Goal: Task Accomplishment & Management: Manage account settings

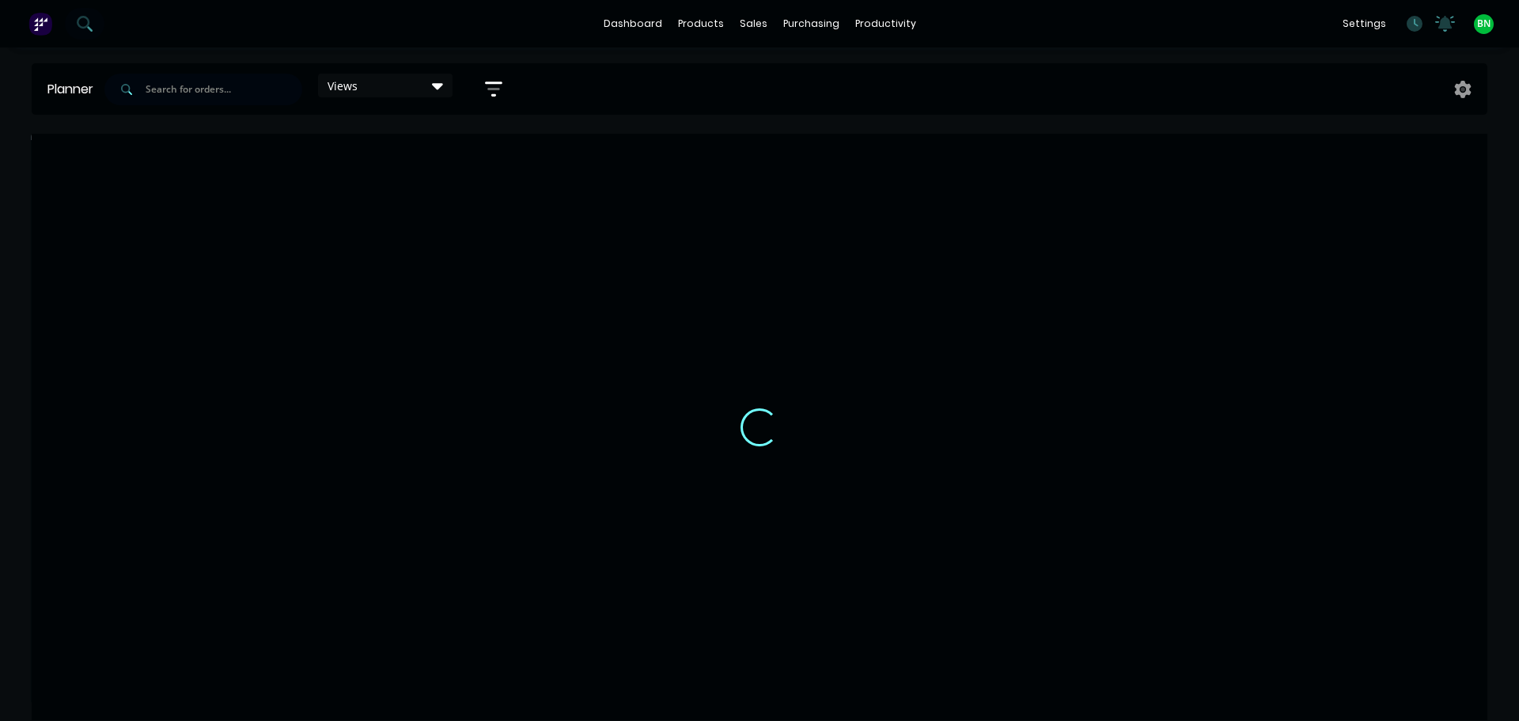
scroll to position [0, 1]
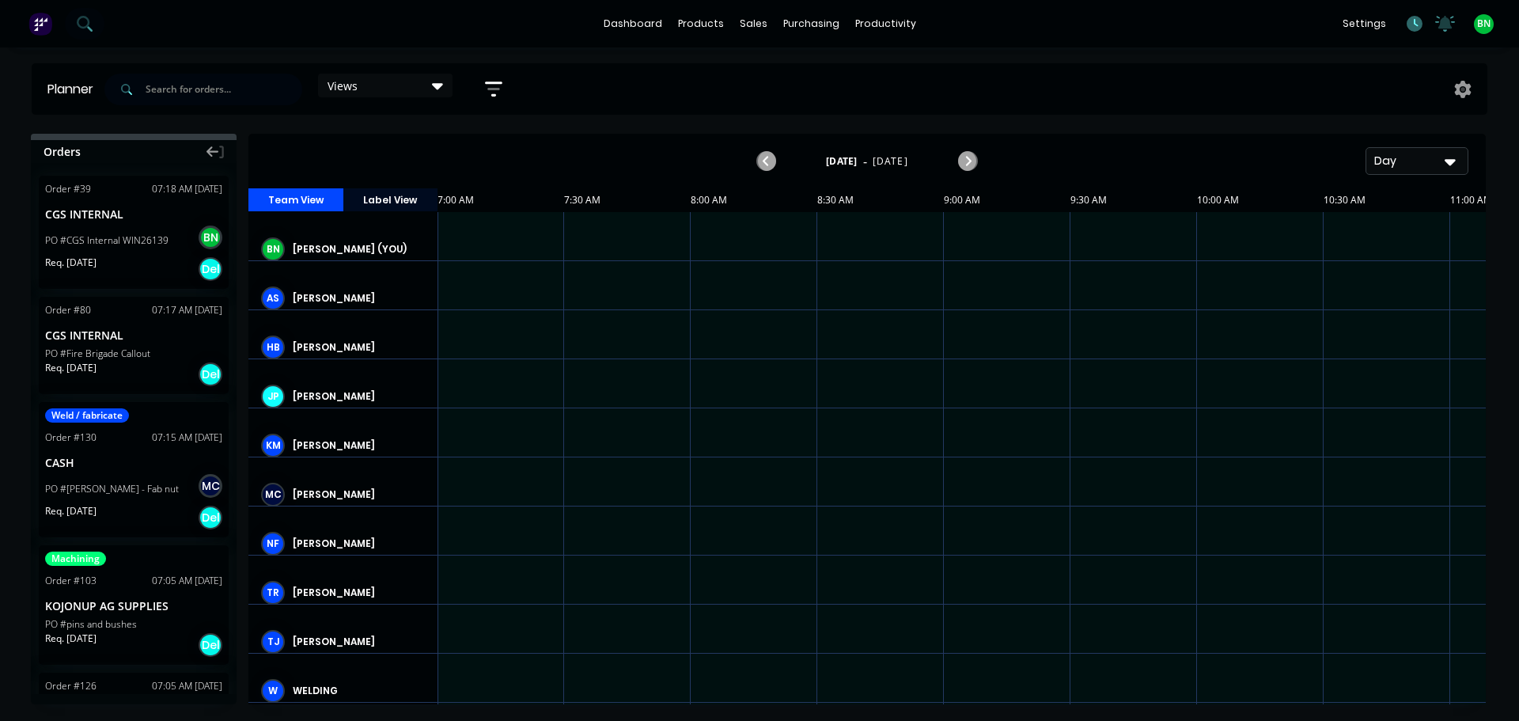
click at [1413, 25] on icon at bounding box center [1414, 24] width 16 height 16
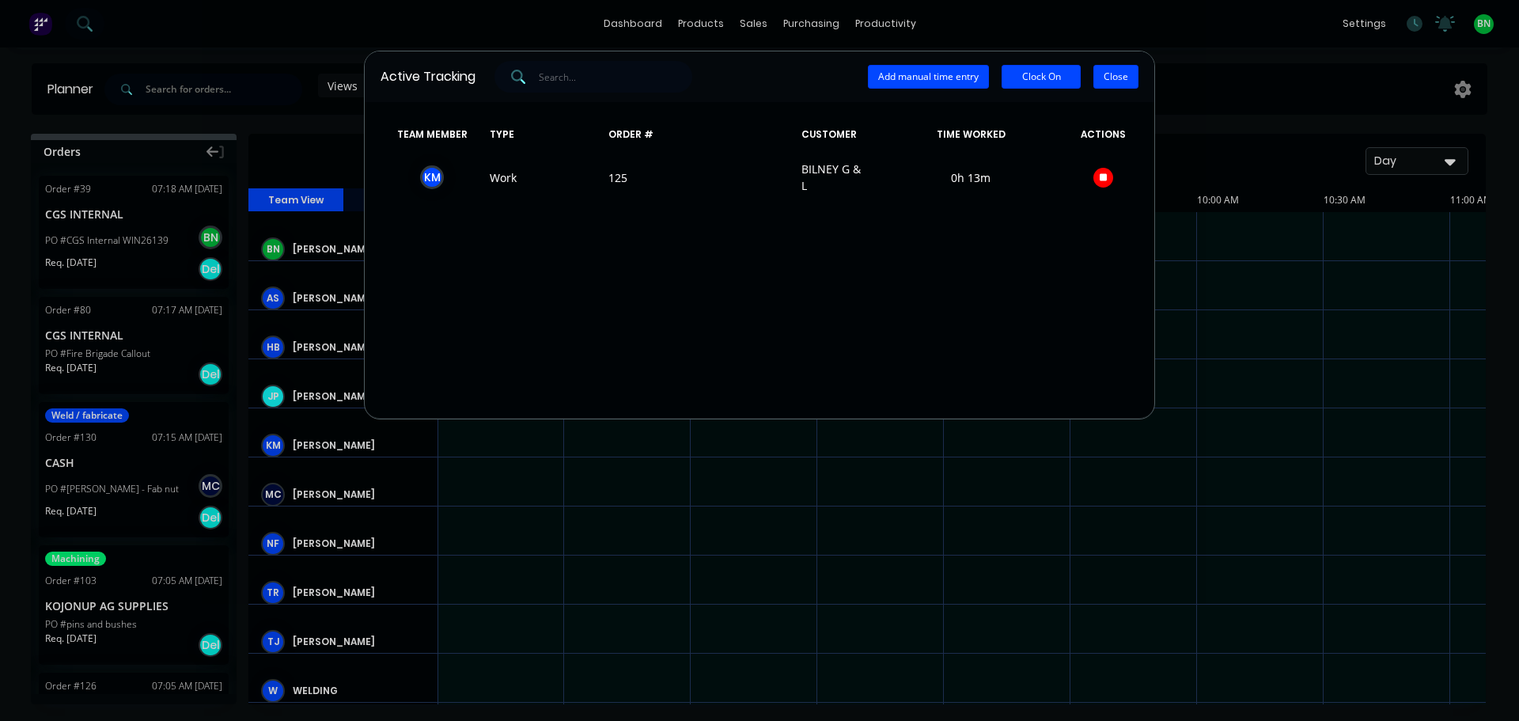
click at [1121, 81] on button "Close" at bounding box center [1115, 77] width 45 height 24
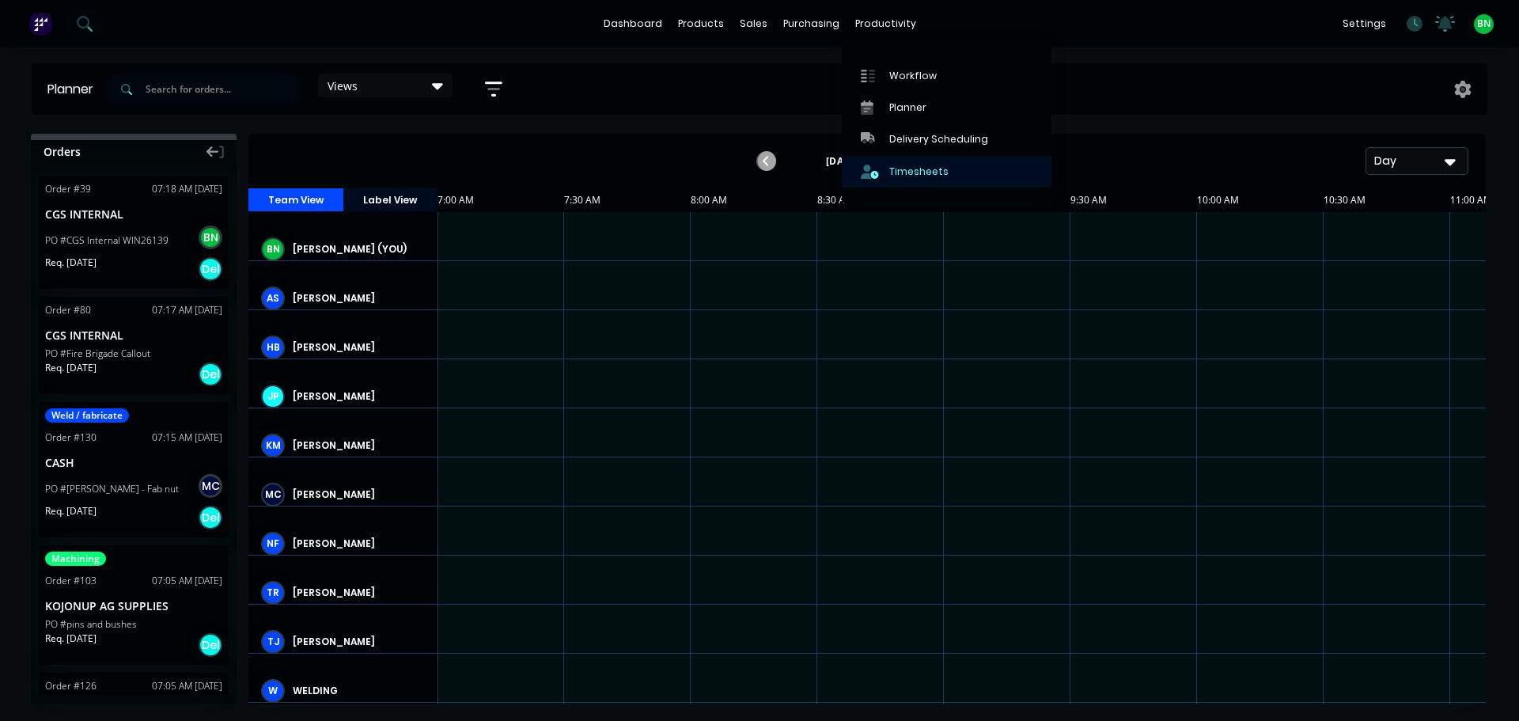
click at [919, 161] on link "Timesheets" at bounding box center [947, 172] width 210 height 32
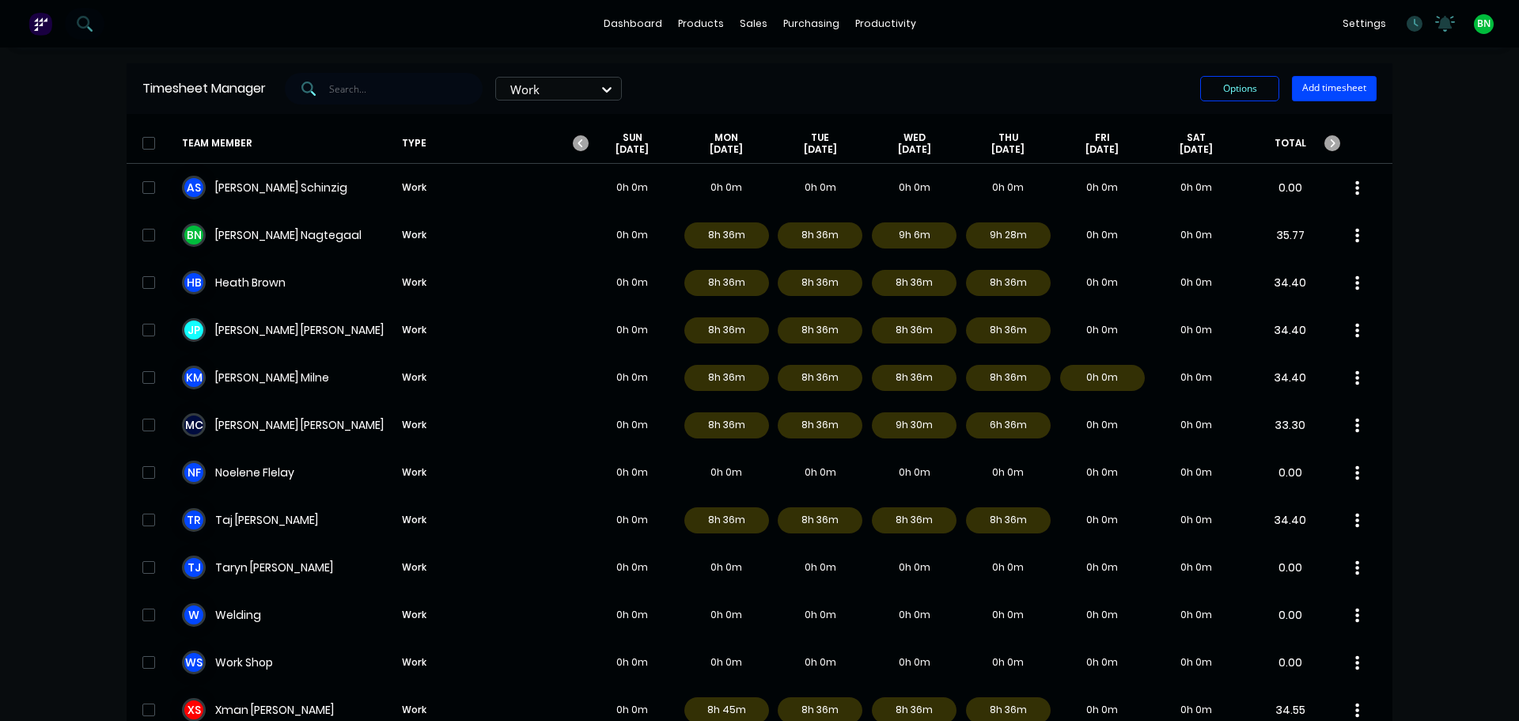
click at [1433, 342] on div "dashboard products sales purchasing productivity dashboard products Product Cat…" at bounding box center [759, 360] width 1519 height 721
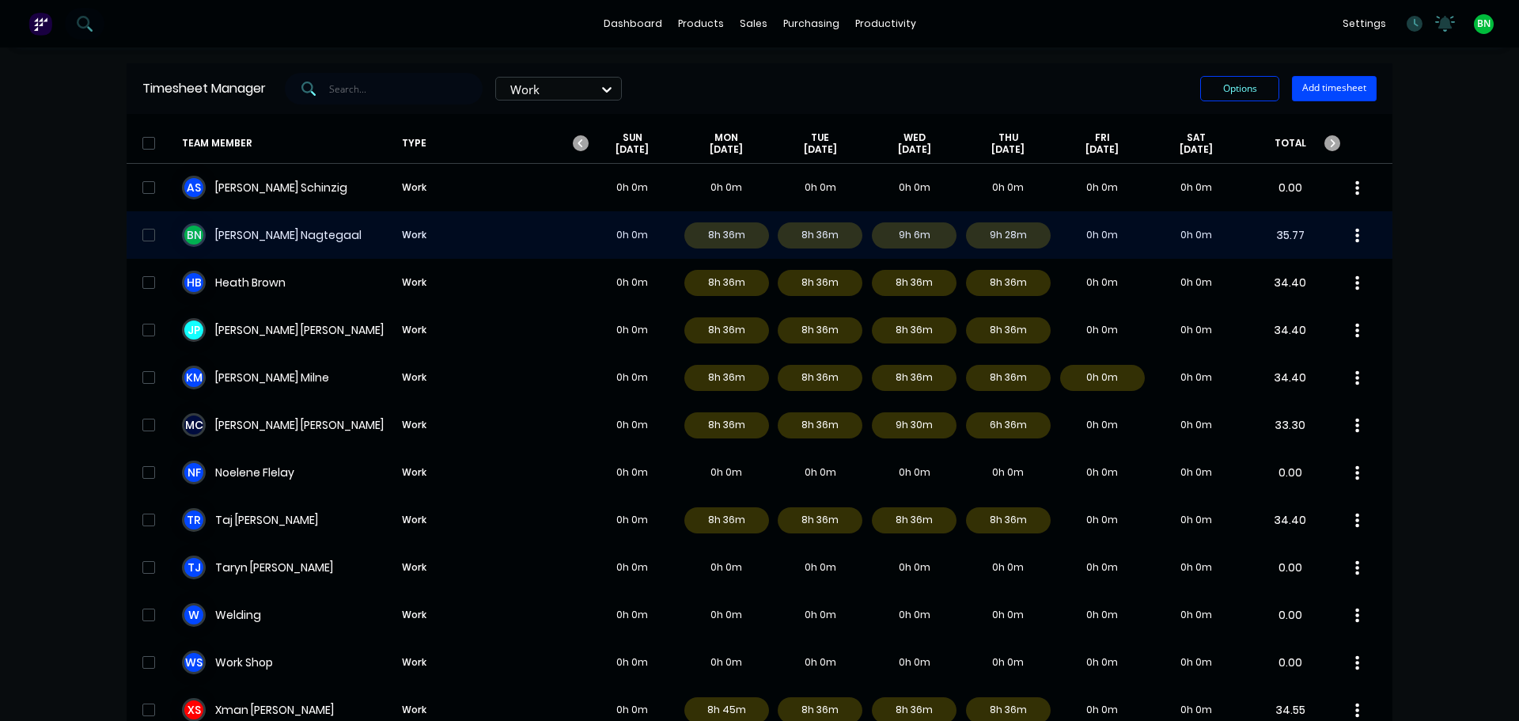
click at [262, 232] on div "B N [PERSON_NAME] Work 0h 0m 8h 36m 8h 36m 9h 6m 9h 28m 0h 0m 0h 0m 35.77" at bounding box center [760, 234] width 1266 height 47
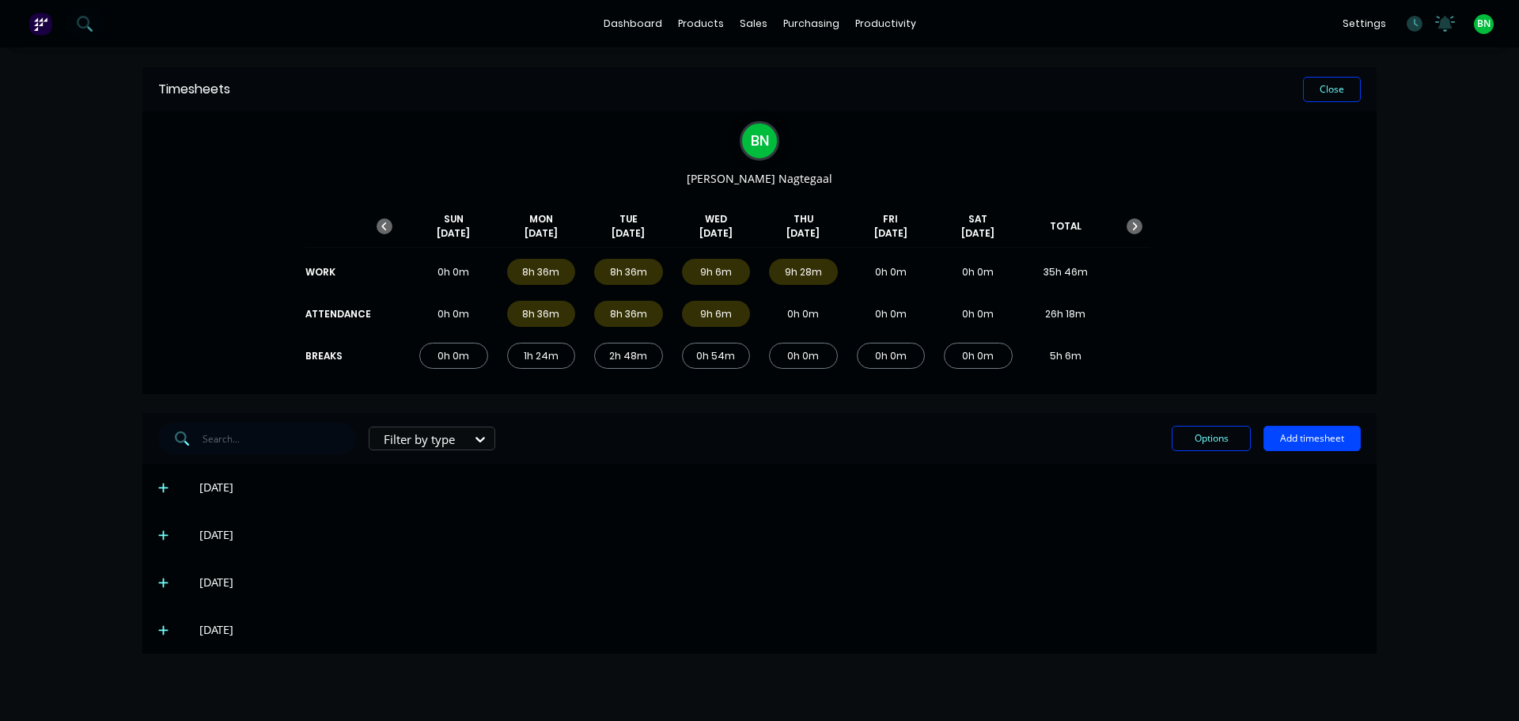
click at [164, 627] on icon at bounding box center [162, 630] width 9 height 9
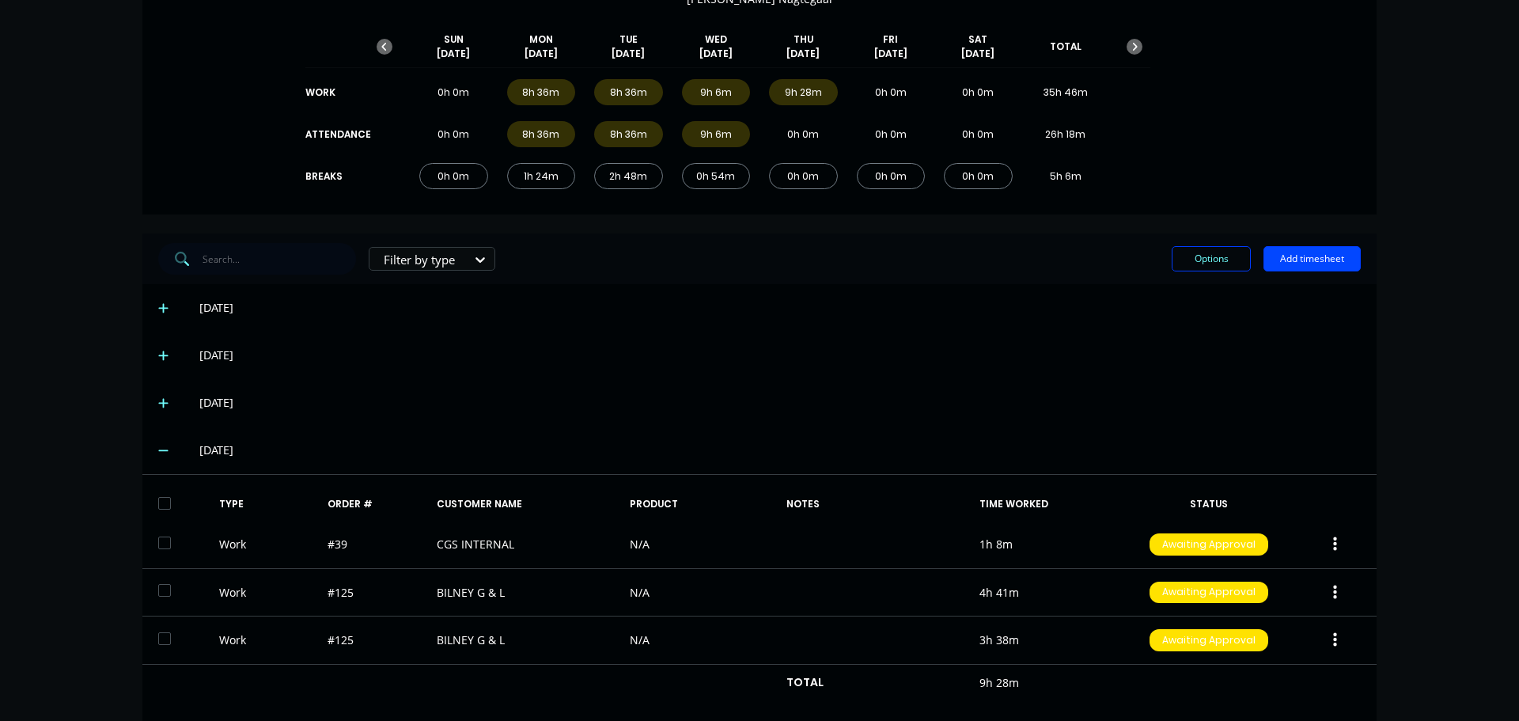
scroll to position [205, 0]
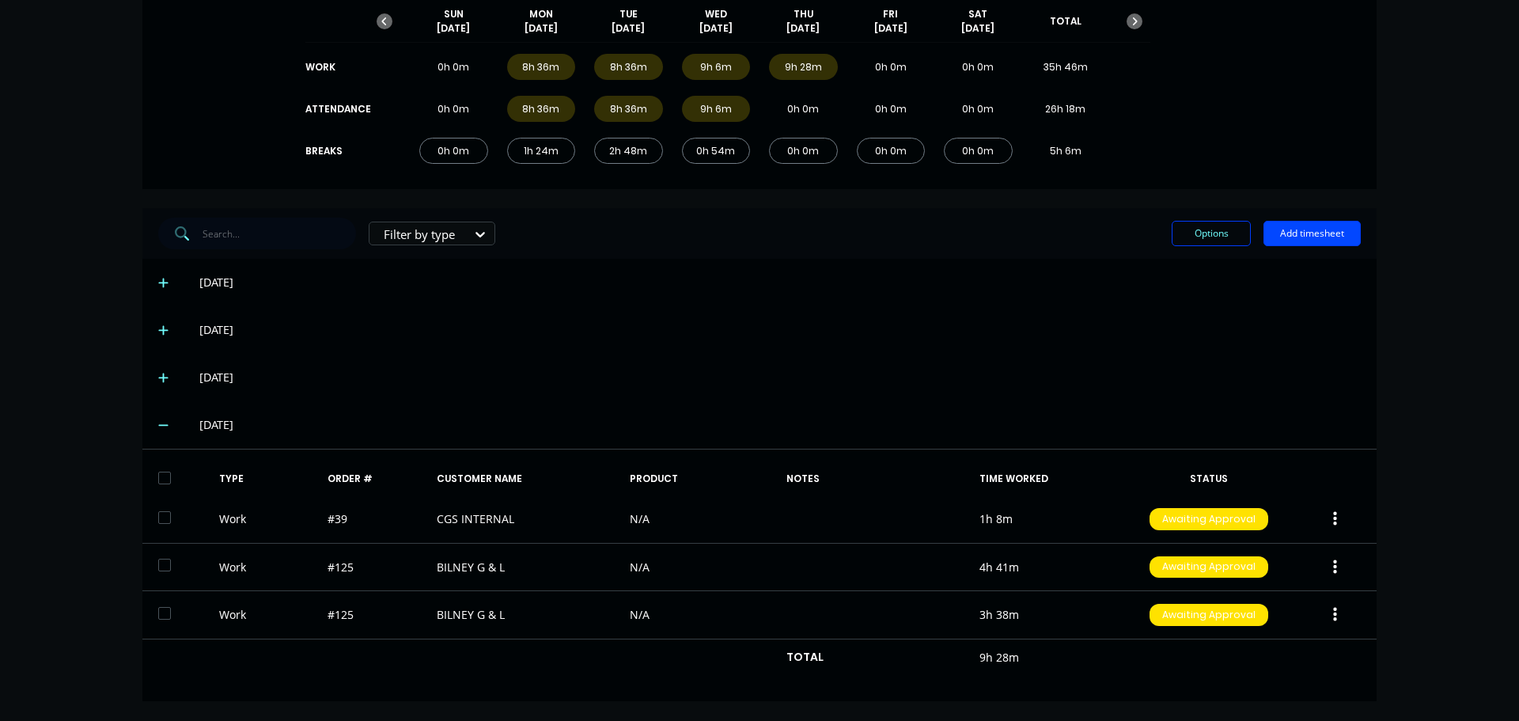
click at [1023, 307] on div "[DATE]" at bounding box center [759, 329] width 1234 height 47
click at [1100, 323] on div "[DATE]" at bounding box center [779, 329] width 1161 height 17
click at [1387, 374] on div "dashboard products sales purchasing productivity dashboard products Product Cat…" at bounding box center [759, 360] width 1519 height 721
click at [1391, 463] on div "dashboard products sales purchasing productivity dashboard products Product Cat…" at bounding box center [759, 360] width 1519 height 721
click at [824, 339] on div "[DATE]" at bounding box center [759, 329] width 1234 height 47
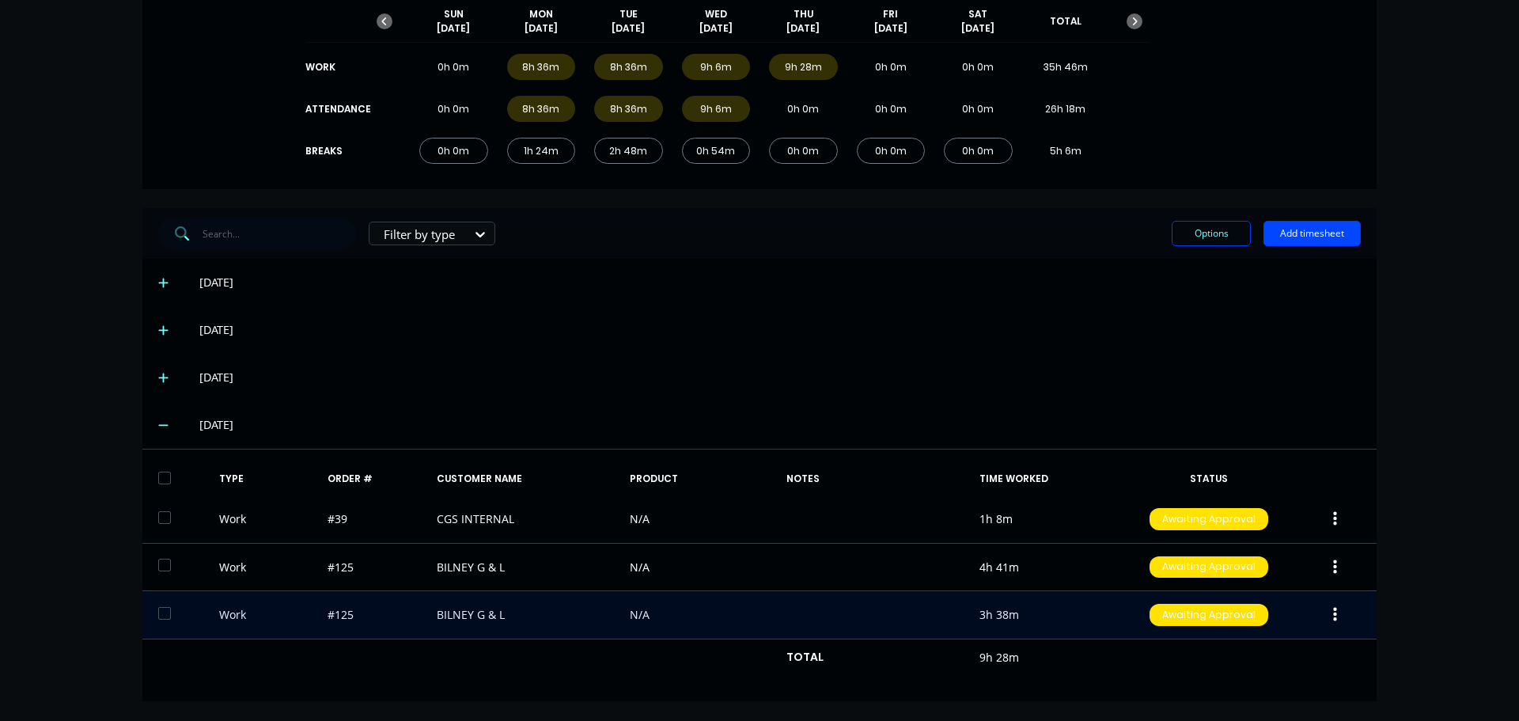
click at [1331, 620] on button "button" at bounding box center [1334, 614] width 37 height 28
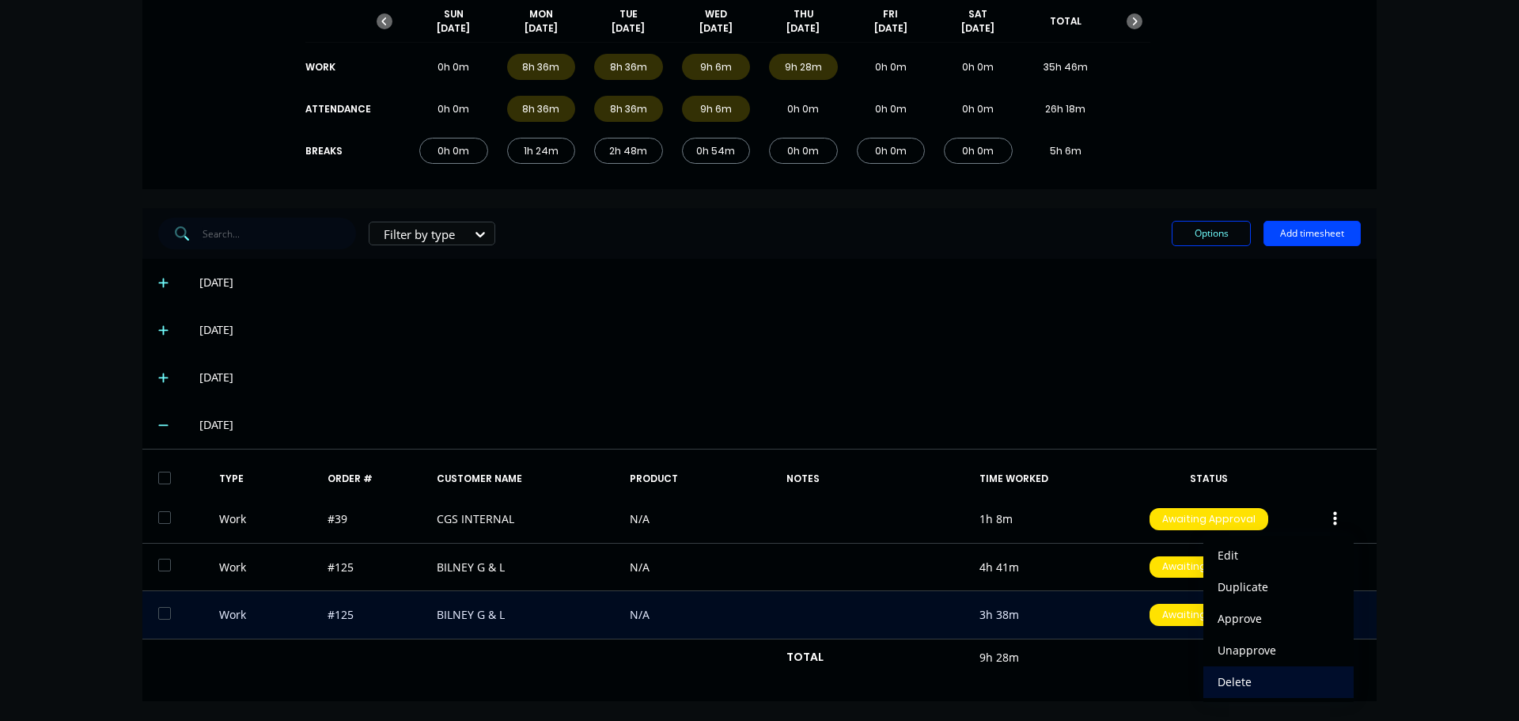
click at [1259, 677] on div "Delete" at bounding box center [1278, 681] width 122 height 23
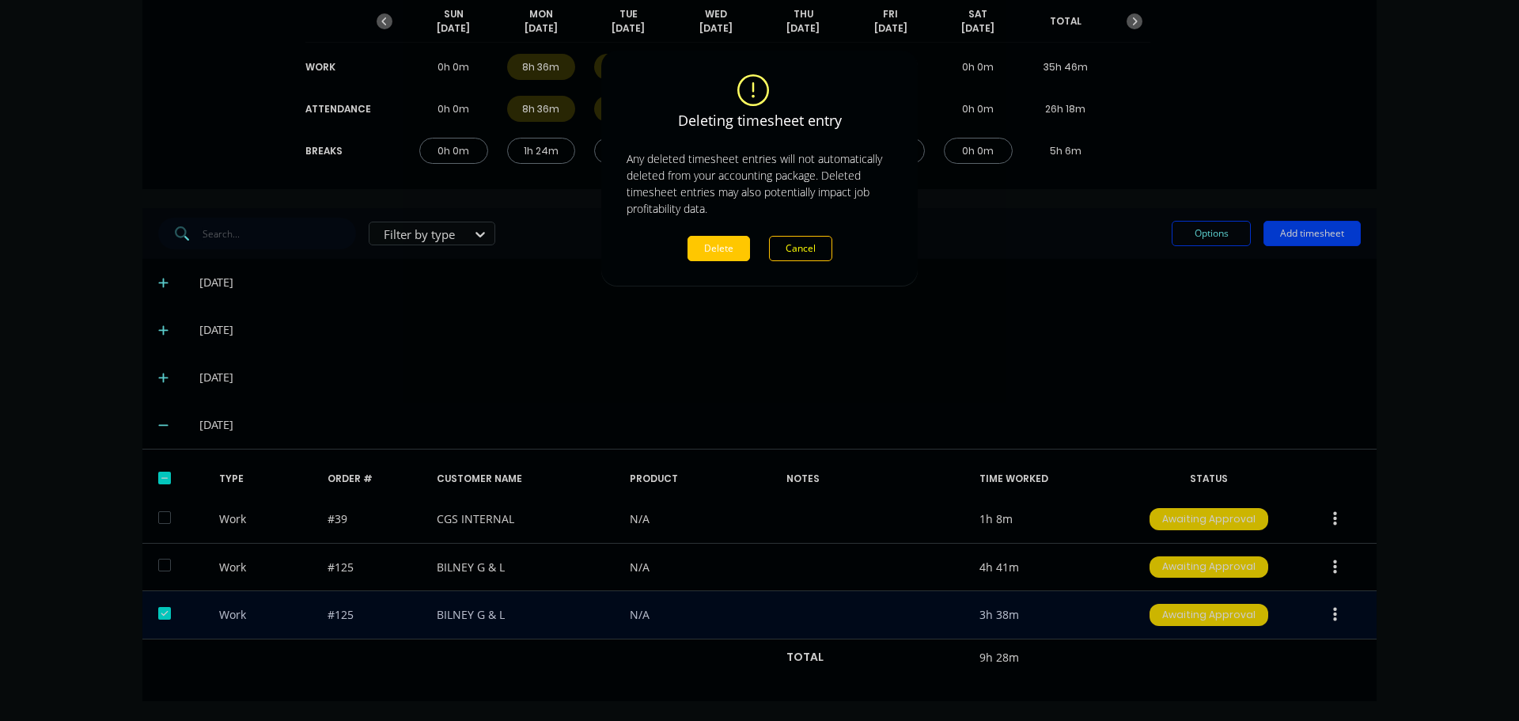
click at [717, 251] on button "Delete" at bounding box center [718, 248] width 62 height 25
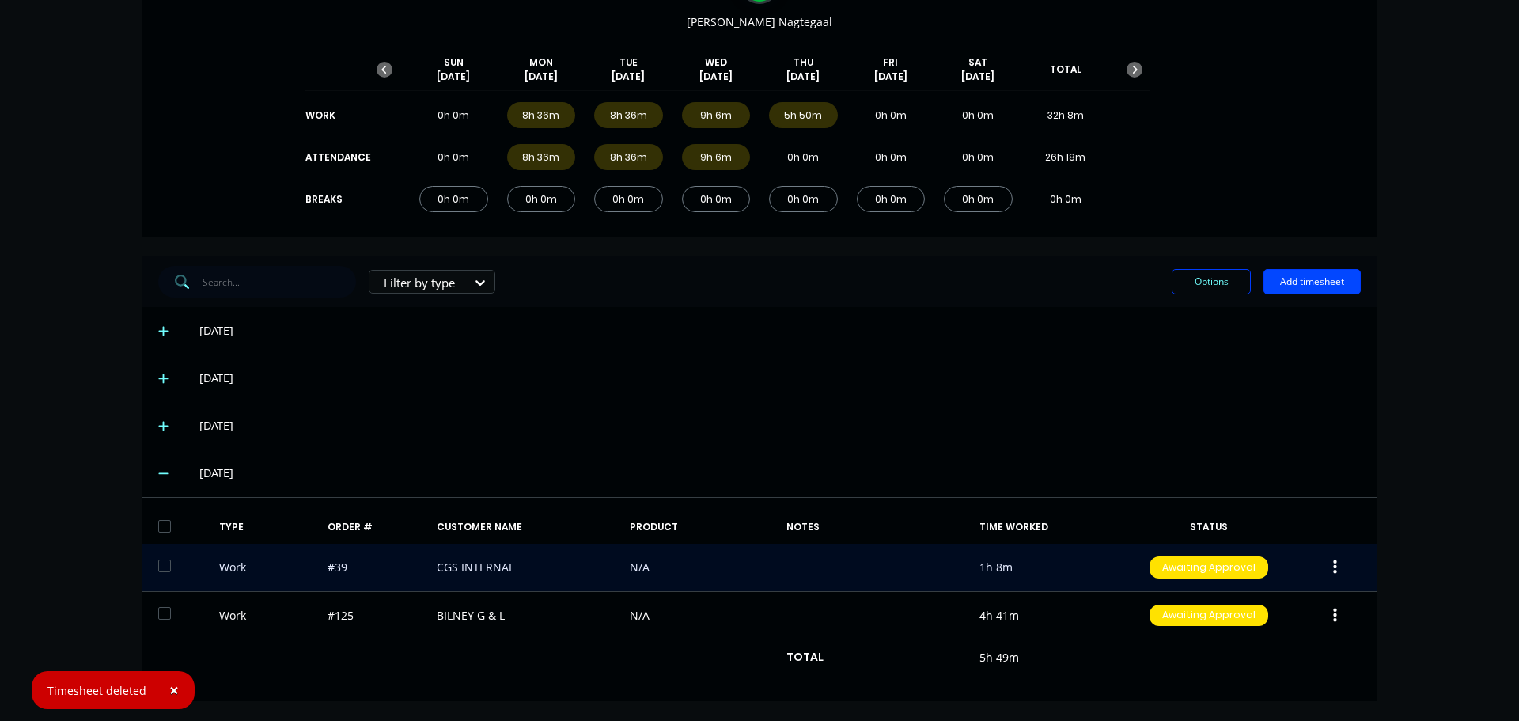
click at [1333, 569] on icon "button" at bounding box center [1335, 567] width 4 height 14
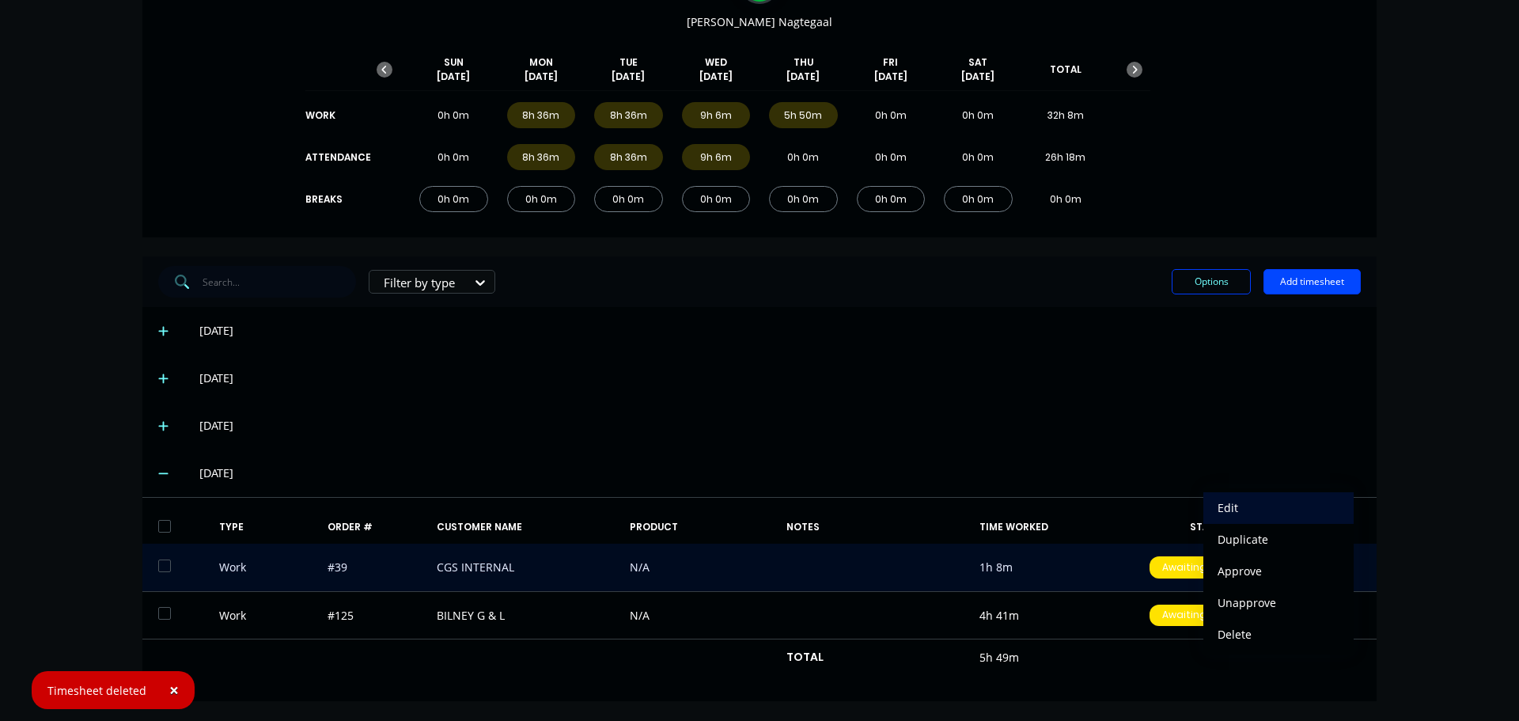
click at [1218, 515] on div "Edit" at bounding box center [1278, 507] width 122 height 23
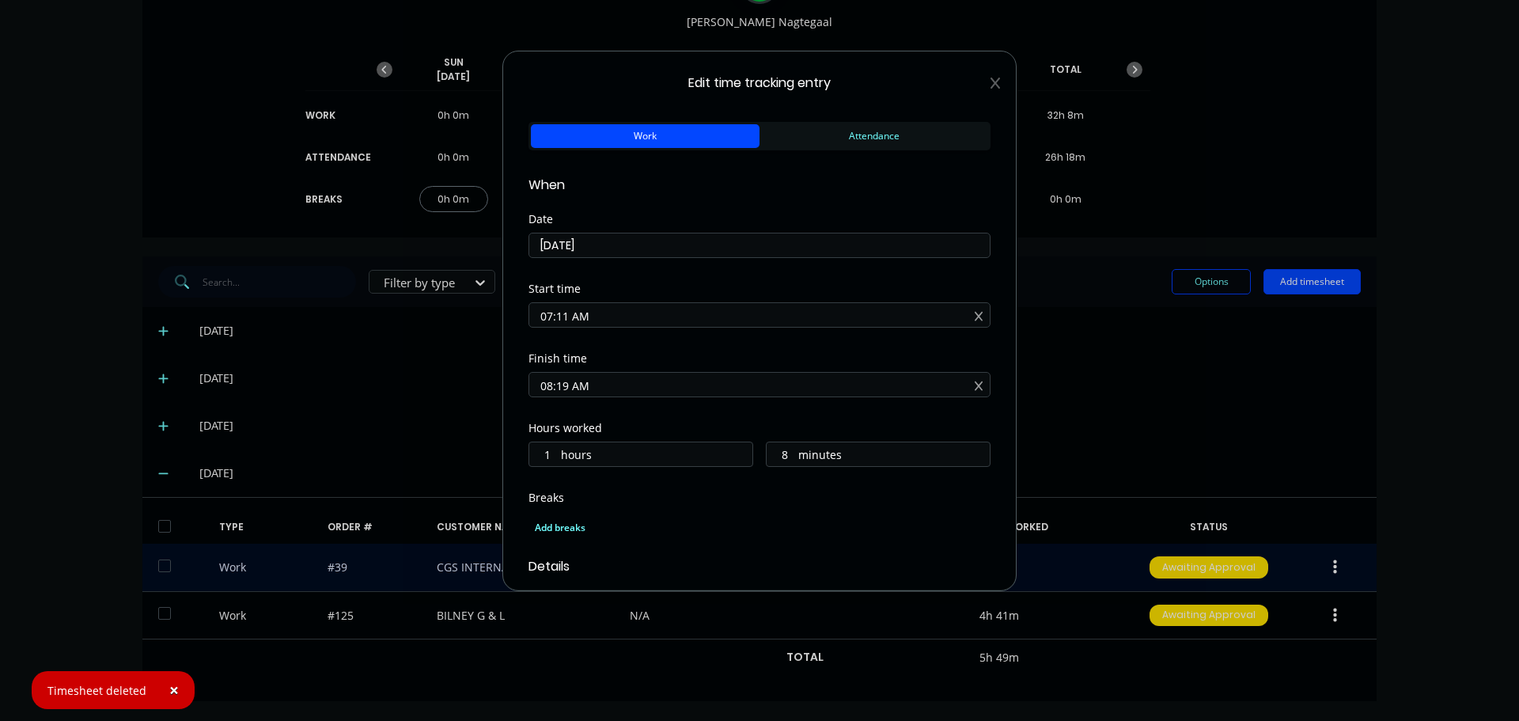
drag, startPoint x: 615, startPoint y: 316, endPoint x: 295, endPoint y: 312, distance: 319.6
click at [295, 312] on div "Edit time tracking entry Work Attendance When Date [DATE] Start time 07:11 AM F…" at bounding box center [759, 360] width 1519 height 721
drag, startPoint x: 595, startPoint y: 389, endPoint x: 493, endPoint y: 373, distance: 103.3
click at [428, 382] on div "Edit time tracking entry Work Attendance When Date [DATE] Start time Required. …" at bounding box center [759, 360] width 1519 height 721
click at [654, 422] on div "Finish time" at bounding box center [759, 400] width 462 height 70
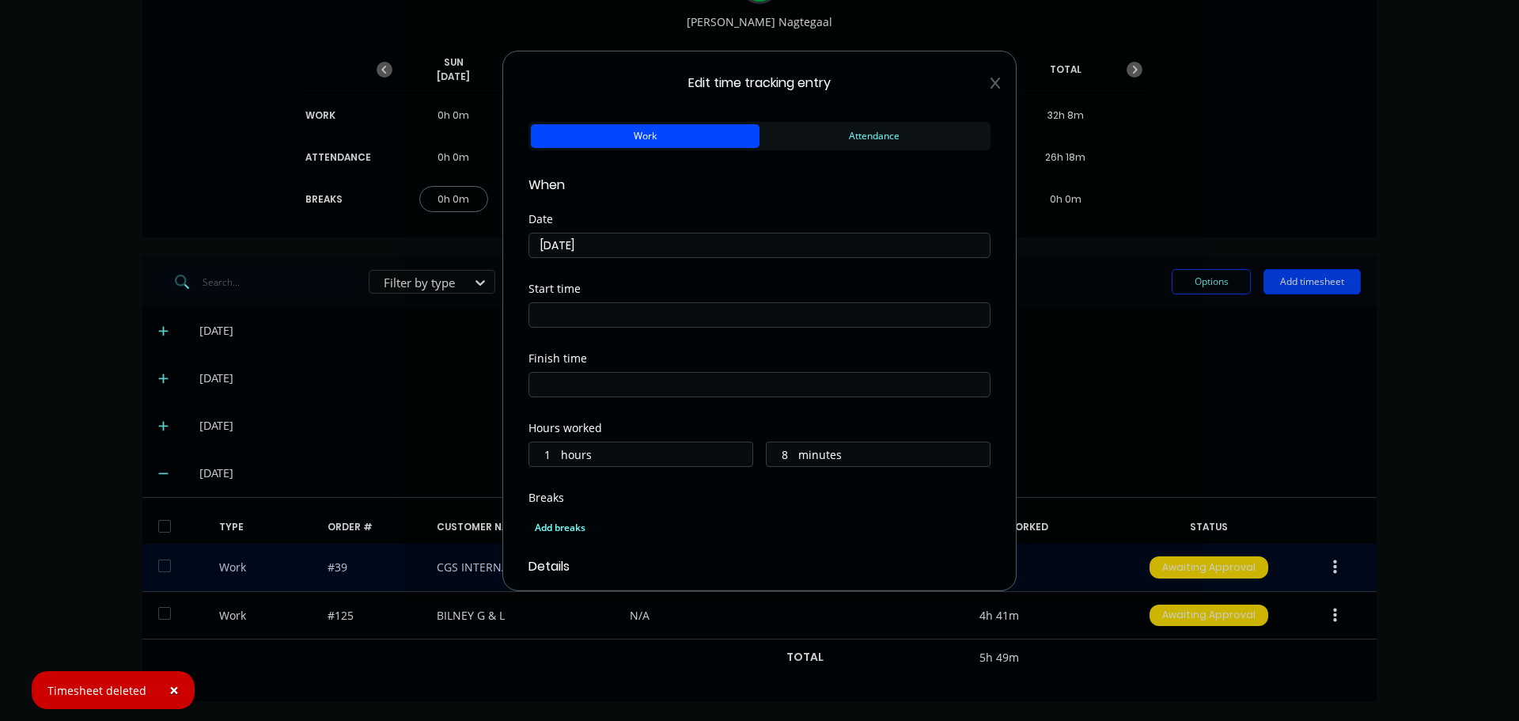
click at [626, 449] on label "hours" at bounding box center [656, 456] width 191 height 20
click at [557, 449] on input "1" at bounding box center [543, 454] width 28 height 24
type input "2"
click at [778, 458] on input "8" at bounding box center [780, 454] width 28 height 24
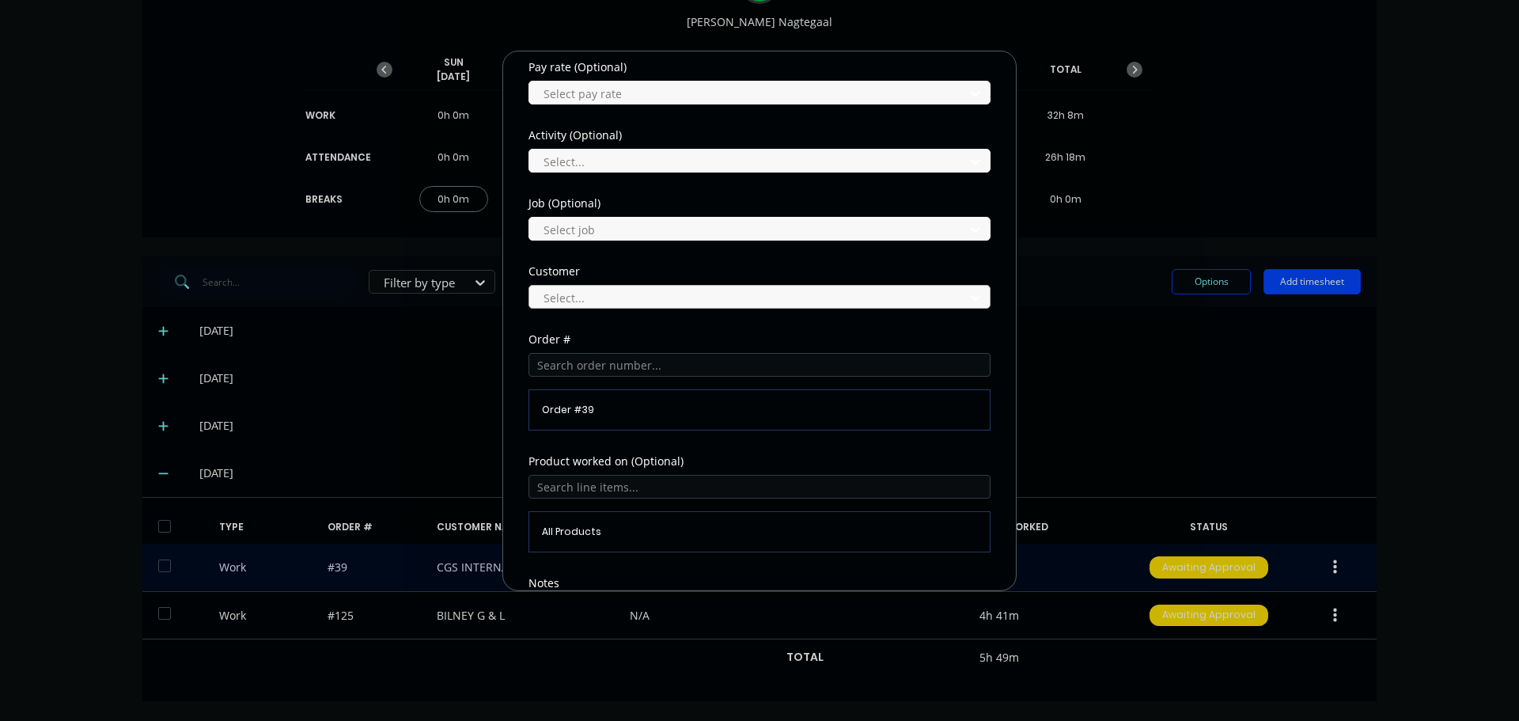
scroll to position [633, 0]
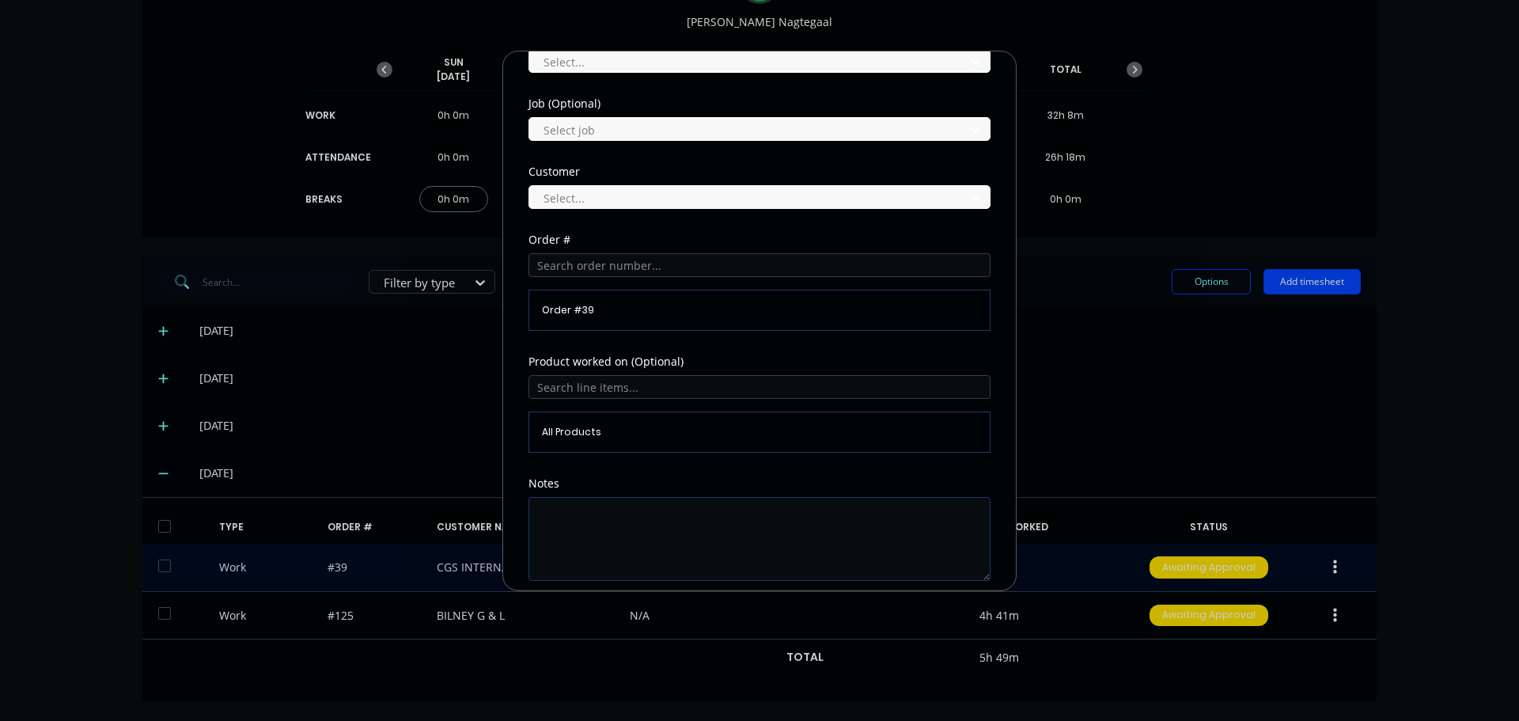
type input "0"
click at [698, 517] on textarea at bounding box center [759, 539] width 462 height 84
click at [546, 524] on textarea "office. factory meeting" at bounding box center [759, 539] width 462 height 84
click at [581, 524] on textarea "Office. factory meeting" at bounding box center [759, 539] width 462 height 84
click at [671, 525] on textarea "Office. factory meeting" at bounding box center [759, 539] width 462 height 84
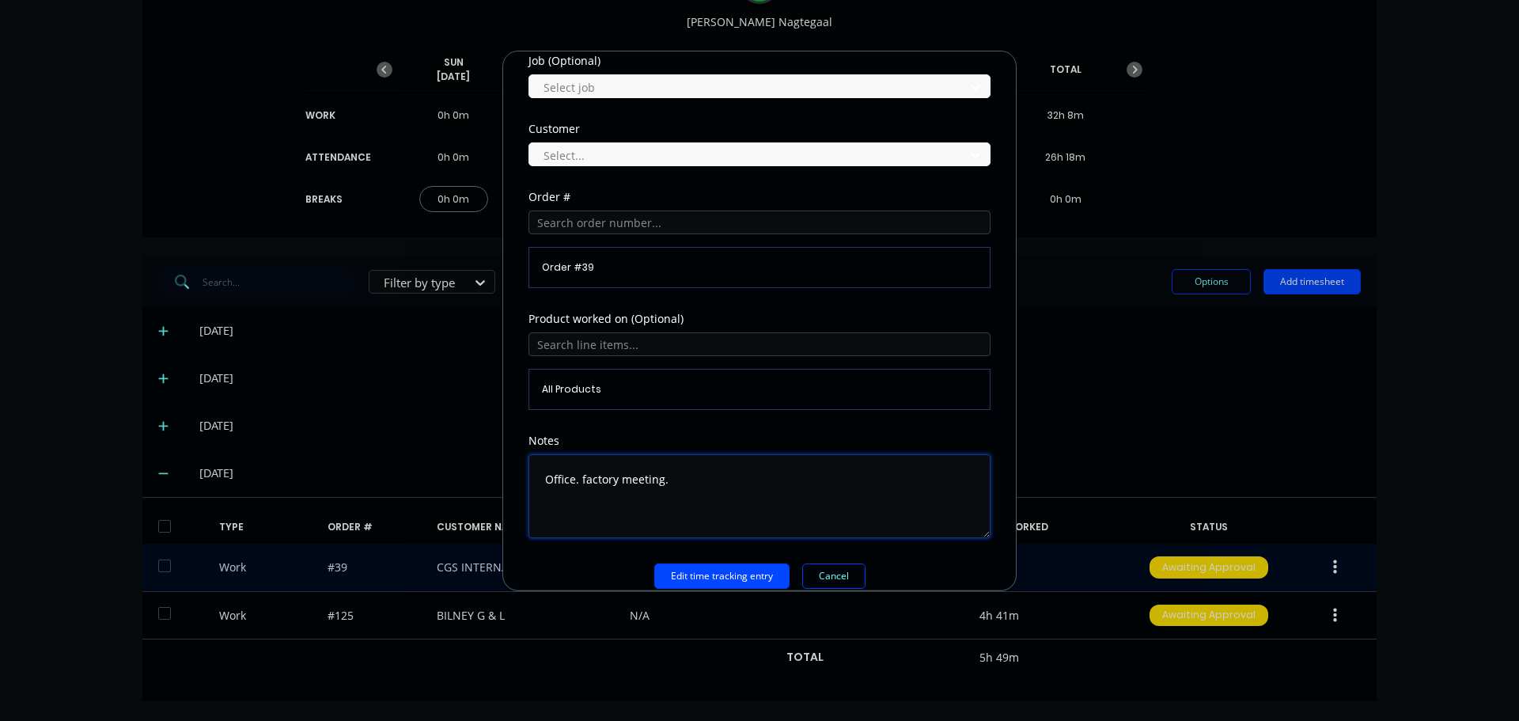
scroll to position [696, 0]
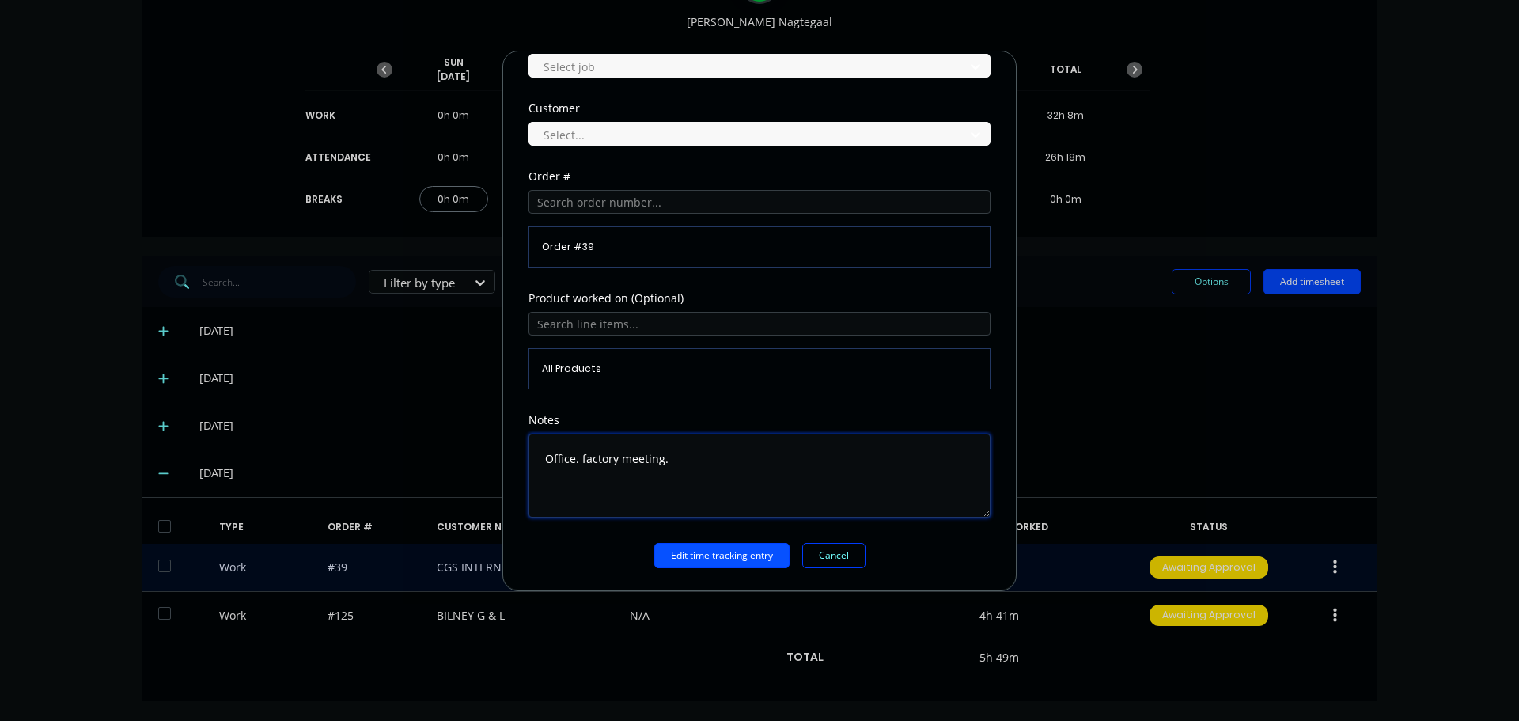
type textarea "Office. factory meeting."
click at [751, 555] on button "Edit time tracking entry" at bounding box center [721, 555] width 135 height 25
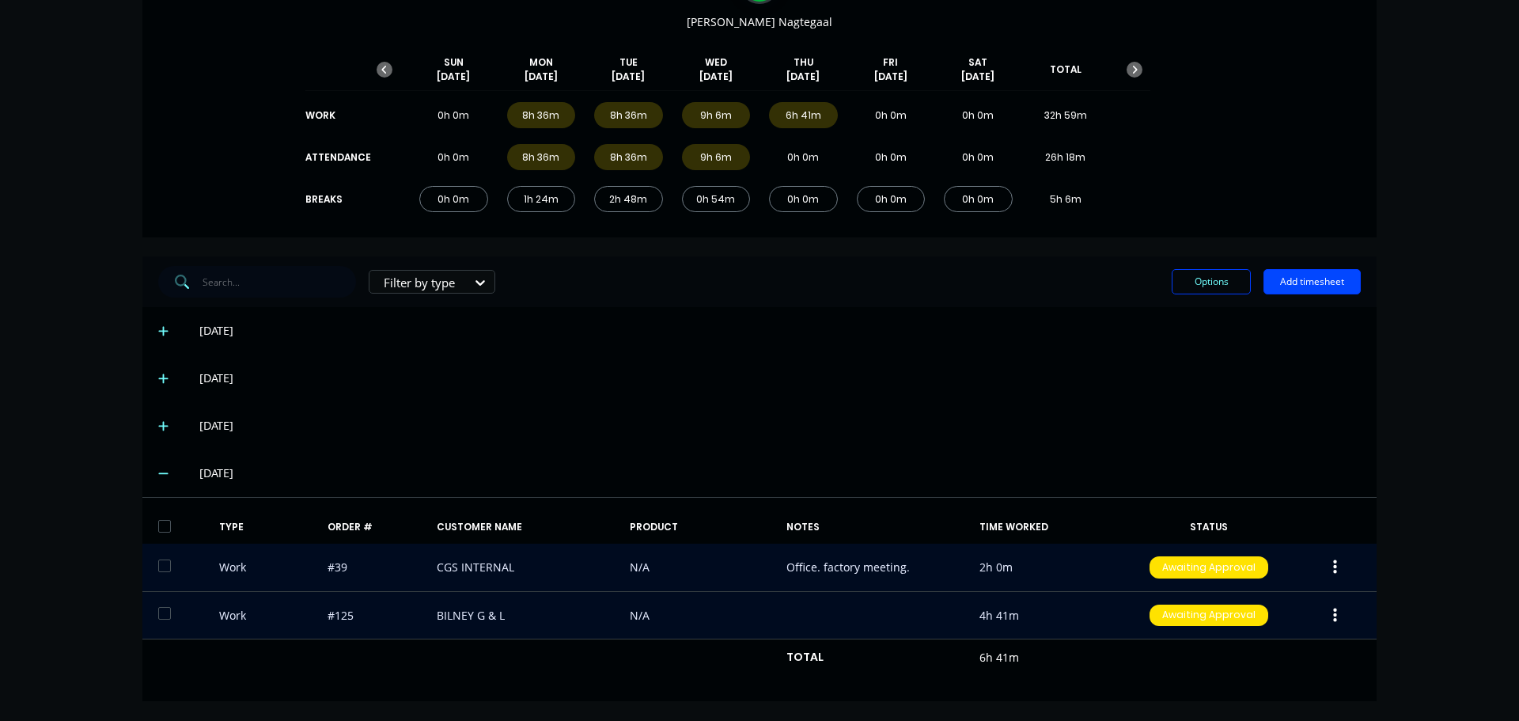
click at [1324, 615] on button "button" at bounding box center [1334, 615] width 37 height 28
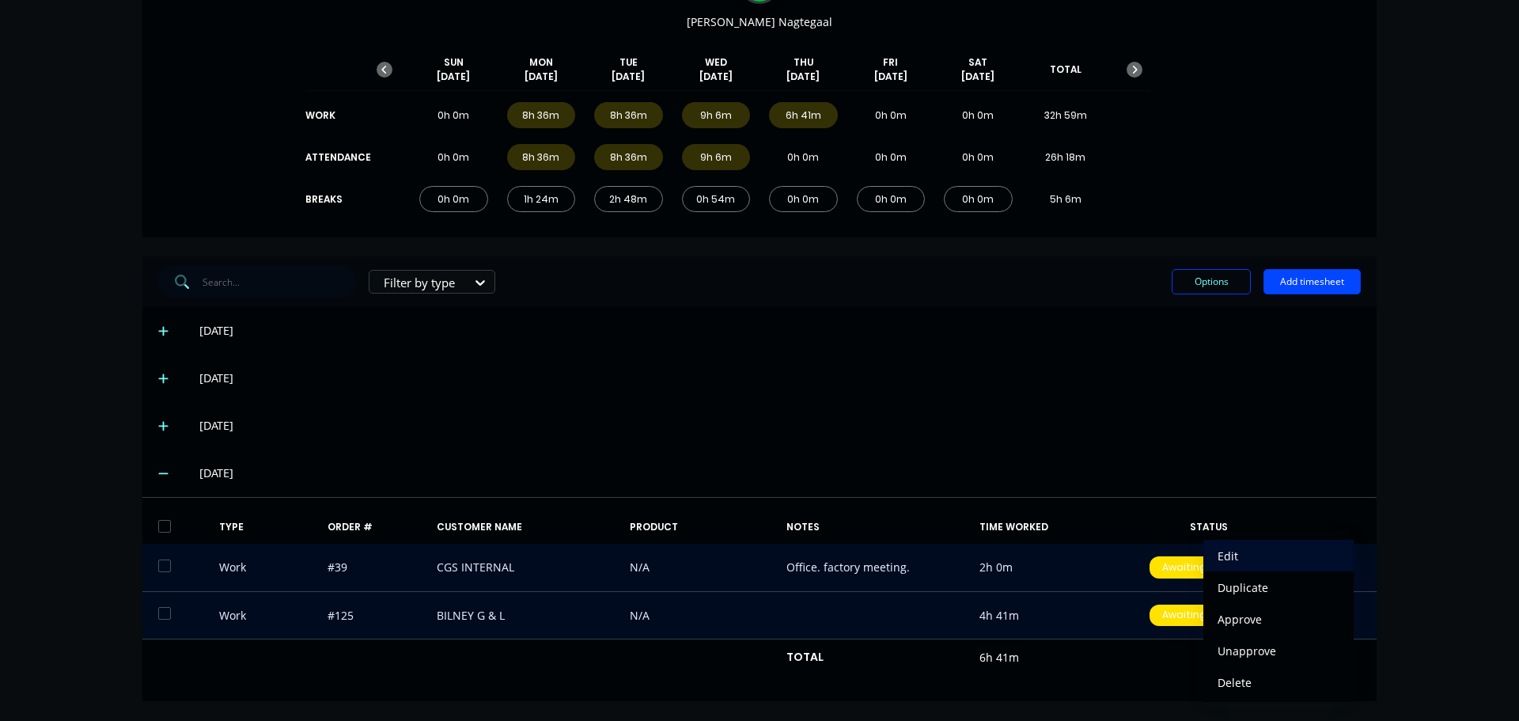
click at [1229, 551] on div "Edit" at bounding box center [1278, 555] width 122 height 23
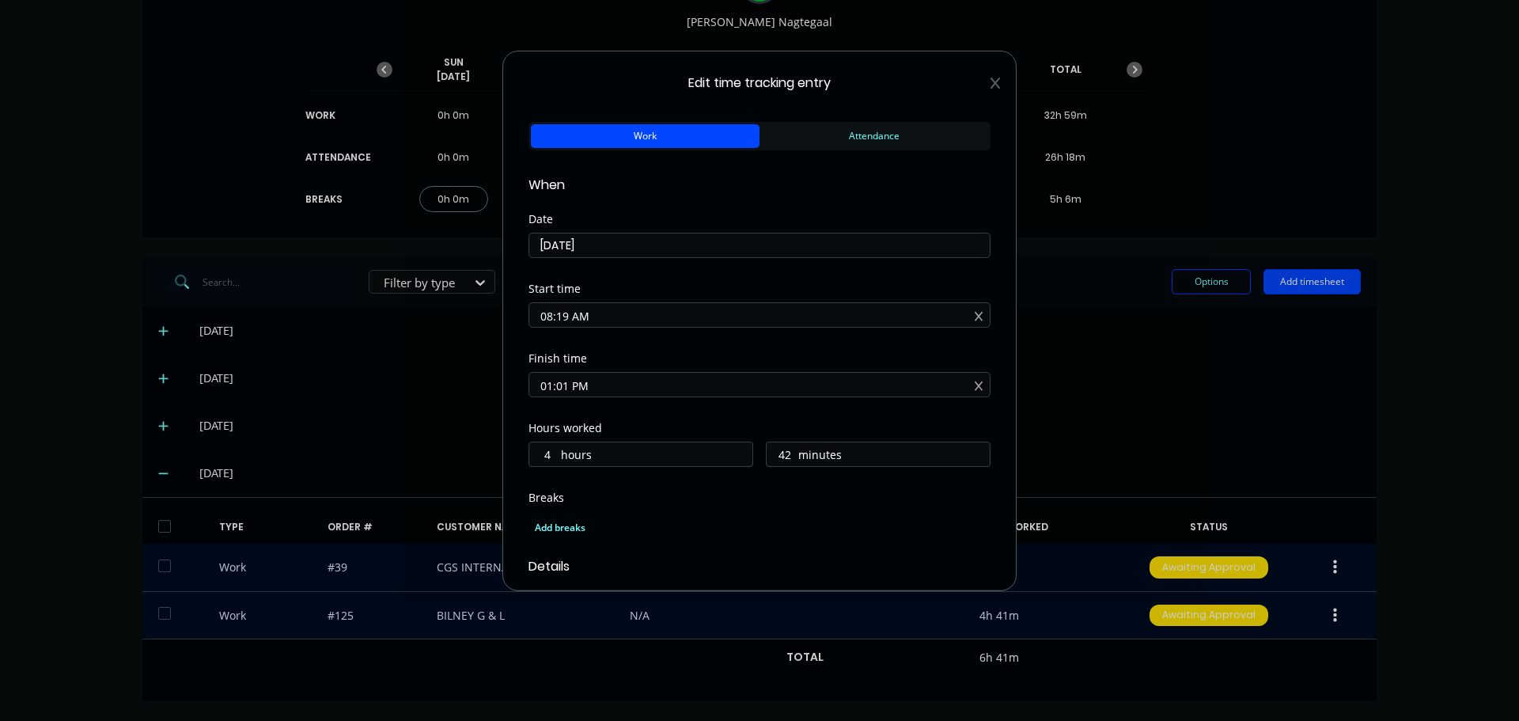
click at [600, 319] on input "08:19 AM" at bounding box center [759, 315] width 460 height 24
drag, startPoint x: 605, startPoint y: 316, endPoint x: 452, endPoint y: 316, distance: 153.5
click at [452, 316] on div "Edit time tracking entry Work Attendance When Date [DATE] Start time 08:19 AM F…" at bounding box center [759, 360] width 1519 height 721
drag, startPoint x: 640, startPoint y: 382, endPoint x: 330, endPoint y: 384, distance: 310.1
click at [330, 384] on div "Edit time tracking entry Work Attendance When Date [DATE] Start time Required. …" at bounding box center [759, 360] width 1519 height 721
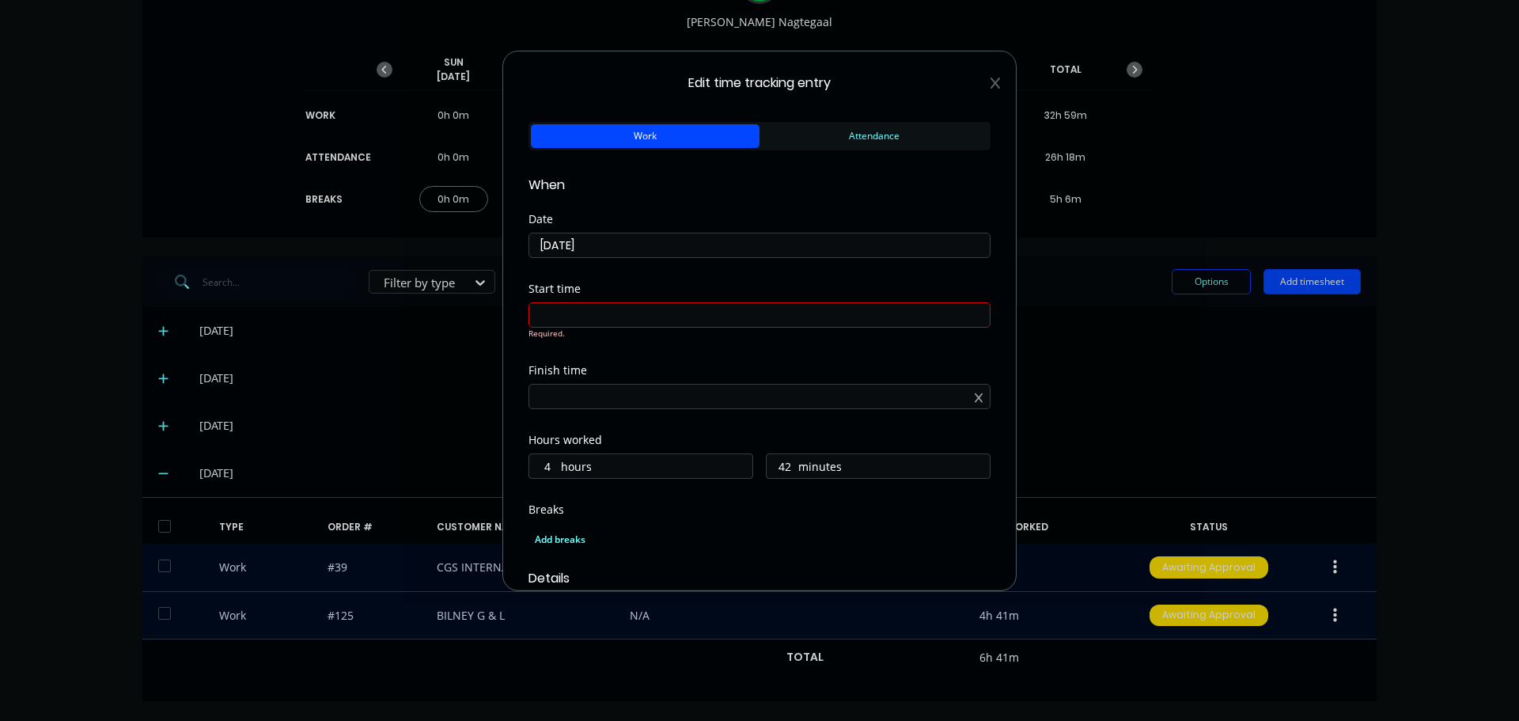
click at [649, 464] on label "hours" at bounding box center [656, 468] width 191 height 20
click at [557, 464] on input "4" at bounding box center [543, 466] width 28 height 24
click at [785, 462] on input "42" at bounding box center [780, 454] width 28 height 24
type input "4"
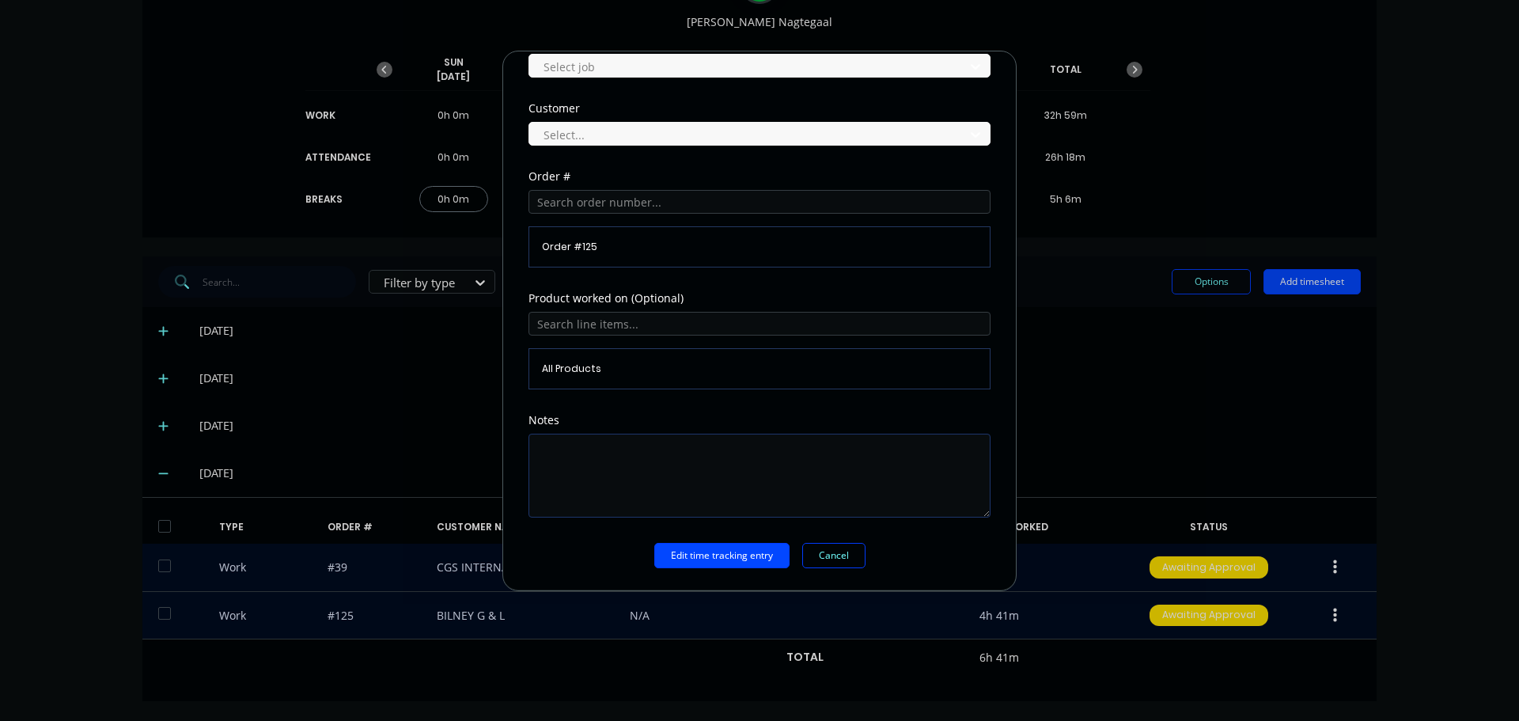
type input "30"
click at [595, 453] on textarea at bounding box center [759, 475] width 462 height 84
click at [617, 494] on textarea "remove broken bolts check and clean up shafts build up and" at bounding box center [759, 475] width 462 height 84
click at [664, 493] on textarea "remove broken bolts check and clean up shafts build up and re" at bounding box center [759, 475] width 462 height 84
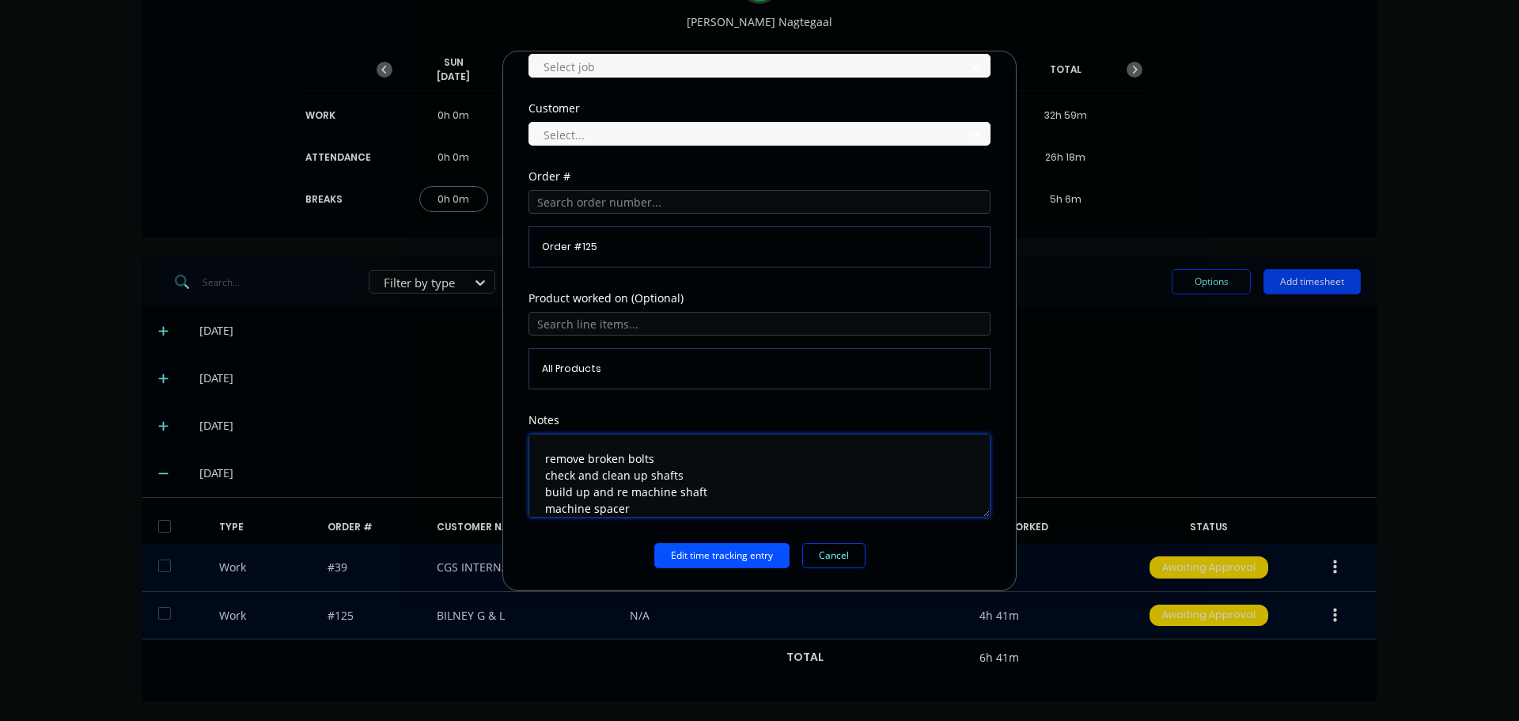
type textarea "remove broken bolts check and clean up shafts build up and re machine shaft mac…"
click at [675, 548] on button "Edit time tracking entry" at bounding box center [721, 555] width 135 height 25
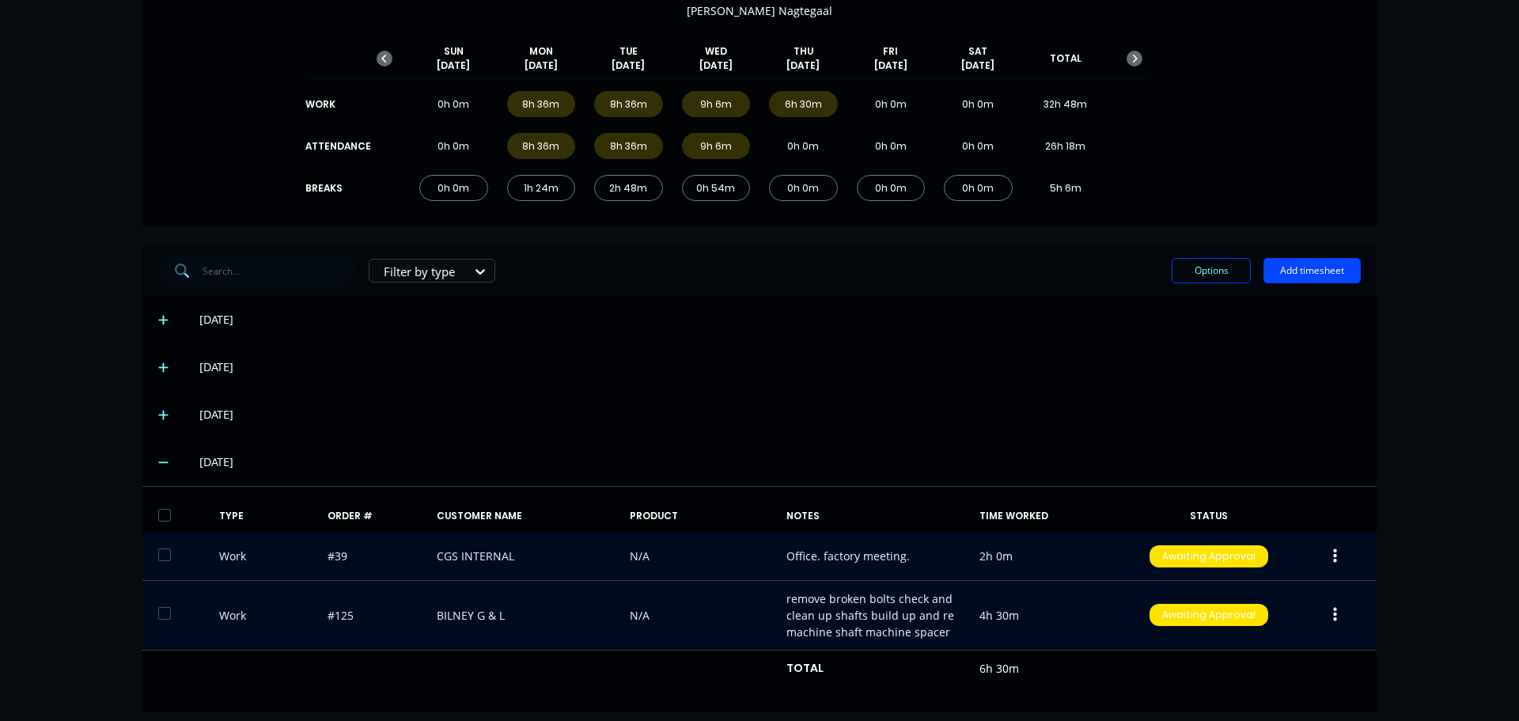
scroll to position [179, 0]
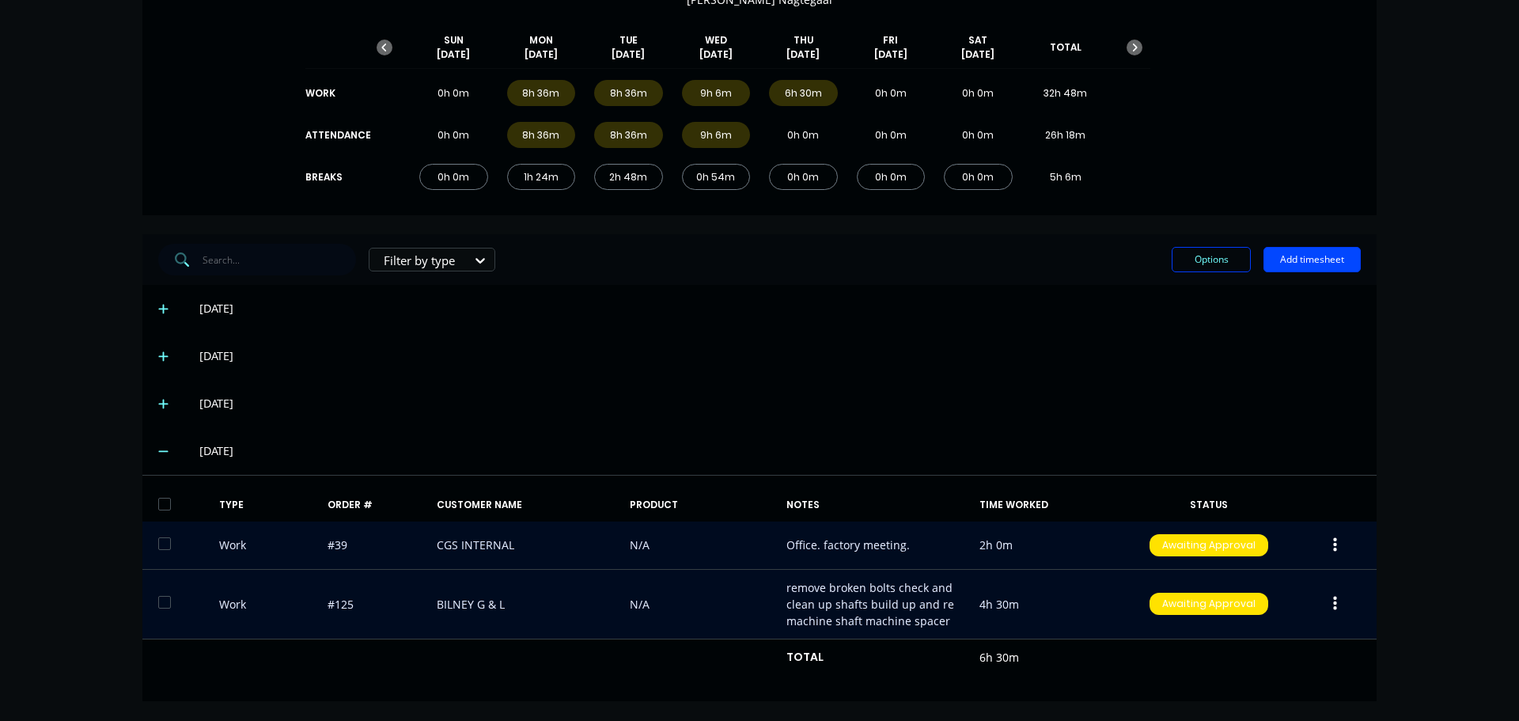
click at [1432, 372] on div "dashboard products sales purchasing productivity dashboard products Product Cat…" at bounding box center [759, 360] width 1519 height 721
click at [1440, 346] on div "dashboard products sales purchasing productivity dashboard products Product Cat…" at bounding box center [759, 360] width 1519 height 721
click at [1291, 259] on button "Add timesheet" at bounding box center [1311, 259] width 97 height 25
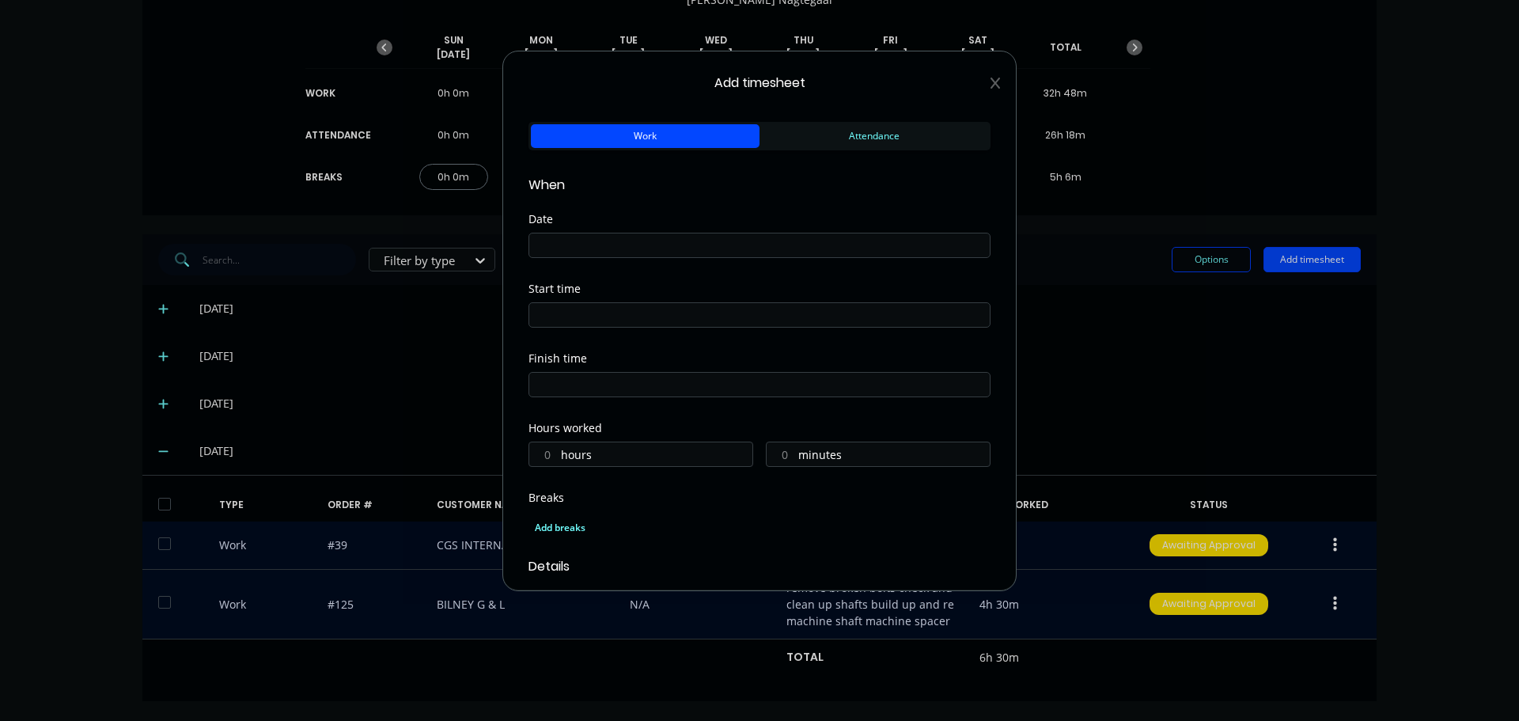
click at [988, 82] on div "Add timesheet Work Attendance When Date Start time Finish time Hours worked hou…" at bounding box center [759, 321] width 514 height 540
click at [990, 85] on div "Add timesheet Work Attendance When Date Start time Finish time Hours worked hou…" at bounding box center [759, 321] width 514 height 540
click at [990, 83] on icon at bounding box center [994, 83] width 9 height 13
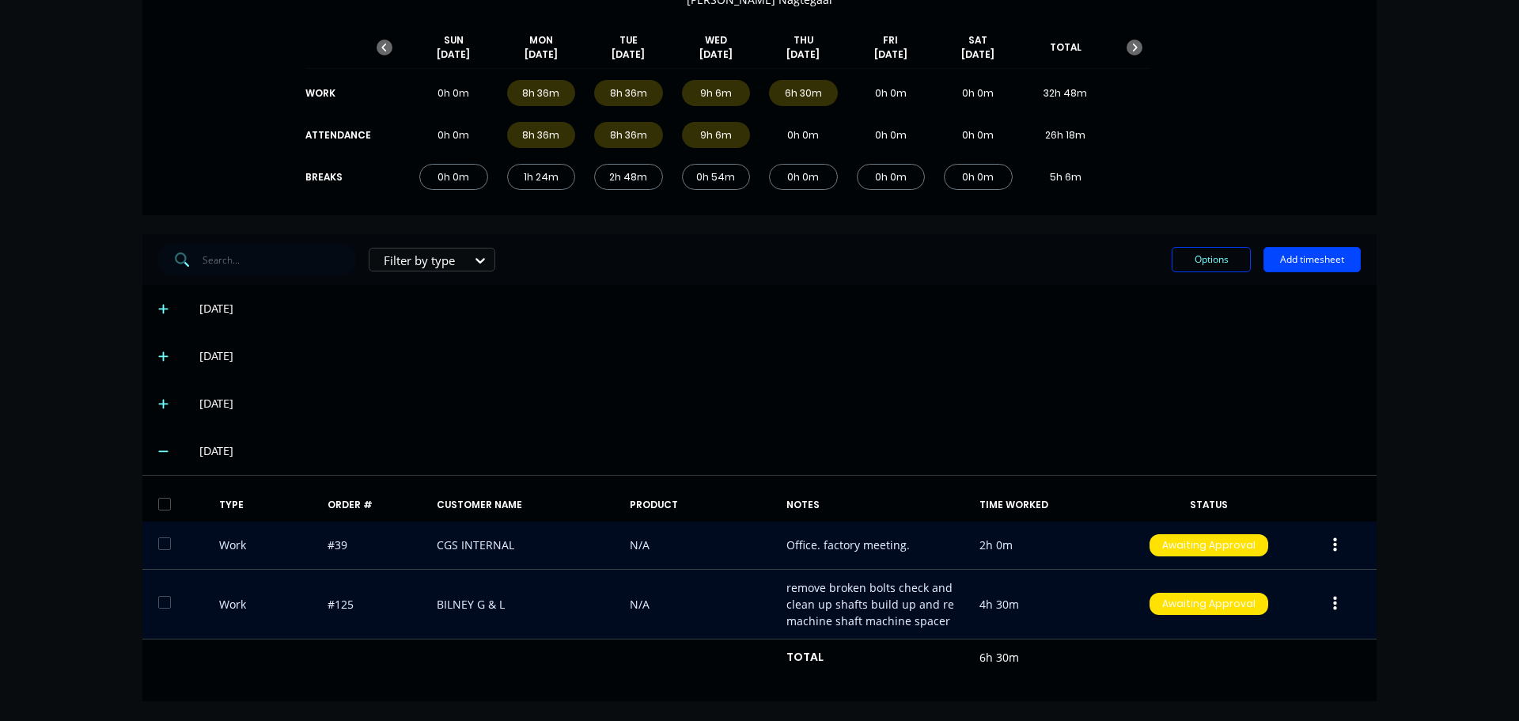
click at [1223, 390] on div "[DATE]" at bounding box center [759, 403] width 1234 height 47
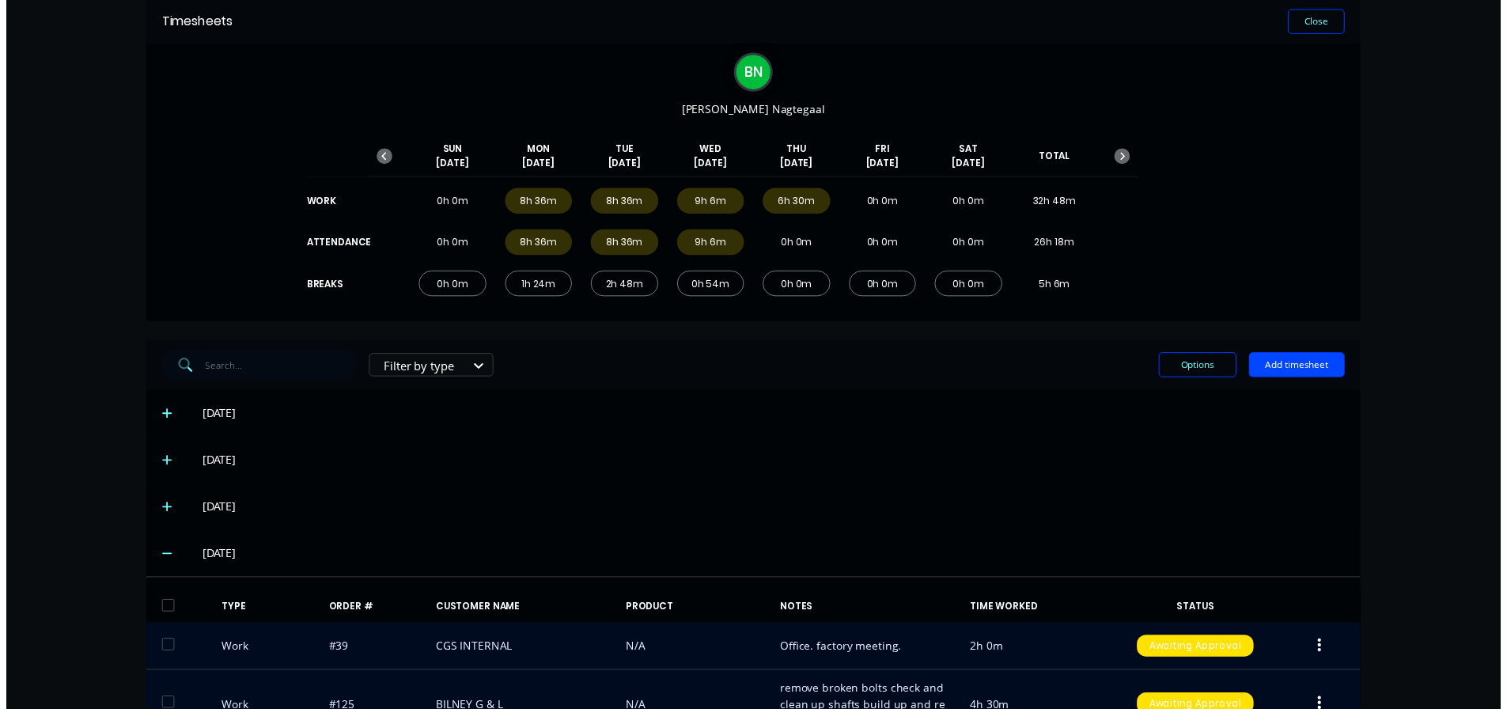
scroll to position [0, 0]
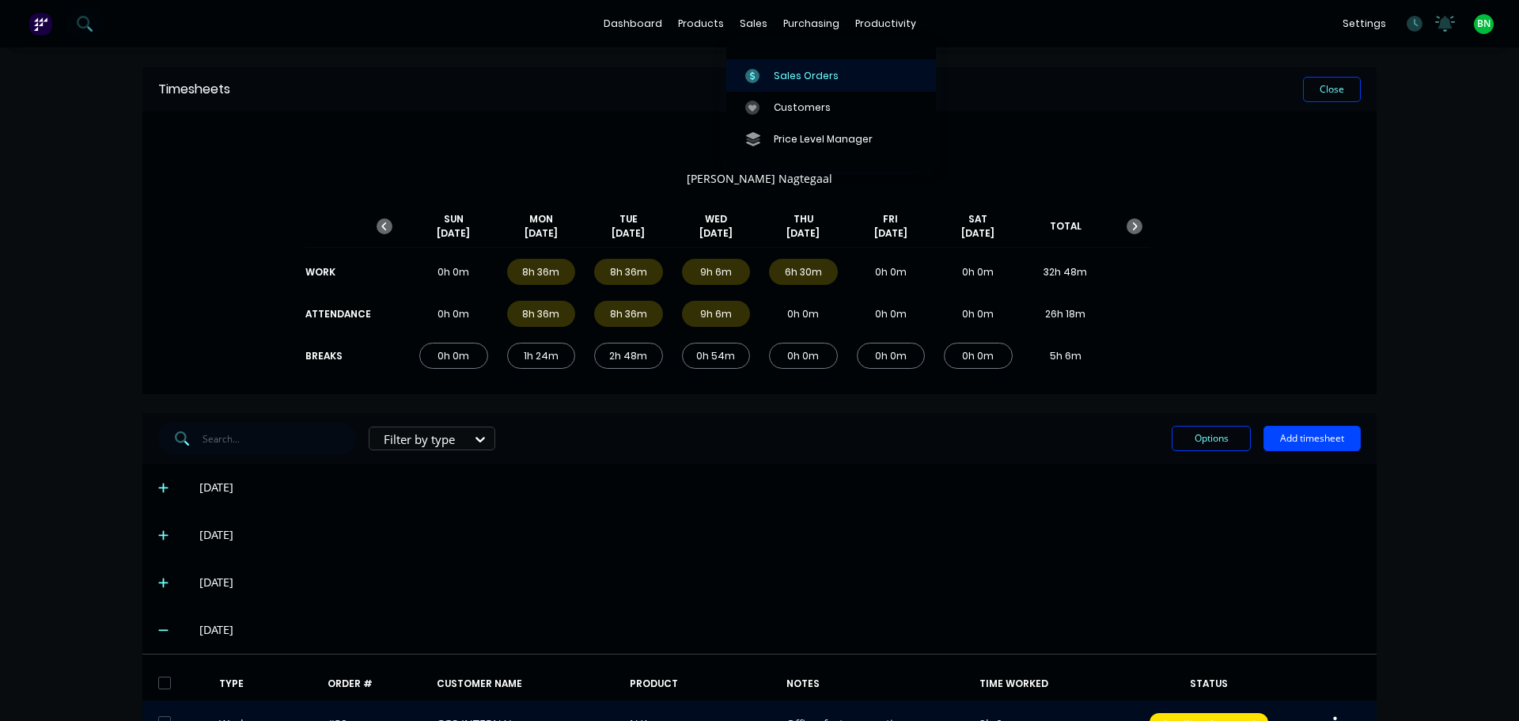
click at [775, 78] on div "Sales Orders" at bounding box center [806, 76] width 65 height 14
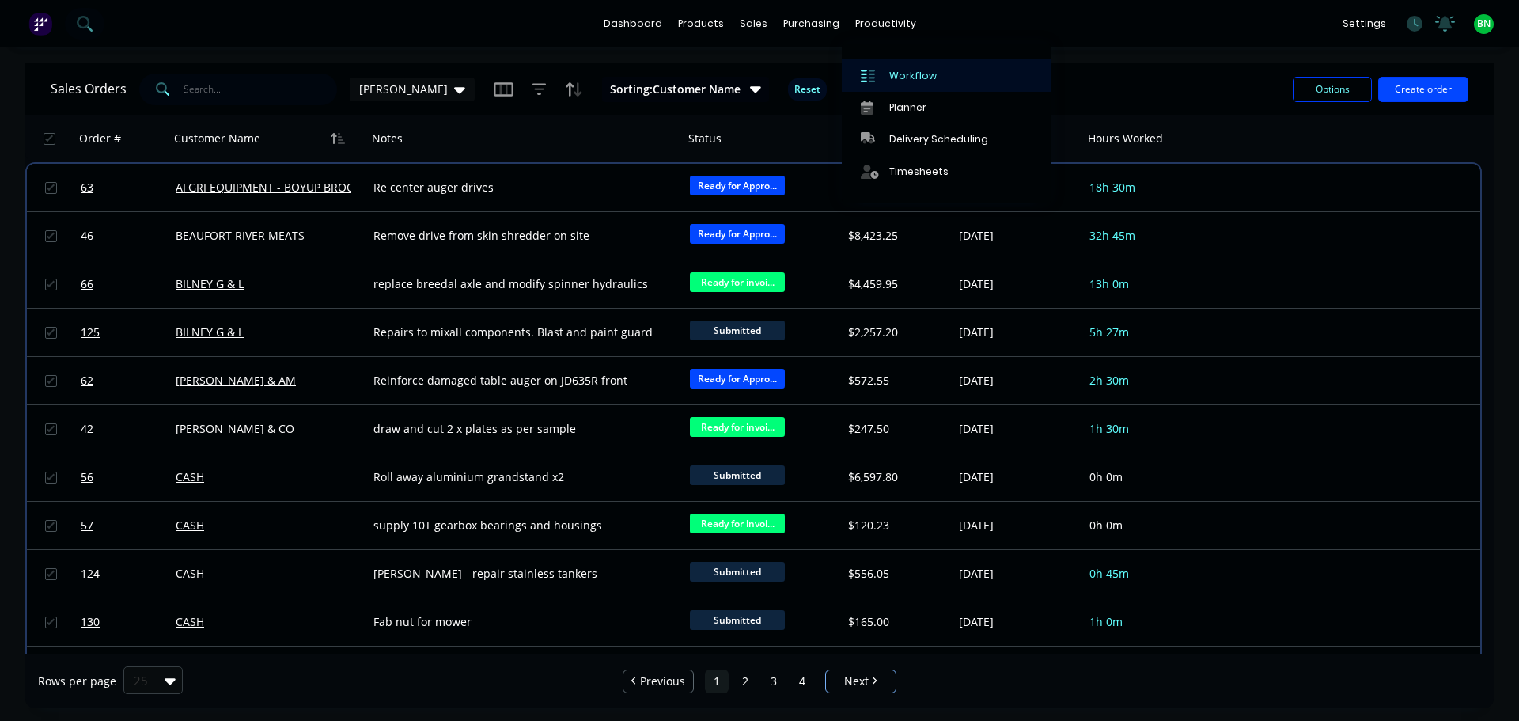
click at [909, 77] on div "Workflow" at bounding box center [912, 76] width 47 height 14
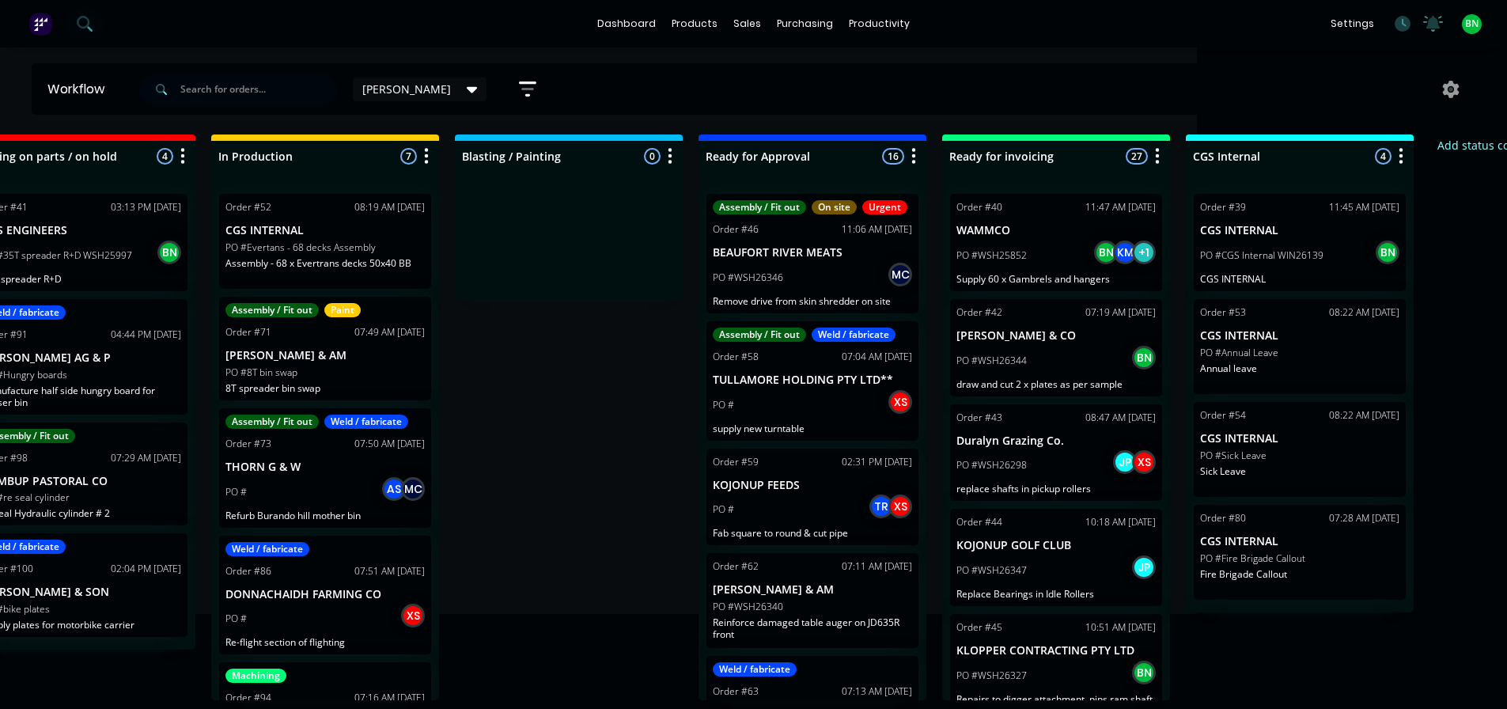
scroll to position [0, 672]
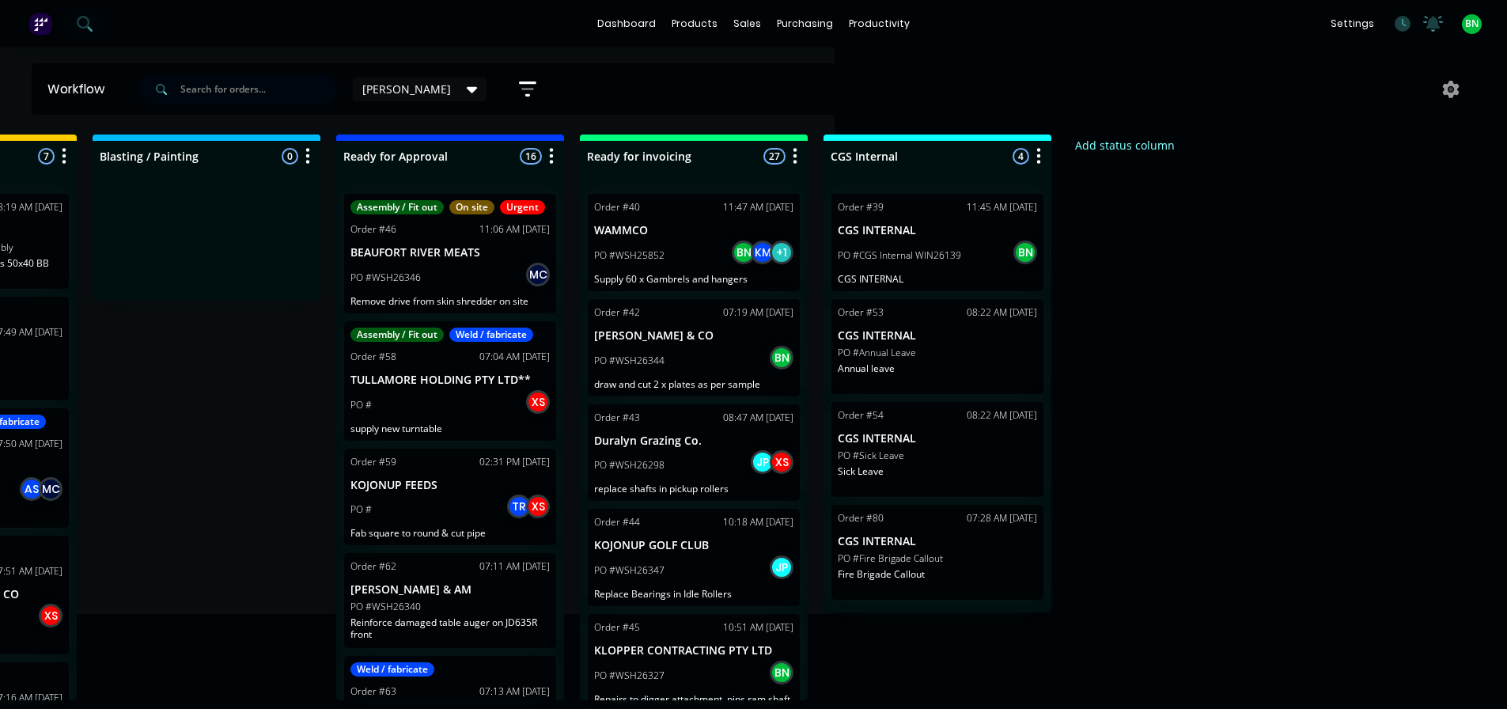
drag, startPoint x: 915, startPoint y: 491, endPoint x: 1079, endPoint y: 469, distance: 165.2
click at [1004, 566] on div "Order #80 07:28 AM [DATE] CGS INTERNAL PO #Fire Brigade Callout Fire Brigade Ca…" at bounding box center [937, 552] width 212 height 95
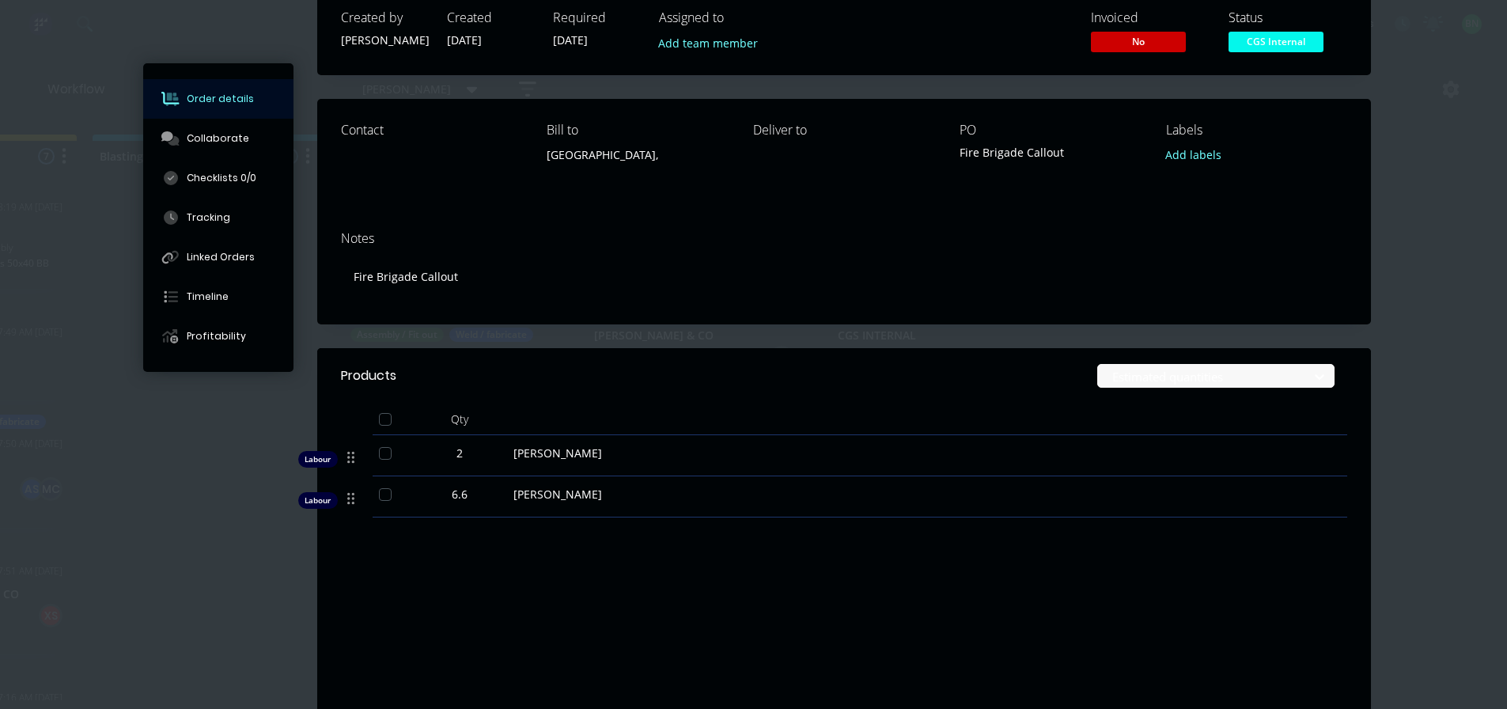
scroll to position [158, 0]
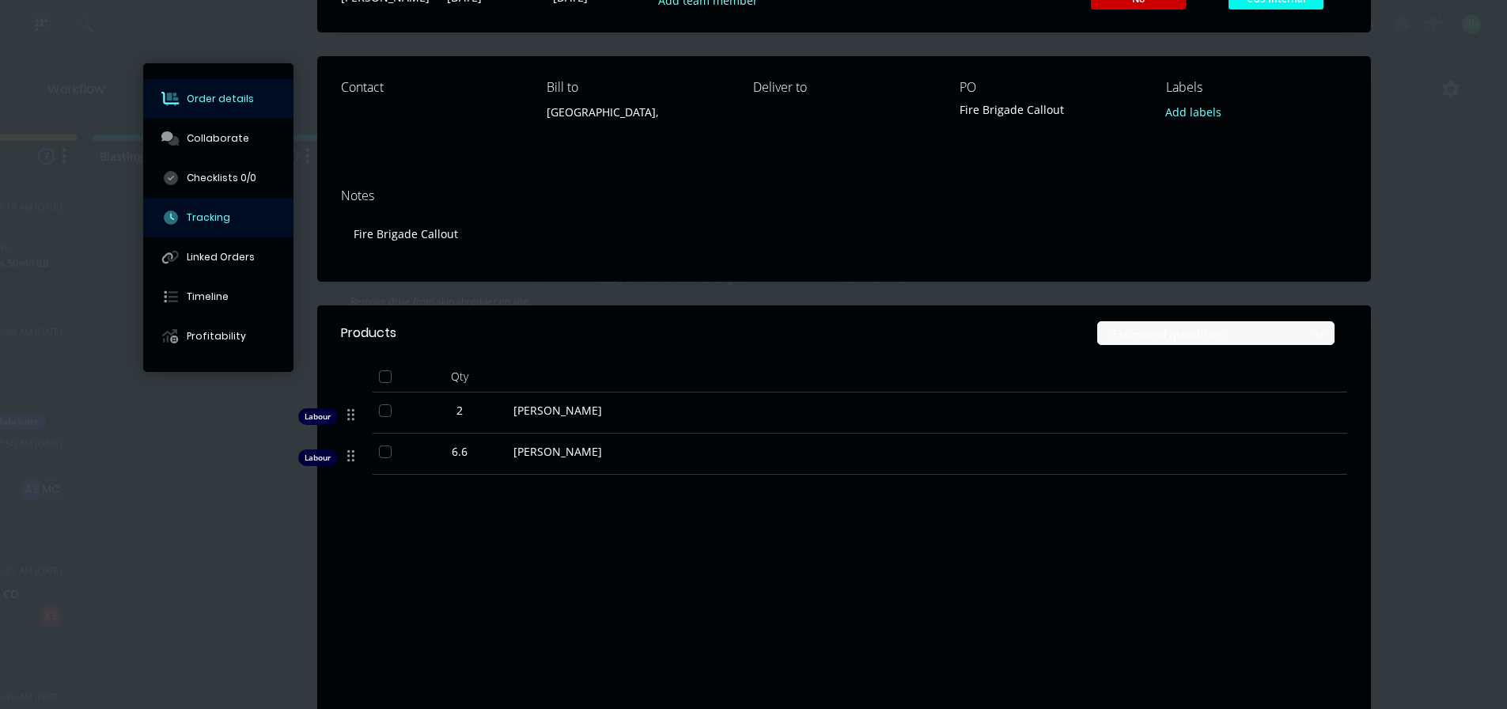
click at [195, 218] on div "Tracking" at bounding box center [209, 217] width 44 height 14
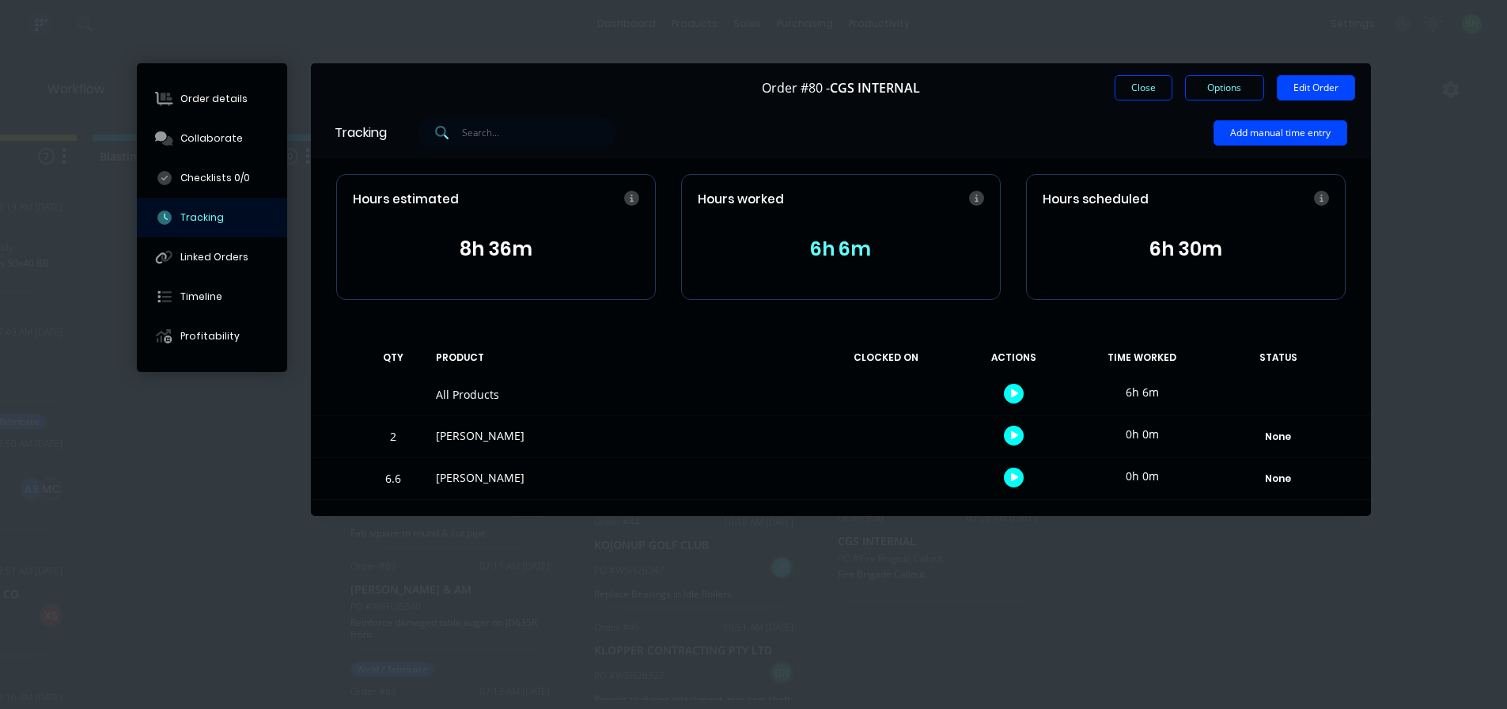
click at [851, 247] on button "6h 6m" at bounding box center [841, 249] width 286 height 30
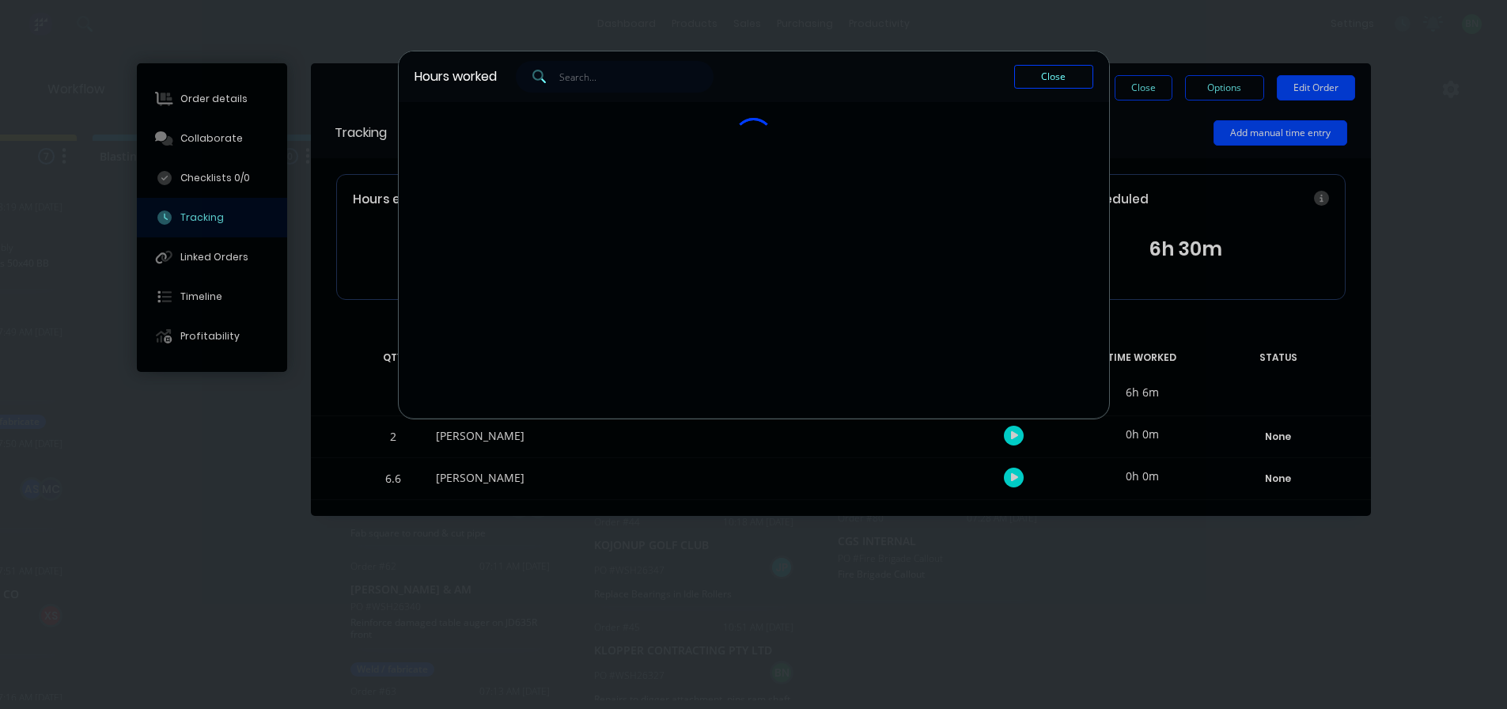
scroll to position [0, 661]
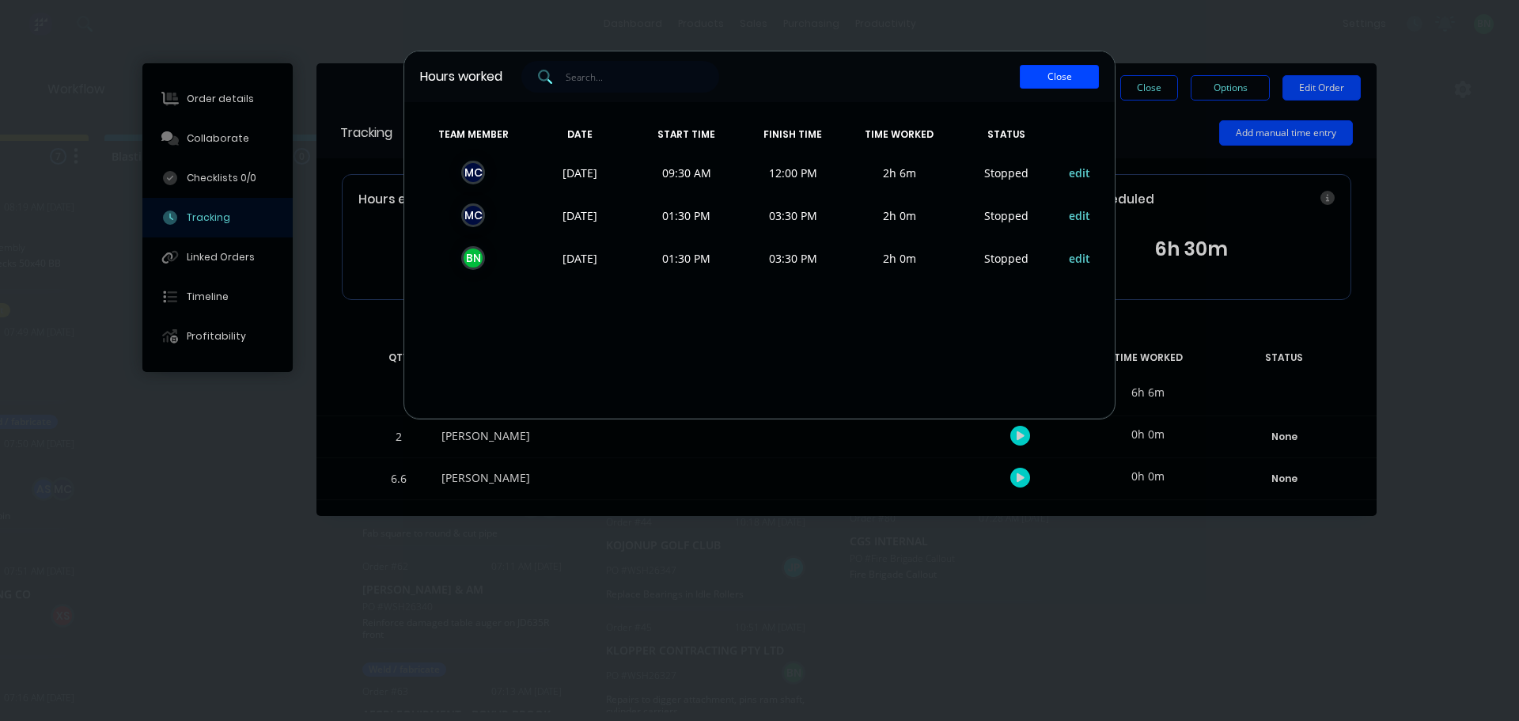
click at [1081, 75] on button "Close" at bounding box center [1059, 77] width 79 height 24
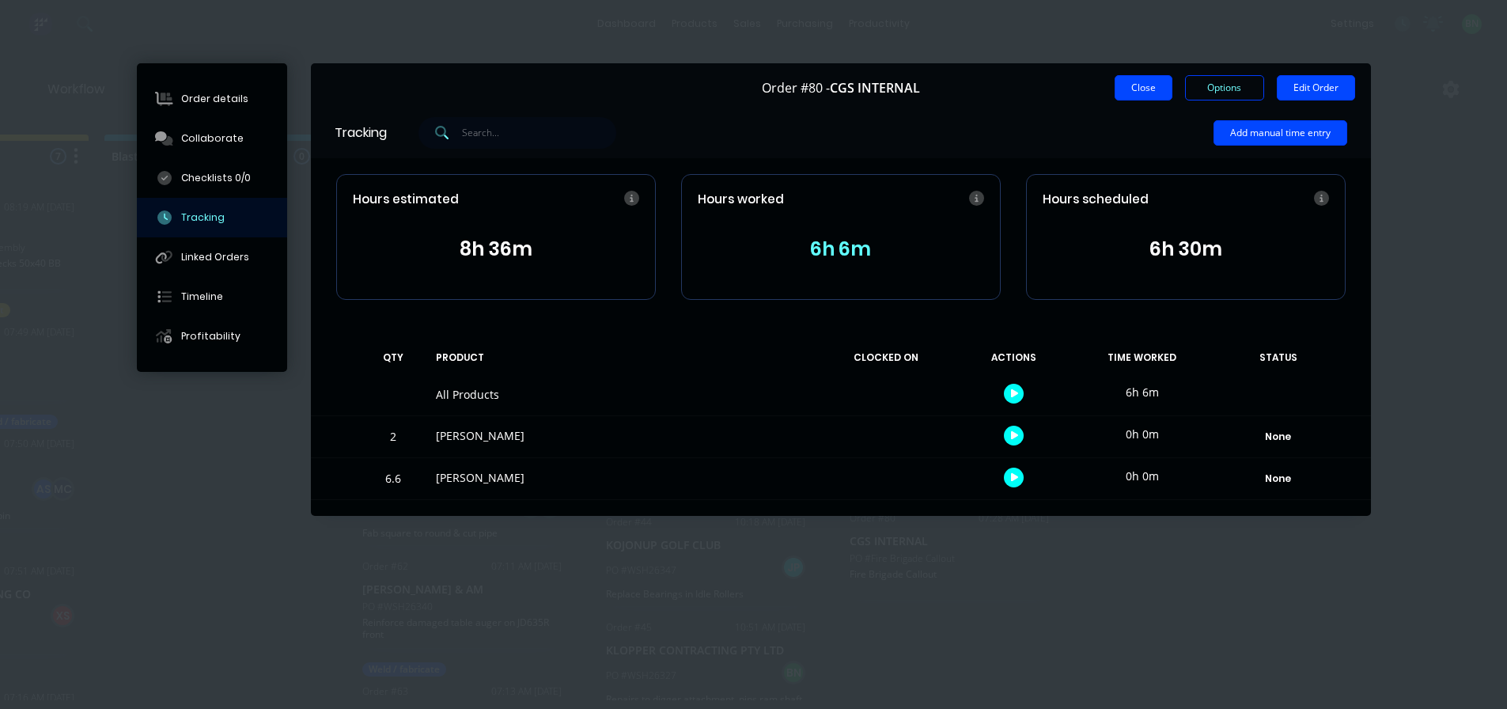
click at [1144, 76] on button "Close" at bounding box center [1144, 87] width 58 height 25
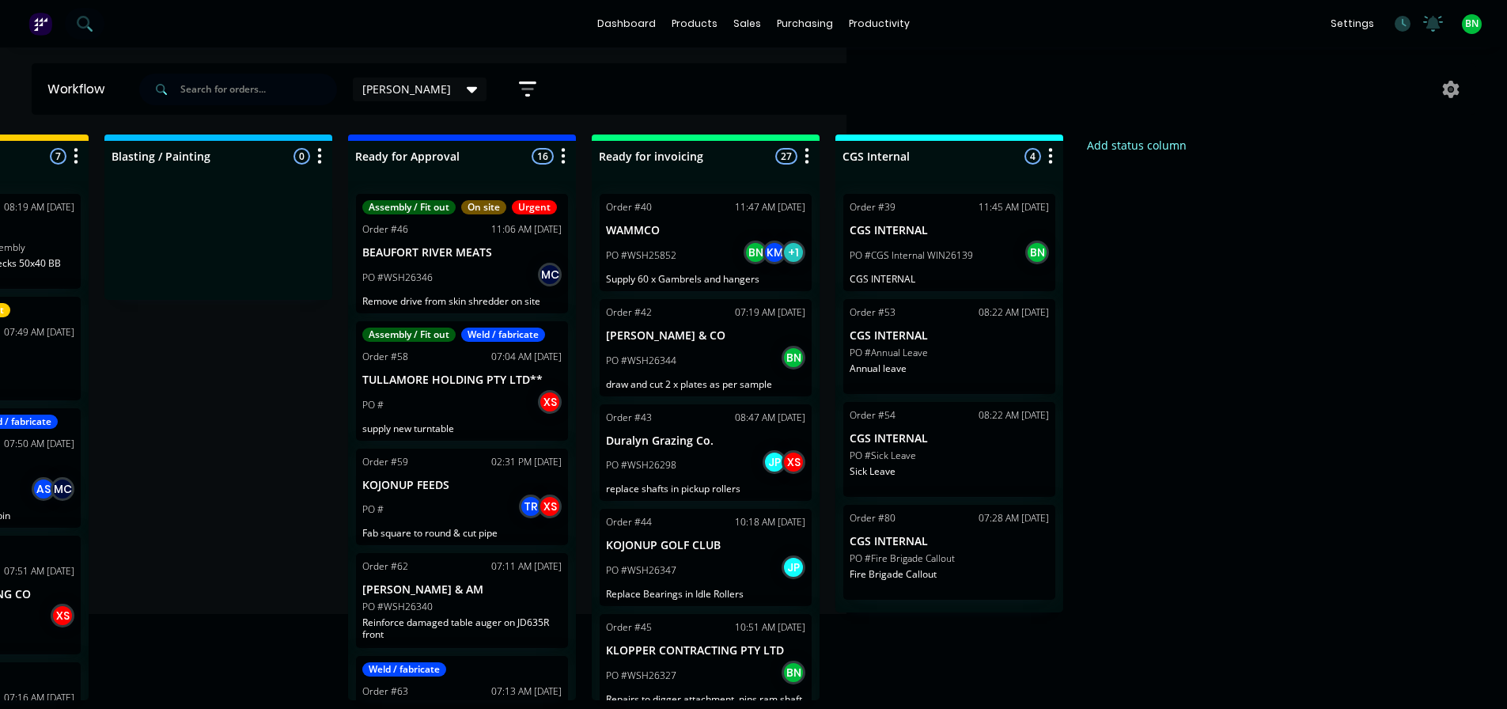
click at [1328, 373] on div "Submitted 21 Status colour #273444 hex #273444 Save Cancel Summaries Total orde…" at bounding box center [417, 417] width 2179 height 566
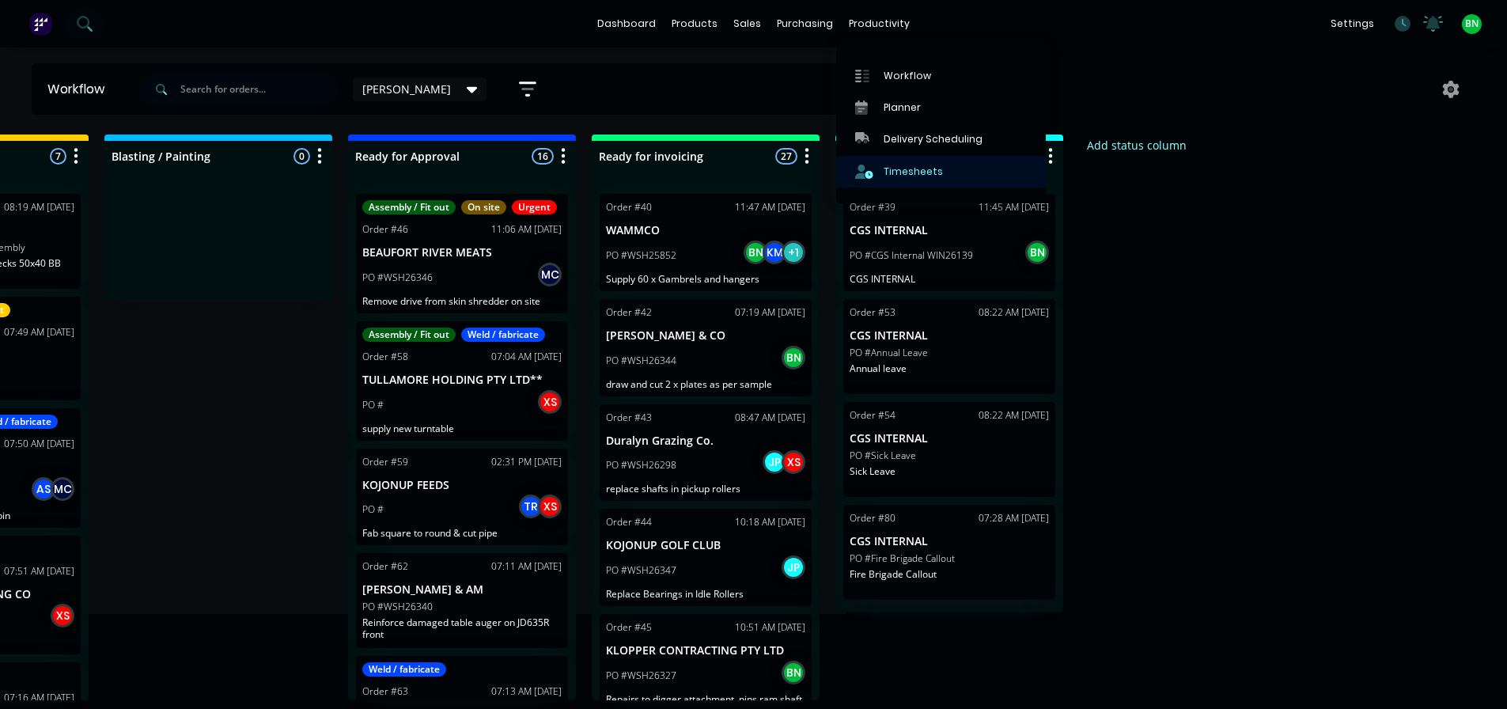
click at [908, 173] on div "Timesheets" at bounding box center [913, 172] width 59 height 14
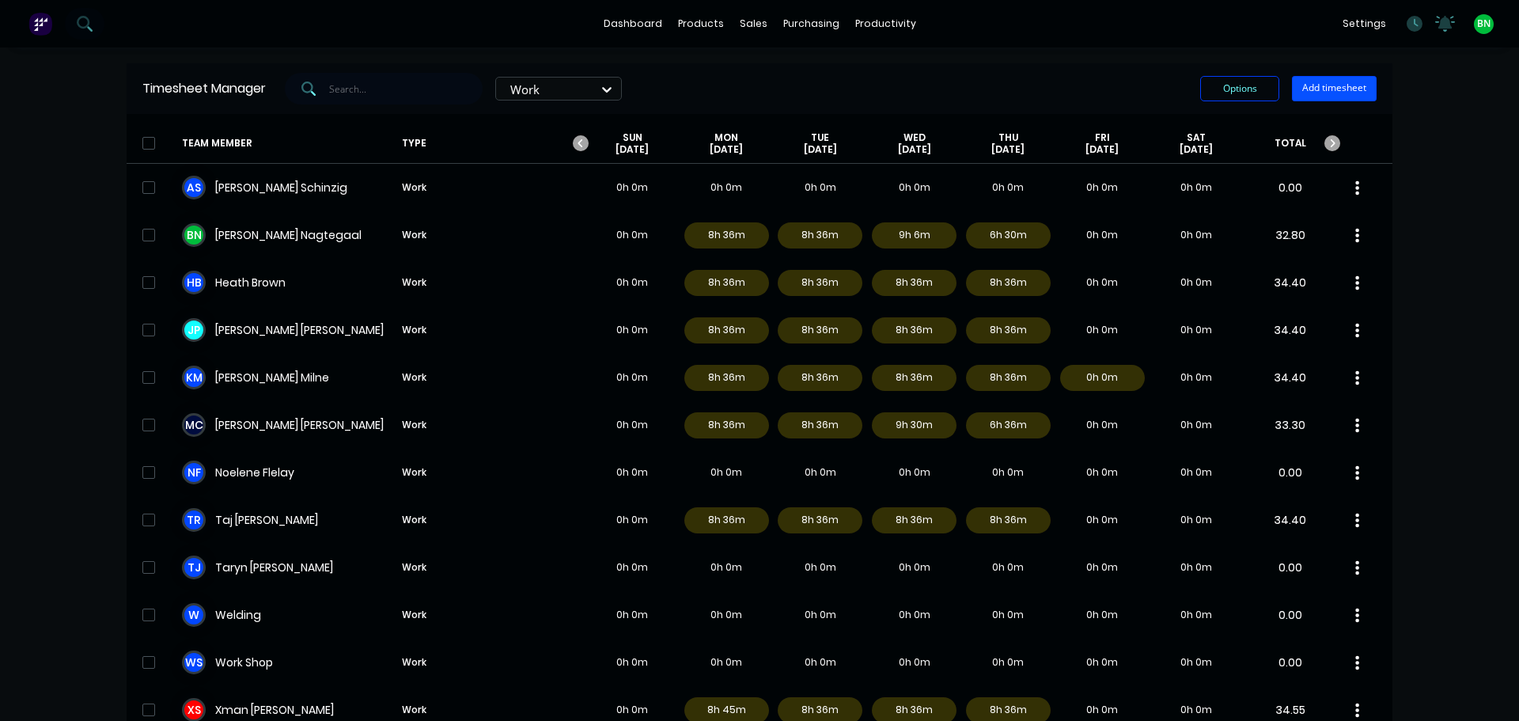
click at [1339, 88] on button "Add timesheet" at bounding box center [1334, 88] width 85 height 25
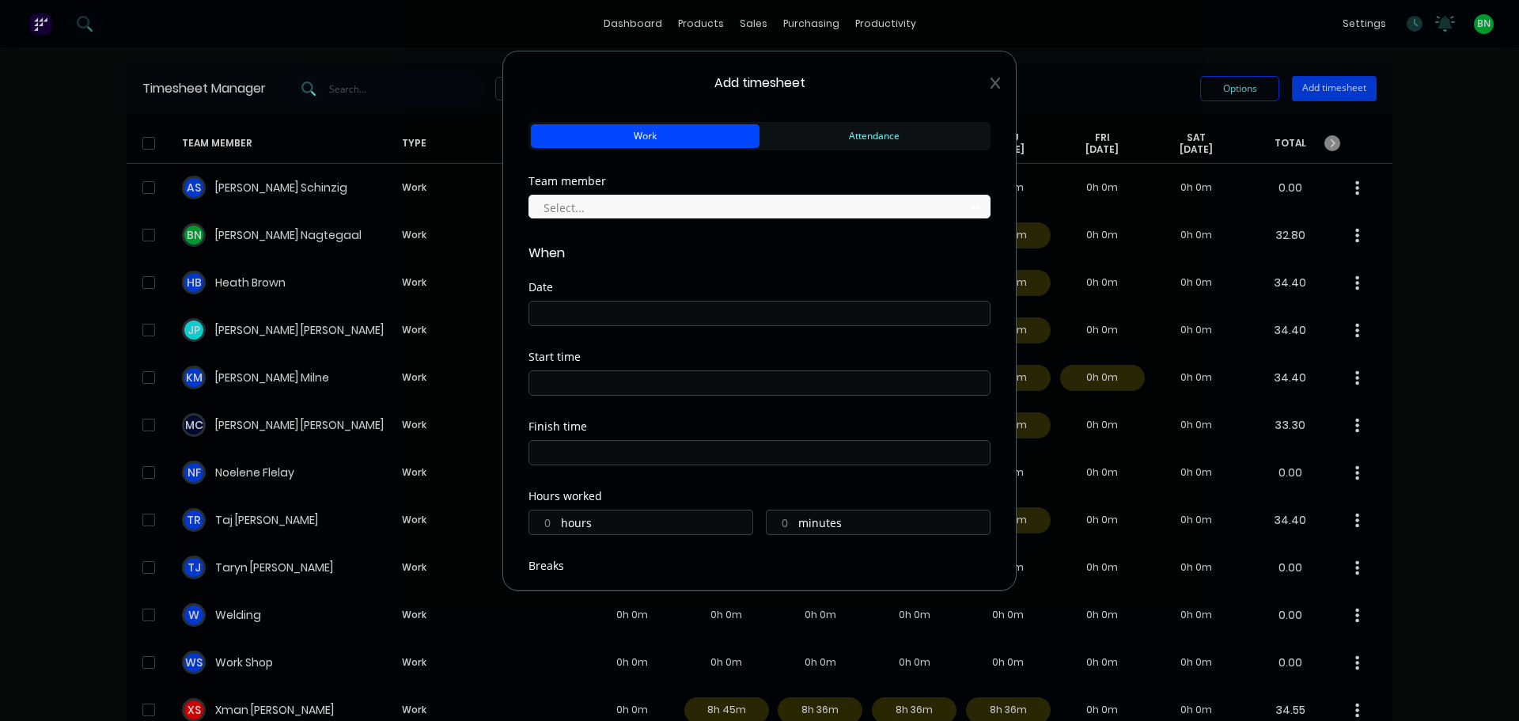
click at [978, 86] on span "Add timesheet" at bounding box center [759, 83] width 462 height 19
click at [990, 82] on icon at bounding box center [994, 83] width 9 height 13
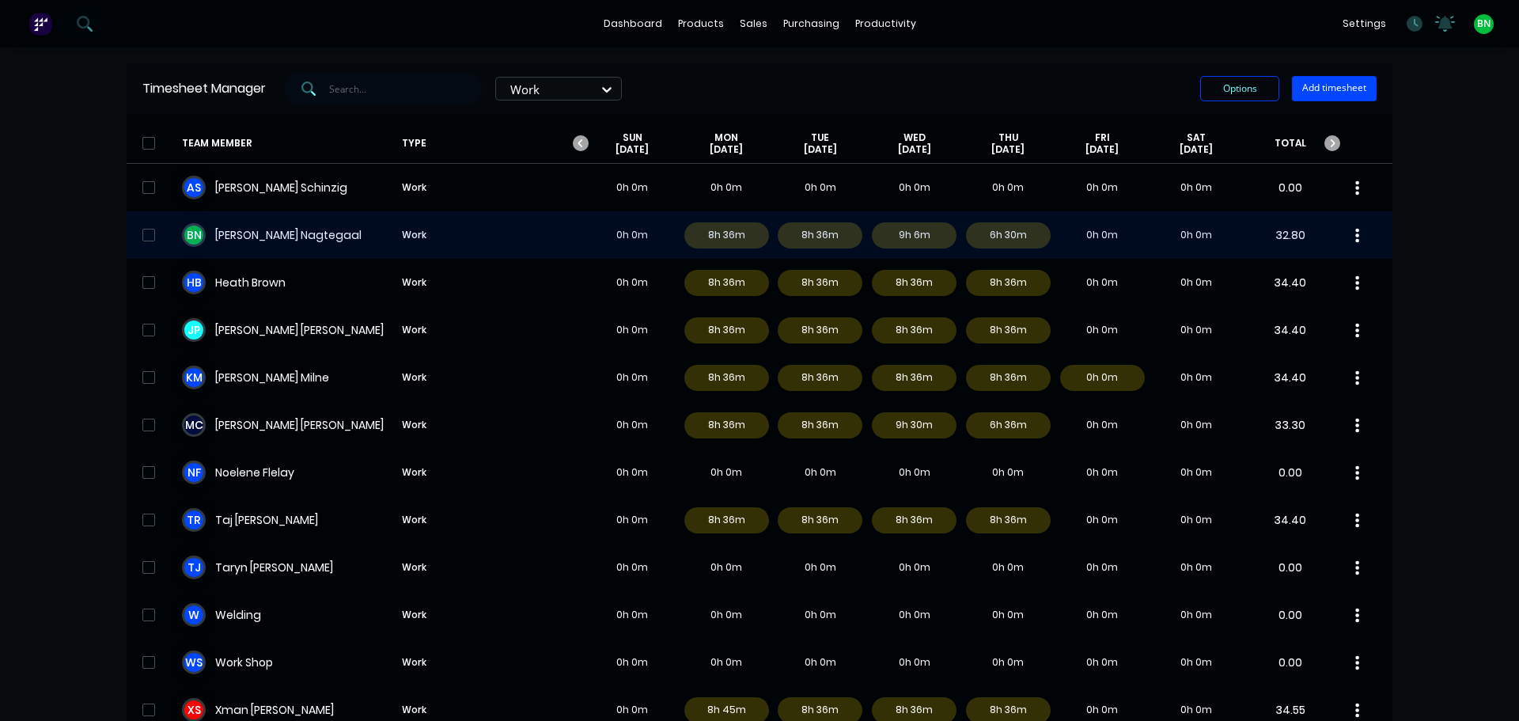
click at [281, 233] on div "B N [PERSON_NAME] Work 0h 0m 8h 36m 8h 36m 9h 6m 6h 30m 0h 0m 0h 0m 32.80" at bounding box center [760, 234] width 1266 height 47
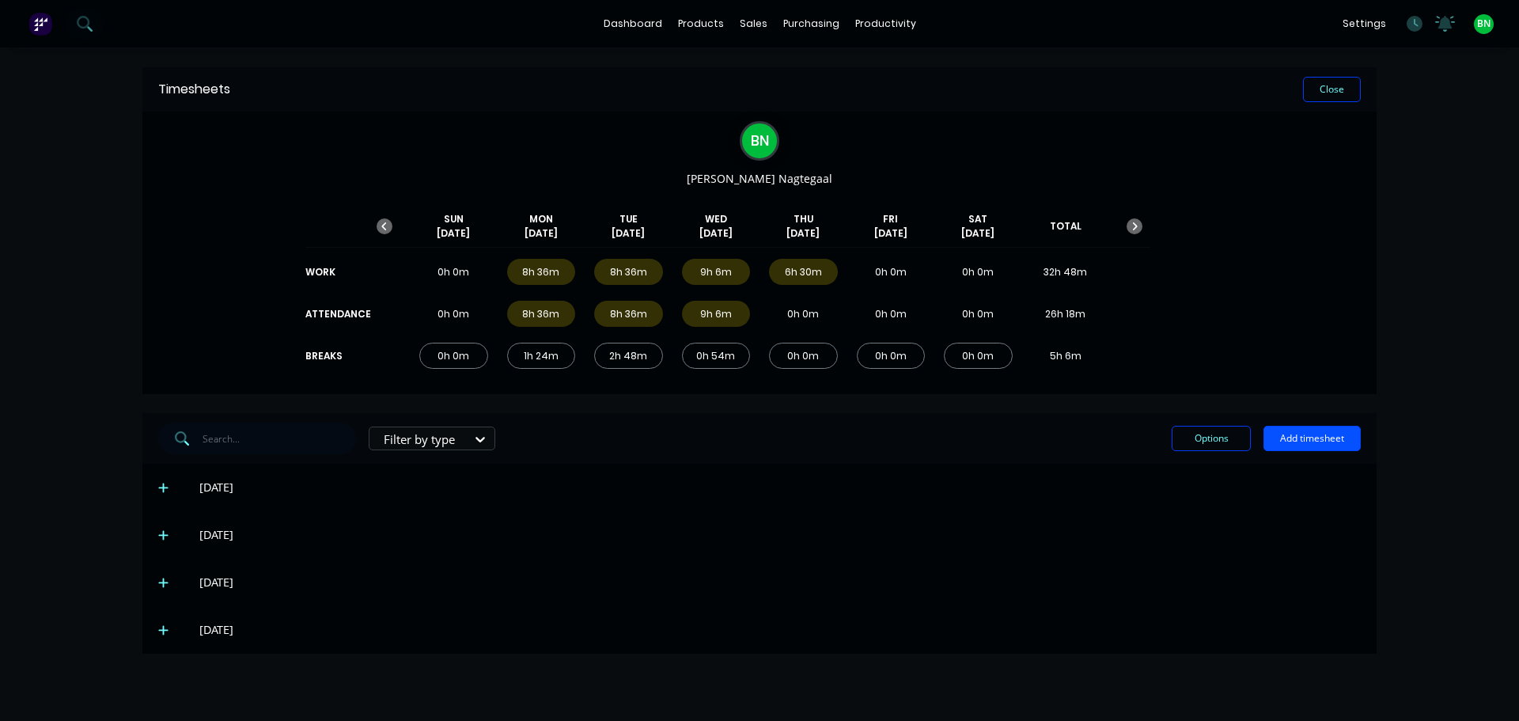
click at [1296, 443] on button "Add timesheet" at bounding box center [1311, 438] width 97 height 25
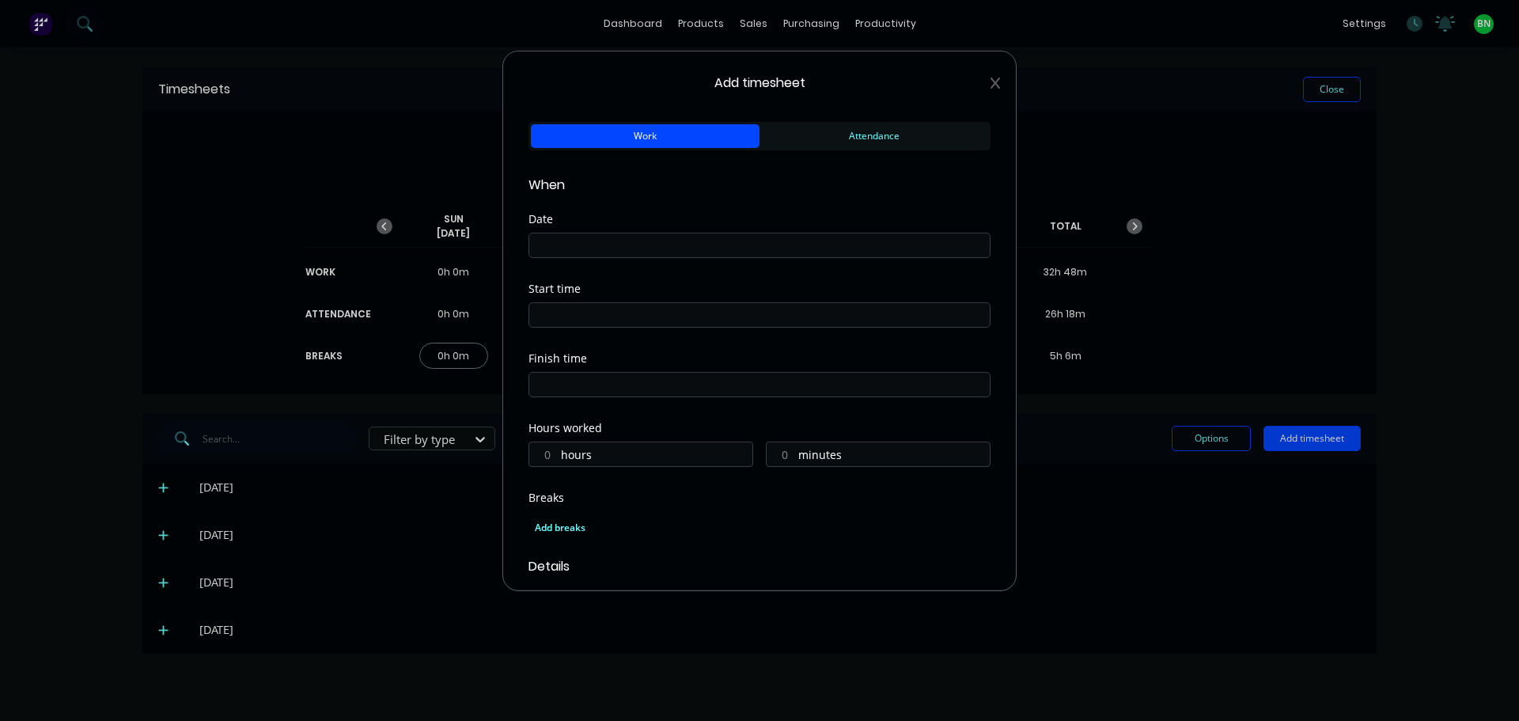
click at [748, 252] on input at bounding box center [759, 245] width 460 height 24
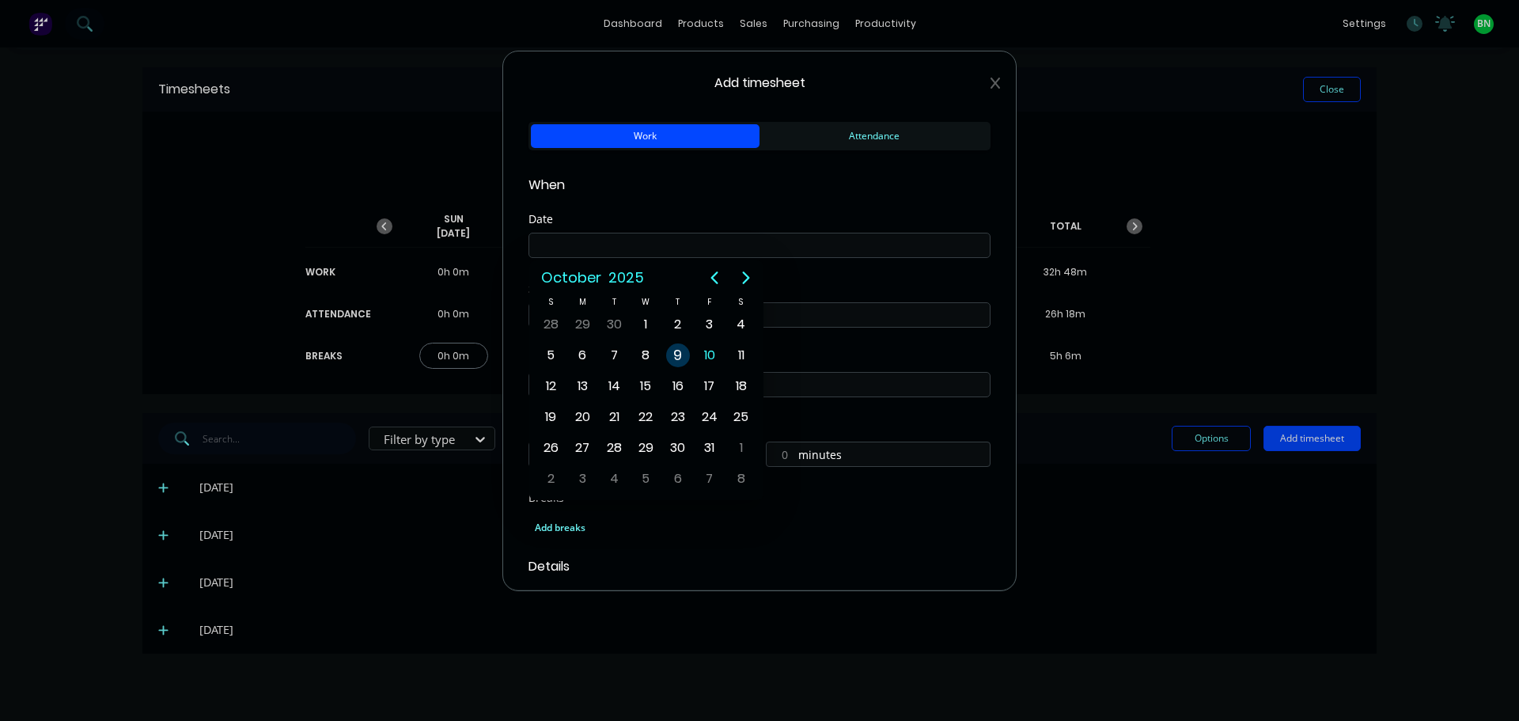
click at [670, 348] on div "9" at bounding box center [678, 355] width 24 height 24
type input "[DATE]"
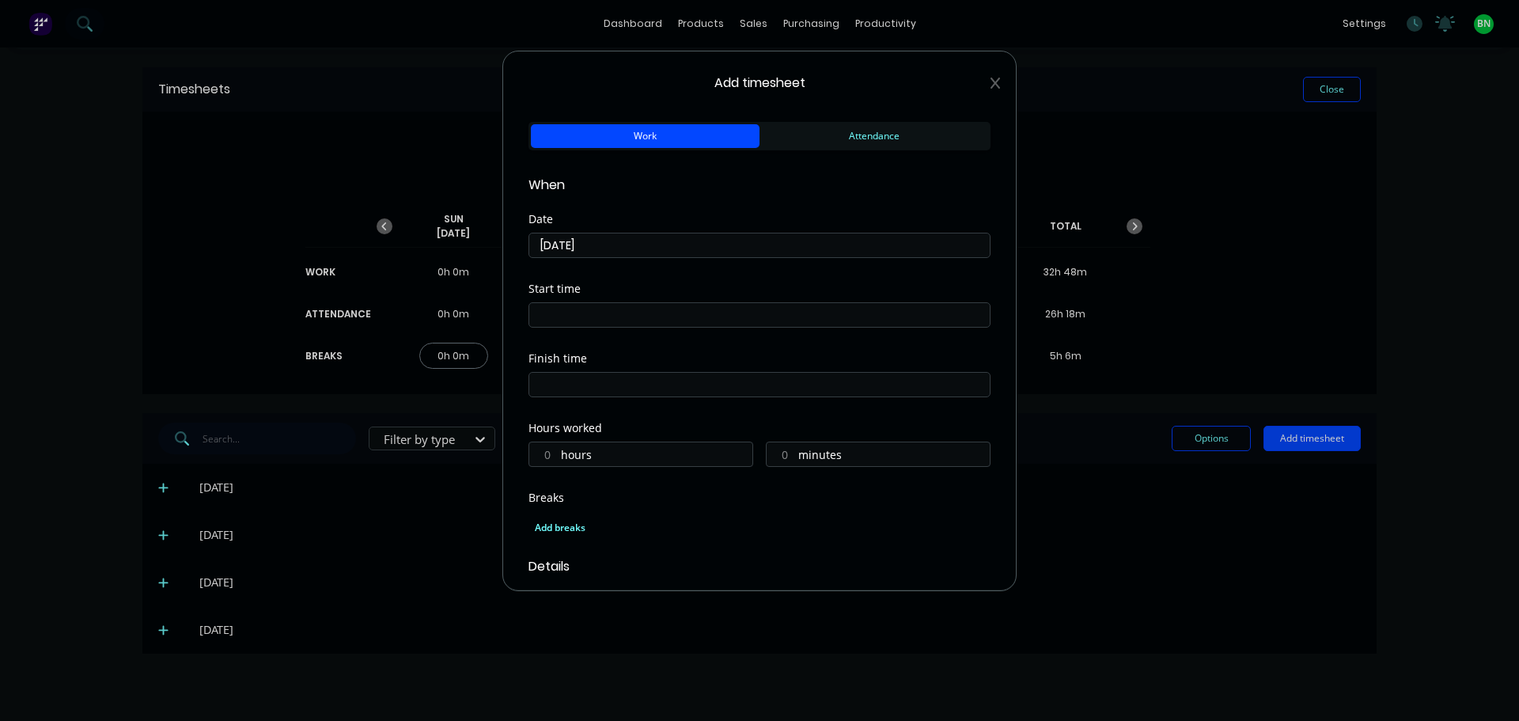
click at [614, 455] on label "hours" at bounding box center [656, 456] width 191 height 20
click at [557, 455] on input "hours" at bounding box center [543, 454] width 28 height 24
type input "2"
click at [787, 454] on input "minutes" at bounding box center [780, 454] width 28 height 24
type input "6"
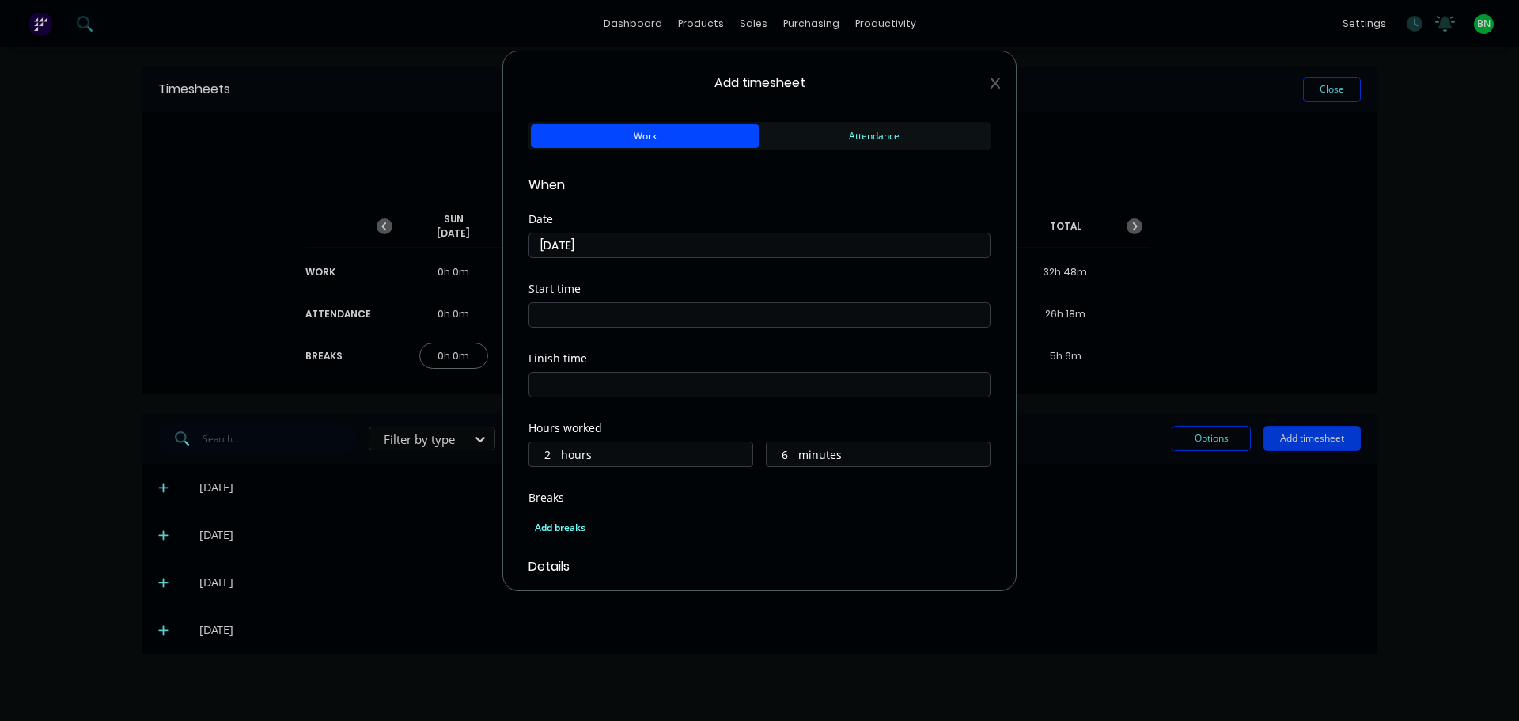
click at [920, 508] on div "Add breaks" at bounding box center [759, 525] width 462 height 37
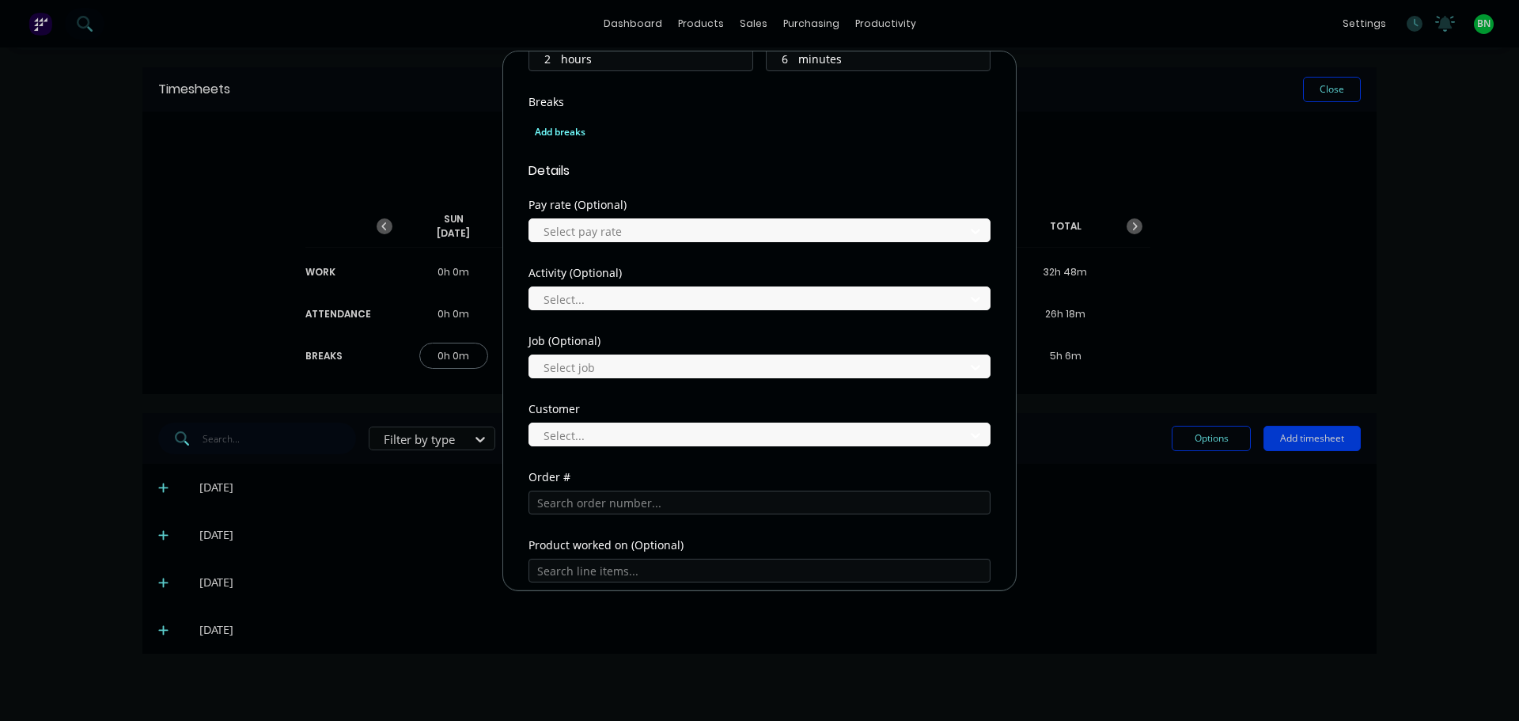
scroll to position [589, 0]
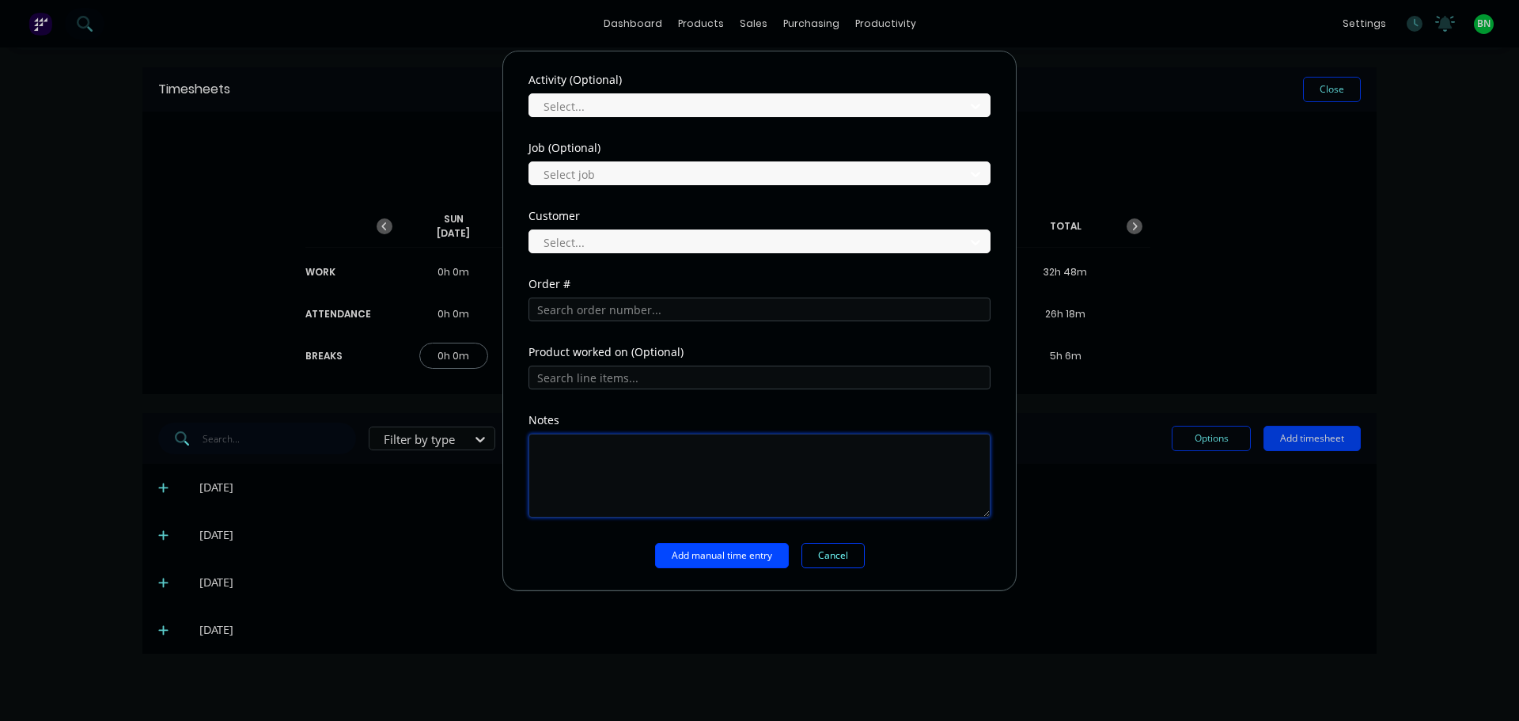
click at [696, 457] on textarea at bounding box center [759, 475] width 462 height 84
type textarea "MVA. Colllie changerup Rd"
click at [773, 555] on button "Add manual time entry" at bounding box center [722, 555] width 134 height 25
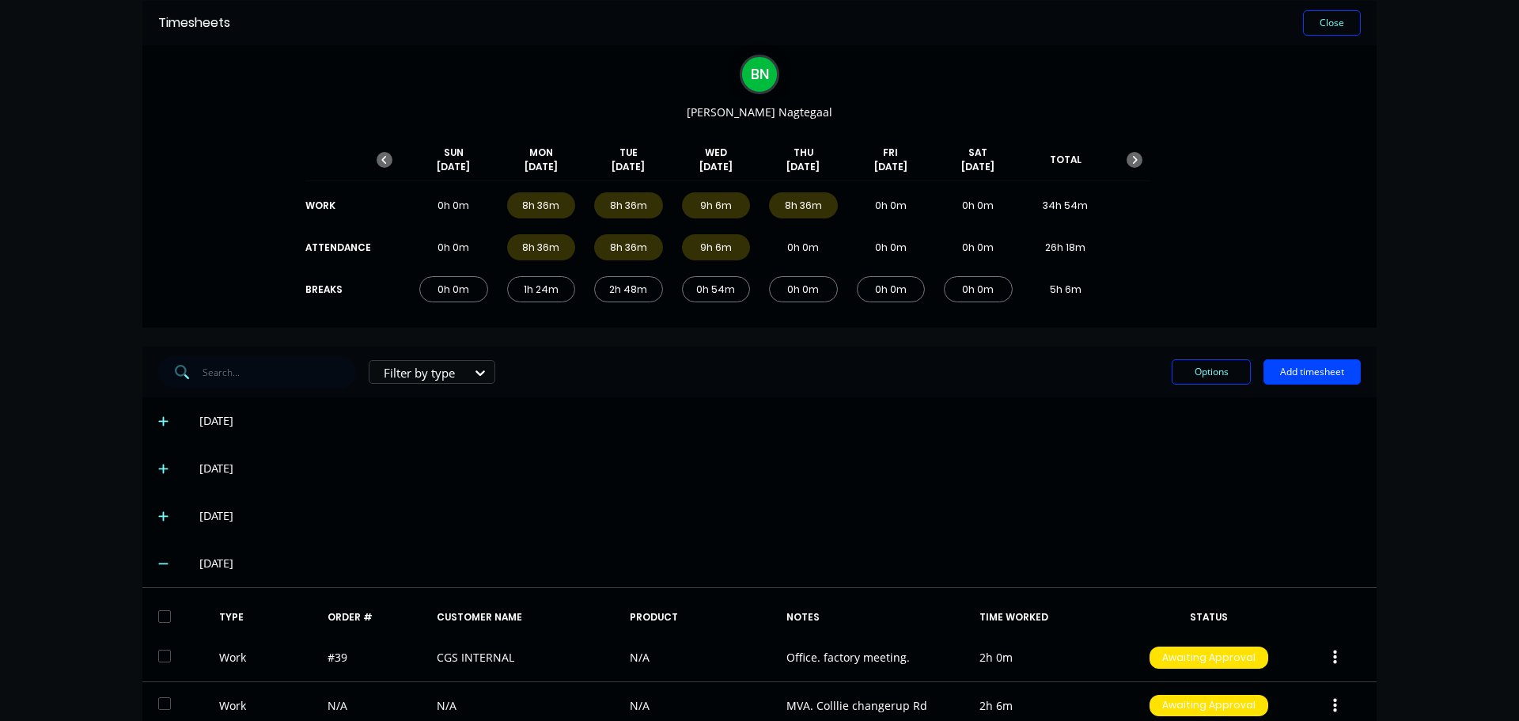
scroll to position [158, 0]
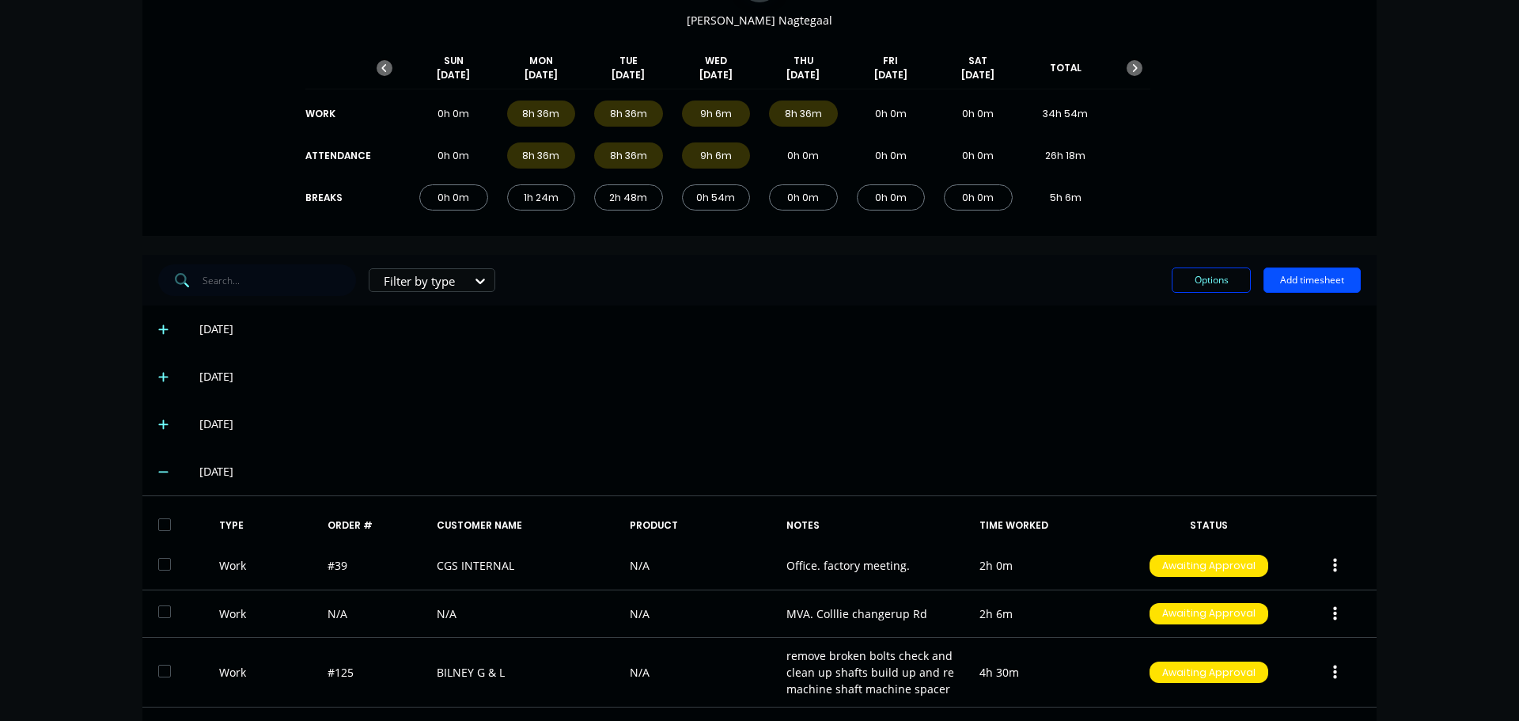
click at [1280, 278] on button "Add timesheet" at bounding box center [1311, 279] width 97 height 25
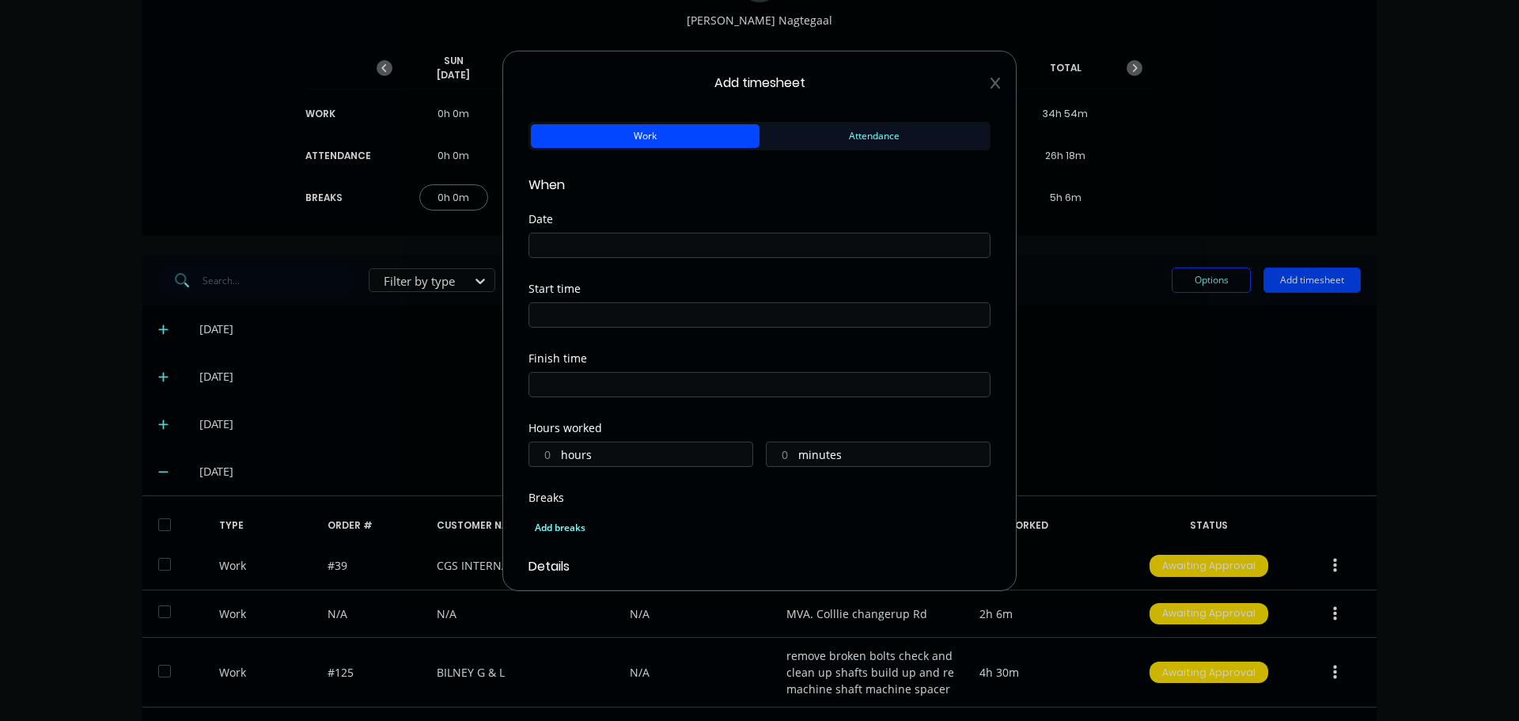
click at [801, 143] on button "Attendance" at bounding box center [873, 136] width 229 height 24
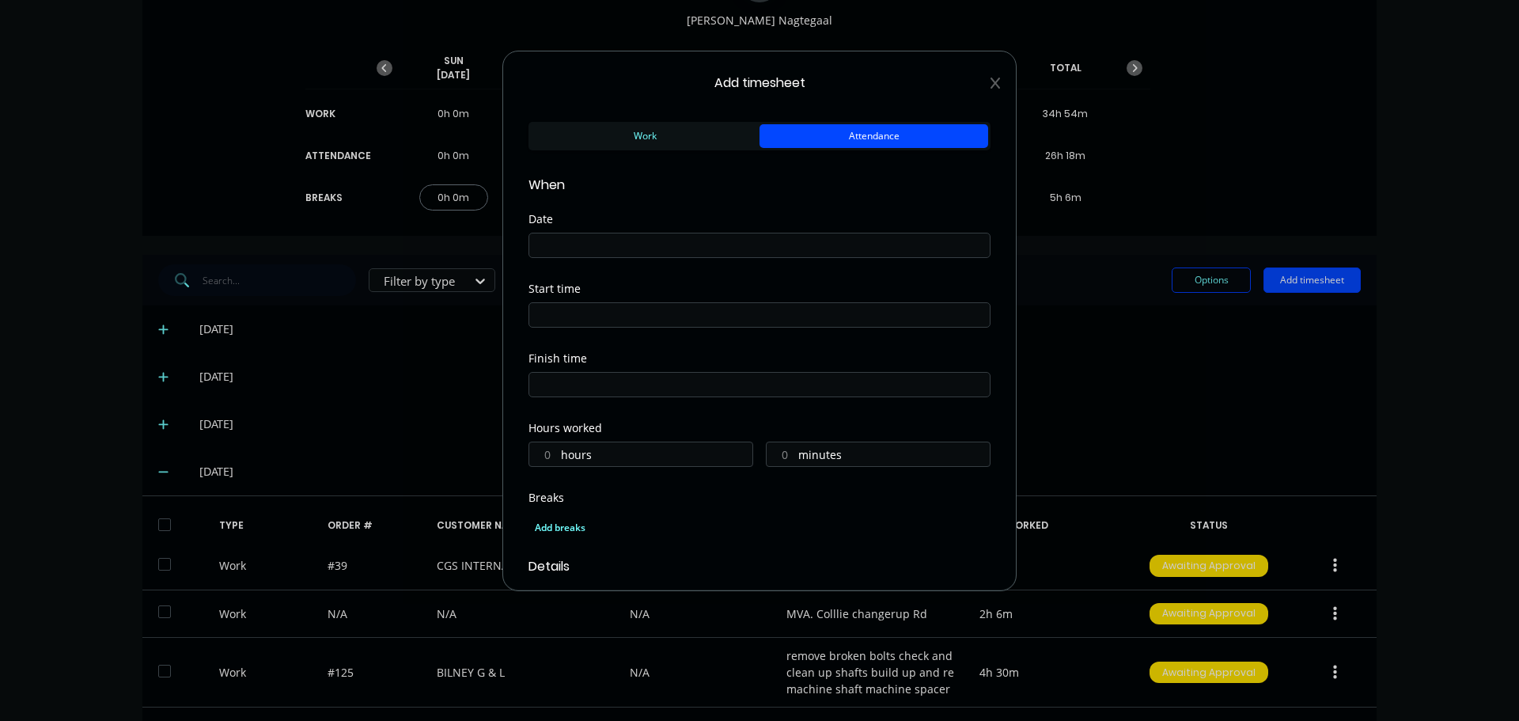
click at [639, 244] on input at bounding box center [759, 245] width 460 height 24
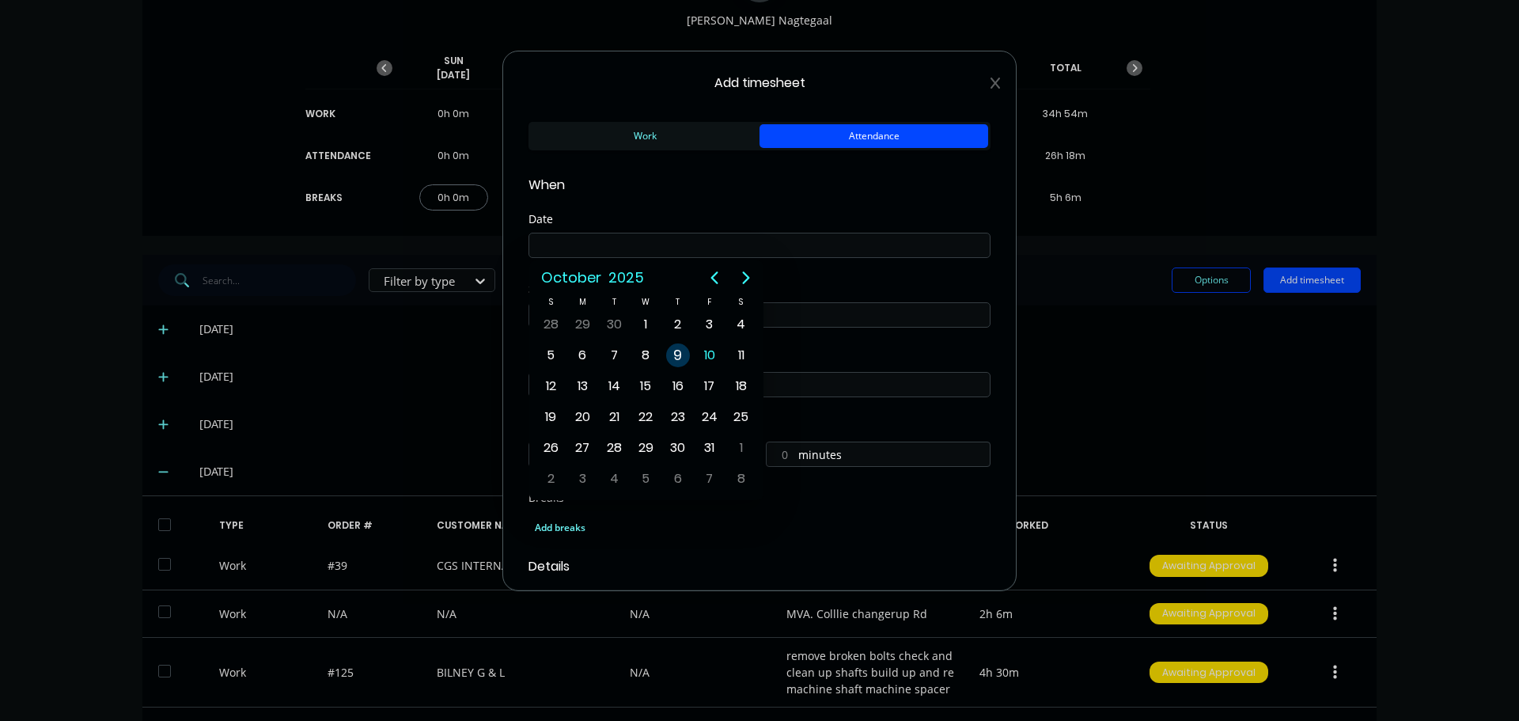
click at [686, 361] on div "9" at bounding box center [678, 355] width 24 height 24
type input "[DATE]"
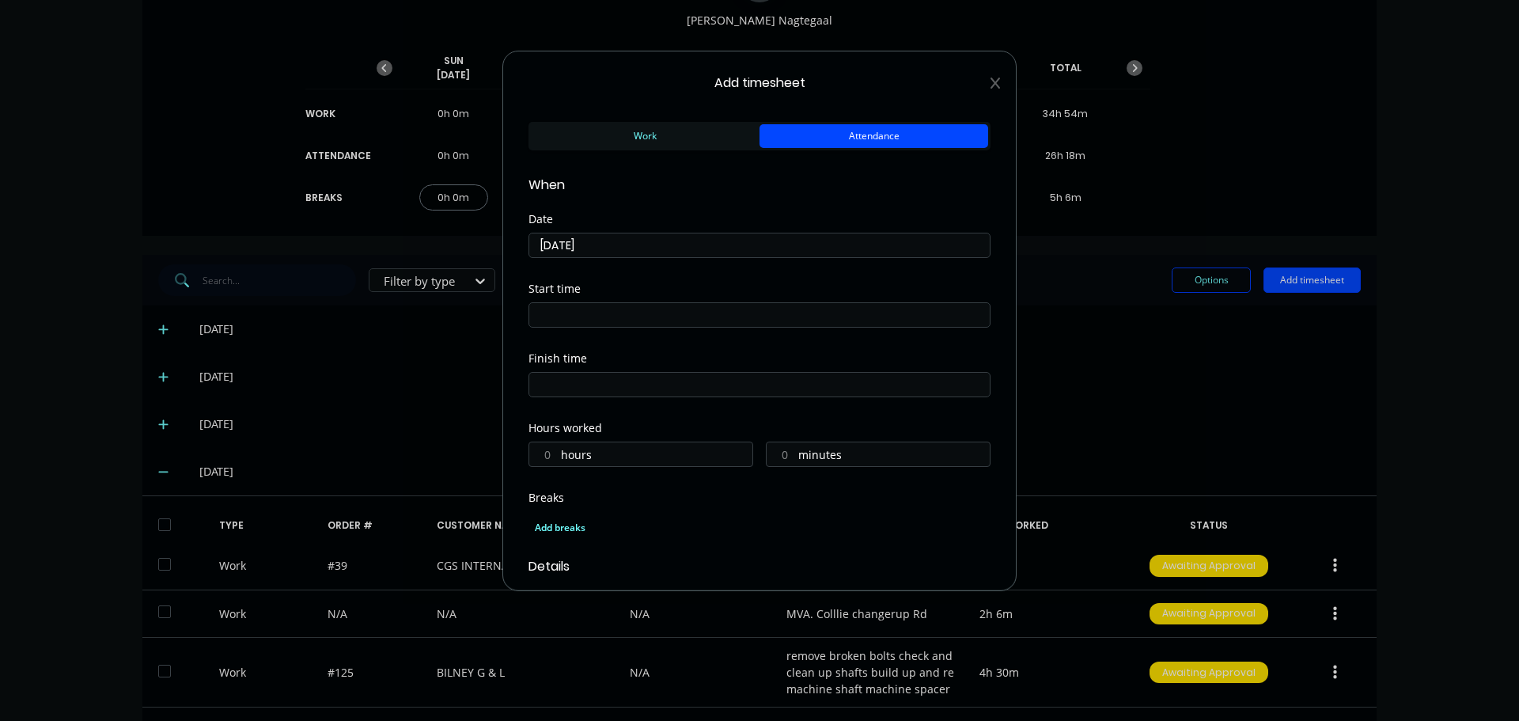
click at [619, 321] on input at bounding box center [759, 315] width 460 height 24
drag, startPoint x: 594, startPoint y: 312, endPoint x: 453, endPoint y: 316, distance: 140.9
click at [453, 316] on div "Add timesheet Work Attendance When Date [DATE] Start time 07:37 AM Finish time …" at bounding box center [759, 360] width 1519 height 721
type input "07:00 AM"
click at [702, 379] on input at bounding box center [759, 385] width 460 height 24
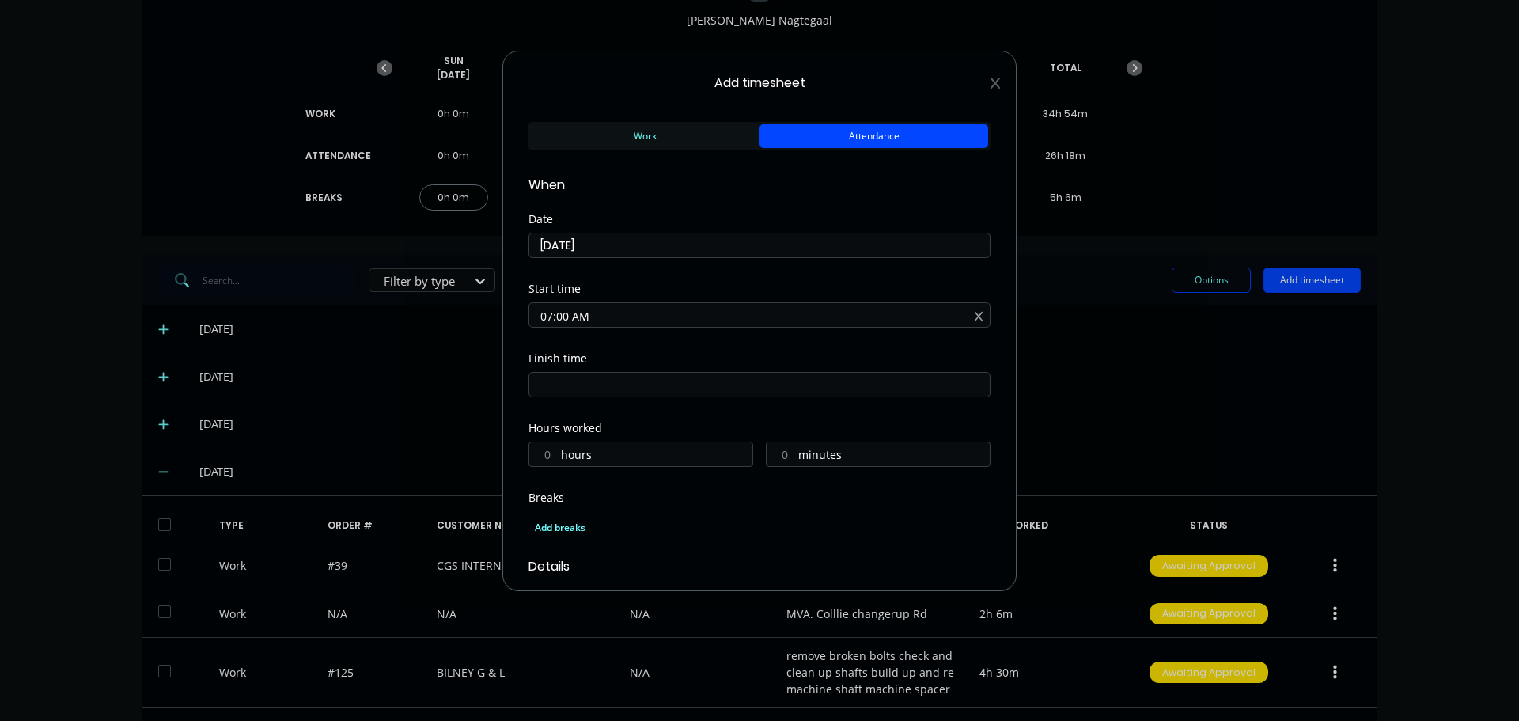
type input "07:37 AM"
type input "0"
type input "37"
type input "0"
type input "05:00 AM"
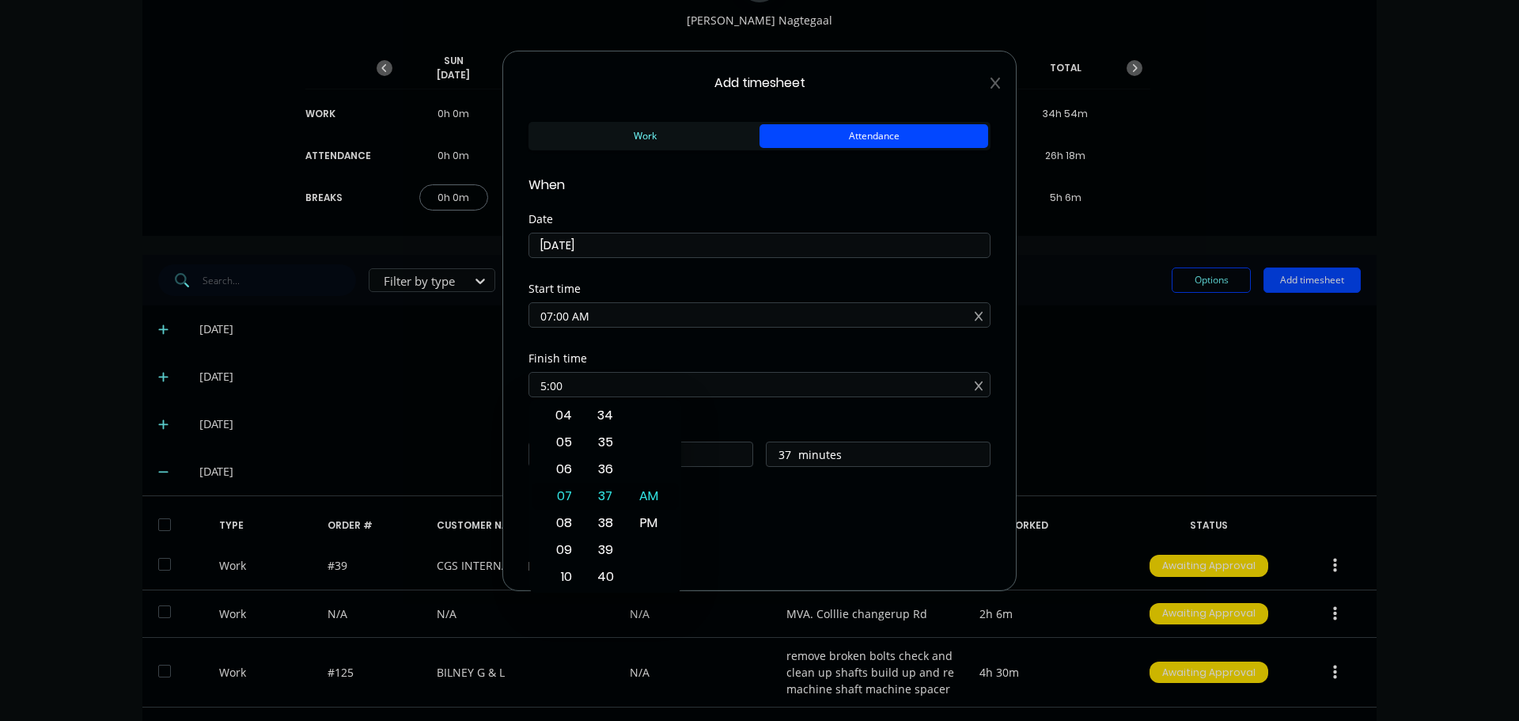
type input "22"
type input "0"
click at [830, 426] on div "Hours worked" at bounding box center [759, 427] width 462 height 11
click at [600, 384] on input "05:00 AM" at bounding box center [759, 385] width 460 height 24
click at [656, 520] on div "PM" at bounding box center [649, 522] width 39 height 27
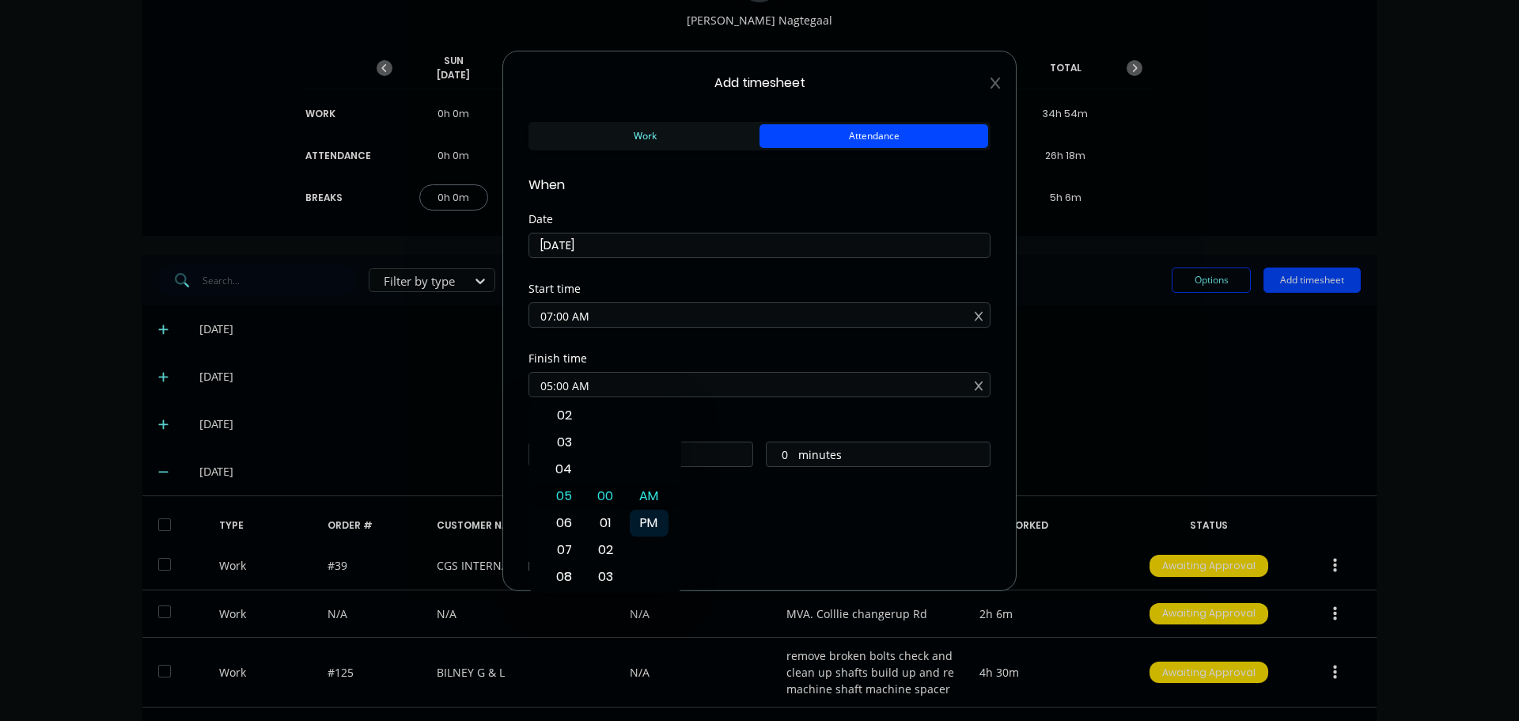
type input "05:00 PM"
type input "10"
click at [716, 412] on div "Finish time 05:00 PM" at bounding box center [759, 388] width 462 height 70
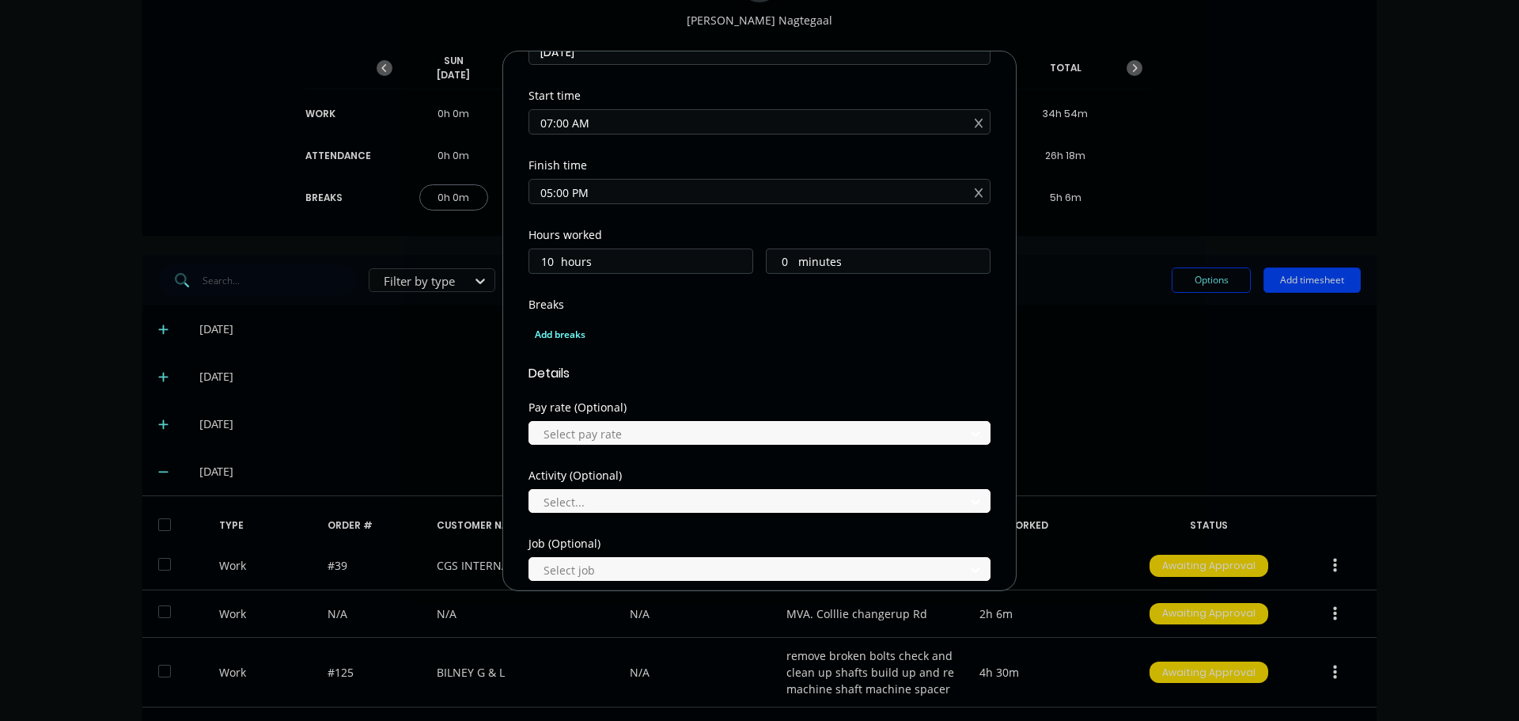
scroll to position [237, 0]
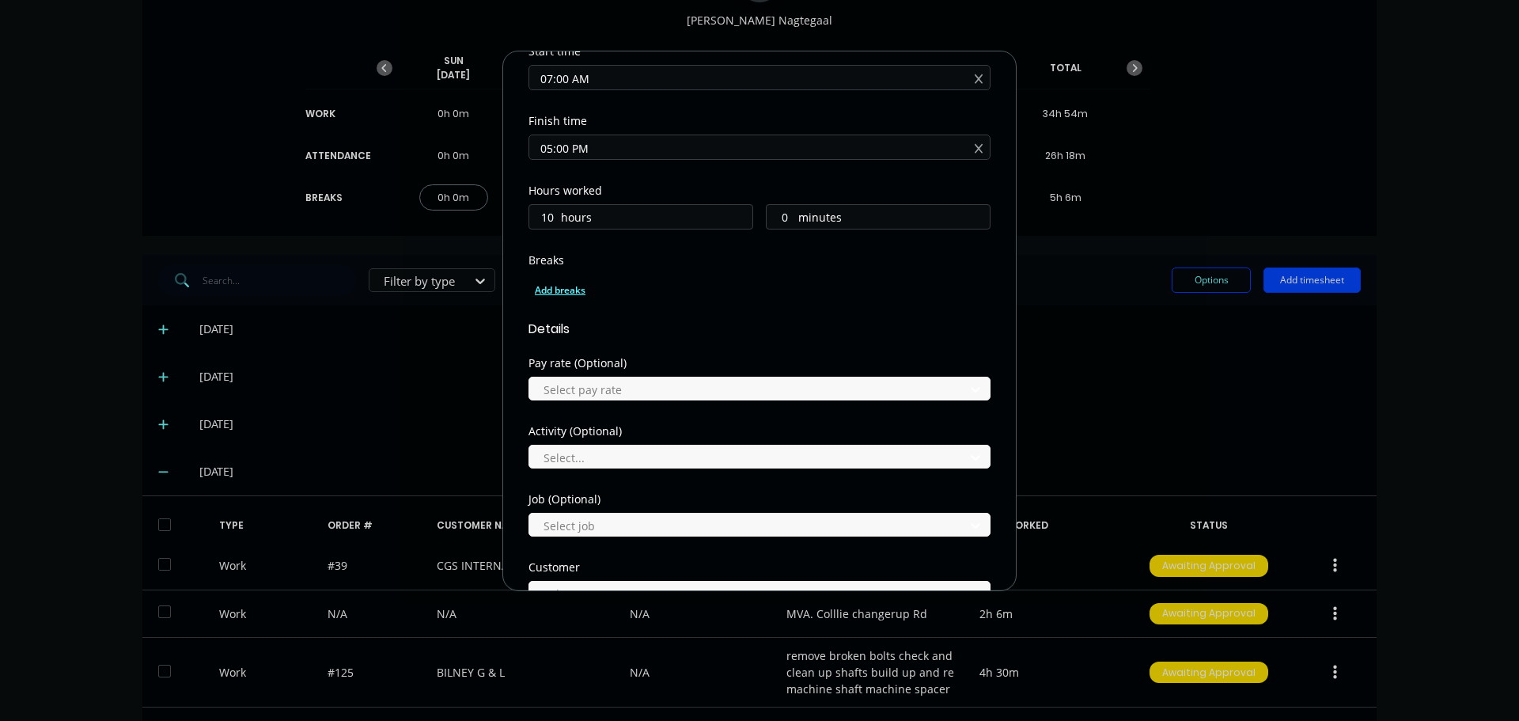
click at [551, 296] on div "Add breaks" at bounding box center [759, 290] width 449 height 21
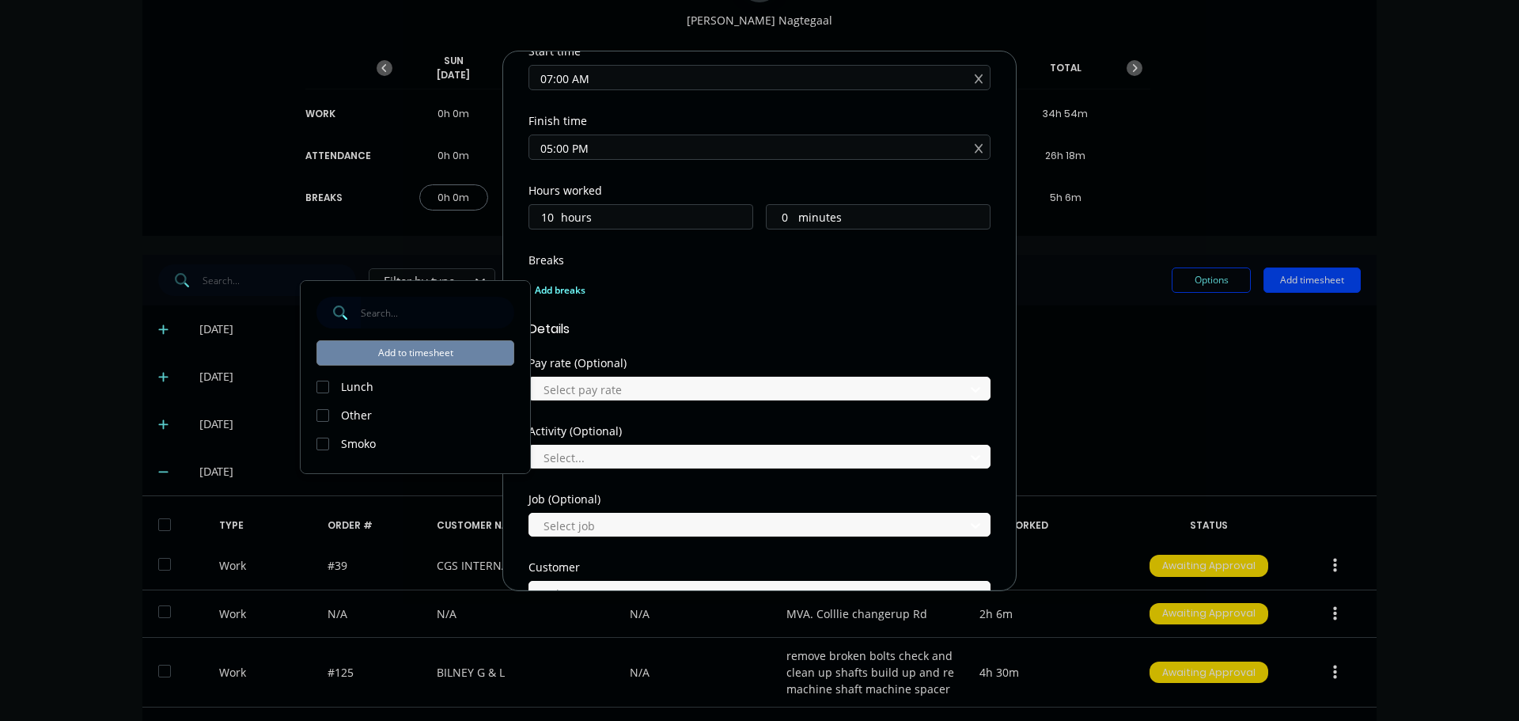
click at [323, 380] on div at bounding box center [323, 387] width 32 height 32
click at [319, 442] on div at bounding box center [323, 444] width 32 height 32
click at [426, 349] on button "Add to timesheet" at bounding box center [415, 352] width 198 height 25
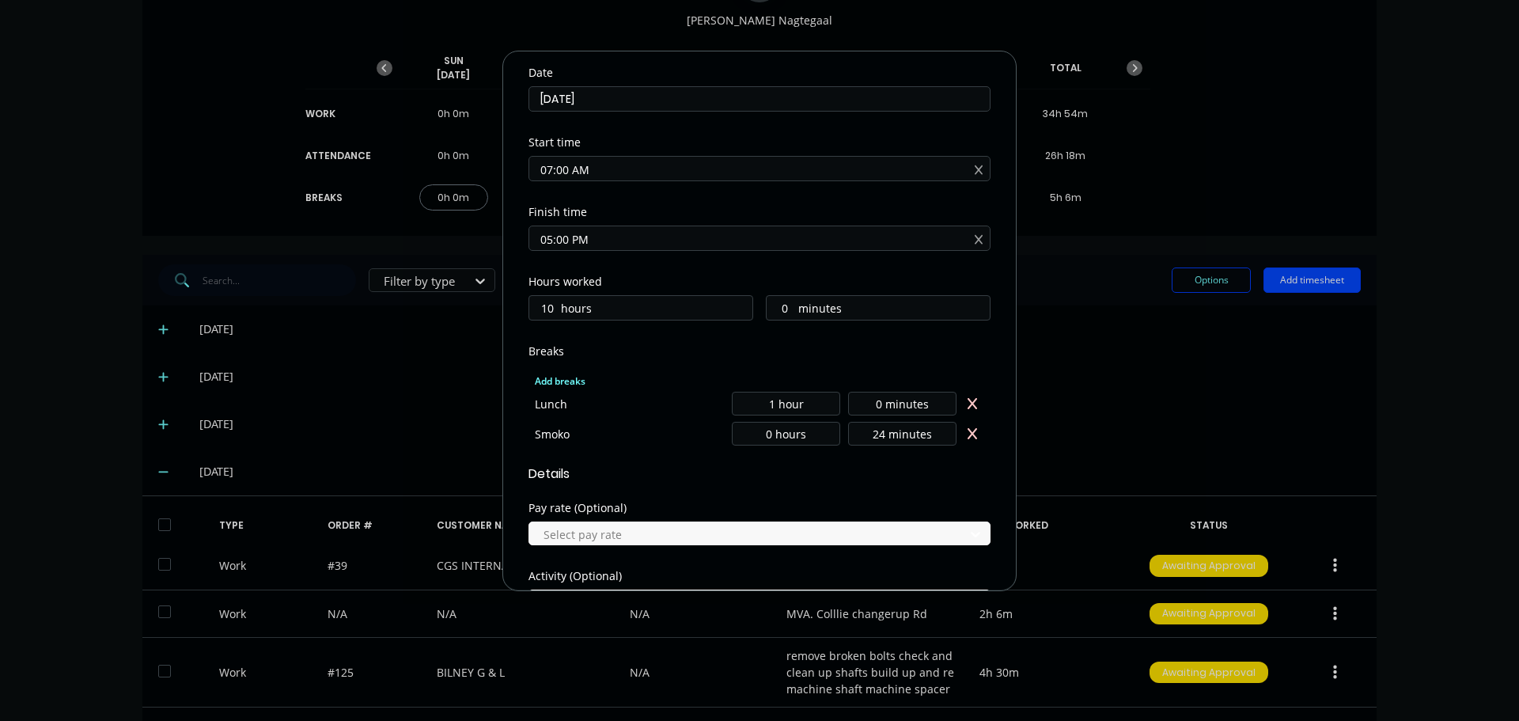
scroll to position [506, 0]
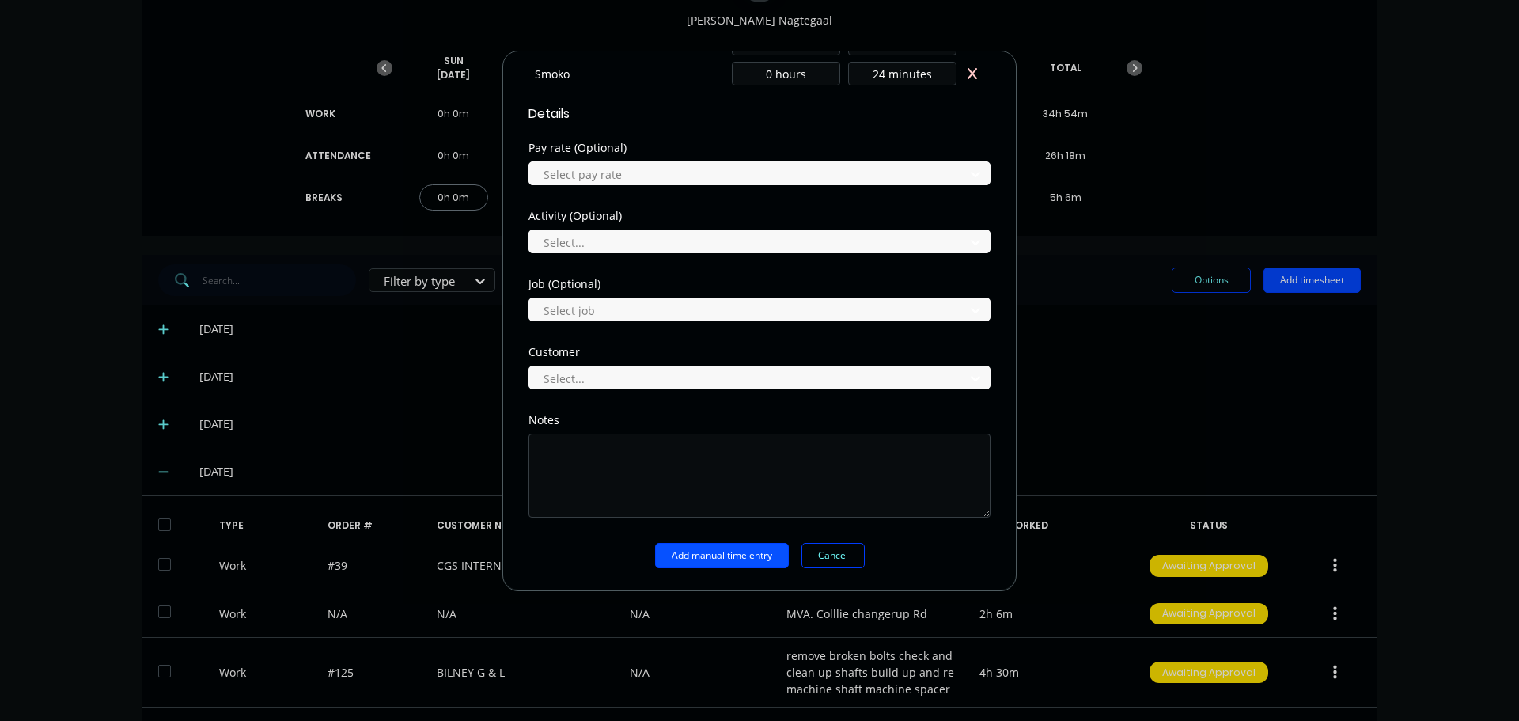
click at [717, 555] on button "Add manual time entry" at bounding box center [722, 555] width 134 height 25
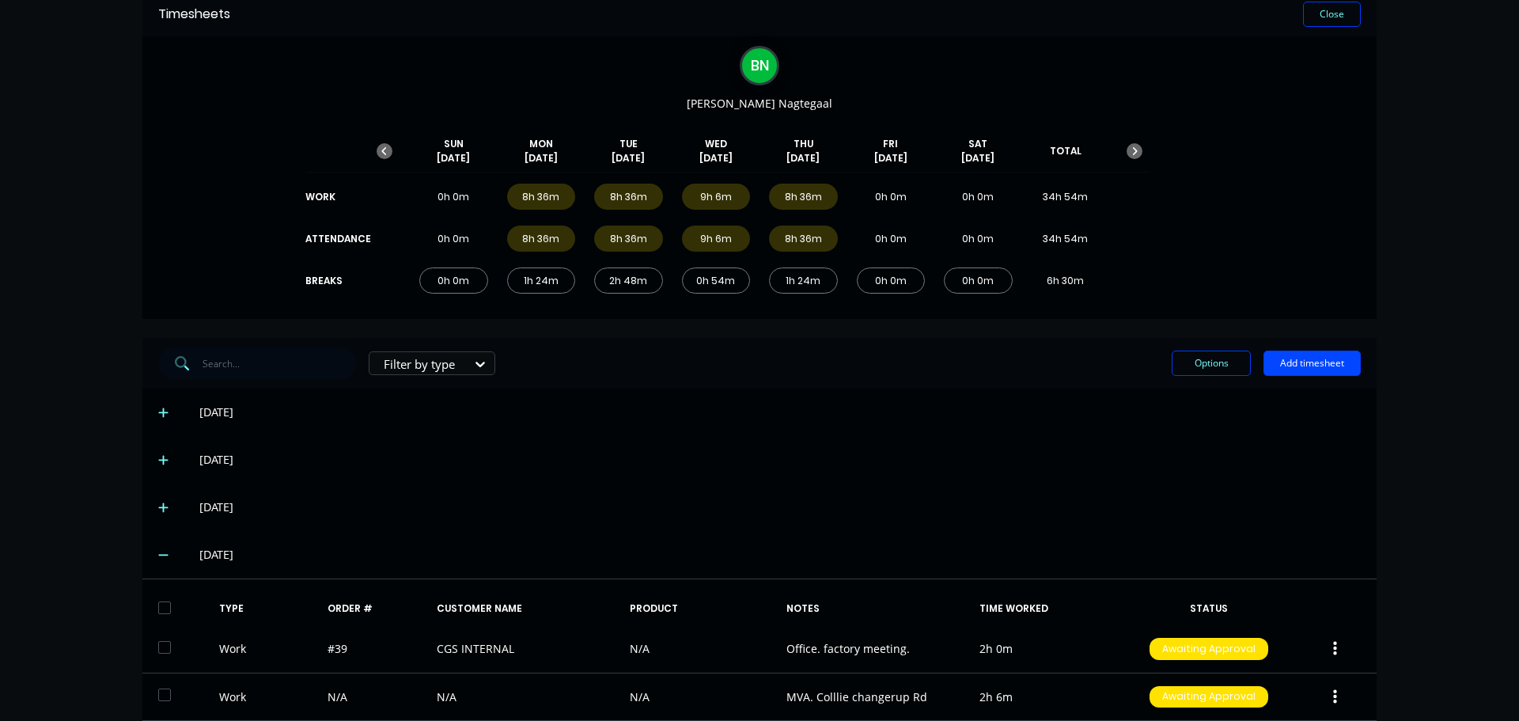
scroll to position [0, 0]
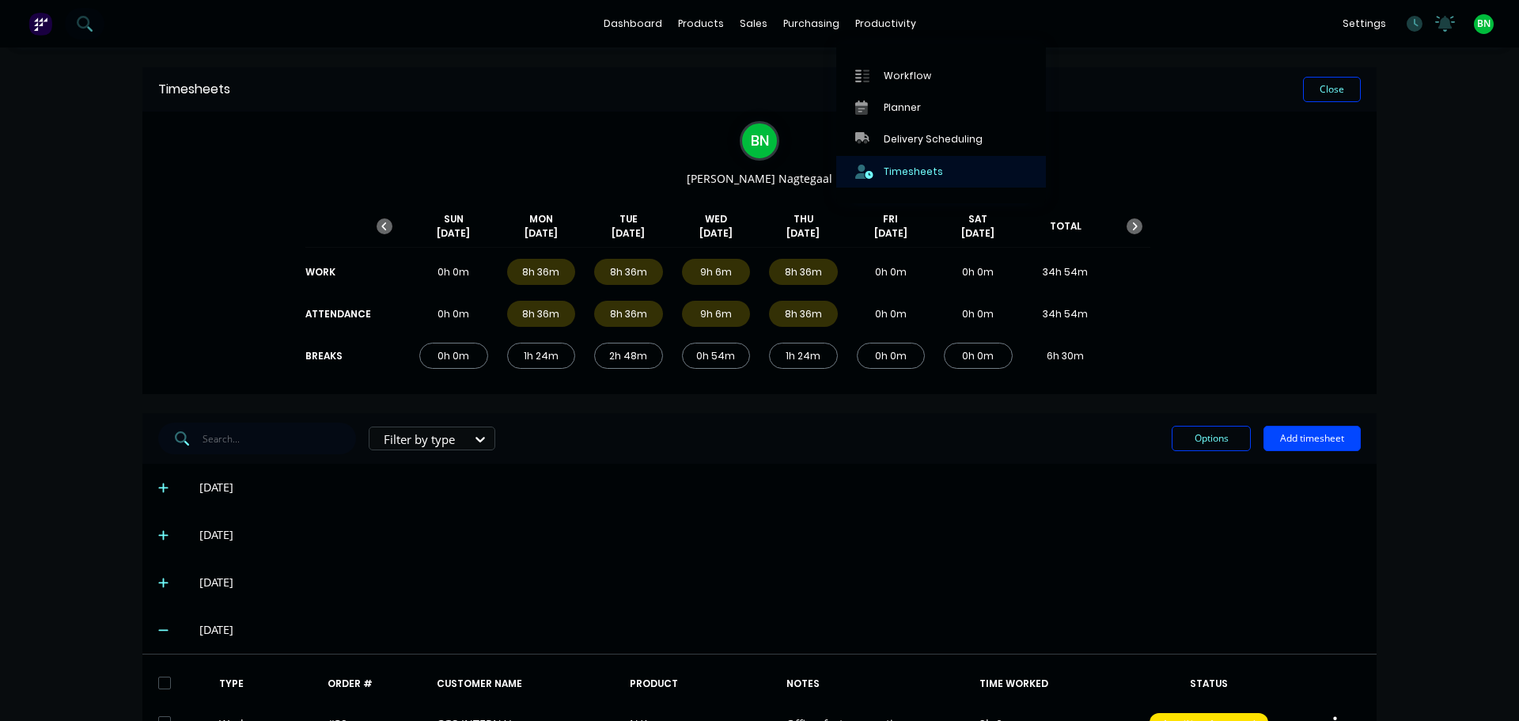
click at [916, 172] on div "Timesheets" at bounding box center [913, 172] width 59 height 14
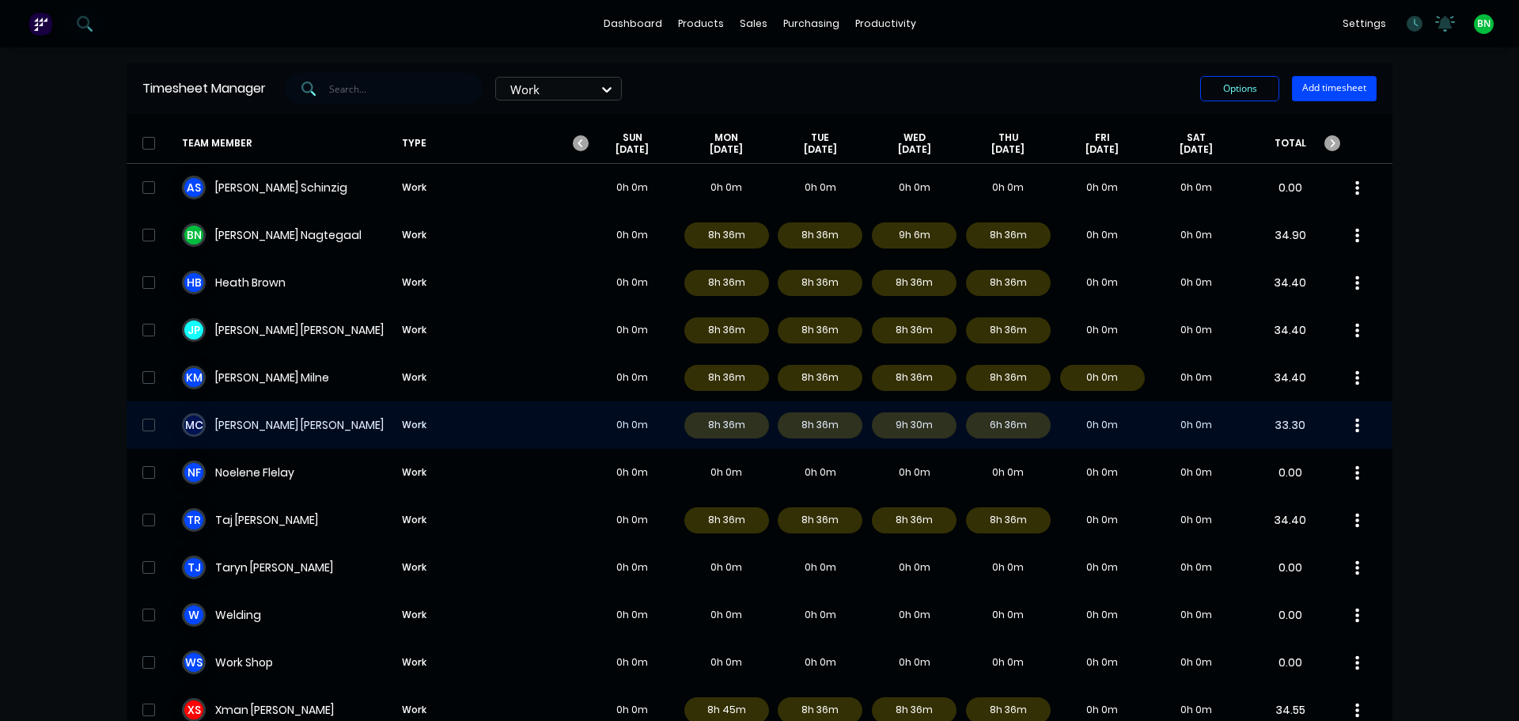
click at [293, 423] on div "M C [PERSON_NAME] Work 0h 0m 8h 36m 8h 36m 9h 30m 6h 36m 0h 0m 0h 0m 33.30" at bounding box center [760, 424] width 1266 height 47
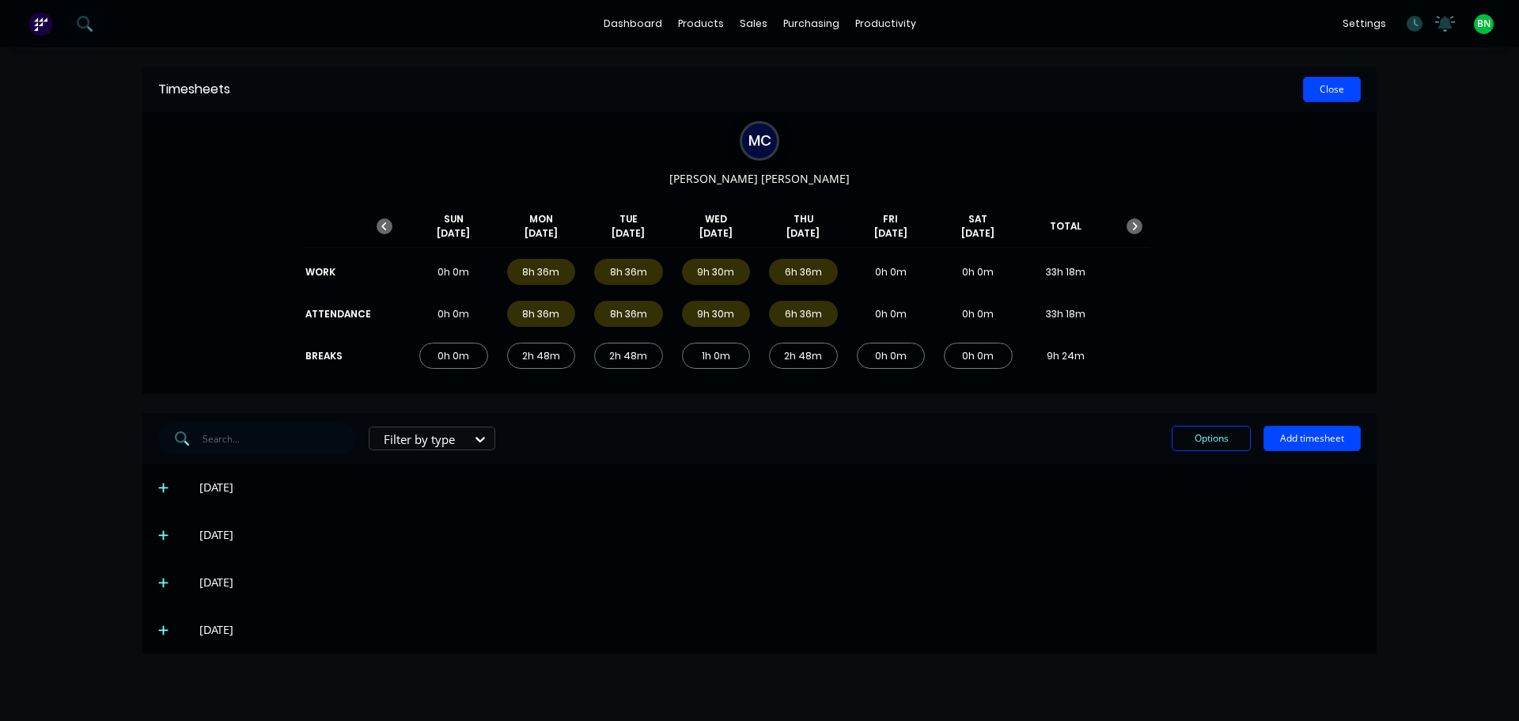
click at [1326, 87] on button "Close" at bounding box center [1332, 89] width 58 height 25
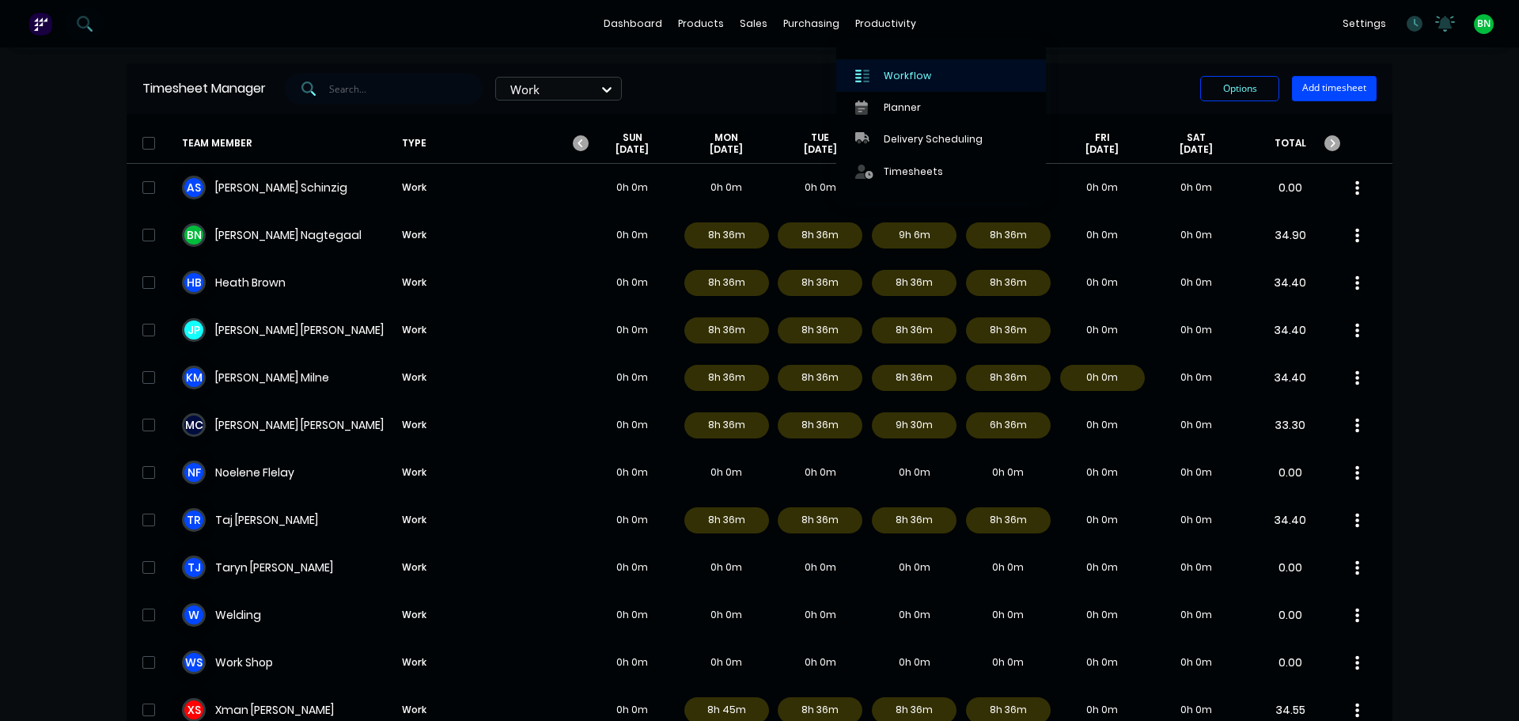
click at [891, 73] on div "Workflow" at bounding box center [907, 76] width 47 height 14
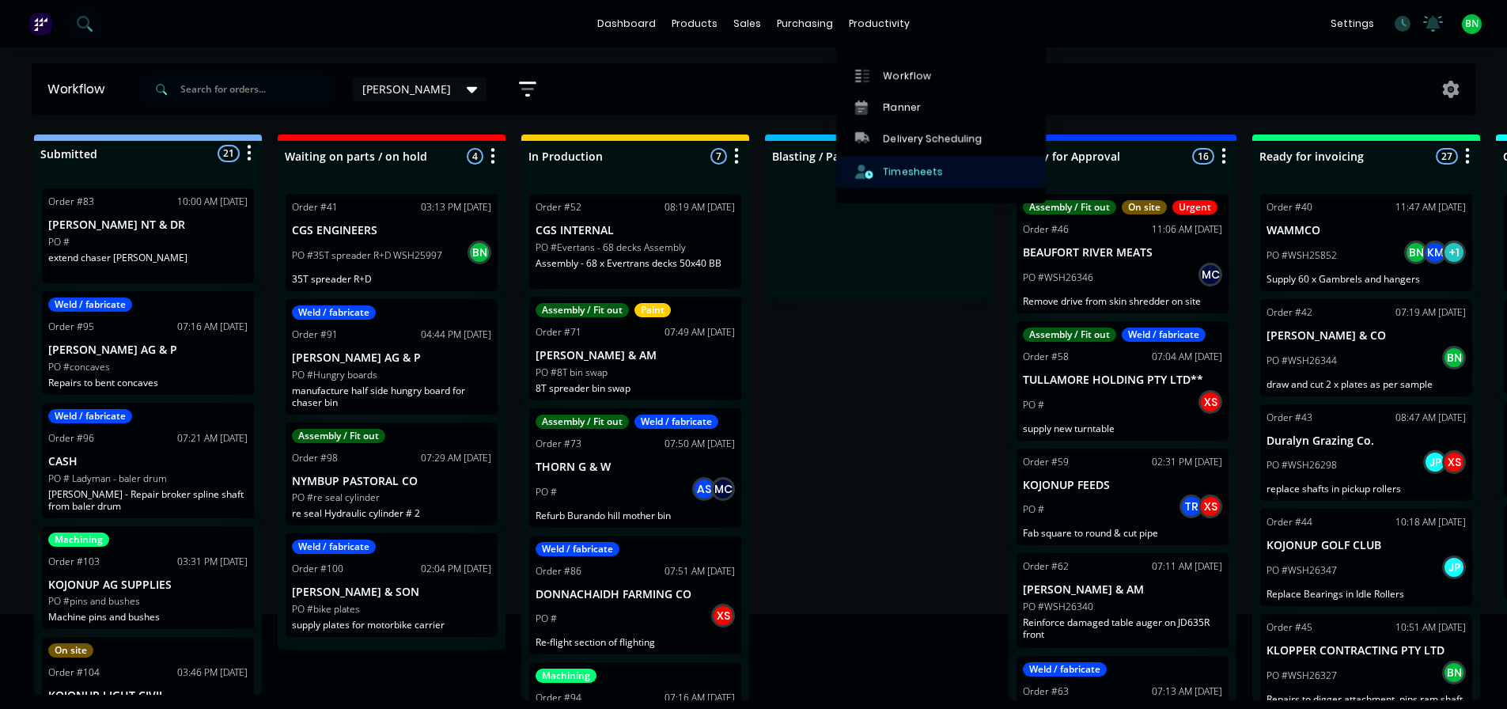
click at [894, 173] on div "Timesheets" at bounding box center [913, 172] width 59 height 14
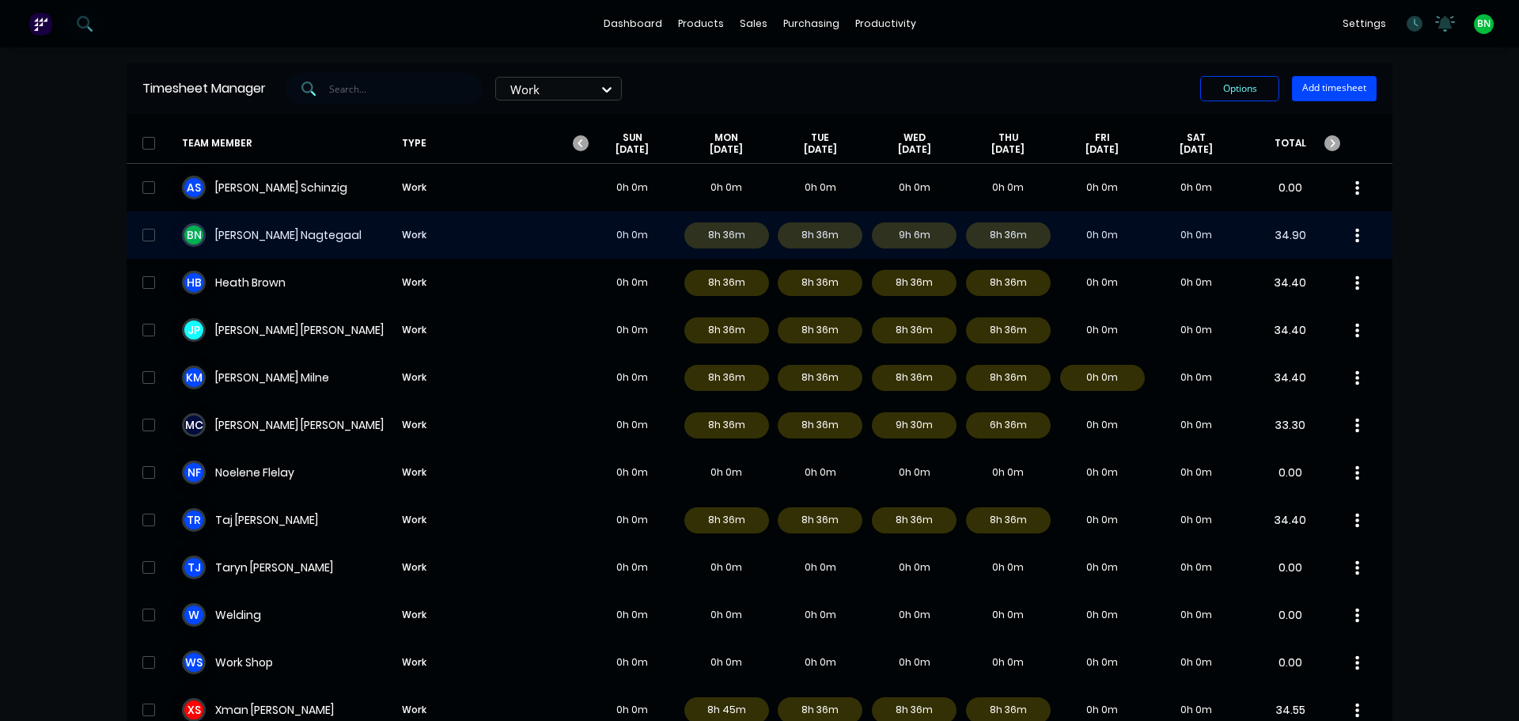
click at [282, 227] on div "B N [PERSON_NAME] Work 0h 0m 8h 36m 8h 36m 9h 6m 8h 36m 0h 0m 0h 0m 34.90" at bounding box center [760, 234] width 1266 height 47
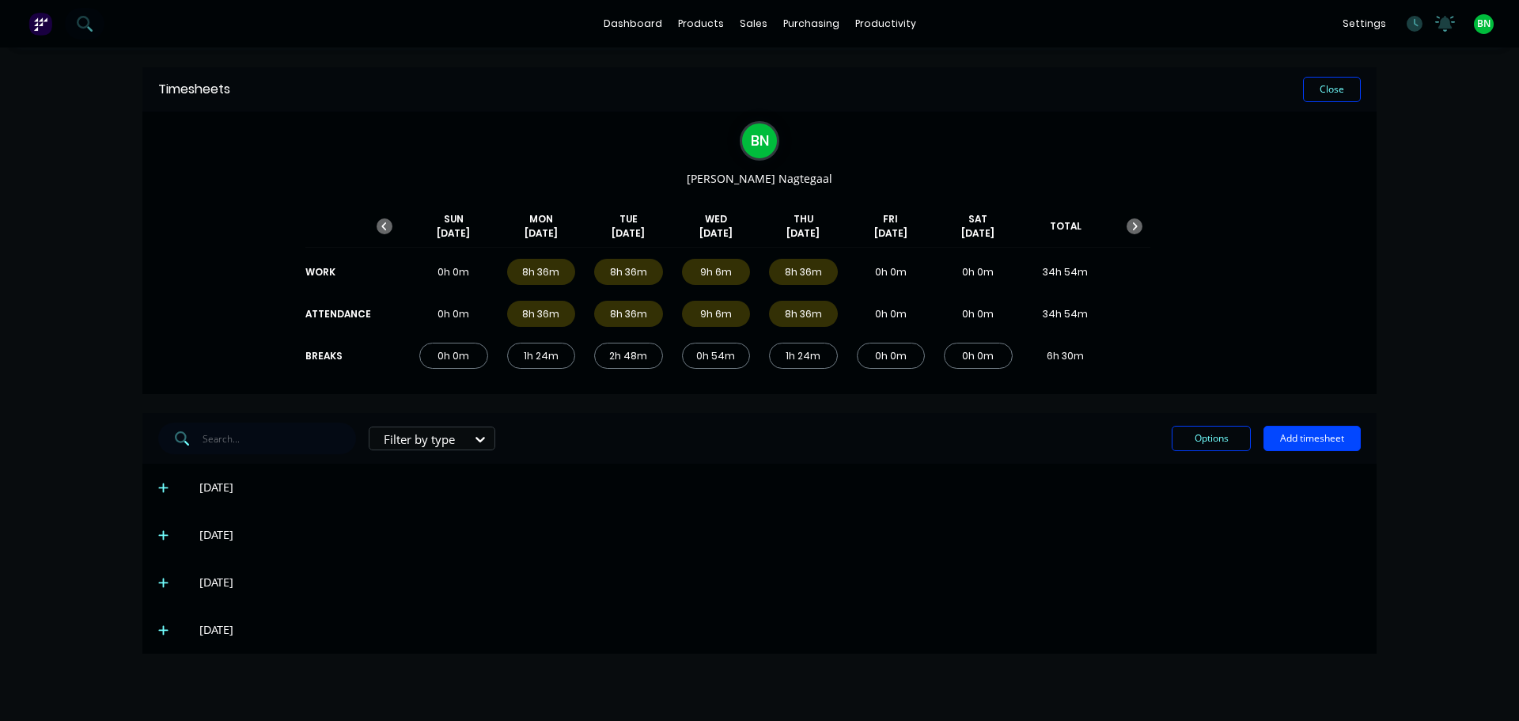
click at [166, 634] on icon at bounding box center [163, 629] width 10 height 11
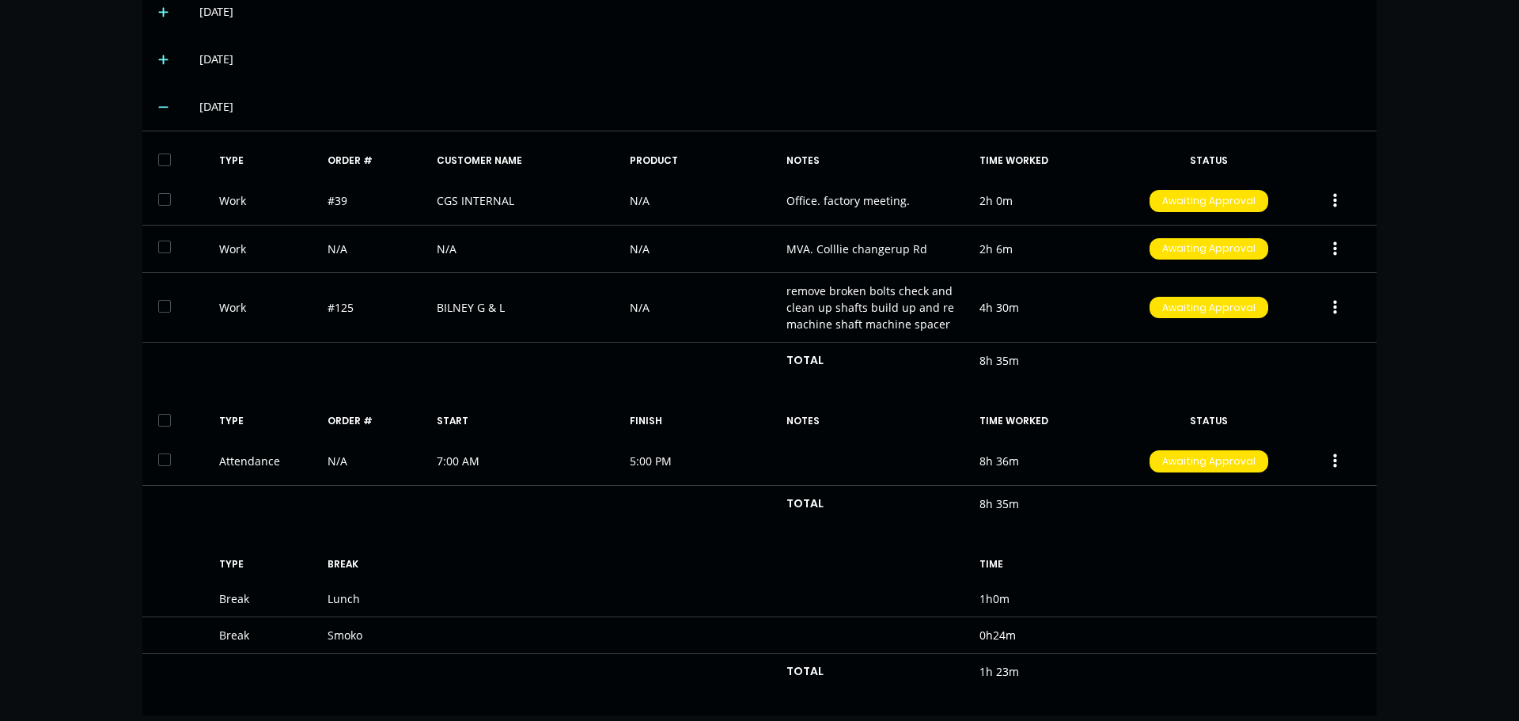
scroll to position [537, 0]
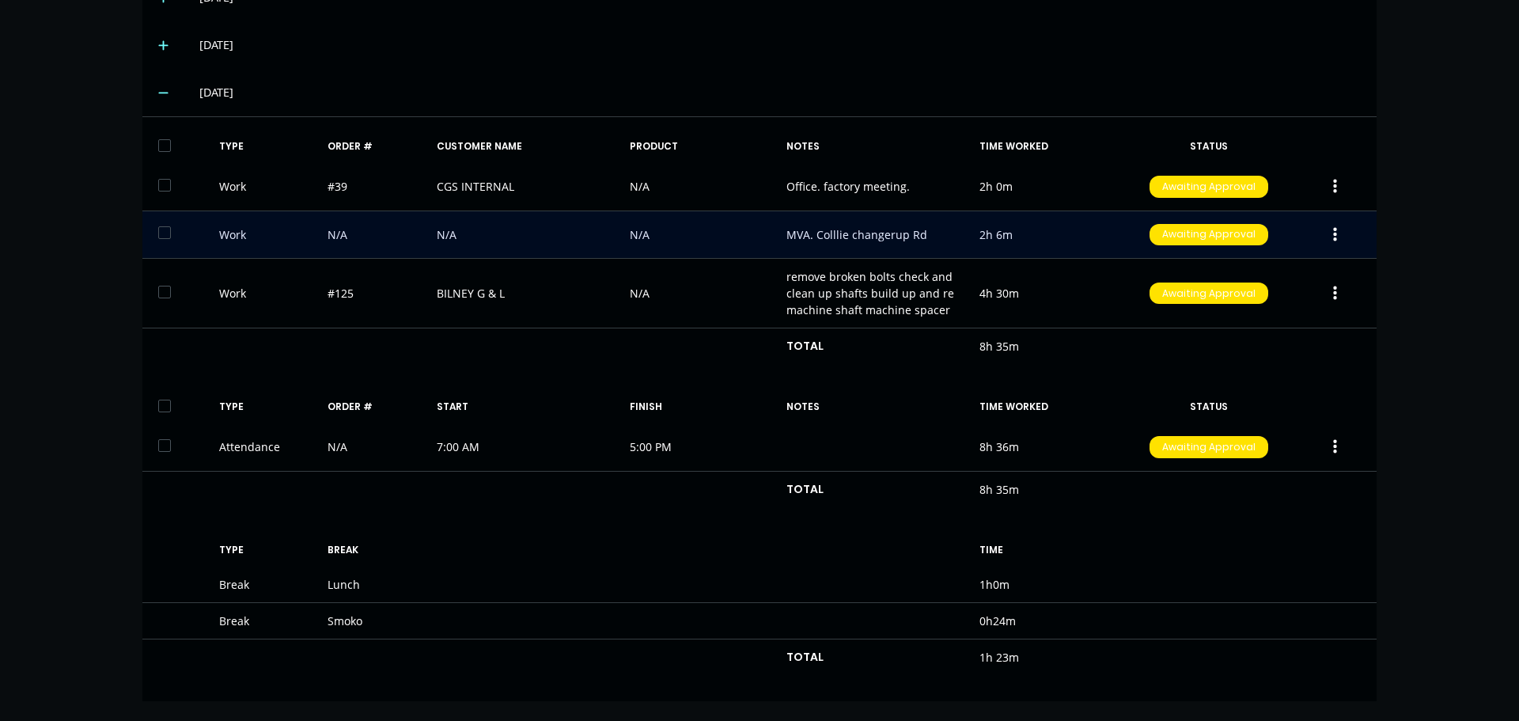
click at [1331, 233] on button "button" at bounding box center [1334, 235] width 37 height 28
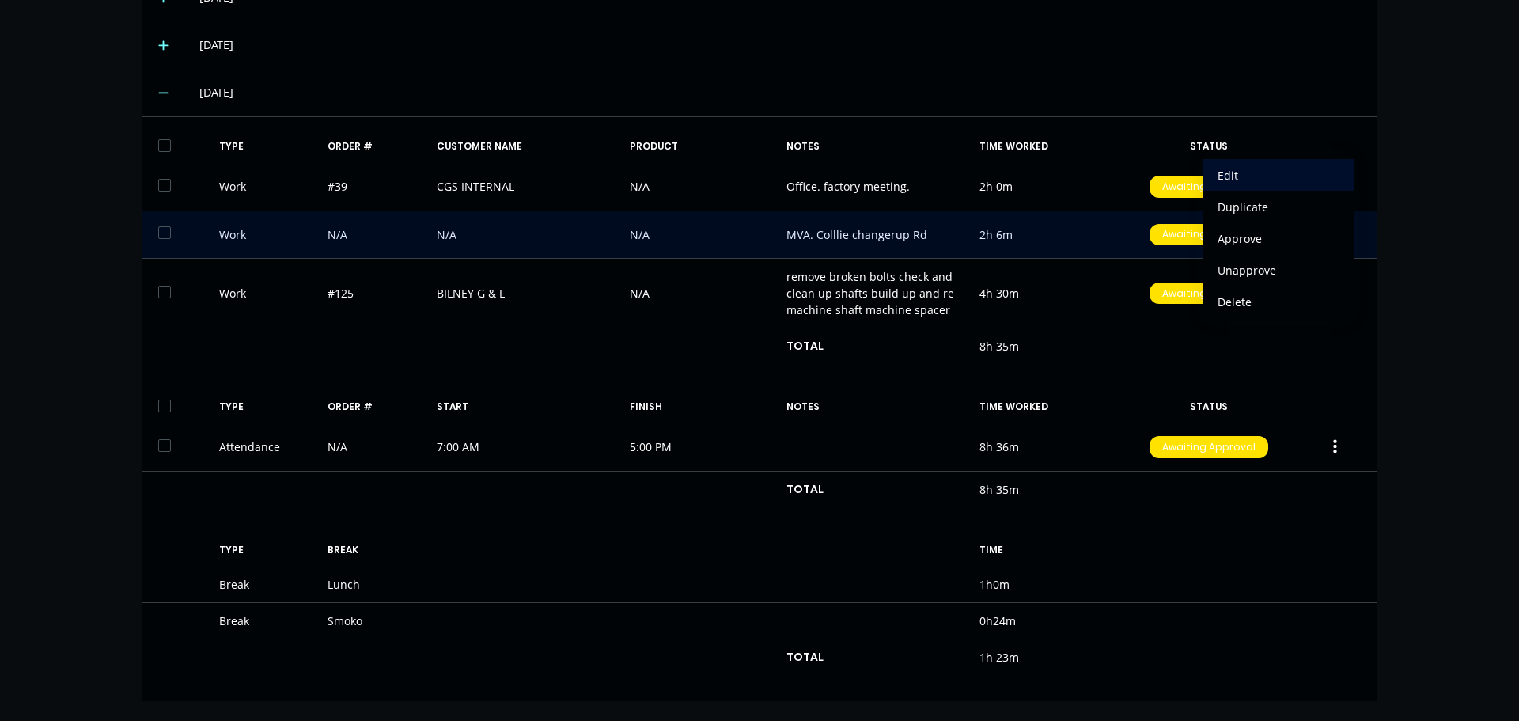
click at [1228, 173] on div "Edit" at bounding box center [1278, 175] width 122 height 23
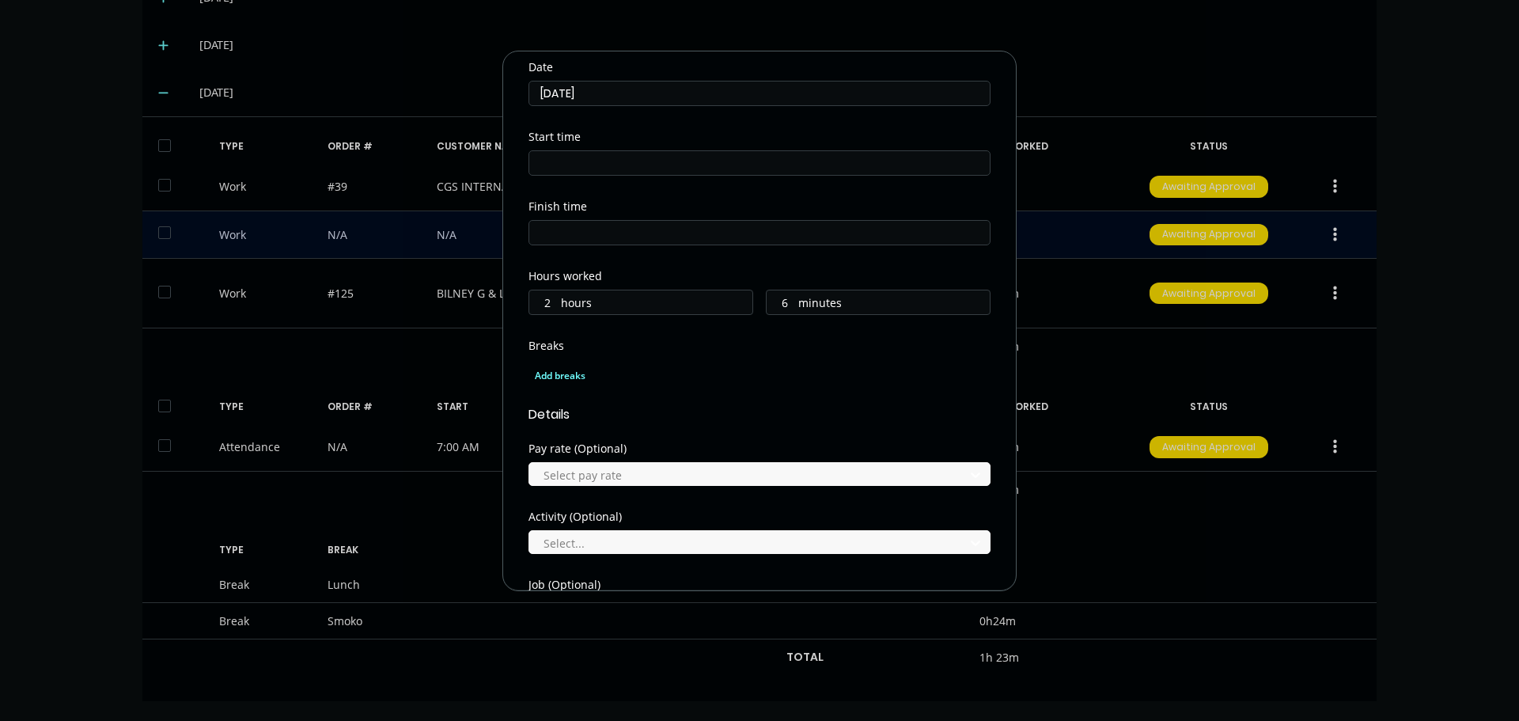
scroll to position [633, 0]
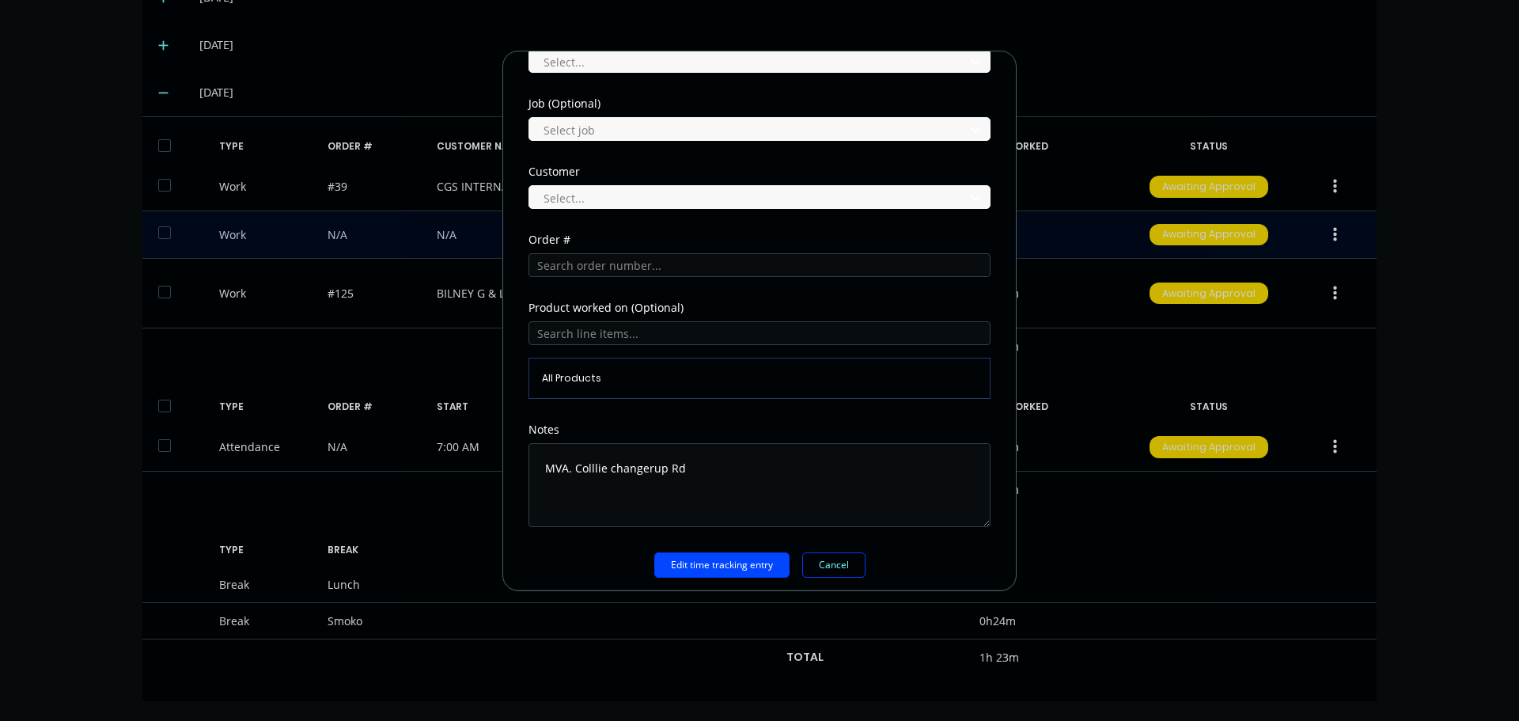
click at [611, 277] on div "Order #" at bounding box center [759, 268] width 462 height 68
click at [610, 270] on input "text" at bounding box center [759, 265] width 462 height 24
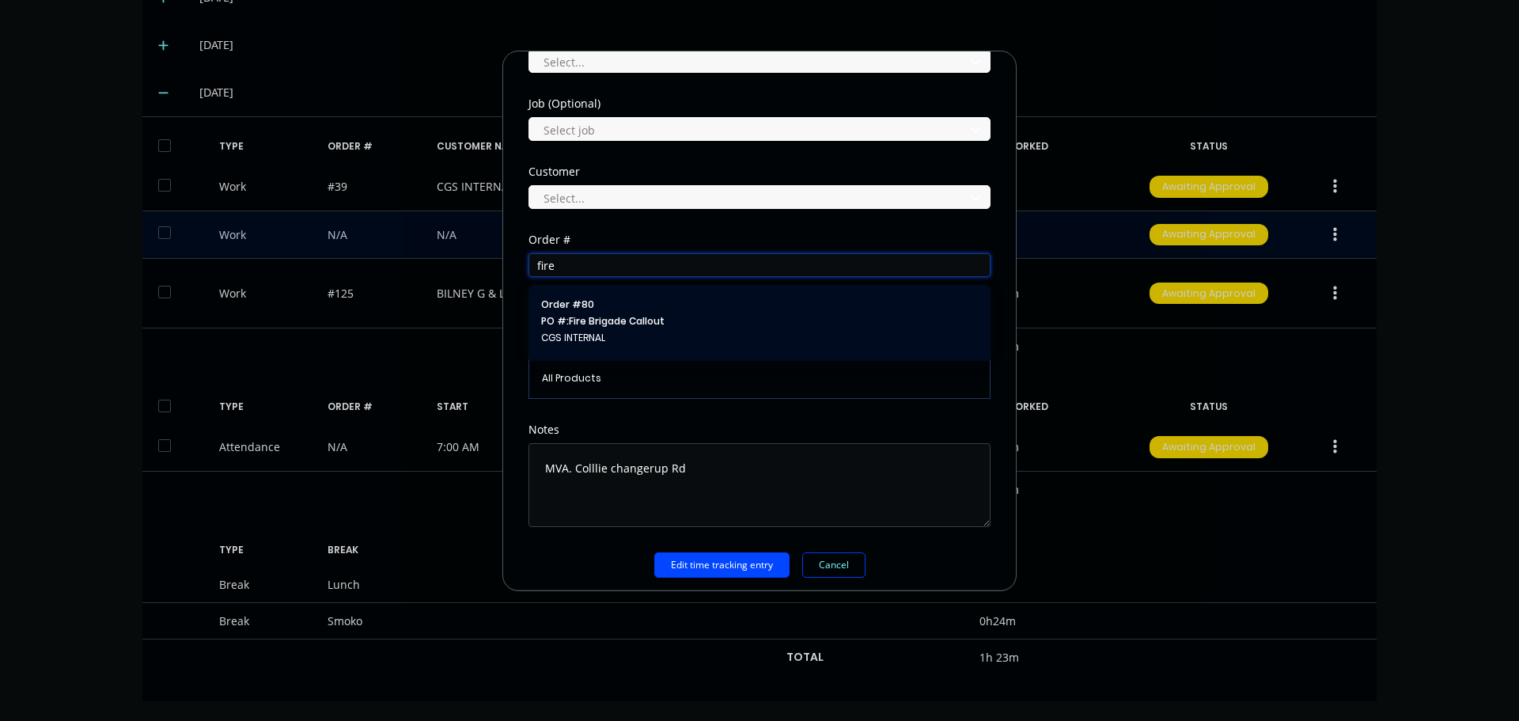
type input "fire"
click at [636, 323] on span "PO #: Fire Brigade Callout" at bounding box center [759, 321] width 437 height 14
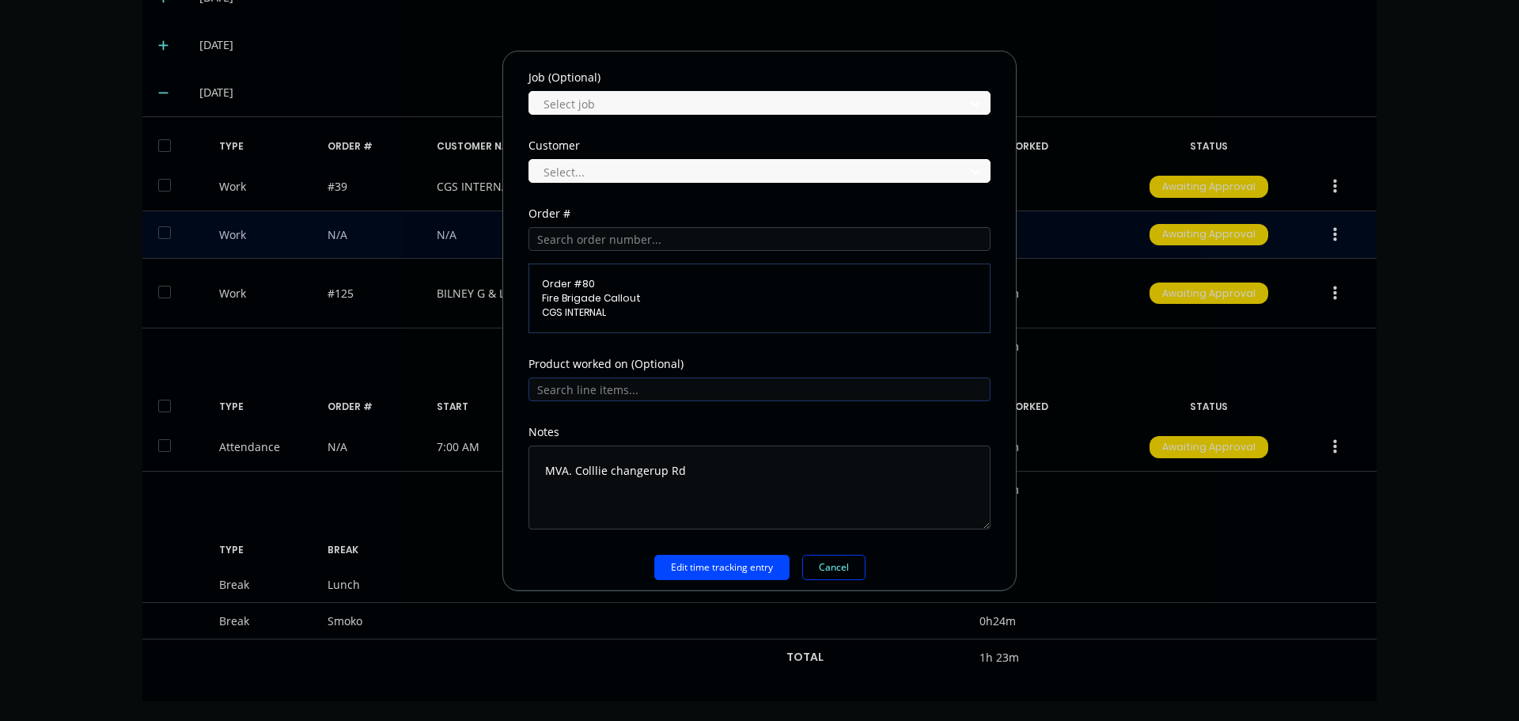
scroll to position [671, 0]
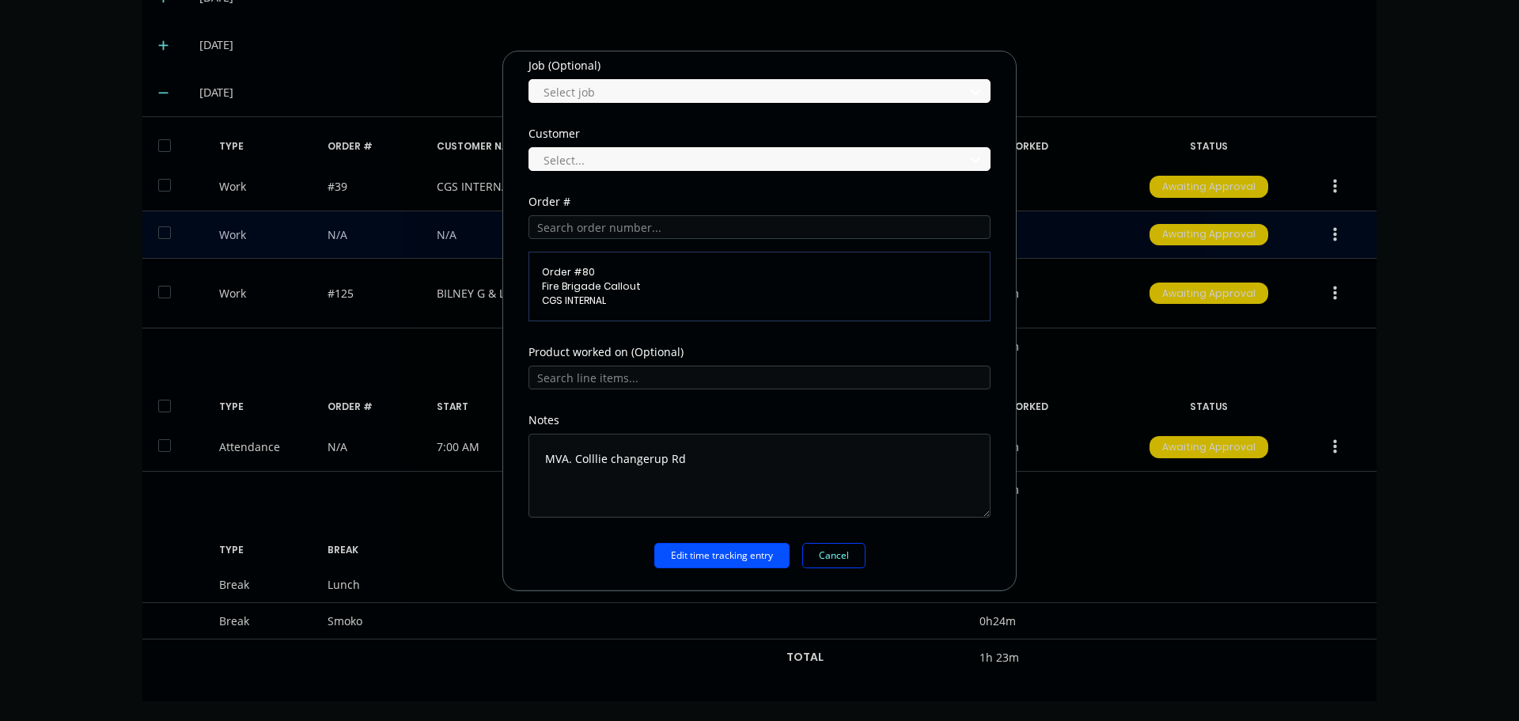
click at [741, 562] on button "Edit time tracking entry" at bounding box center [721, 555] width 135 height 25
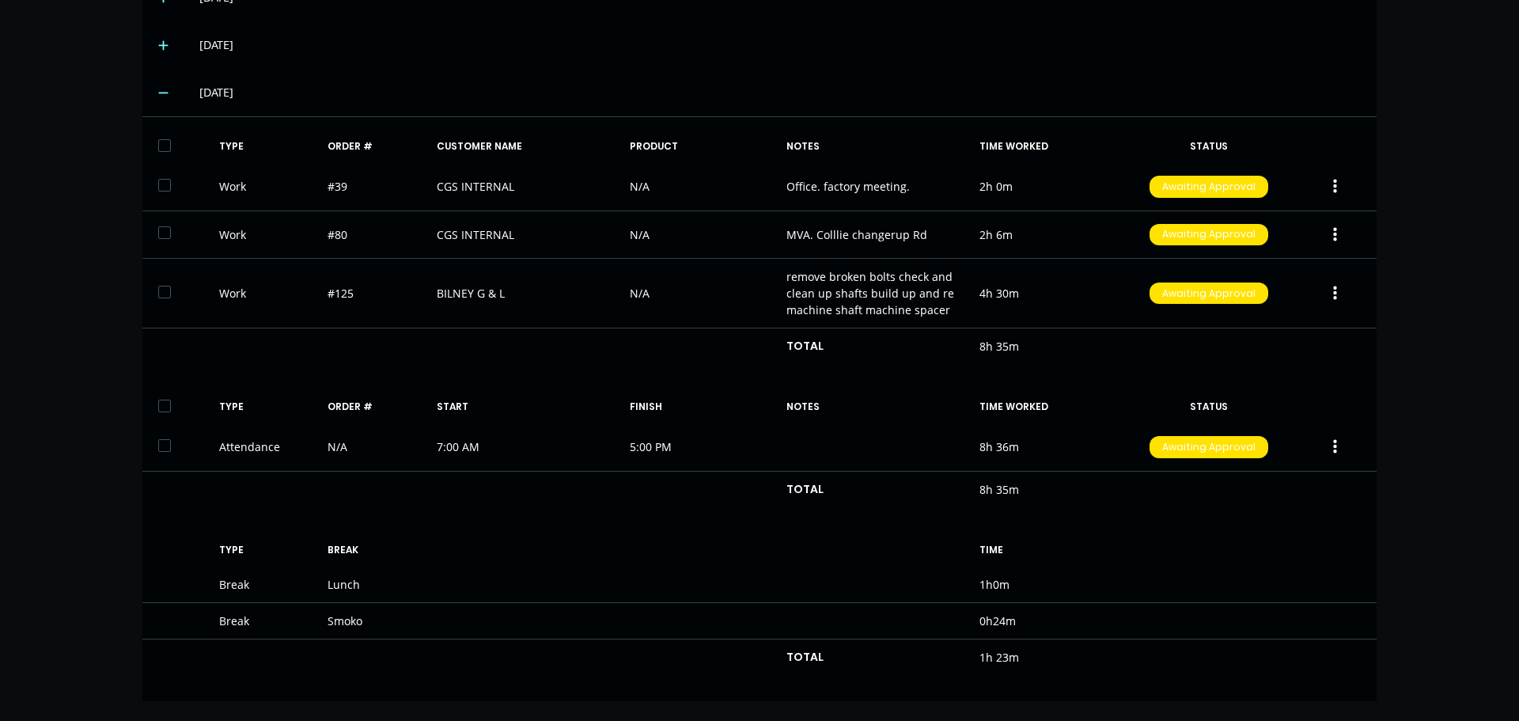
click at [1474, 250] on div "dashboard products sales purchasing productivity dashboard products Product Cat…" at bounding box center [759, 360] width 1519 height 721
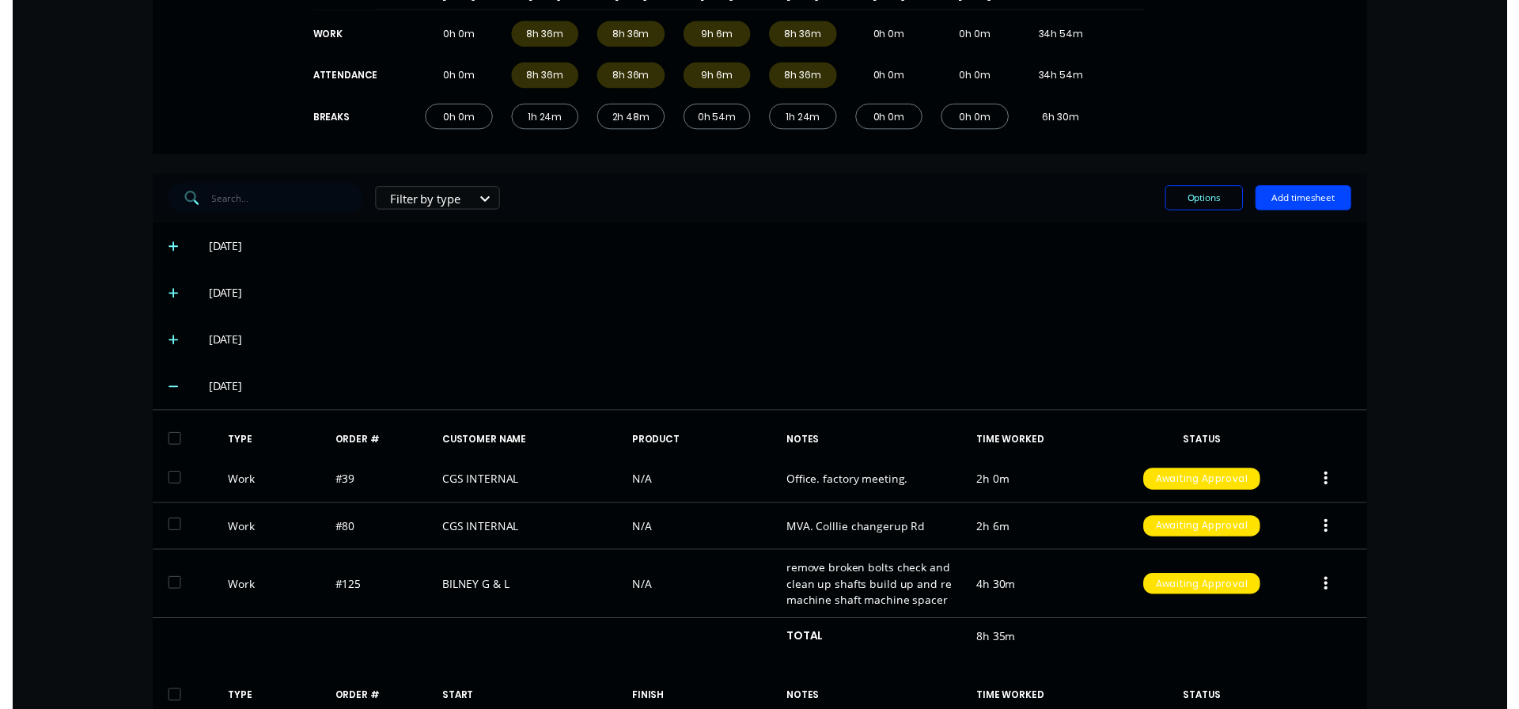
scroll to position [0, 0]
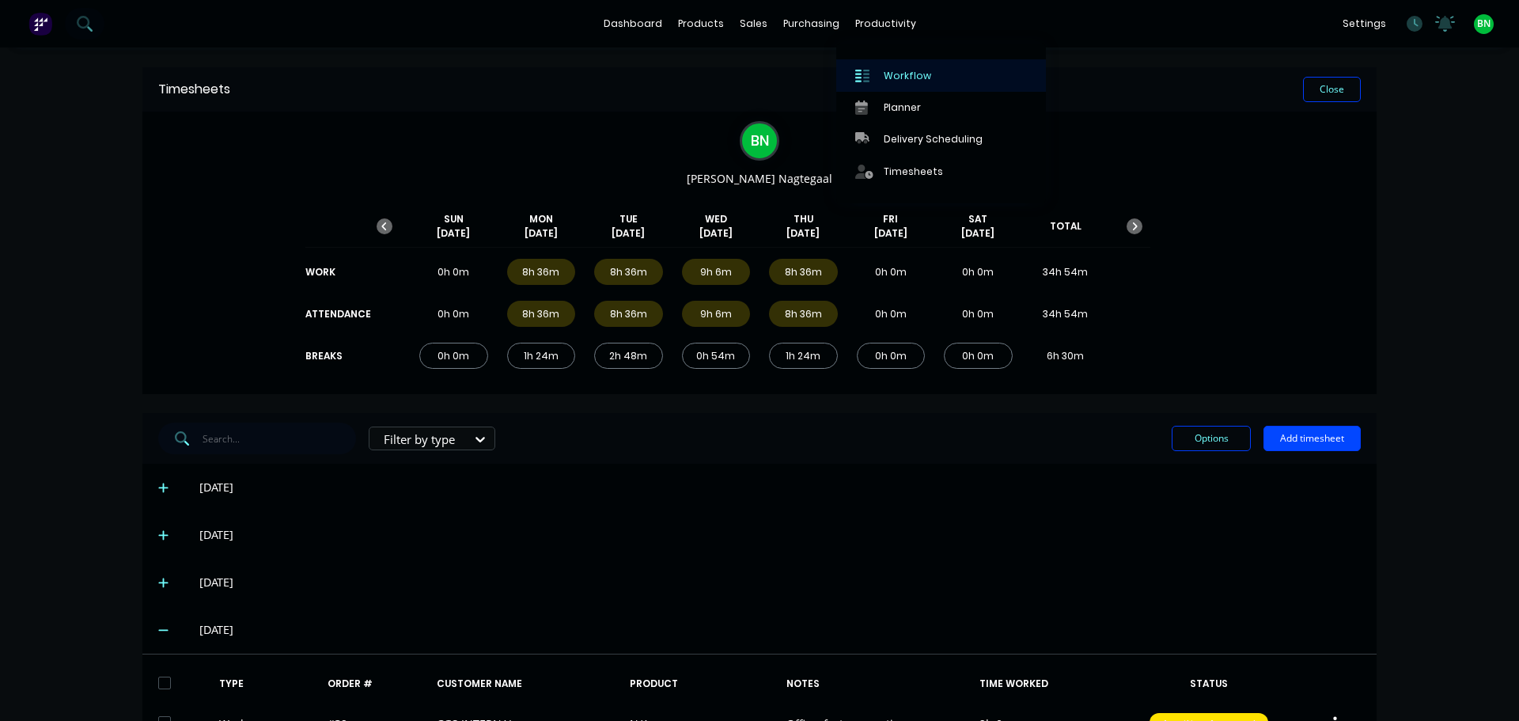
click at [884, 73] on div "Workflow" at bounding box center [907, 76] width 47 height 14
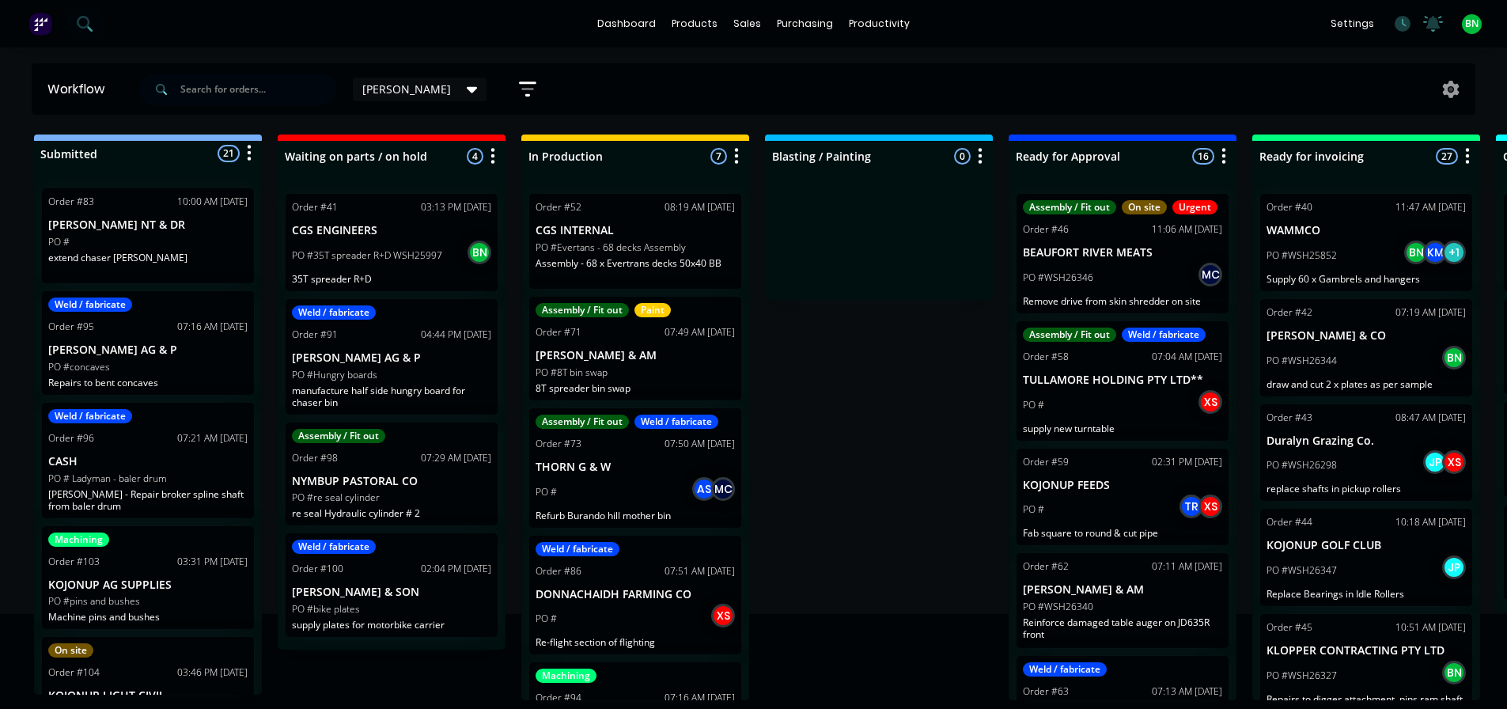
click at [922, 363] on div "Submitted 21 Status colour #273444 hex #273444 Save Cancel Summaries Total orde…" at bounding box center [1077, 417] width 2179 height 566
click at [211, 85] on input "text" at bounding box center [258, 90] width 157 height 32
type input "biln"
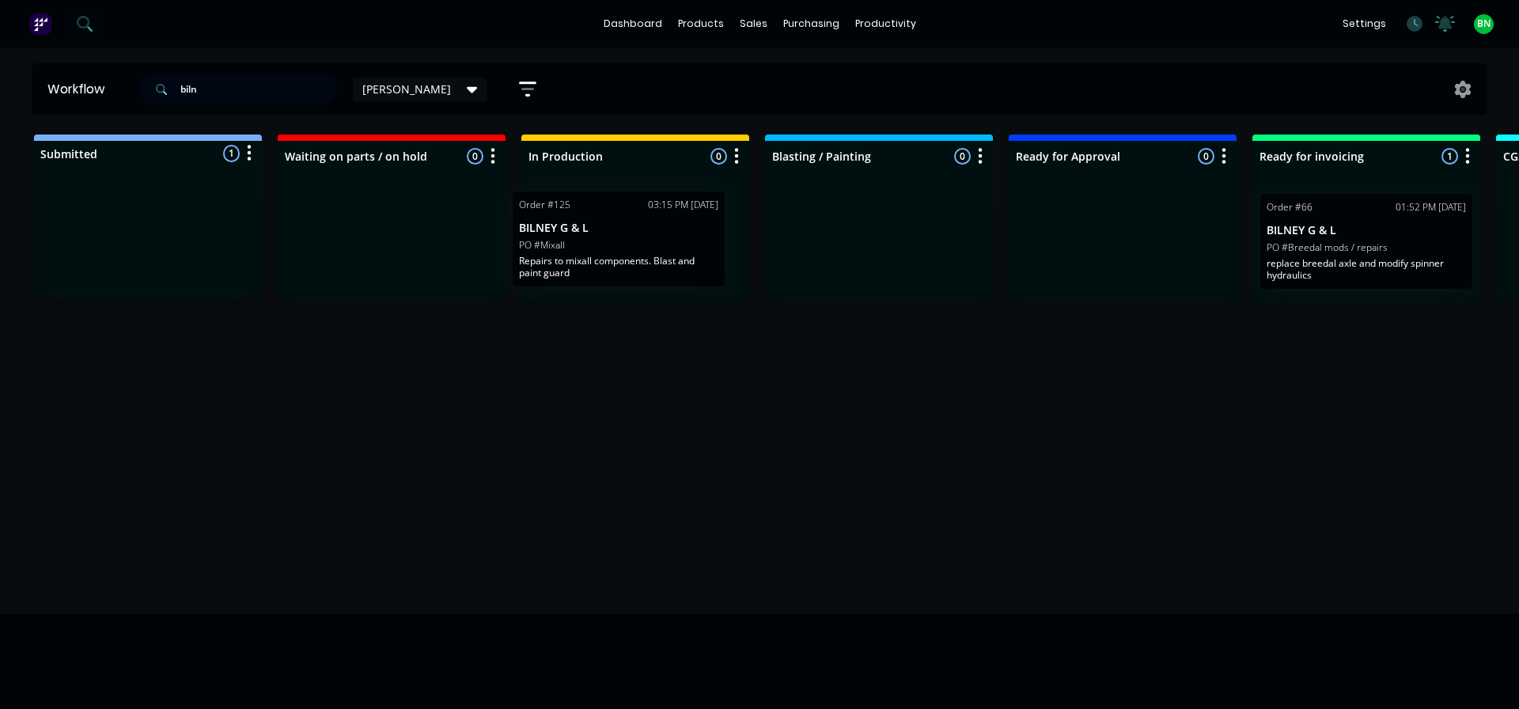
drag, startPoint x: 122, startPoint y: 233, endPoint x: 614, endPoint y: 249, distance: 492.3
click at [614, 249] on div "Submitted 1 Status colour #273444 hex #273444 Save Cancel Summaries Total order…" at bounding box center [1077, 217] width 2179 height 167
click at [623, 237] on div "Order #125 03:15 PM [DATE] [PERSON_NAME] G & L PO #Mixall Repairs to mixall com…" at bounding box center [635, 241] width 212 height 95
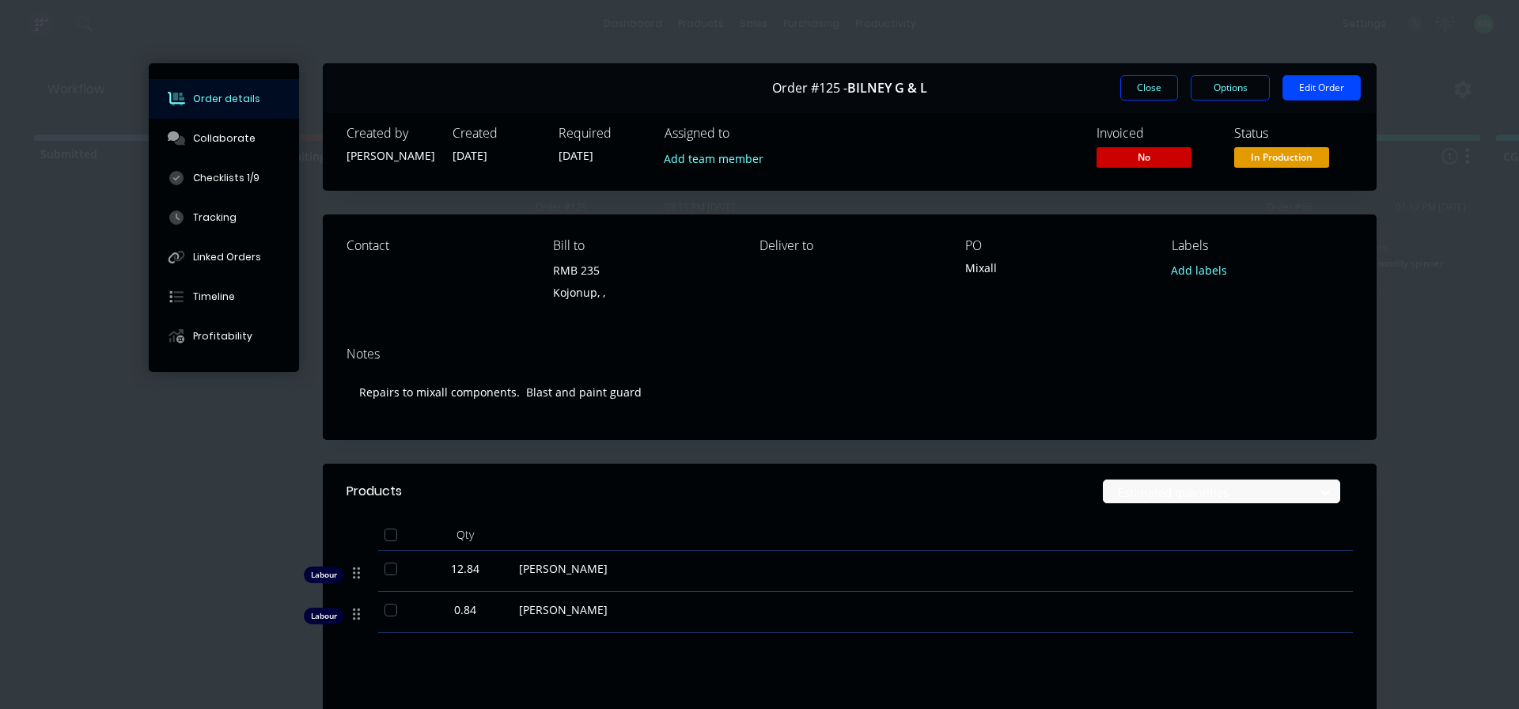
click at [203, 477] on div "Order #125 - BILNEY G & L Close Options Edit Order Created by [PERSON_NAME] Cre…" at bounding box center [763, 488] width 1228 height 851
click at [193, 172] on div "Checklists 1/9" at bounding box center [226, 178] width 66 height 14
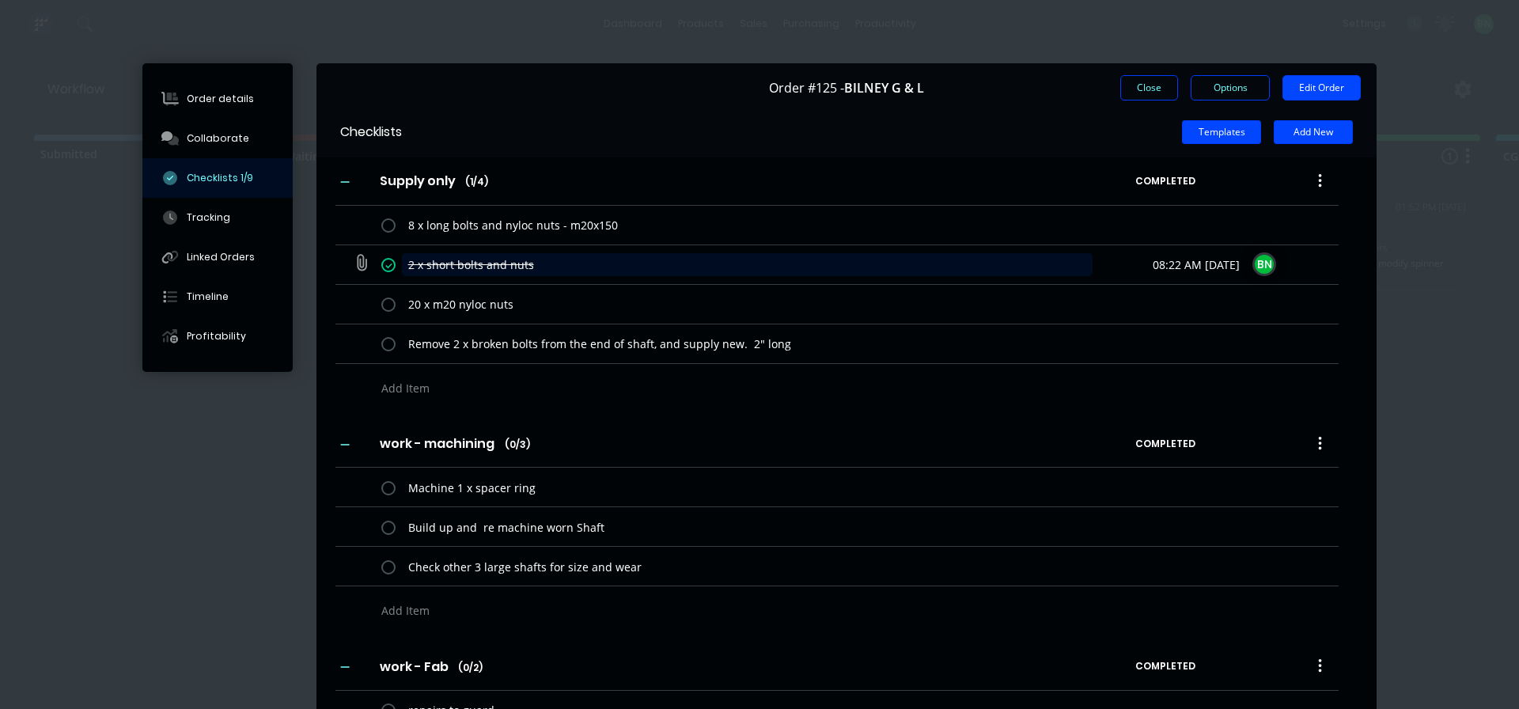
click at [576, 264] on textarea "2 x short bolts and nuts" at bounding box center [747, 264] width 691 height 23
type textarea "x"
type textarea "2 x short bolts and nuts"
type textarea "x"
type textarea "2 x short bolts and nuts -"
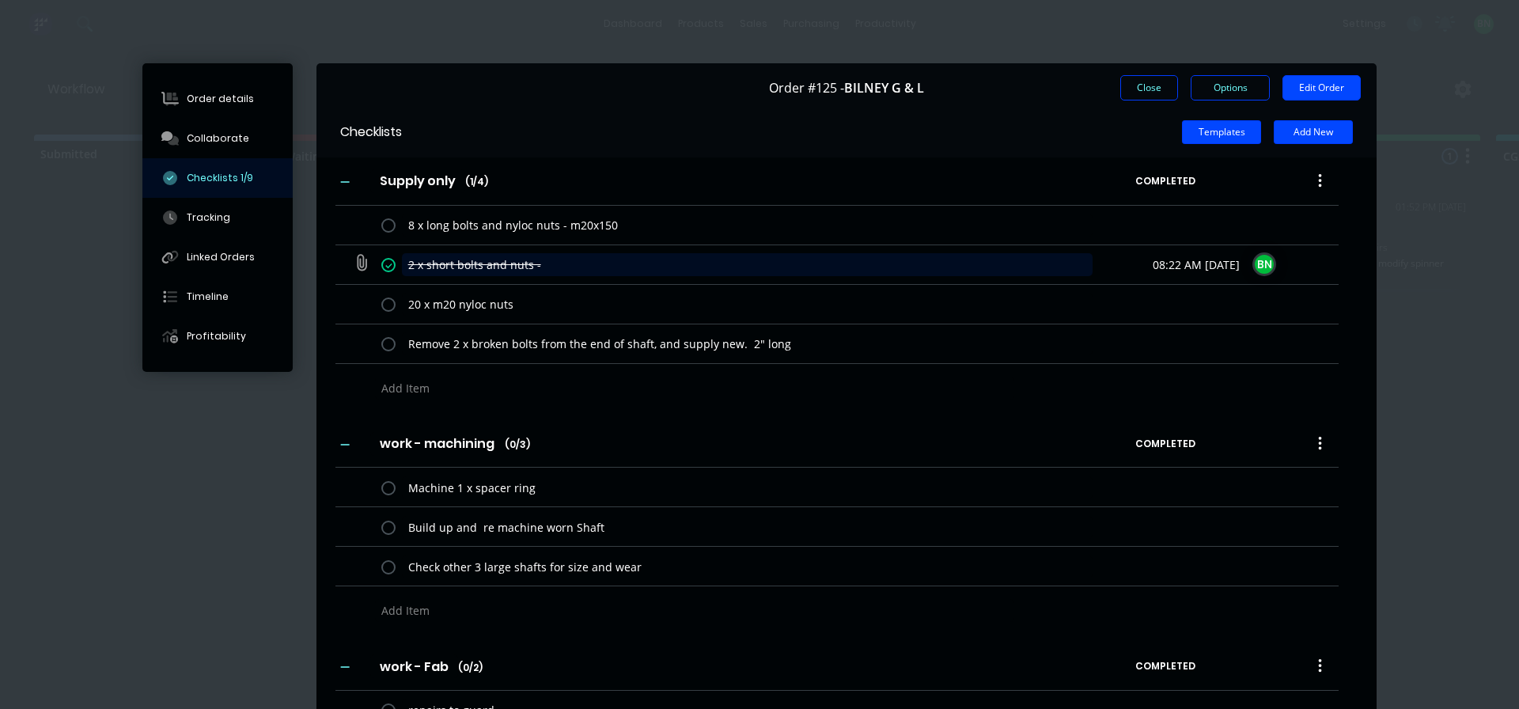
type textarea "x"
type textarea "2 x short bolts and nuts - M"
type textarea "x"
type textarea "2 x short bolts and nuts - M1"
type textarea "x"
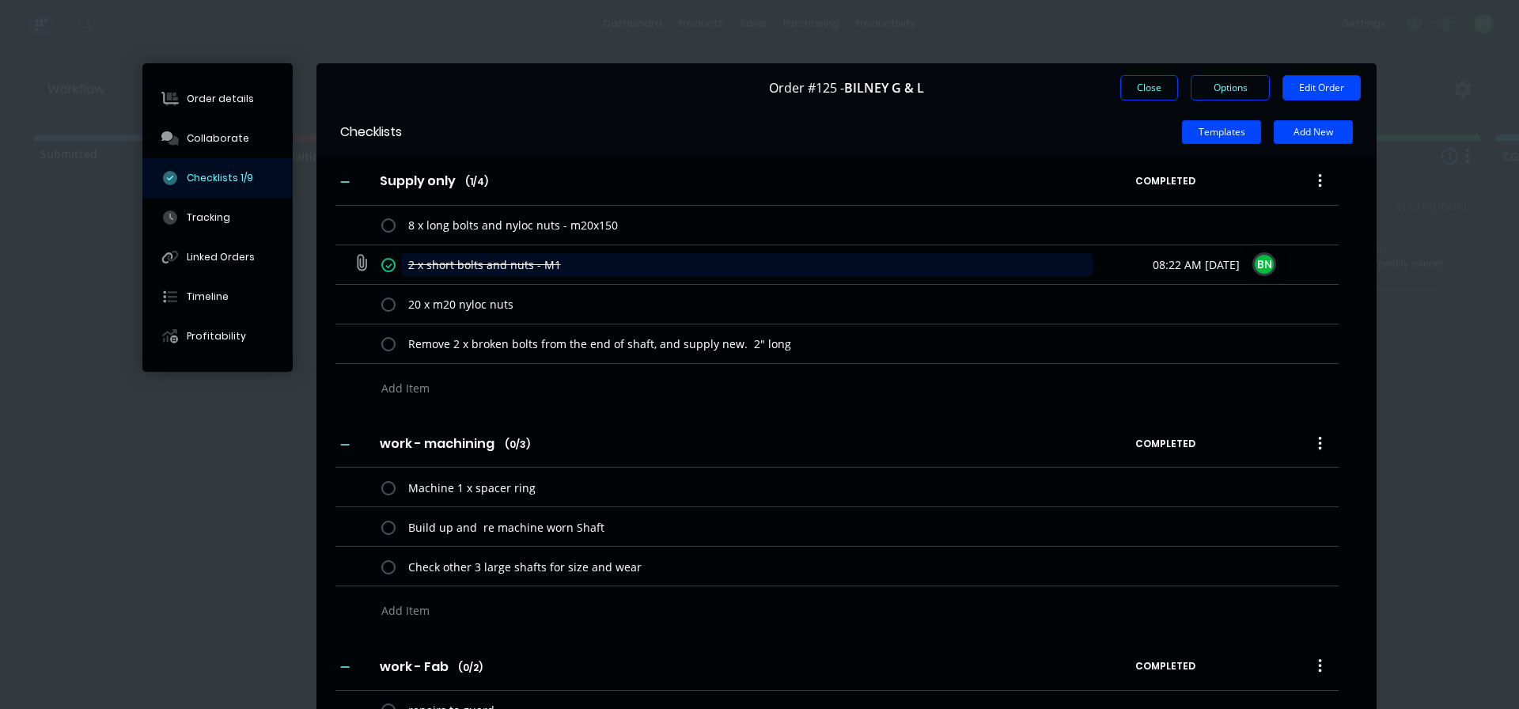
type textarea "2 x short bolts and nuts - M12"
type textarea "x"
type textarea "2 x short bolts and nuts - M12"
type textarea "x"
type textarea "2 x short bolts and nuts - M12 x"
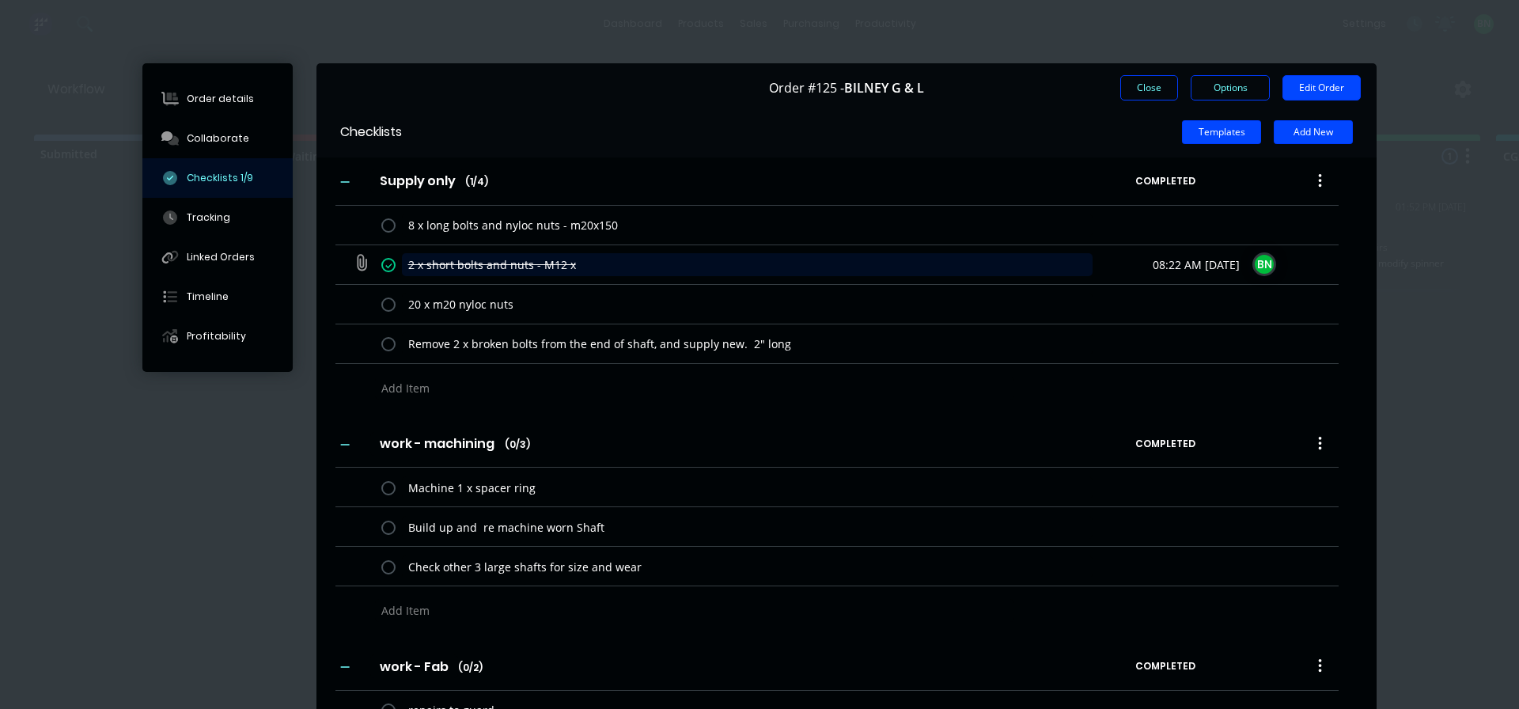
type textarea "x"
type textarea "2 x short bolts and nuts - M12 x"
type textarea "x"
type textarea "2 x short bolts and nuts - M12 x 5"
type textarea "x"
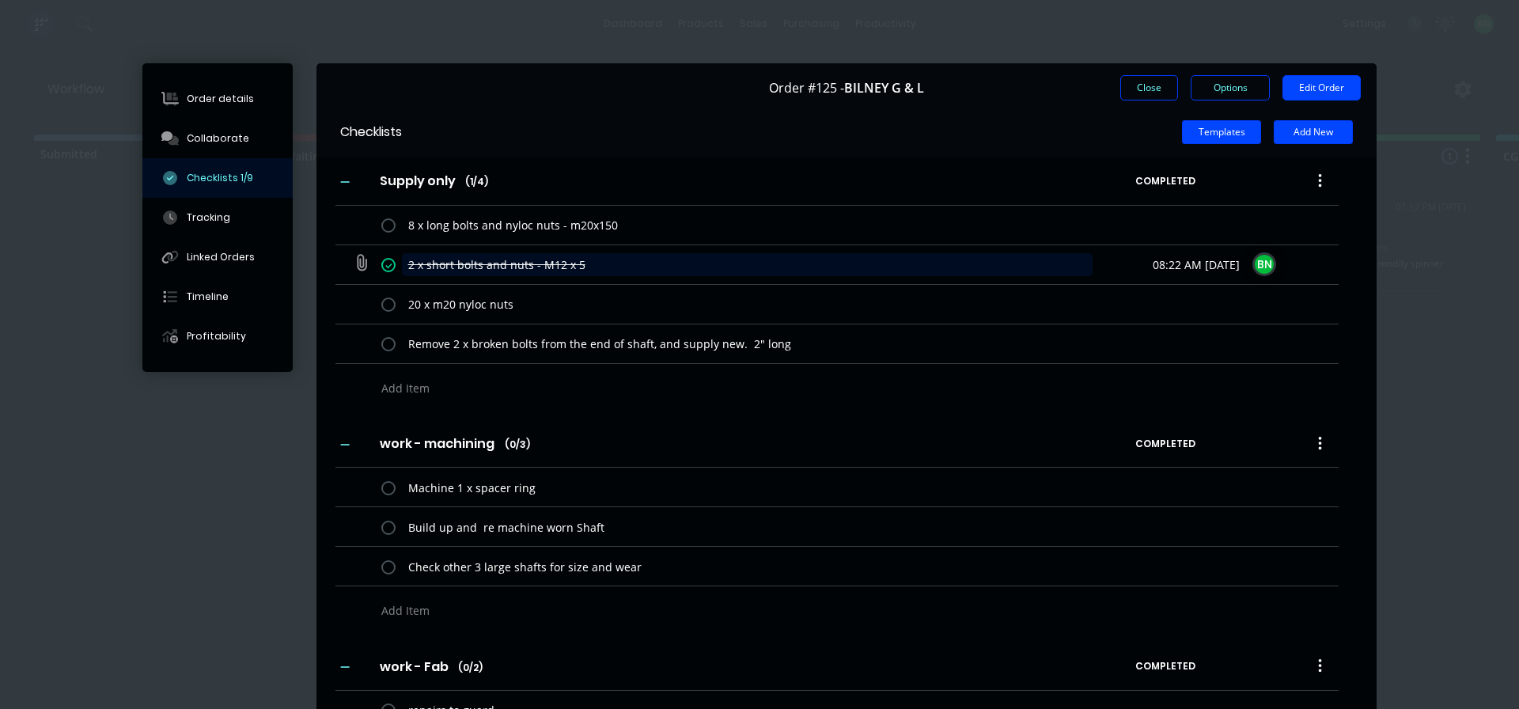
type textarea "2 x short bolts and nuts - M12 x 50"
click at [403, 260] on textarea "2 x short bolts and nuts - M12 x 50" at bounding box center [747, 264] width 691 height 23
type textarea "x"
type textarea "x short bolts and nuts - M12 x 50"
type textarea "x"
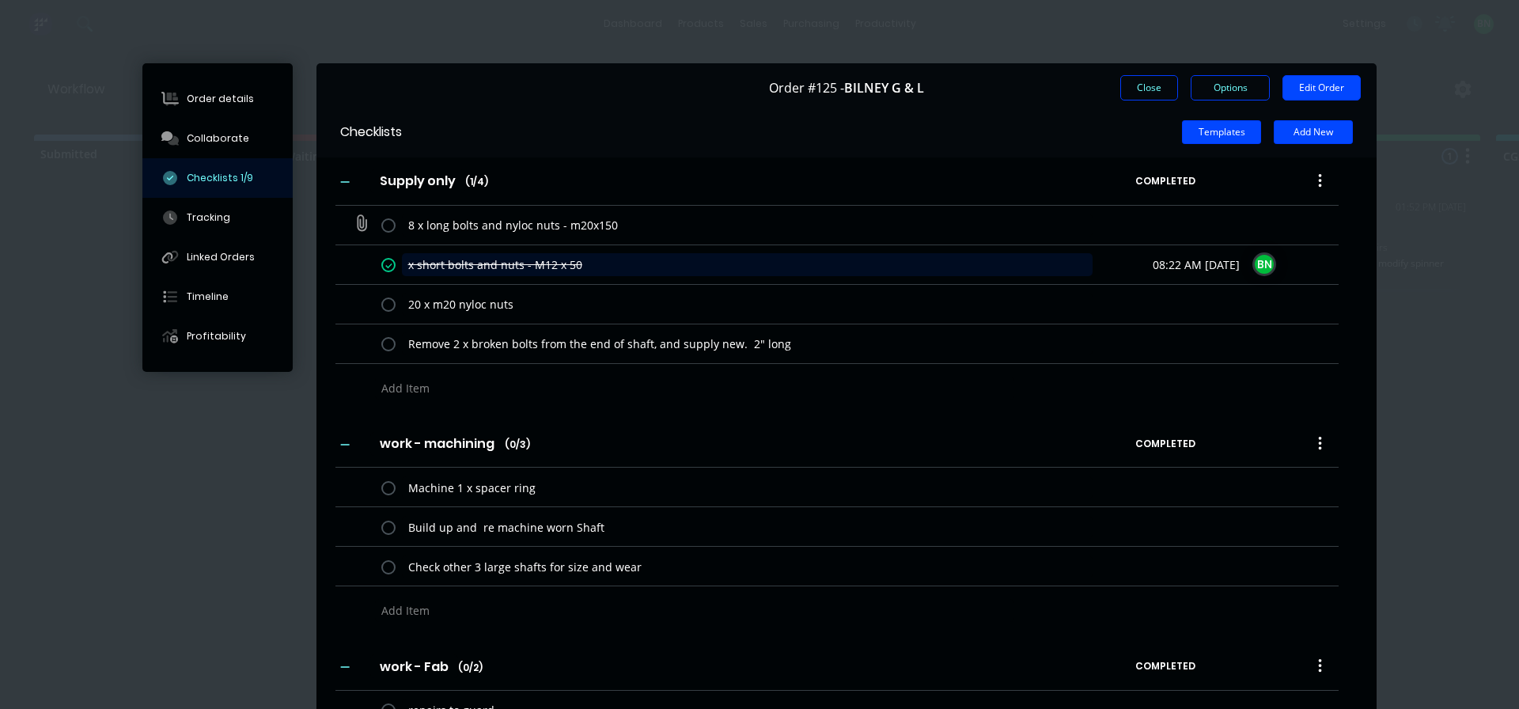
type textarea "4 x short bolts and nuts - M12 x 50"
type textarea "x"
type textarea "x short bolts and nuts - M12 x 50"
type textarea "x"
type textarea "2 x short bolts and nuts - M12 x 50"
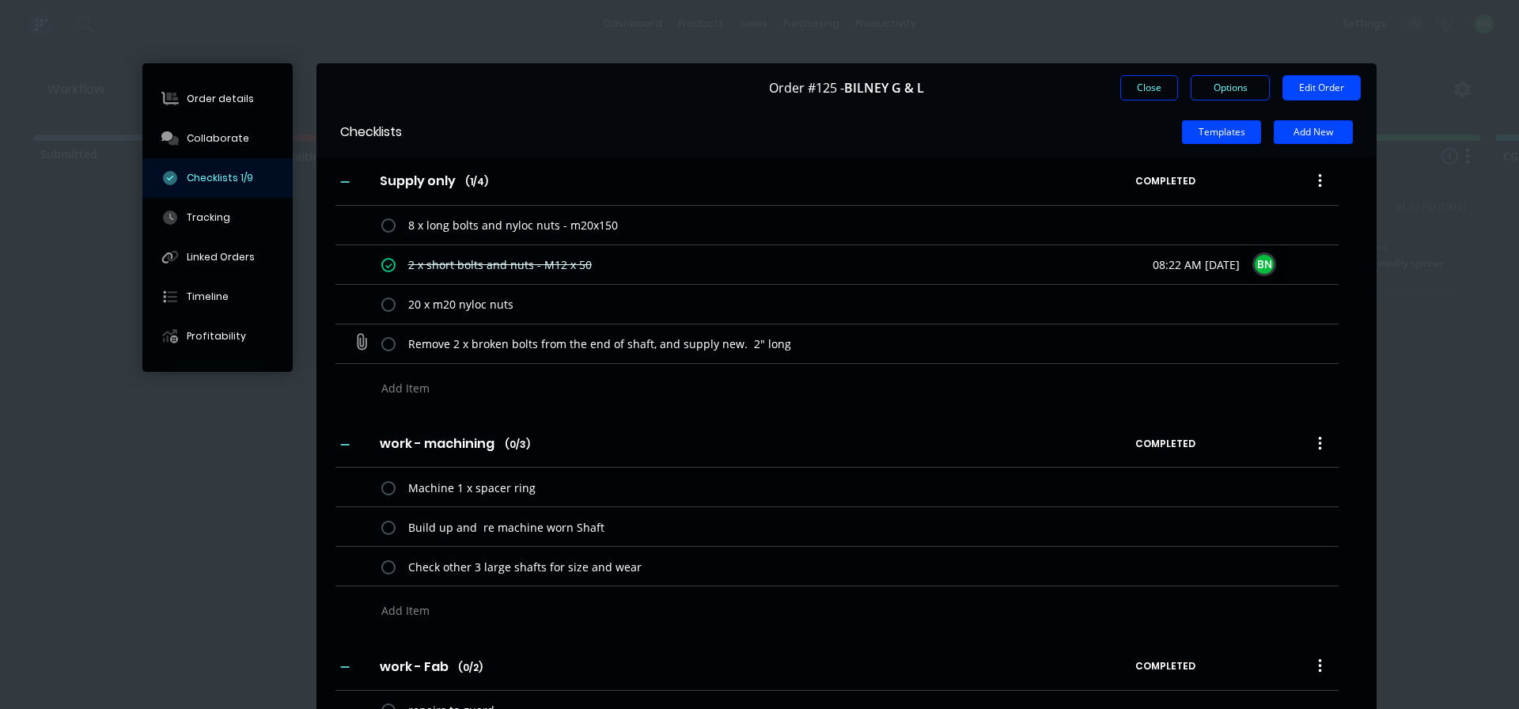
click at [386, 350] on label at bounding box center [388, 343] width 14 height 17
click at [0, 0] on input "checkbox" at bounding box center [0, 0] width 0 height 0
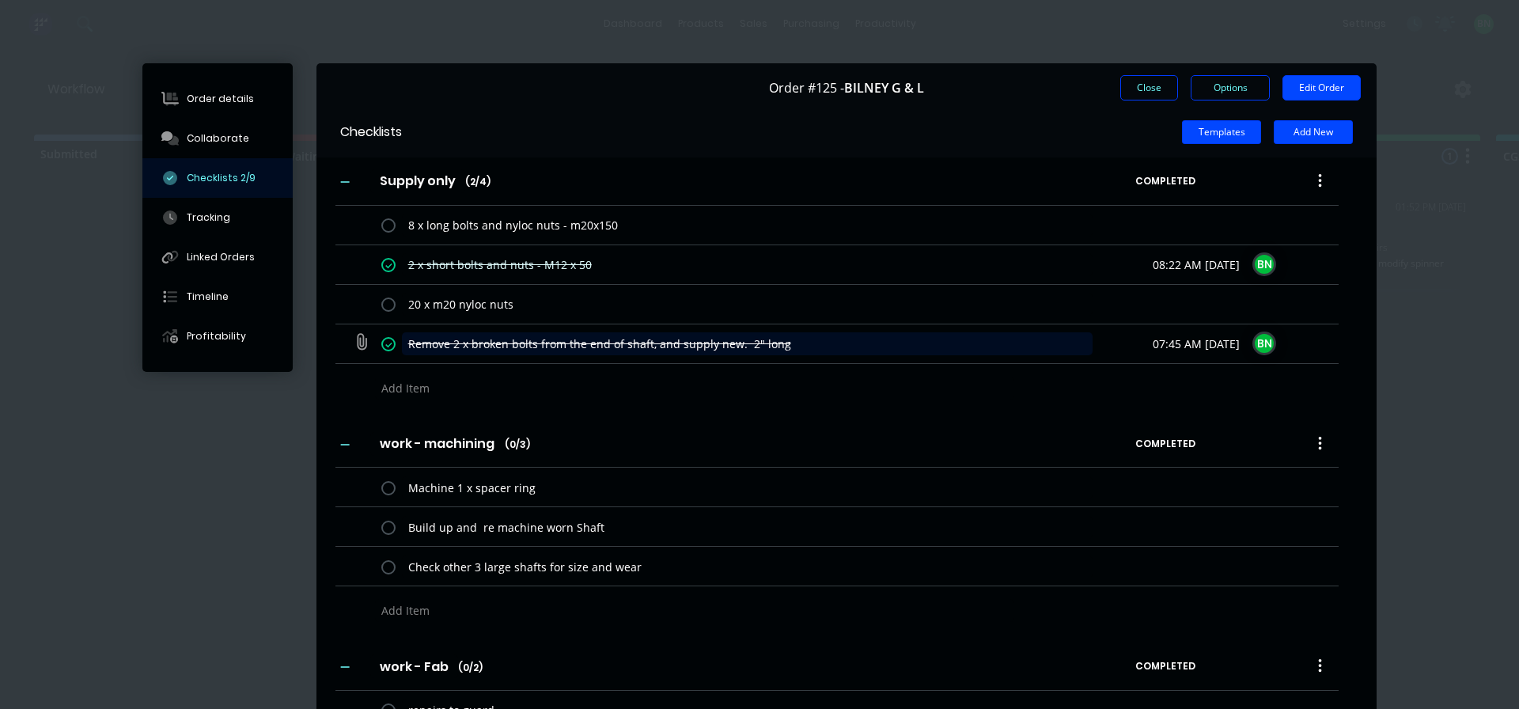
click at [797, 355] on textarea "Remove 2 x broken bolts from the end of shaft, and supply new. 2" long" at bounding box center [747, 343] width 691 height 23
drag, startPoint x: 789, startPoint y: 346, endPoint x: 739, endPoint y: 346, distance: 49.8
click at [739, 346] on textarea "Remove 2 x broken bolts from the end of shaft, and supply new. 2" long" at bounding box center [747, 343] width 691 height 23
type textarea "x"
type textarea "Remove 2 x broken bolts from the end of shaft, and supply new. M"
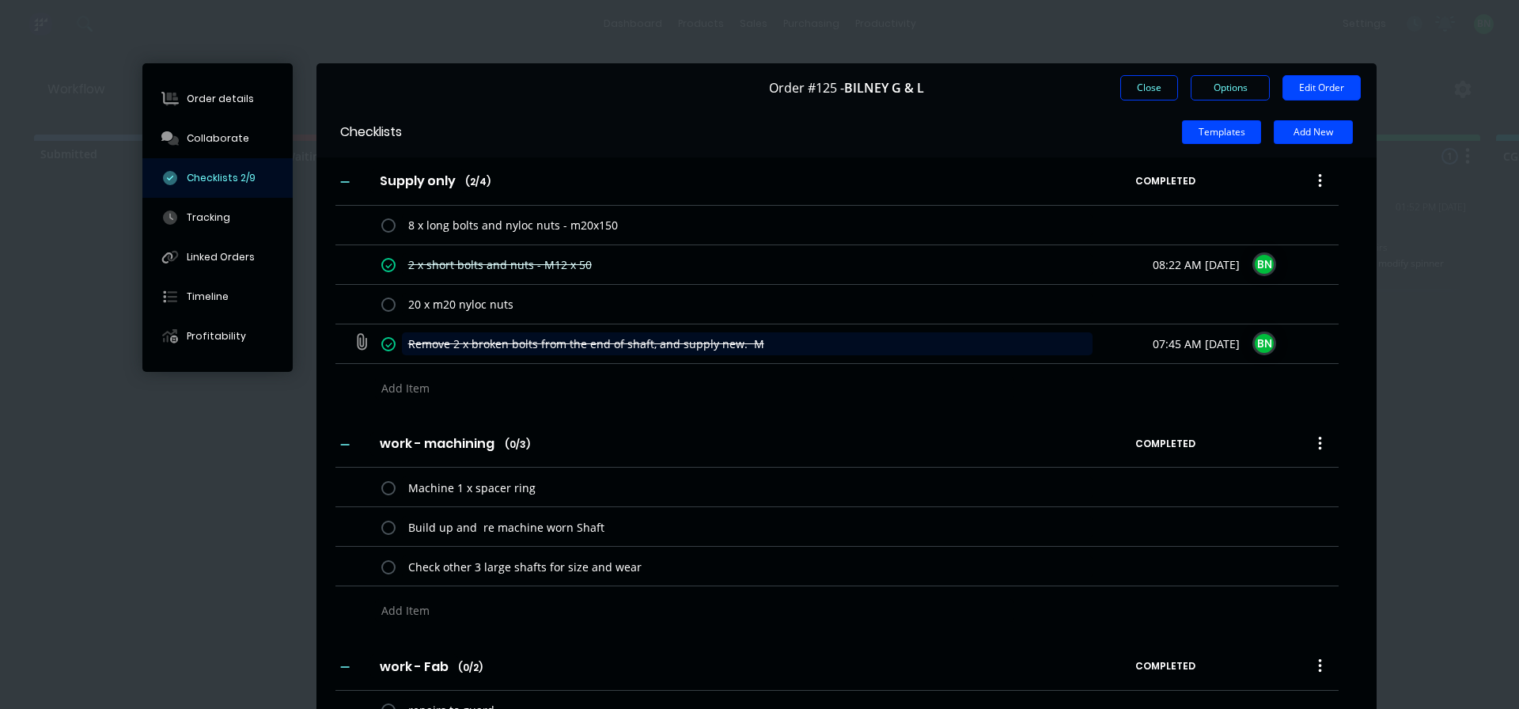
type textarea "x"
type textarea "Remove 2 x broken bolts from the end of shaft, and supply new. M1"
type textarea "x"
type textarea "Remove 2 x broken bolts from the end of shaft, and supply new. M12"
type textarea "x"
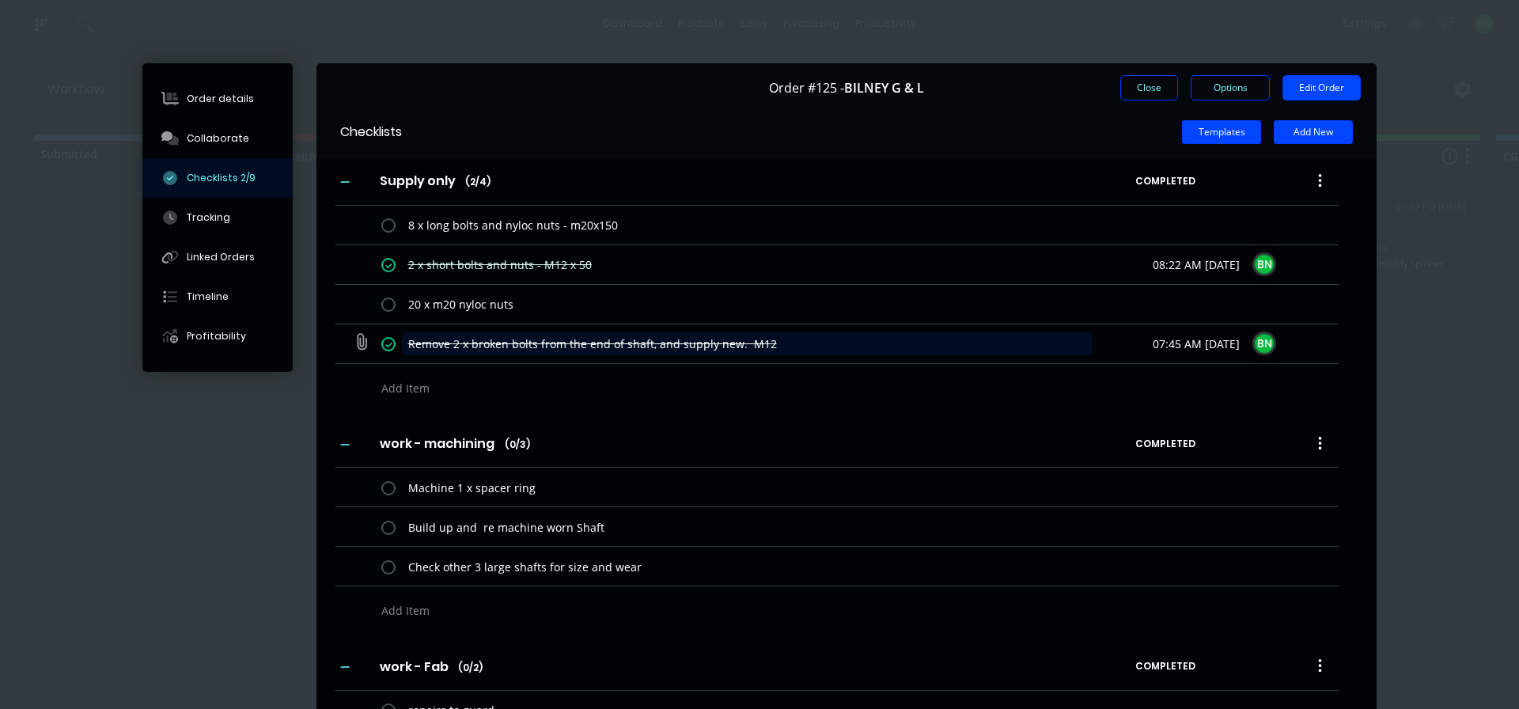
type textarea "Remove 2 x broken bolts from the end of shaft, and supply new. M12"
type textarea "x"
type textarea "Remove 2 x broken bolts from the end of shaft, and supply new. M12 x"
type textarea "x"
type textarea "Remove 2 x broken bolts from the end of shaft, and supply new. M12 x"
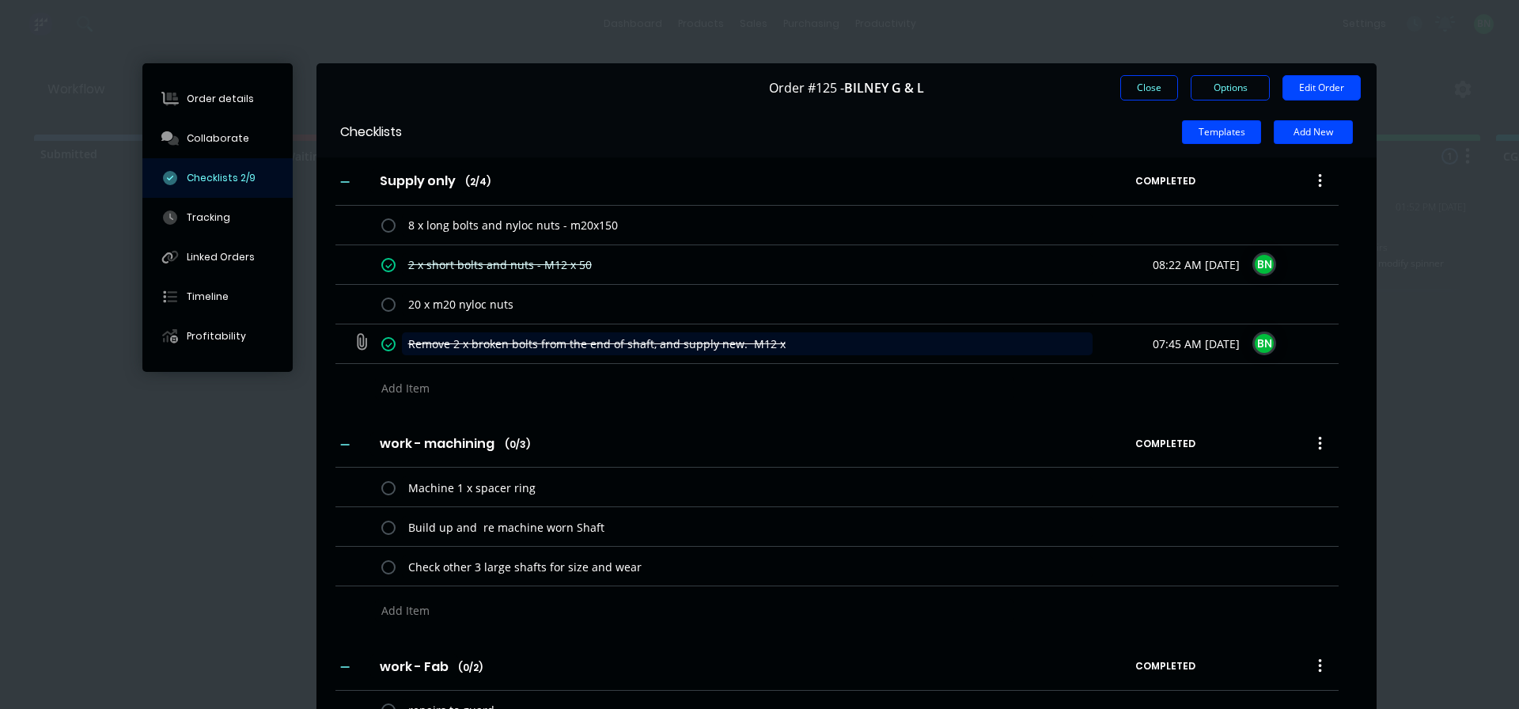
type textarea "x"
type textarea "Remove 2 x broken bolts from the end of shaft, and supply new. M12 x 5"
type textarea "x"
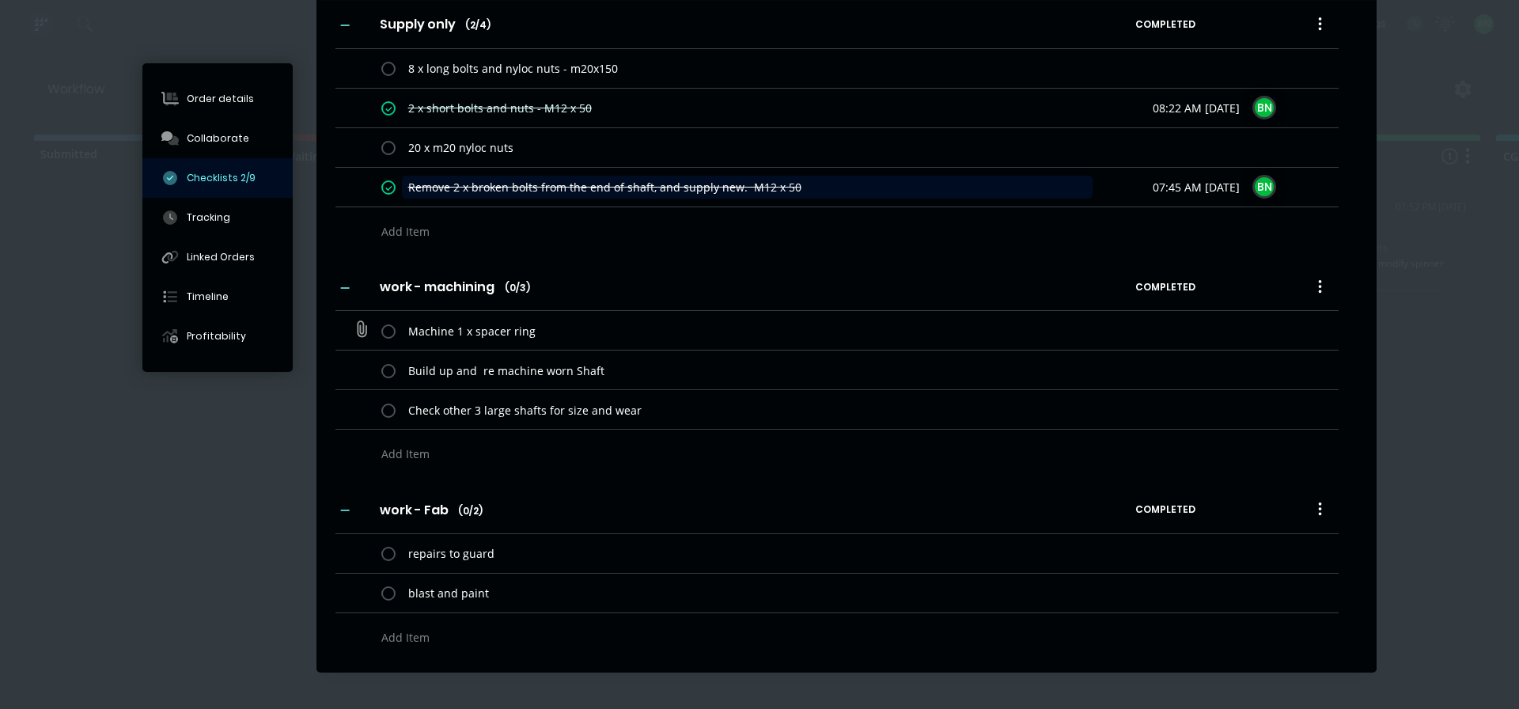
scroll to position [158, 0]
type textarea "Remove 2 x broken bolts from the end of shaft, and supply new. M12 x 50"
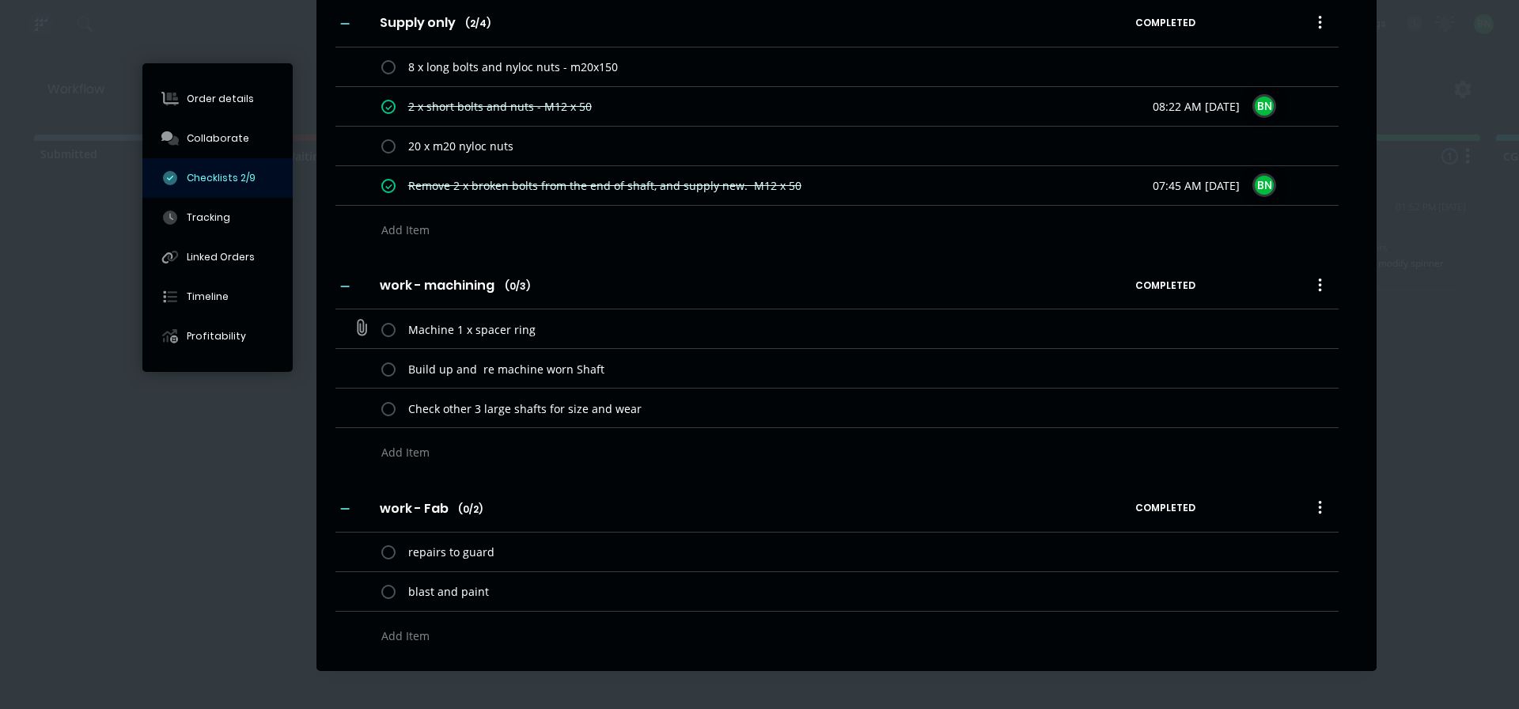
click at [384, 329] on label at bounding box center [388, 328] width 14 height 17
click at [0, 0] on input "checkbox" at bounding box center [0, 0] width 0 height 0
click at [381, 373] on label at bounding box center [388, 368] width 14 height 17
click at [0, 0] on input "checkbox" at bounding box center [0, 0] width 0 height 0
click at [381, 401] on label at bounding box center [388, 407] width 14 height 17
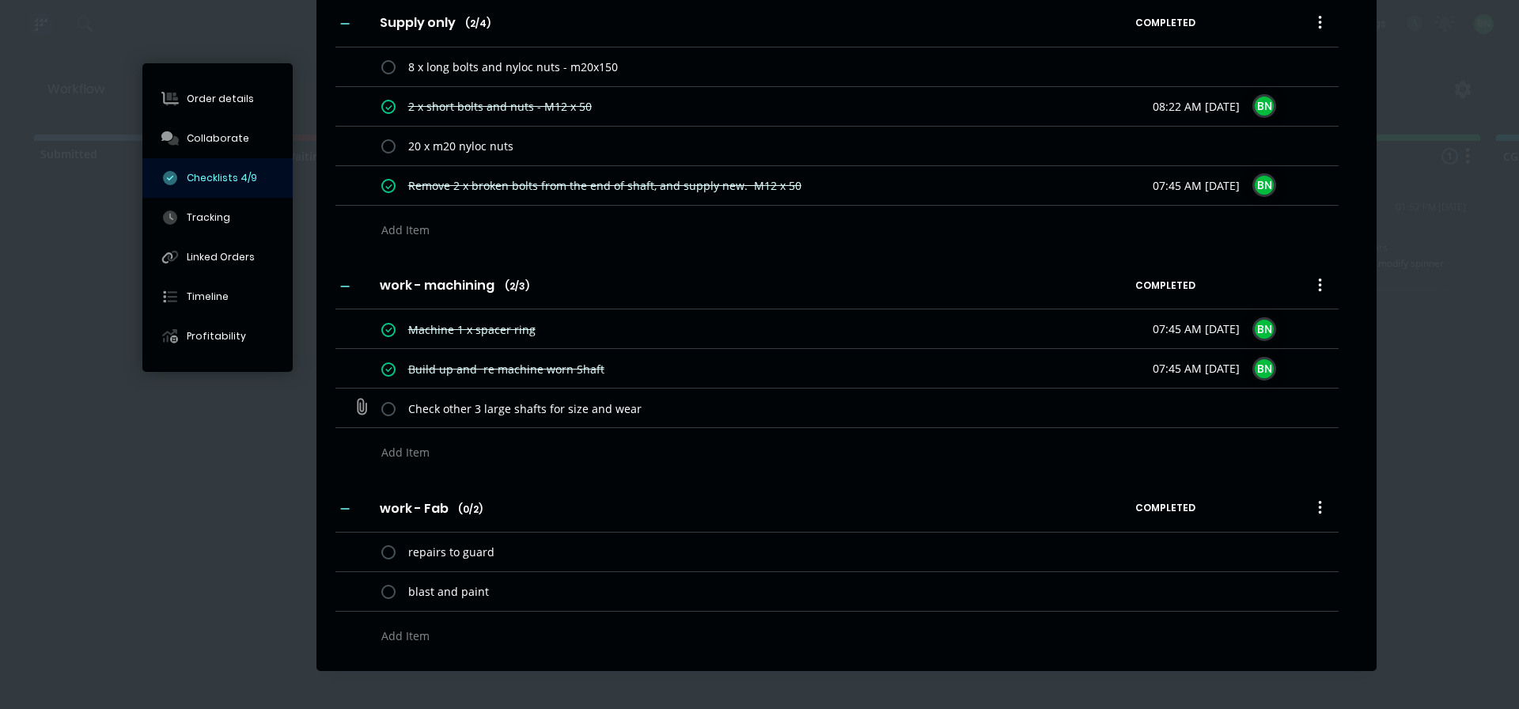
click at [0, 0] on input "checkbox" at bounding box center [0, 0] width 0 height 0
type textarea "x"
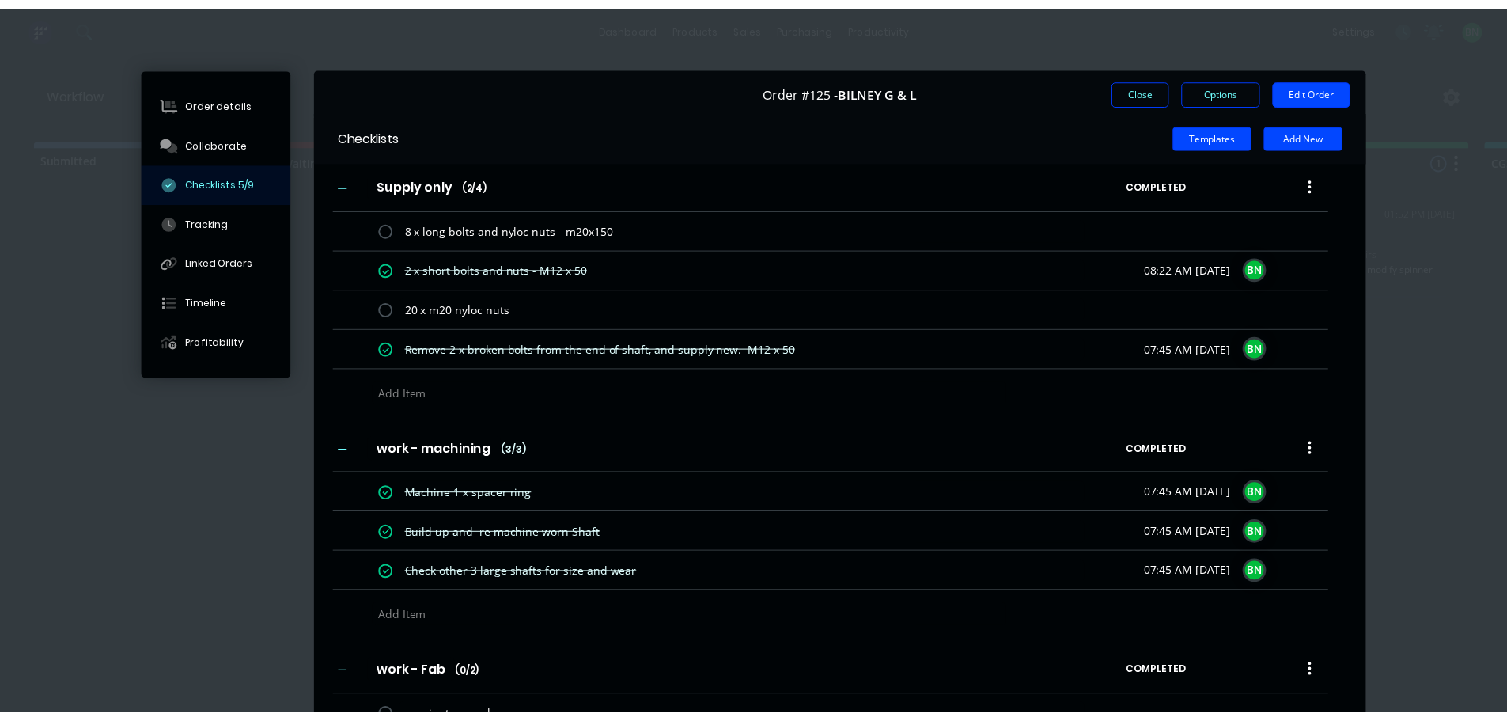
scroll to position [0, 0]
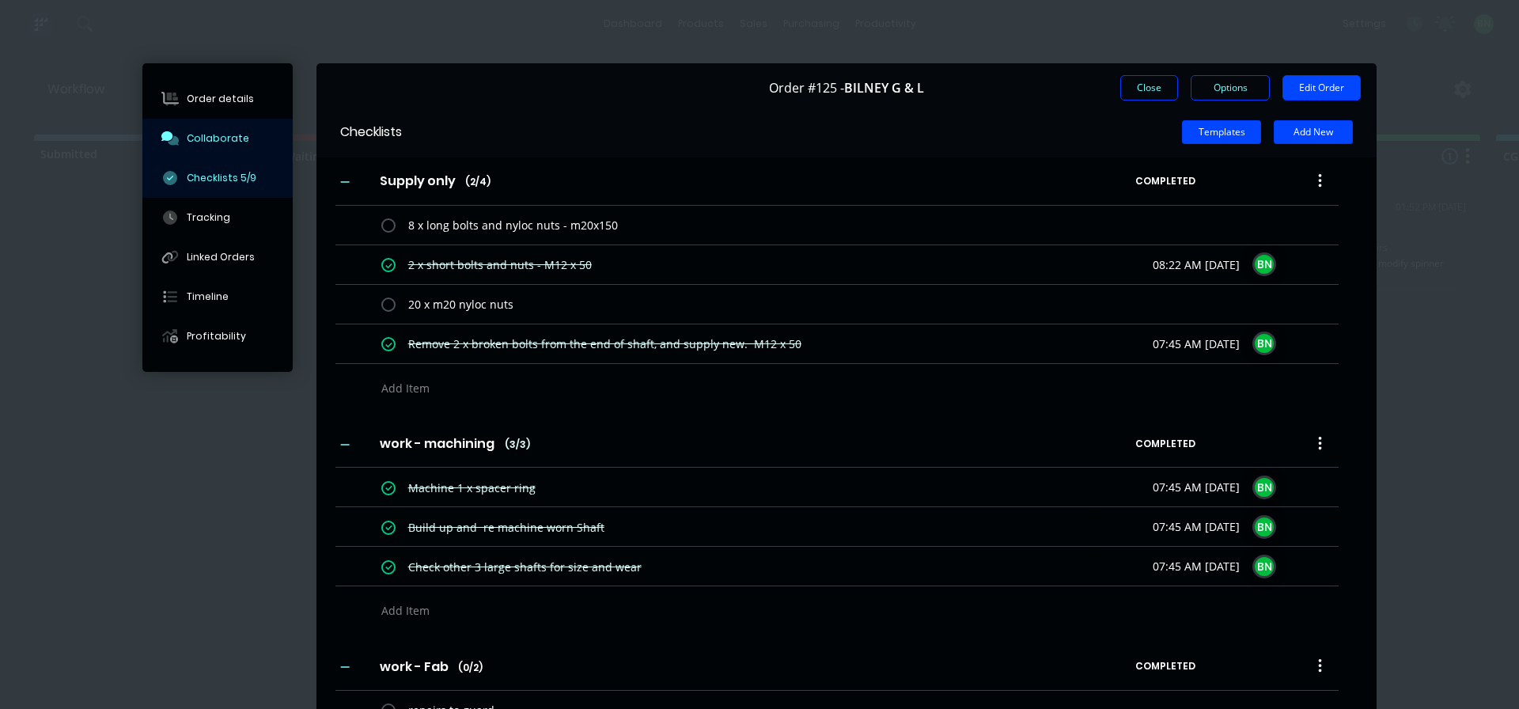
click at [229, 132] on div "Collaborate" at bounding box center [218, 138] width 62 height 14
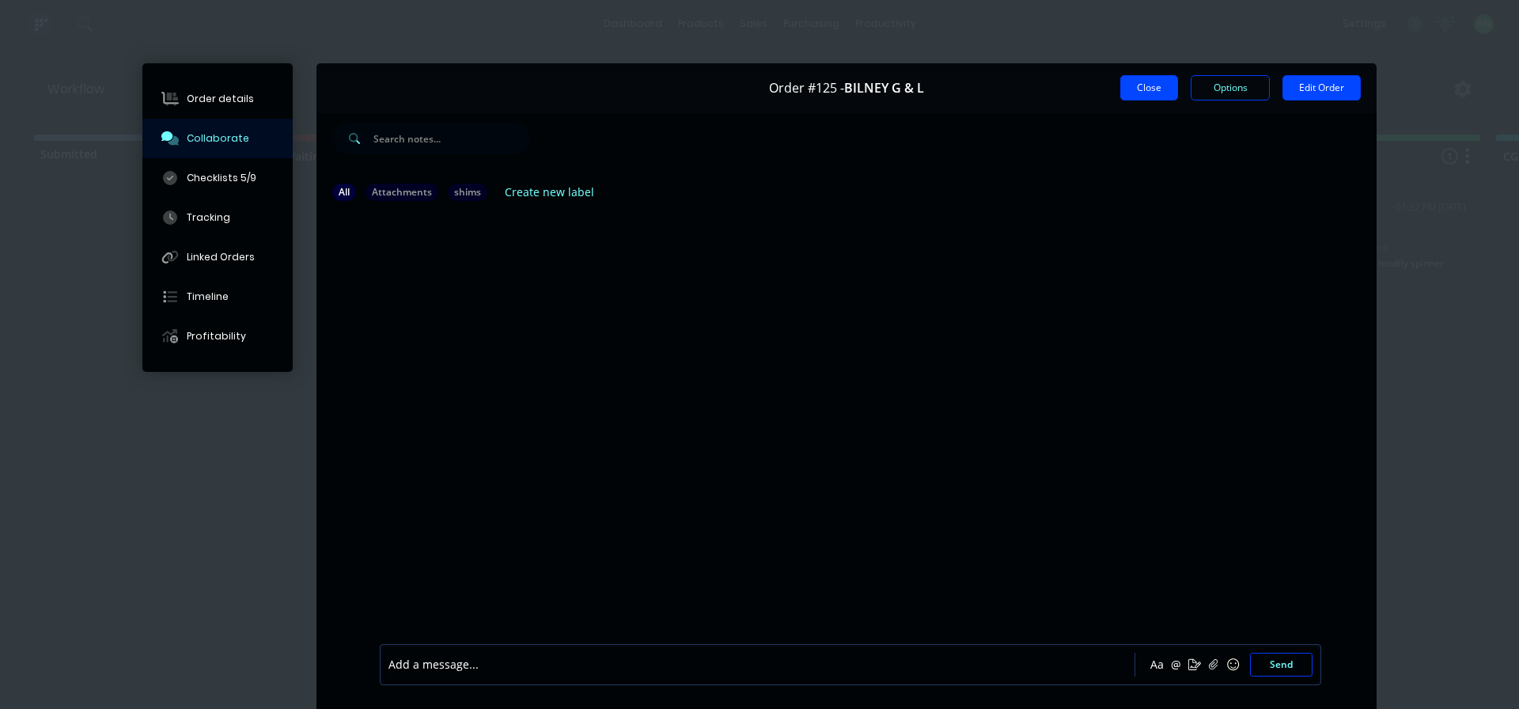
click at [1135, 94] on button "Close" at bounding box center [1149, 87] width 58 height 25
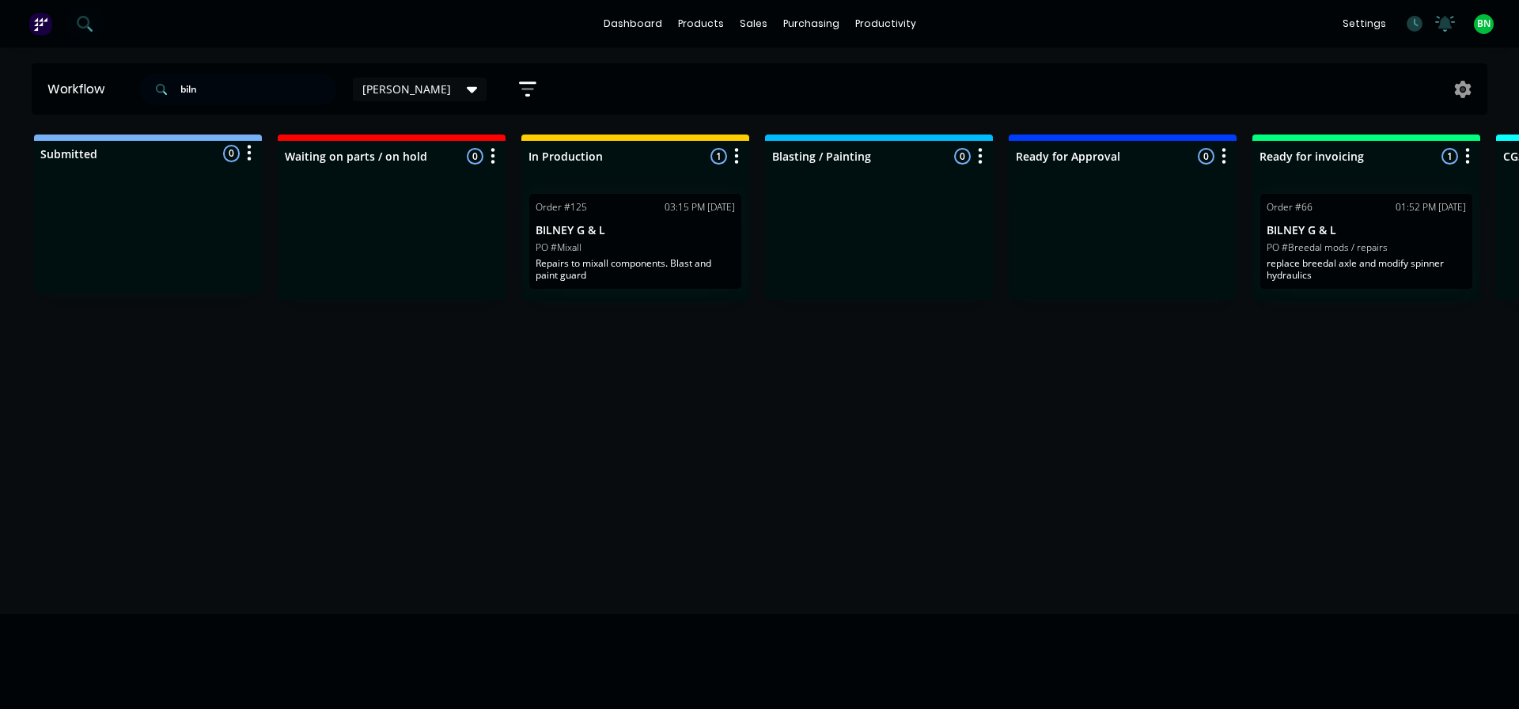
click at [1093, 396] on div "Workflow [PERSON_NAME] Save new view None edit [PERSON_NAME] (Default) edit Off…" at bounding box center [759, 370] width 1519 height 614
click at [333, 32] on div "dashboard products sales purchasing productivity dashboard products Product Cat…" at bounding box center [759, 23] width 1519 height 47
click at [314, 22] on div "dashboard products sales purchasing productivity dashboard products Product Cat…" at bounding box center [759, 23] width 1519 height 47
click at [85, 24] on icon at bounding box center [84, 23] width 15 height 15
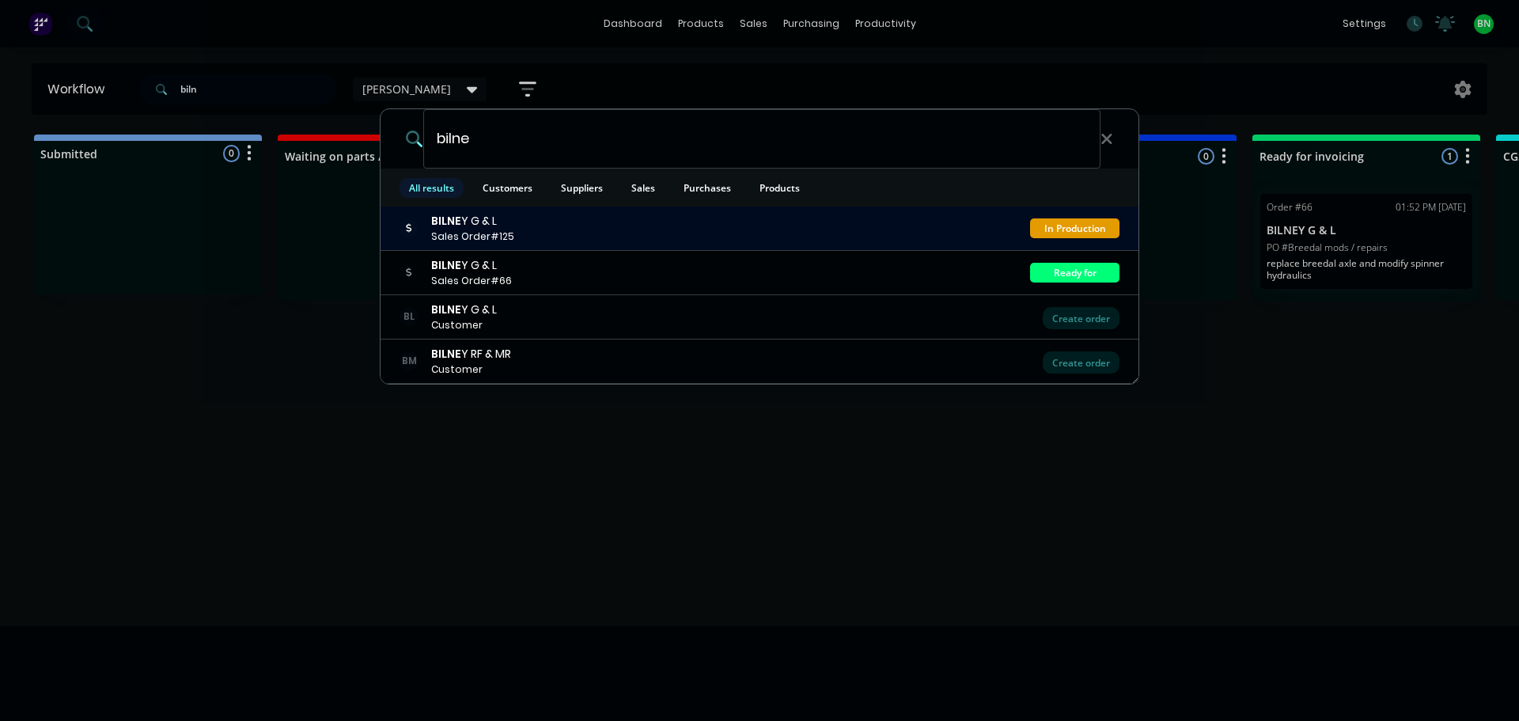
type input "bilne"
click at [476, 225] on div "BILNE Y G & L" at bounding box center [472, 221] width 83 height 17
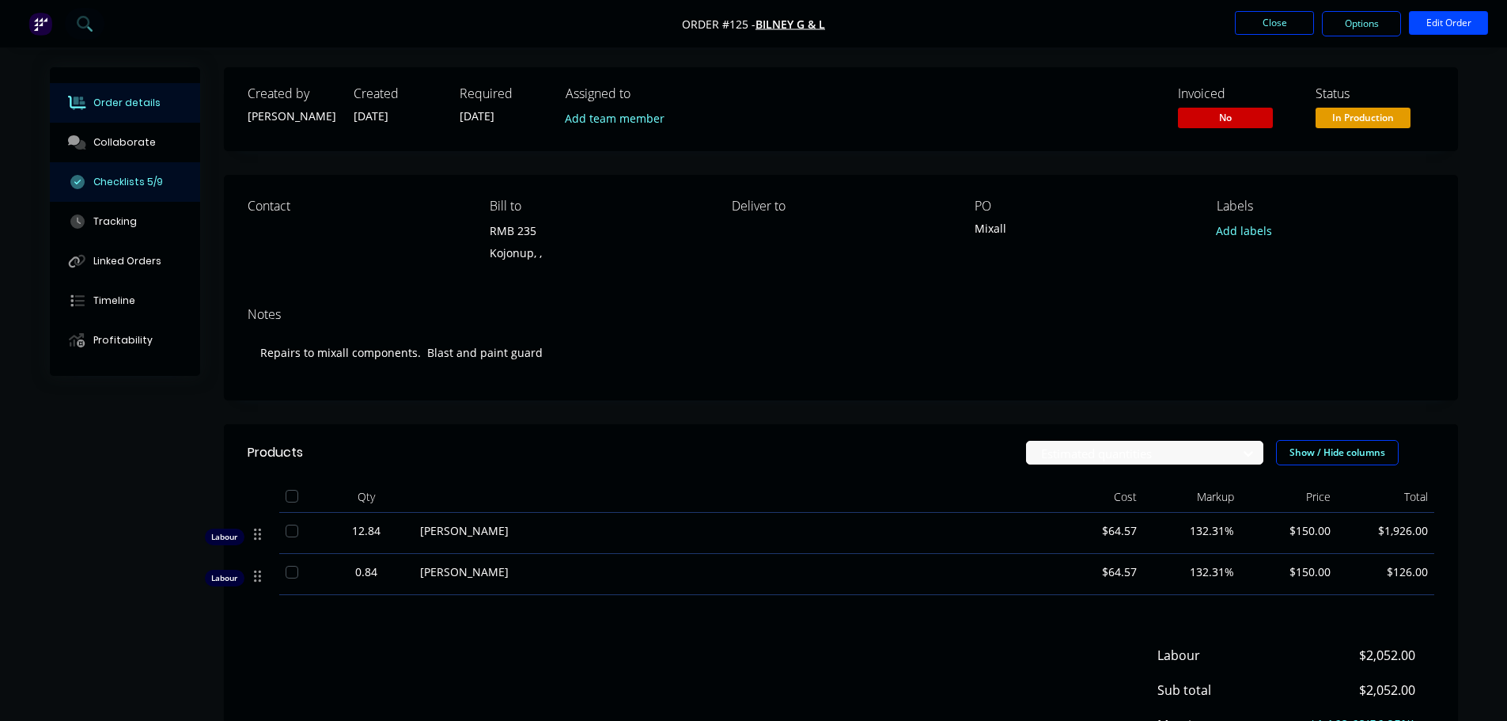
click at [117, 182] on div "Checklists 5/9" at bounding box center [128, 182] width 70 height 14
type textarea "x"
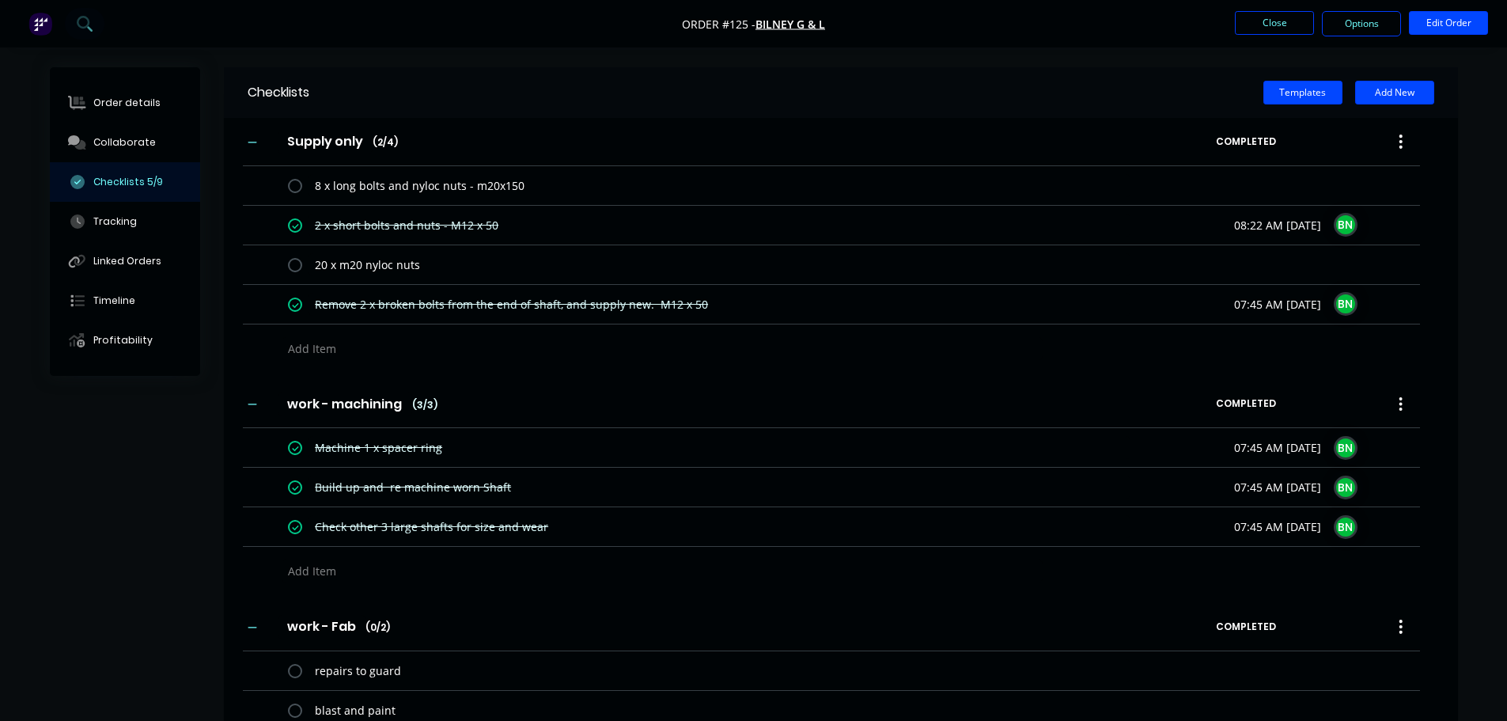
click at [629, 102] on div "Templates Add New" at bounding box center [883, 93] width 1149 height 24
click at [1265, 23] on button "Close" at bounding box center [1274, 23] width 79 height 24
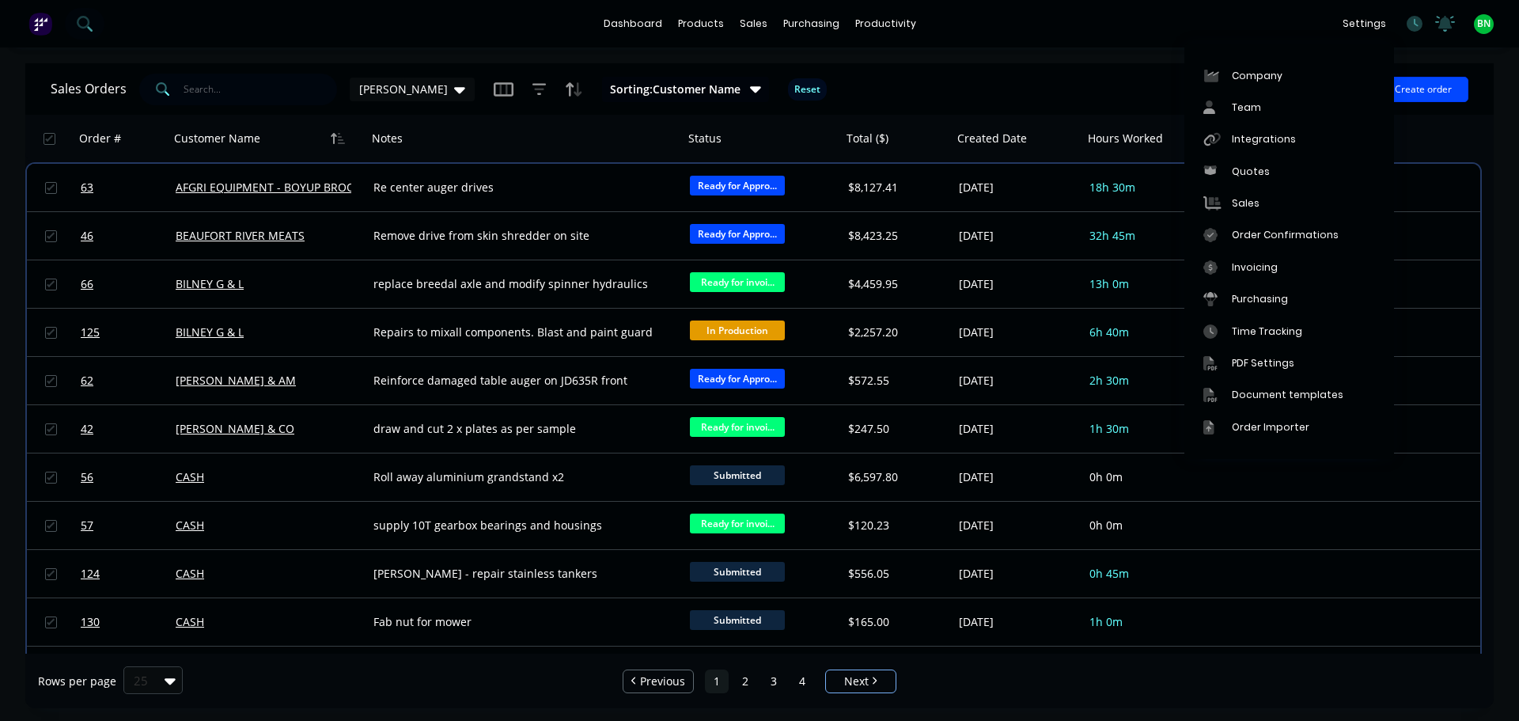
click at [1406, 21] on div "settings No new notifications [PERSON_NAME] all as read [PERSON_NAME] mentioned…" at bounding box center [1426, 24] width 184 height 24
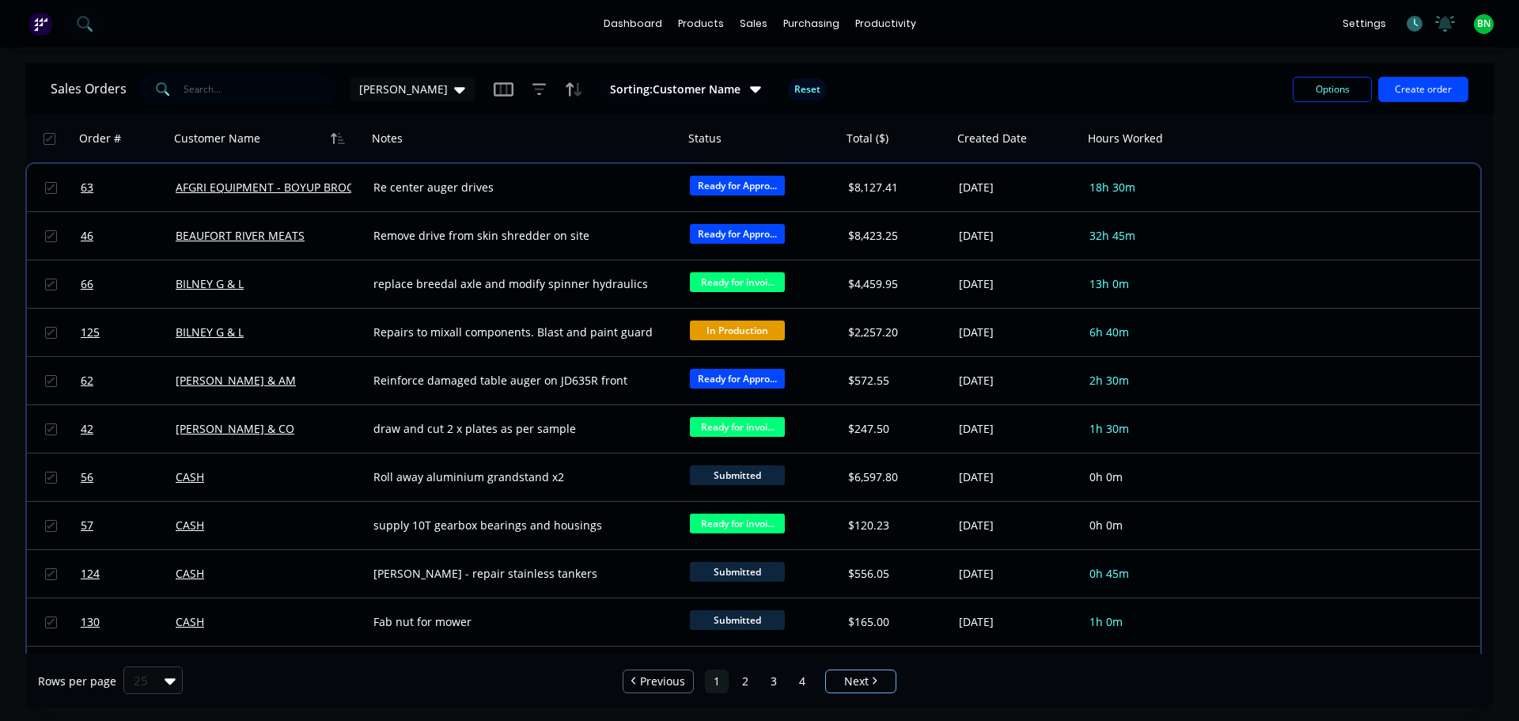
click at [1416, 28] on icon at bounding box center [1414, 24] width 16 height 16
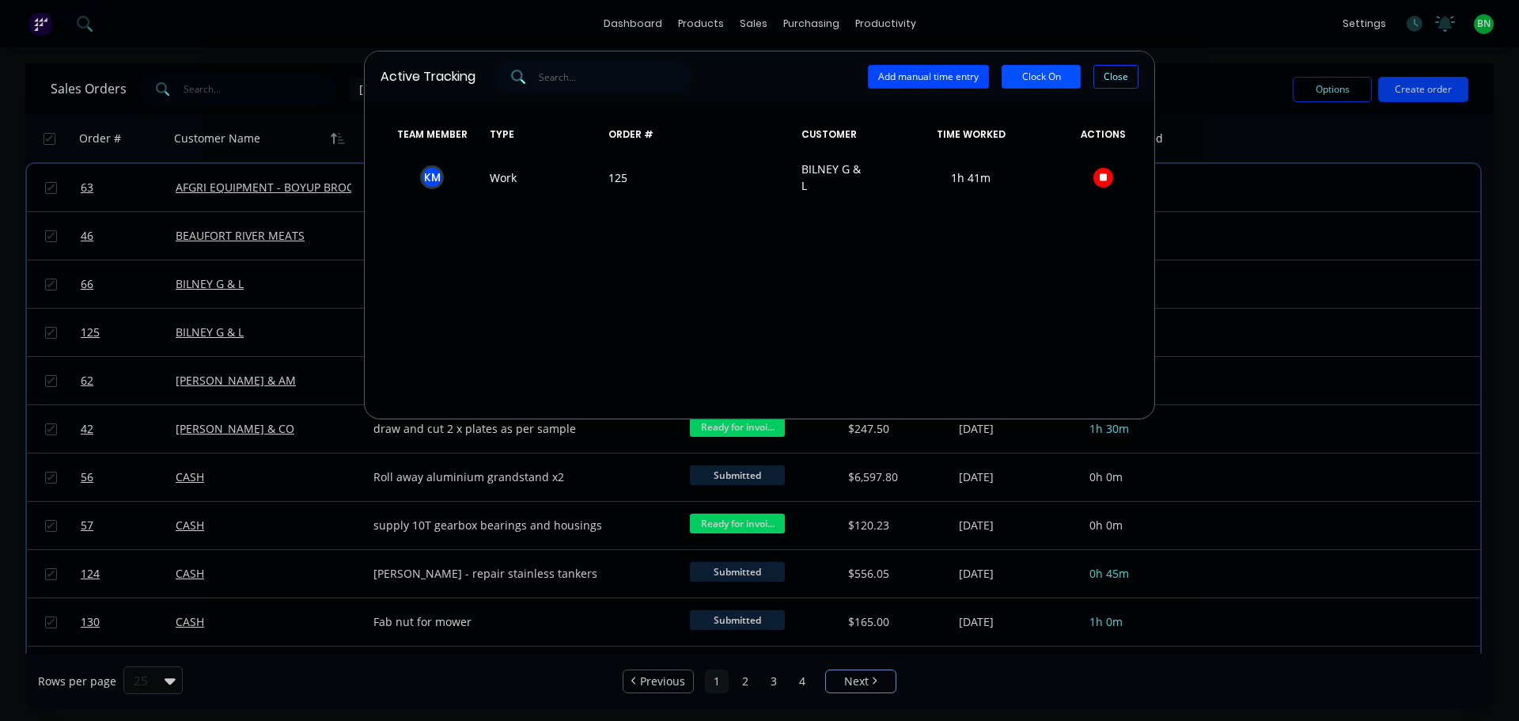
click at [1039, 81] on button "Clock On" at bounding box center [1040, 77] width 79 height 24
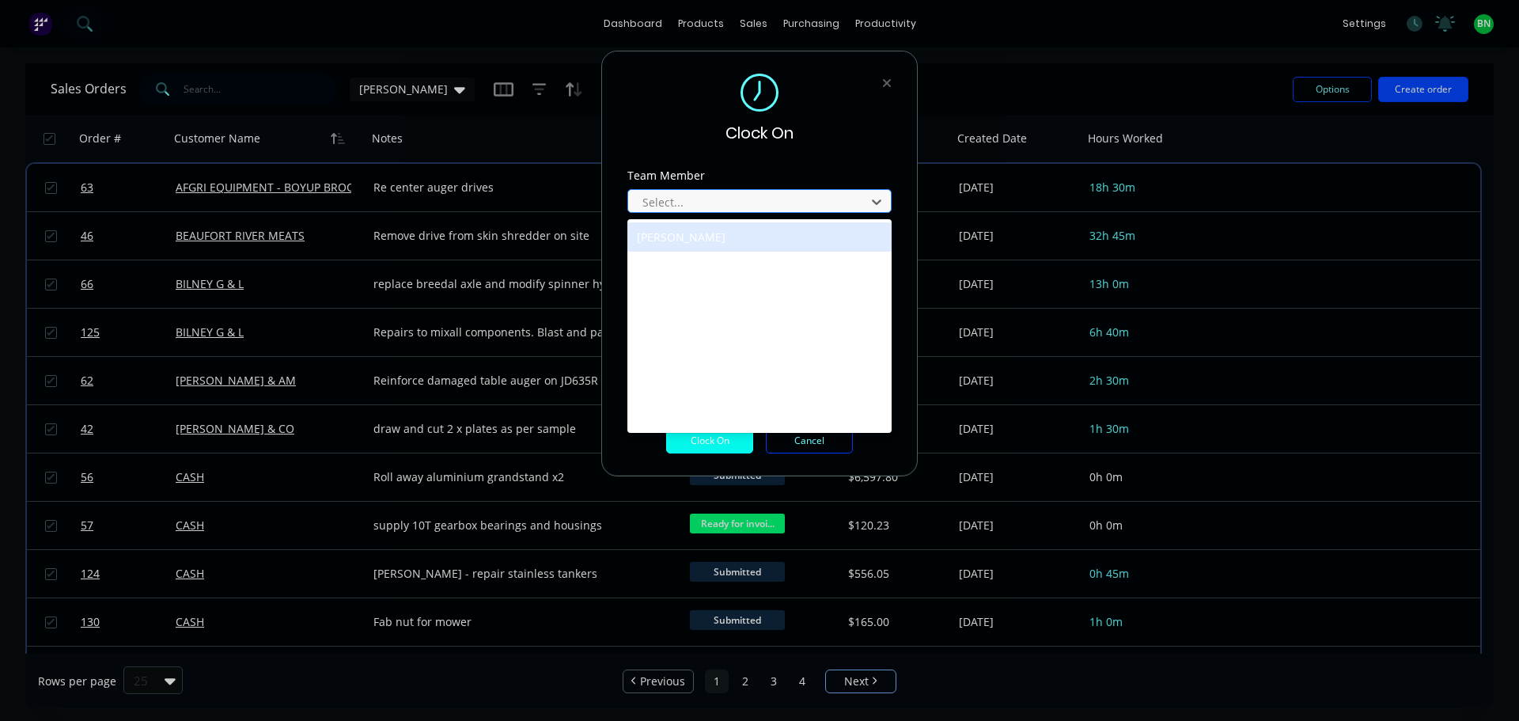
click at [755, 192] on div at bounding box center [749, 202] width 217 height 20
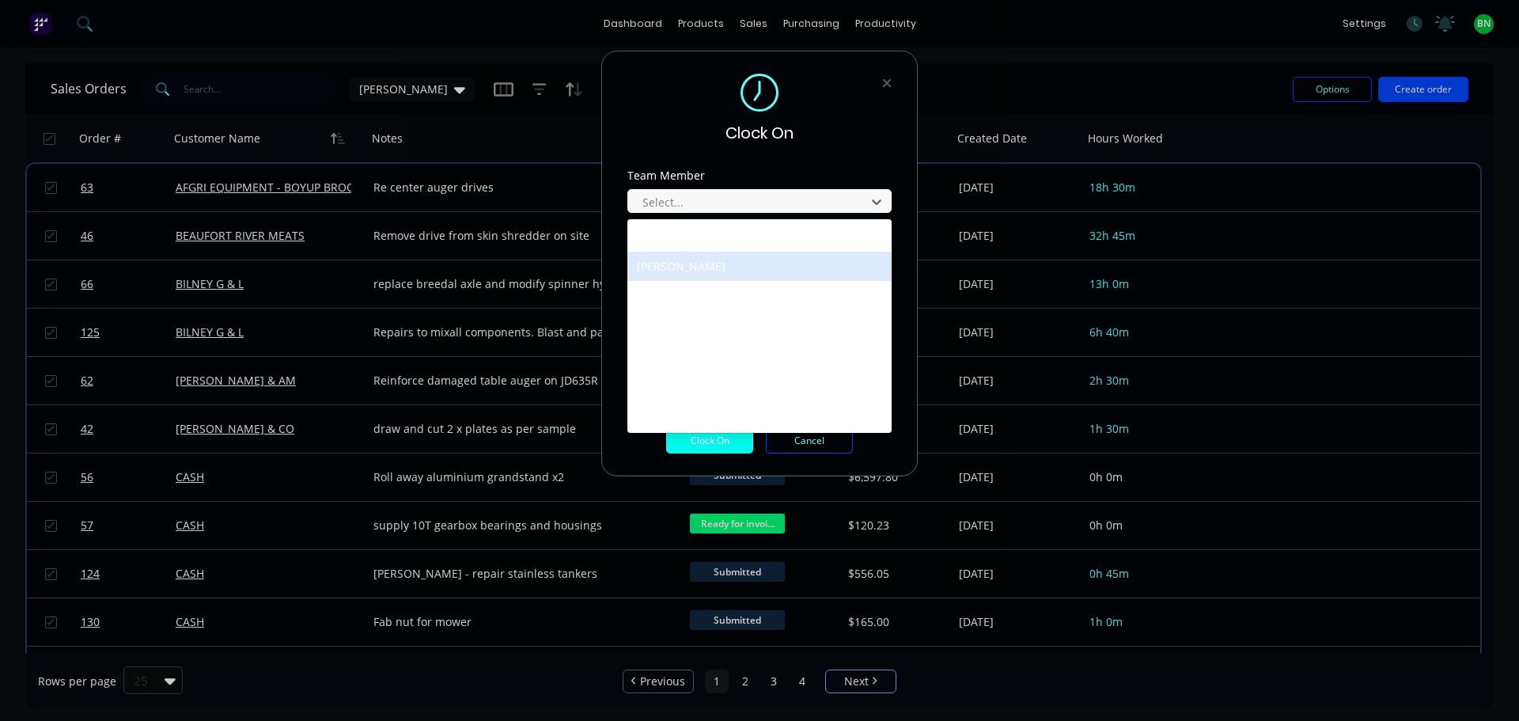
click at [729, 256] on div "[PERSON_NAME]" at bounding box center [759, 266] width 264 height 29
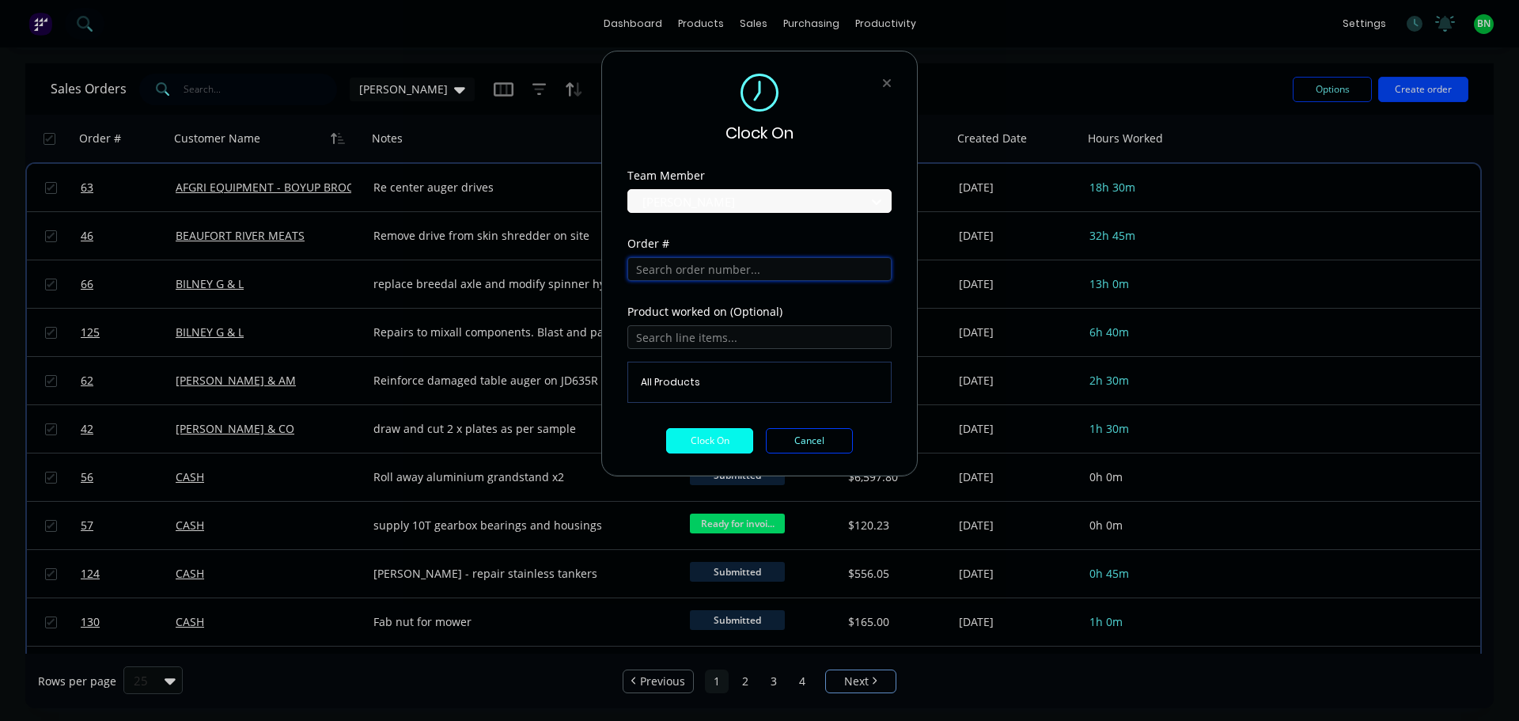
click at [718, 271] on input "text" at bounding box center [759, 269] width 264 height 24
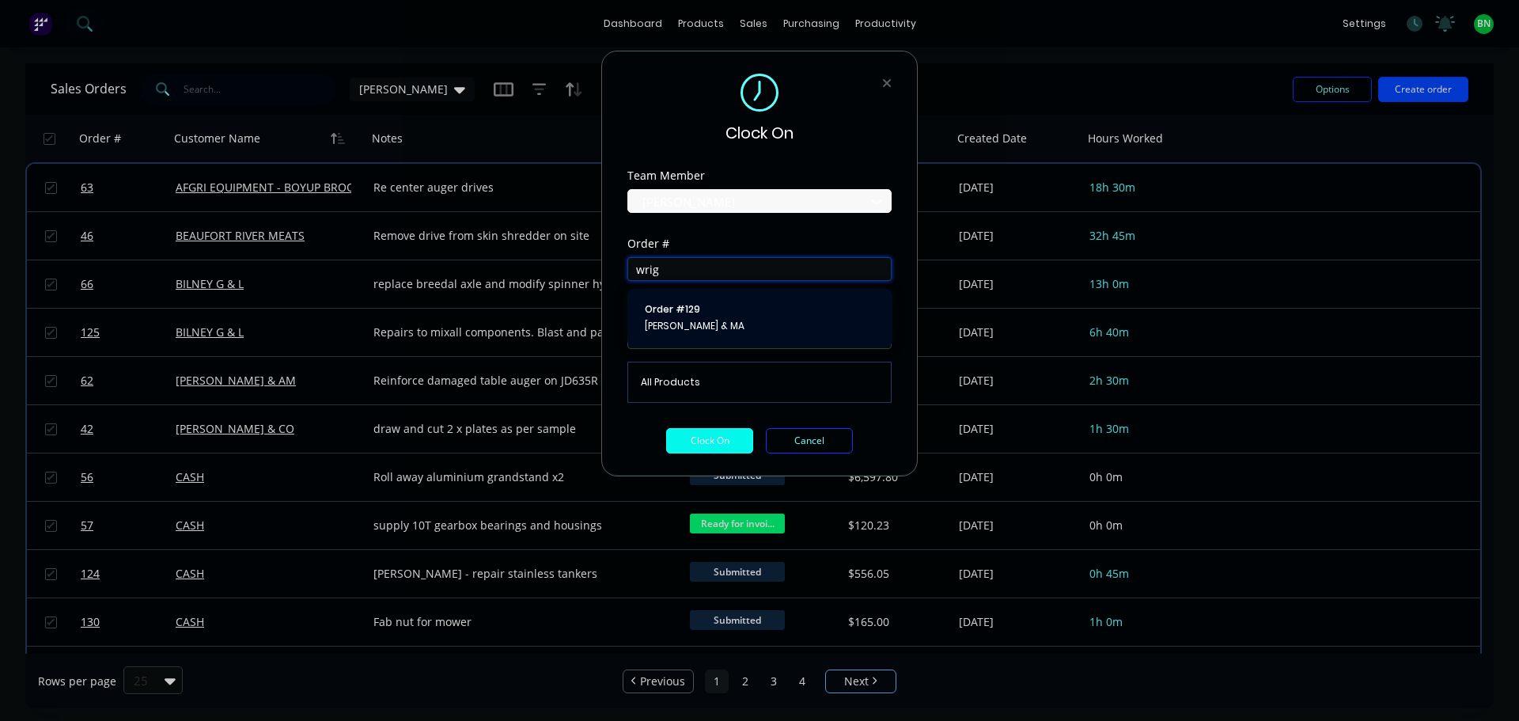
type input "wrig"
click at [733, 318] on button "Order # 129 [PERSON_NAME] & MA" at bounding box center [760, 317] width 240 height 32
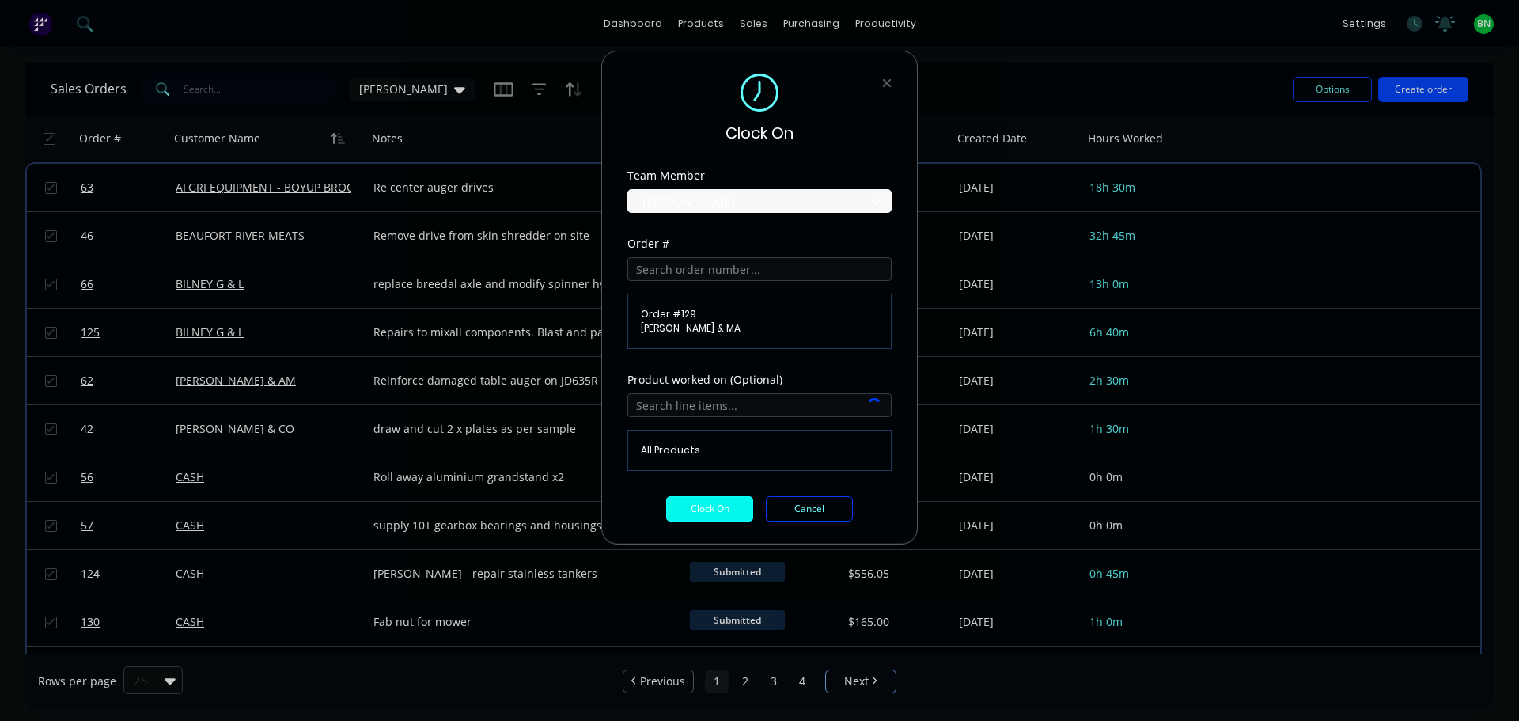
click at [733, 318] on span "Order # 129" at bounding box center [759, 314] width 237 height 14
click at [727, 516] on button "Clock On" at bounding box center [709, 508] width 87 height 25
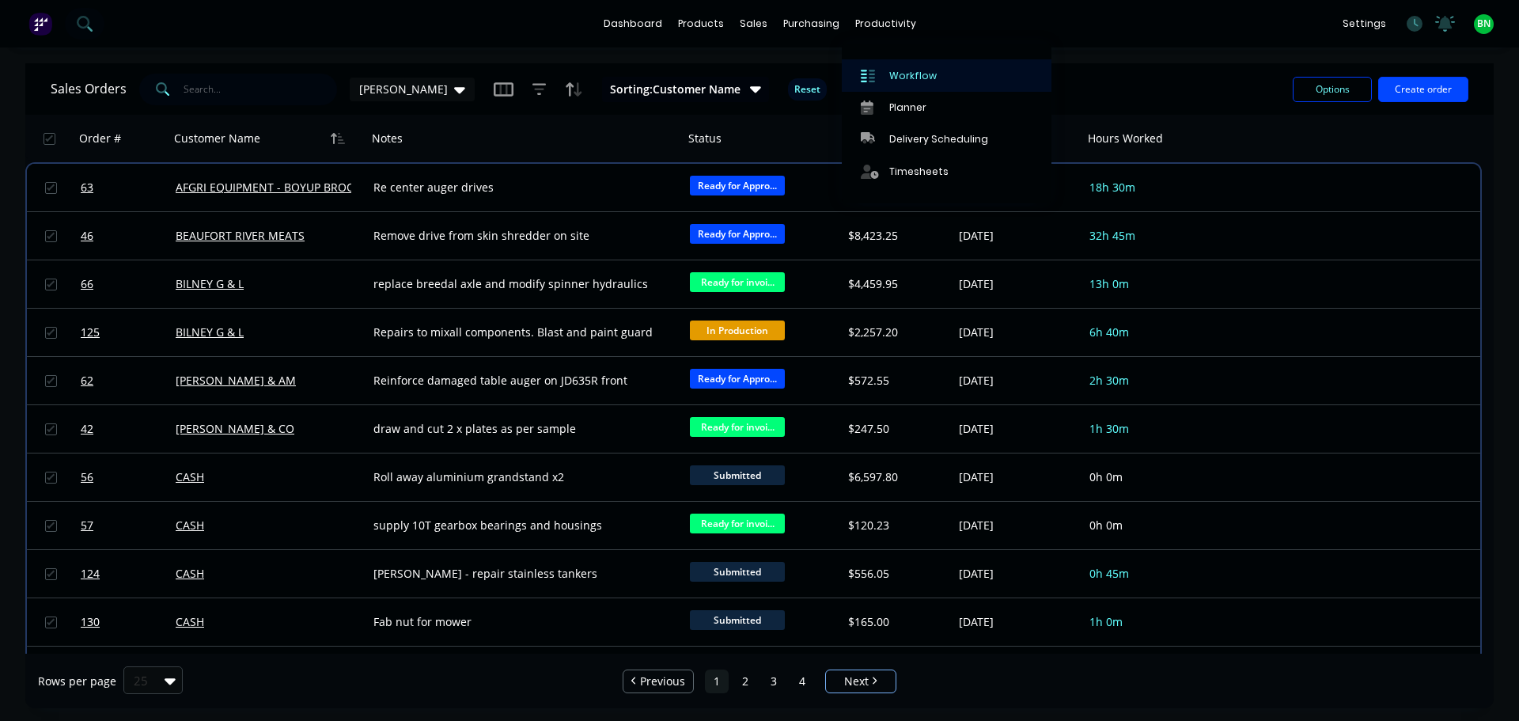
click at [891, 82] on div "Workflow" at bounding box center [912, 76] width 47 height 14
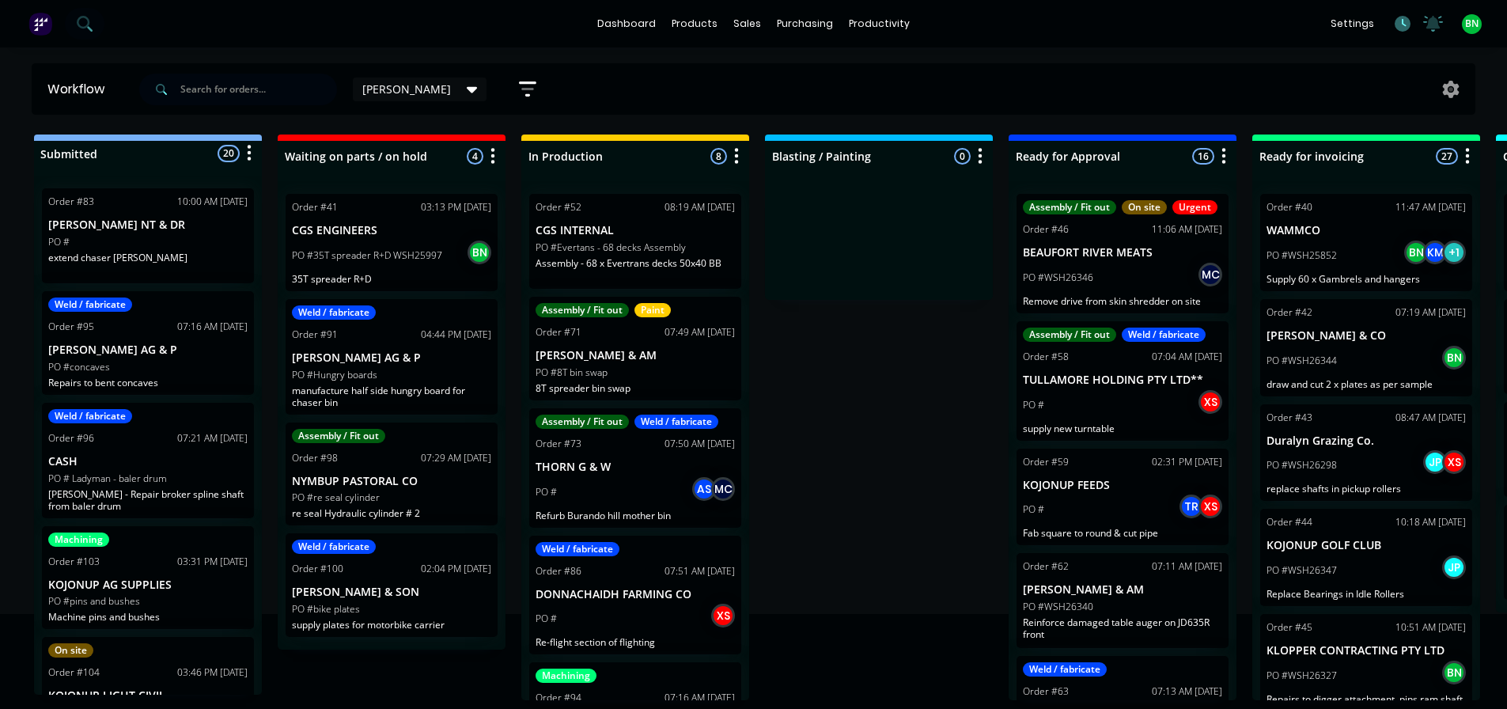
click at [1405, 21] on icon at bounding box center [1403, 24] width 16 height 16
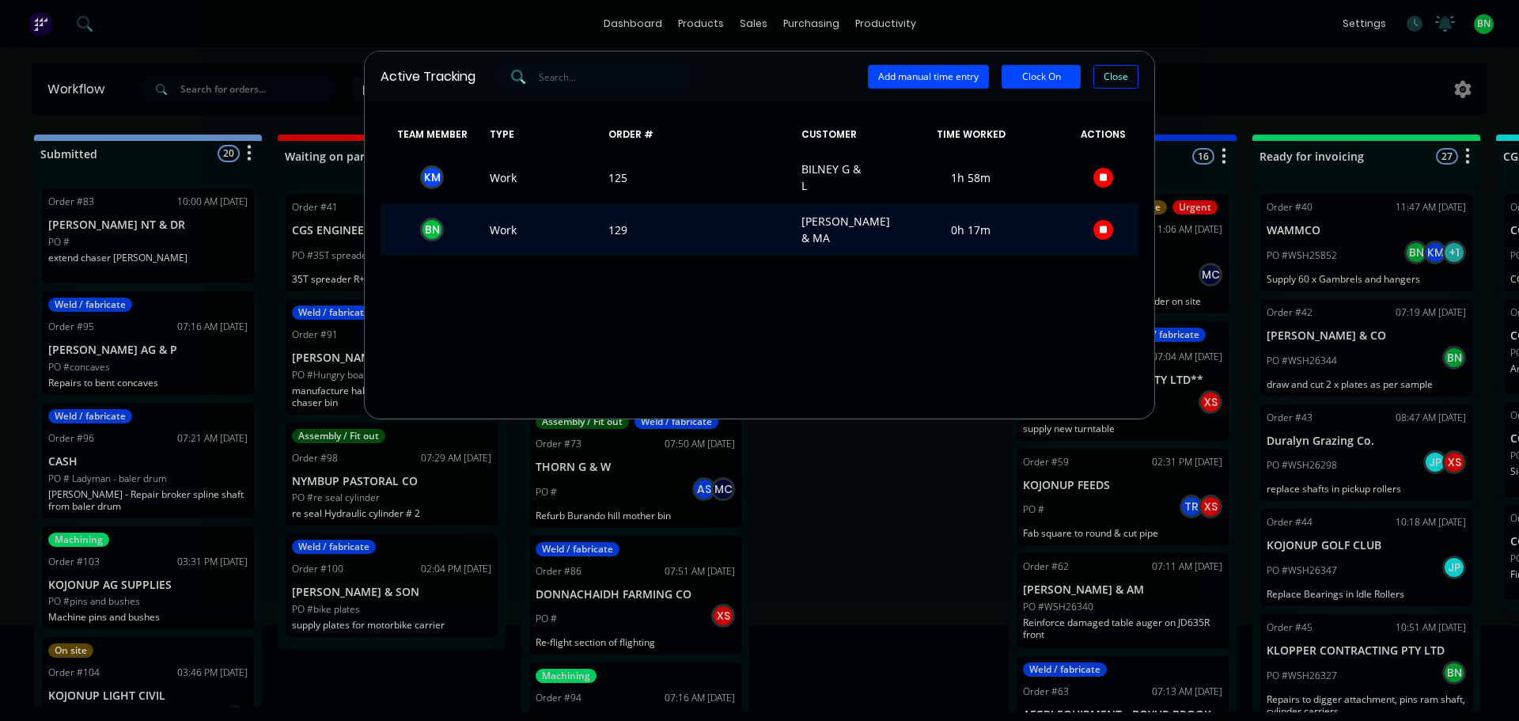
click at [427, 234] on div "B N" at bounding box center [432, 230] width 24 height 24
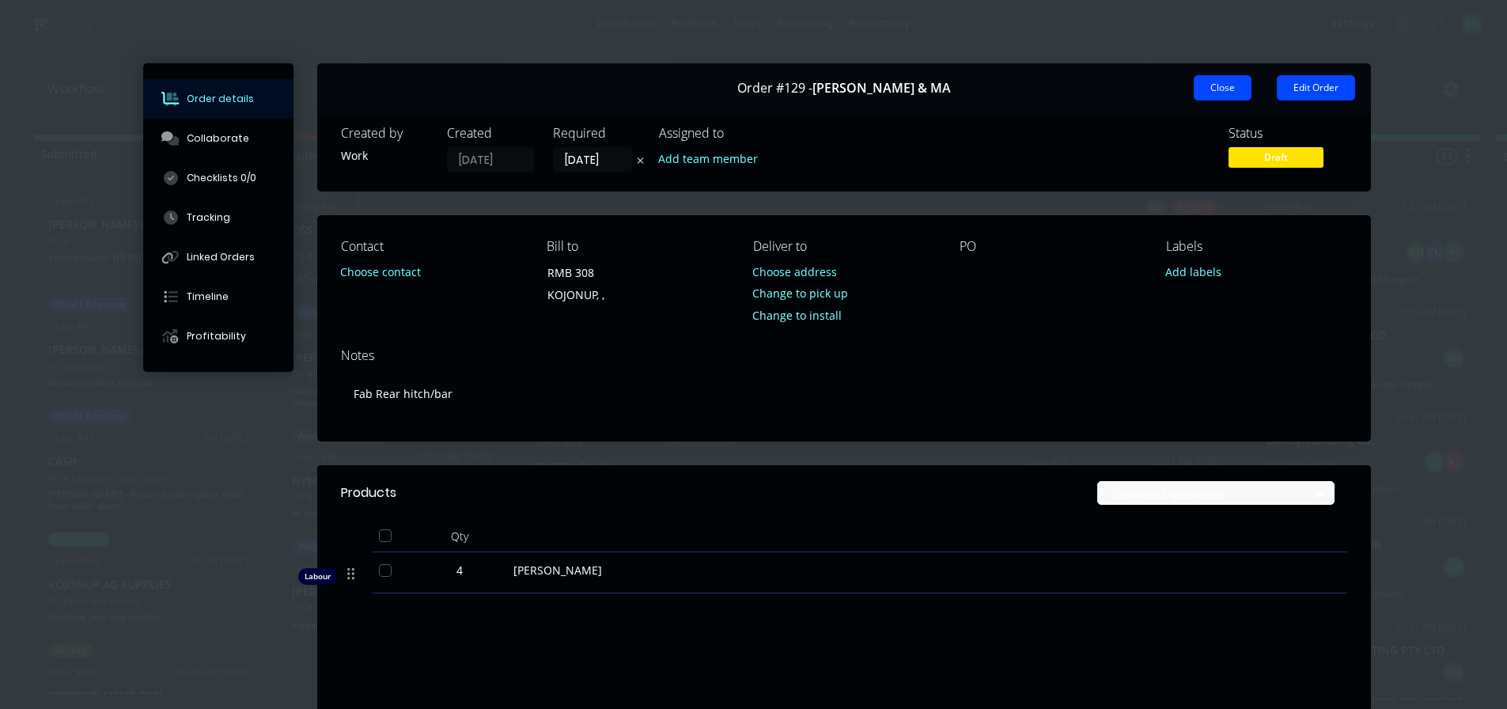
click at [1209, 82] on button "Close" at bounding box center [1223, 87] width 58 height 25
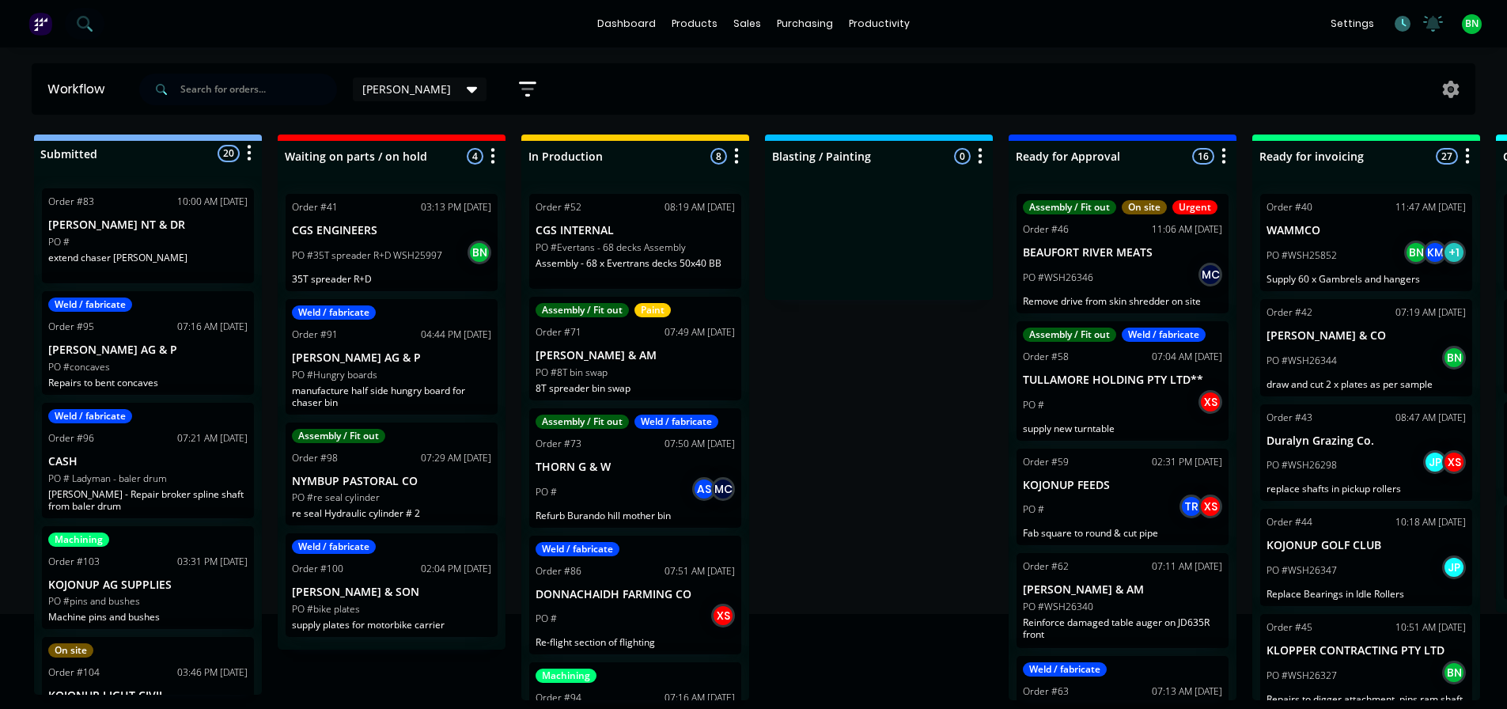
click at [1402, 22] on icon at bounding box center [1403, 24] width 16 height 16
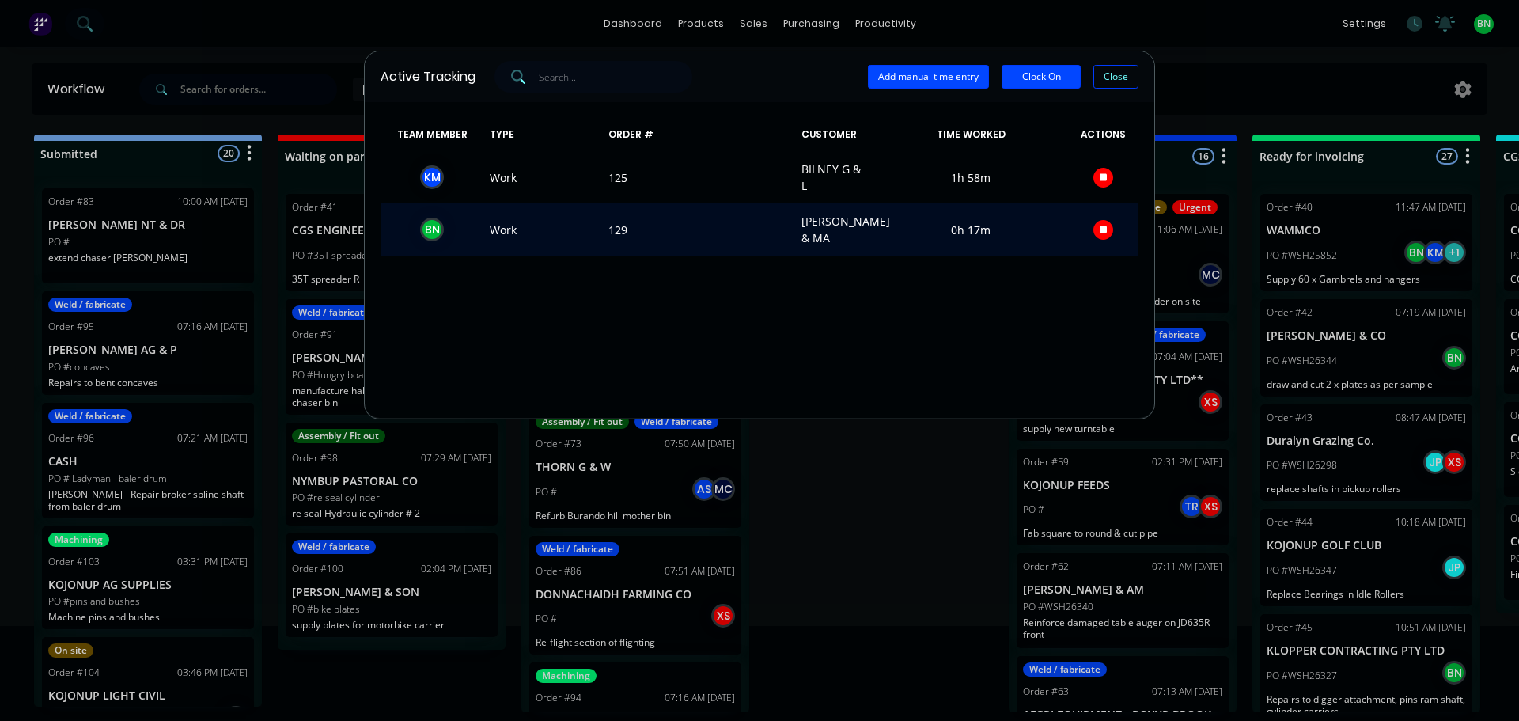
click at [1106, 228] on icon "button" at bounding box center [1104, 229] width 8 height 8
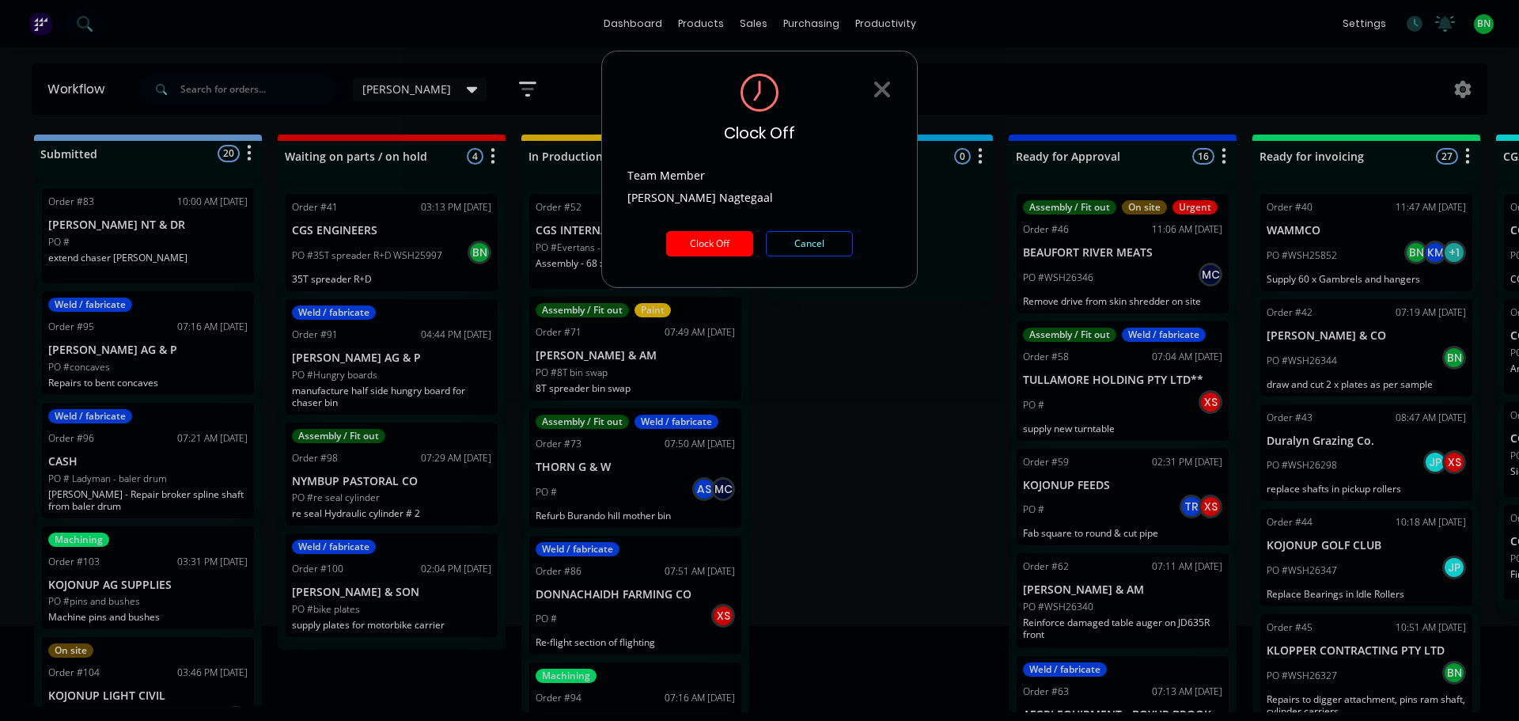
click at [712, 240] on button "Clock Off" at bounding box center [709, 243] width 87 height 25
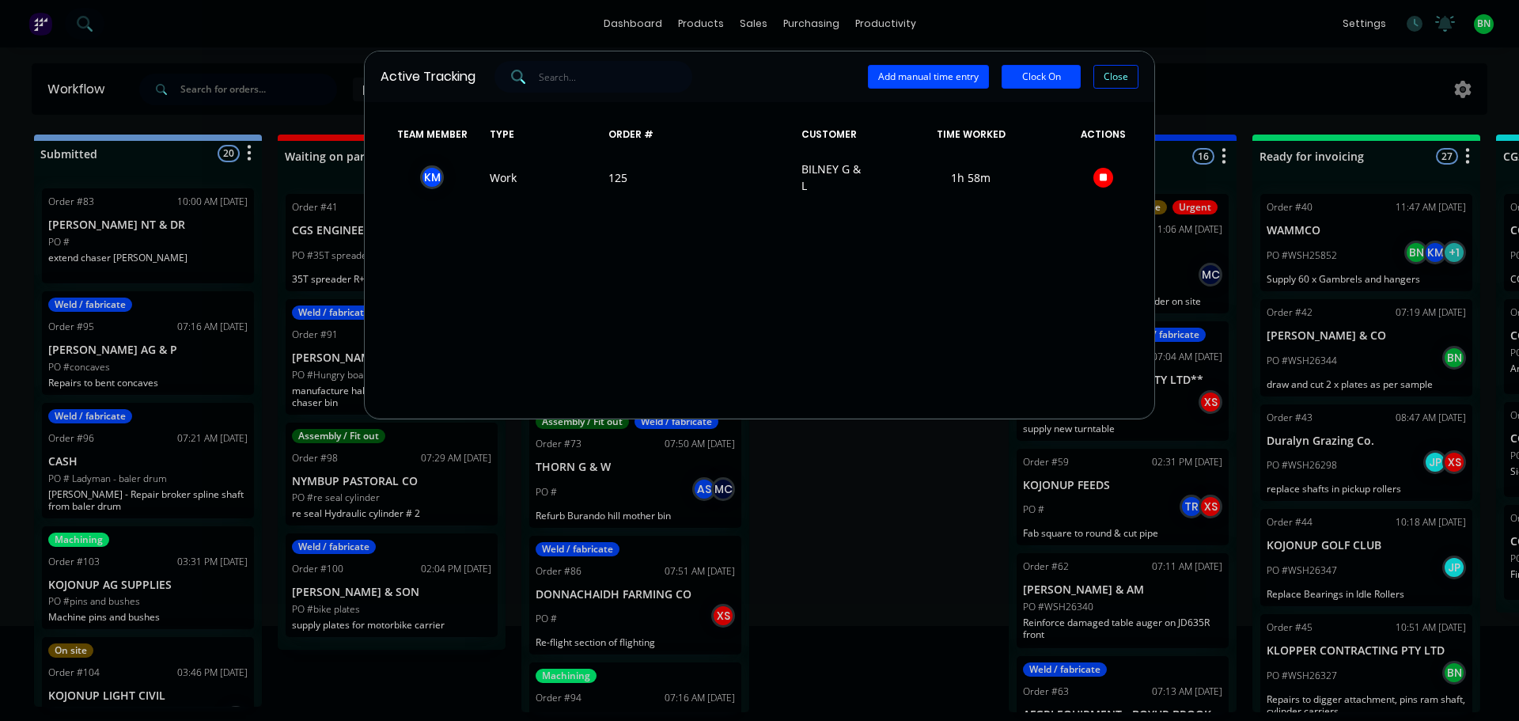
click at [1110, 79] on button "Close" at bounding box center [1115, 77] width 45 height 24
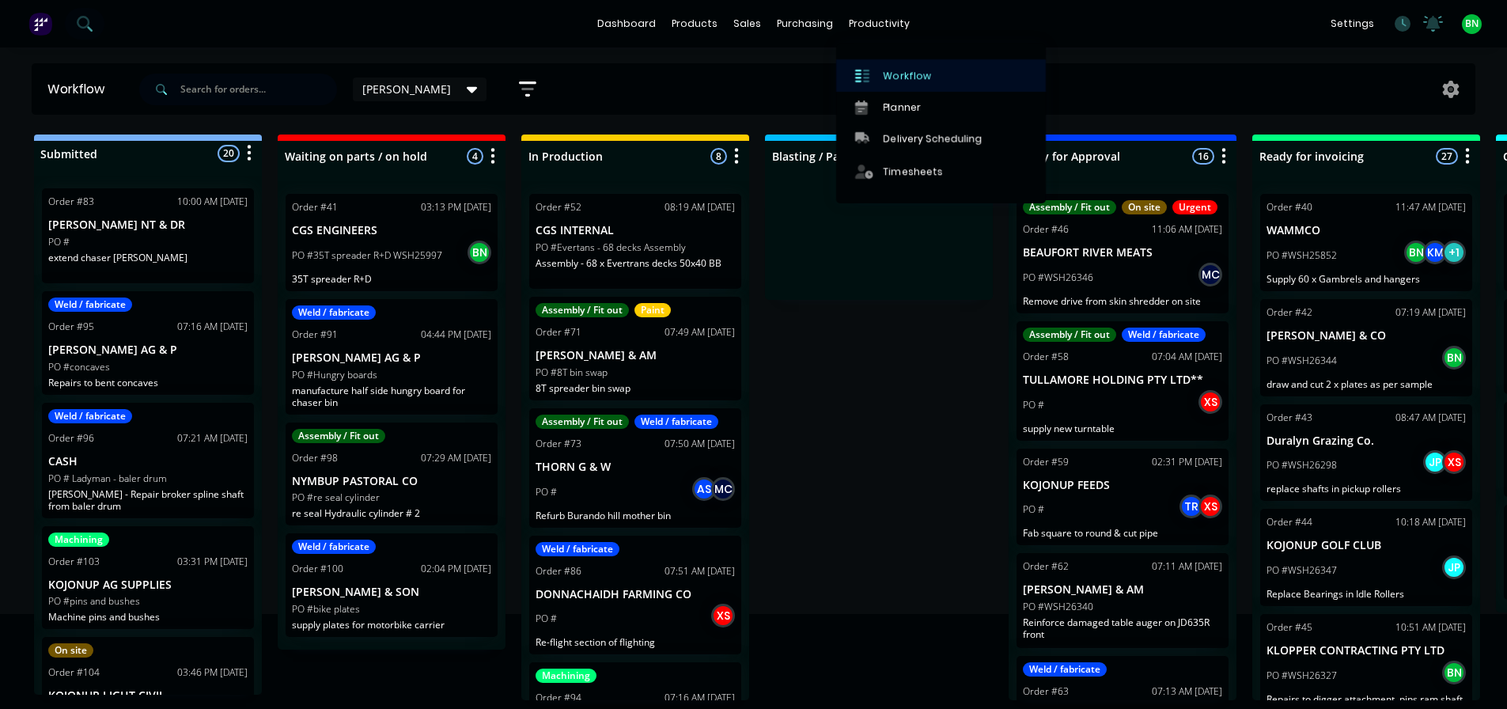
click at [874, 76] on div at bounding box center [867, 76] width 24 height 14
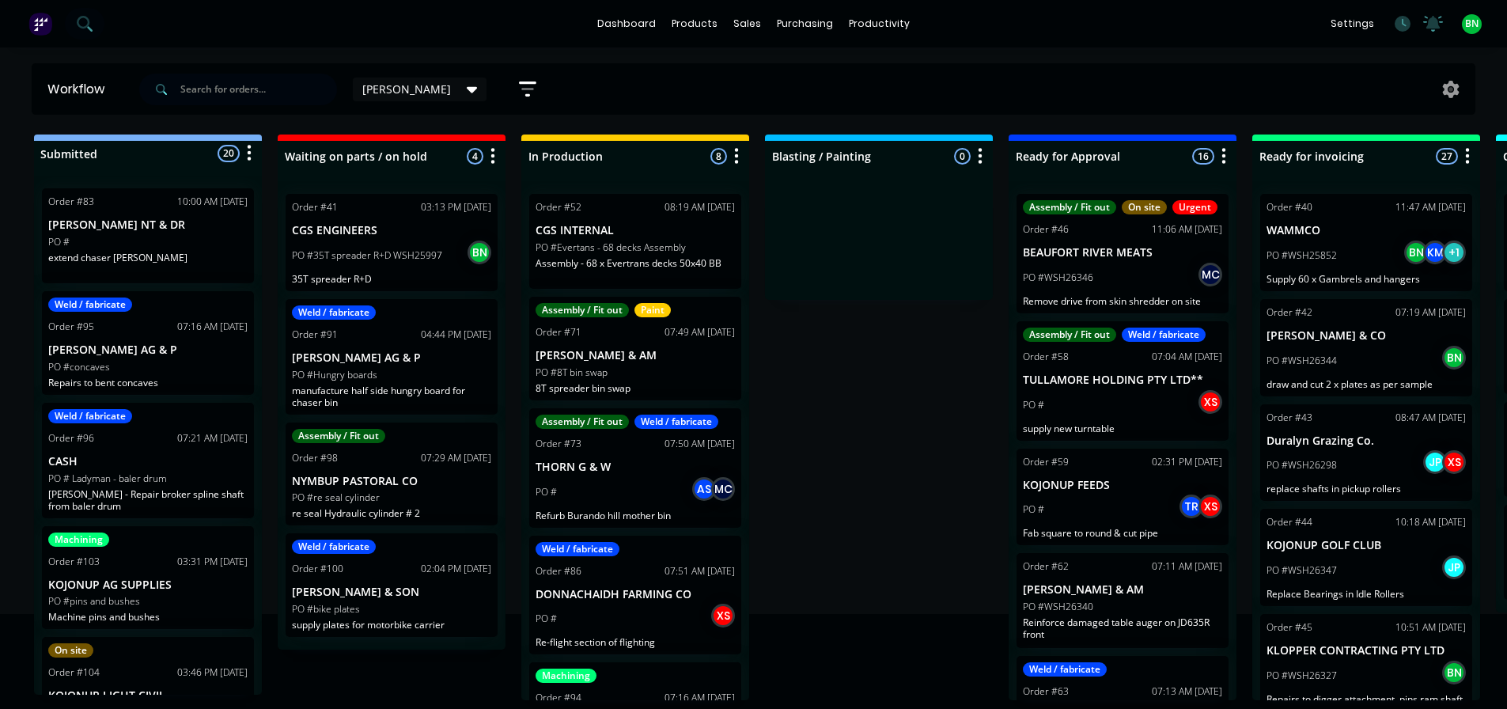
click at [909, 411] on div "Submitted 20 Status colour #273444 hex #273444 Save Cancel Summaries Total orde…" at bounding box center [1077, 417] width 2179 height 566
click at [193, 257] on p "extend chaser [PERSON_NAME]" at bounding box center [147, 258] width 199 height 12
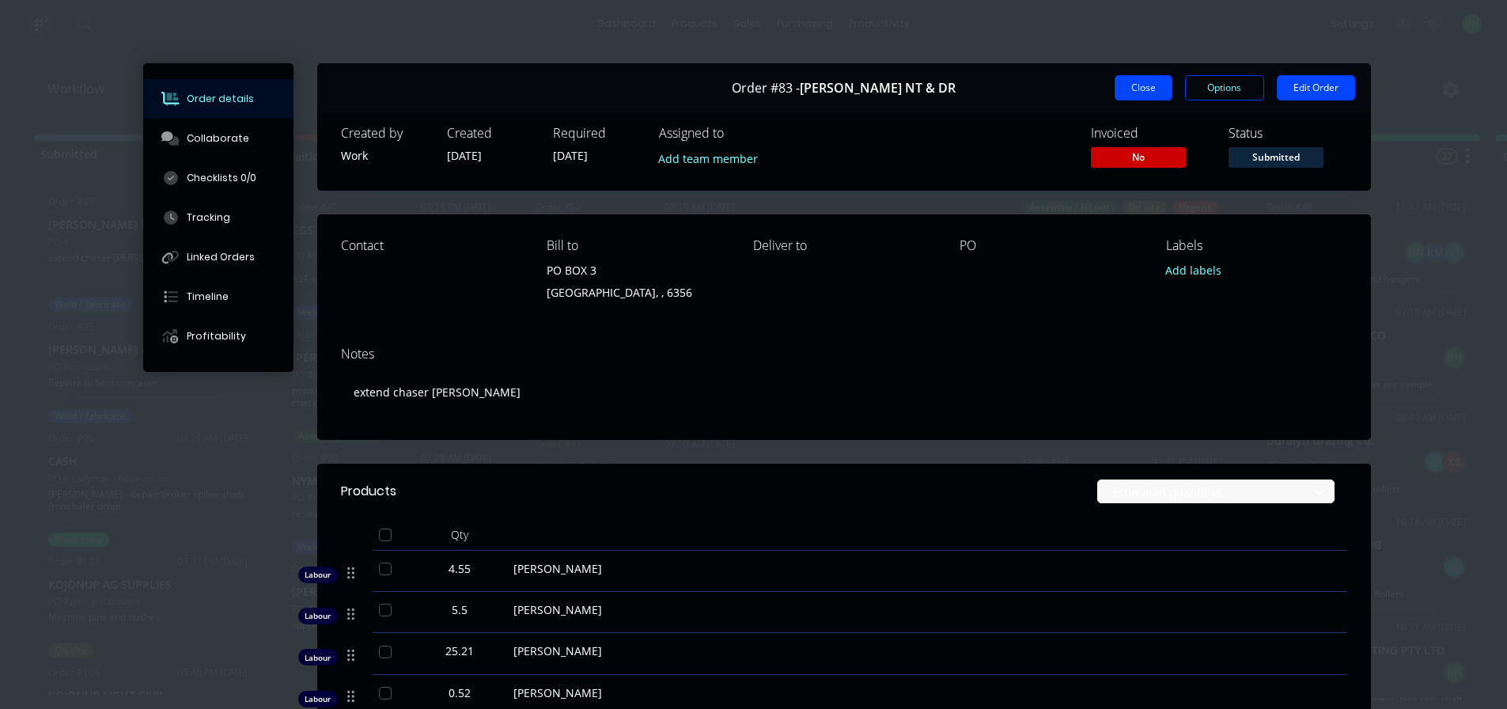
click at [1124, 88] on button "Close" at bounding box center [1144, 87] width 58 height 25
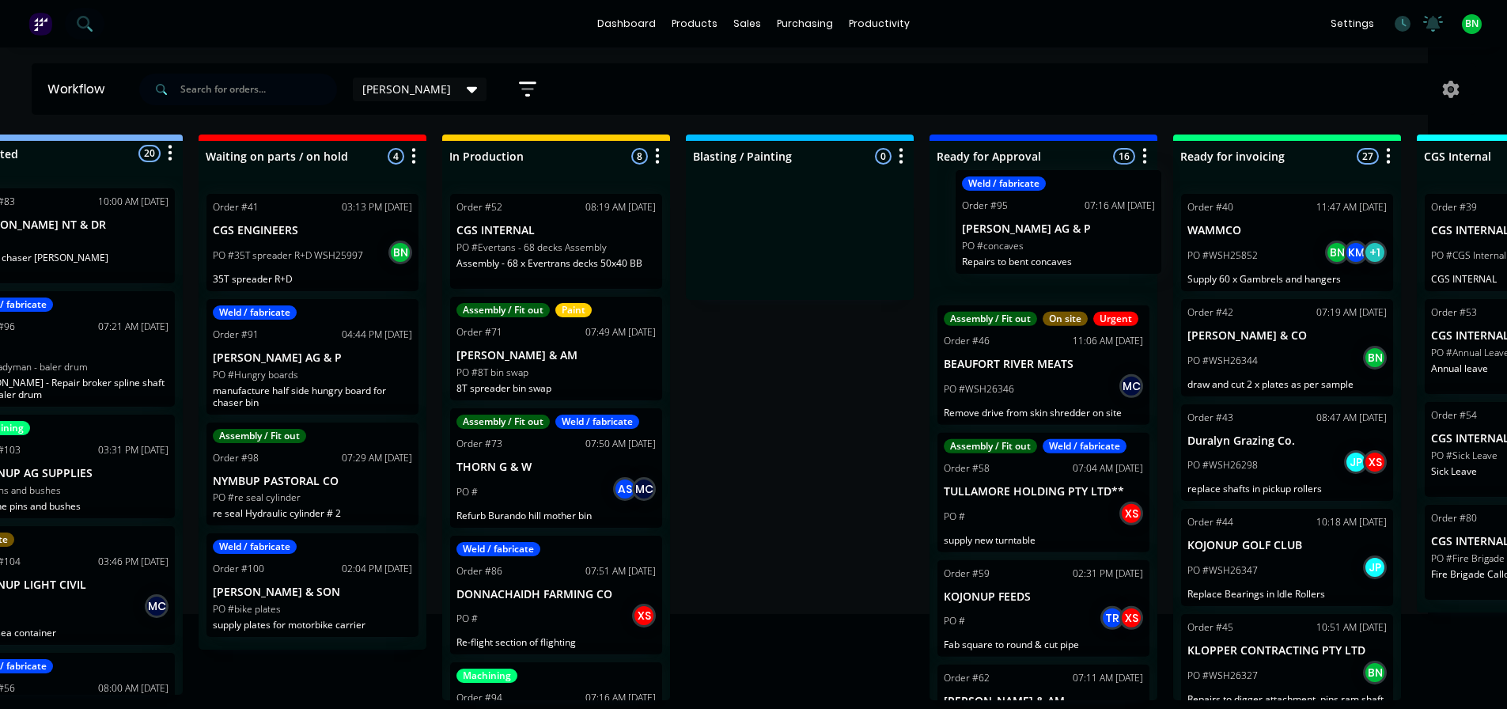
scroll to position [0, 82]
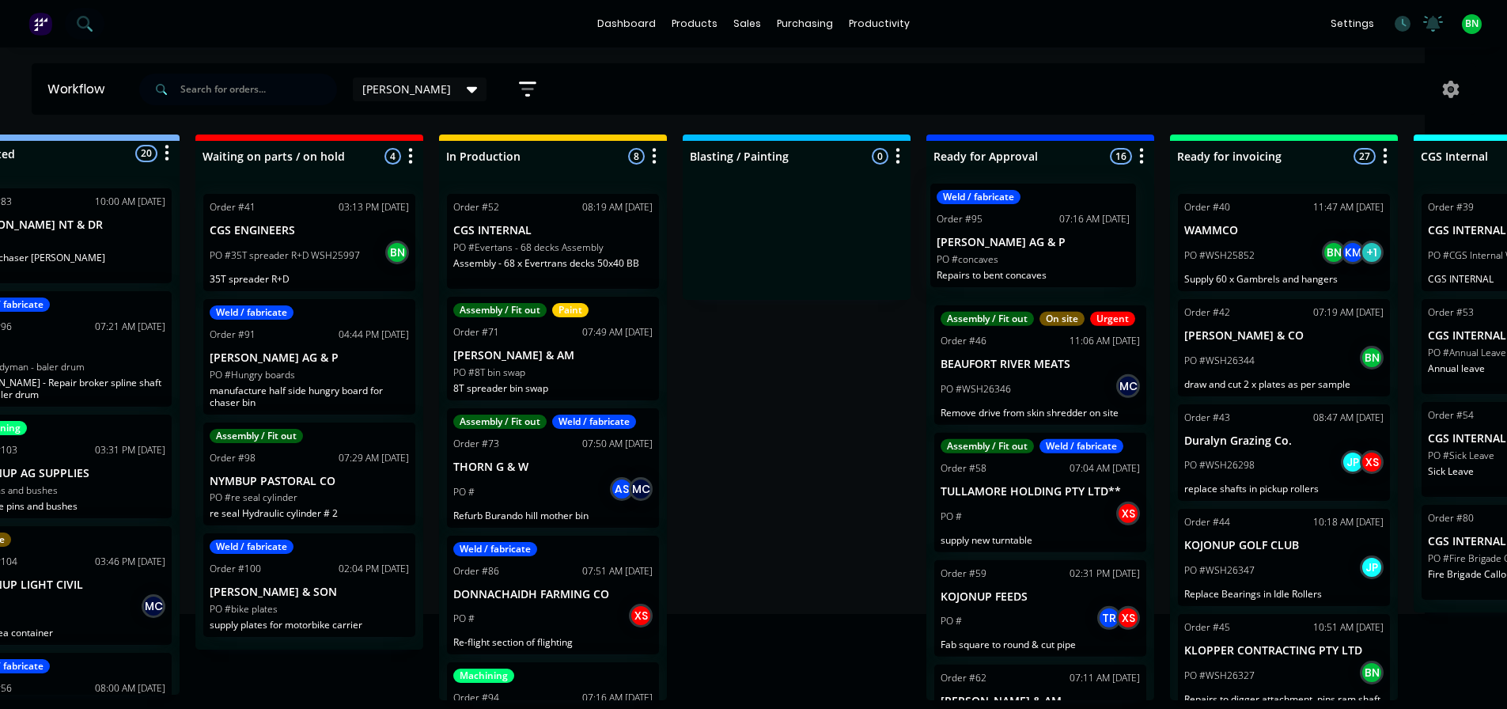
drag, startPoint x: 143, startPoint y: 365, endPoint x: 1035, endPoint y: 257, distance: 898.7
click at [1035, 257] on div "Submitted 20 Status colour #273444 hex #273444 Save Cancel Summaries Total orde…" at bounding box center [995, 417] width 2179 height 566
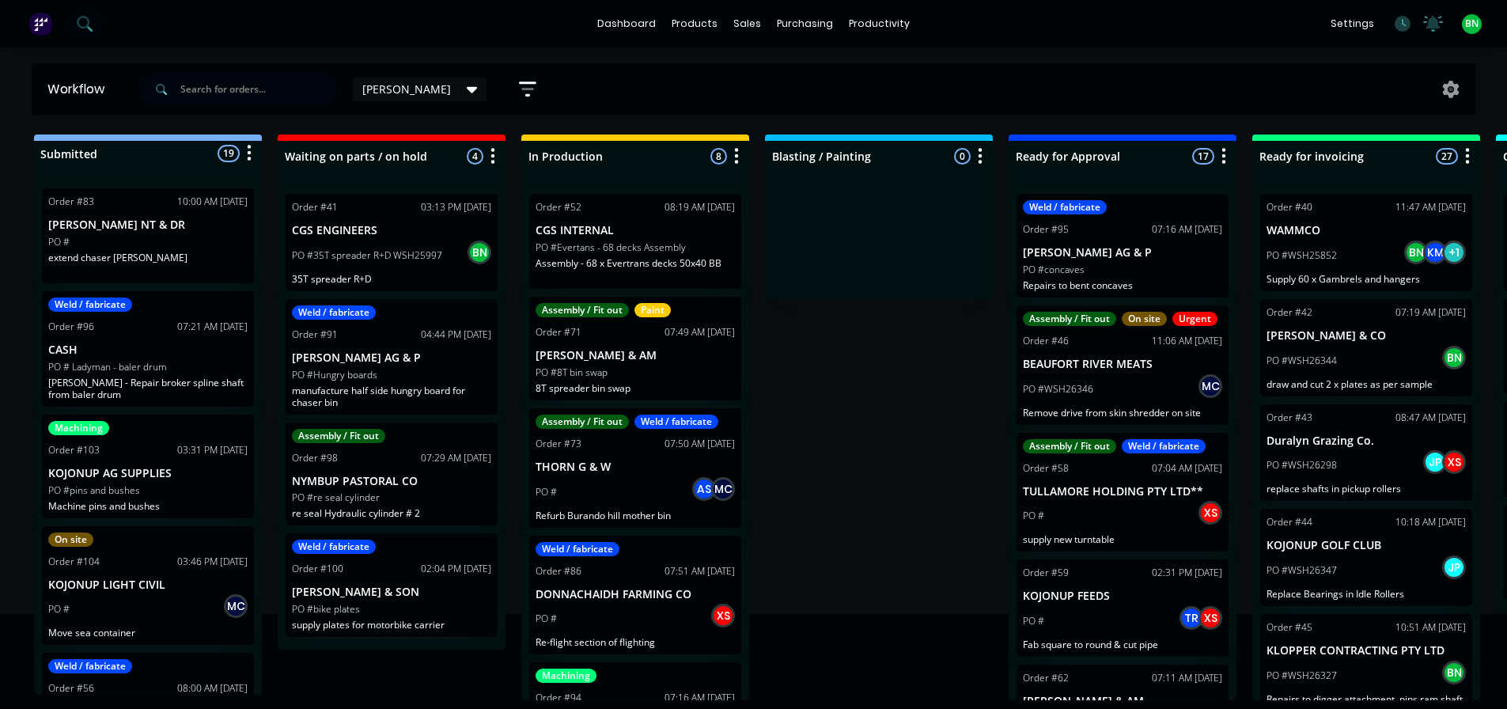
drag, startPoint x: 620, startPoint y: 384, endPoint x: 462, endPoint y: 387, distance: 158.2
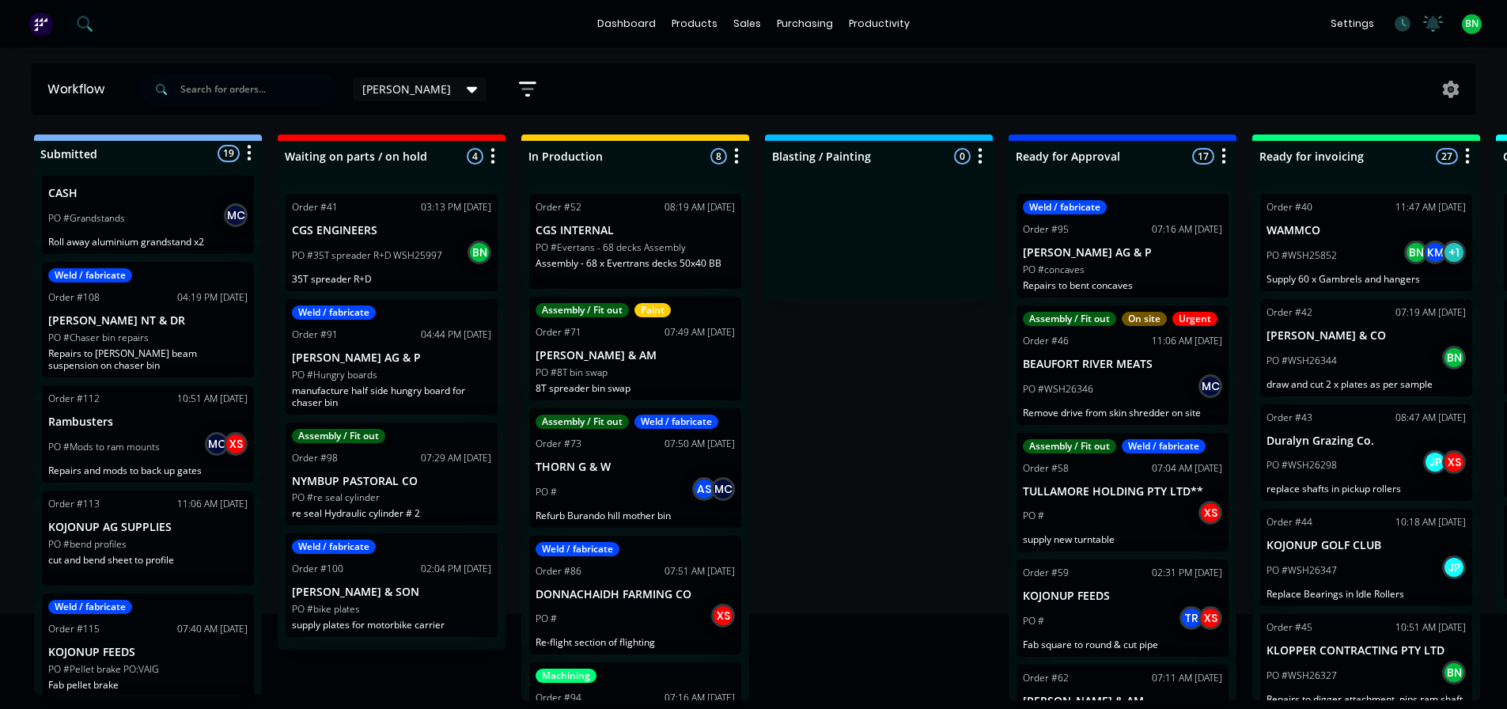
scroll to position [554, 0]
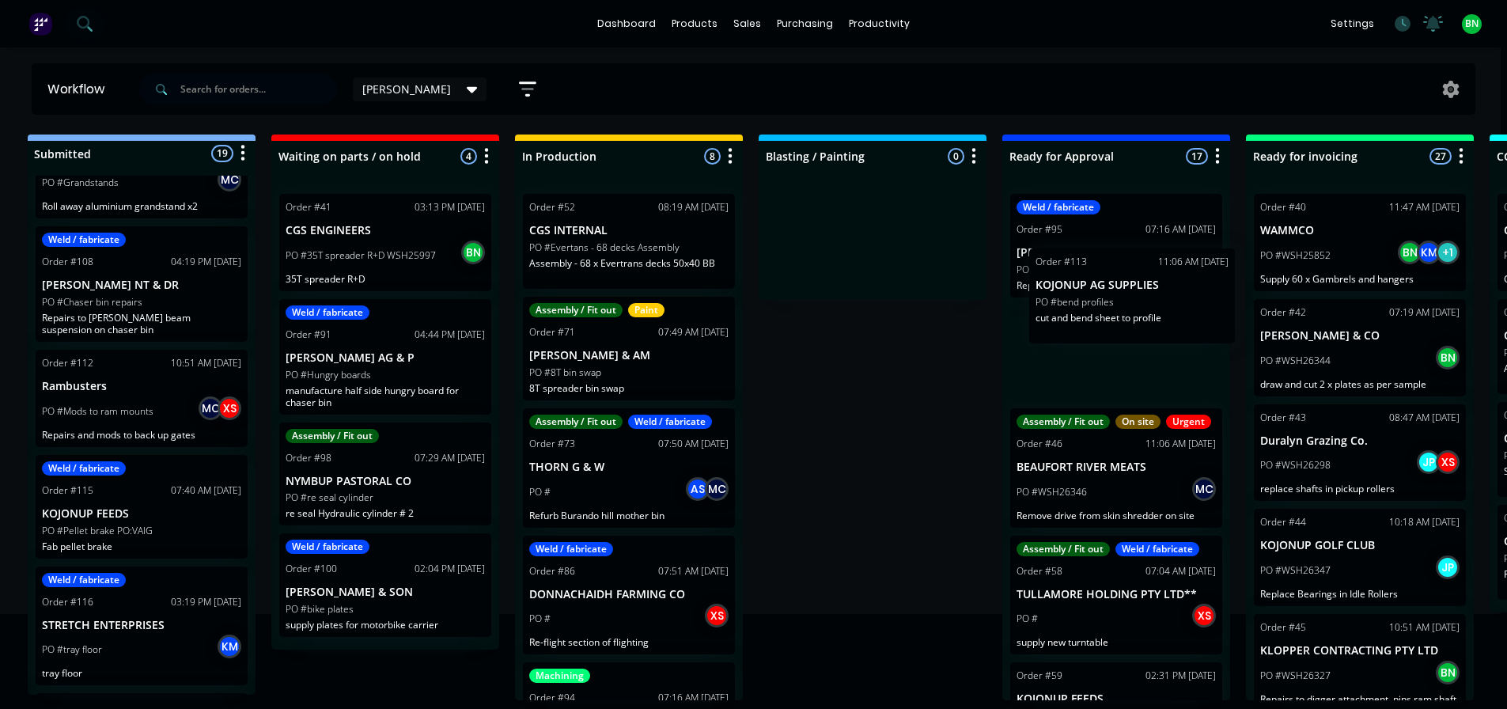
drag, startPoint x: 151, startPoint y: 509, endPoint x: 1167, endPoint y: 290, distance: 1038.9
click at [1167, 290] on div "Submitted 19 Status colour #273444 hex #273444 Save Cancel Summaries Total orde…" at bounding box center [1071, 417] width 2179 height 566
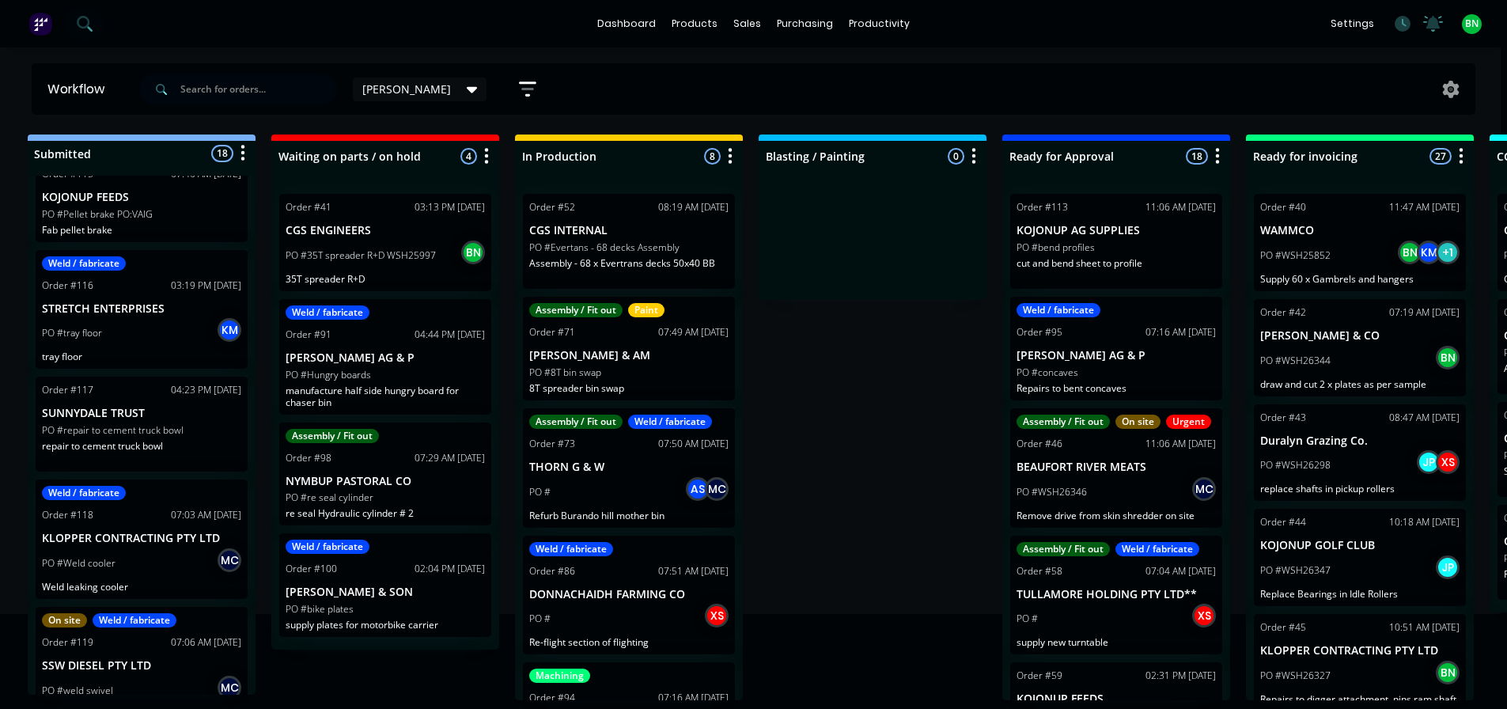
scroll to position [0, 6]
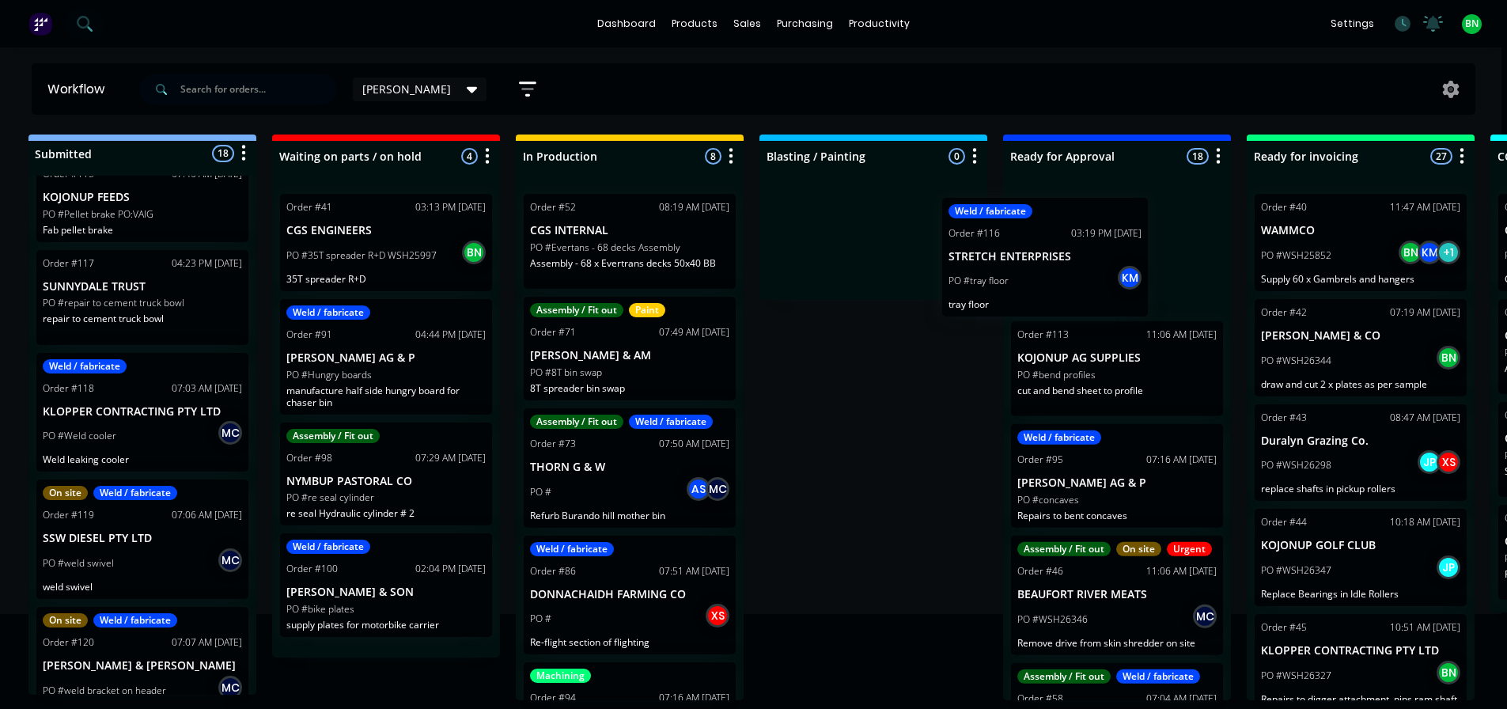
drag, startPoint x: 138, startPoint y: 331, endPoint x: 1084, endPoint y: 277, distance: 947.6
click at [1084, 277] on div "Submitted 18 Status colour #273444 hex #273444 Save Cancel Summaries Total orde…" at bounding box center [1072, 417] width 2179 height 566
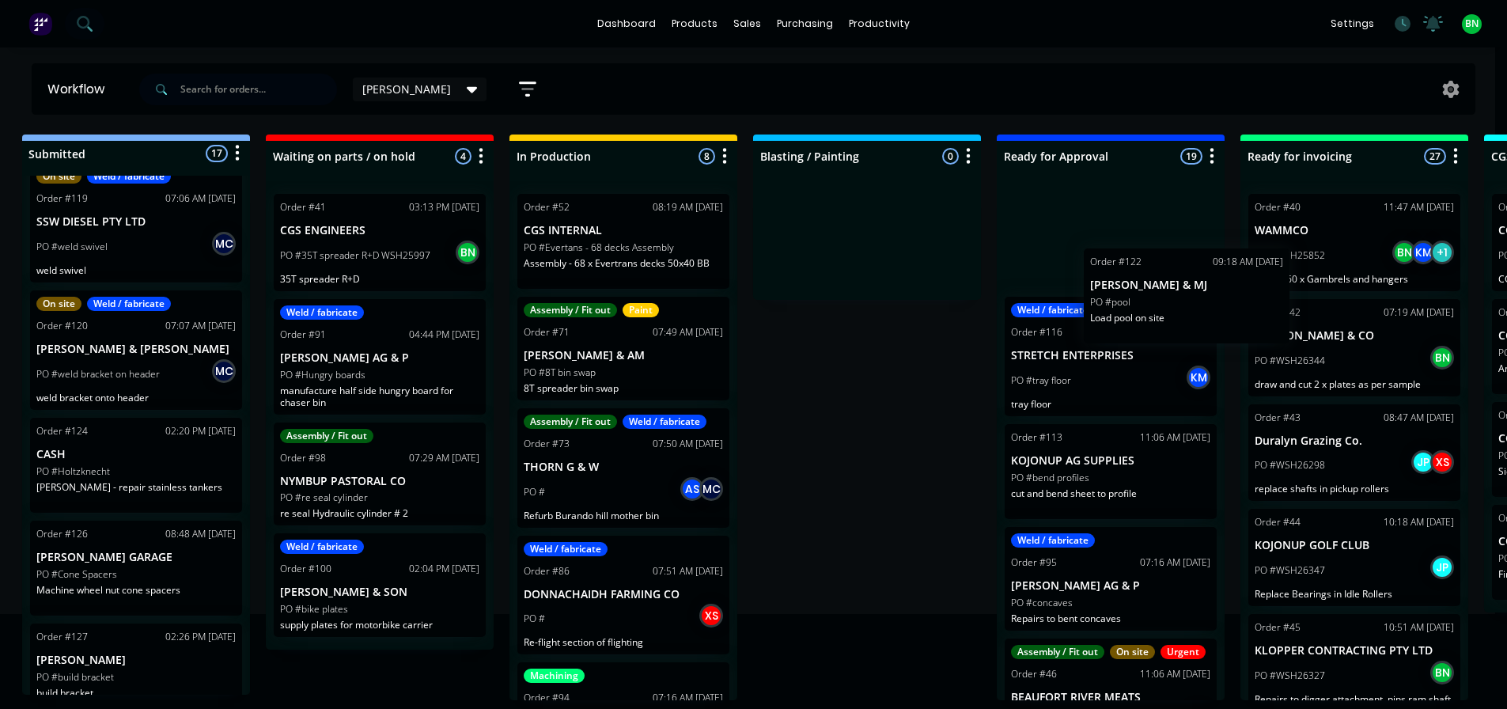
scroll to position [0, 17]
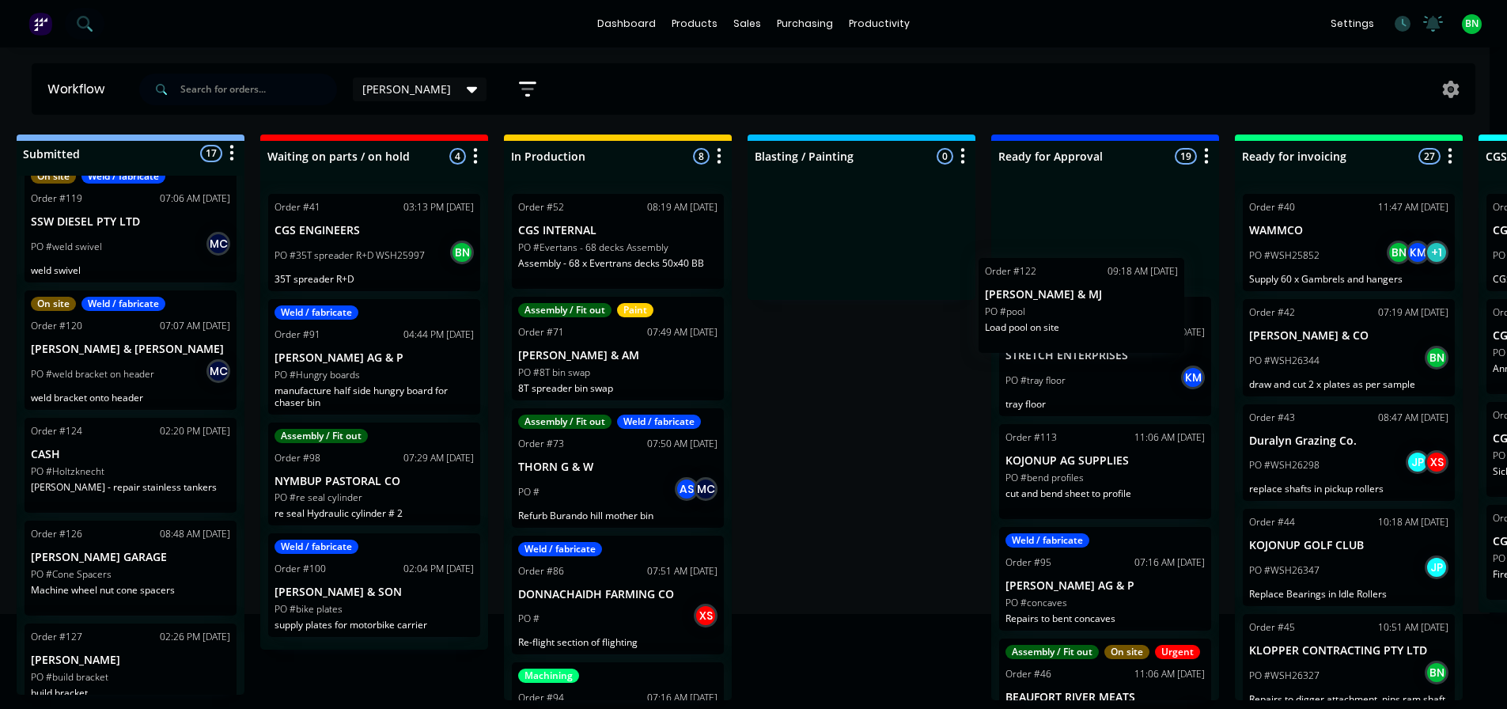
drag, startPoint x: 122, startPoint y: 484, endPoint x: 1073, endPoint y: 326, distance: 963.9
click at [1073, 326] on div "Submitted 17 Status colour #273444 hex #273444 Save Cancel Summaries Total orde…" at bounding box center [1060, 417] width 2179 height 566
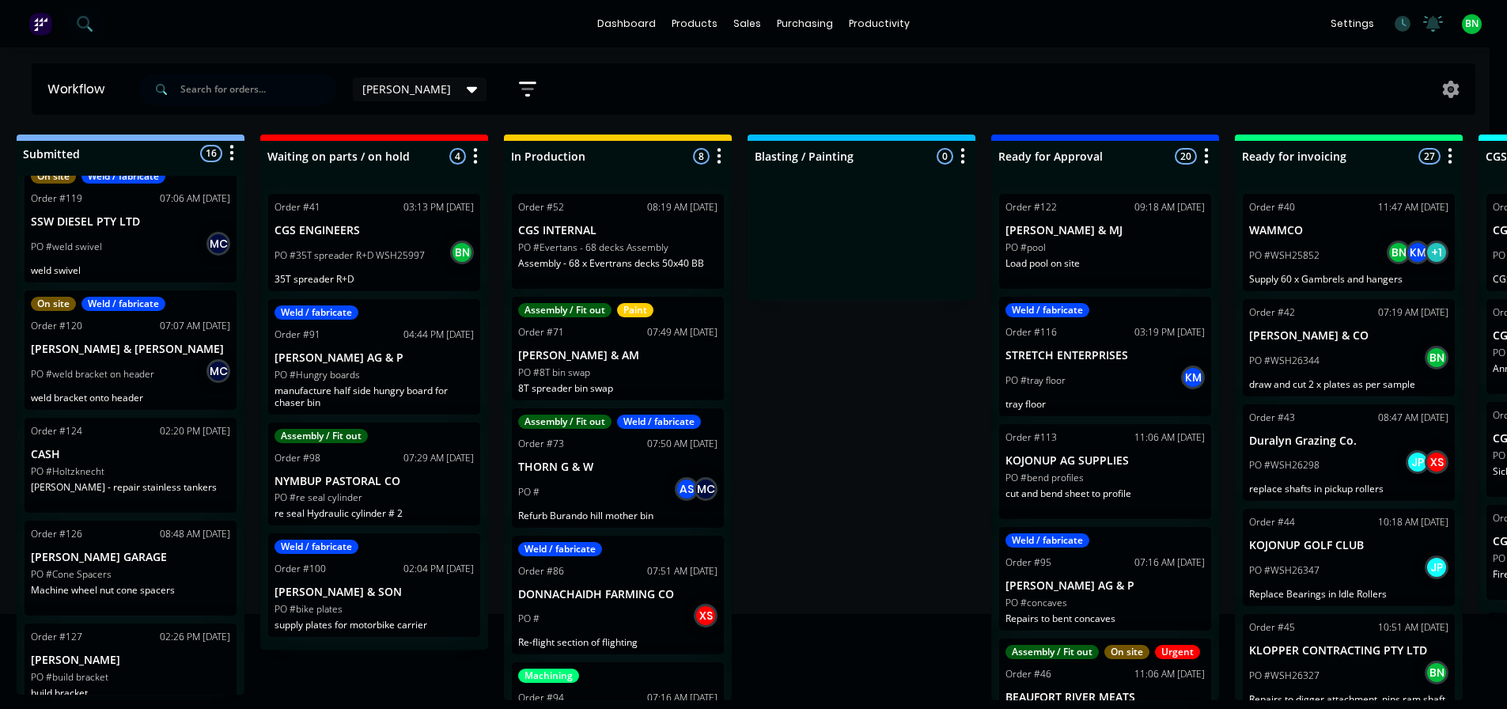
scroll to position [0, 0]
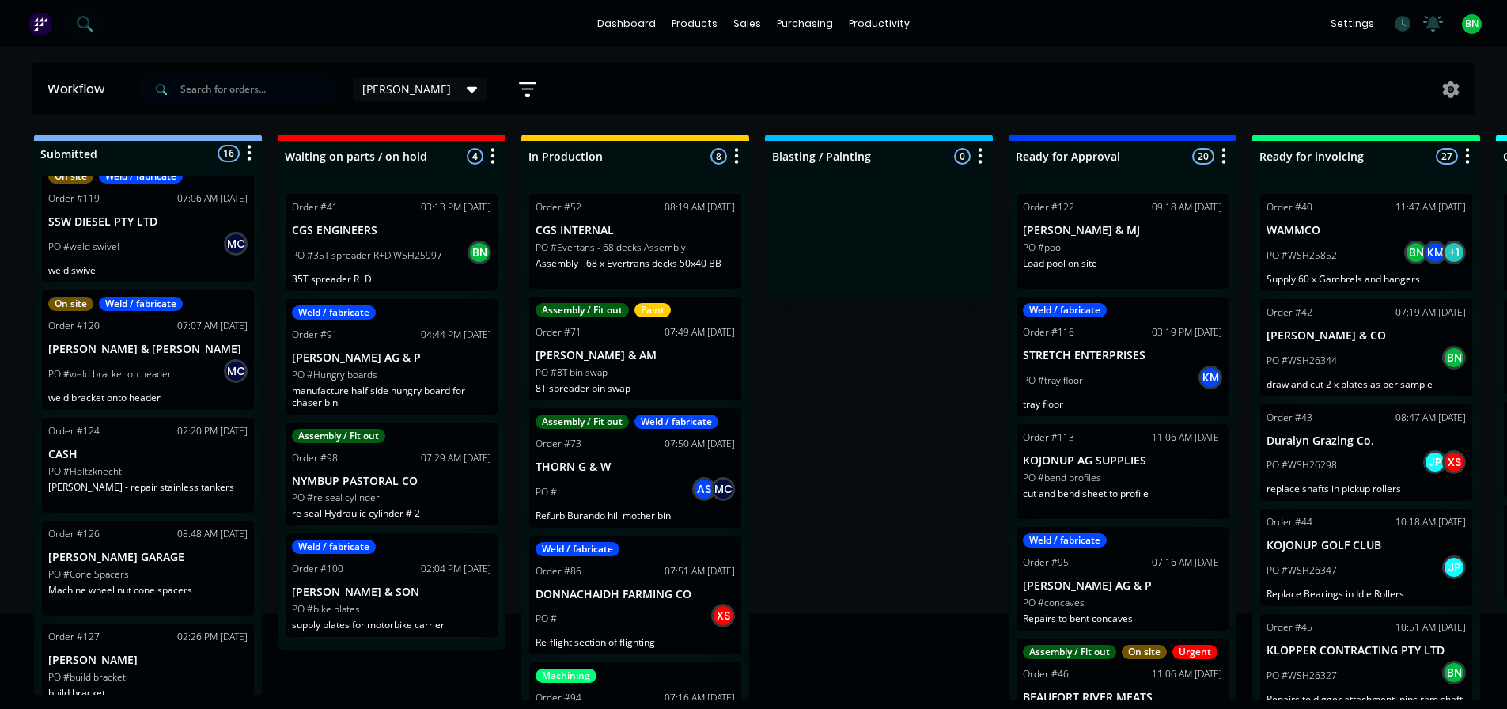
drag, startPoint x: 484, startPoint y: 582, endPoint x: 377, endPoint y: 577, distance: 106.9
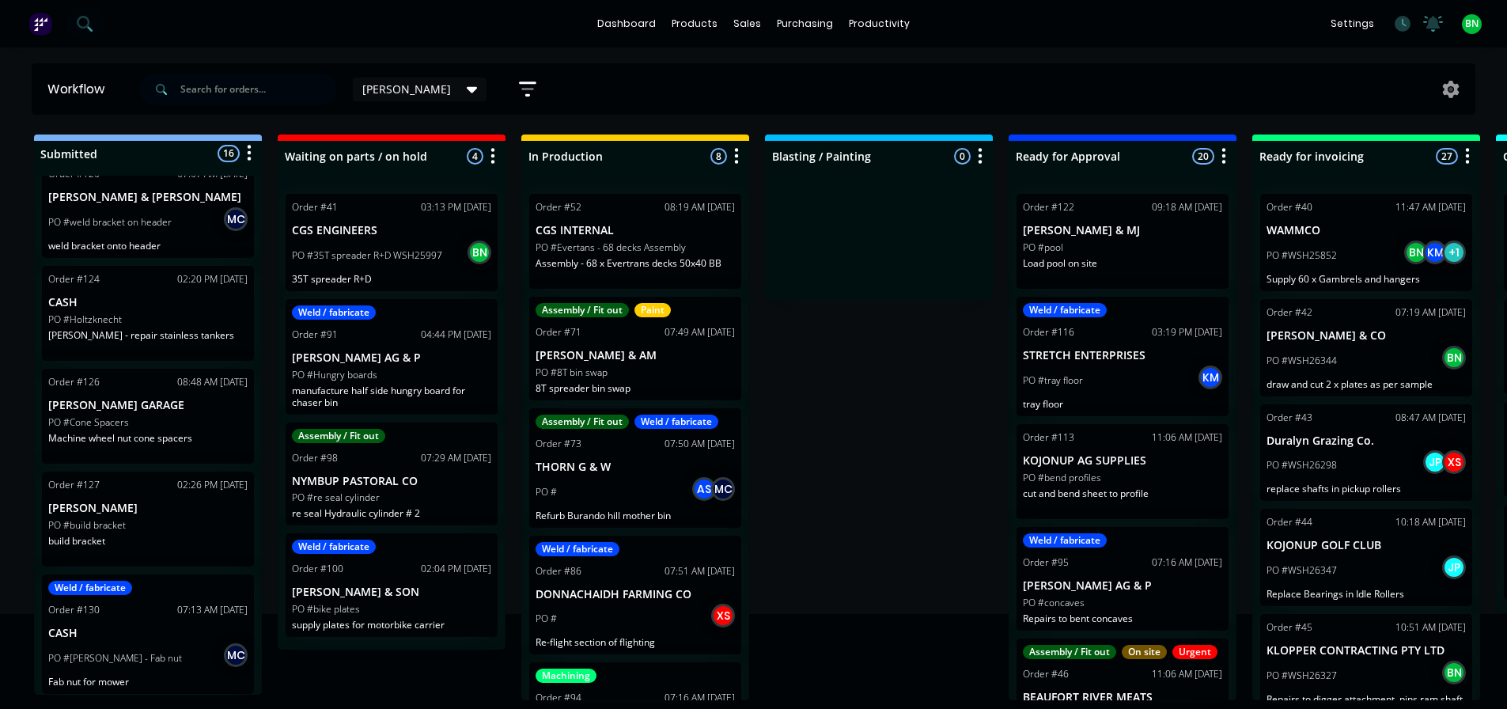
scroll to position [1259, 0]
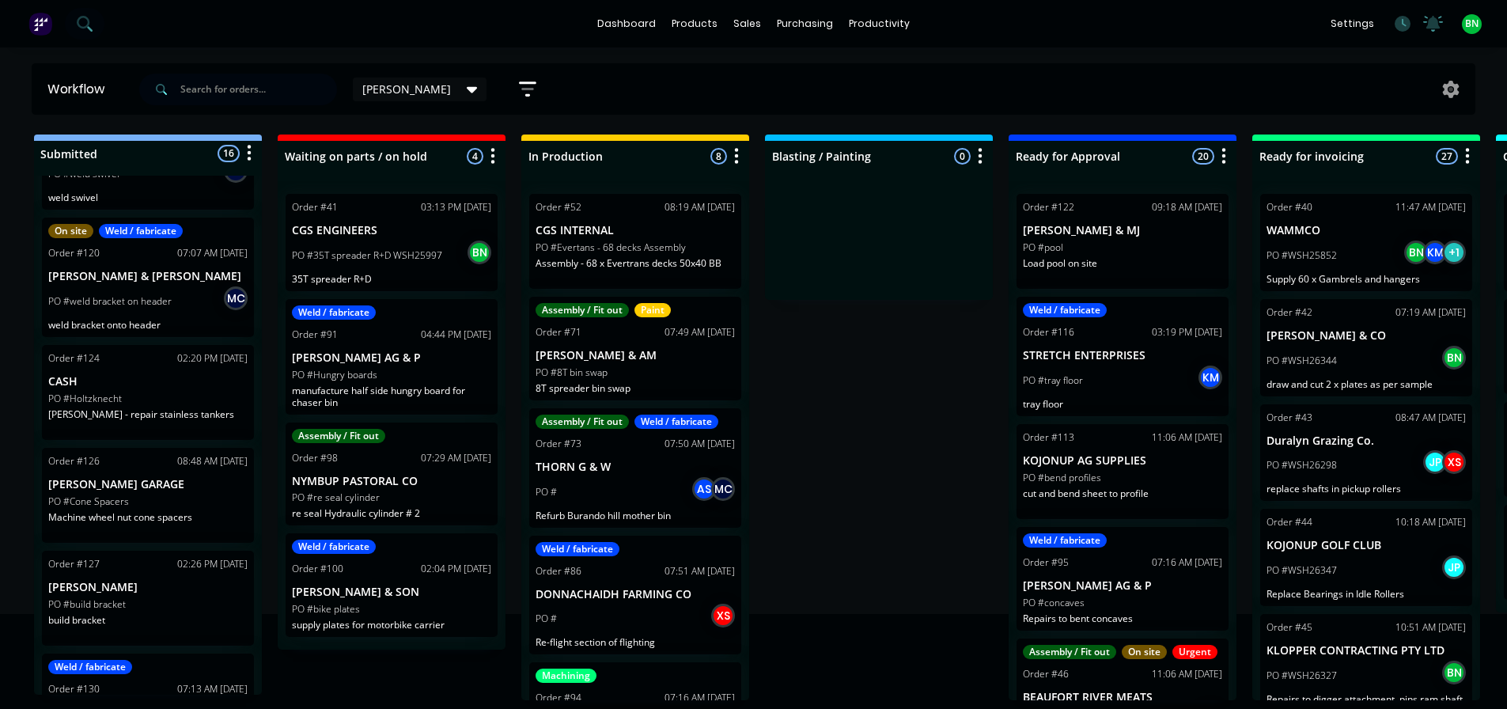
click at [100, 597] on p "PO #build bracket" at bounding box center [87, 604] width 78 height 14
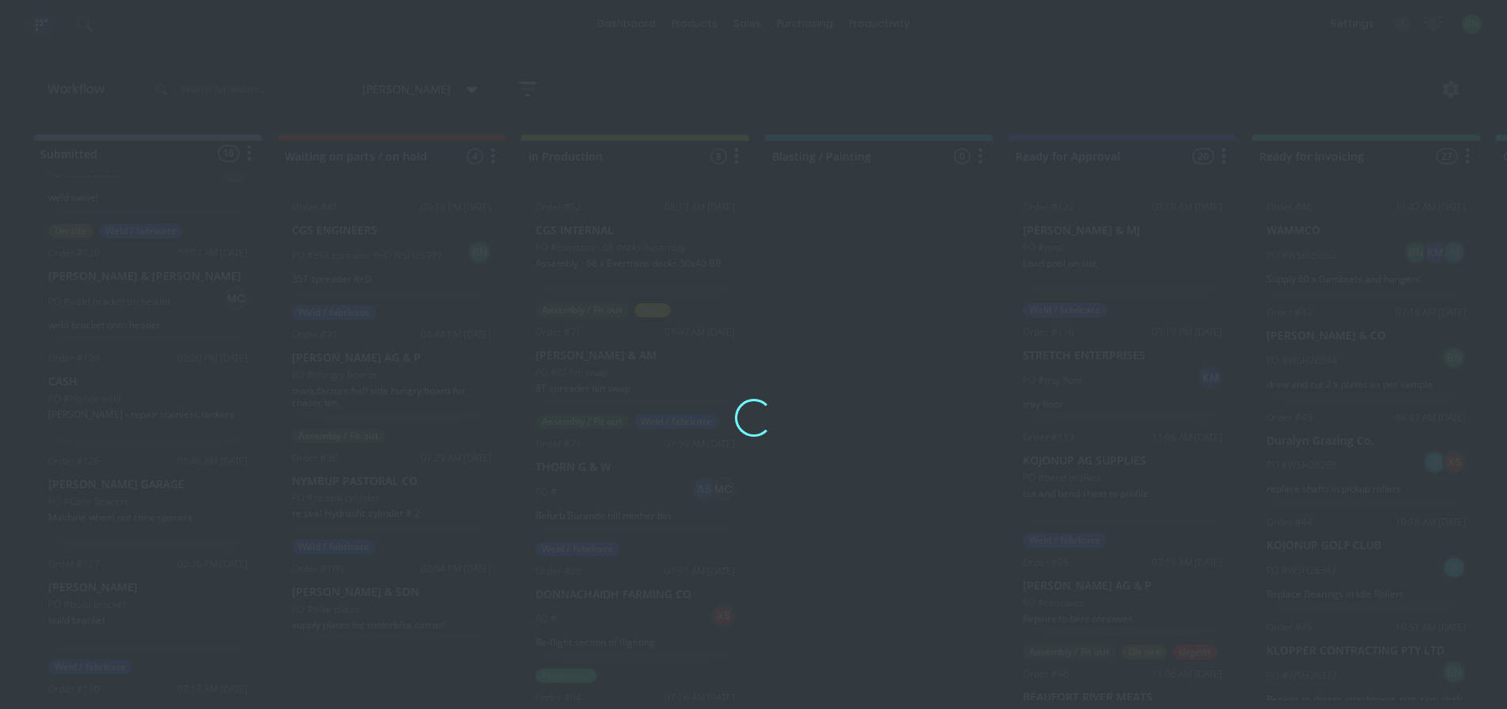
click at [100, 595] on div "Loading..." at bounding box center [753, 354] width 1507 height 709
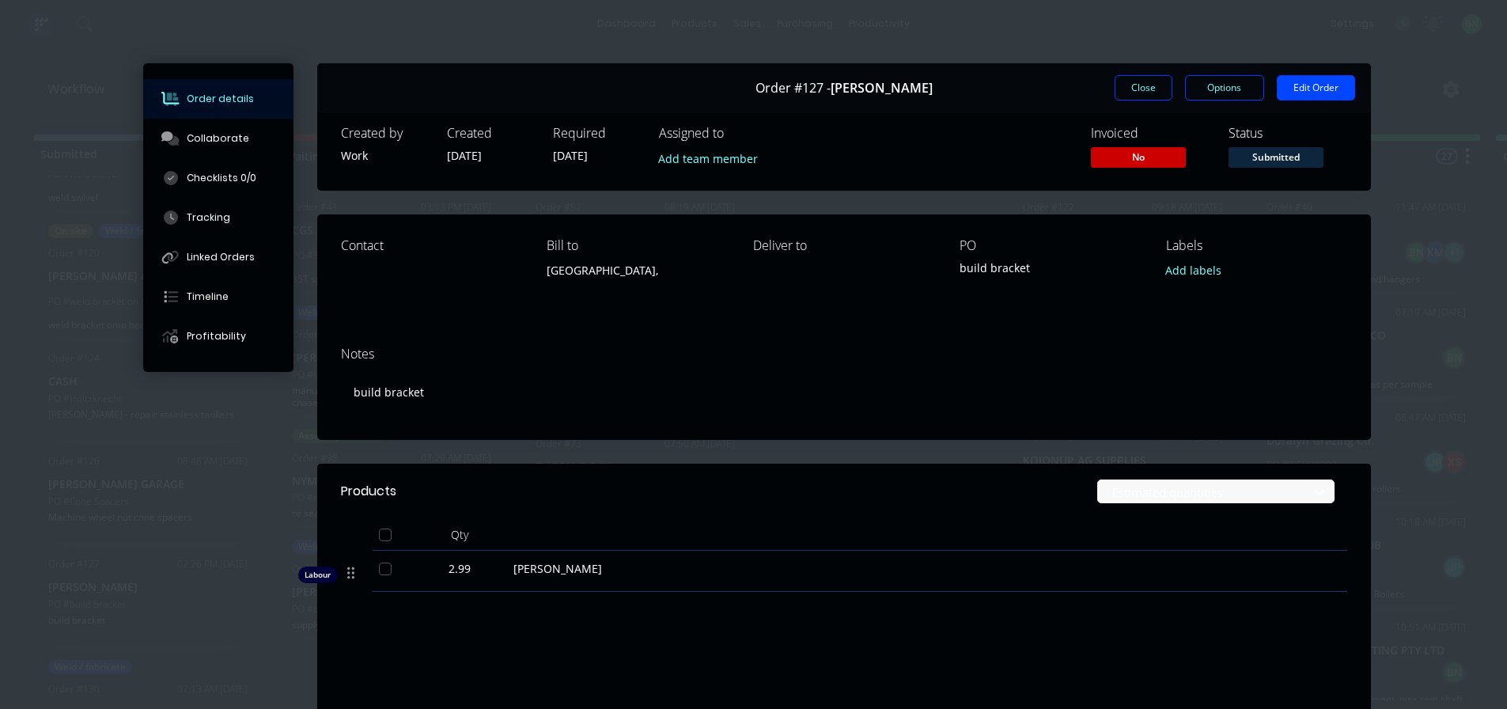
click at [910, 90] on span "[PERSON_NAME]" at bounding box center [882, 88] width 102 height 15
click at [831, 93] on span "Order #127 -" at bounding box center [792, 88] width 75 height 15
click at [847, 89] on span "[PERSON_NAME]" at bounding box center [882, 88] width 102 height 15
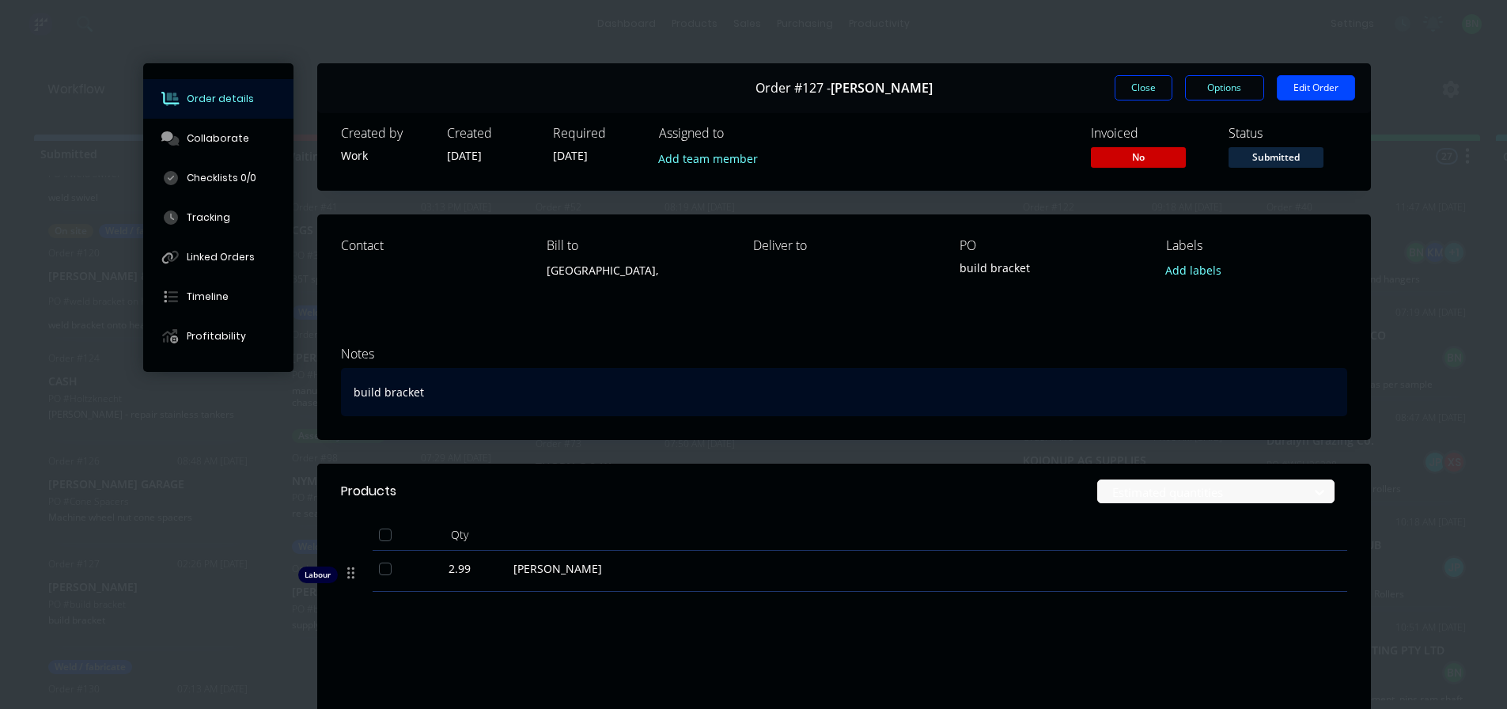
click at [737, 372] on div "build bracket" at bounding box center [844, 392] width 1006 height 48
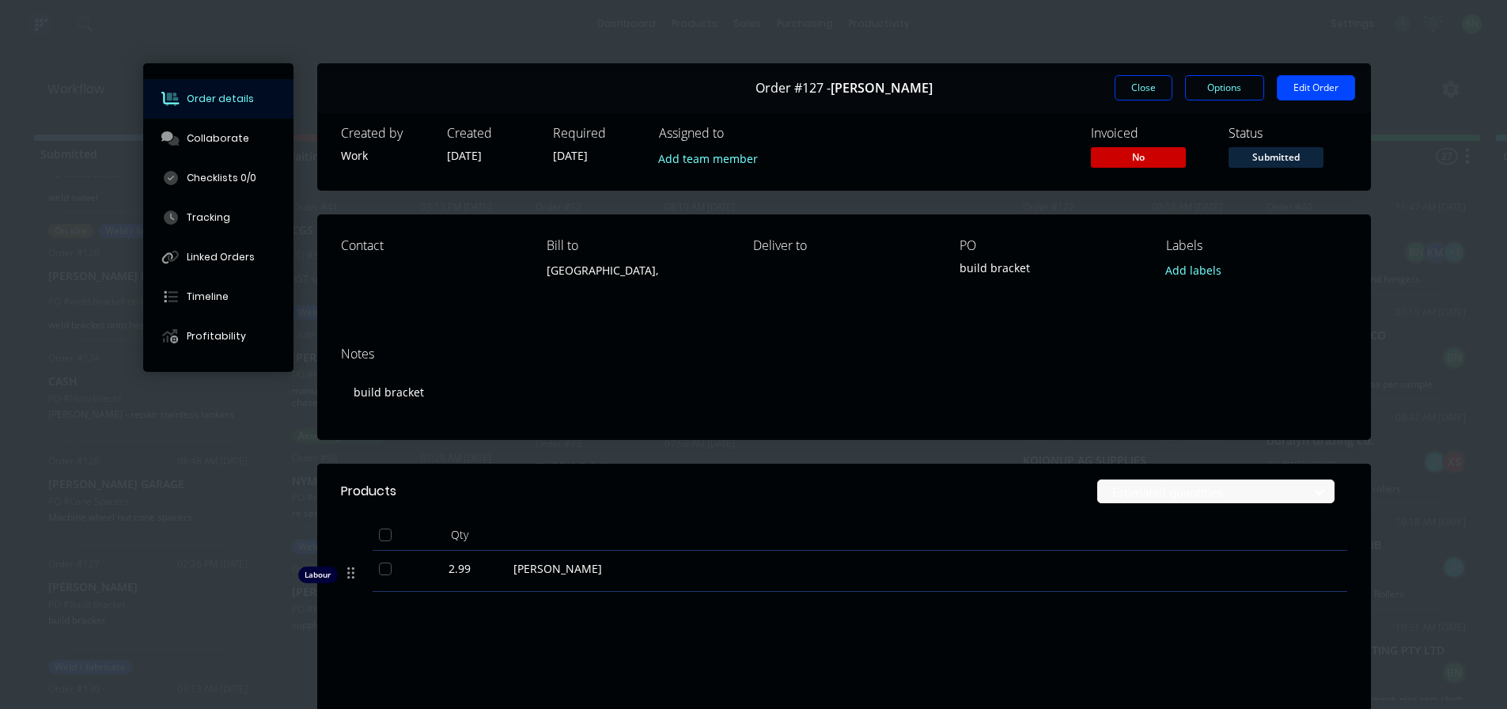
drag, startPoint x: 381, startPoint y: 128, endPoint x: 319, endPoint y: 160, distance: 70.0
click at [380, 128] on div "Created by" at bounding box center [384, 133] width 87 height 15
click at [342, 153] on div "Work" at bounding box center [384, 155] width 87 height 17
click at [457, 139] on div "Created" at bounding box center [490, 133] width 87 height 15
click at [566, 146] on div "Required [DATE]" at bounding box center [596, 149] width 87 height 46
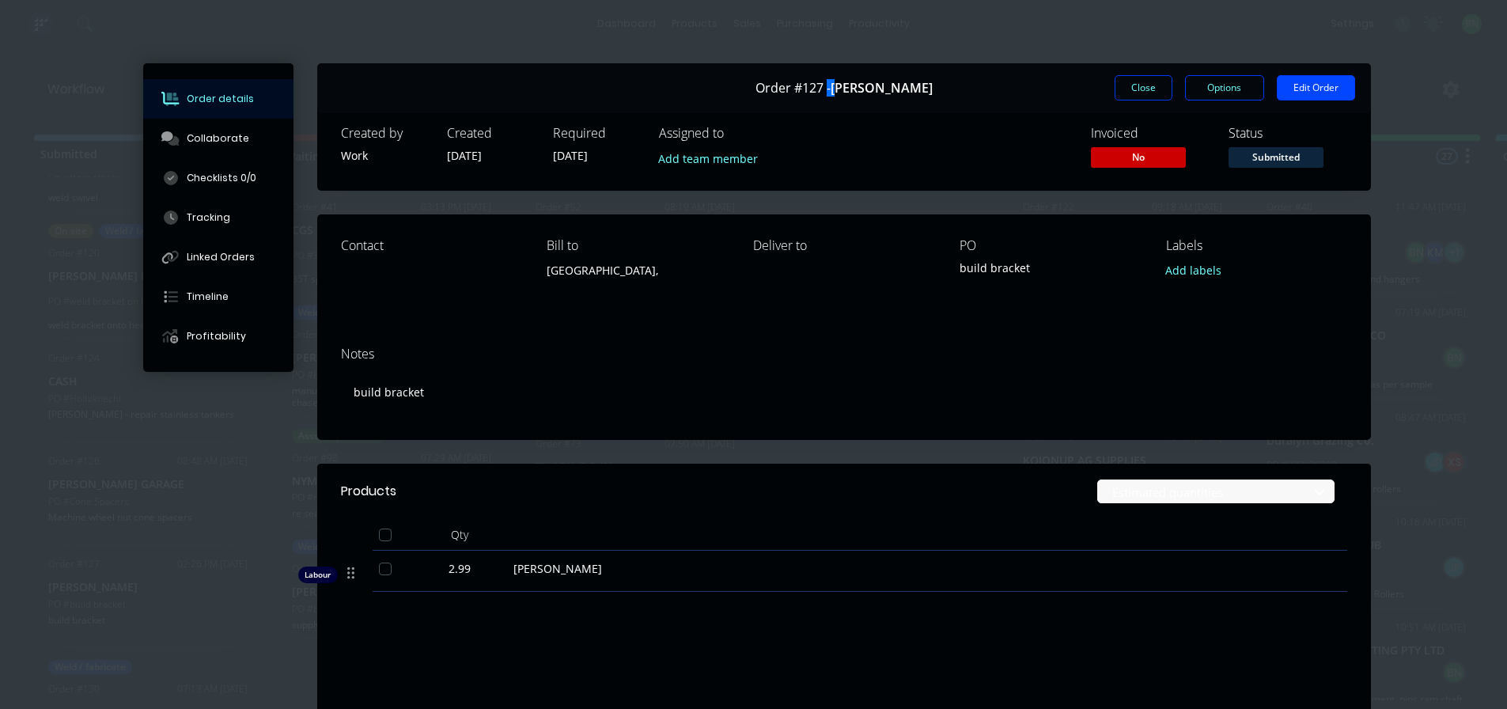
drag, startPoint x: 842, startPoint y: 92, endPoint x: 831, endPoint y: 91, distance: 11.9
click at [831, 91] on div "Order #127 - [PERSON_NAME]" at bounding box center [843, 88] width 177 height 47
click at [847, 103] on div "Order #127 - [PERSON_NAME]" at bounding box center [843, 88] width 177 height 47
click at [1301, 83] on button "Edit Order" at bounding box center [1316, 87] width 78 height 25
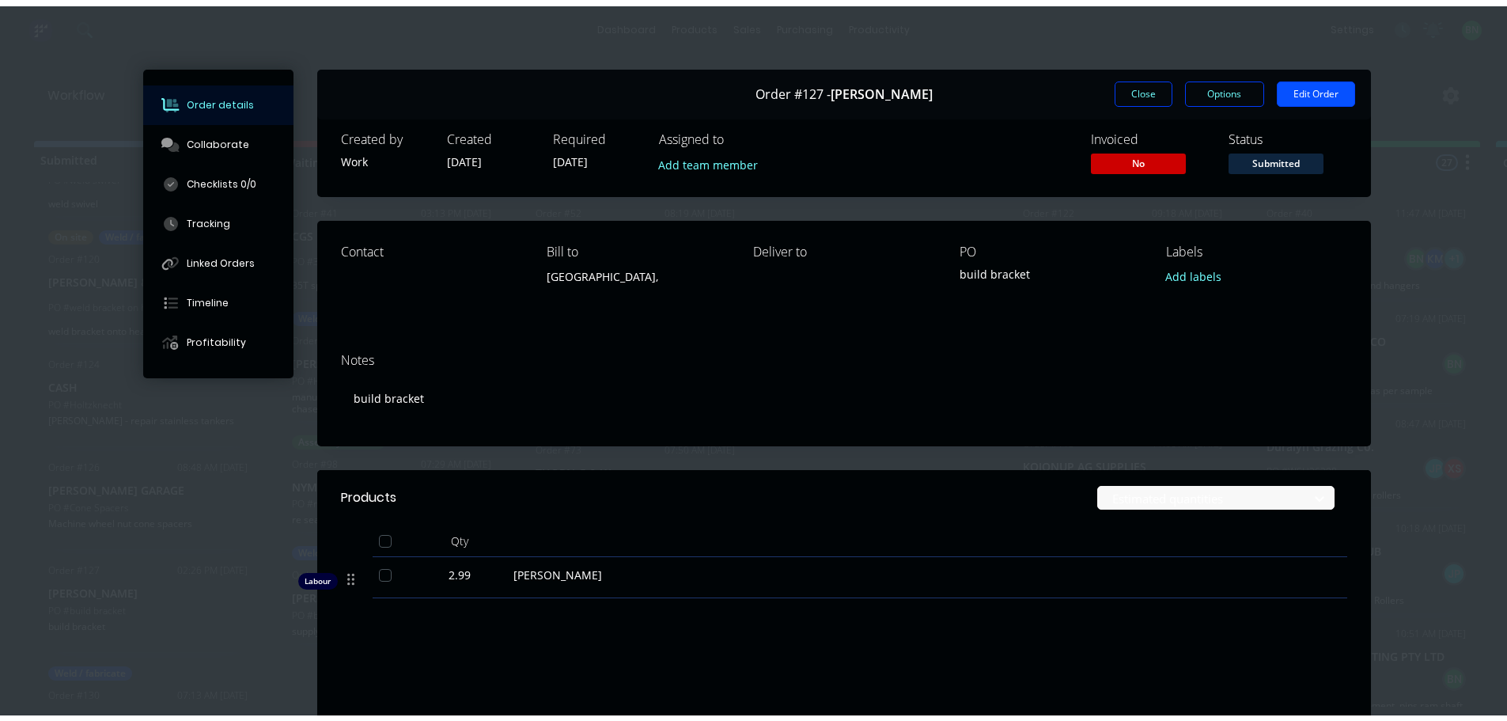
scroll to position [0, 0]
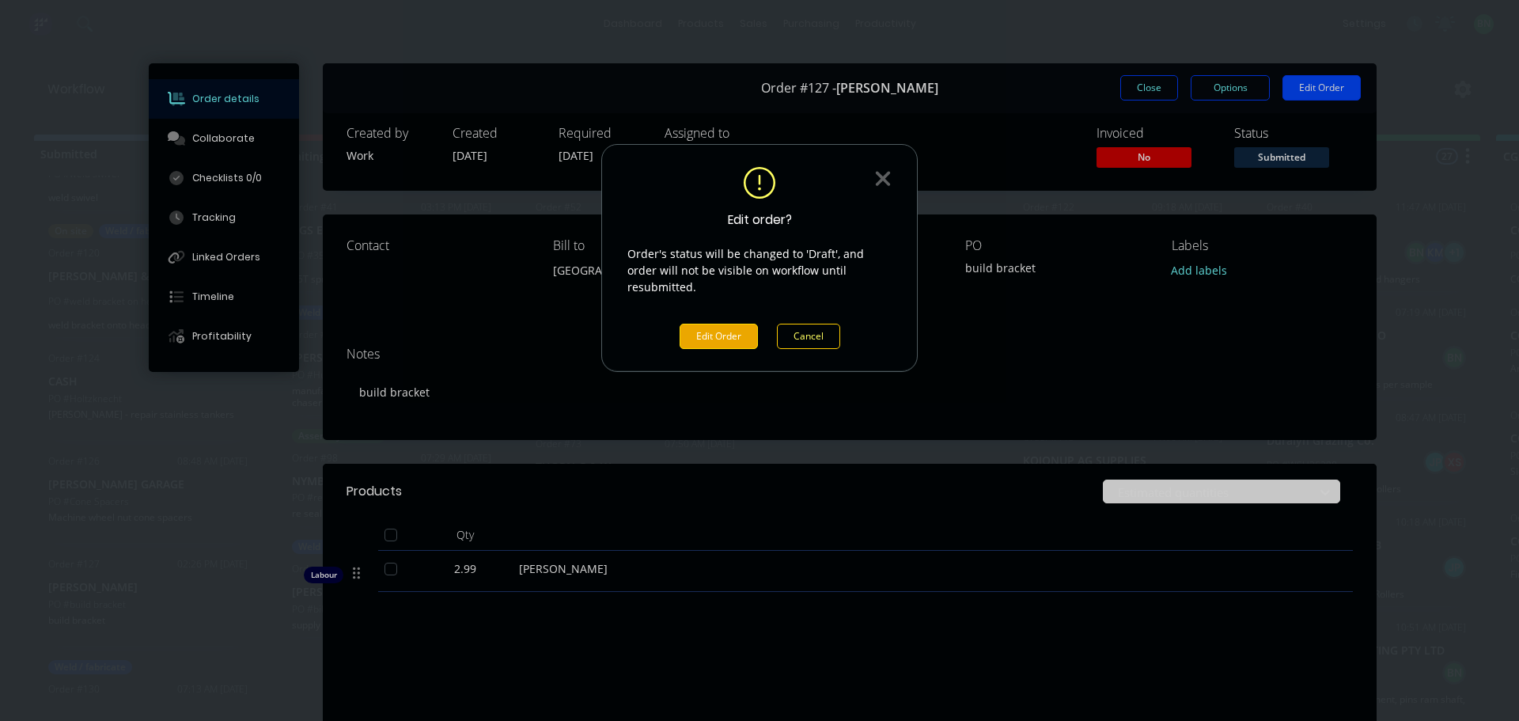
click at [725, 324] on button "Edit Order" at bounding box center [718, 336] width 78 height 25
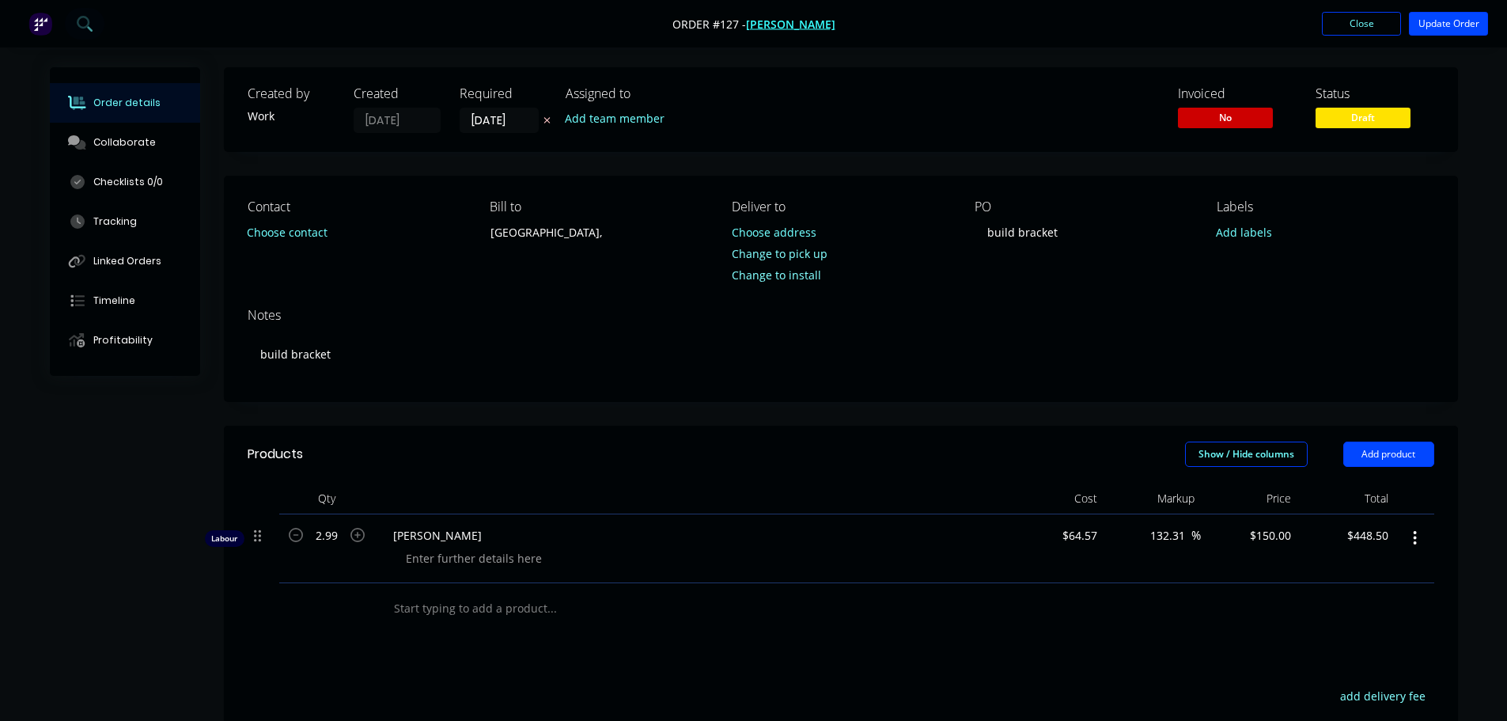
click at [787, 28] on span "[PERSON_NAME]" at bounding box center [790, 24] width 89 height 15
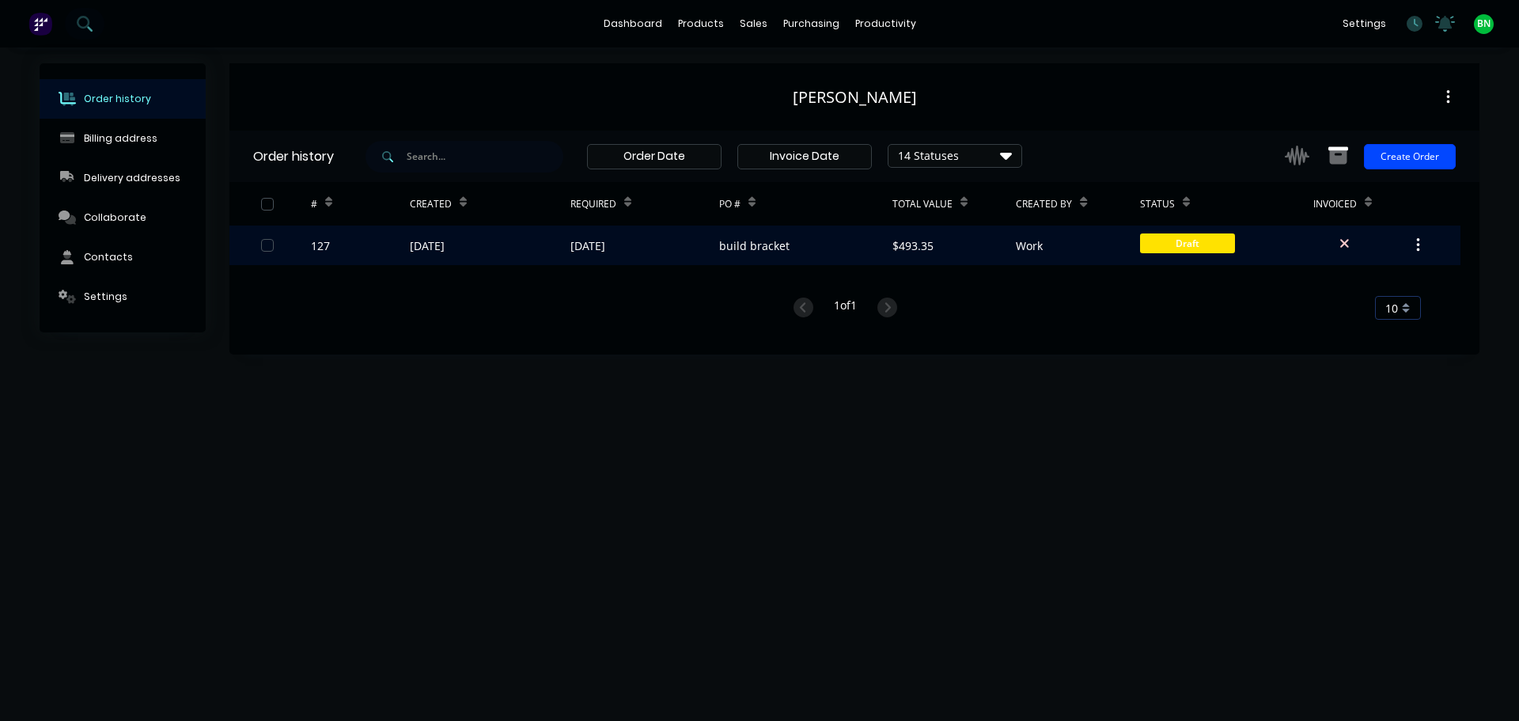
click at [1416, 248] on icon "button" at bounding box center [1418, 245] width 4 height 17
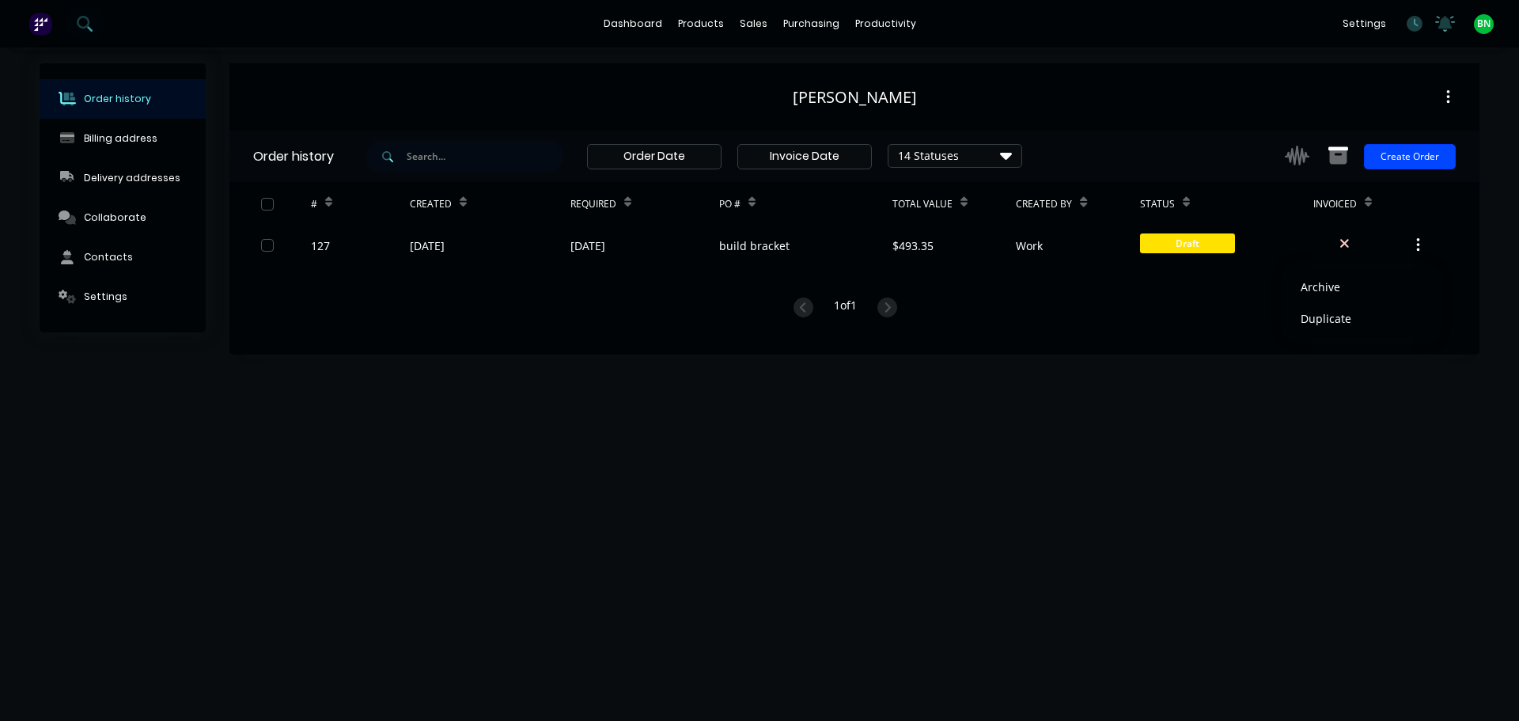
click at [1141, 377] on div "Order history Billing address Delivery addresses Collaborate Contacts Settings …" at bounding box center [759, 383] width 1519 height 673
click at [1444, 100] on button "button" at bounding box center [1447, 97] width 37 height 28
click at [1446, 99] on icon "button" at bounding box center [1448, 97] width 4 height 17
click at [1452, 97] on button "button" at bounding box center [1447, 97] width 37 height 28
click at [1193, 97] on div "[PERSON_NAME]" at bounding box center [854, 97] width 1250 height 19
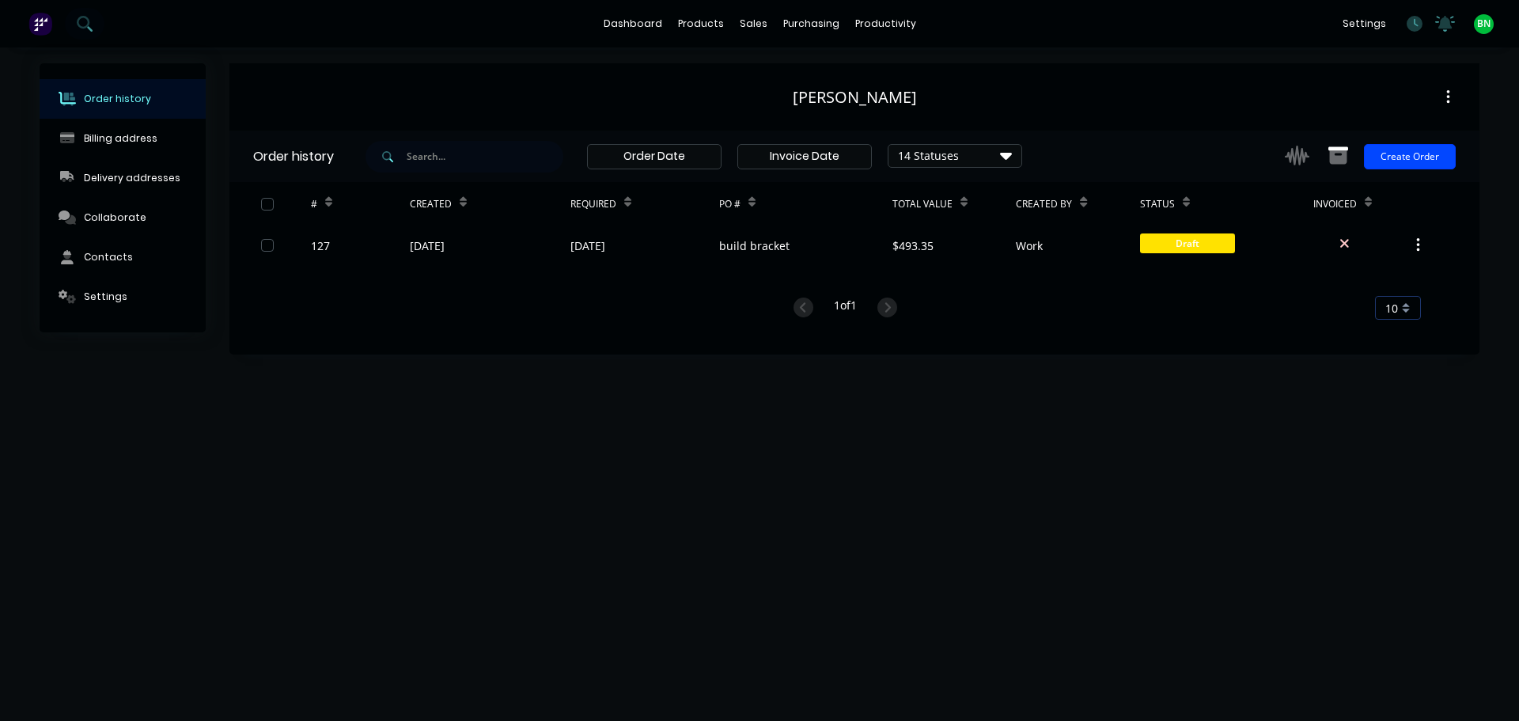
click at [396, 91] on div "[PERSON_NAME]" at bounding box center [854, 97] width 1250 height 19
click at [100, 295] on div "Settings" at bounding box center [106, 297] width 44 height 14
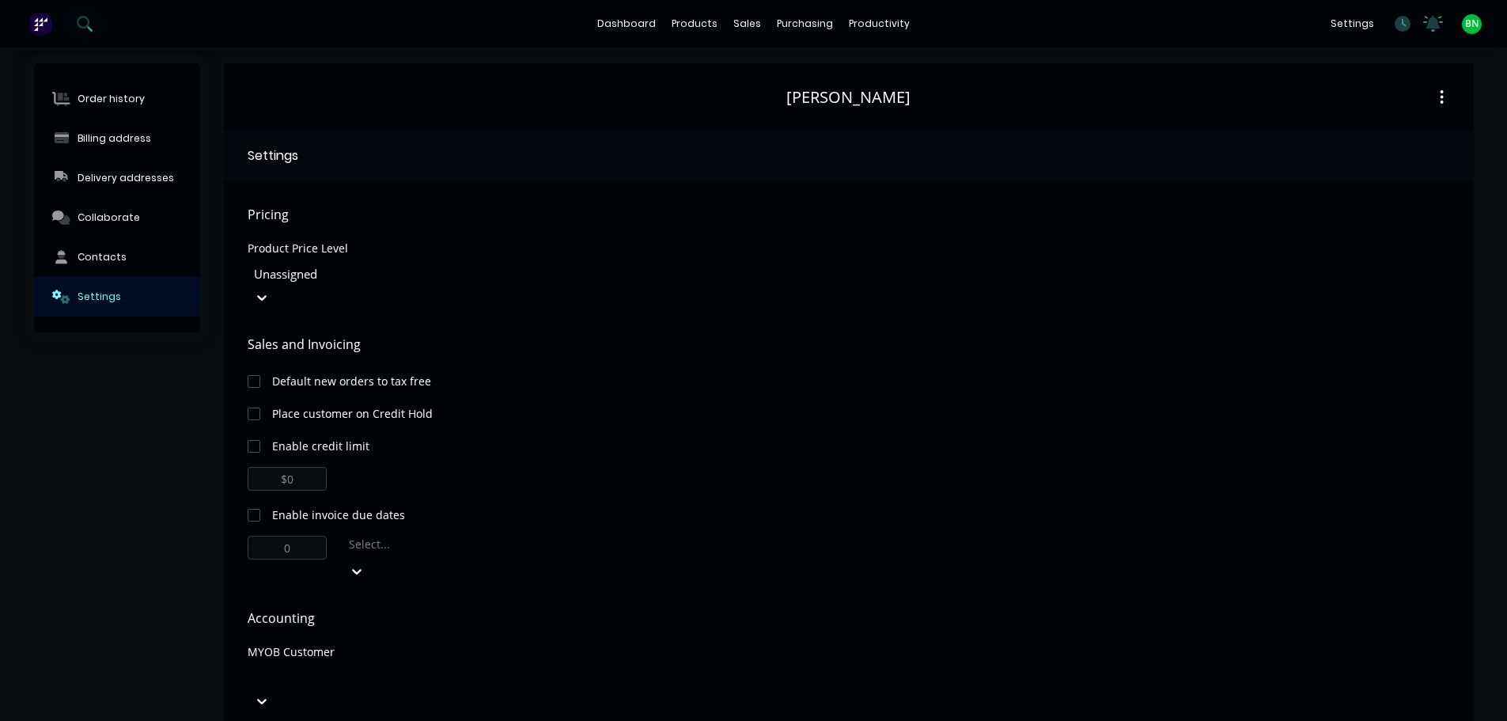
click at [1446, 93] on button "button" at bounding box center [1441, 97] width 37 height 28
drag, startPoint x: 1054, startPoint y: 304, endPoint x: 1035, endPoint y: 293, distance: 21.6
click at [1045, 300] on div "Pricing Product Price Level Unassigned Sales and Invoicing Default new orders t…" at bounding box center [849, 491] width 1202 height 573
click at [825, 91] on div "[PERSON_NAME]" at bounding box center [848, 97] width 124 height 19
drag, startPoint x: 694, startPoint y: 221, endPoint x: 176, endPoint y: 232, distance: 517.4
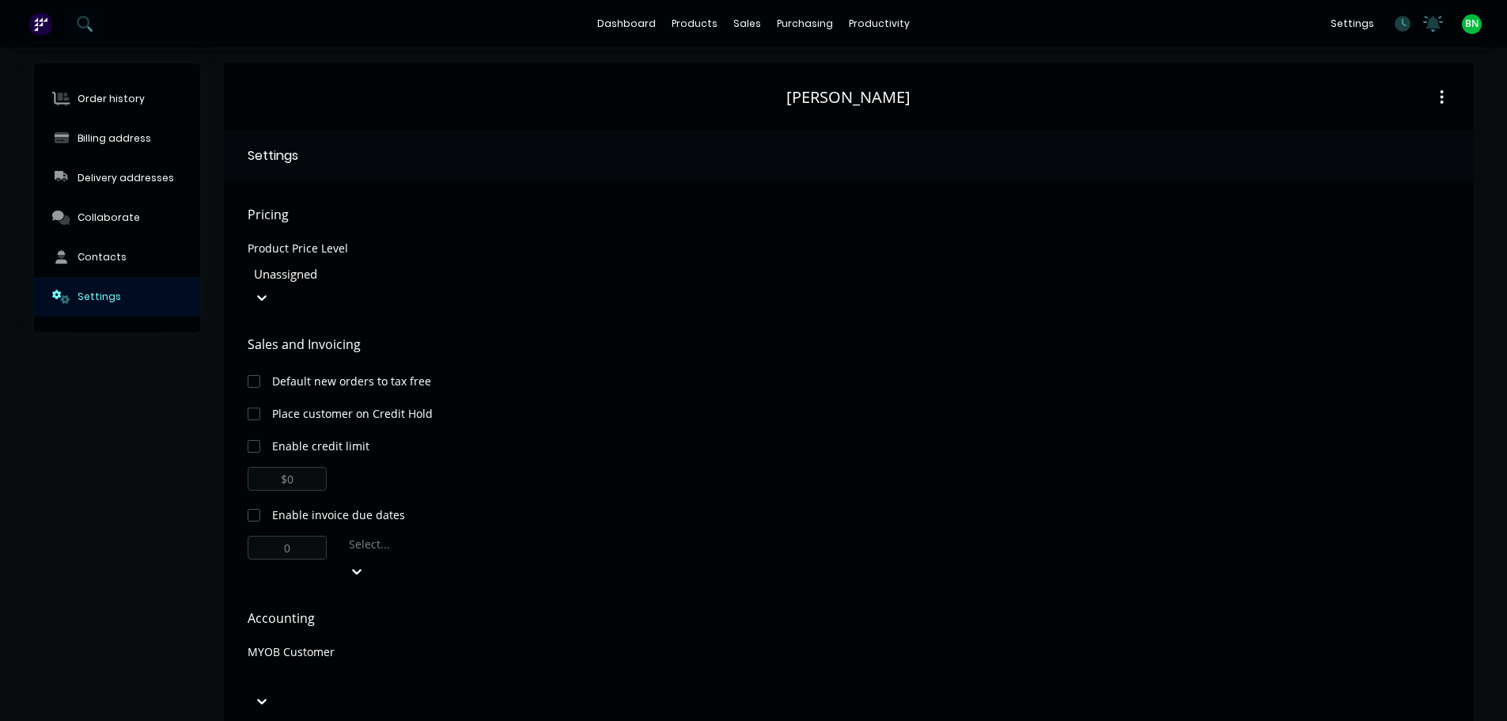
click at [691, 220] on span "Pricing" at bounding box center [849, 214] width 1202 height 19
drag, startPoint x: 1211, startPoint y: 330, endPoint x: 1205, endPoint y: 321, distance: 10.8
click at [1207, 335] on div "Sales and Invoicing Default new orders to tax free Place customer on Credit Hol…" at bounding box center [849, 459] width 1202 height 248
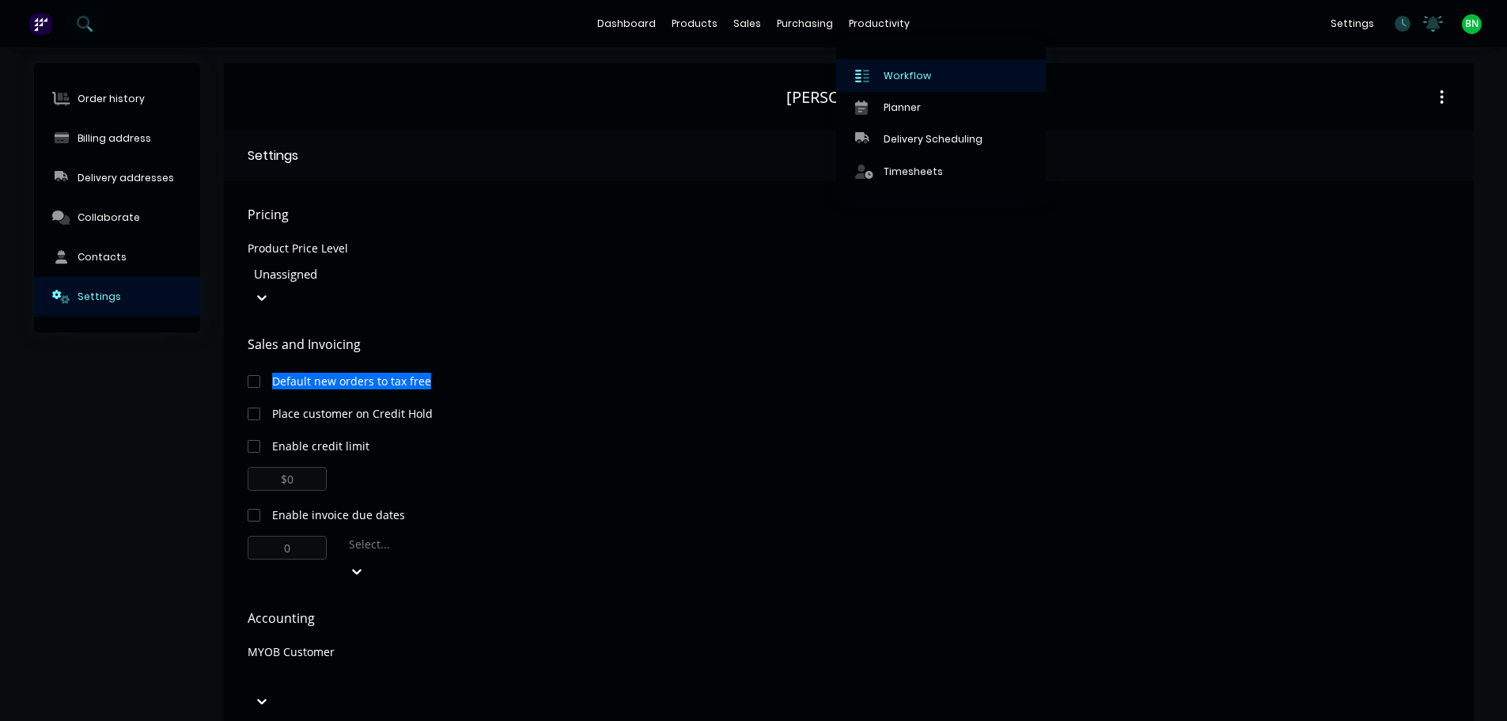
click at [884, 74] on div "Workflow" at bounding box center [907, 76] width 47 height 14
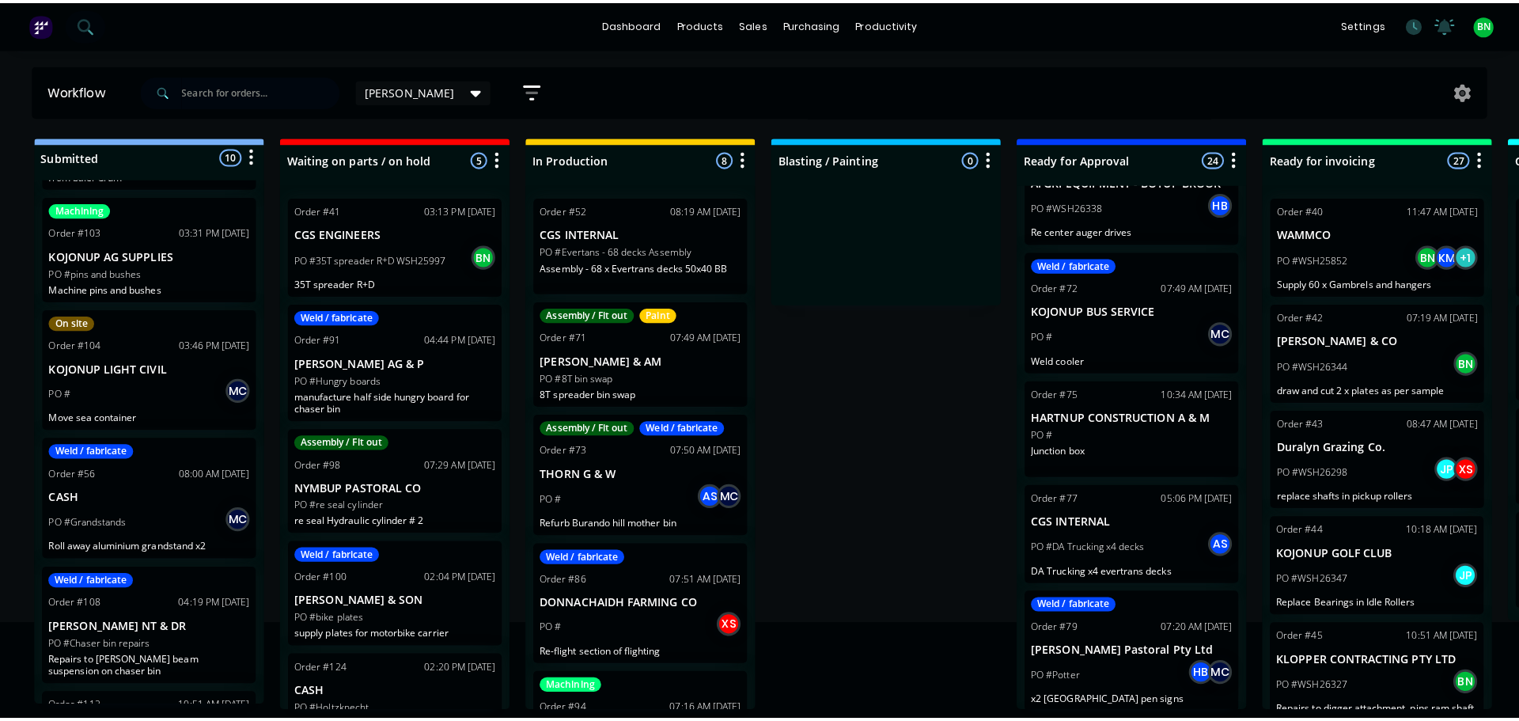
scroll to position [554, 0]
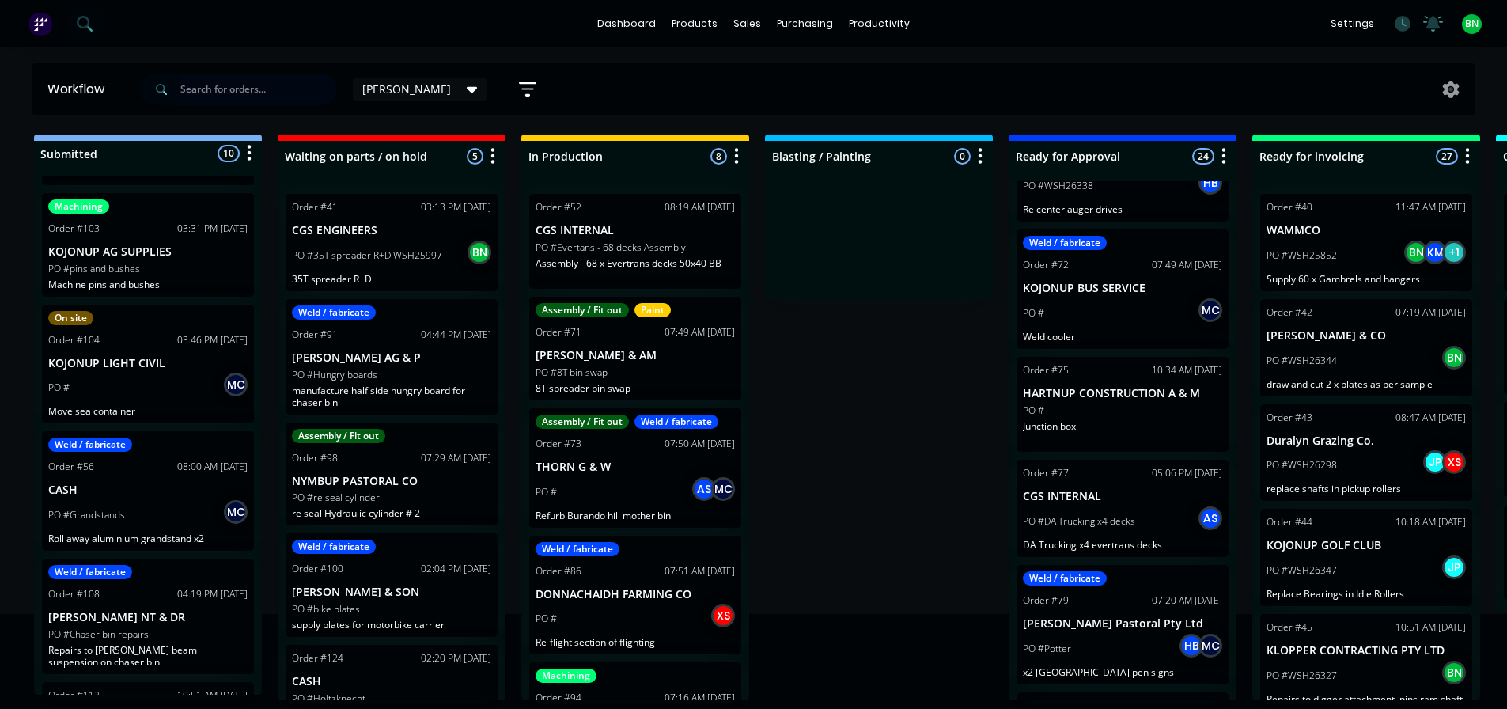
click at [242, 94] on input "text" at bounding box center [258, 90] width 157 height 32
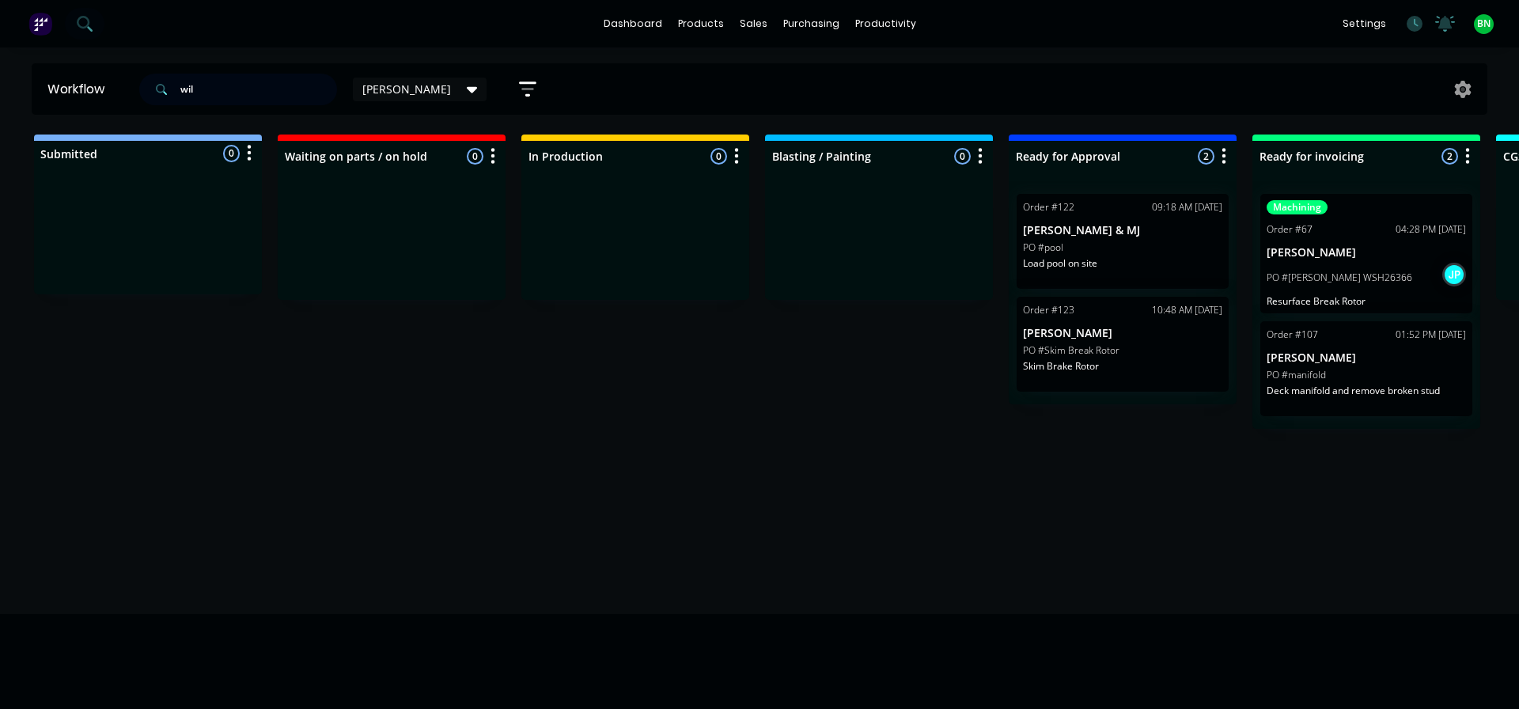
type input "wil"
drag, startPoint x: 1047, startPoint y: 489, endPoint x: 1317, endPoint y: 287, distance: 336.8
click at [1050, 488] on div "Workflow wil [PERSON_NAME] Save new view None edit [PERSON_NAME] (Default) edit…" at bounding box center [759, 370] width 1519 height 614
click at [829, 392] on div "Submitted 0 Status colour #273444 hex #273444 Save Cancel Summaries Total order…" at bounding box center [1077, 281] width 2179 height 294
click at [733, 399] on div "Submitted 0 Status colour #273444 hex #273444 Save Cancel Summaries Total order…" at bounding box center [1077, 281] width 2179 height 294
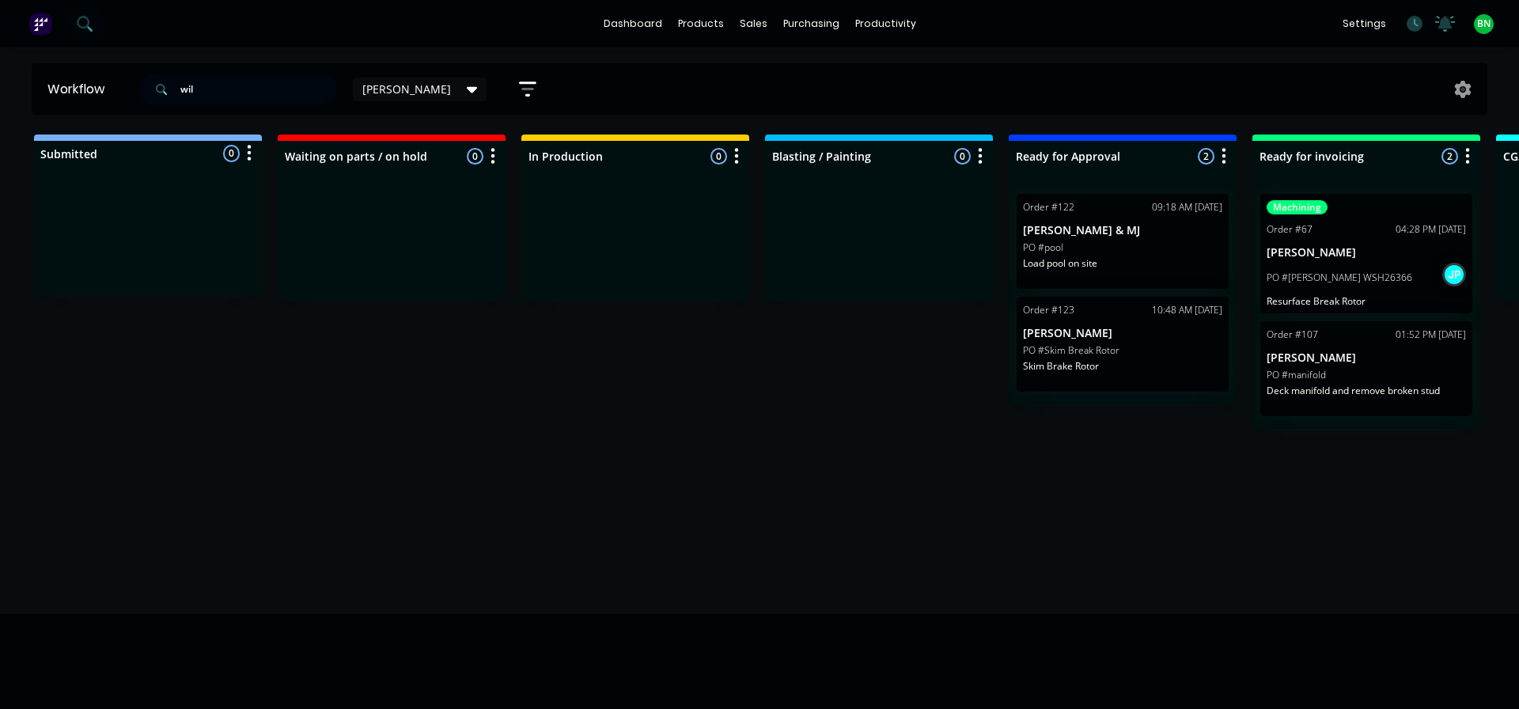
click at [738, 400] on div "Submitted 0 Status colour #273444 hex #273444 Save Cancel Summaries Total order…" at bounding box center [1077, 281] width 2179 height 294
click at [759, 21] on div "sales" at bounding box center [754, 24] width 44 height 24
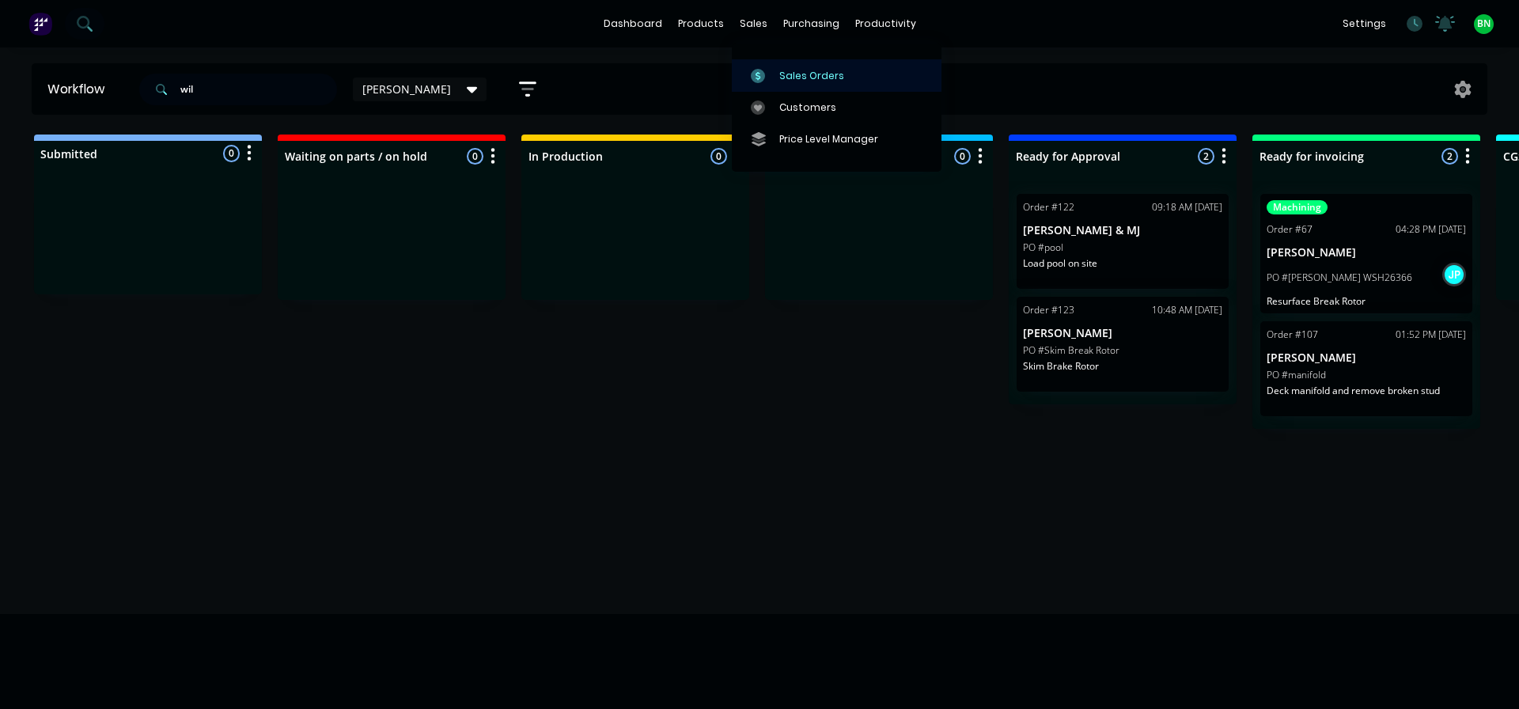
click at [786, 67] on link "Sales Orders" at bounding box center [837, 75] width 210 height 32
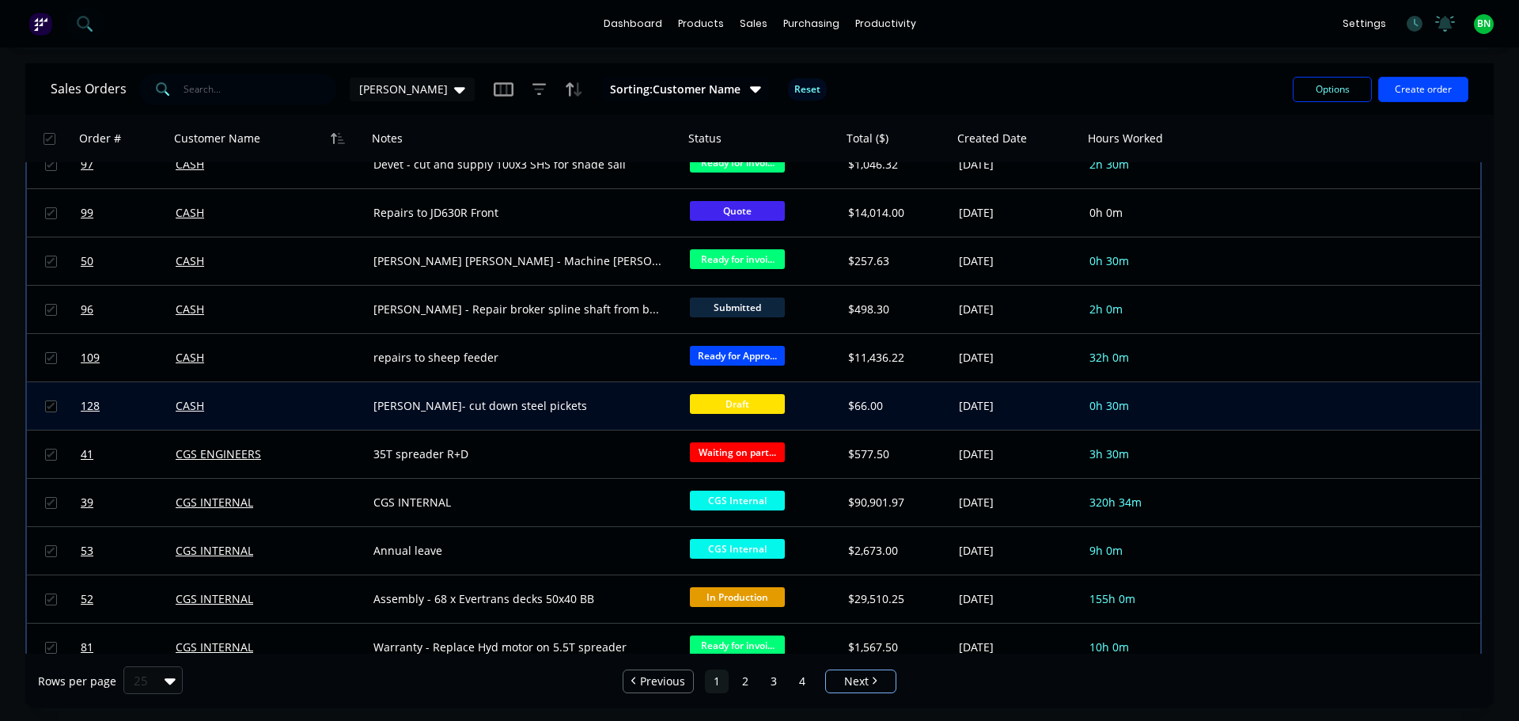
scroll to position [633, 0]
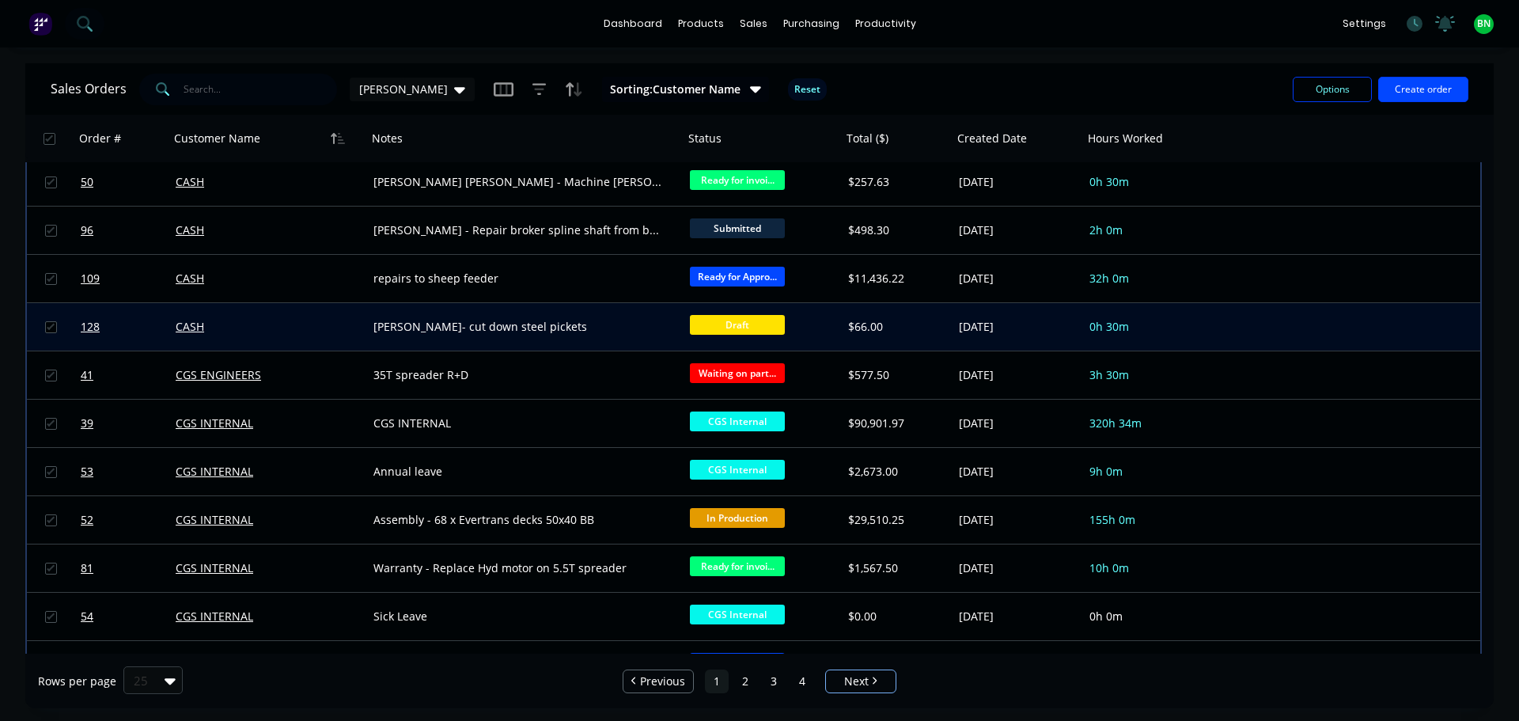
click at [732, 327] on span "Draft" at bounding box center [737, 325] width 95 height 20
click at [548, 316] on div "[PERSON_NAME]- cut down steel pickets" at bounding box center [525, 326] width 316 height 47
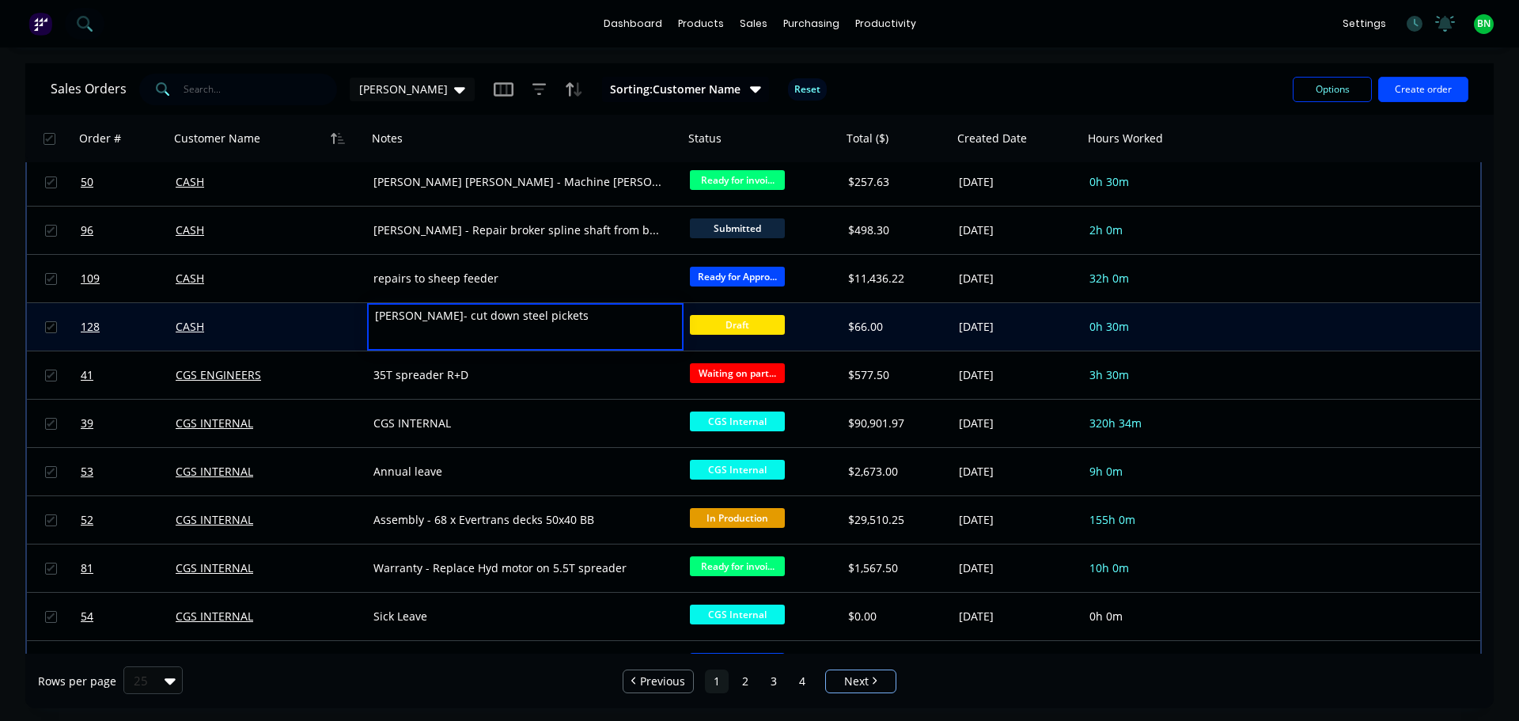
click at [331, 324] on div "CASH" at bounding box center [264, 327] width 176 height 16
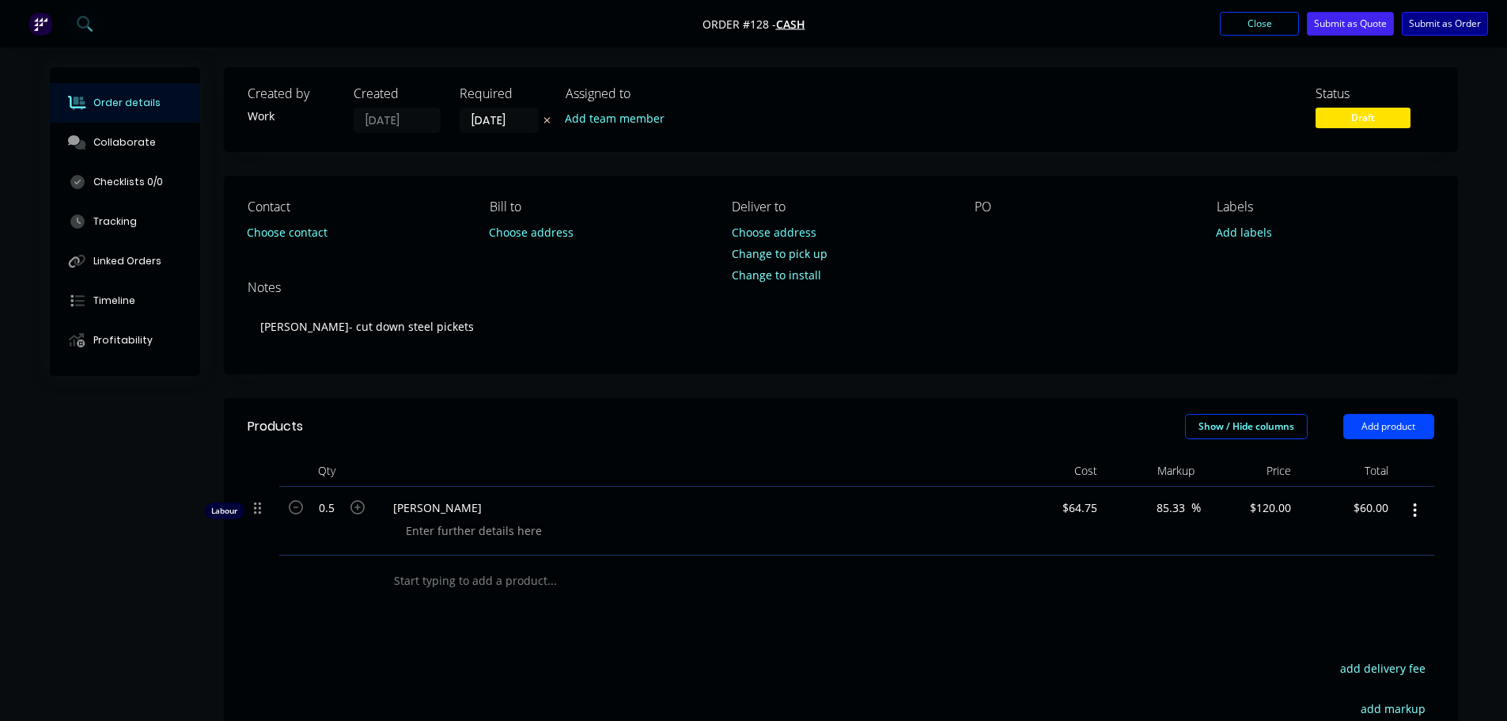
click at [1430, 25] on button "Submit as Order" at bounding box center [1445, 24] width 86 height 24
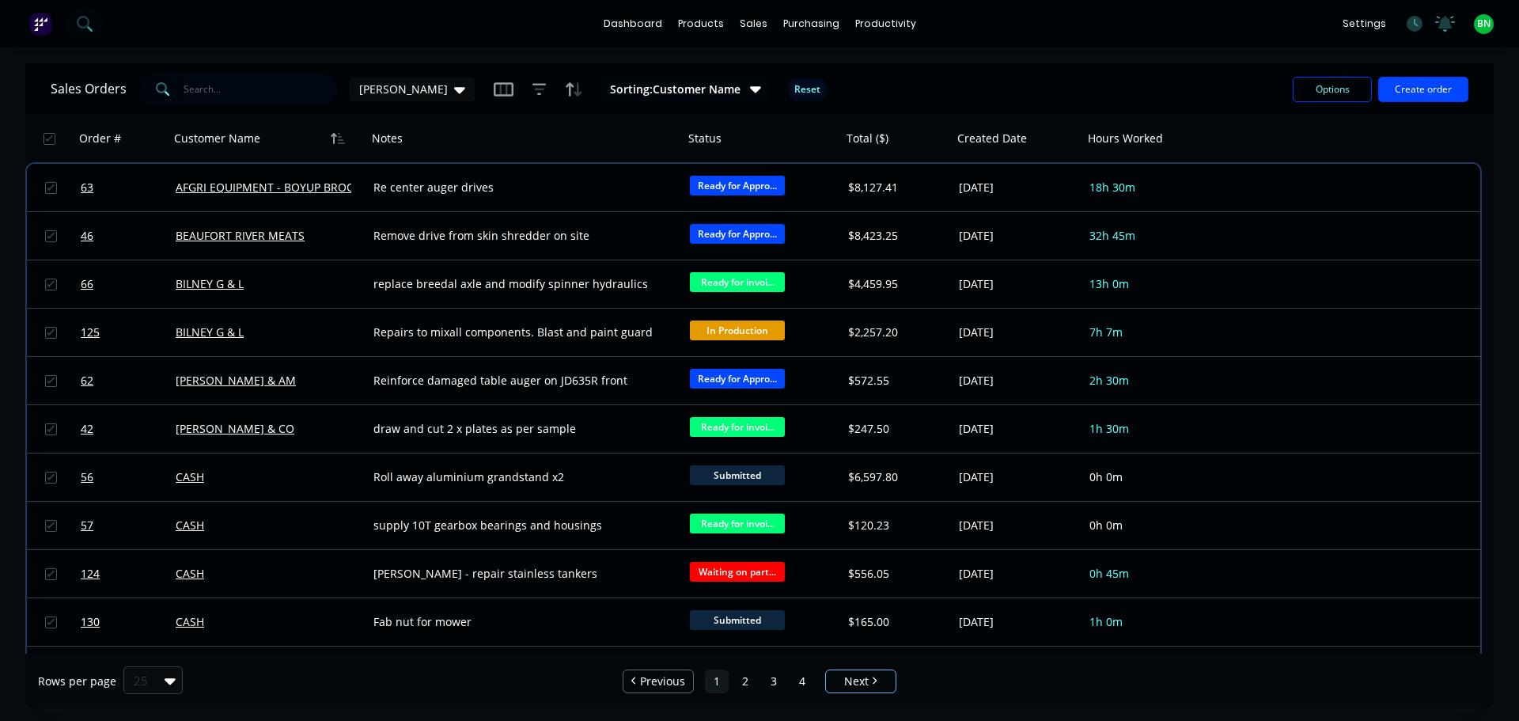
click at [283, 89] on input "text" at bounding box center [261, 90] width 154 height 32
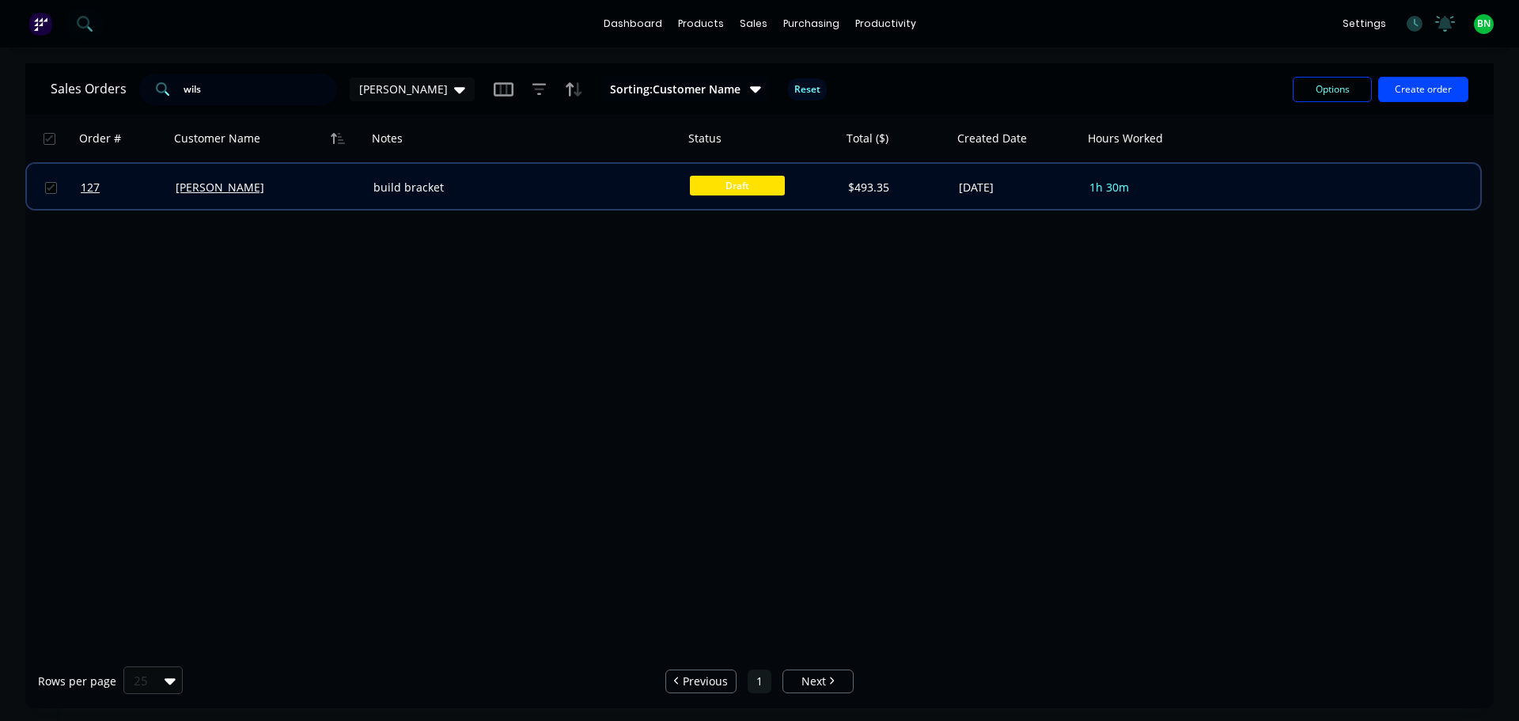
type input "wils"
click at [733, 192] on span "Draft" at bounding box center [737, 186] width 95 height 20
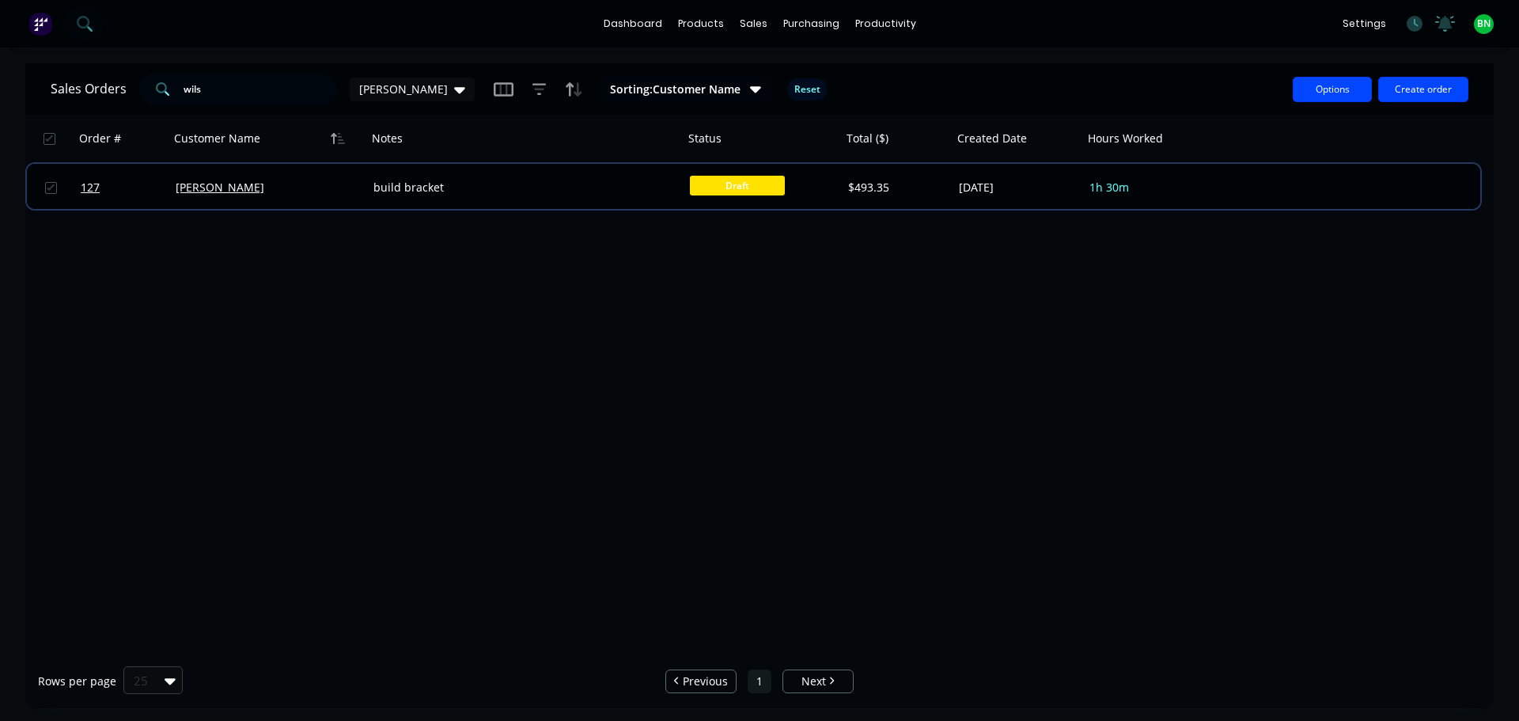
click at [1309, 84] on button "Options" at bounding box center [1332, 89] width 79 height 25
click at [789, 358] on div "Order # Customer Name Notes Status Total ($) Created Date Hours Worked 127 [PER…" at bounding box center [759, 384] width 1468 height 539
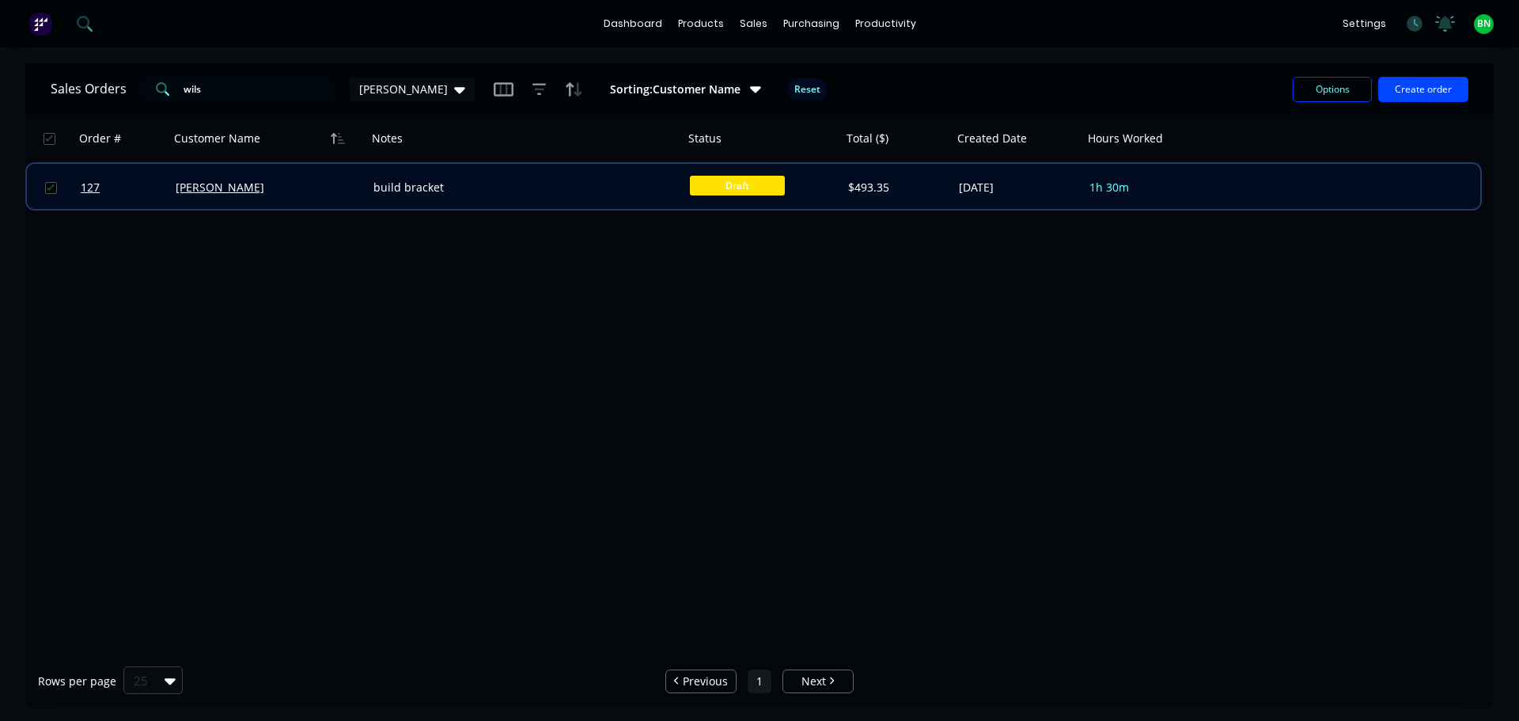
click at [511, 203] on div "build bracket" at bounding box center [525, 187] width 316 height 47
click at [248, 197] on div "[PERSON_NAME]" at bounding box center [268, 187] width 198 height 47
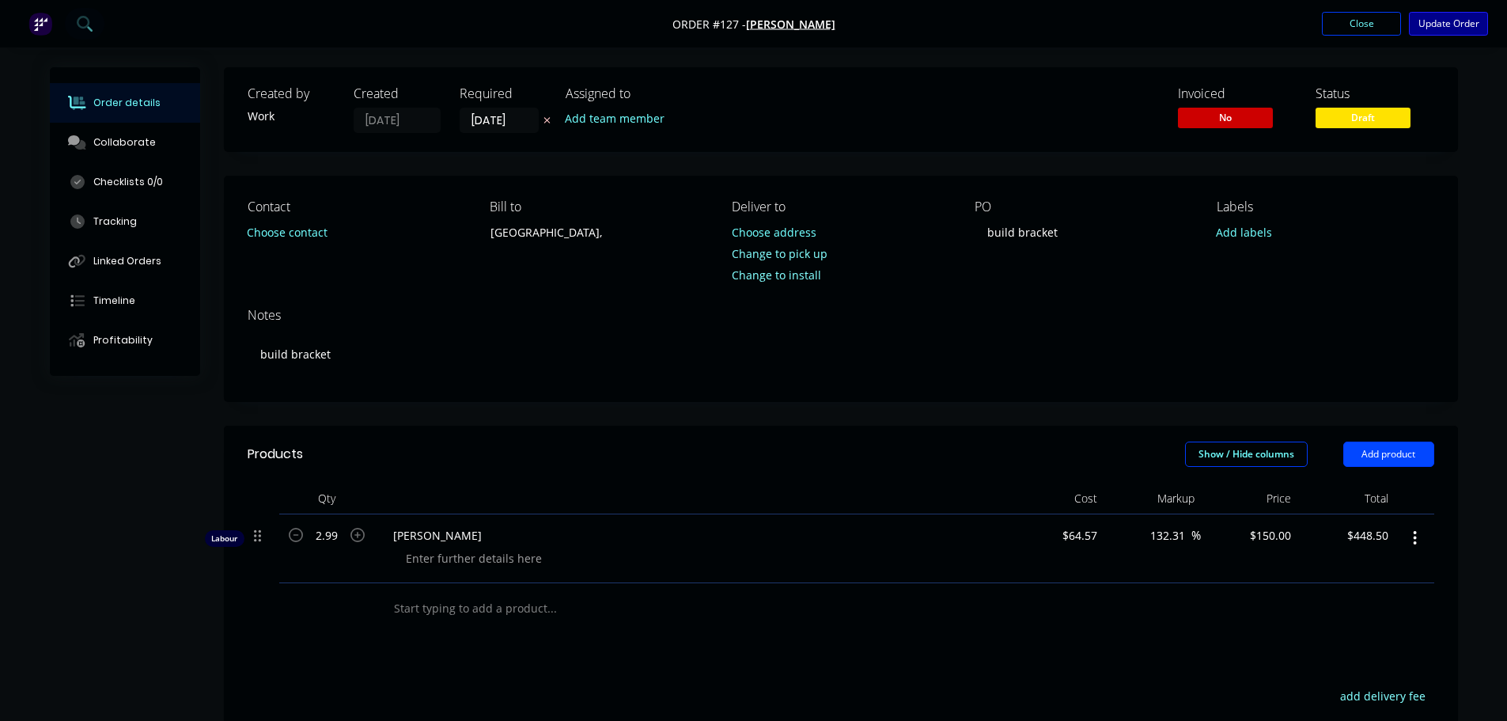
click at [1430, 25] on button "Update Order" at bounding box center [1448, 24] width 79 height 24
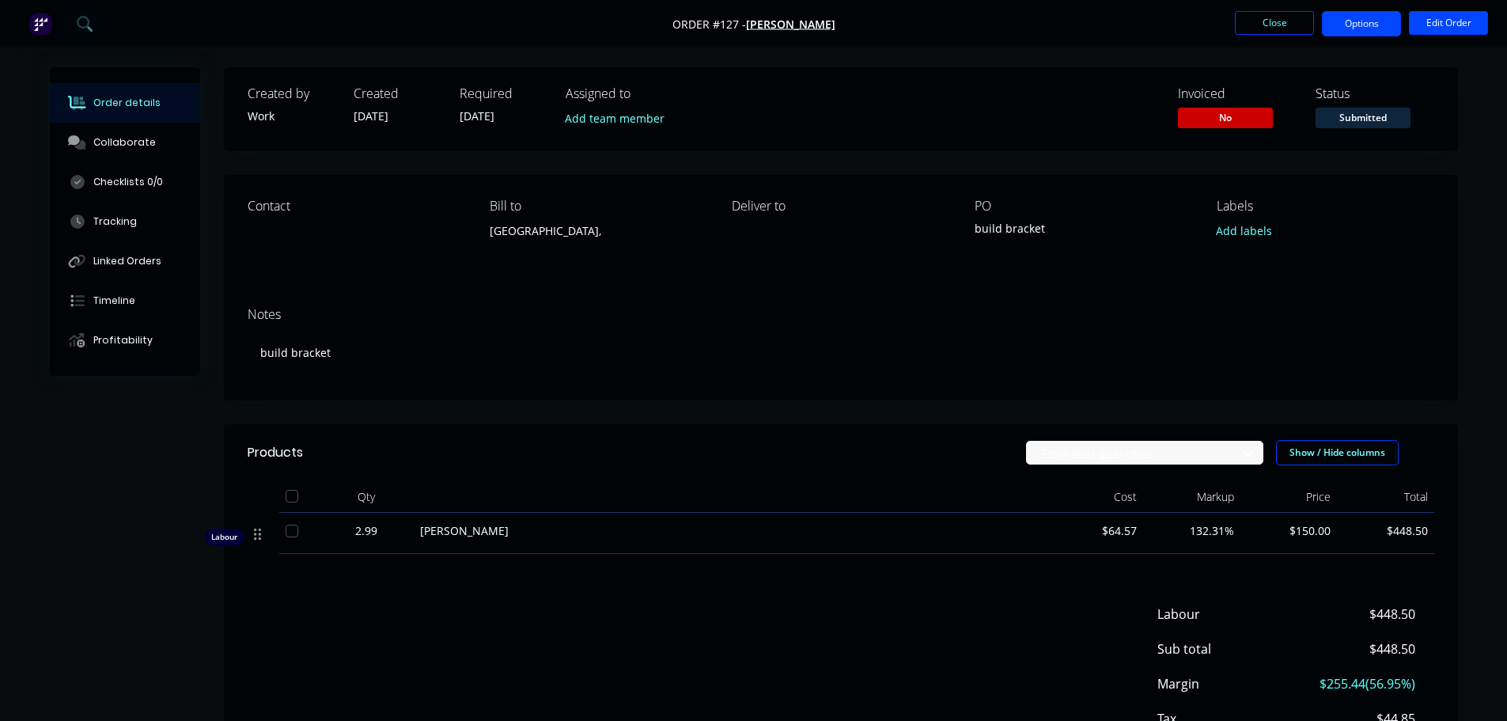
click at [1346, 18] on button "Options" at bounding box center [1361, 23] width 79 height 25
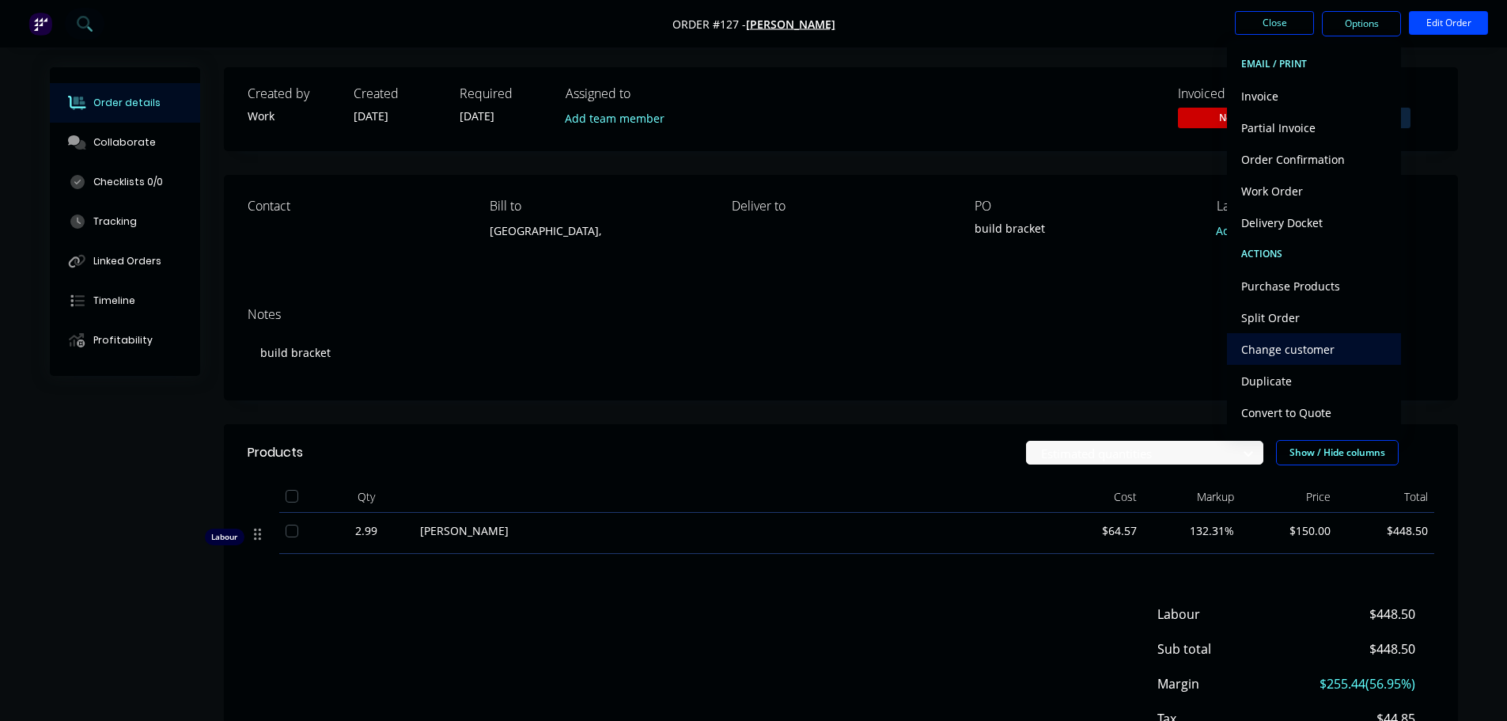
click at [1323, 347] on div "Change customer" at bounding box center [1314, 349] width 146 height 23
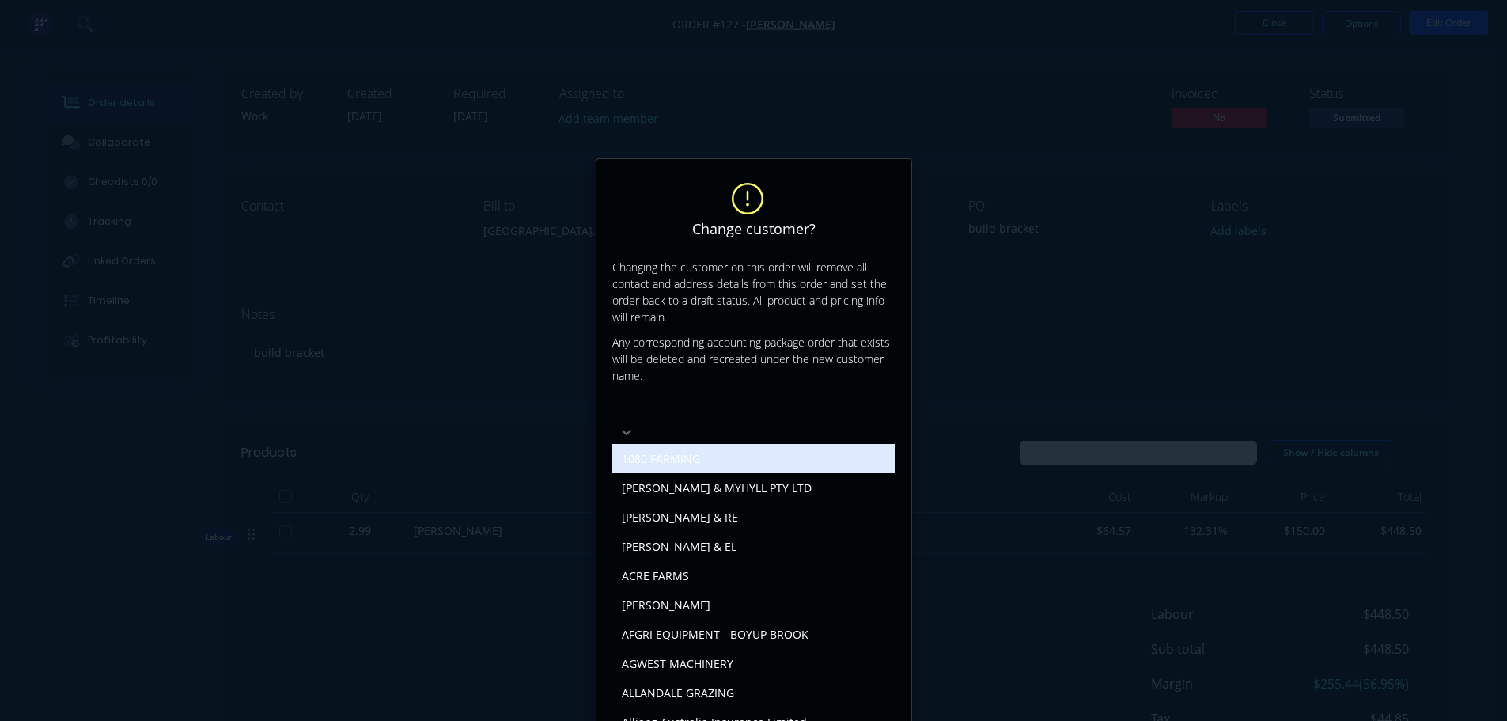
click at [783, 416] on div at bounding box center [731, 409] width 228 height 20
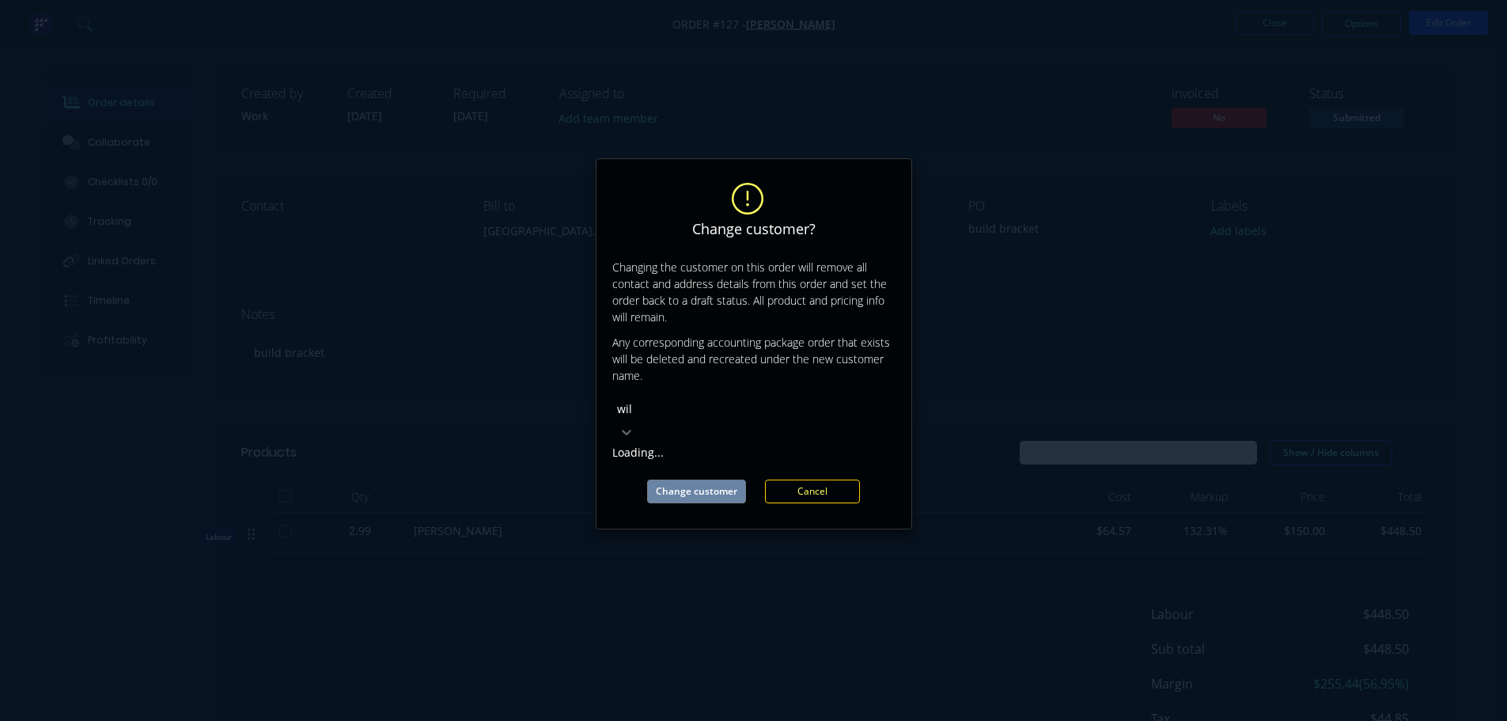
type input "wils"
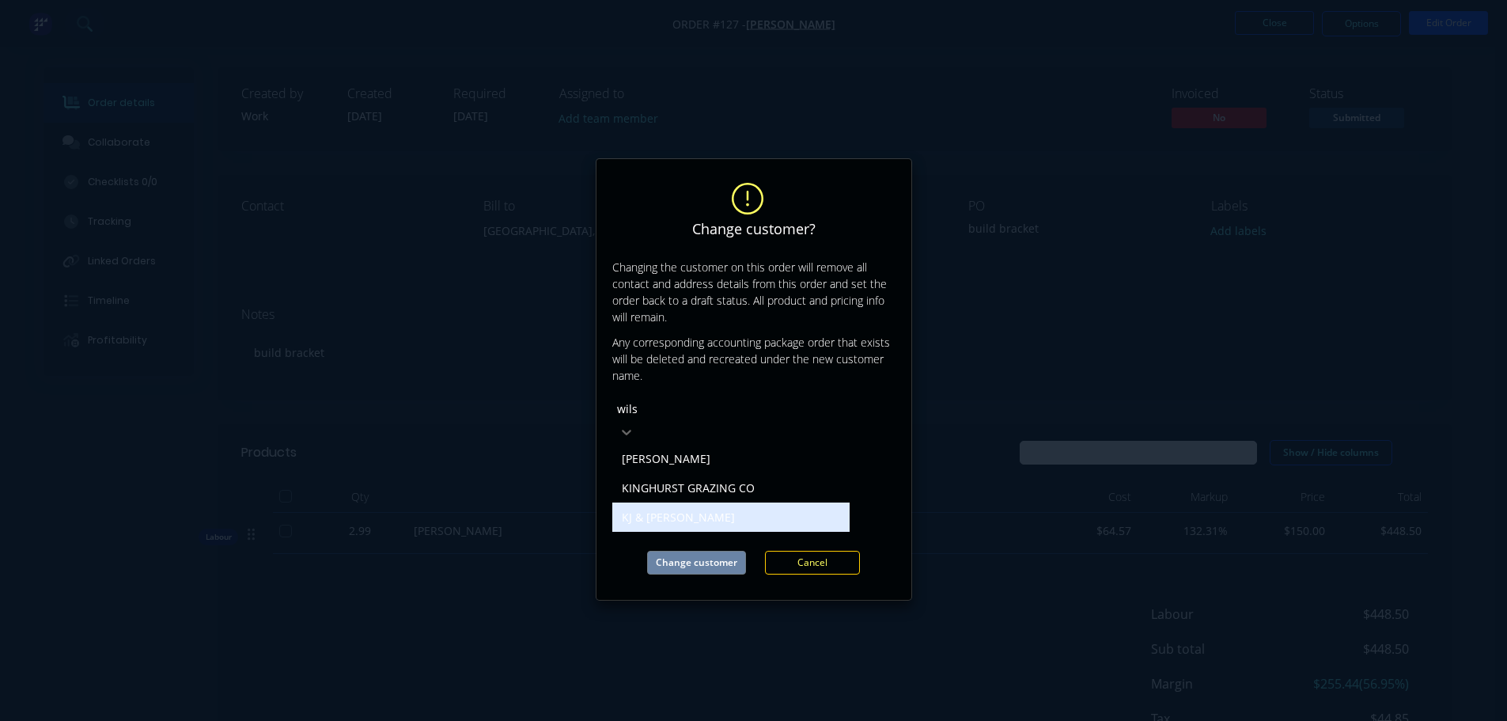
click at [645, 504] on div "KJ & [PERSON_NAME]" at bounding box center [730, 516] width 237 height 29
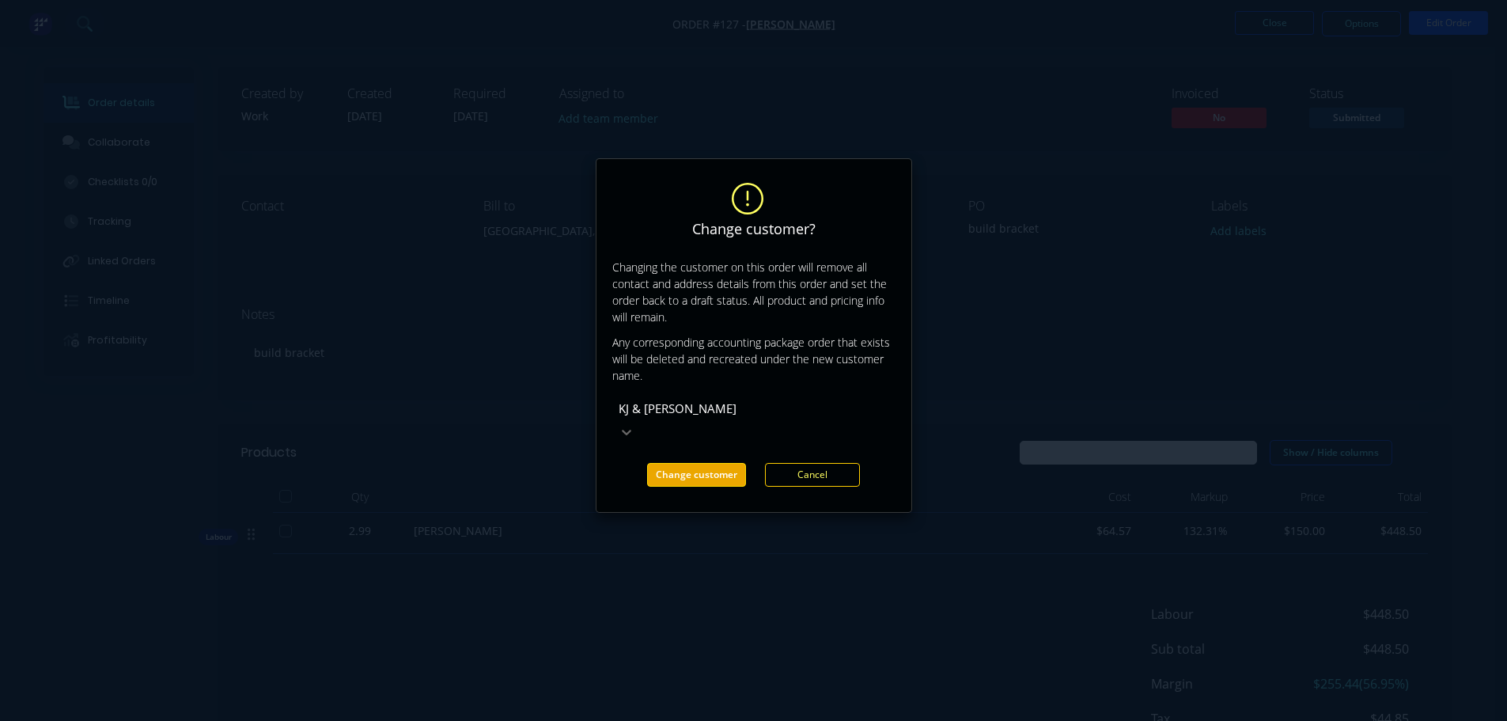
click at [717, 463] on button "Change customer" at bounding box center [696, 475] width 99 height 24
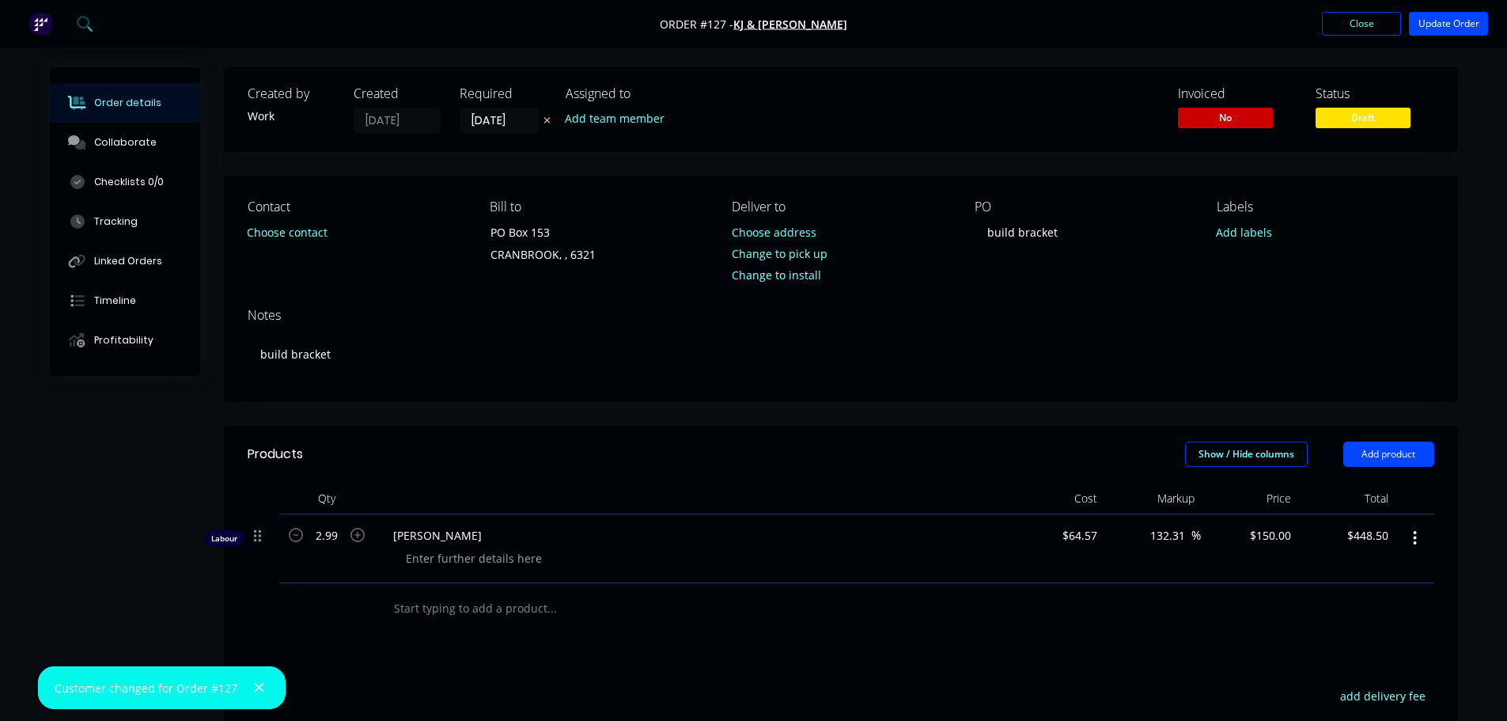
drag, startPoint x: 793, startPoint y: 459, endPoint x: 735, endPoint y: 385, distance: 93.5
click at [791, 448] on div "Show / Hide columns Add product" at bounding box center [966, 453] width 934 height 25
click at [1373, 25] on button "Close" at bounding box center [1361, 24] width 79 height 24
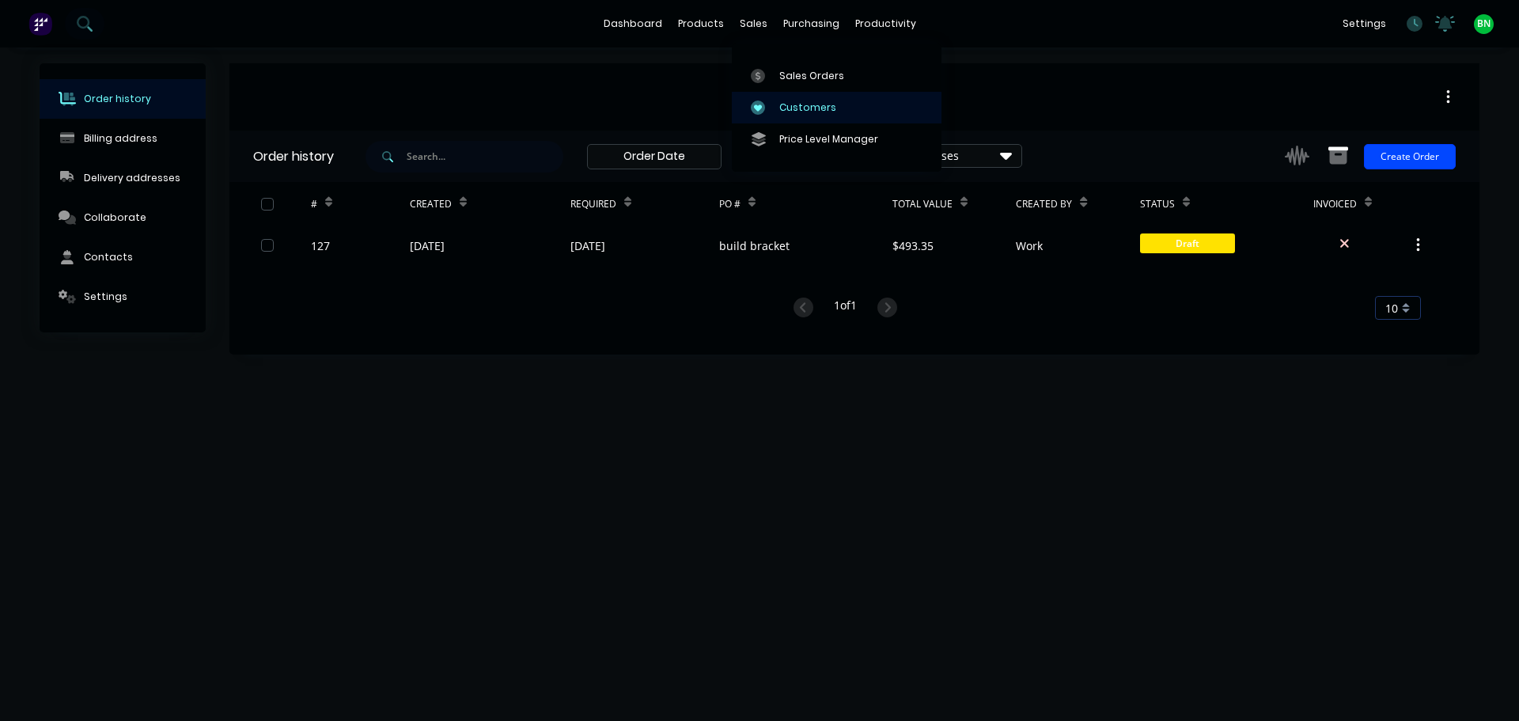
click at [809, 103] on div "Customers" at bounding box center [807, 107] width 57 height 14
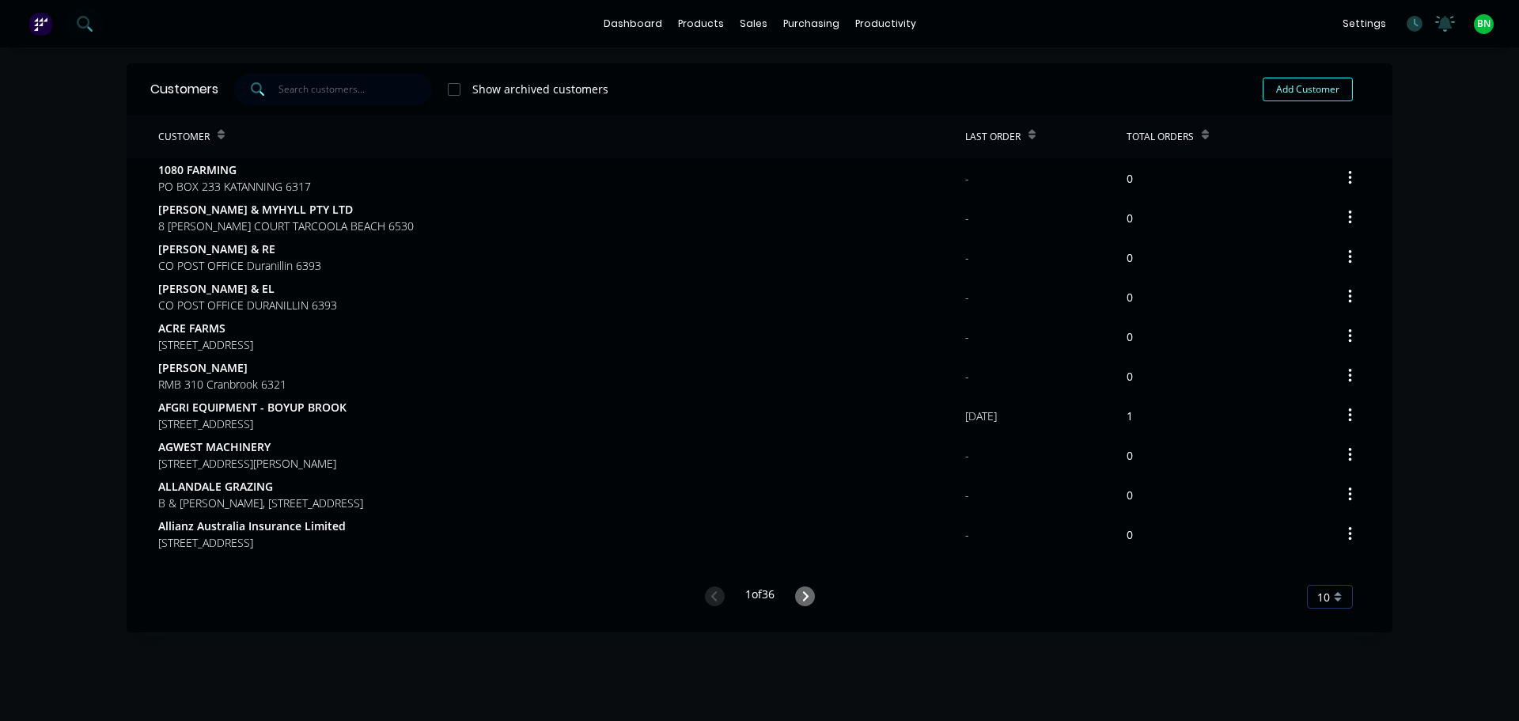
click at [315, 90] on input "text" at bounding box center [355, 90] width 154 height 32
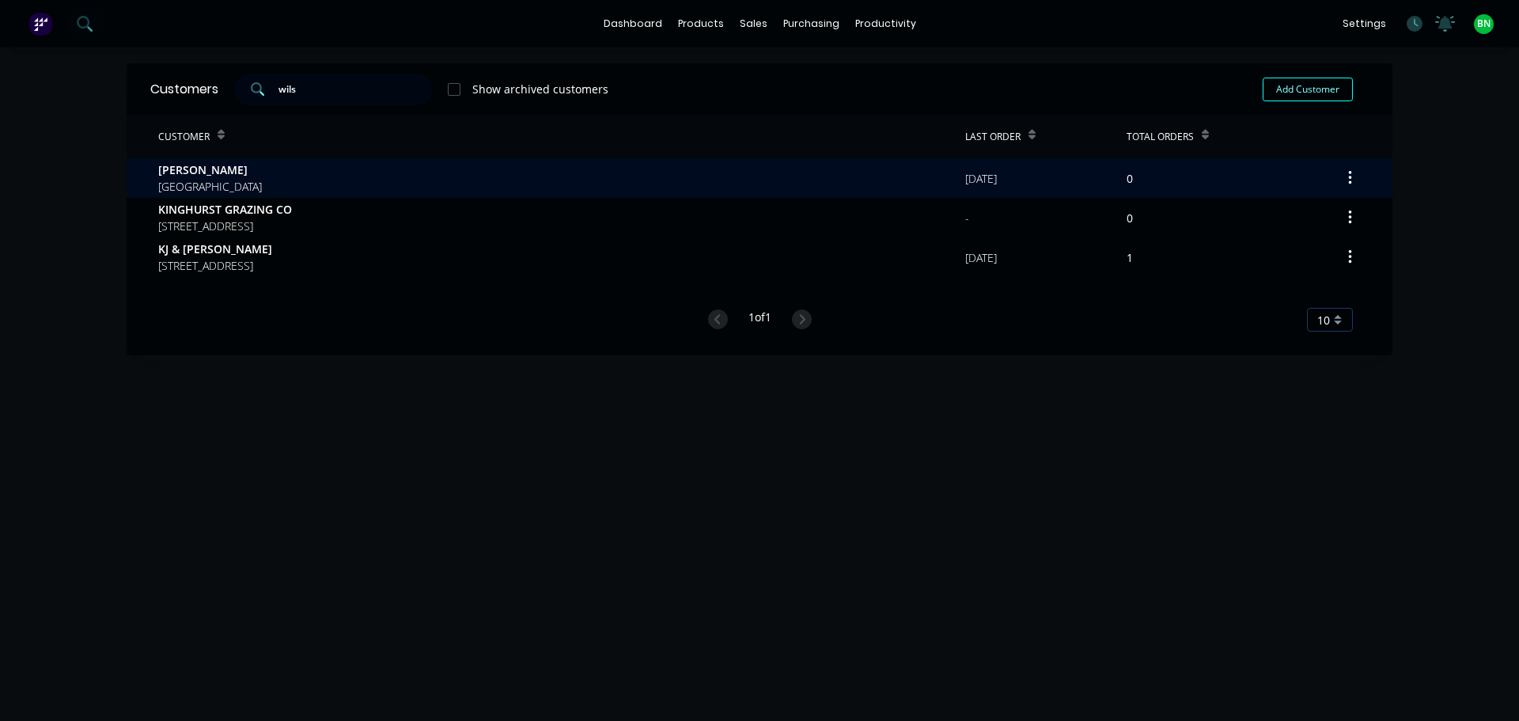
type input "wils"
click at [295, 168] on div "[PERSON_NAME] [GEOGRAPHIC_DATA]" at bounding box center [561, 178] width 807 height 40
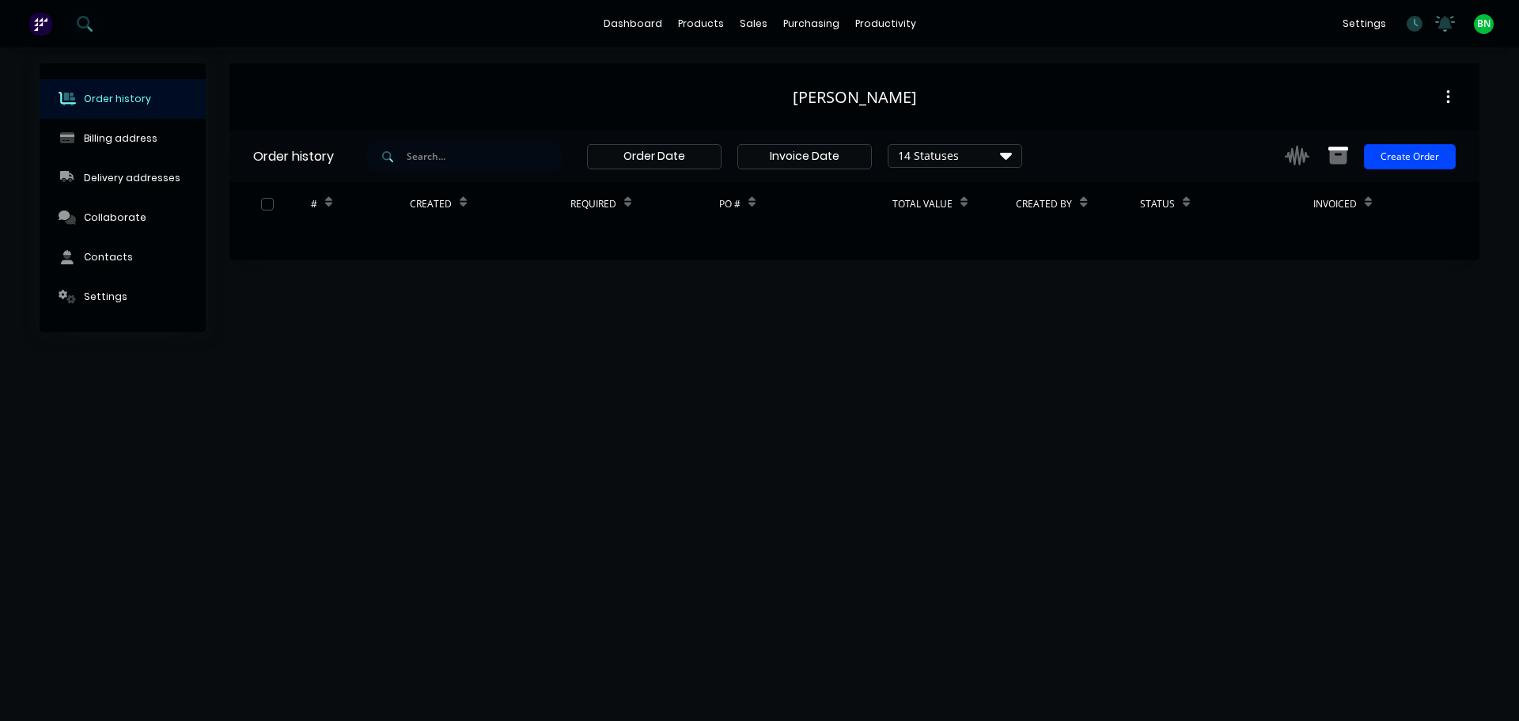
click at [1455, 96] on button "button" at bounding box center [1447, 97] width 37 height 28
click at [1372, 81] on div "[PERSON_NAME]" at bounding box center [854, 96] width 1250 height 67
click at [1342, 155] on icon "button" at bounding box center [1338, 156] width 20 height 20
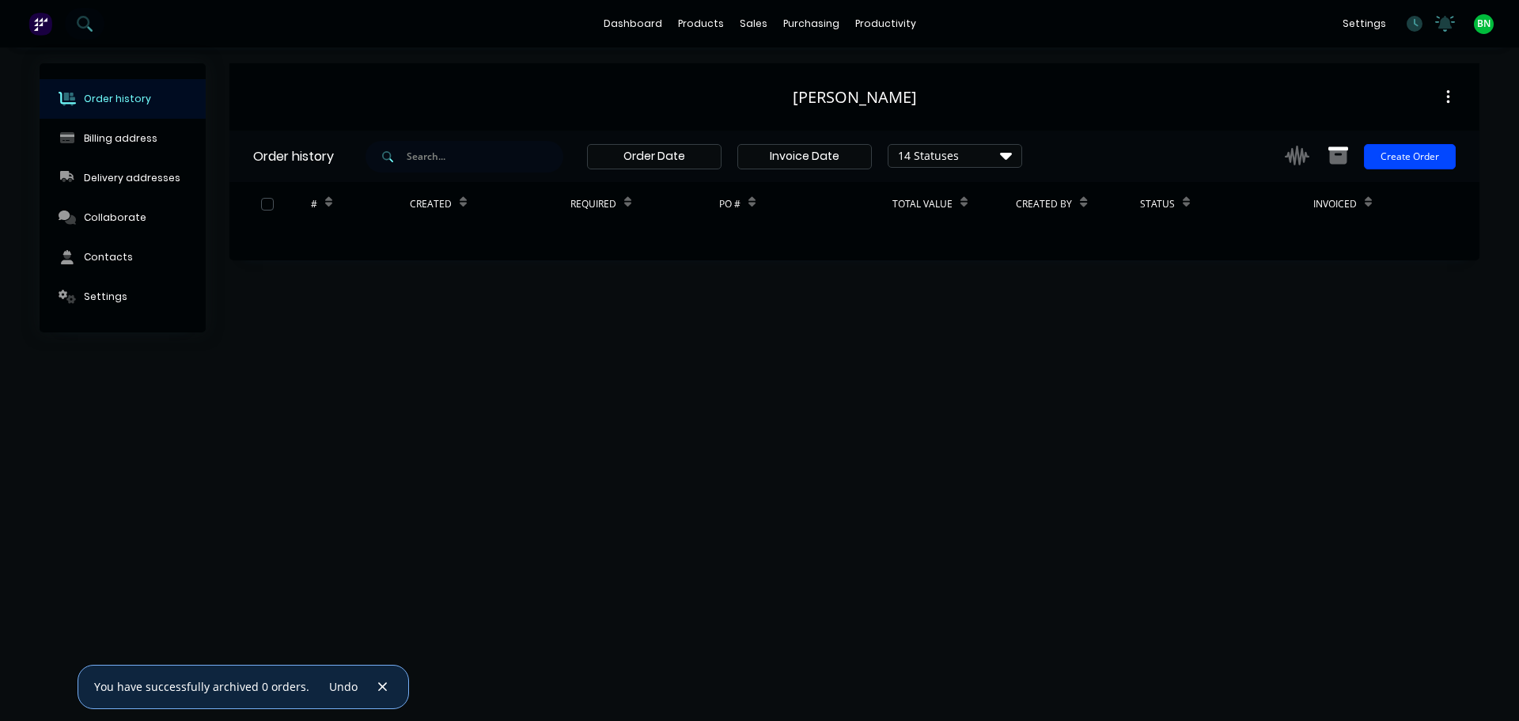
drag, startPoint x: 691, startPoint y: 508, endPoint x: 735, endPoint y: 456, distance: 67.4
click at [702, 502] on div "Order history Billing address Delivery addresses Collaborate Contacts Settings …" at bounding box center [759, 383] width 1519 height 673
click at [1444, 97] on button "button" at bounding box center [1447, 97] width 37 height 28
click at [1341, 136] on div "Archive" at bounding box center [1391, 138] width 122 height 23
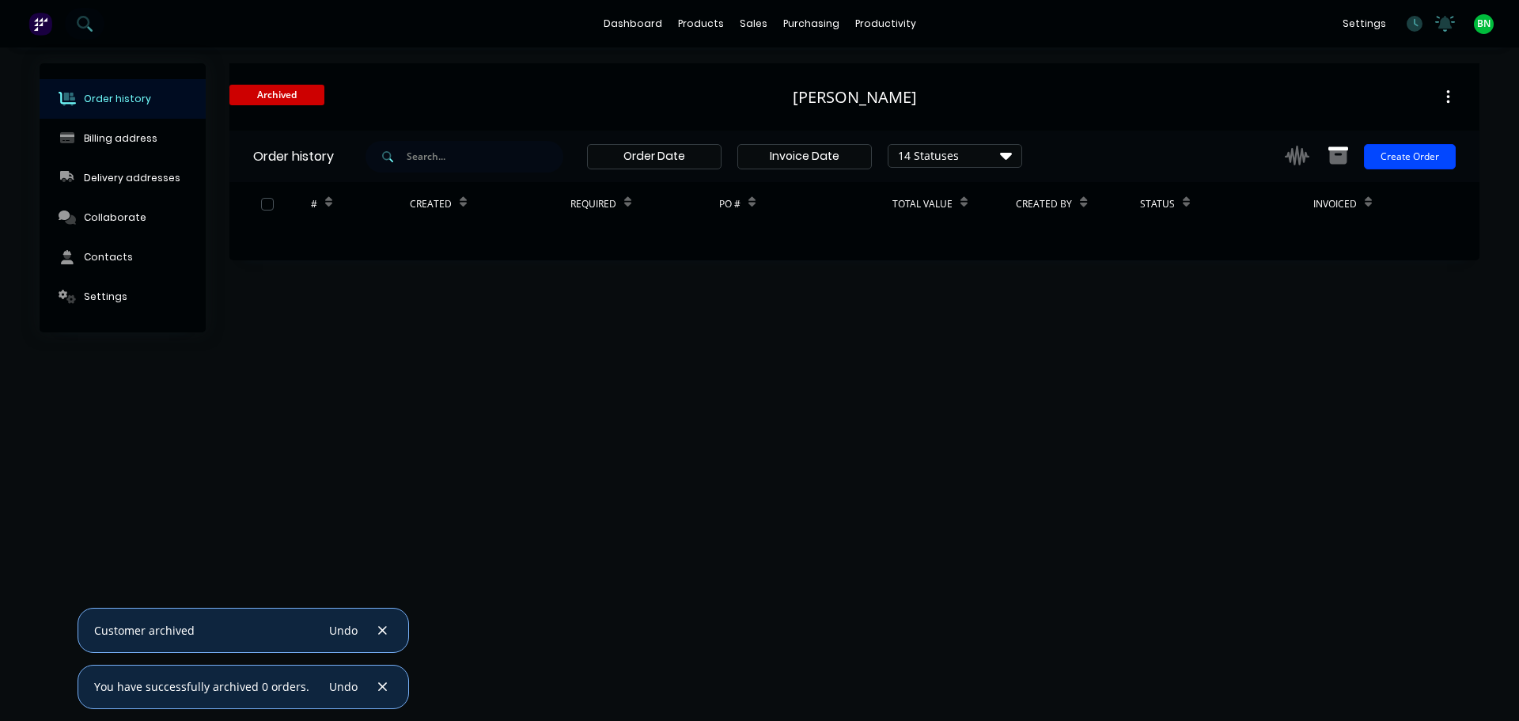
click at [663, 441] on div "Order history Billing address Delivery addresses Collaborate Contacts Settings …" at bounding box center [759, 383] width 1519 height 673
drag, startPoint x: 443, startPoint y: 429, endPoint x: 448, endPoint y: 408, distance: 21.1
click at [448, 408] on div "Order history Billing address Delivery addresses Collaborate Contacts Settings …" at bounding box center [759, 383] width 1519 height 673
drag, startPoint x: 382, startPoint y: 642, endPoint x: 374, endPoint y: 638, distance: 8.8
click at [382, 641] on div "Customer archived Undo" at bounding box center [243, 630] width 331 height 44
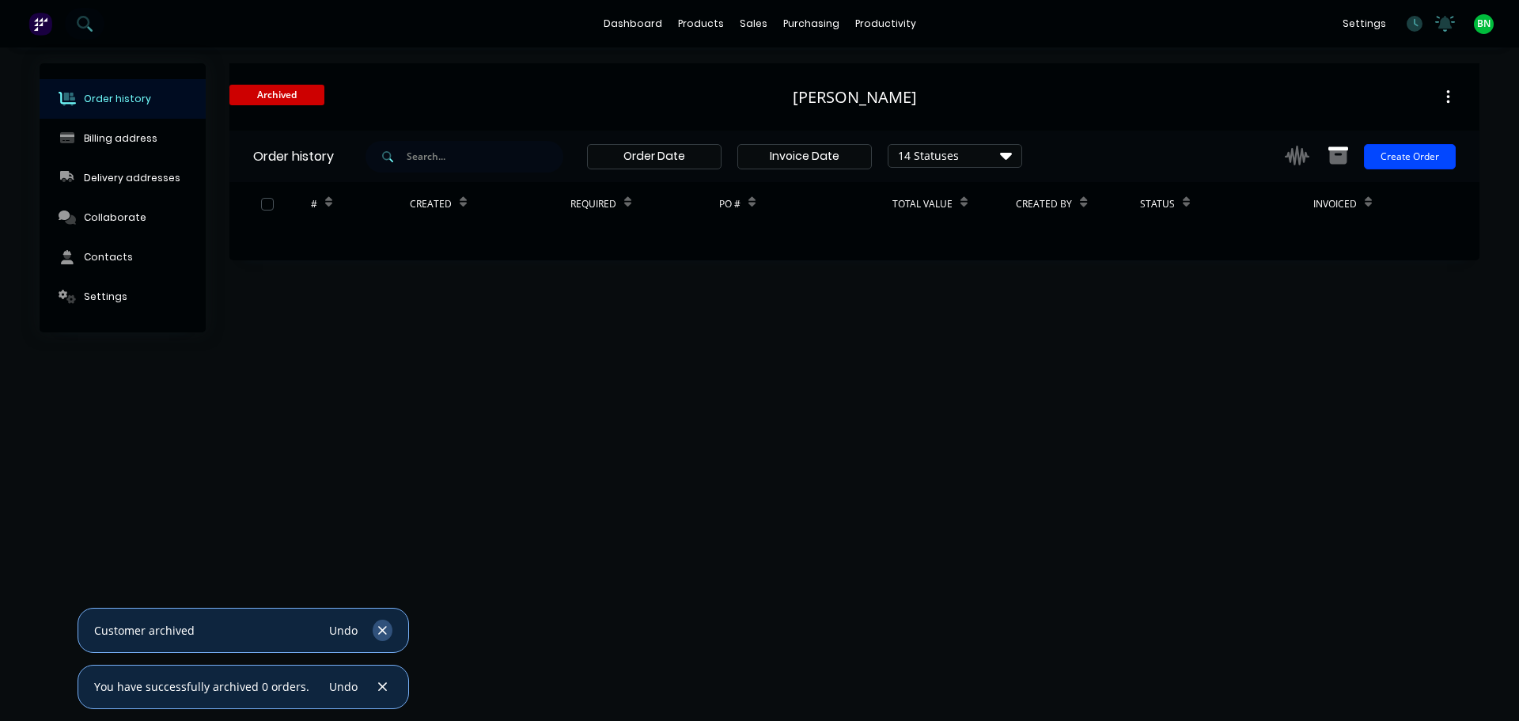
click at [377, 632] on icon "button" at bounding box center [382, 630] width 10 height 14
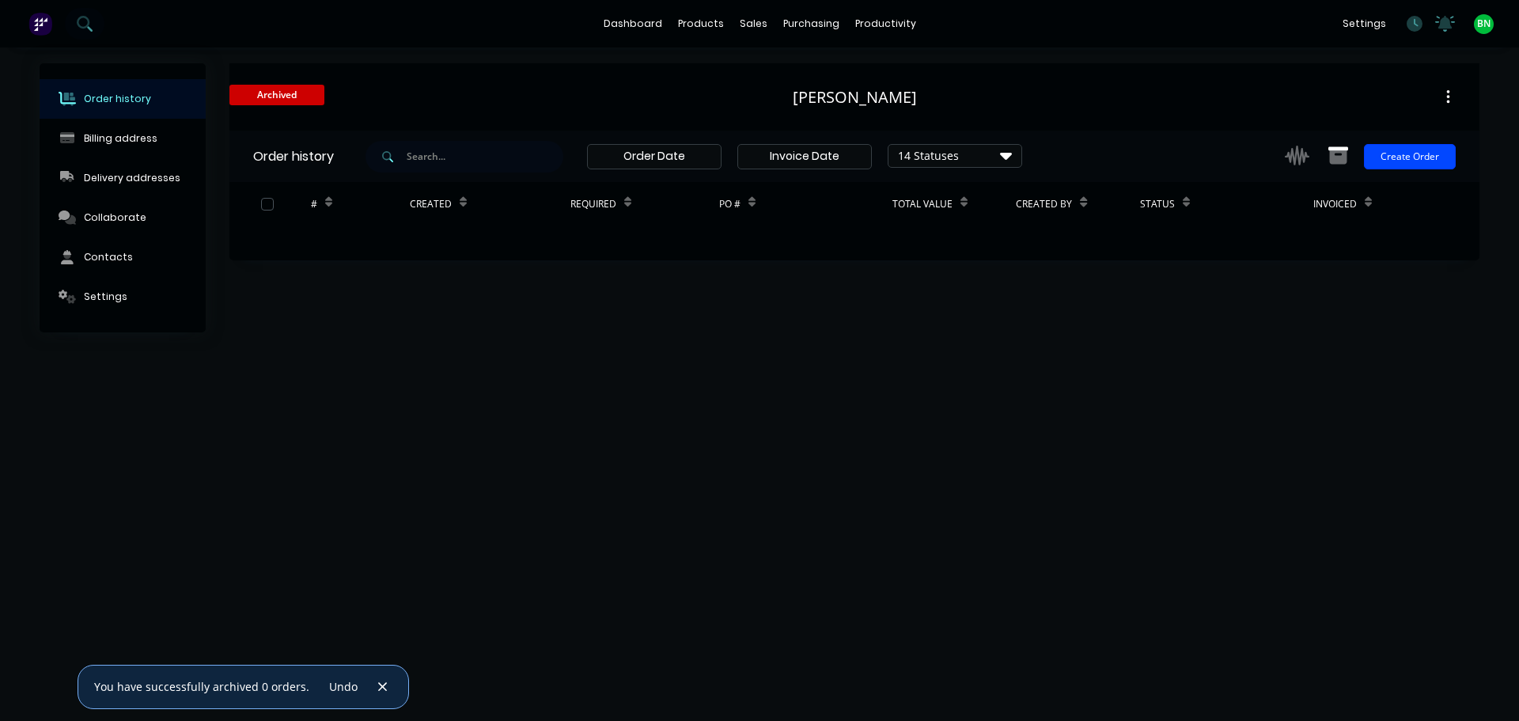
click at [373, 681] on button "button" at bounding box center [383, 686] width 20 height 21
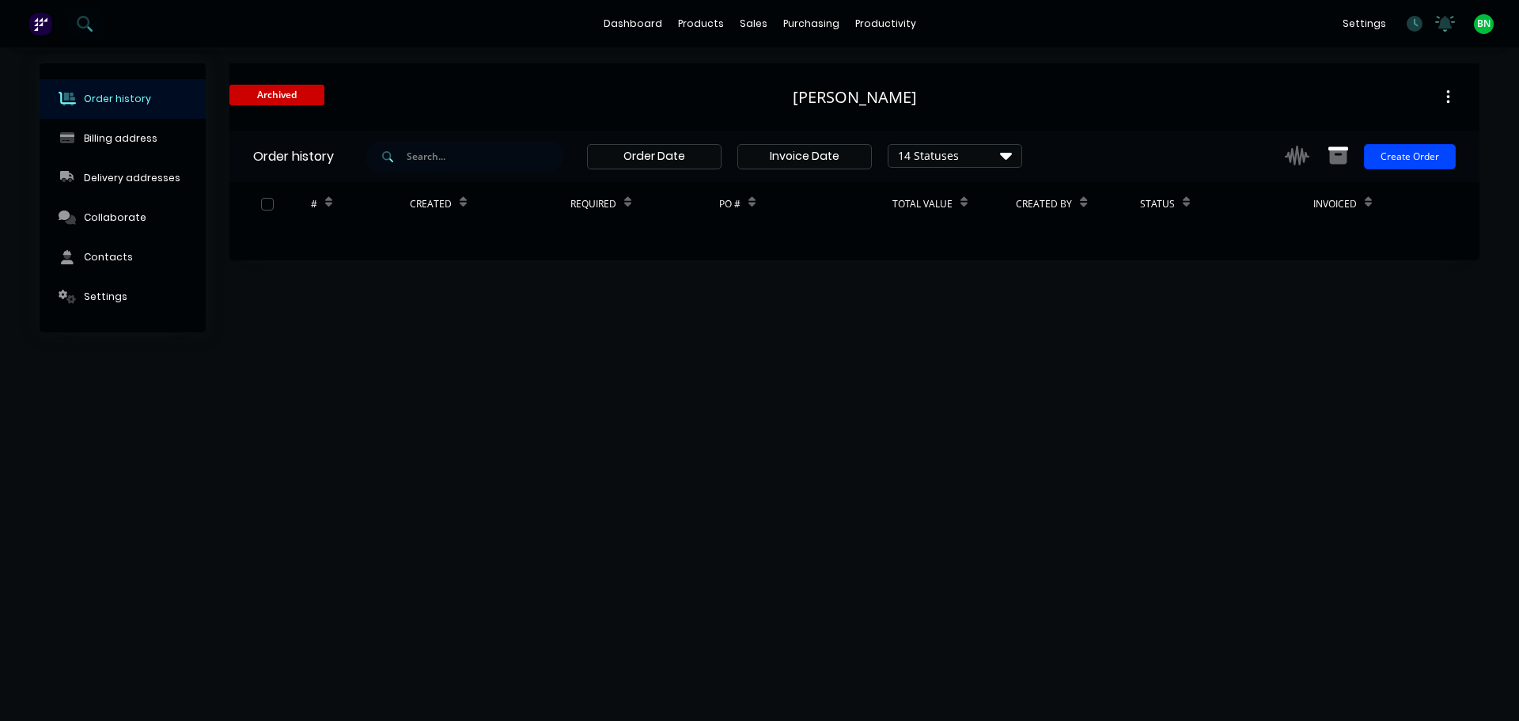
click at [361, 449] on div "Order history Billing address Delivery addresses Collaborate Contacts Settings …" at bounding box center [759, 383] width 1519 height 673
click at [916, 75] on div "Workflow" at bounding box center [912, 76] width 47 height 14
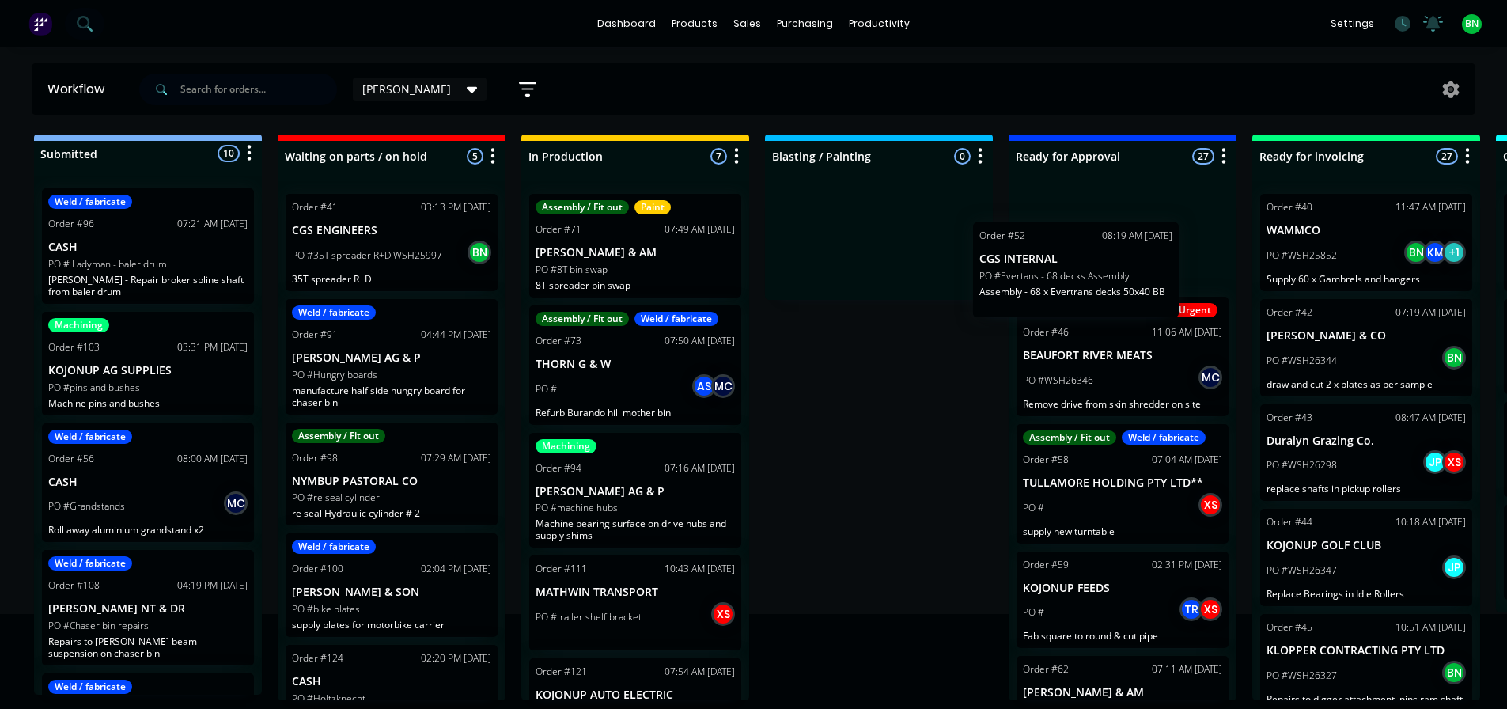
drag, startPoint x: 640, startPoint y: 249, endPoint x: 1078, endPoint y: 267, distance: 438.6
click at [1107, 278] on div "Submitted 10 Status colour #273444 hex #273444 Save Cancel Summaries Total orde…" at bounding box center [1077, 417] width 2179 height 566
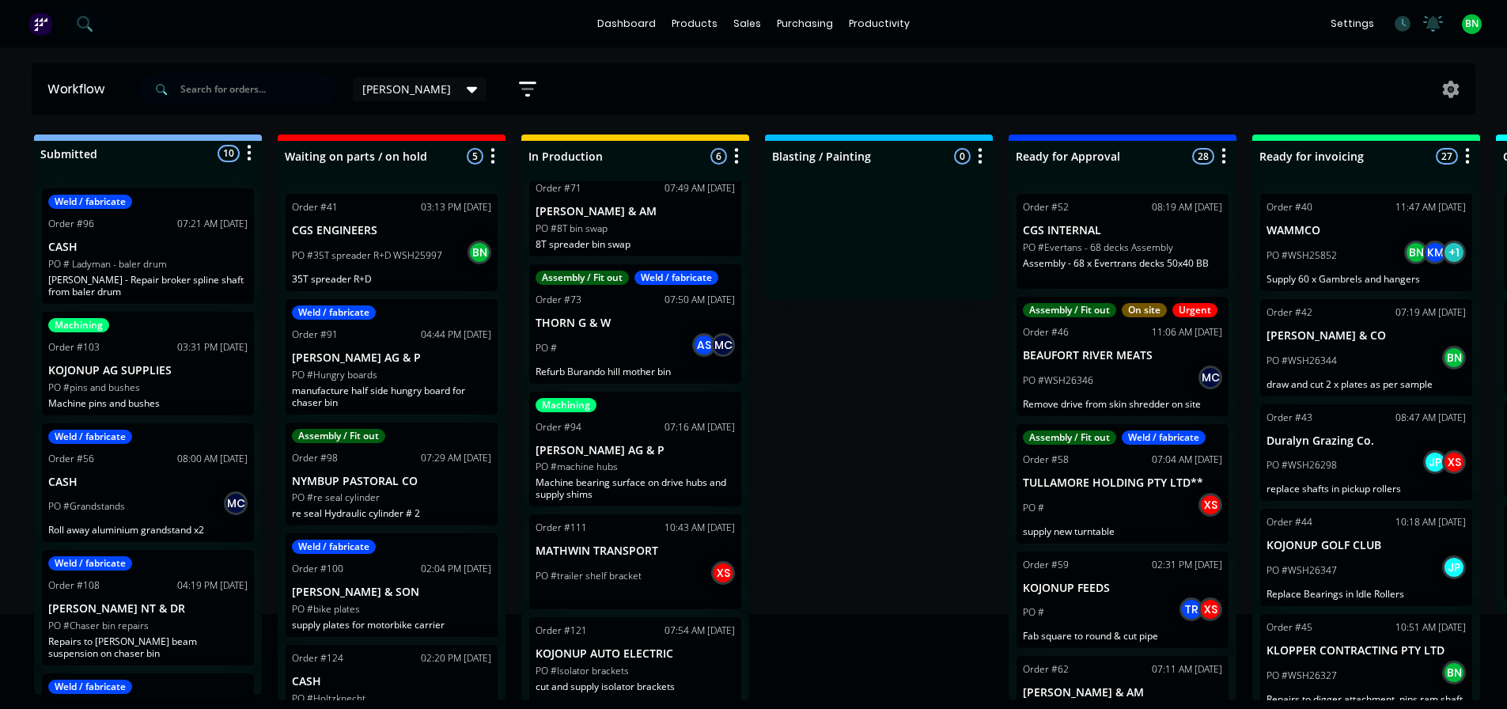
scroll to position [79, 0]
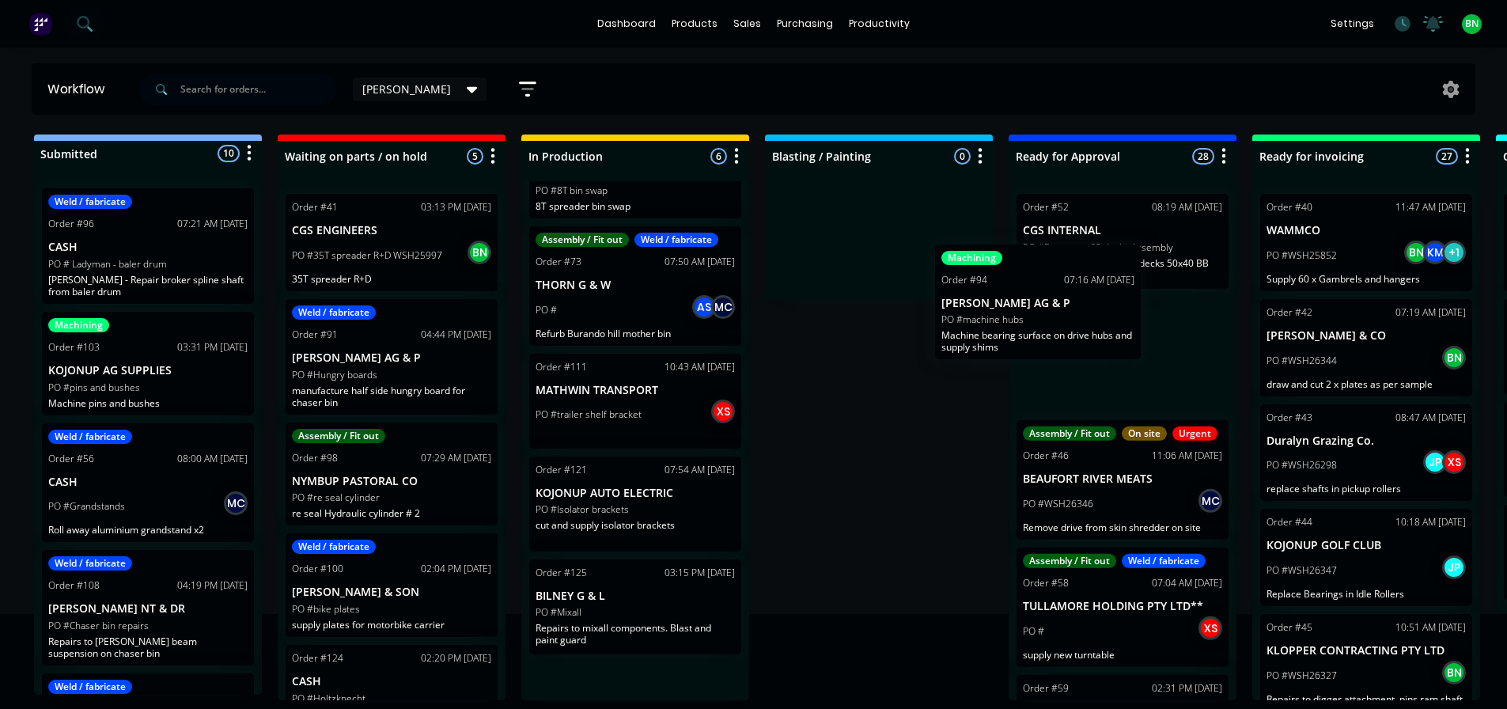
drag, startPoint x: 657, startPoint y: 437, endPoint x: 1076, endPoint y: 313, distance: 436.3
click at [1076, 313] on div "Submitted 10 Status colour #273444 hex #273444 Save Cancel Summaries Total orde…" at bounding box center [1077, 417] width 2179 height 566
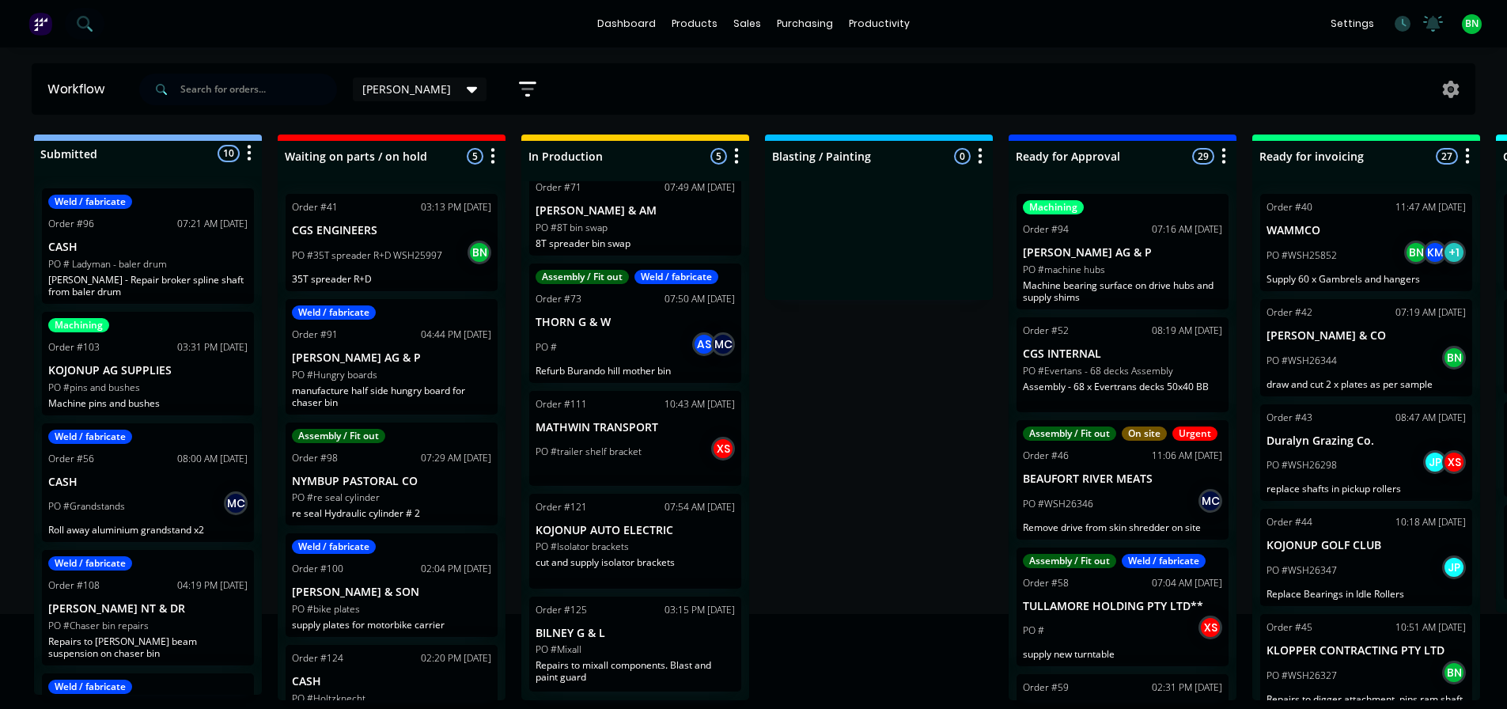
scroll to position [34, 0]
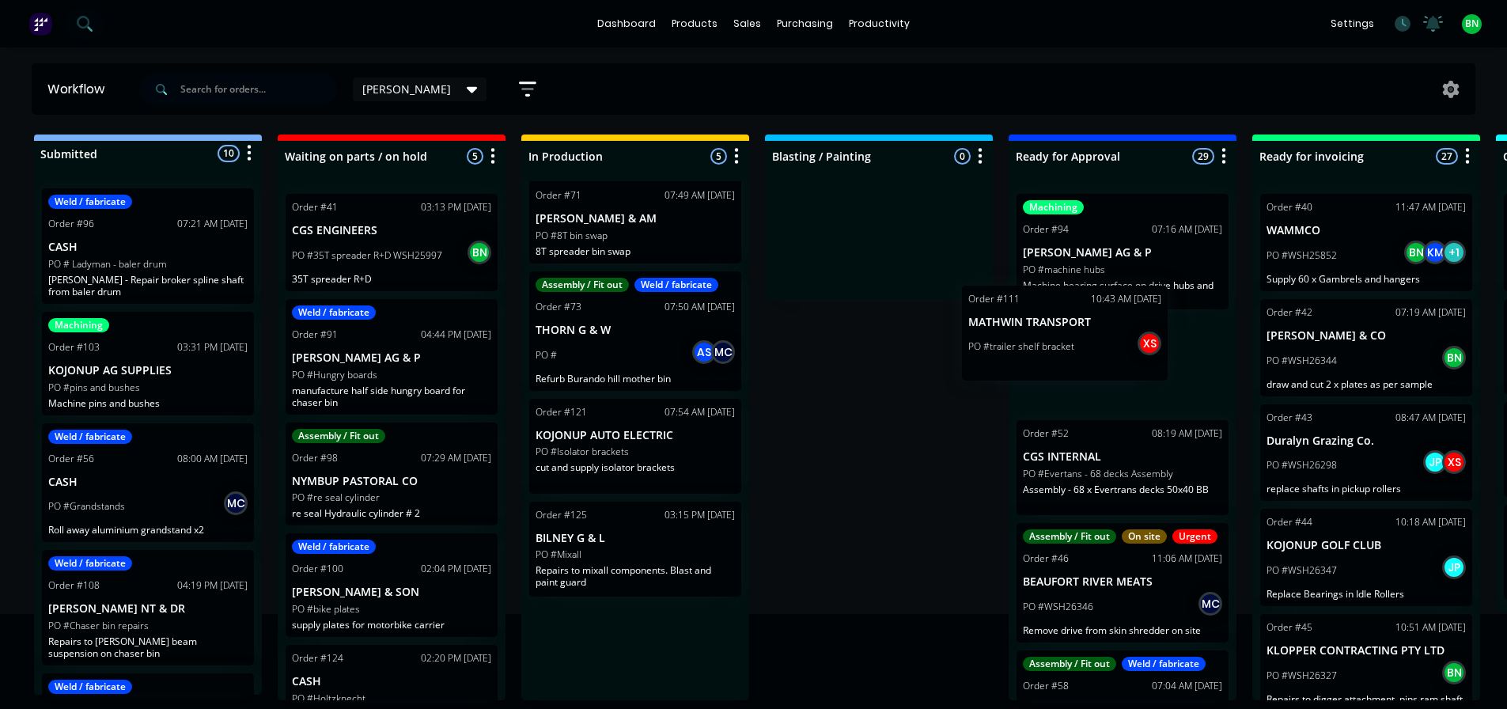
drag, startPoint x: 739, startPoint y: 426, endPoint x: 1068, endPoint y: 332, distance: 342.3
click at [1068, 332] on div "Submitted 10 Status colour #273444 hex #273444 Save Cancel Summaries Total orde…" at bounding box center [1077, 417] width 2179 height 566
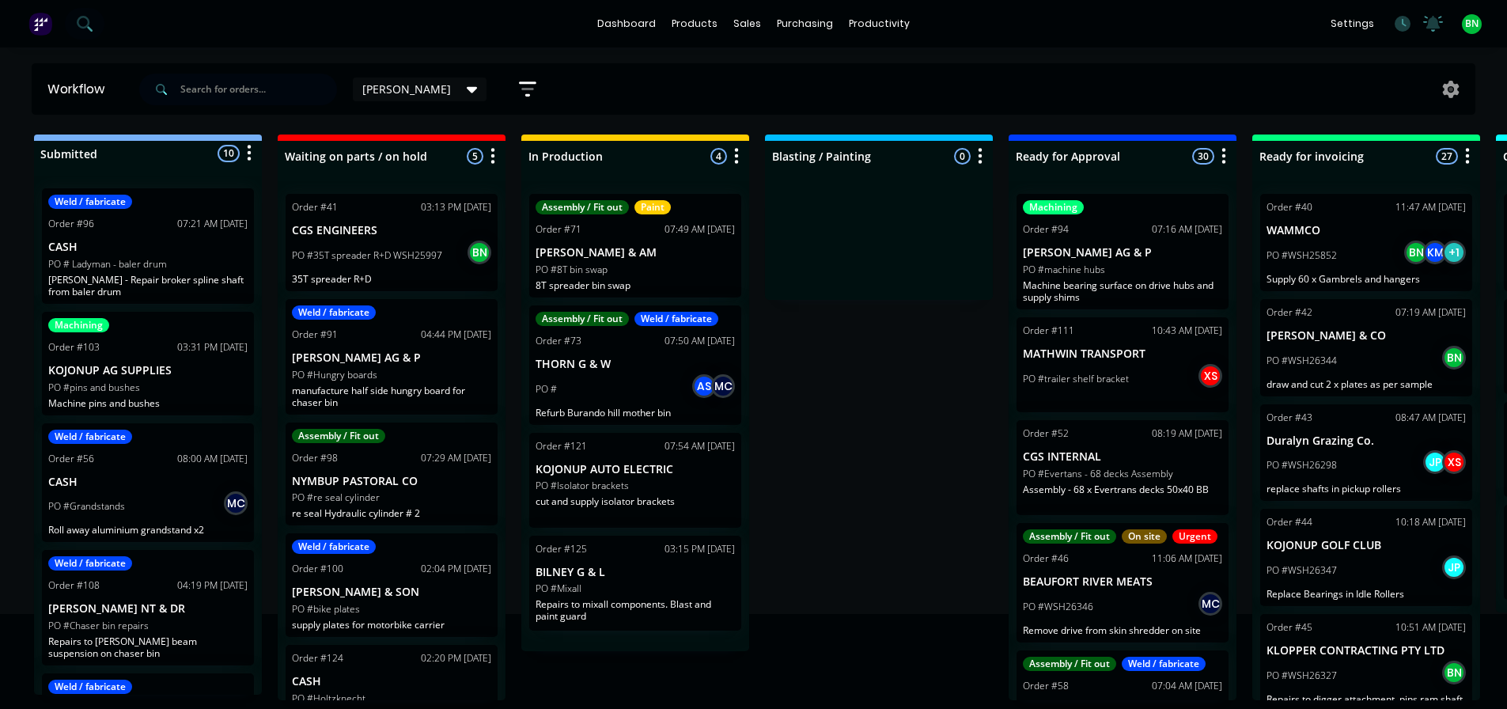
scroll to position [0, 0]
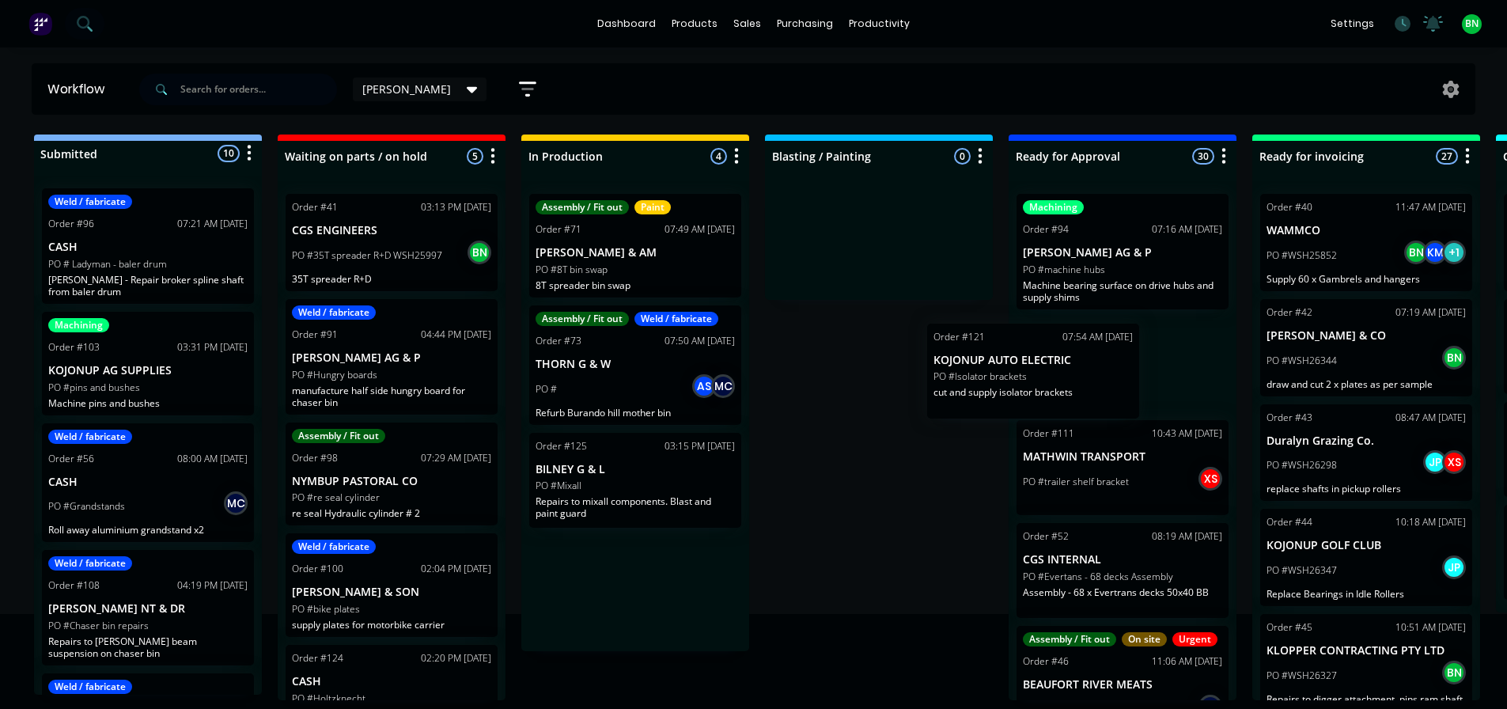
drag, startPoint x: 716, startPoint y: 475, endPoint x: 1084, endPoint y: 348, distance: 390.0
click at [1084, 348] on div "Submitted 10 Status colour #273444 hex #273444 Save Cancel Summaries Total orde…" at bounding box center [1077, 417] width 2179 height 566
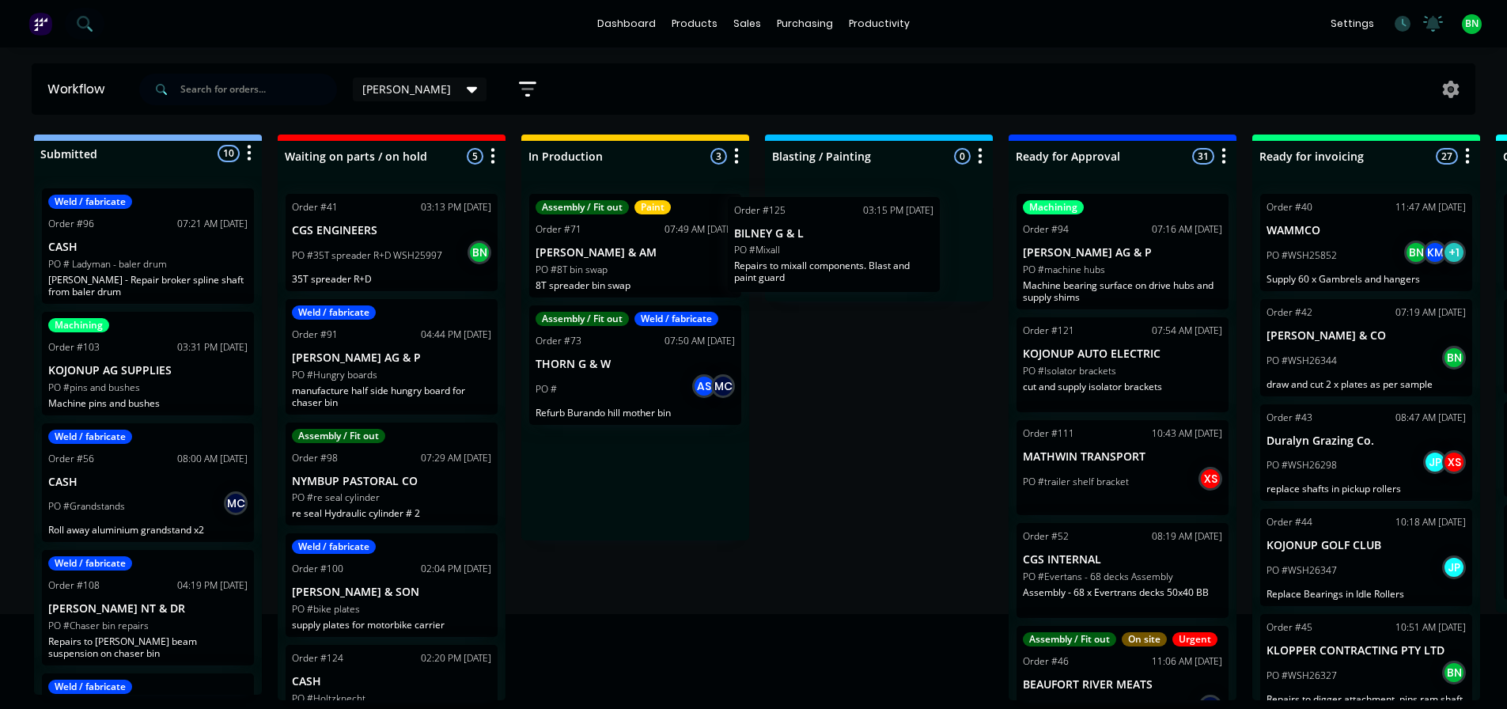
drag, startPoint x: 617, startPoint y: 480, endPoint x: 835, endPoint y: 247, distance: 319.0
click at [835, 247] on div "Submitted 10 Status colour #273444 hex #273444 Save Cancel Summaries Total orde…" at bounding box center [1077, 417] width 2179 height 566
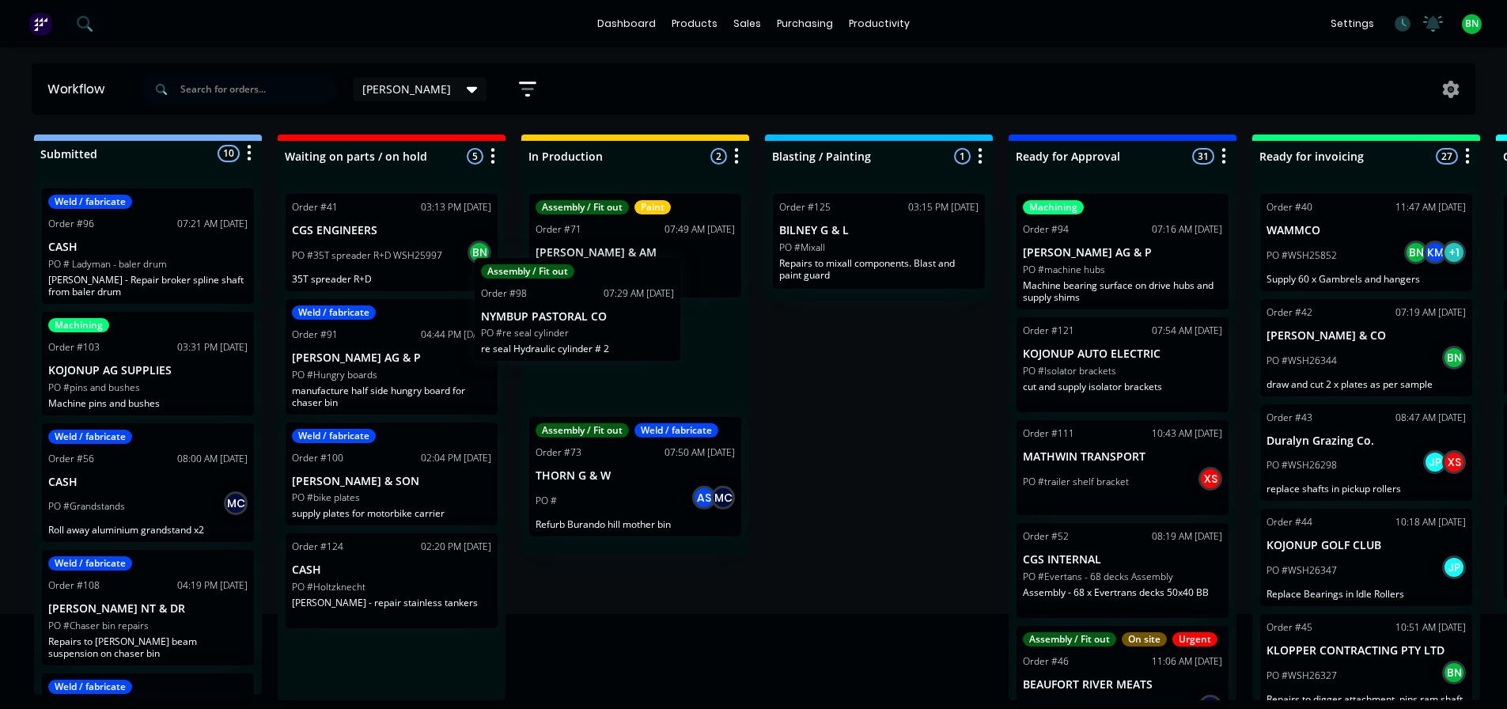
drag, startPoint x: 407, startPoint y: 486, endPoint x: 592, endPoint y: 320, distance: 248.2
click at [592, 320] on div "Submitted 10 Status colour #273444 hex #273444 Save Cancel Summaries Total orde…" at bounding box center [1077, 417] width 2179 height 566
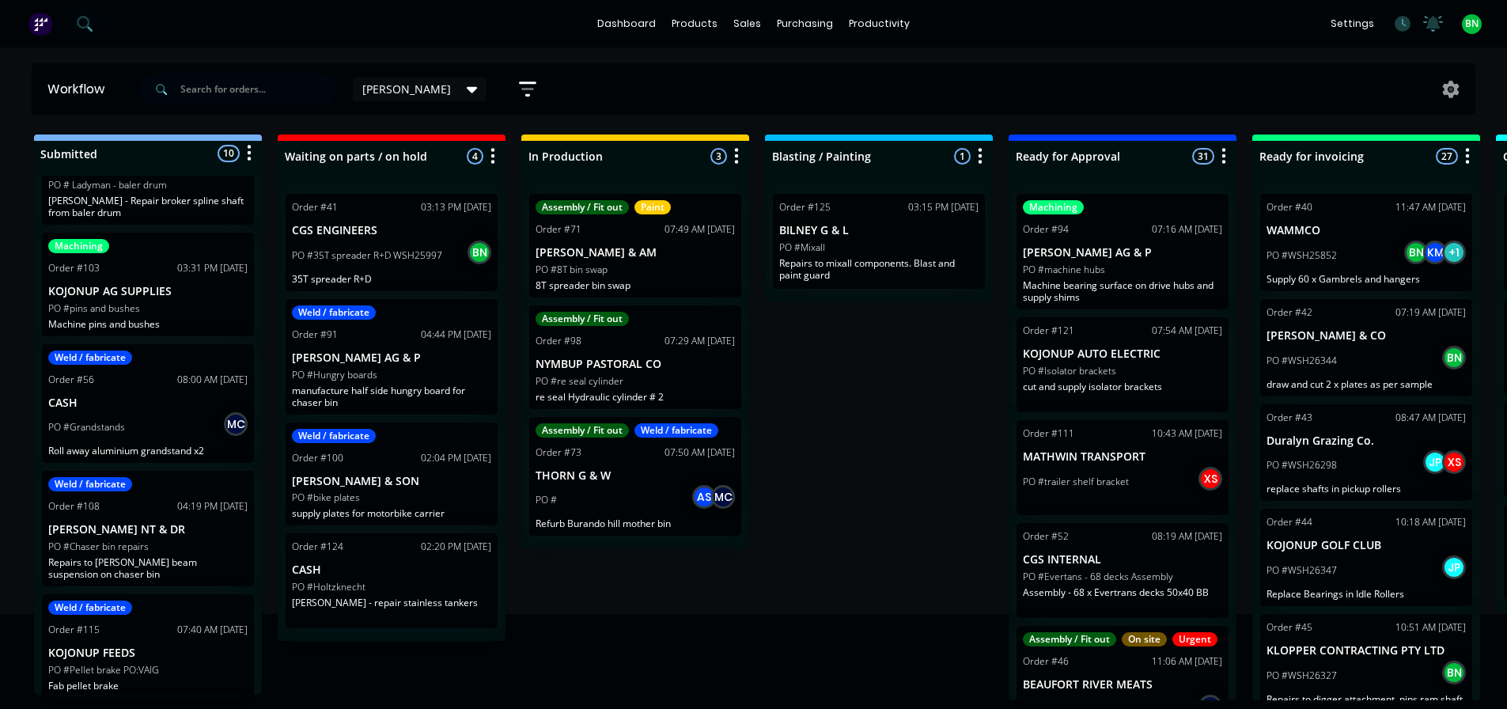
scroll to position [78, 0]
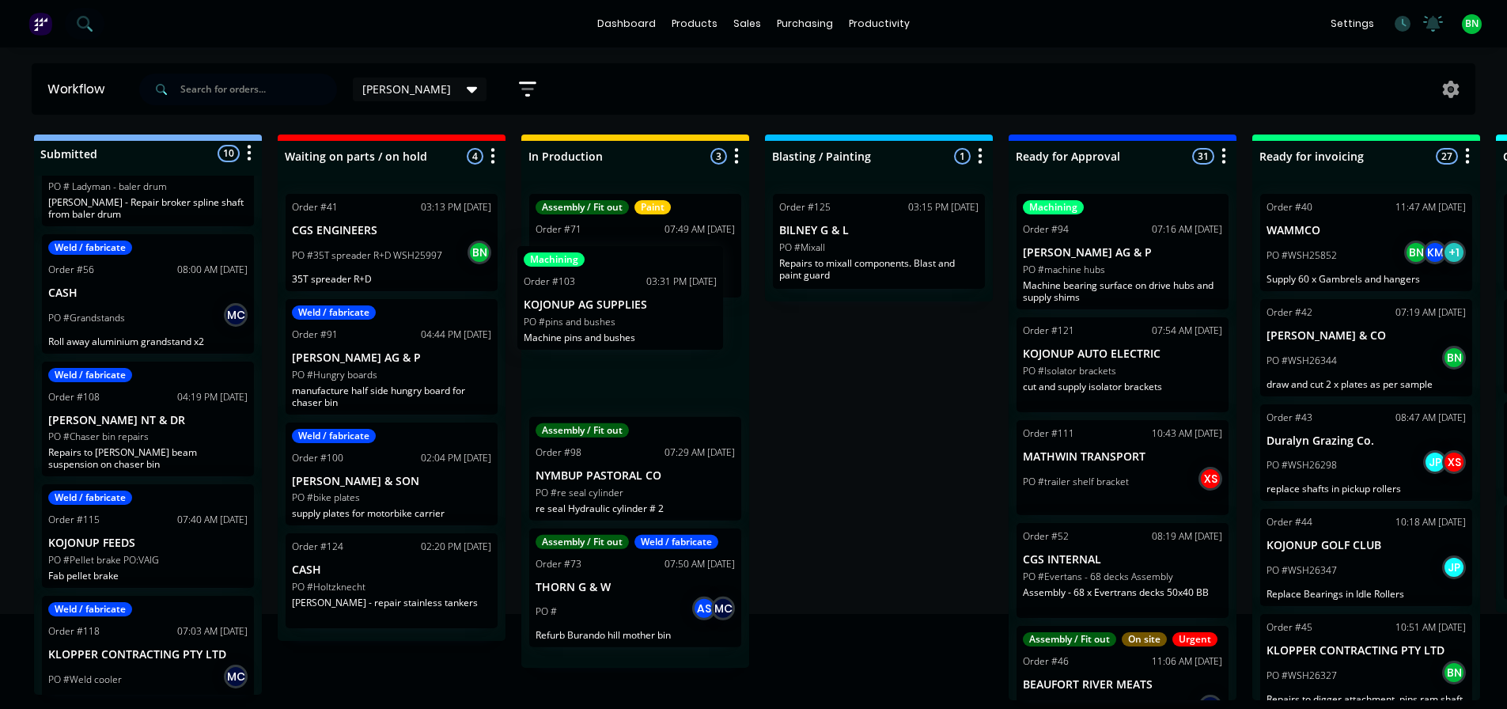
drag, startPoint x: 146, startPoint y: 297, endPoint x: 631, endPoint y: 312, distance: 485.9
click at [631, 312] on div "Submitted 10 Status colour #273444 hex #273444 Save Cancel Summaries Total orde…" at bounding box center [1077, 417] width 2179 height 566
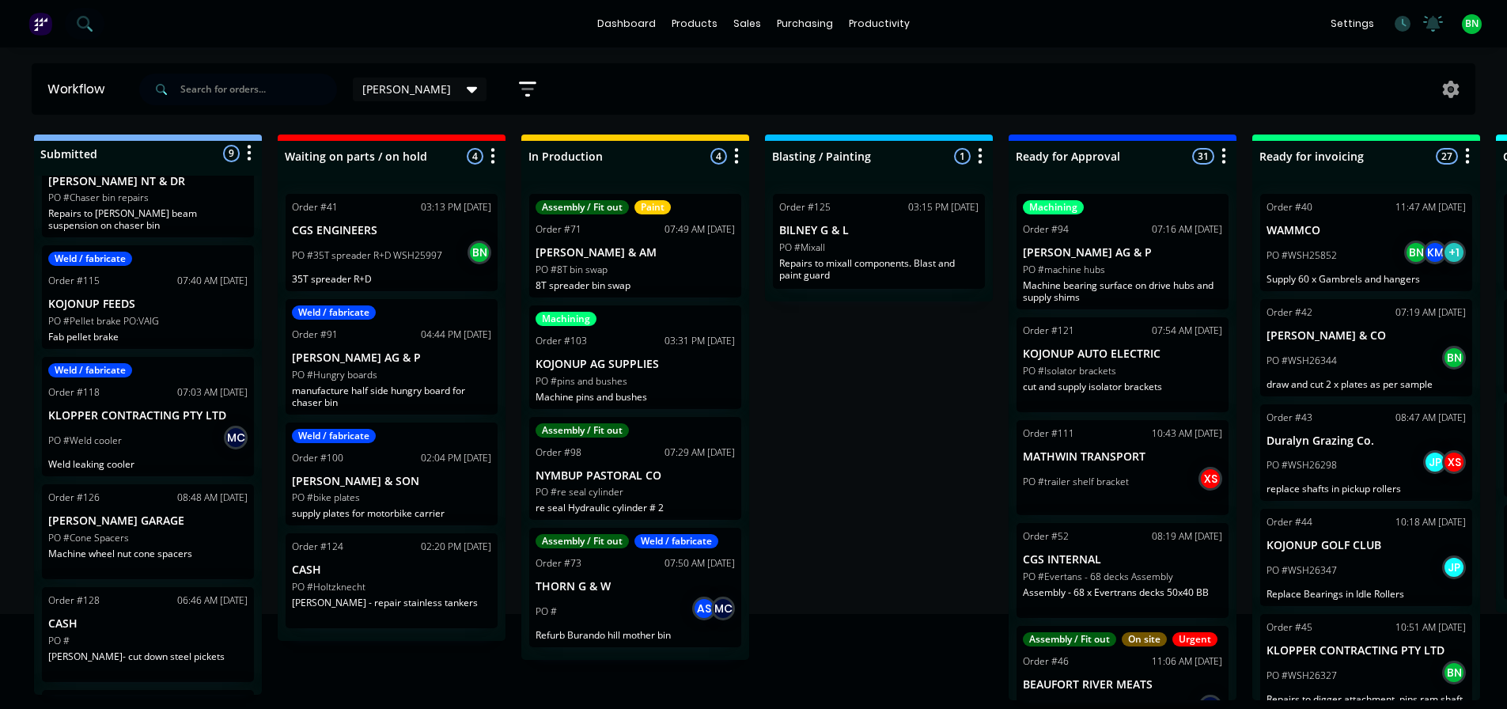
scroll to position [396, 0]
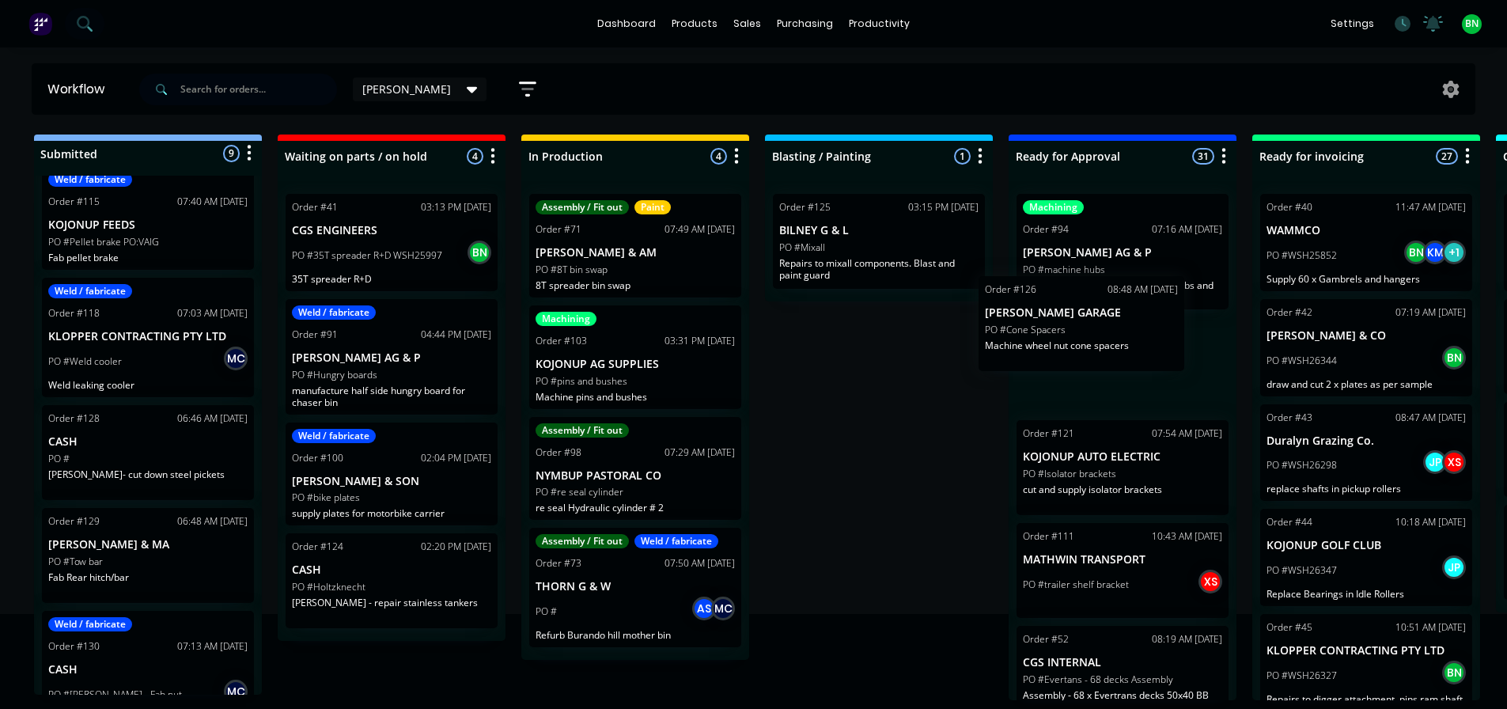
drag, startPoint x: 158, startPoint y: 456, endPoint x: 1114, endPoint y: 326, distance: 964.3
click at [1114, 326] on div "Submitted 9 Status colour #273444 hex #273444 Save Cancel Summaries Total order…" at bounding box center [1077, 417] width 2179 height 566
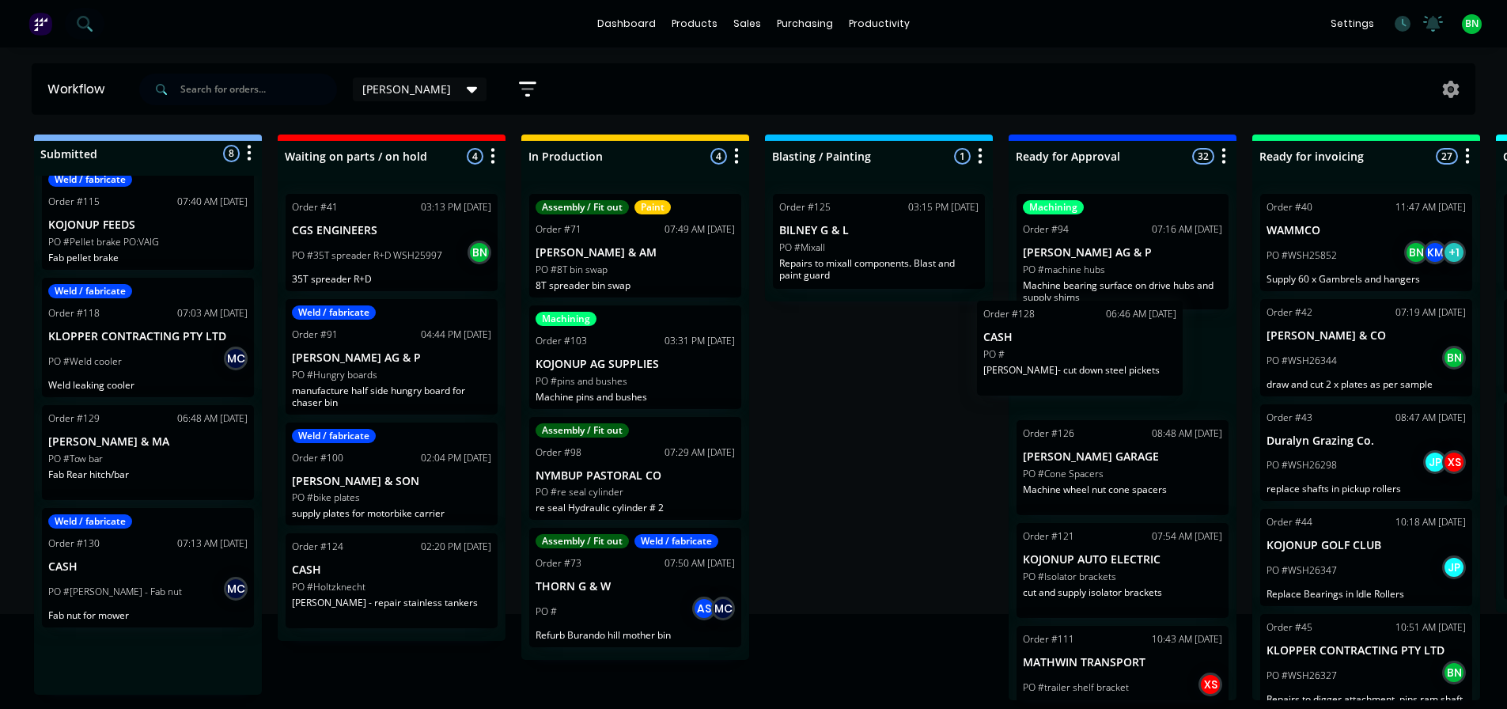
drag, startPoint x: 137, startPoint y: 454, endPoint x: 1088, endPoint y: 350, distance: 956.5
click at [1088, 350] on div "Submitted 8 Status colour #273444 hex #273444 Save Cancel Summaries Total order…" at bounding box center [1077, 417] width 2179 height 566
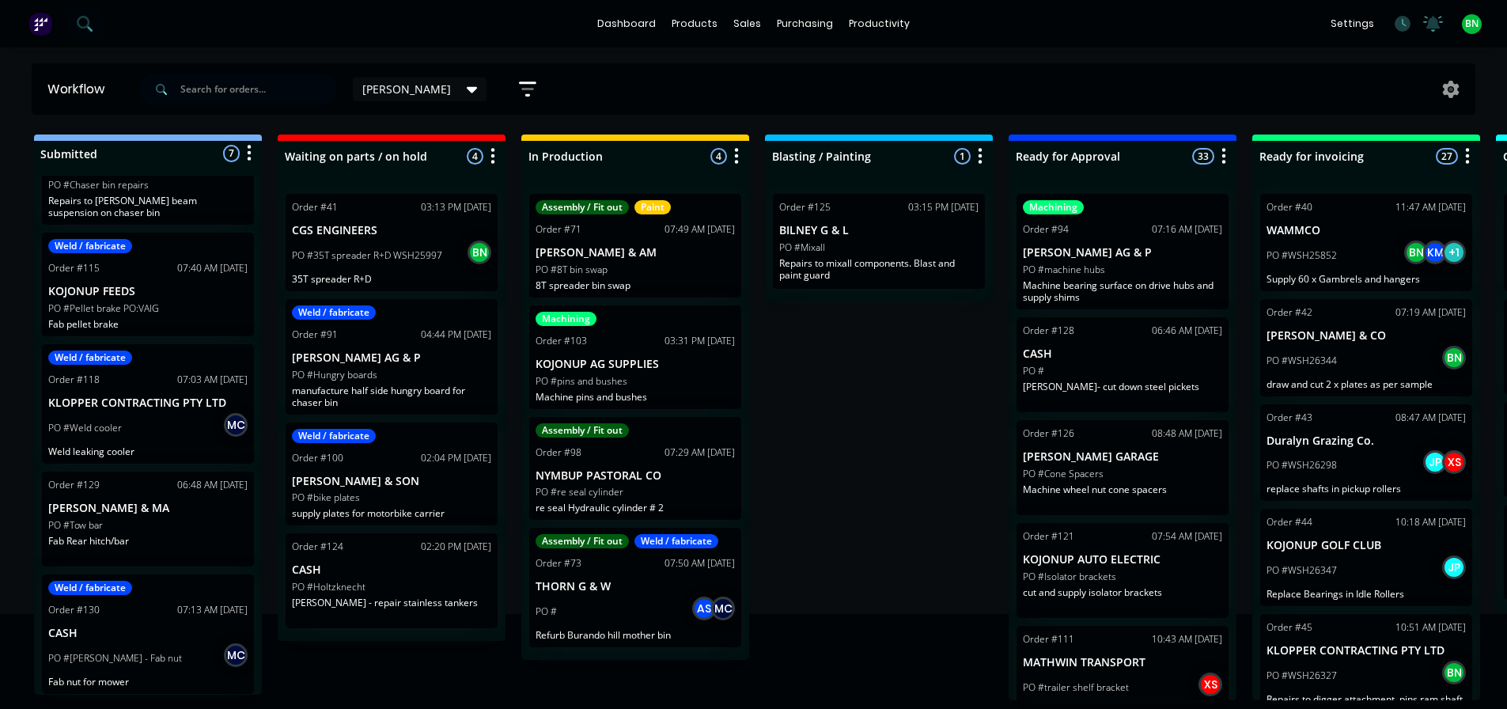
scroll to position [3, 0]
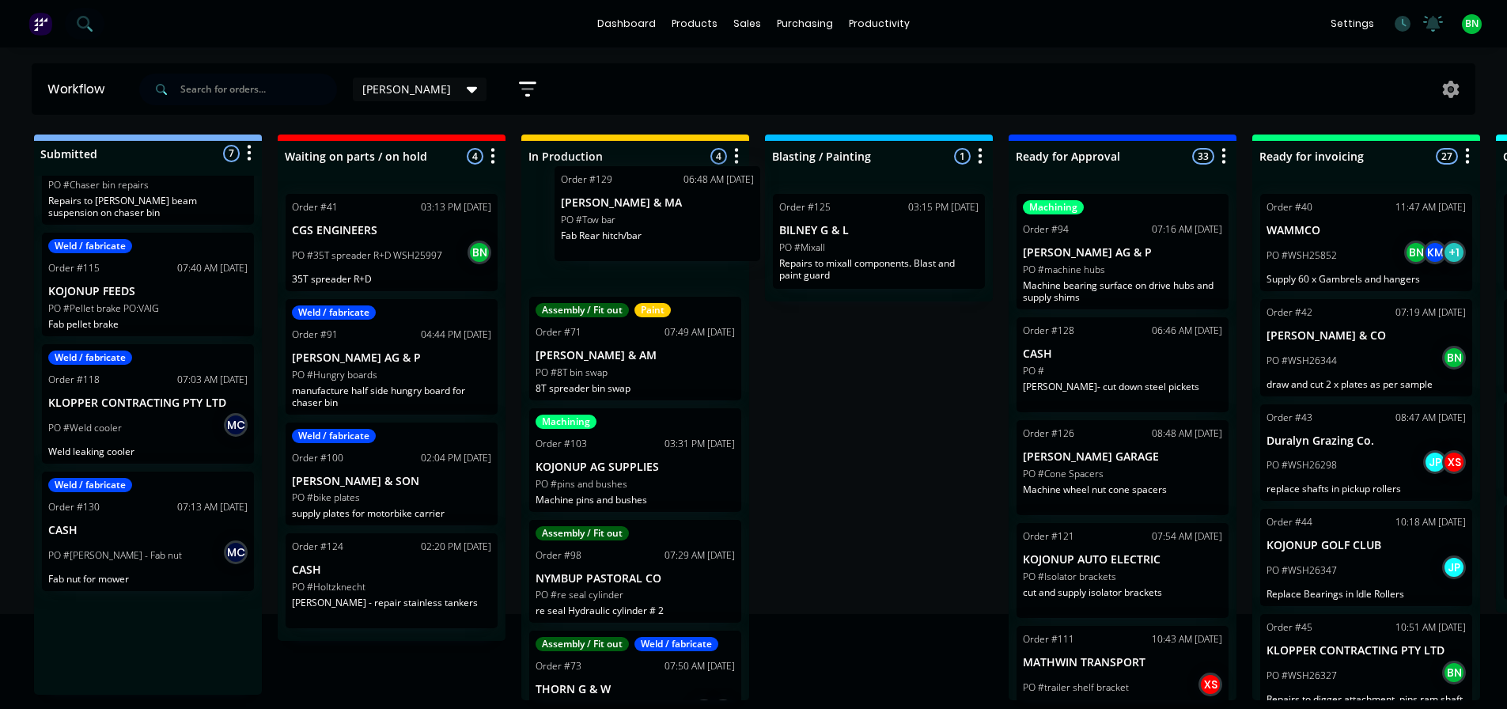
drag, startPoint x: 168, startPoint y: 520, endPoint x: 653, endPoint y: 240, distance: 559.5
click at [653, 240] on div "Submitted 7 Status colour #273444 hex #273444 Save Cancel Summaries Total order…" at bounding box center [1077, 417] width 2179 height 566
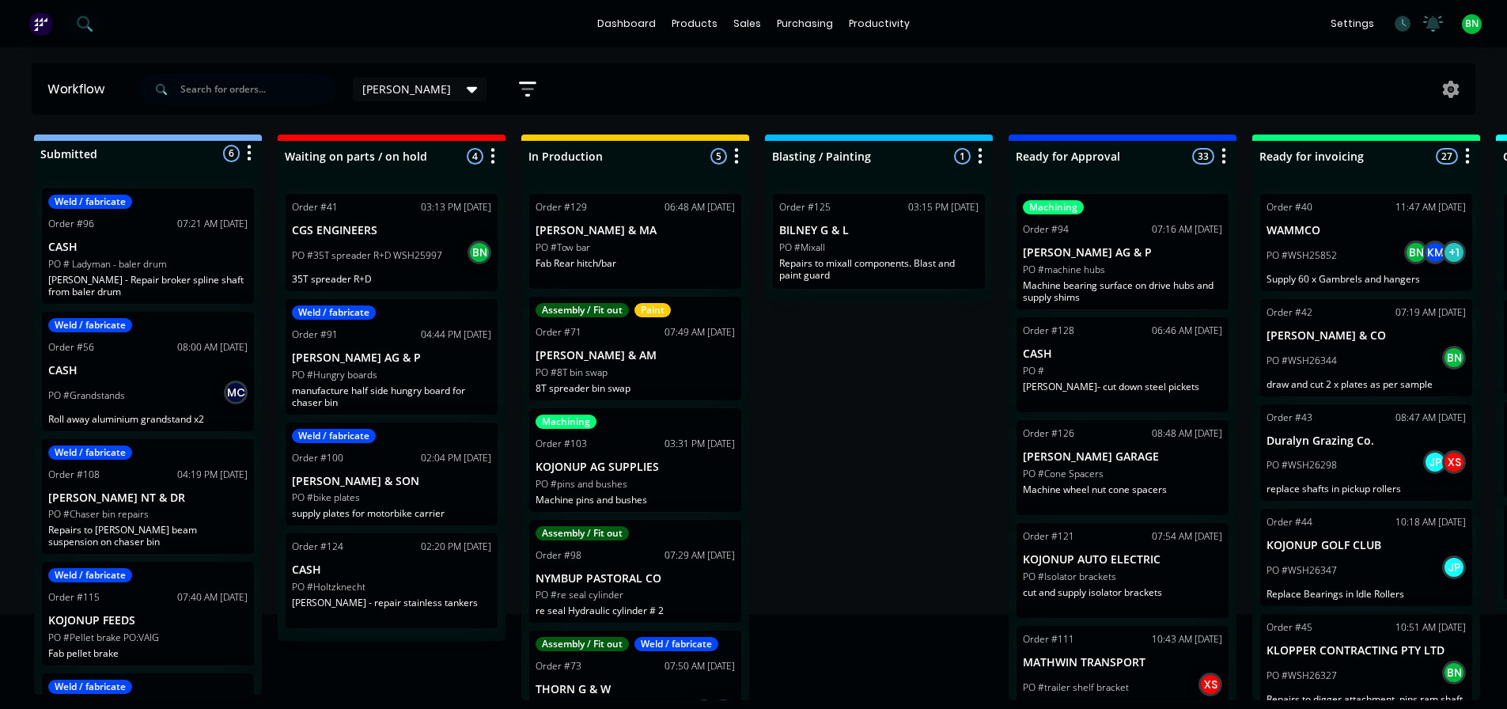
scroll to position [0, 0]
drag, startPoint x: 851, startPoint y: 509, endPoint x: 903, endPoint y: 402, distance: 118.9
click at [862, 482] on div "Submitted 6 Status colour #273444 hex #273444 Save Cancel Summaries Total order…" at bounding box center [1077, 417] width 2179 height 566
click at [853, 425] on div "Submitted 6 Status colour #273444 hex #273444 Save Cancel Summaries Total order…" at bounding box center [1077, 417] width 2179 height 566
click at [907, 456] on div "Submitted 6 Status colour #273444 hex #273444 Save Cancel Summaries Total order…" at bounding box center [1077, 417] width 2179 height 566
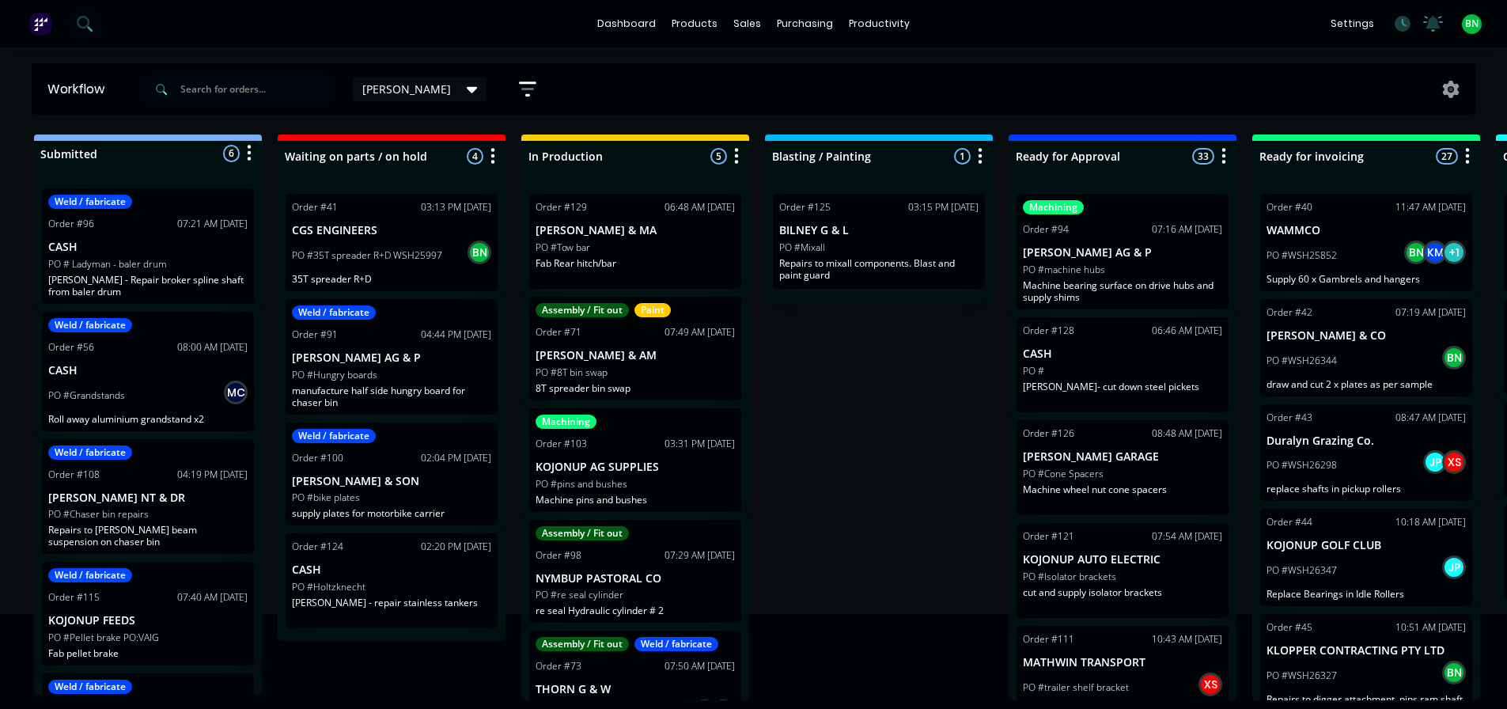
click at [364, 25] on div "dashboard products sales purchasing productivity dashboard products Product Cat…" at bounding box center [753, 23] width 1507 height 47
click at [255, 92] on input "text" at bounding box center [258, 90] width 157 height 32
type input "bilne"
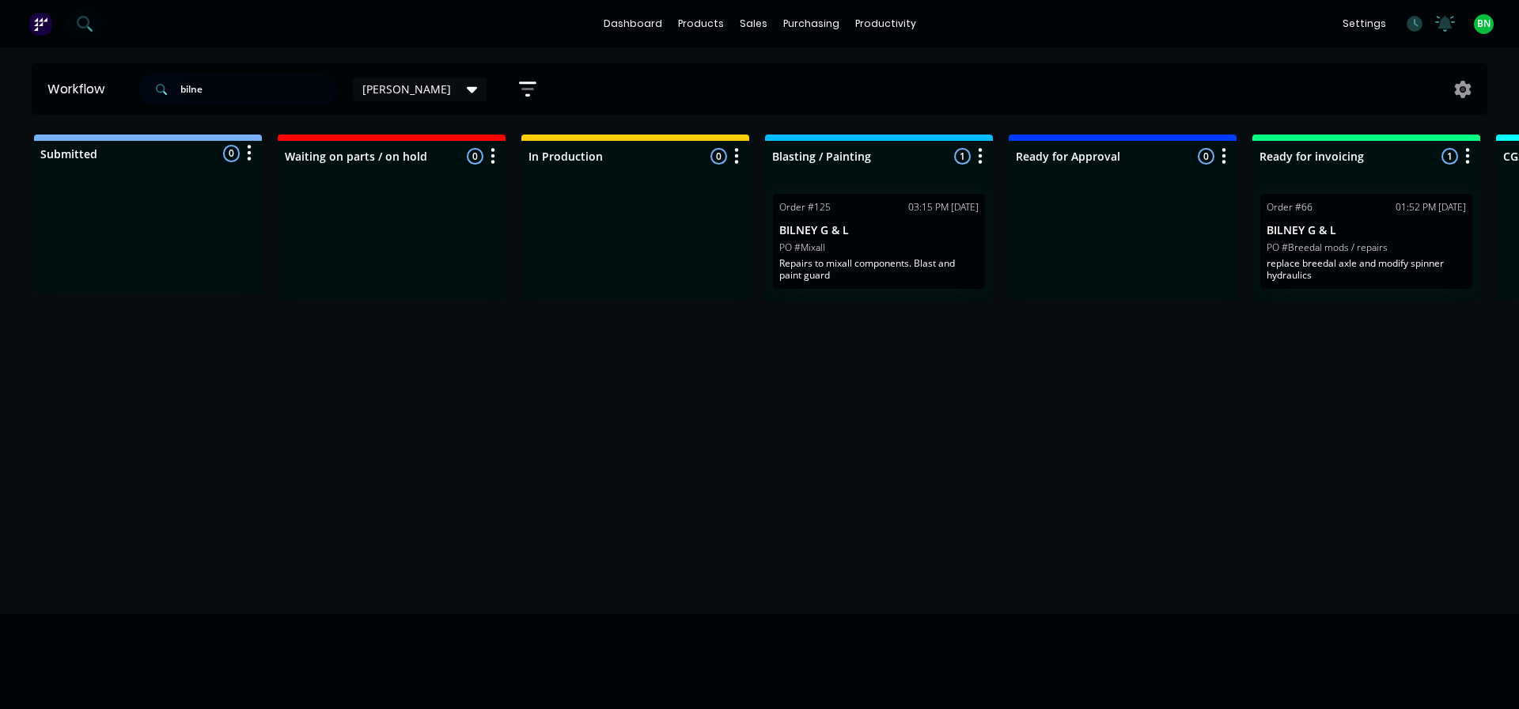
click at [336, 28] on div "dashboard products sales purchasing productivity dashboard products Product Cat…" at bounding box center [759, 23] width 1519 height 47
drag, startPoint x: 225, startPoint y: 97, endPoint x: 80, endPoint y: 95, distance: 144.8
click at [81, 95] on header "Workflow [PERSON_NAME] Save new view None edit [PERSON_NAME] (Default) edit Off…" at bounding box center [760, 88] width 1456 height 51
drag, startPoint x: 168, startPoint y: 17, endPoint x: 95, endPoint y: 28, distance: 74.3
click at [168, 17] on div "dashboard products sales purchasing productivity dashboard products Product Cat…" at bounding box center [759, 23] width 1519 height 47
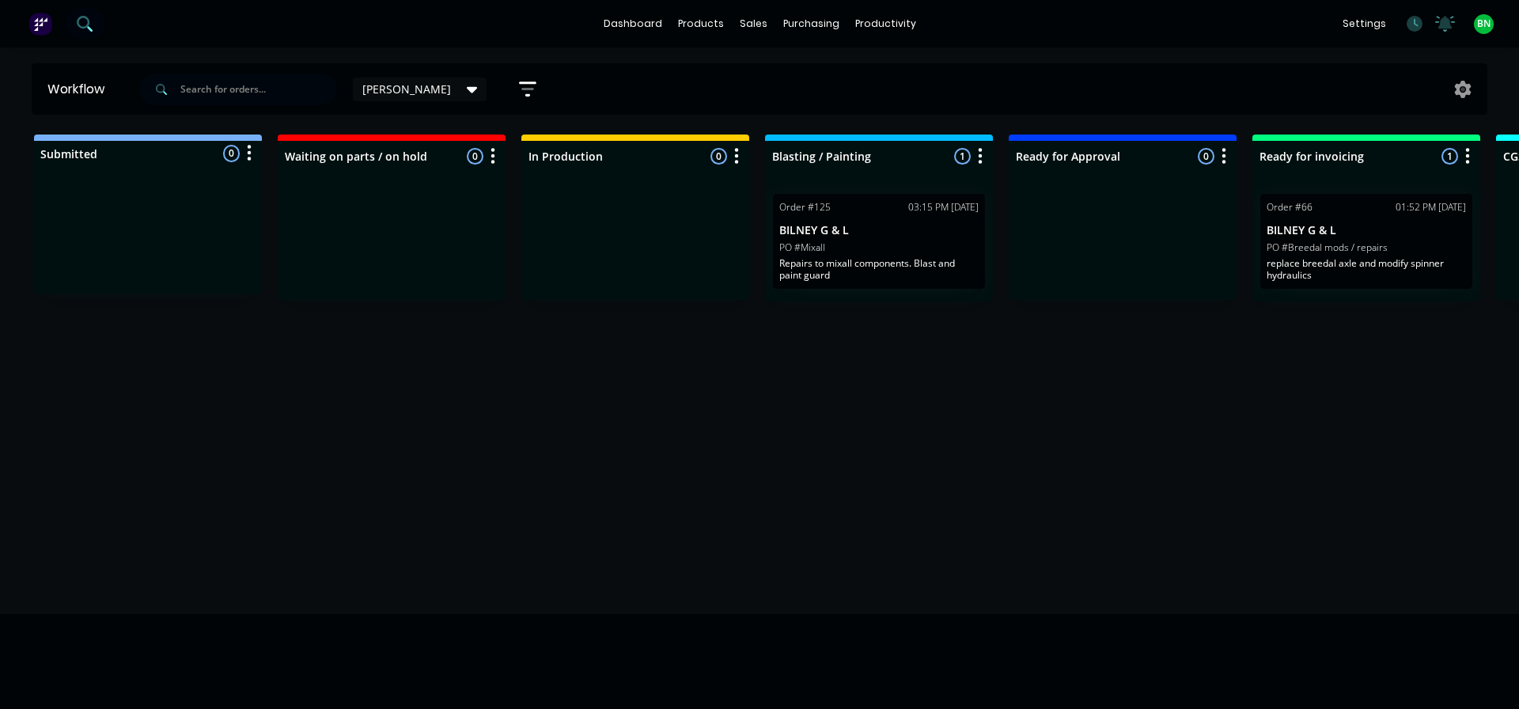
click at [81, 25] on icon at bounding box center [84, 23] width 15 height 15
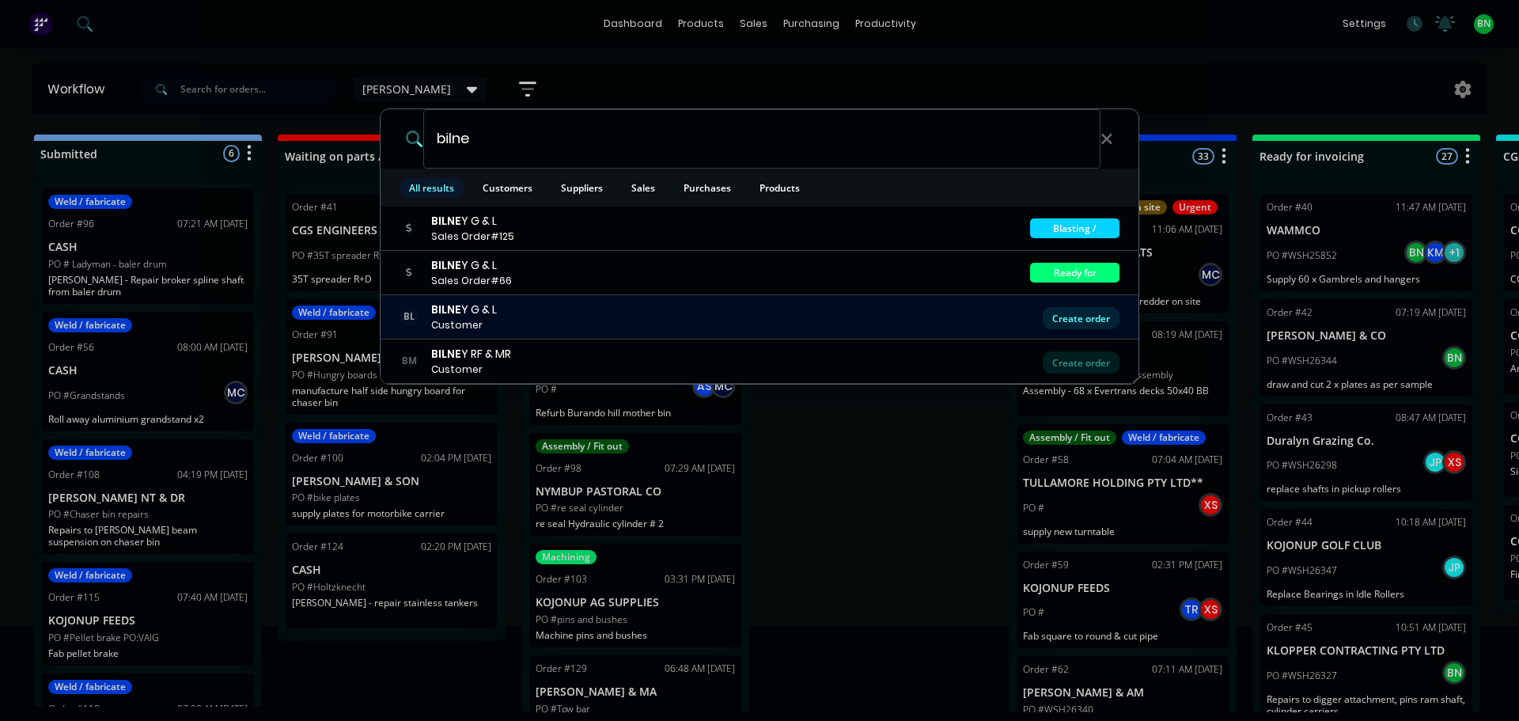
type input "bilne"
click at [1111, 320] on div "Create order" at bounding box center [1081, 318] width 77 height 22
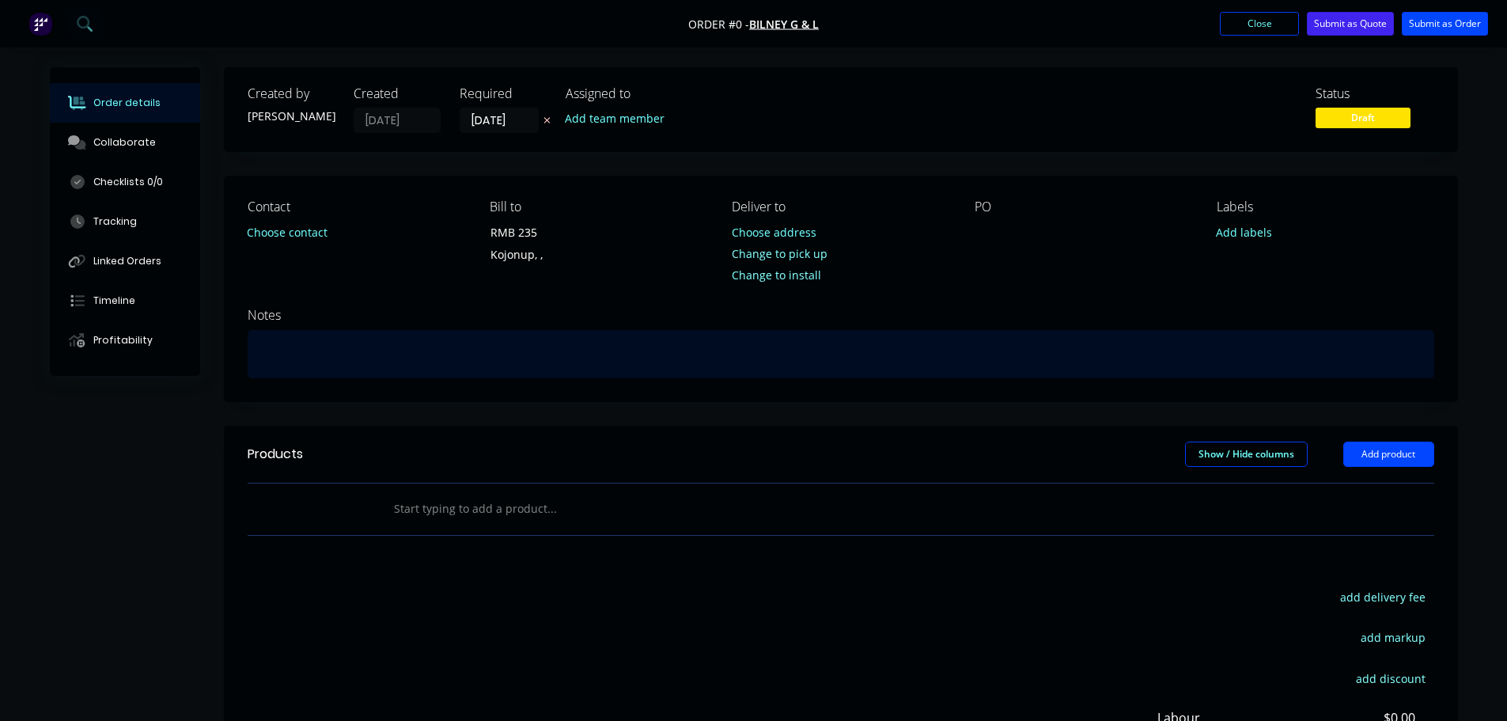
click at [332, 368] on div at bounding box center [841, 354] width 1187 height 48
click at [373, 355] on div "Check / straighten Mixall PTO shaft" at bounding box center [841, 354] width 1187 height 48
click at [472, 359] on div "Check / straighten Mix all PTO shaft" at bounding box center [841, 354] width 1187 height 48
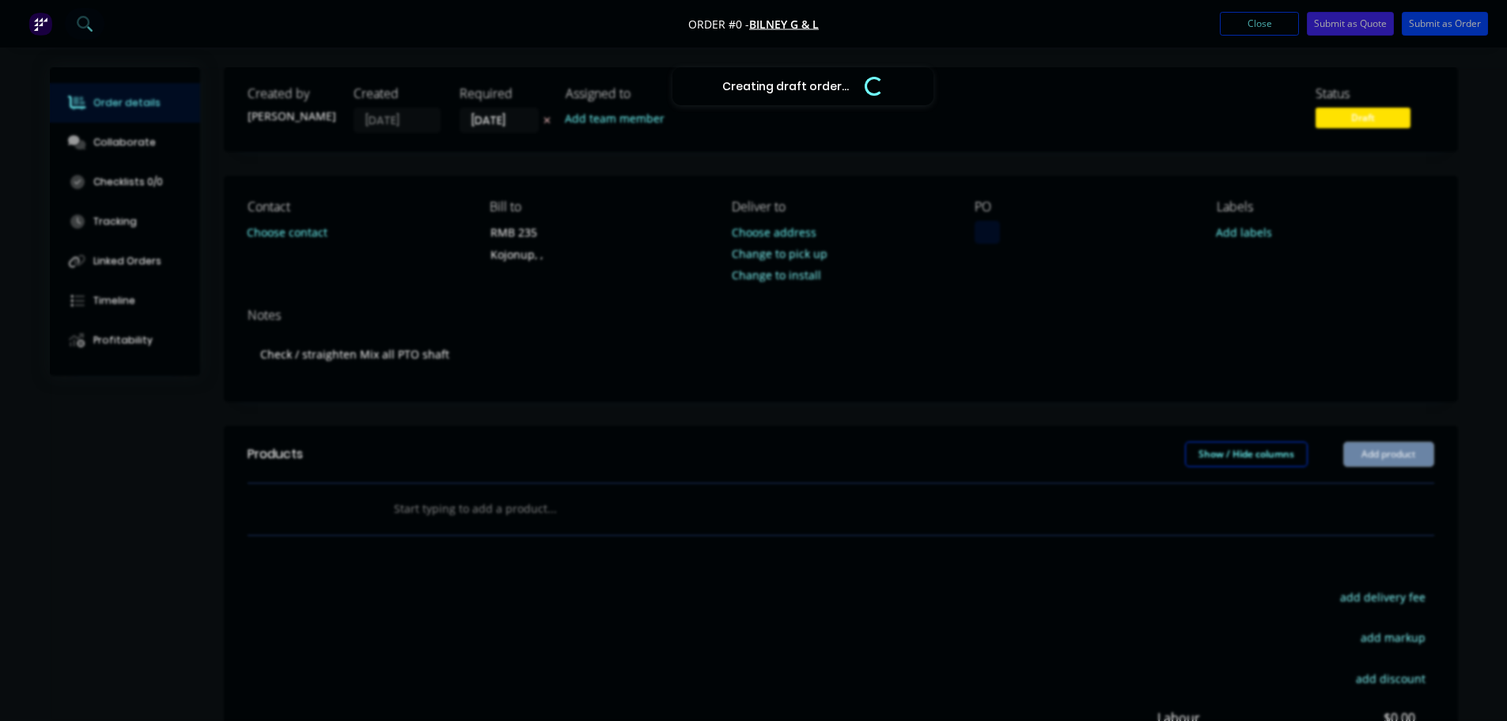
click at [990, 231] on div "Creating draft order... Loading... Order details Collaborate Checklists 0/0 Tra…" at bounding box center [754, 503] width 1440 height 872
click at [1028, 297] on div "Notes Check / straighten Mix all PTO shaft" at bounding box center [841, 348] width 1234 height 106
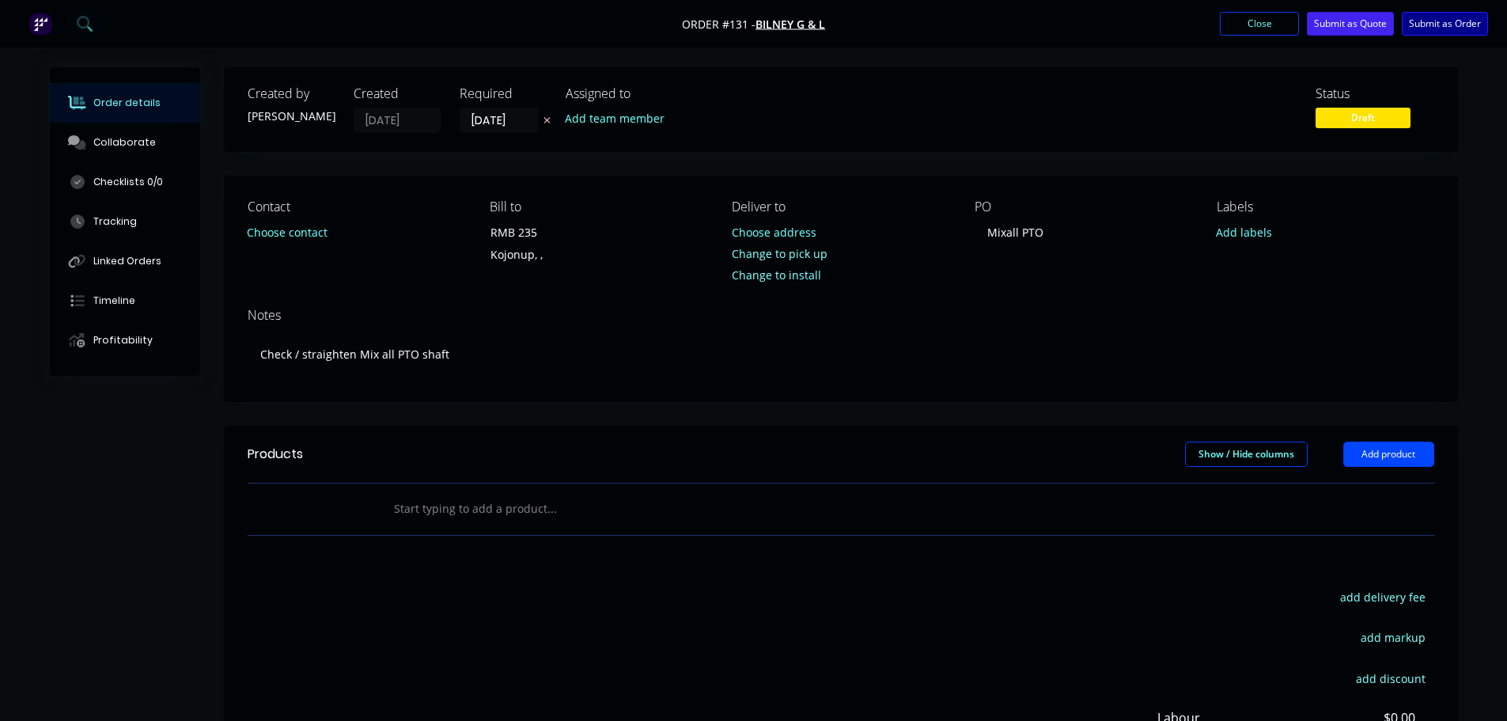
click at [1432, 21] on button "Submit as Order" at bounding box center [1445, 24] width 86 height 24
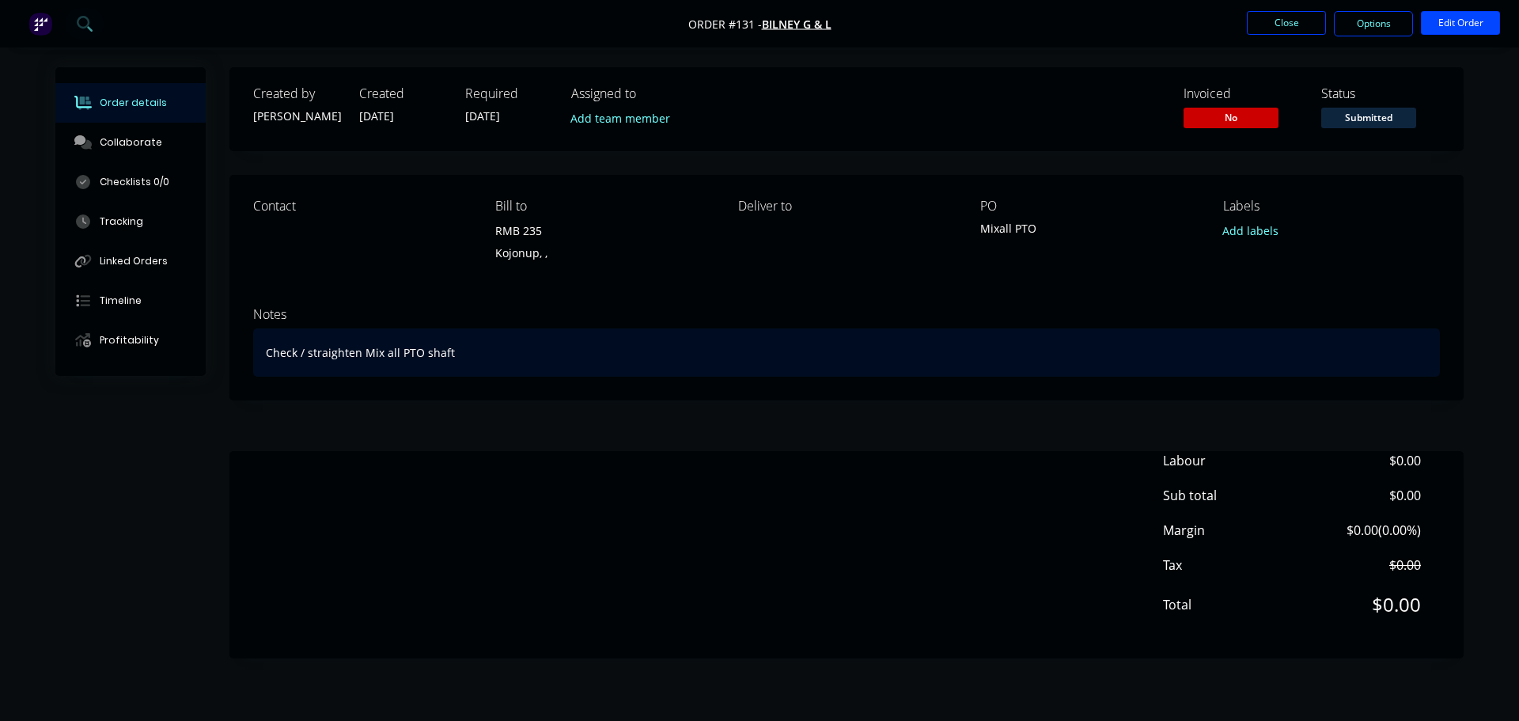
click at [1202, 331] on div "Check / straighten Mix all PTO shaft" at bounding box center [846, 352] width 1187 height 48
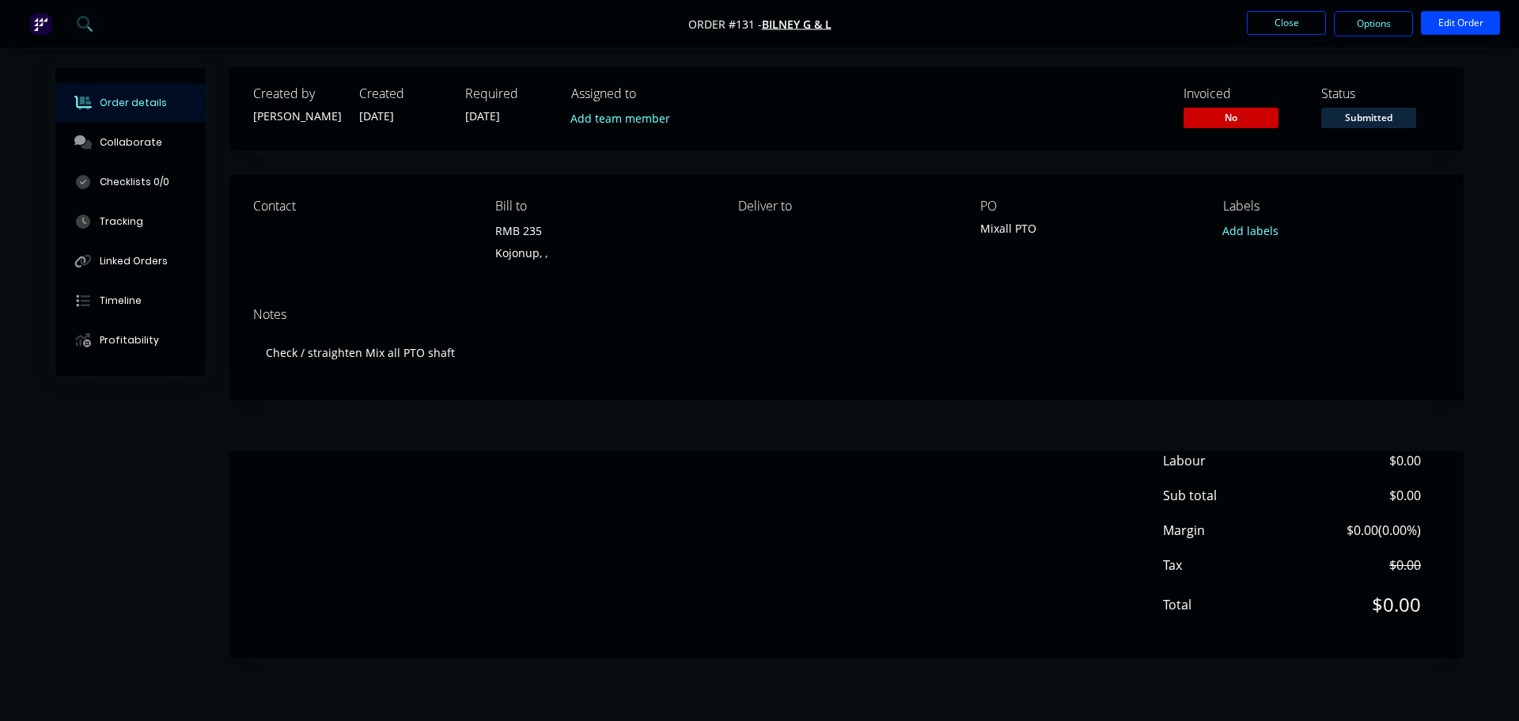
click at [859, 517] on div "Labour $0.00 Sub total $0.00 Margin $0.00 ( 0.00 %) Tax $0.00 Total $0.00" at bounding box center [846, 543] width 1187 height 184
click at [872, 638] on div "Labour $0.00 Sub total $0.00 Margin $0.00 ( 0.00 %) Tax $0.00 Total $0.00" at bounding box center [846, 554] width 1234 height 207
click at [1310, 17] on button "Close" at bounding box center [1286, 23] width 79 height 24
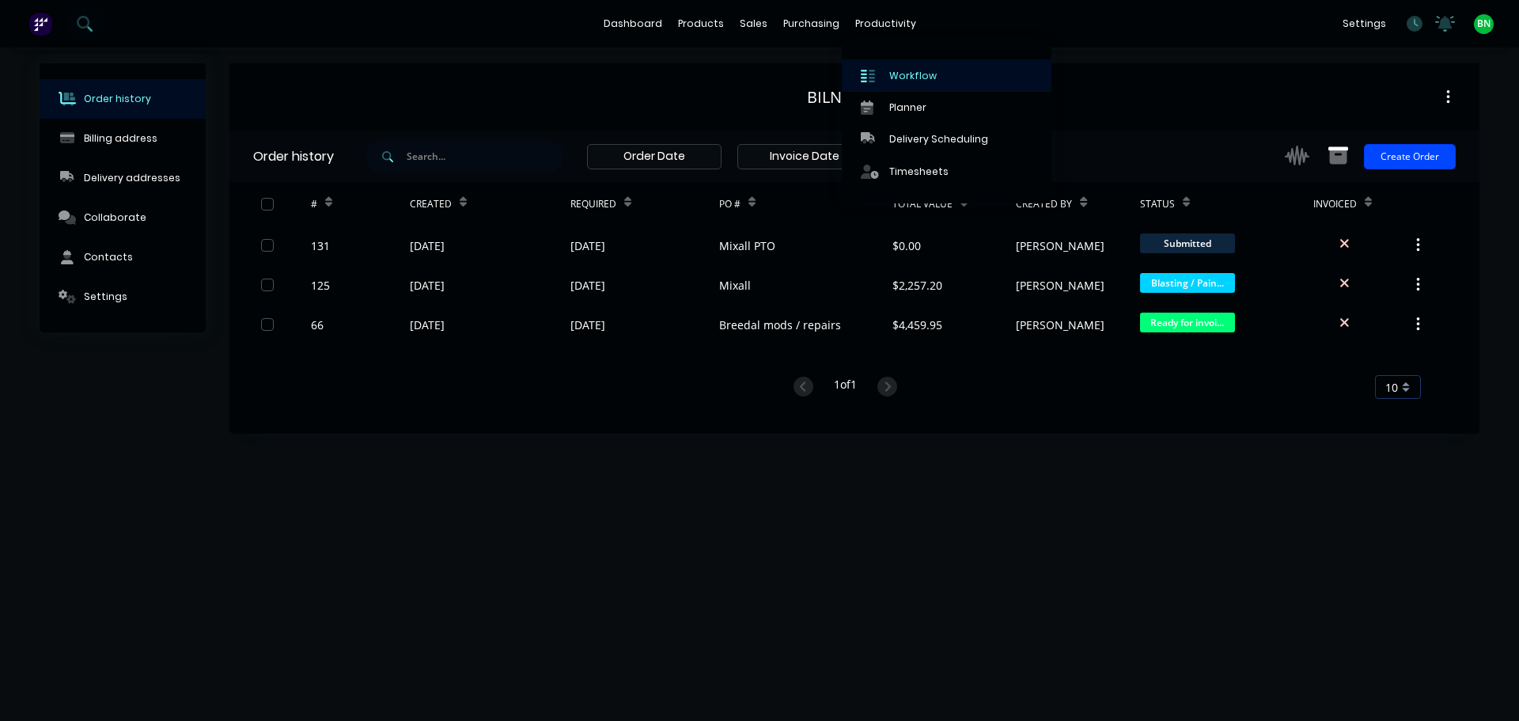
click at [911, 77] on div "Workflow" at bounding box center [912, 76] width 47 height 14
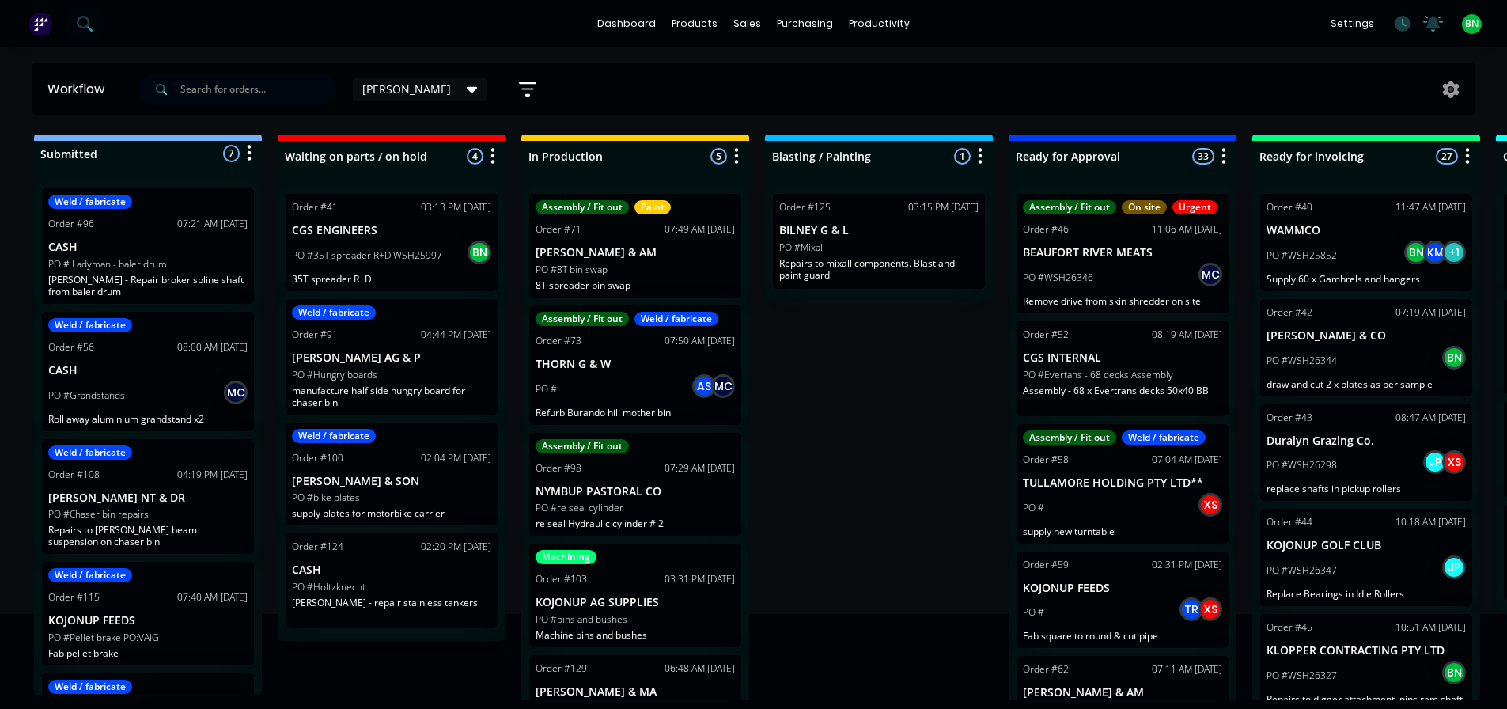
click at [827, 441] on div "Submitted 7 Status colour #273444 hex #273444 Save Cancel Summaries Total order…" at bounding box center [1077, 417] width 2179 height 566
click at [784, 462] on div "Submitted 7 Status colour #273444 hex #273444 Save Cancel Summaries Total order…" at bounding box center [1077, 417] width 2179 height 566
click at [899, 543] on div "Submitted 7 Status colour #273444 hex #273444 Save Cancel Summaries Total order…" at bounding box center [1077, 417] width 2179 height 566
click at [907, 521] on div "Submitted 7 Status colour #273444 hex #273444 Save Cancel Summaries Total order…" at bounding box center [1077, 417] width 2179 height 566
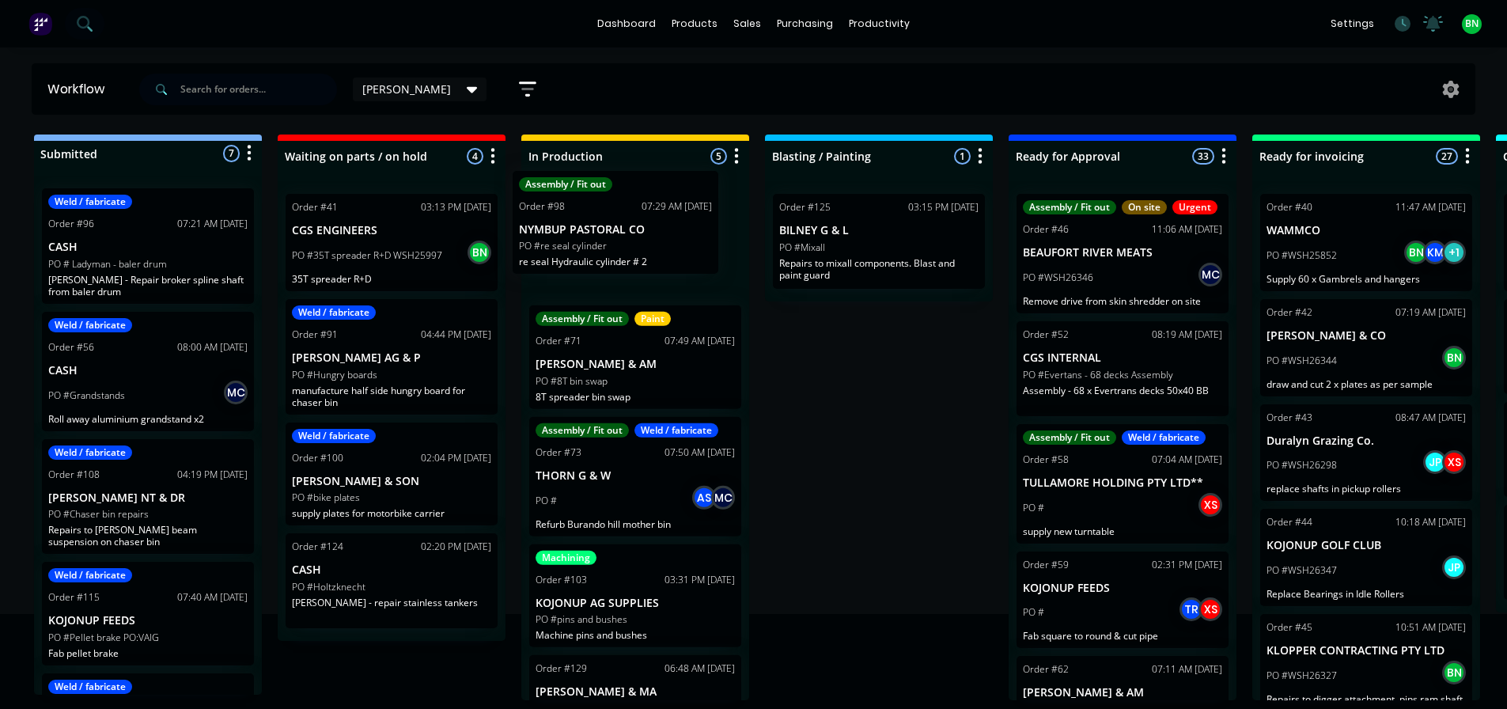
drag, startPoint x: 676, startPoint y: 504, endPoint x: 668, endPoint y: 244, distance: 259.6
click at [668, 244] on div "Assembly / Fit out Paint Order #71 07:49 AM [DATE] [PERSON_NAME] & AM PO #8T bi…" at bounding box center [635, 440] width 228 height 519
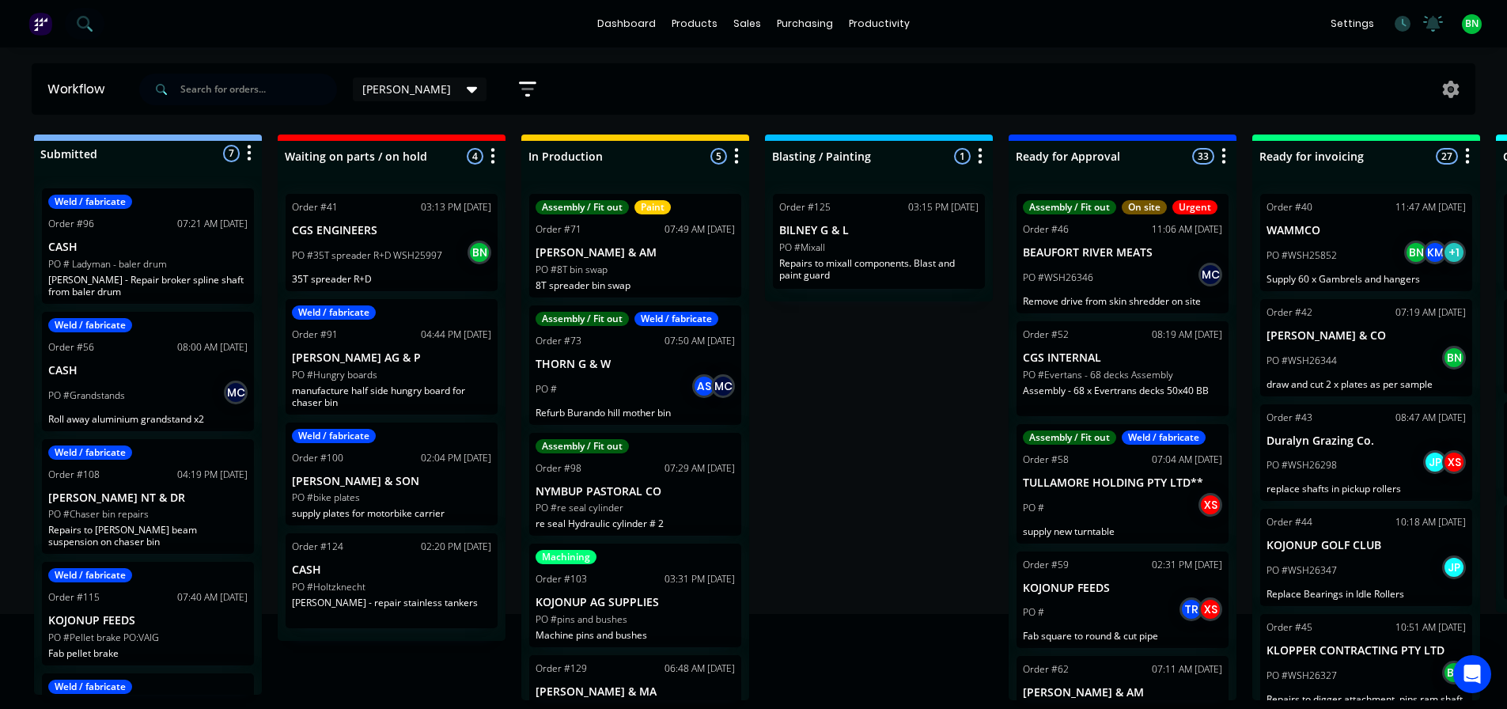
drag, startPoint x: 843, startPoint y: 383, endPoint x: 844, endPoint y: 374, distance: 8.7
click at [843, 384] on div "Submitted 7 Status colour #273444 hex #273444 Save Cancel Summaries Total order…" at bounding box center [1077, 417] width 2179 height 566
click at [869, 418] on div "Submitted 7 Status colour #273444 hex #273444 Save Cancel Summaries Total order…" at bounding box center [1077, 417] width 2179 height 566
click at [1441, 86] on div at bounding box center [1454, 89] width 41 height 17
click at [1448, 90] on icon at bounding box center [1450, 89] width 17 height 17
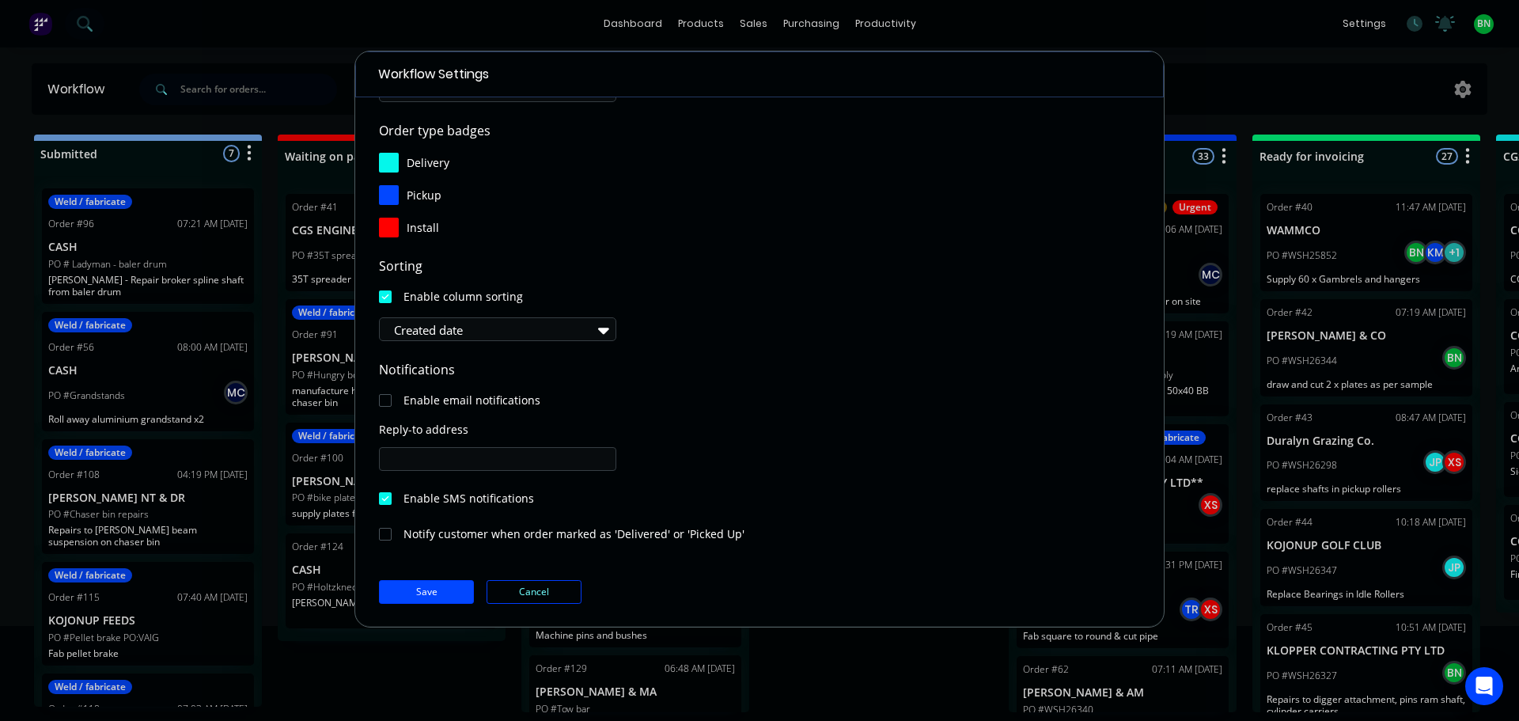
scroll to position [170, 0]
click at [865, 645] on div "Workflow Settings Display options Order Cards 7 selected Item cards 5 selected …" at bounding box center [759, 360] width 1519 height 721
click at [537, 598] on button "Cancel" at bounding box center [533, 591] width 95 height 24
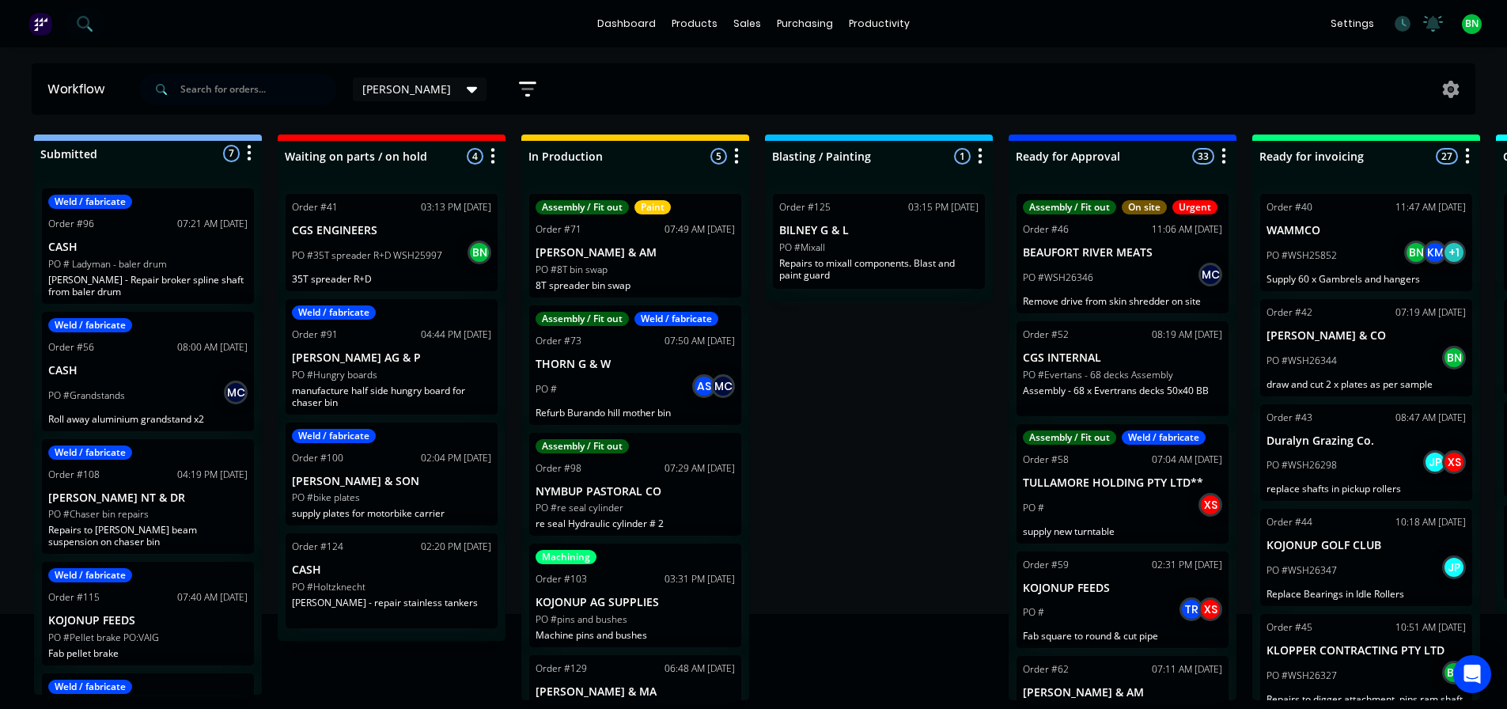
drag, startPoint x: 627, startPoint y: 93, endPoint x: 900, endPoint y: 420, distance: 426.3
click at [903, 436] on div "Submitted 7 Status colour #273444 hex #273444 Save Cancel Summaries Total order…" at bounding box center [1077, 417] width 2179 height 566
click at [740, 161] on button "button" at bounding box center [736, 156] width 19 height 19
click at [645, 267] on button "Sort By" at bounding box center [667, 268] width 158 height 26
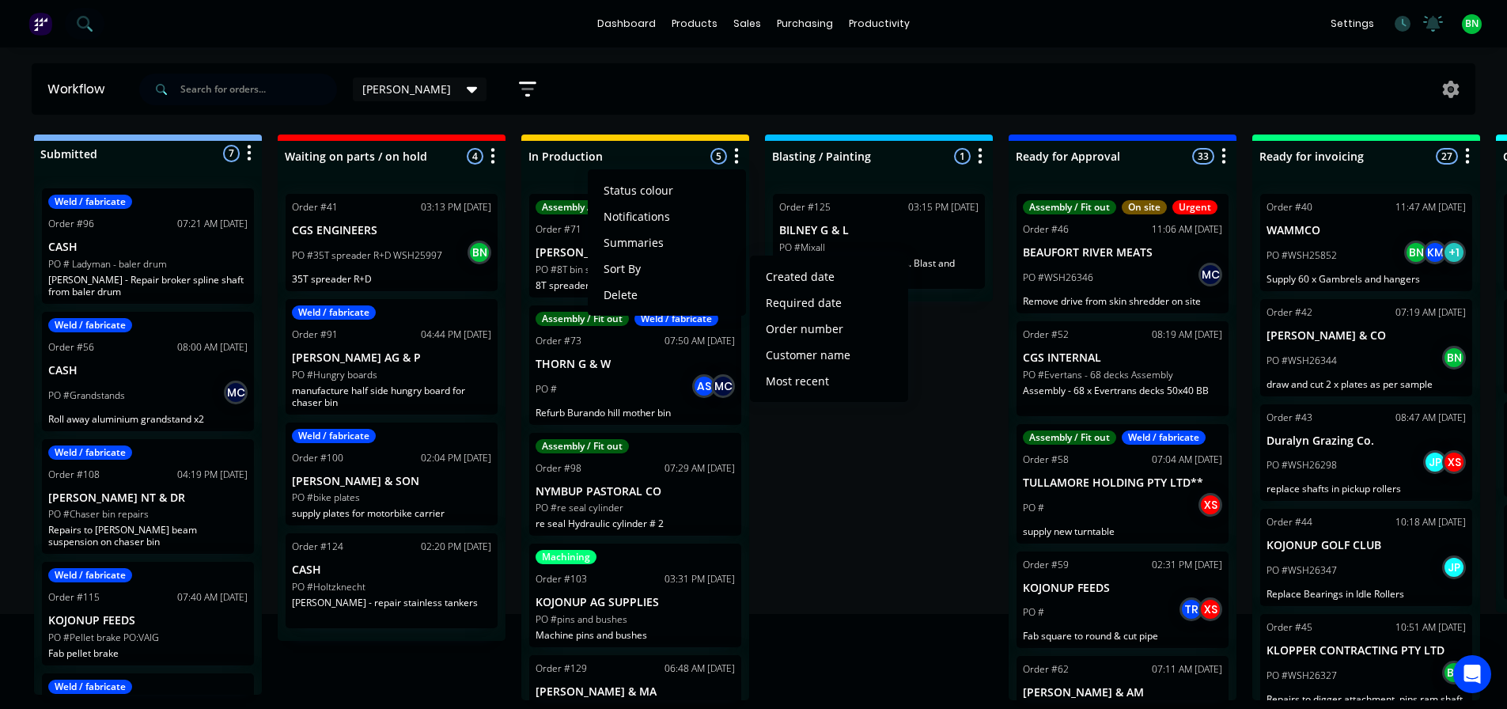
click at [840, 480] on div "Submitted 7 Status colour #273444 hex #273444 Save Cancel Summaries Total order…" at bounding box center [1077, 417] width 2179 height 566
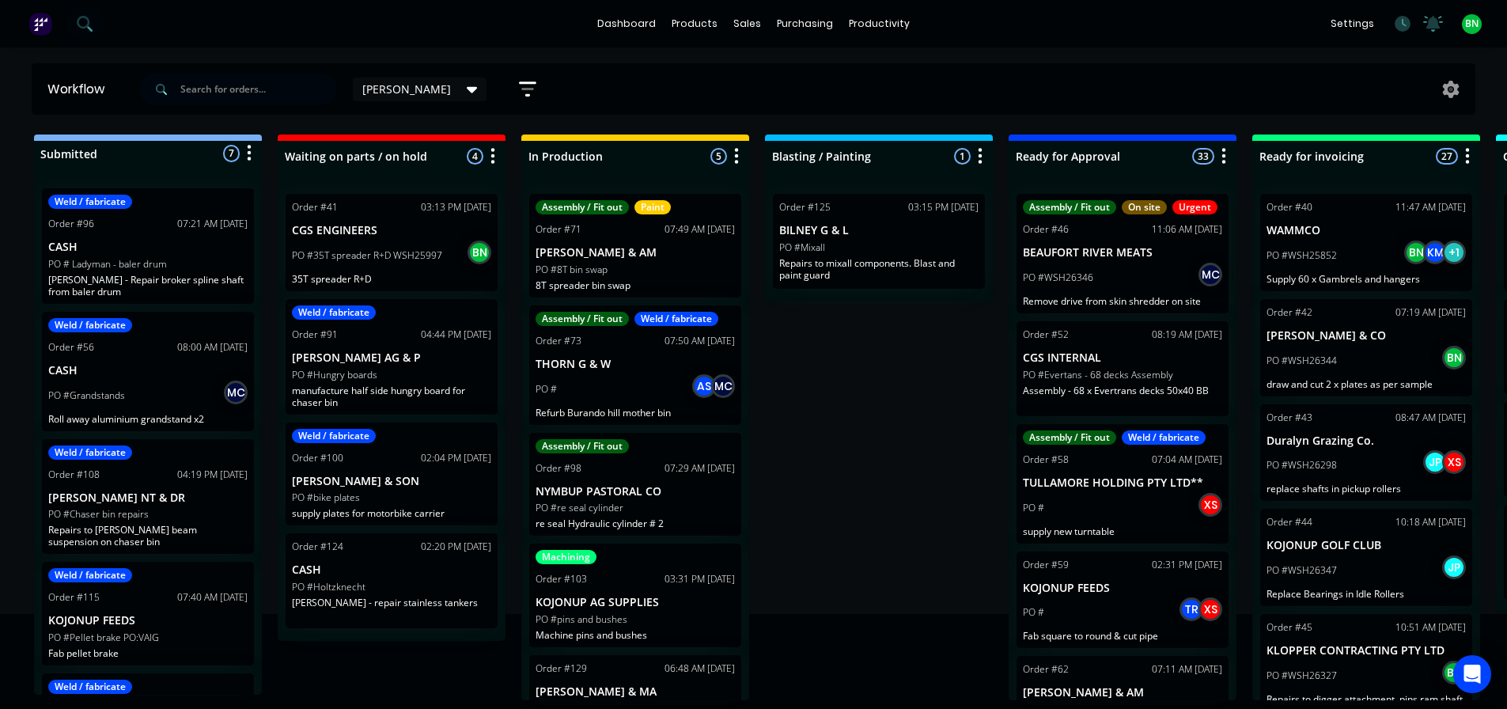
click at [253, 158] on button "button" at bounding box center [249, 153] width 19 height 19
click at [145, 241] on button "Sort By" at bounding box center [179, 240] width 158 height 26
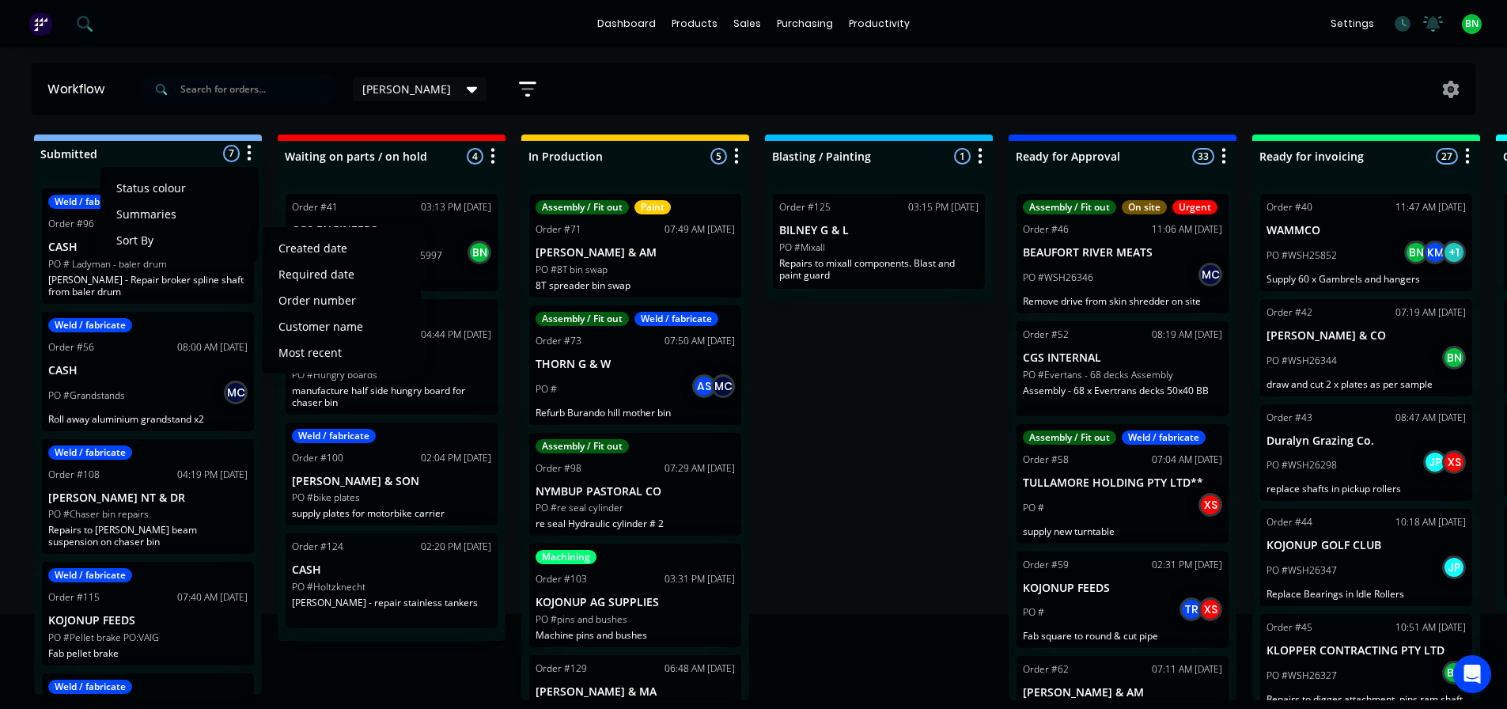
click at [809, 362] on div "Submitted 7 Status colour #273444 hex #273444 Save Cancel Summaries Total order…" at bounding box center [1077, 417] width 2179 height 566
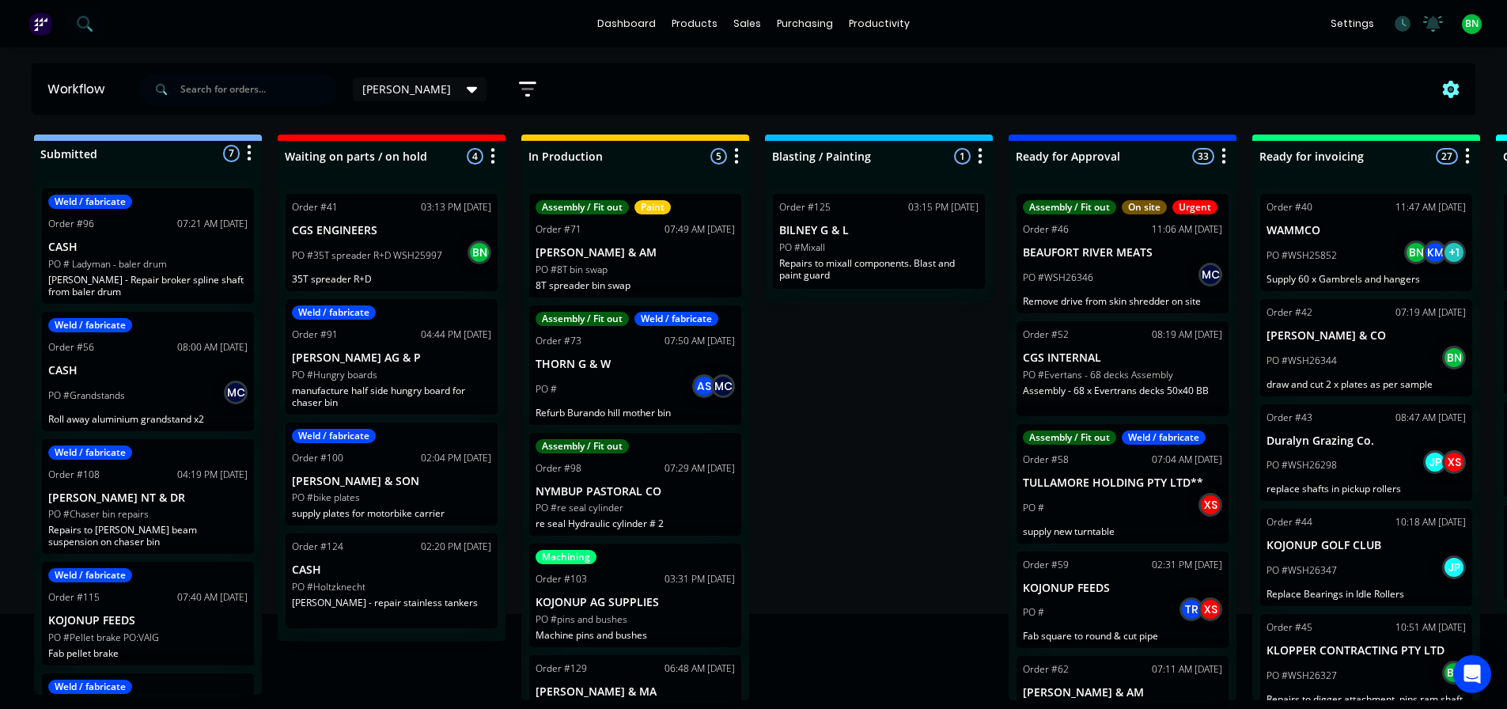
click at [1455, 85] on icon at bounding box center [1451, 89] width 17 height 17
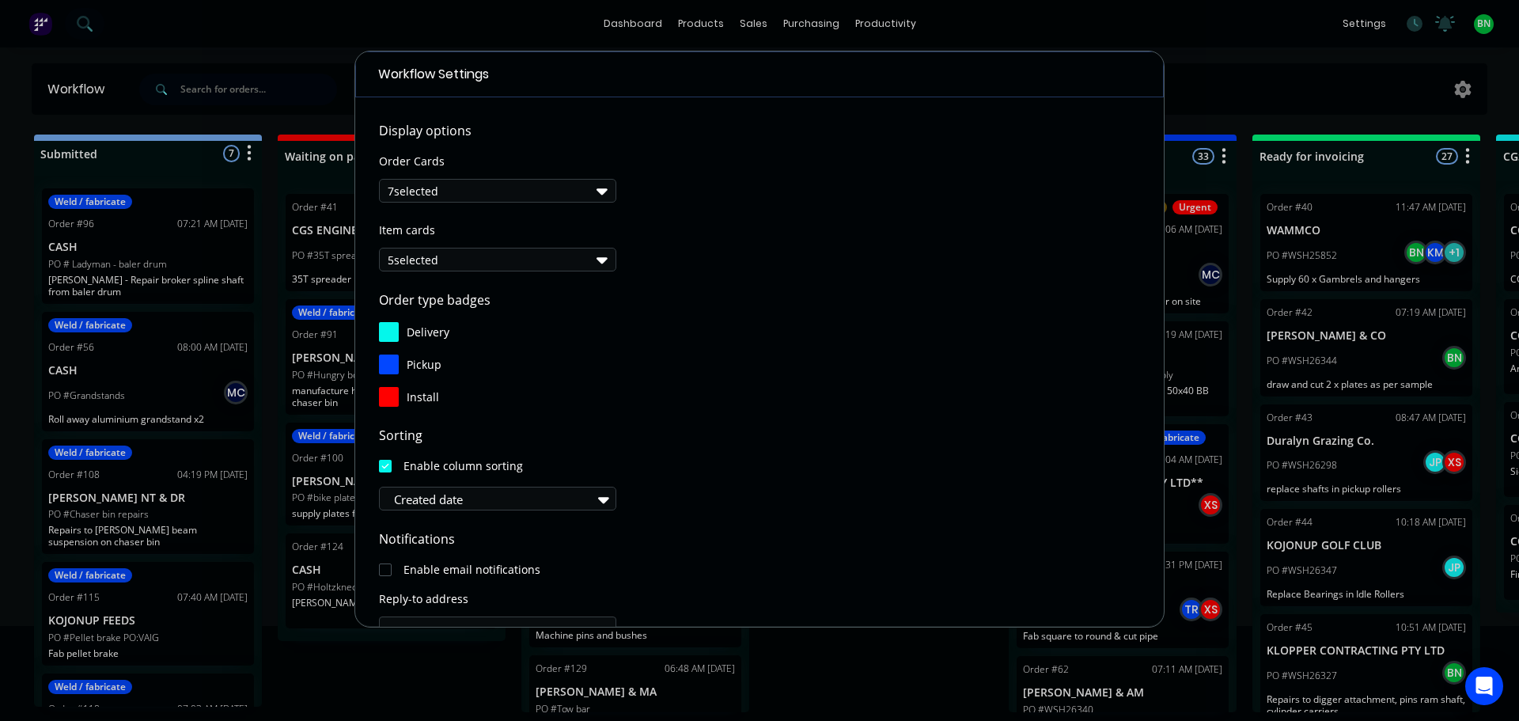
click at [438, 186] on button "7 selected" at bounding box center [497, 191] width 237 height 24
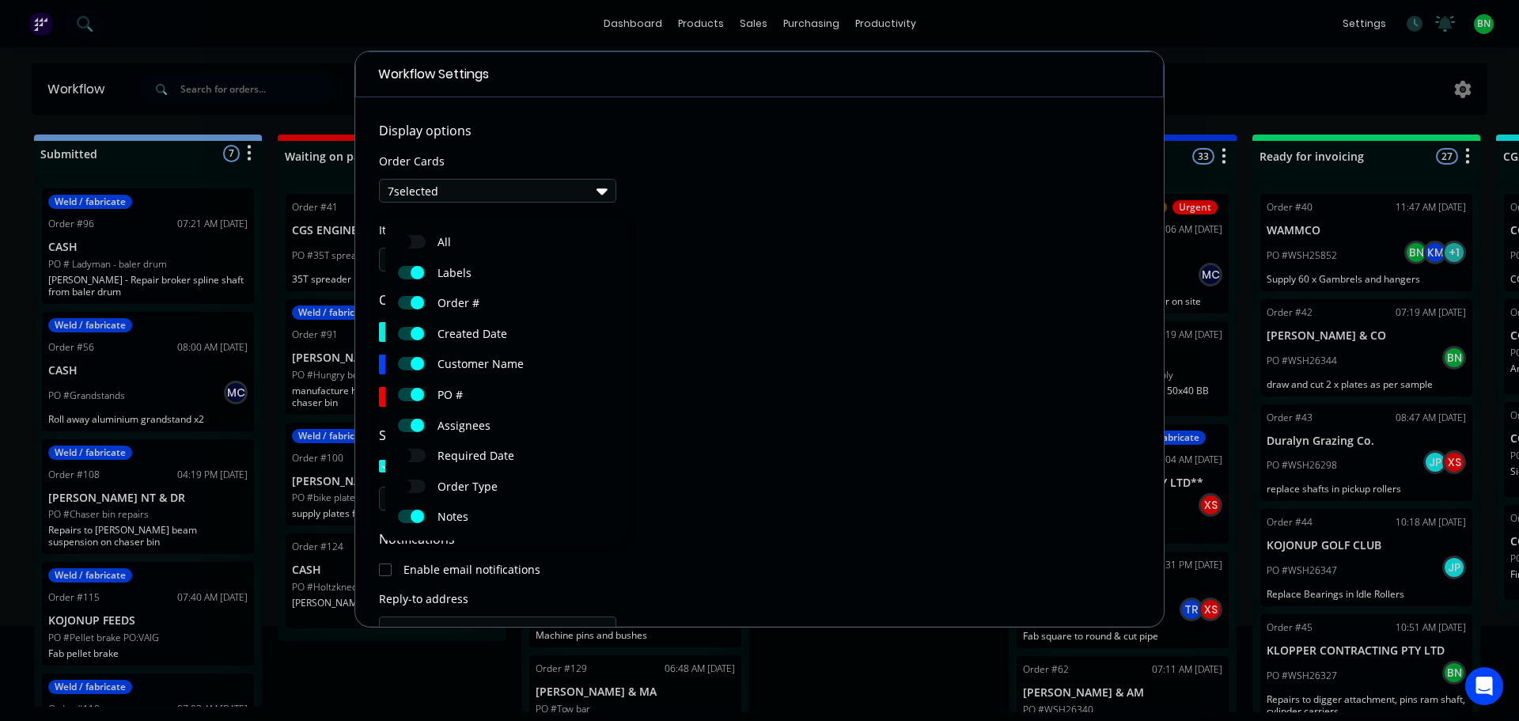
click at [438, 190] on button "7 selected" at bounding box center [497, 191] width 237 height 24
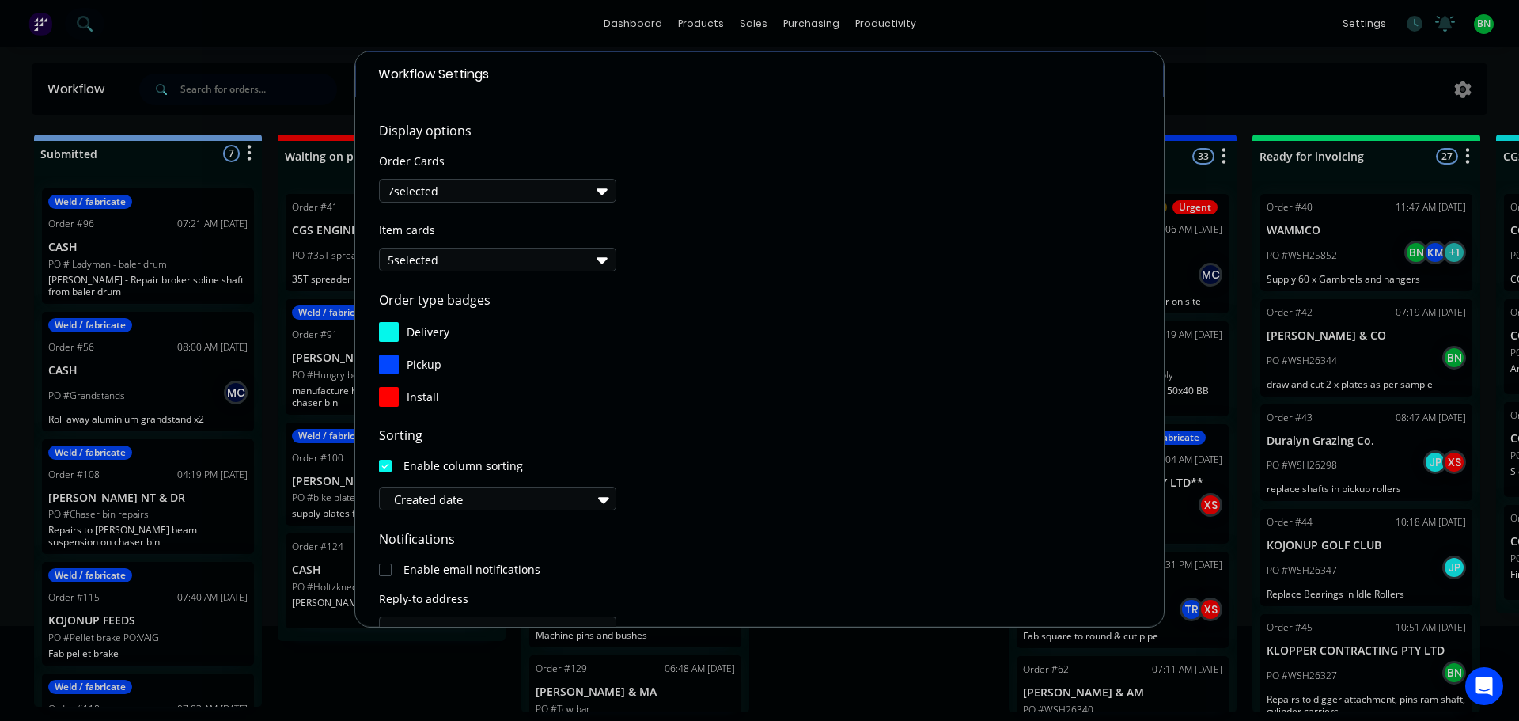
click at [440, 252] on button "5 selected" at bounding box center [497, 260] width 237 height 24
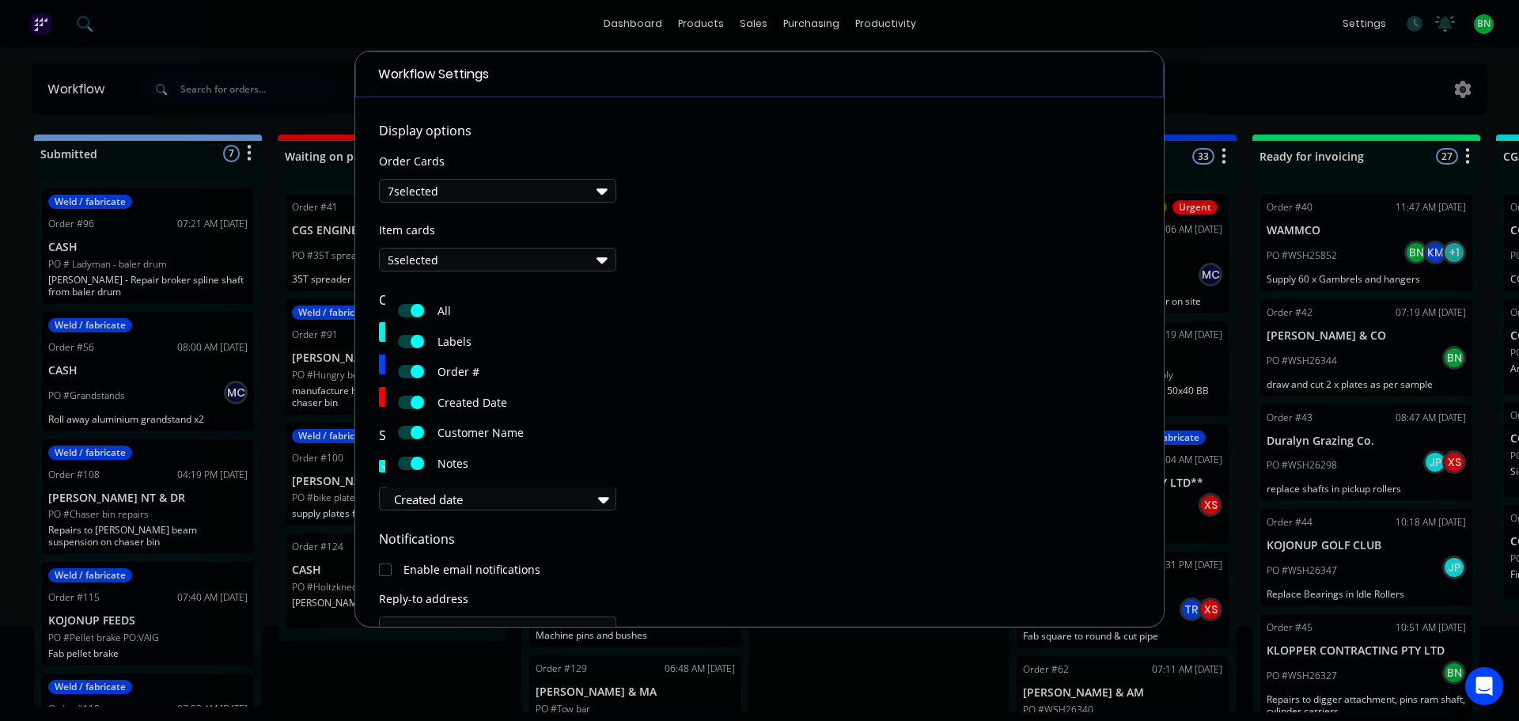
click at [816, 305] on span "Order type badges" at bounding box center [759, 299] width 761 height 19
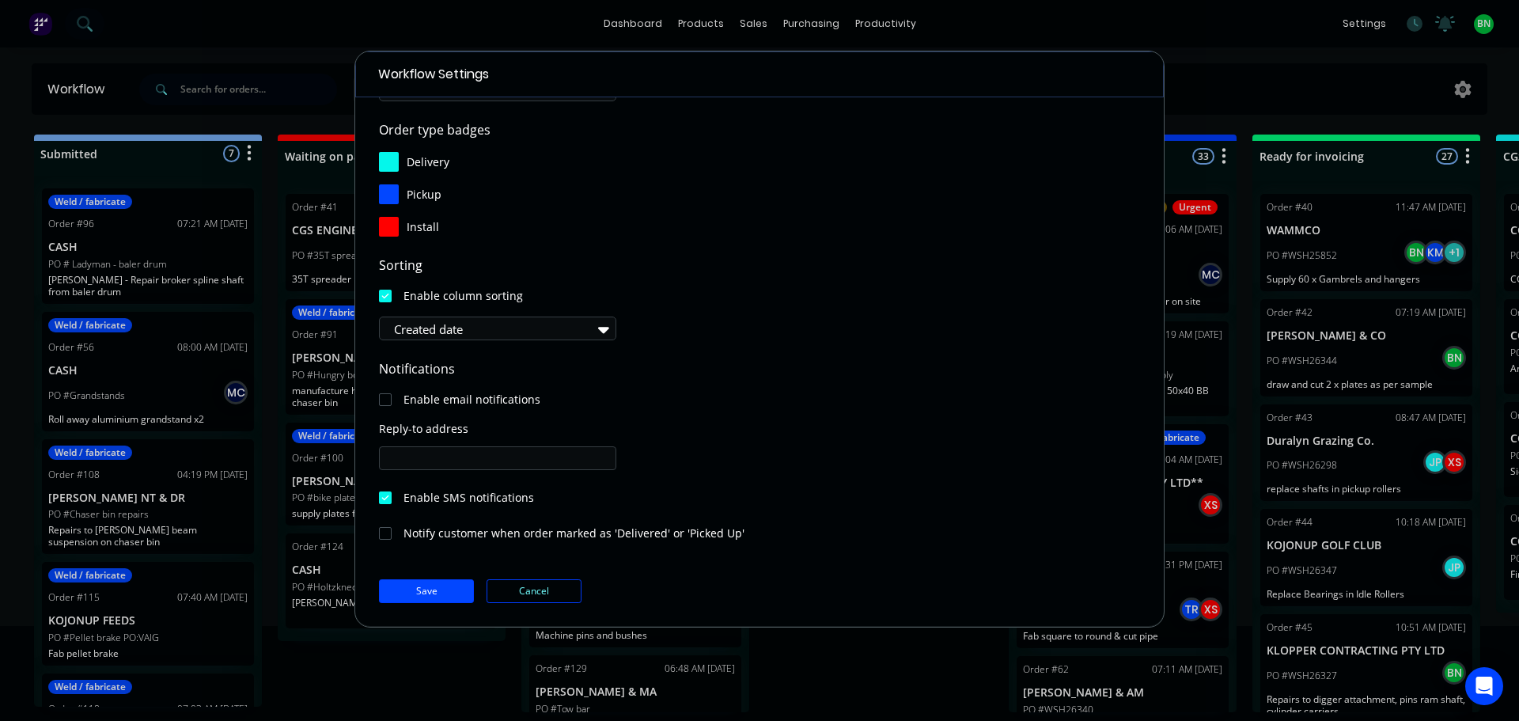
drag, startPoint x: 509, startPoint y: 595, endPoint x: 579, endPoint y: 570, distance: 74.8
click at [513, 593] on button "Cancel" at bounding box center [533, 591] width 95 height 24
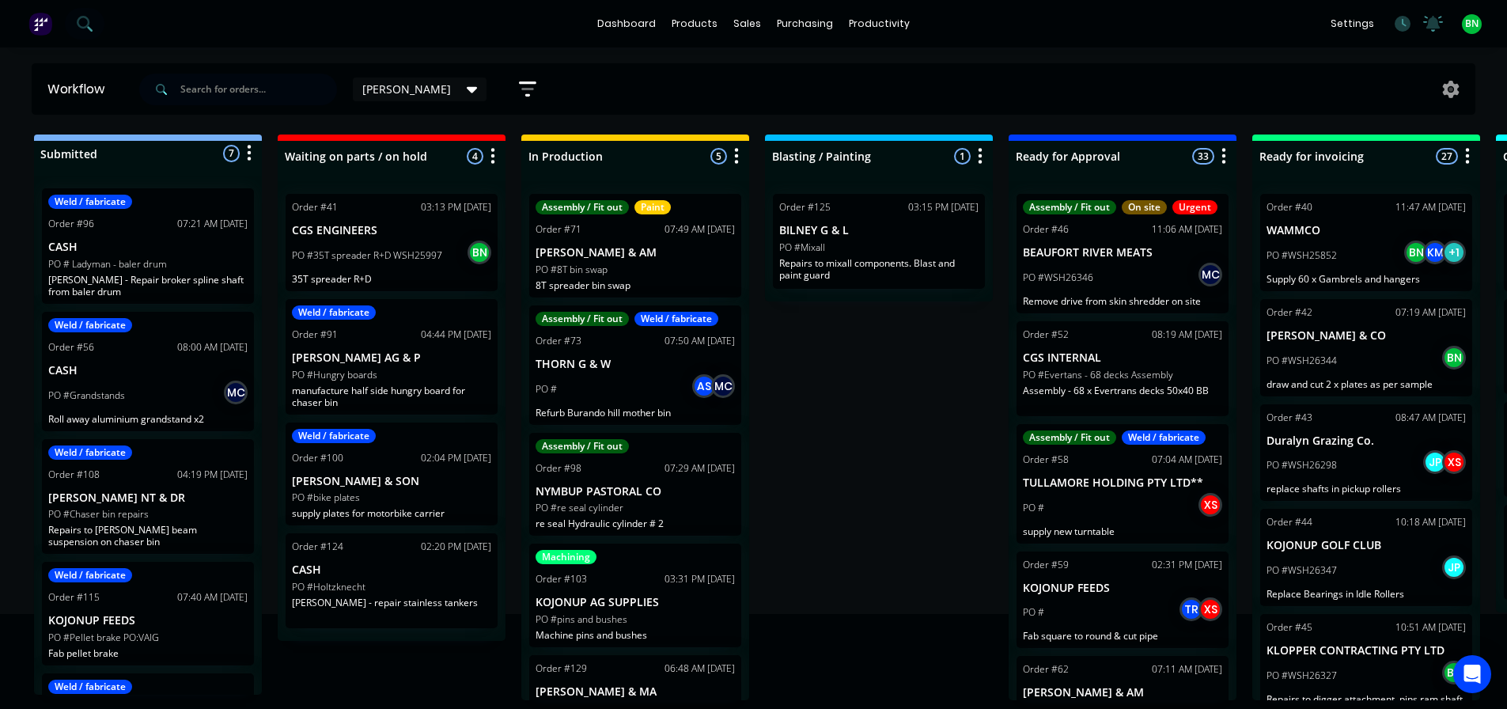
click at [849, 507] on div "Submitted 7 Status colour #273444 hex #273444 Save Cancel Summaries Total order…" at bounding box center [1077, 417] width 2179 height 566
drag, startPoint x: 849, startPoint y: 507, endPoint x: 816, endPoint y: 252, distance: 257.7
click at [797, 429] on div "Submitted 7 Status colour #273444 hex #273444 Save Cancel Summaries Total order…" at bounding box center [1077, 417] width 2179 height 566
drag, startPoint x: 1004, startPoint y: 127, endPoint x: 933, endPoint y: 94, distance: 78.6
click at [1005, 126] on div "Workflow brad Save new view None edit brad (Default) edit Office view edit Work…" at bounding box center [753, 370] width 1507 height 614
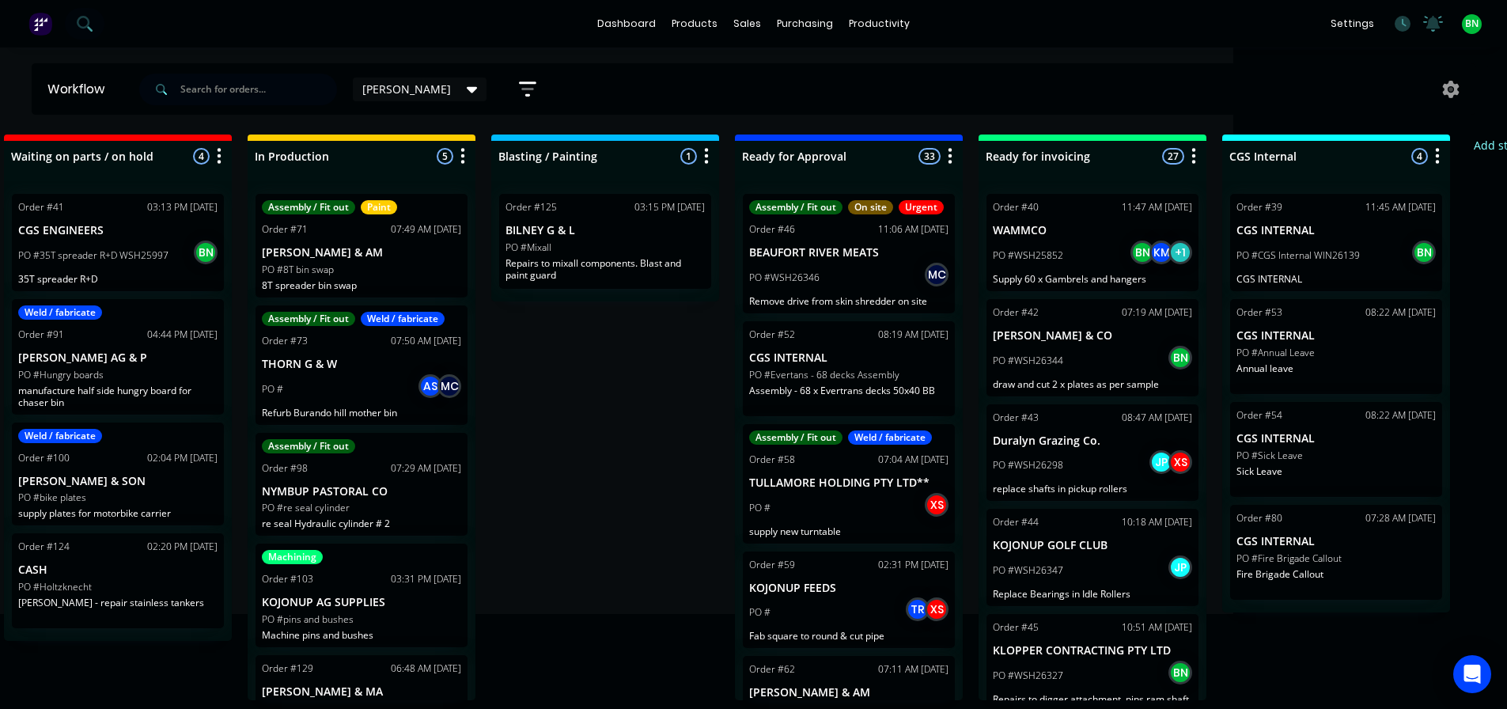
scroll to position [0, 672]
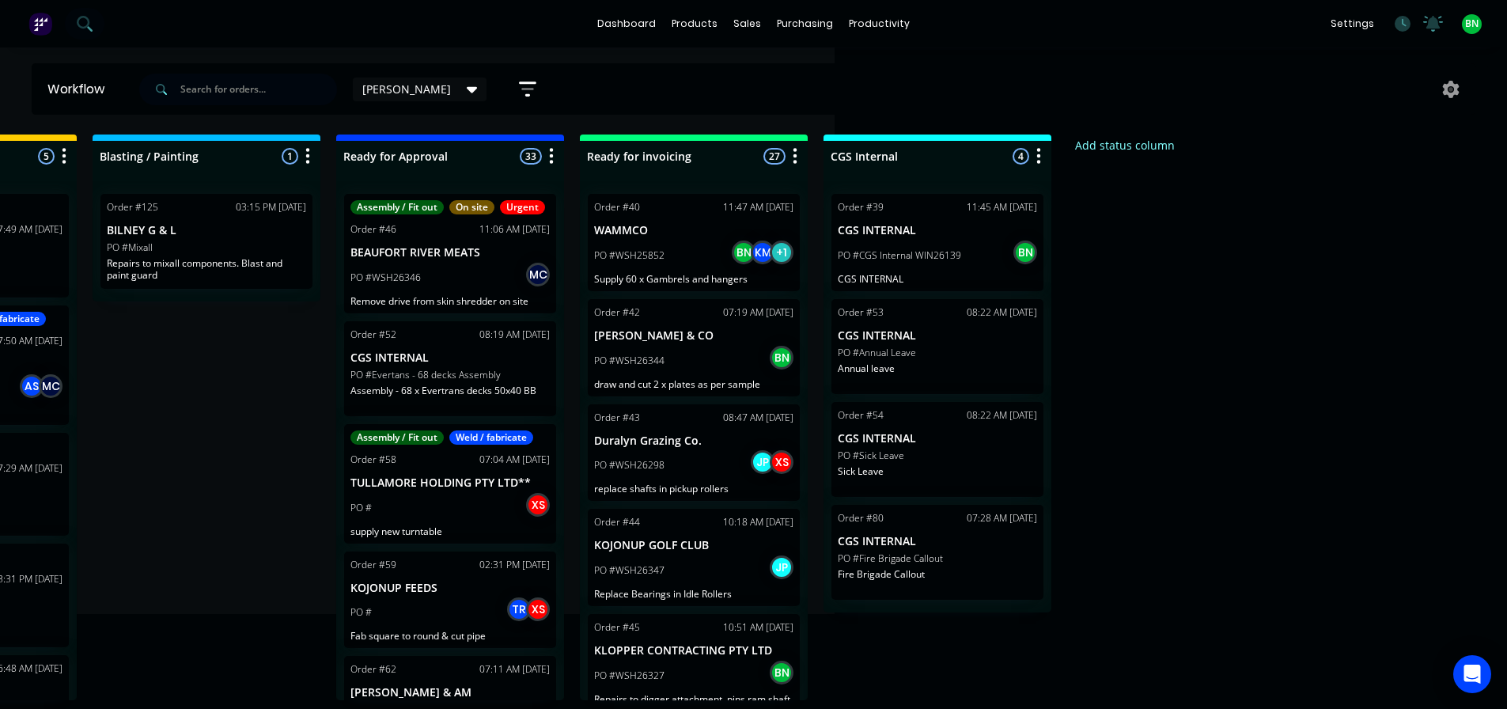
drag, startPoint x: 913, startPoint y: 581, endPoint x: 1237, endPoint y: 541, distance: 326.7
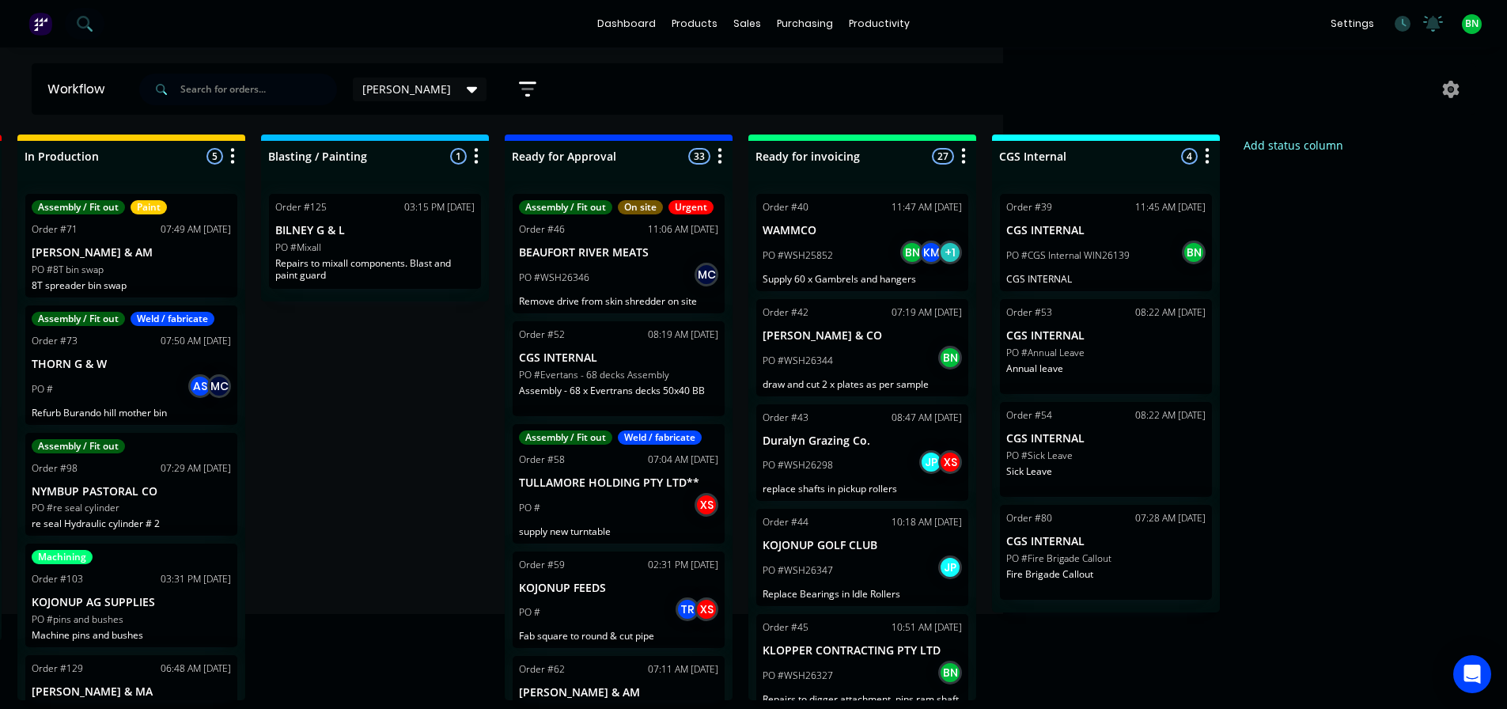
scroll to position [3, 0]
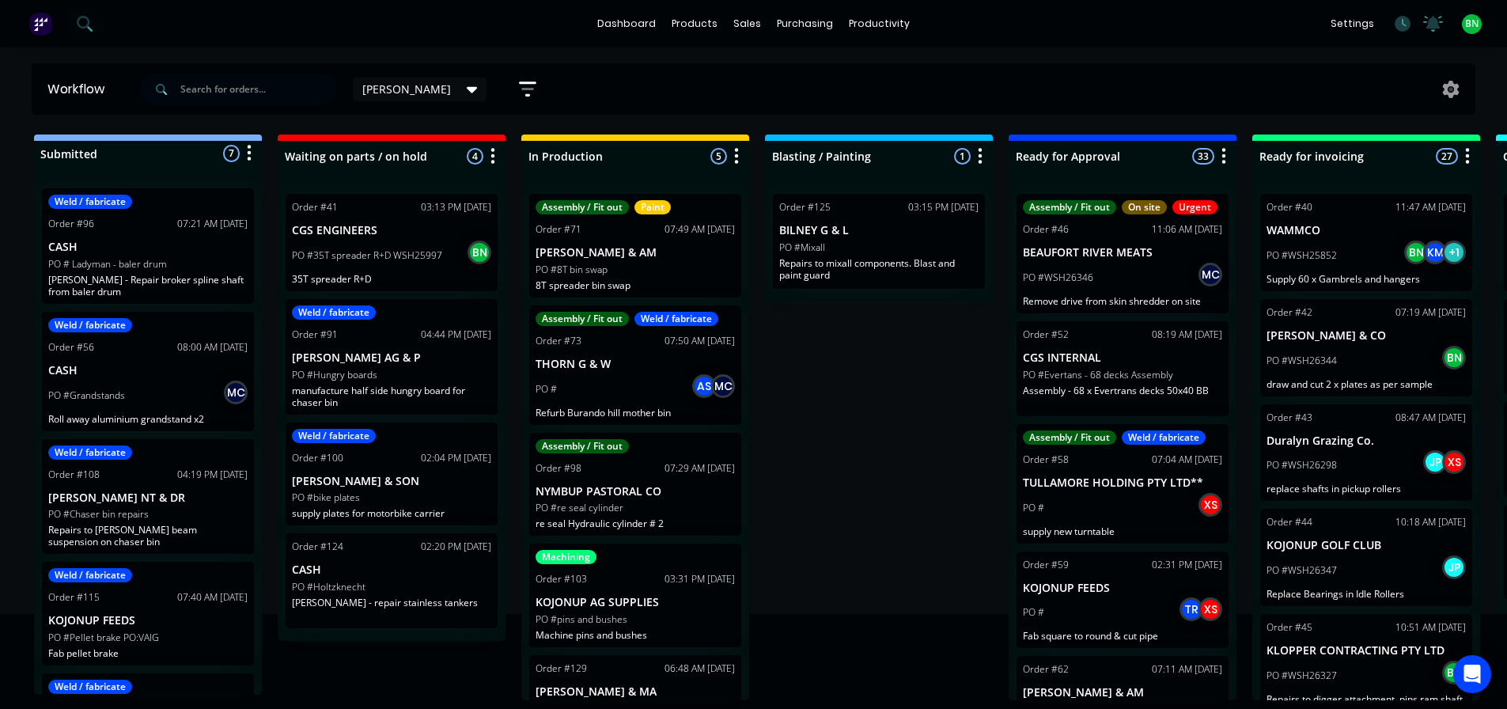
drag, startPoint x: 1138, startPoint y: 225, endPoint x: 657, endPoint y: 293, distance: 486.5
click at [876, 415] on div "Submitted 7 Status colour #273444 hex #273444 Save Cancel Summaries Total order…" at bounding box center [1077, 417] width 2179 height 566
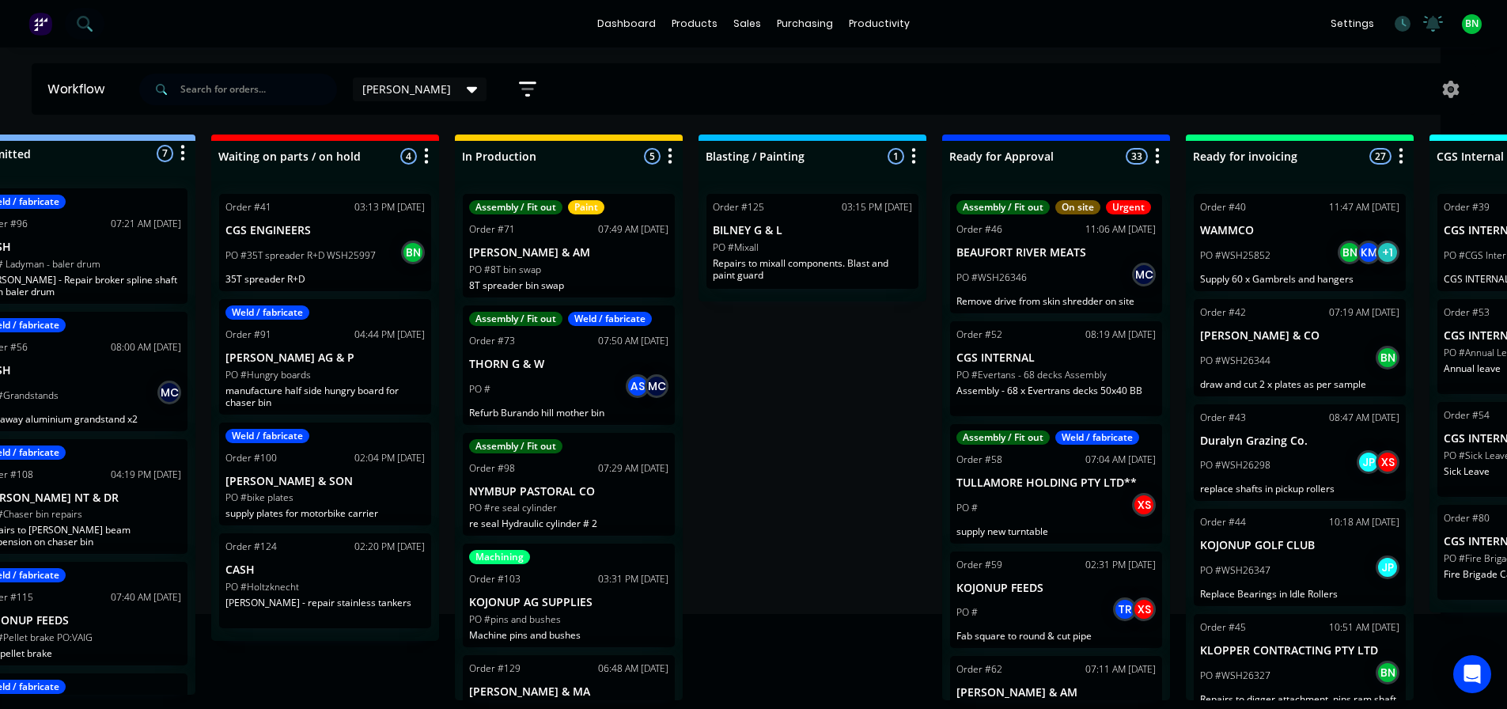
scroll to position [3, 672]
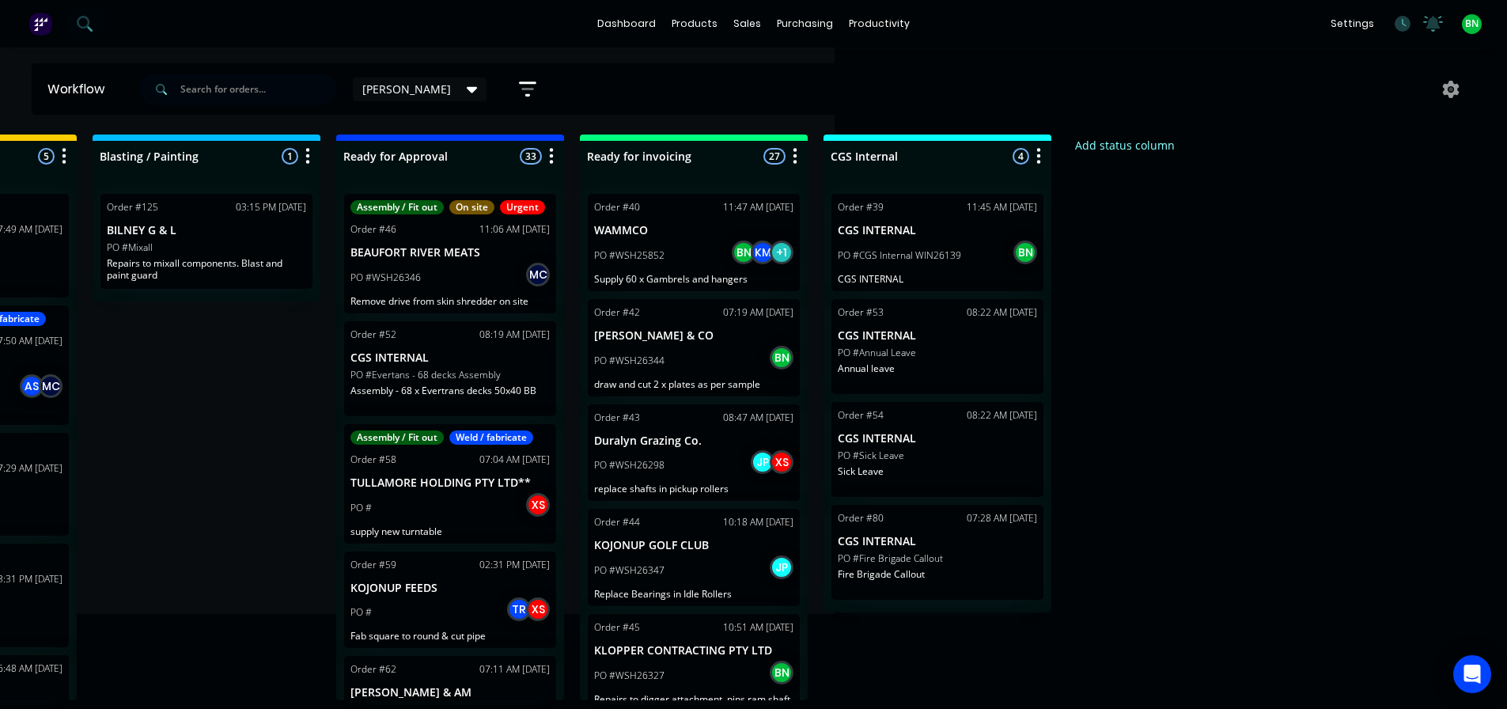
drag, startPoint x: 1209, startPoint y: 372, endPoint x: 1406, endPoint y: 366, distance: 197.0
click at [1127, 142] on button "Add status column" at bounding box center [1125, 144] width 116 height 21
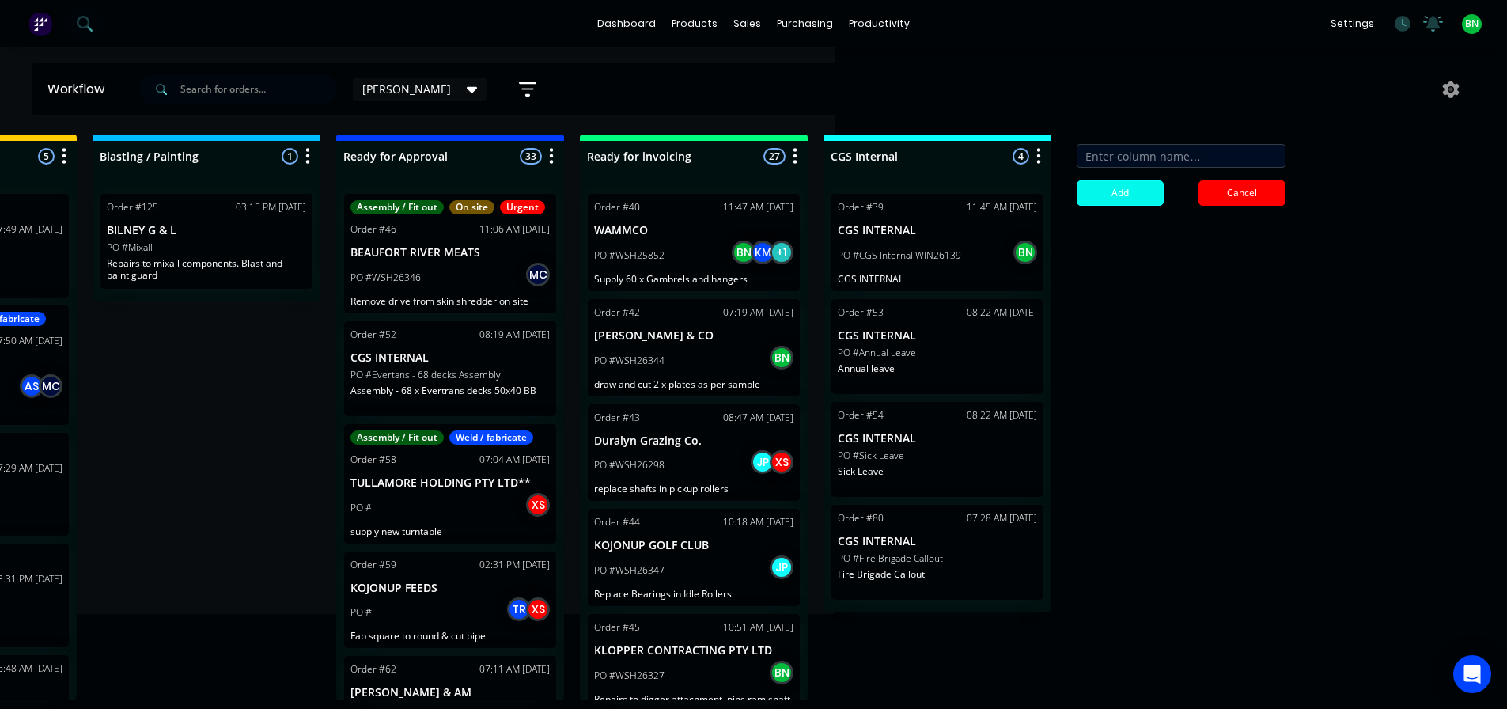
drag, startPoint x: 1141, startPoint y: 284, endPoint x: 1327, endPoint y: 277, distance: 186.0
click at [1140, 157] on input at bounding box center [1181, 156] width 209 height 24
type input "Machining / Fit out"
click at [1103, 196] on button "Add" at bounding box center [1120, 192] width 87 height 25
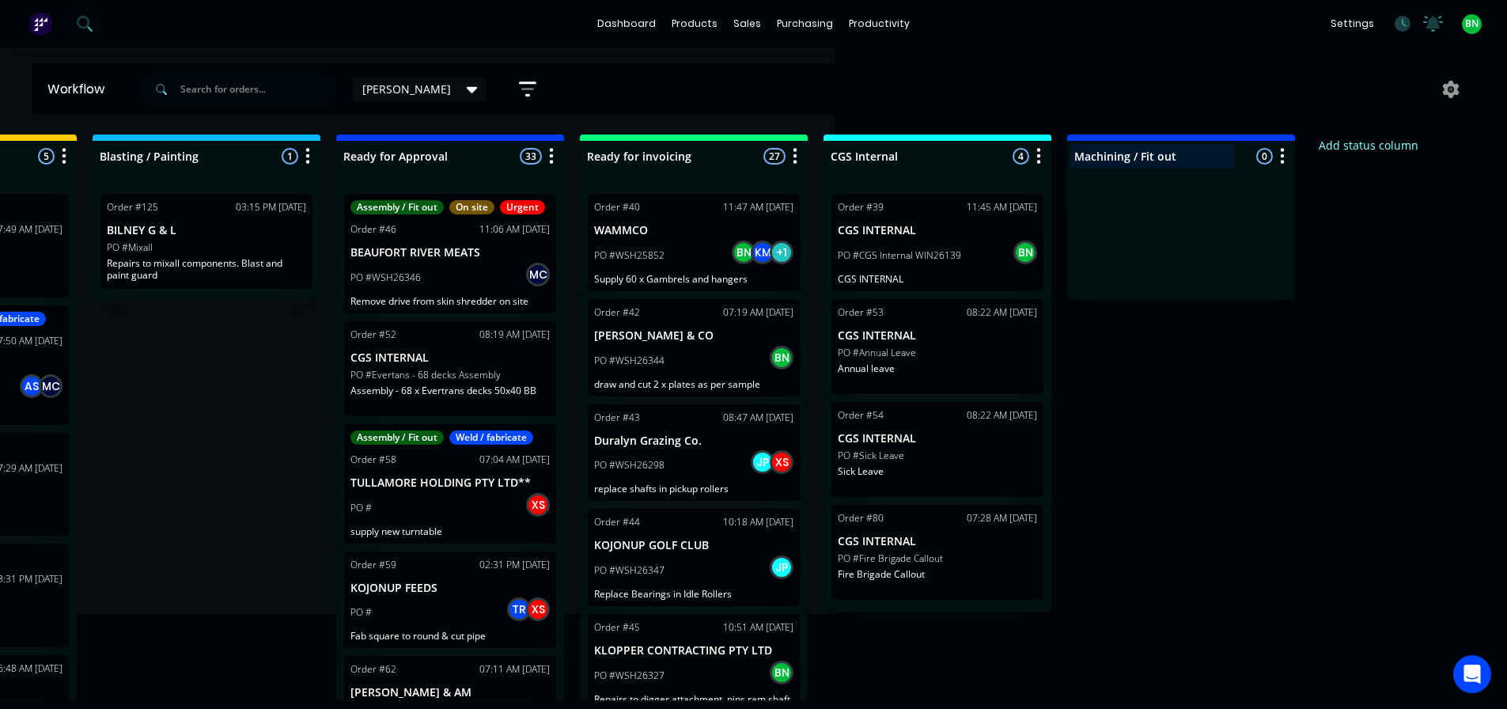
drag, startPoint x: 1212, startPoint y: 141, endPoint x: 1185, endPoint y: 138, distance: 27.1
click at [1185, 138] on div "Machining / Fit out 0 Status colour #4169E1 hex #4169E1 Save Cancel Notificatio…" at bounding box center [1181, 152] width 228 height 37
click at [1283, 155] on icon "button" at bounding box center [1282, 156] width 5 height 20
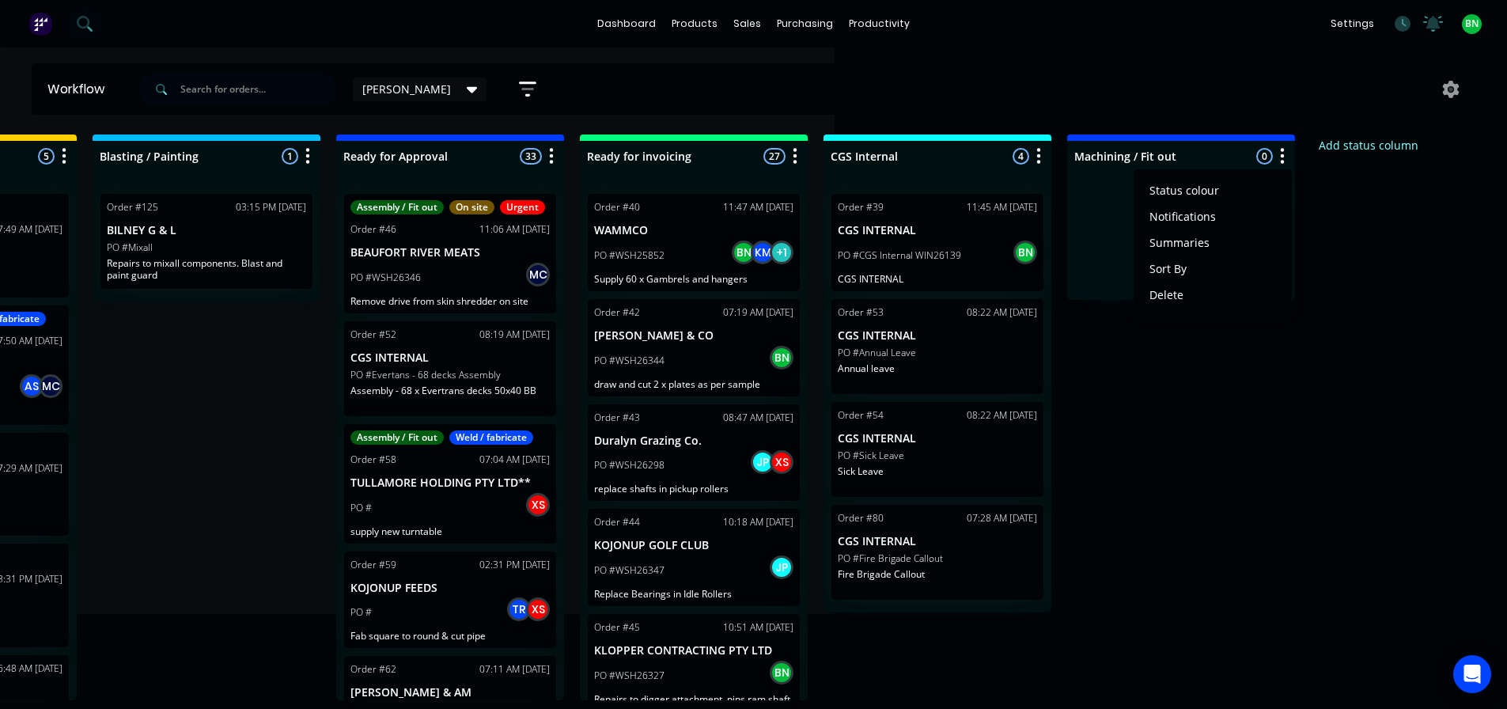
click at [1206, 189] on span "Status colour" at bounding box center [1184, 190] width 70 height 17
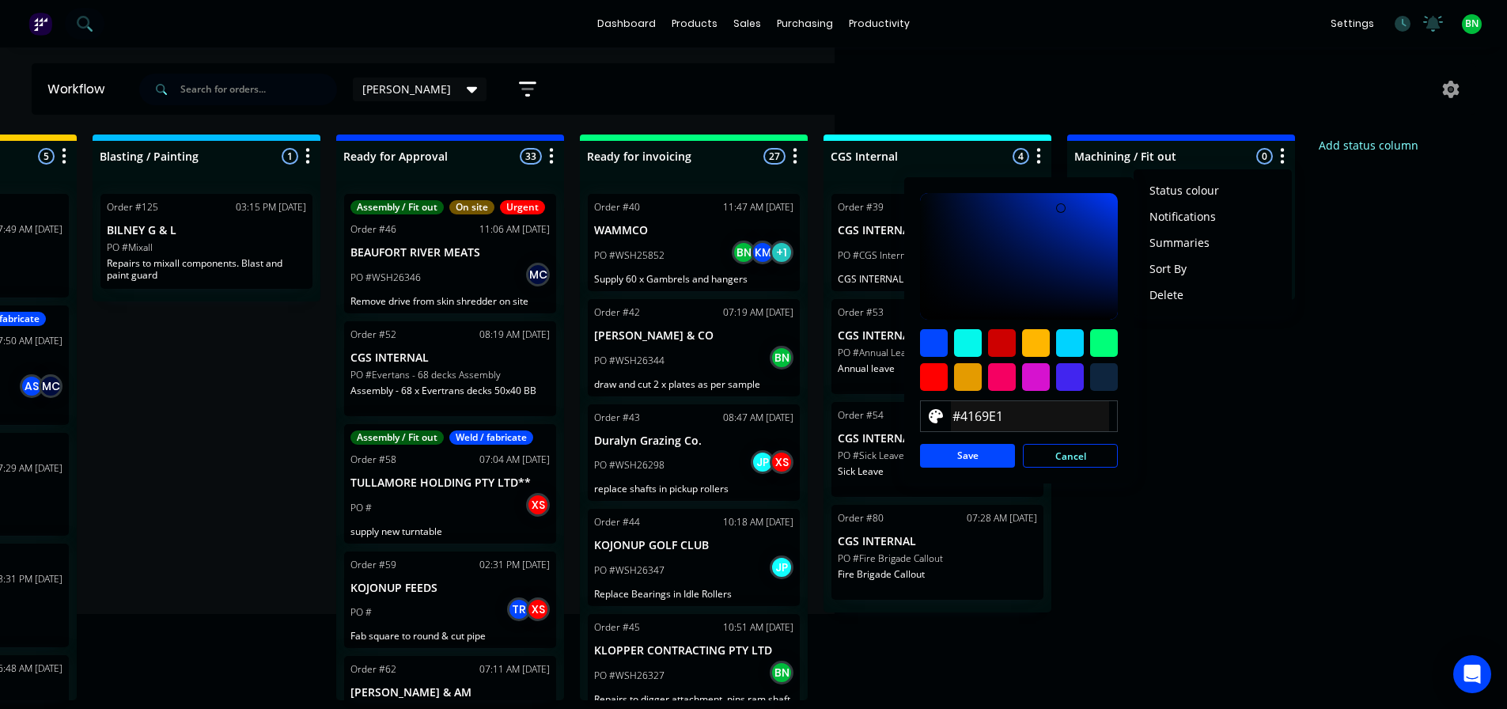
click at [1016, 415] on input "#4169E1" at bounding box center [1029, 416] width 159 height 30
click at [933, 410] on icon at bounding box center [936, 417] width 14 height 14
click at [1068, 422] on input "#4169E1" at bounding box center [1029, 416] width 159 height 30
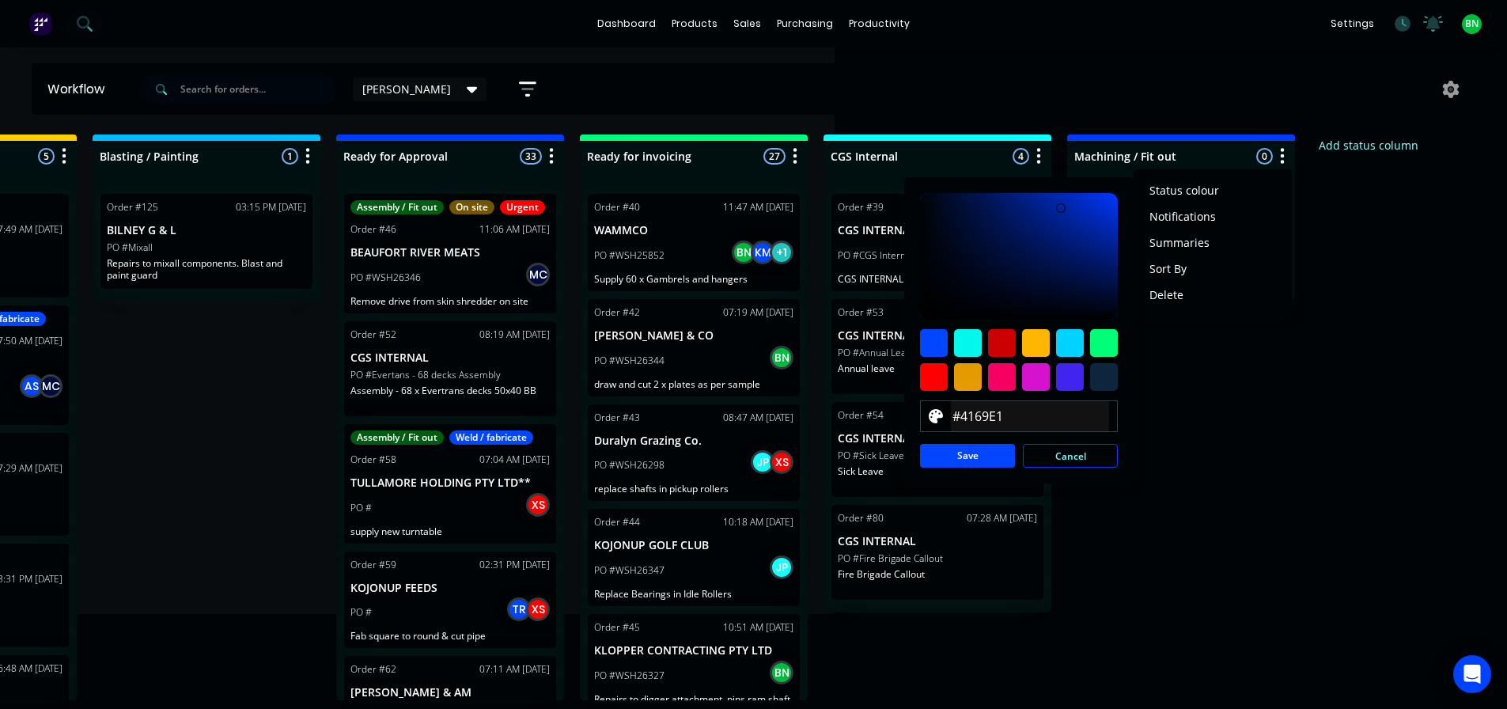
drag, startPoint x: 1114, startPoint y: 421, endPoint x: 1066, endPoint y: 393, distance: 54.9
click at [1113, 421] on div "#4169E1" at bounding box center [1019, 416] width 198 height 32
click at [976, 342] on div at bounding box center [968, 343] width 28 height 28
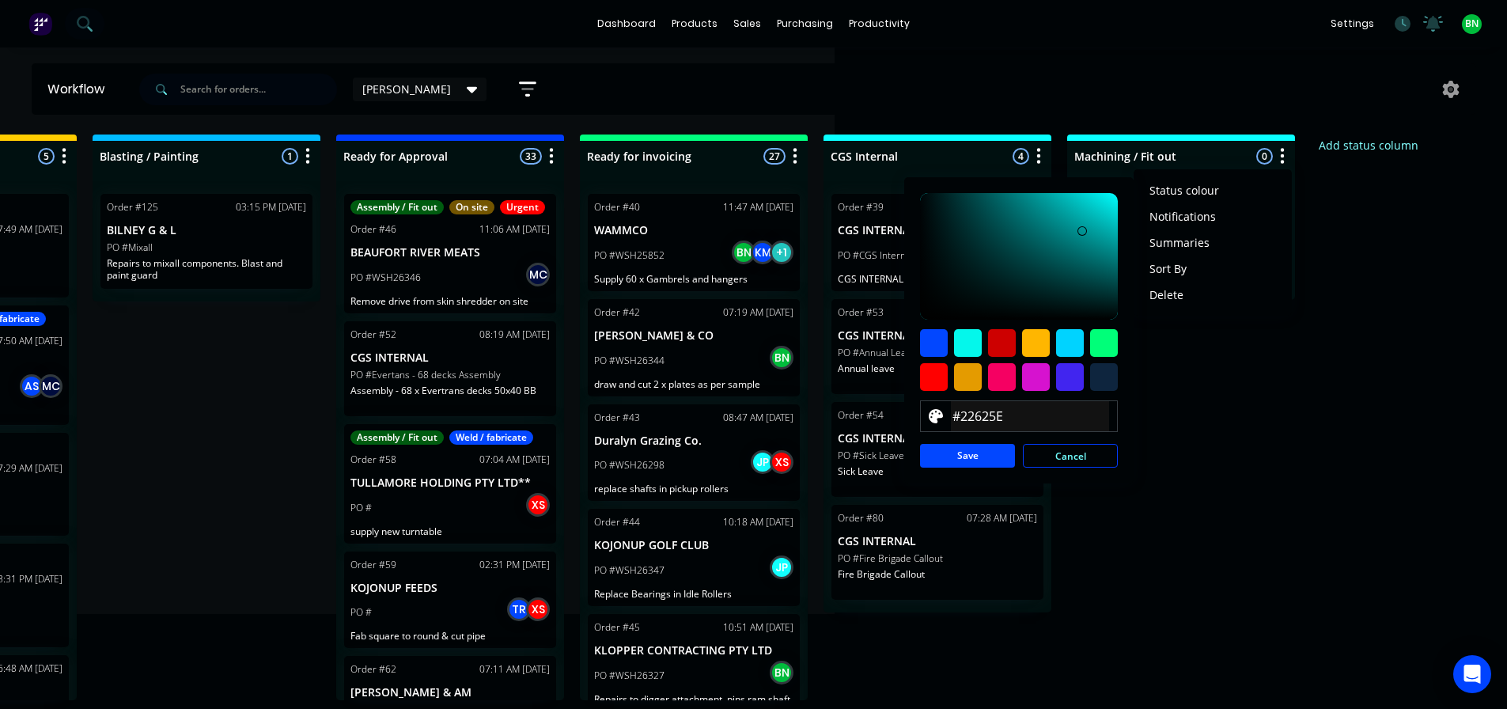
click at [1048, 268] on div at bounding box center [1019, 256] width 198 height 127
click at [1106, 343] on div at bounding box center [1104, 343] width 28 height 28
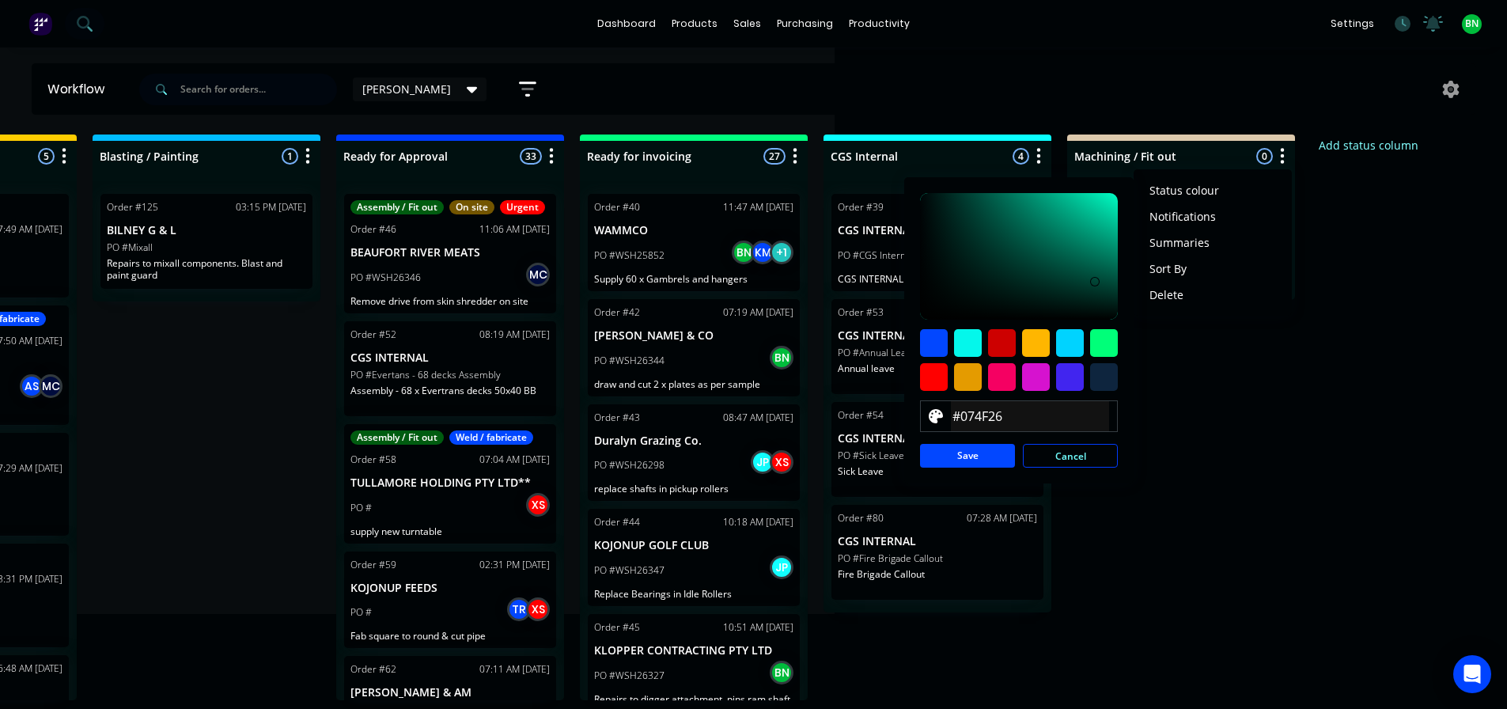
drag, startPoint x: 1087, startPoint y: 237, endPoint x: 1100, endPoint y: 278, distance: 42.5
click at [1100, 278] on div at bounding box center [1019, 256] width 198 height 127
click at [1073, 272] on div at bounding box center [1019, 256] width 198 height 127
type input "#16472B"
click at [1055, 282] on div at bounding box center [1019, 256] width 198 height 127
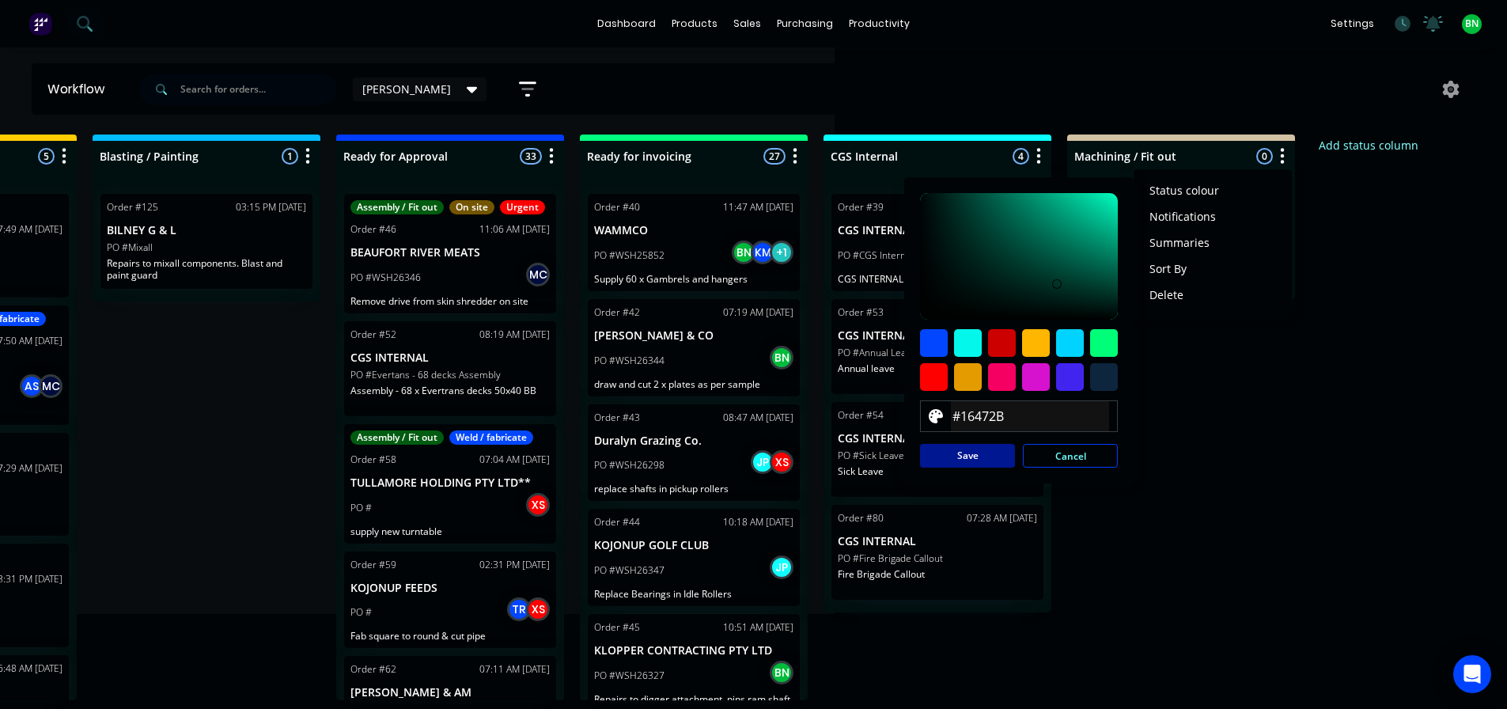
click at [999, 451] on button "Save" at bounding box center [967, 456] width 95 height 24
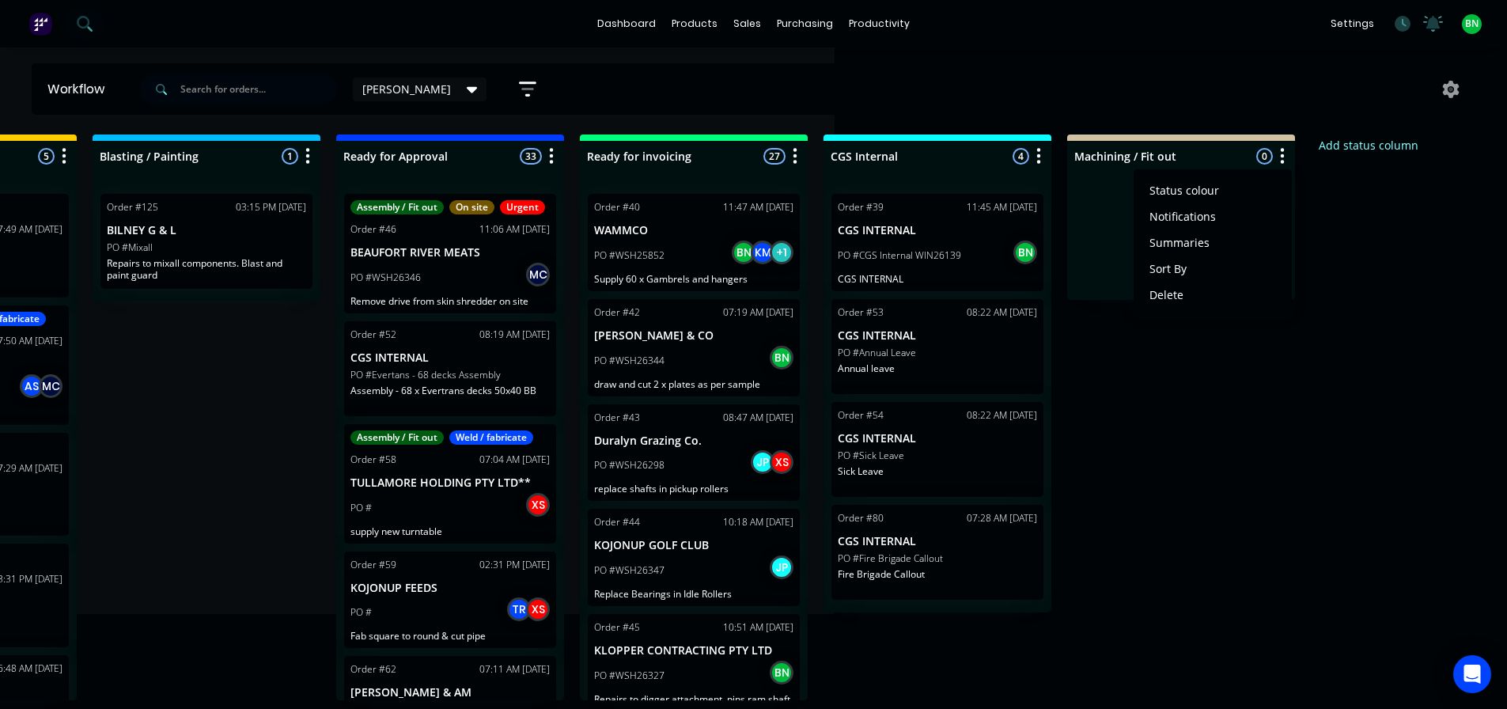
click at [1150, 134] on div "Machining / Fit out 0 Status colour #16472B hex #16472B Save Cancel Notificatio…" at bounding box center [1181, 152] width 228 height 37
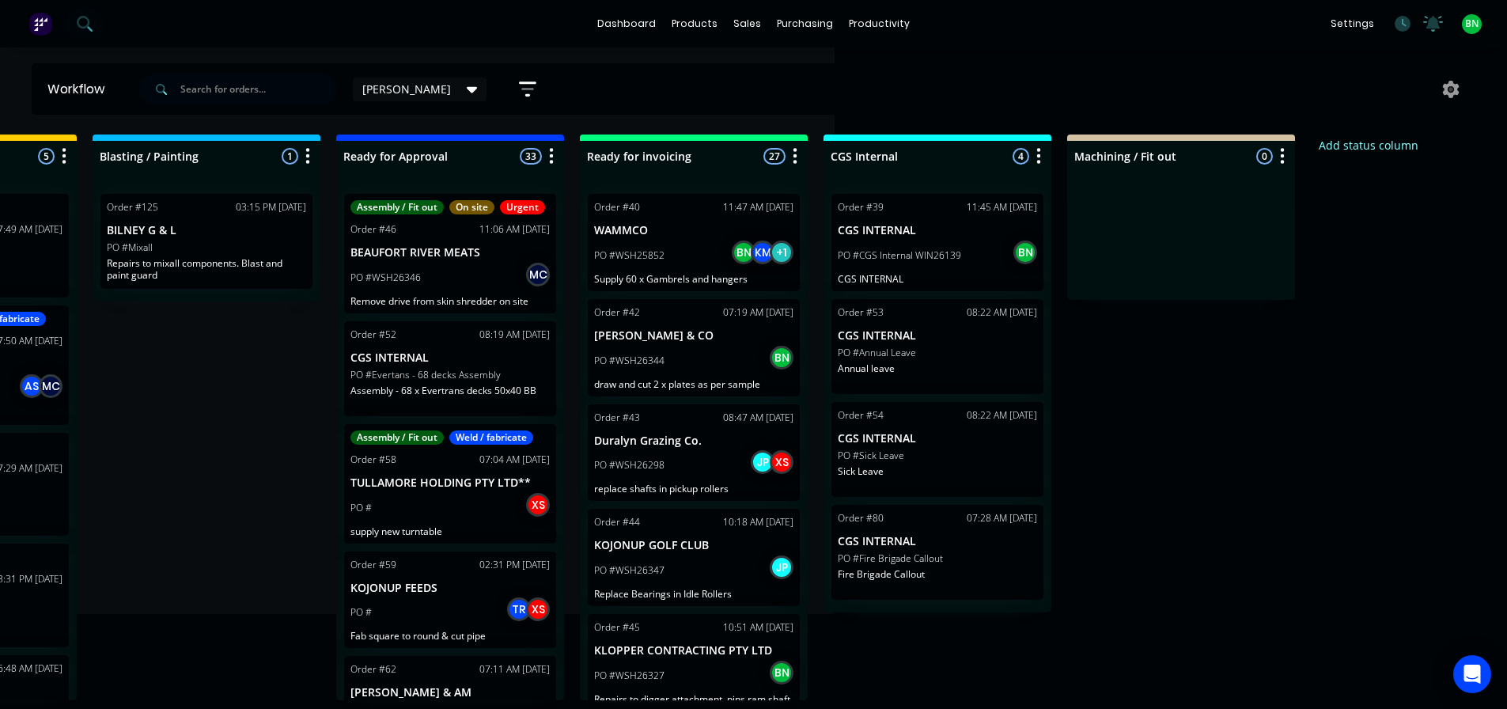
click at [1287, 150] on button "button" at bounding box center [1282, 156] width 19 height 19
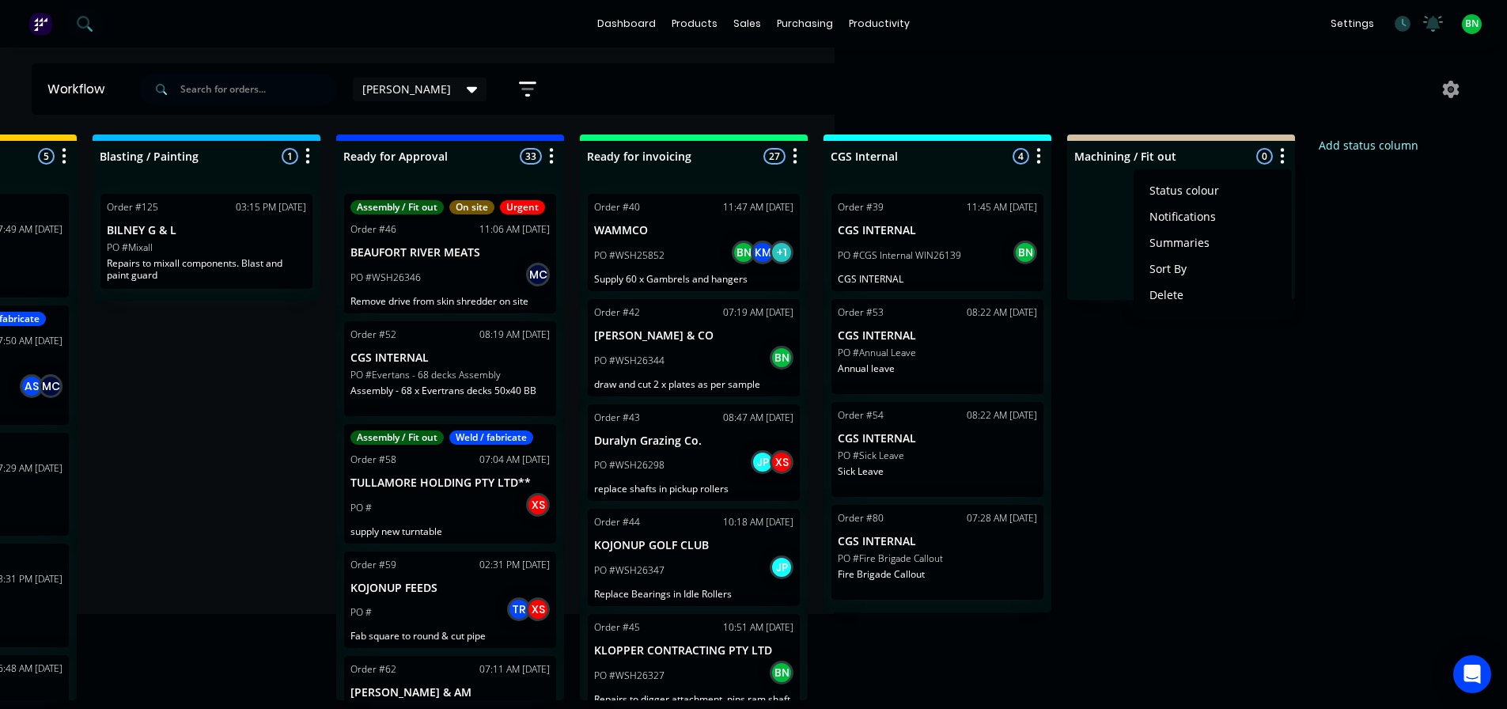
click at [1190, 190] on span "Status colour" at bounding box center [1184, 190] width 70 height 17
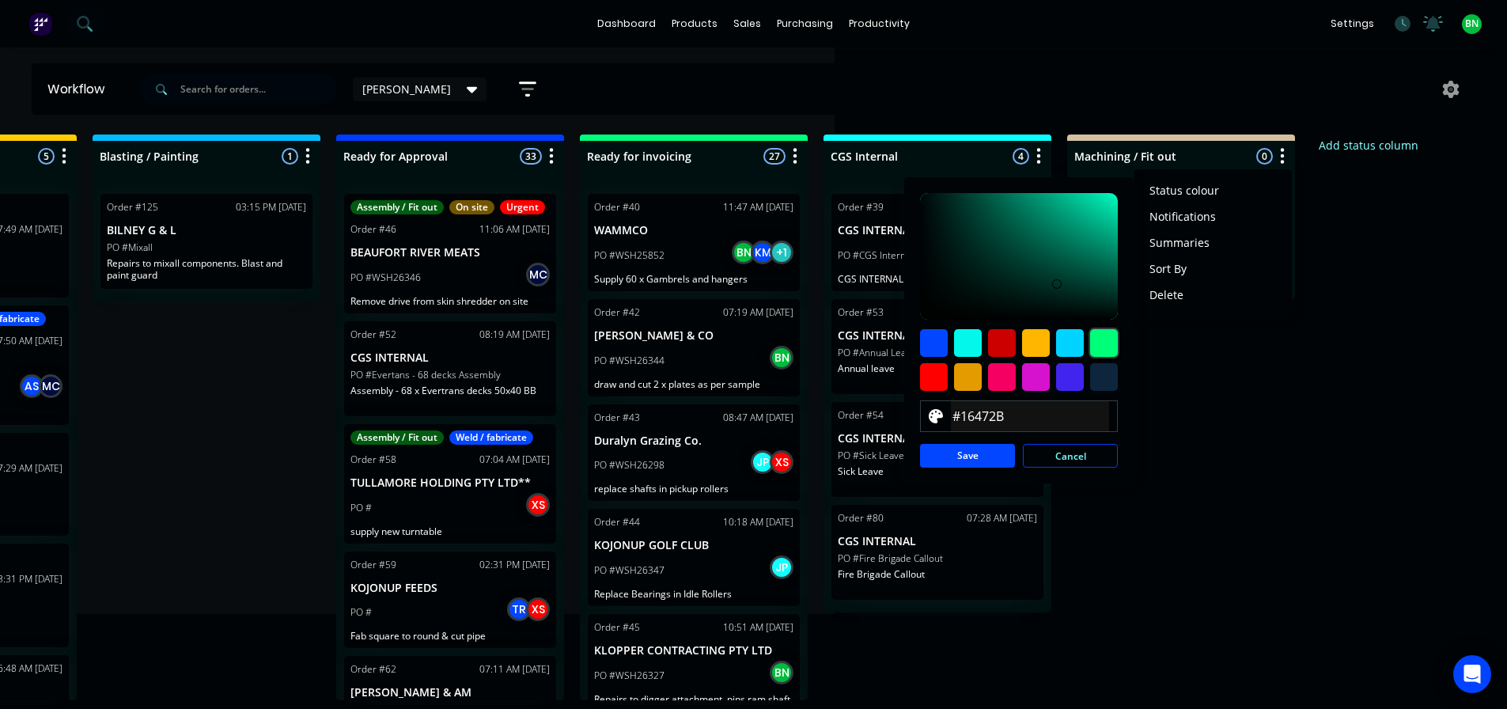
click at [1107, 339] on div at bounding box center [1104, 343] width 28 height 28
click at [1110, 252] on div at bounding box center [1019, 256] width 198 height 127
type input "#1DD971"
click at [1091, 209] on div at bounding box center [1019, 256] width 198 height 127
click at [994, 455] on button "Save" at bounding box center [967, 456] width 95 height 24
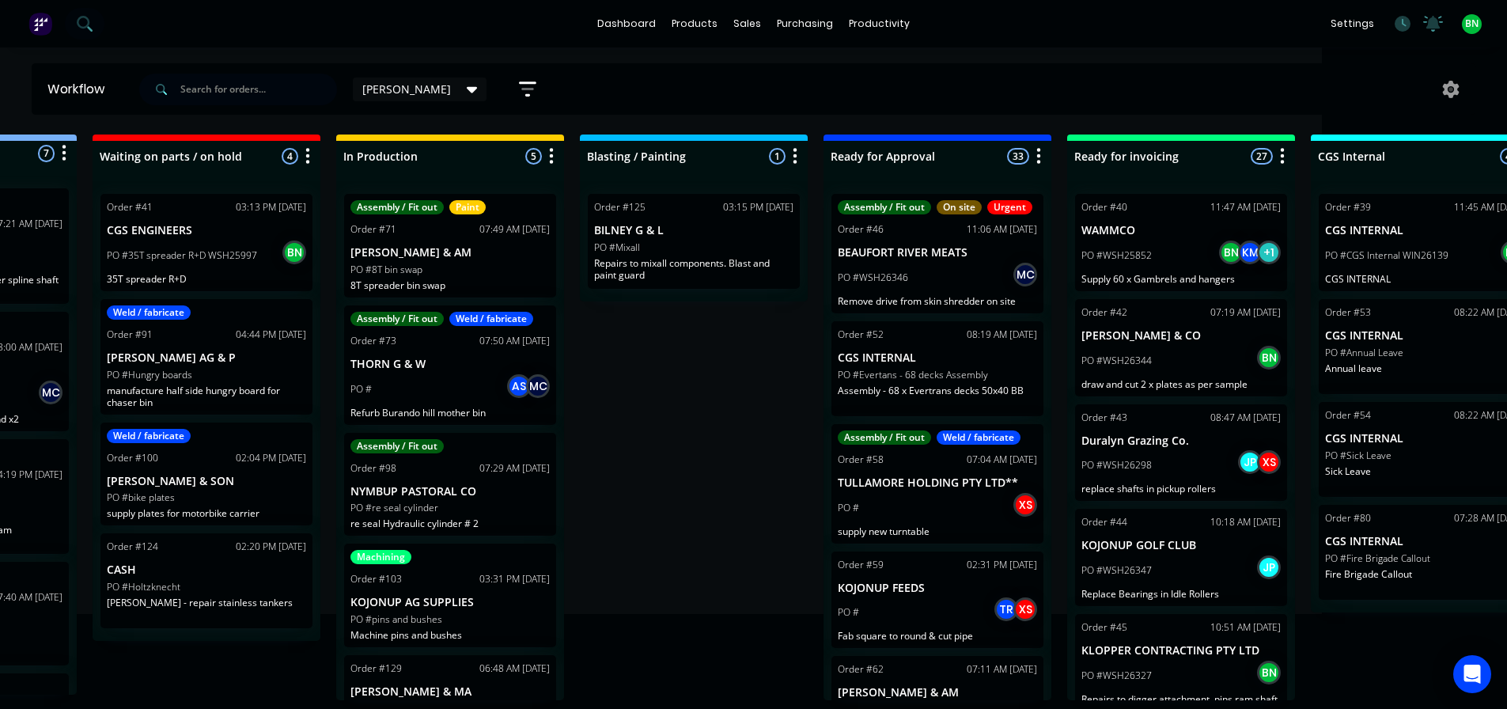
drag, startPoint x: 1217, startPoint y: 400, endPoint x: 1096, endPoint y: 396, distance: 121.1
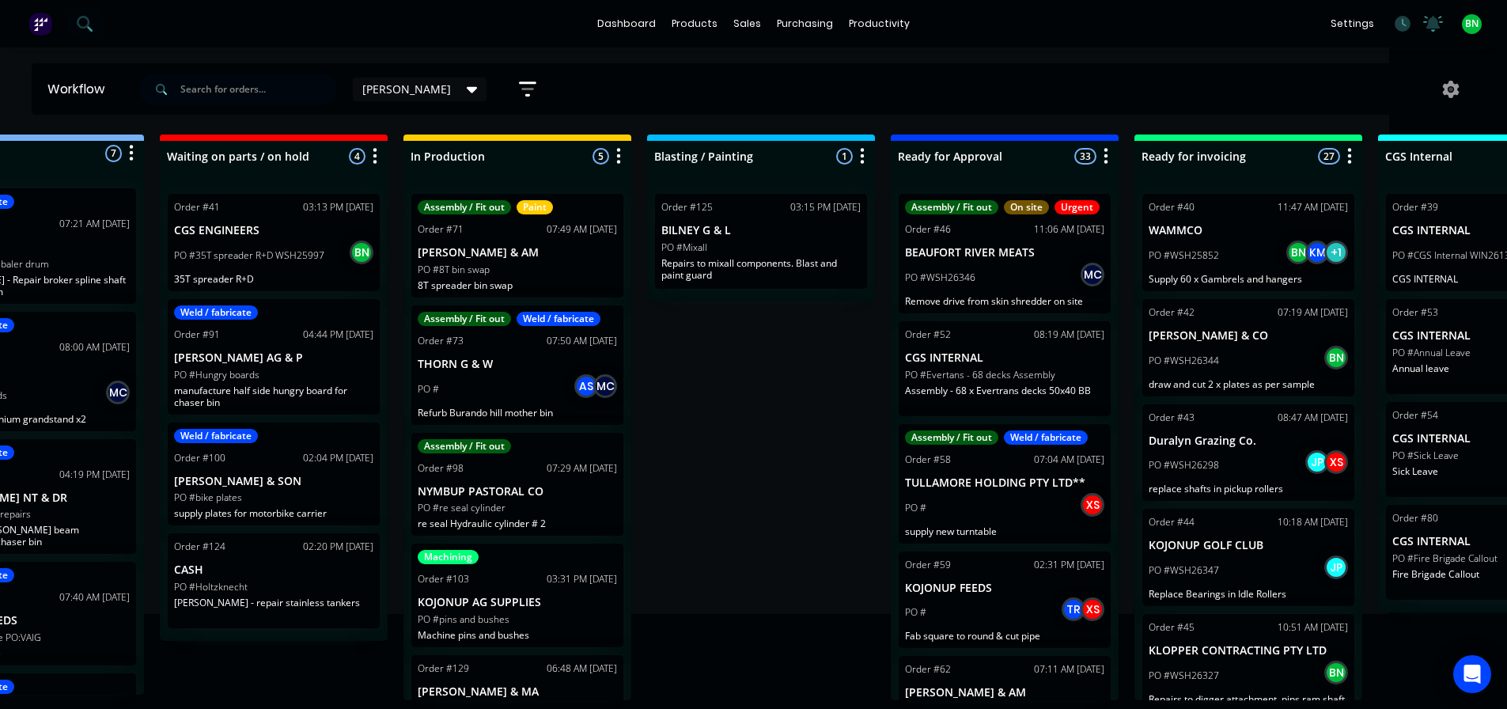
click at [1294, 133] on div "Workflow brad Save new view None edit brad (Default) edit Office view edit Work…" at bounding box center [635, 370] width 1507 height 614
click at [1292, 141] on div at bounding box center [1248, 156] width 228 height 31
drag, startPoint x: 1292, startPoint y: 142, endPoint x: 751, endPoint y: 445, distance: 620.1
click at [737, 464] on div "Submitted 7 Status colour #273444 hex #273444 Save Cancel Summaries Total order…" at bounding box center [1074, 417] width 2409 height 566
drag, startPoint x: 1192, startPoint y: 137, endPoint x: 1207, endPoint y: 134, distance: 15.2
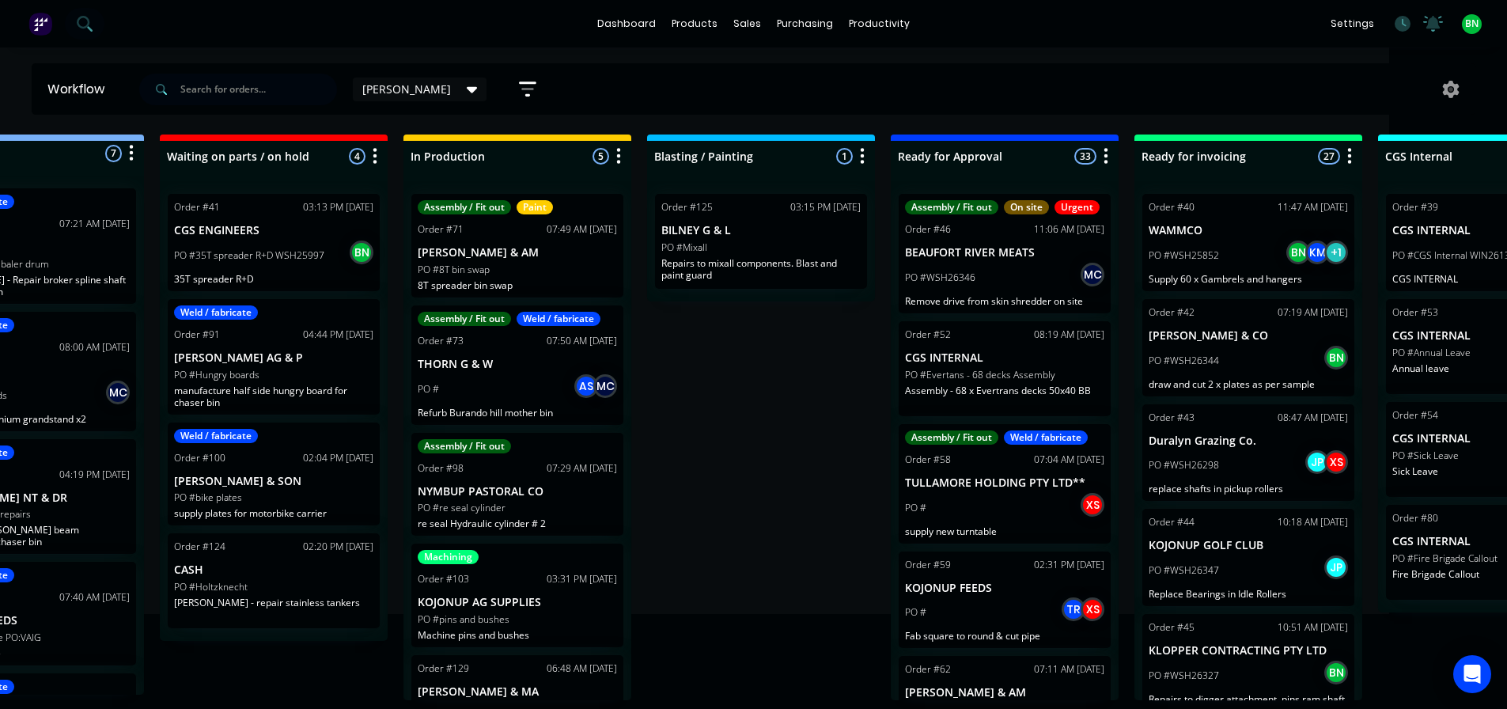
click at [1194, 135] on div "Ready for invoicing 27 Status colour #13CE66 hex #13CE66 Save Cancel Notificati…" at bounding box center [1248, 152] width 228 height 37
click at [1347, 152] on icon "button" at bounding box center [1349, 156] width 5 height 20
click at [1266, 190] on span "Status colour" at bounding box center [1252, 190] width 70 height 17
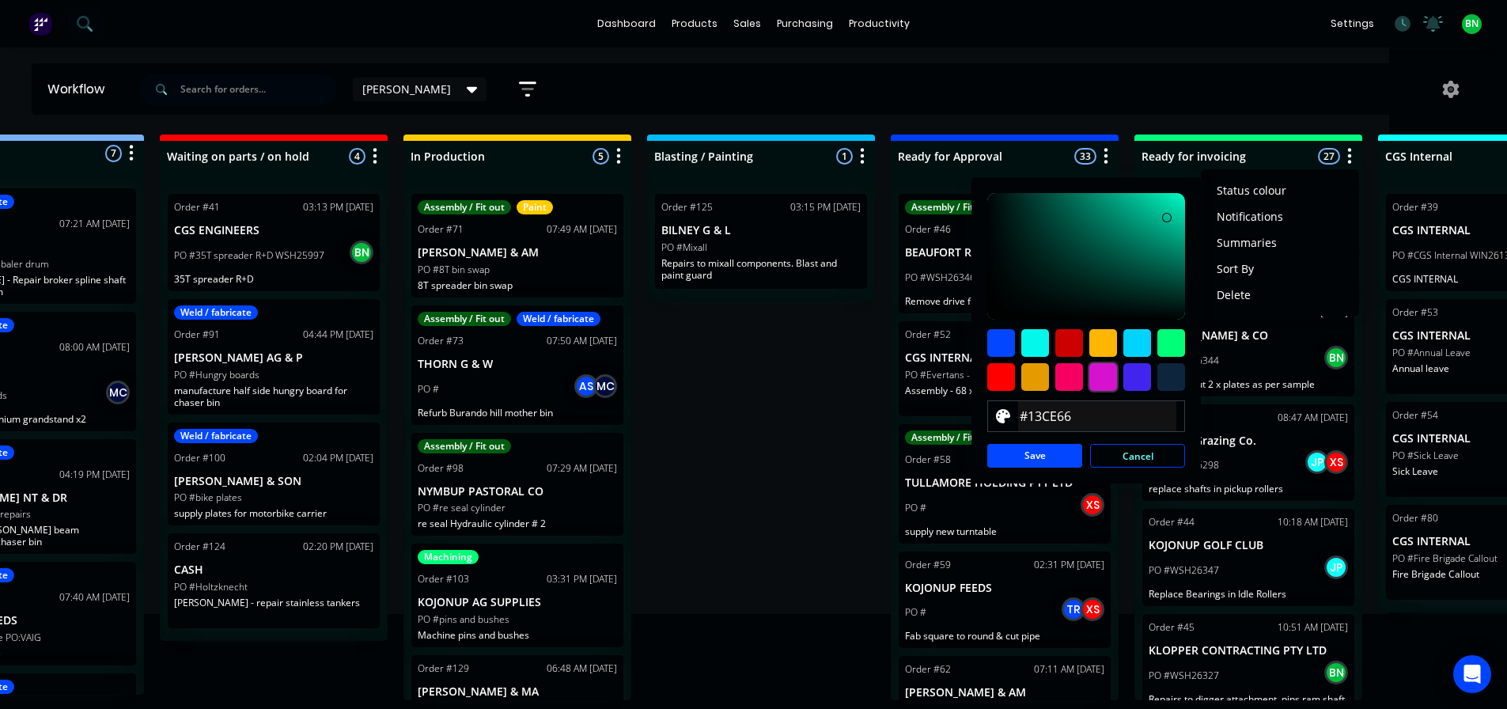
click at [1105, 377] on div at bounding box center [1103, 377] width 28 height 28
type input "#DA70D6"
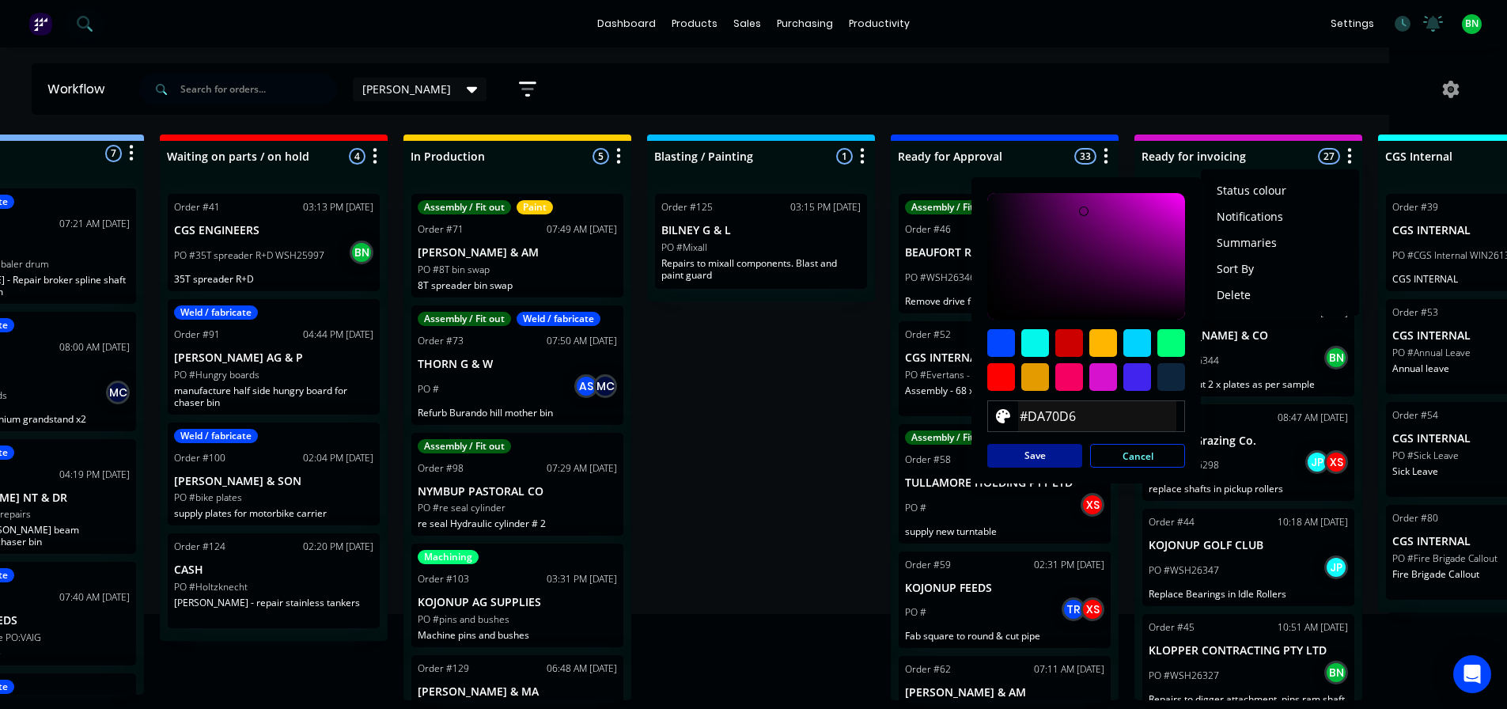
click at [1040, 455] on button "Save" at bounding box center [1034, 456] width 95 height 24
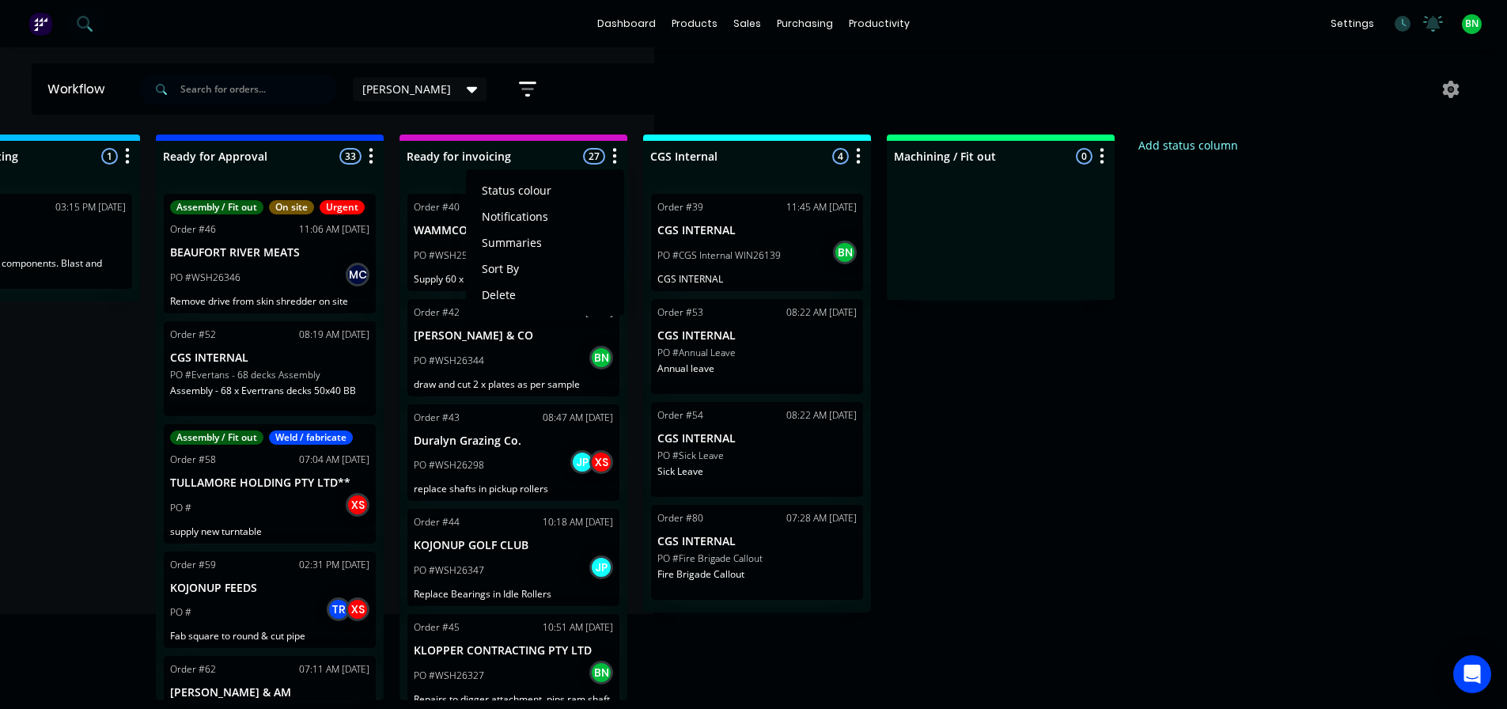
drag, startPoint x: 964, startPoint y: 414, endPoint x: 1126, endPoint y: 407, distance: 161.5
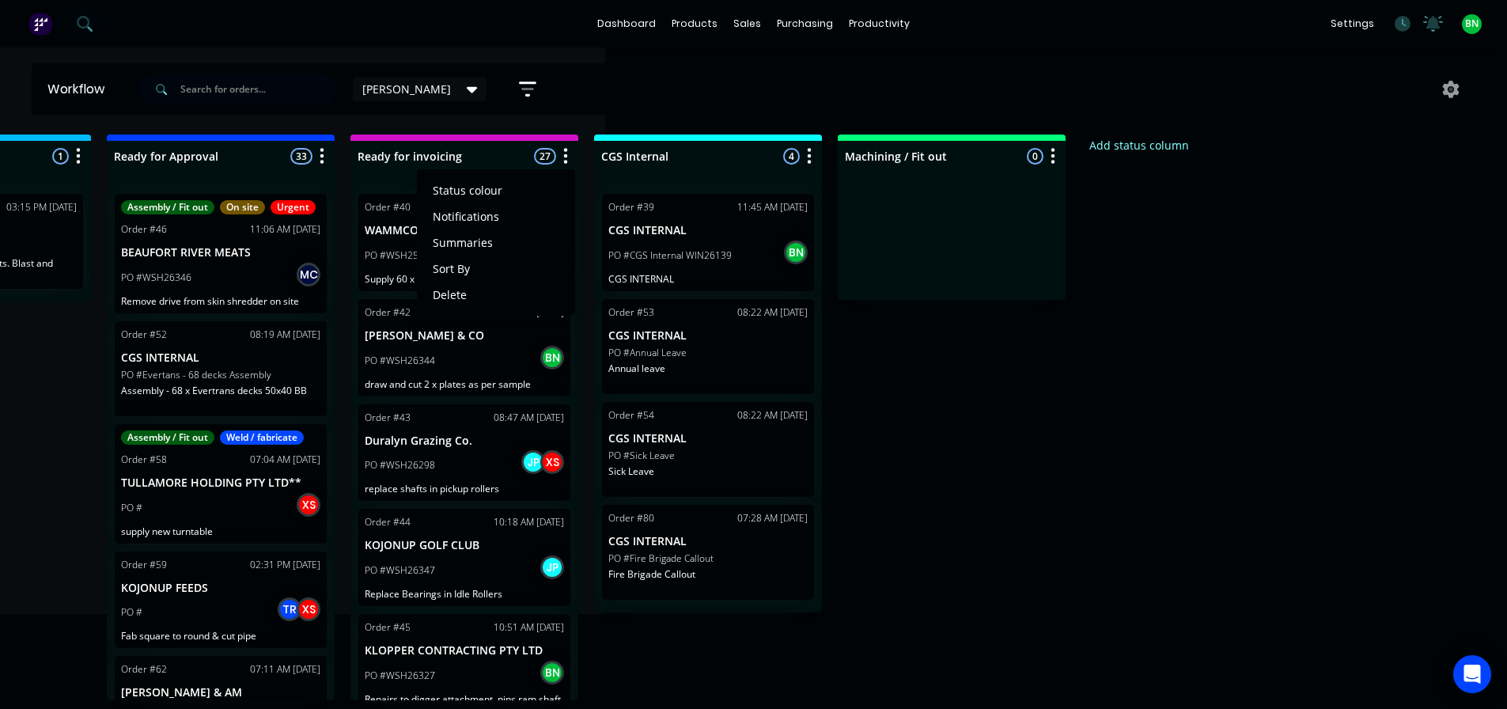
drag, startPoint x: 938, startPoint y: 137, endPoint x: 951, endPoint y: 127, distance: 15.8
click at [1166, 271] on div "Submitted 7 Status colour #273444 hex #273444 Save Cancel Summaries Total order…" at bounding box center [290, 417] width 2409 height 566
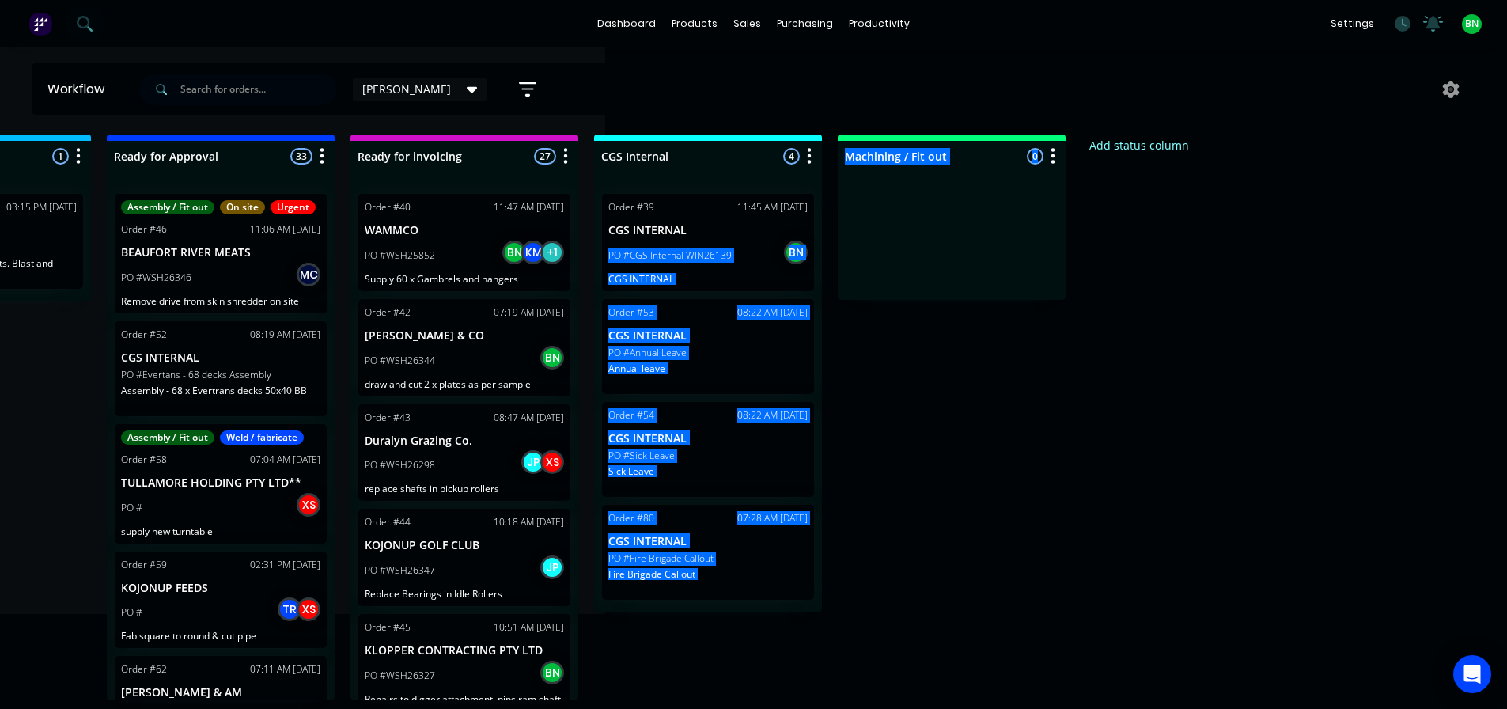
drag, startPoint x: 967, startPoint y: 223, endPoint x: 780, endPoint y: 228, distance: 187.5
click at [780, 228] on div "Submitted 7 Status colour #273444 hex #273444 Save Cancel Summaries Total order…" at bounding box center [290, 417] width 2409 height 566
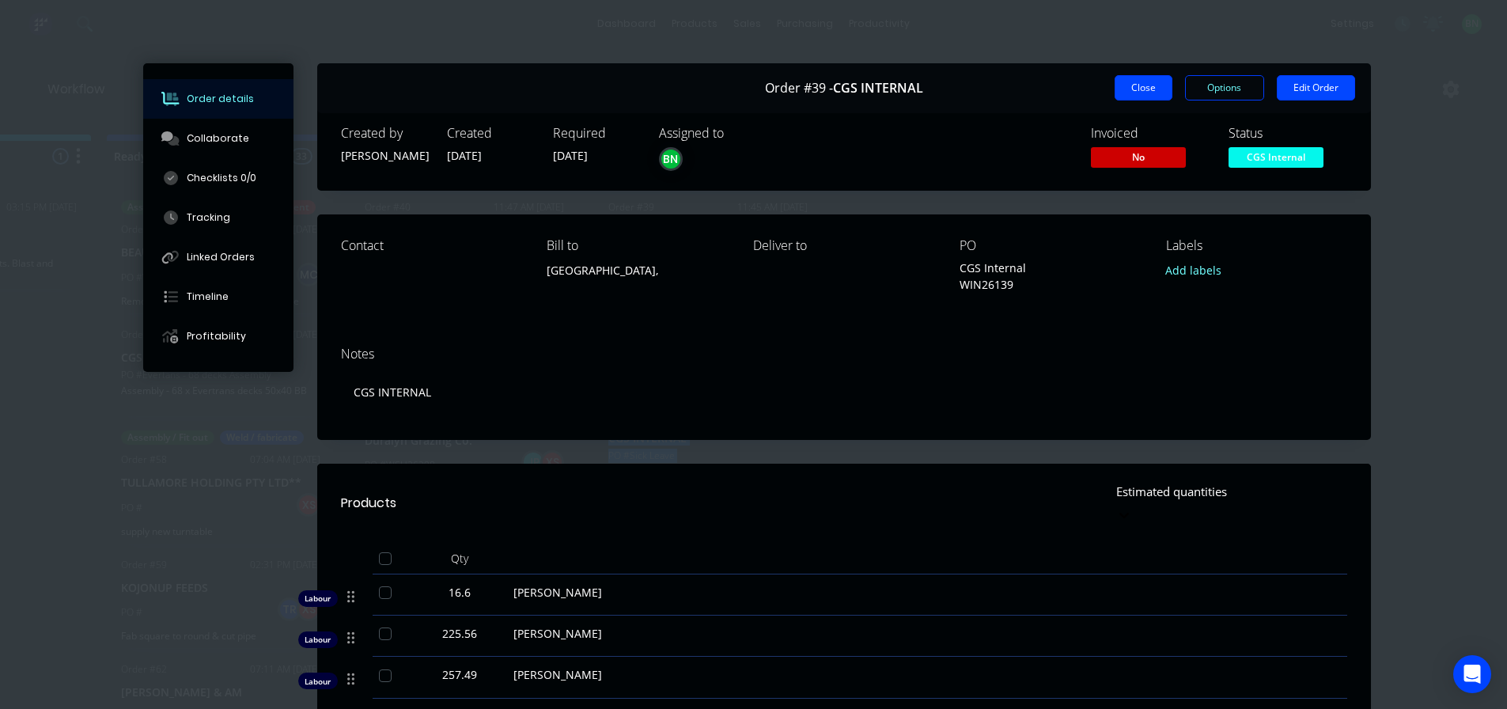
click at [1124, 79] on button "Close" at bounding box center [1144, 87] width 58 height 25
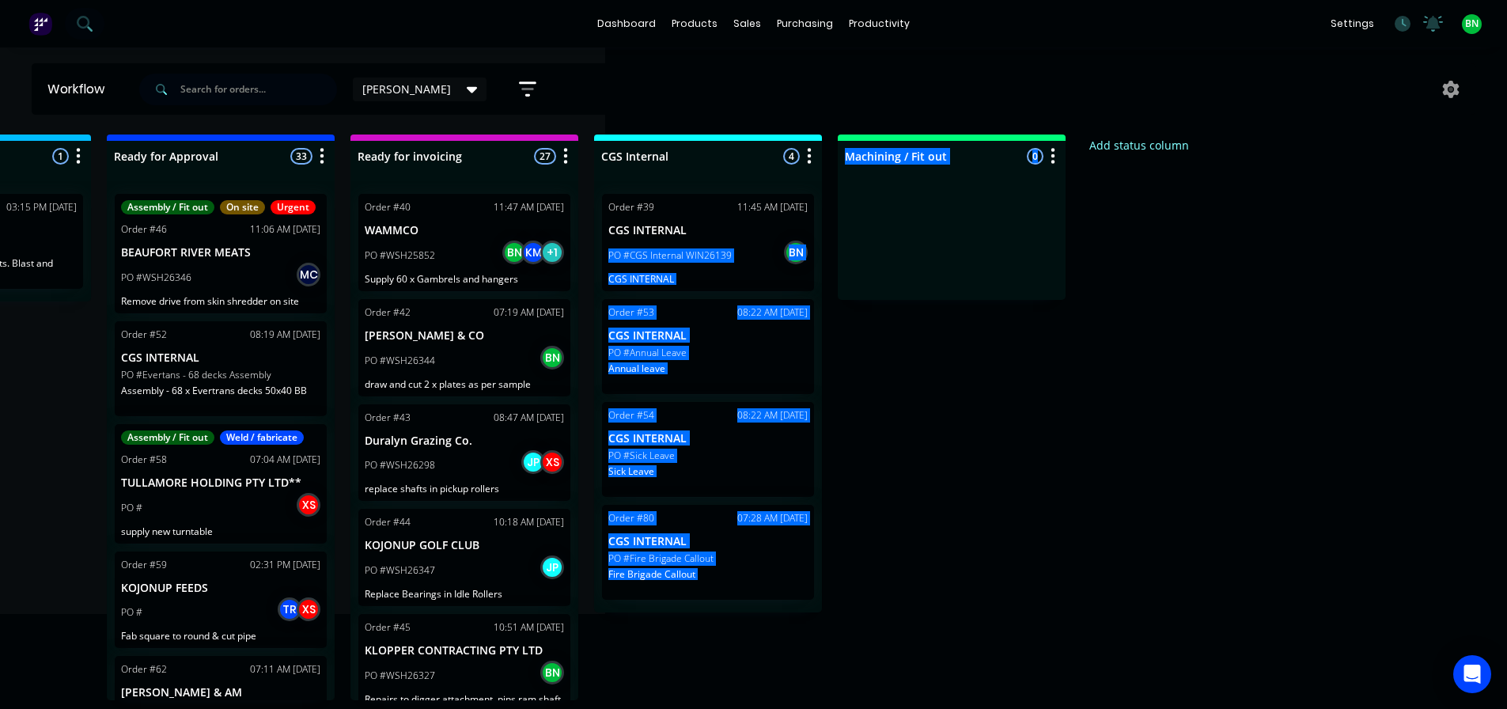
click at [1192, 411] on div "Submitted 7 Status colour #273444 hex #273444 Save Cancel Summaries Total order…" at bounding box center [290, 417] width 2409 height 566
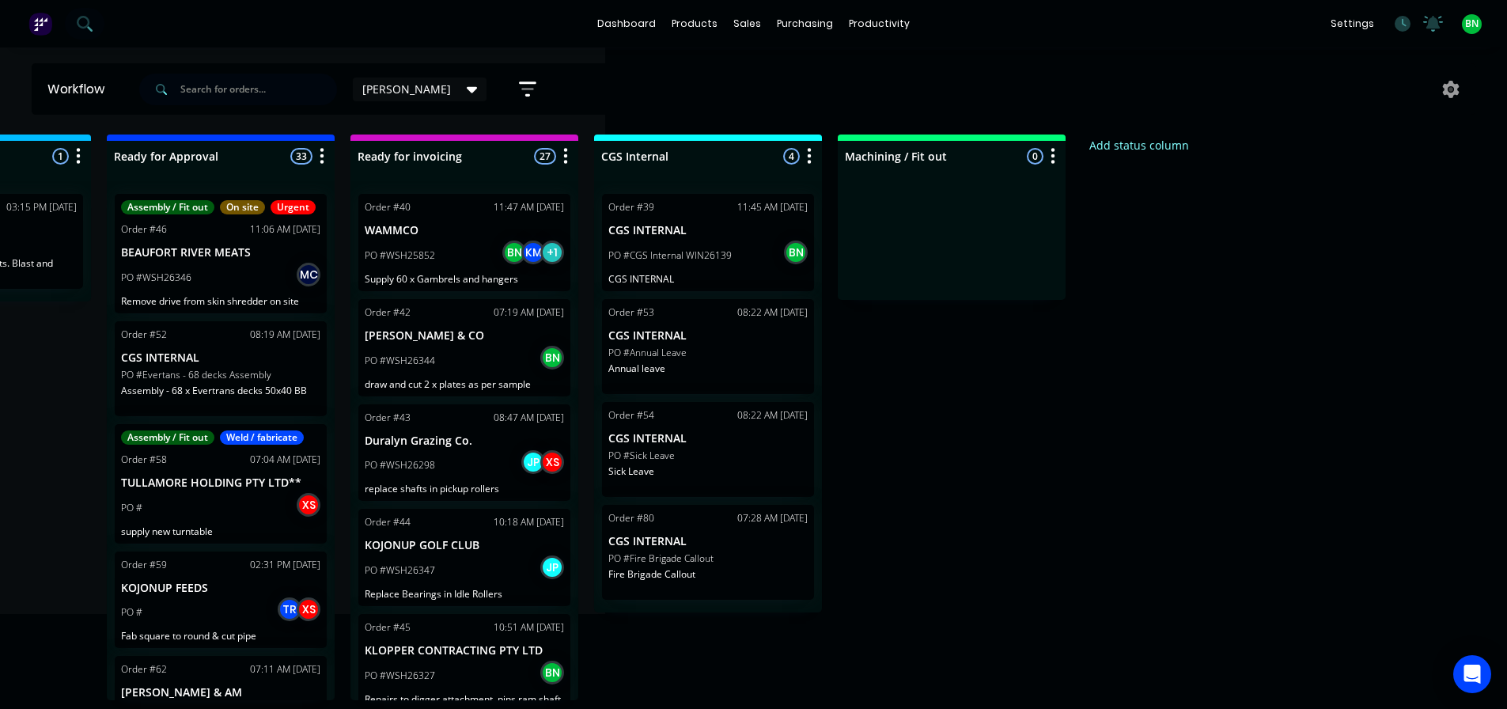
click at [992, 187] on div at bounding box center [952, 240] width 228 height 119
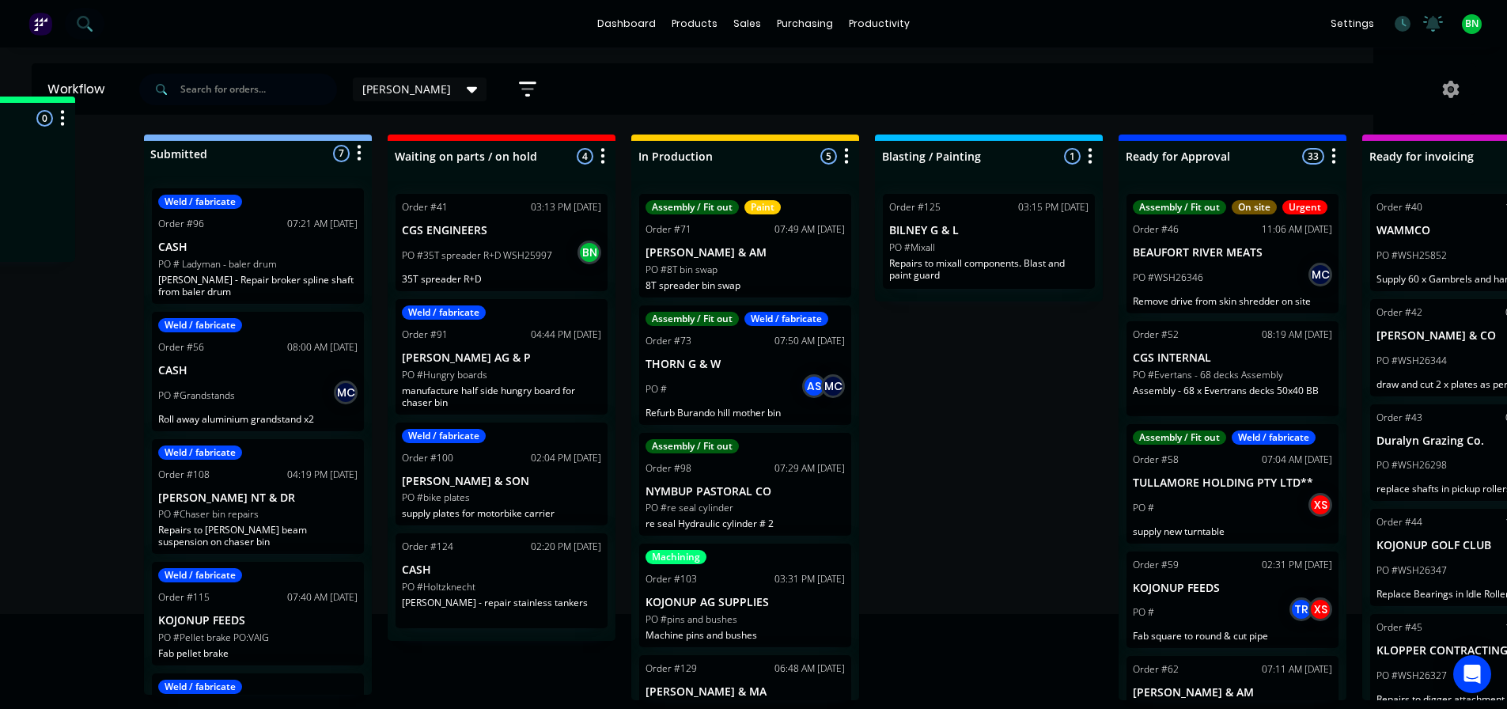
scroll to position [0, 0]
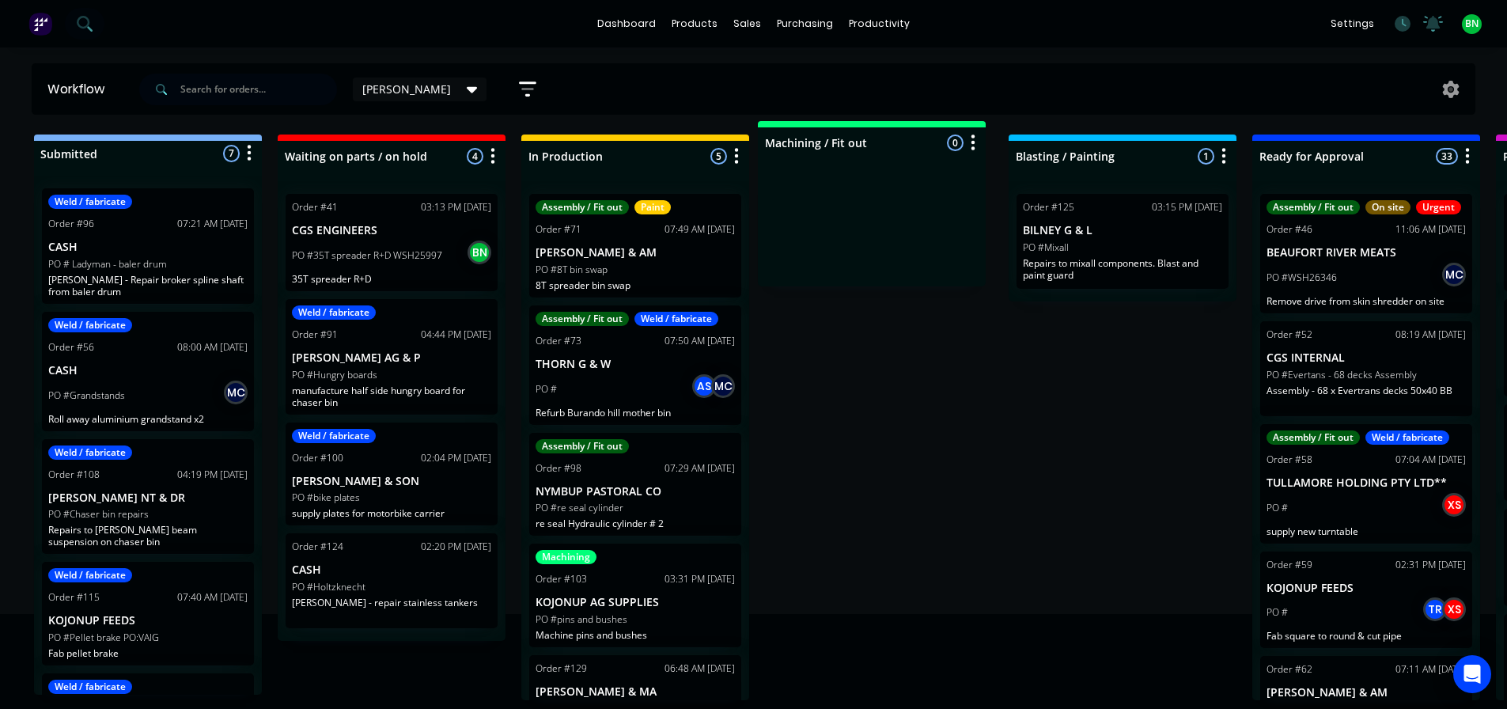
drag, startPoint x: 1000, startPoint y: 151, endPoint x: 910, endPoint y: 140, distance: 90.1
click at [910, 140] on div "Submitted 7 Status colour #273444 hex #273444 Save Cancel Summaries Total order…" at bounding box center [1192, 417] width 2409 height 566
click at [933, 370] on div "Submitted 7 Status colour #273444 hex #273444 Save Cancel Summaries Total order…" at bounding box center [1192, 417] width 2409 height 566
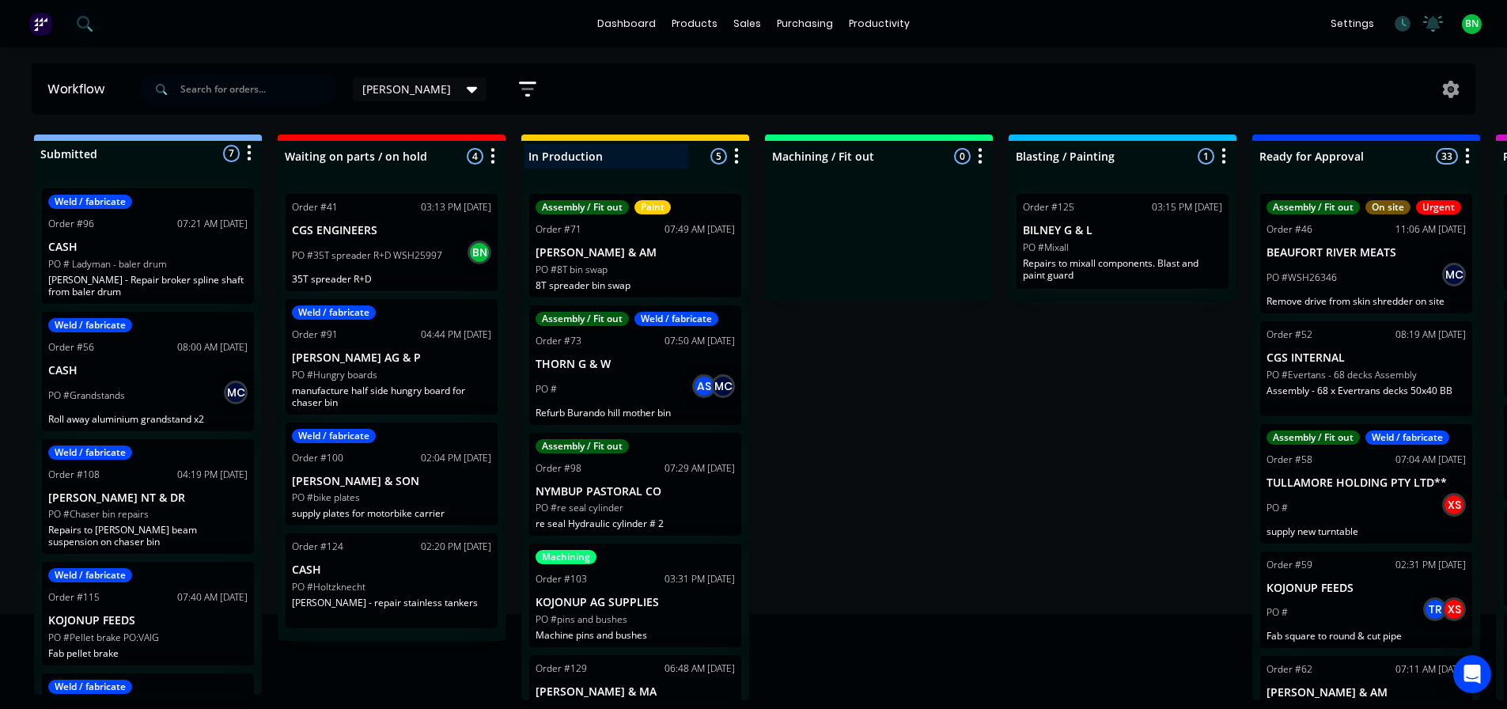
click at [610, 162] on div at bounding box center [635, 156] width 228 height 31
drag, startPoint x: 610, startPoint y: 162, endPoint x: 482, endPoint y: 162, distance: 128.1
click at [479, 162] on div "Submitted 7 Status colour #273444 hex #273444 Save Cancel Summaries Total order…" at bounding box center [1192, 417] width 2409 height 566
type input "Waiting on parts / on hold"
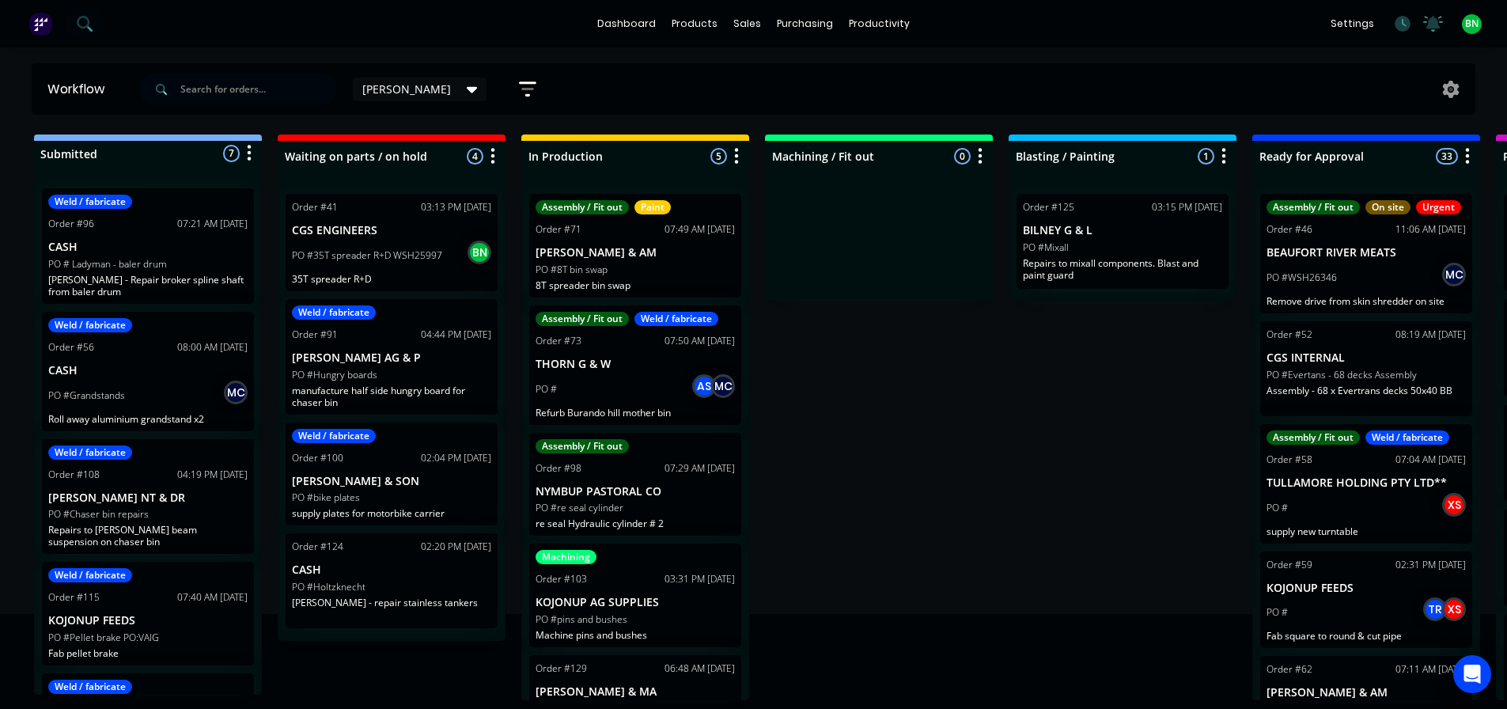
scroll to position [0, 0]
click at [884, 320] on div "Submitted 7 Status colour #273444 hex #273444 Save Cancel Summaries Total order…" at bounding box center [1192, 417] width 2409 height 566
click at [591, 162] on div at bounding box center [635, 156] width 228 height 31
type input "Weld / Fab"
click at [929, 474] on div "Submitted 7 Status colour #273444 hex #273444 Save Cancel Summaries Total order…" at bounding box center [1192, 417] width 2409 height 566
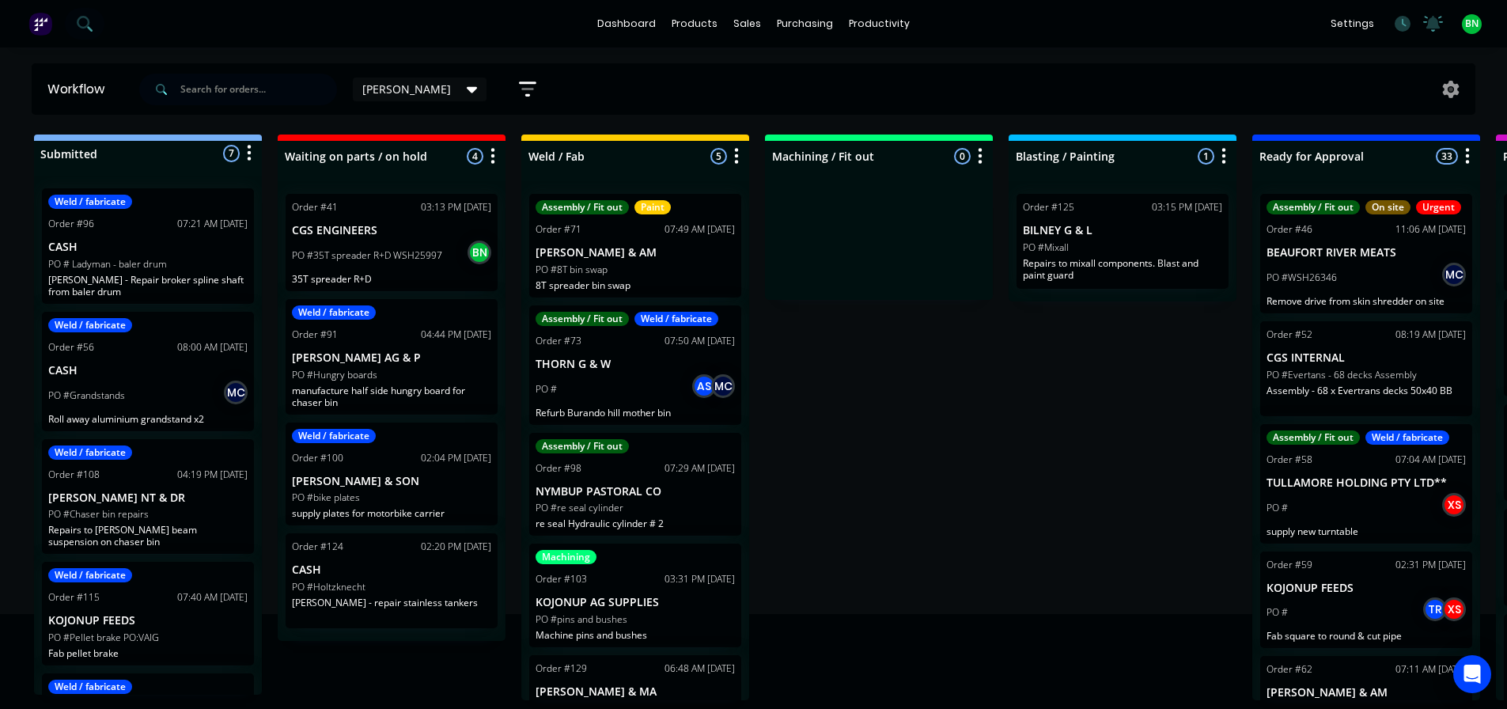
click at [883, 397] on div "Submitted 7 Status colour #273444 hex #273444 Save Cancel Summaries Total order…" at bounding box center [1192, 417] width 2409 height 566
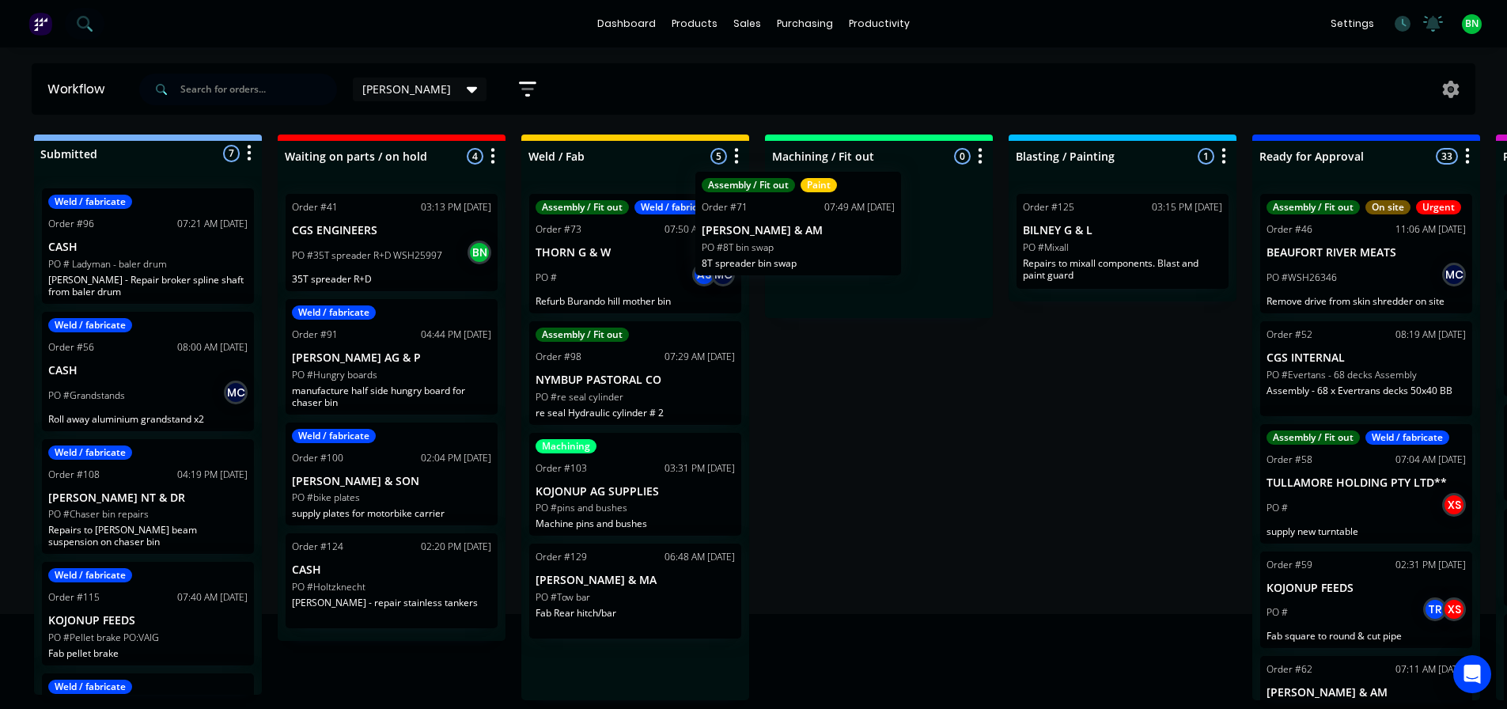
drag, startPoint x: 692, startPoint y: 256, endPoint x: 881, endPoint y: 240, distance: 189.7
click at [881, 240] on div "Submitted 7 Status colour #273444 hex #273444 Save Cancel Summaries Total order…" at bounding box center [1192, 417] width 2409 height 566
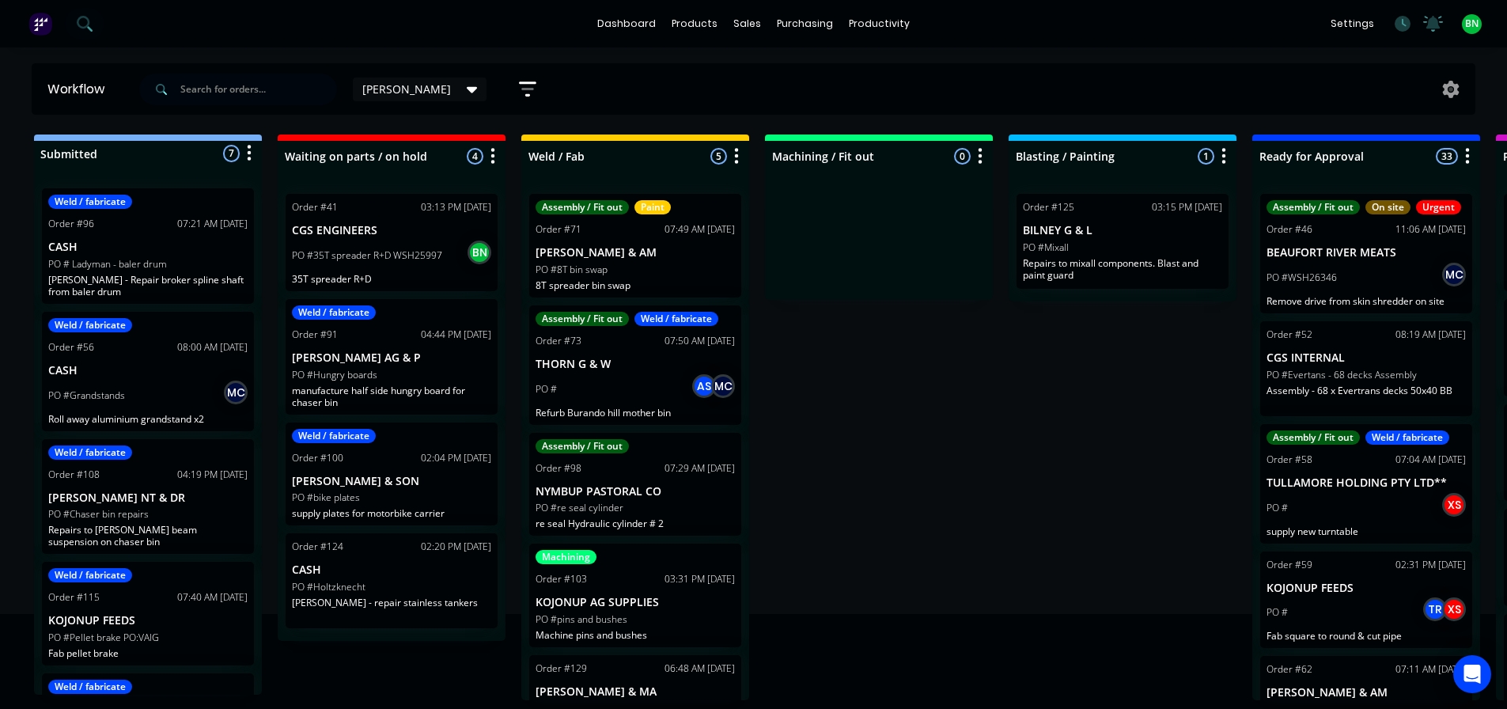
drag, startPoint x: 966, startPoint y: 426, endPoint x: 961, endPoint y: 356, distance: 70.6
click at [963, 422] on div "Submitted 7 Status colour #273444 hex #273444 Save Cancel Summaries Total order…" at bounding box center [1192, 417] width 2409 height 566
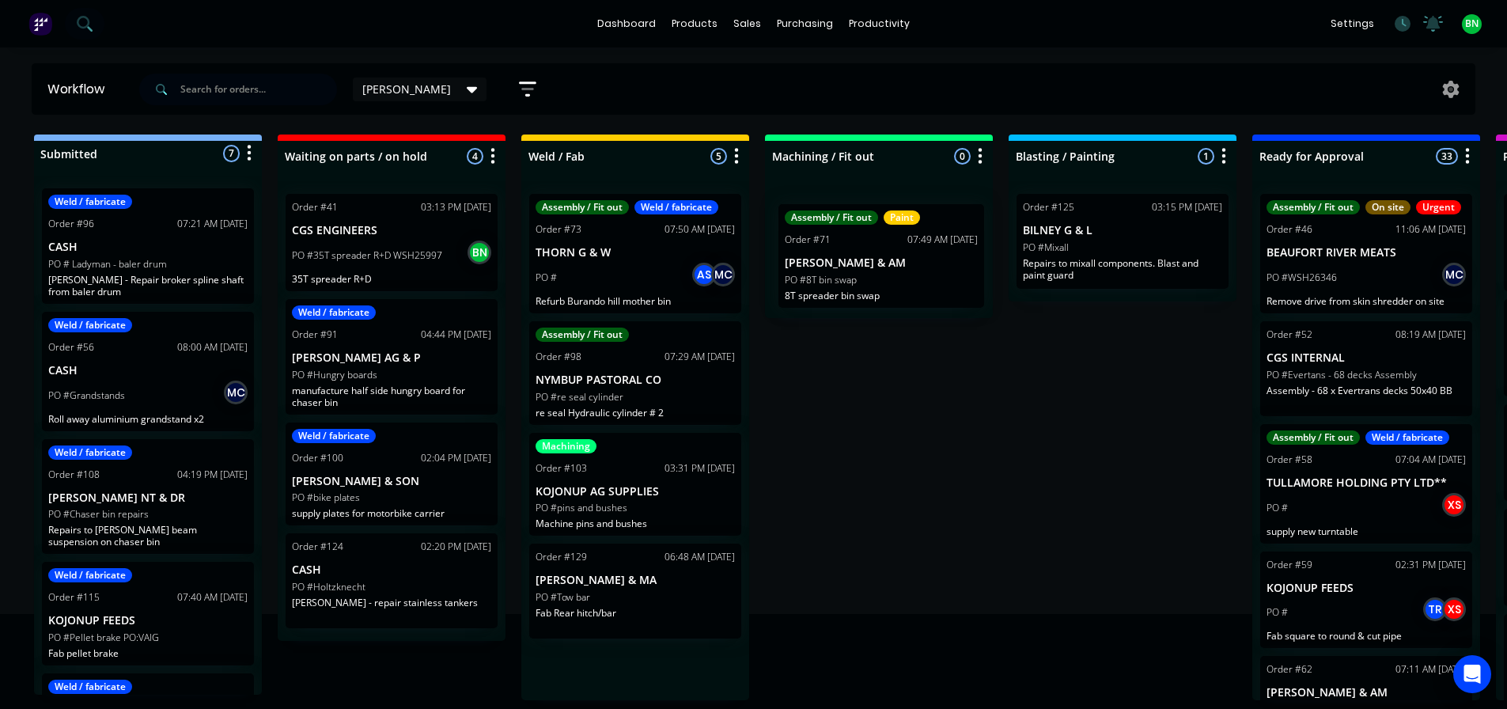
drag, startPoint x: 658, startPoint y: 261, endPoint x: 918, endPoint y: 276, distance: 260.7
click at [918, 276] on div "Submitted 7 Status colour #273444 hex #273444 Save Cancel Summaries Total order…" at bounding box center [1192, 417] width 2409 height 566
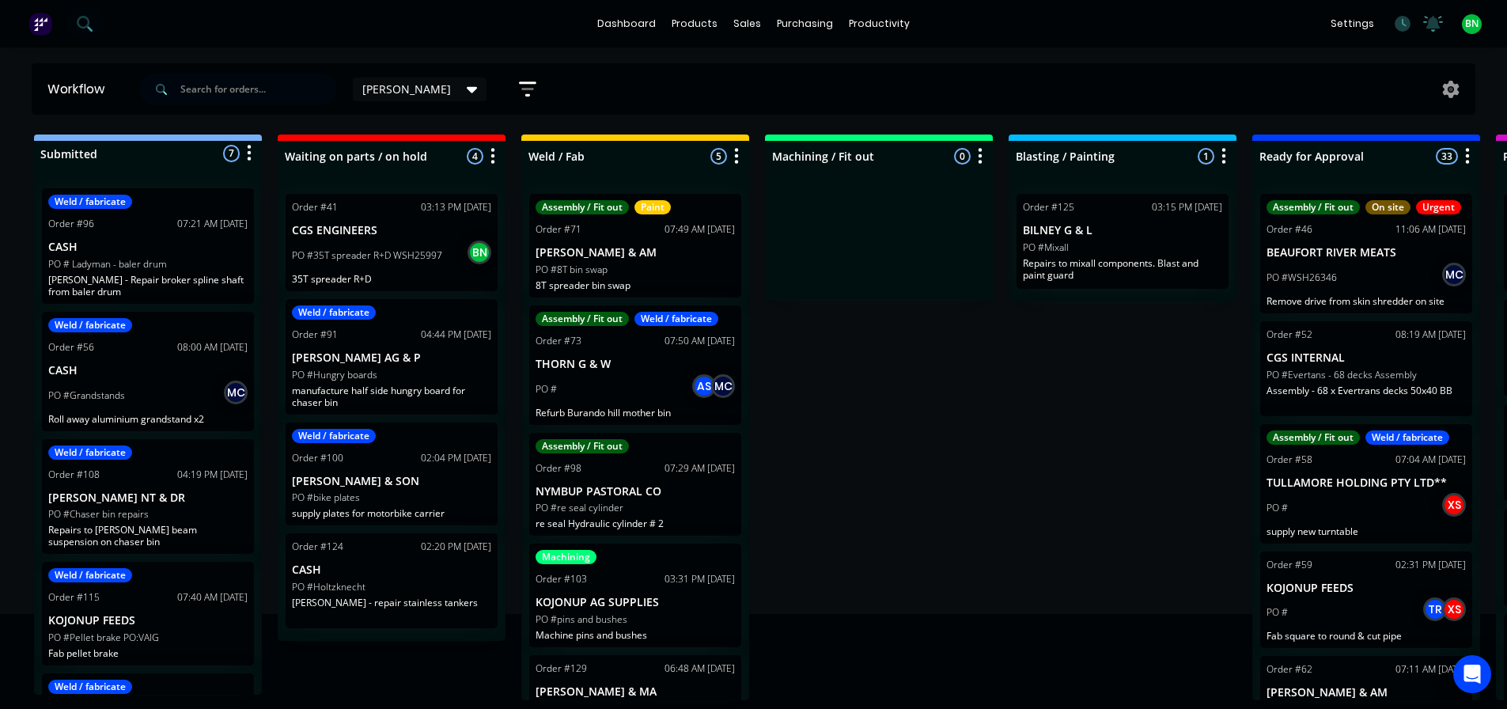
click at [926, 420] on div "Submitted 7 Status colour #273444 hex #273444 Save Cancel Summaries Total order…" at bounding box center [1192, 417] width 2409 height 566
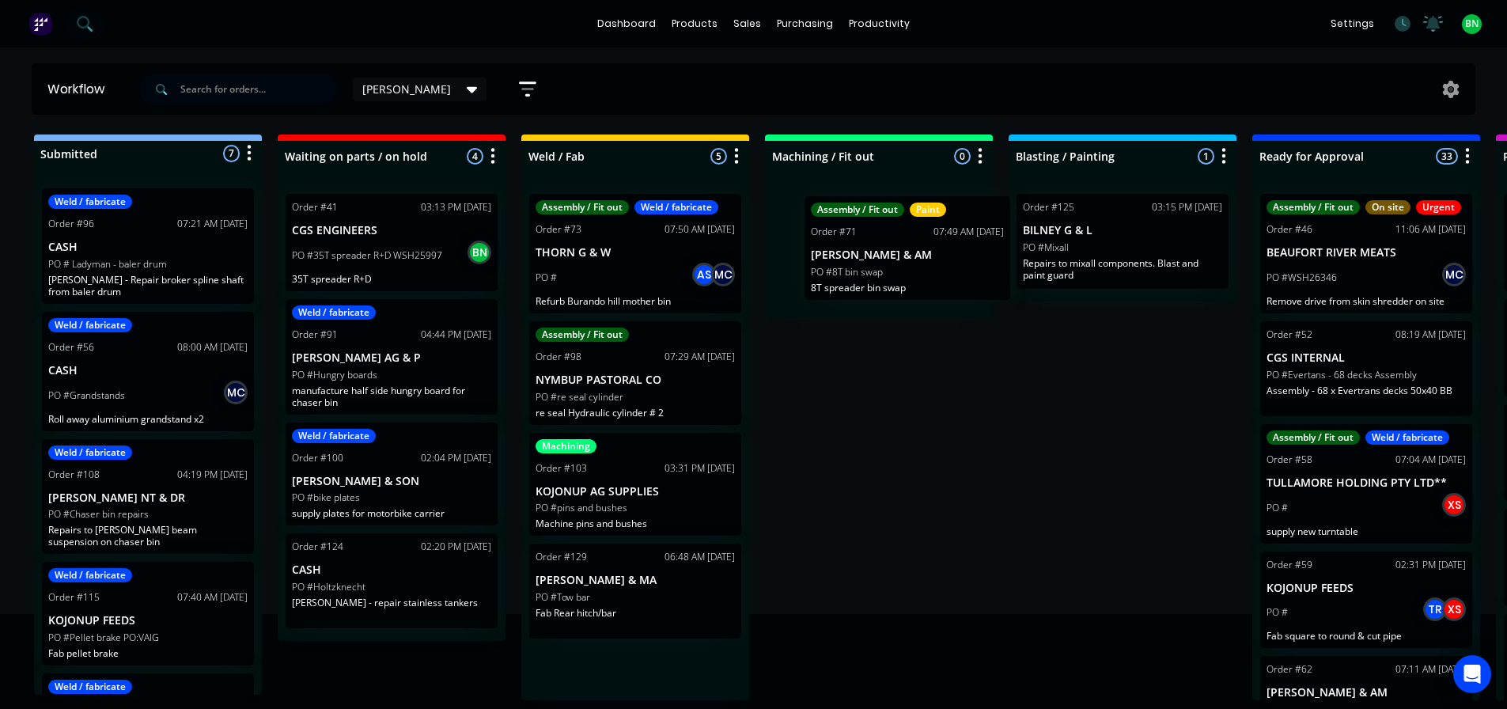
drag, startPoint x: 668, startPoint y: 255, endPoint x: 941, endPoint y: 263, distance: 273.8
click at [941, 261] on div "Submitted 7 Status colour #273444 hex #273444 Save Cancel Summaries Total order…" at bounding box center [1192, 417] width 2409 height 566
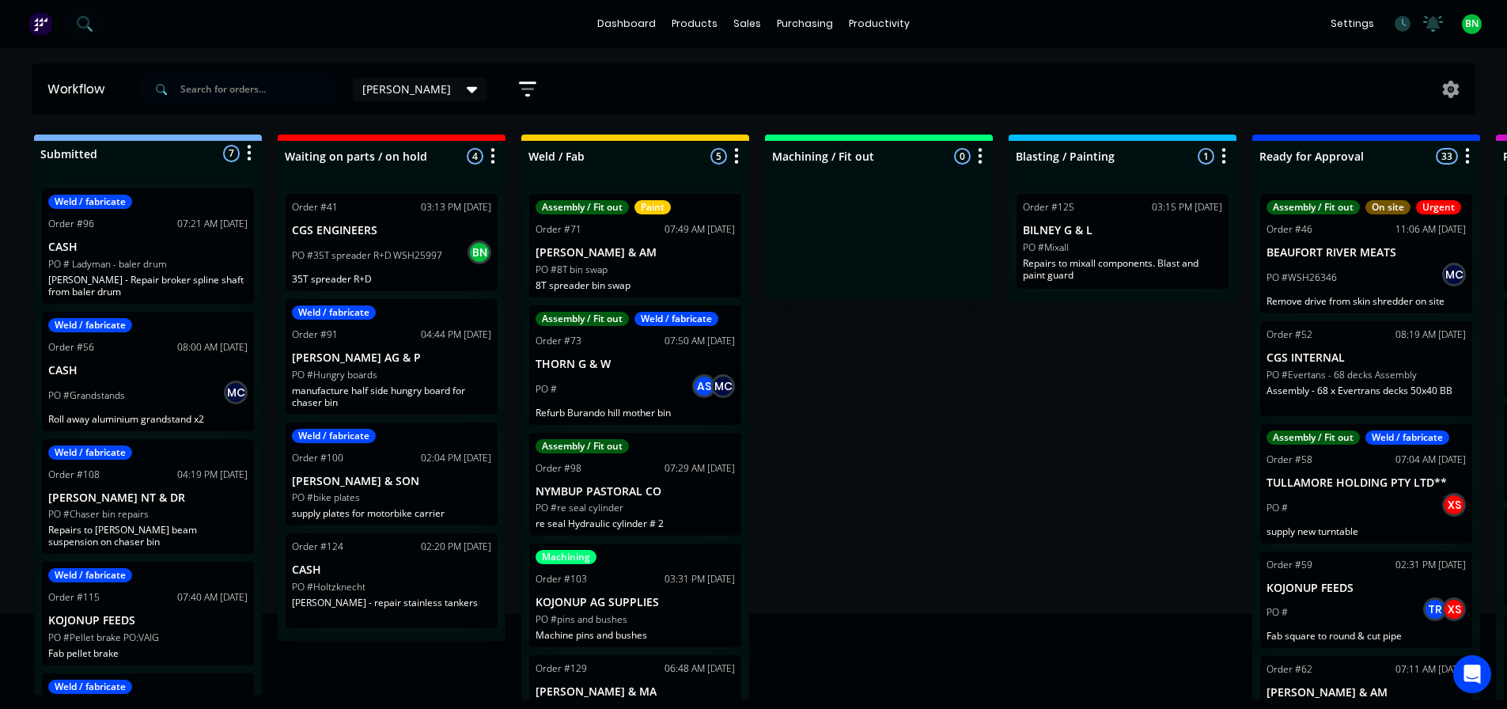
click at [922, 373] on div "Submitted 7 Status colour #273444 hex #273444 Save Cancel Summaries Total order…" at bounding box center [1192, 417] width 2409 height 566
click at [664, 248] on p "[PERSON_NAME] & AM" at bounding box center [635, 252] width 199 height 13
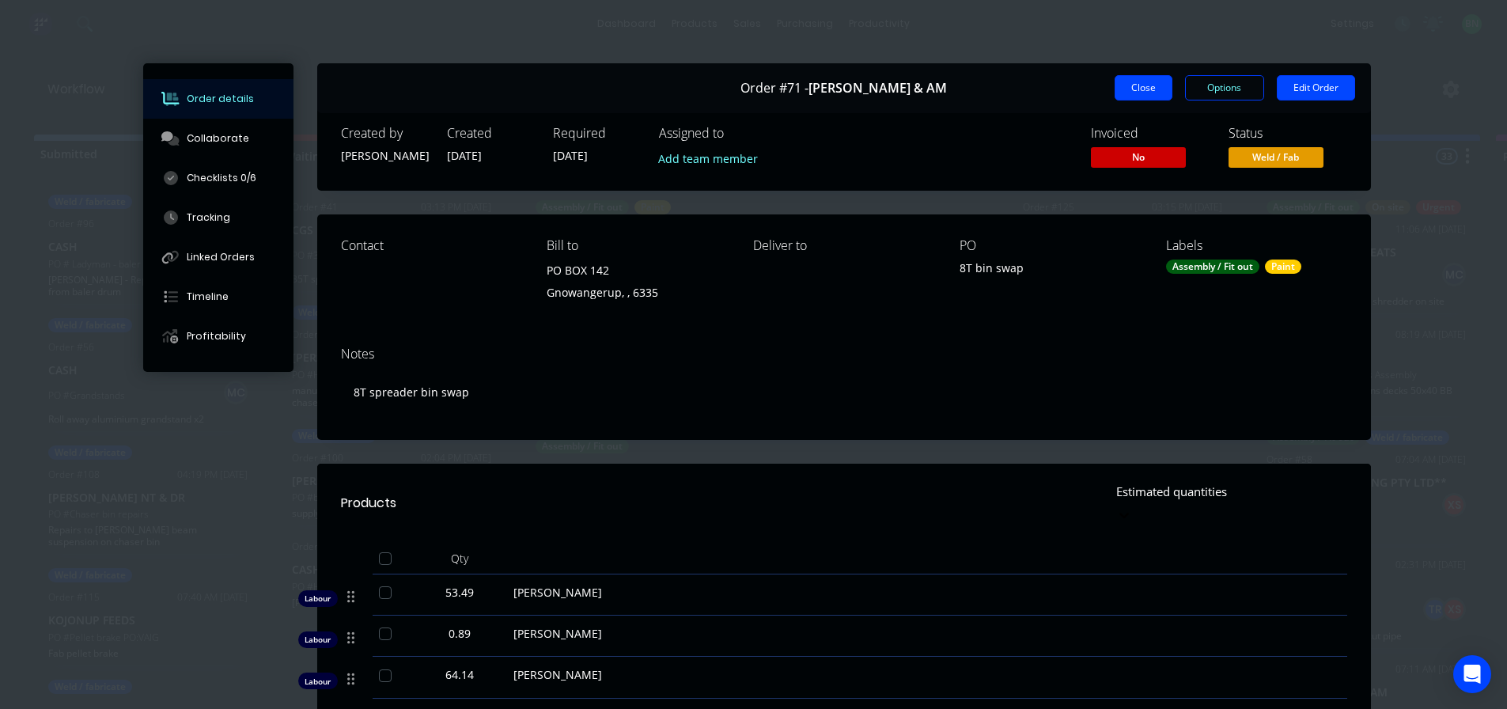
click at [1119, 79] on button "Close" at bounding box center [1144, 87] width 58 height 25
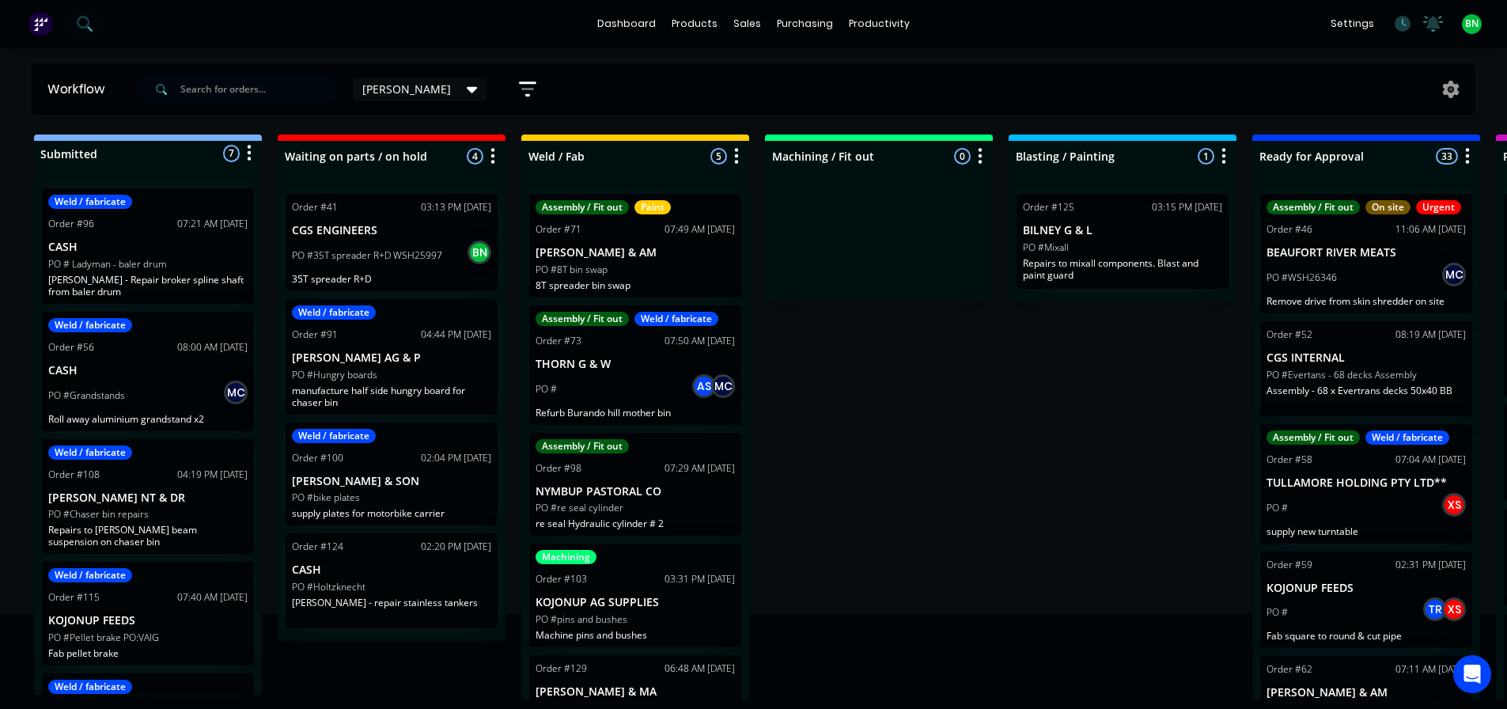
click at [927, 407] on div "Submitted 7 Status colour #273444 hex #273444 Save Cancel Summaries Total order…" at bounding box center [1192, 417] width 2409 height 566
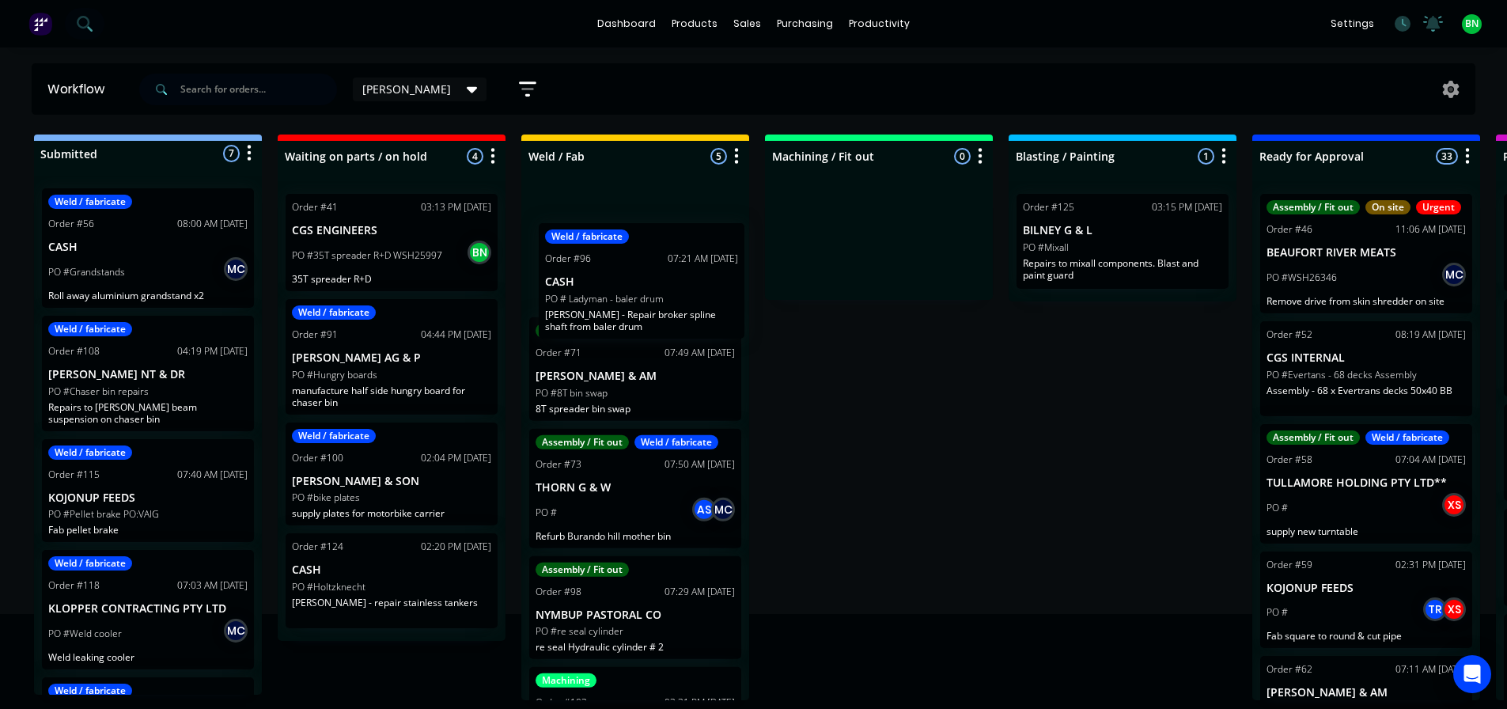
drag, startPoint x: 174, startPoint y: 245, endPoint x: 675, endPoint y: 282, distance: 502.1
click at [675, 282] on div "Submitted 7 Status colour #273444 hex #273444 Save Cancel Summaries Total order…" at bounding box center [1192, 417] width 2409 height 566
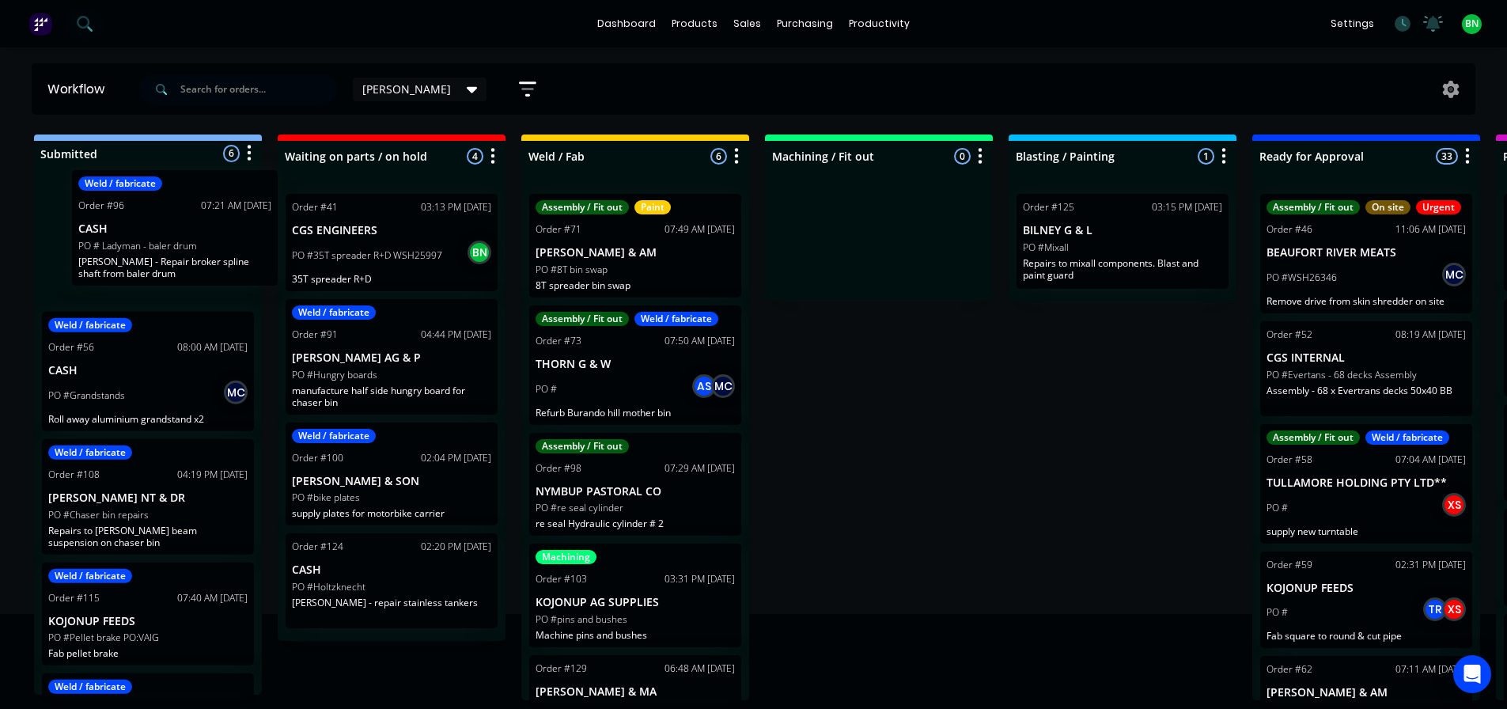
drag, startPoint x: 672, startPoint y: 267, endPoint x: 203, endPoint y: 243, distance: 469.7
click at [203, 243] on div "Submitted 6 Status colour #273444 hex #273444 Save Cancel Summaries Total order…" at bounding box center [1192, 417] width 2409 height 566
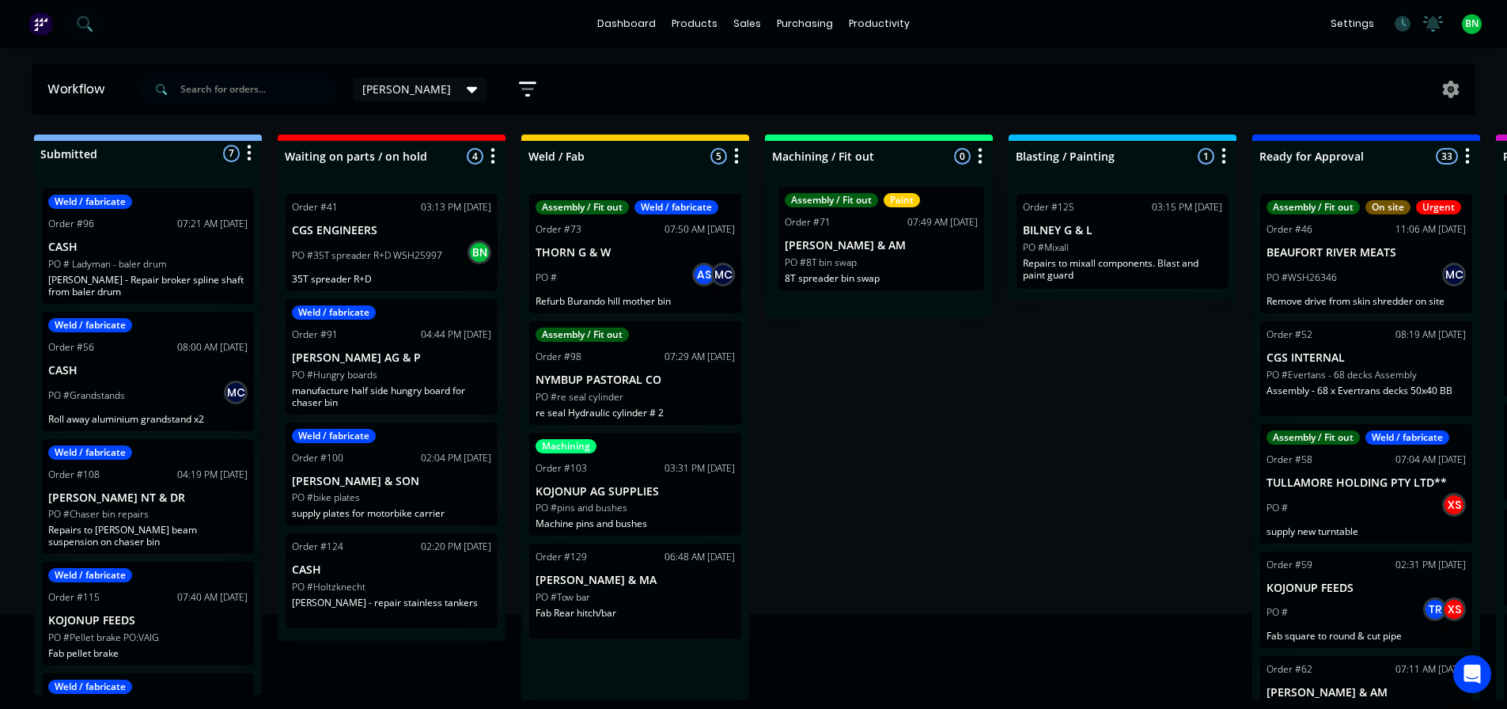
drag, startPoint x: 642, startPoint y: 274, endPoint x: 901, endPoint y: 272, distance: 258.7
click at [901, 272] on div "Submitted 7 Status colour #273444 hex #273444 Save Cancel Summaries Total order…" at bounding box center [1192, 417] width 2409 height 566
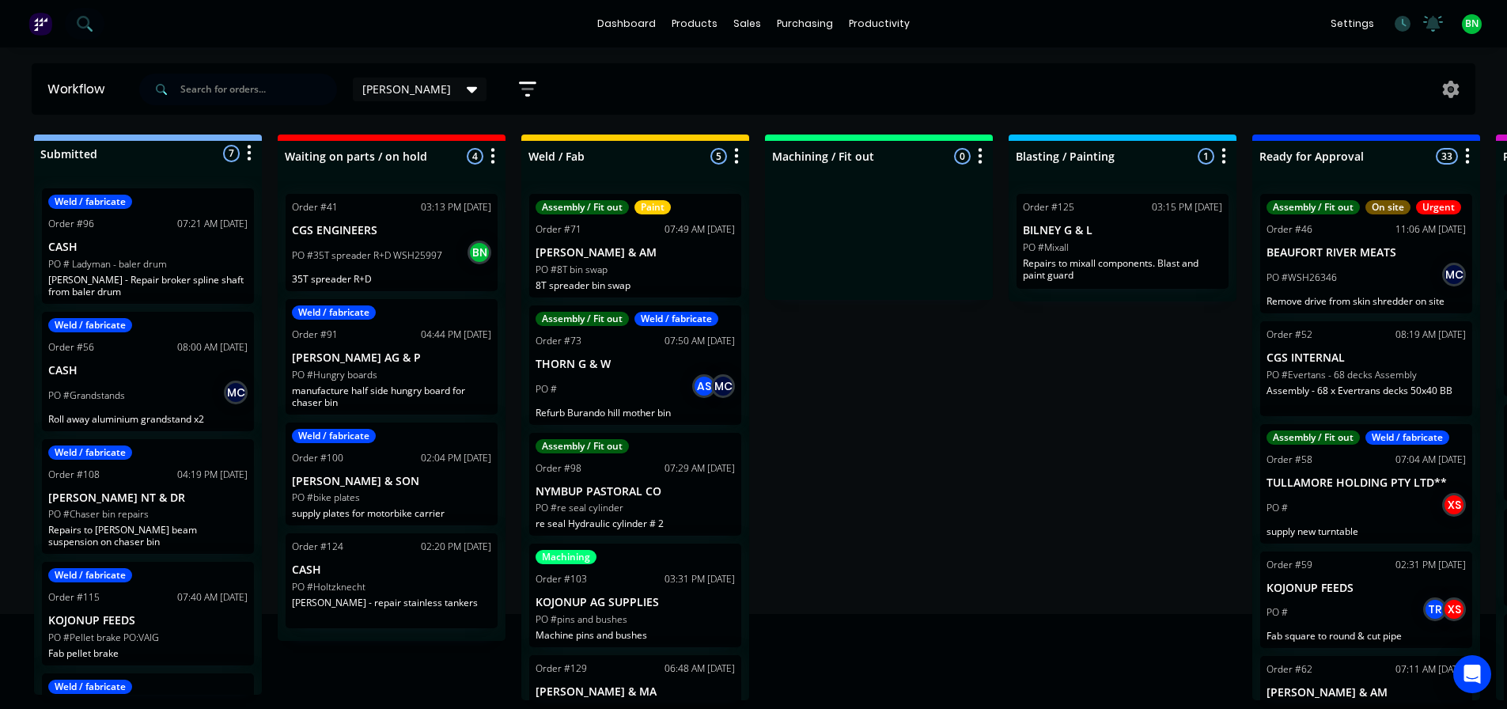
click at [927, 468] on div "Submitted 7 Status colour #273444 hex #273444 Save Cancel Summaries Total order…" at bounding box center [1192, 417] width 2409 height 566
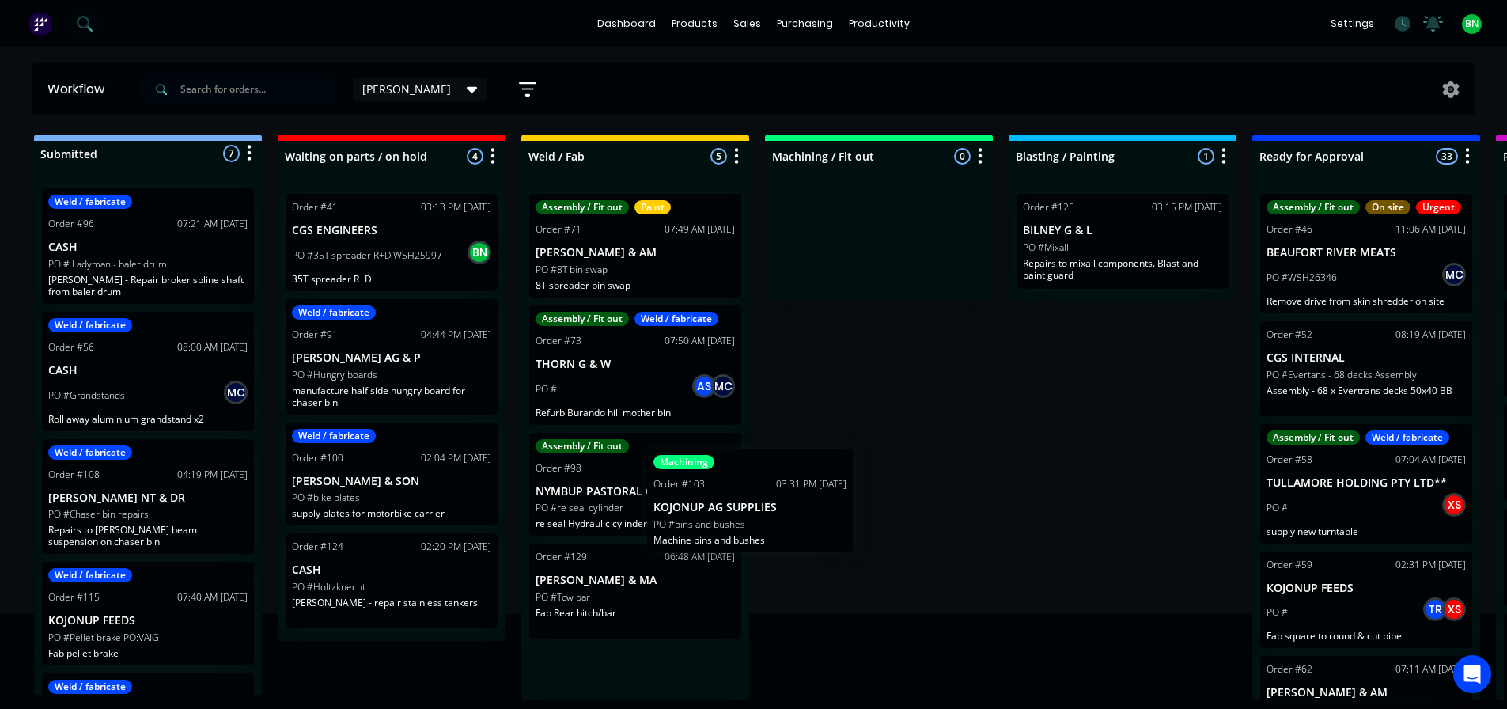
scroll to position [1, 0]
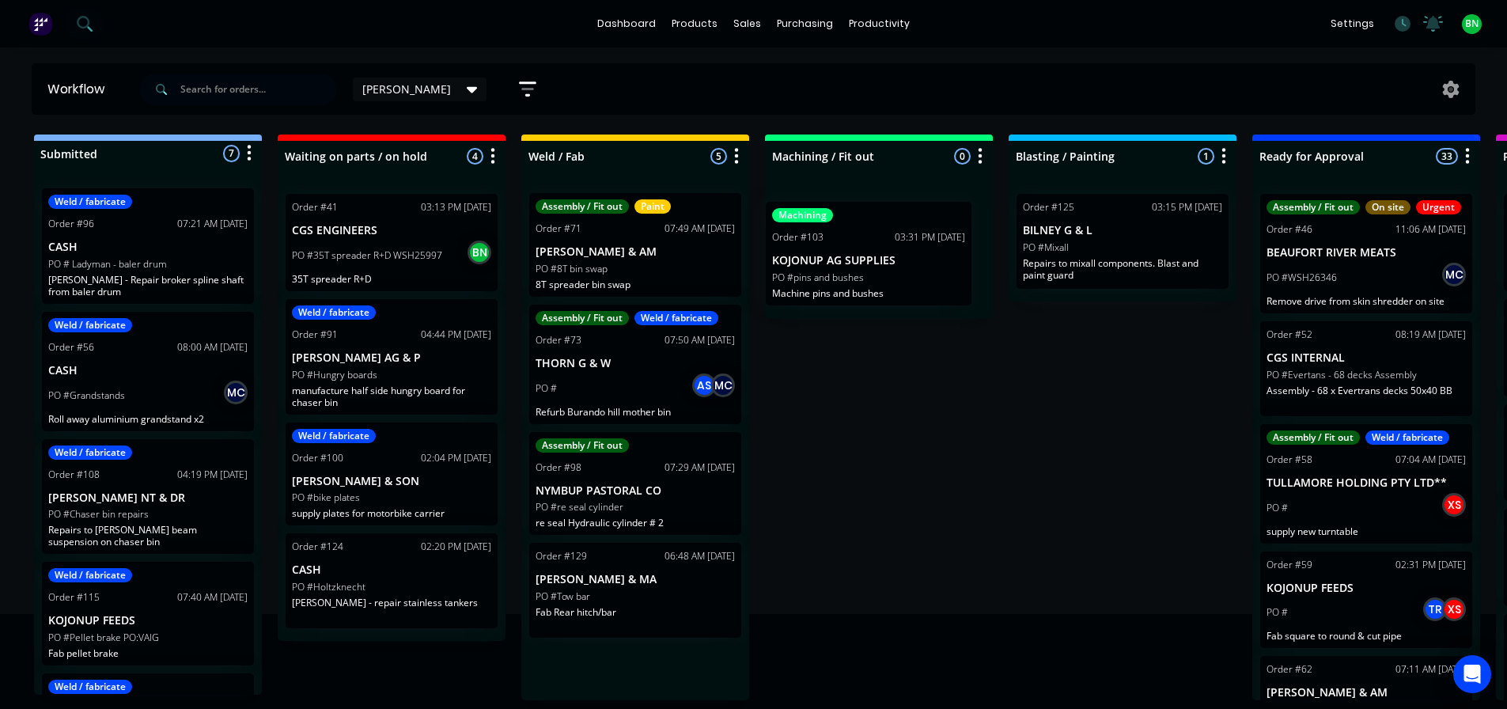
drag, startPoint x: 723, startPoint y: 574, endPoint x: 911, endPoint y: 263, distance: 363.4
click at [911, 263] on div "Submitted 7 Status colour #273444 hex #273444 Save Cancel Summaries Total order…" at bounding box center [1192, 417] width 2409 height 566
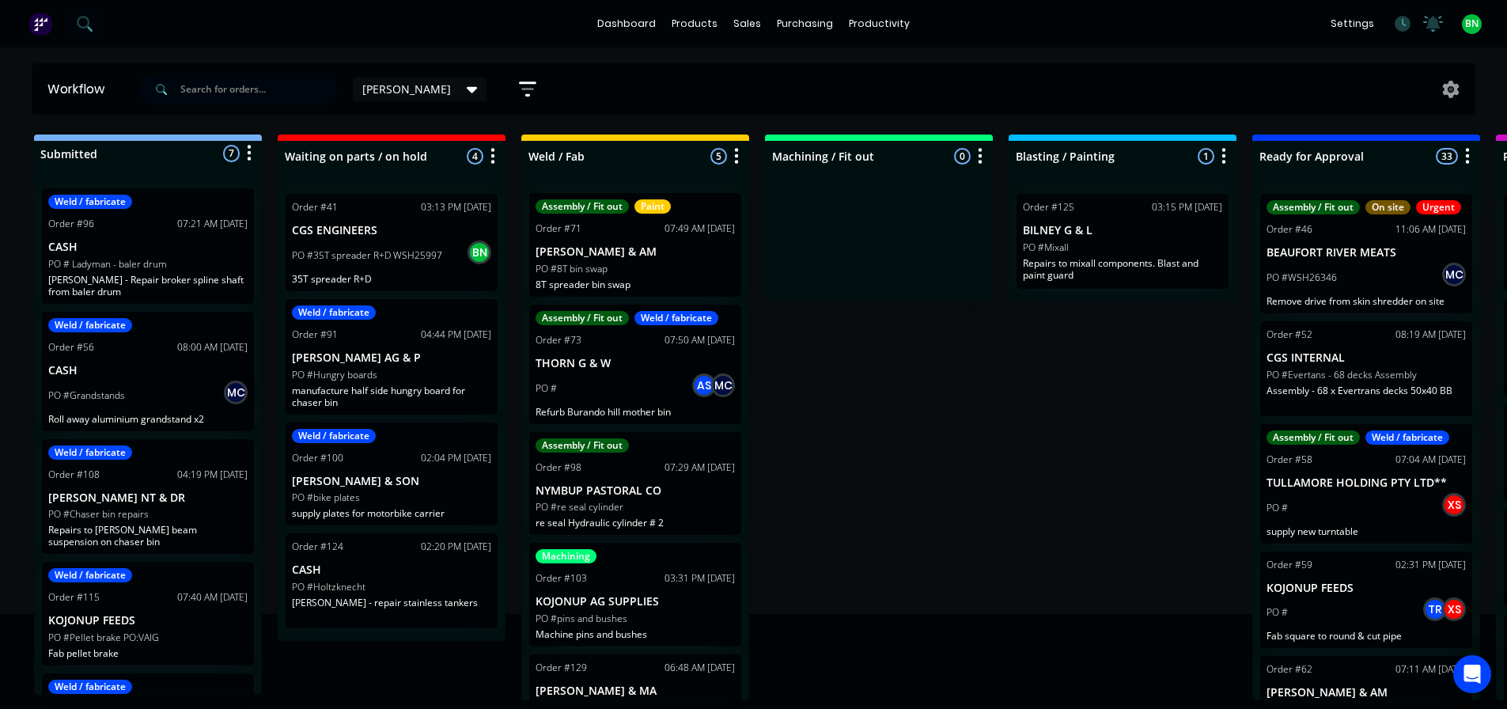
drag, startPoint x: 971, startPoint y: 467, endPoint x: 855, endPoint y: 189, distance: 300.7
click at [971, 464] on div "Submitted 7 Status colour #273444 hex #273444 Save Cancel Summaries Total order…" at bounding box center [1192, 417] width 2409 height 566
click at [467, 83] on icon at bounding box center [472, 89] width 11 height 17
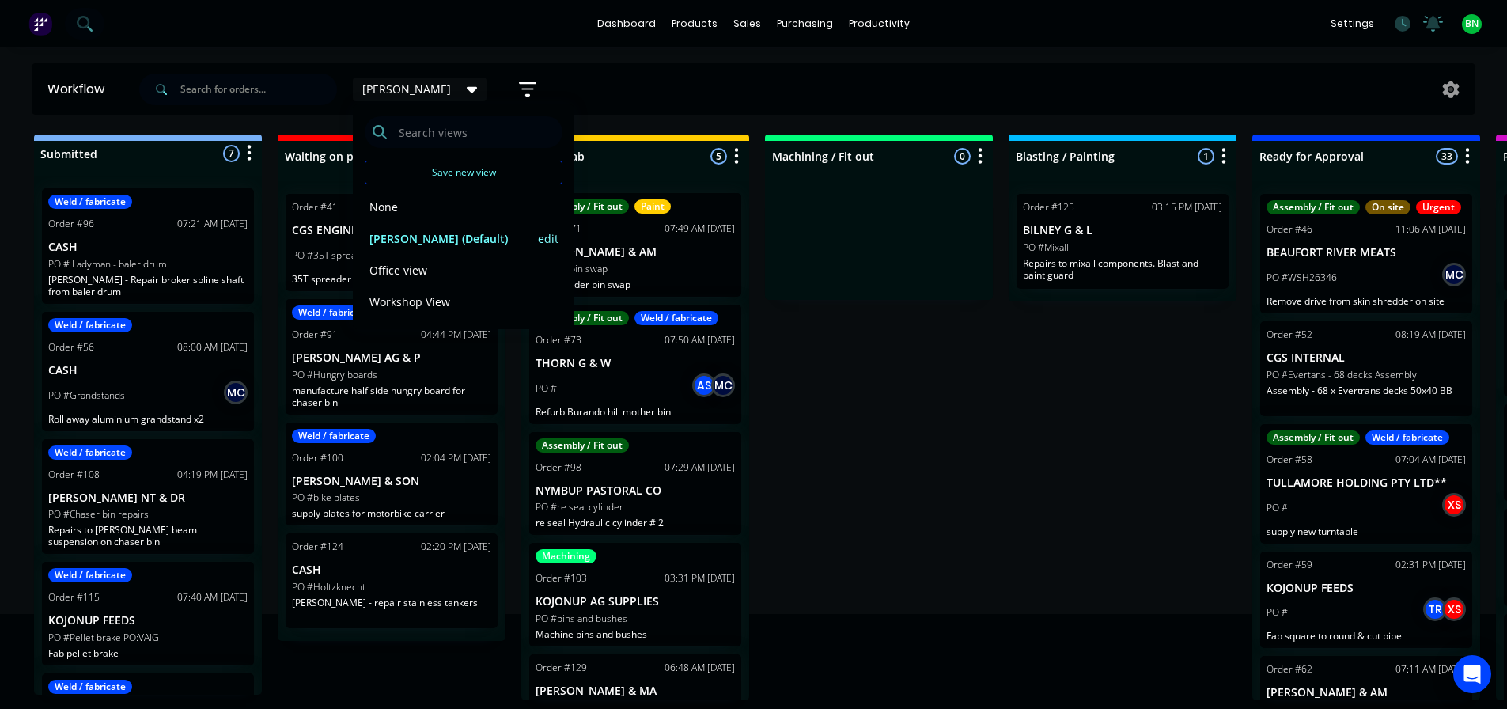
click at [543, 235] on button "edit" at bounding box center [548, 238] width 21 height 17
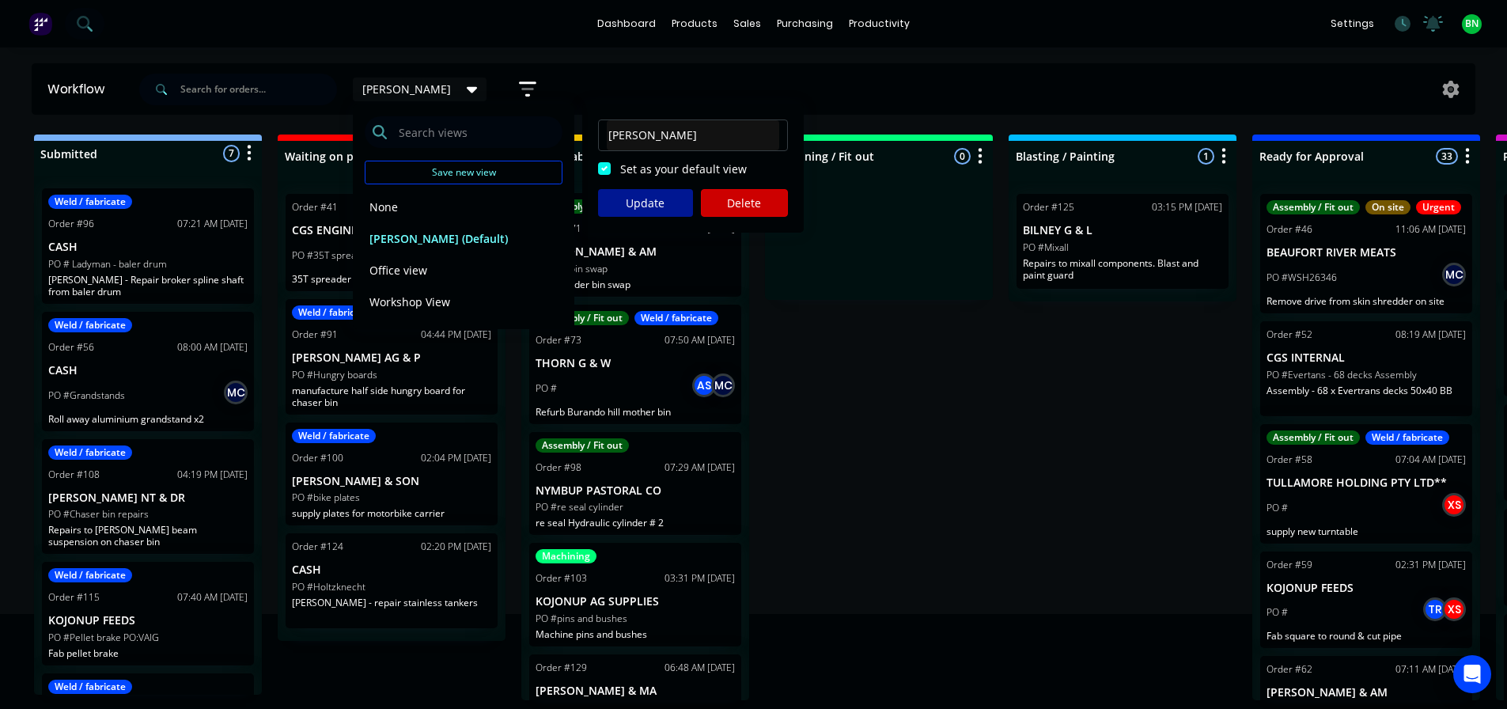
click at [640, 192] on button "Update" at bounding box center [645, 203] width 95 height 28
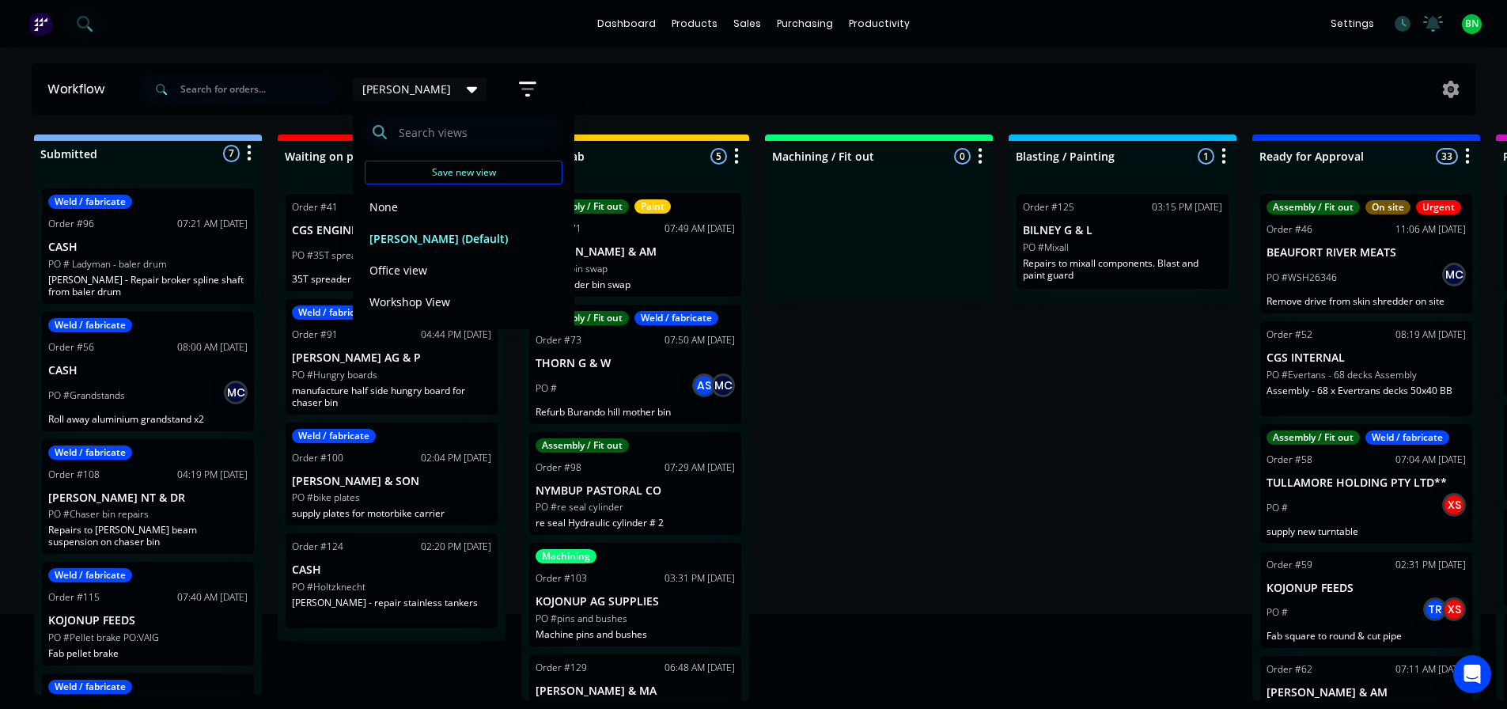
click at [894, 383] on div "Submitted 7 Status colour #273444 hex #273444 Save Cancel Summaries Total order…" at bounding box center [1192, 417] width 2409 height 566
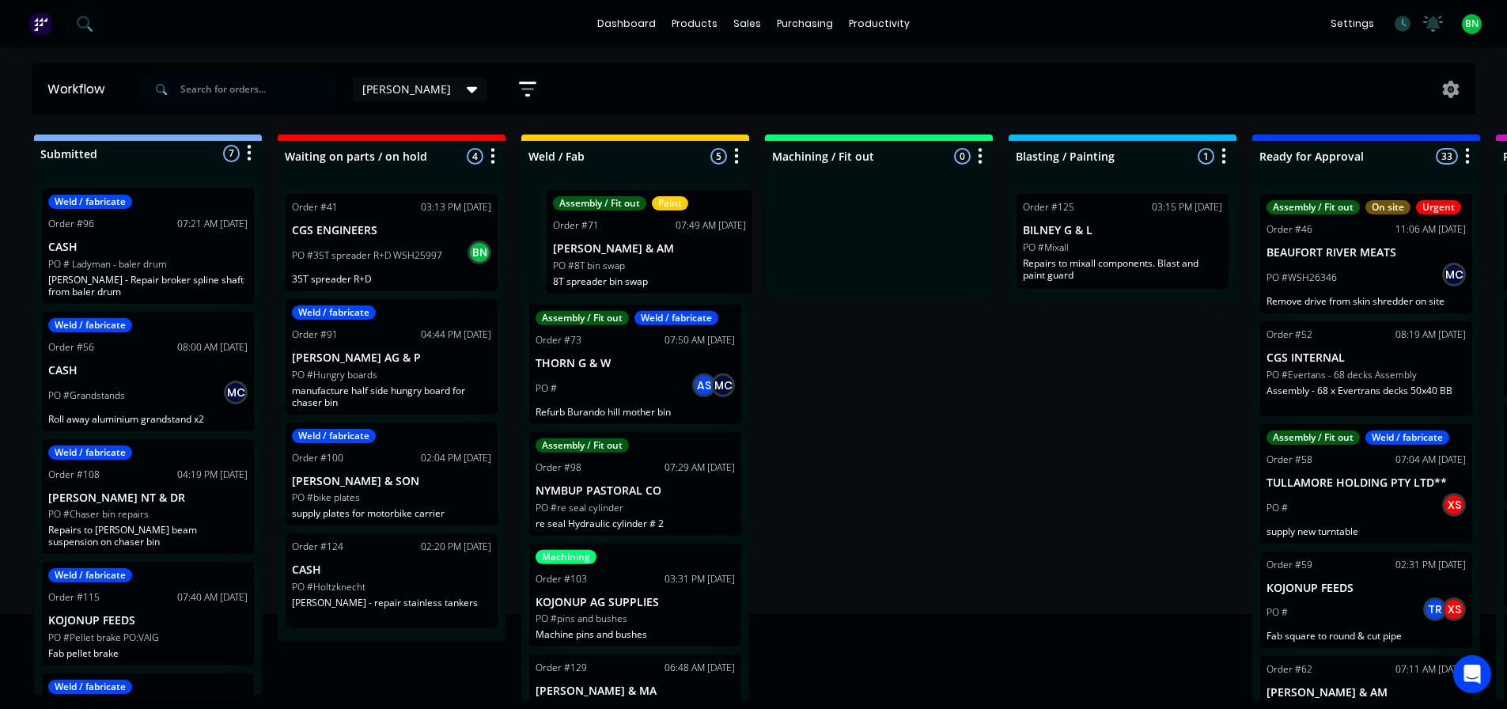
scroll to position [0, 0]
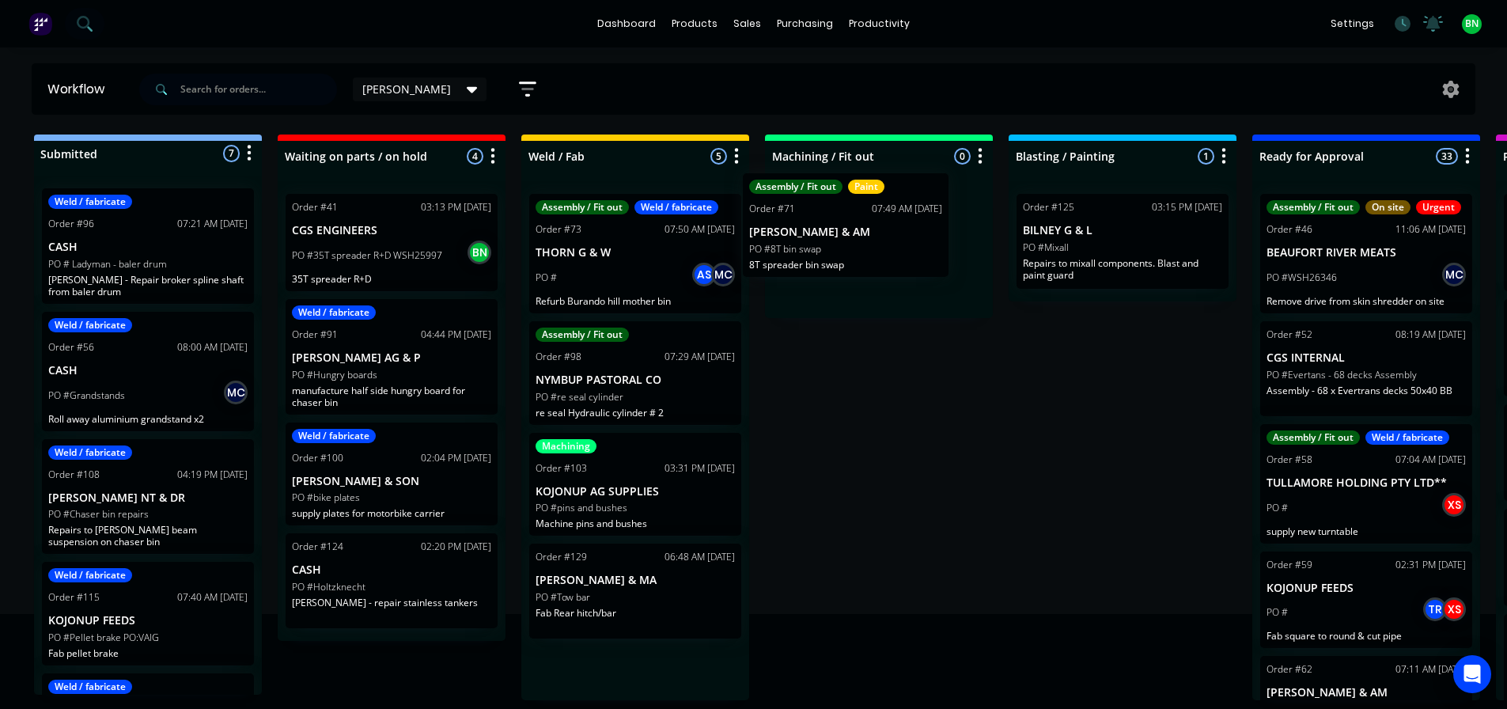
drag, startPoint x: 690, startPoint y: 265, endPoint x: 895, endPoint y: 250, distance: 205.4
click at [895, 250] on div "Submitted 7 Status colour #273444 hex #273444 Save Cancel Summaries Total order…" at bounding box center [1192, 417] width 2409 height 566
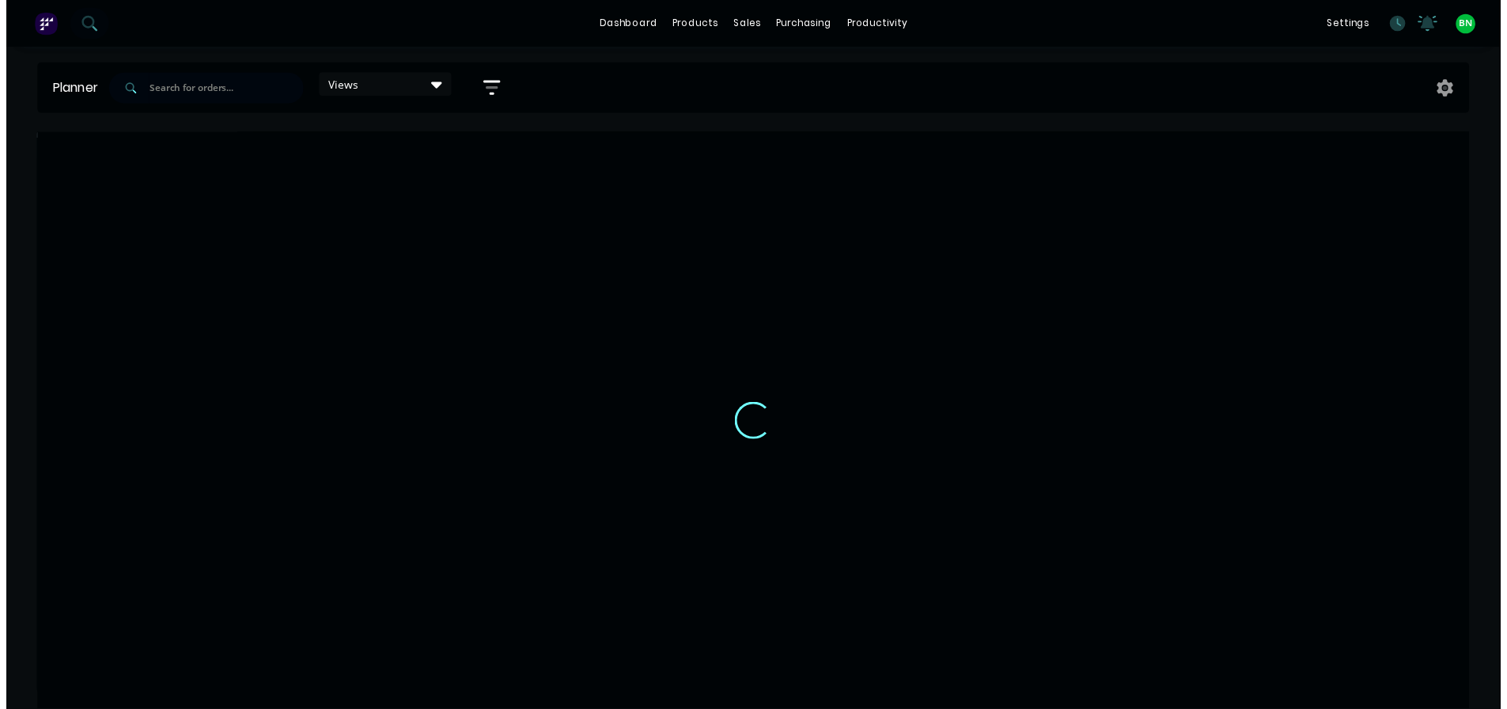
scroll to position [0, 507]
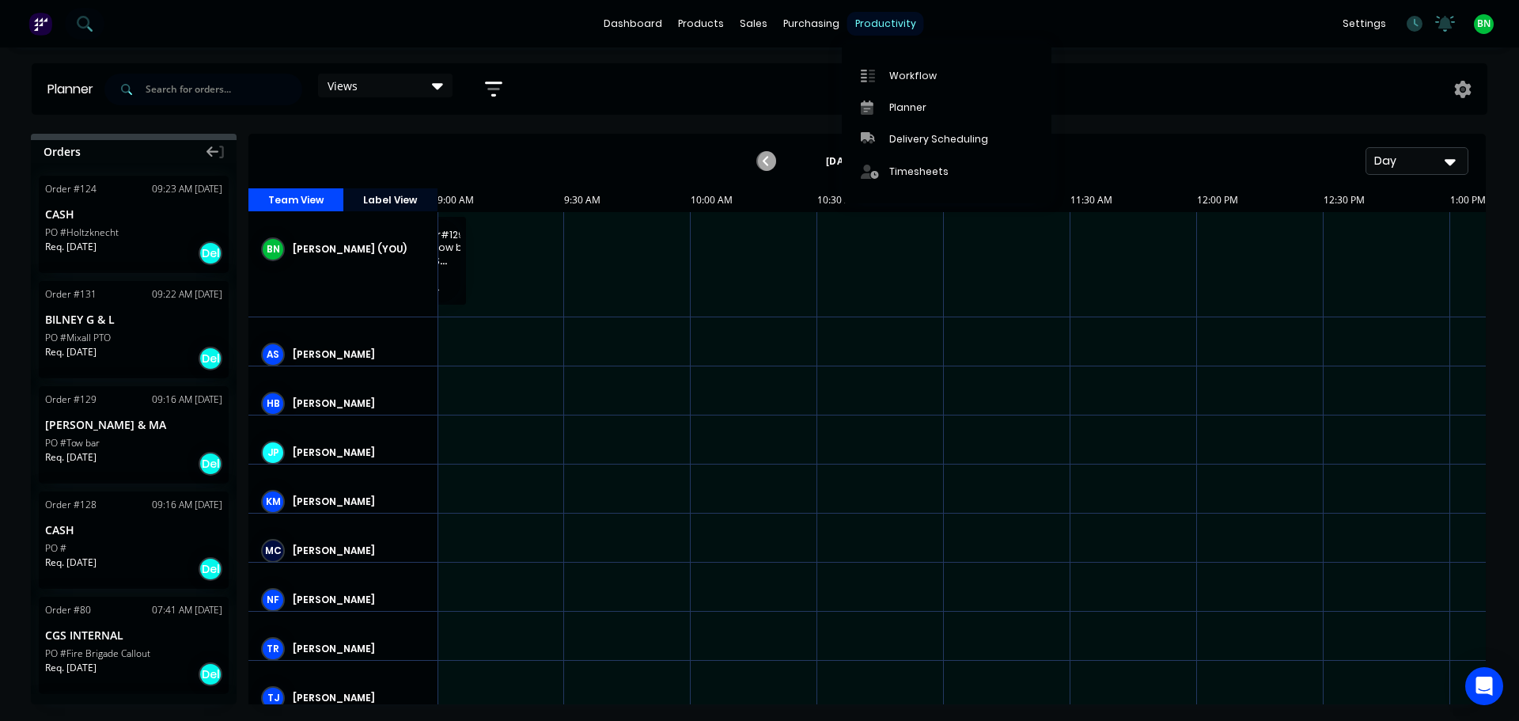
click at [864, 32] on div "productivity" at bounding box center [885, 24] width 77 height 24
click at [896, 80] on div "Workflow" at bounding box center [912, 76] width 47 height 14
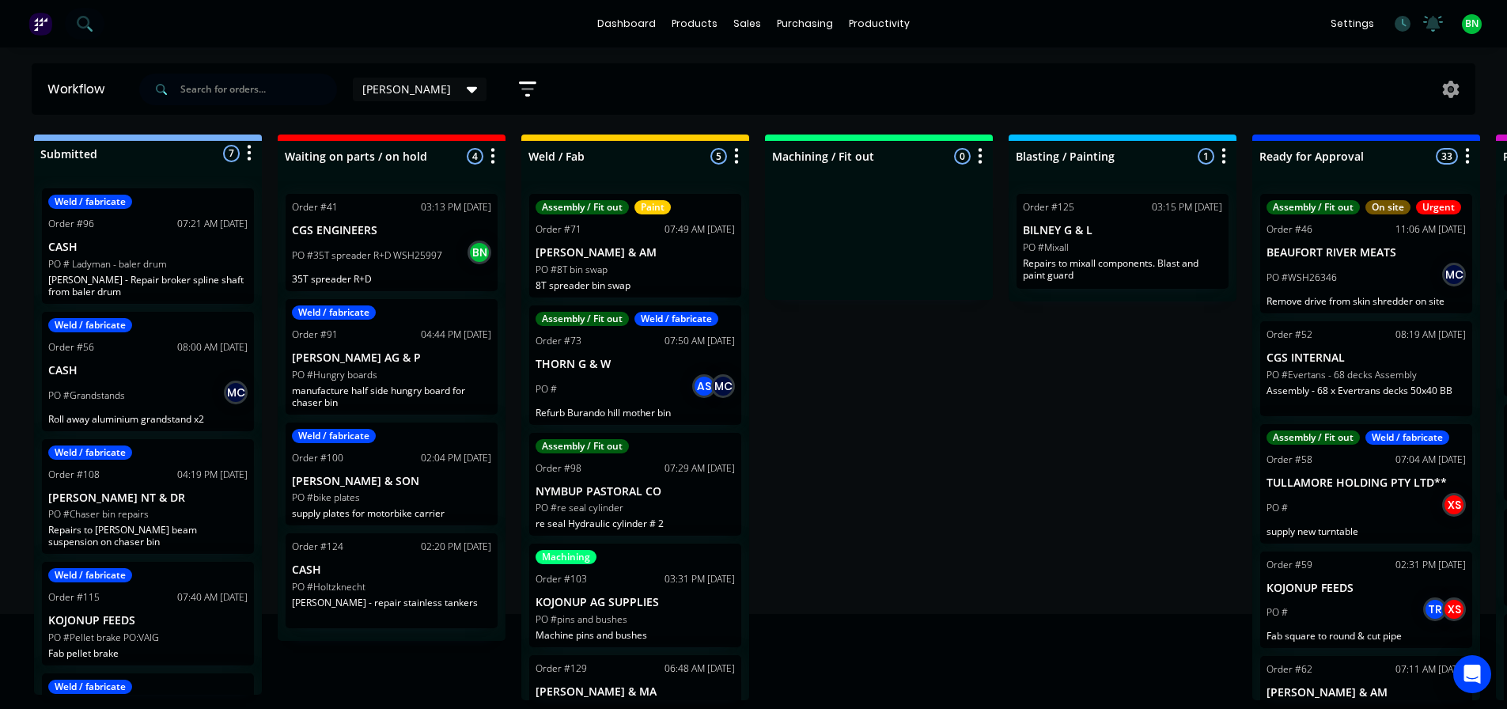
click at [982, 475] on div "Submitted 7 Status colour #273444 hex #273444 Save Cancel Summaries Total order…" at bounding box center [1192, 417] width 2409 height 566
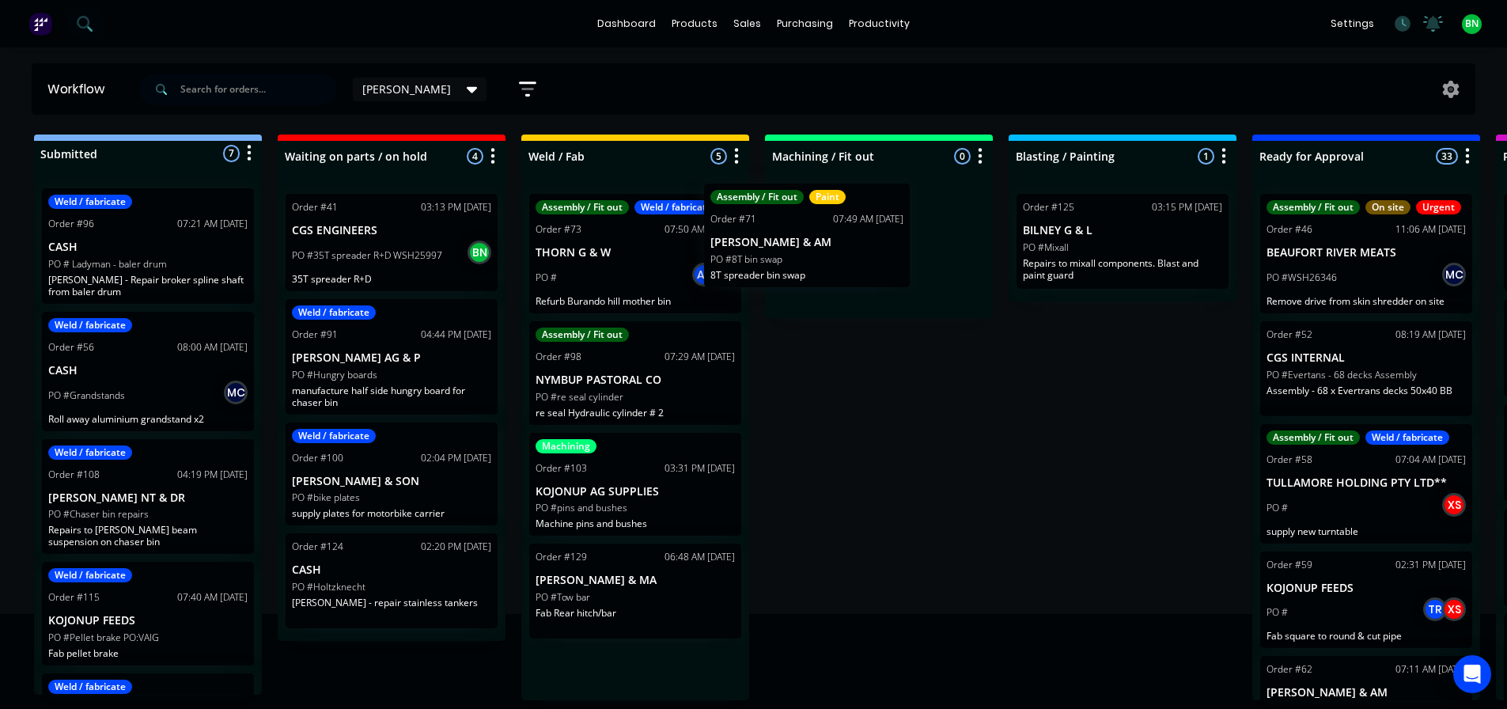
drag, startPoint x: 681, startPoint y: 265, endPoint x: 914, endPoint y: 248, distance: 233.2
click at [914, 248] on div "Submitted 7 Status colour #273444 hex #273444 Save Cancel Summaries Total order…" at bounding box center [1192, 417] width 2409 height 566
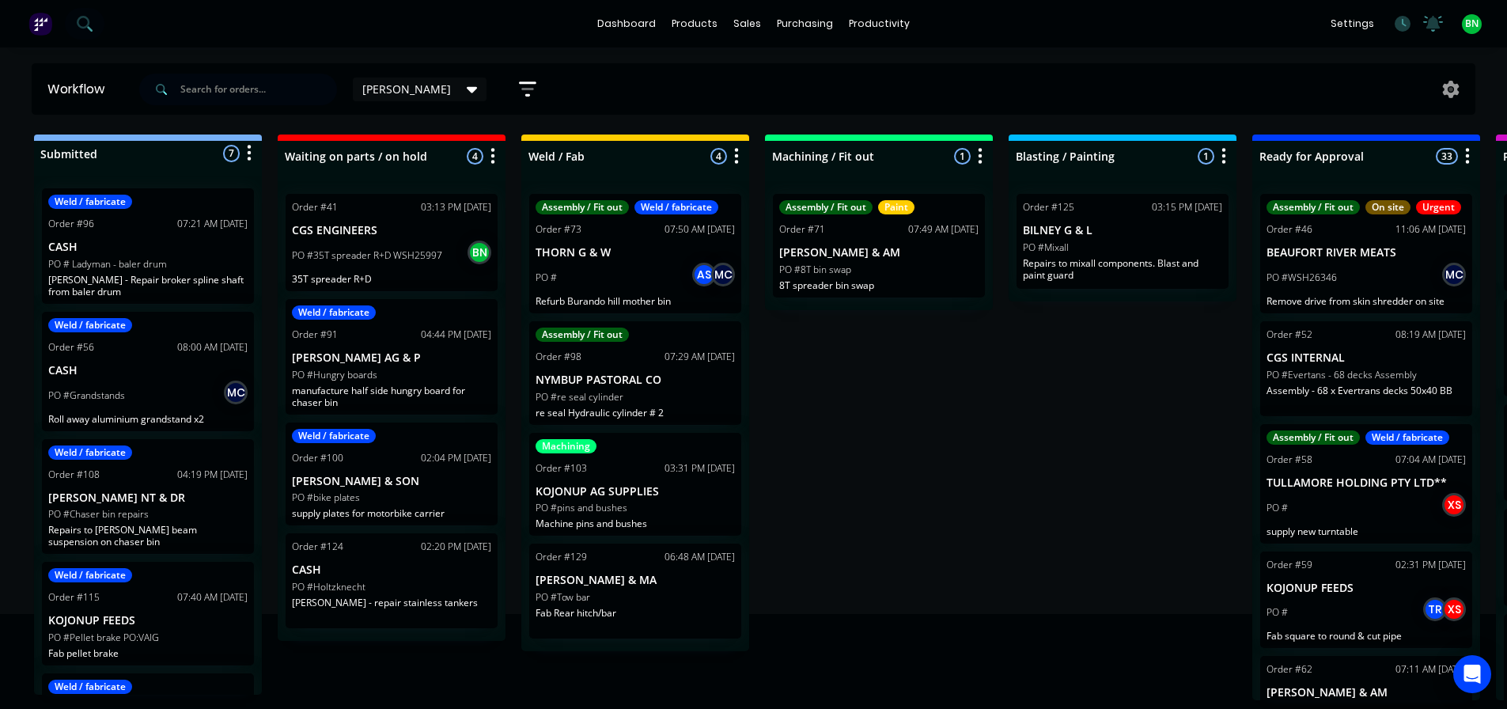
drag, startPoint x: 972, startPoint y: 477, endPoint x: 963, endPoint y: 456, distance: 22.7
click at [972, 477] on div "Submitted 7 Status colour #273444 hex #273444 Save Cancel Summaries Total order…" at bounding box center [1192, 417] width 2409 height 566
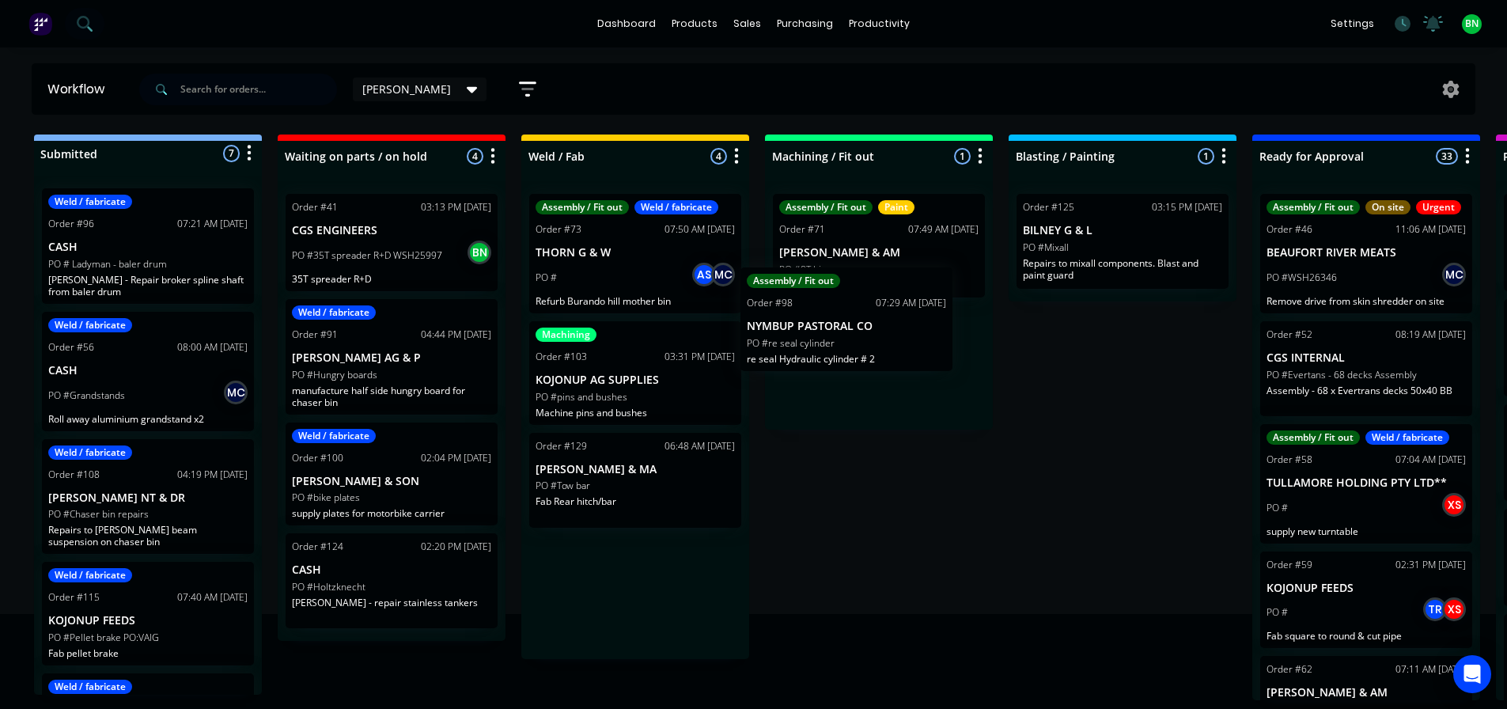
drag, startPoint x: 663, startPoint y: 388, endPoint x: 827, endPoint y: 373, distance: 165.2
click at [885, 343] on div "Submitted 7 Status colour #273444 hex #273444 Save Cancel Summaries Total order…" at bounding box center [1192, 417] width 2409 height 566
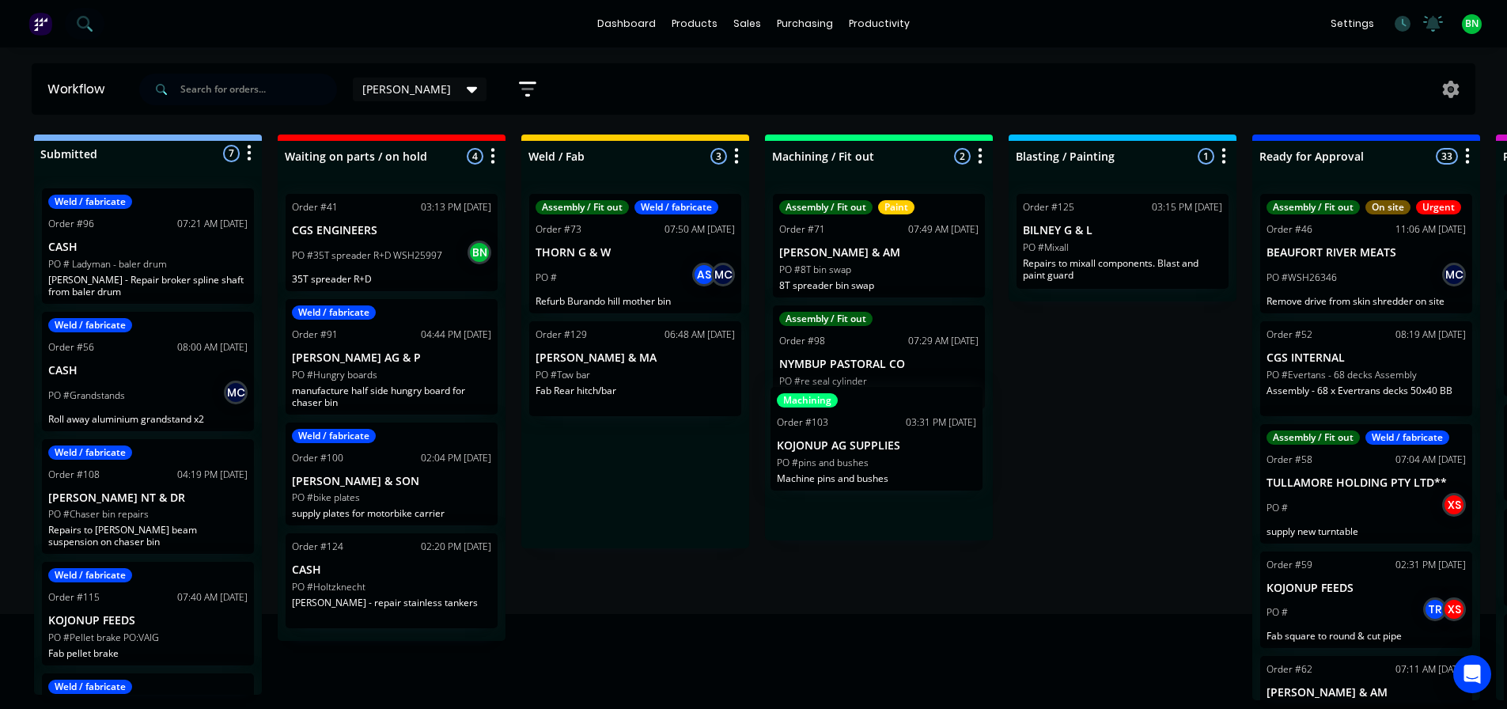
drag, startPoint x: 695, startPoint y: 390, endPoint x: 919, endPoint y: 448, distance: 232.0
click at [919, 448] on div "Submitted 7 Status colour #273444 hex #273444 Save Cancel Summaries Total order…" at bounding box center [1192, 417] width 2409 height 566
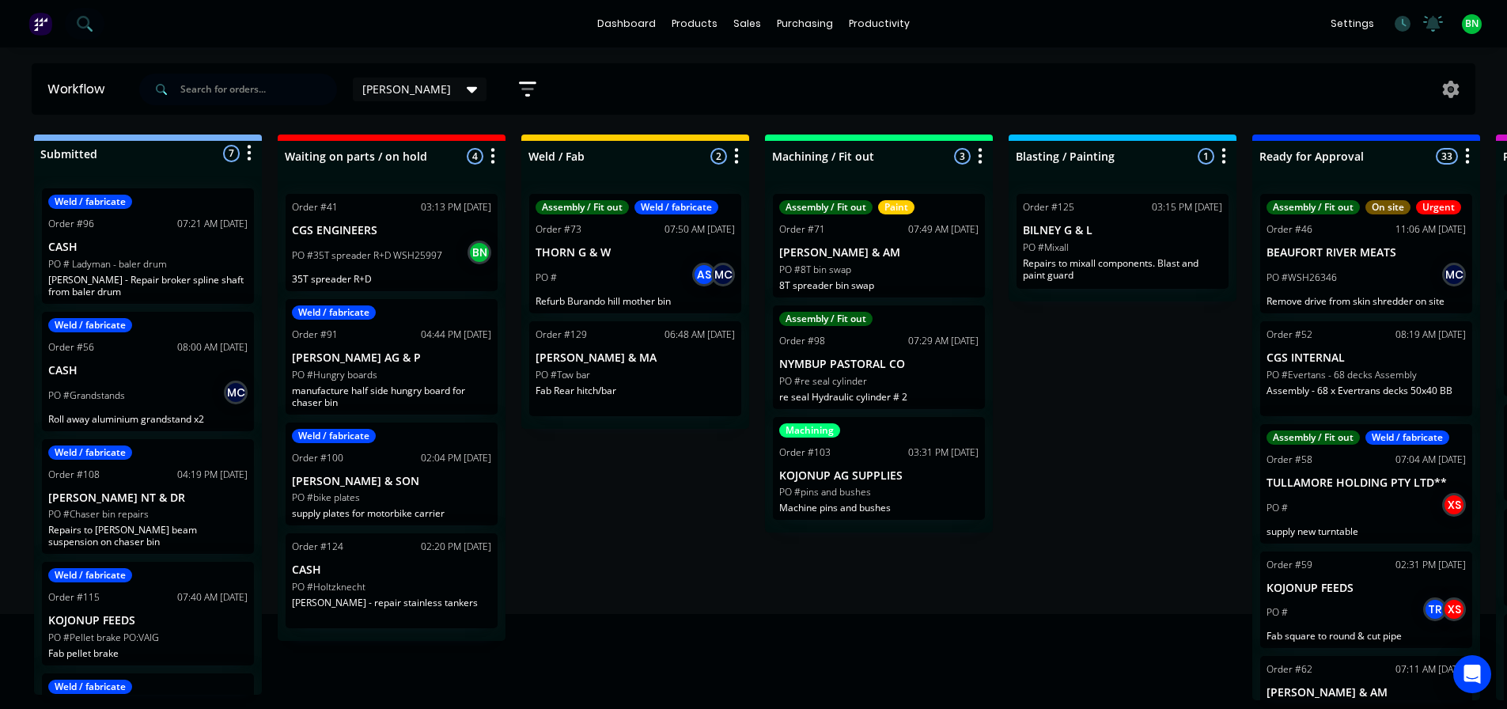
click at [645, 524] on div "Submitted 7 Status colour #273444 hex #273444 Save Cancel Summaries Total order…" at bounding box center [1192, 417] width 2409 height 566
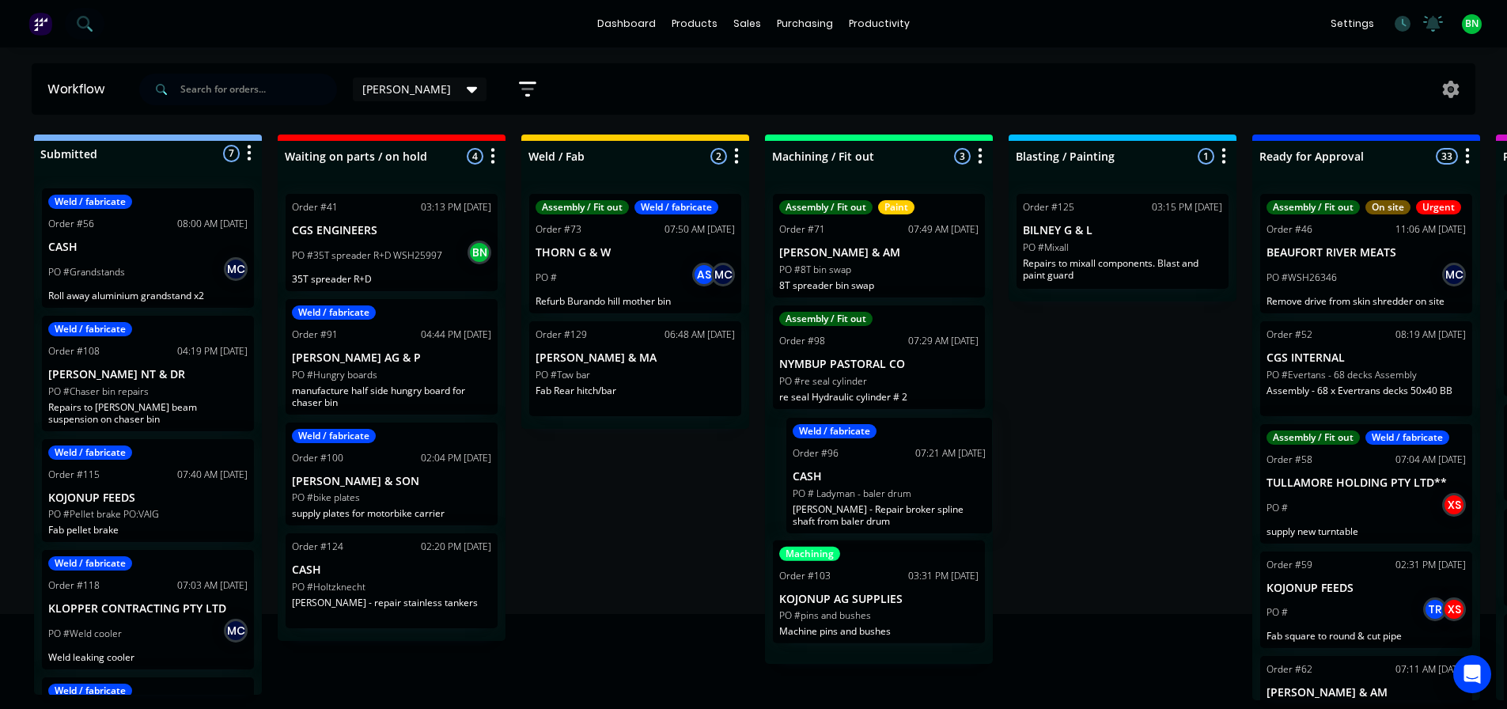
drag, startPoint x: 151, startPoint y: 255, endPoint x: 912, endPoint y: 495, distance: 797.8
click at [912, 495] on div "Submitted 7 Status colour #273444 hex #273444 Save Cancel Summaries Total order…" at bounding box center [1192, 417] width 2409 height 566
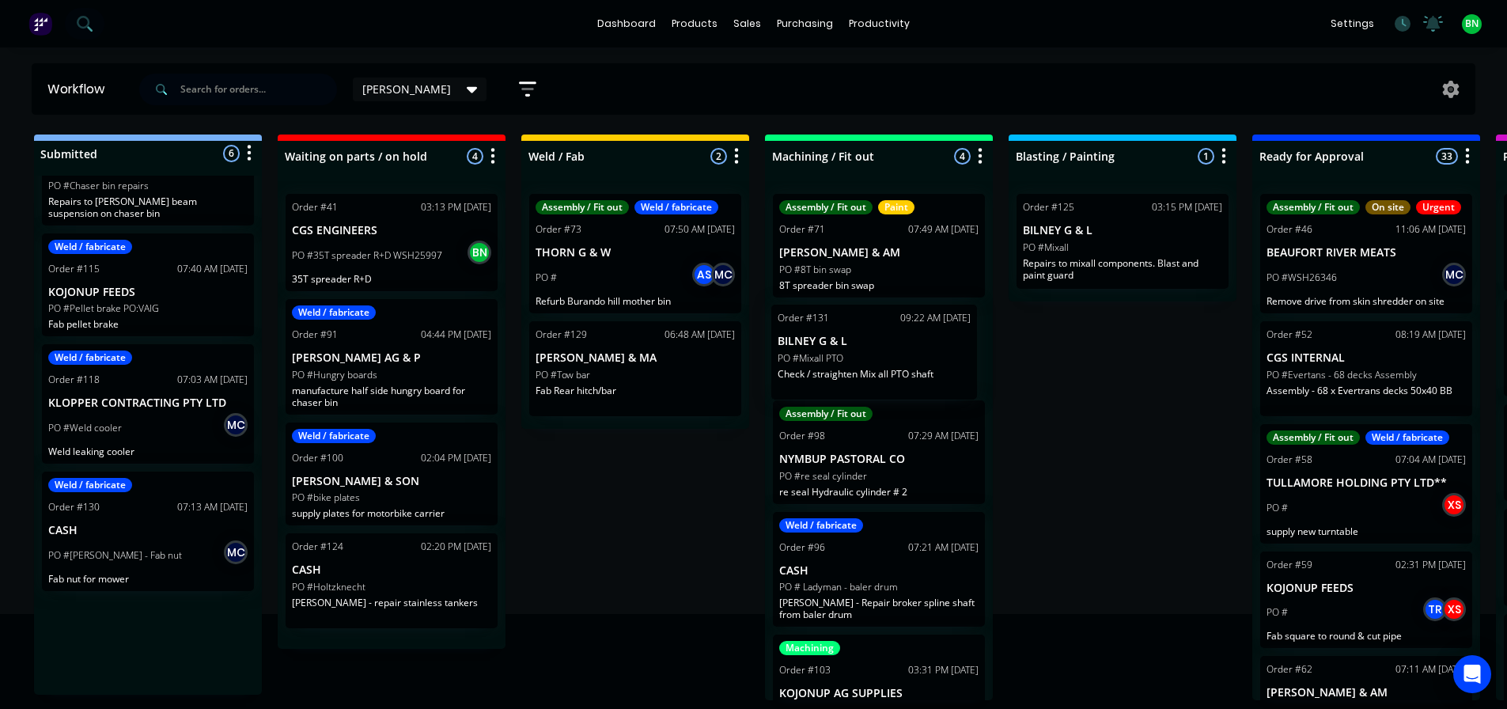
drag, startPoint x: 168, startPoint y: 635, endPoint x: 902, endPoint y: 344, distance: 789.7
click at [902, 344] on div "Submitted 6 Status colour #273444 hex #273444 Save Cancel Summaries Total order…" at bounding box center [1192, 417] width 2409 height 566
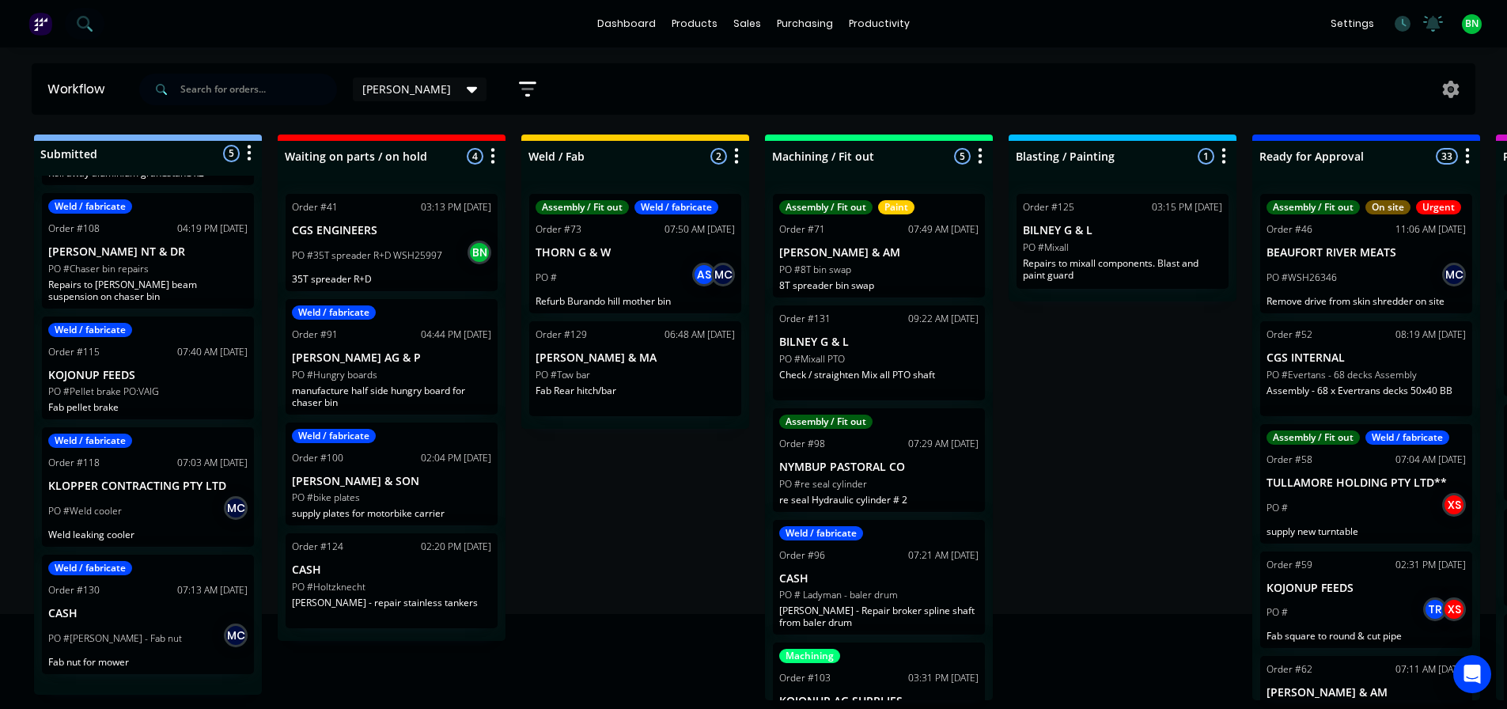
scroll to position [103, 0]
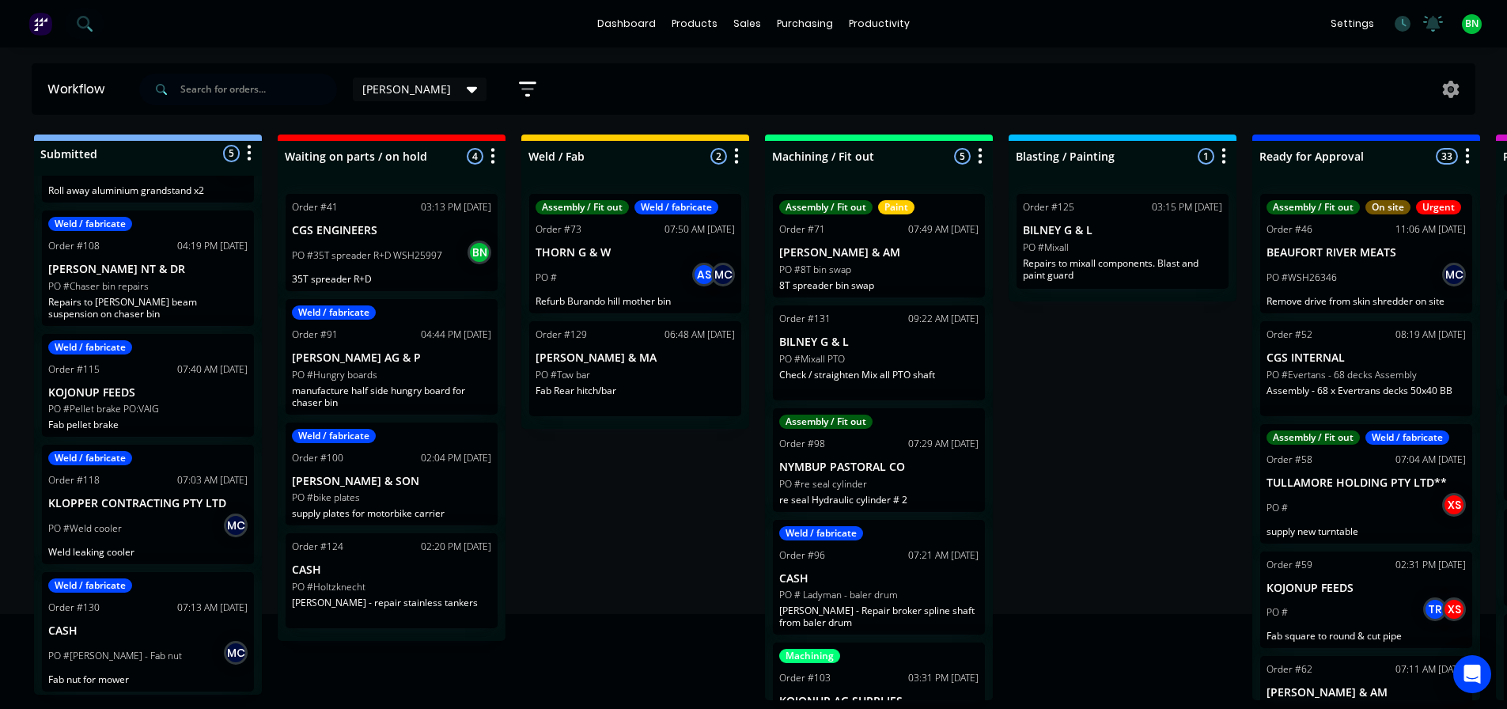
click at [1093, 445] on div "Submitted 5 Status colour #273444 hex #273444 Save Cancel Summaries Total order…" at bounding box center [1192, 417] width 2409 height 566
click at [554, 485] on div "Submitted 5 Status colour #273444 hex #273444 Save Cancel Summaries Total order…" at bounding box center [1192, 417] width 2409 height 566
click at [572, 502] on div "Submitted 5 Status colour #273444 hex #273444 Save Cancel Summaries Total order…" at bounding box center [1192, 417] width 2409 height 566
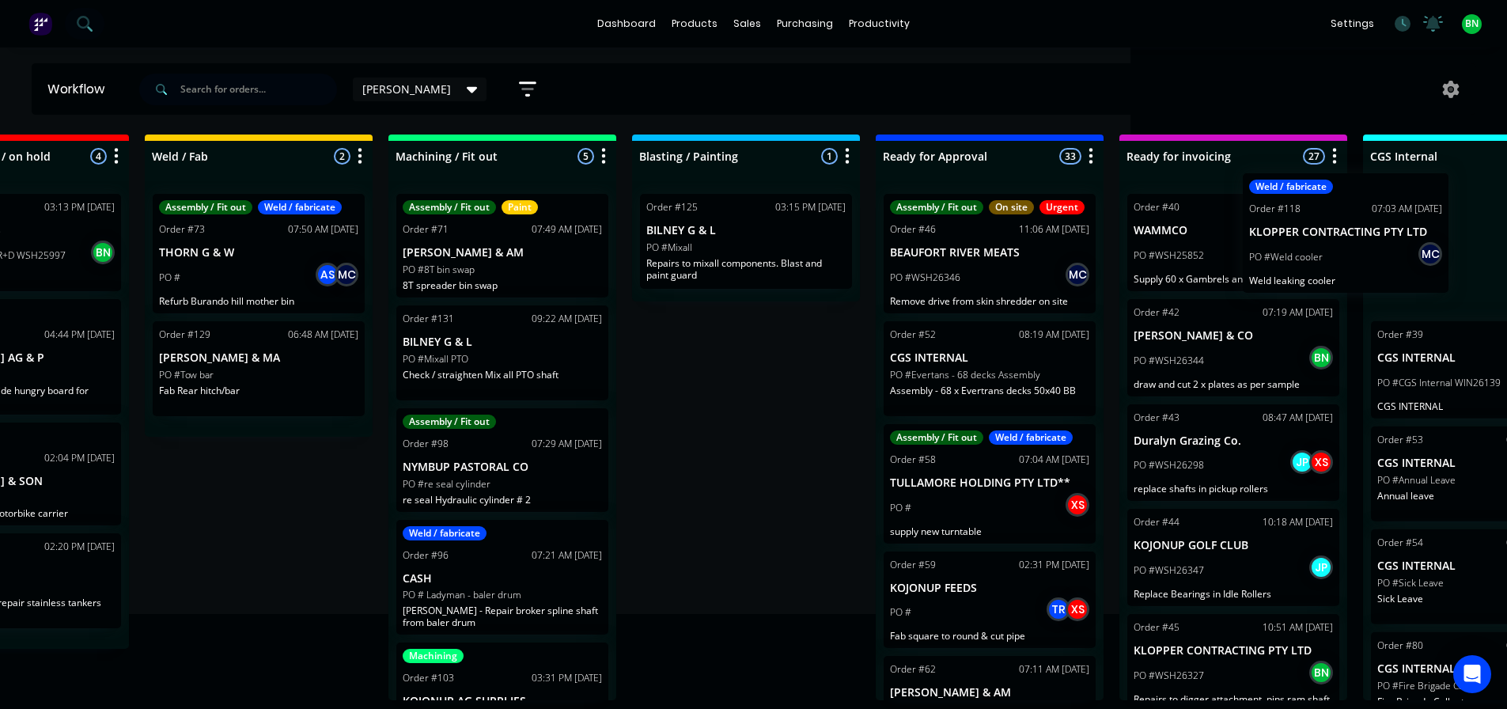
scroll to position [3, 536]
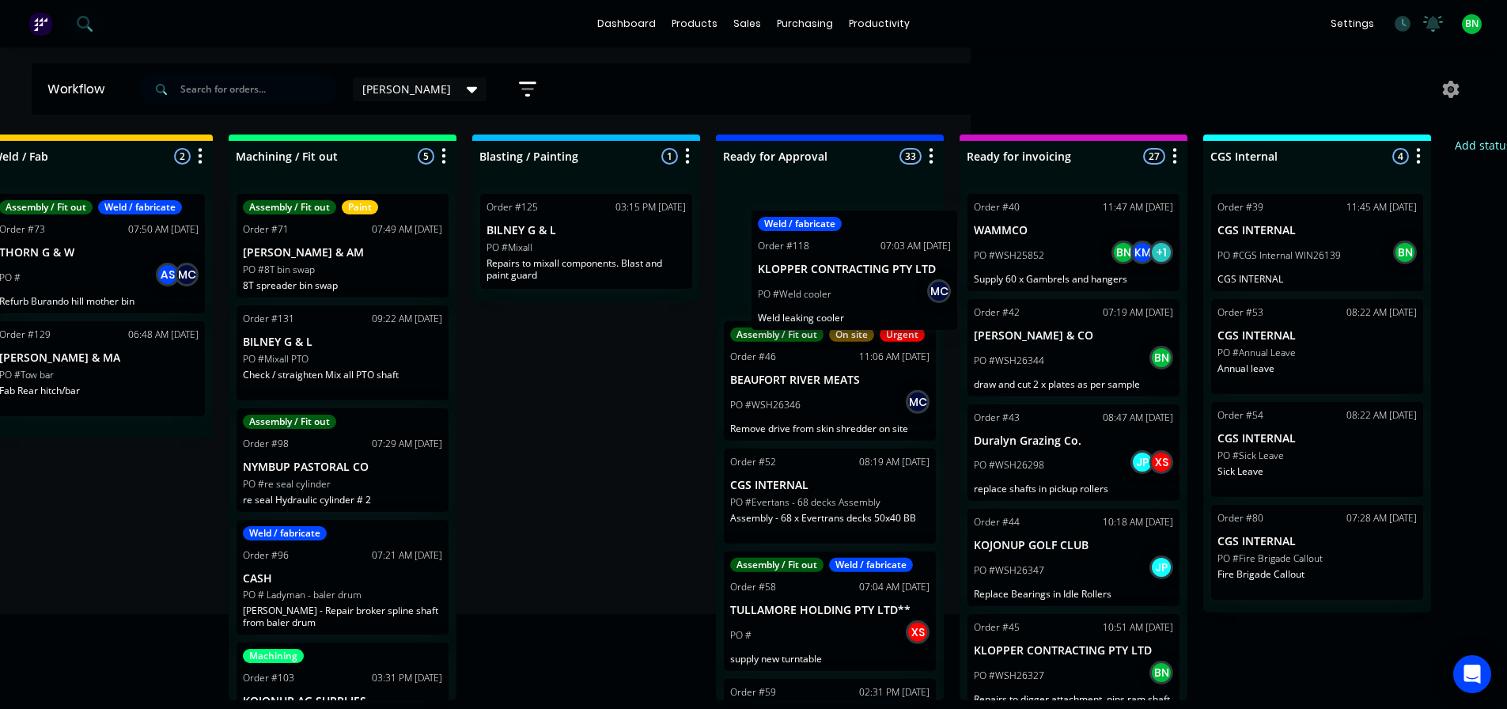
drag, startPoint x: 170, startPoint y: 532, endPoint x: 899, endPoint y: 294, distance: 766.2
click at [899, 294] on div "Submitted 5 Status colour #273444 hex #273444 Save Cancel Summaries Total order…" at bounding box center [656, 417] width 2409 height 566
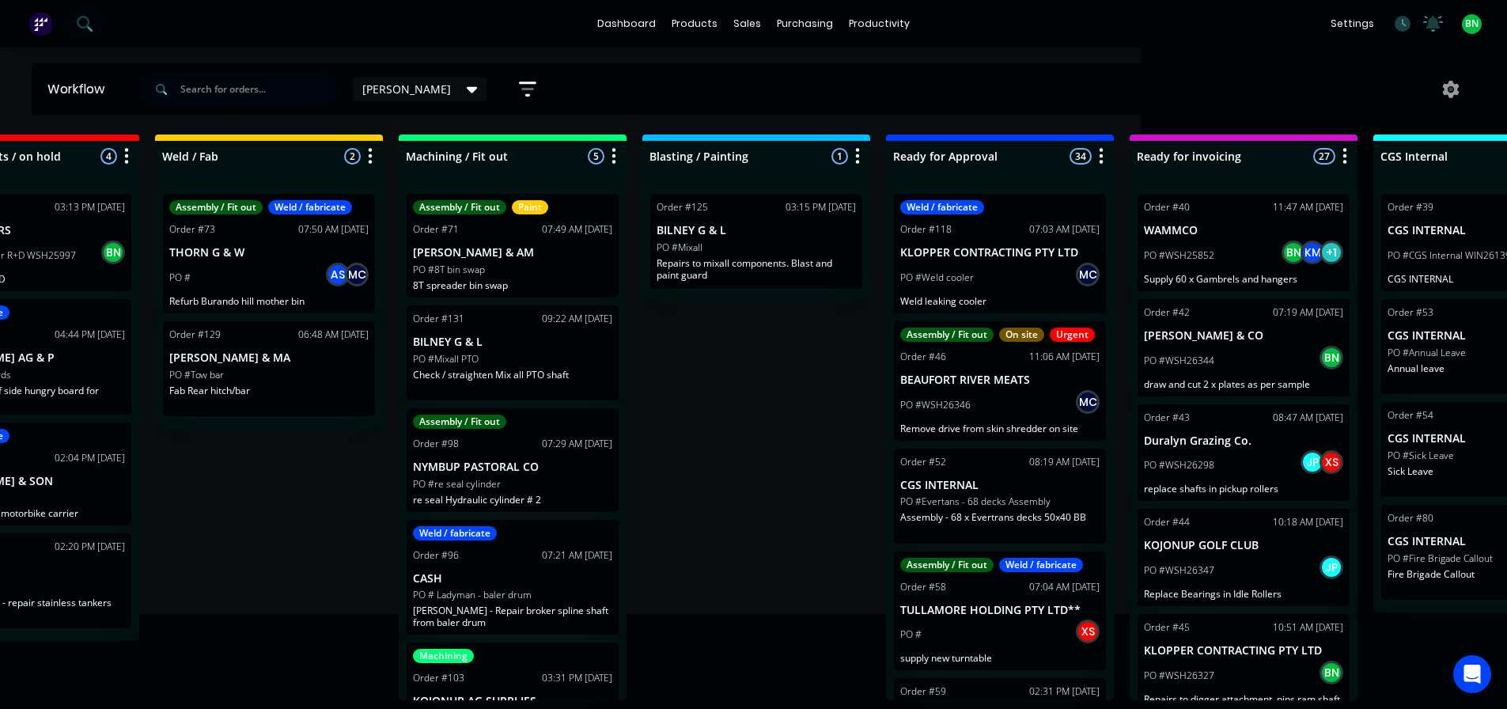
scroll to position [3, 0]
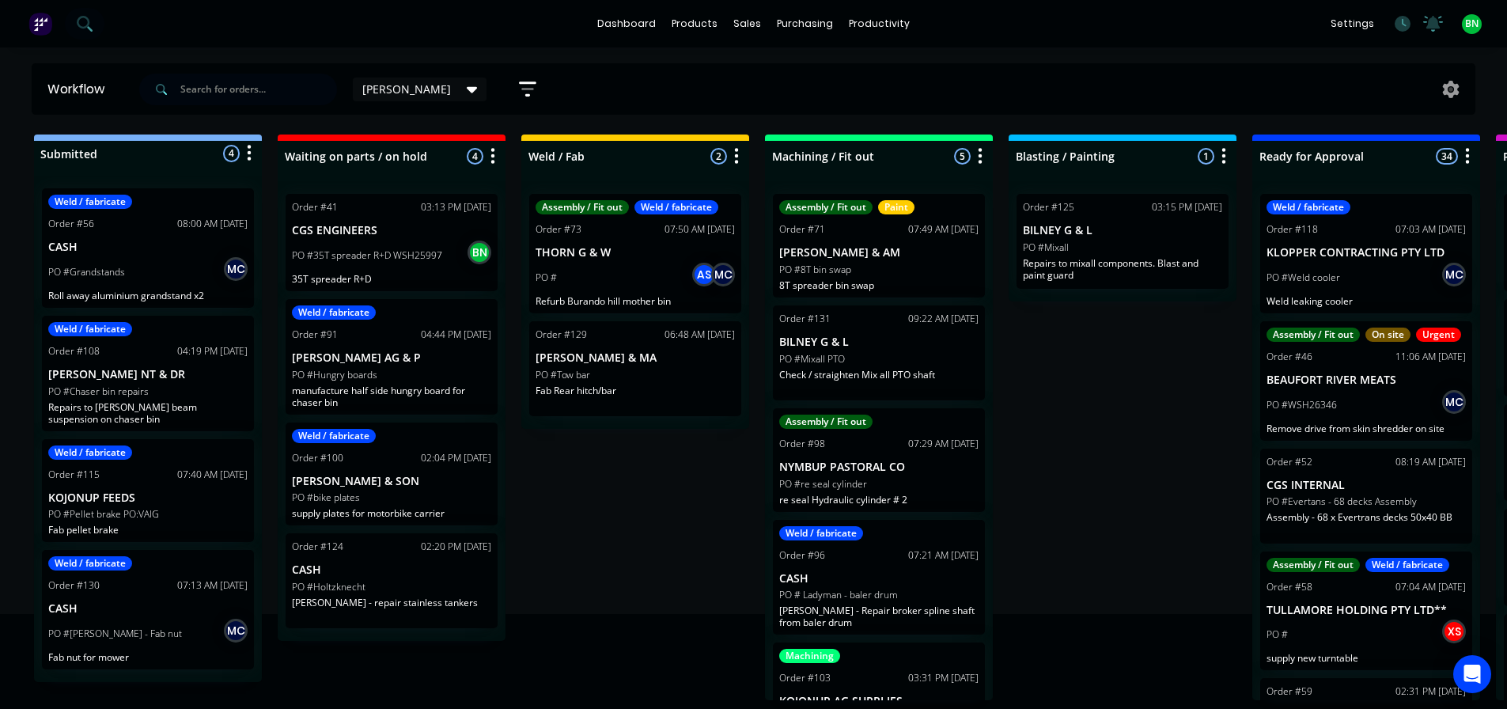
drag, startPoint x: 709, startPoint y: 354, endPoint x: 328, endPoint y: 396, distance: 382.9
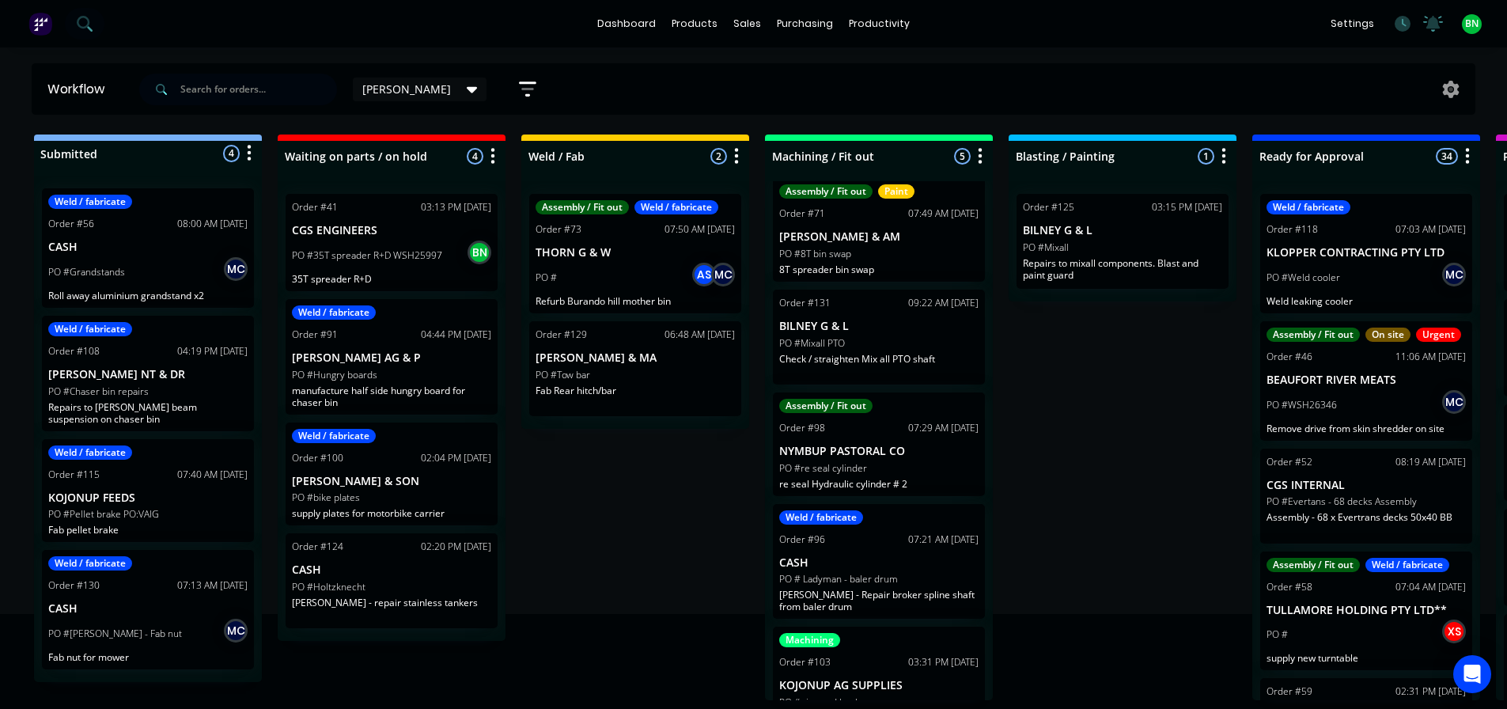
scroll to position [0, 0]
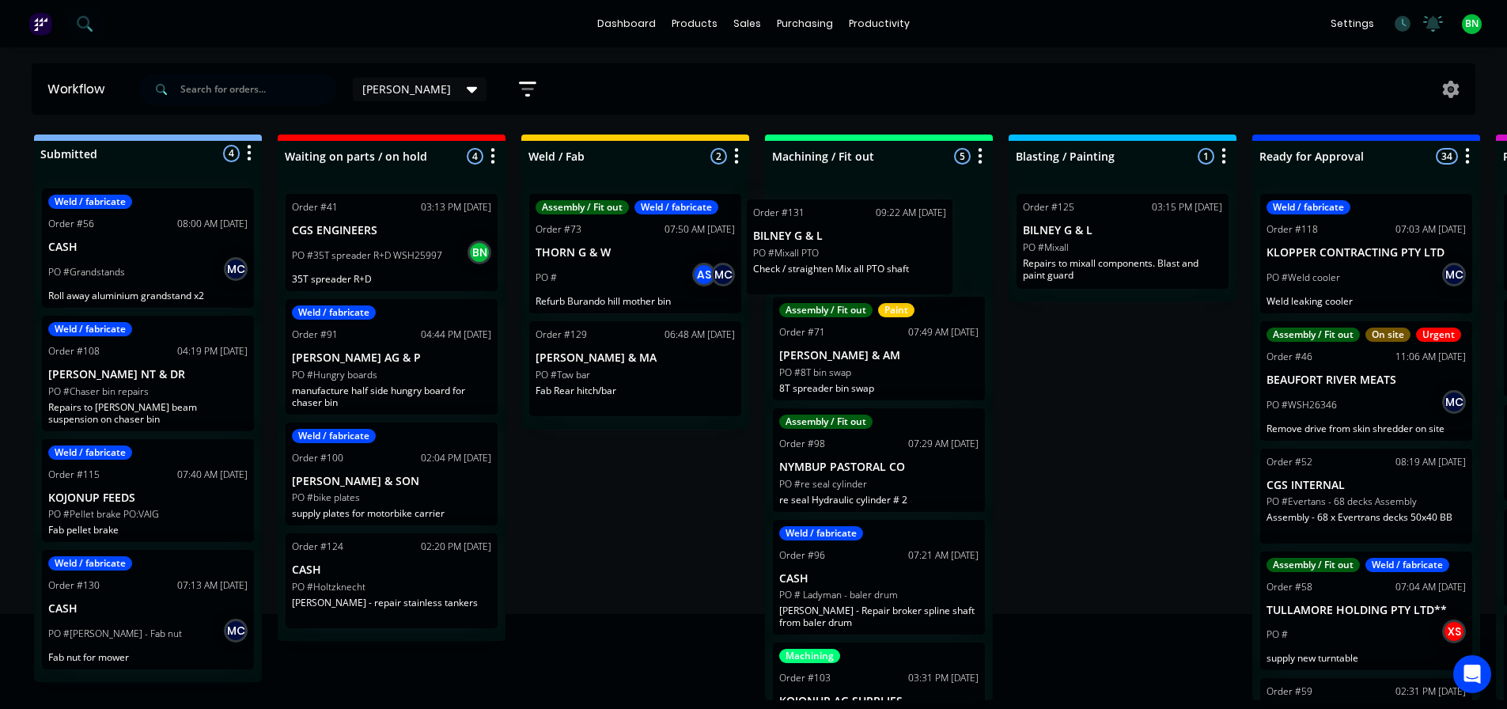
drag, startPoint x: 944, startPoint y: 359, endPoint x: 929, endPoint y: 251, distance: 109.4
click at [922, 248] on div "Assembly / Fit out Paint Order #71 07:49 AM 23/09/25 HARRIS CJ & AM PO #8T bin …" at bounding box center [879, 440] width 228 height 519
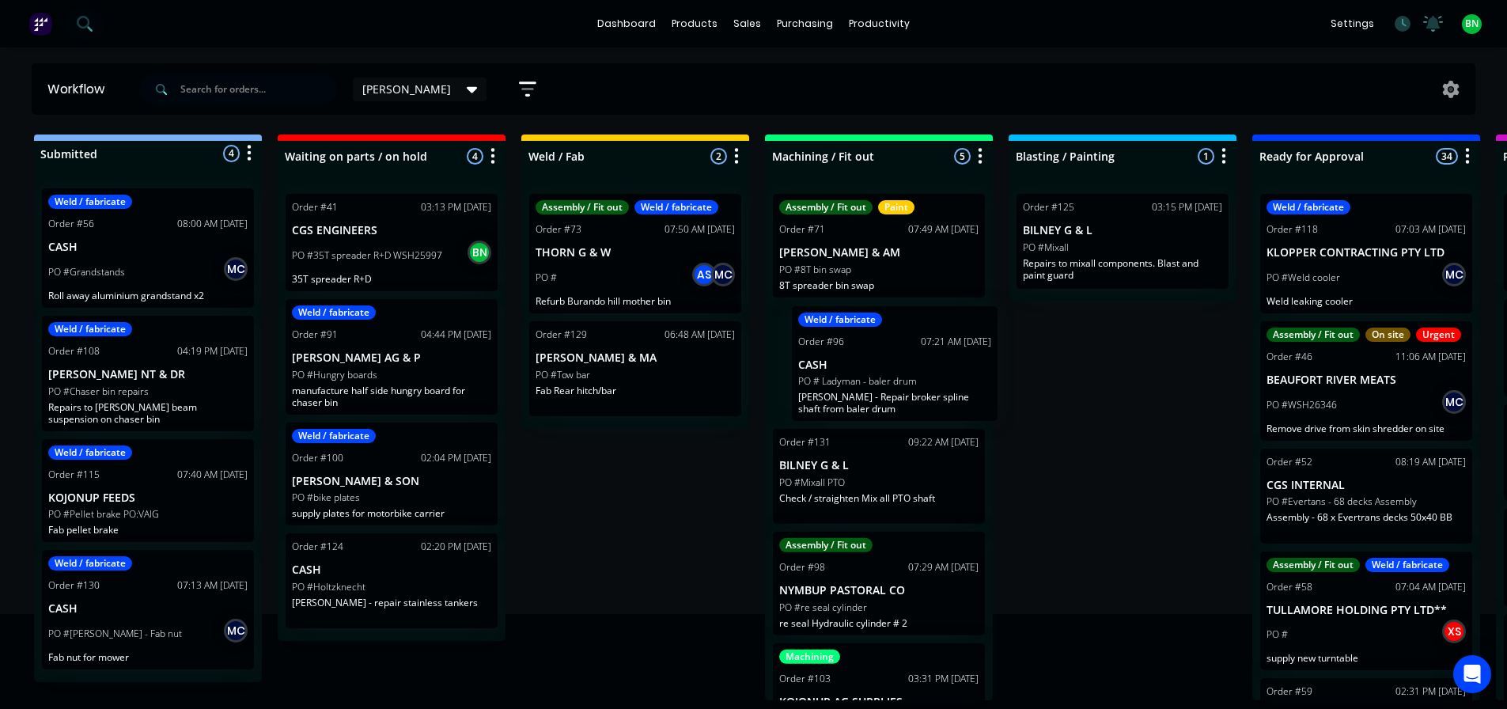
drag, startPoint x: 922, startPoint y: 599, endPoint x: 947, endPoint y: 393, distance: 207.2
click at [941, 381] on div "Assembly / Fit out Paint Order #71 07:49 AM 23/09/25 HARRIS CJ & AM PO #8T bin …" at bounding box center [879, 440] width 228 height 519
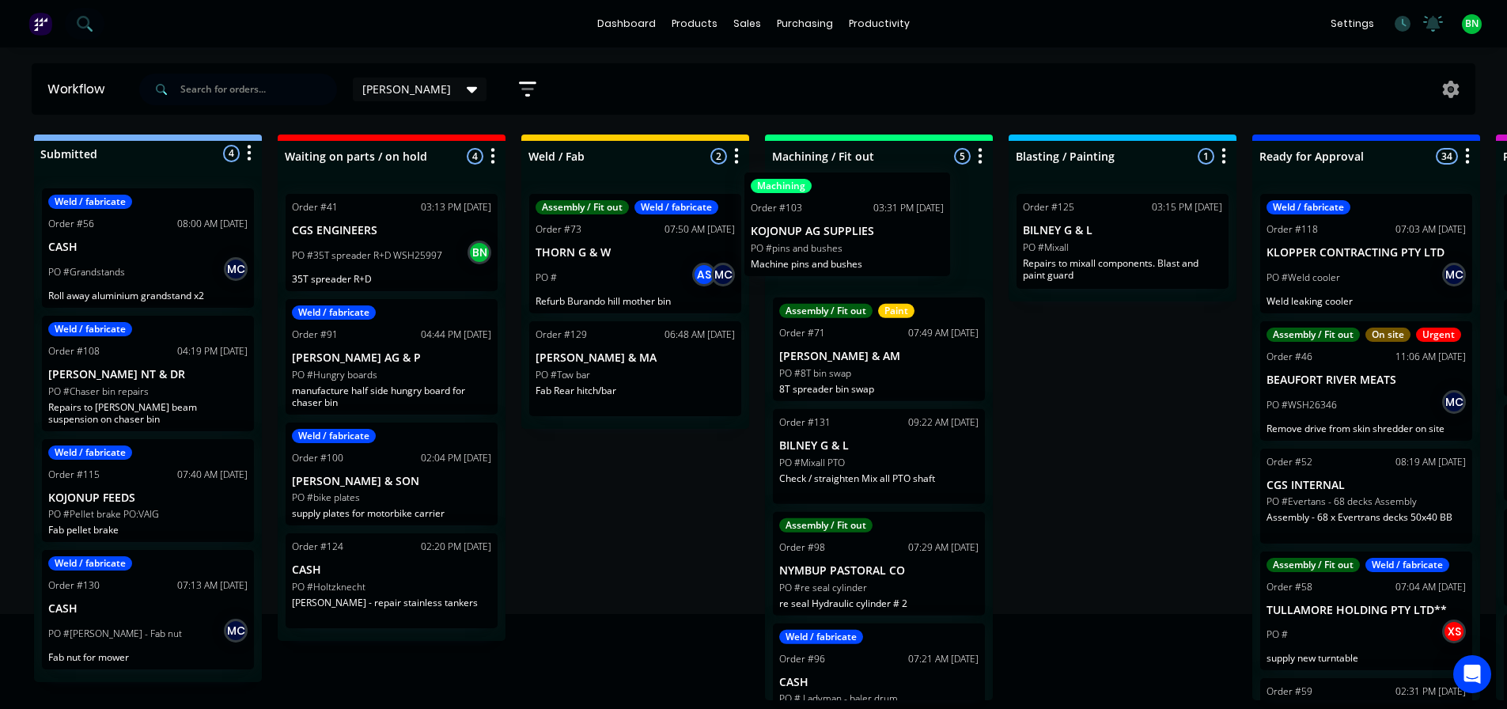
drag, startPoint x: 928, startPoint y: 585, endPoint x: 929, endPoint y: 231, distance: 353.6
click at [929, 231] on div "Assembly / Fit out Paint Order #71 07:49 AM 23/09/25 HARRIS CJ & AM PO #8T bin …" at bounding box center [879, 440] width 228 height 519
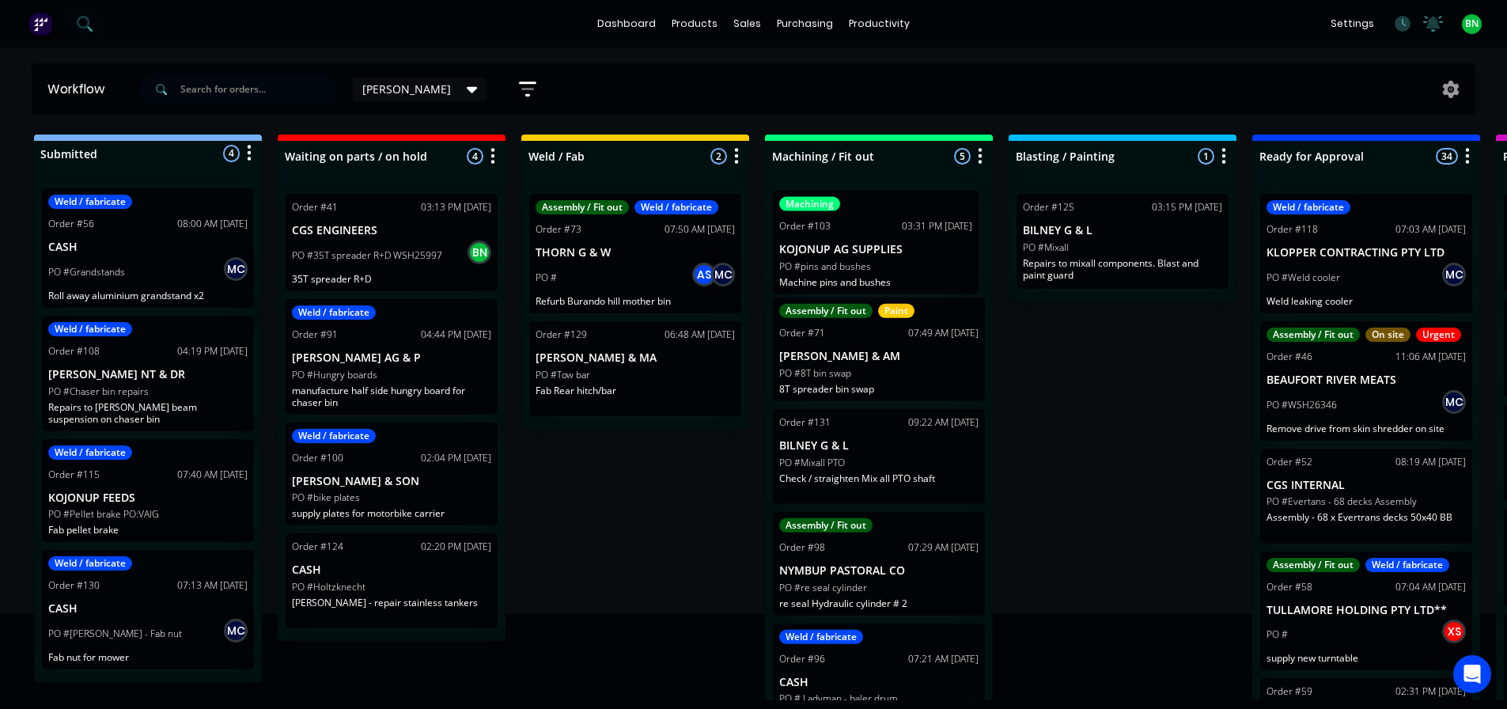
click at [1077, 434] on div "Submitted 4 Status colour #273444 hex #273444 Save Cancel Summaries Total order…" at bounding box center [1192, 417] width 2409 height 566
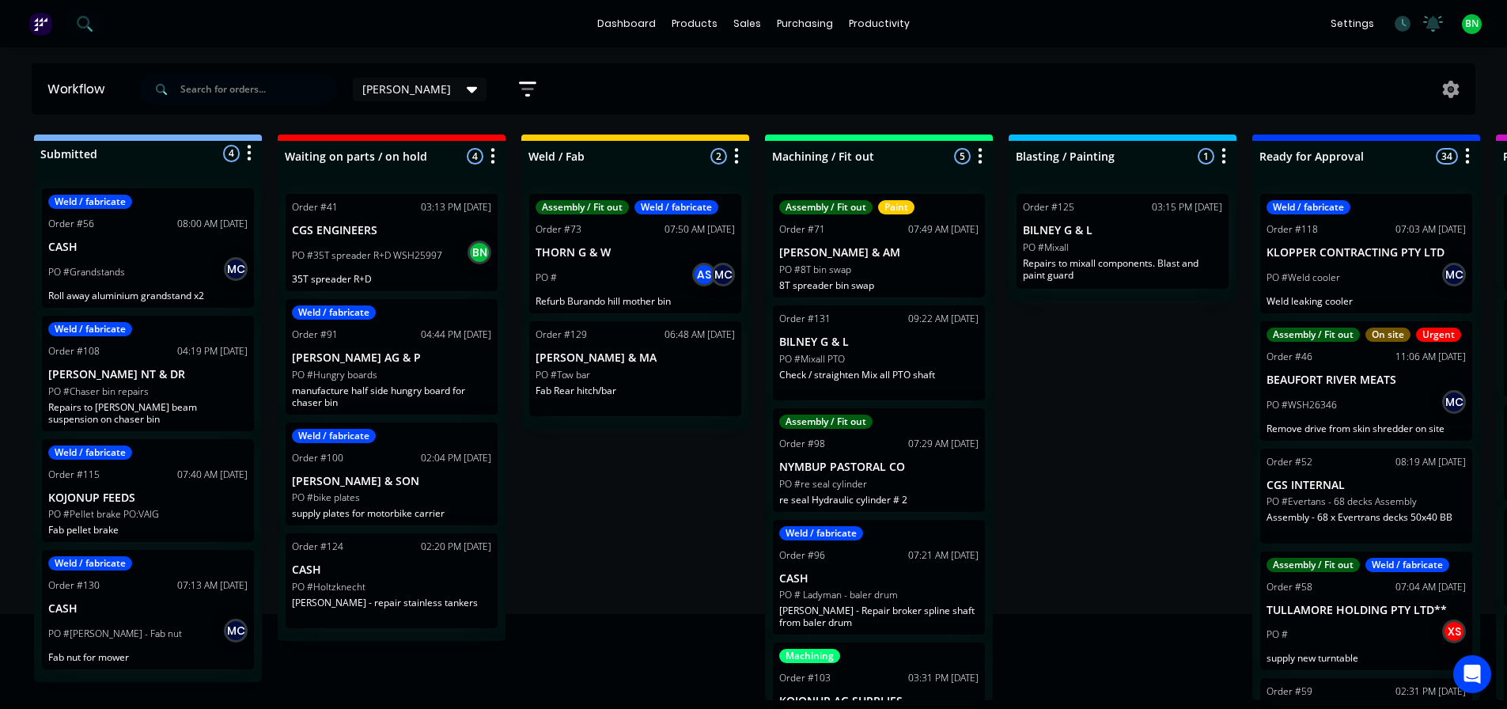
click at [685, 536] on div "Submitted 4 Status colour #273444 hex #273444 Save Cancel Summaries Total order…" at bounding box center [1192, 417] width 2409 height 566
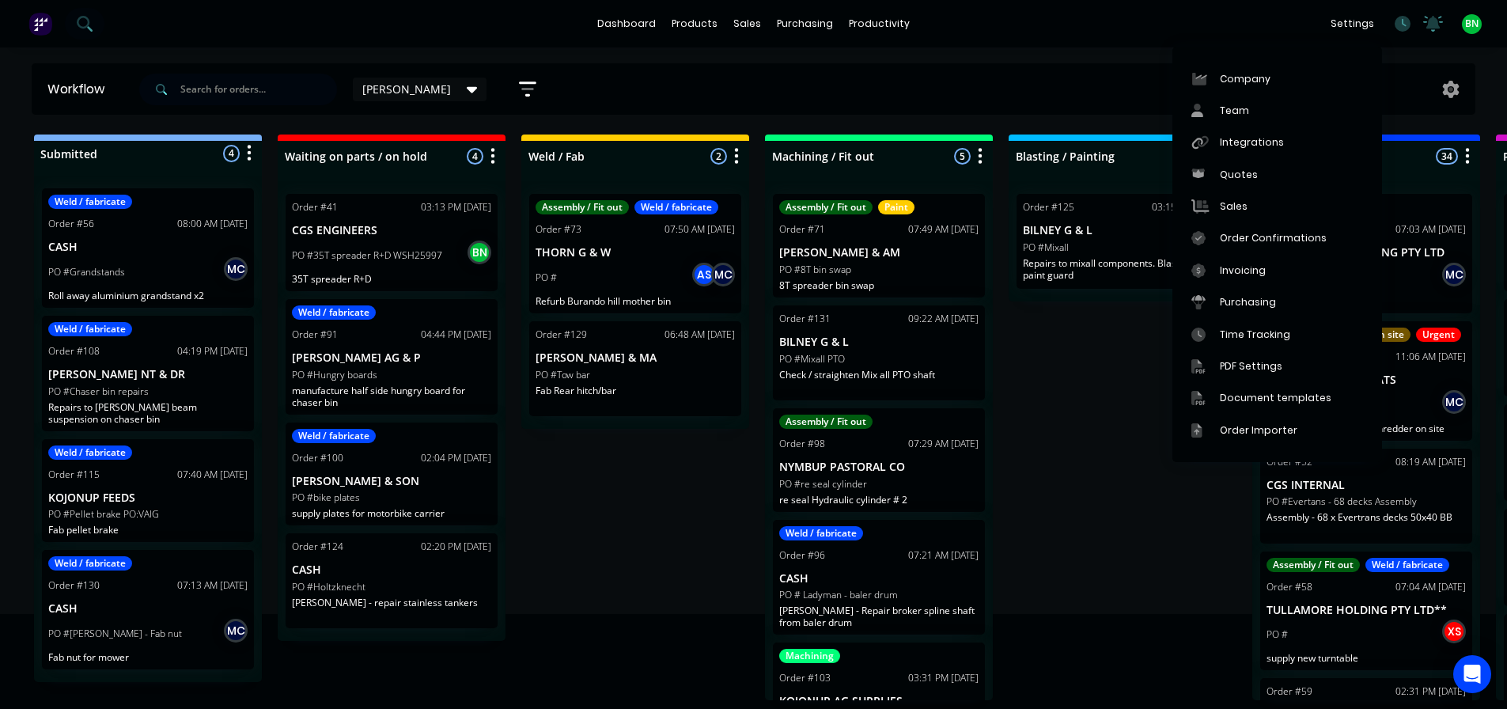
click at [1117, 528] on div "Submitted 4 Status colour #273444 hex #273444 Save Cancel Summaries Total order…" at bounding box center [1192, 417] width 2409 height 566
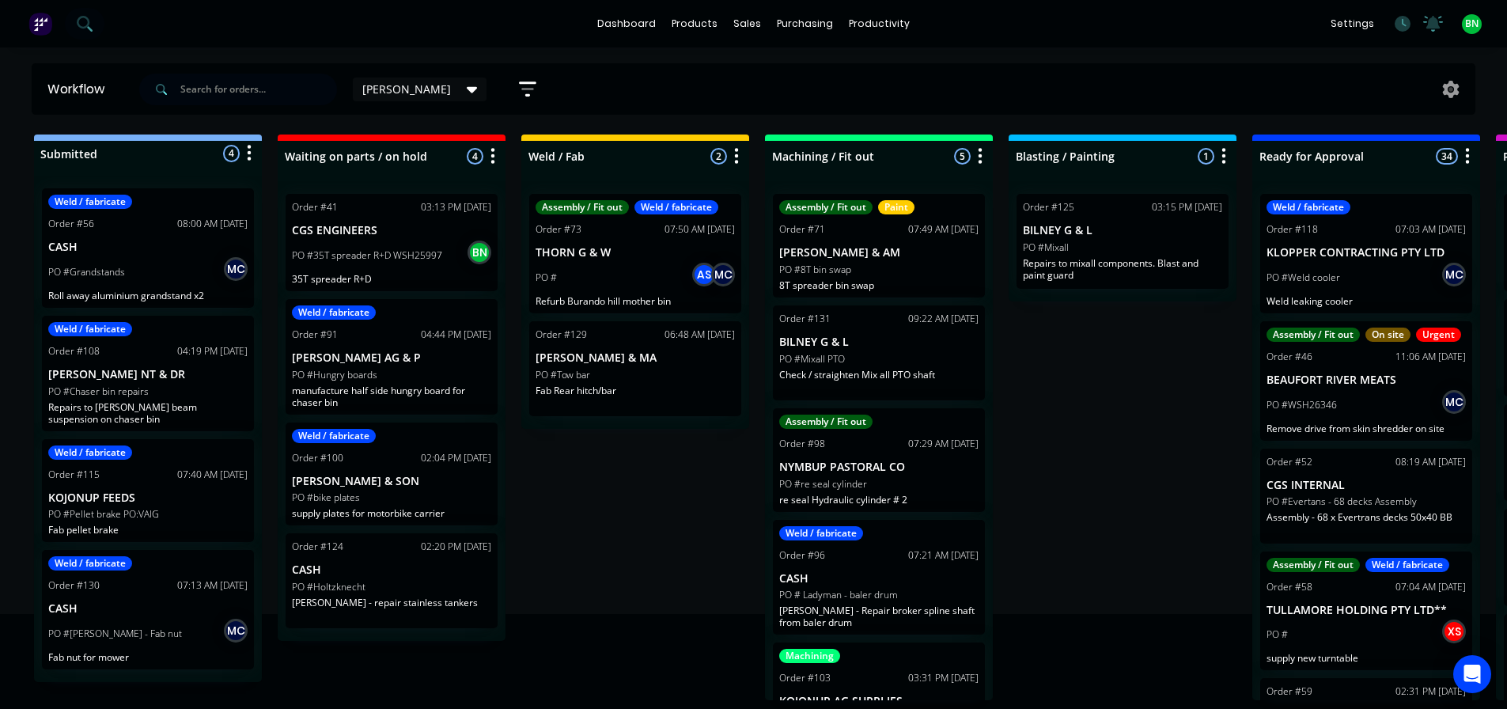
drag, startPoint x: 1058, startPoint y: 486, endPoint x: 1053, endPoint y: 460, distance: 25.9
click at [1059, 486] on div "Submitted 4 Status colour #273444 hex #273444 Save Cancel Summaries Total order…" at bounding box center [1192, 417] width 2409 height 566
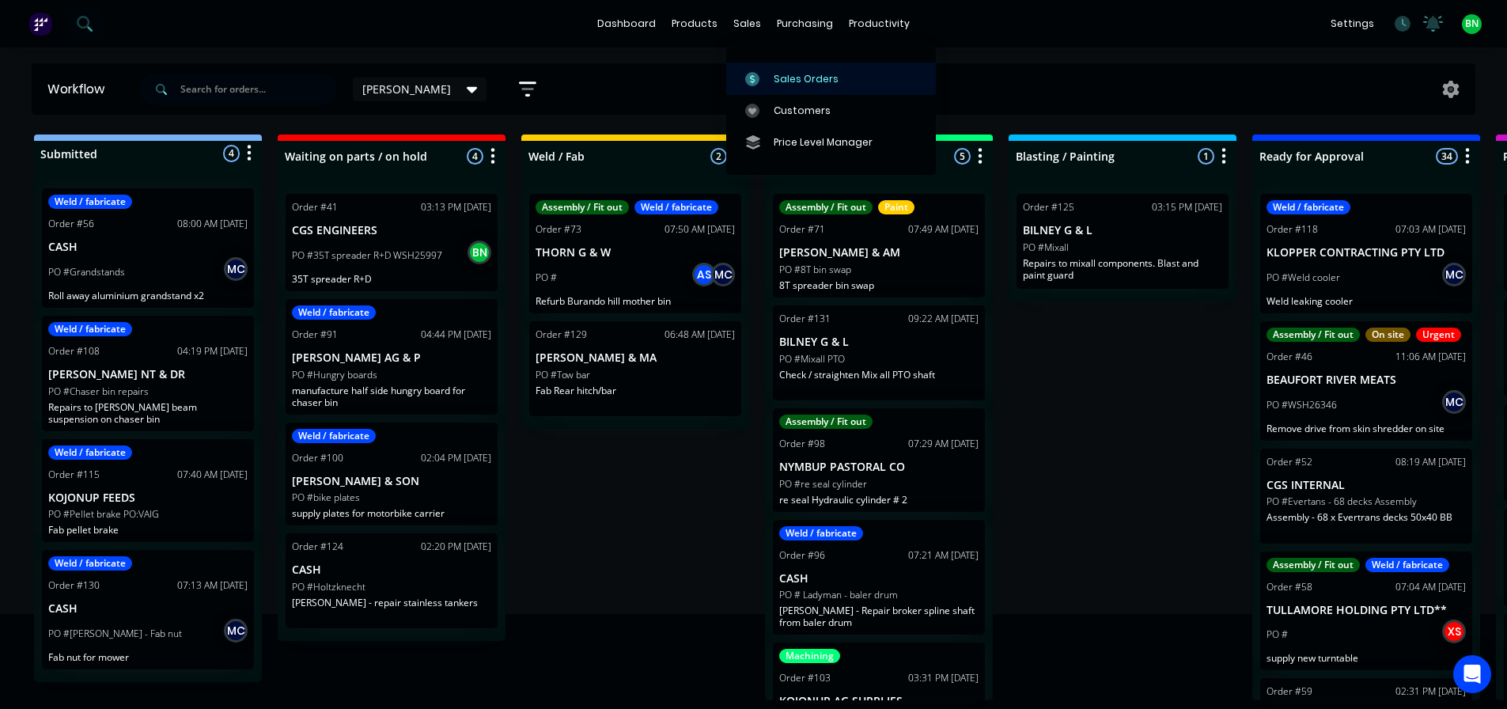
click at [780, 77] on div "Sales Orders" at bounding box center [806, 79] width 65 height 14
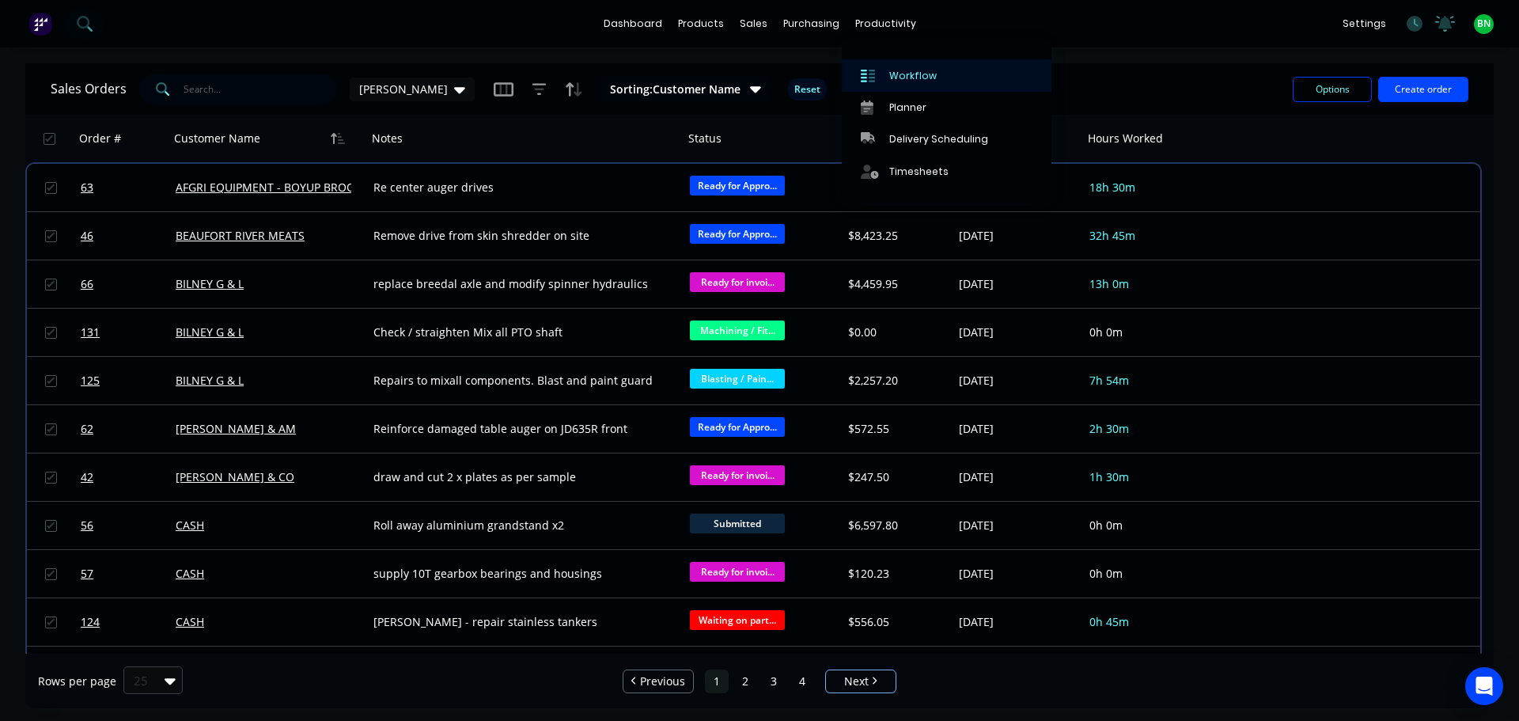
click at [896, 73] on div "Workflow" at bounding box center [912, 76] width 47 height 14
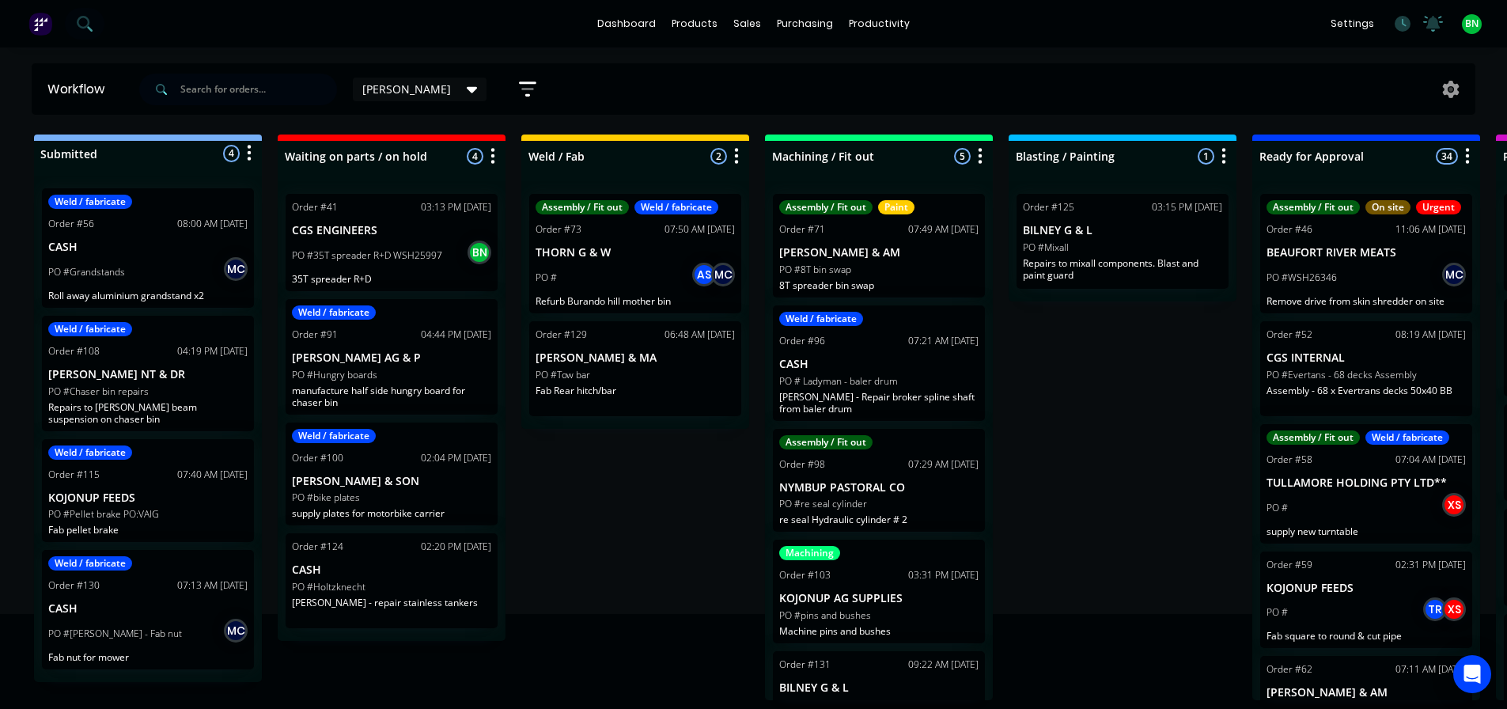
click at [519, 80] on icon "button" at bounding box center [527, 89] width 17 height 20
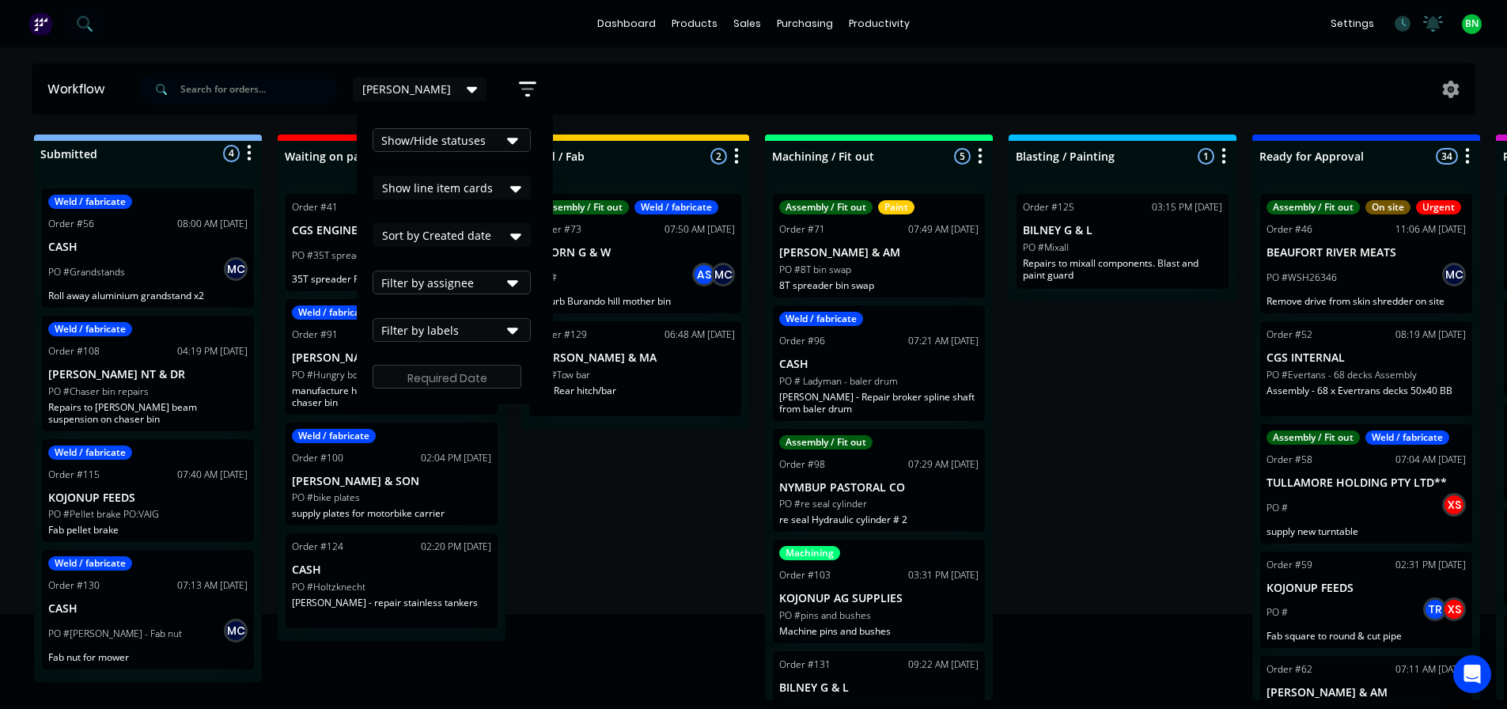
click at [507, 138] on icon "button" at bounding box center [512, 141] width 11 height 6
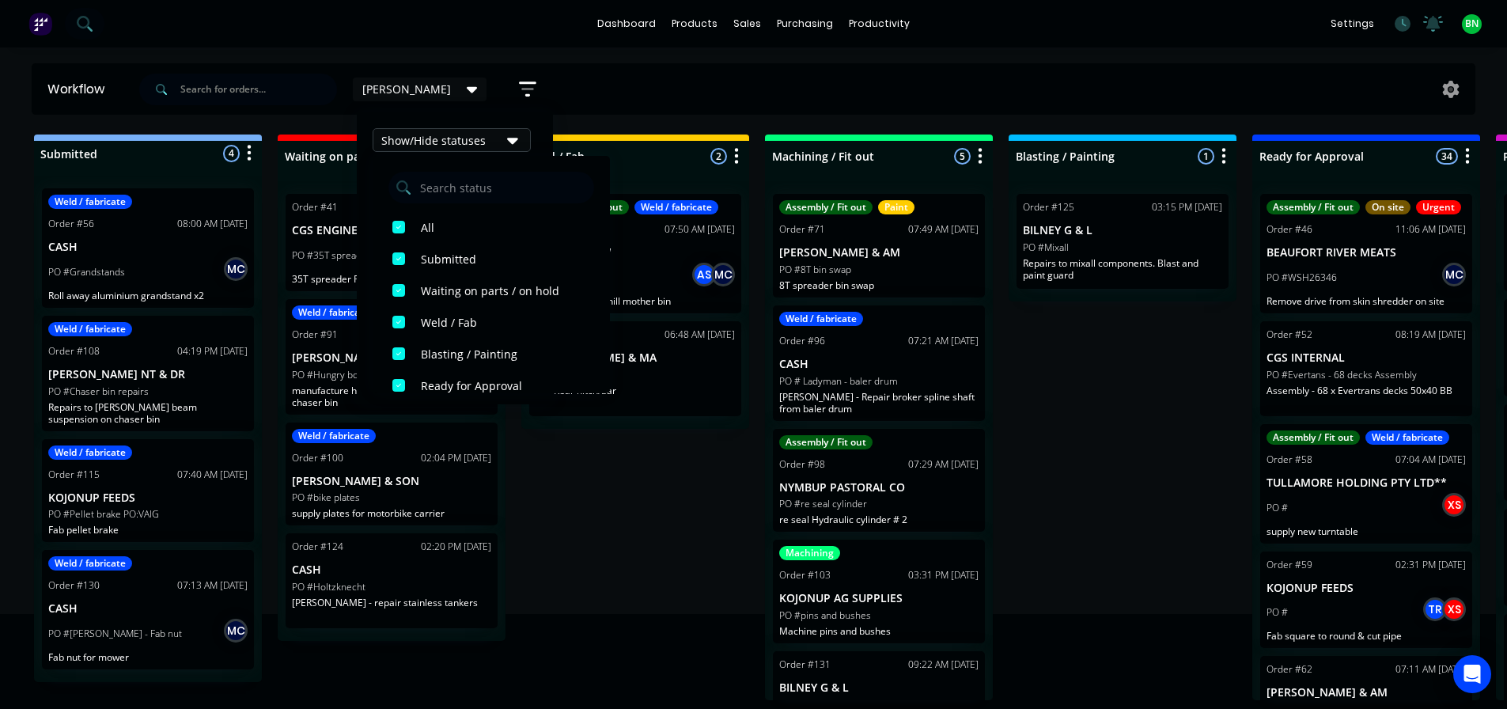
click at [507, 143] on icon "button" at bounding box center [512, 141] width 11 height 6
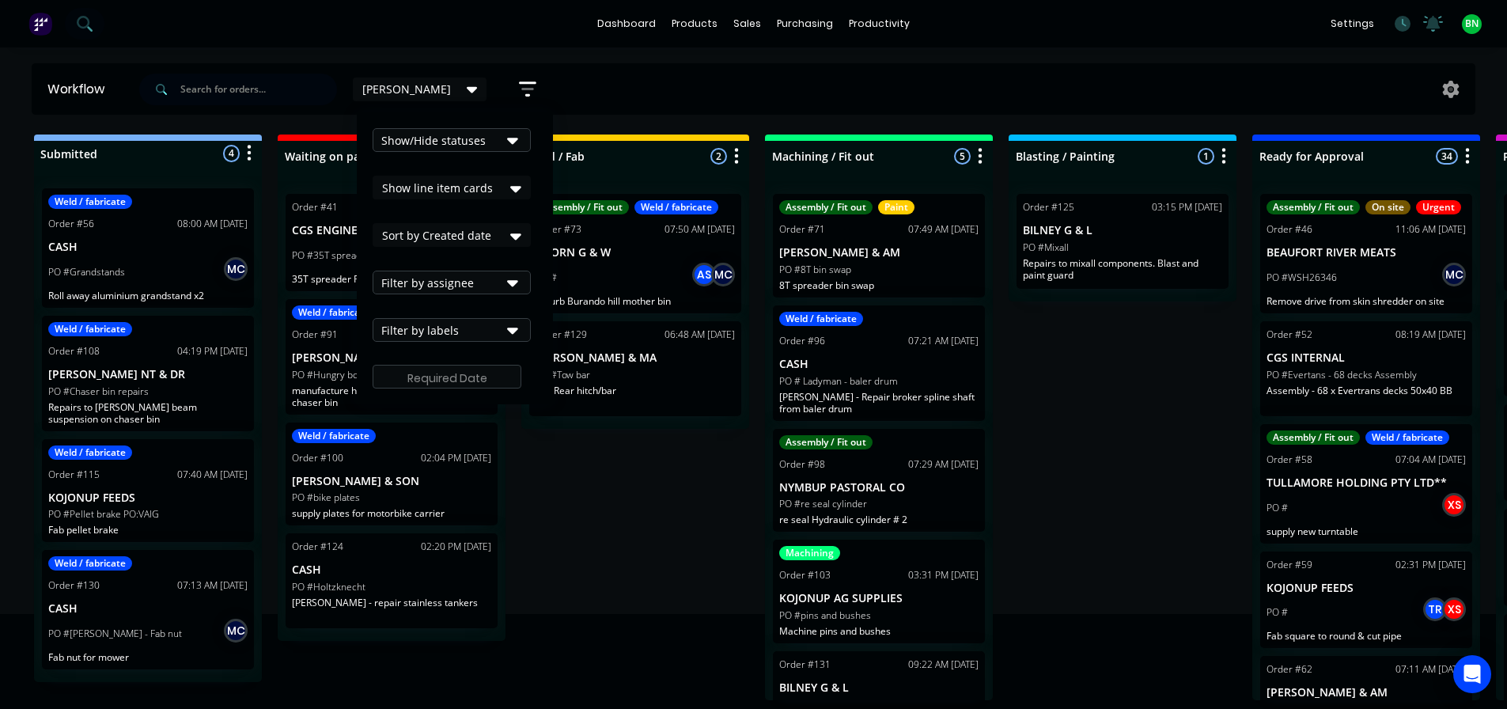
click at [510, 184] on icon at bounding box center [515, 188] width 11 height 17
click at [507, 283] on icon "button" at bounding box center [512, 283] width 11 height 6
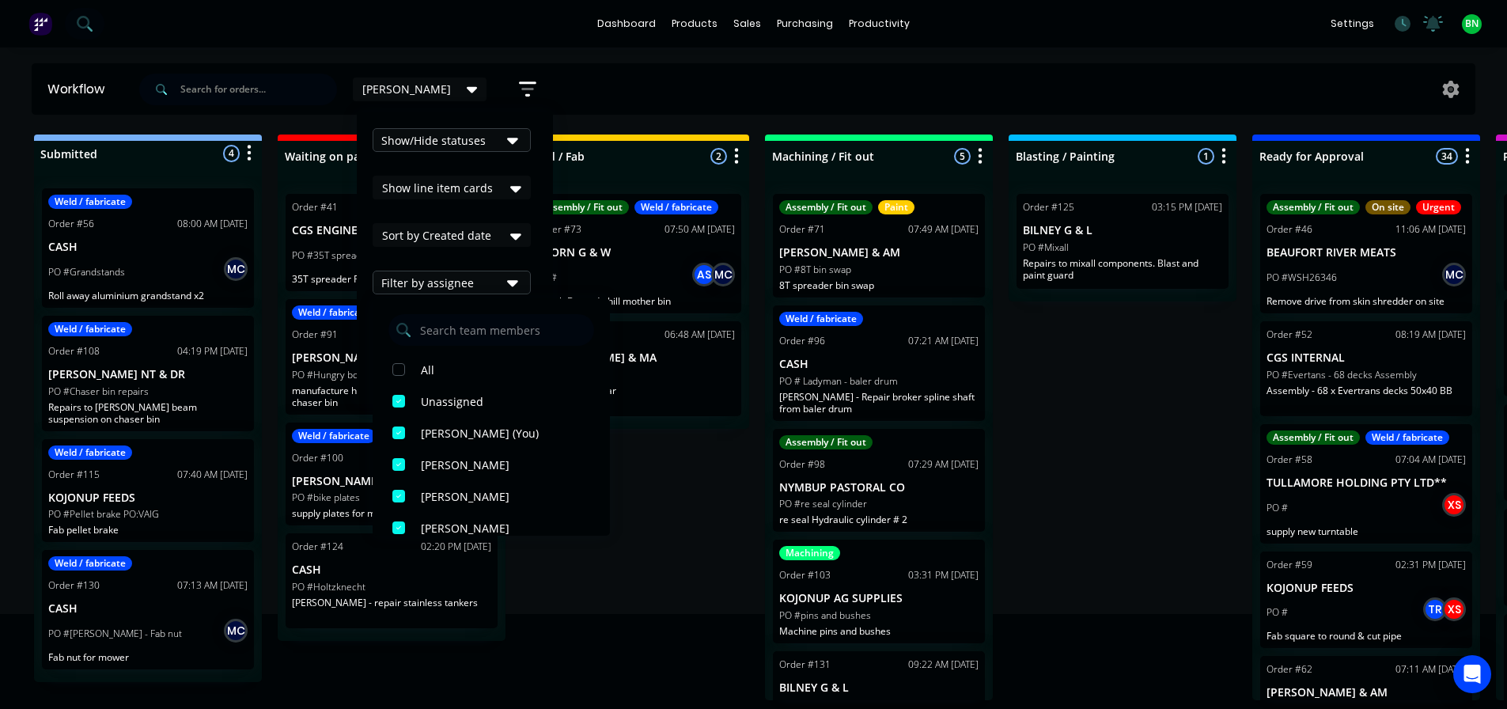
click at [507, 283] on icon "button" at bounding box center [512, 283] width 11 height 6
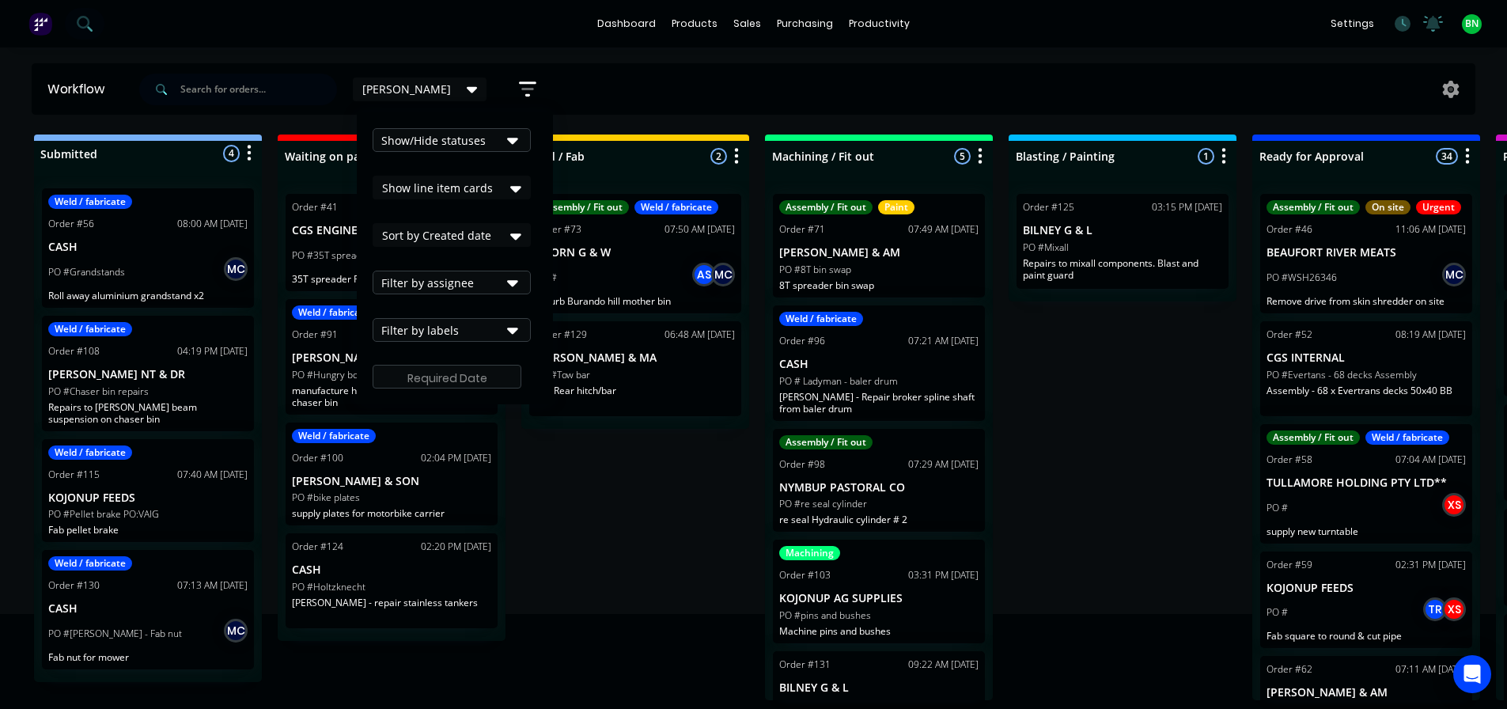
click at [507, 331] on icon "button" at bounding box center [512, 329] width 11 height 17
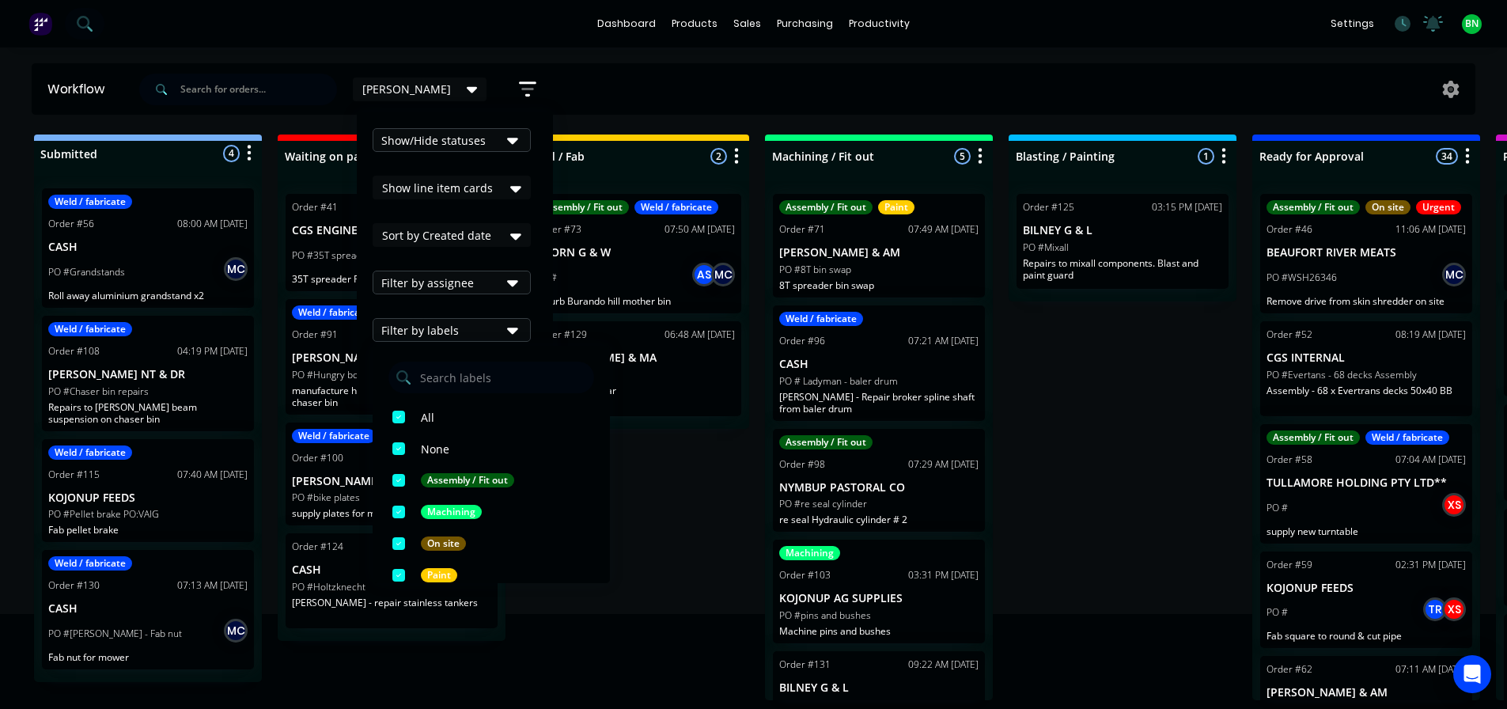
click at [507, 322] on icon "button" at bounding box center [512, 329] width 11 height 17
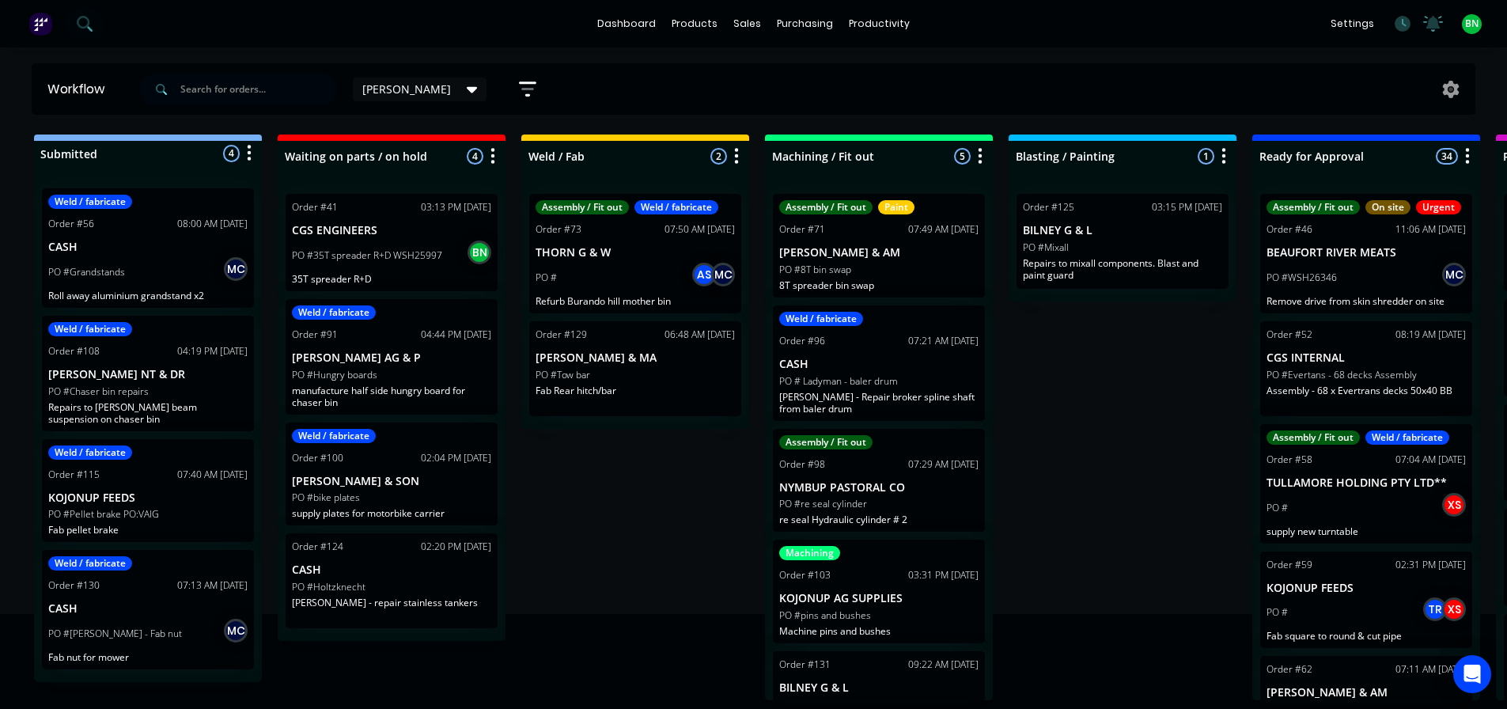
click at [1122, 408] on div "Submitted 4 Status colour #273444 hex #273444 Save Cancel Summaries Total order…" at bounding box center [1192, 417] width 2409 height 566
click at [1055, 462] on div "Submitted 4 Status colour #273444 hex #273444 Save Cancel Summaries Total order…" at bounding box center [1192, 417] width 2409 height 566
drag, startPoint x: 630, startPoint y: 544, endPoint x: 619, endPoint y: 528, distance: 20.4
click at [626, 536] on div "Submitted 4 Status colour #273444 hex #273444 Save Cancel Summaries Total order…" at bounding box center [1192, 417] width 2409 height 566
click at [611, 487] on div "Submitted 4 Status colour #273444 hex #273444 Save Cancel Summaries Total order…" at bounding box center [1192, 417] width 2409 height 566
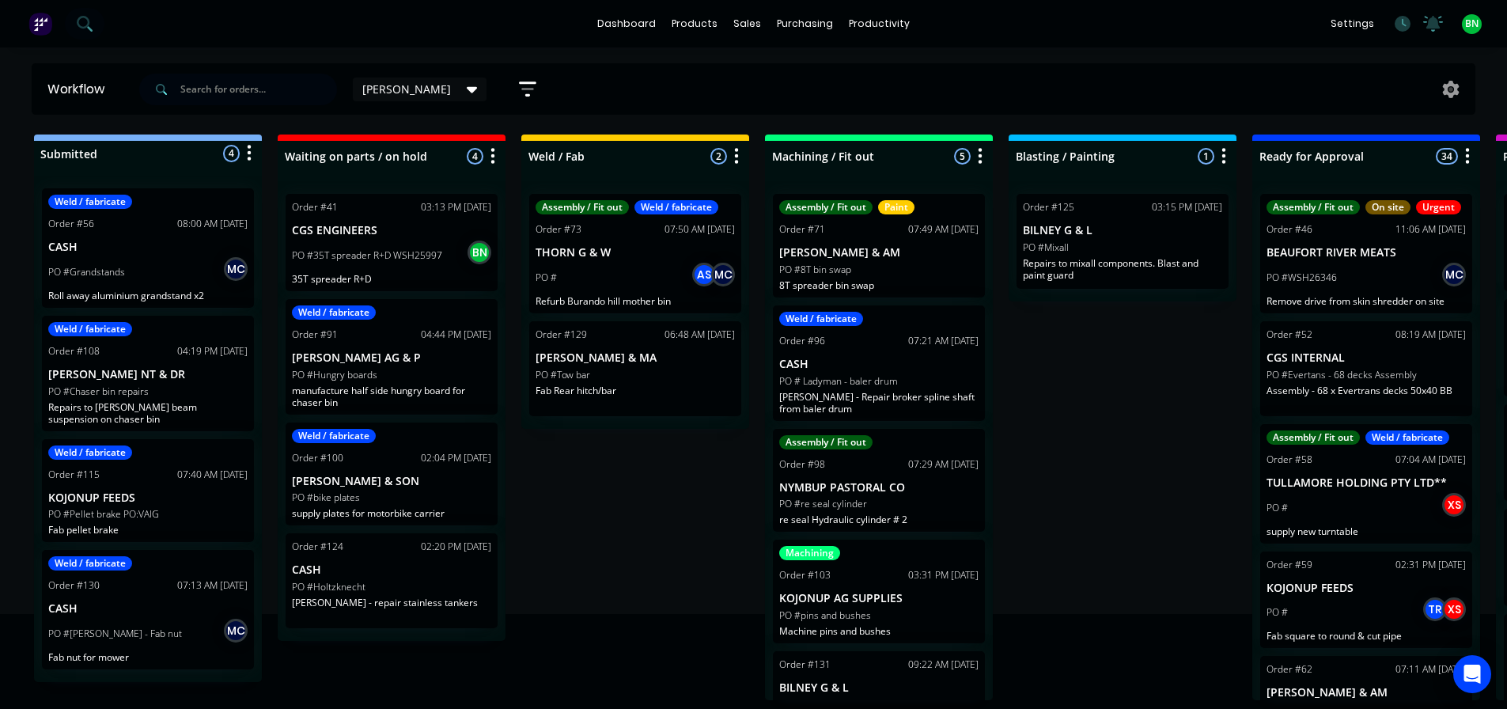
click at [583, 535] on div "Submitted 4 Status colour #273444 hex #273444 Save Cancel Summaries Total order…" at bounding box center [1192, 417] width 2409 height 566
click at [1109, 402] on div "Submitted 4 Status colour #273444 hex #273444 Save Cancel Summaries Total order…" at bounding box center [1192, 417] width 2409 height 566
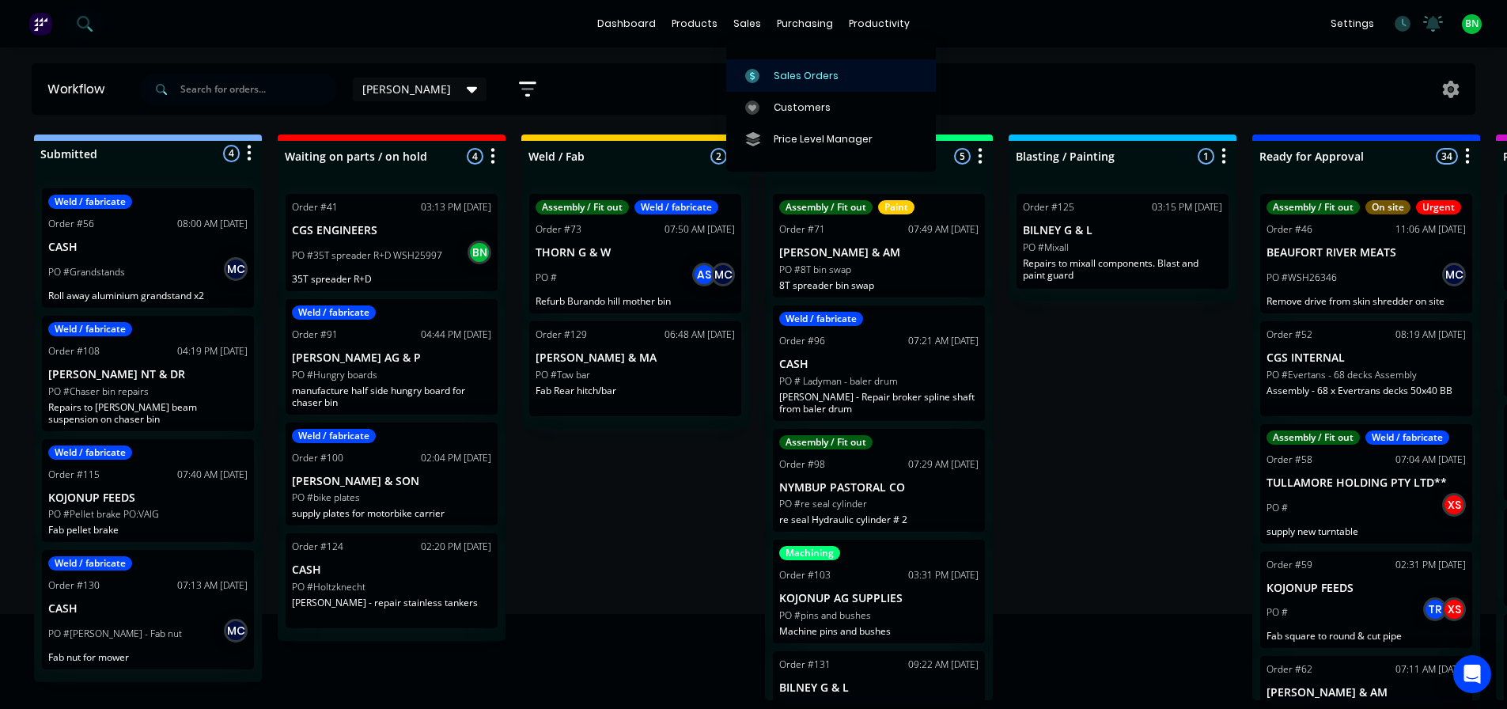
click at [811, 75] on div "Sales Orders" at bounding box center [806, 76] width 65 height 14
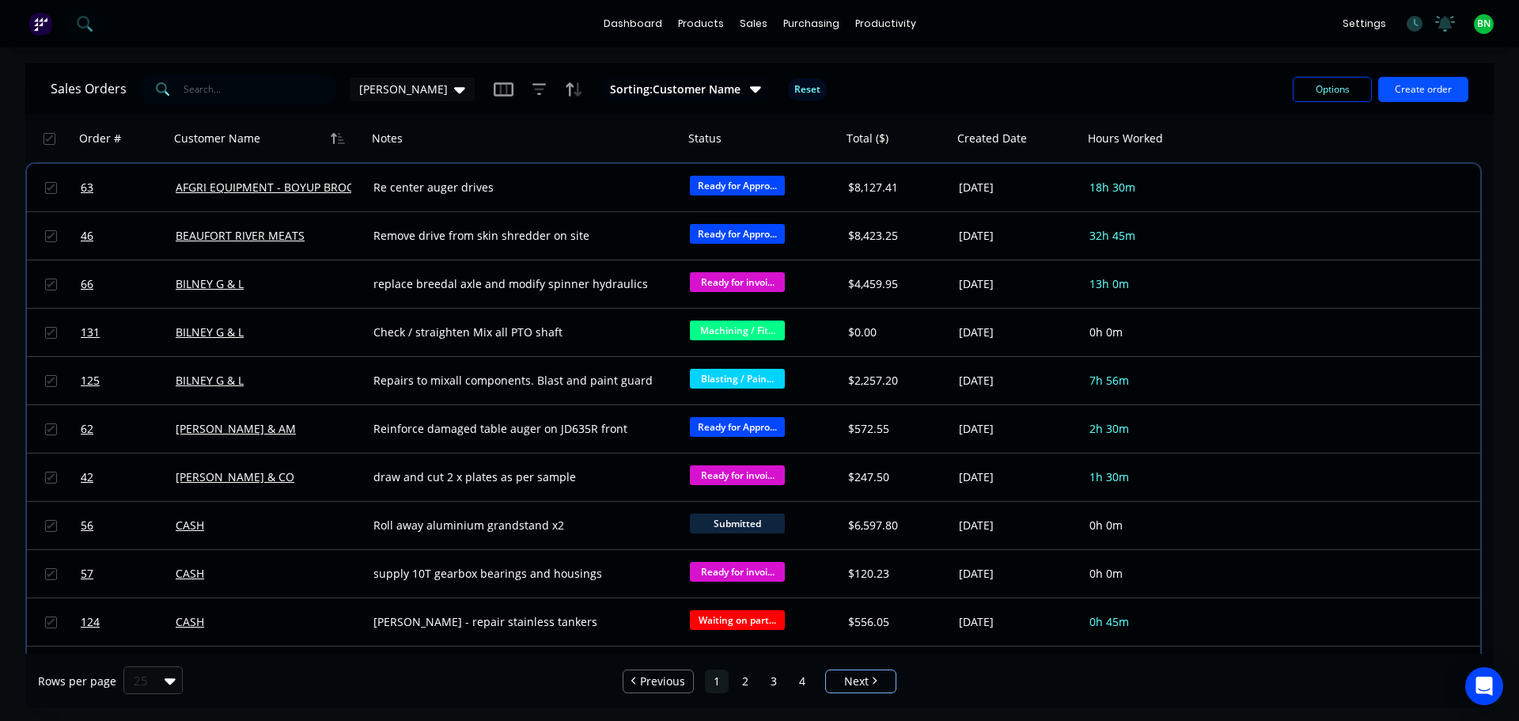
click at [1420, 93] on button "Create order" at bounding box center [1423, 89] width 90 height 25
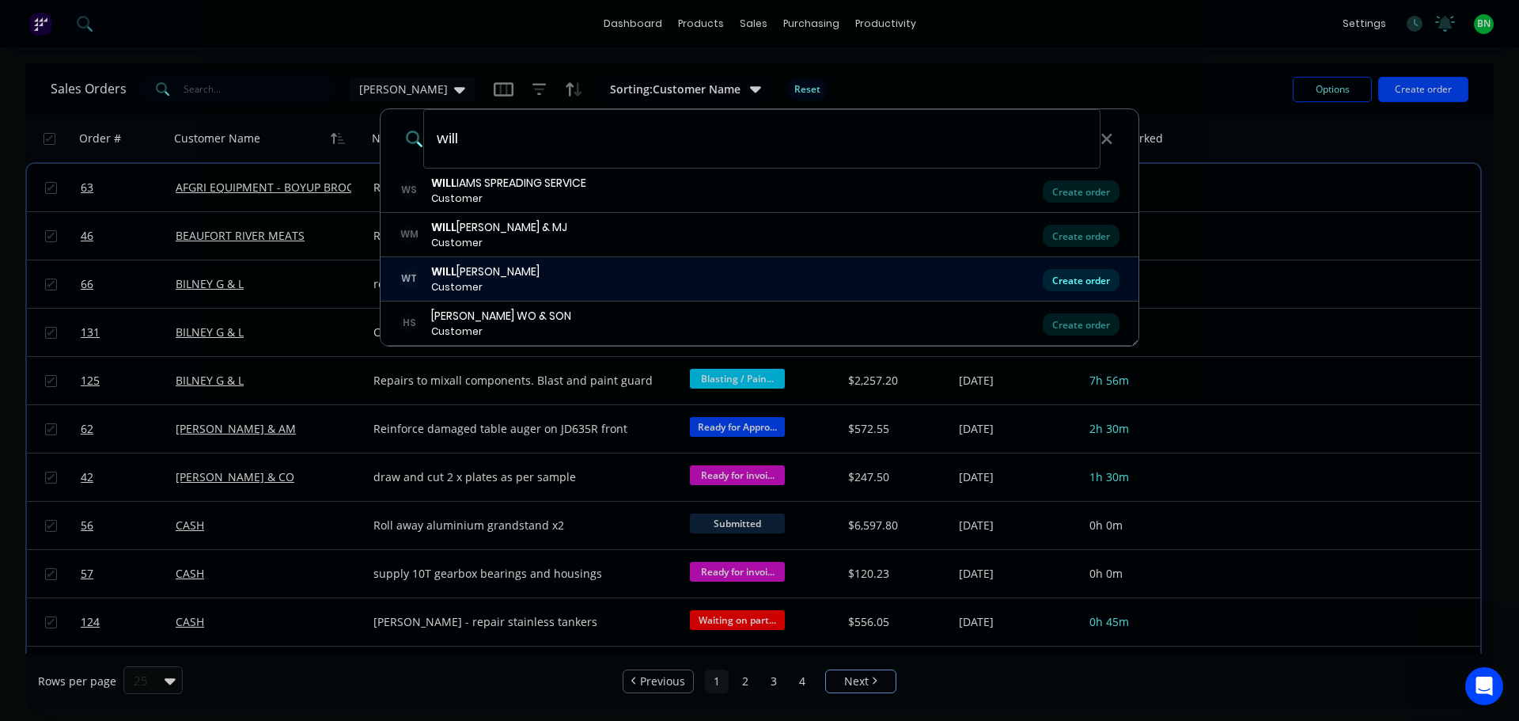
type input "will"
click at [1095, 282] on div "Create order" at bounding box center [1081, 280] width 77 height 22
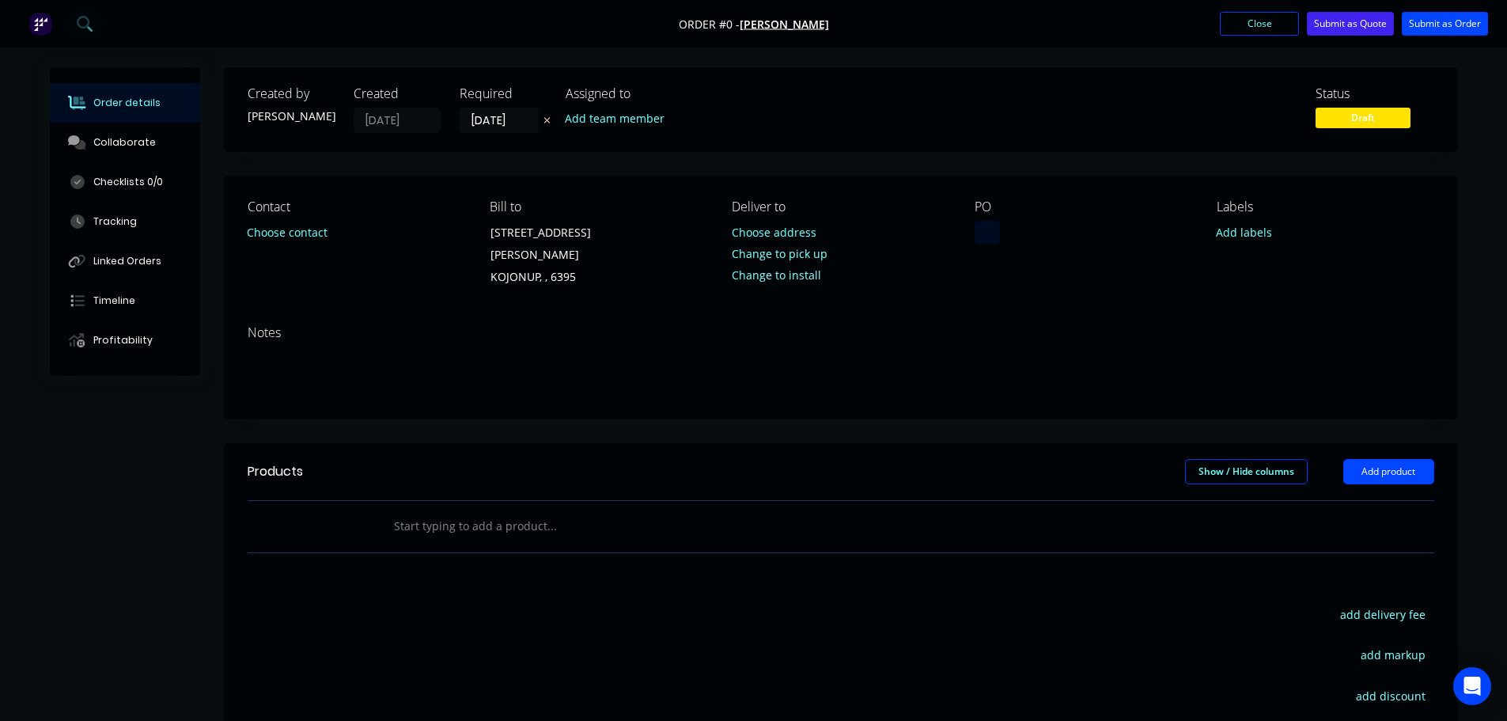
click at [985, 237] on div at bounding box center [987, 232] width 25 height 23
drag, startPoint x: 1101, startPoint y: 231, endPoint x: 888, endPoint y: 227, distance: 213.6
click at [888, 227] on div "Contact Choose contact Bill to 11 DELANEY STREET KOJONUP, , 6395 Deliver to Cho…" at bounding box center [841, 244] width 1234 height 137
copy div "repair JD header parts"
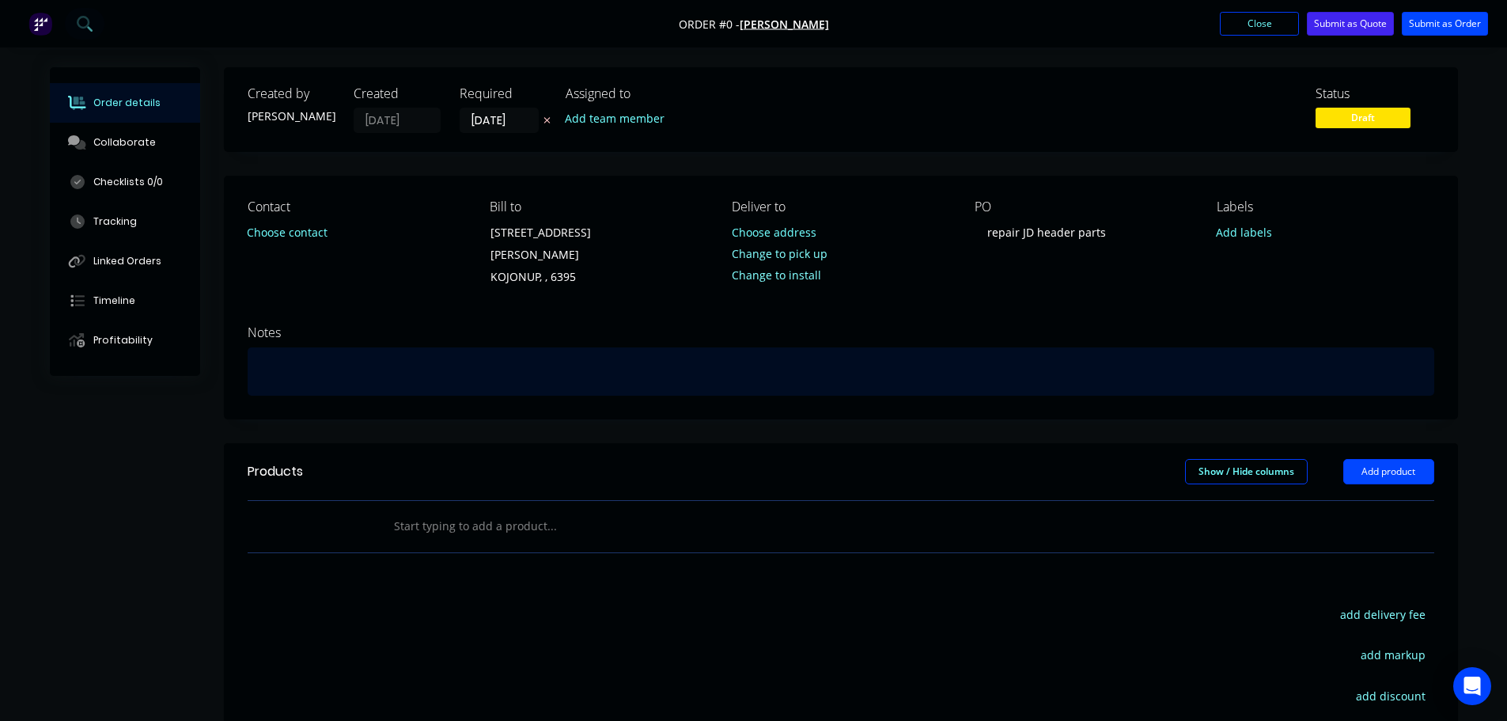
click at [426, 354] on div "Order details Collaborate Checklists 0/0 Tracking Linked Orders Timeline Profit…" at bounding box center [754, 511] width 1440 height 889
click at [452, 358] on div "repair JD header parts" at bounding box center [841, 371] width 1187 height 48
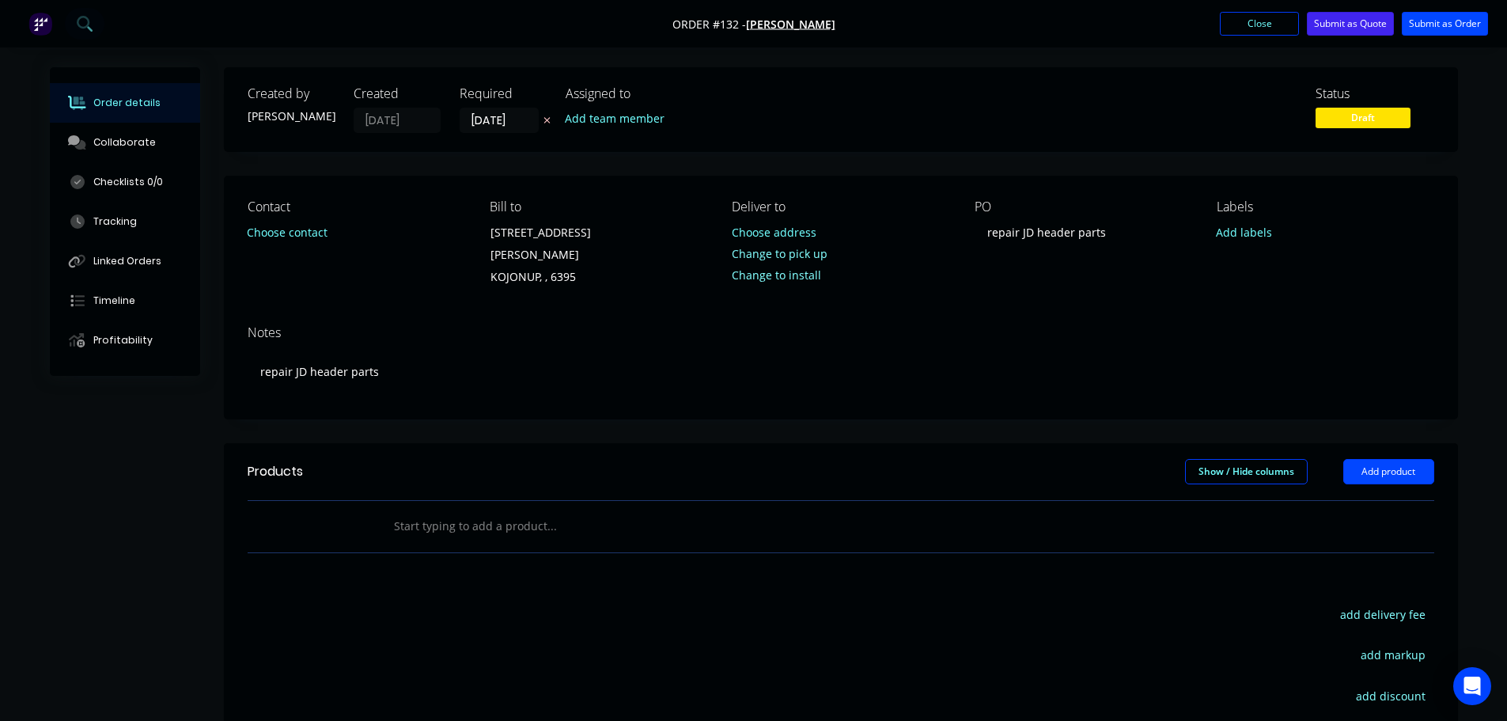
click at [534, 312] on div "Notes repair JD header parts" at bounding box center [841, 365] width 1234 height 106
click at [131, 179] on div "Checklists 0/0" at bounding box center [128, 182] width 70 height 14
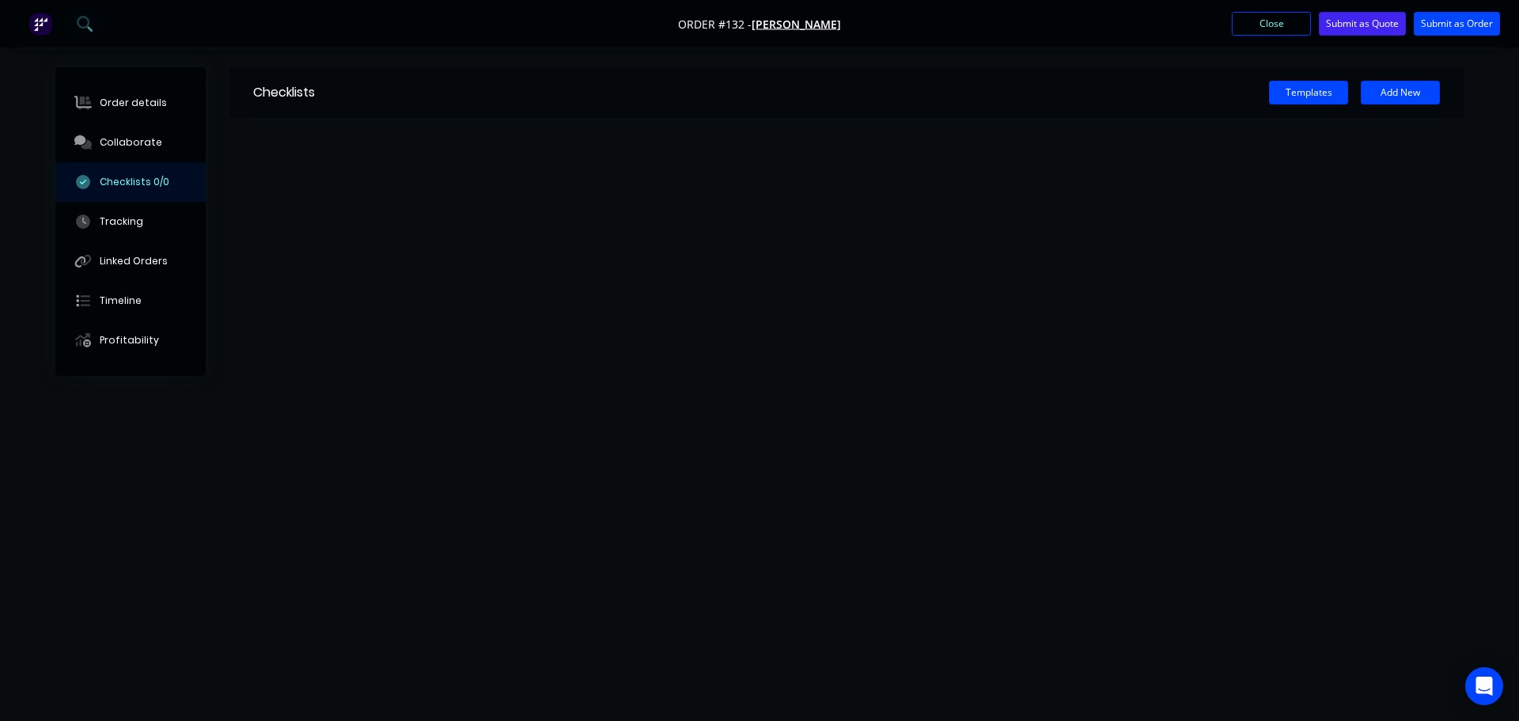
click at [379, 84] on div "Templates Add New" at bounding box center [889, 93] width 1149 height 24
click at [1401, 87] on button "Add New" at bounding box center [1400, 93] width 79 height 24
click at [314, 139] on input "text" at bounding box center [668, 141] width 831 height 20
click at [792, 255] on div "Checklists Templates Add New" at bounding box center [759, 330] width 1408 height 526
click at [307, 93] on div "Checklists" at bounding box center [271, 92] width 85 height 51
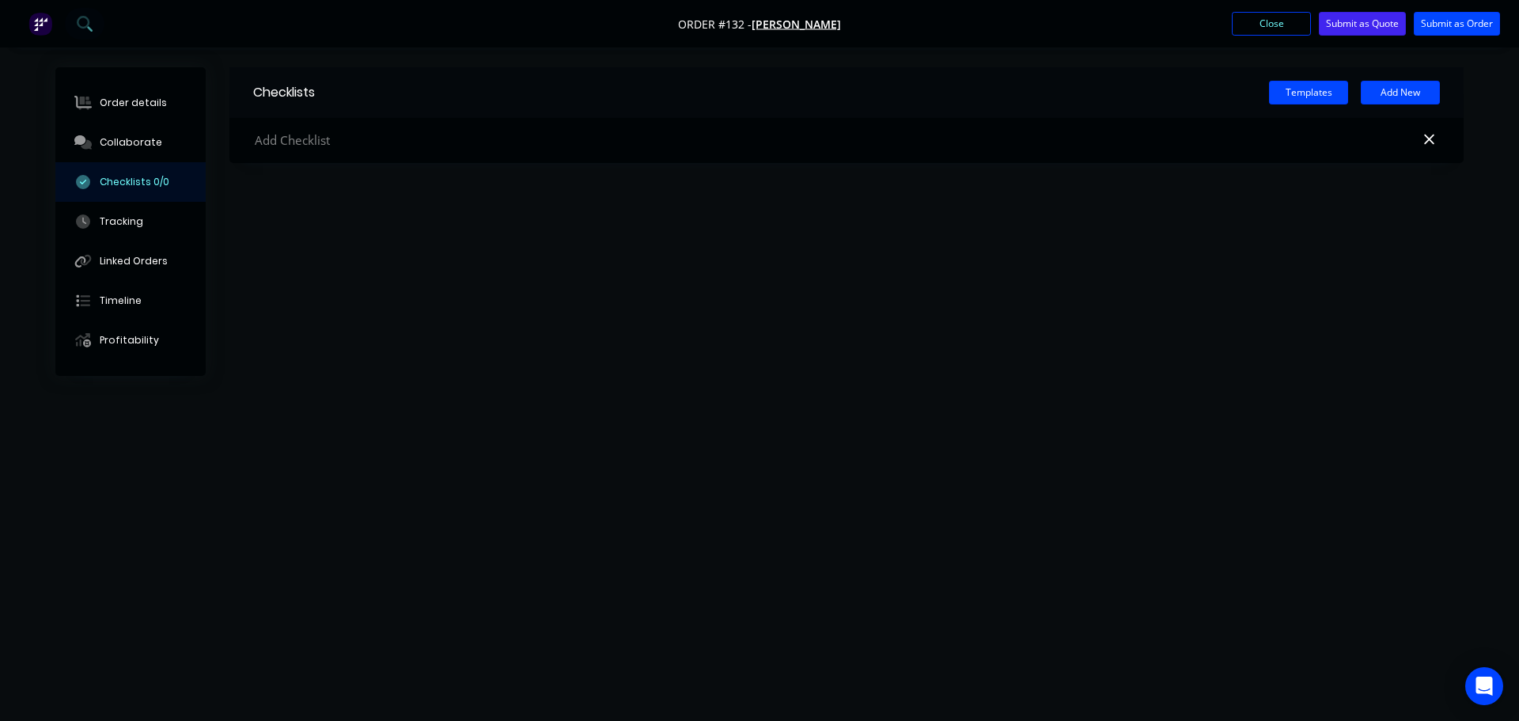
click at [1016, 216] on div "Checklists Templates Add New" at bounding box center [759, 330] width 1408 height 526
drag, startPoint x: 498, startPoint y: 144, endPoint x: 485, endPoint y: 147, distance: 13.8
click at [491, 145] on input "text" at bounding box center [668, 141] width 831 height 20
click at [324, 138] on input "text" at bounding box center [668, 141] width 831 height 20
type input "repair"
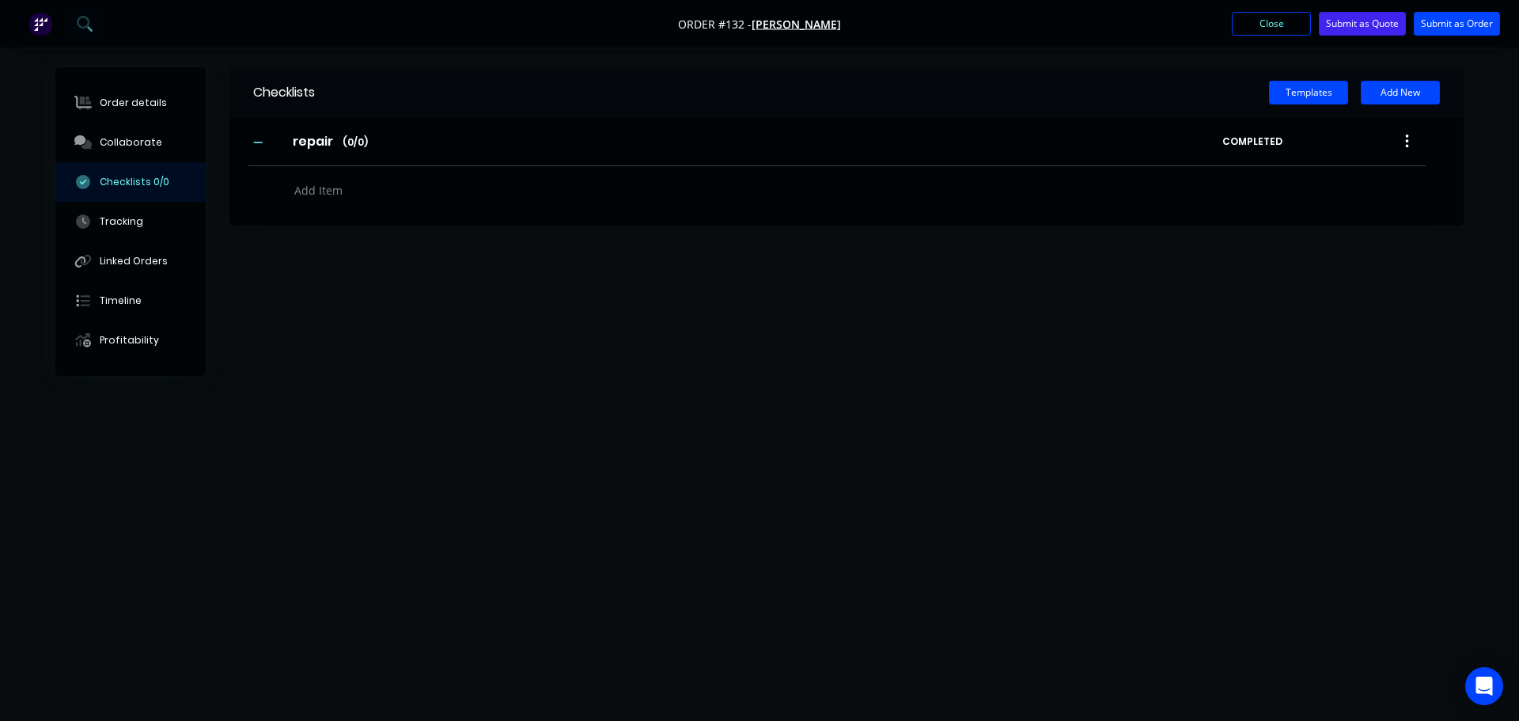
click at [365, 191] on textarea at bounding box center [668, 190] width 761 height 23
type textarea "x"
type textarea "r"
type textarea "x"
type textarea "re"
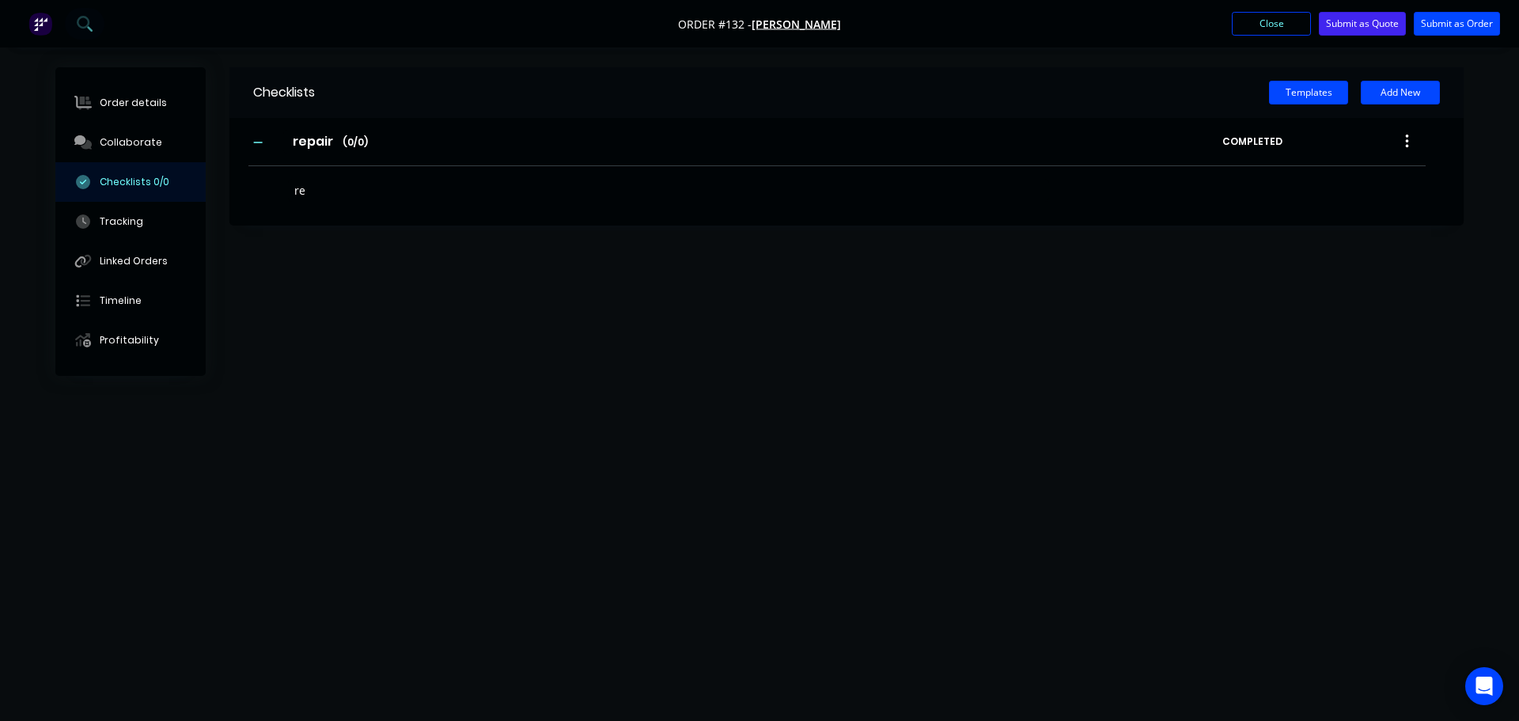
type textarea "x"
type textarea "rep"
type textarea "x"
type textarea "repl"
type textarea "x"
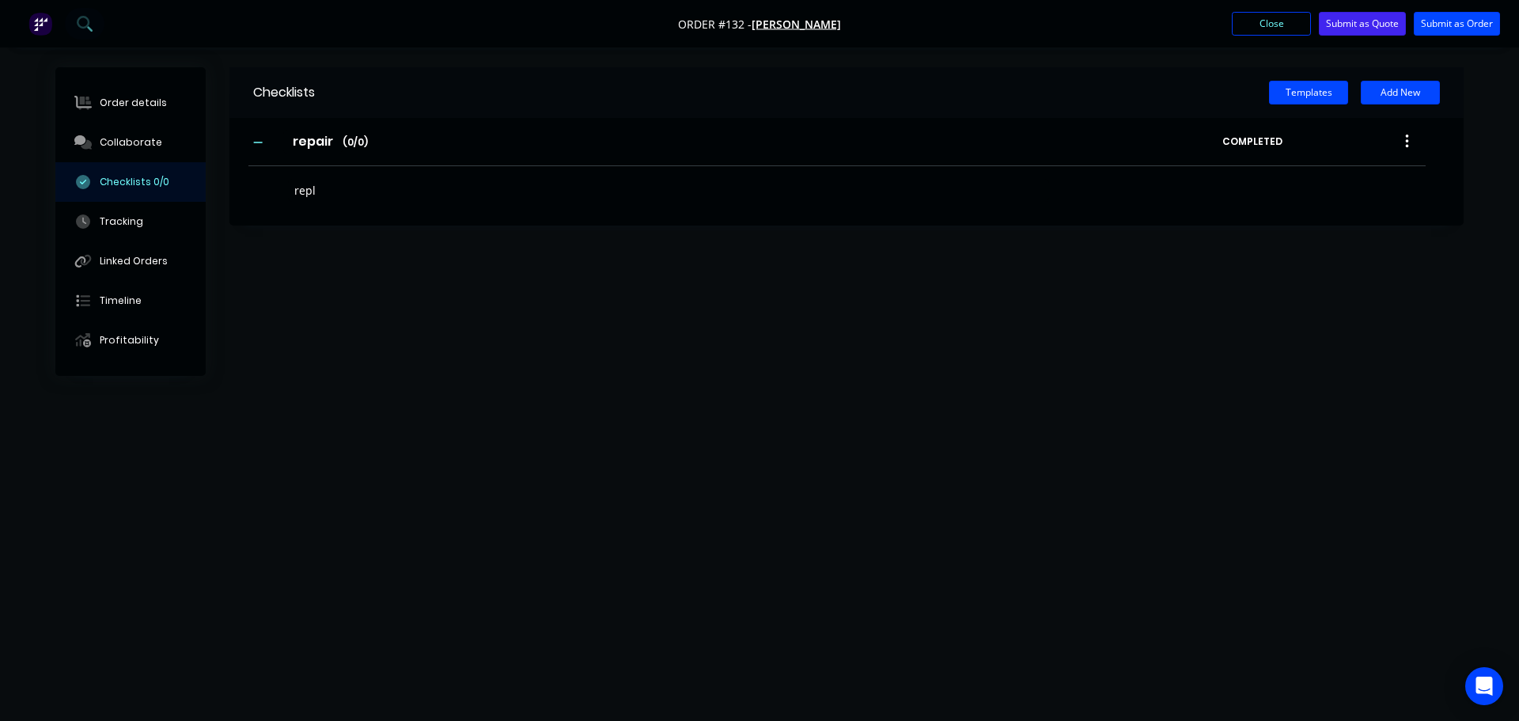
type textarea "repla"
type textarea "x"
type textarea "replac"
type textarea "x"
type textarea "replace"
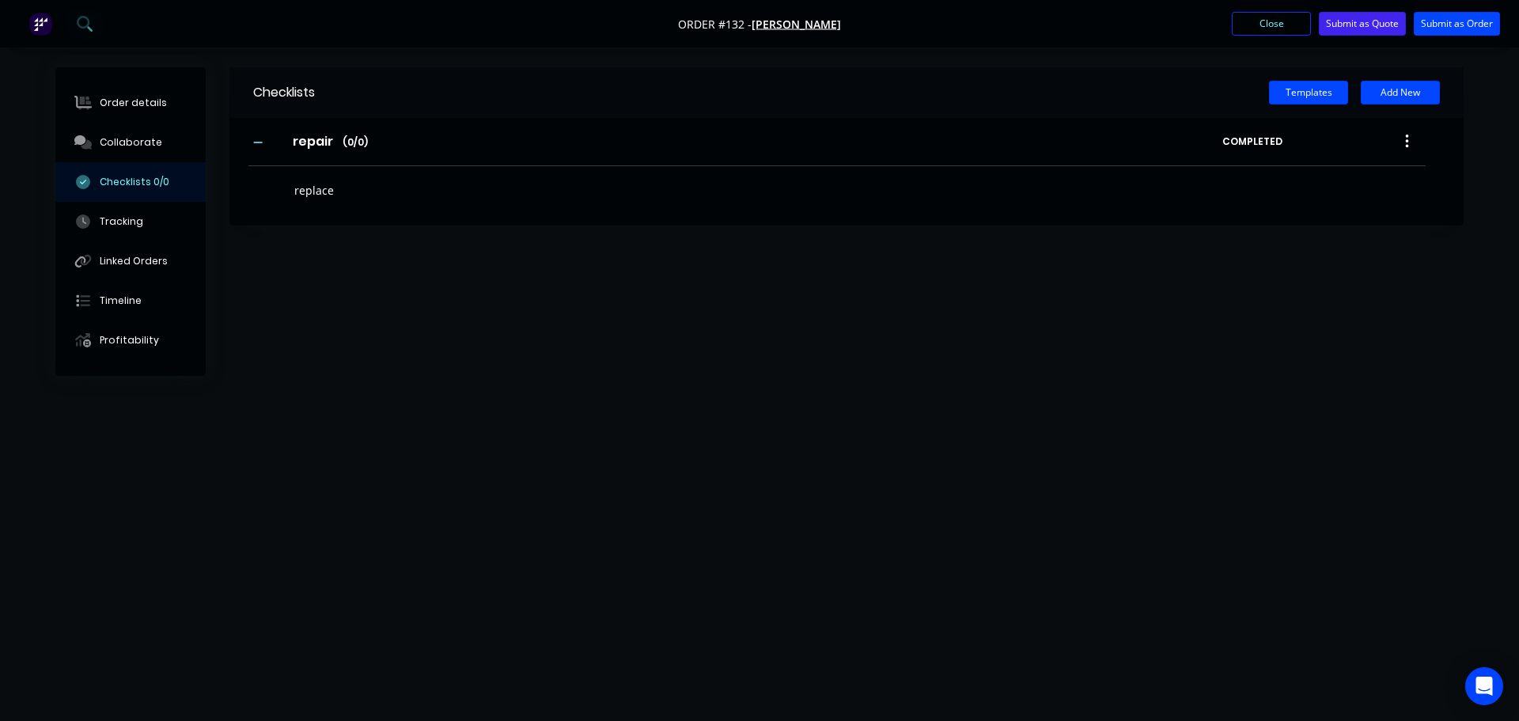
type textarea "x"
type textarea "replace"
type textarea "x"
type textarea "replace s"
type textarea "x"
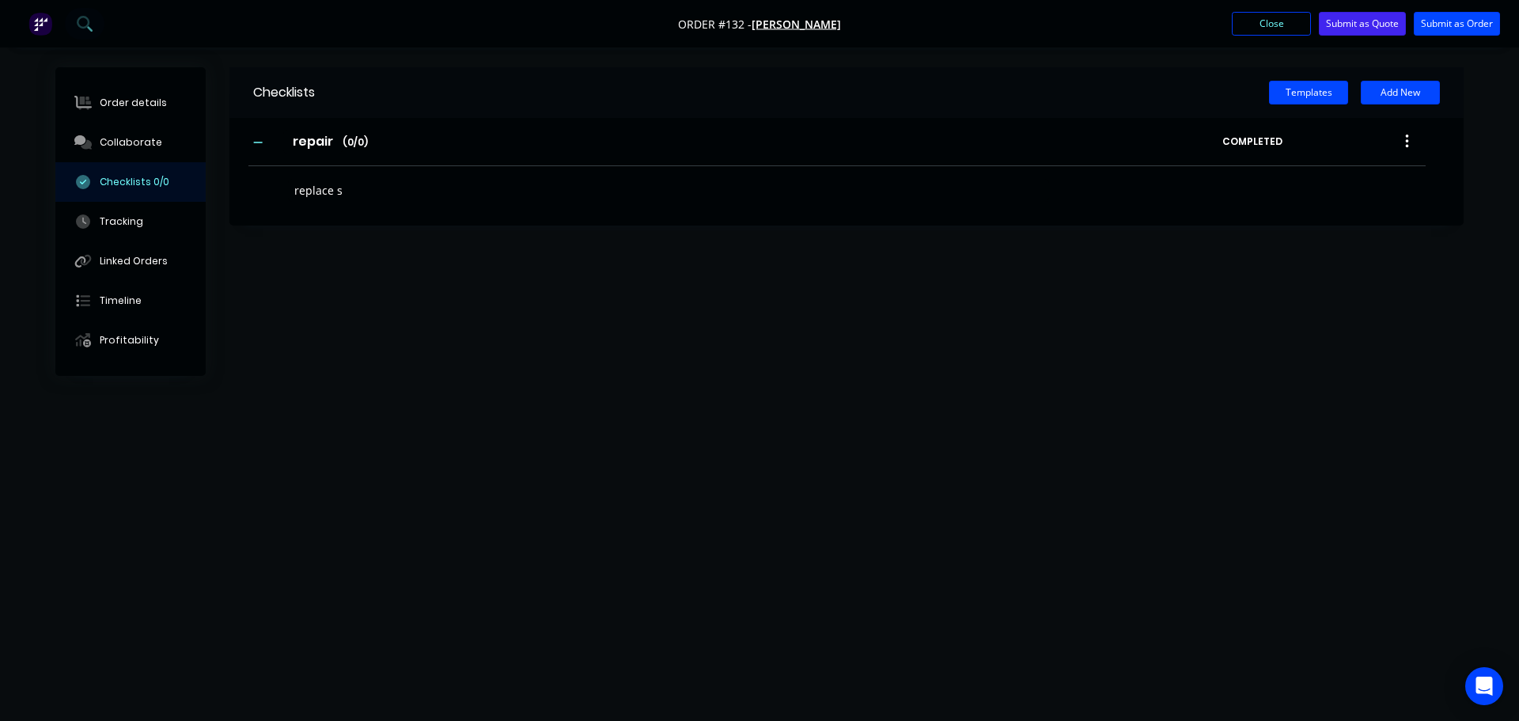
type textarea "replace sh"
type textarea "x"
type textarea "replace sha"
type textarea "x"
type textarea "replace shaf"
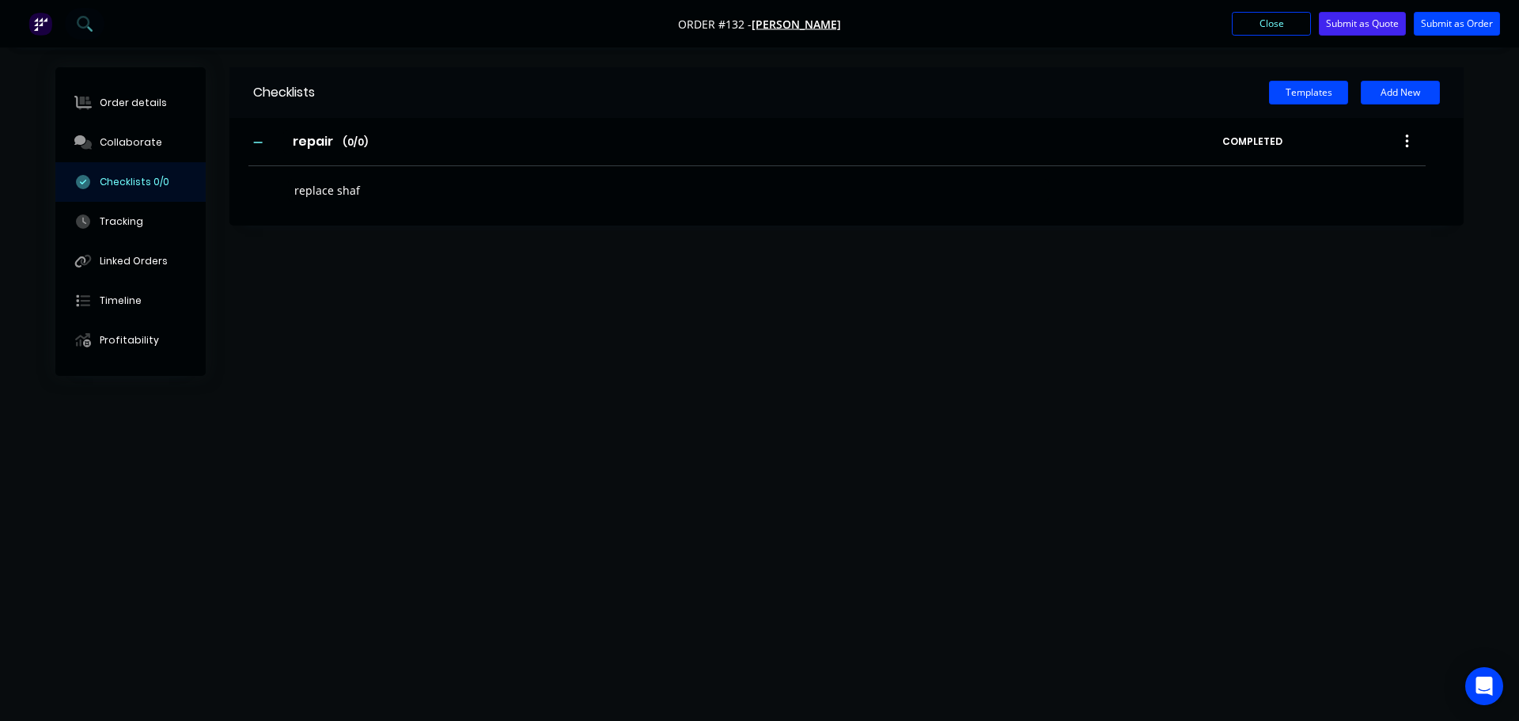
type textarea "x"
type textarea "replace shaft"
type textarea "x"
type textarea "r"
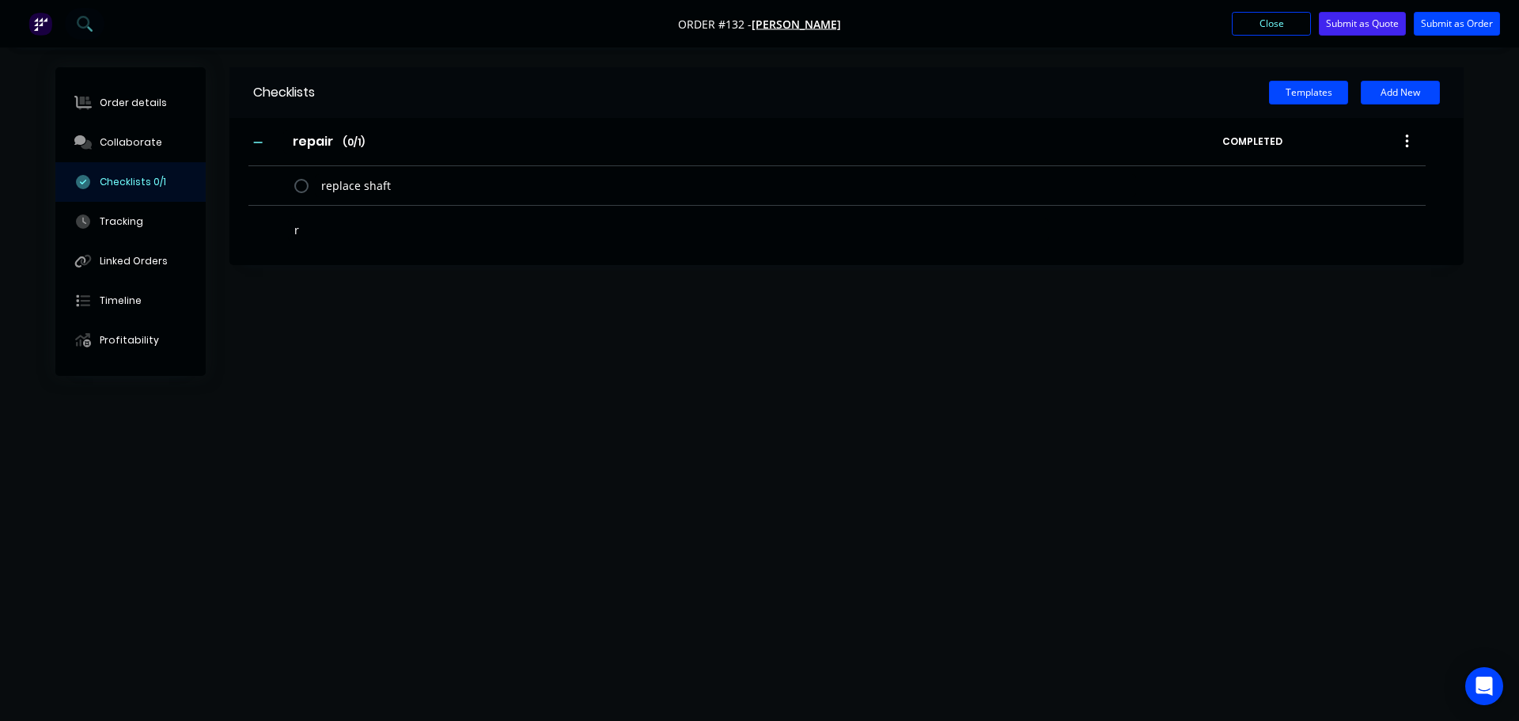
type textarea "x"
type textarea "re"
type textarea "x"
type textarea "rep"
type textarea "x"
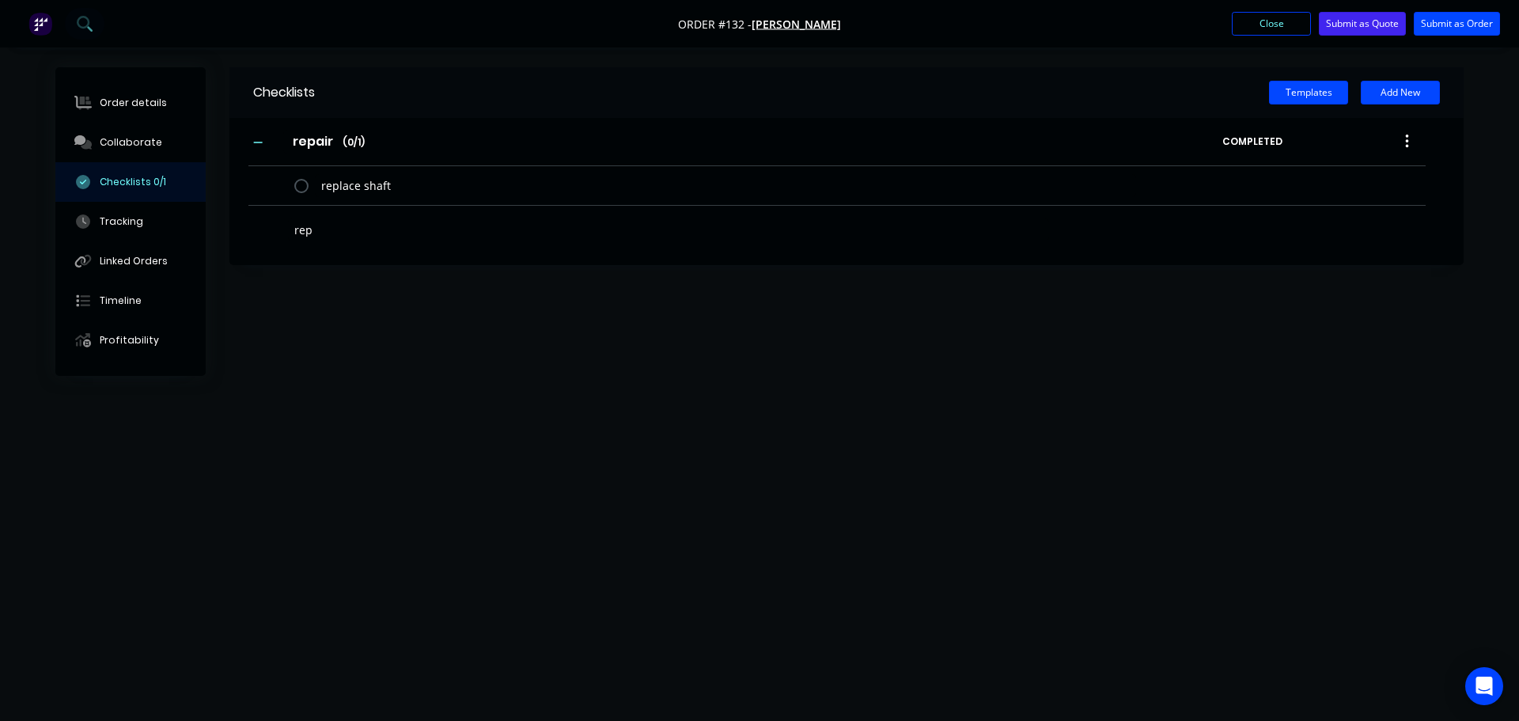
type textarea "repl"
type textarea "x"
type textarea "repla"
type textarea "x"
type textarea "replac"
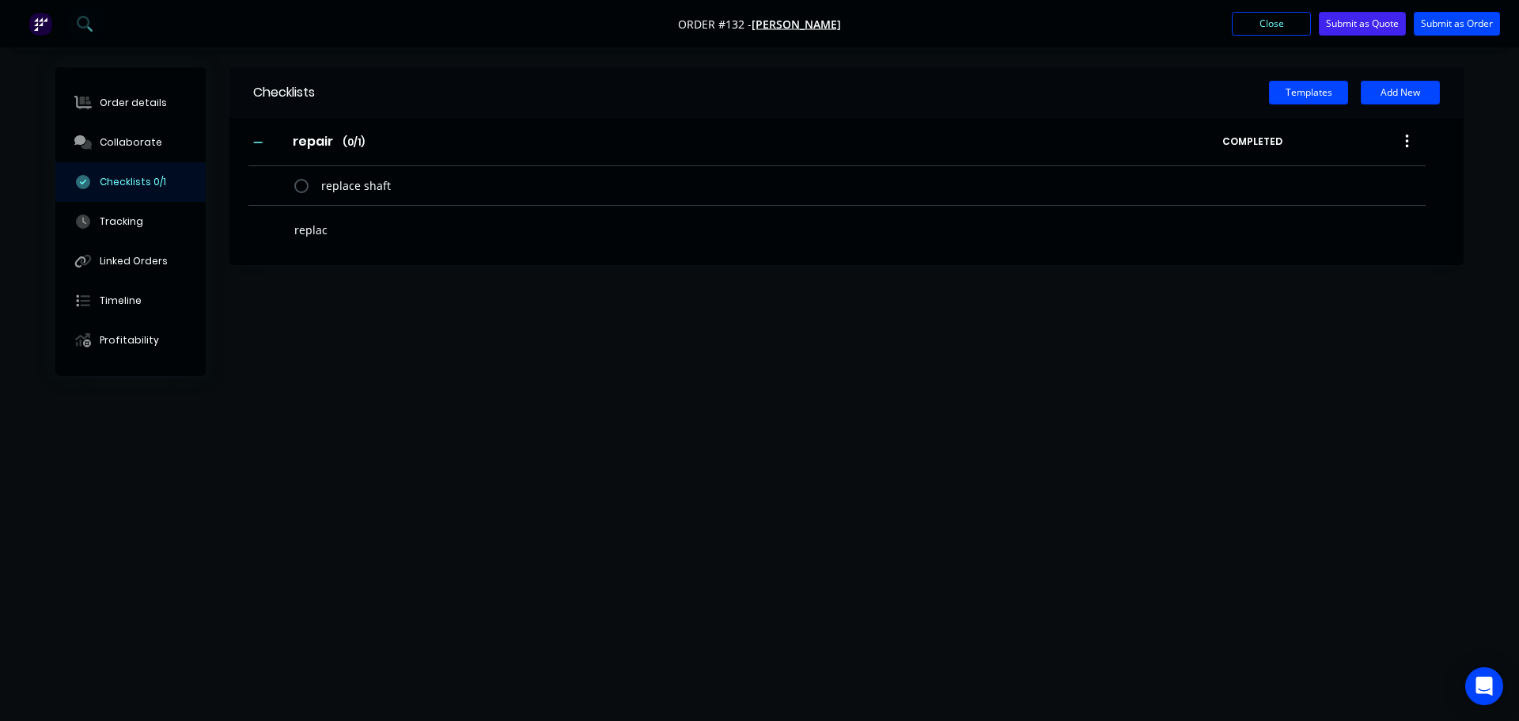
type textarea "x"
type textarea "replace"
type textarea "x"
type textarea "replace"
type textarea "x"
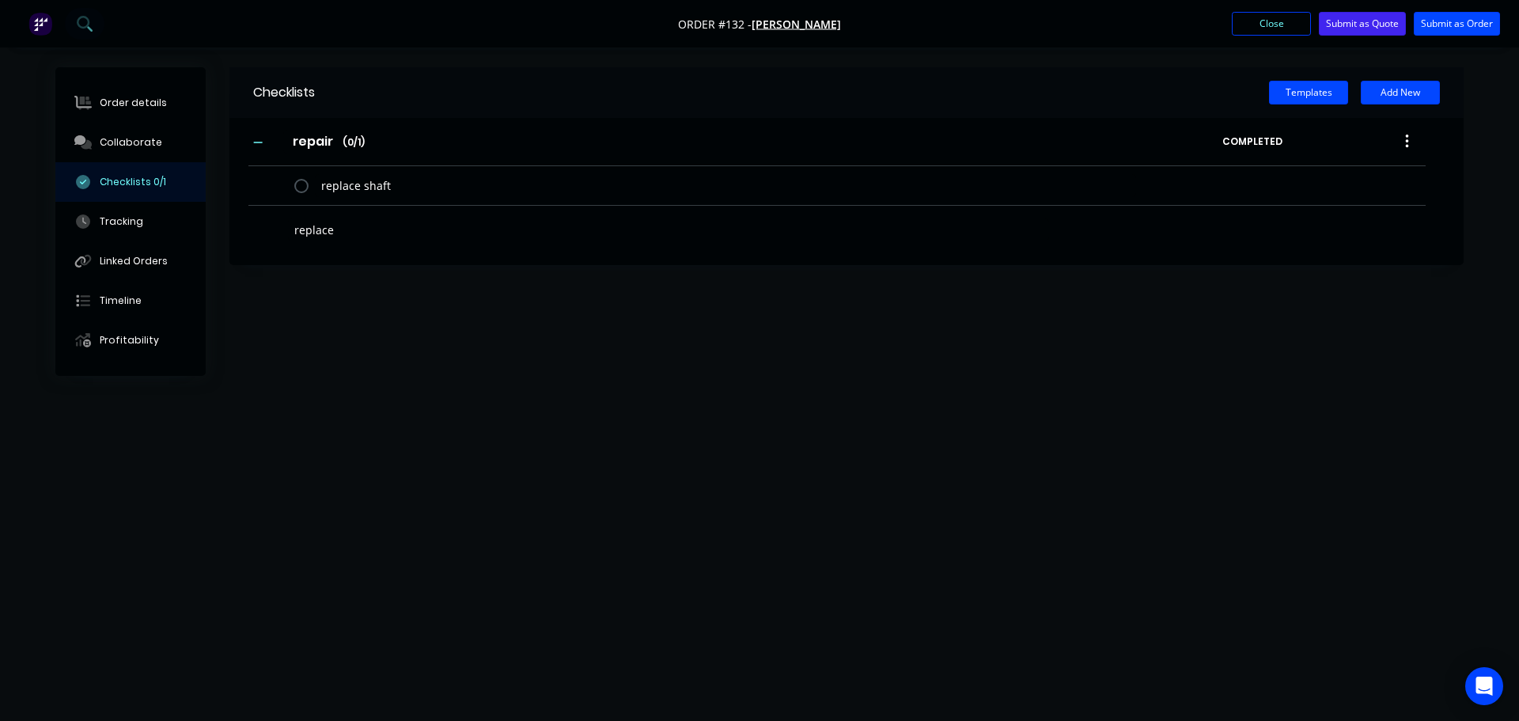
type textarea "replace w"
type textarea "x"
type textarea "replace wo"
type textarea "x"
type textarea "replace wor"
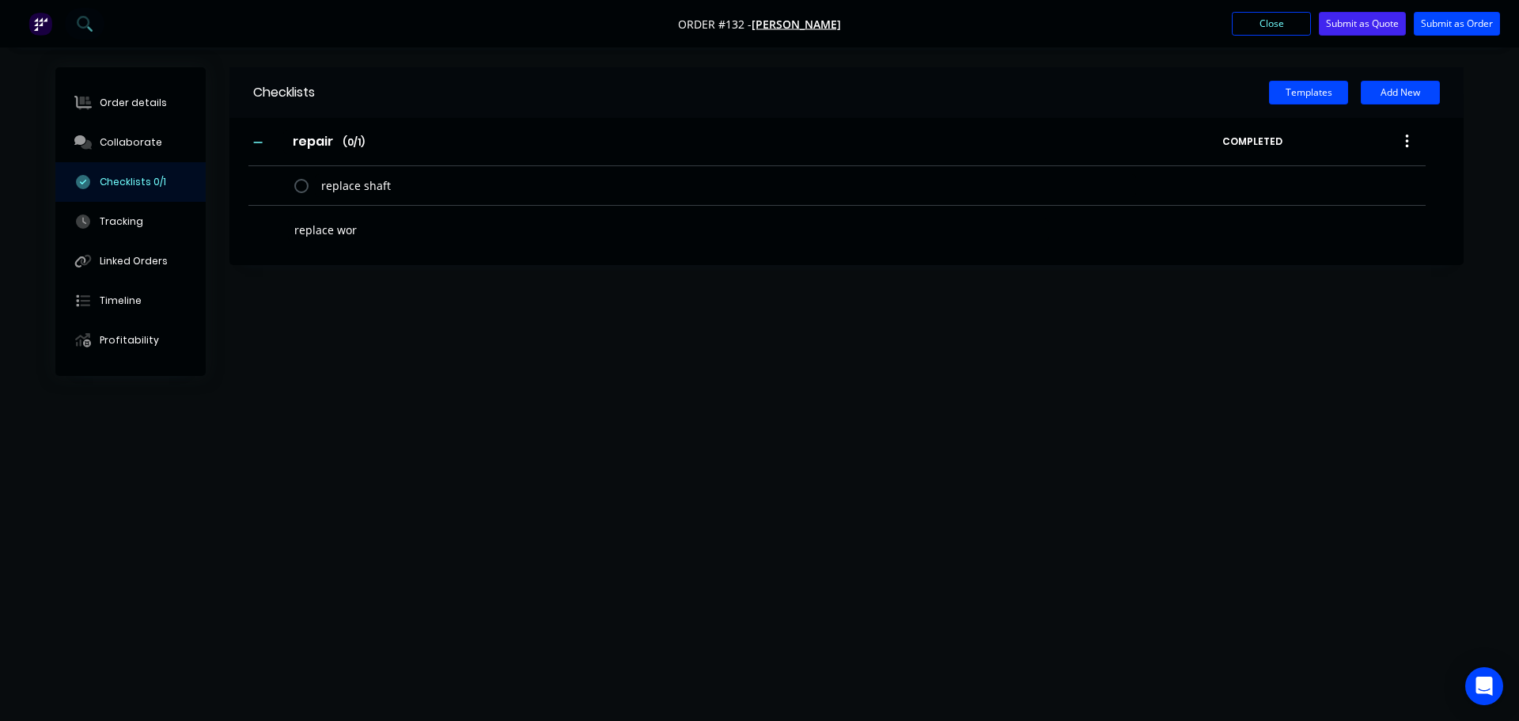
type textarea "x"
type textarea "replace worn"
type textarea "x"
type textarea "replace worn"
type textarea "x"
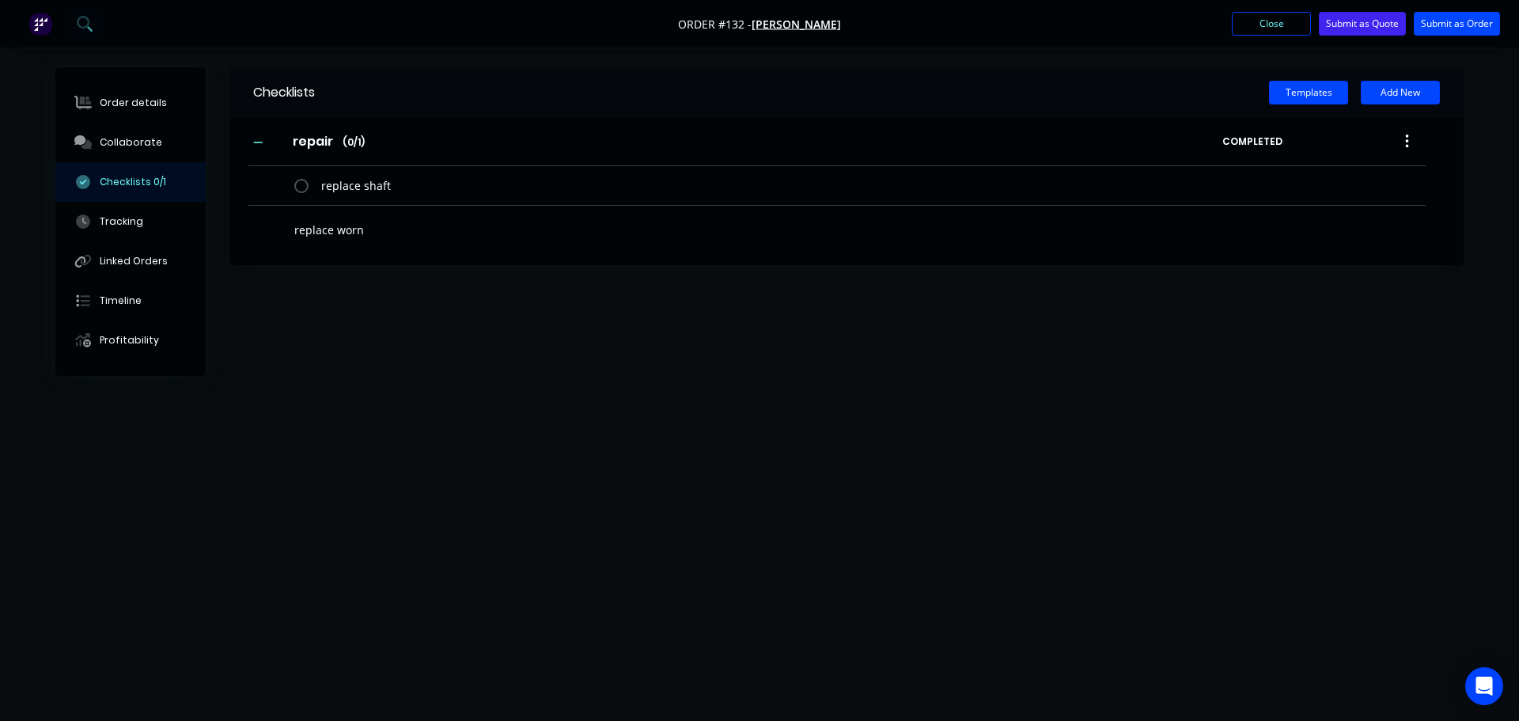
type textarea "replace worn p"
type textarea "x"
type textarea "replace worn pi"
type textarea "x"
type textarea "replace worn pin"
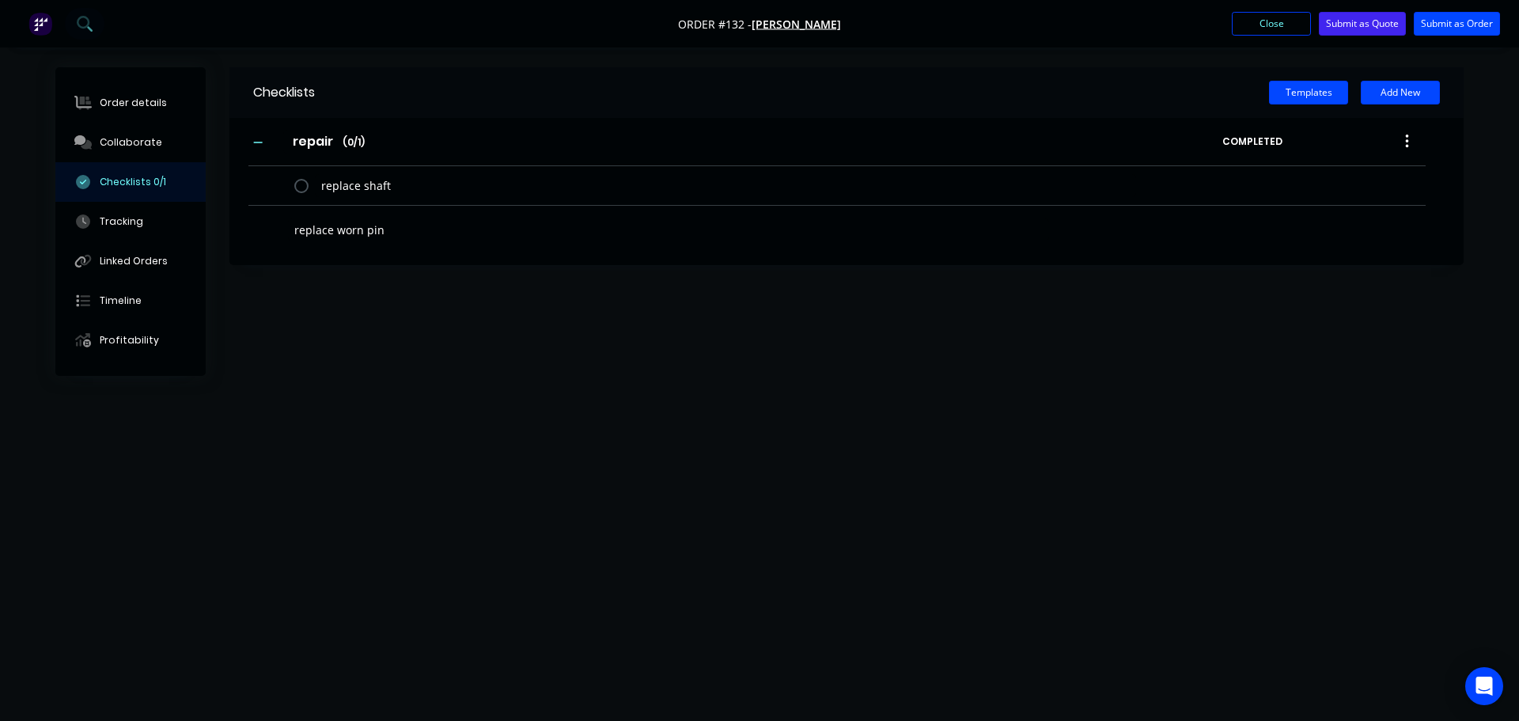
type textarea "x"
type textarea "replace worn pins"
type textarea "x"
type textarea "replace worn pins"
type textarea "x"
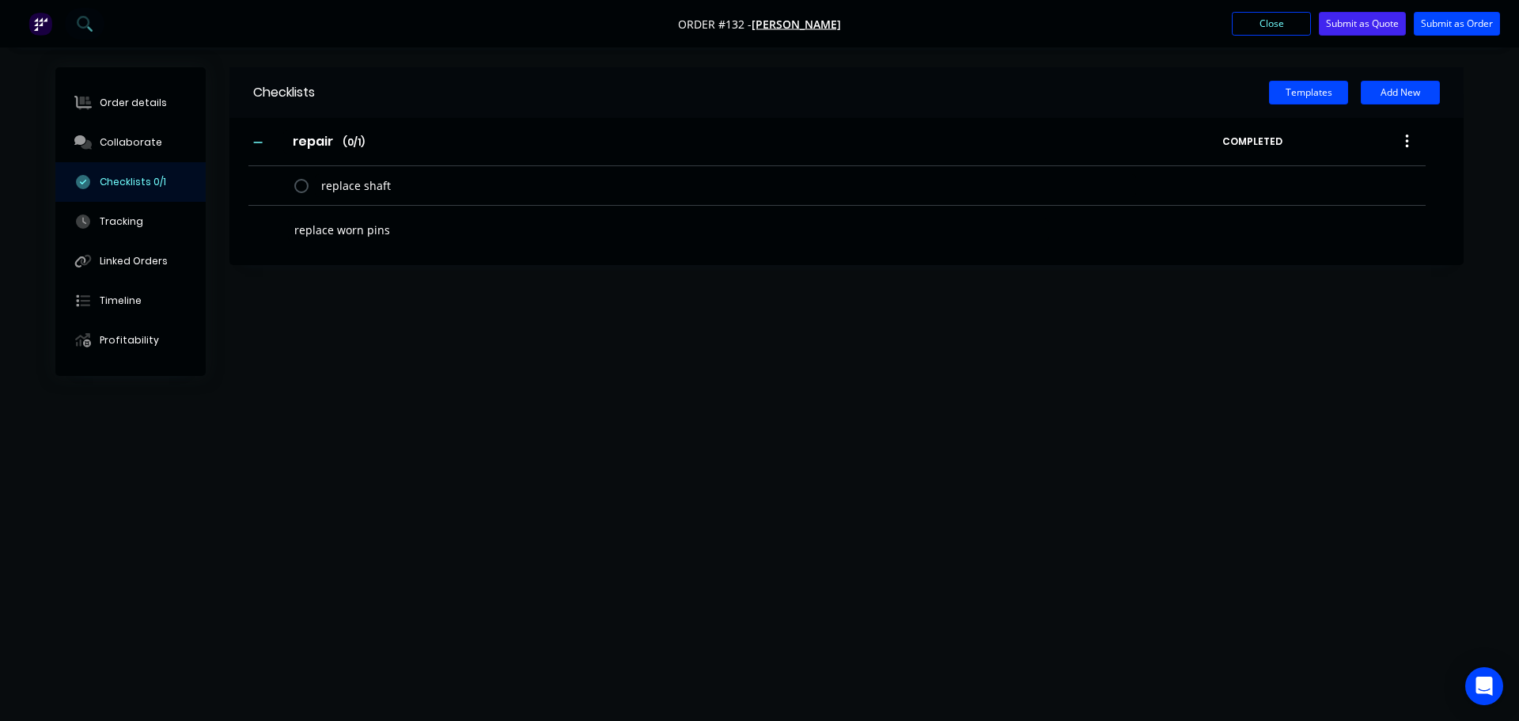
type textarea "replace worn pins i"
type textarea "x"
type textarea "replace worn pins in"
type textarea "x"
type textarea "replace worn pins in"
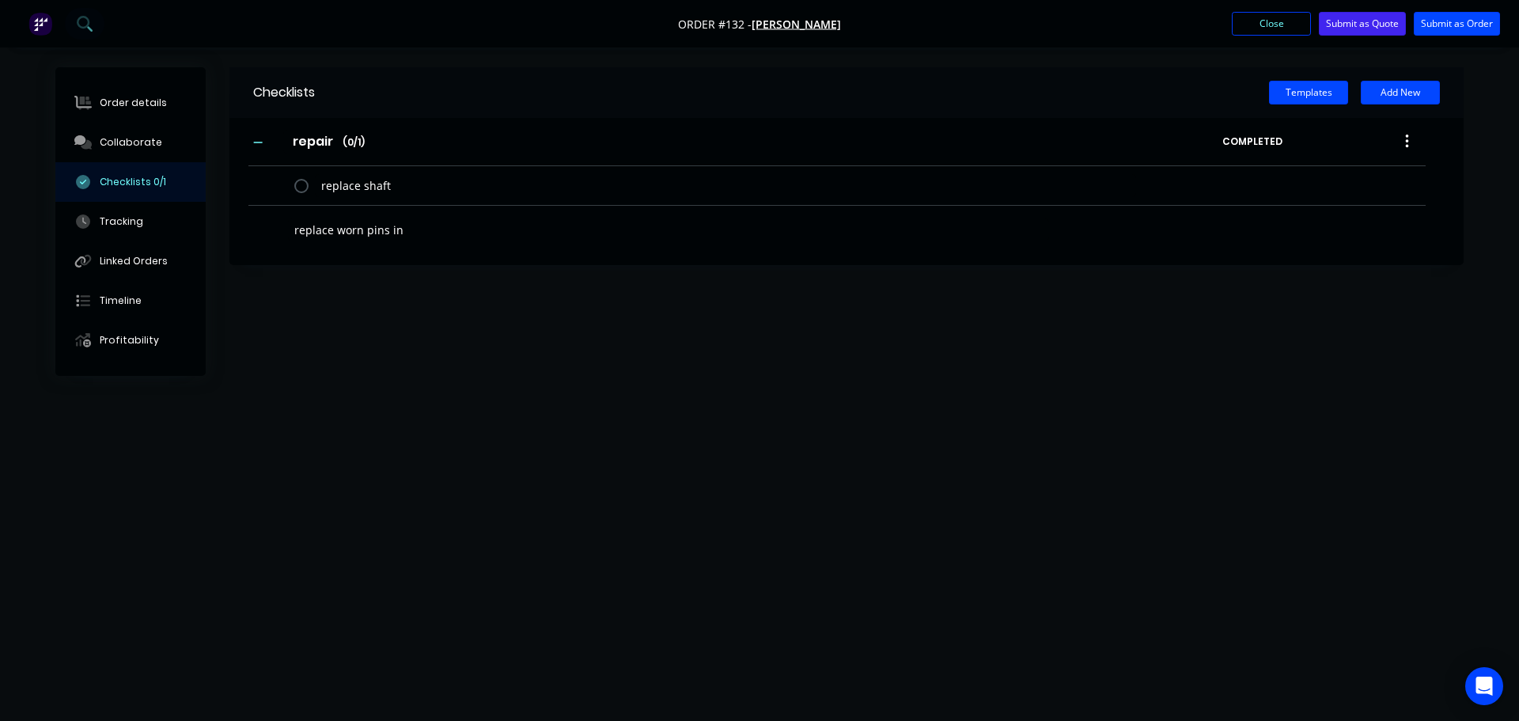
type textarea "x"
type textarea "replace worn pins in p"
type textarea "x"
type textarea "replace worn pins in pu"
type textarea "x"
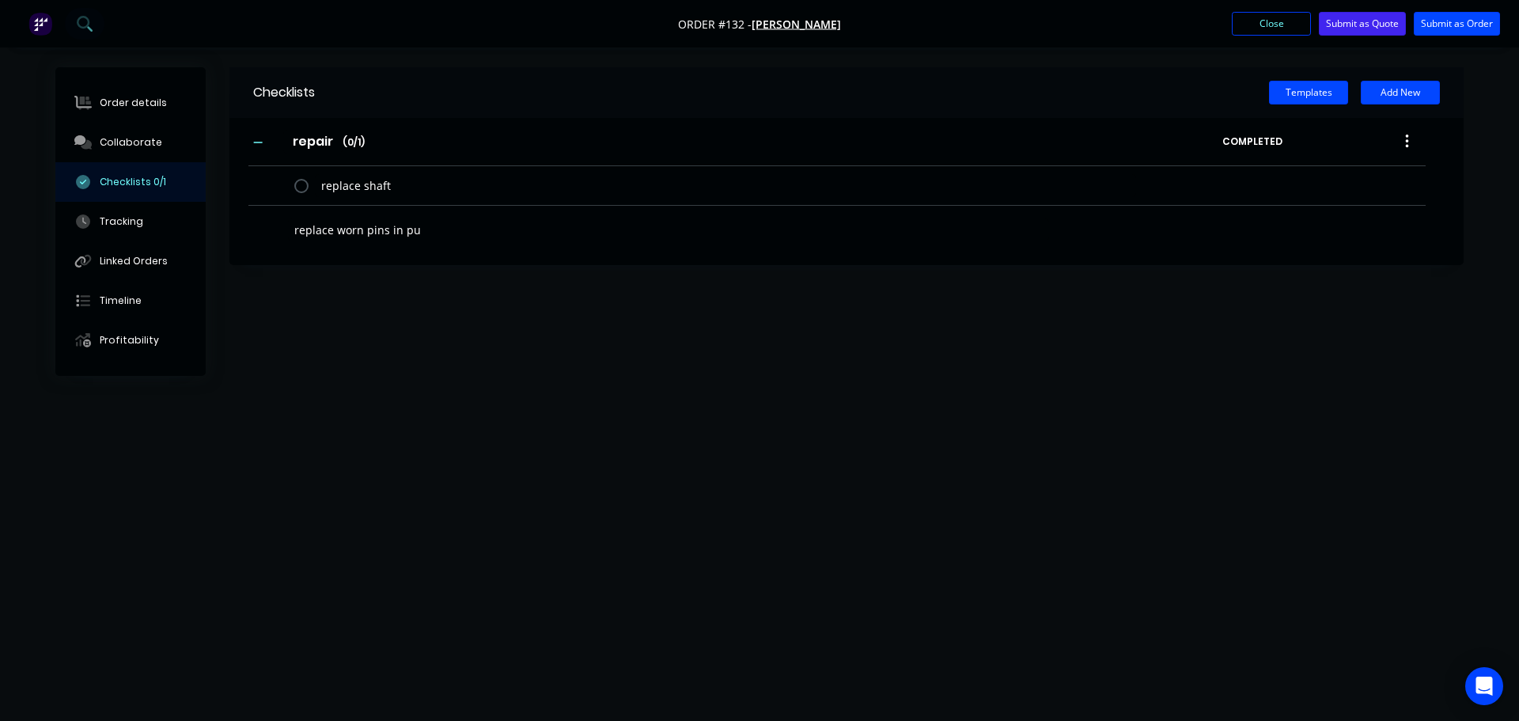
type textarea "replace worn pins in pul"
type textarea "x"
type textarea "replace worn pins in pull"
type textarea "x"
type textarea "replace worn pins in pully"
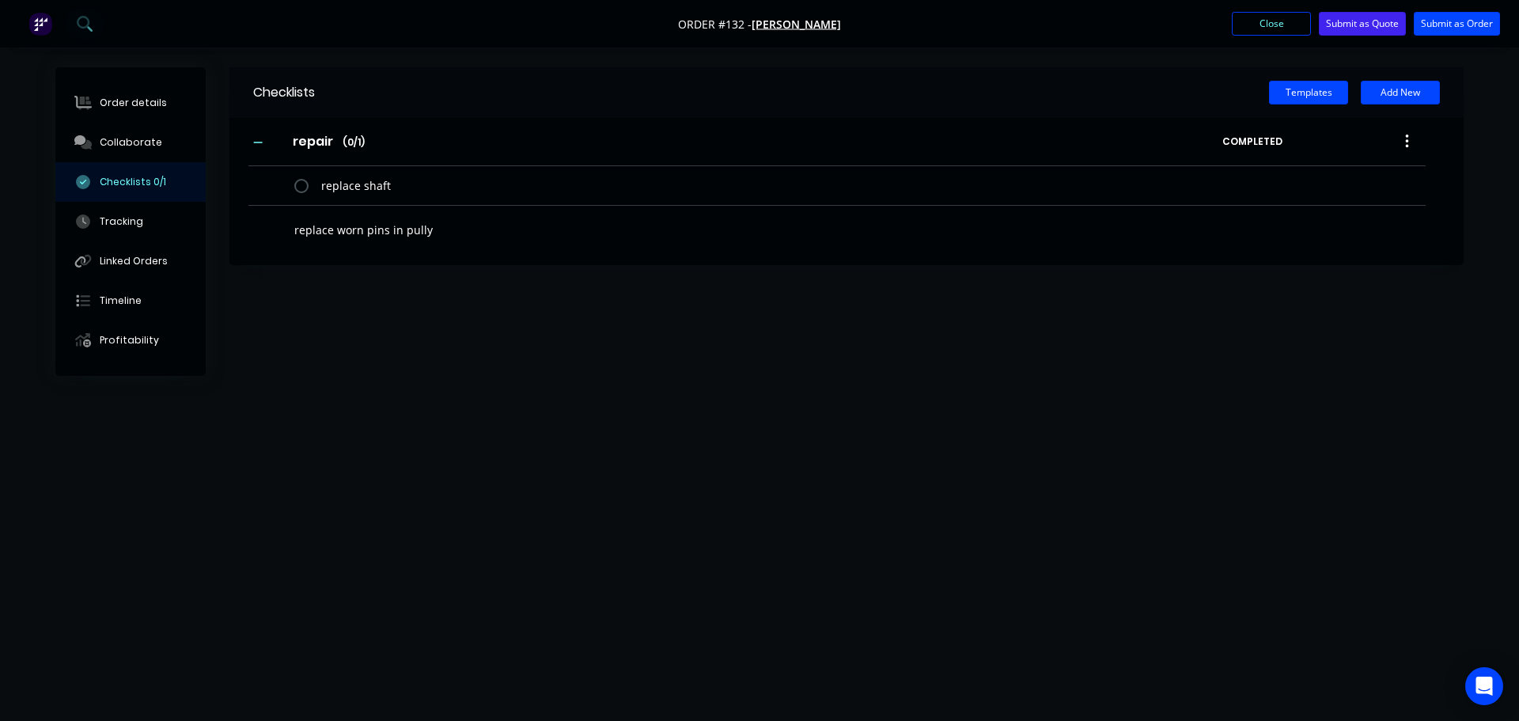
type textarea "x"
type textarea "replace worn pins in pull"
type textarea "x"
type textarea "replace worn pins in pulle"
type textarea "x"
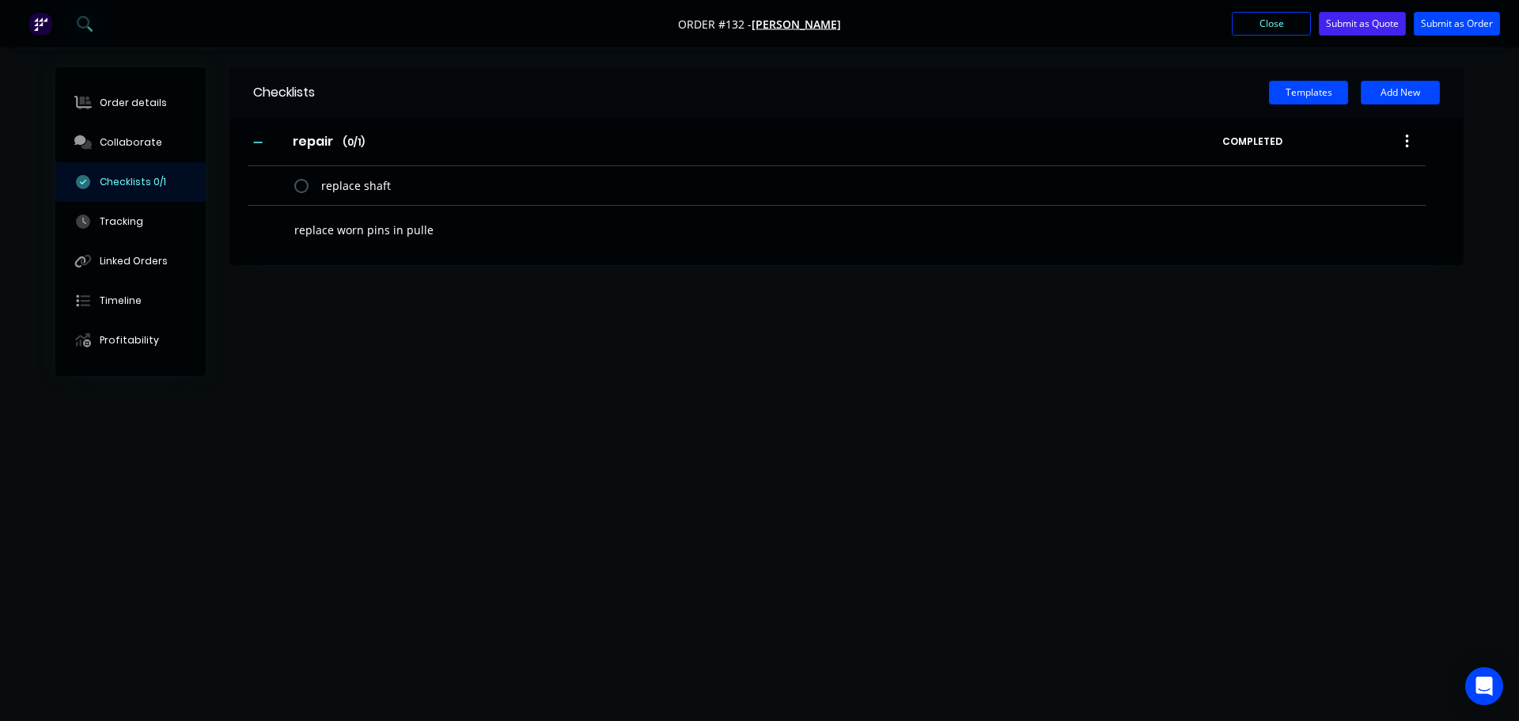
type textarea "replace worn pins in pulley"
type textarea "x"
type textarea "replace worn pins in pulley"
type textarea "x"
type textarea "replace worn pins in pulley h"
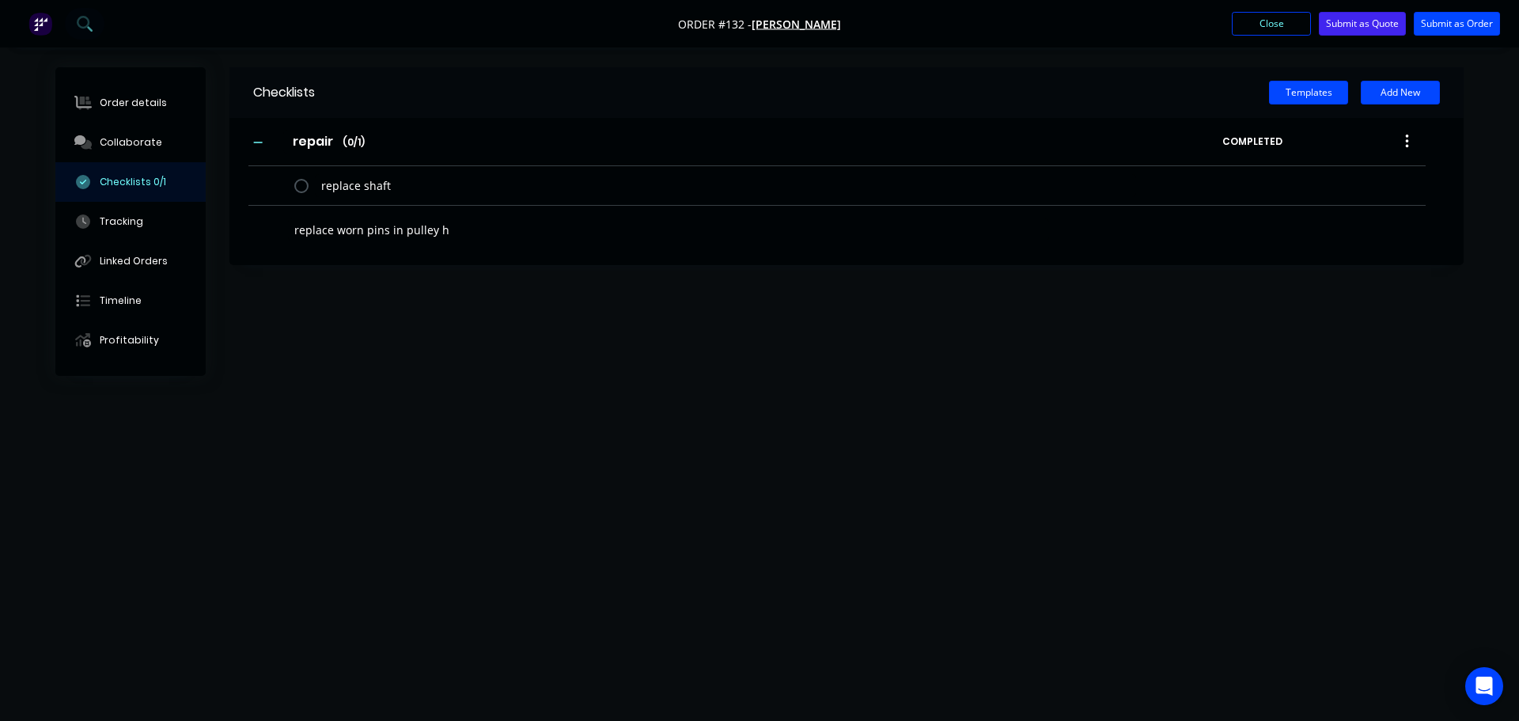
type textarea "x"
type textarea "replace worn pins in pulley ha"
type textarea "x"
type textarea "replace worn pins in pulley hal"
type textarea "x"
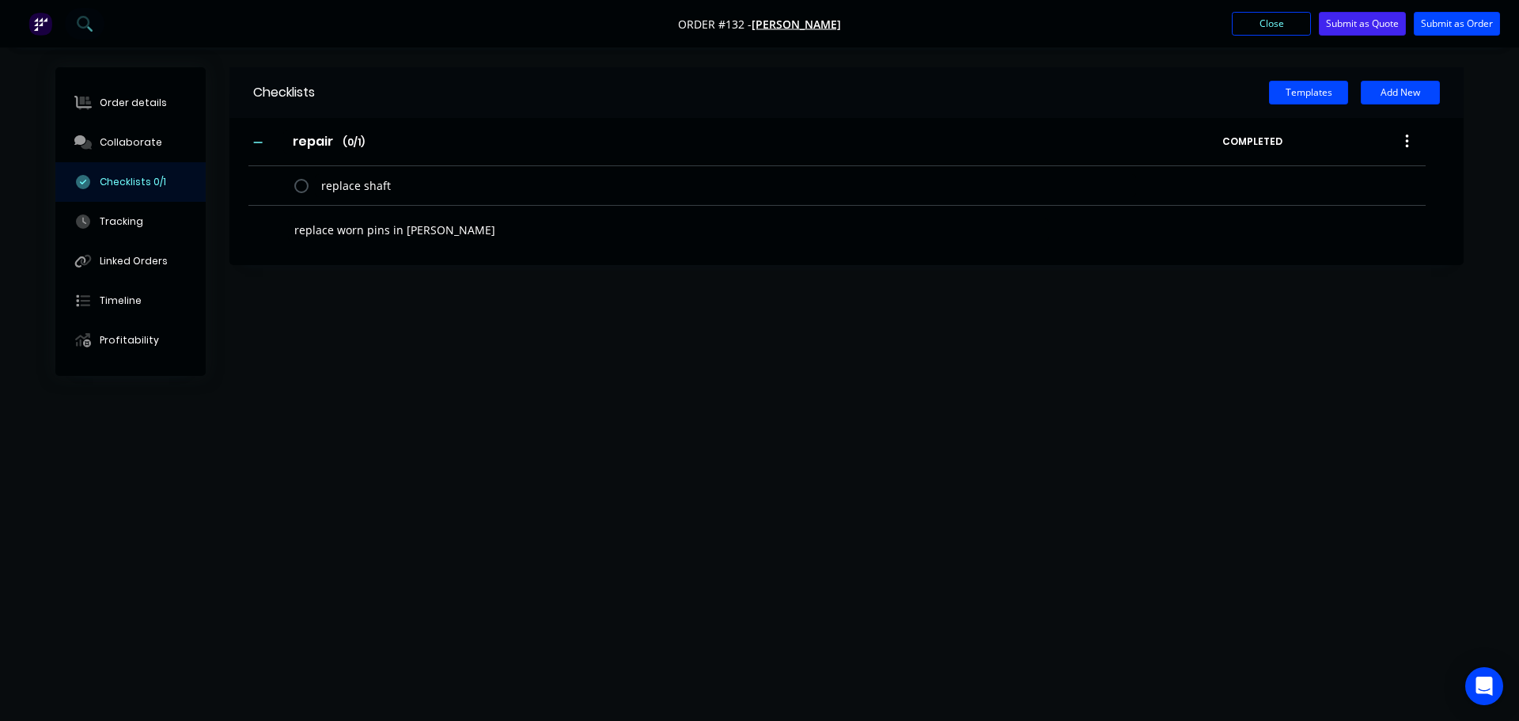
type textarea "replace worn pins in pulley half"
type textarea "x"
type textarea "c"
type textarea "x"
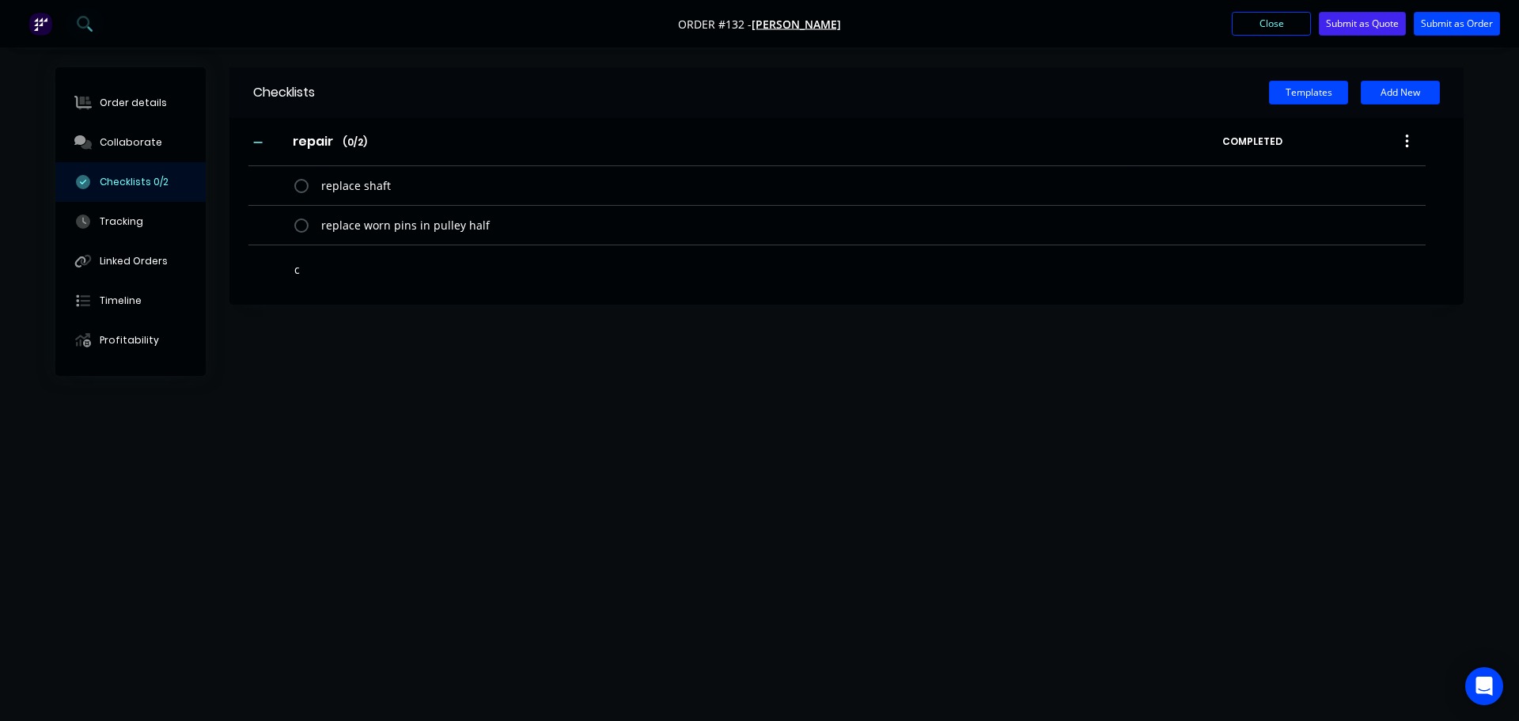
type textarea "ch"
type textarea "x"
type textarea "che"
type textarea "x"
type textarea "chec"
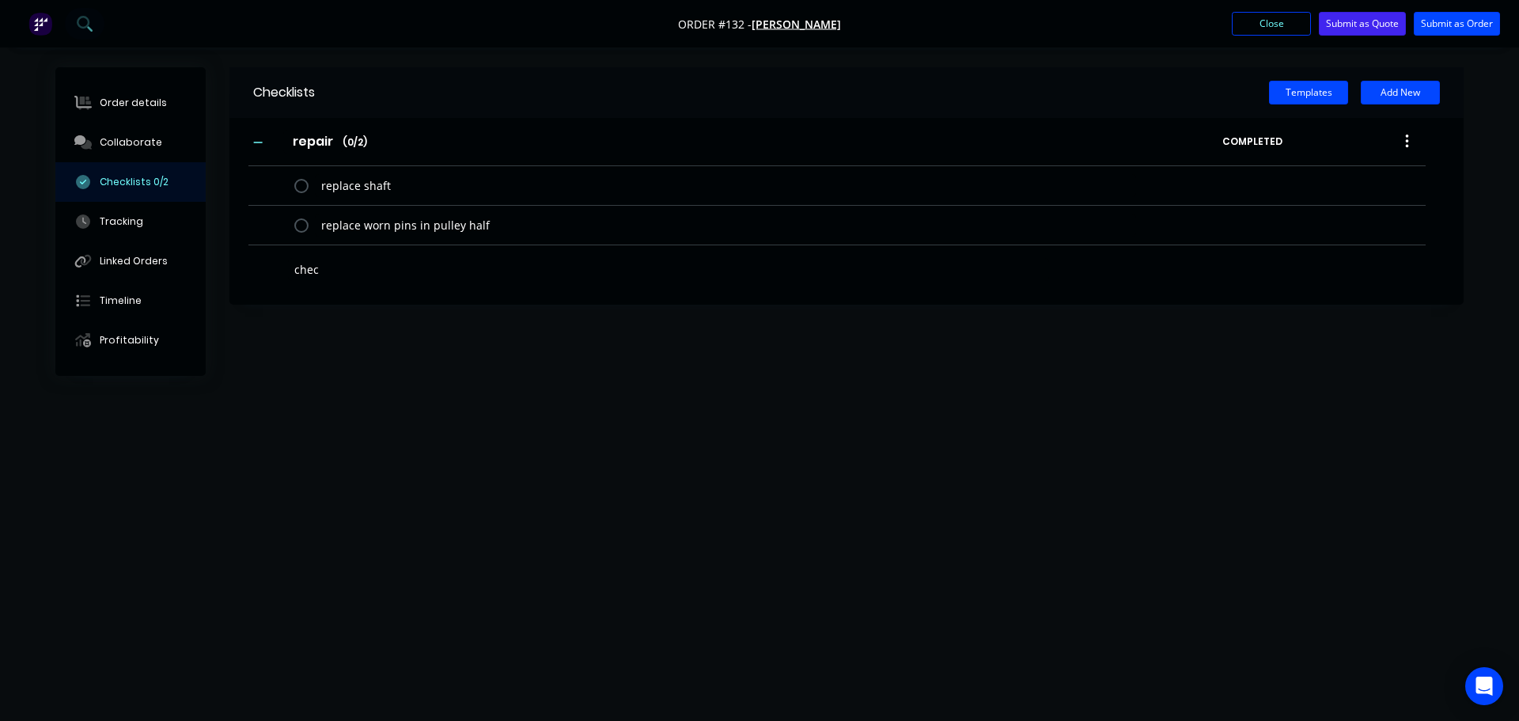
type textarea "x"
type textarea "check"
type textarea "x"
type textarea "check"
type textarea "x"
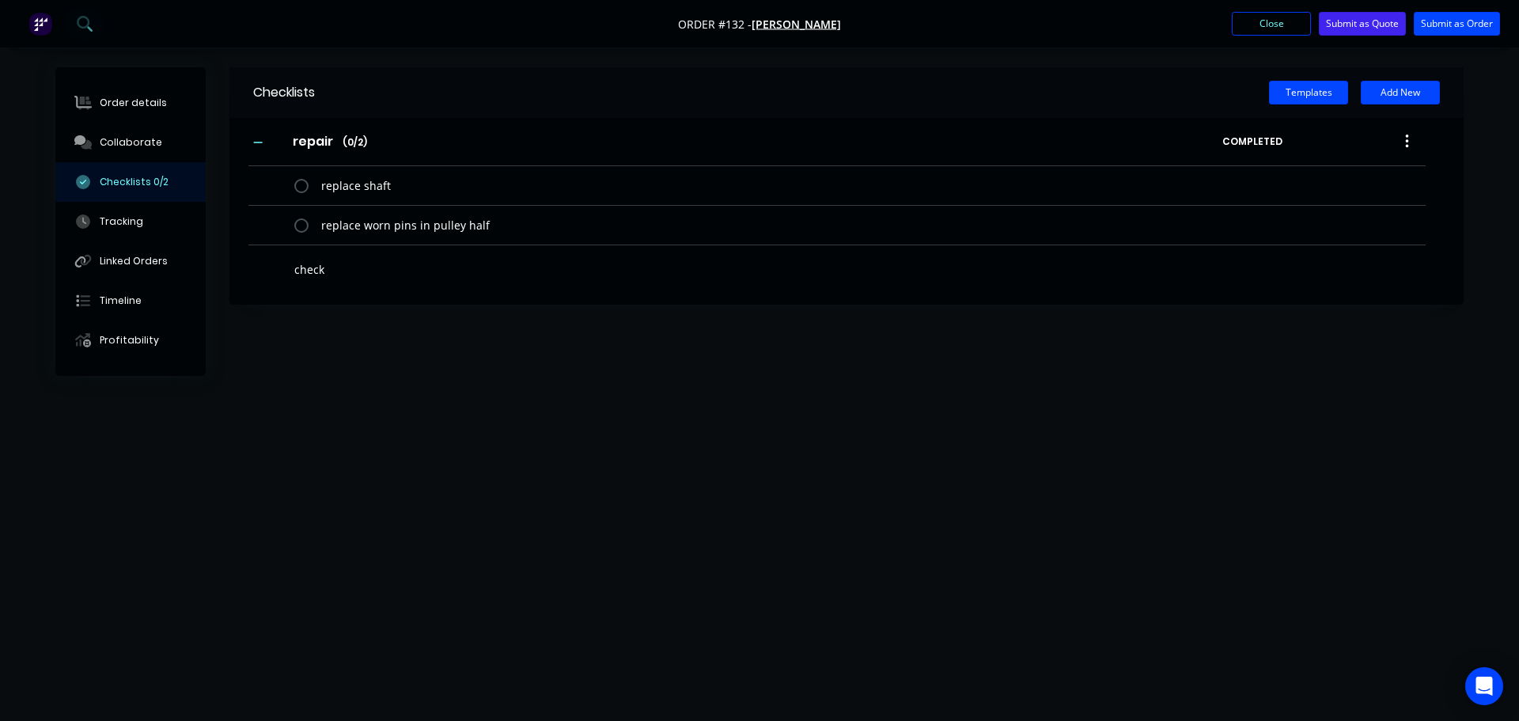
type textarea "check i"
type textarea "x"
type textarea "check if"
type textarea "x"
type textarea "check if"
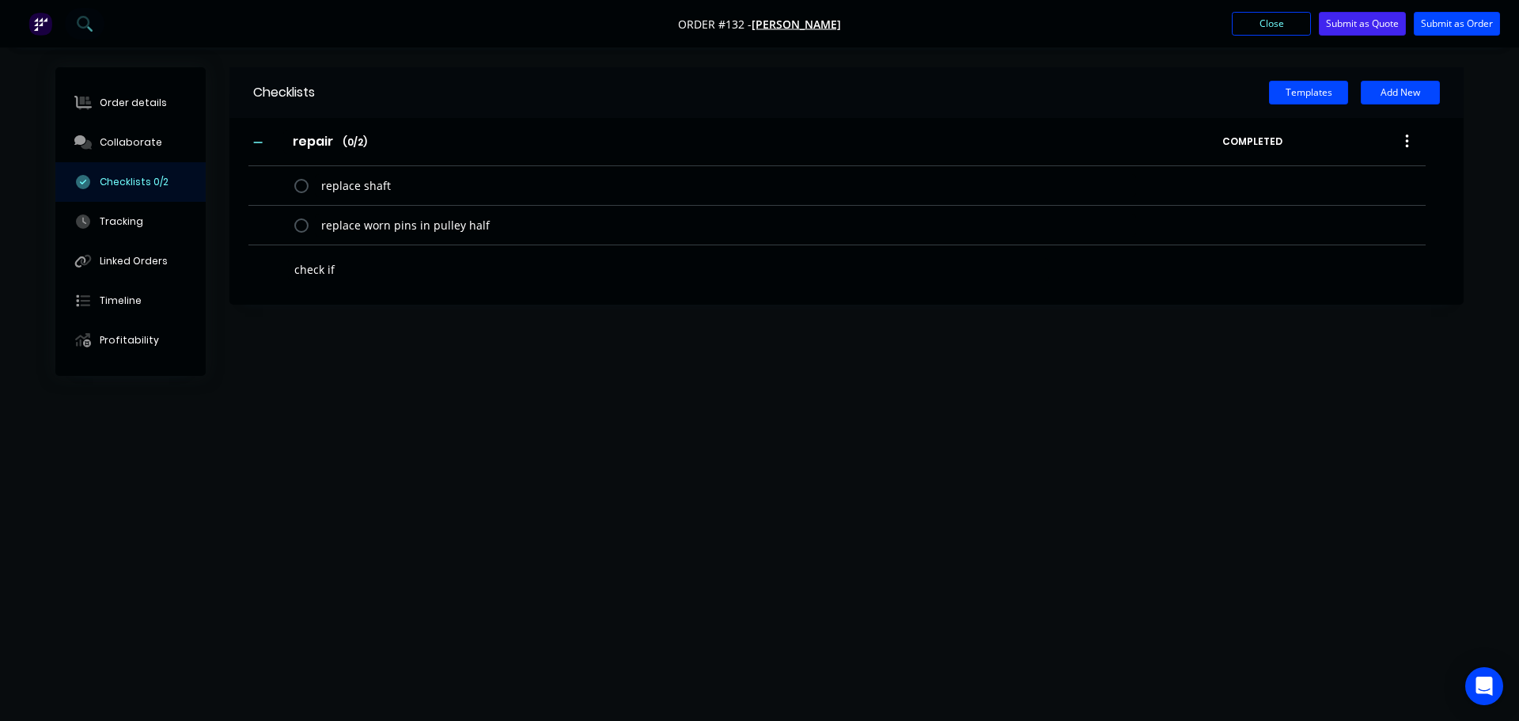
type textarea "x"
type textarea "check if o"
type textarea "x"
type textarea "check if ot"
type textarea "x"
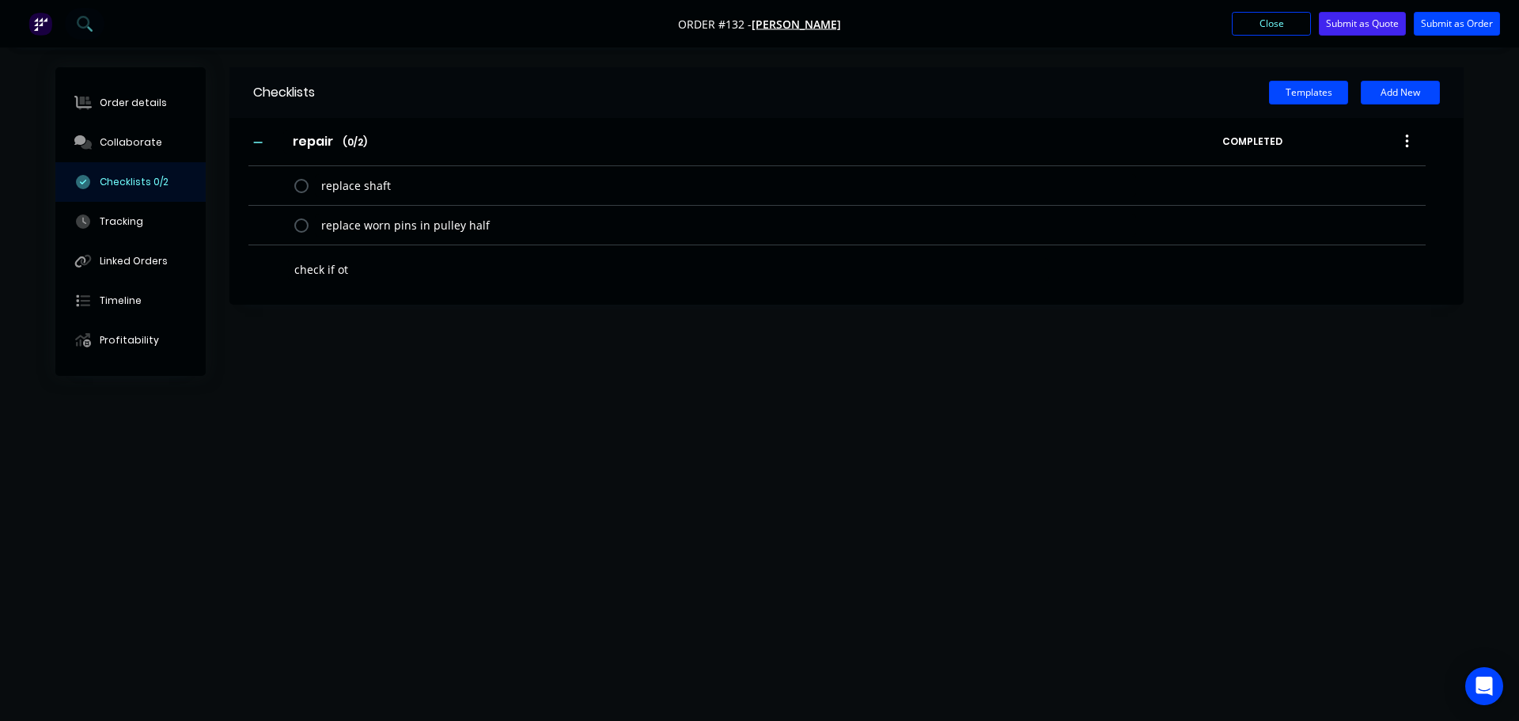
type textarea "check if oth"
type textarea "x"
type textarea "check if othe"
type textarea "x"
type textarea "check if other"
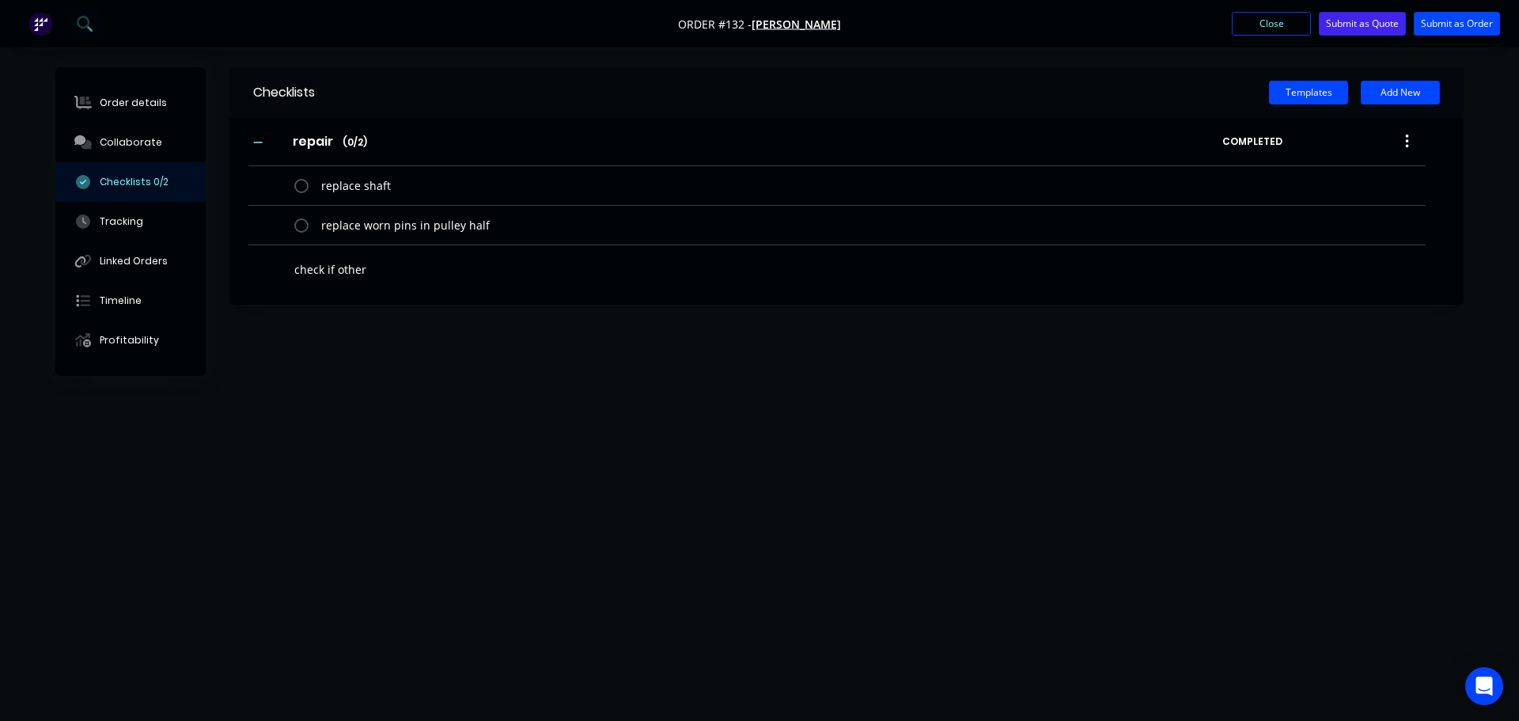
type textarea "x"
type textarea "check if other"
type textarea "x"
type textarea "check if other s"
type textarea "x"
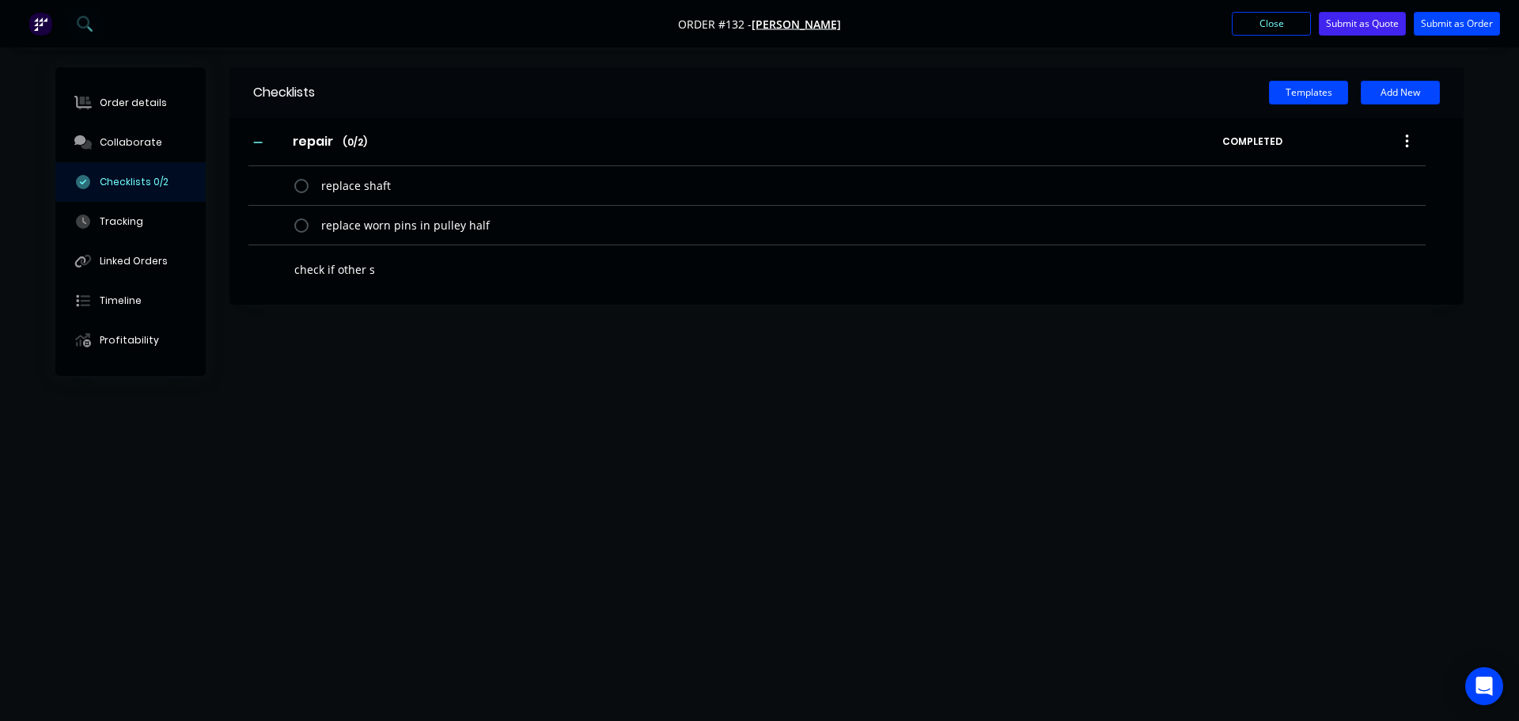
type textarea "check if other si"
type textarea "x"
type textarea "check if other sid"
type textarea "x"
type textarea "check if other side"
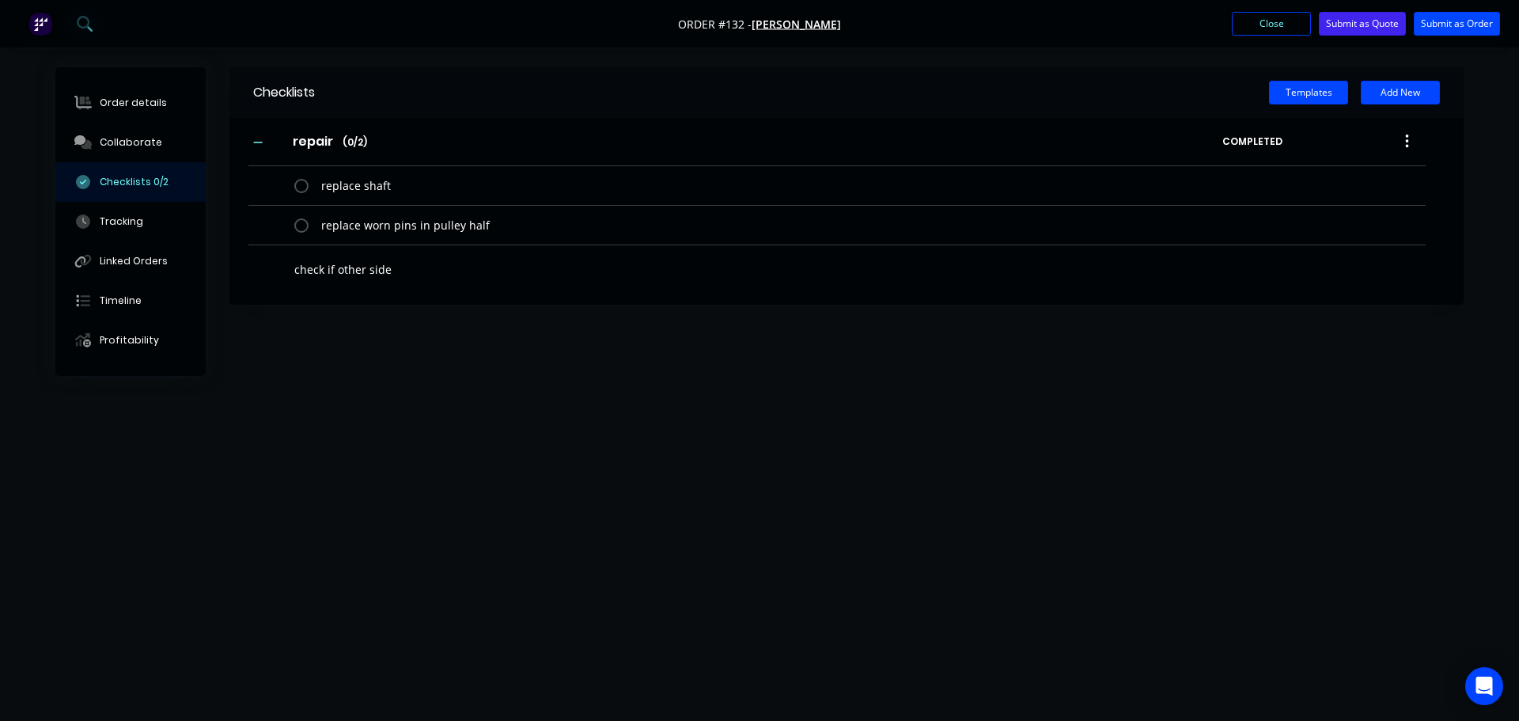
type textarea "x"
type textarea "check if other side"
type textarea "x"
type textarea "check if other side c"
type textarea "x"
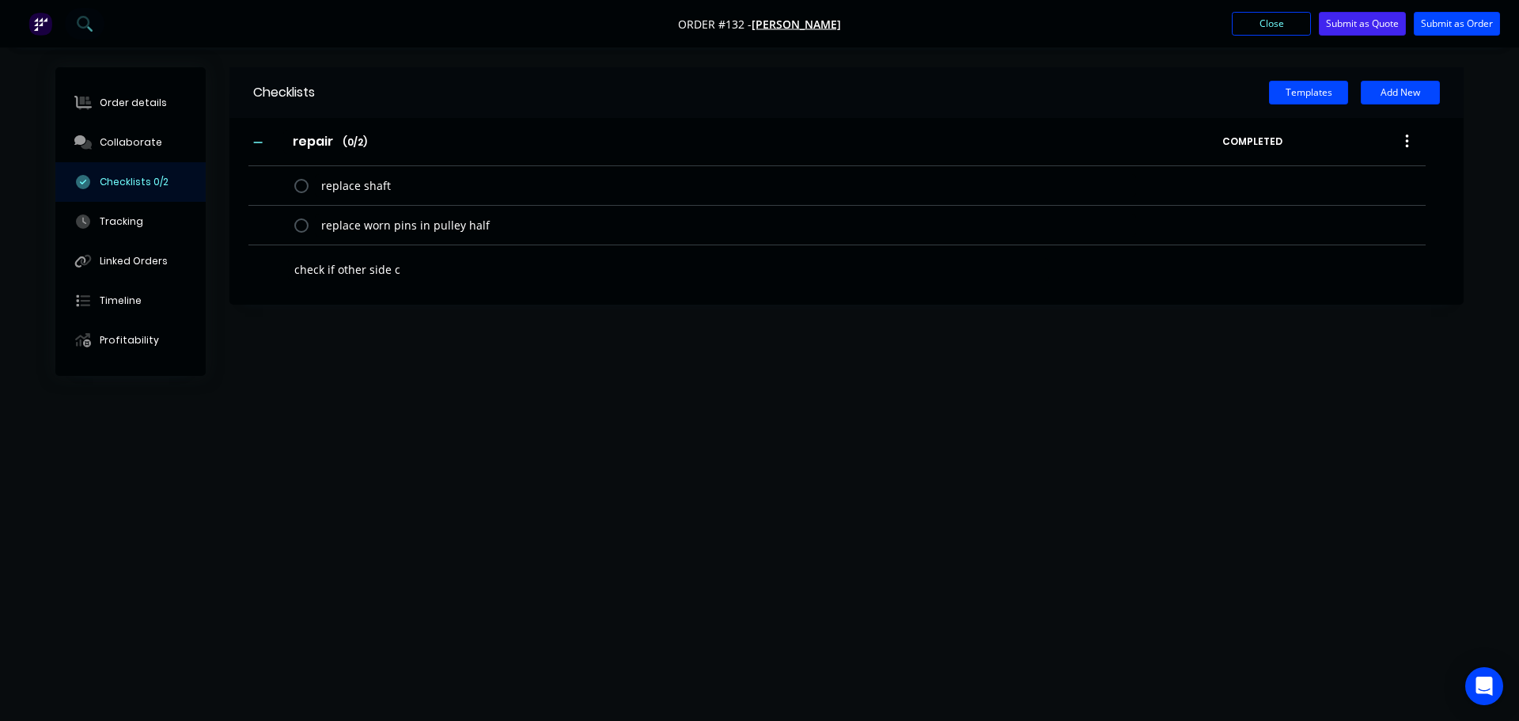
type textarea "check if other side ca"
type textarea "x"
type textarea "check if other side can"
type textarea "x"
type textarea "check if other side can"
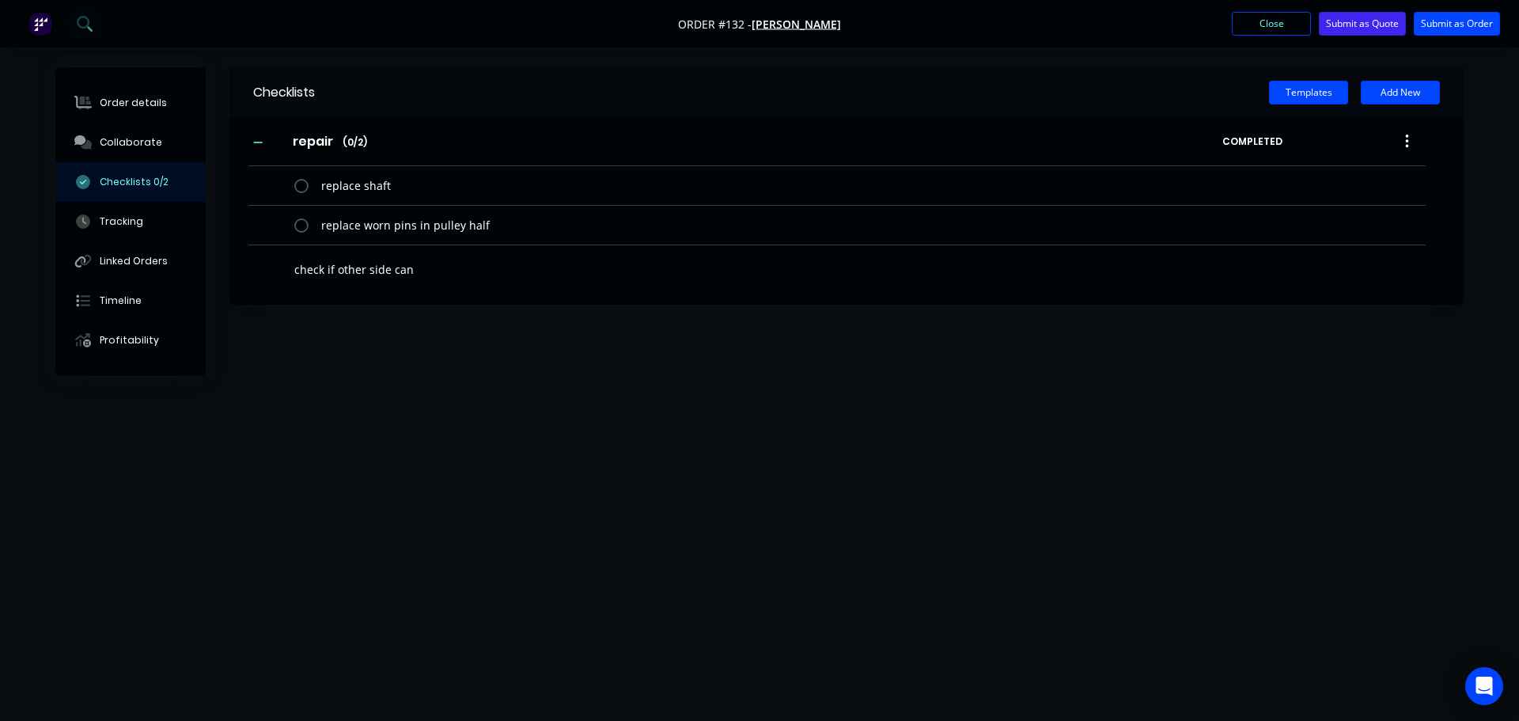
type textarea "x"
type textarea "check if other side can b"
type textarea "x"
type textarea "check if other side can be"
type textarea "x"
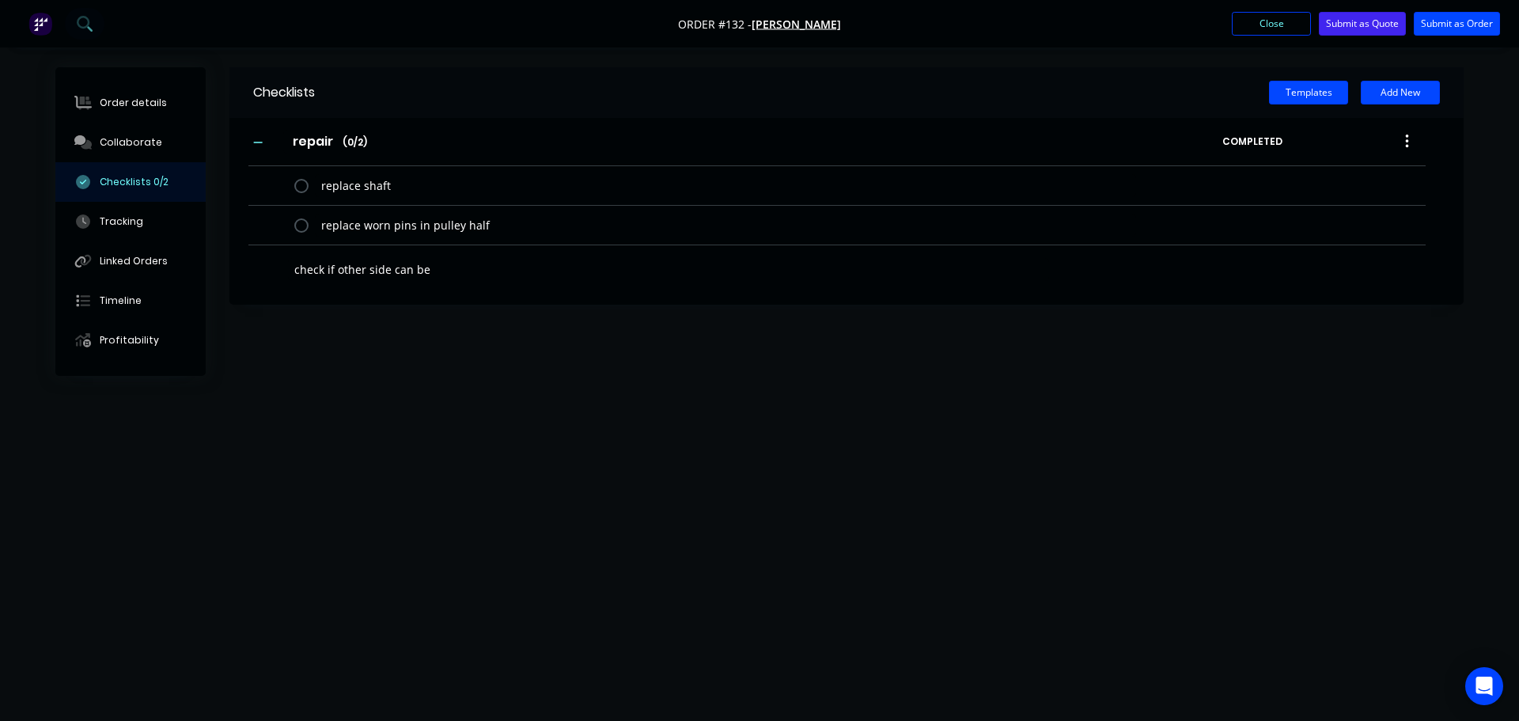
type textarea "check if other side can be"
type textarea "x"
type textarea "check if other side can be w"
type textarea "x"
type textarea "check if other side can be we"
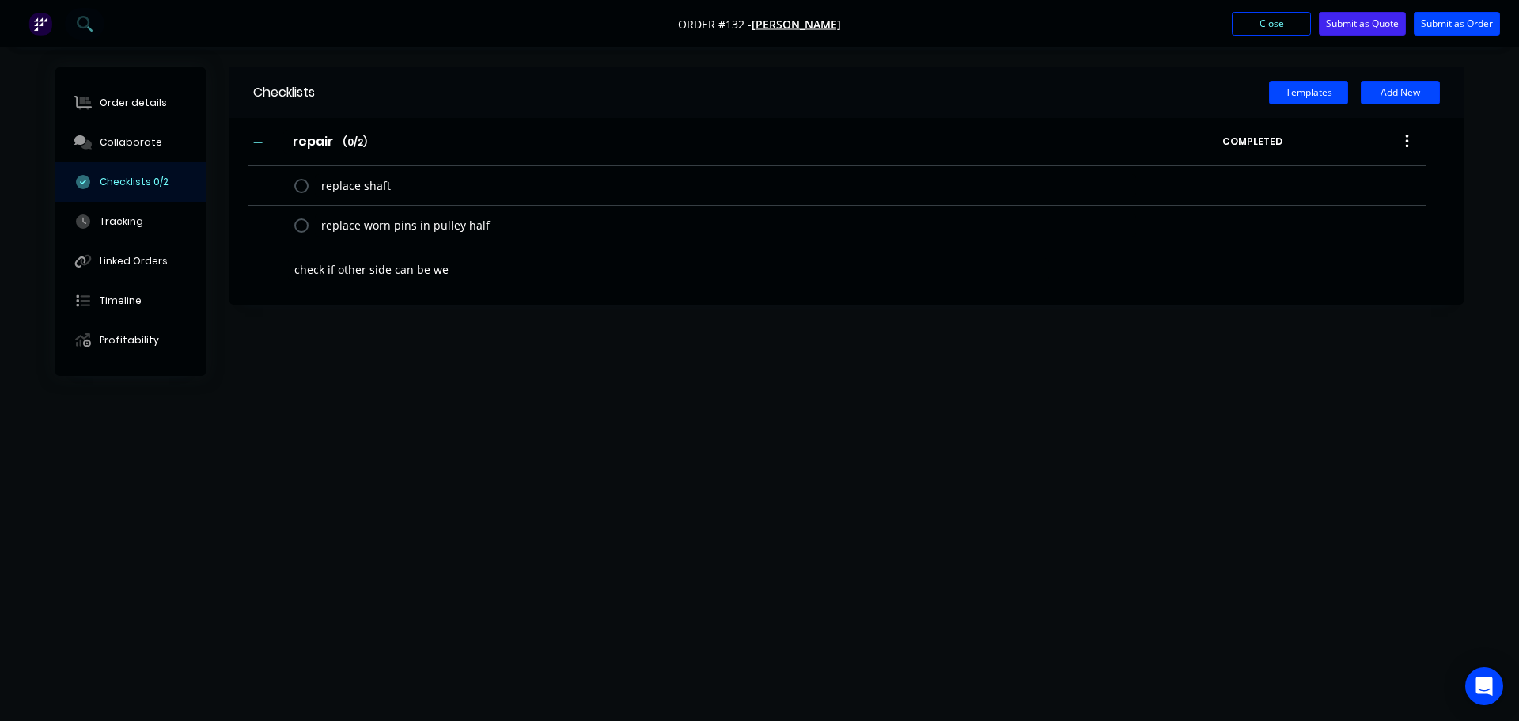
type textarea "x"
type textarea "check if other side can be wel"
type textarea "x"
type textarea "check if other side can be weld"
type textarea "x"
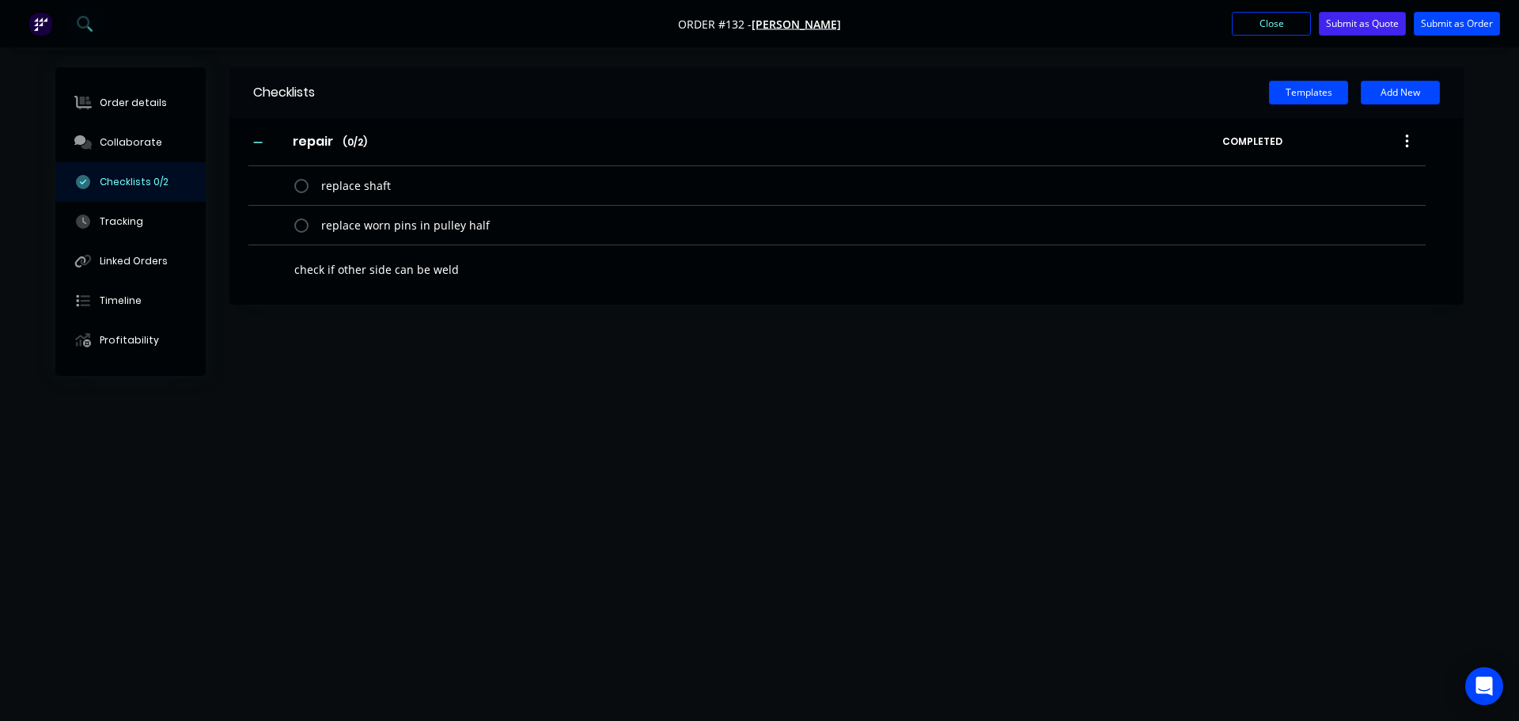
type textarea "check if other side can be welde"
type textarea "x"
type textarea "check if other side can be welded"
type textarea "x"
type textarea "check if other side can be welded"
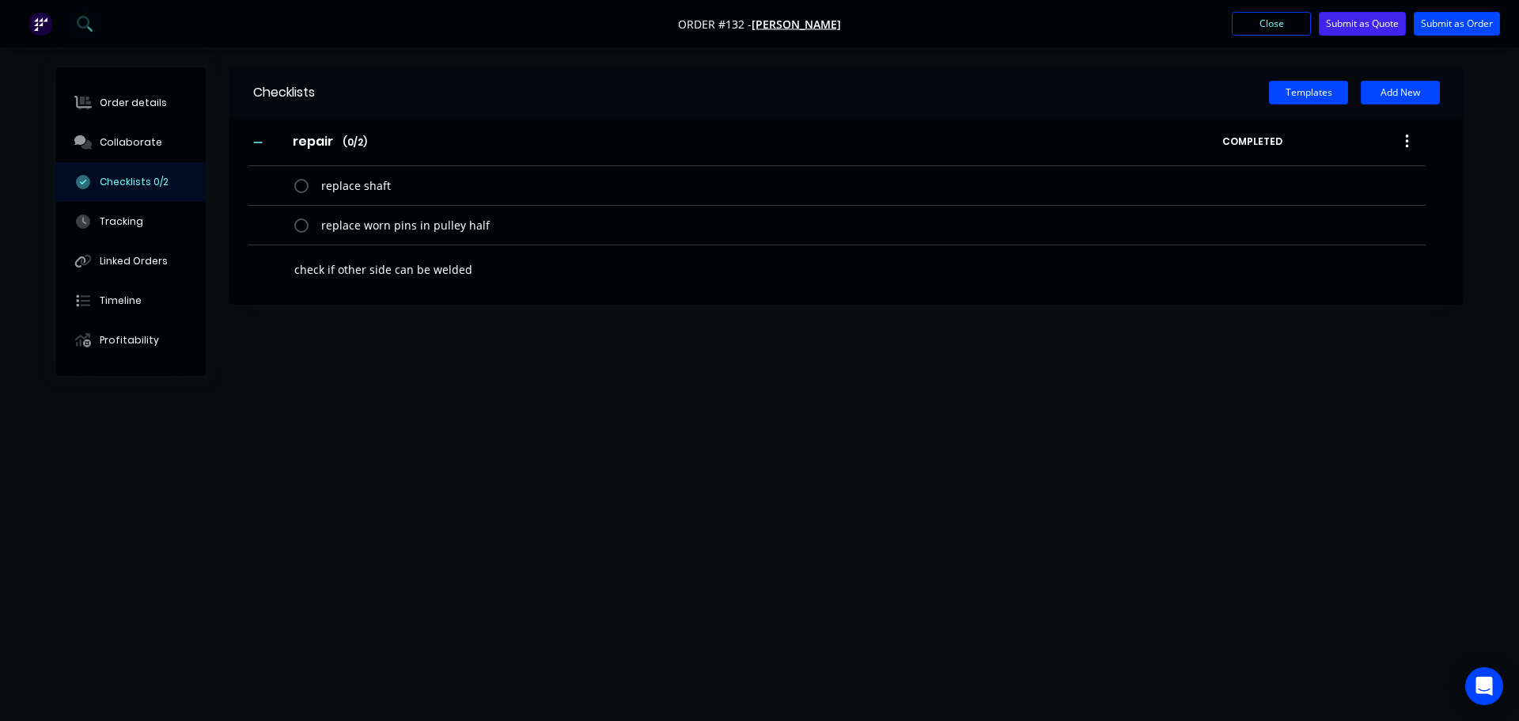
type textarea "x"
type textarea "check if other side can be welded a"
type textarea "x"
type textarea "check if other side can be welded an"
type textarea "x"
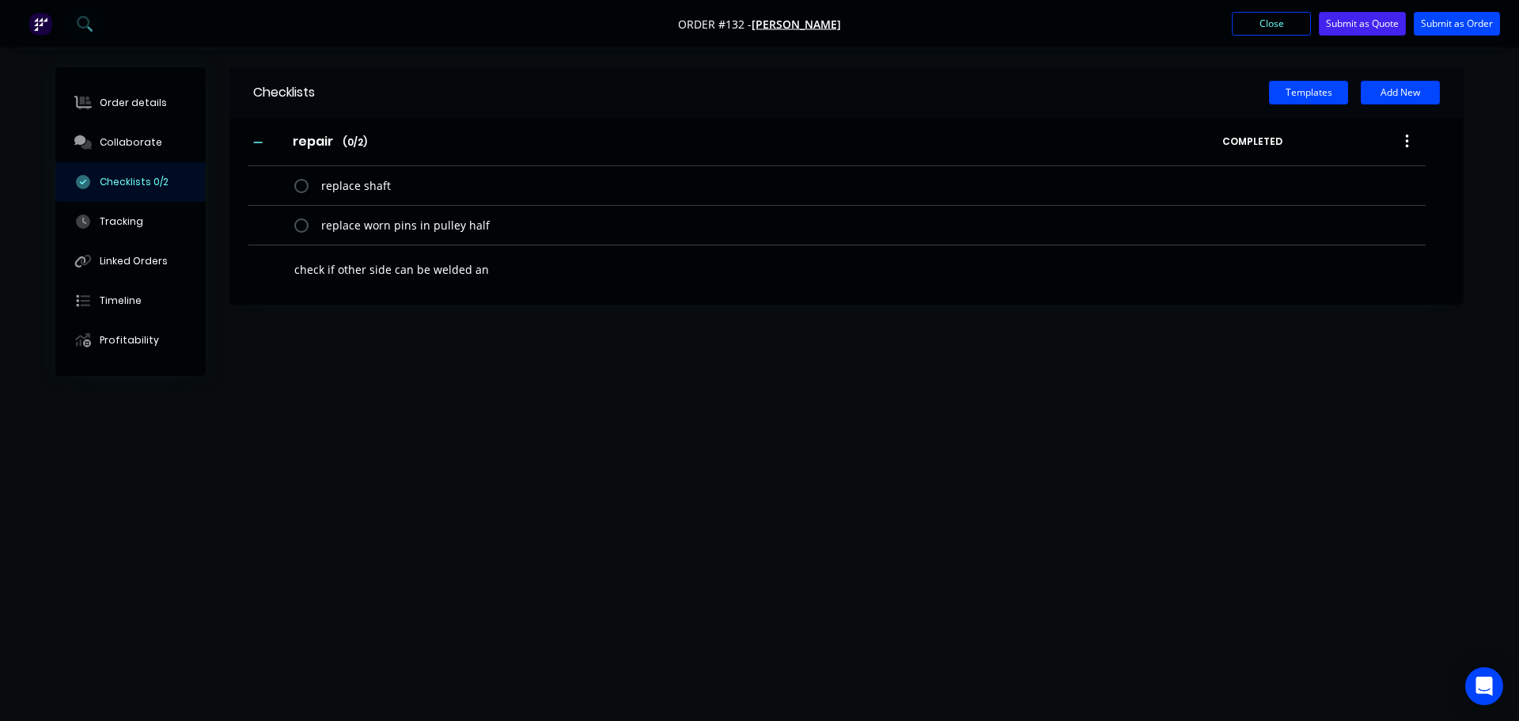
type textarea "check if other side can be welded and"
type textarea "x"
type textarea "check if other side can be welded and"
type textarea "x"
type textarea "check if other side can be welded and r"
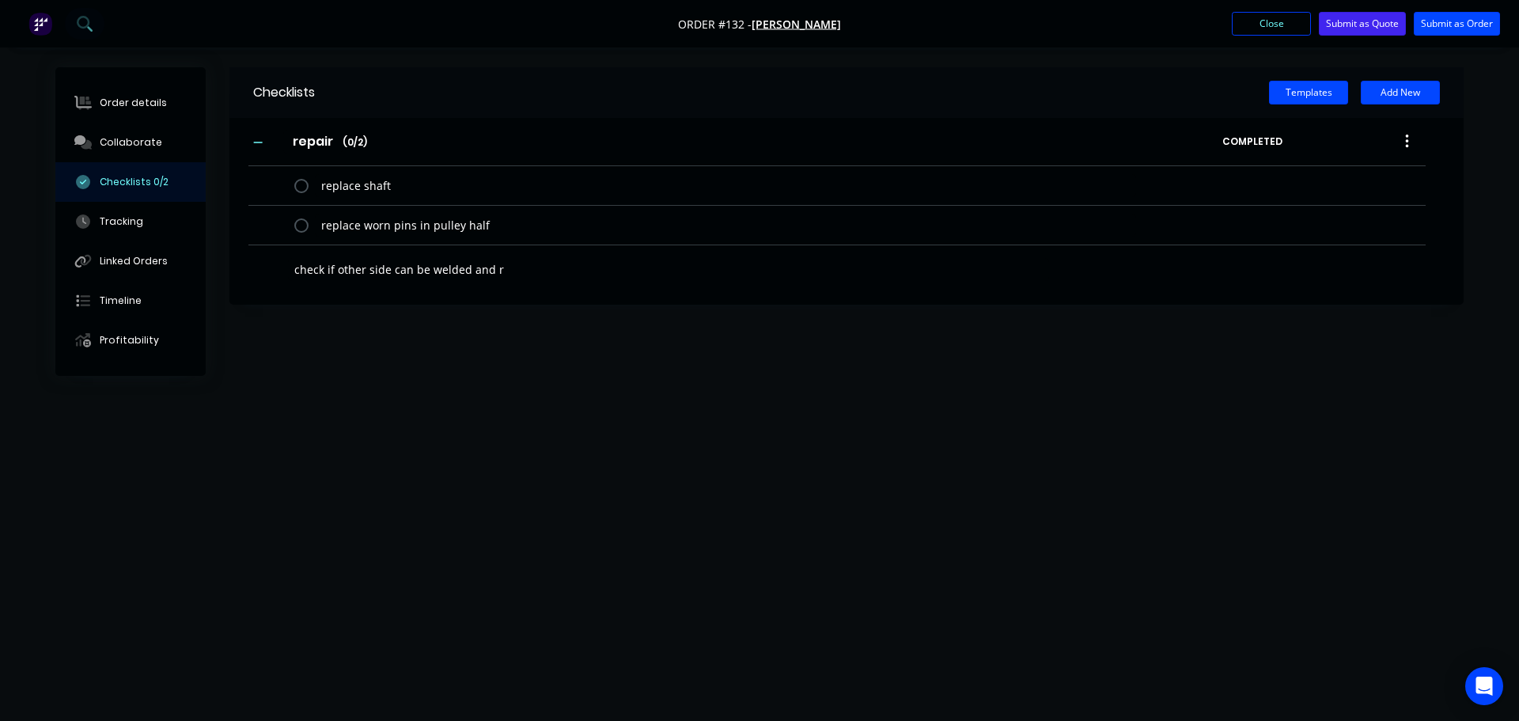
type textarea "x"
type textarea "check if other side can be welded and re"
type textarea "x"
type textarea "check if other side can be welded and re"
type textarea "x"
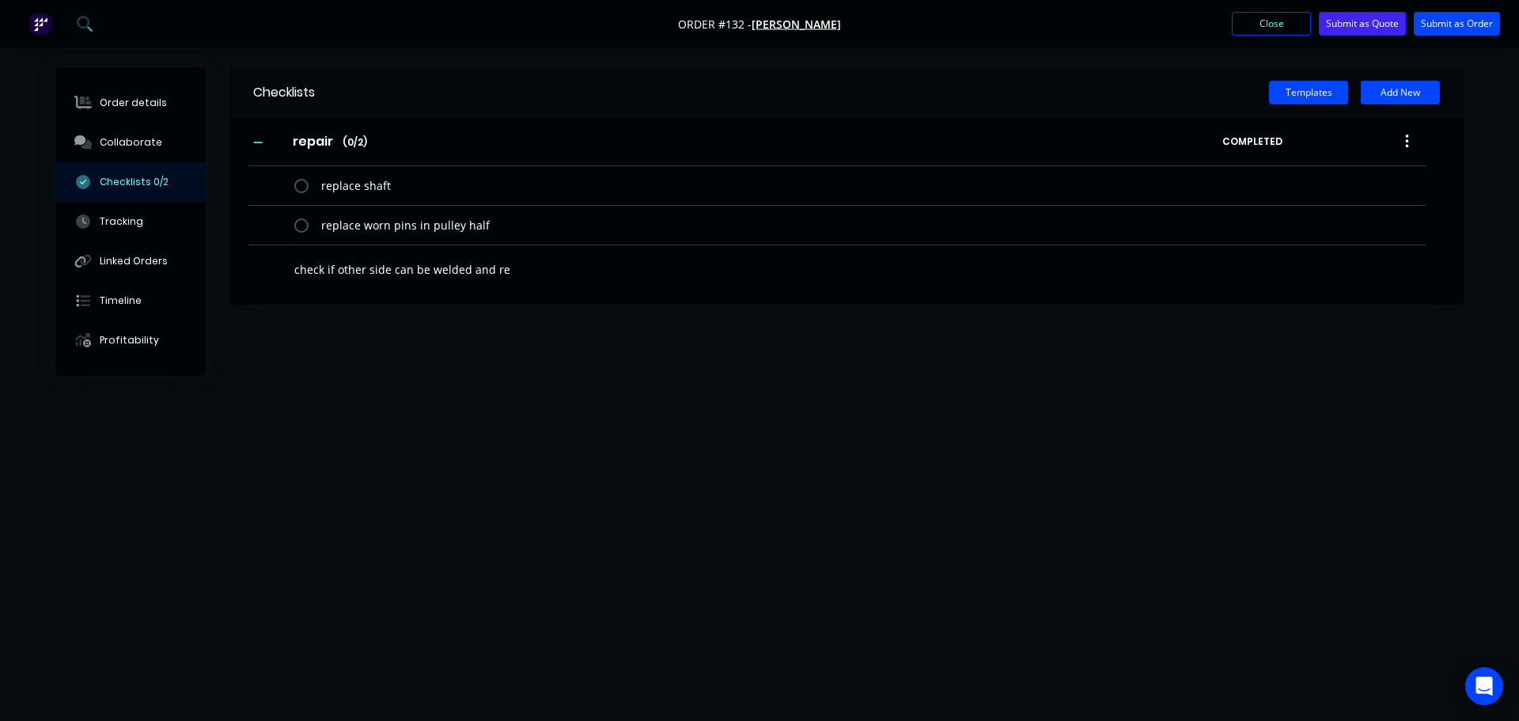
type textarea "check if other side can be welded and re b"
type textarea "x"
type textarea "check if other side can be welded and re bo"
type textarea "x"
type textarea "check if other side can be welded and re bor"
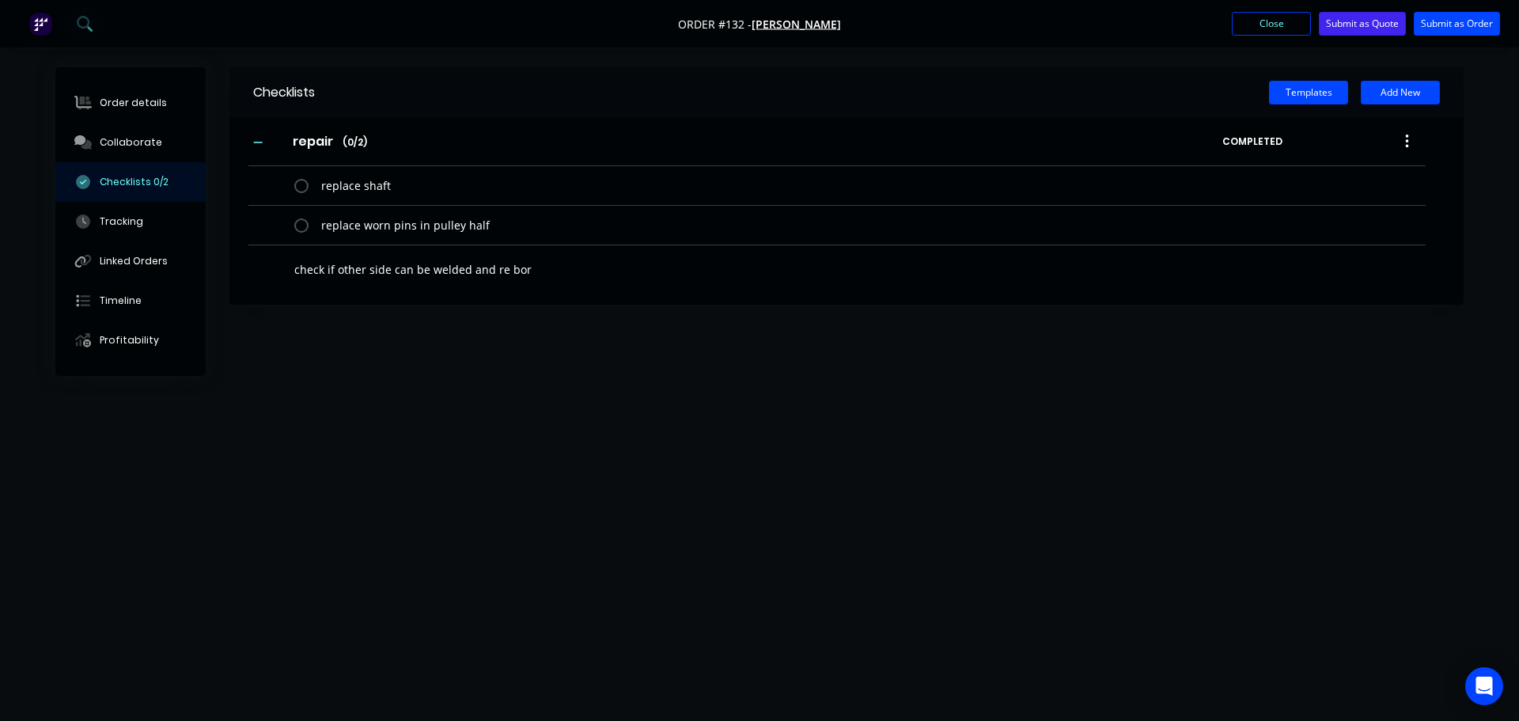
type textarea "x"
type textarea "check if other side can be welded and re bore"
type textarea "x"
type textarea "check if other side can be welded and re bored"
type textarea "x"
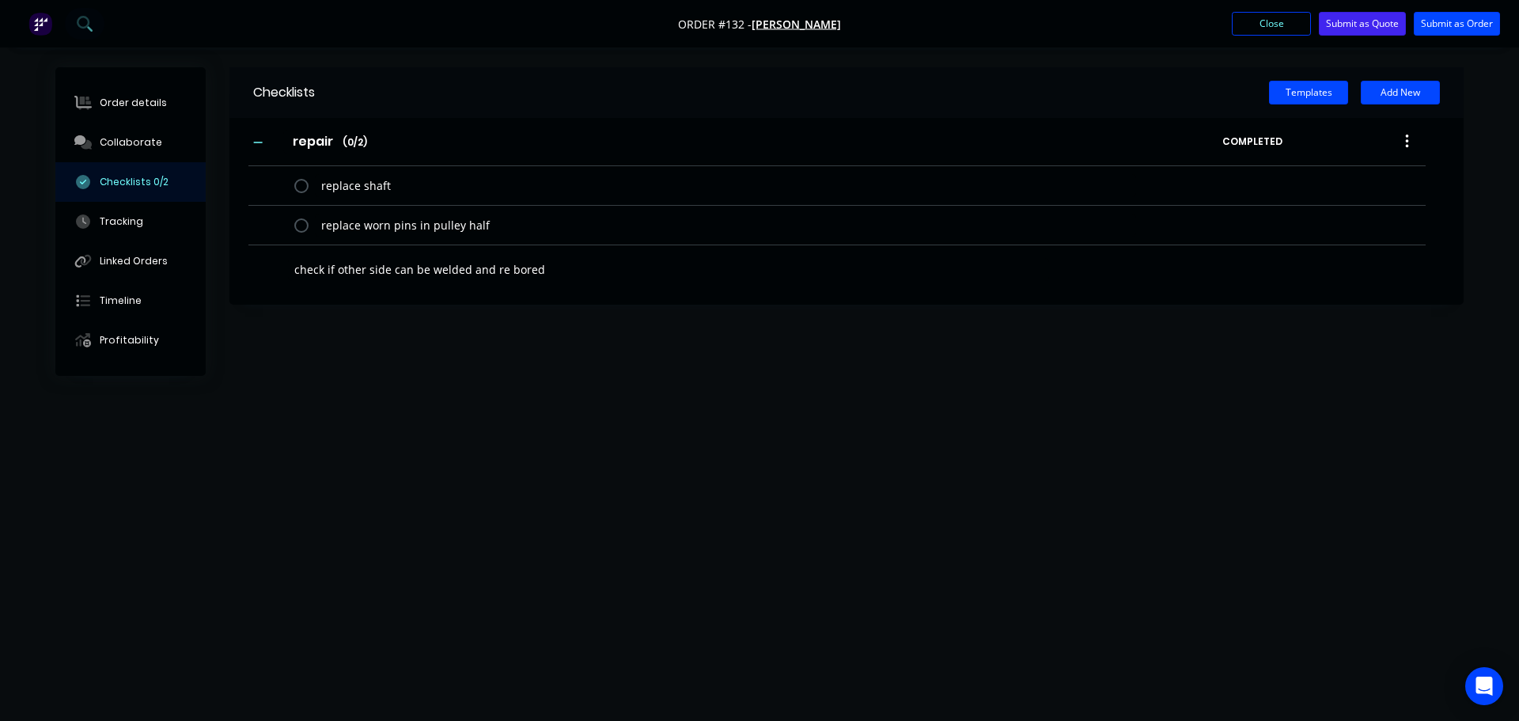
type textarea "check if other side can be welded and re bored,"
type textarea "x"
type textarea "check if other side can be welded and re bored,"
type textarea "x"
type textarea "check if other side can be welded and re bored, i"
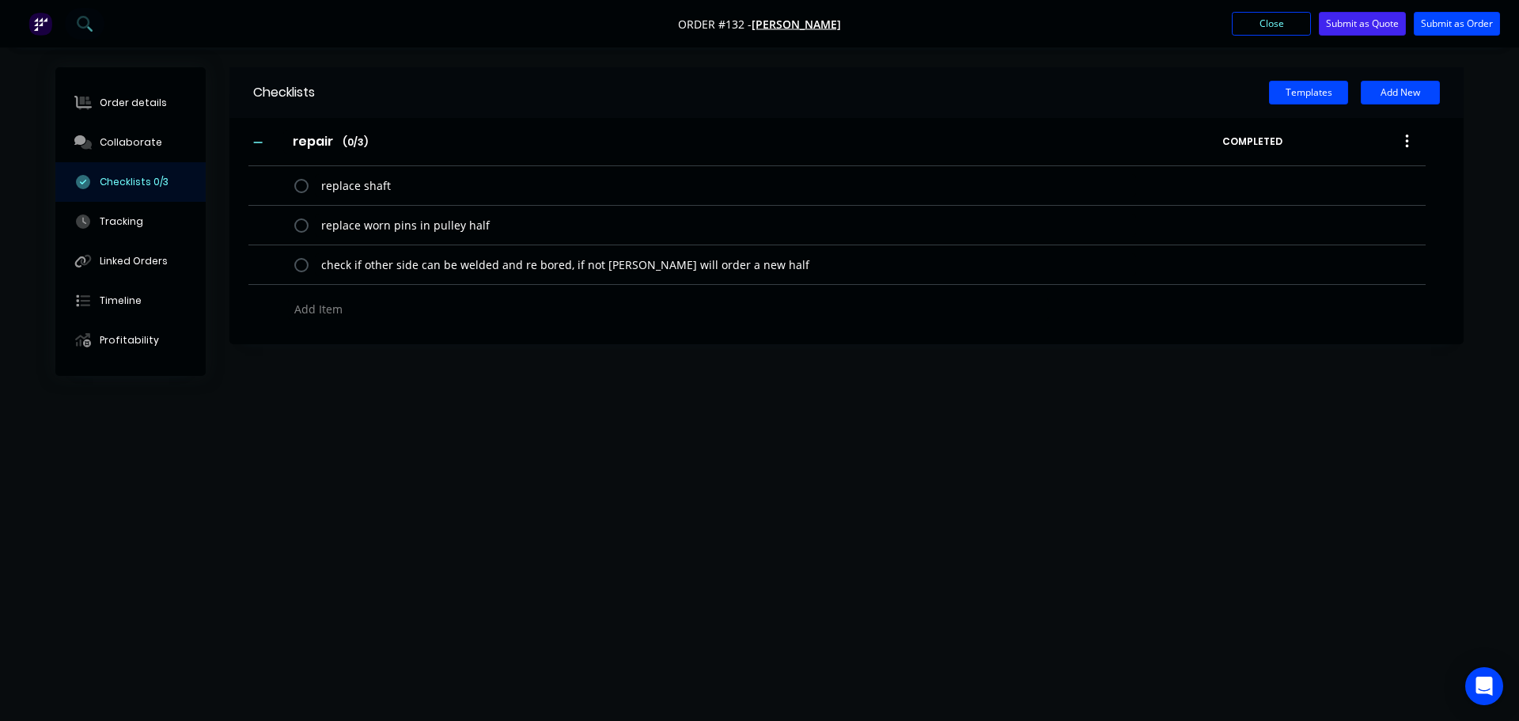
click at [755, 411] on div "Checklists Templates Add New repair repair Enter Checklist name ( 0 / 3 ) COMPL…" at bounding box center [759, 330] width 1408 height 526
click at [856, 472] on div "Checklists Templates Add New repair repair Enter Checklist name ( 0 / 3 ) COMPL…" at bounding box center [759, 330] width 1408 height 526
click at [1254, 32] on button "Close" at bounding box center [1271, 24] width 79 height 24
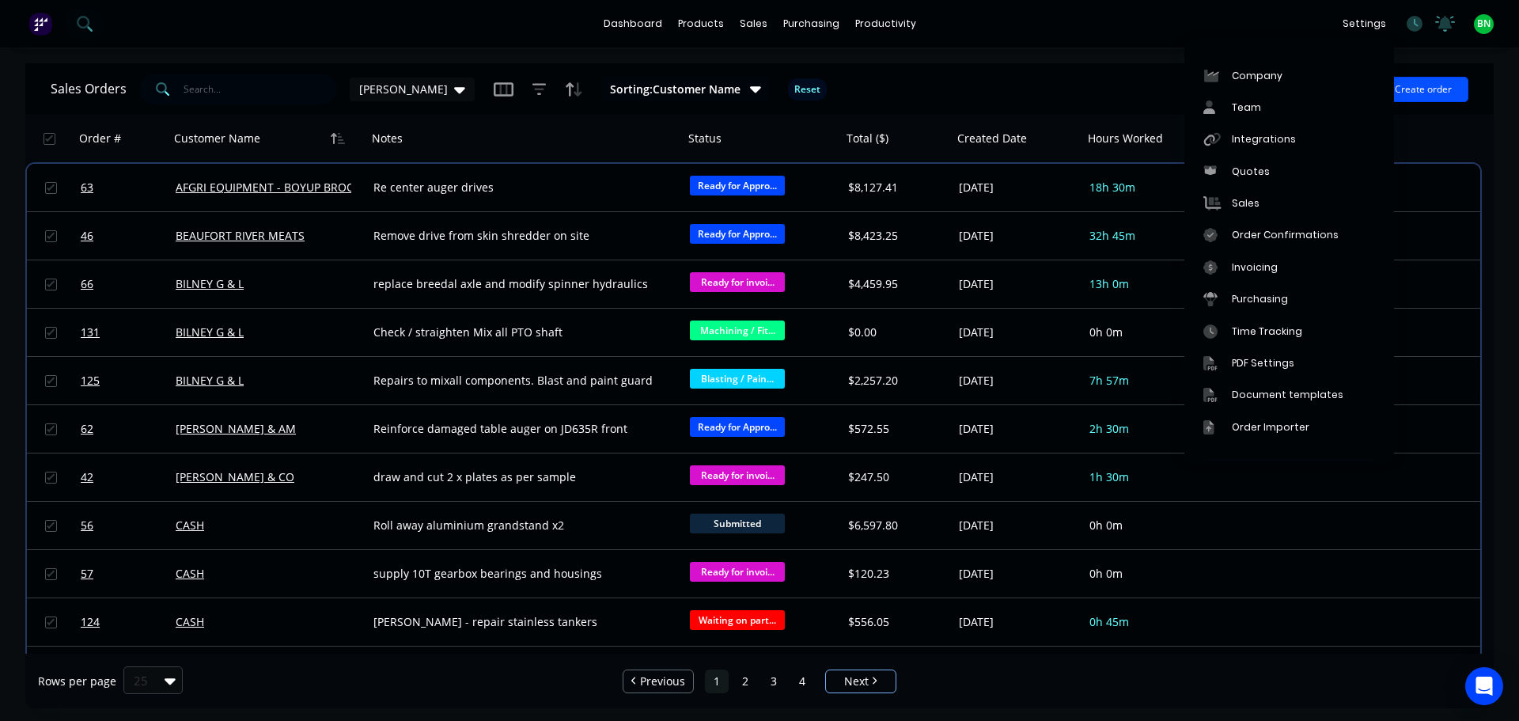
click at [1421, 88] on button "Create order" at bounding box center [1423, 89] width 90 height 25
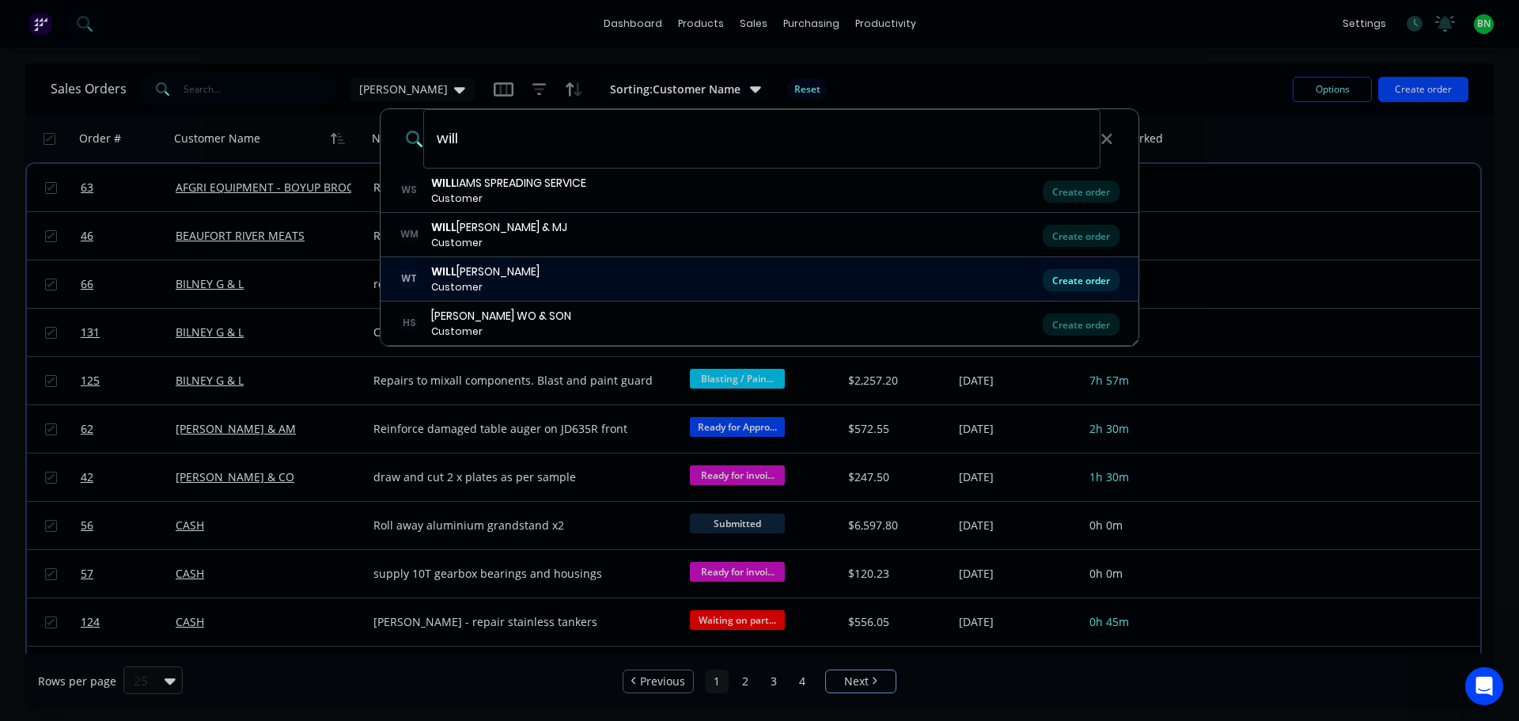
click at [1059, 279] on div "Create order" at bounding box center [1081, 280] width 77 height 22
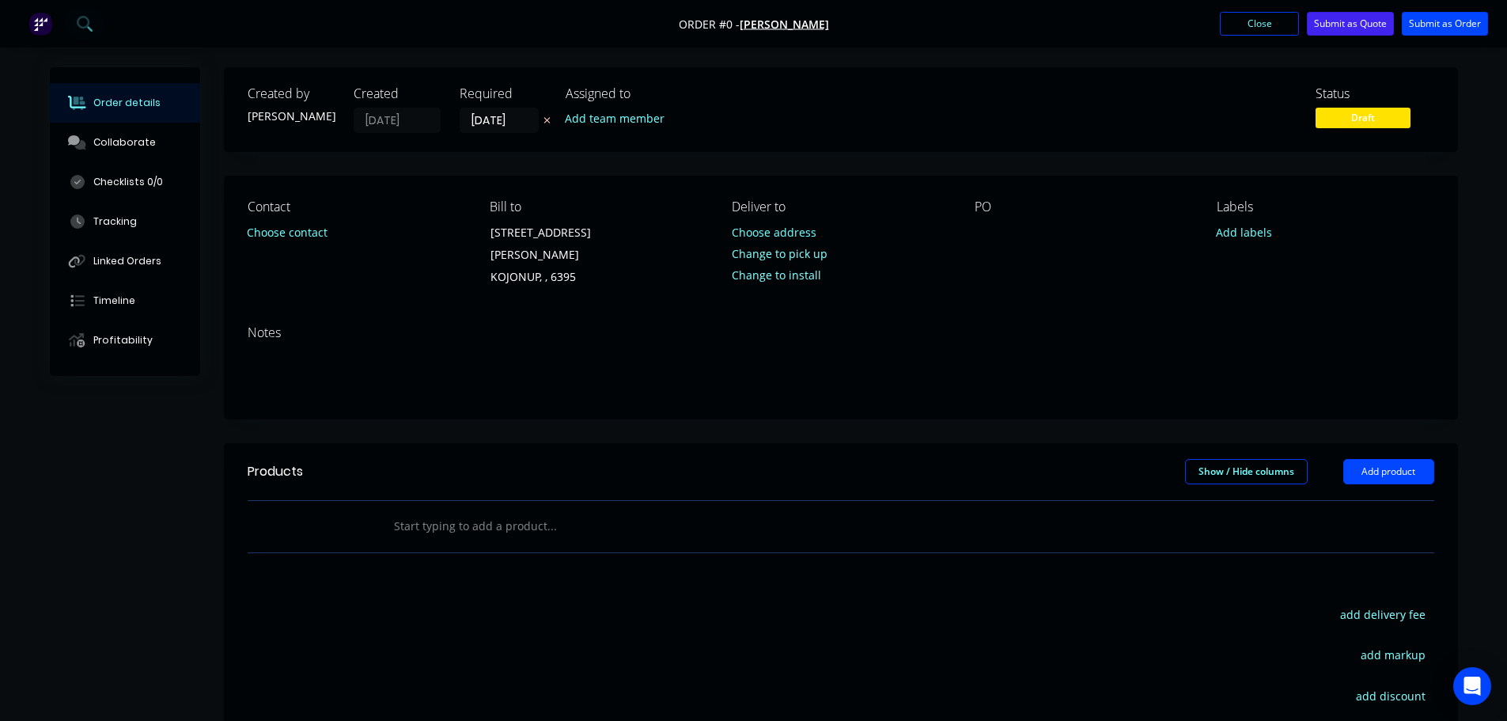
click at [1008, 226] on div "PO" at bounding box center [1083, 243] width 217 height 89
click at [992, 236] on div at bounding box center [987, 232] width 25 height 23
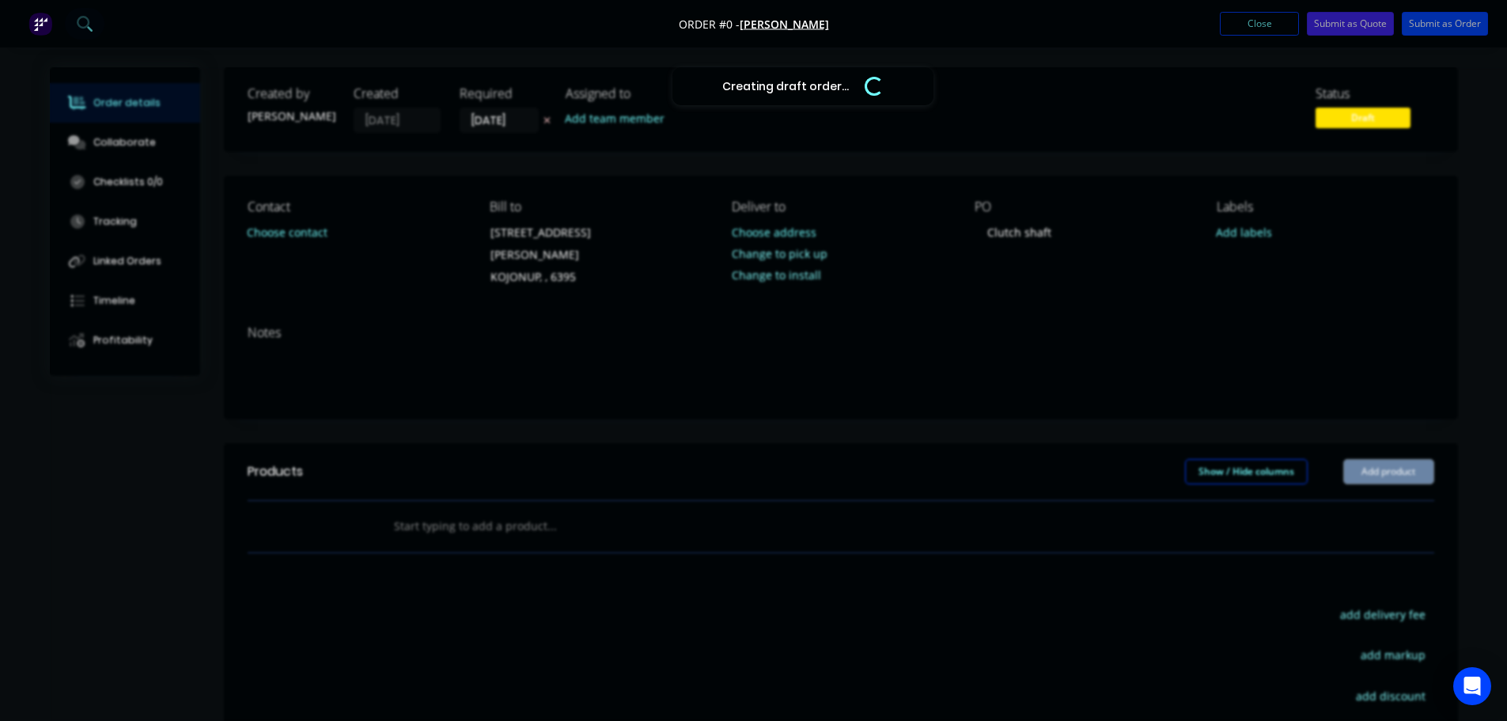
click at [841, 323] on div "Creating draft order... Loading... Order details Collaborate Checklists 0/0 Tra…" at bounding box center [754, 511] width 1440 height 889
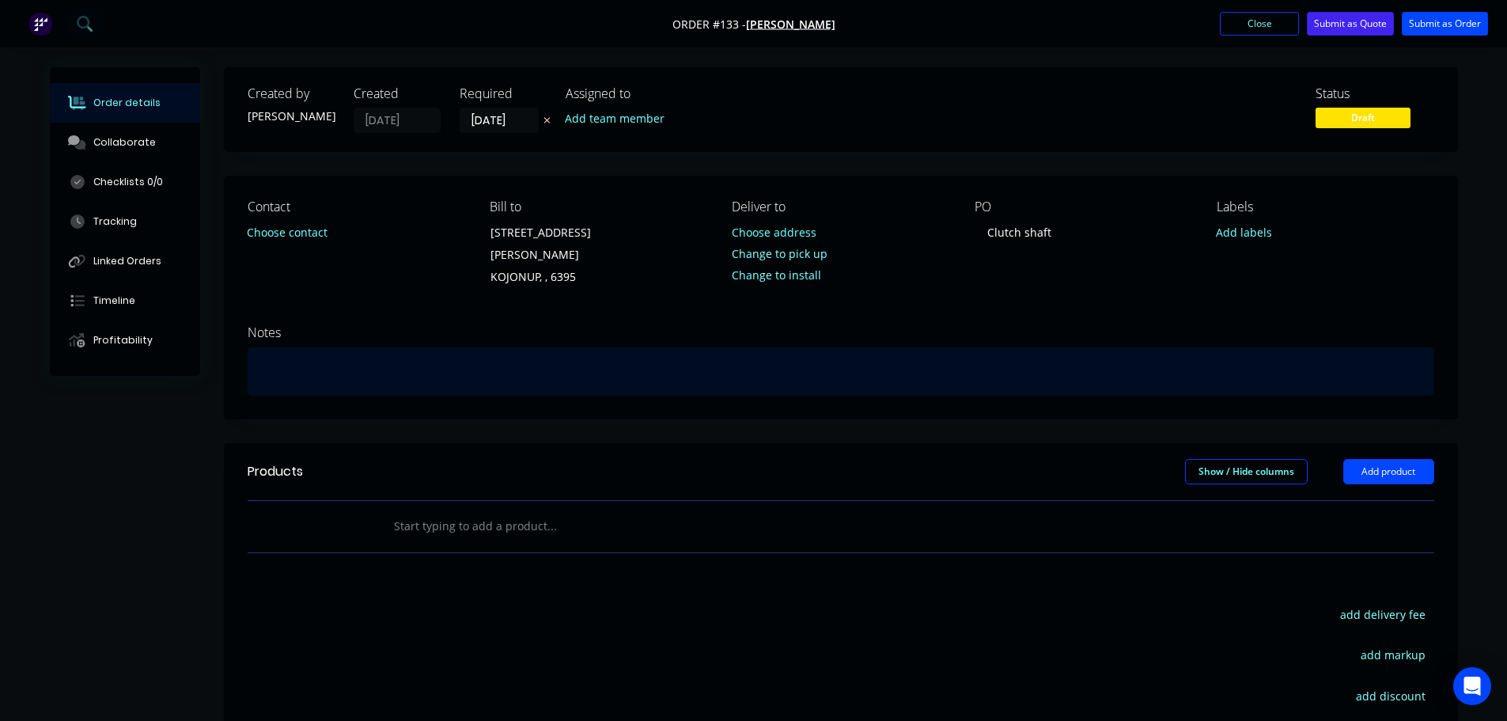
click at [632, 347] on div at bounding box center [841, 371] width 1187 height 48
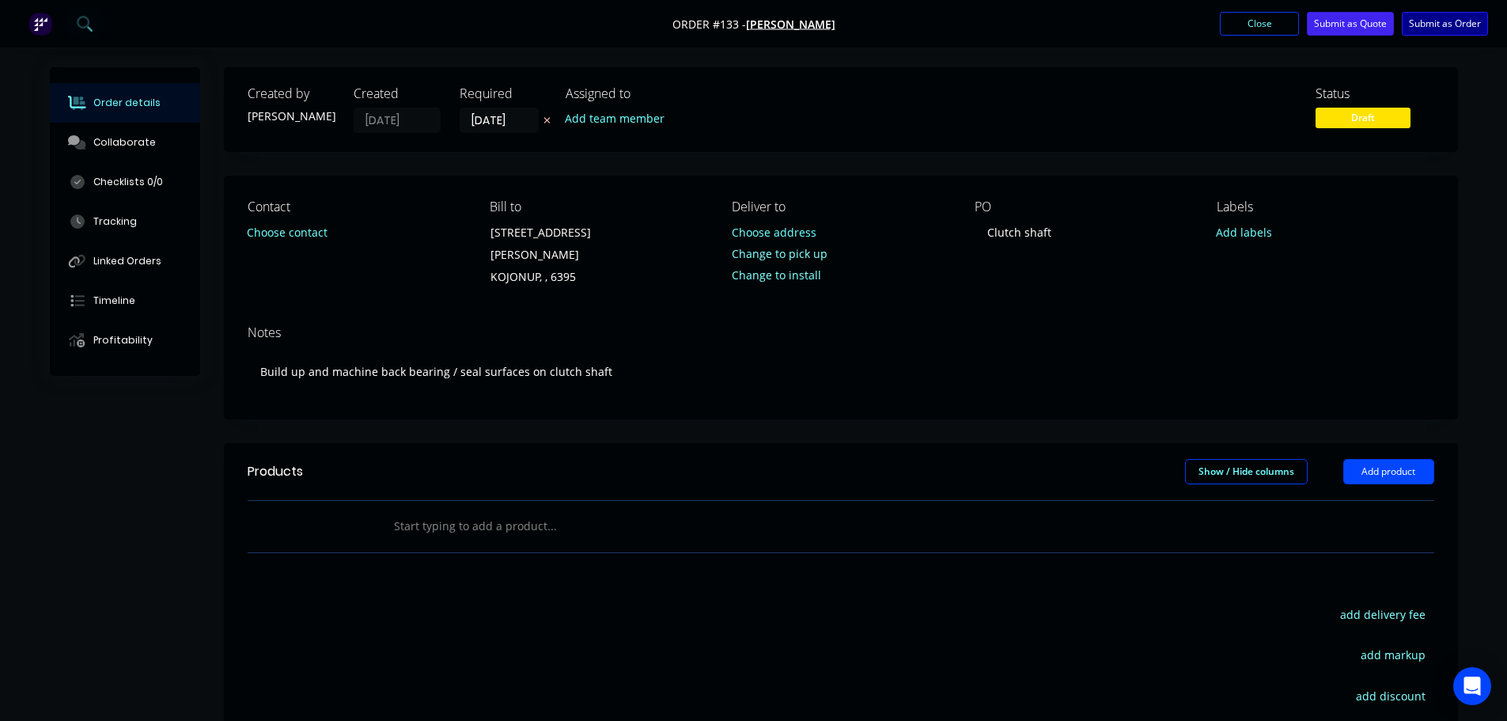
click at [1447, 32] on button "Submit as Order" at bounding box center [1445, 24] width 86 height 24
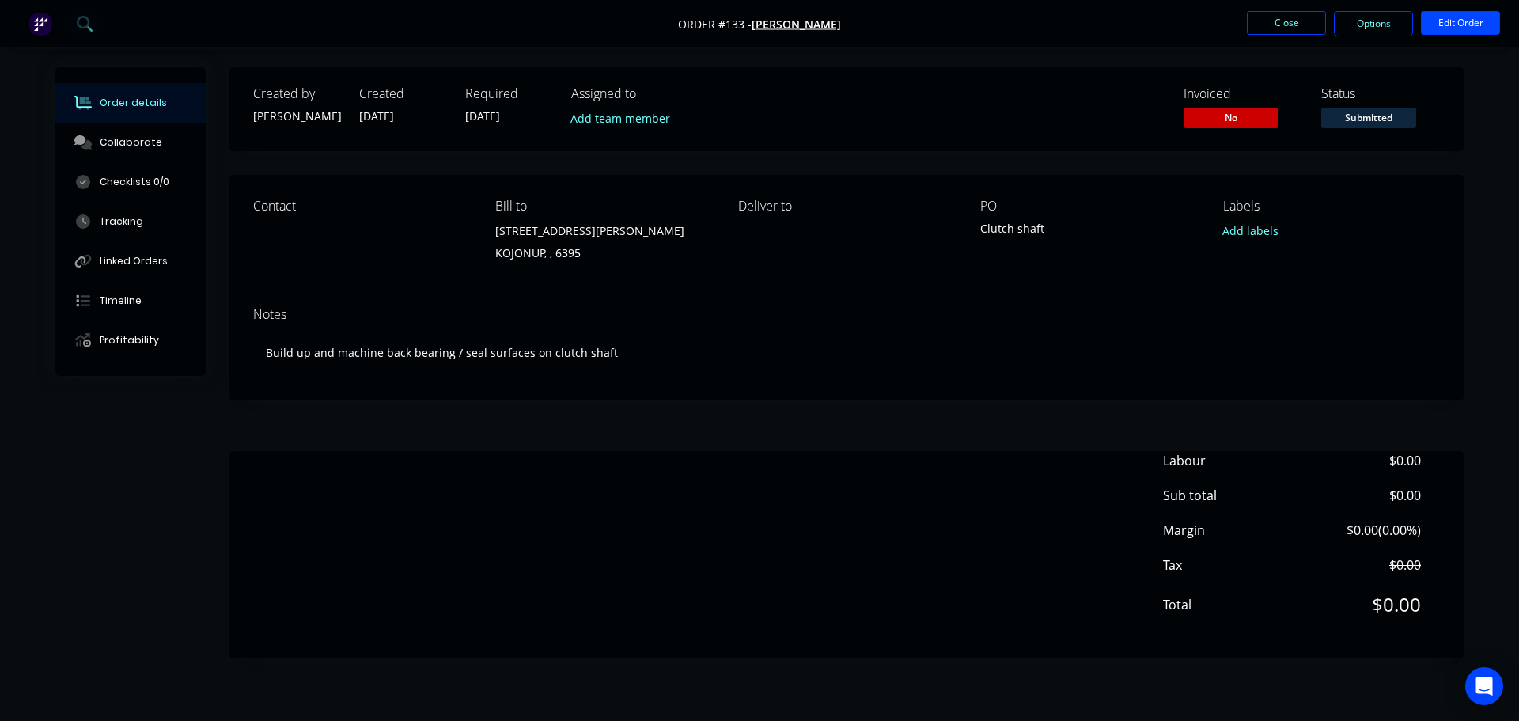
click at [930, 418] on div "Created by Brad Created 10/10/25 Required 10/10/25 Assigned to Add team member …" at bounding box center [846, 362] width 1234 height 591
click at [981, 290] on div "Contact Bill to 11 DELANEY STREET KOJONUP, , 6395 Deliver to PO Clutch shaft La…" at bounding box center [846, 234] width 1234 height 119
click at [1306, 26] on button "Close" at bounding box center [1286, 23] width 79 height 24
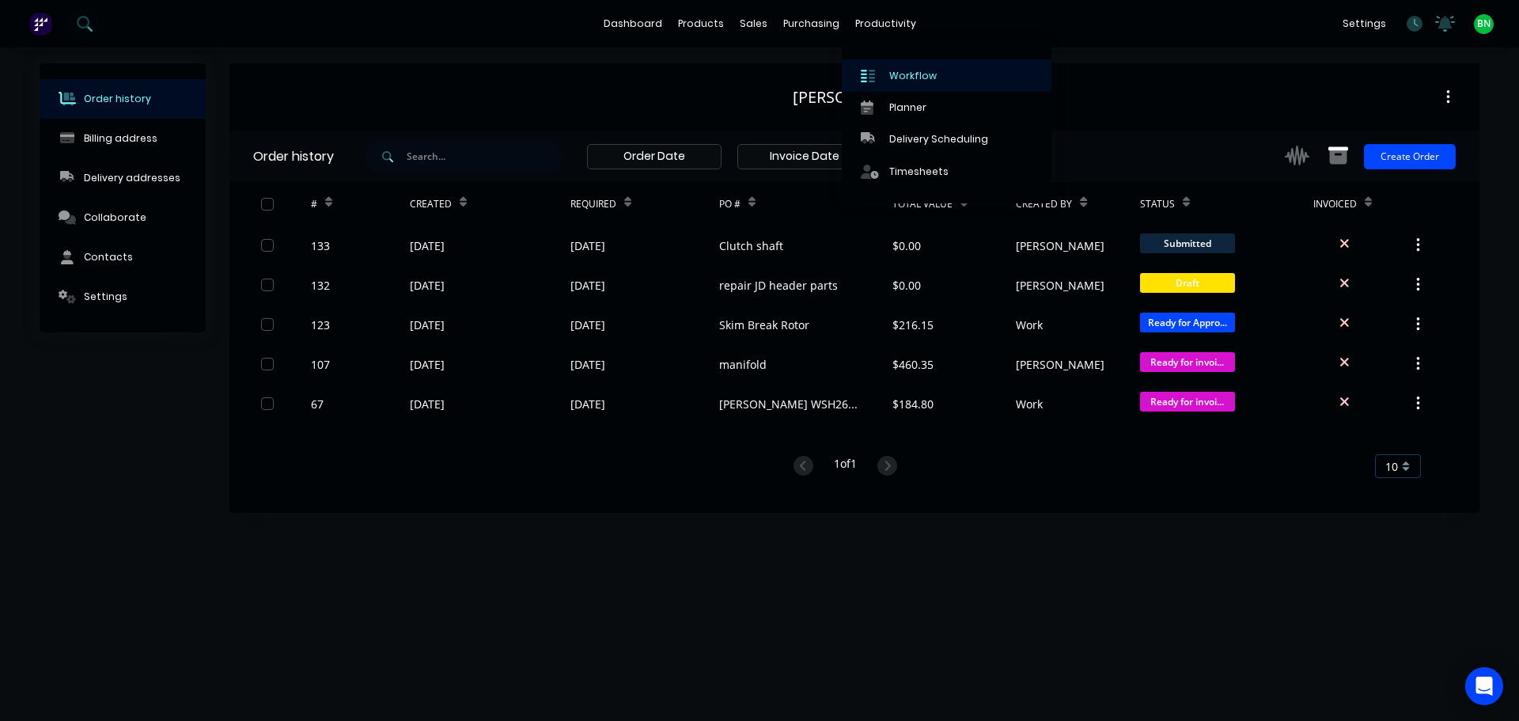
click at [889, 77] on div "Workflow" at bounding box center [912, 76] width 47 height 14
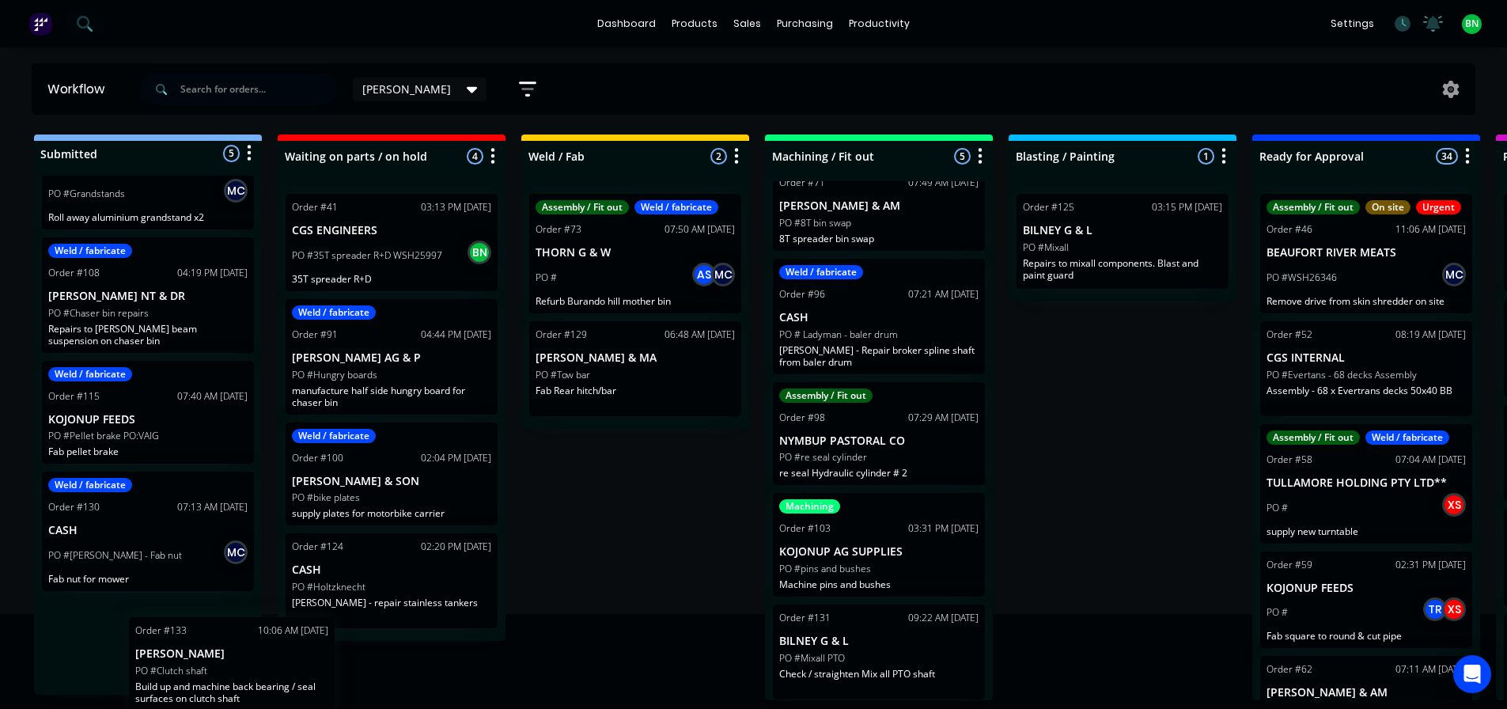
scroll to position [48, 0]
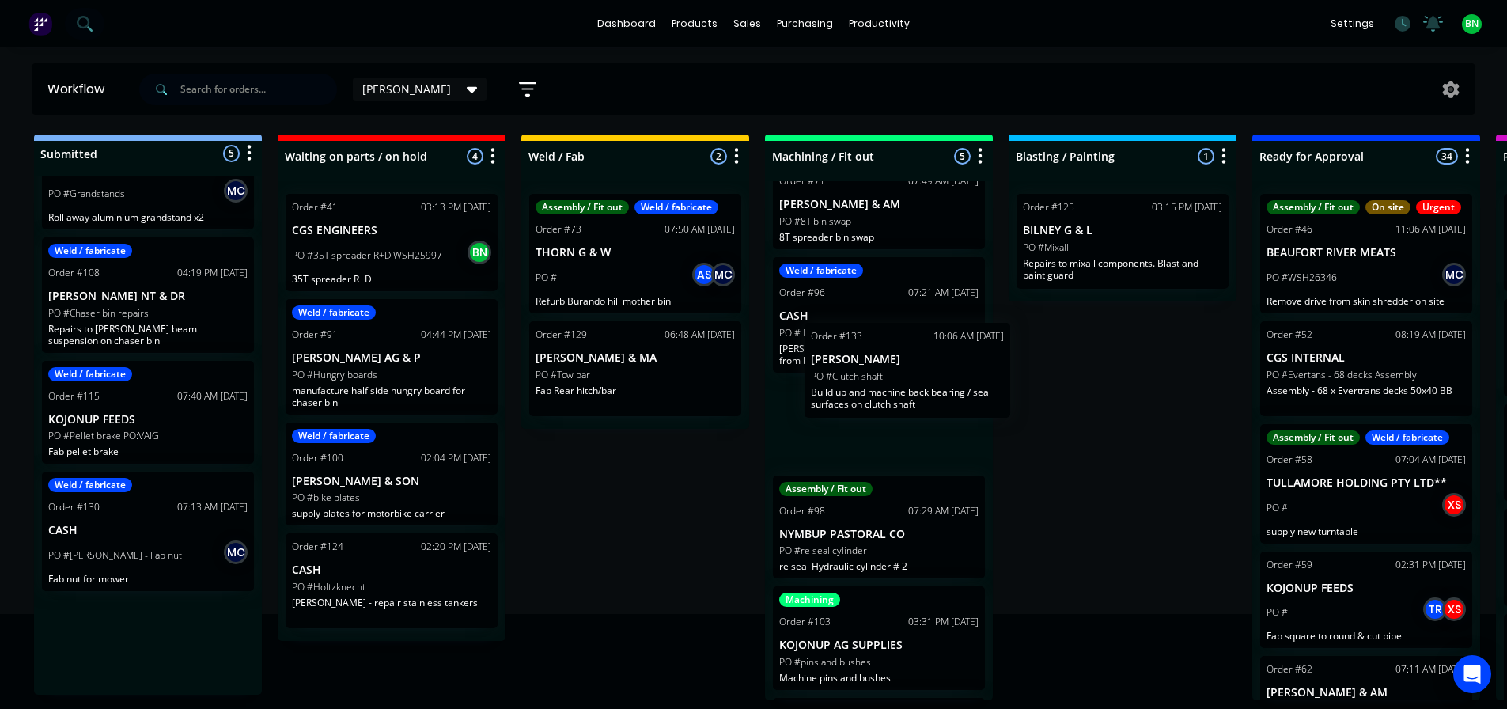
drag, startPoint x: 152, startPoint y: 653, endPoint x: 909, endPoint y: 407, distance: 796.2
click at [909, 406] on div "Submitted 5 Status colour #273444 hex #273444 Save Cancel Summaries Total order…" at bounding box center [1192, 417] width 2409 height 566
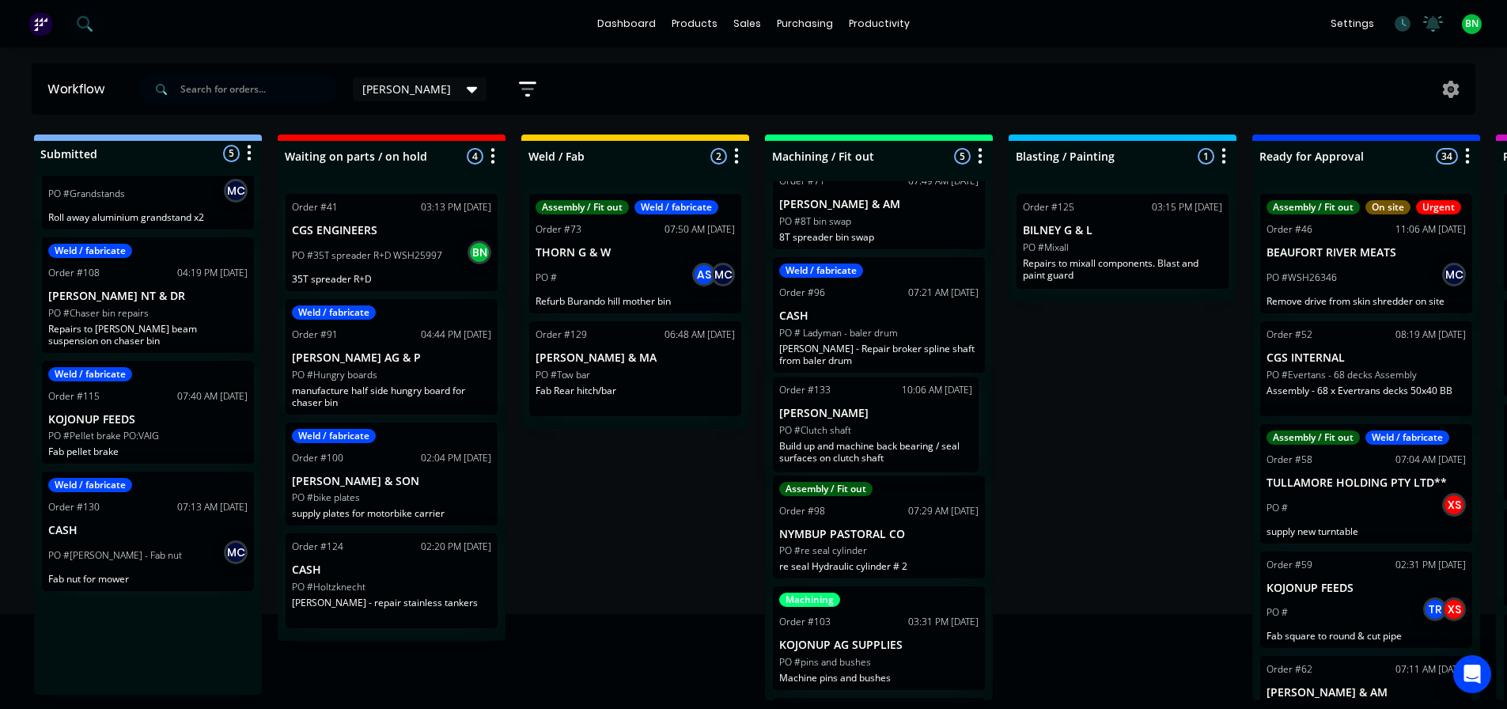
scroll to position [0, 0]
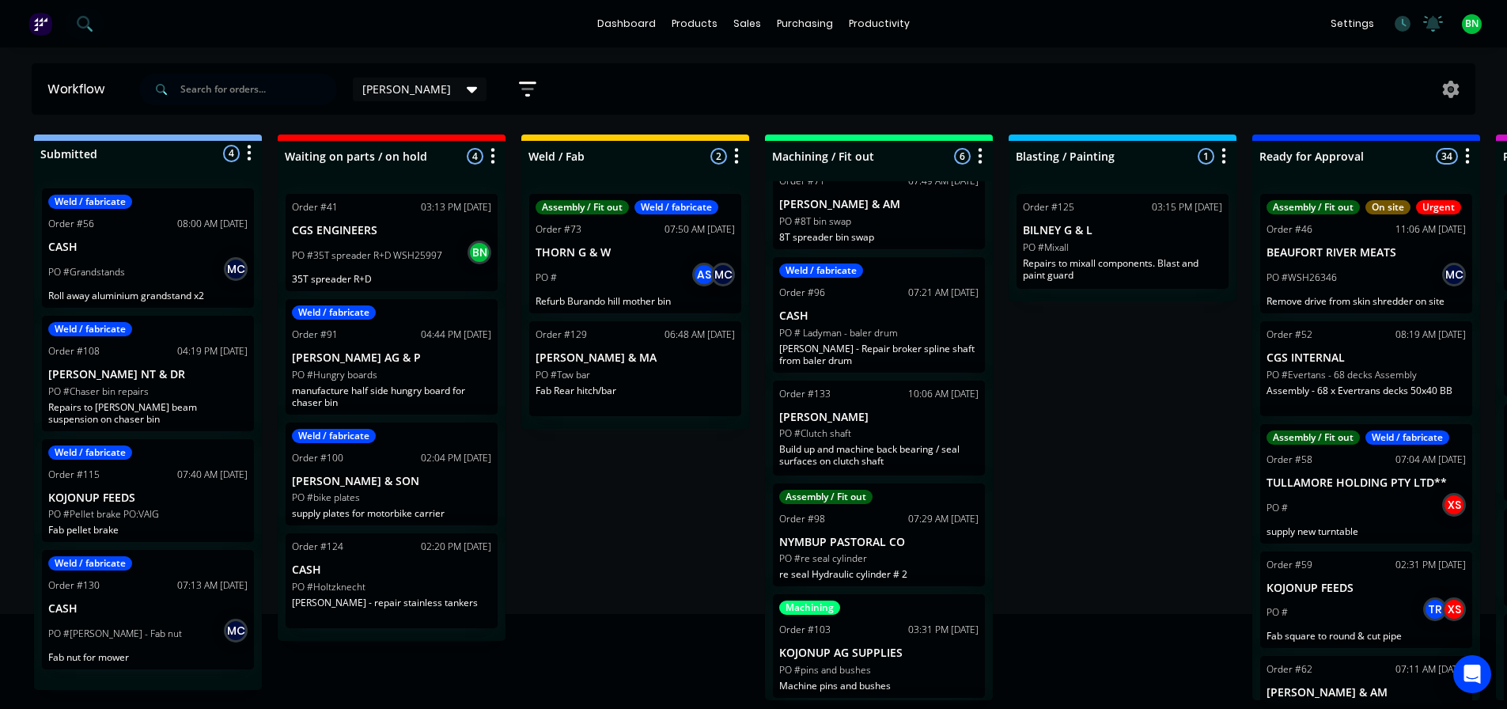
click at [1057, 384] on div "Submitted 4 Status colour #273444 hex #273444 Save Cancel Summaries Total order…" at bounding box center [1192, 417] width 2409 height 566
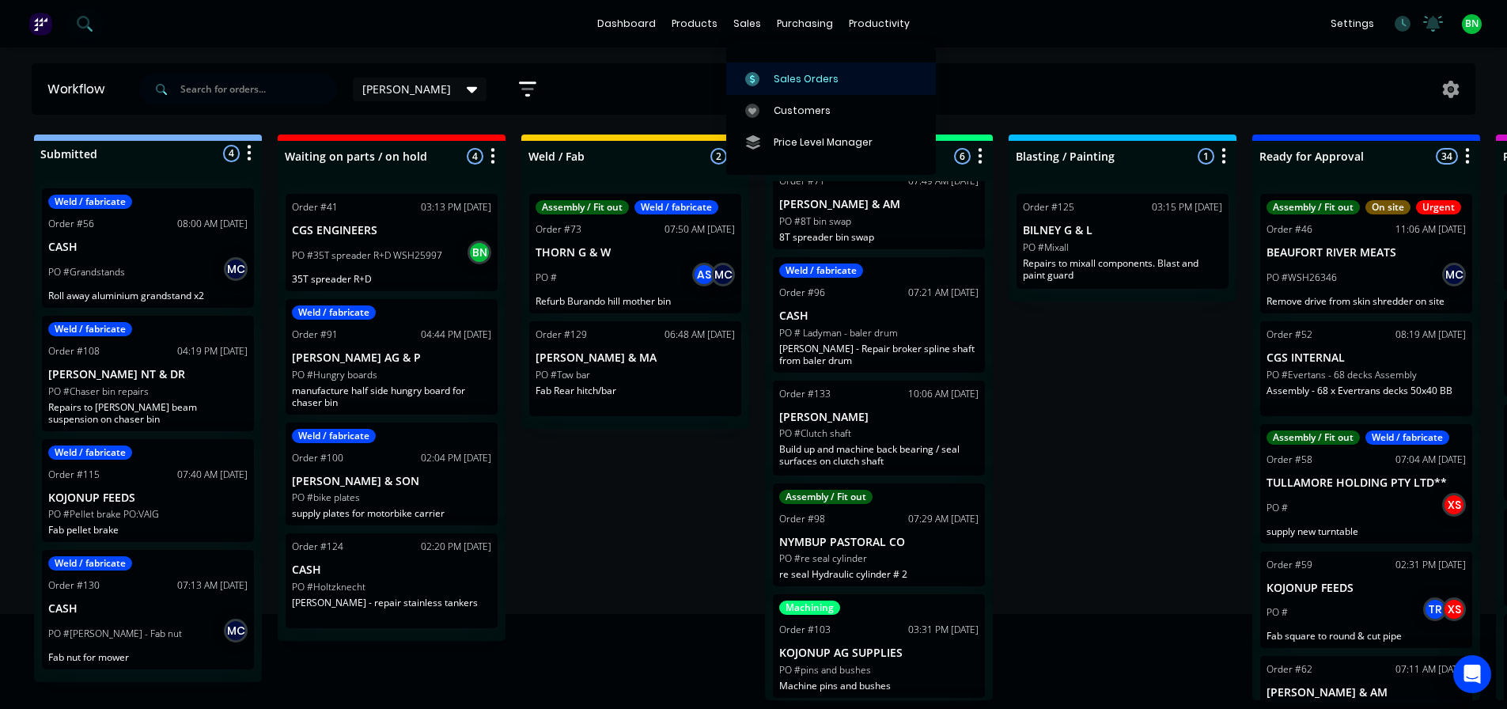
click at [780, 67] on link "Sales Orders" at bounding box center [831, 78] width 210 height 32
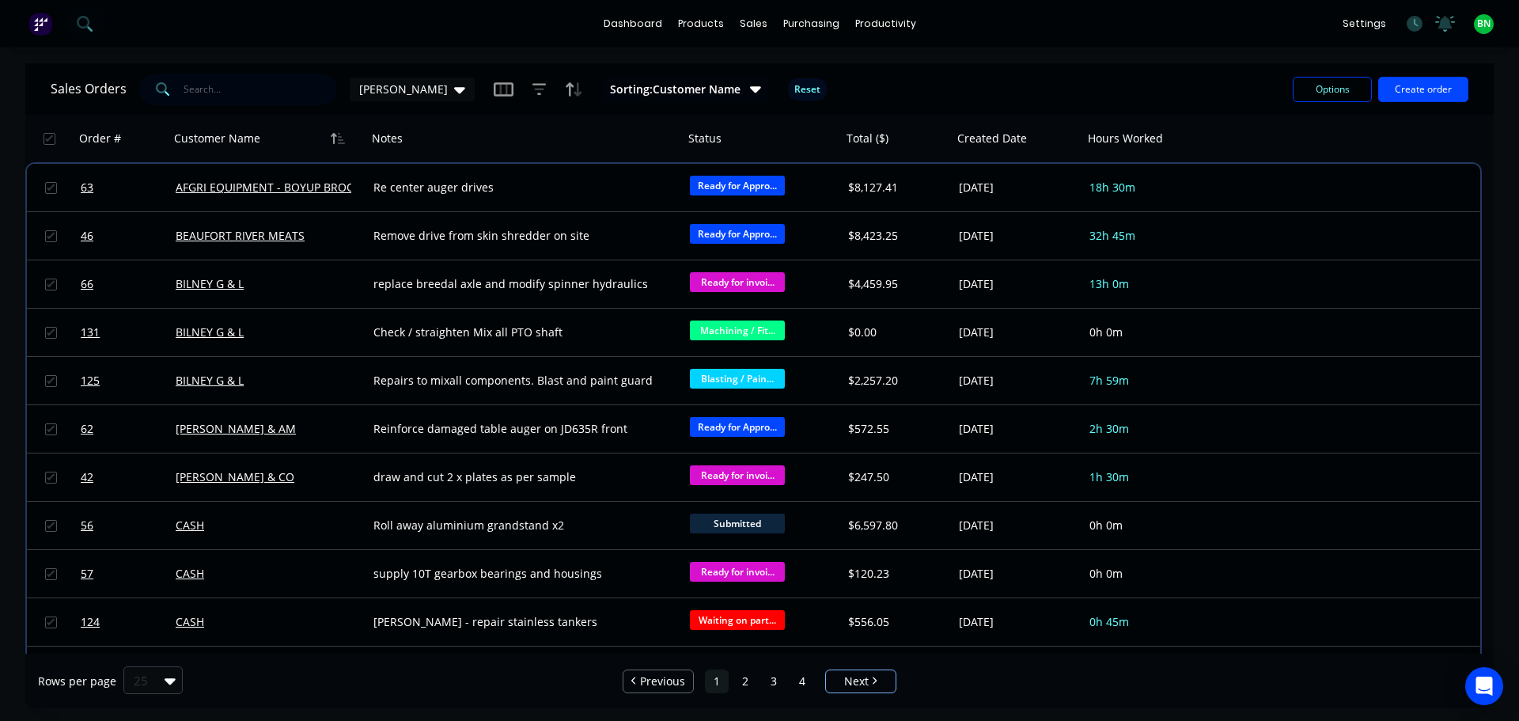
click at [221, 93] on input "text" at bounding box center [261, 90] width 154 height 32
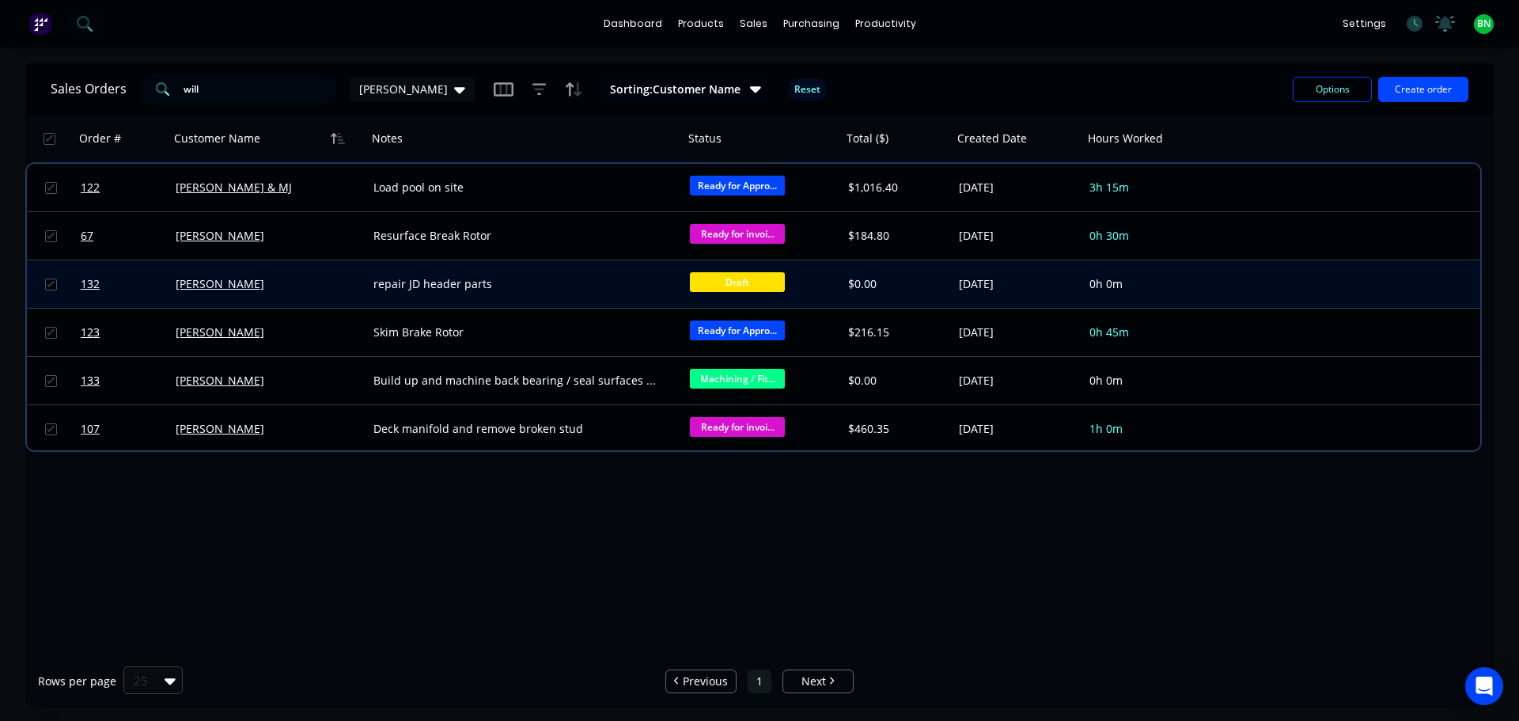
click at [278, 284] on div "[PERSON_NAME]" at bounding box center [264, 284] width 176 height 16
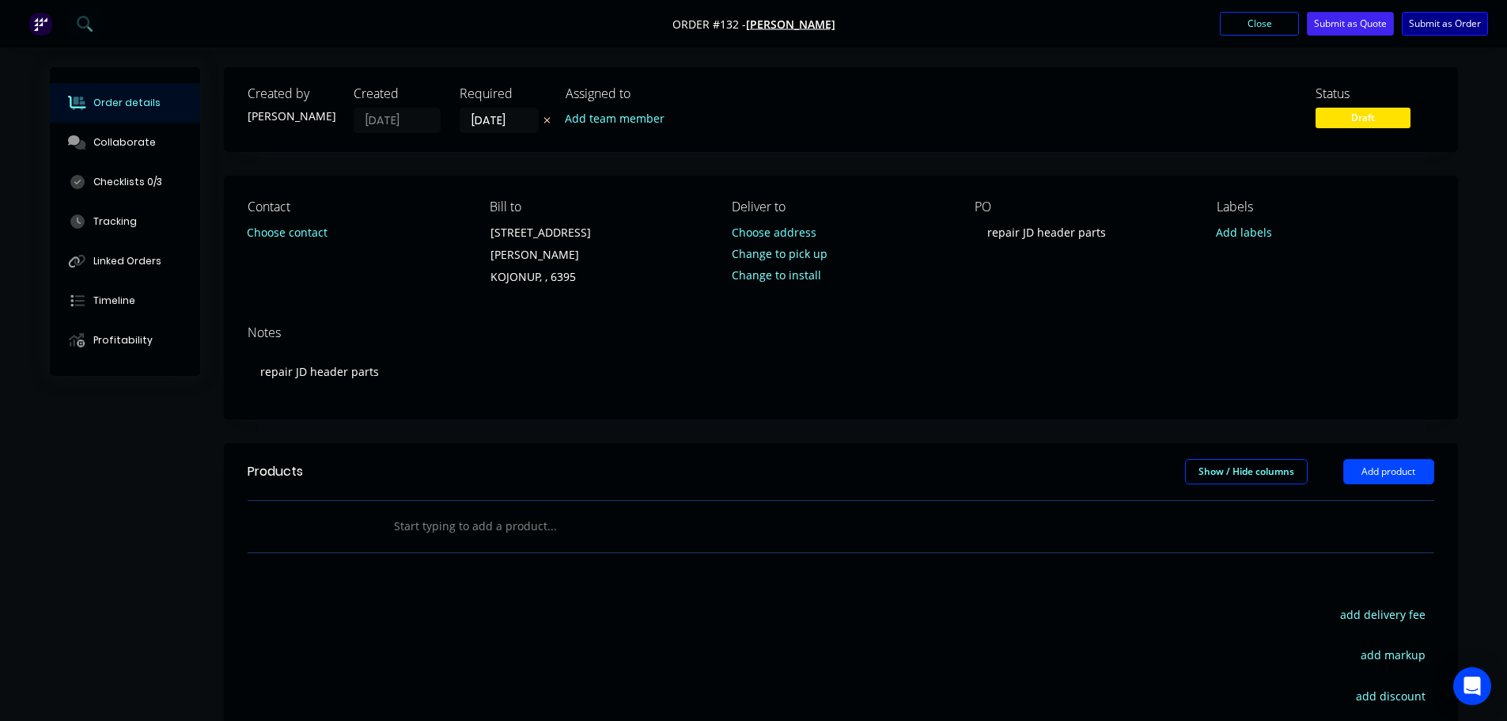
click at [1452, 14] on button "Submit as Order" at bounding box center [1445, 24] width 86 height 24
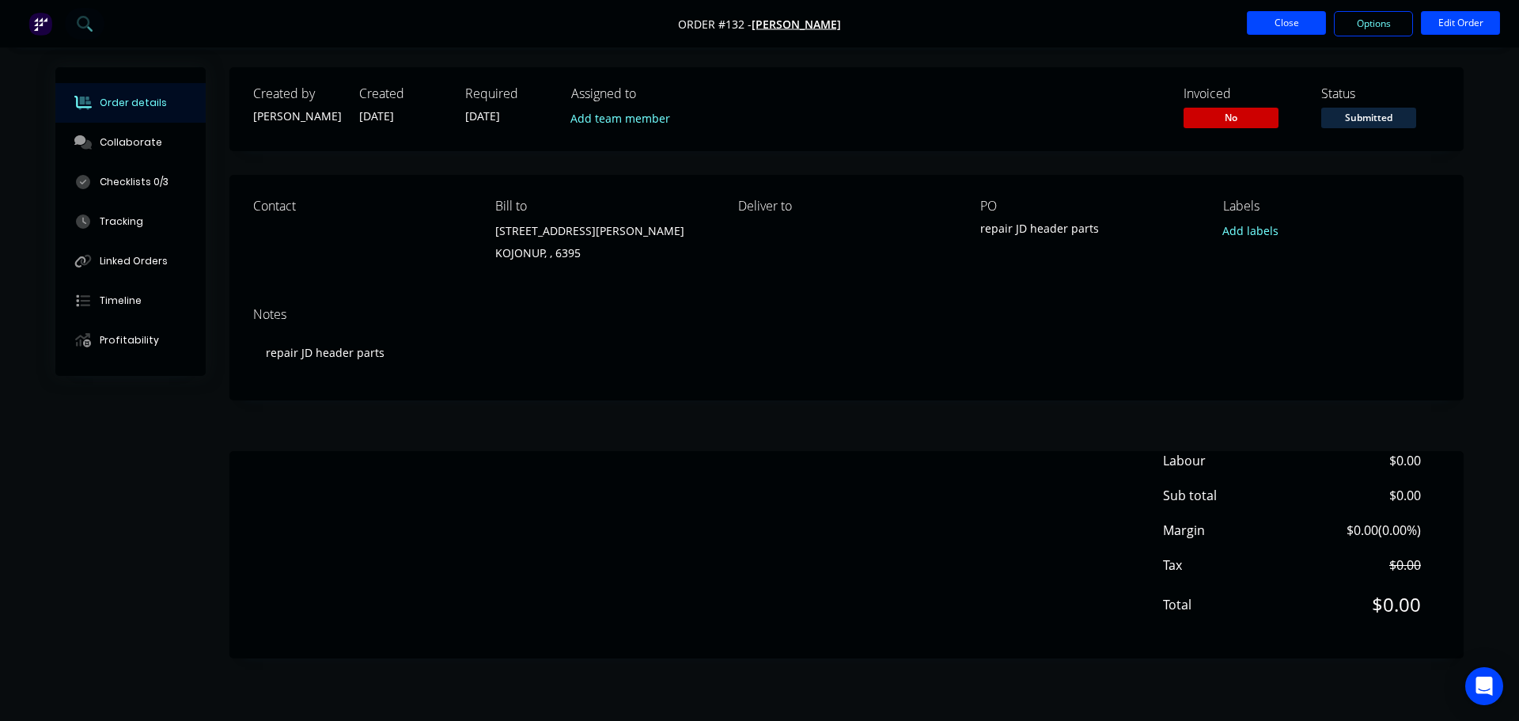
click at [1285, 25] on button "Close" at bounding box center [1286, 23] width 79 height 24
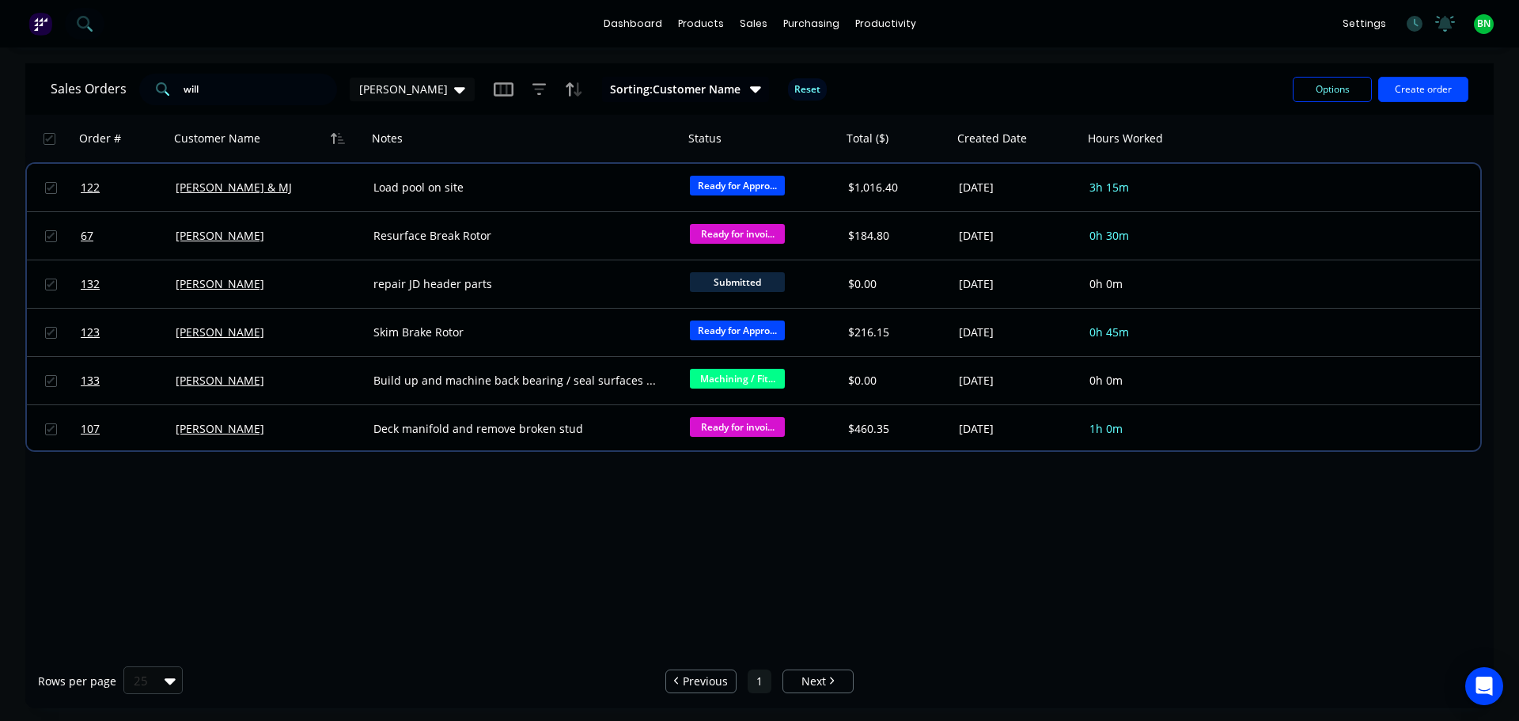
click at [1232, 133] on div "Order # Customer Name Notes Status Total ($) Created Date Hours Worked" at bounding box center [753, 138] width 1456 height 47
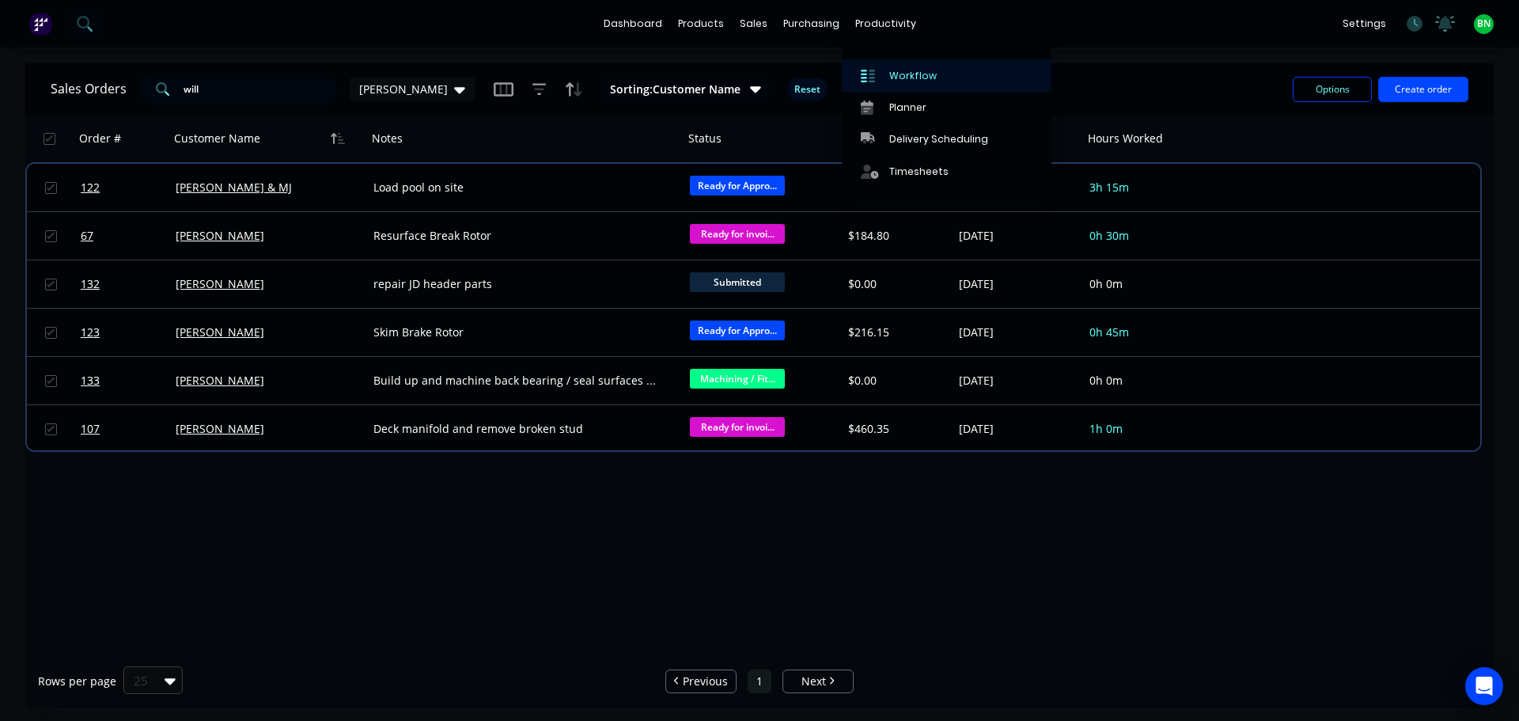
click at [918, 78] on div "Workflow" at bounding box center [912, 76] width 47 height 14
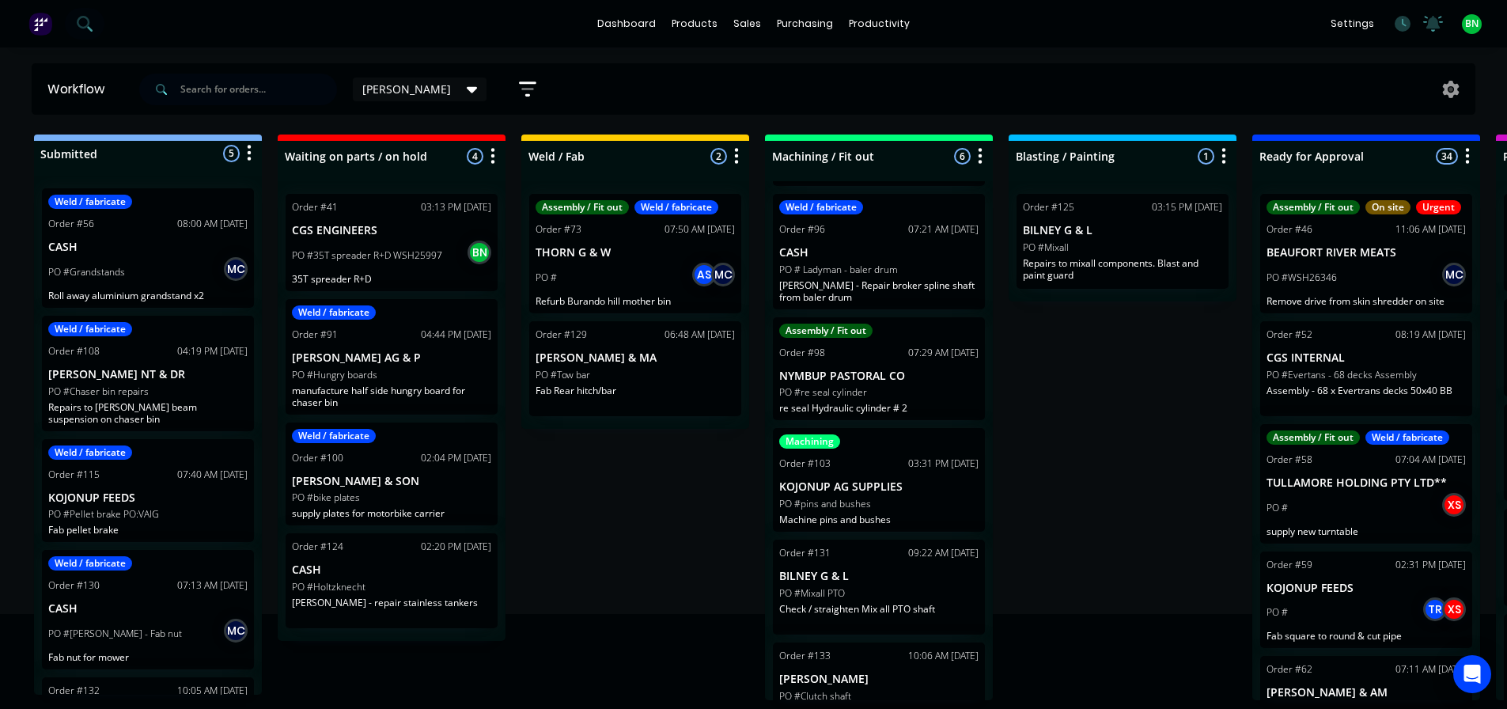
scroll to position [150, 0]
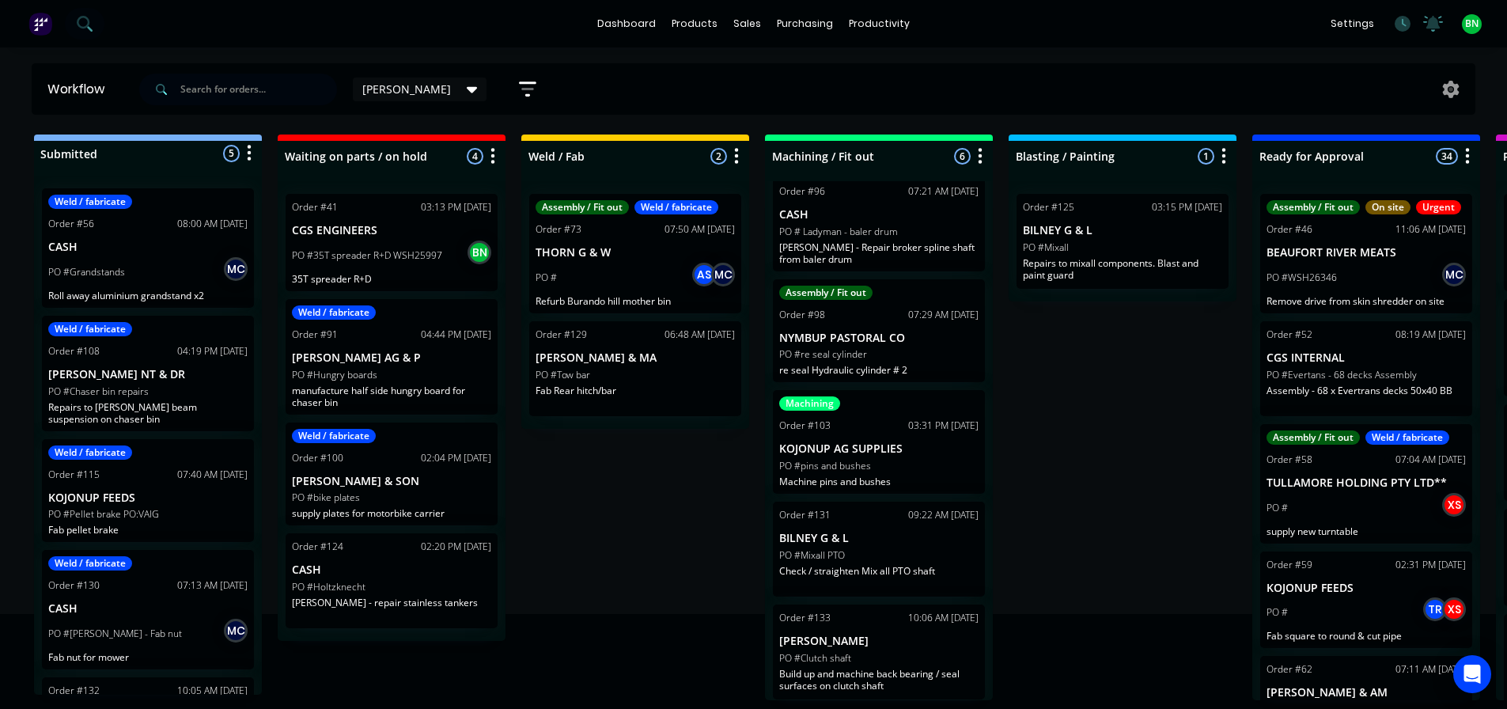
click at [1065, 452] on div "Submitted 5 Status colour #273444 hex #273444 Save Cancel Summaries Total order…" at bounding box center [1192, 417] width 2409 height 566
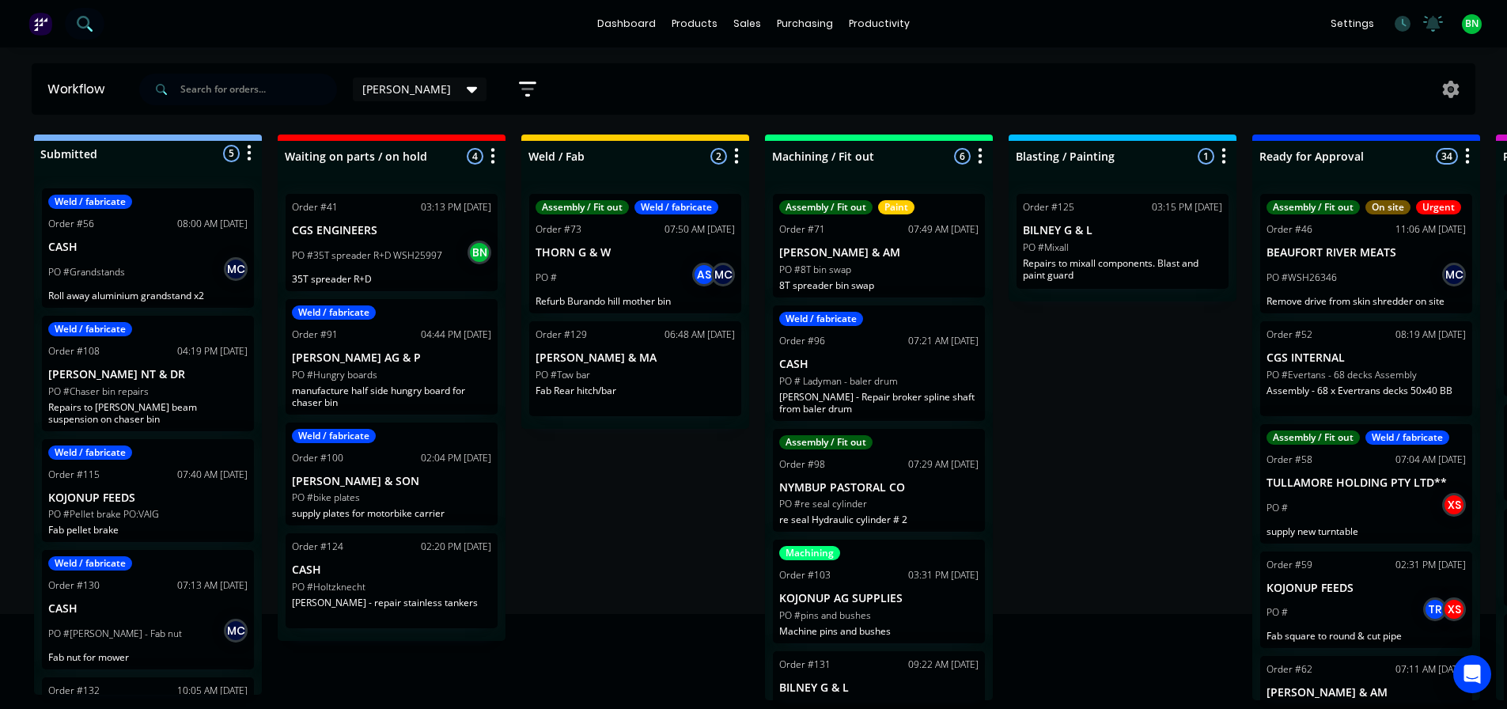
click at [83, 27] on icon at bounding box center [83, 22] width 13 height 13
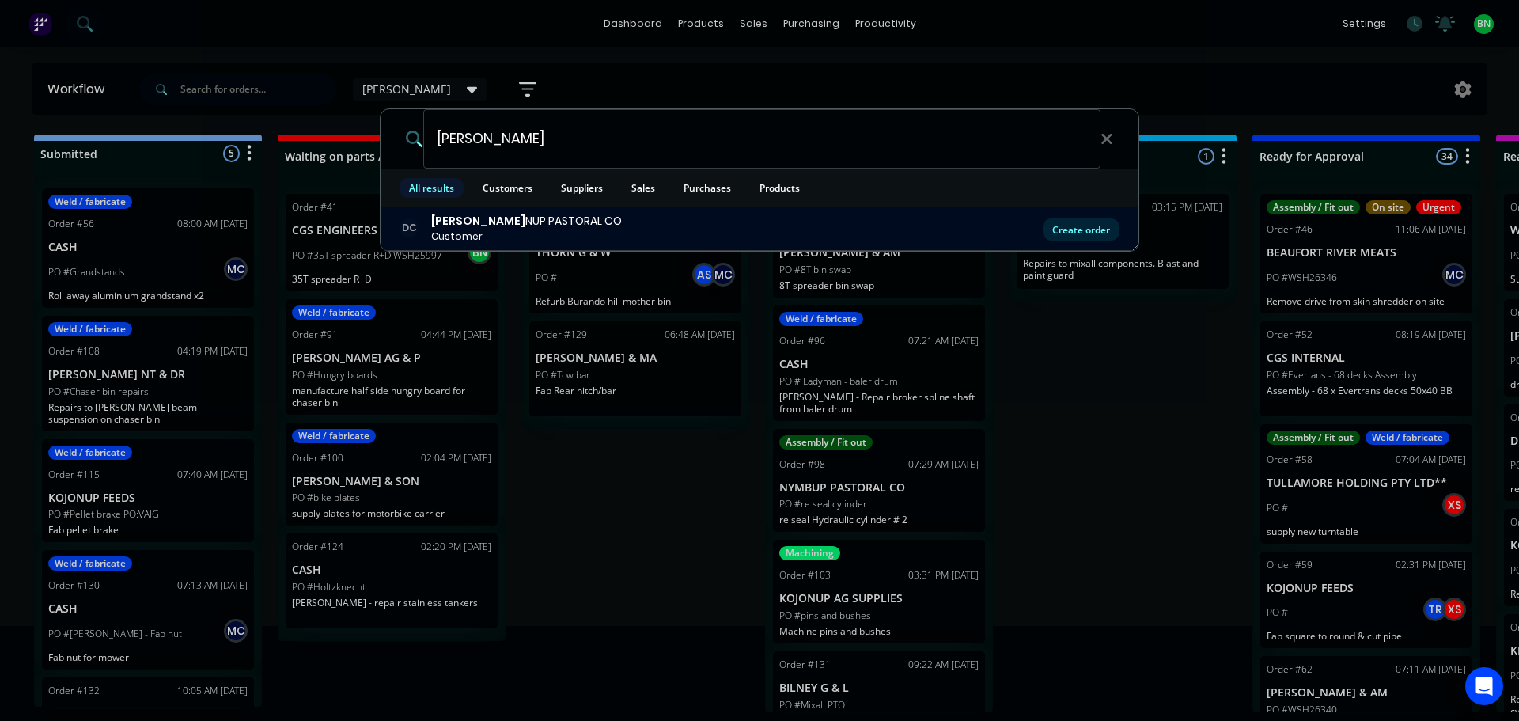
click at [1084, 232] on div "Create order" at bounding box center [1081, 229] width 77 height 22
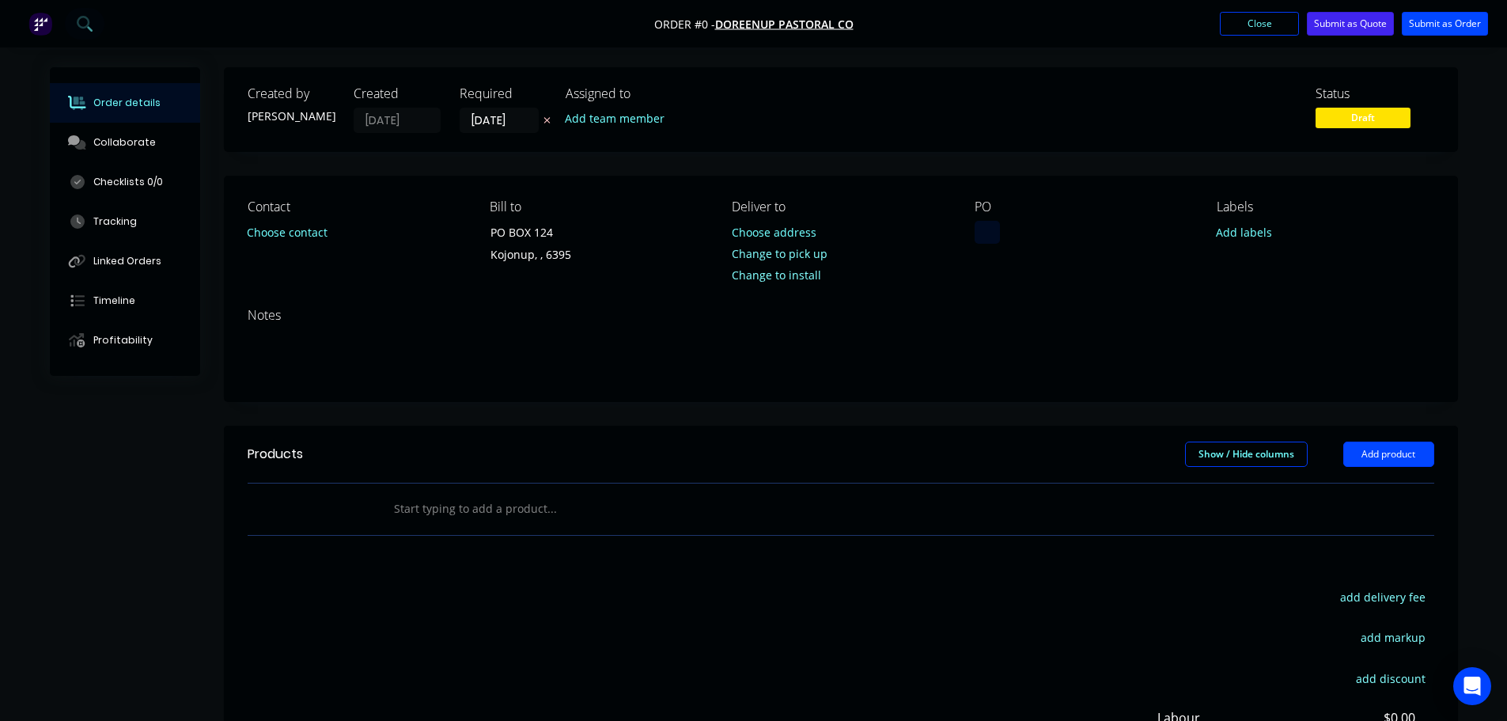
drag, startPoint x: 978, startPoint y: 237, endPoint x: 996, endPoint y: 237, distance: 17.4
click at [979, 236] on div at bounding box center [987, 232] width 25 height 23
click at [1001, 237] on div "PTo SProckets" at bounding box center [1024, 232] width 98 height 23
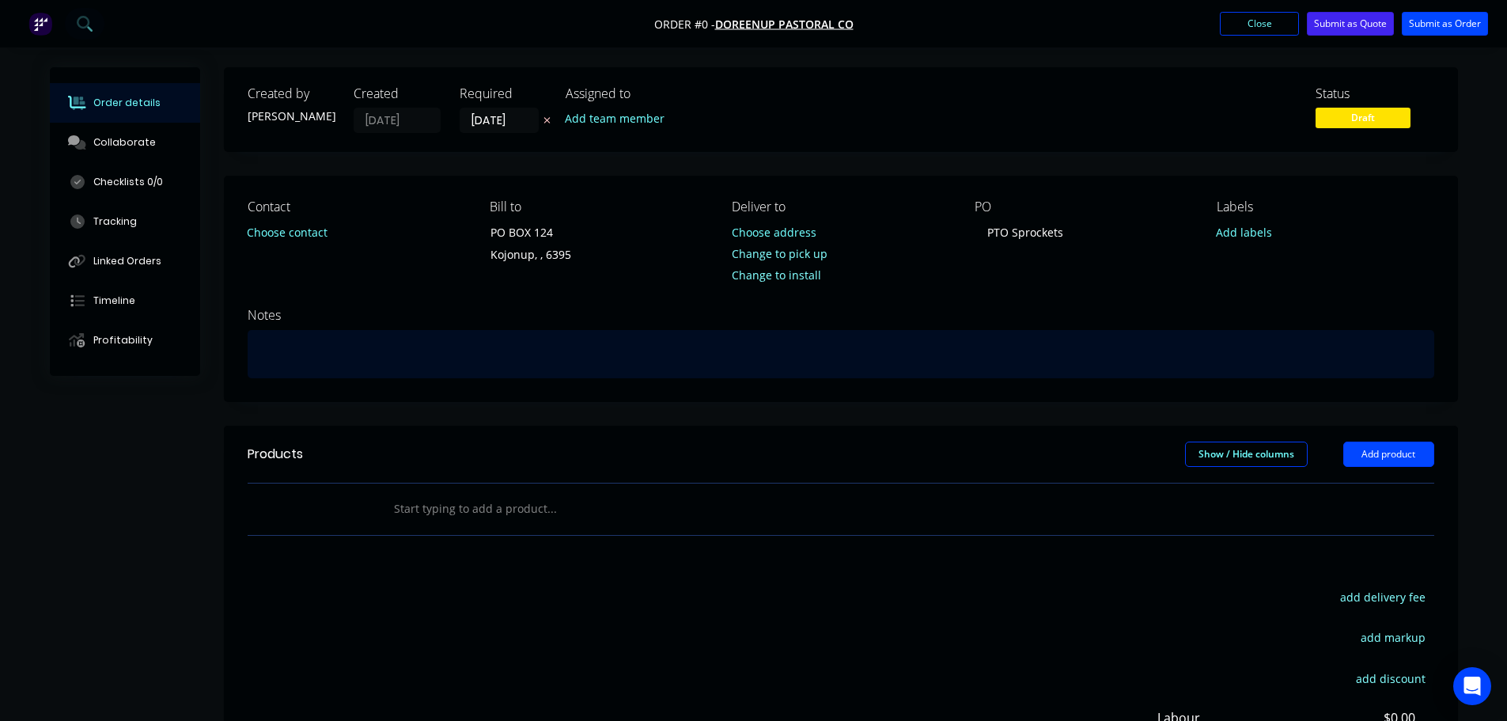
click at [416, 351] on div "Order details Collaborate Checklists 0/0 Tracking Linked Orders Timeline Profit…" at bounding box center [754, 503] width 1440 height 872
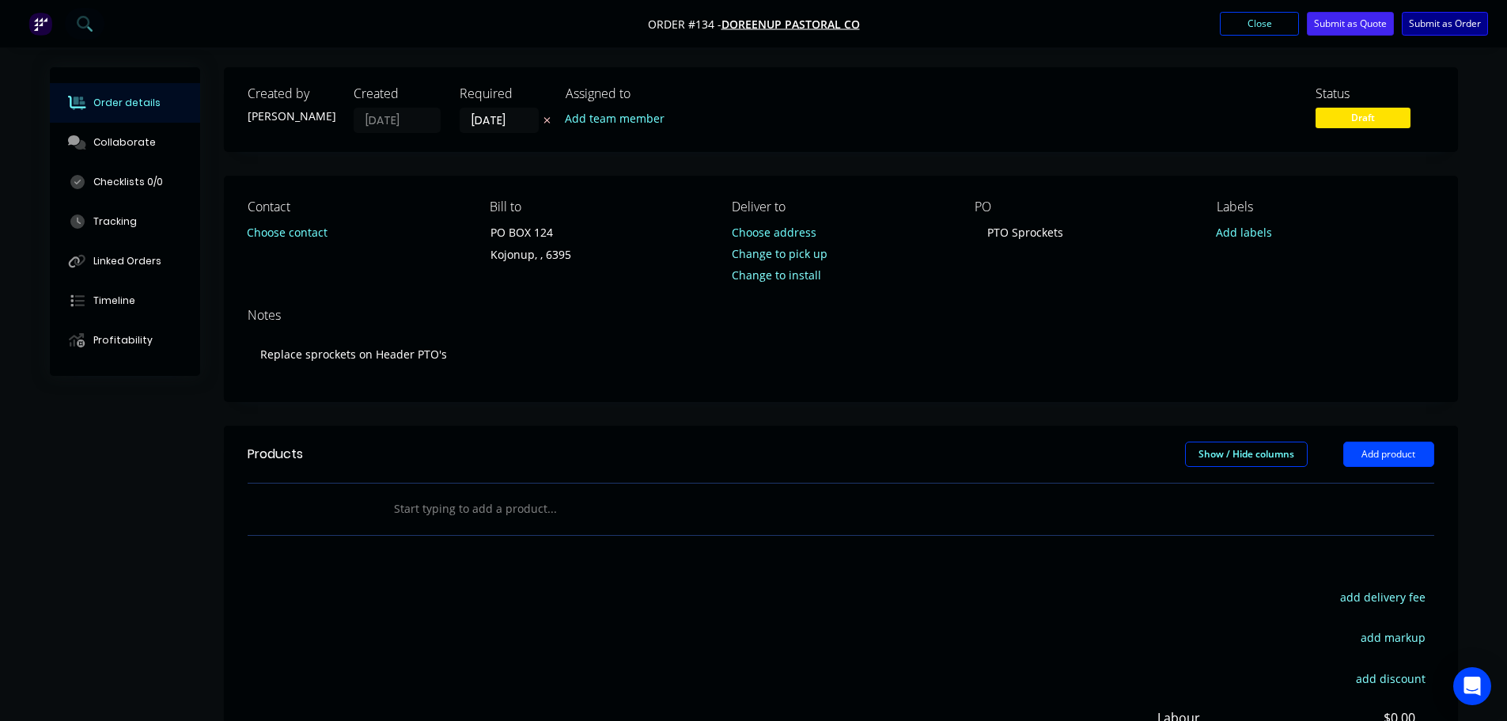
click at [1442, 30] on button "Submit as Order" at bounding box center [1445, 24] width 86 height 24
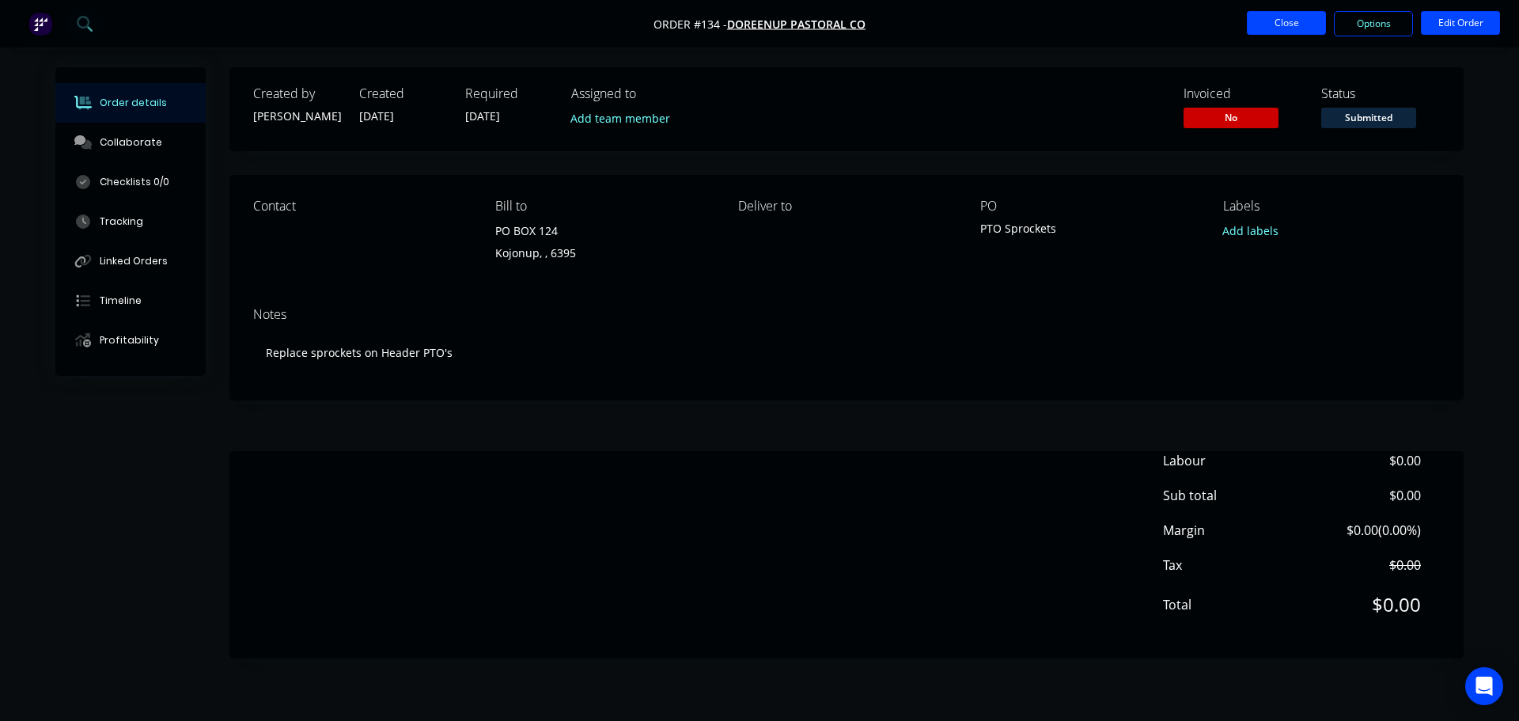
click at [1282, 17] on button "Close" at bounding box center [1286, 23] width 79 height 24
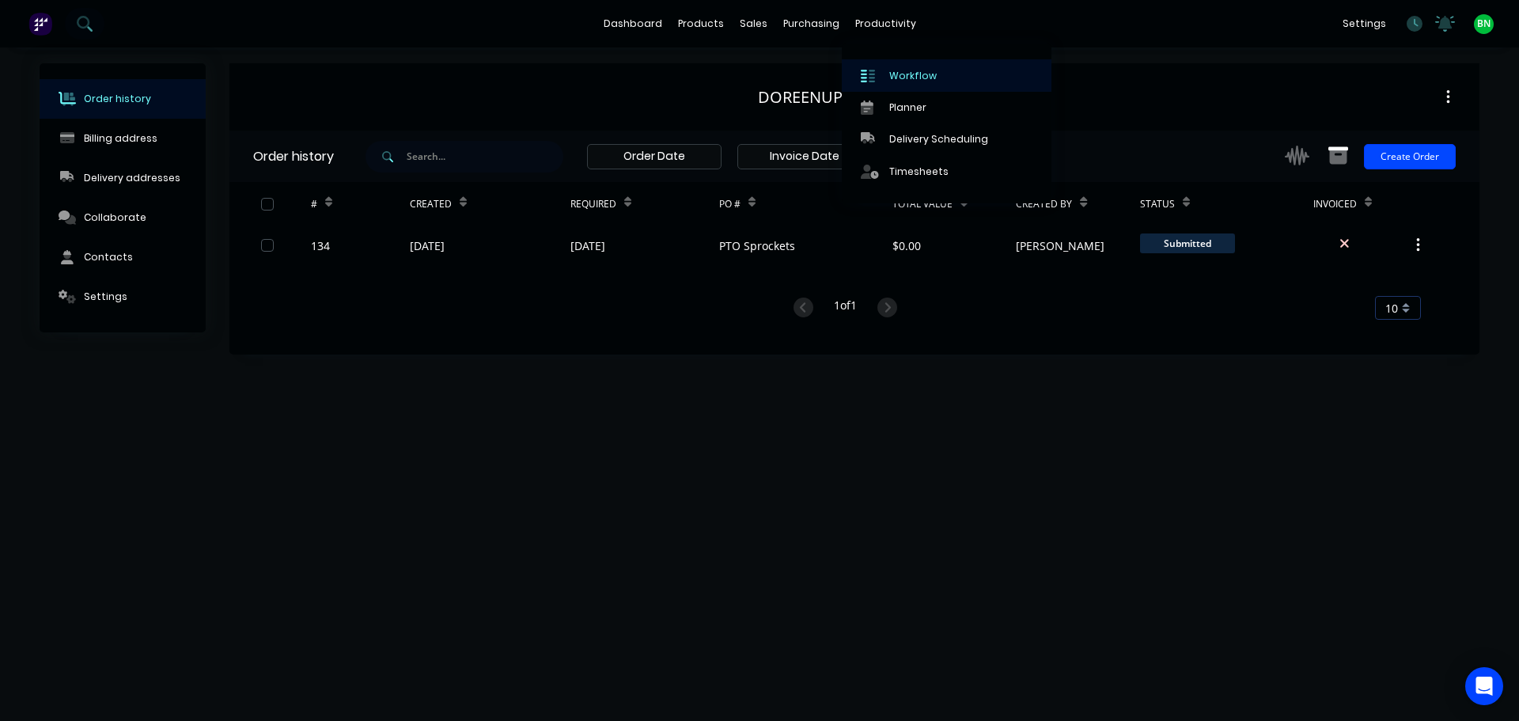
click at [916, 77] on div "Workflow" at bounding box center [912, 76] width 47 height 14
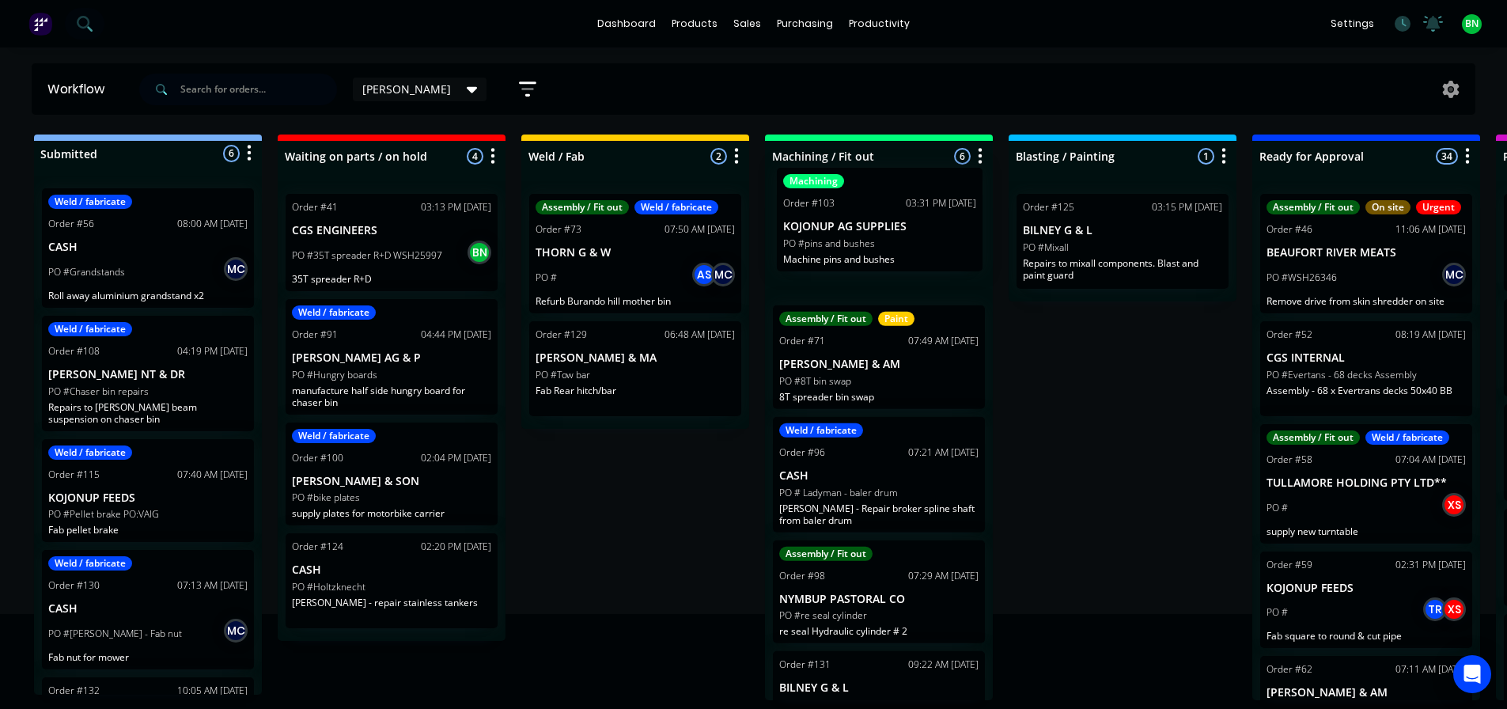
drag, startPoint x: 930, startPoint y: 536, endPoint x: 932, endPoint y: 235, distance: 301.4
click at [932, 235] on div "Assembly / Fit out Paint Order #71 07:49 AM 23/09/25 HARRIS CJ & AM PO #8T bin …" at bounding box center [879, 440] width 228 height 519
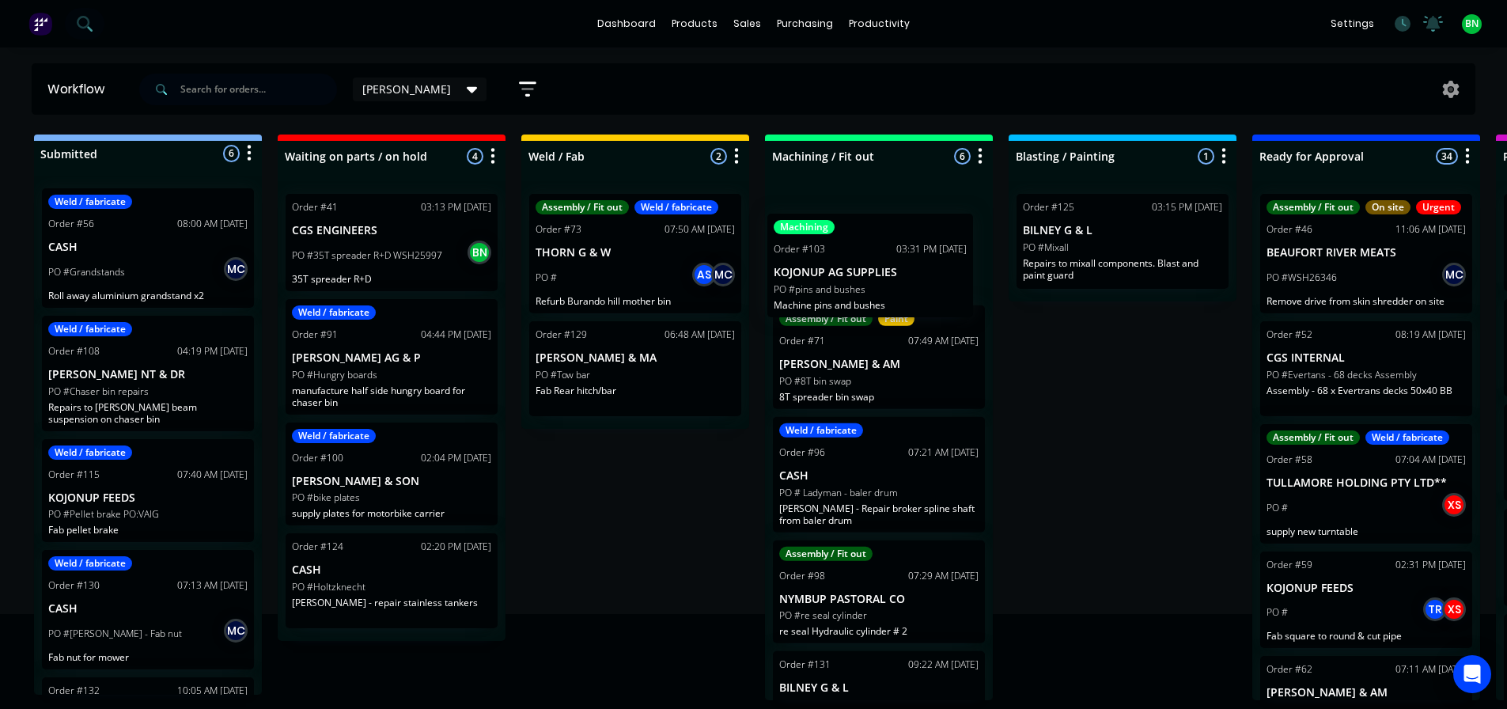
drag, startPoint x: 933, startPoint y: 614, endPoint x: 925, endPoint y: 261, distance: 352.9
click at [925, 261] on div "Assembly / Fit out Paint Order #71 07:49 AM 23/09/25 HARRIS CJ & AM PO #8T bin …" at bounding box center [879, 440] width 228 height 519
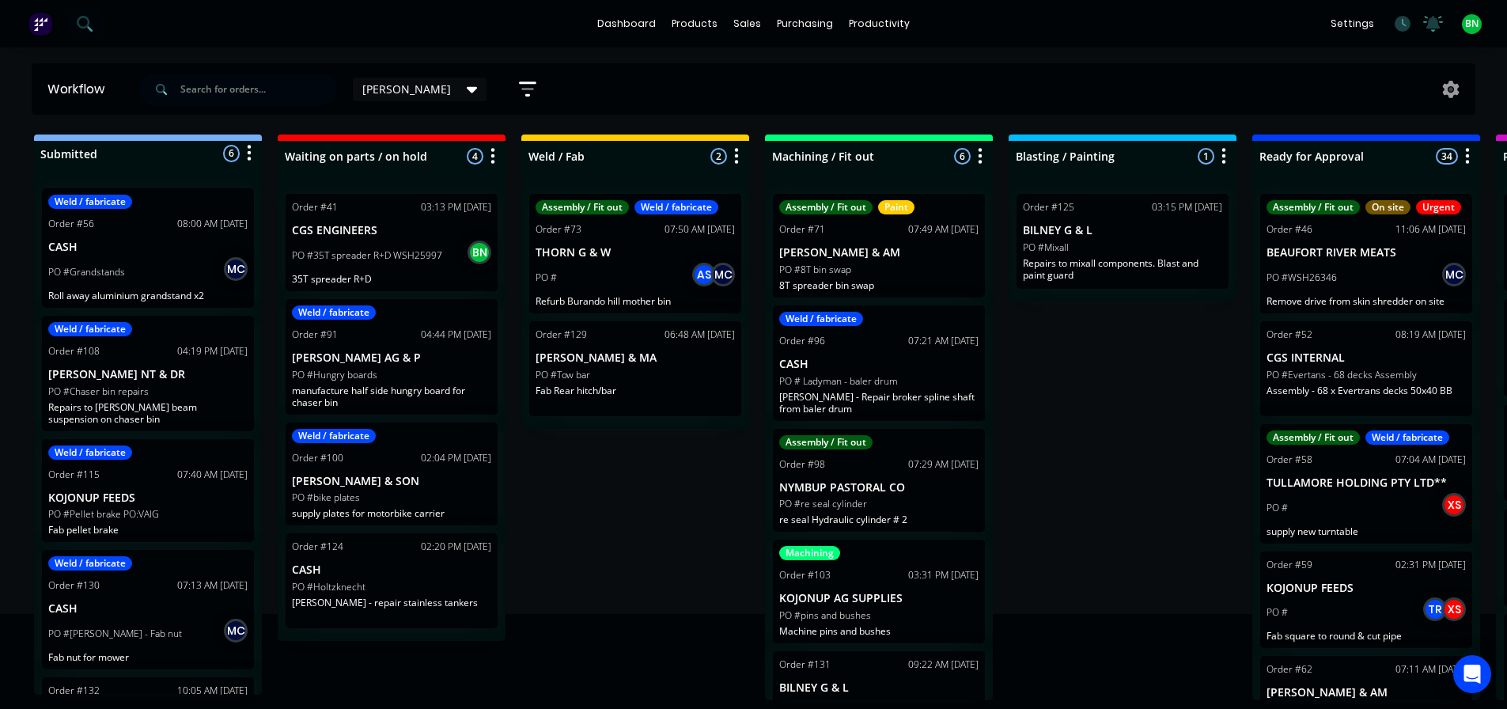
click at [982, 151] on icon "button" at bounding box center [980, 156] width 5 height 20
click at [887, 266] on button "Sort By" at bounding box center [910, 268] width 158 height 26
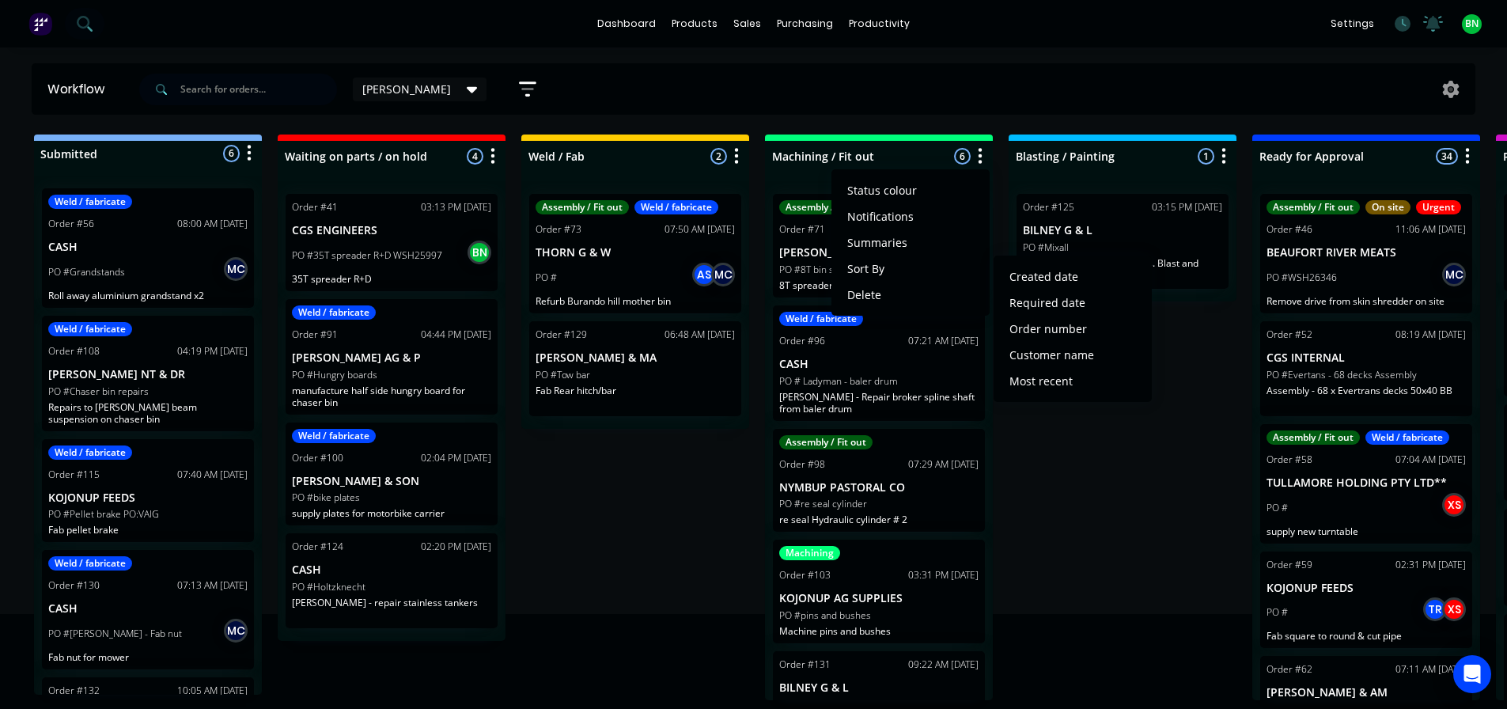
click at [1096, 477] on div "Submitted 6 Status colour #273444 hex #273444 Save Cancel Summaries Total order…" at bounding box center [1192, 417] width 2409 height 566
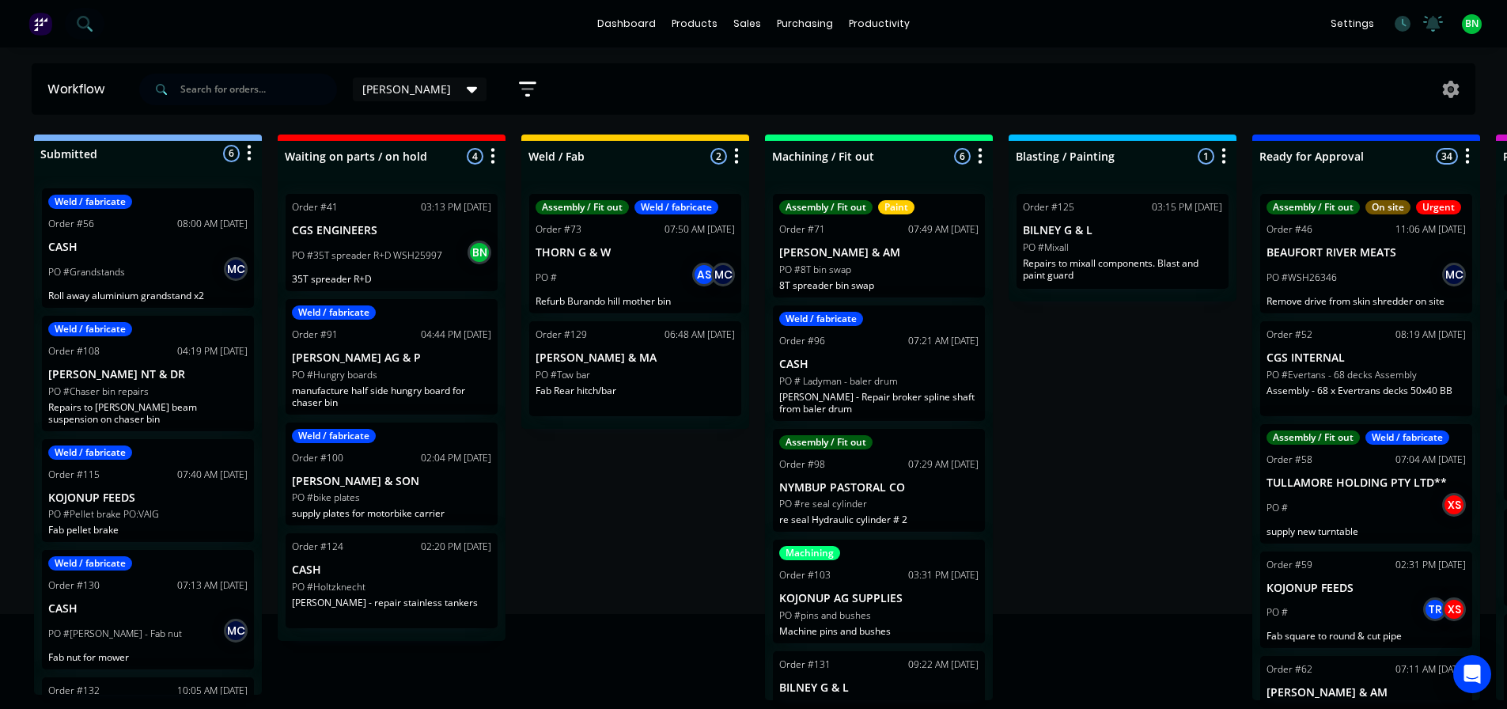
click at [1106, 448] on div "Submitted 6 Status colour #273444 hex #273444 Save Cancel Summaries Total order…" at bounding box center [1192, 417] width 2409 height 566
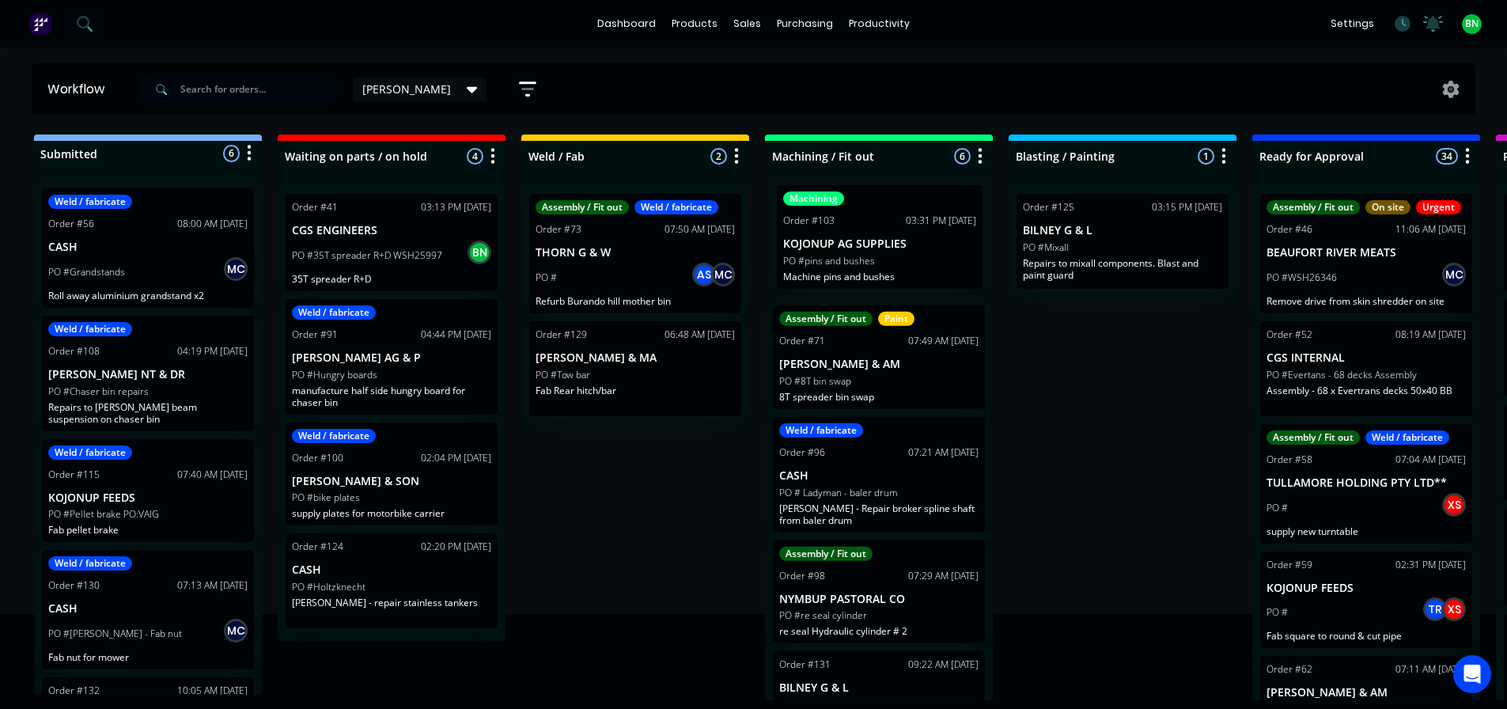
drag, startPoint x: 895, startPoint y: 611, endPoint x: 899, endPoint y: 238, distance: 372.6
click at [899, 238] on div "Assembly / Fit out Paint Order #71 07:49 AM 23/09/25 HARRIS CJ & AM PO #8T bin …" at bounding box center [879, 440] width 228 height 519
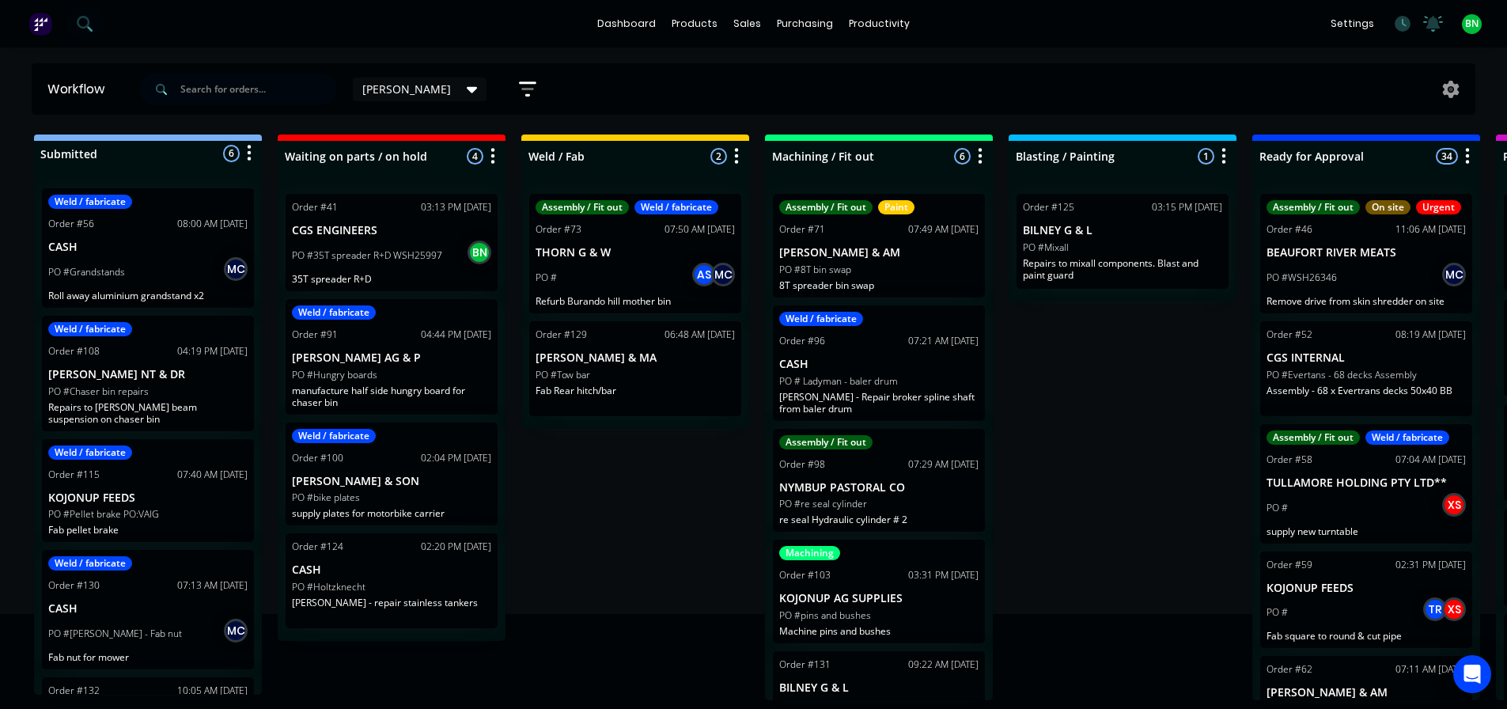
click at [1049, 417] on div "Submitted 6 Status colour #273444 hex #273444 Save Cancel Summaries Total order…" at bounding box center [1192, 417] width 2409 height 566
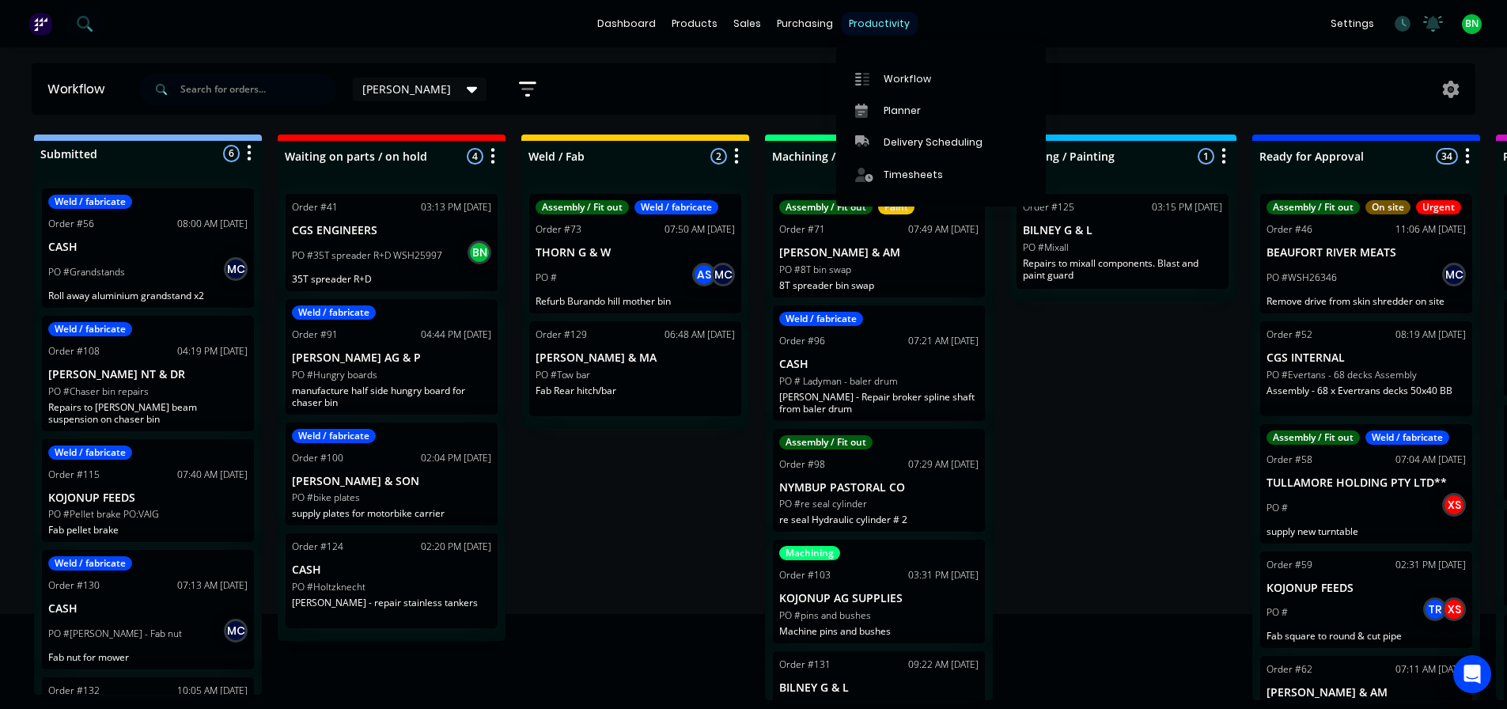
click at [872, 27] on div "productivity" at bounding box center [879, 24] width 77 height 24
click at [902, 105] on div "Planner" at bounding box center [902, 111] width 37 height 14
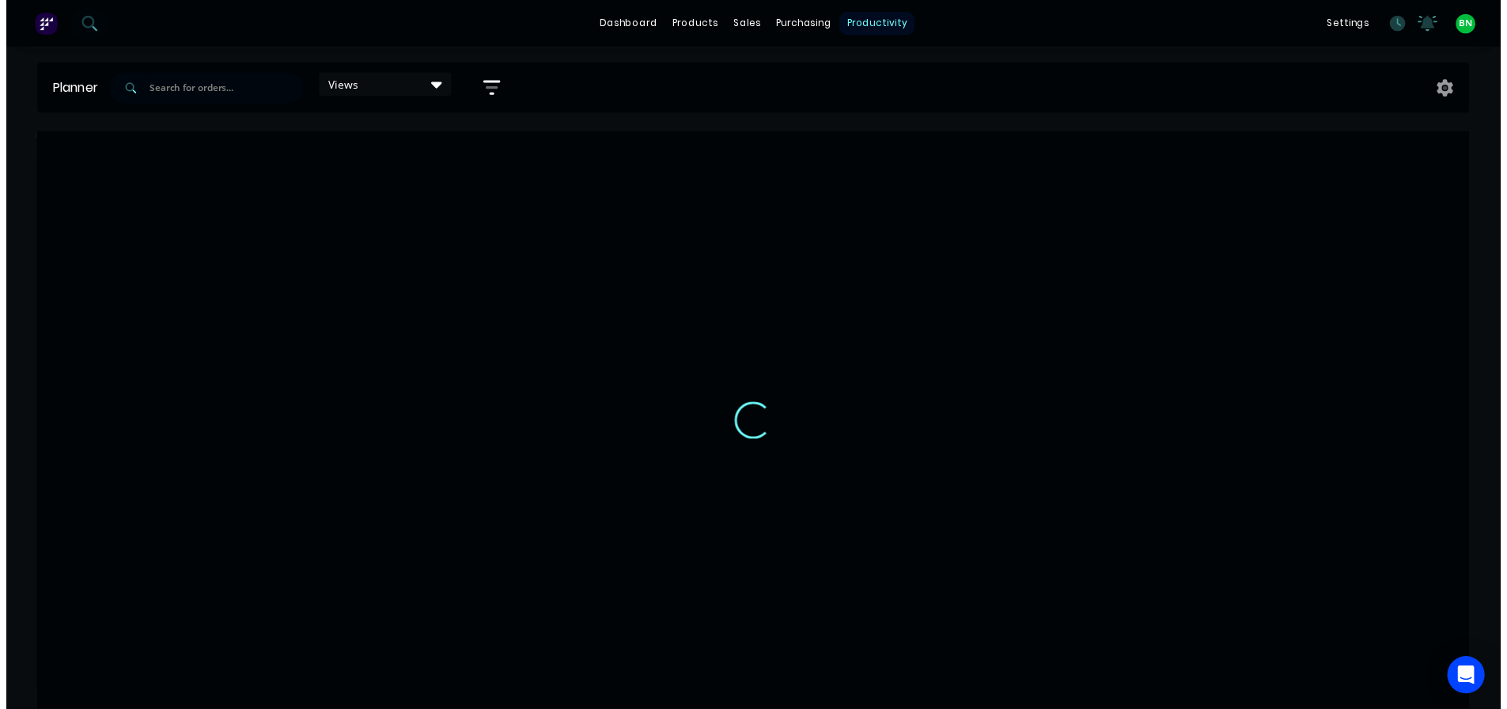
scroll to position [0, 760]
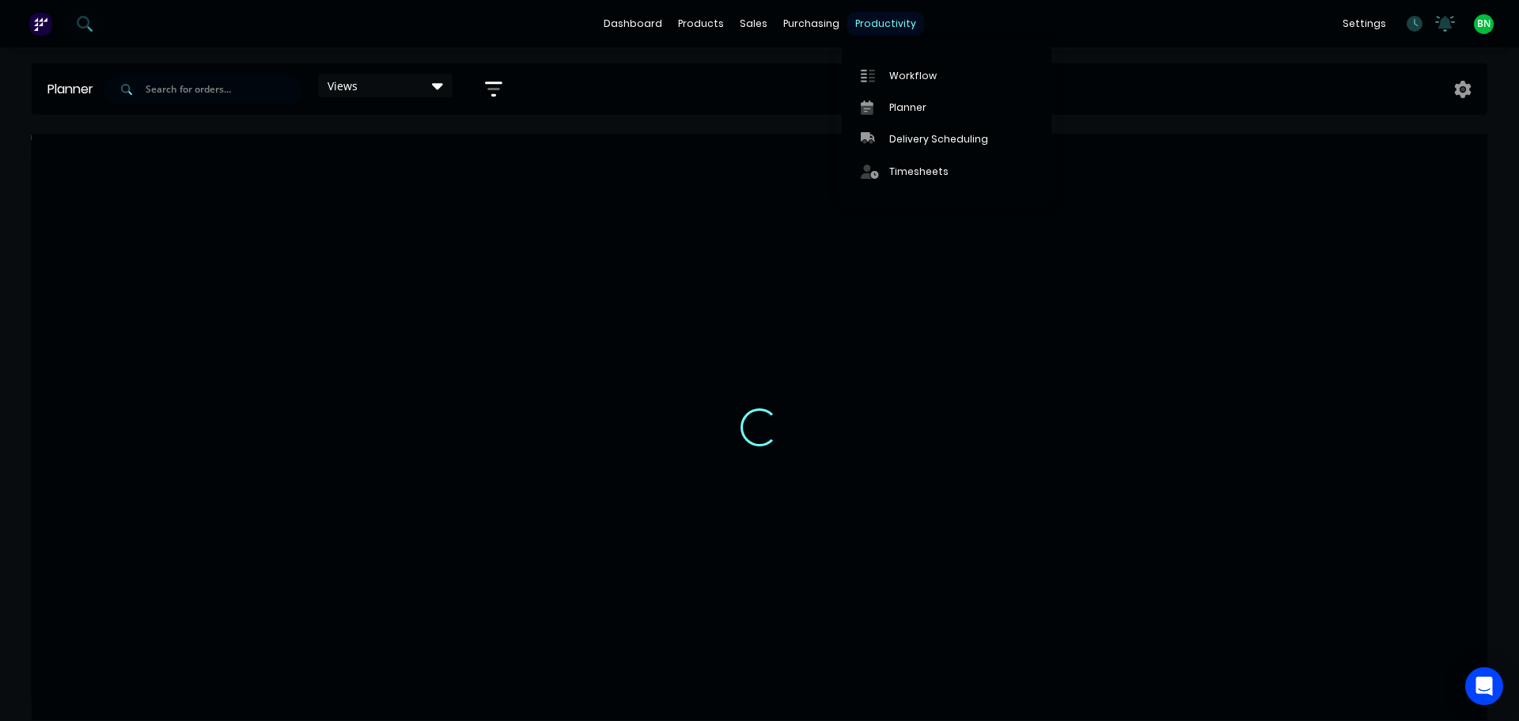
click at [859, 25] on div "productivity" at bounding box center [885, 24] width 77 height 24
click at [903, 76] on div "Workflow" at bounding box center [912, 76] width 47 height 14
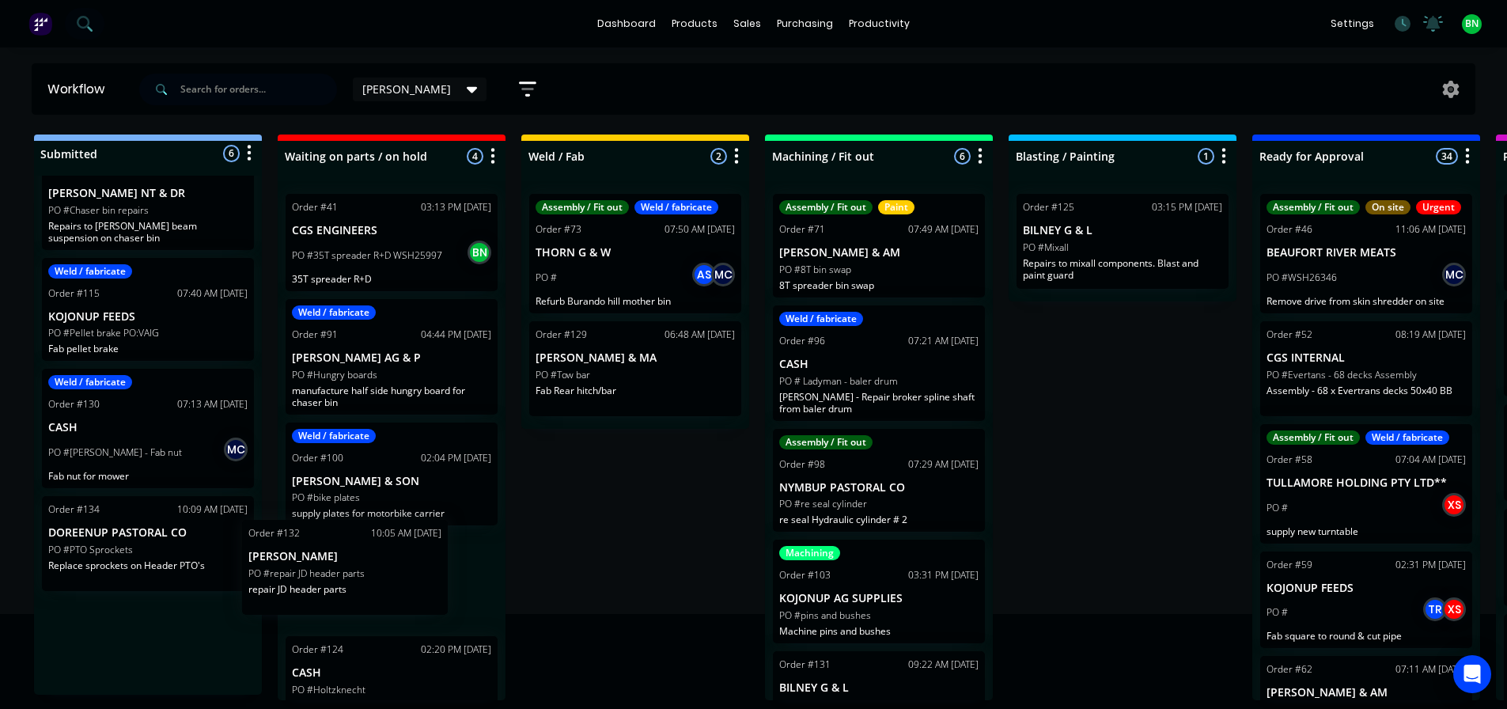
scroll to position [3, 0]
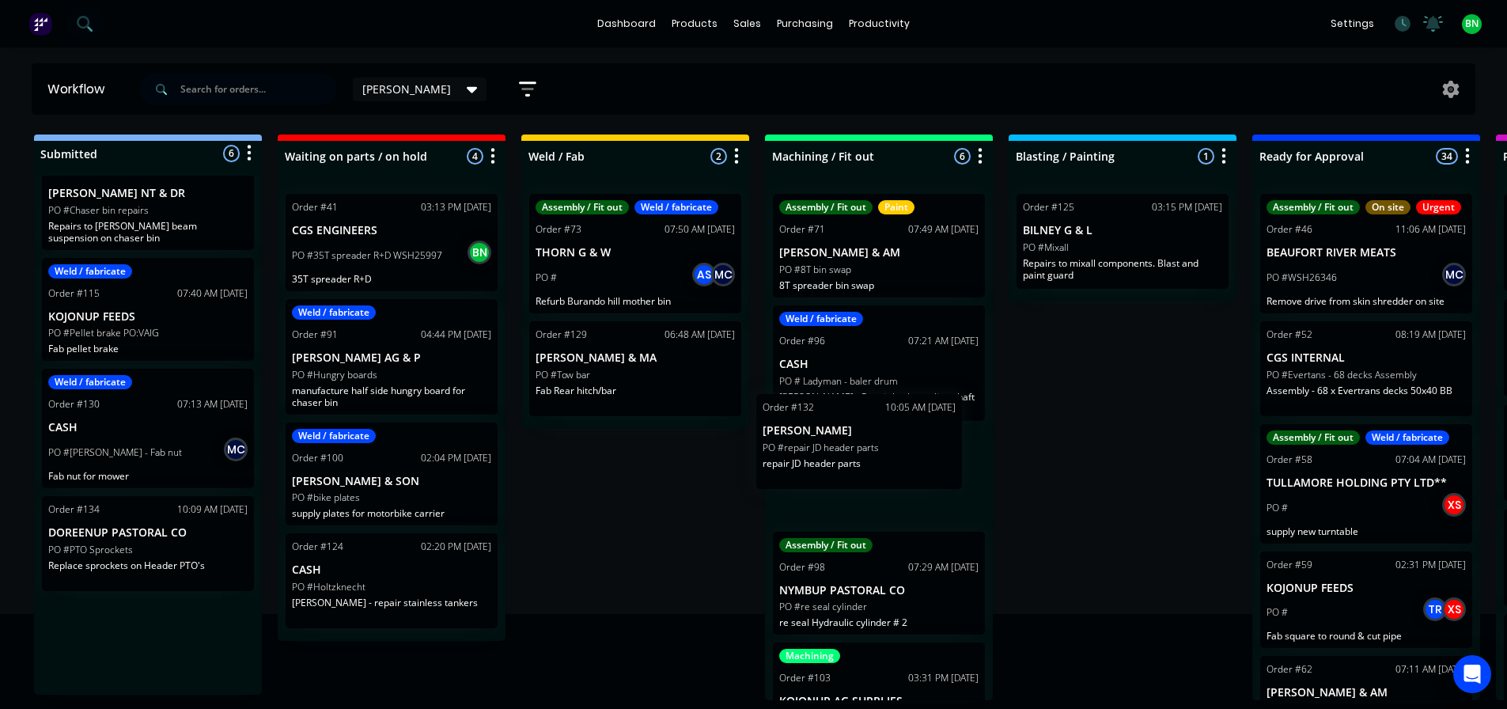
drag, startPoint x: 171, startPoint y: 538, endPoint x: 906, endPoint y: 435, distance: 742.0
click at [906, 435] on div "Submitted 6 Status colour #273444 hex #273444 Save Cancel Summaries Total order…" at bounding box center [1192, 417] width 2409 height 566
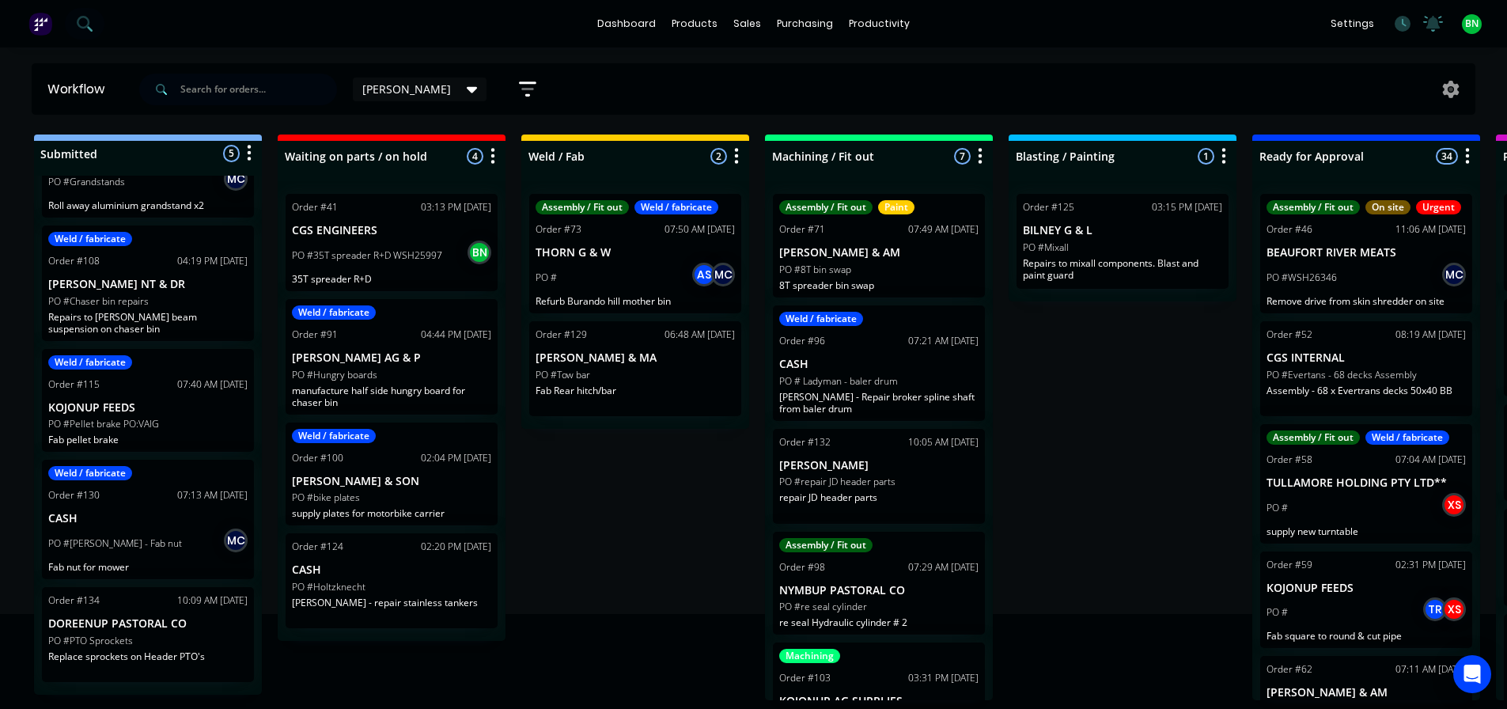
scroll to position [78, 0]
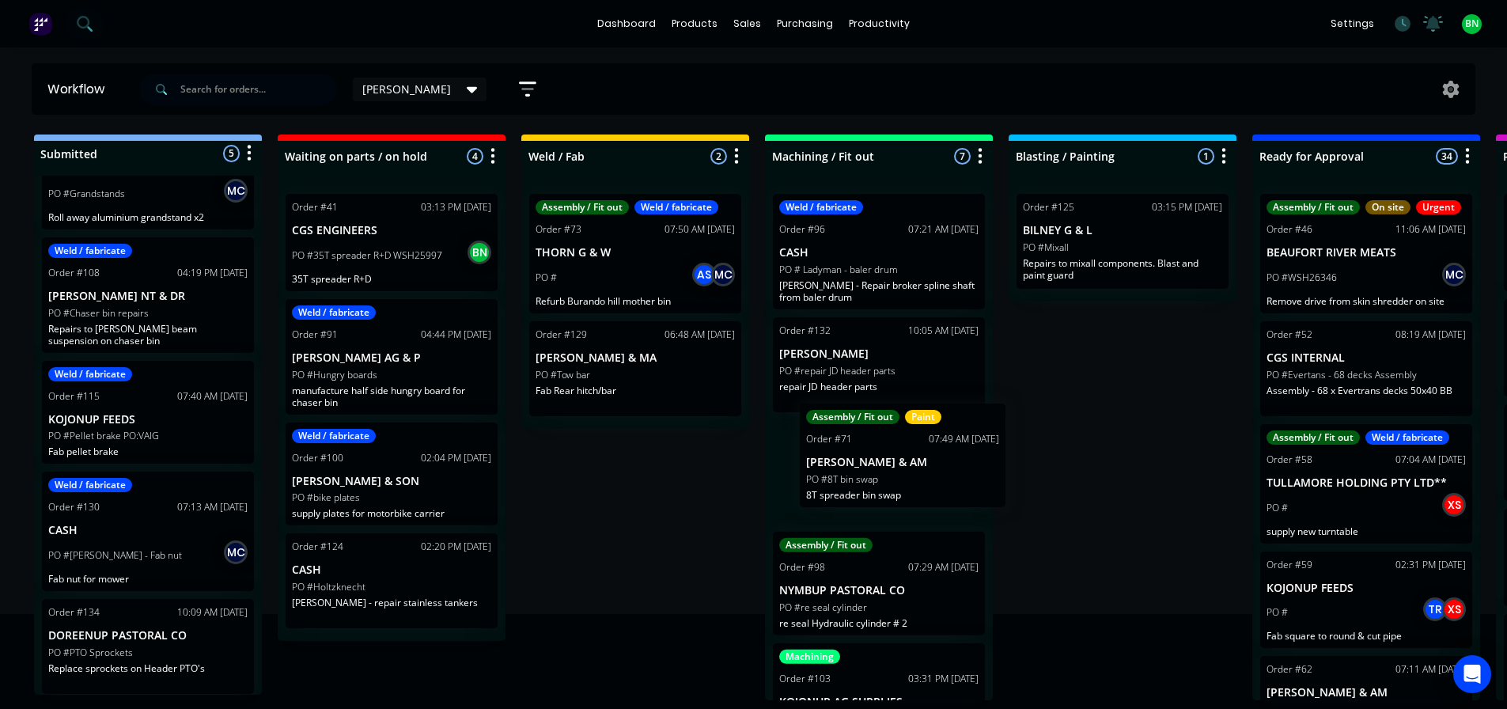
drag, startPoint x: 890, startPoint y: 261, endPoint x: 912, endPoint y: 493, distance: 232.8
click at [916, 490] on div "Assembly / Fit out Paint Order #71 07:49 AM 23/09/25 HARRIS CJ & AM PO #8T bin …" at bounding box center [879, 440] width 228 height 519
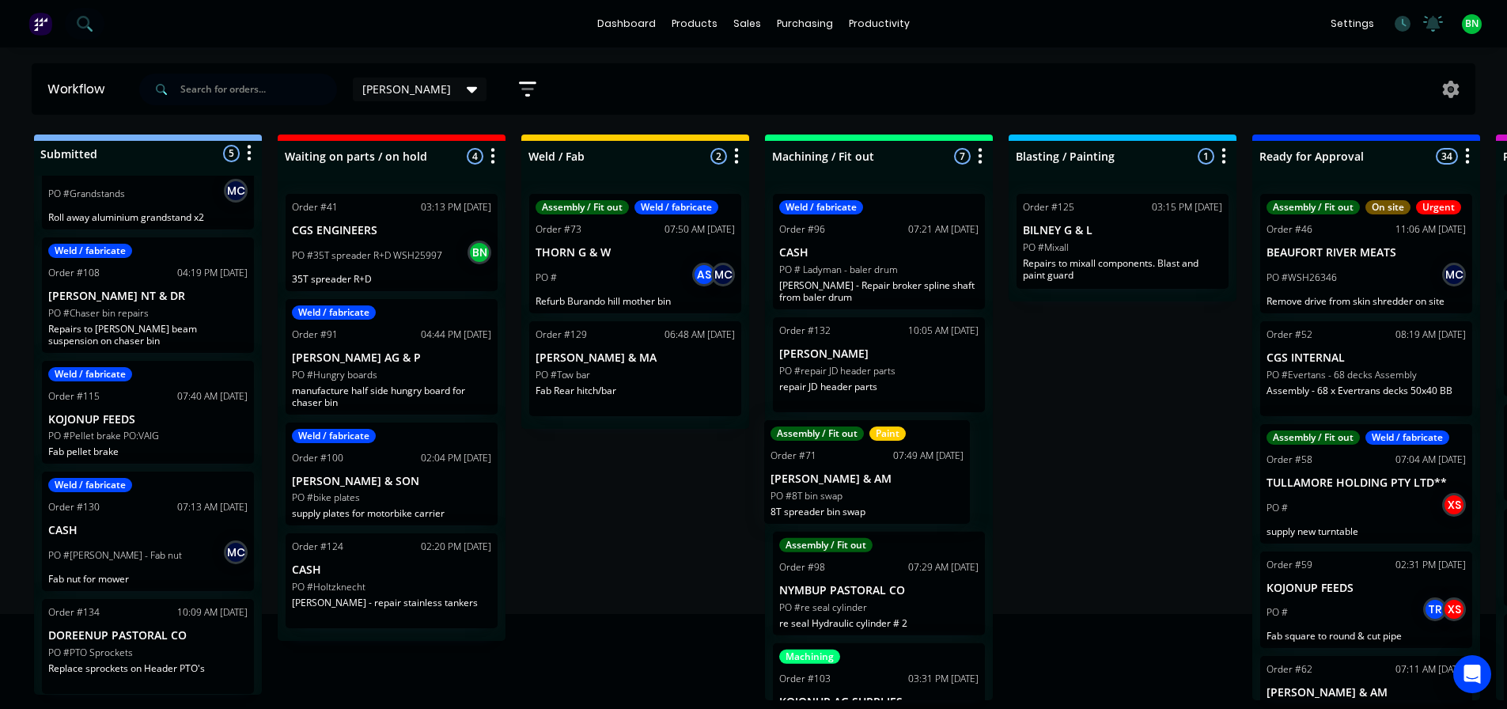
drag, startPoint x: 904, startPoint y: 317, endPoint x: 892, endPoint y: 527, distance: 210.0
click at [892, 527] on div "Assembly / Fit out Paint Order #71 07:49 AM 23/09/25 HARRIS CJ & AM PO #8T bin …" at bounding box center [879, 440] width 228 height 519
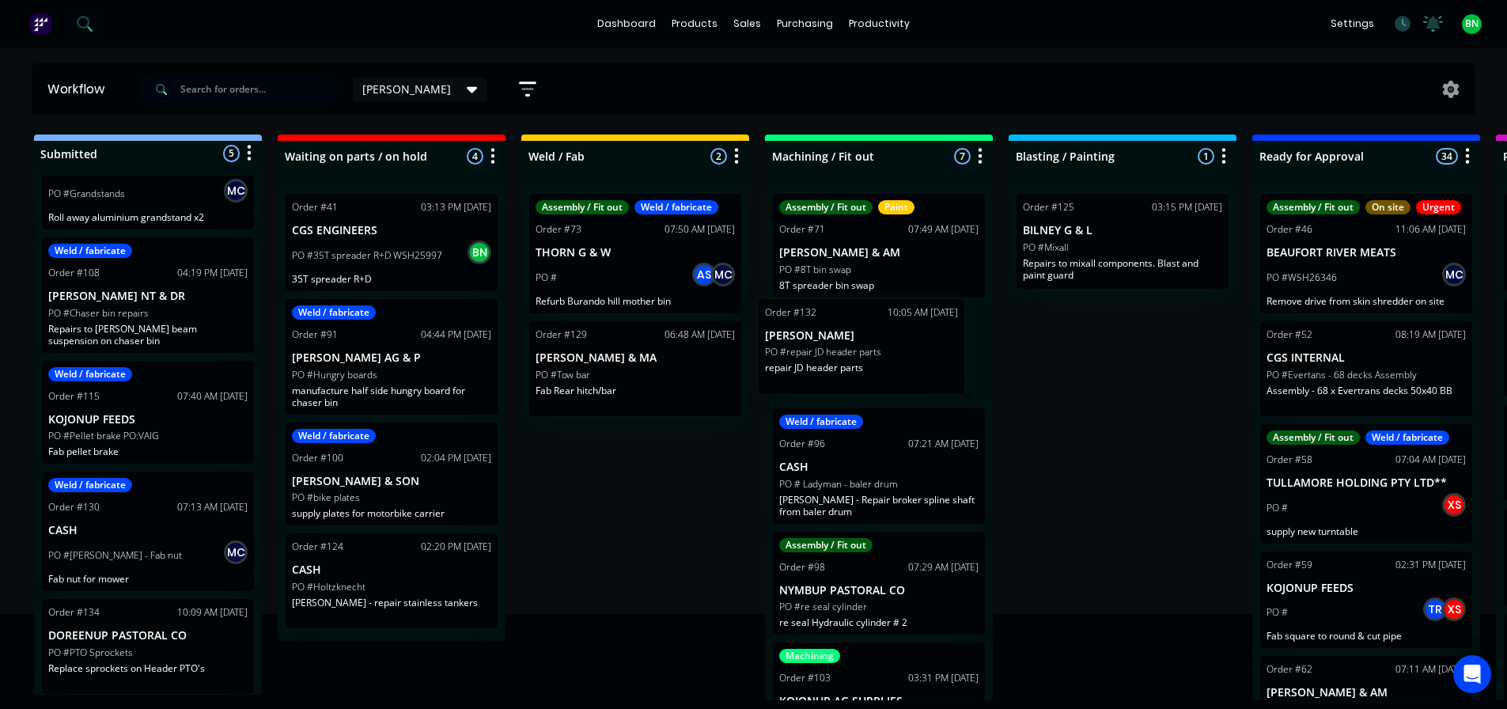
drag, startPoint x: 903, startPoint y: 478, endPoint x: 885, endPoint y: 365, distance: 114.6
click at [888, 344] on div "Assembly / Fit out Paint Order #71 07:49 AM 23/09/25 HARRIS CJ & AM PO #8T bin …" at bounding box center [879, 440] width 228 height 519
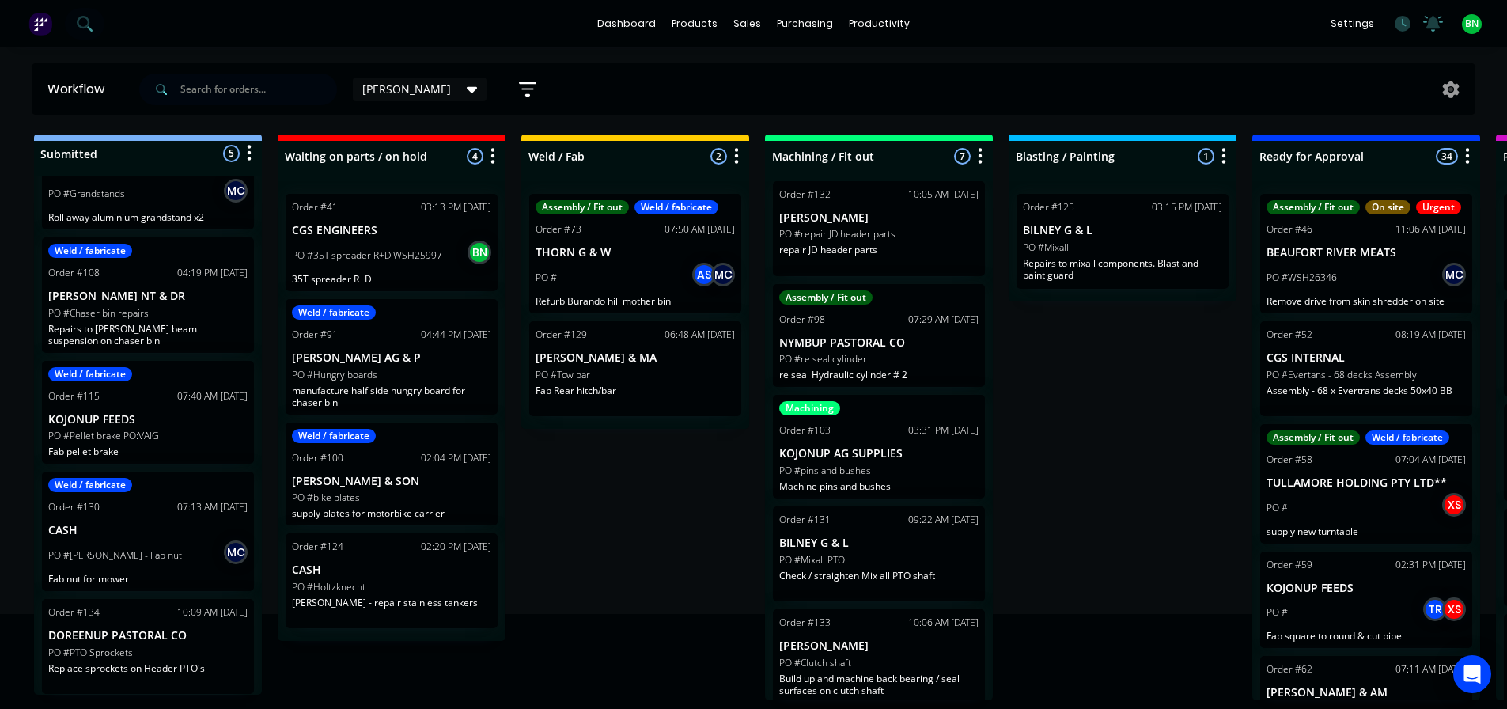
scroll to position [252, 0]
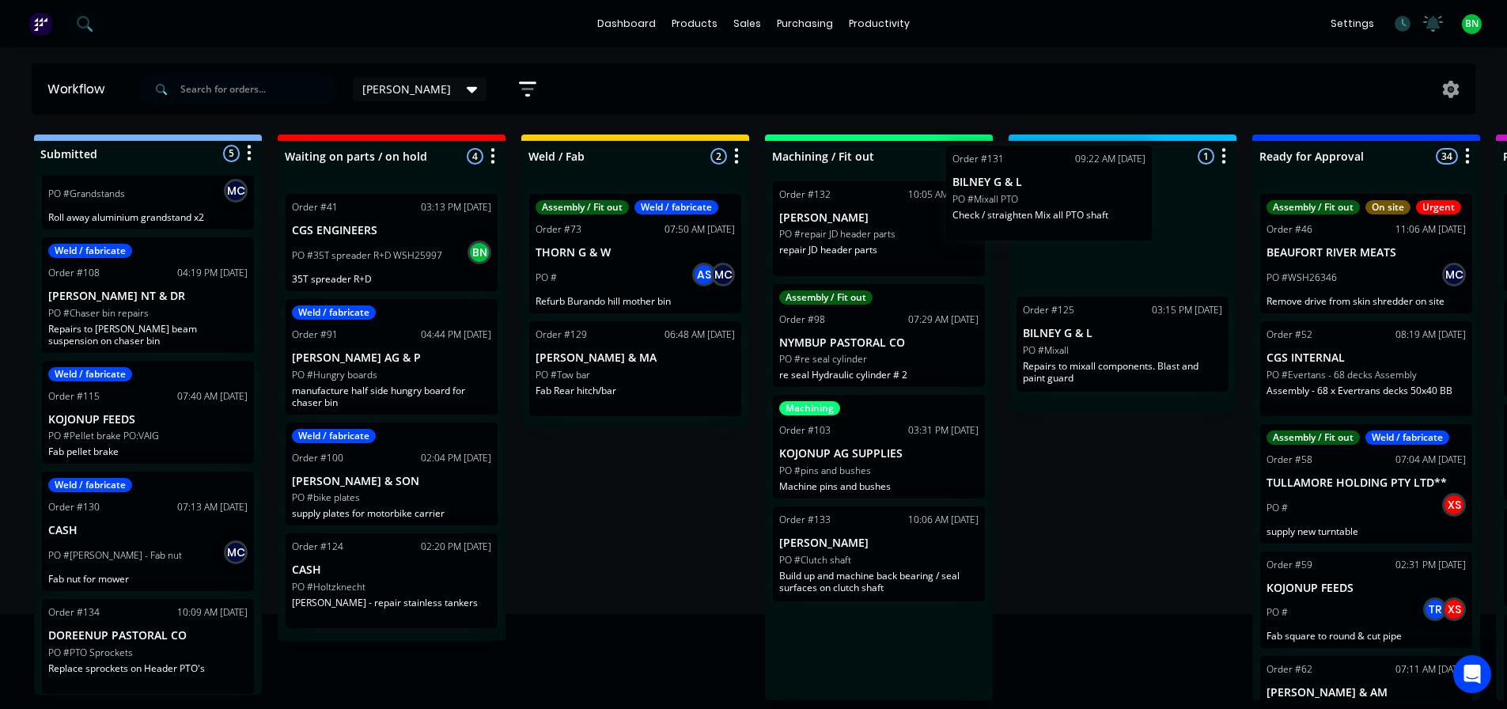
drag, startPoint x: 907, startPoint y: 547, endPoint x: 1097, endPoint y: 199, distance: 396.8
click at [1097, 199] on div "Submitted 5 Status colour #273444 hex #273444 Save Cancel Summaries Total order…" at bounding box center [1192, 417] width 2409 height 566
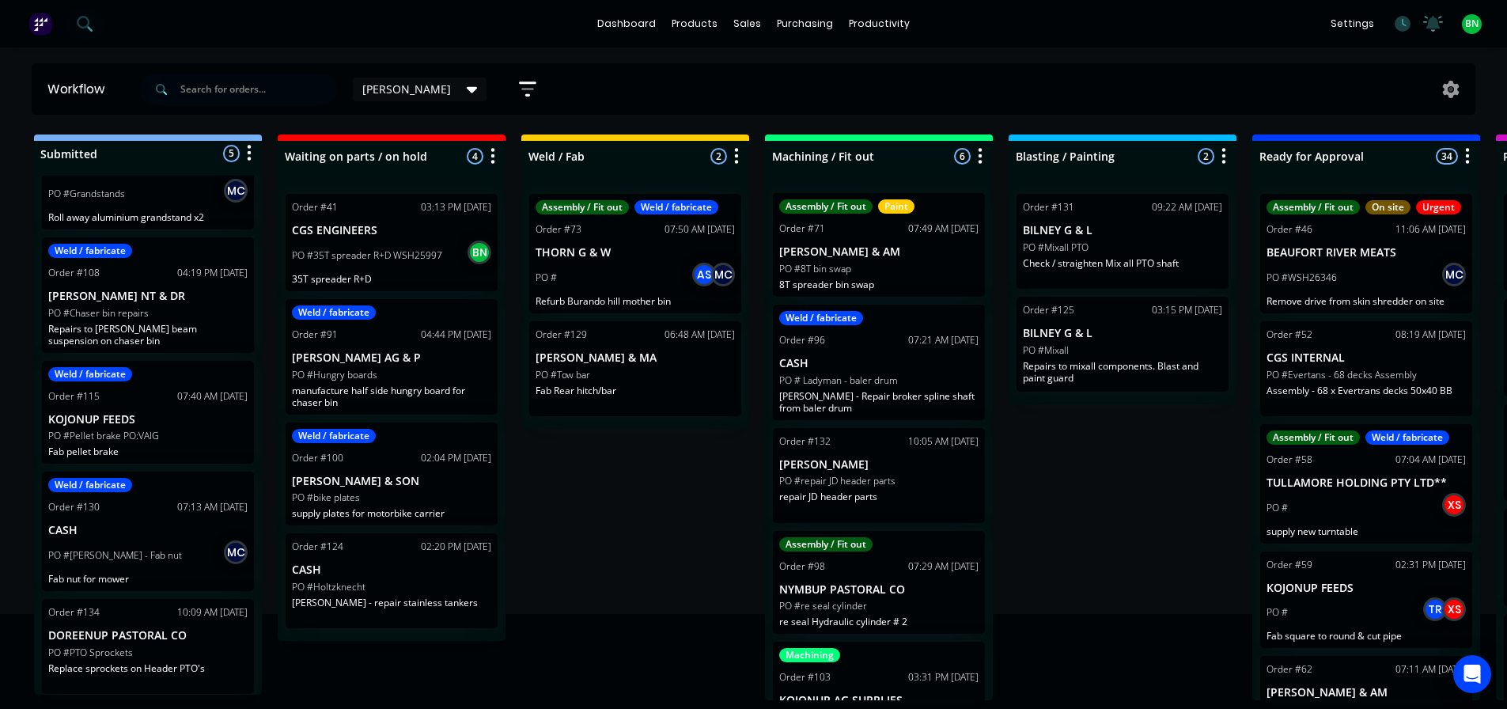
scroll to position [0, 0]
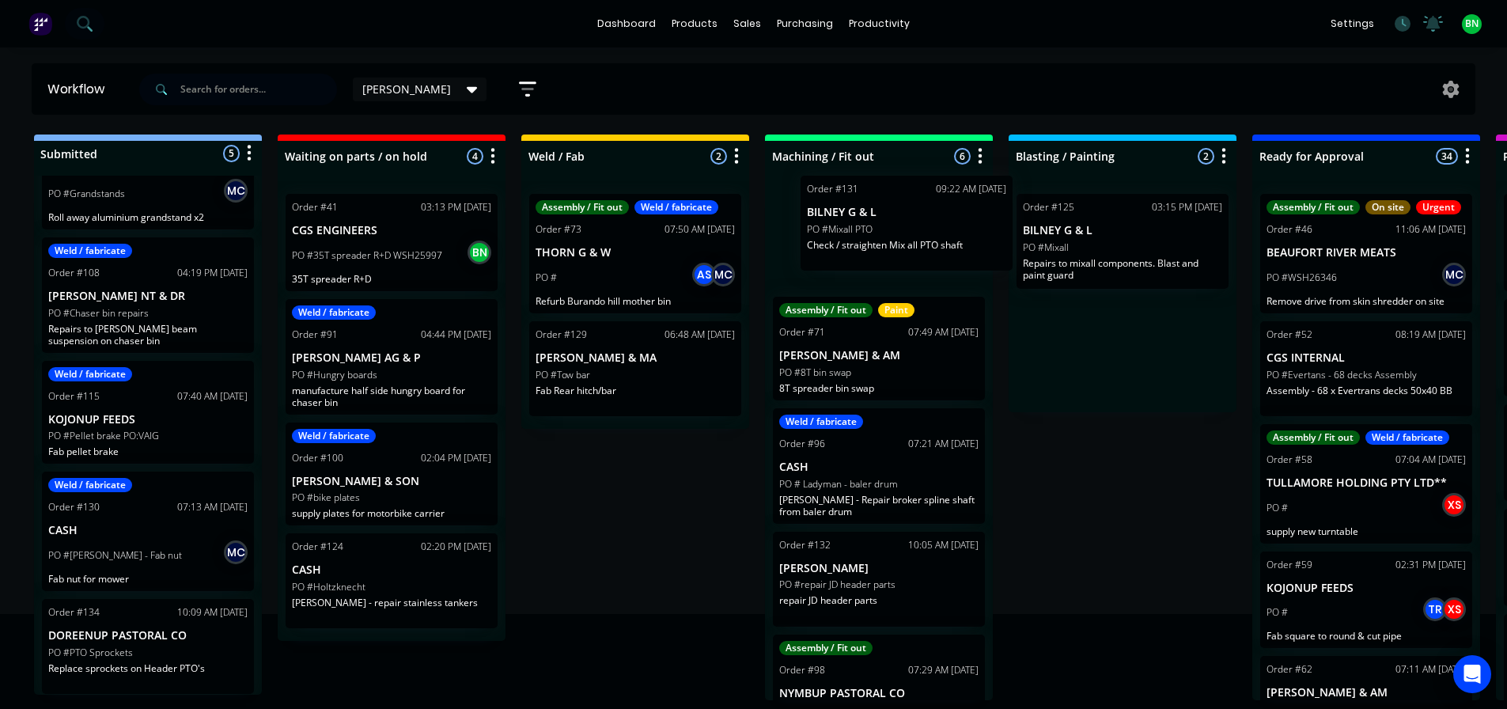
drag, startPoint x: 1112, startPoint y: 242, endPoint x: 859, endPoint y: 229, distance: 253.4
click at [858, 226] on div "Submitted 5 Status colour #273444 hex #273444 Save Cancel Summaries Total order…" at bounding box center [1192, 417] width 2409 height 566
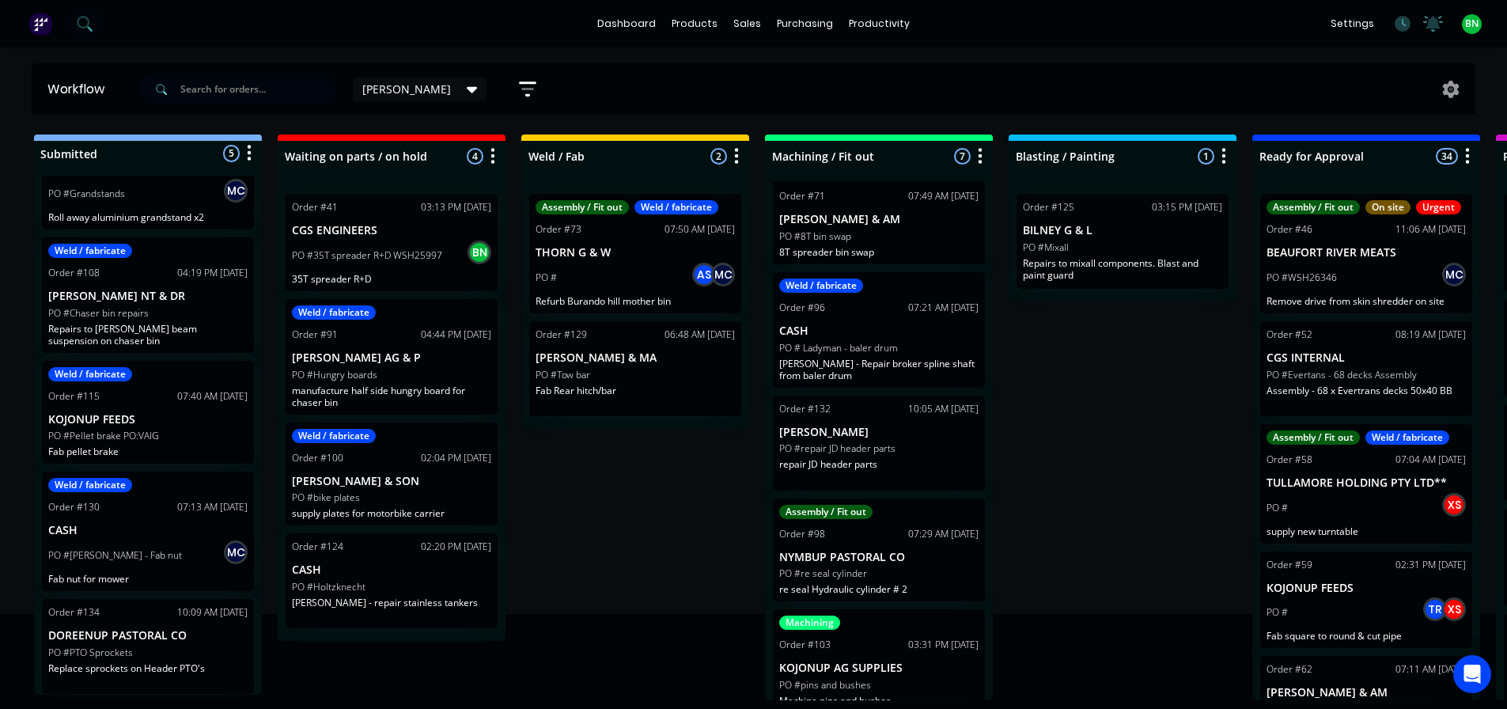
scroll to position [252, 0]
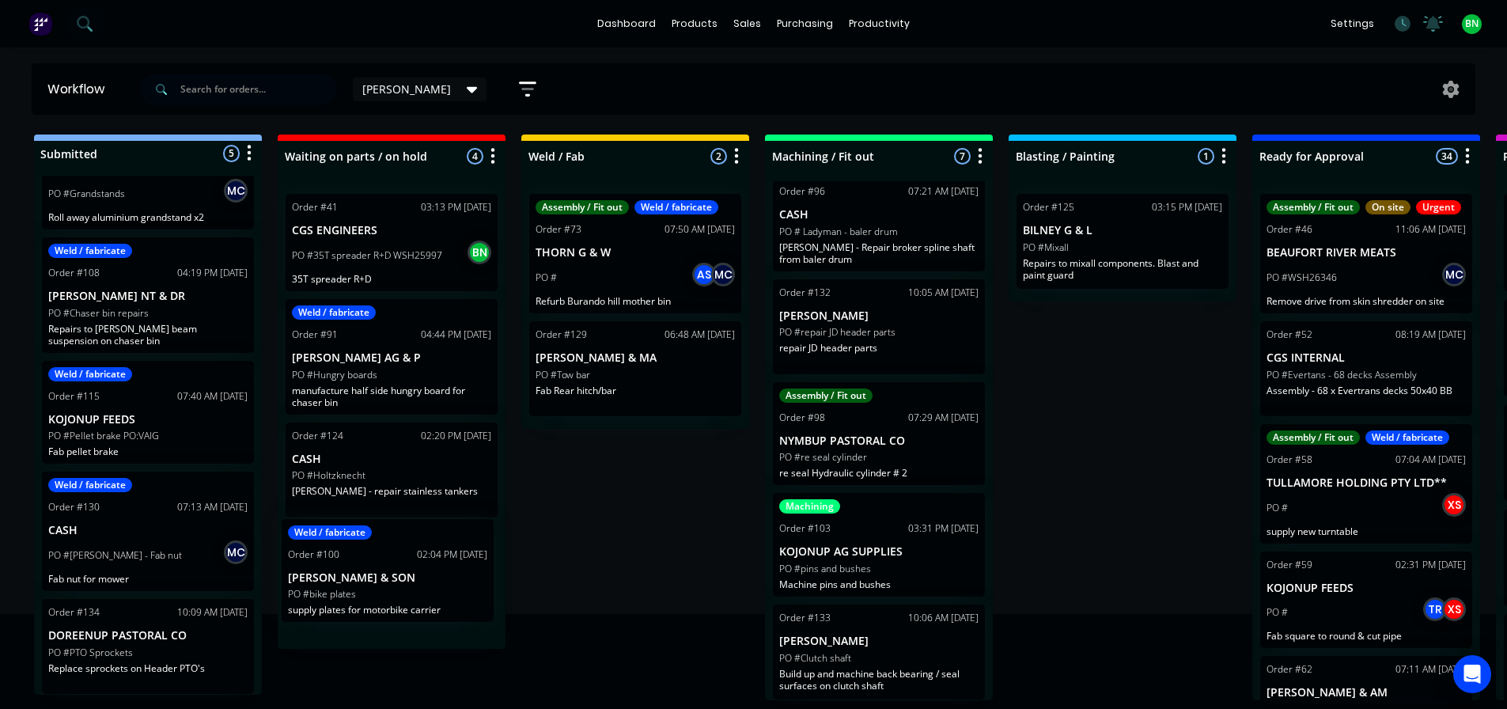
drag, startPoint x: 402, startPoint y: 482, endPoint x: 399, endPoint y: 589, distance: 107.6
click at [399, 589] on div "Order #41 03:13 PM 12/09/25 CGS ENGINEERS PO #35T spreader R+D WSH25997 BN 35T …" at bounding box center [392, 414] width 228 height 467
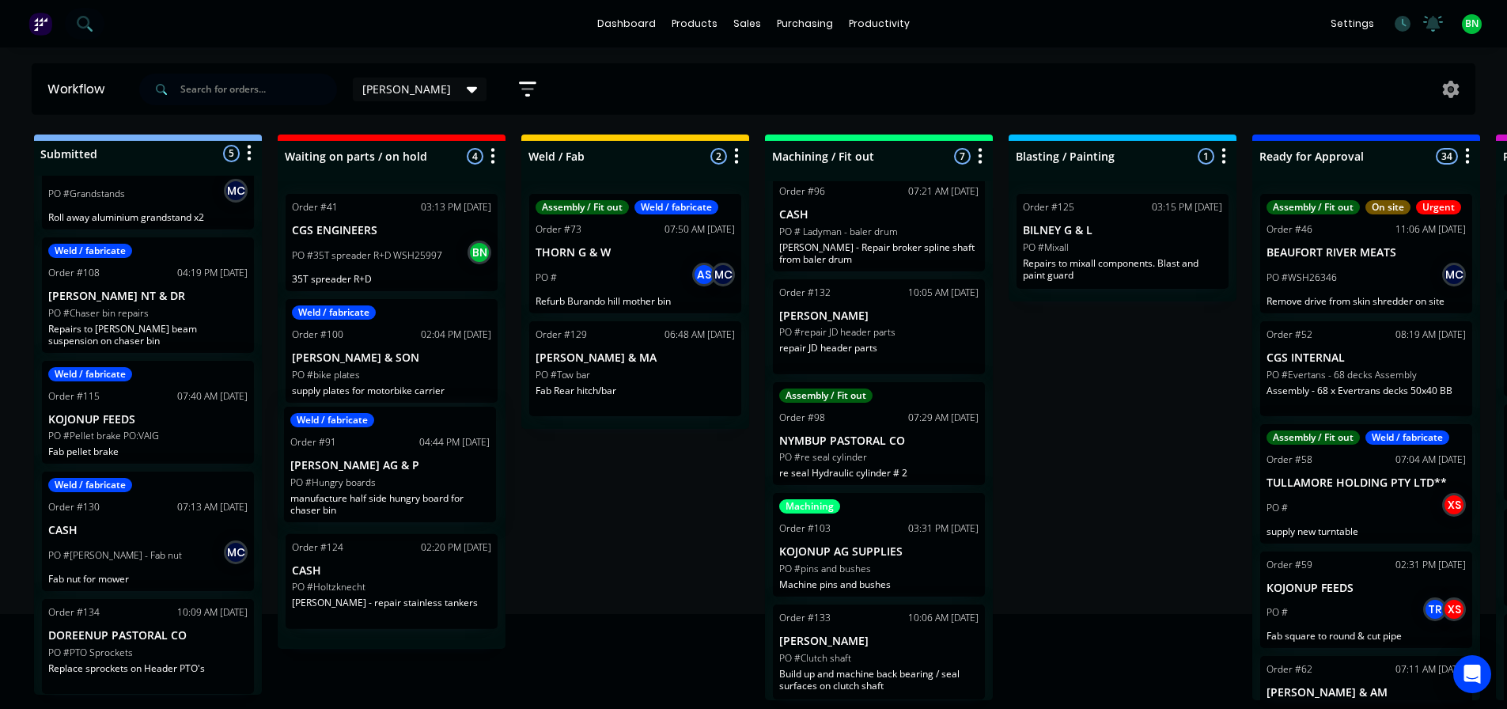
drag, startPoint x: 408, startPoint y: 378, endPoint x: 411, endPoint y: 504, distance: 125.8
click at [411, 504] on div "Order #41 03:13 PM 12/09/25 CGS ENGINEERS PO #35T spreader R+D WSH25997 BN 35T …" at bounding box center [392, 414] width 228 height 467
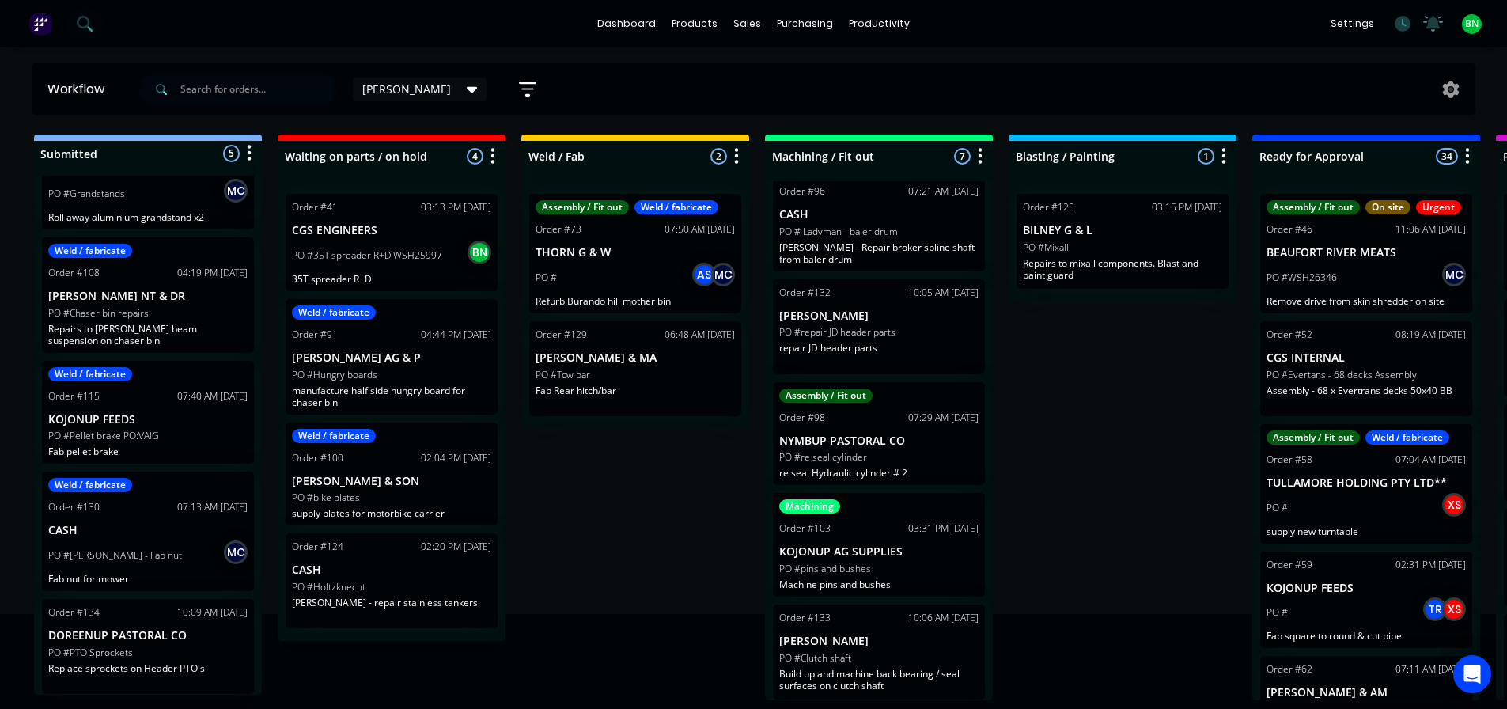
click at [616, 516] on div "Submitted 5 Status colour #273444 hex #273444 Save Cancel Summaries Total order…" at bounding box center [1192, 417] width 2409 height 566
click at [1112, 477] on div "Submitted 5 Status colour #273444 hex #273444 Save Cancel Summaries Total order…" at bounding box center [1192, 417] width 2409 height 566
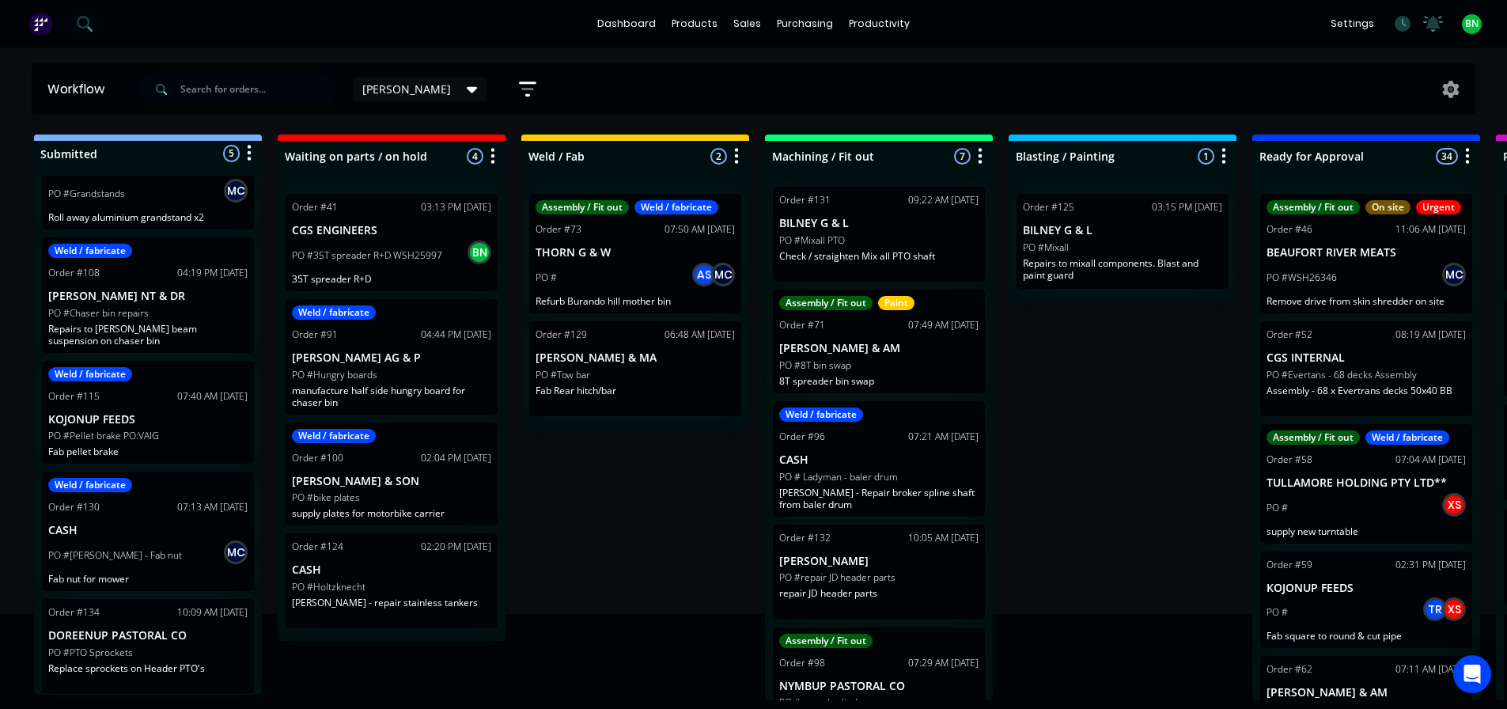
scroll to position [0, 0]
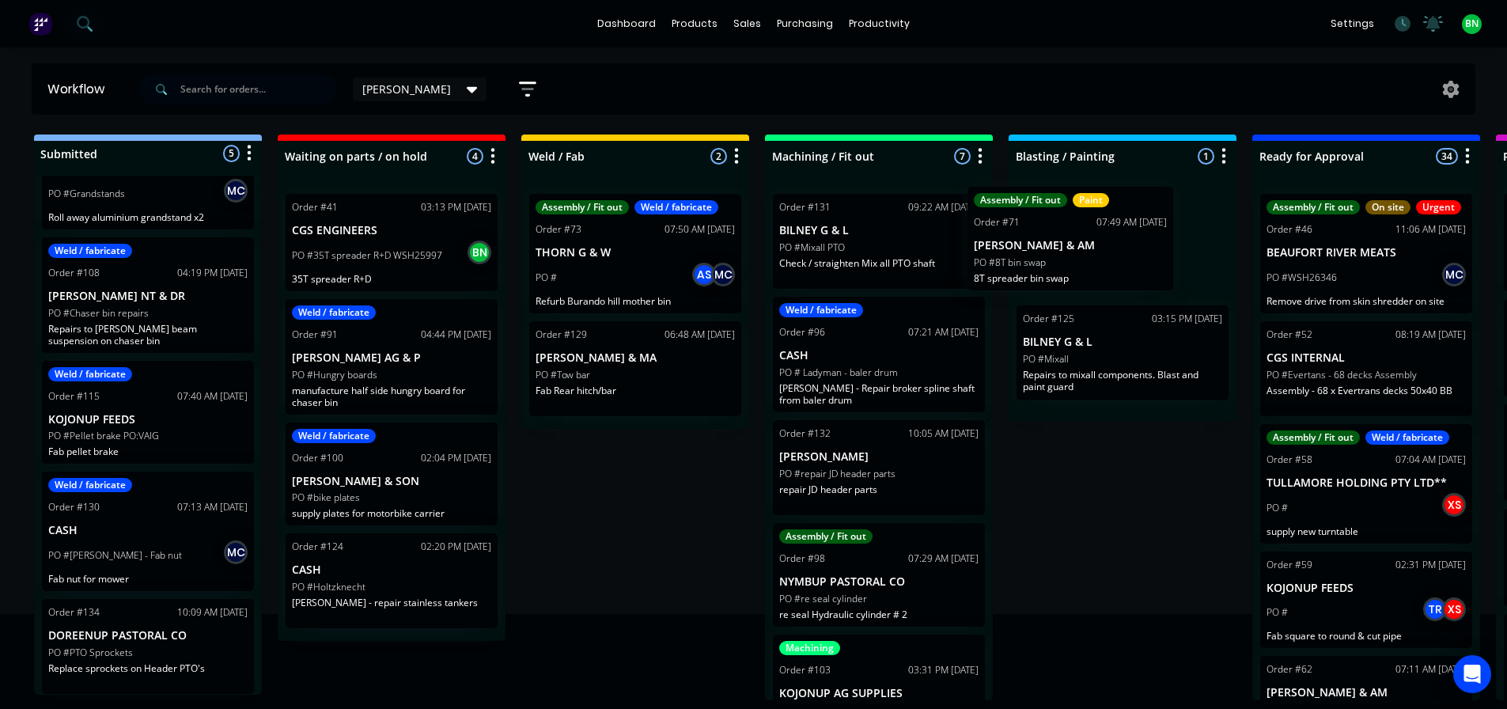
drag, startPoint x: 895, startPoint y: 365, endPoint x: 1107, endPoint y: 255, distance: 239.5
click at [1107, 255] on div "Submitted 5 Status colour #273444 hex #273444 Save Cancel Summaries Total order…" at bounding box center [1192, 417] width 2409 height 566
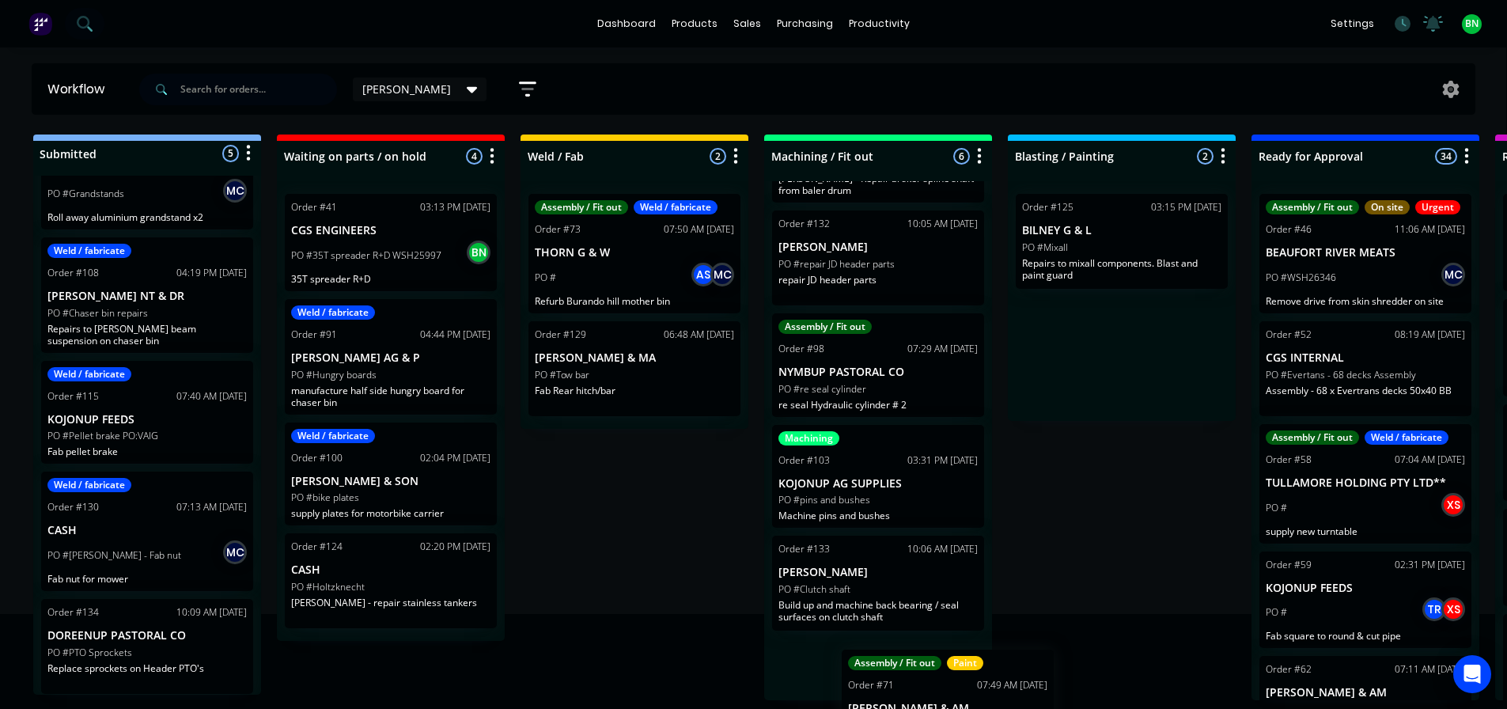
scroll to position [260, 6]
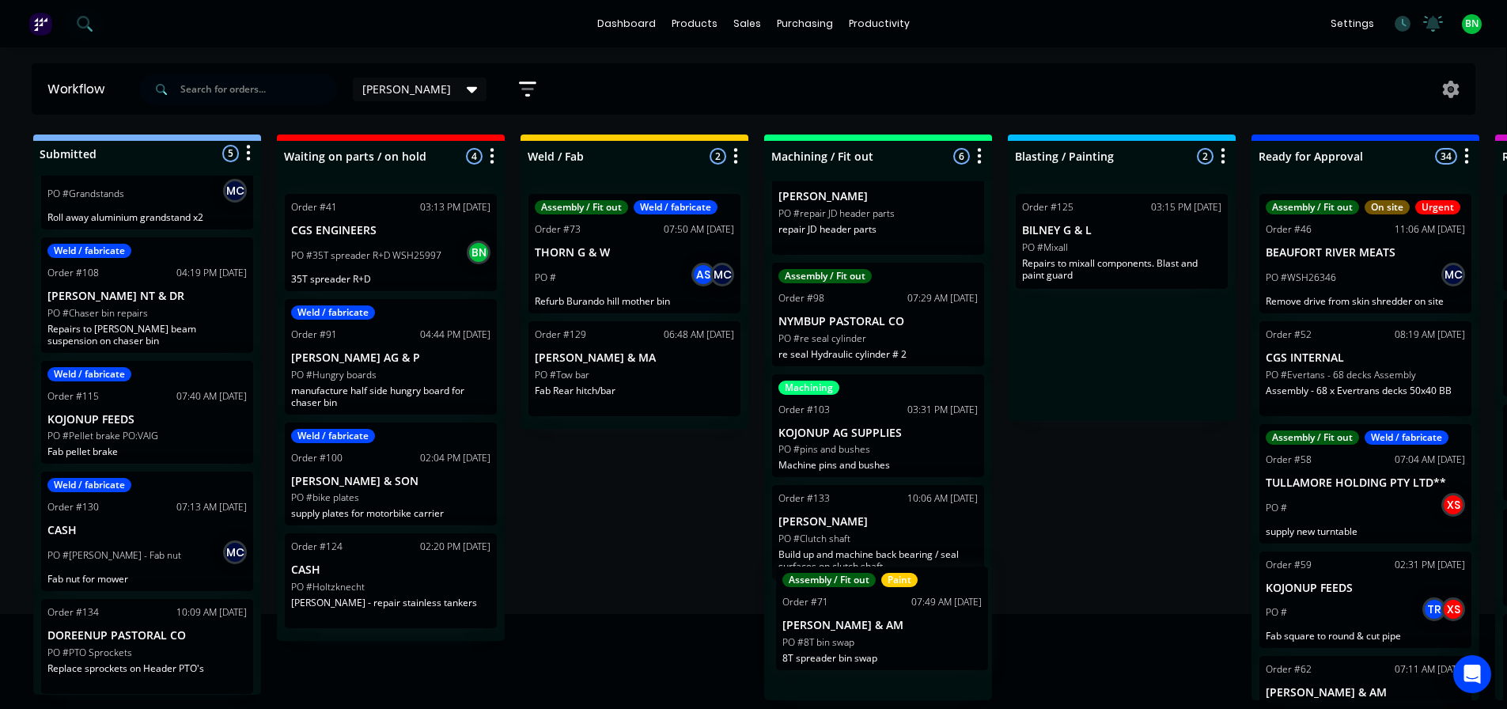
drag, startPoint x: 1140, startPoint y: 250, endPoint x: 896, endPoint y: 639, distance: 459.2
click at [896, 639] on div "Submitted 5 Status colour #273444 hex #273444 Save Cancel Summaries Total order…" at bounding box center [1191, 417] width 2409 height 566
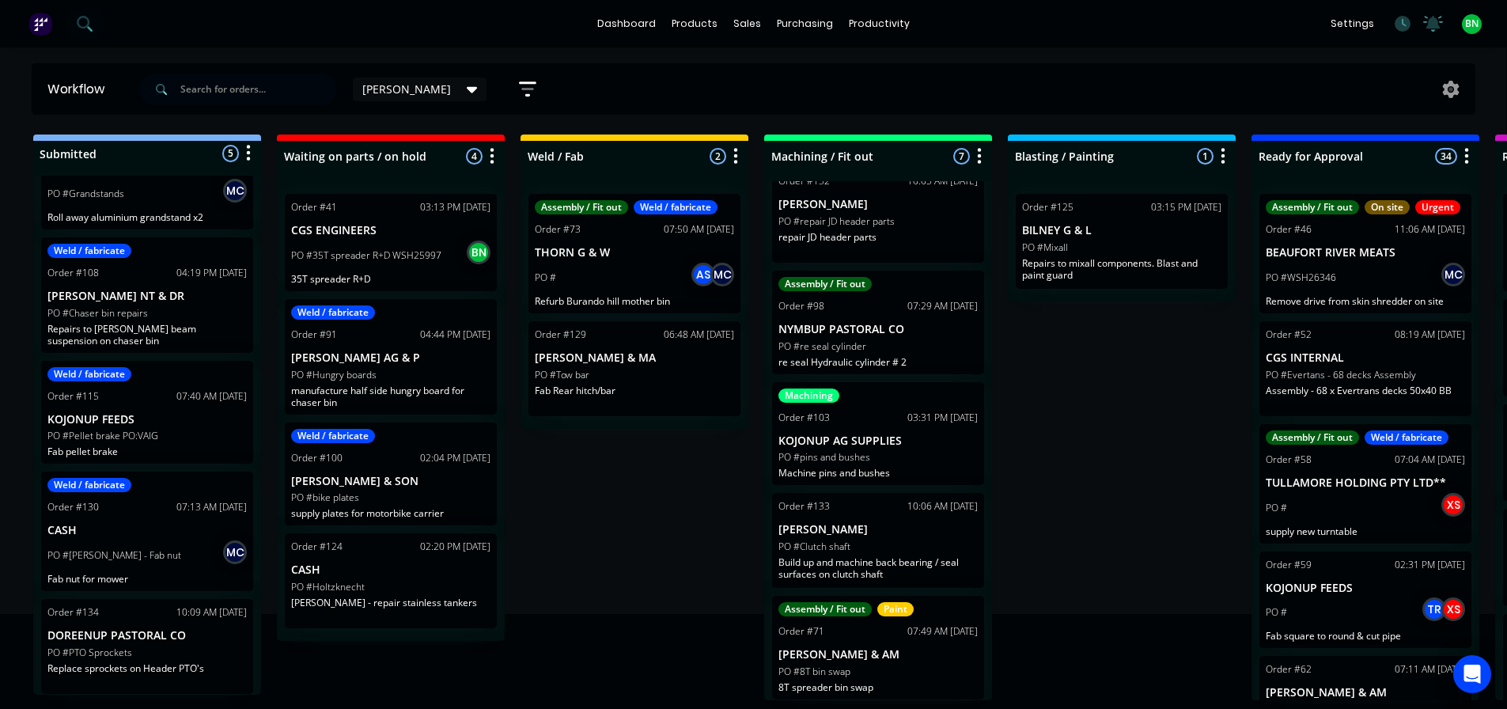
click at [1040, 470] on div "Submitted 5 Status colour #273444 hex #273444 Save Cancel Summaries Total order…" at bounding box center [1191, 417] width 2409 height 566
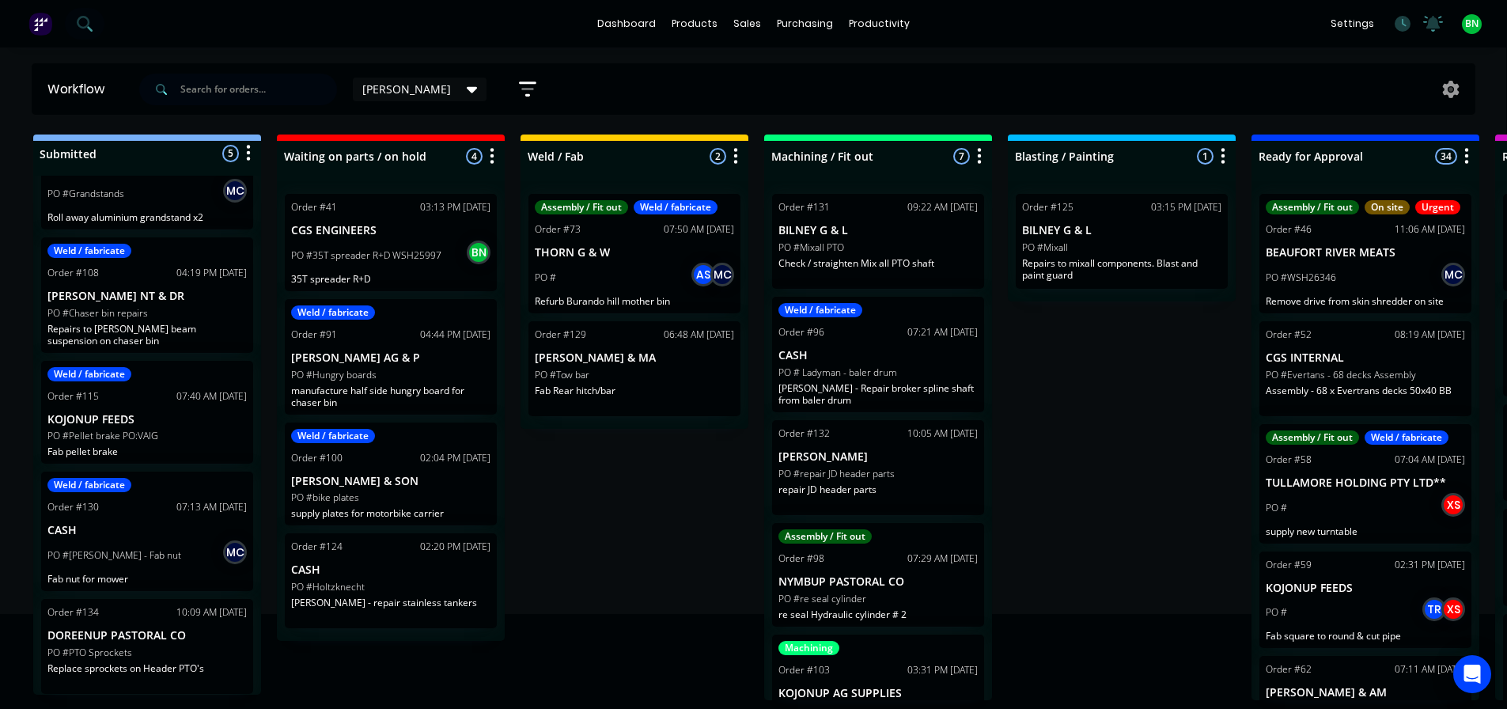
scroll to position [0, 1]
click at [981, 155] on icon "button" at bounding box center [979, 156] width 5 height 20
drag, startPoint x: 1139, startPoint y: 450, endPoint x: 1091, endPoint y: 437, distance: 49.9
click at [1137, 450] on div "Submitted 5 Status colour #273444 hex #273444 Save Cancel Summaries Total order…" at bounding box center [1191, 417] width 2409 height 566
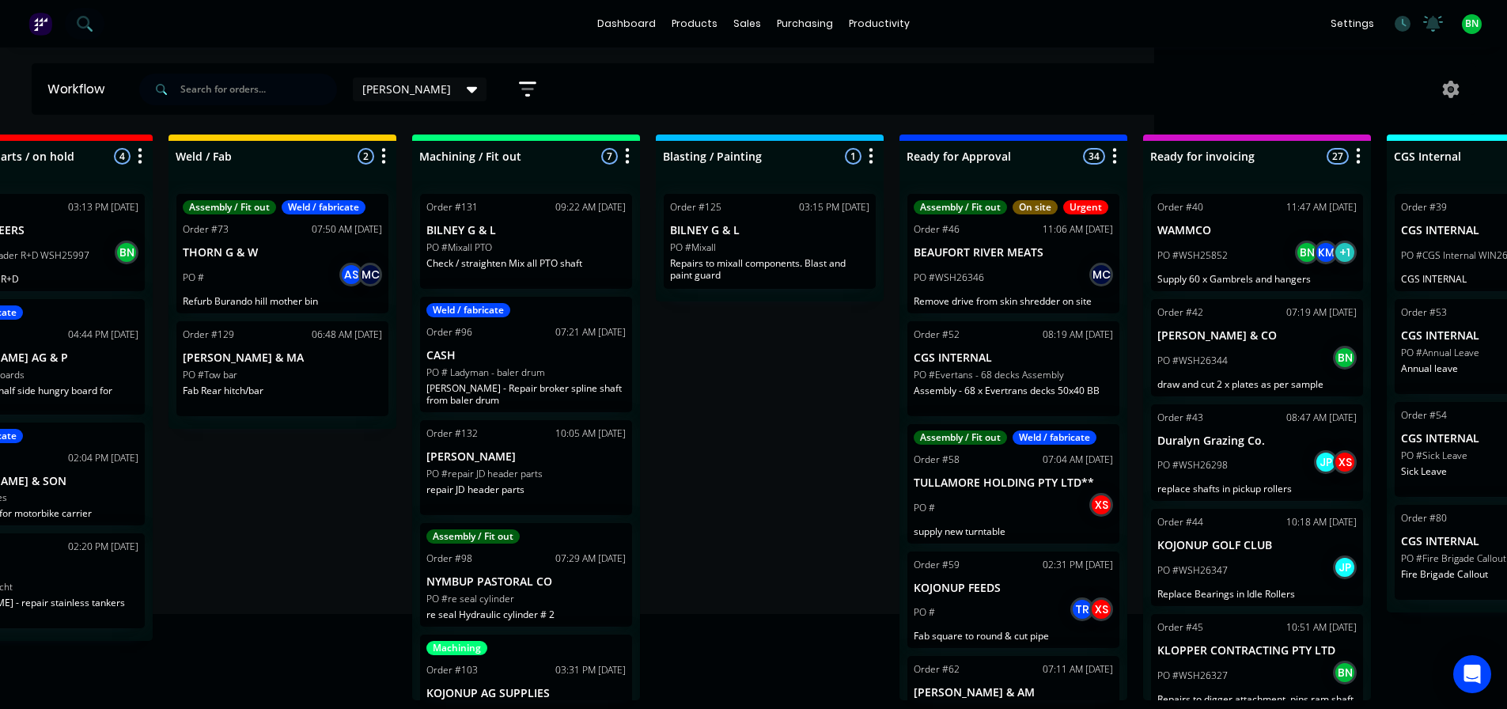
drag, startPoint x: 1175, startPoint y: 418, endPoint x: 1267, endPoint y: 414, distance: 92.6
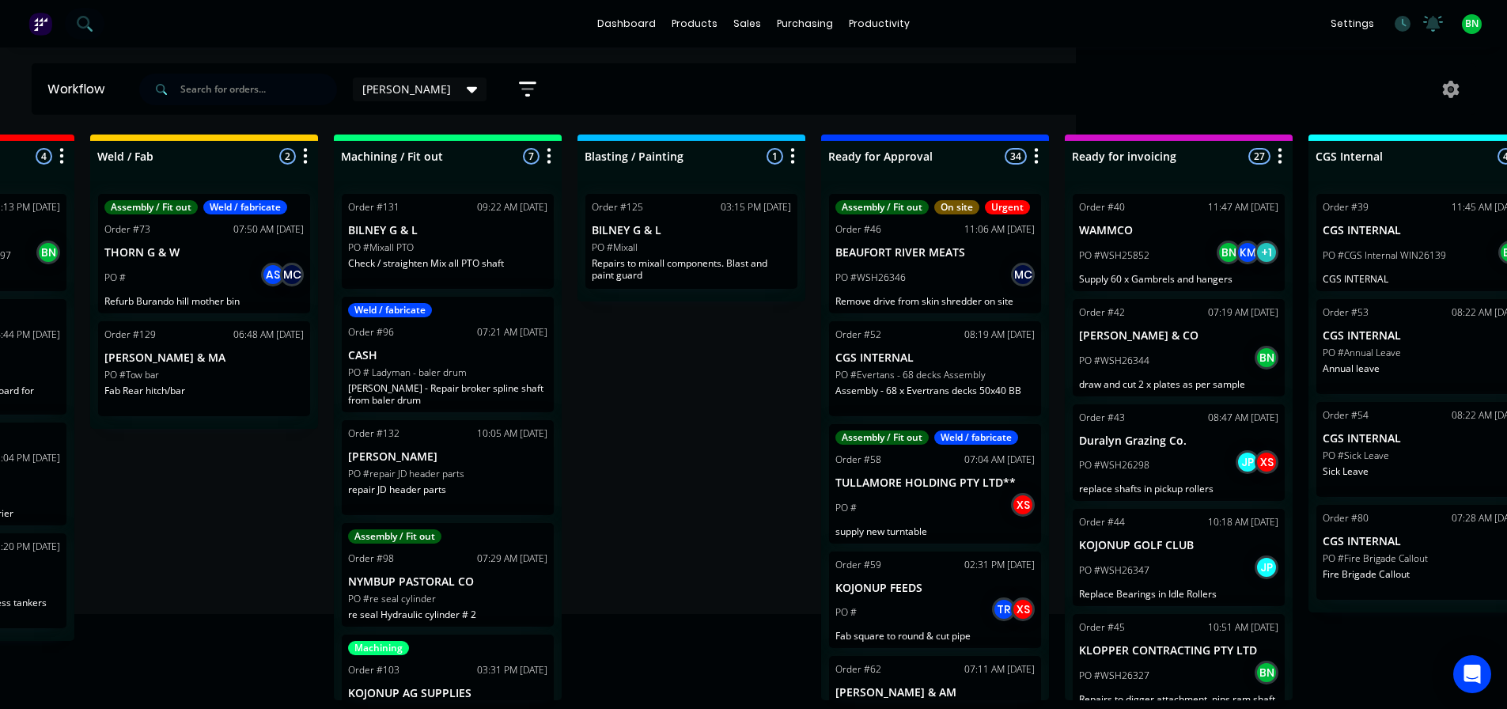
scroll to position [0, 0]
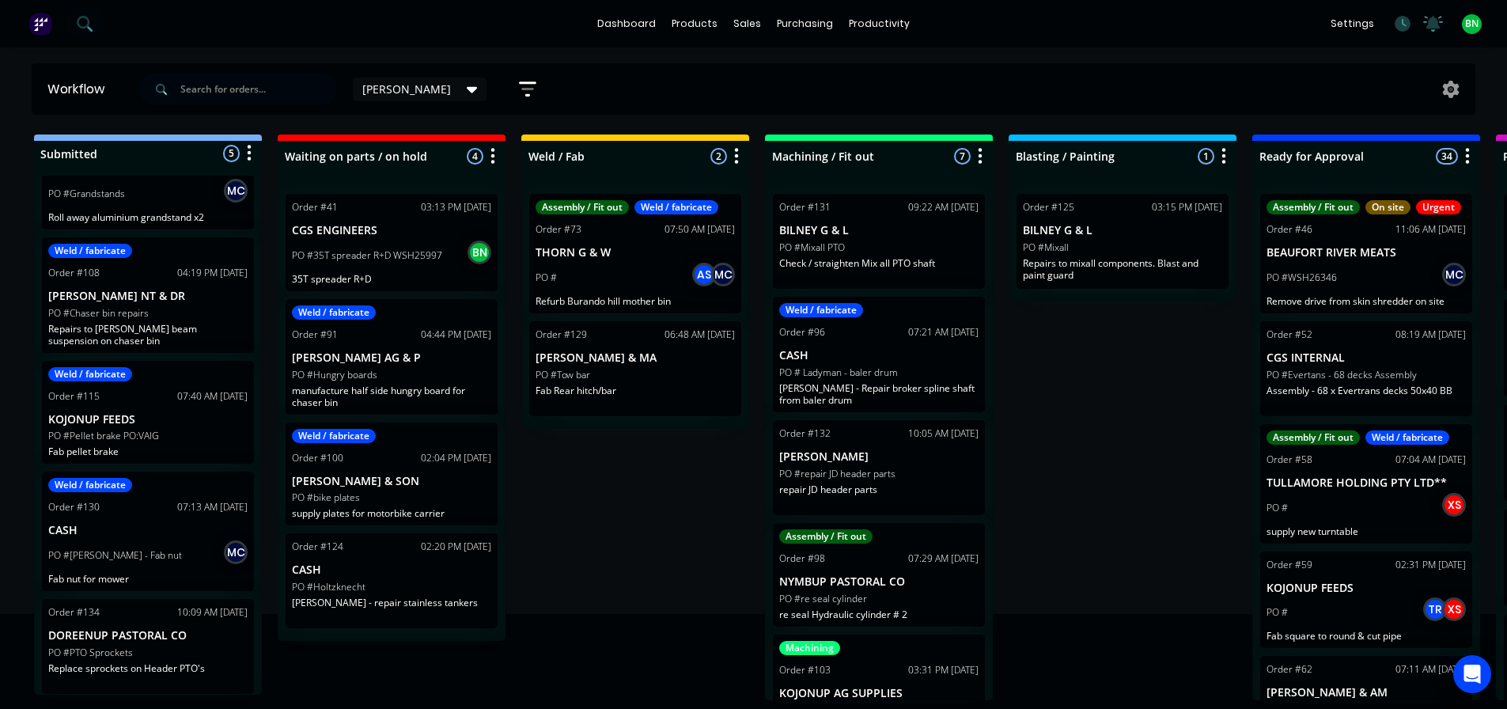
drag, startPoint x: 1270, startPoint y: 411, endPoint x: 570, endPoint y: 409, distance: 700.1
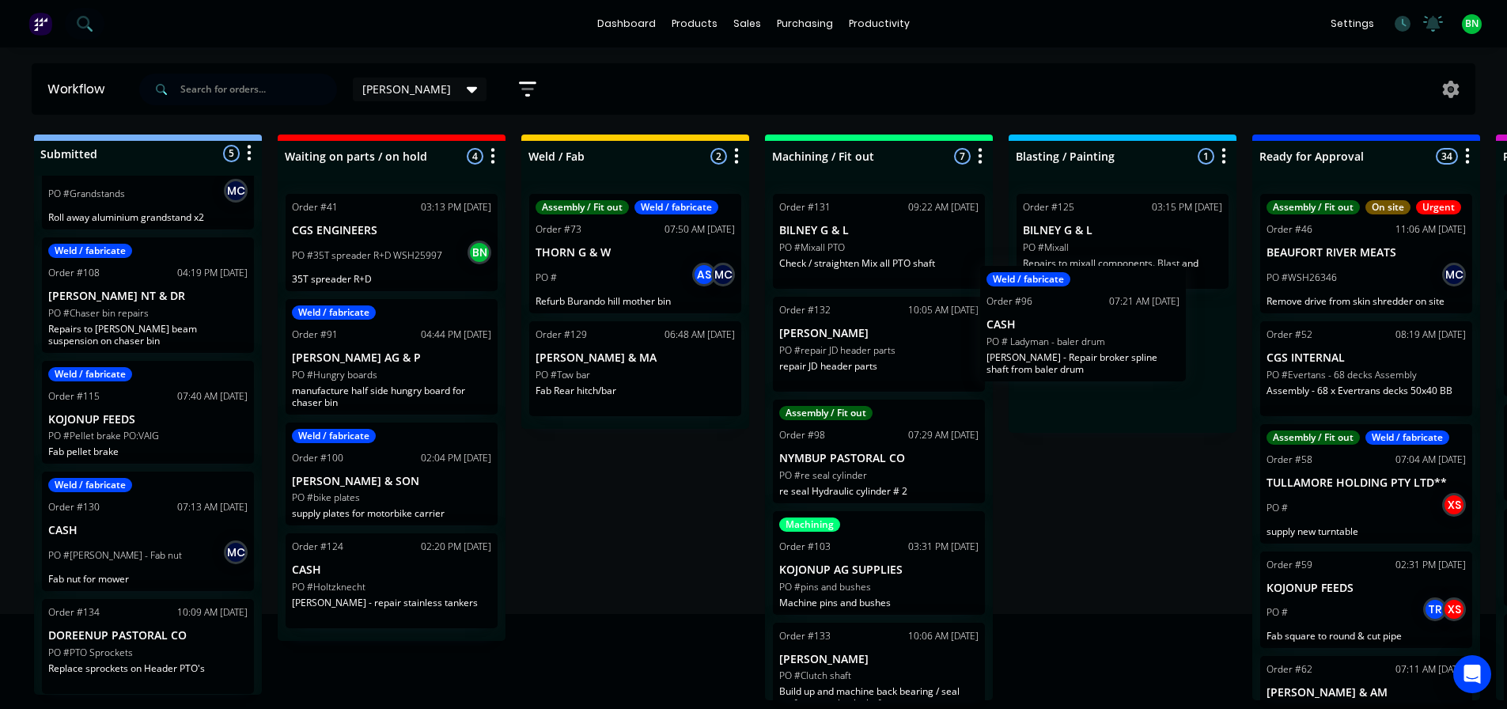
drag, startPoint x: 941, startPoint y: 372, endPoint x: 1153, endPoint y: 339, distance: 213.8
click at [1152, 339] on div "Submitted 5 Status colour #273444 hex #273444 Save Cancel Summaries Total order…" at bounding box center [1192, 417] width 2409 height 566
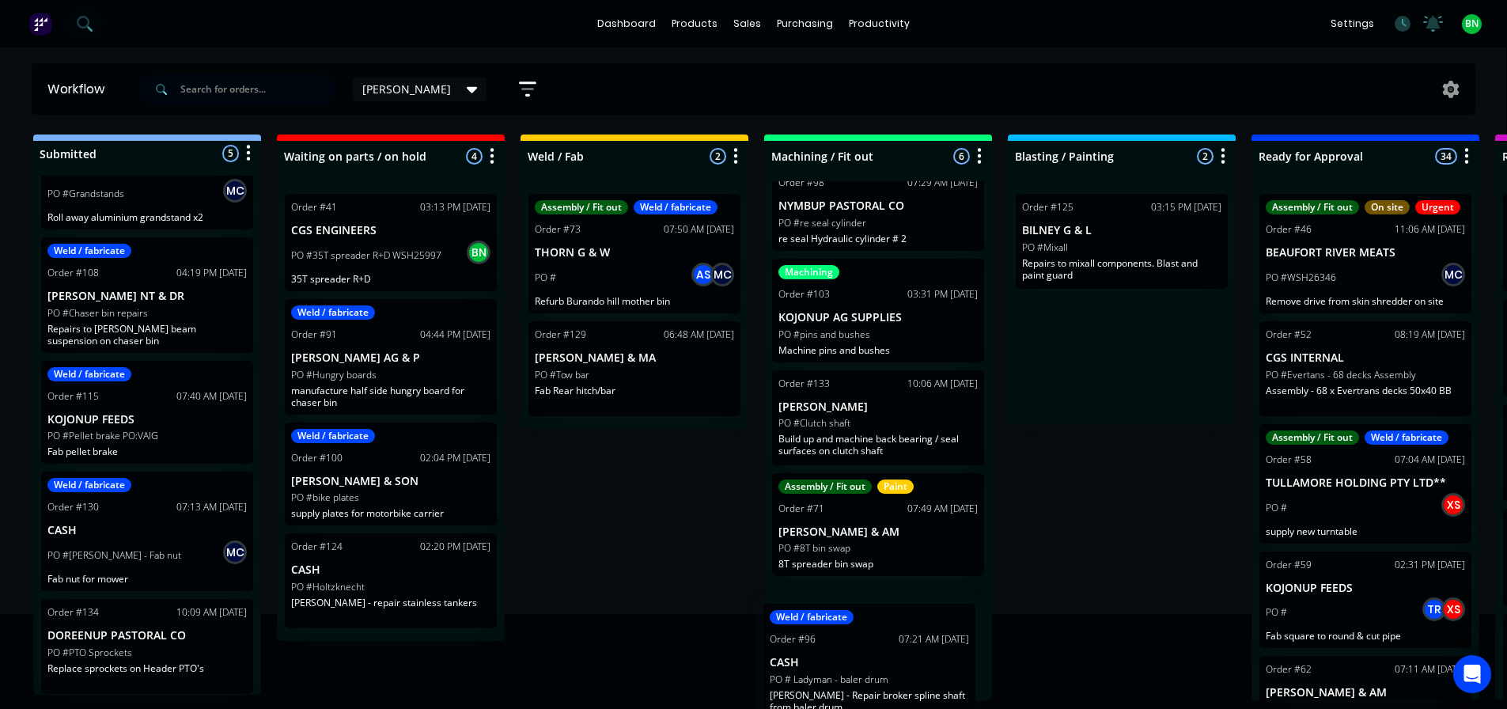
scroll to position [252, 0]
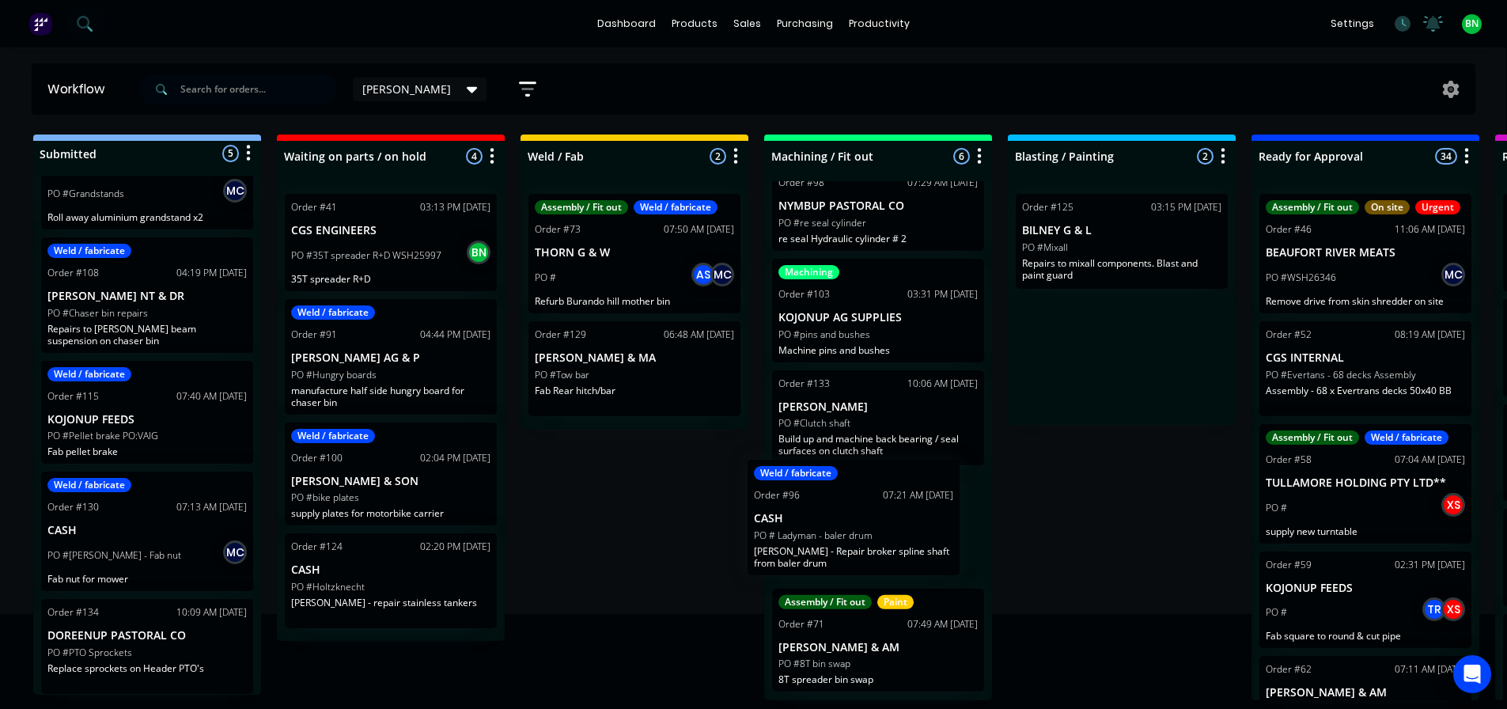
drag, startPoint x: 1188, startPoint y: 359, endPoint x: 914, endPoint y: 523, distance: 318.9
click at [914, 523] on div "Submitted 5 Status colour #273444 hex #273444 Save Cancel Summaries Total order…" at bounding box center [1191, 417] width 2409 height 566
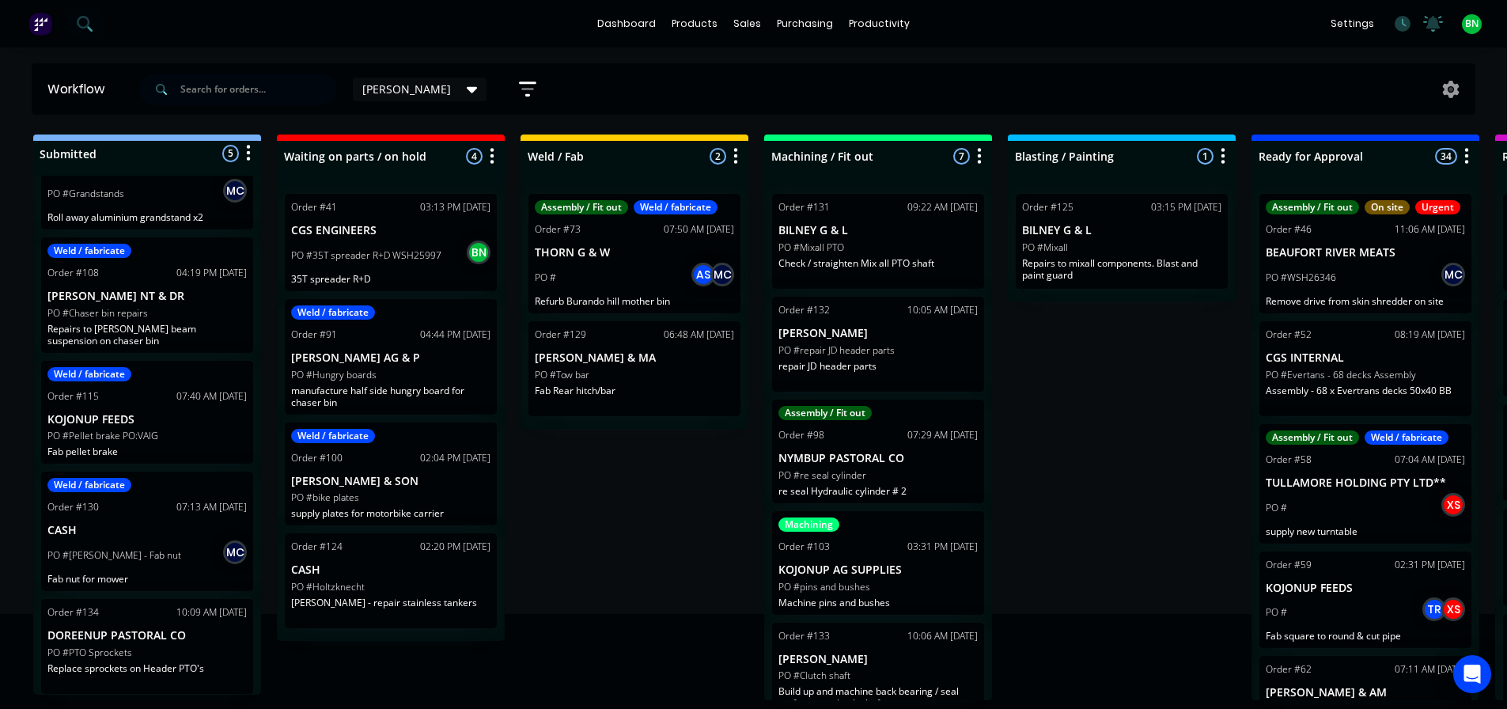
scroll to position [3, 1]
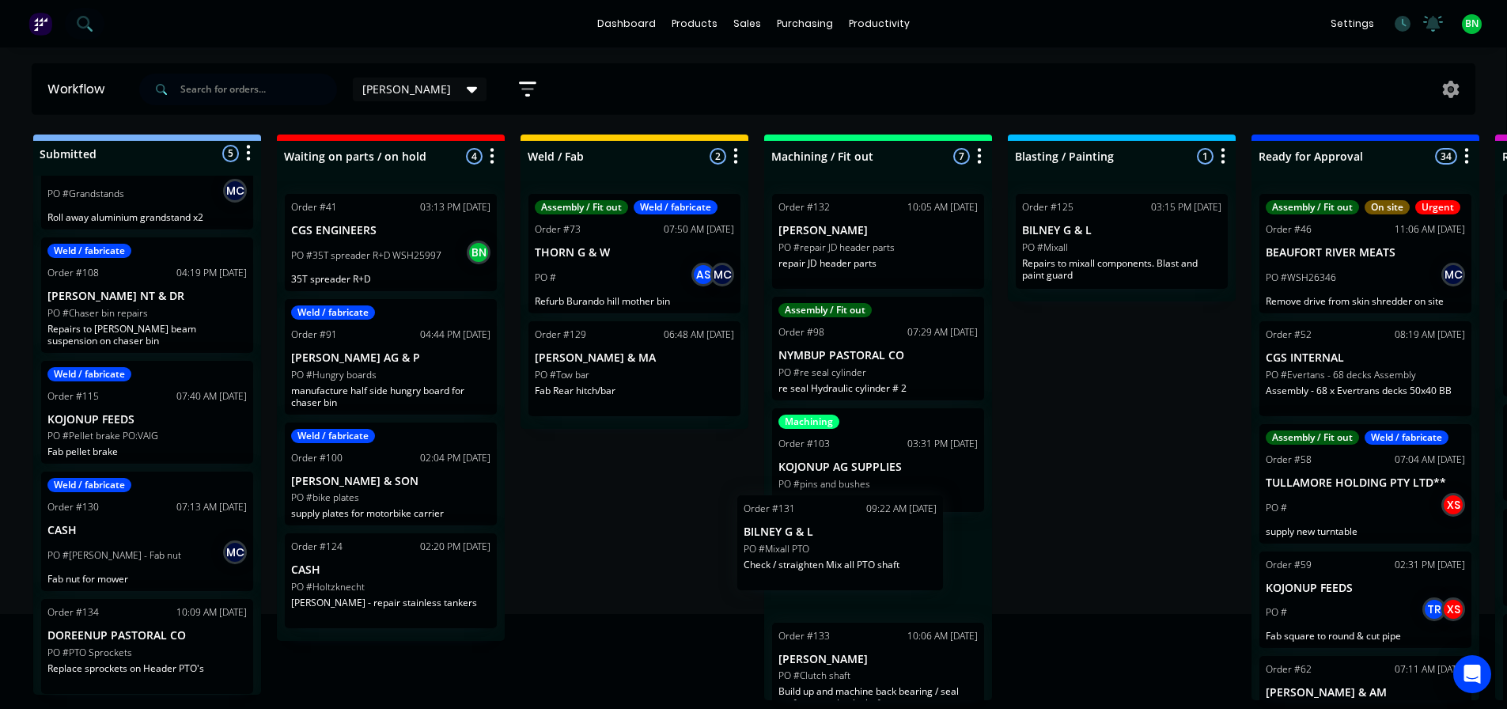
drag, startPoint x: 950, startPoint y: 233, endPoint x: 921, endPoint y: 542, distance: 310.7
click at [921, 547] on div "Order #131 09:22 AM 10/10/25 BILNEY G & L PO #Mixall PTO Check / straighten Mix…" at bounding box center [878, 440] width 228 height 519
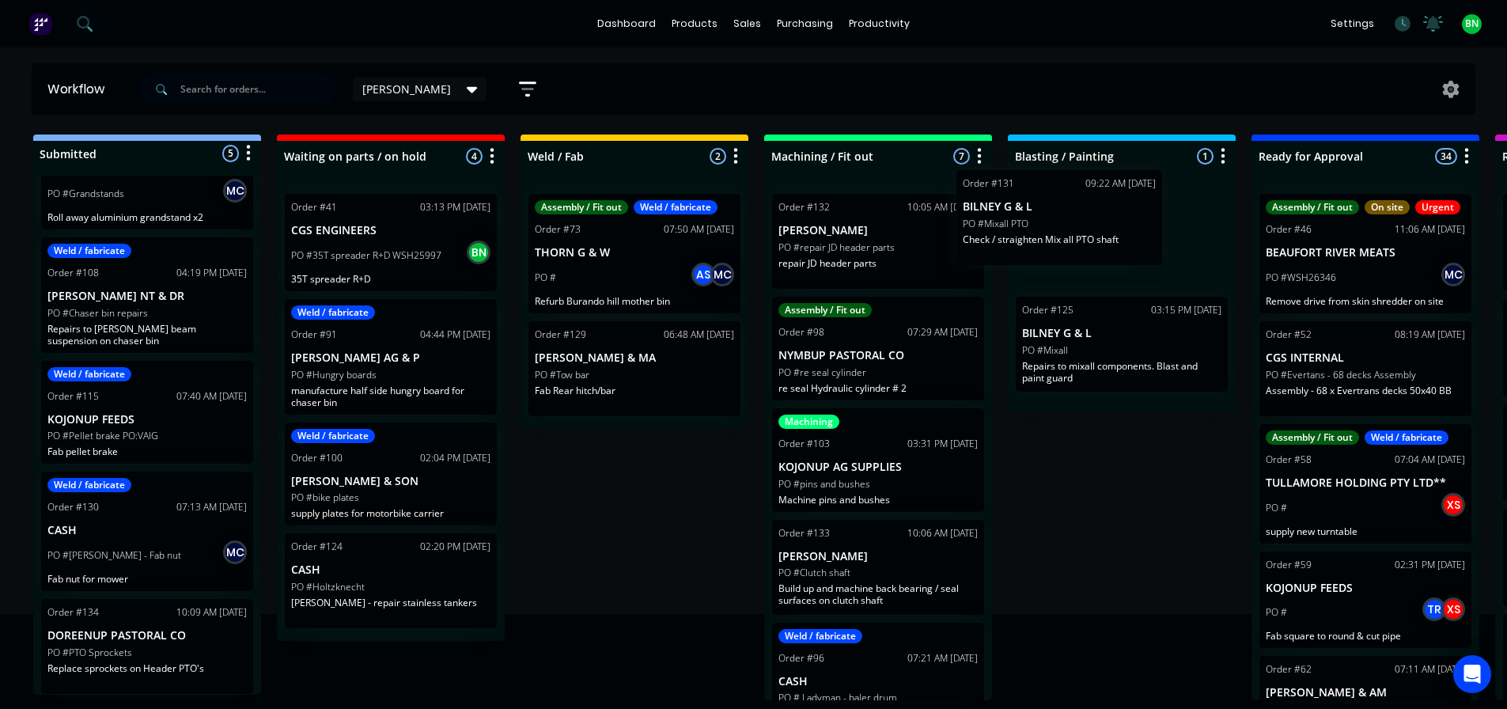
drag, startPoint x: 938, startPoint y: 229, endPoint x: 1126, endPoint y: 209, distance: 189.3
click at [1126, 209] on div "Submitted 5 Status colour #273444 hex #273444 Save Cancel Summaries Total order…" at bounding box center [1191, 417] width 2409 height 566
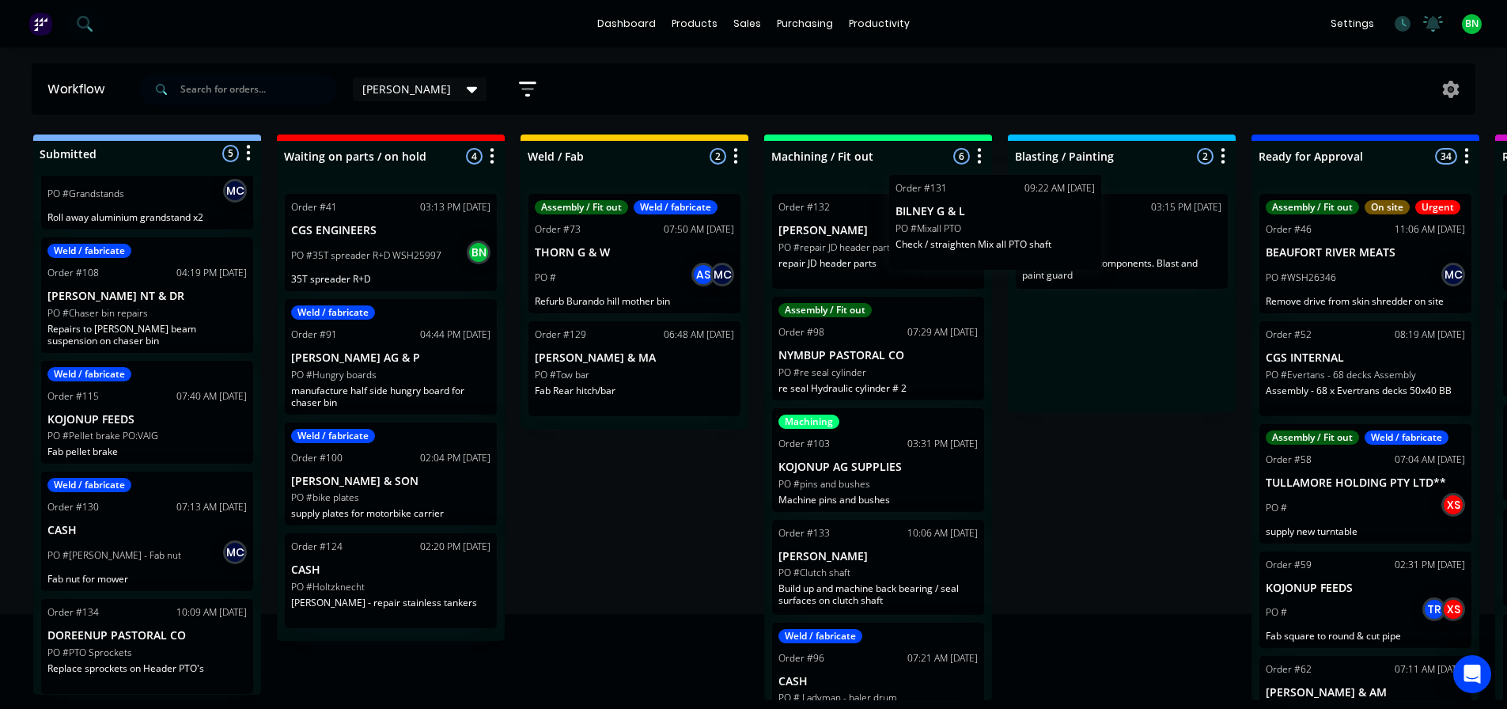
scroll to position [3, 2]
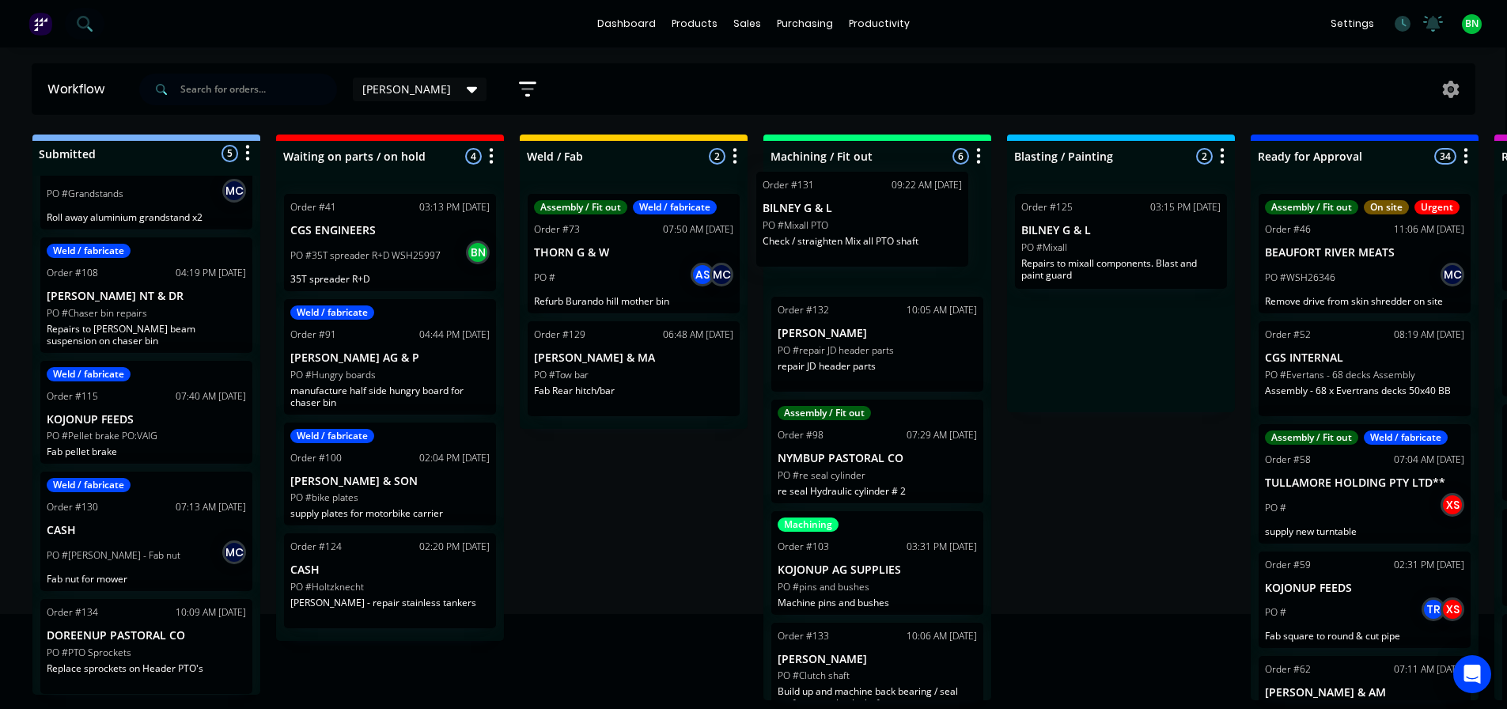
drag, startPoint x: 1177, startPoint y: 244, endPoint x: 894, endPoint y: 229, distance: 283.6
click at [895, 229] on div "Submitted 5 Status colour #273444 hex #273444 Save Cancel Summaries Total order…" at bounding box center [1191, 417] width 2409 height 566
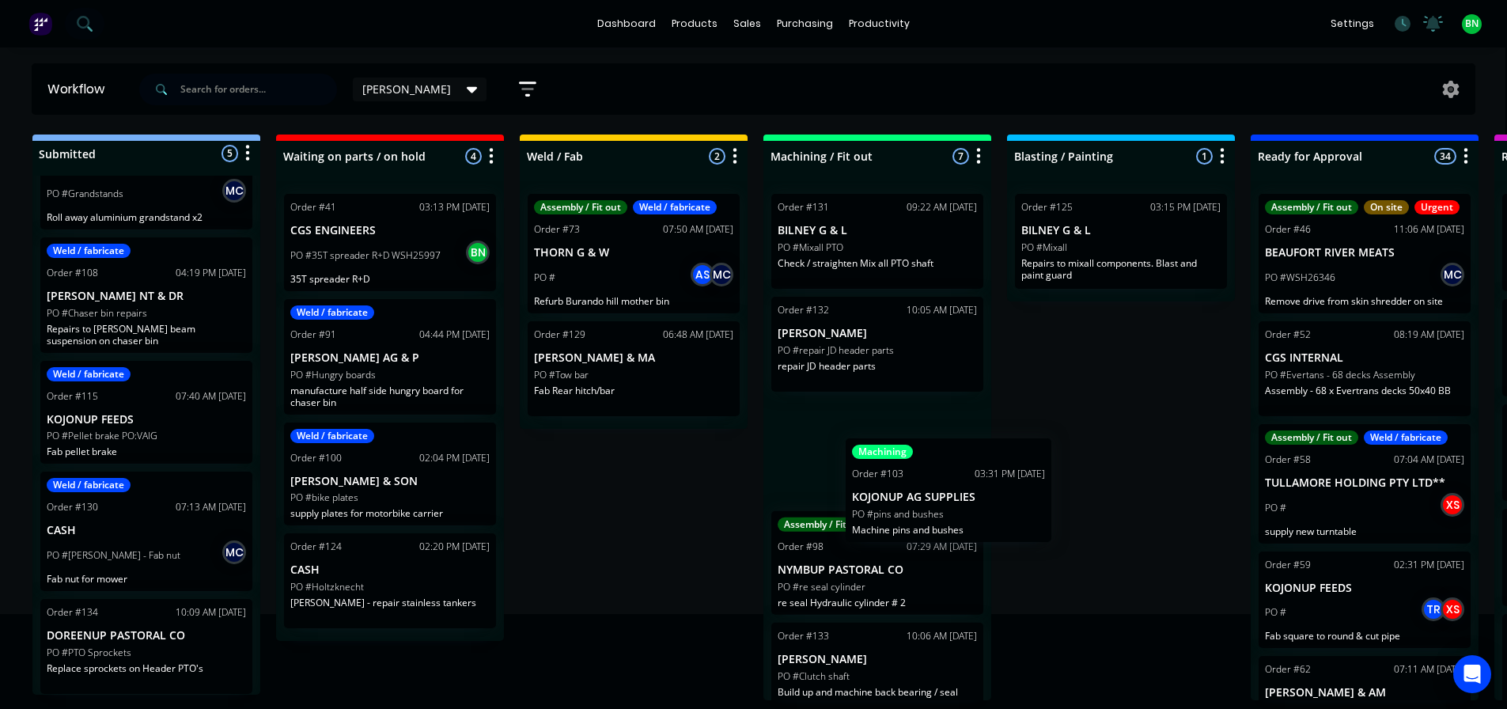
scroll to position [1, 2]
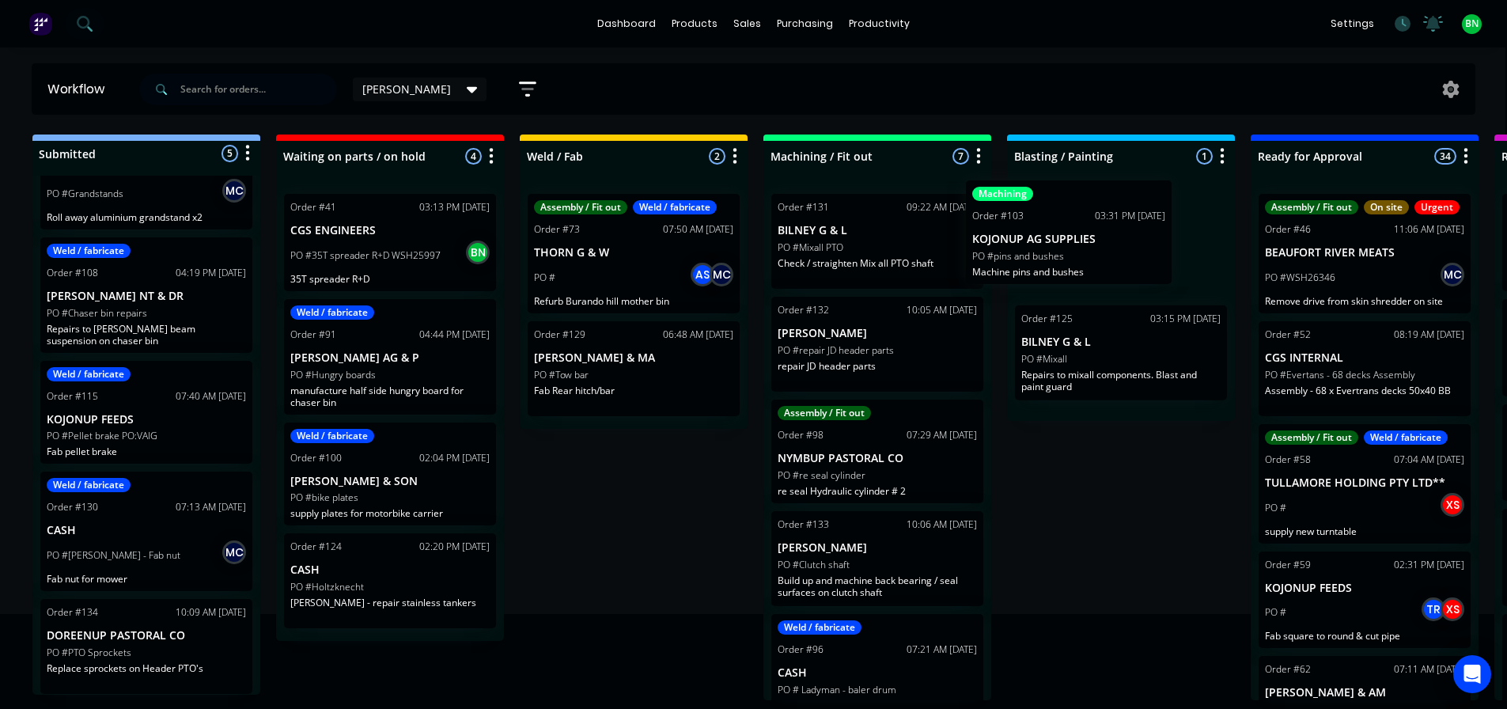
drag, startPoint x: 934, startPoint y: 592, endPoint x: 1141, endPoint y: 251, distance: 399.2
click at [1141, 251] on div "Submitted 5 Status colour #273444 hex #273444 Save Cancel Summaries Total order…" at bounding box center [1191, 417] width 2409 height 566
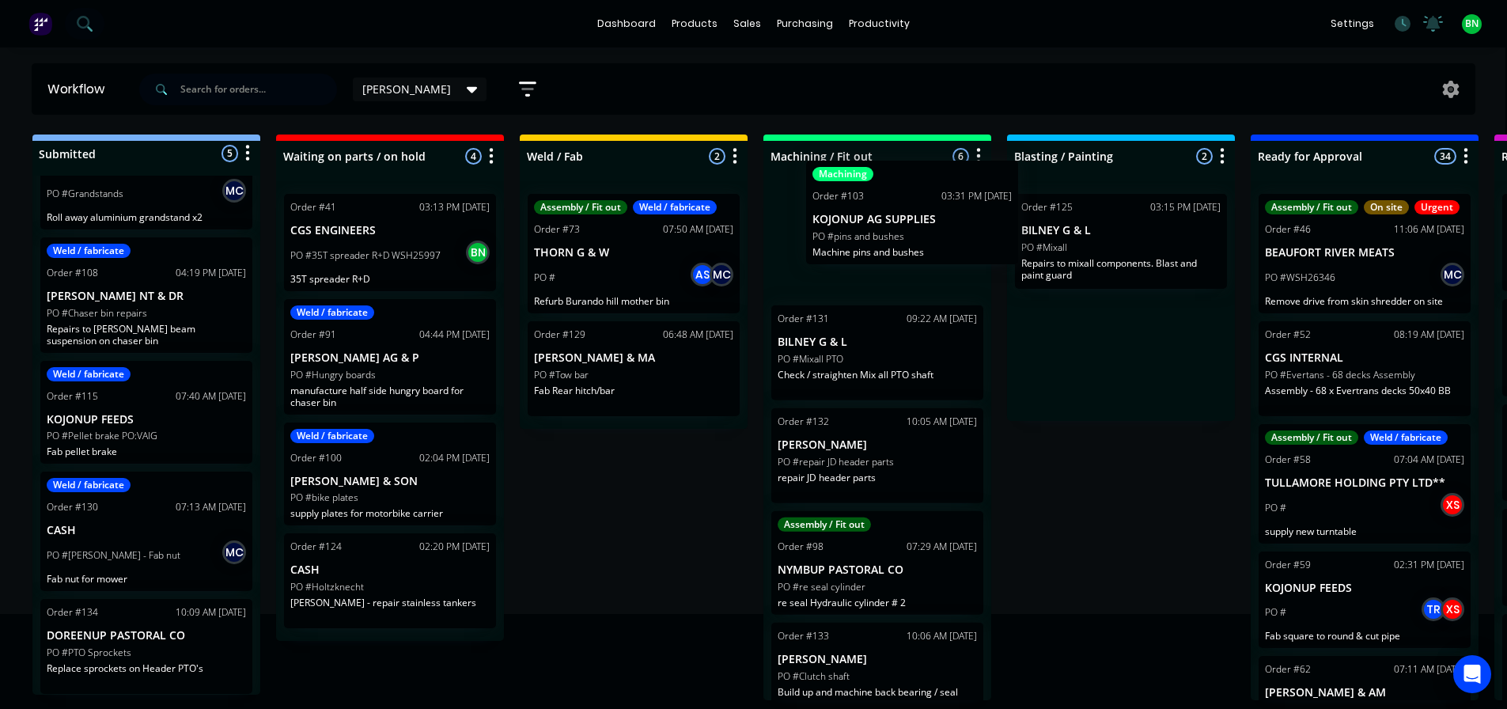
scroll to position [0, 2]
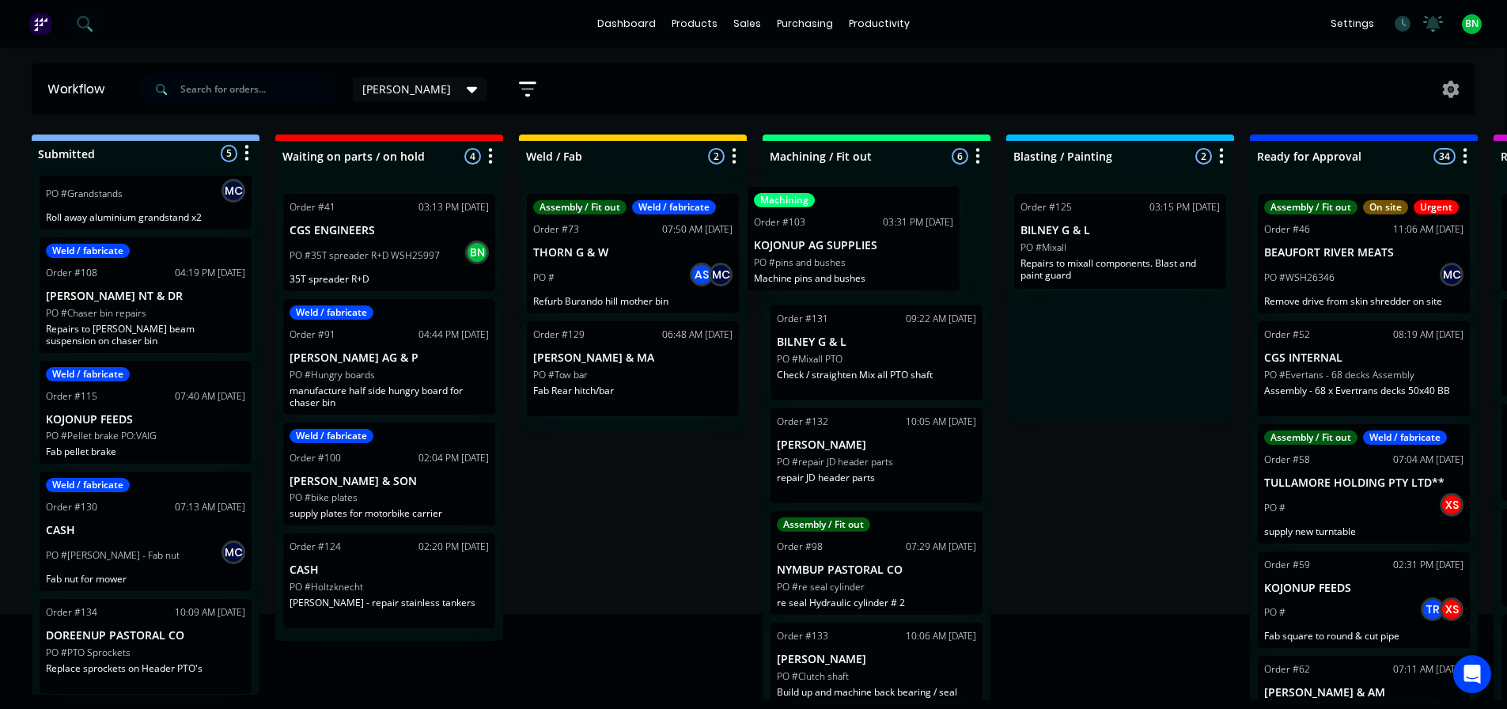
drag, startPoint x: 1126, startPoint y: 257, endPoint x: 888, endPoint y: 257, distance: 238.1
click at [888, 257] on div "Submitted 5 Status colour #273444 hex #273444 Save Cancel Summaries Total order…" at bounding box center [1190, 417] width 2409 height 566
click at [666, 506] on div "Submitted 5 Status colour #273444 hex #273444 Save Cancel Summaries Total order…" at bounding box center [1190, 417] width 2409 height 566
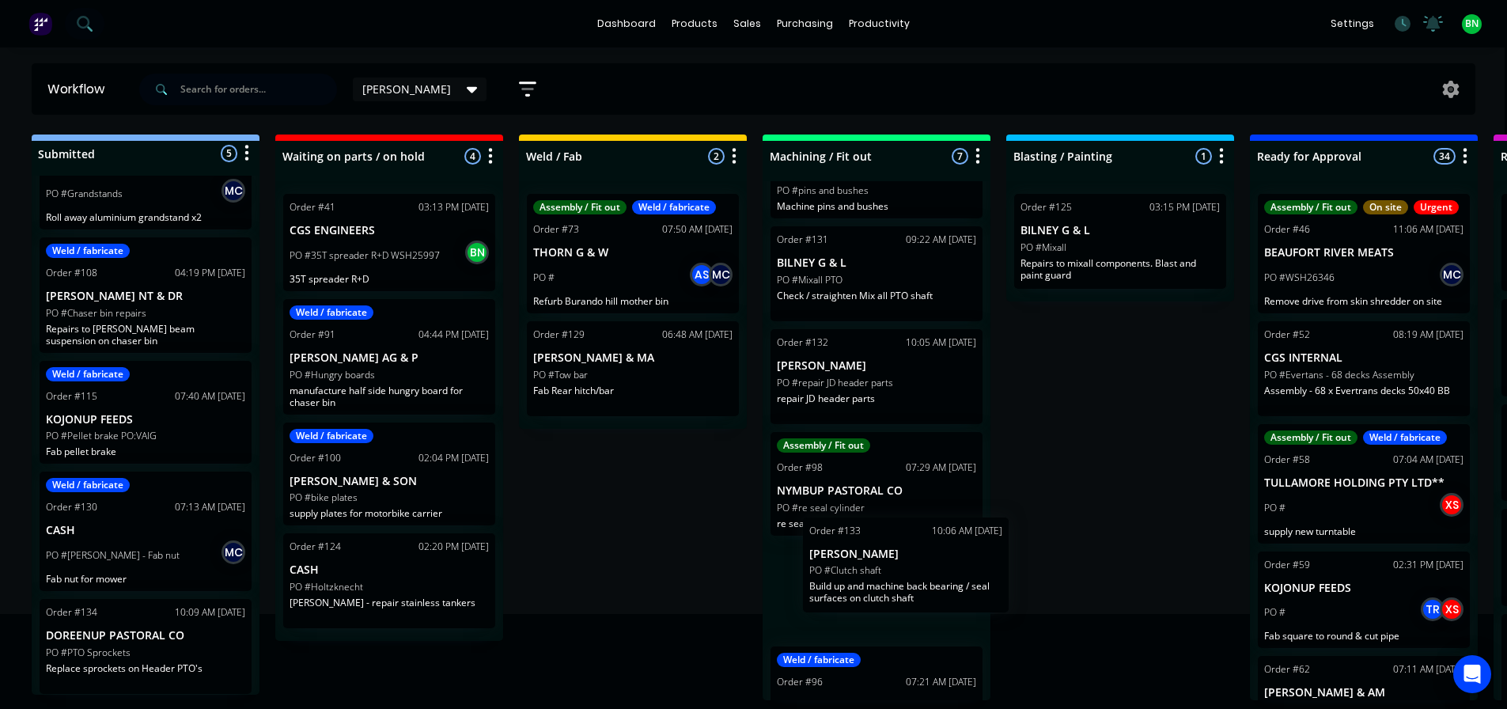
scroll to position [2, 2]
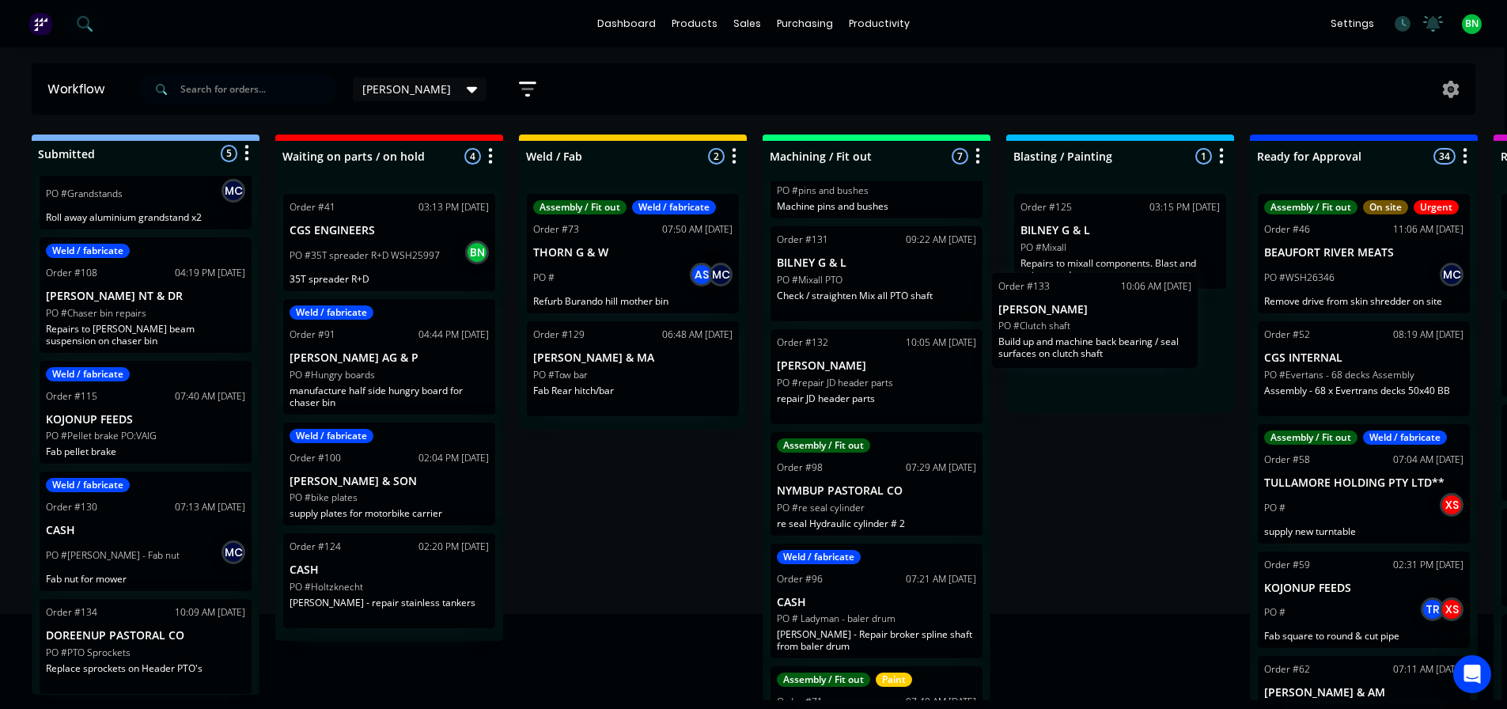
drag, startPoint x: 920, startPoint y: 592, endPoint x: 1162, endPoint y: 331, distance: 356.6
click at [1162, 331] on div "Submitted 5 Status colour #273444 hex #273444 Save Cancel Summaries Total order…" at bounding box center [1190, 417] width 2409 height 566
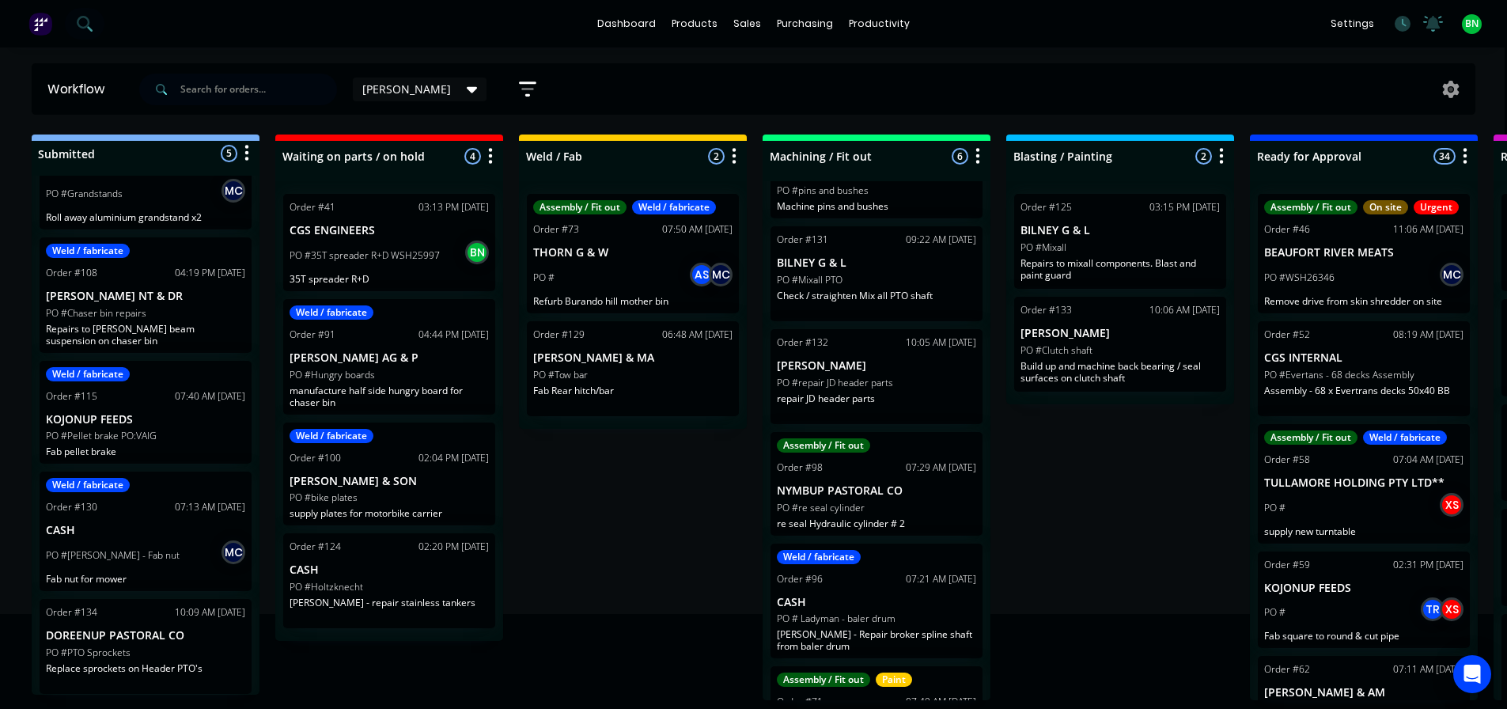
scroll to position [2, 3]
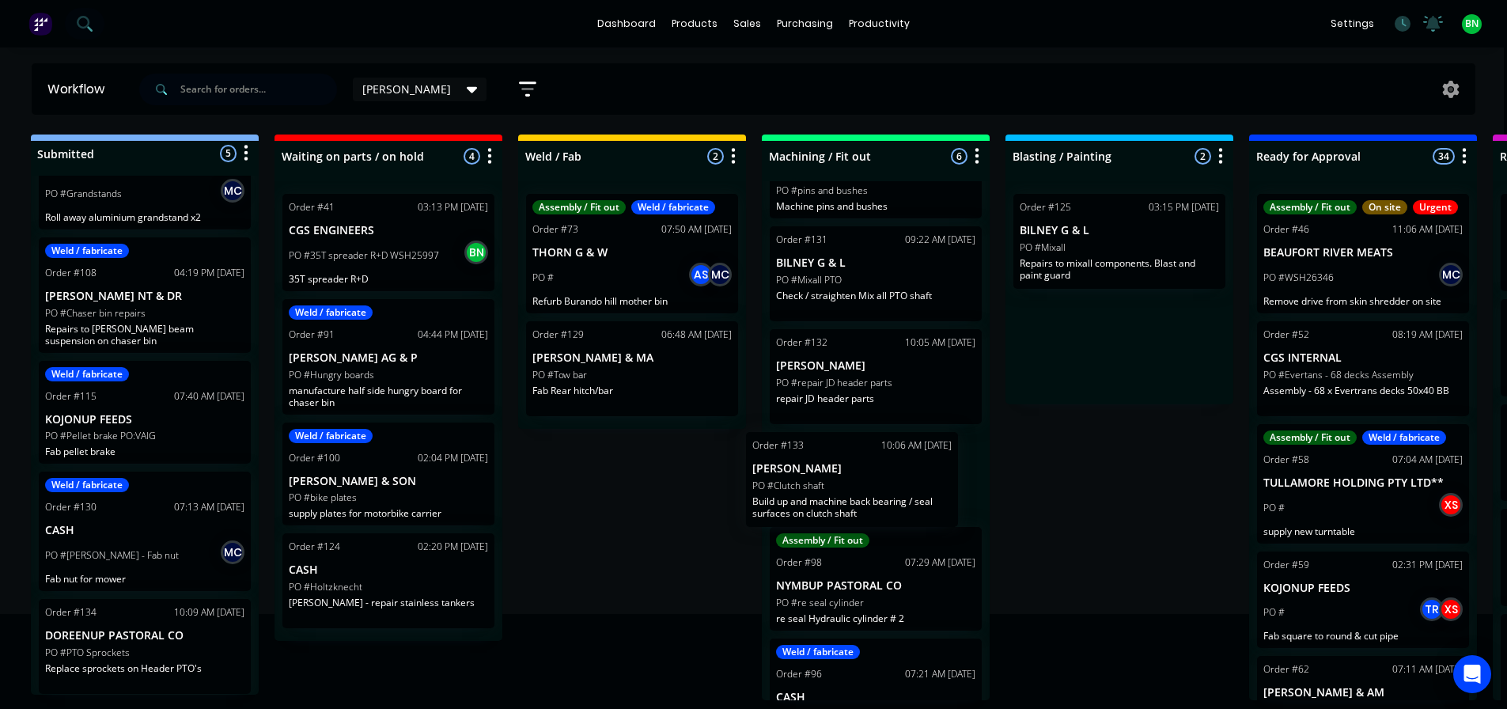
drag, startPoint x: 1182, startPoint y: 341, endPoint x: 907, endPoint y: 484, distance: 309.6
click at [907, 484] on div "Submitted 5 Status colour #273444 hex #273444 Save Cancel Summaries Total order…" at bounding box center [1189, 417] width 2409 height 566
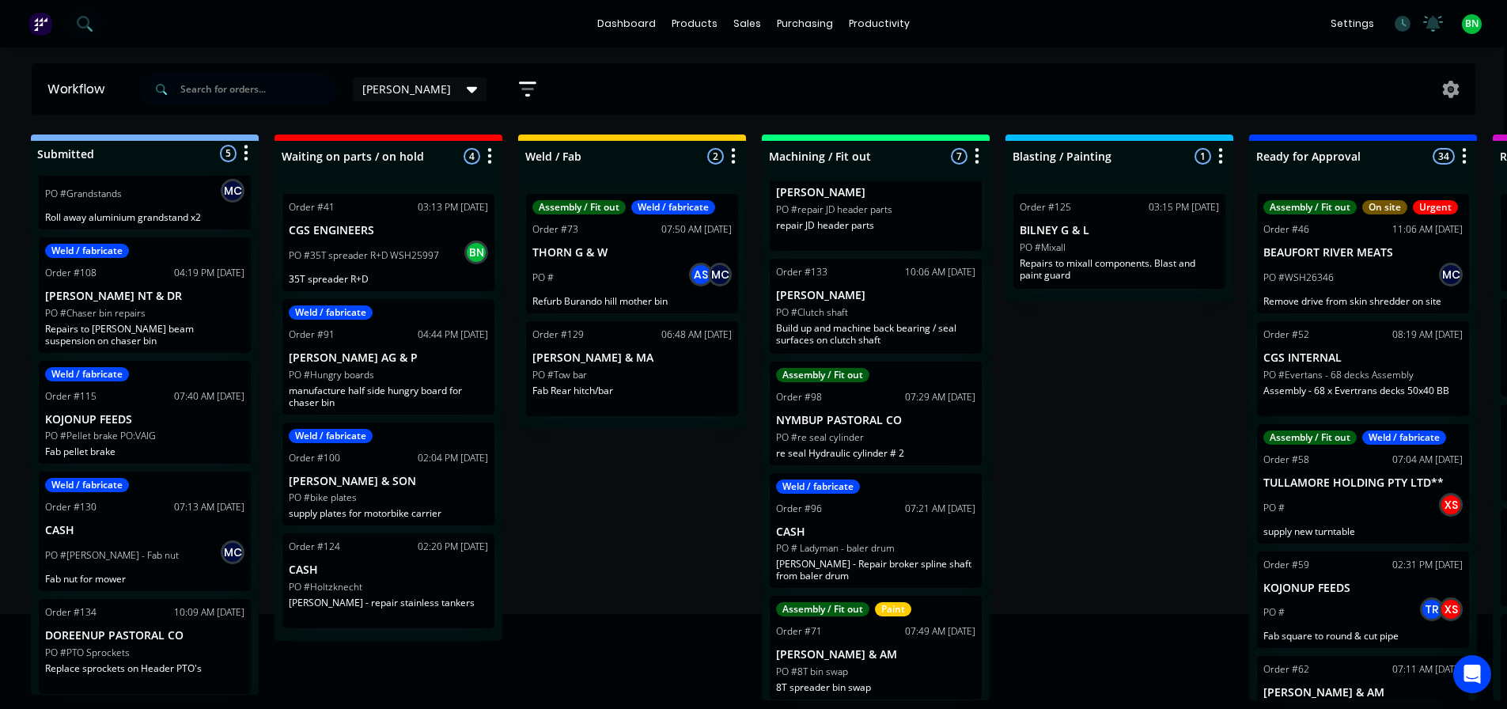
scroll to position [3, 3]
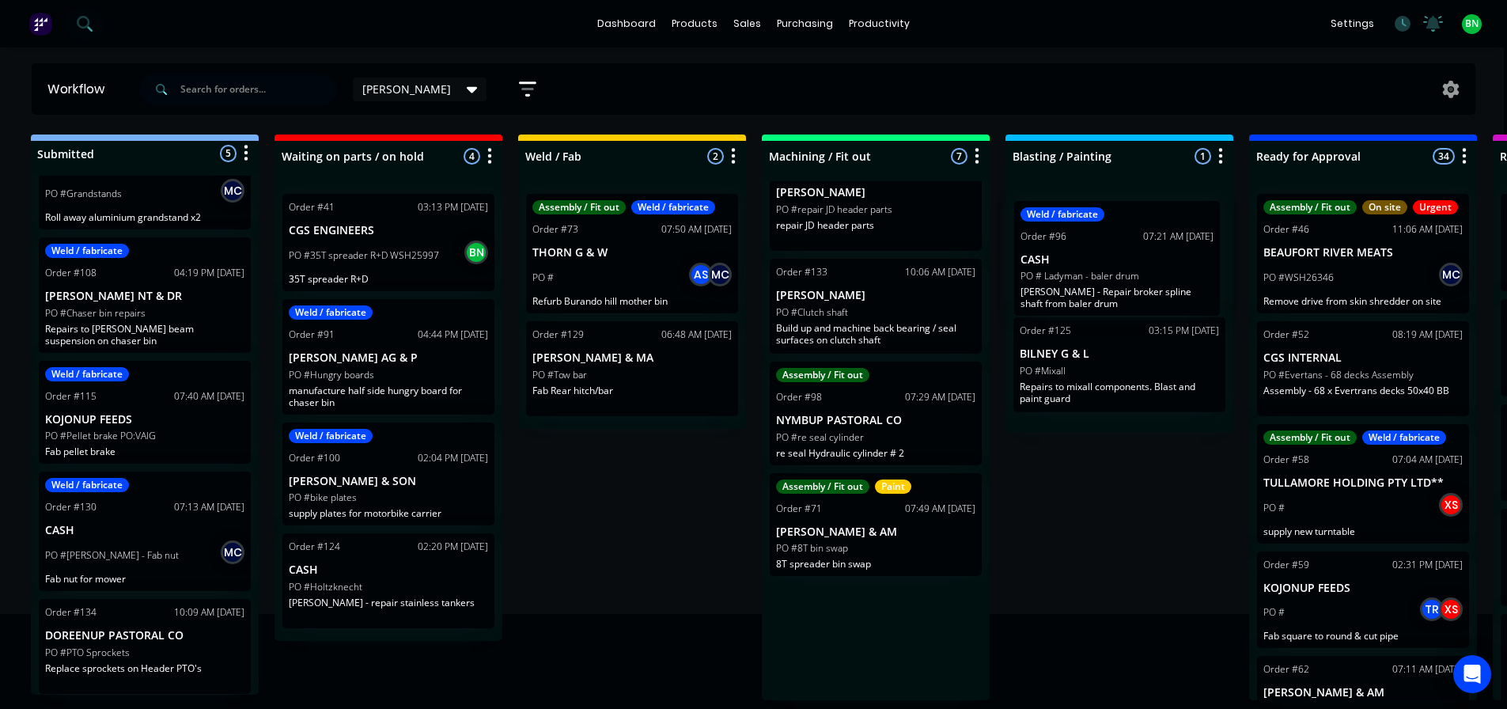
drag, startPoint x: 952, startPoint y: 525, endPoint x: 1154, endPoint y: 271, distance: 324.9
click at [1154, 271] on div "Submitted 5 Status colour #273444 hex #273444 Save Cancel Summaries Total order…" at bounding box center [1189, 417] width 2409 height 566
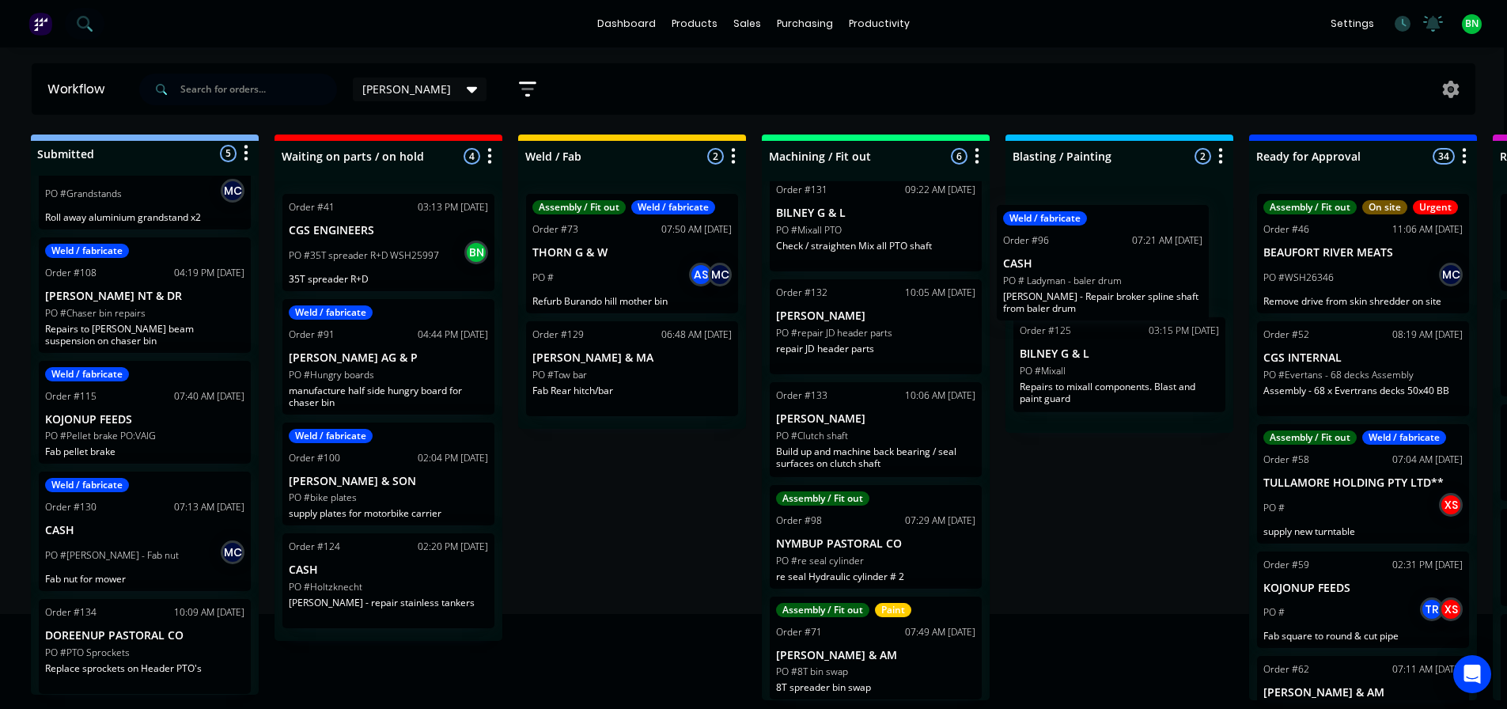
scroll to position [3, 4]
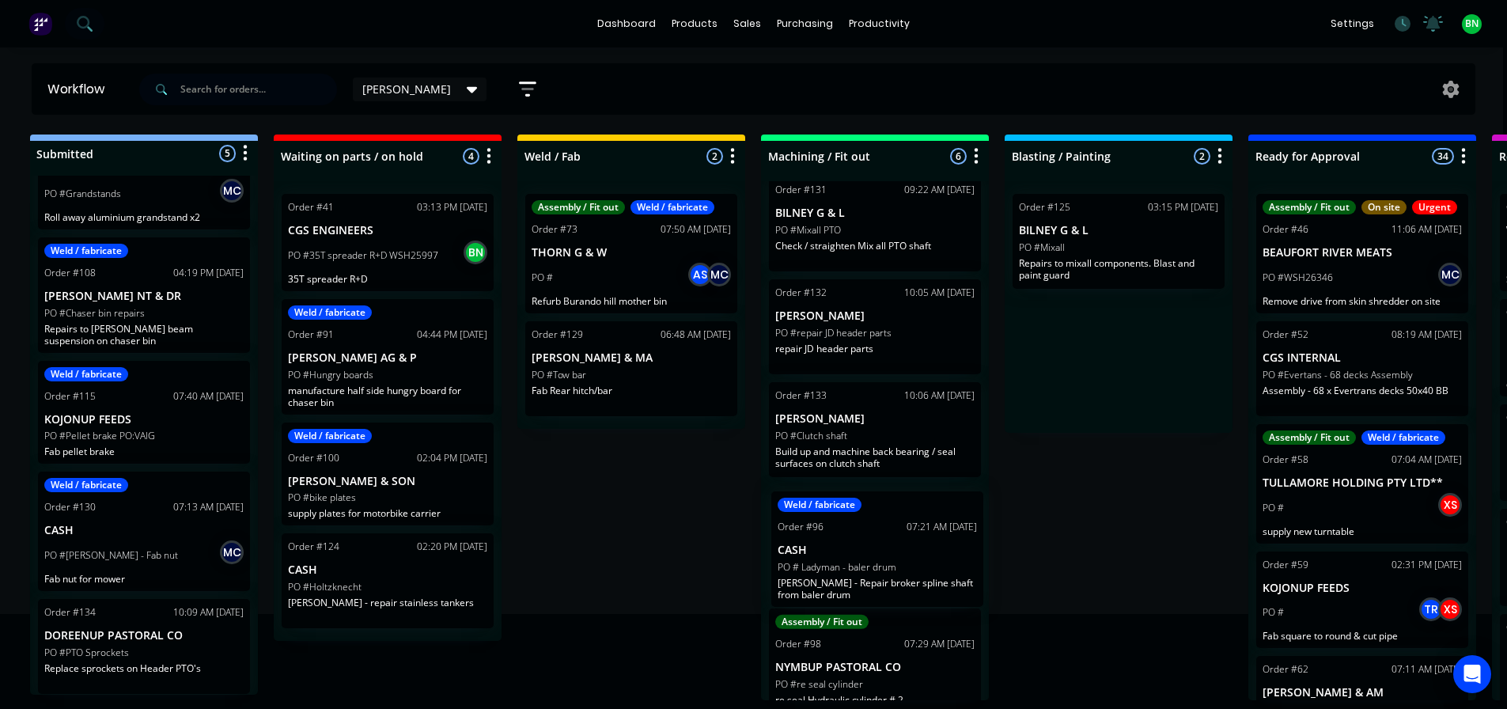
drag, startPoint x: 1186, startPoint y: 259, endPoint x: 914, endPoint y: 561, distance: 406.6
click at [917, 564] on div "Submitted 5 Status colour #273444 hex #273444 Save Cancel Summaries Total order…" at bounding box center [1188, 417] width 2409 height 566
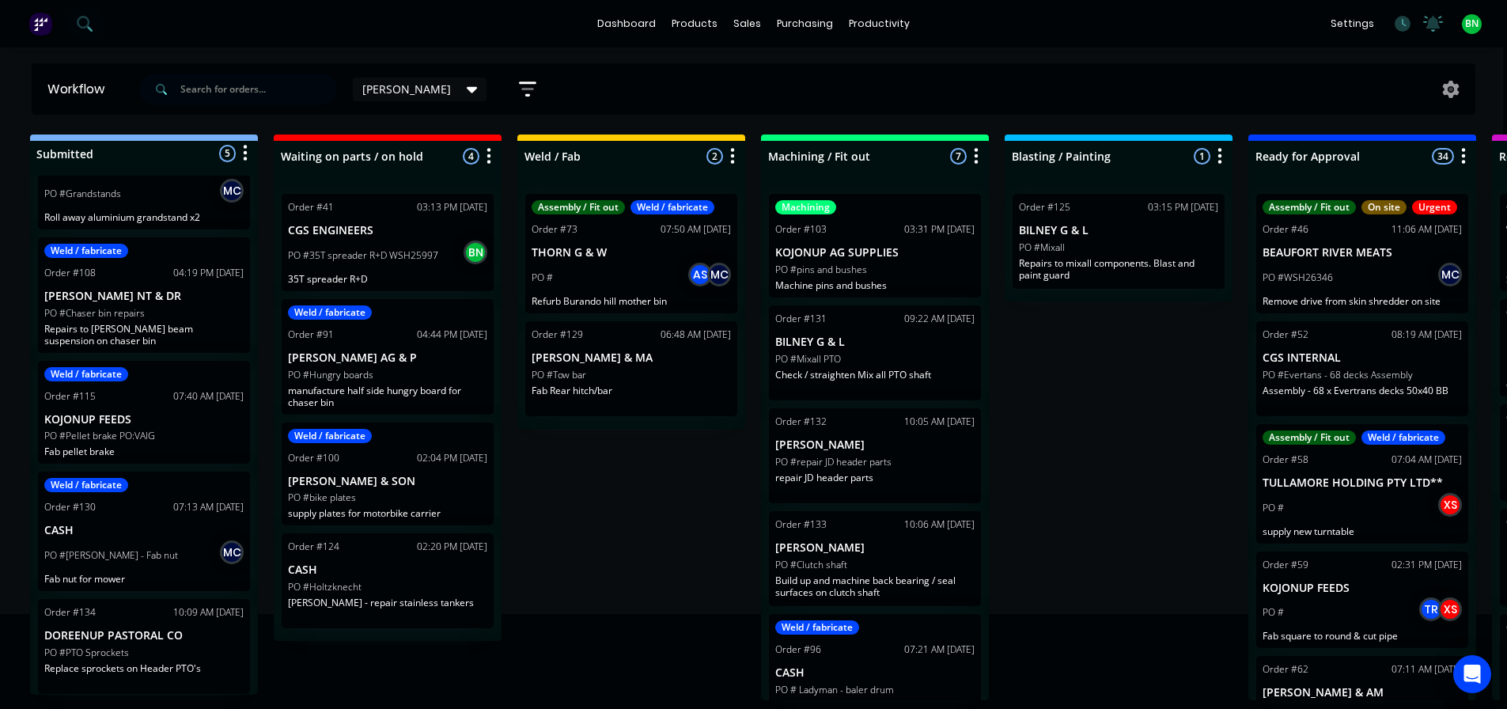
scroll to position [0, 4]
click at [1069, 486] on div "Submitted 5 Status colour #273444 hex #273444 Save Cancel Summaries Total order…" at bounding box center [1188, 417] width 2409 height 566
drag, startPoint x: 667, startPoint y: 511, endPoint x: 672, endPoint y: 466, distance: 45.4
click at [667, 509] on div "Submitted 5 Status colour #273444 hex #273444 Save Cancel Summaries Total order…" at bounding box center [1188, 417] width 2409 height 566
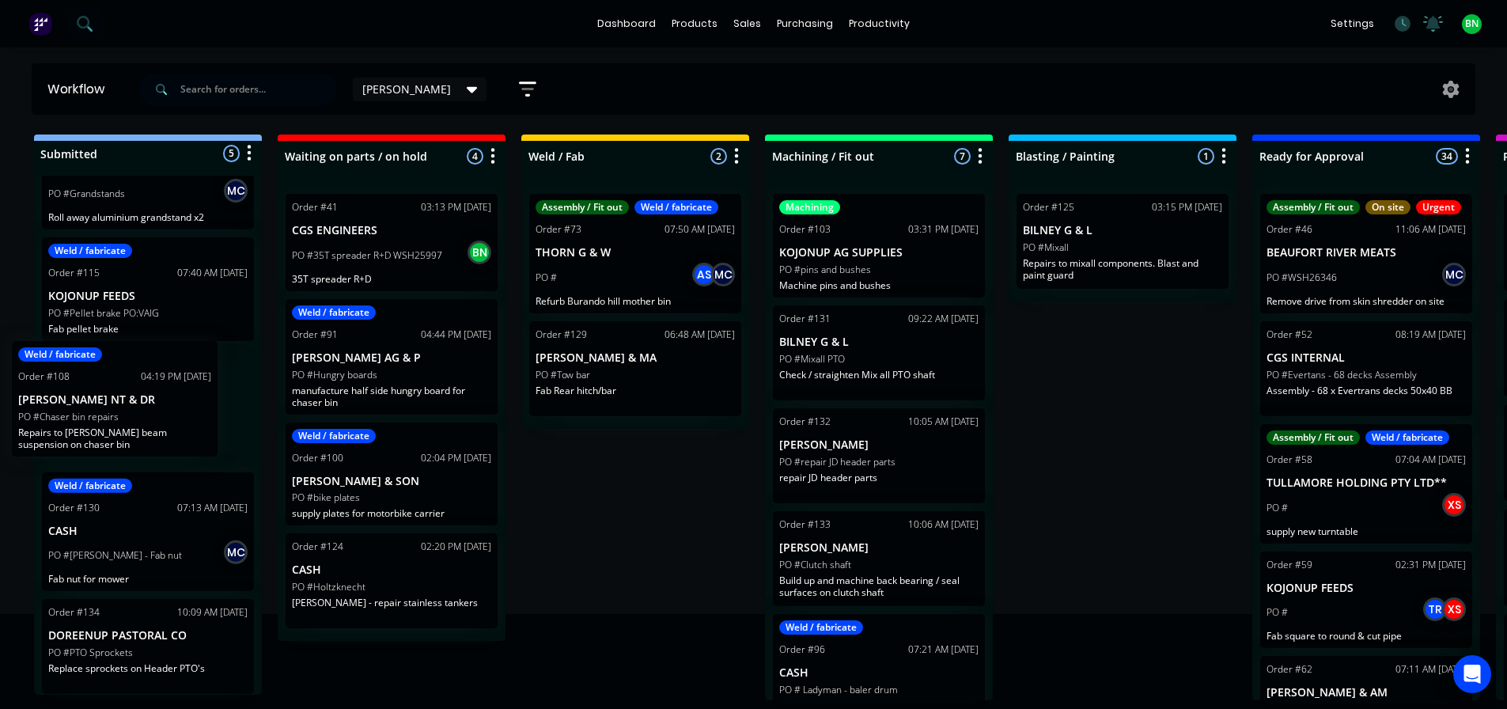
drag, startPoint x: 157, startPoint y: 325, endPoint x: 143, endPoint y: 447, distance: 122.6
click at [143, 447] on div "Weld / fabricate Order #56 08:00 AM 02/10/25 CASH PO #Grandstands MC Roll away …" at bounding box center [148, 435] width 228 height 519
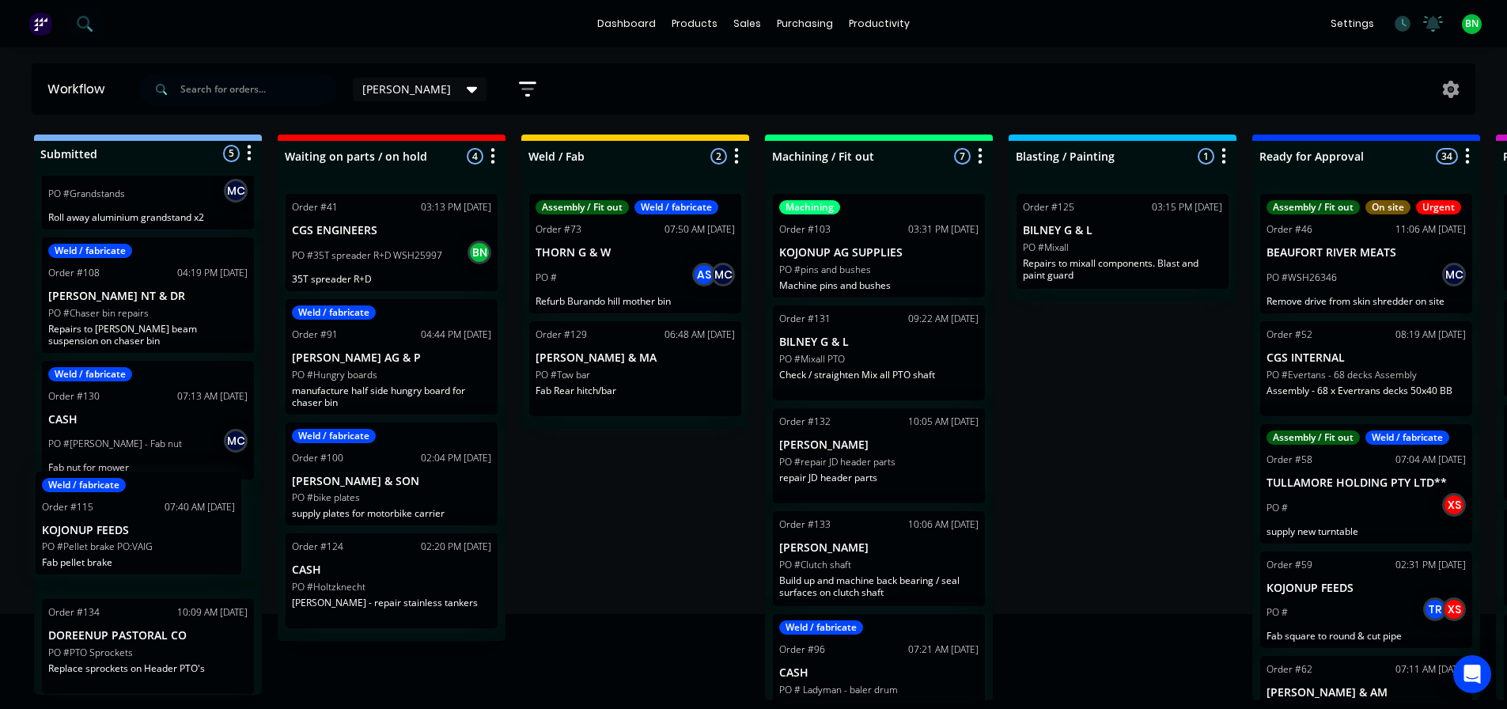
drag, startPoint x: 181, startPoint y: 446, endPoint x: 176, endPoint y: 569, distance: 122.7
click at [176, 569] on div "Weld / fabricate Order #56 08:00 AM 02/10/25 CASH PO #Grandstands MC Roll away …" at bounding box center [148, 435] width 228 height 519
click at [519, 85] on icon "button" at bounding box center [527, 89] width 17 height 20
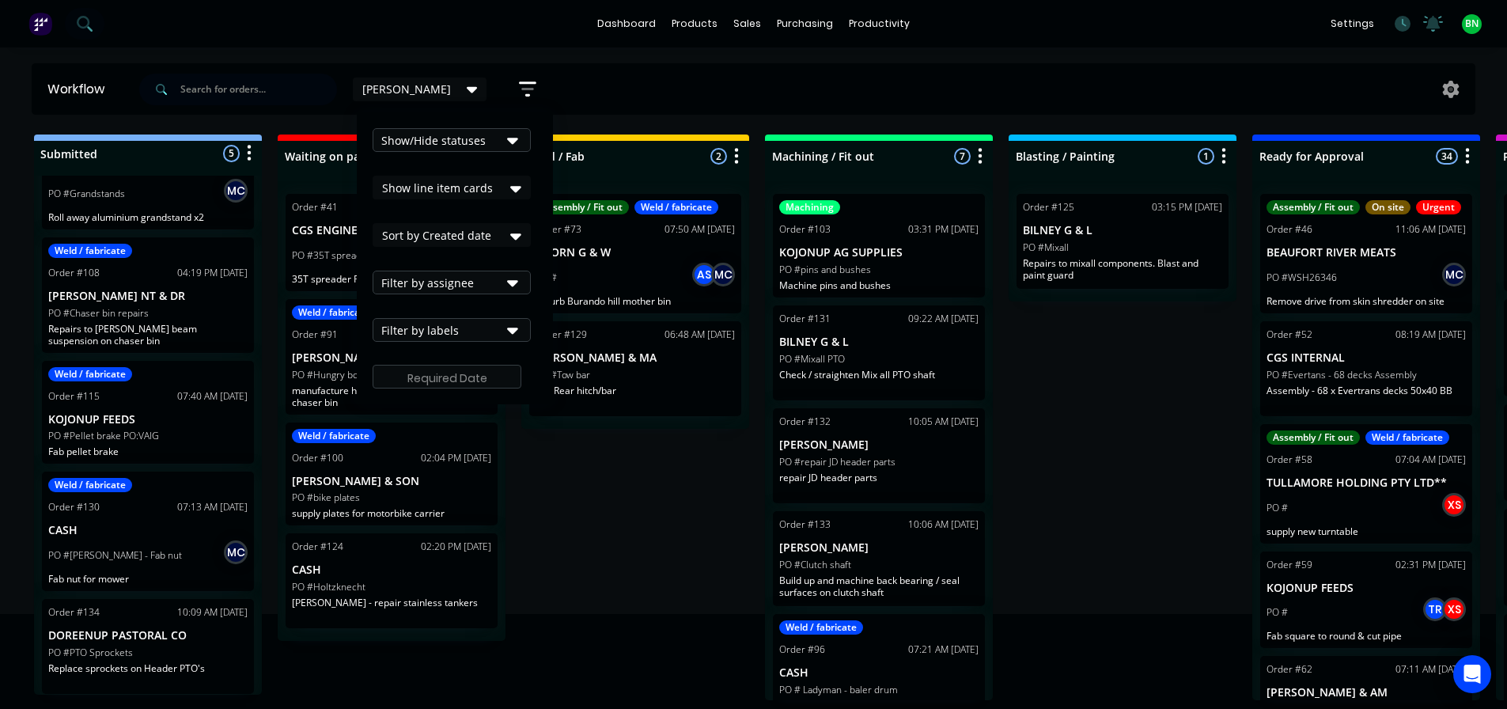
click at [396, 86] on div "[PERSON_NAME]" at bounding box center [419, 89] width 115 height 14
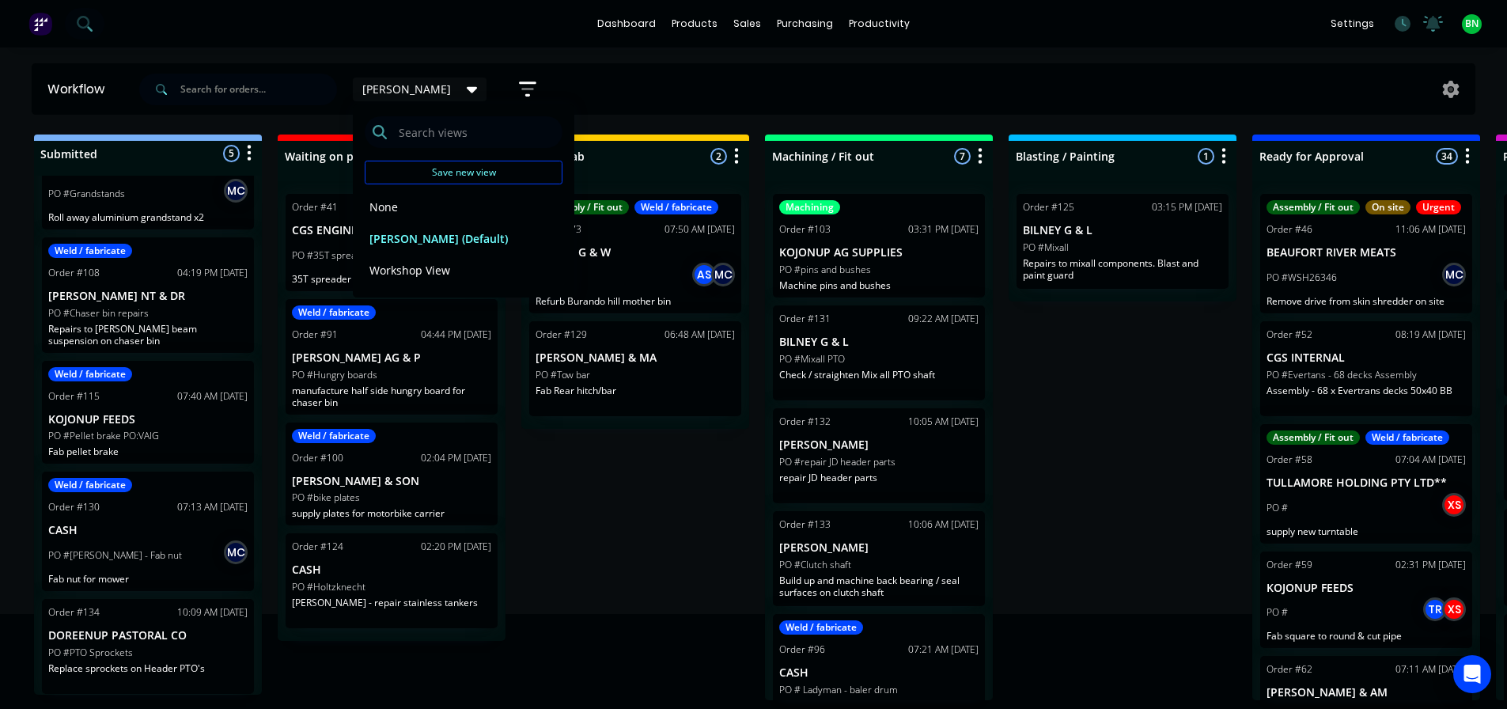
click at [467, 93] on icon at bounding box center [472, 89] width 11 height 17
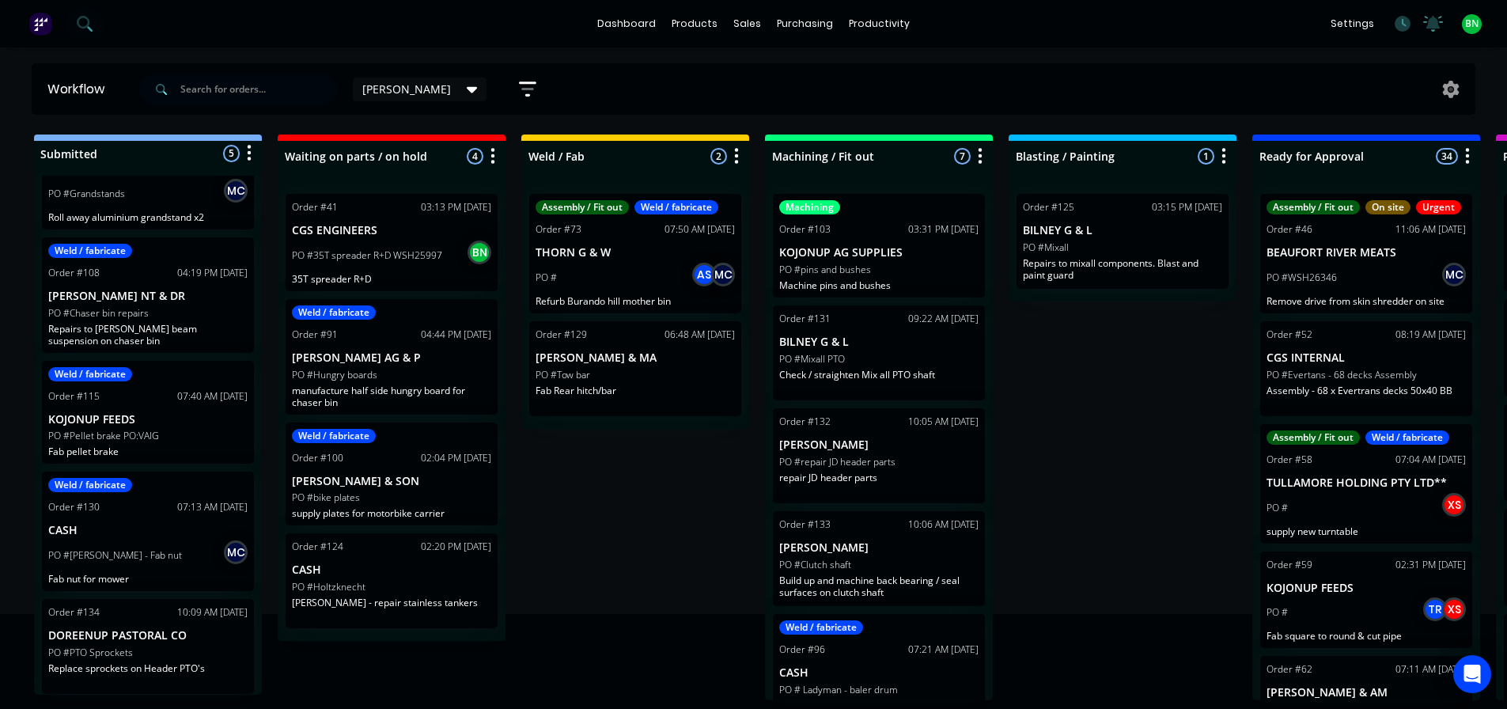
click at [388, 82] on div "[PERSON_NAME]" at bounding box center [419, 89] width 115 height 14
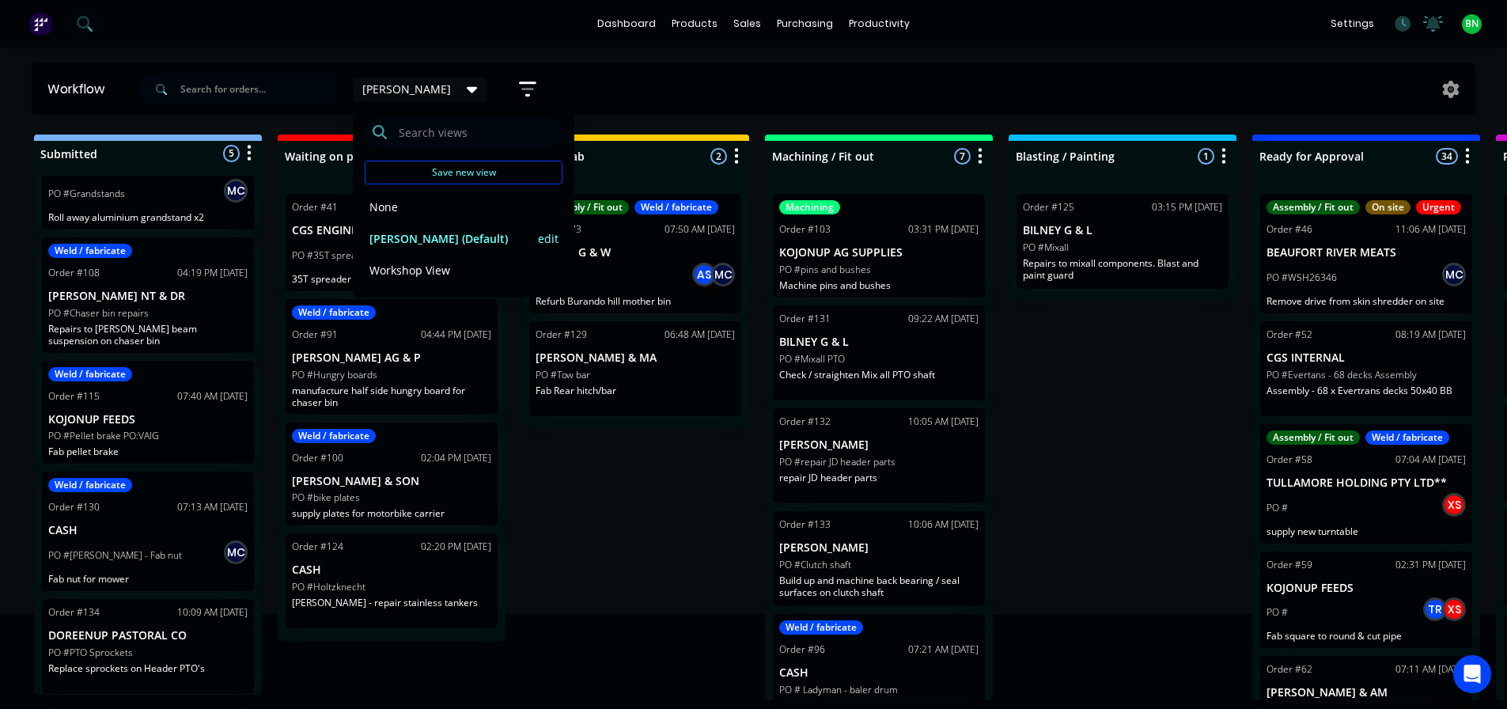
click at [540, 240] on button "edit" at bounding box center [548, 238] width 21 height 17
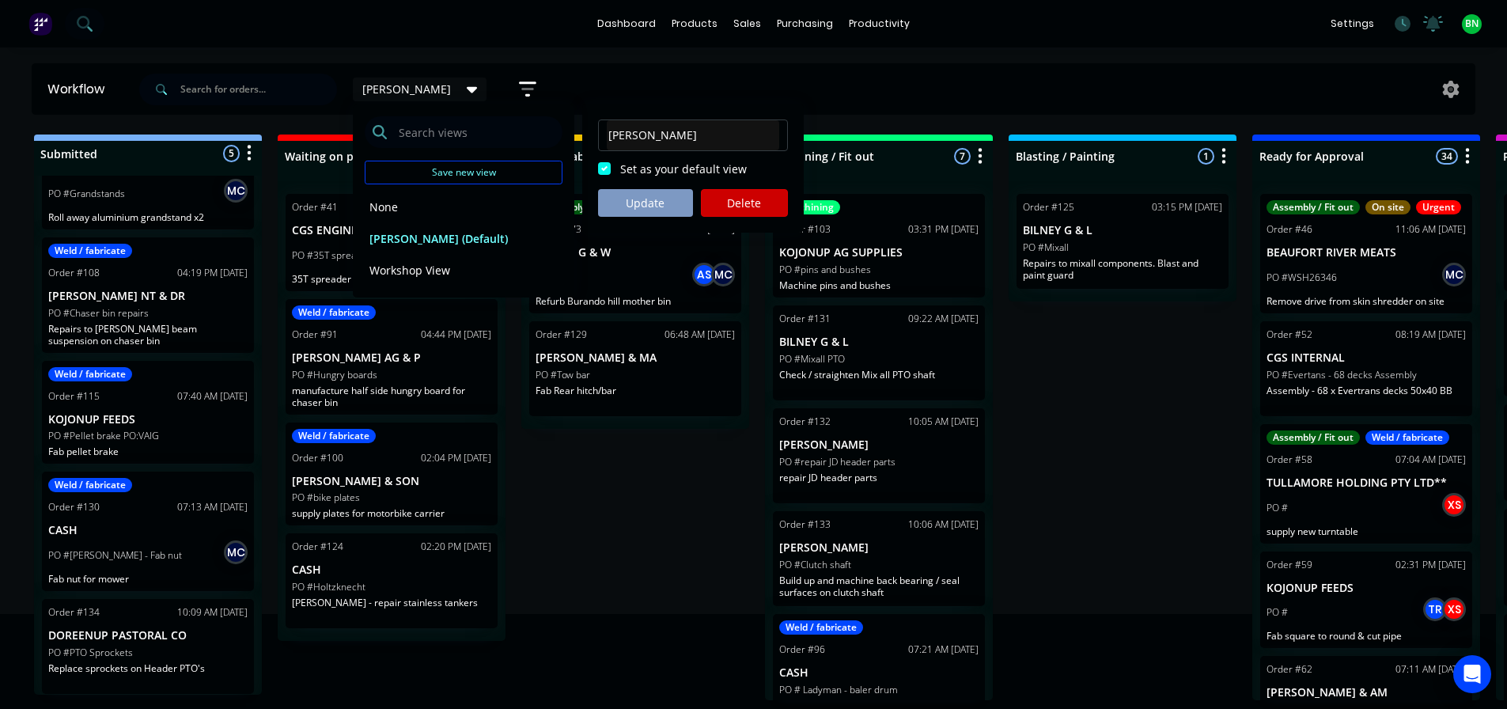
click at [630, 207] on button "Update" at bounding box center [645, 203] width 95 height 28
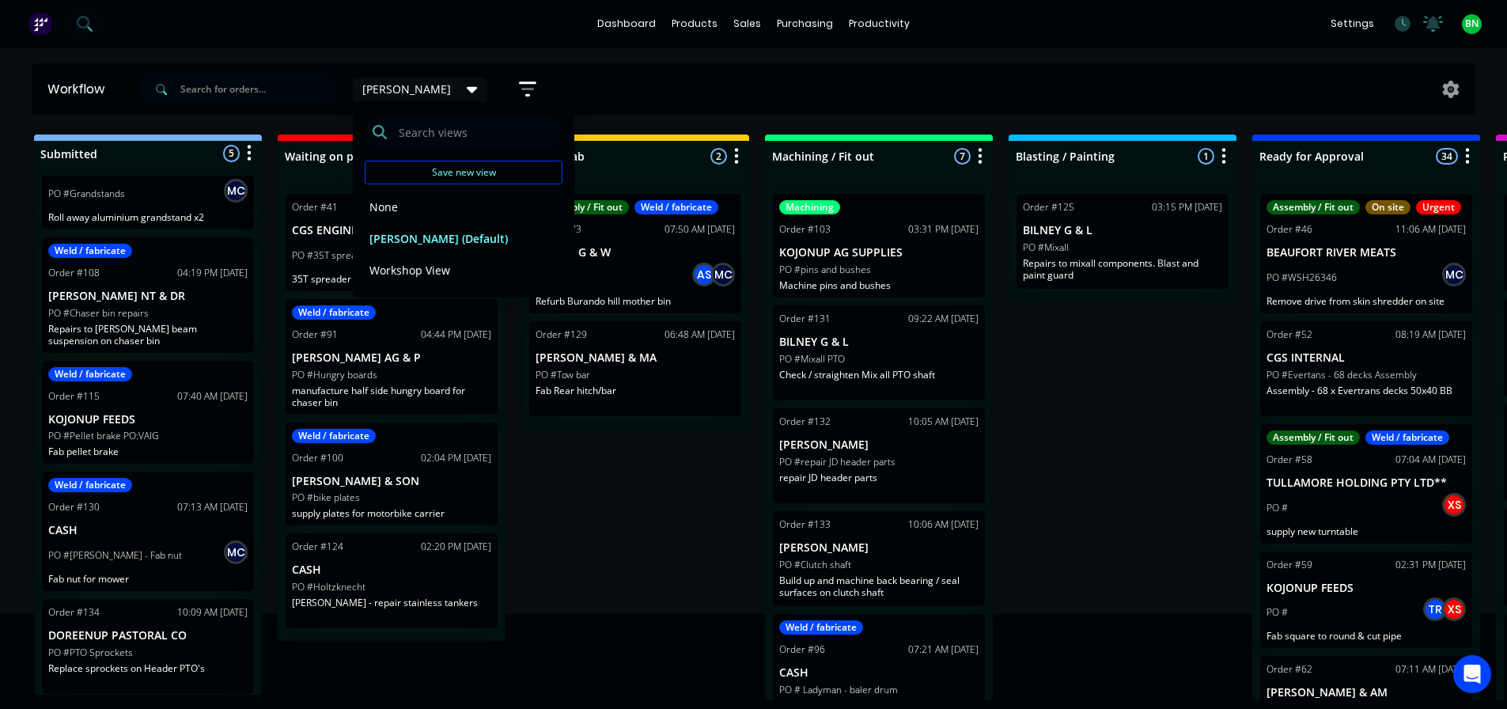
click at [677, 104] on div "brad Save new view None edit brad (Default) edit Workshop View edit Show/Hide s…" at bounding box center [806, 89] width 1340 height 47
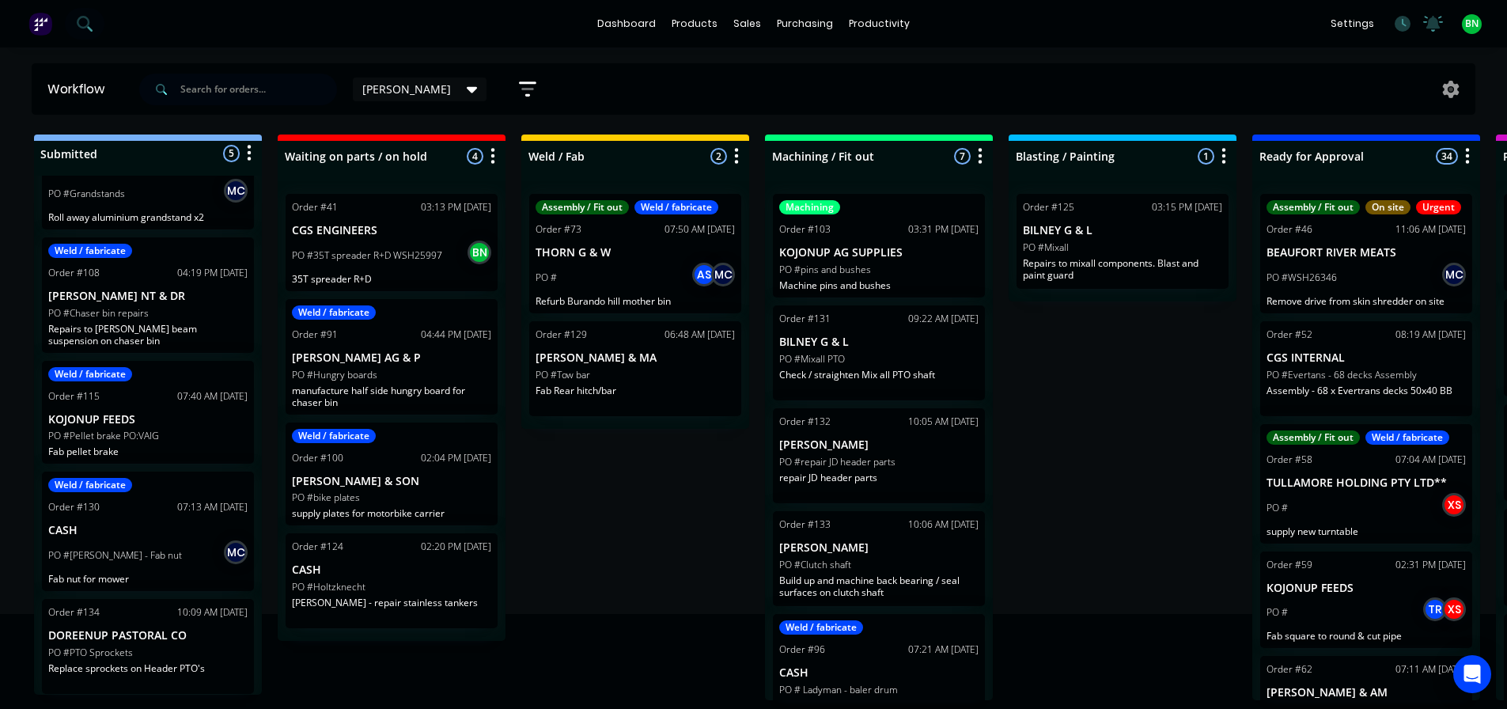
click at [519, 86] on icon "button" at bounding box center [527, 89] width 17 height 20
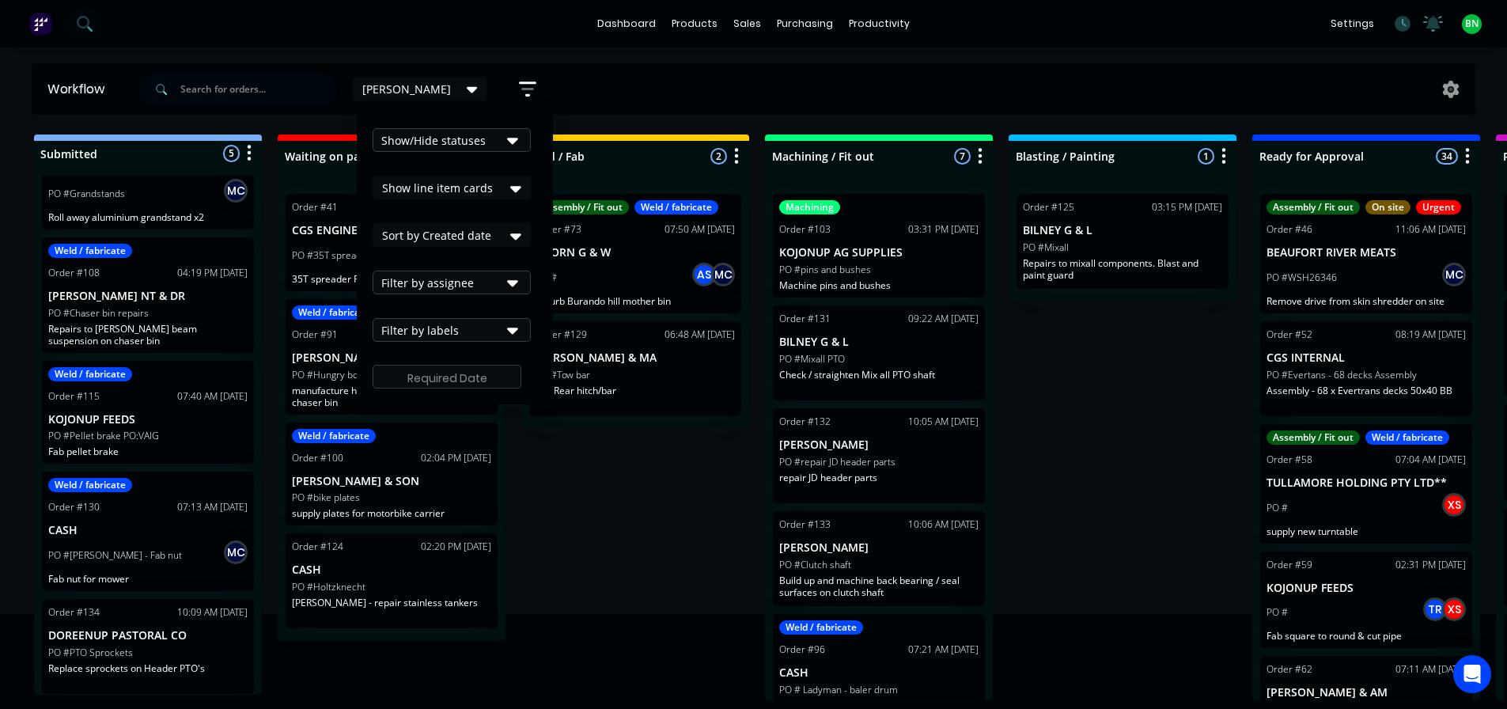
click at [385, 141] on div "Show/Hide statuses" at bounding box center [440, 140] width 119 height 17
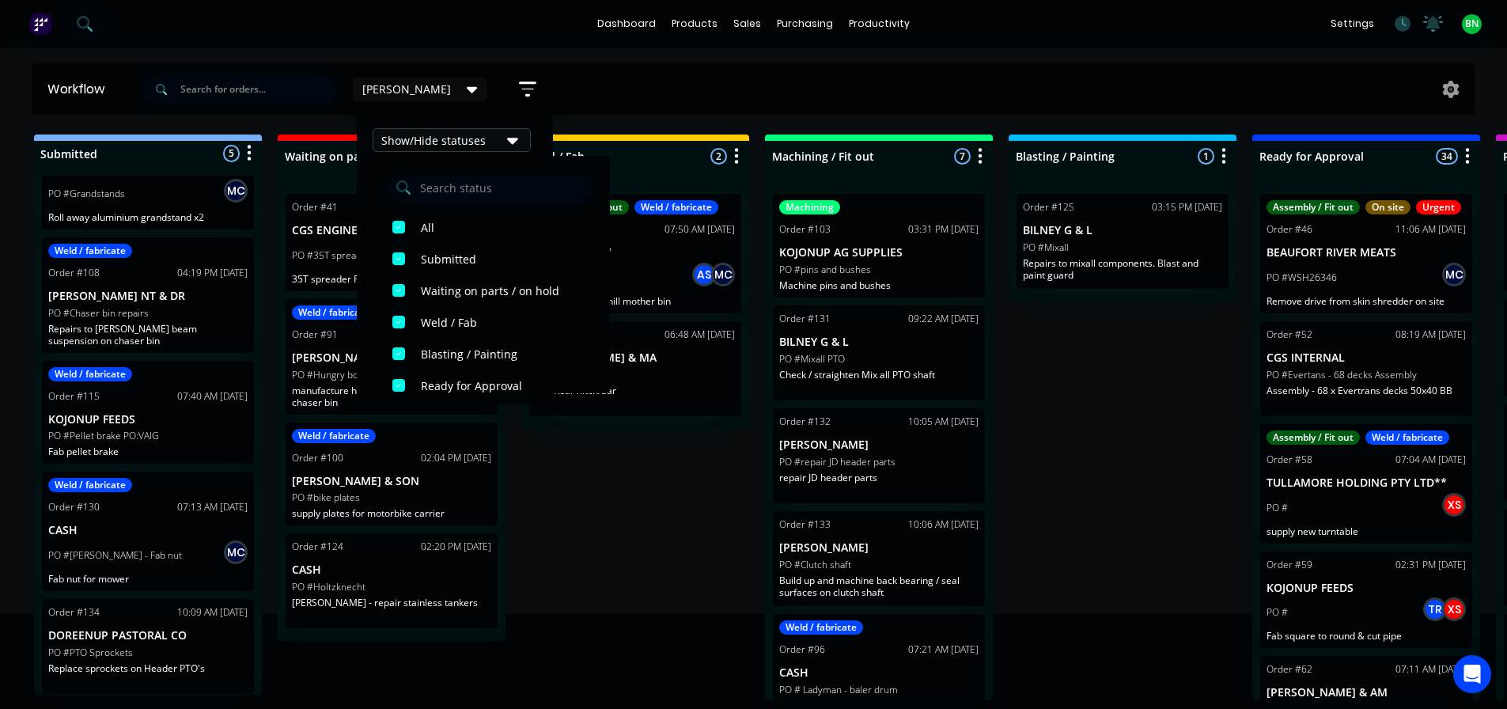
click at [507, 135] on icon "button" at bounding box center [512, 139] width 11 height 17
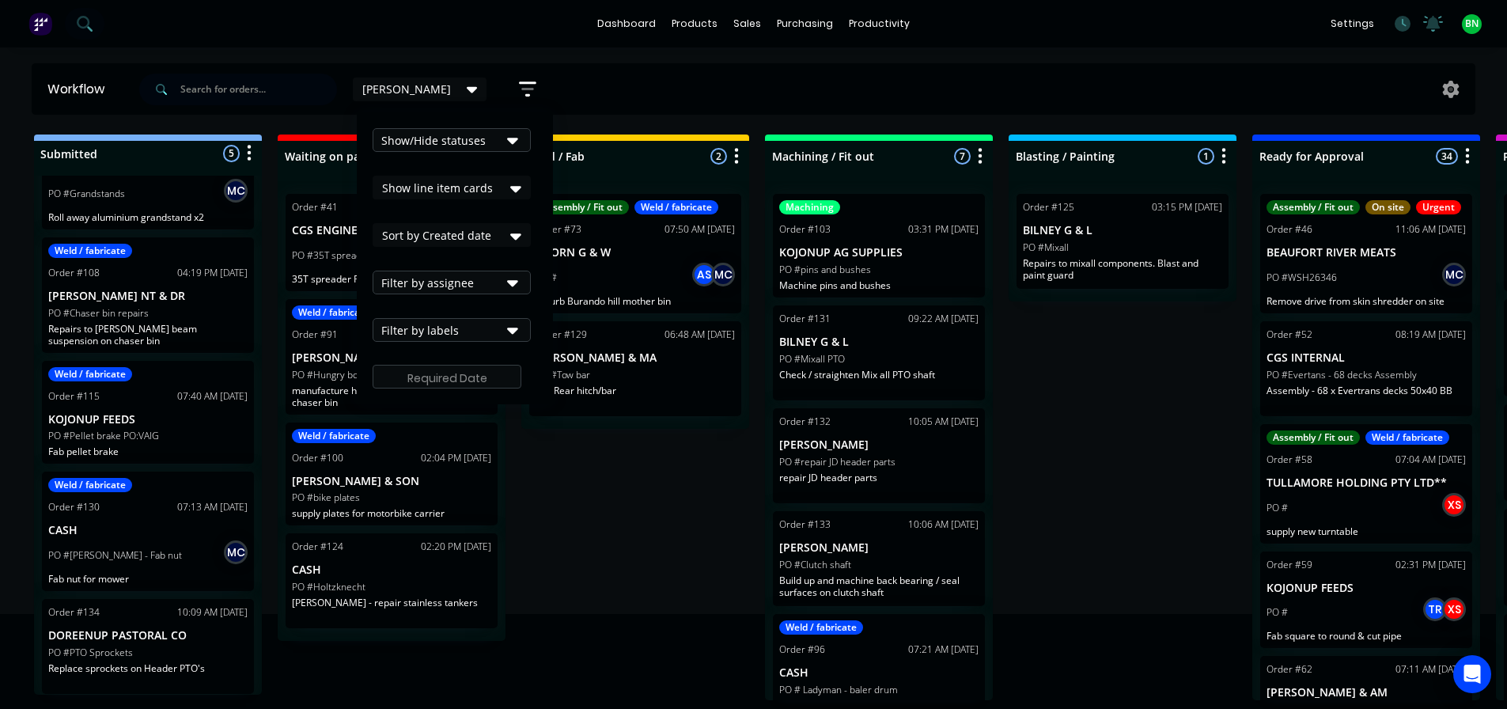
click at [510, 182] on icon at bounding box center [515, 188] width 11 height 17
click at [510, 183] on icon at bounding box center [515, 188] width 11 height 17
click at [510, 235] on icon at bounding box center [515, 236] width 11 height 6
click at [510, 233] on icon at bounding box center [515, 235] width 11 height 17
drag, startPoint x: 582, startPoint y: 502, endPoint x: 604, endPoint y: 474, distance: 35.5
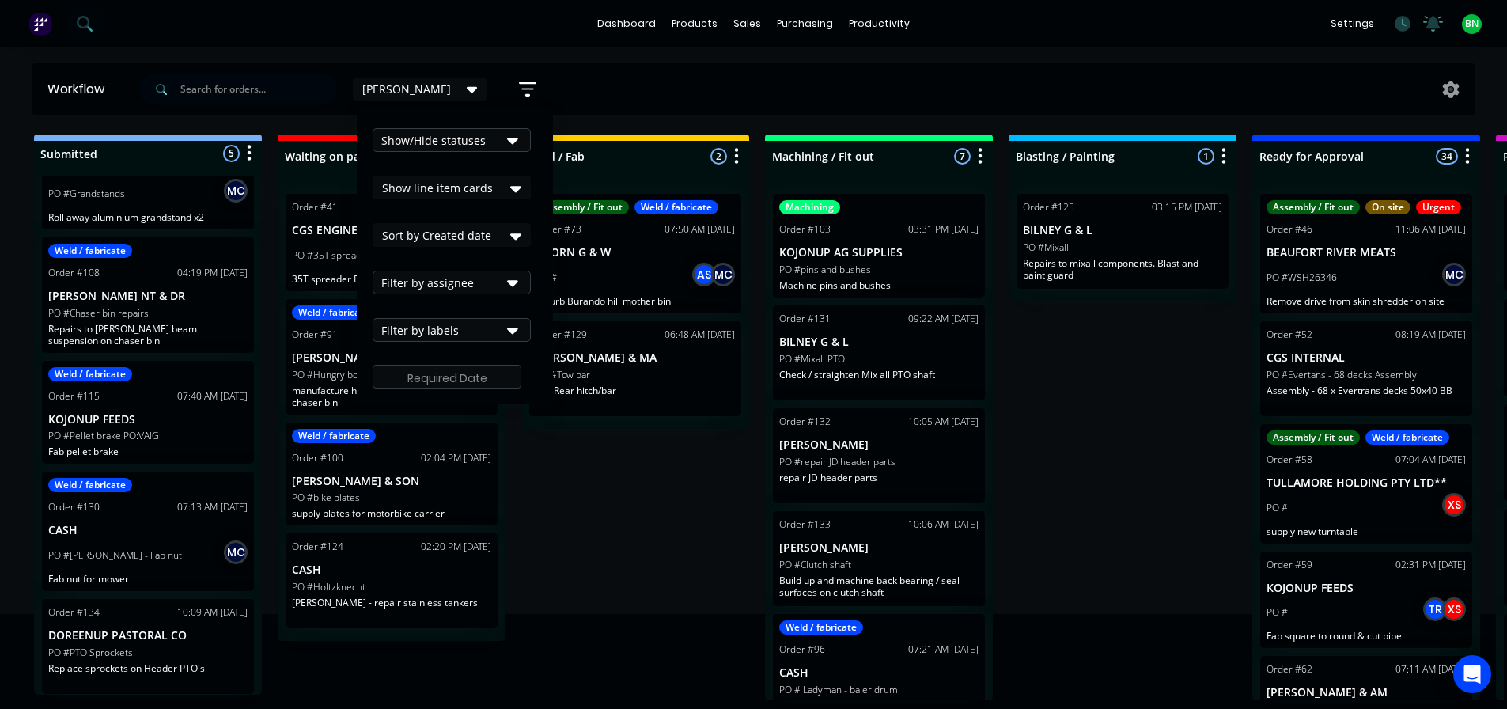
click at [585, 499] on div "Submitted 5 Status colour #273444 hex #273444 Save Cancel Summaries Total order…" at bounding box center [1192, 417] width 2409 height 566
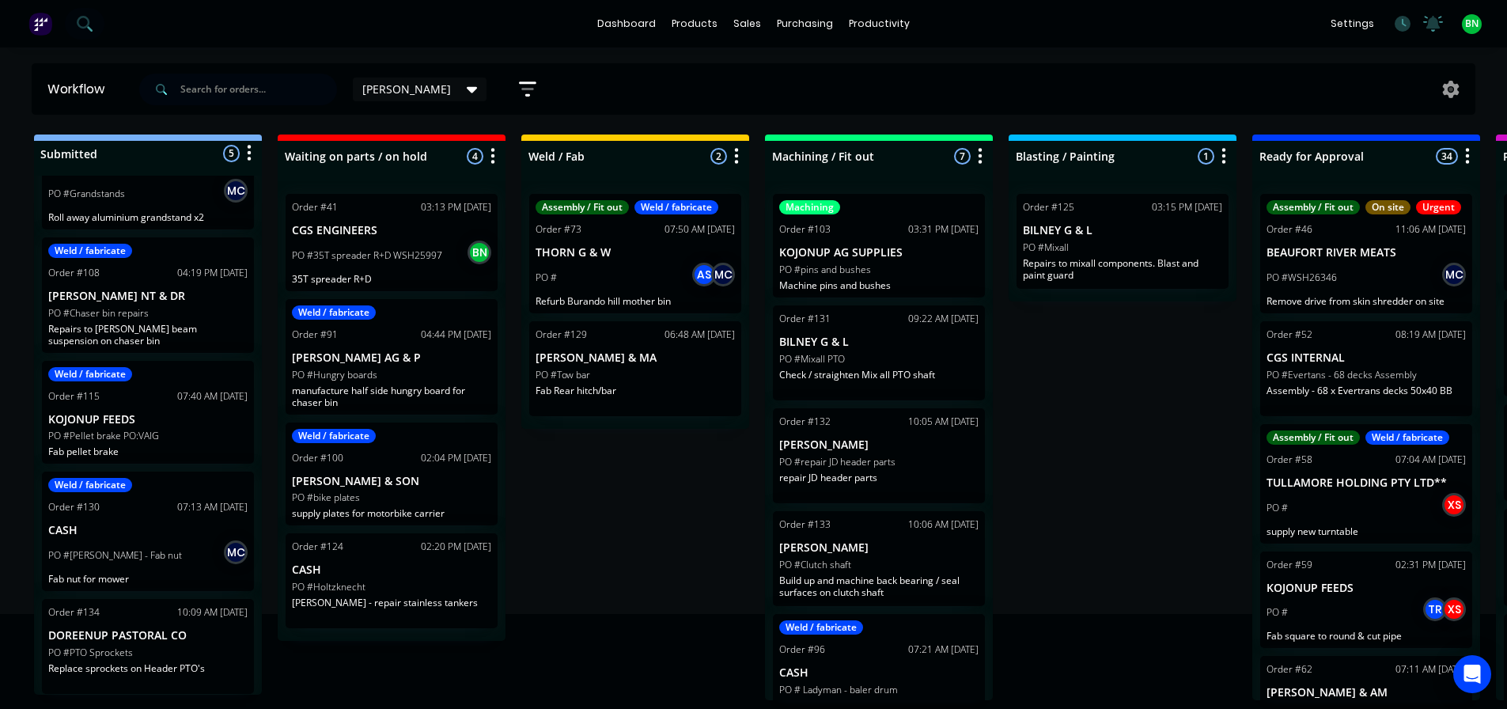
click at [467, 85] on icon at bounding box center [472, 89] width 11 height 17
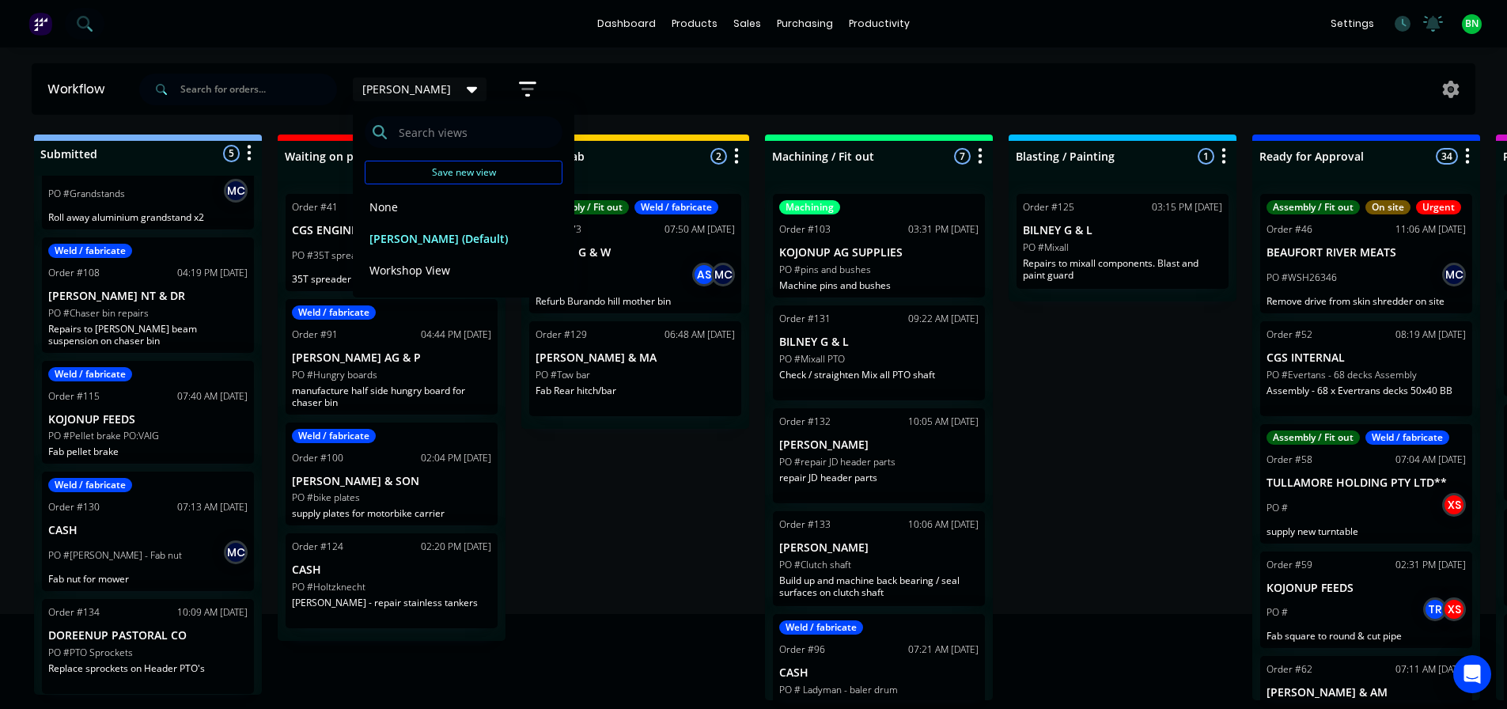
click at [521, 89] on icon "button" at bounding box center [527, 89] width 13 height 2
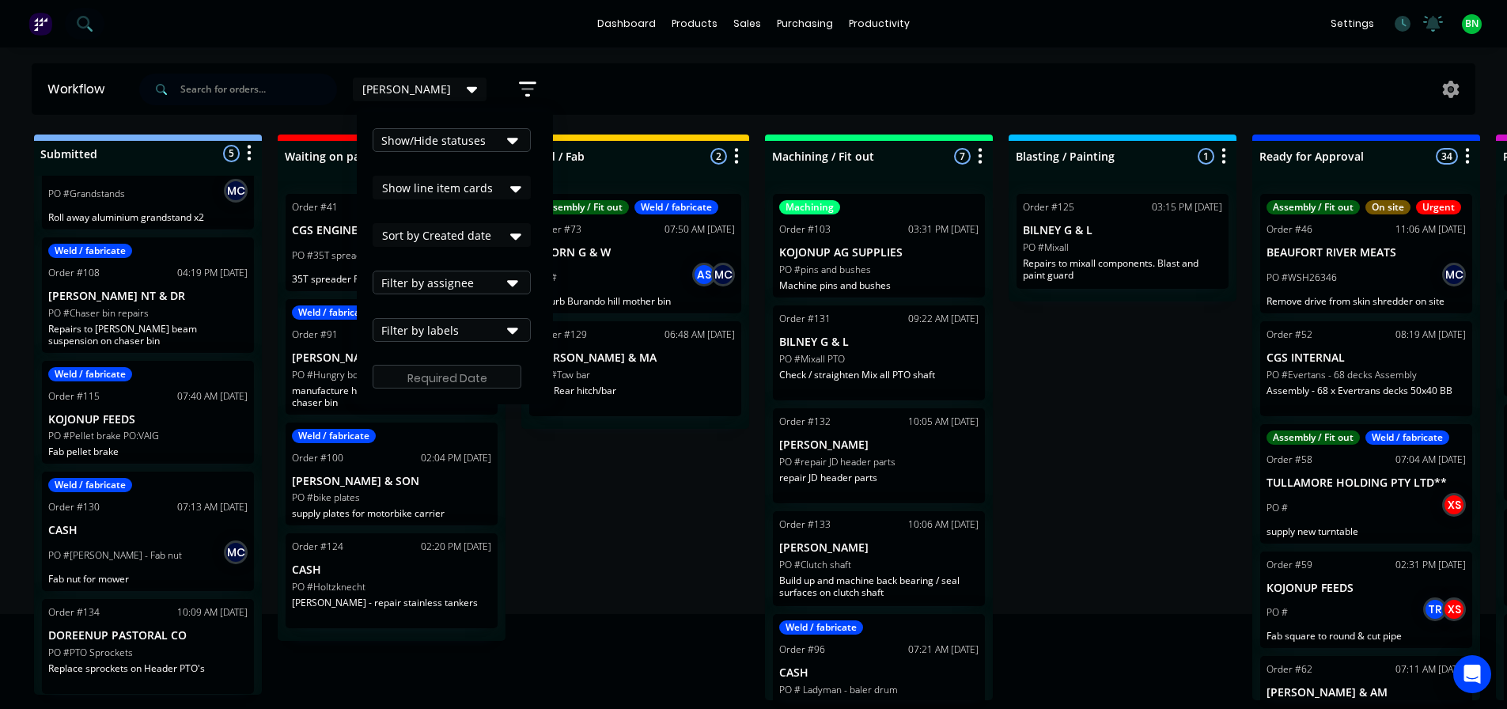
click at [510, 236] on icon at bounding box center [515, 236] width 11 height 6
click at [624, 506] on div "Submitted 5 Status colour #273444 hex #273444 Save Cancel Summaries Total order…" at bounding box center [1192, 417] width 2409 height 566
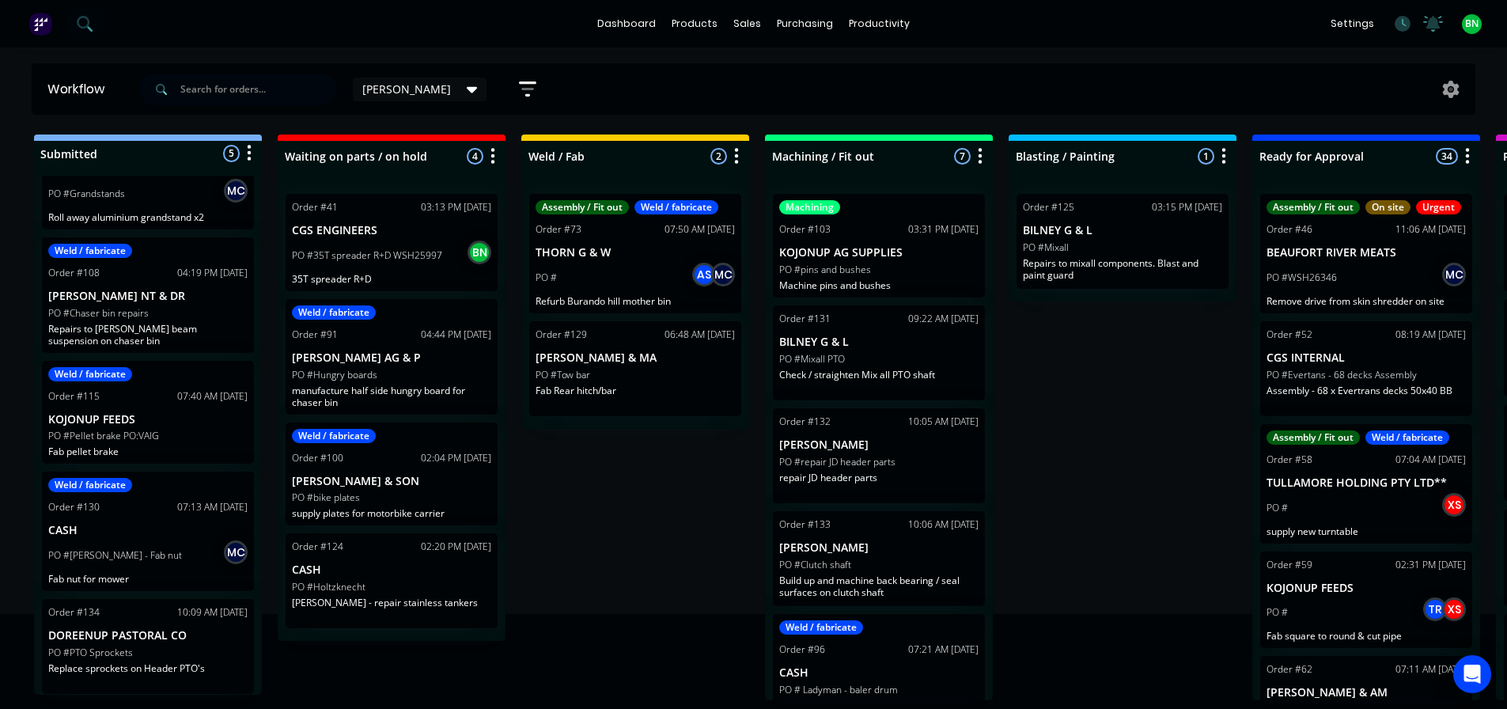
click at [1119, 437] on div "Submitted 5 Status colour #273444 hex #273444 Save Cancel Summaries Total order…" at bounding box center [1192, 417] width 2409 height 566
drag, startPoint x: 1092, startPoint y: 482, endPoint x: 985, endPoint y: 132, distance: 365.6
click at [1092, 481] on div "Submitted 5 Status colour #273444 hex #273444 Save Cancel Summaries Total order…" at bounding box center [1192, 417] width 2409 height 566
drag, startPoint x: 1176, startPoint y: 361, endPoint x: 1164, endPoint y: 333, distance: 31.2
click at [1176, 361] on div "Submitted 5 Status colour #273444 hex #273444 Save Cancel Summaries Total order…" at bounding box center [1192, 417] width 2409 height 566
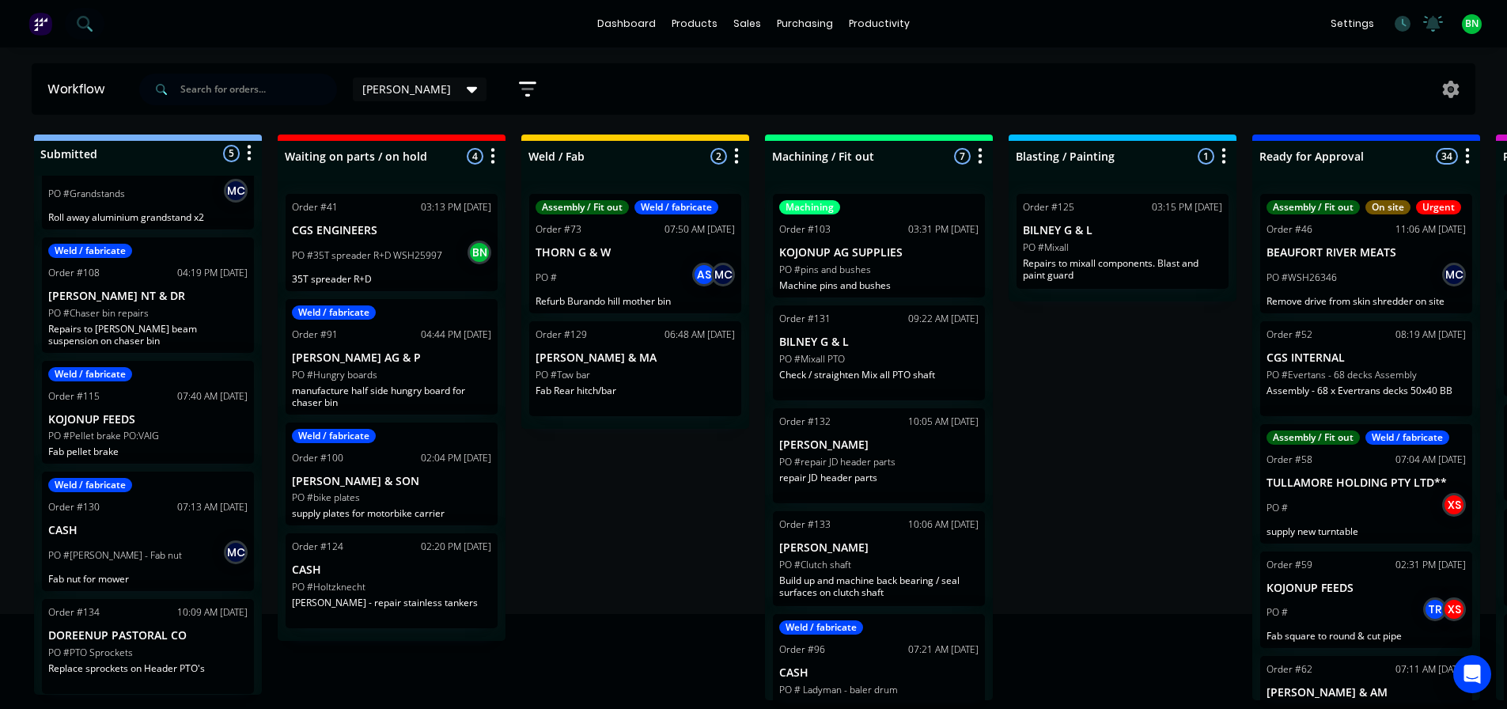
click at [1126, 469] on div "Submitted 5 Status colour #273444 hex #273444 Save Cancel Summaries Total order…" at bounding box center [1192, 417] width 2409 height 566
click at [687, 551] on div "Submitted 5 Status colour #273444 hex #273444 Save Cancel Summaries Total order…" at bounding box center [1192, 417] width 2409 height 566
drag, startPoint x: 1111, startPoint y: 494, endPoint x: 1016, endPoint y: 430, distance: 114.1
click at [1111, 494] on div "Submitted 5 Status colour #273444 hex #273444 Save Cancel Summaries Total order…" at bounding box center [1192, 417] width 2409 height 566
drag, startPoint x: 679, startPoint y: 506, endPoint x: 681, endPoint y: 489, distance: 17.6
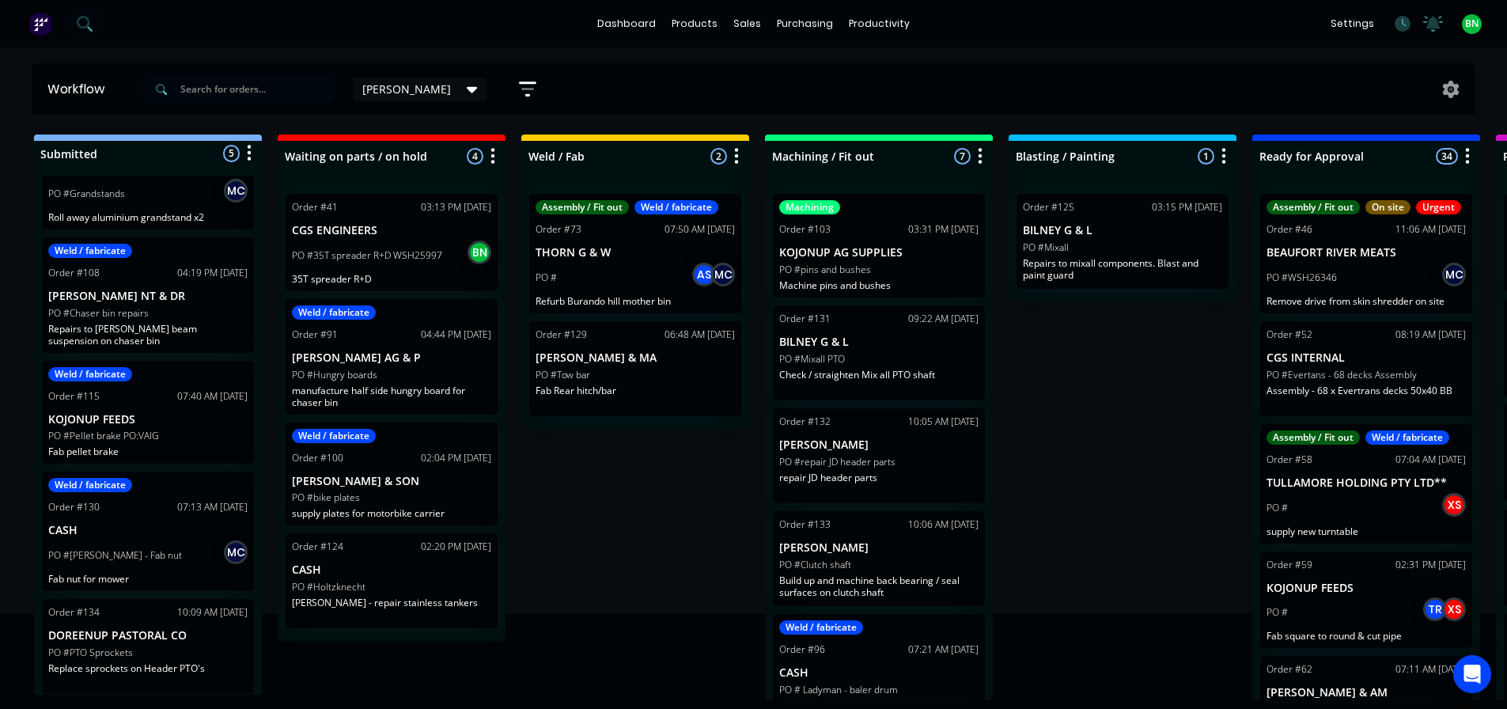
click at [679, 505] on div "Submitted 5 Status colour #273444 hex #273444 Save Cancel Summaries Total order…" at bounding box center [1192, 417] width 2409 height 566
click at [1048, 388] on div "Submitted 5 Status colour #273444 hex #273444 Save Cancel Summaries Total order…" at bounding box center [1192, 417] width 2409 height 566
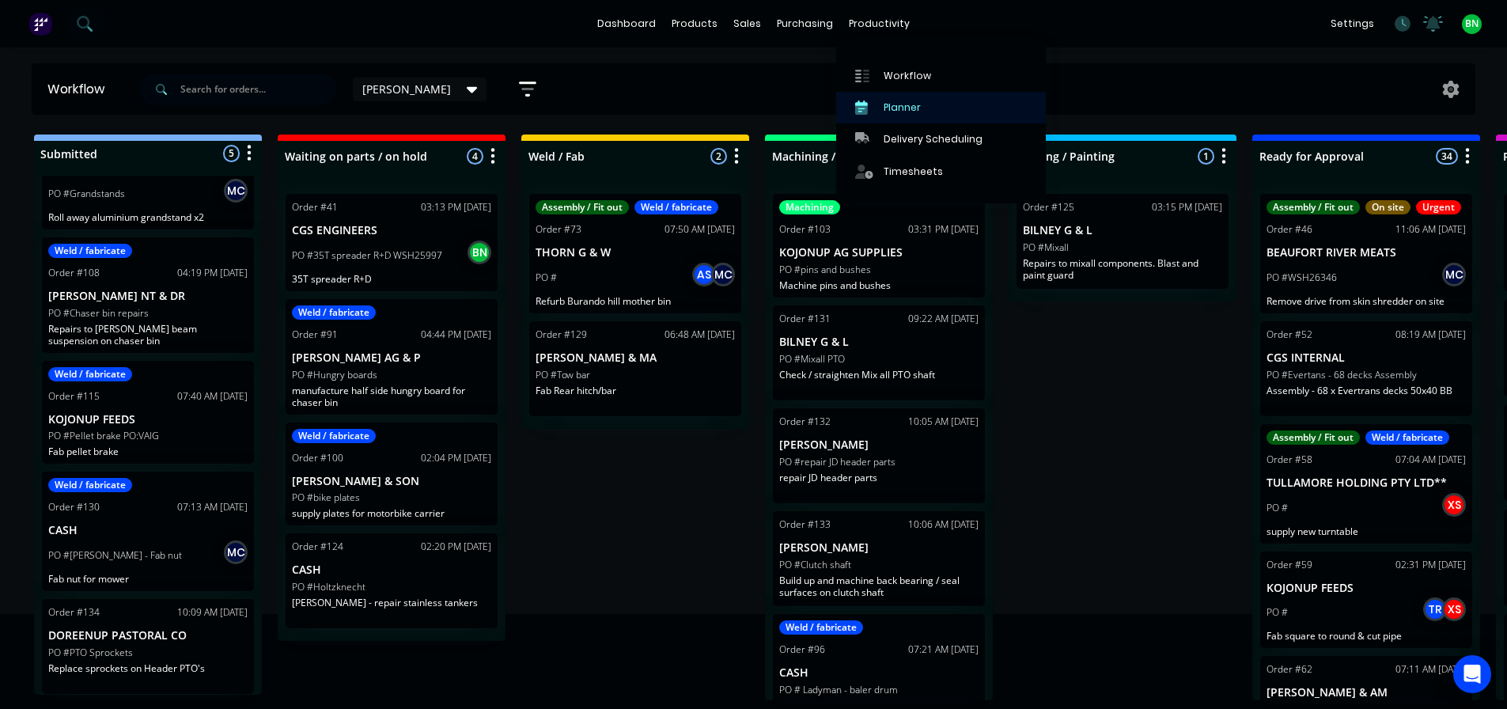
click at [907, 109] on div "Planner" at bounding box center [902, 107] width 37 height 14
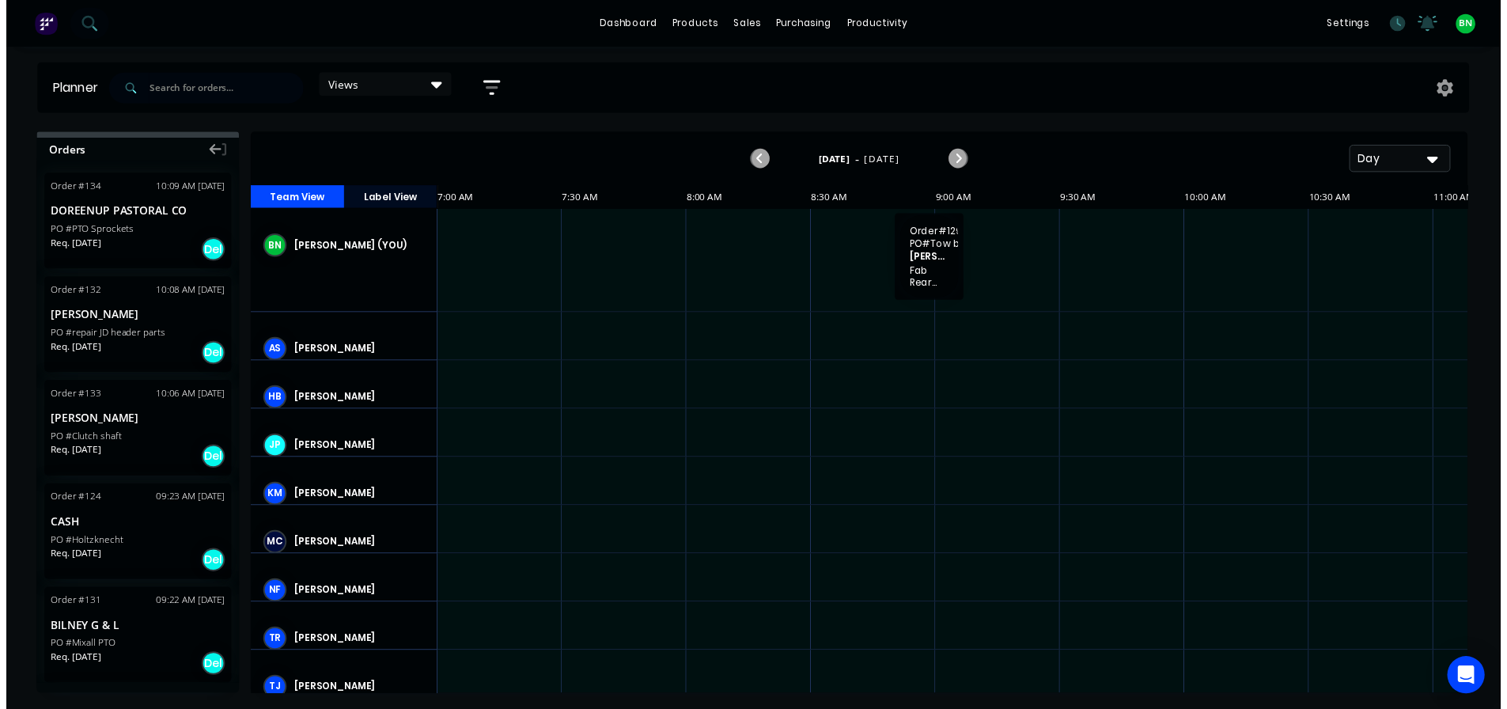
scroll to position [0, 760]
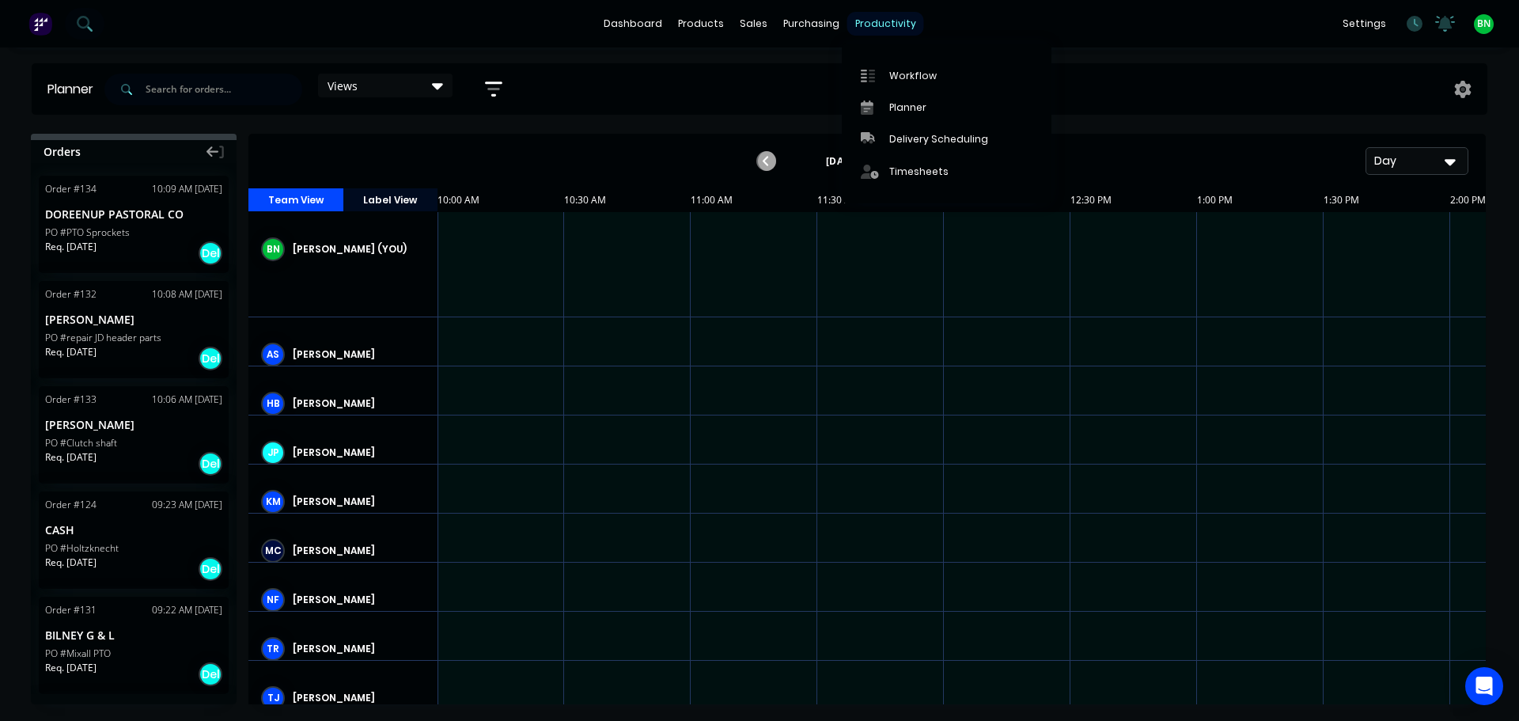
click at [857, 15] on div "productivity" at bounding box center [885, 24] width 77 height 24
click at [899, 71] on div "Workflow" at bounding box center [912, 76] width 47 height 14
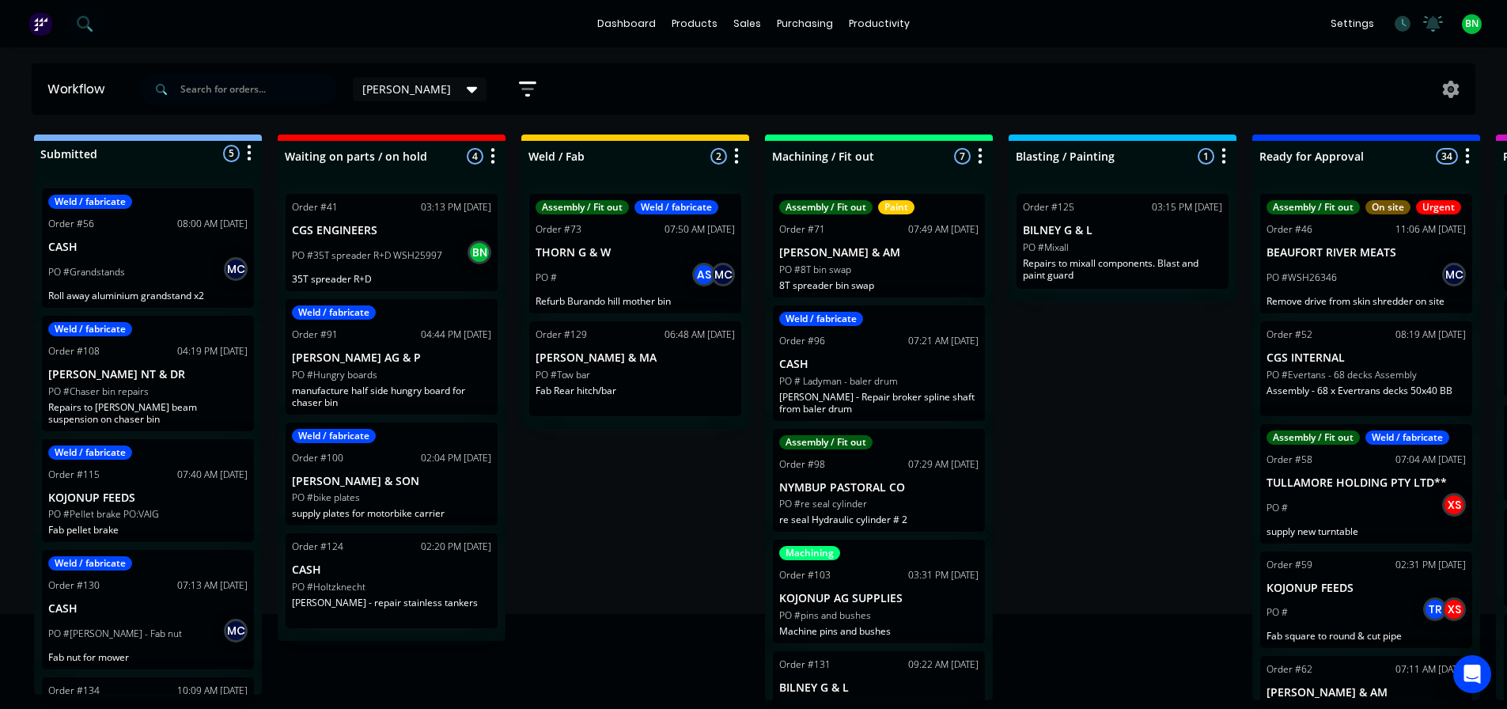
click at [1102, 471] on div "Submitted 5 Status colour #273444 hex #273444 Save Cancel Summaries Total order…" at bounding box center [1192, 417] width 2409 height 566
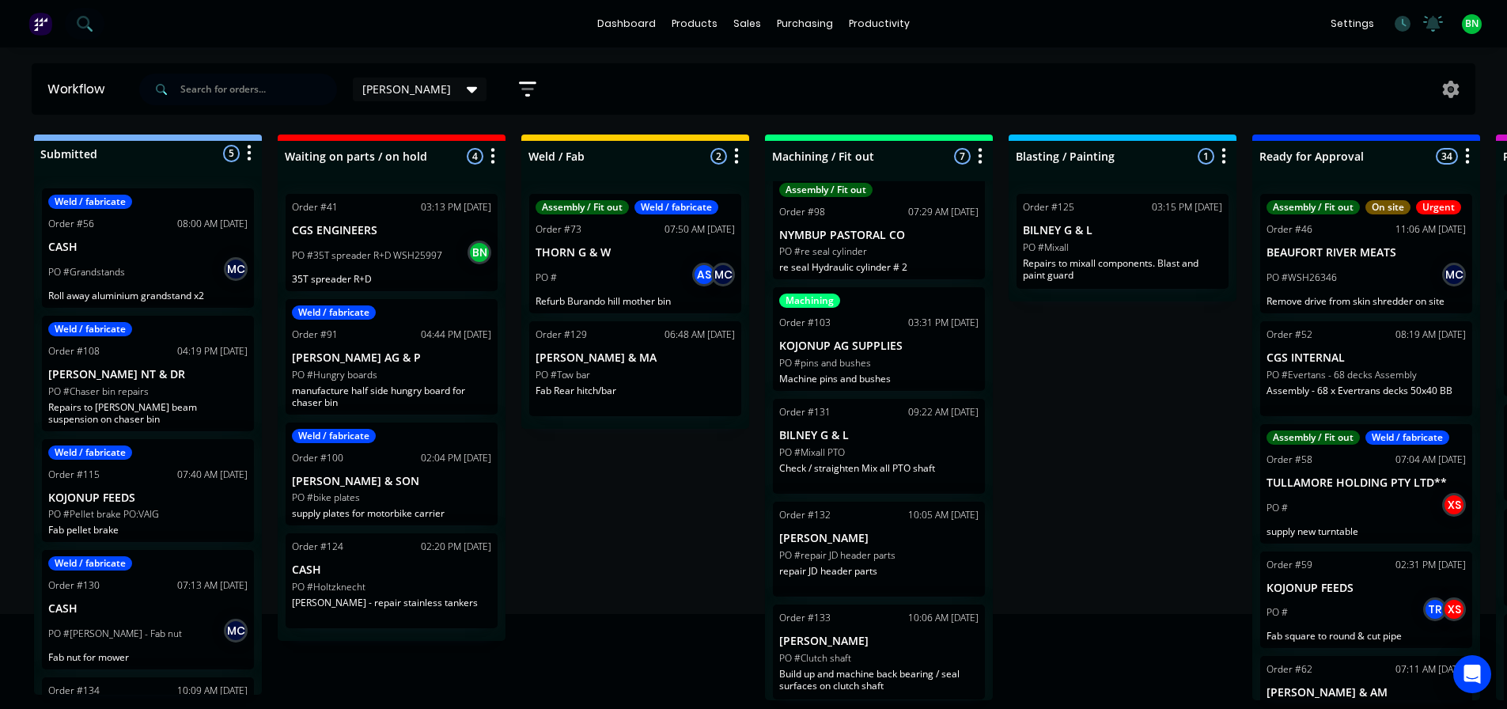
scroll to position [3, 0]
click at [1066, 452] on div "Submitted 5 Status colour #273444 hex #273444 Save Cancel Summaries Total order…" at bounding box center [1192, 417] width 2409 height 566
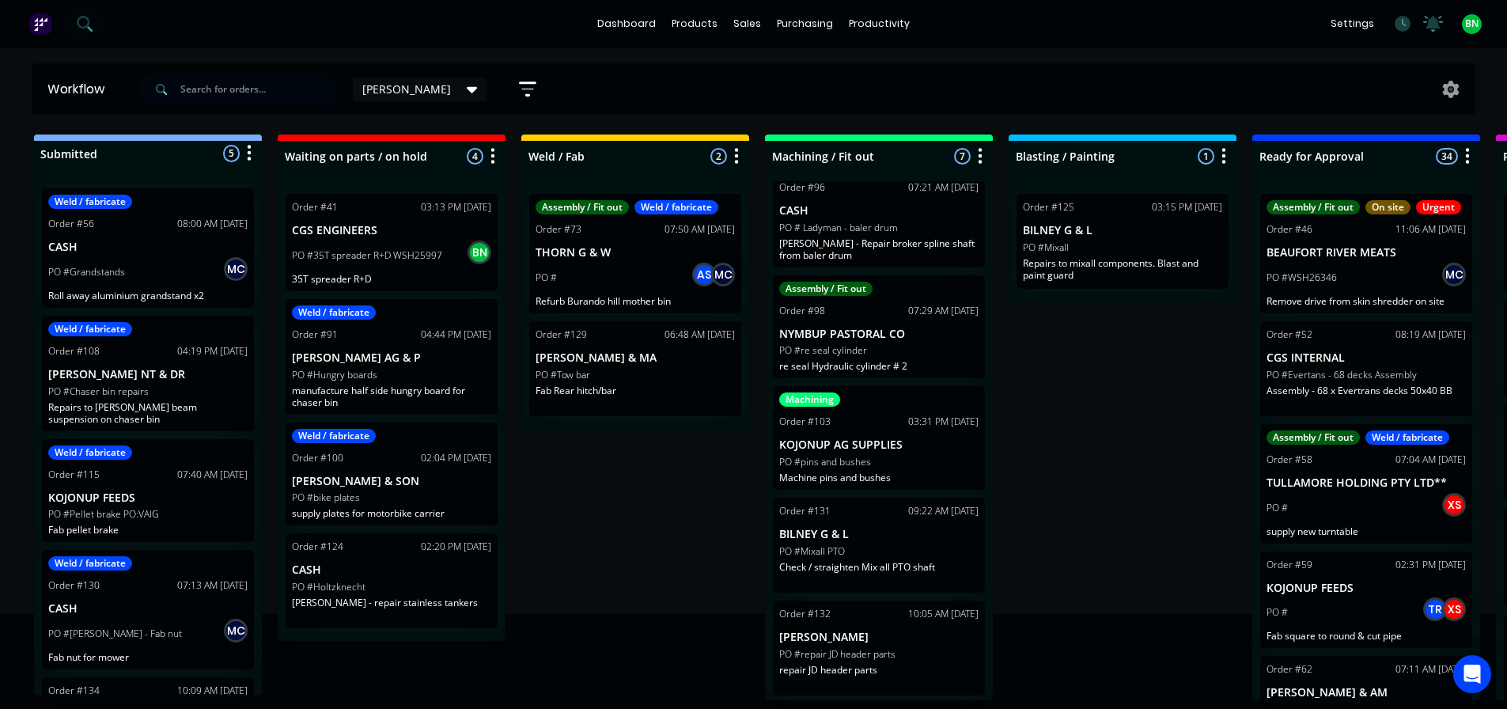
scroll to position [252, 0]
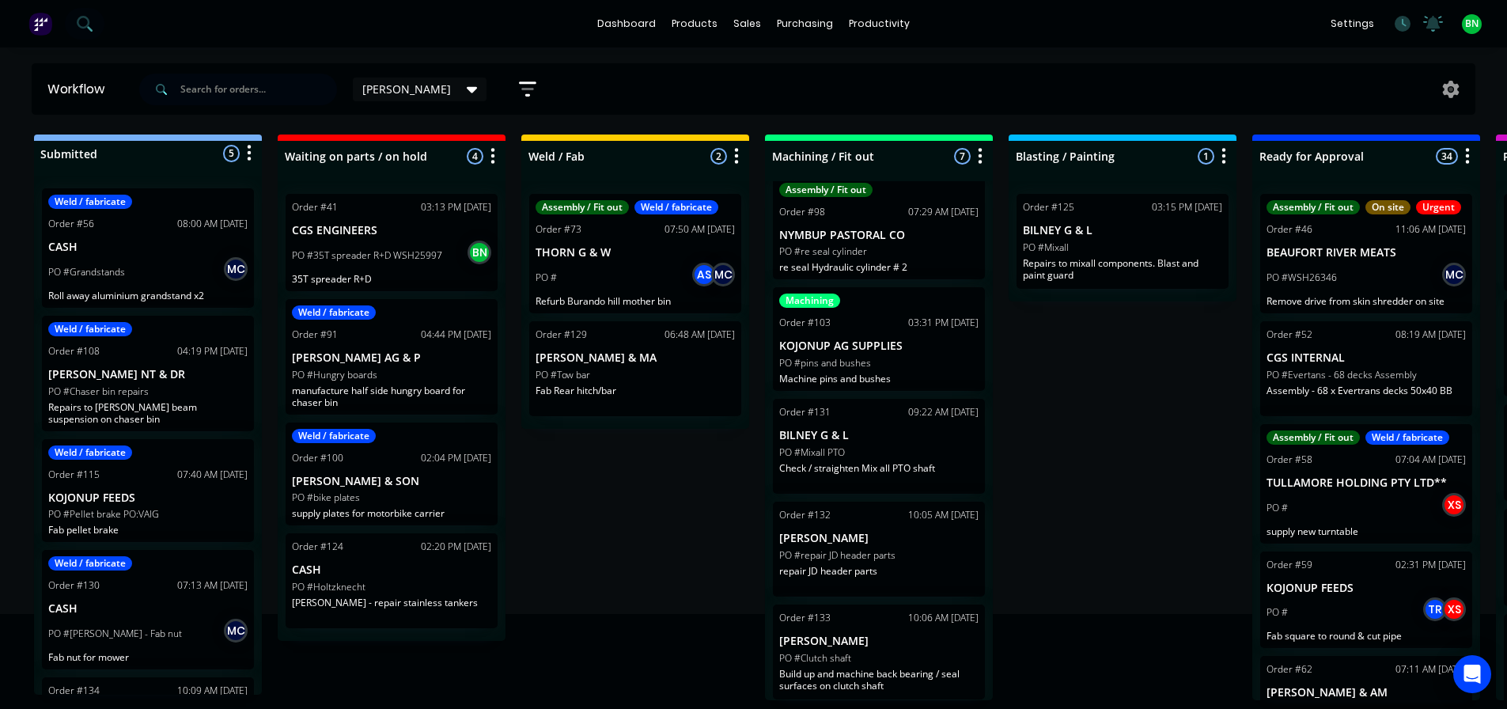
click at [1078, 523] on div "Submitted 5 Status colour #273444 hex #273444 Save Cancel Summaries Total order…" at bounding box center [1192, 417] width 2409 height 566
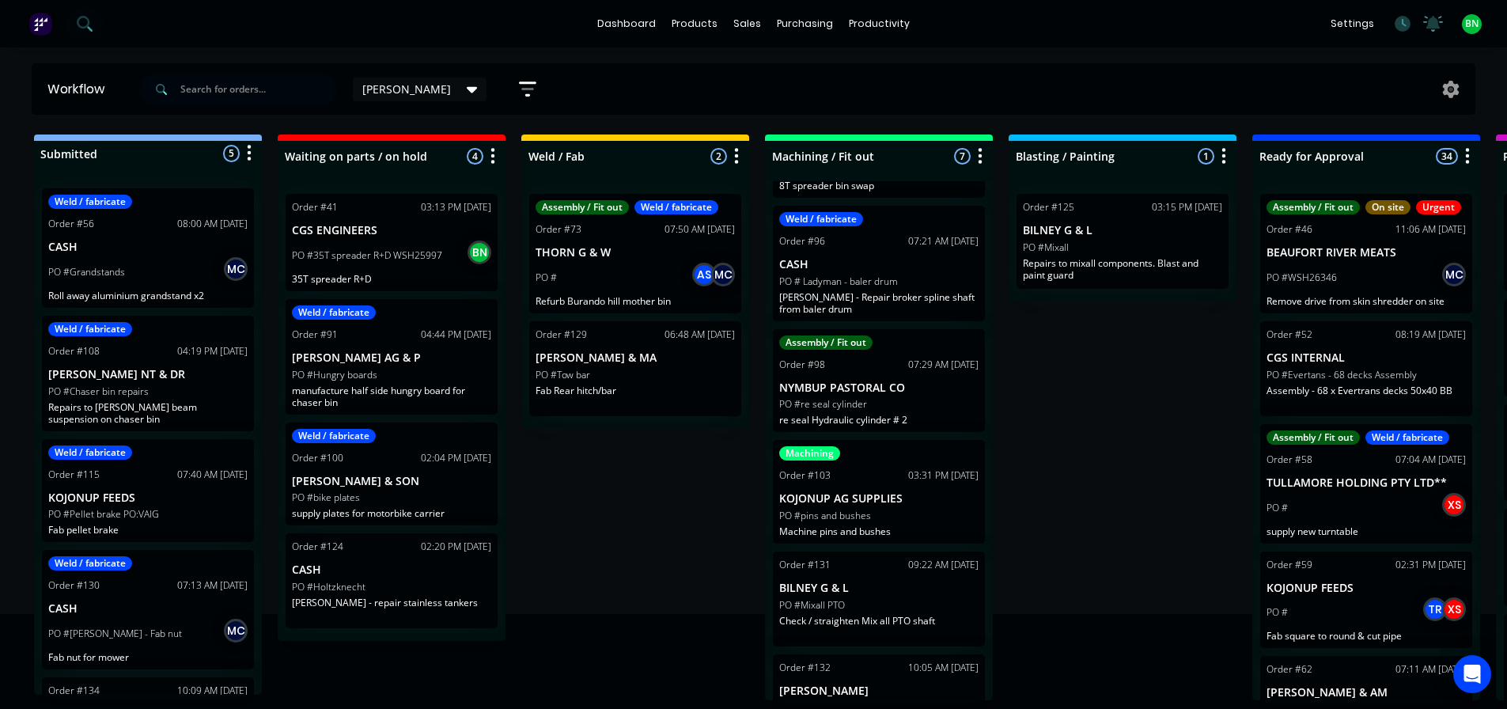
scroll to position [0, 0]
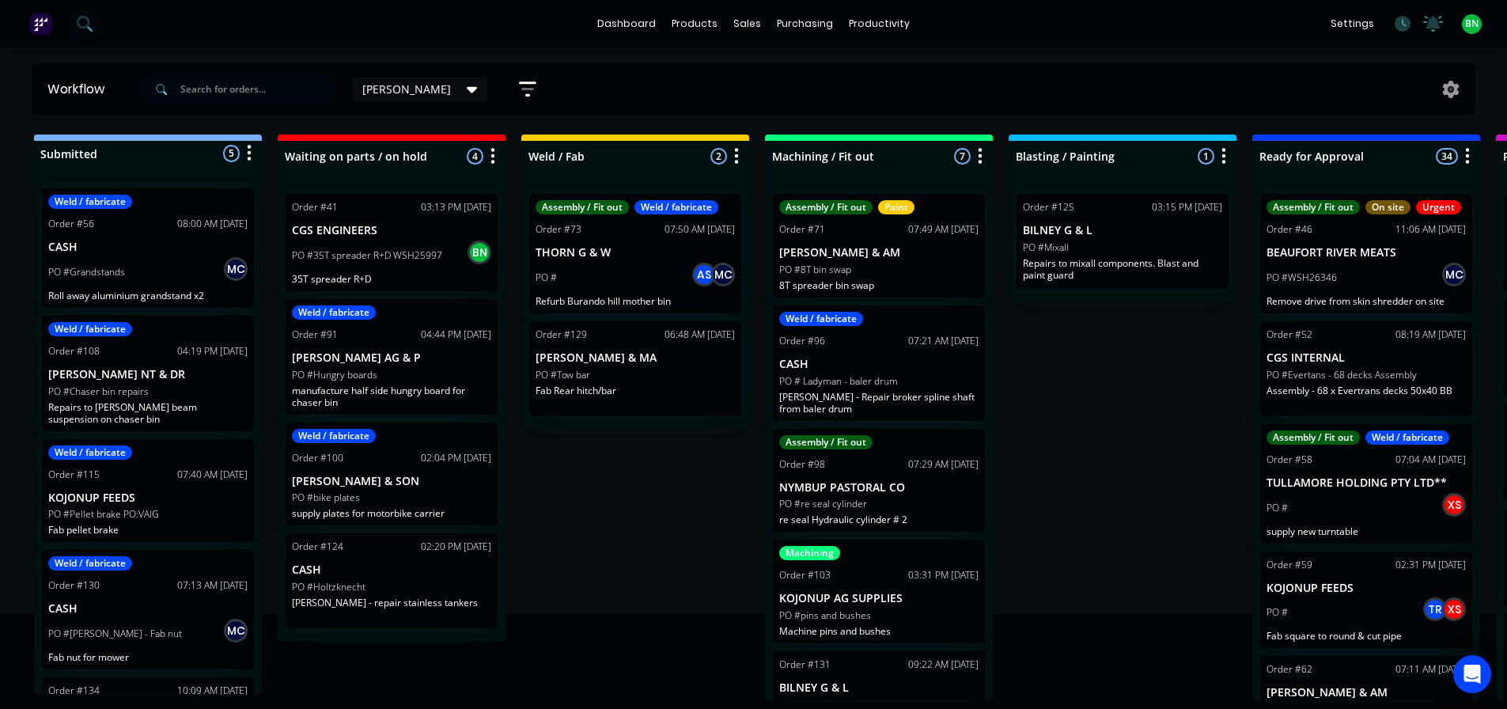
click at [978, 150] on icon "button" at bounding box center [980, 156] width 5 height 20
click at [865, 263] on button "Sort By" at bounding box center [910, 268] width 158 height 26
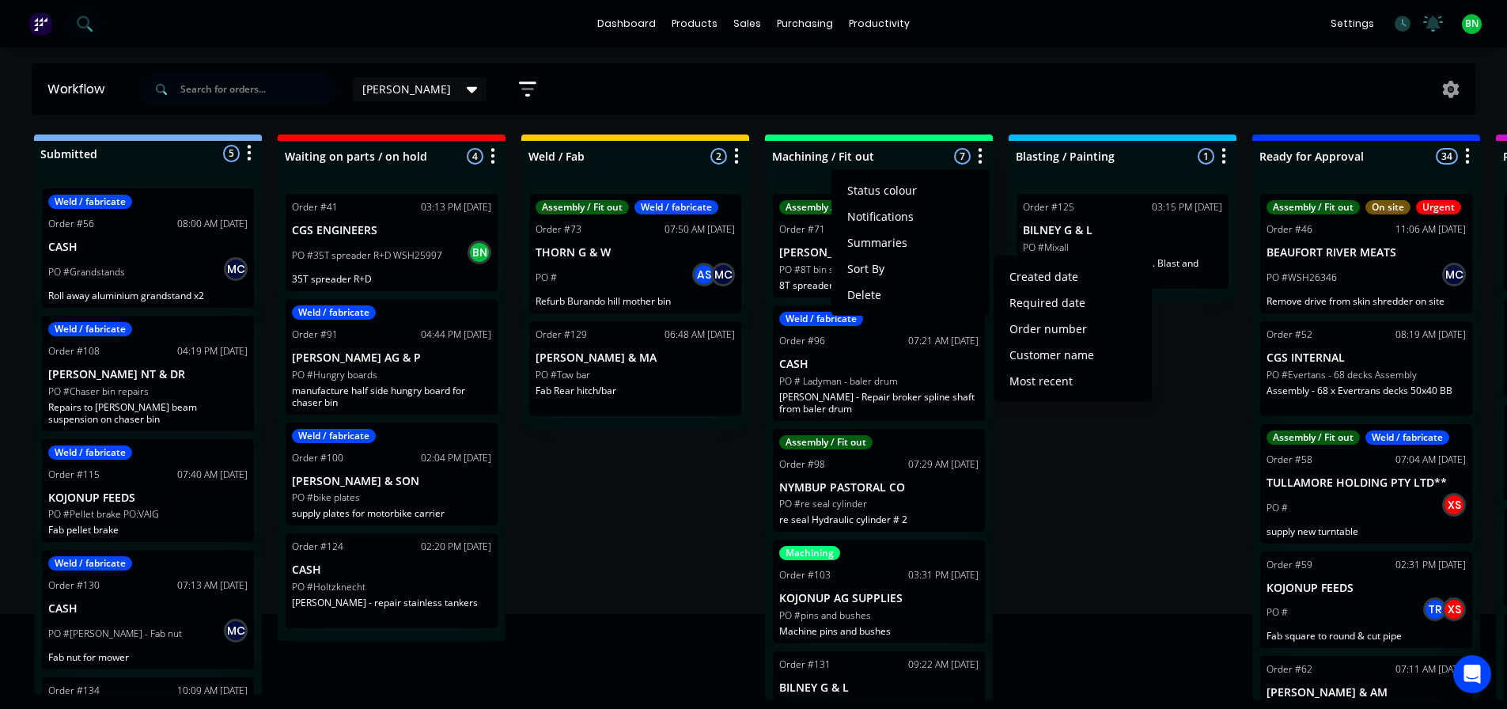
click at [1081, 477] on div "Submitted 5 Status colour #273444 hex #273444 Save Cancel Summaries Total order…" at bounding box center [1192, 417] width 2409 height 566
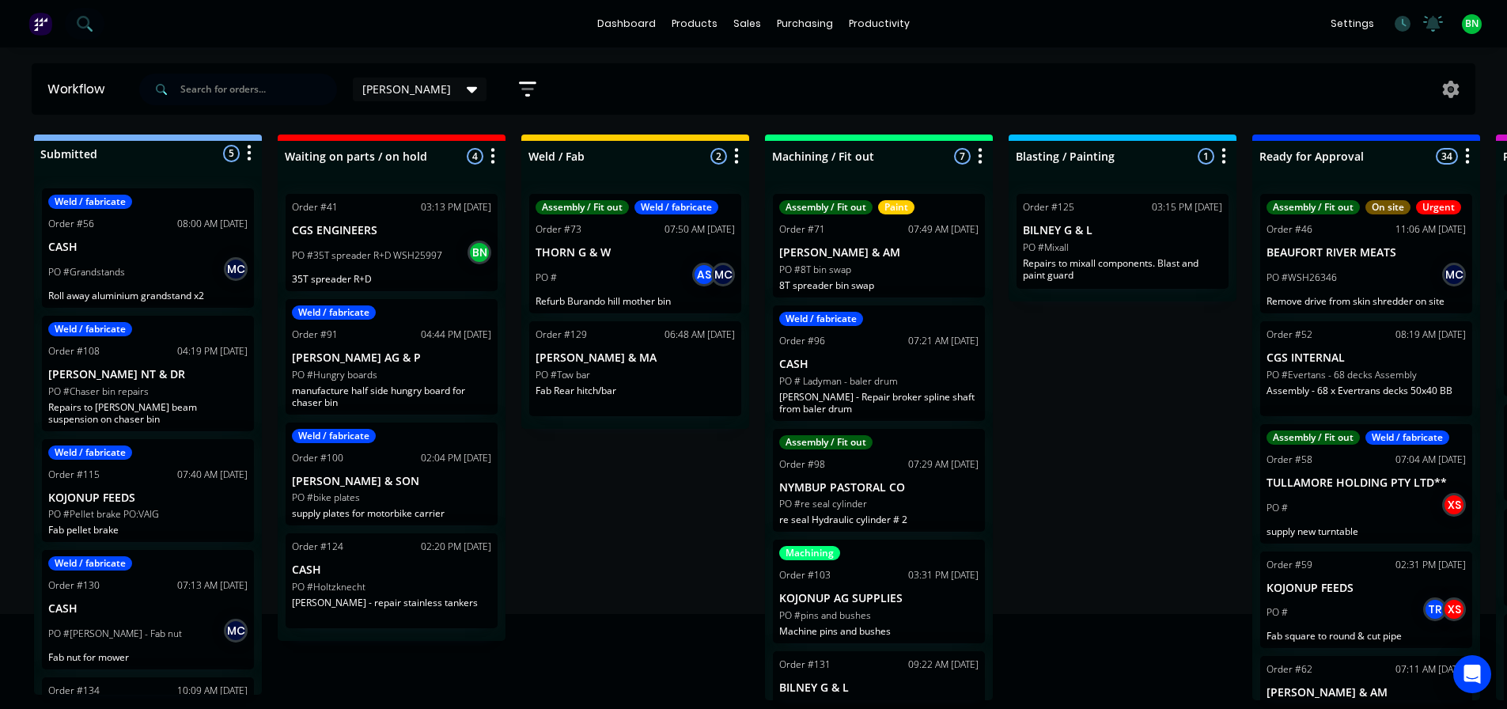
click at [1163, 116] on div "Workflow brad Save new view None edit brad (Default) edit Workshop View edit Sh…" at bounding box center [753, 370] width 1507 height 614
click at [979, 163] on icon "button" at bounding box center [980, 156] width 4 height 16
click at [880, 271] on button "Sort By" at bounding box center [910, 268] width 158 height 26
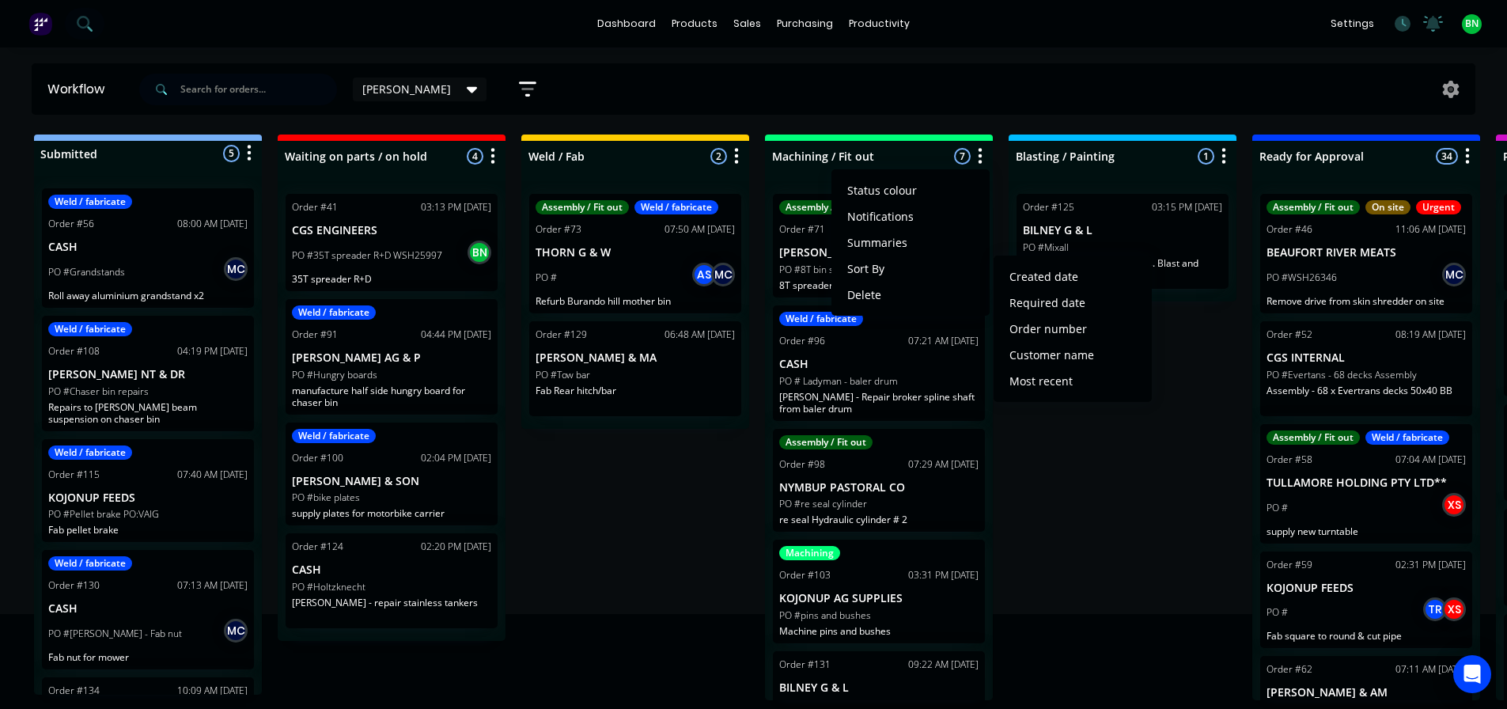
click at [1182, 543] on div "Submitted 5 Status colour #273444 hex #273444 Save Cancel Summaries Total order…" at bounding box center [1192, 417] width 2409 height 566
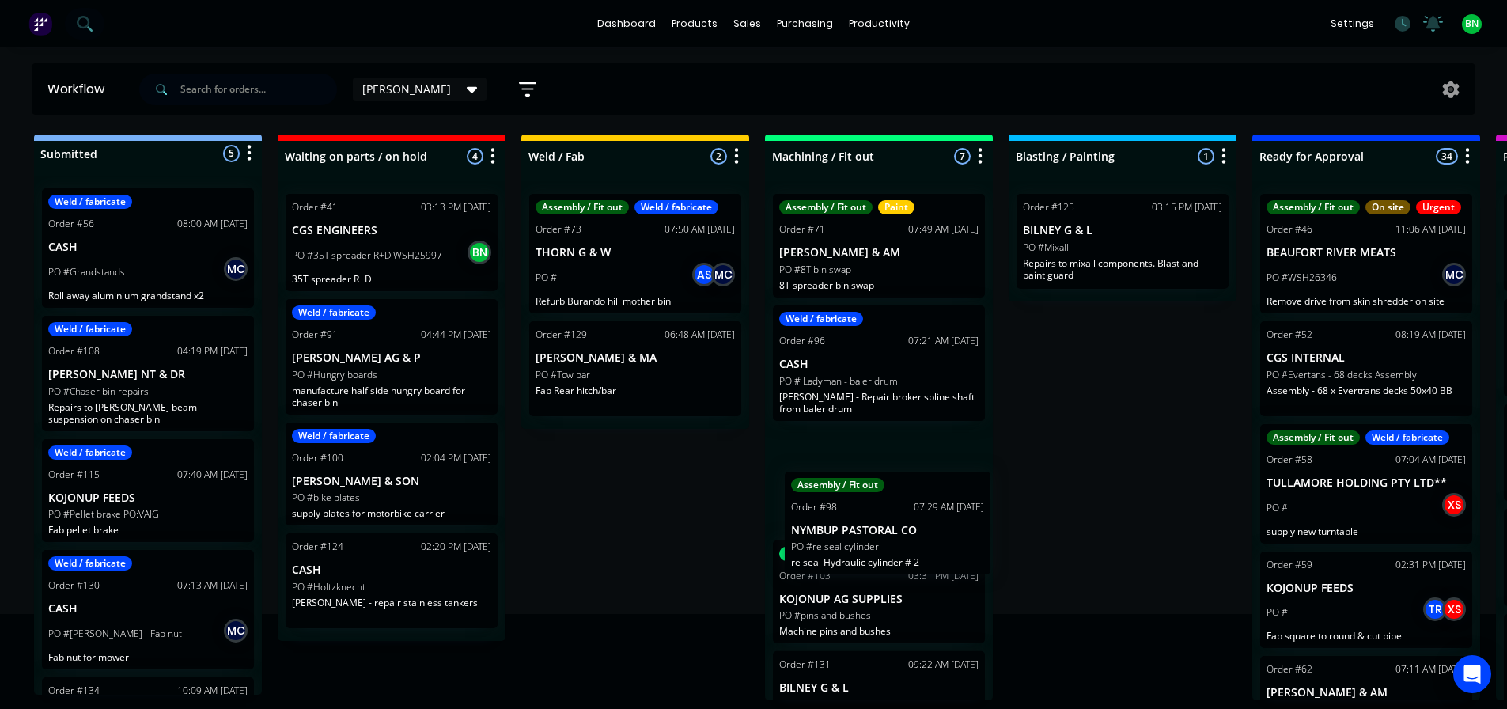
scroll to position [3, 0]
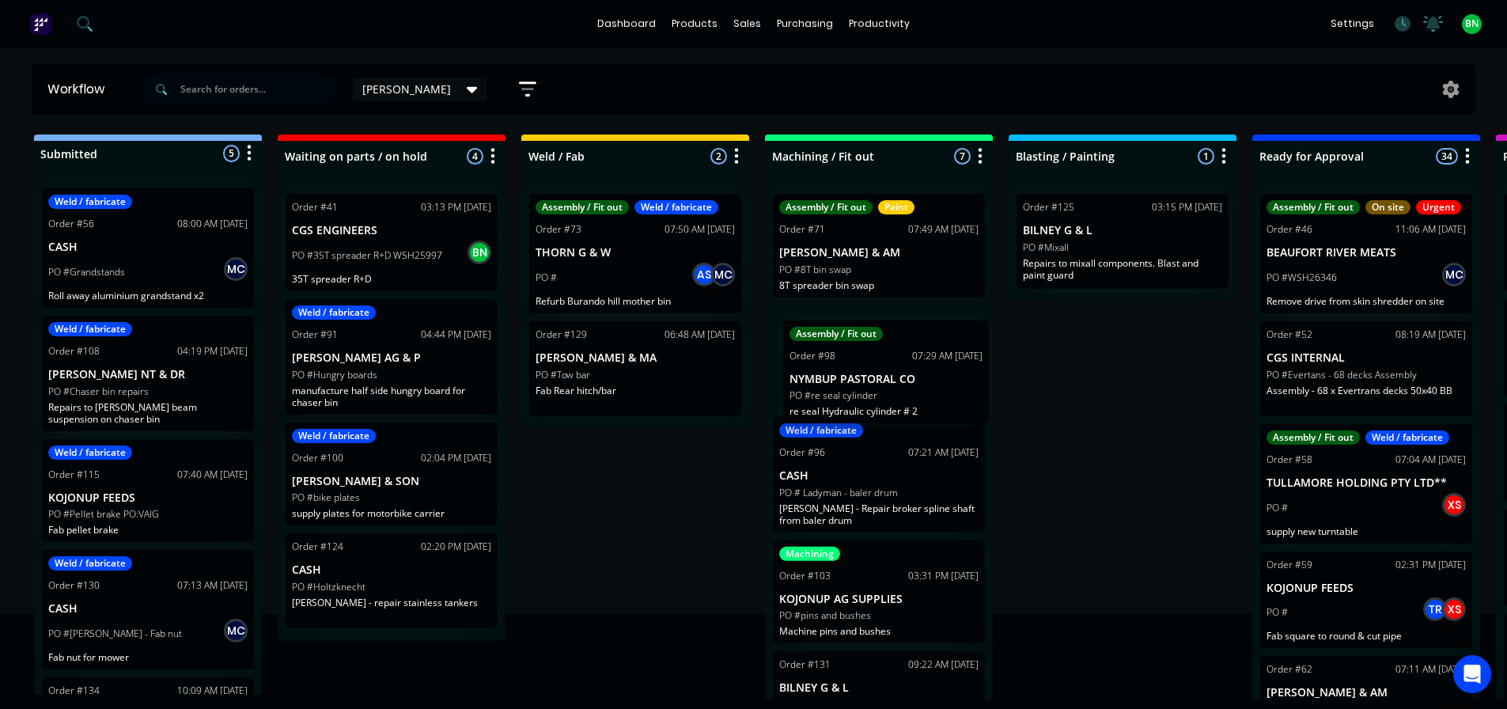
drag, startPoint x: 885, startPoint y: 490, endPoint x: 895, endPoint y: 372, distance: 118.3
click at [895, 372] on div "Assembly / Fit out Paint Order #71 07:49 AM 23/09/25 HARRIS CJ & AM PO #8T bin …" at bounding box center [879, 440] width 228 height 519
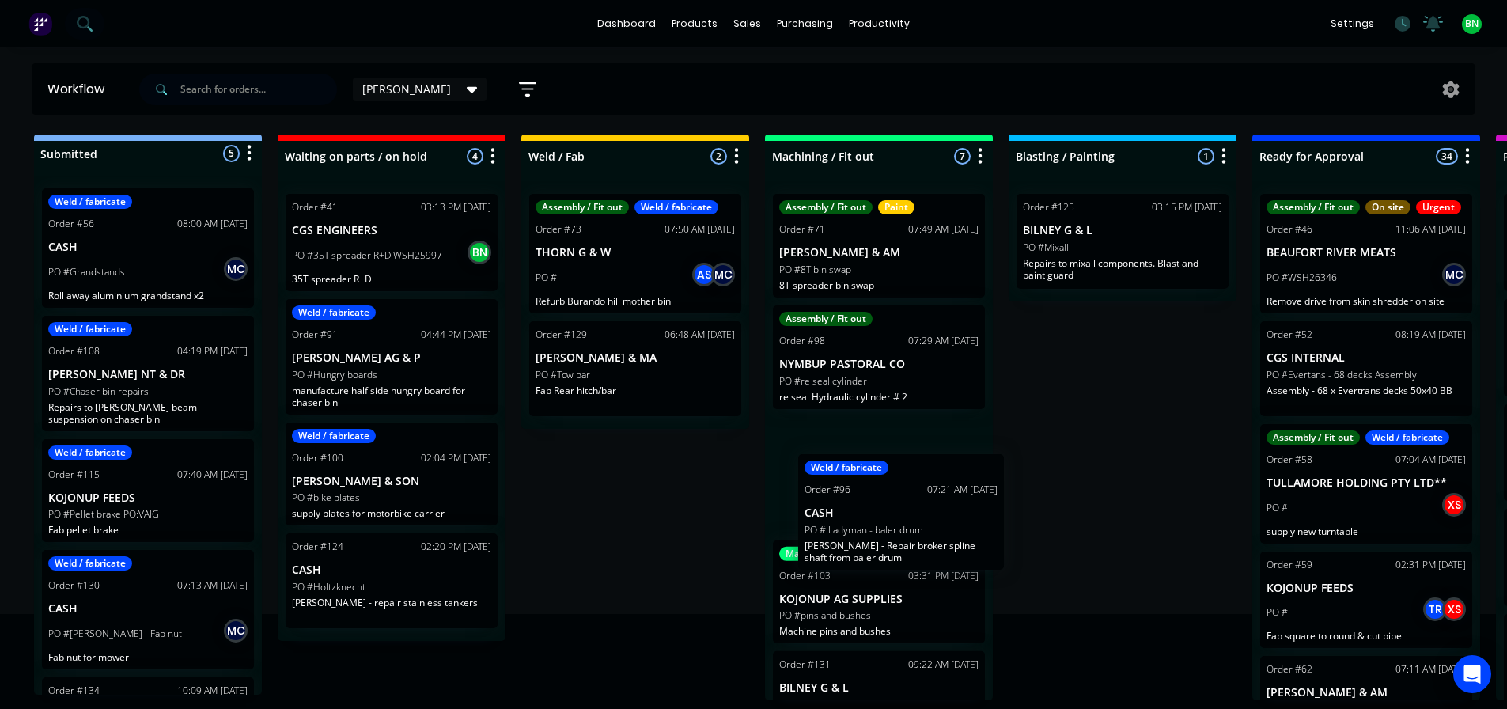
drag, startPoint x: 902, startPoint y: 350, endPoint x: 972, endPoint y: 549, distance: 211.4
click at [925, 514] on div "Assembly / Fit out Paint Order #71 07:49 AM 23/09/25 HARRIS CJ & AM PO #8T bin …" at bounding box center [879, 440] width 228 height 519
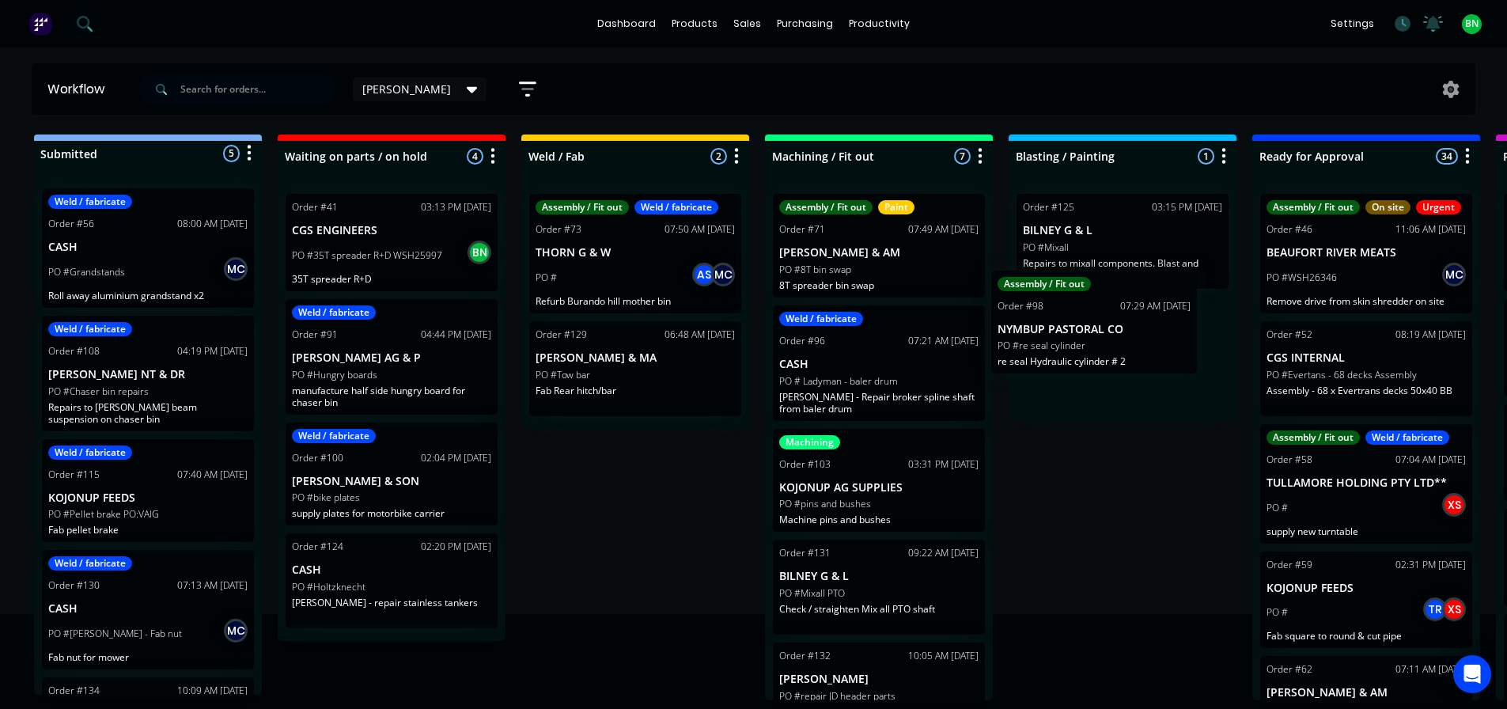
drag, startPoint x: 903, startPoint y: 464, endPoint x: 1126, endPoint y: 308, distance: 272.1
click at [1126, 308] on div "Submitted 5 Status colour #273444 hex #273444 Save Cancel Summaries Total order…" at bounding box center [1192, 417] width 2409 height 566
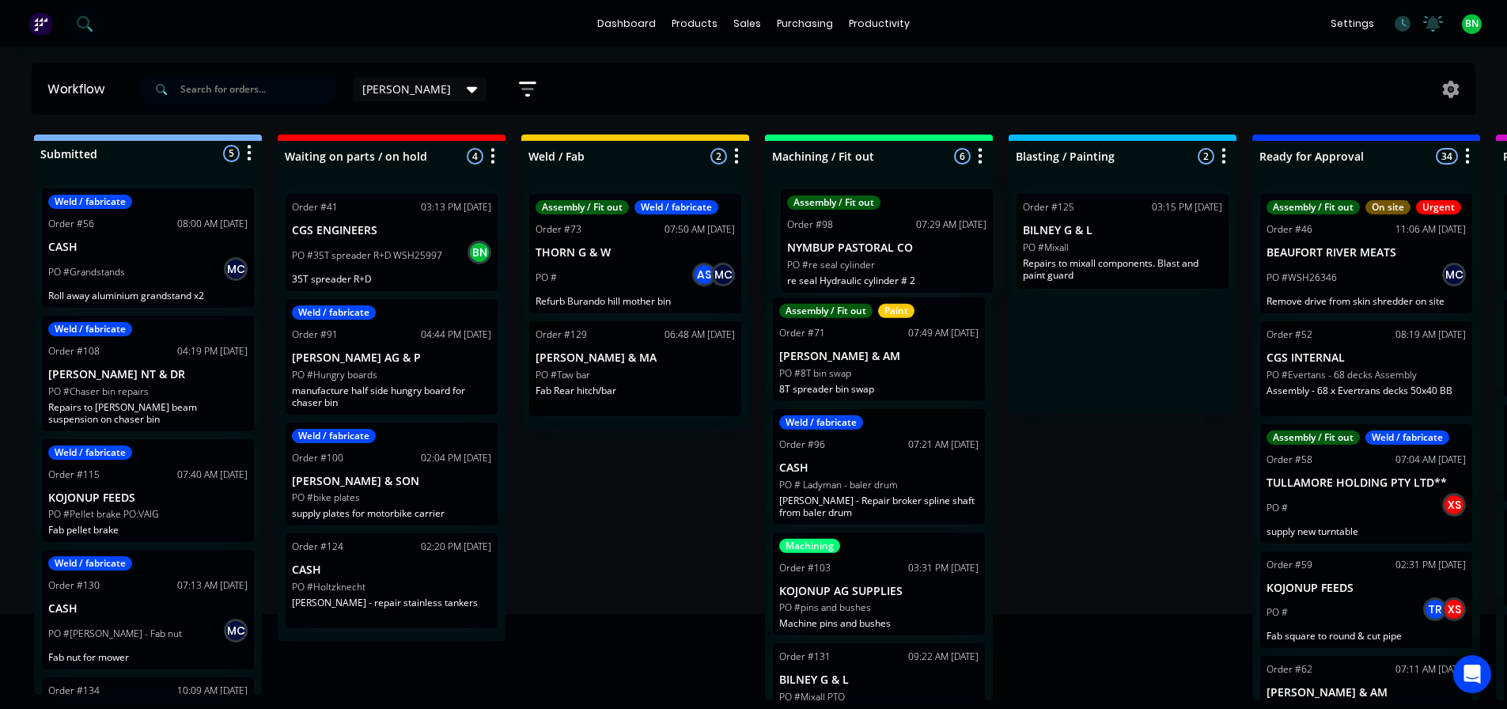
drag, startPoint x: 1159, startPoint y: 373, endPoint x: 894, endPoint y: 262, distance: 287.2
click at [894, 262] on div "Submitted 5 Status colour #273444 hex #273444 Save Cancel Summaries Total order…" at bounding box center [1192, 417] width 2409 height 566
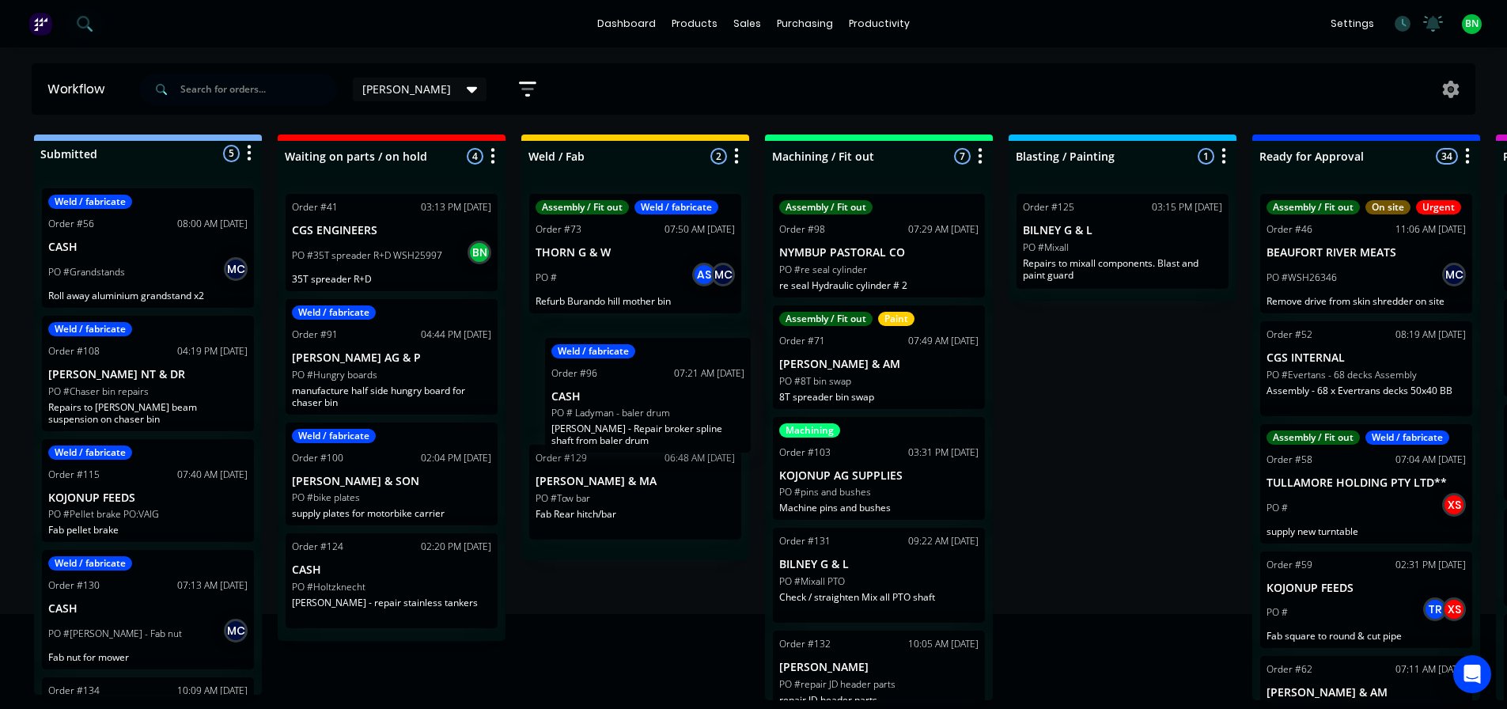
drag, startPoint x: 918, startPoint y: 413, endPoint x: 704, endPoint y: 350, distance: 222.8
click at [704, 350] on div "Submitted 5 Status colour #273444 hex #273444 Save Cancel Summaries Total order…" at bounding box center [1192, 417] width 2409 height 566
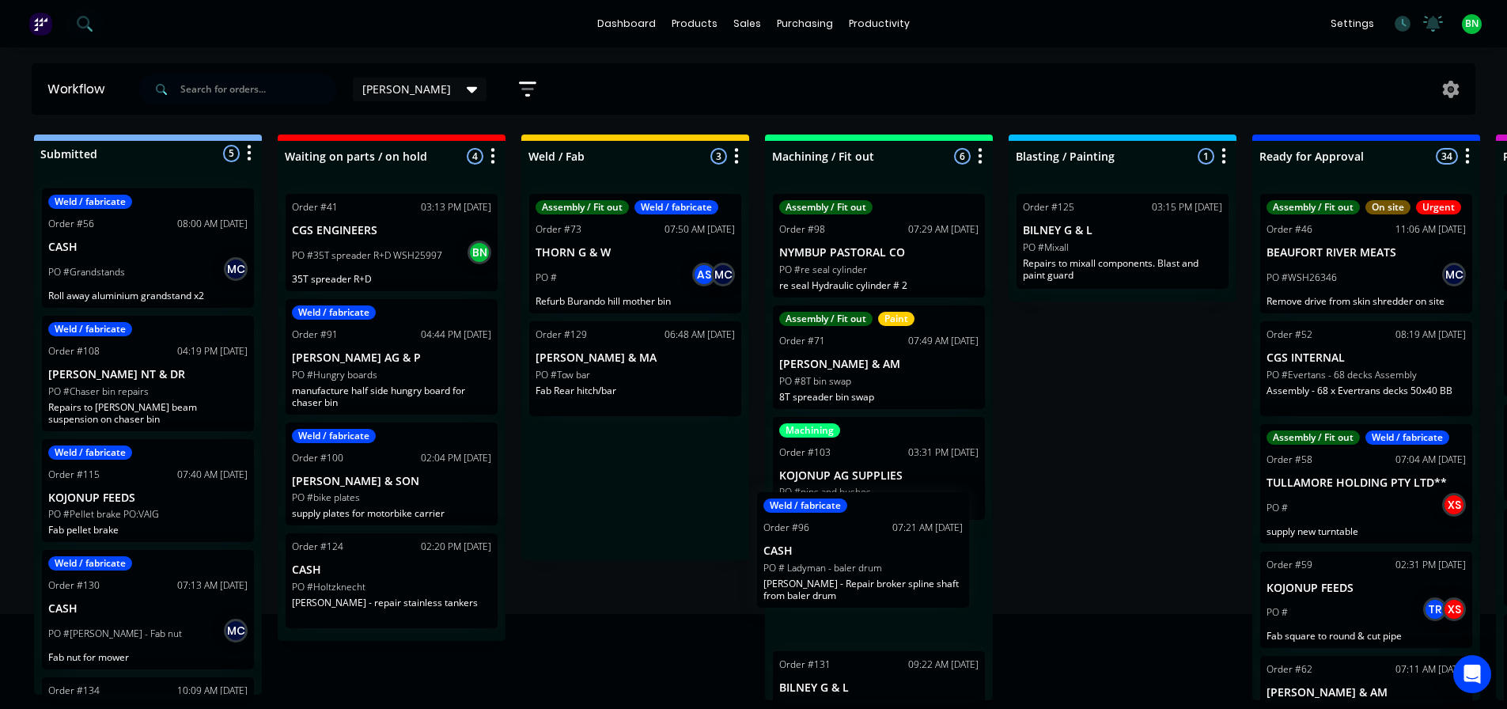
click at [888, 555] on div "Submitted 5 Status colour #273444 hex #273444 Save Cancel Summaries Total order…" at bounding box center [1192, 417] width 2409 height 566
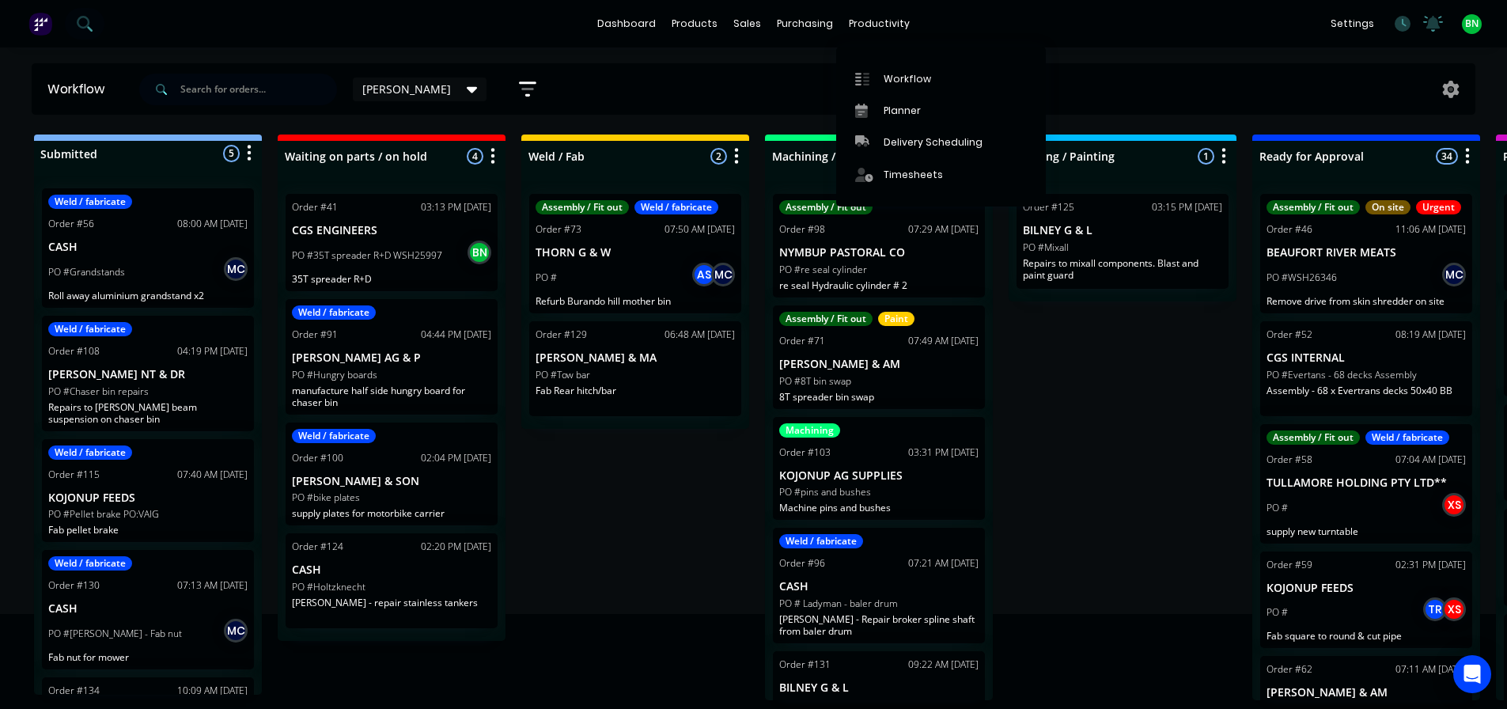
click at [862, 33] on div "productivity" at bounding box center [879, 24] width 77 height 24
click at [898, 104] on div "Planner" at bounding box center [902, 111] width 37 height 14
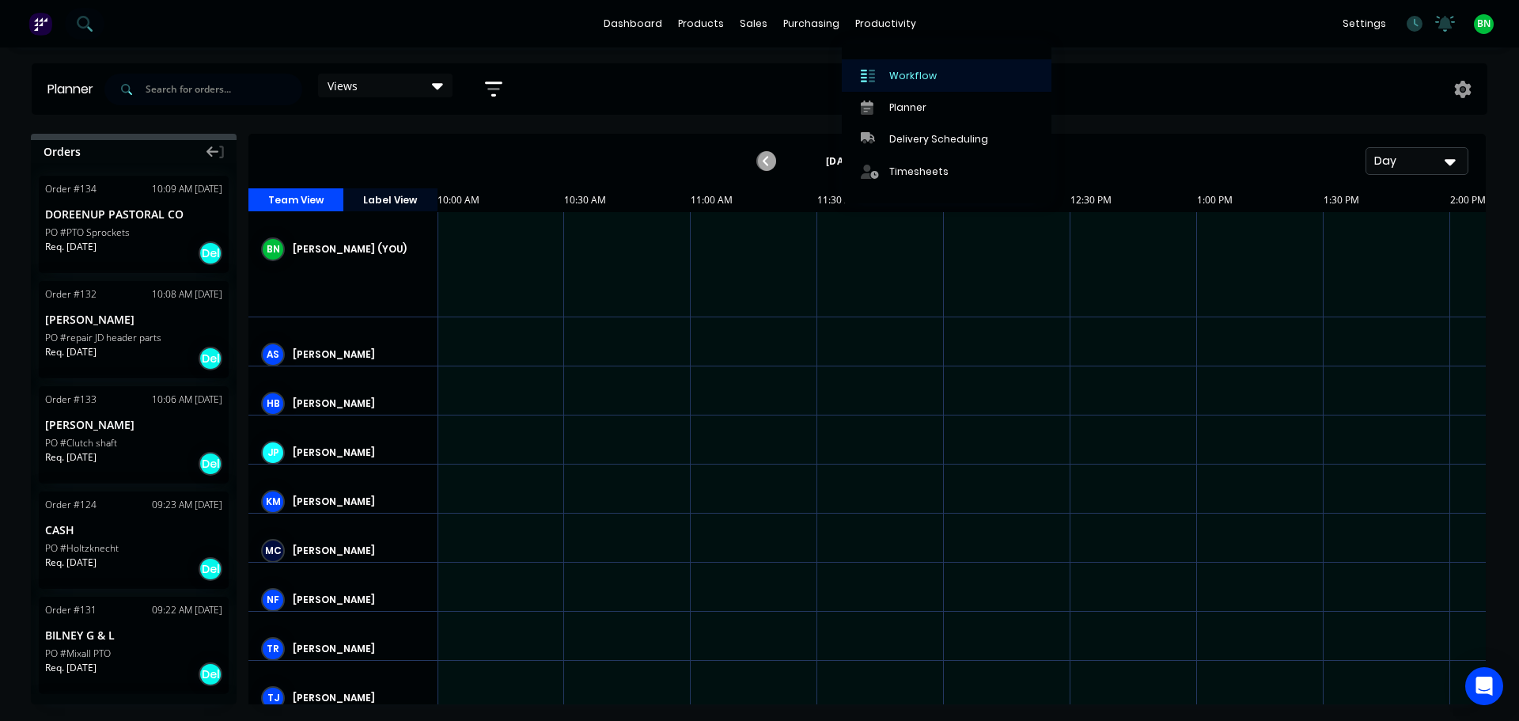
click at [880, 82] on div at bounding box center [873, 76] width 24 height 14
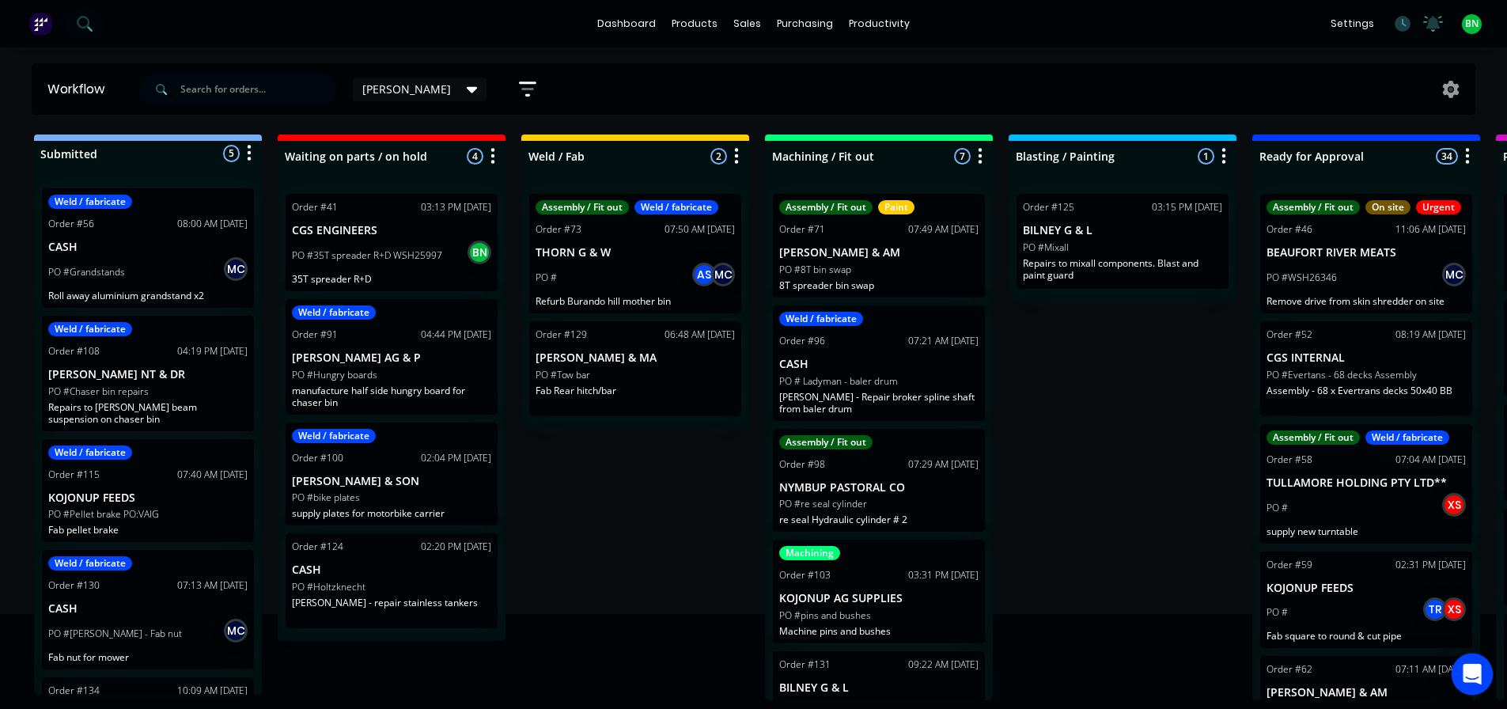
click at [1457, 677] on div "Open Intercom Messenger" at bounding box center [1473, 674] width 42 height 42
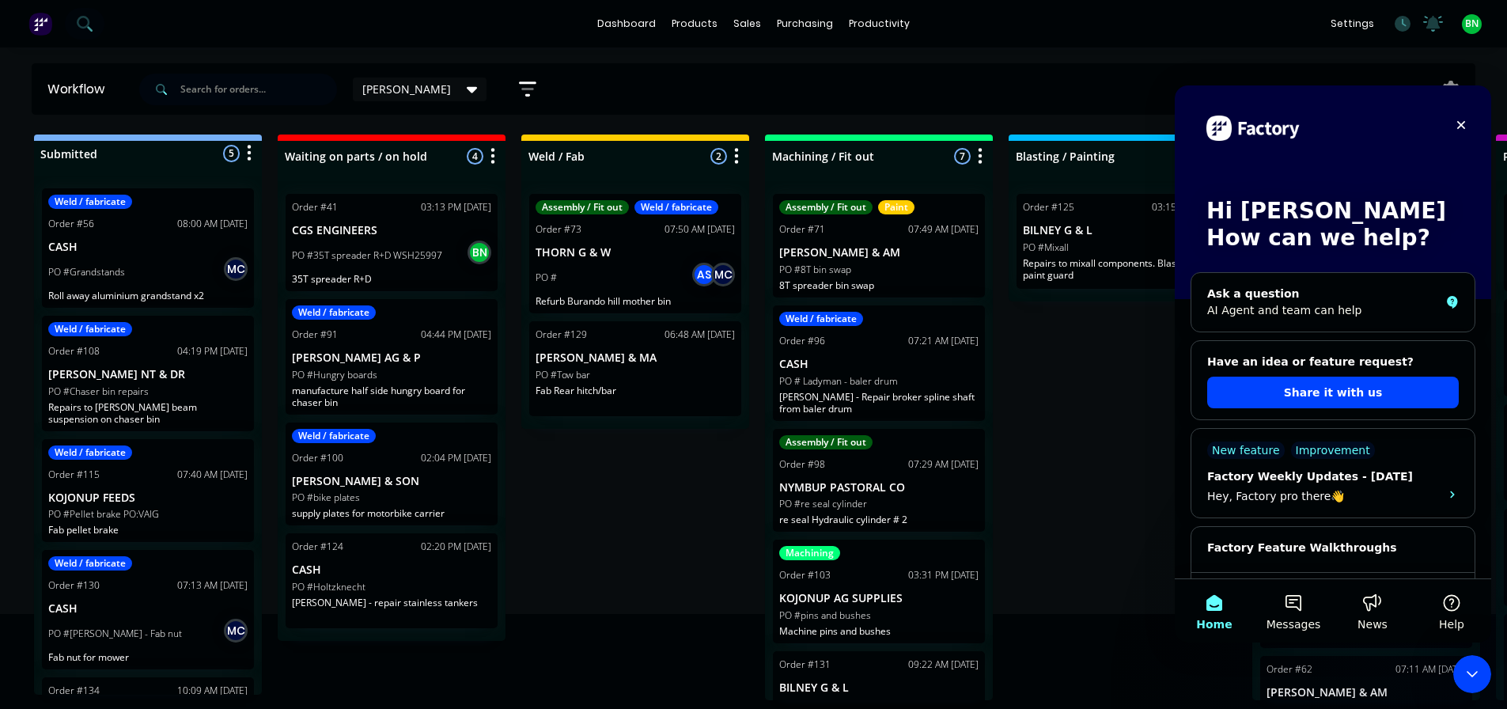
click at [1085, 429] on div "Submitted 5 Status colour #273444 hex #273444 Save Cancel Summaries Total order…" at bounding box center [1192, 417] width 2409 height 566
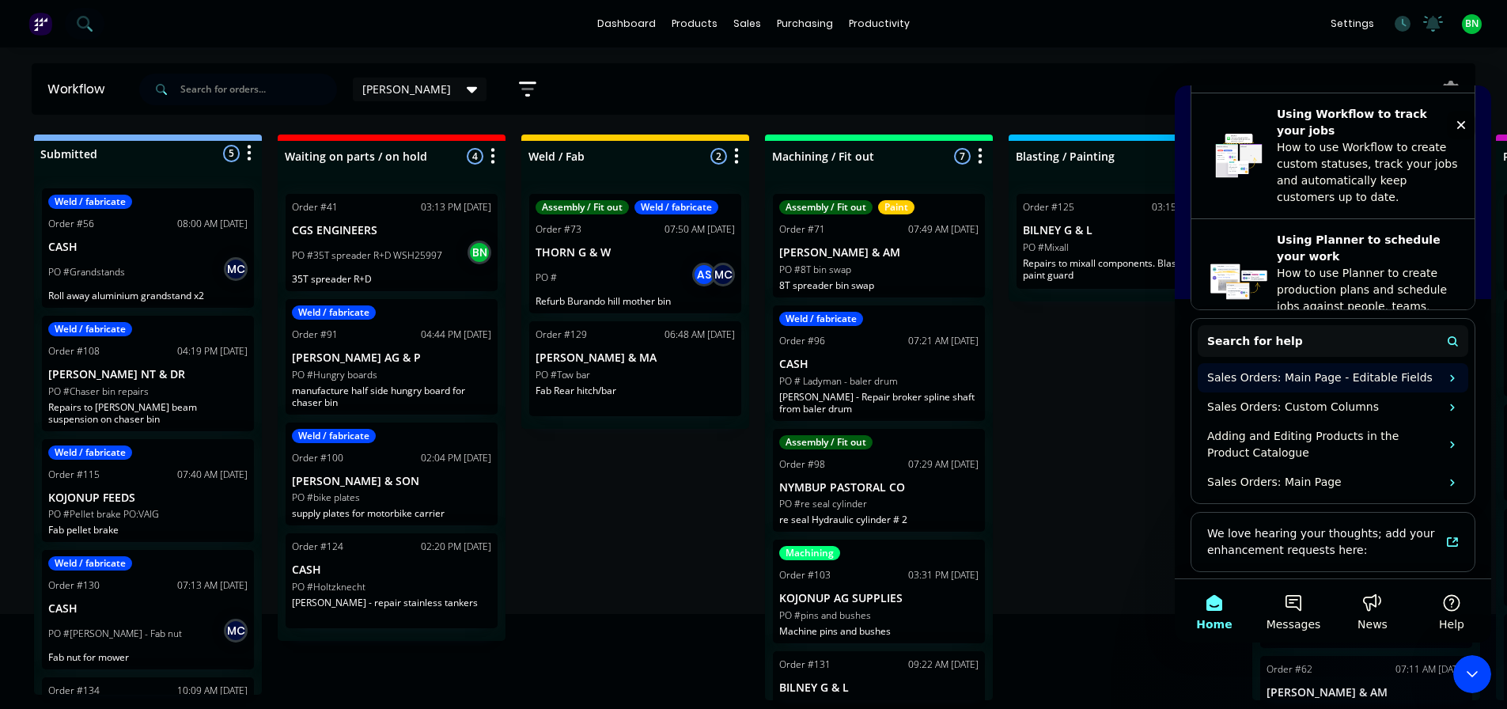
scroll to position [607, 0]
click at [1098, 486] on div "Submitted 5 Status colour #273444 hex #273444 Save Cancel Summaries Total order…" at bounding box center [1192, 417] width 2409 height 566
click at [1122, 423] on div "Submitted 5 Status colour #273444 hex #273444 Save Cancel Summaries Total order…" at bounding box center [1192, 417] width 2409 height 566
click at [1078, 403] on div "Submitted 5 Status colour #273444 hex #273444 Save Cancel Summaries Total order…" at bounding box center [1192, 417] width 2409 height 566
click at [1000, 424] on div "Submitted 5 Status colour #273444 hex #273444 Save Cancel Summaries Total order…" at bounding box center [1192, 417] width 2409 height 566
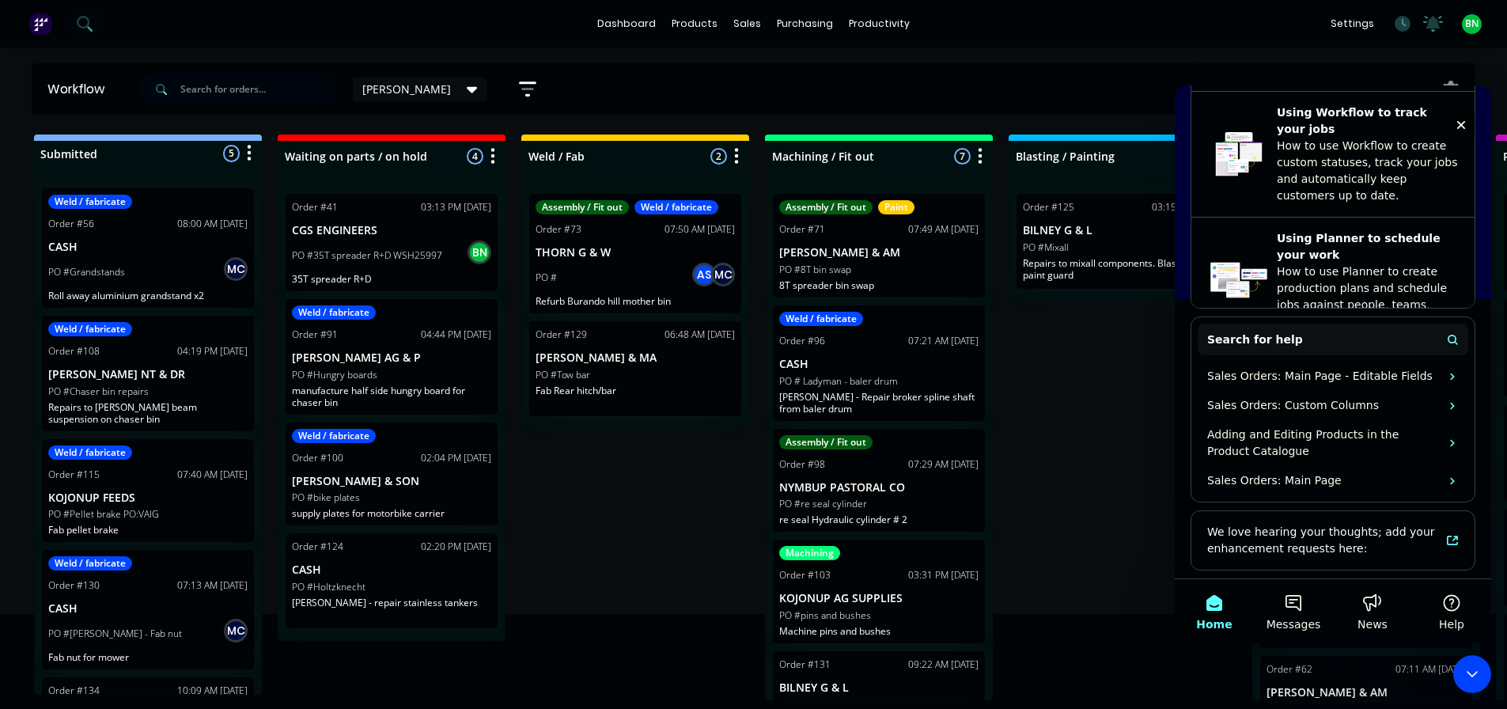
click at [1075, 436] on div "Submitted 5 Status colour #273444 hex #273444 Save Cancel Summaries Total order…" at bounding box center [1192, 417] width 2409 height 566
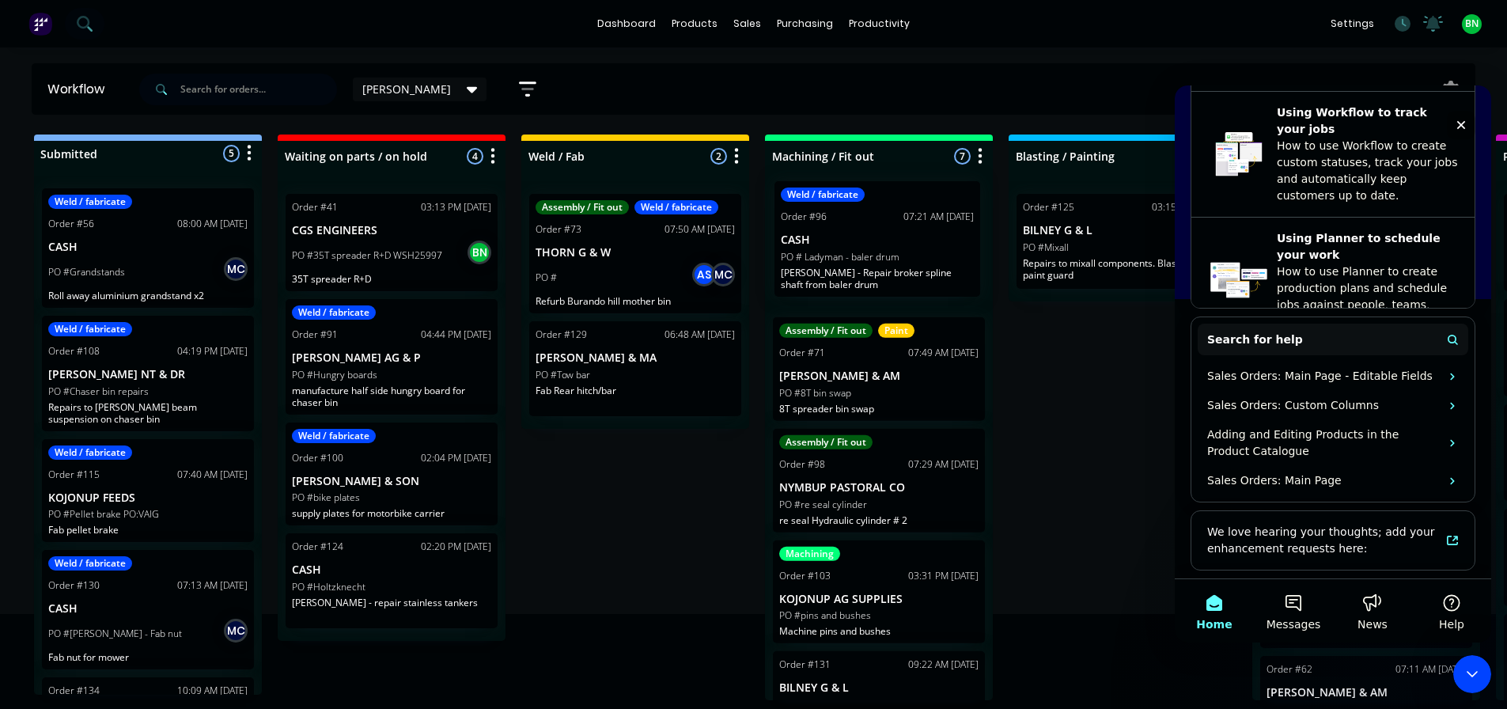
drag, startPoint x: 934, startPoint y: 380, endPoint x: 936, endPoint y: 249, distance: 131.3
click at [936, 249] on div "Assembly / Fit out Paint Order #71 07:49 AM 23/09/25 HARRIS CJ & AM PO #8T bin …" at bounding box center [879, 440] width 228 height 519
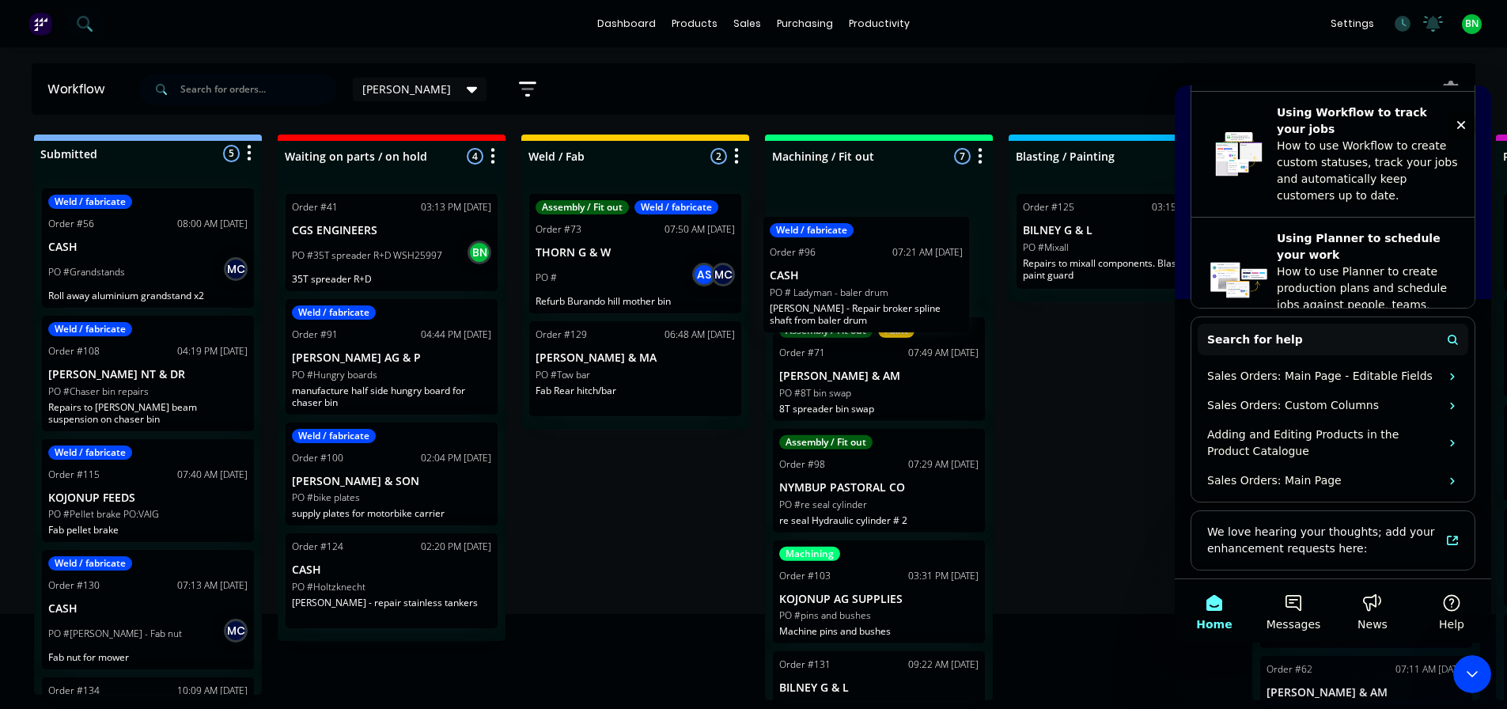
drag, startPoint x: 932, startPoint y: 344, endPoint x: 922, endPoint y: 216, distance: 128.6
click at [922, 216] on div "Assembly / Fit out Paint Order #71 07:49 AM 23/09/25 HARRIS CJ & AM PO #8T bin …" at bounding box center [879, 440] width 228 height 519
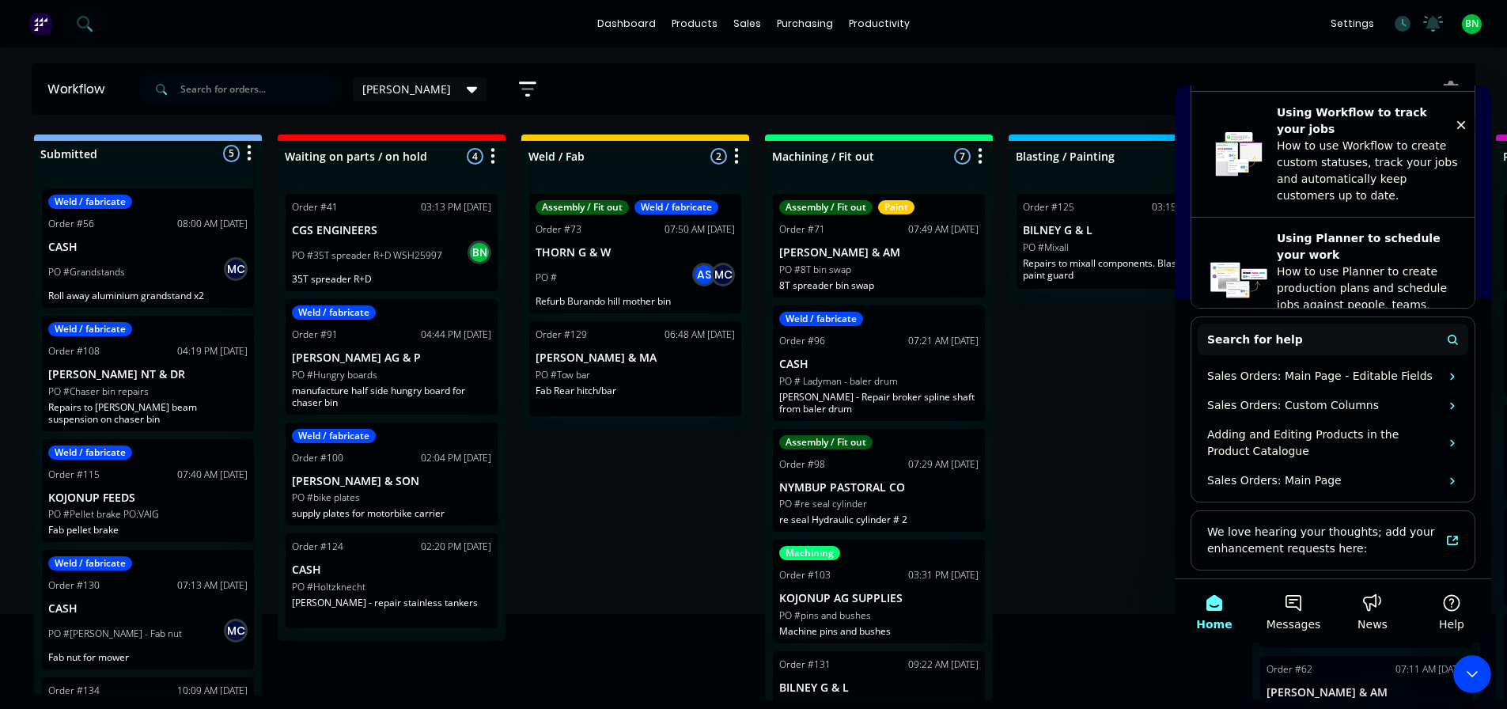
click at [1116, 430] on div "Submitted 5 Status colour #273444 hex #273444 Save Cancel Summaries Total order…" at bounding box center [1192, 417] width 2409 height 566
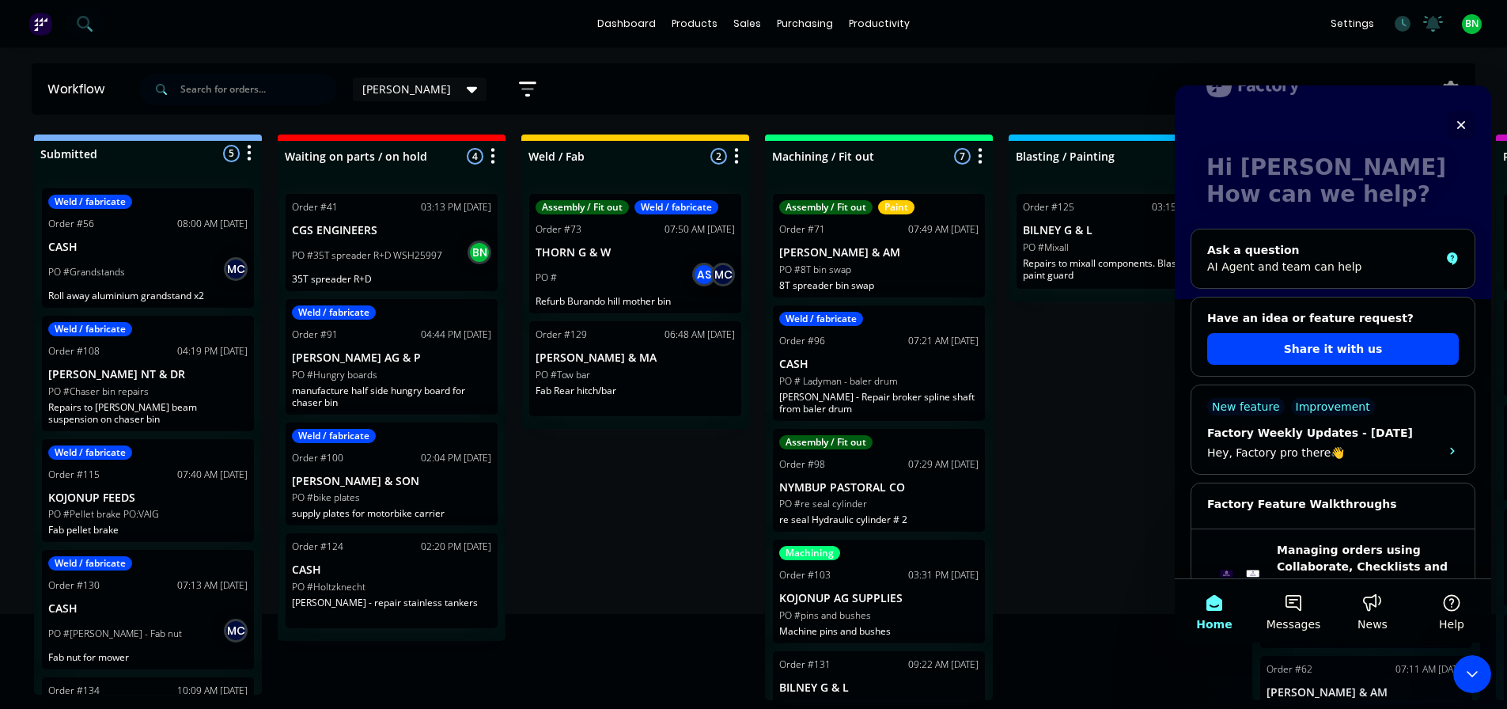
scroll to position [79, 0]
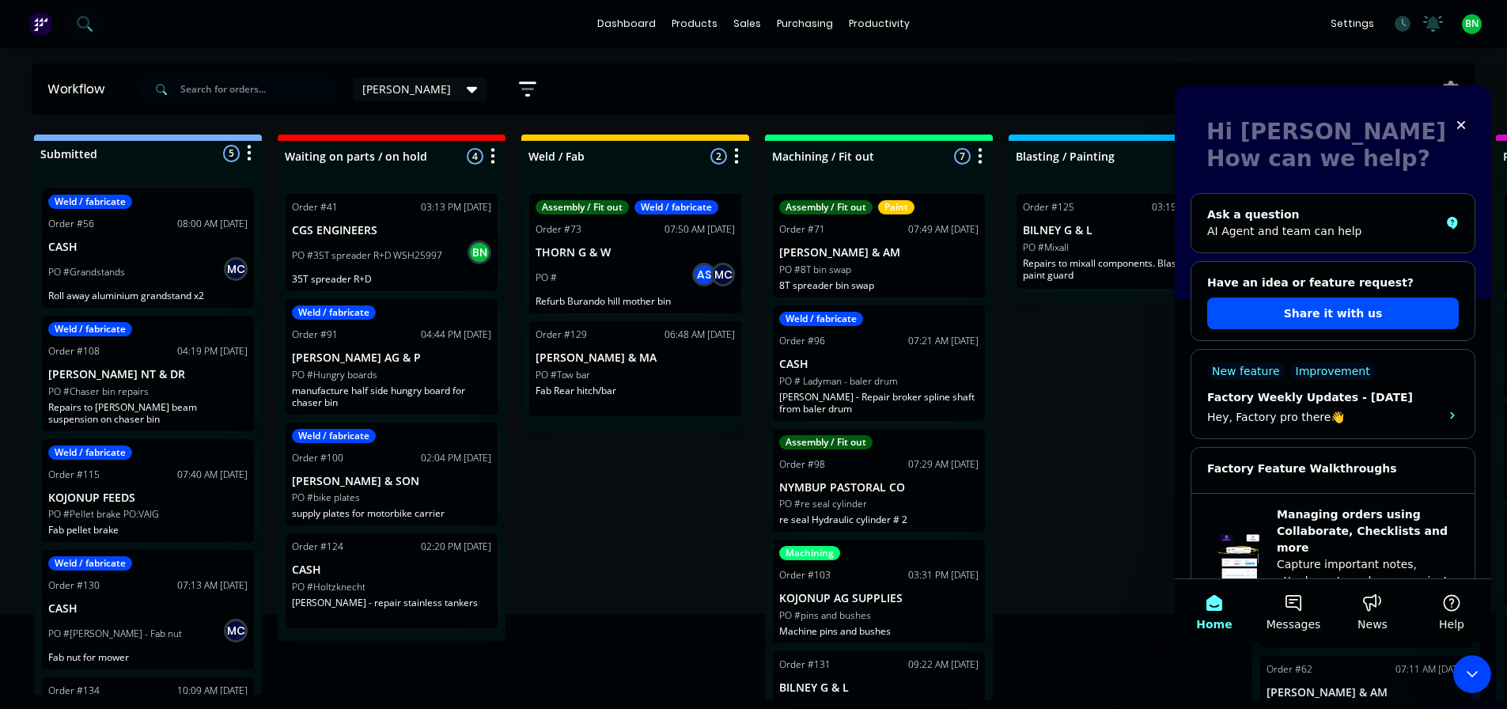
click at [1328, 317] on button "Share it with us" at bounding box center [1333, 313] width 252 height 32
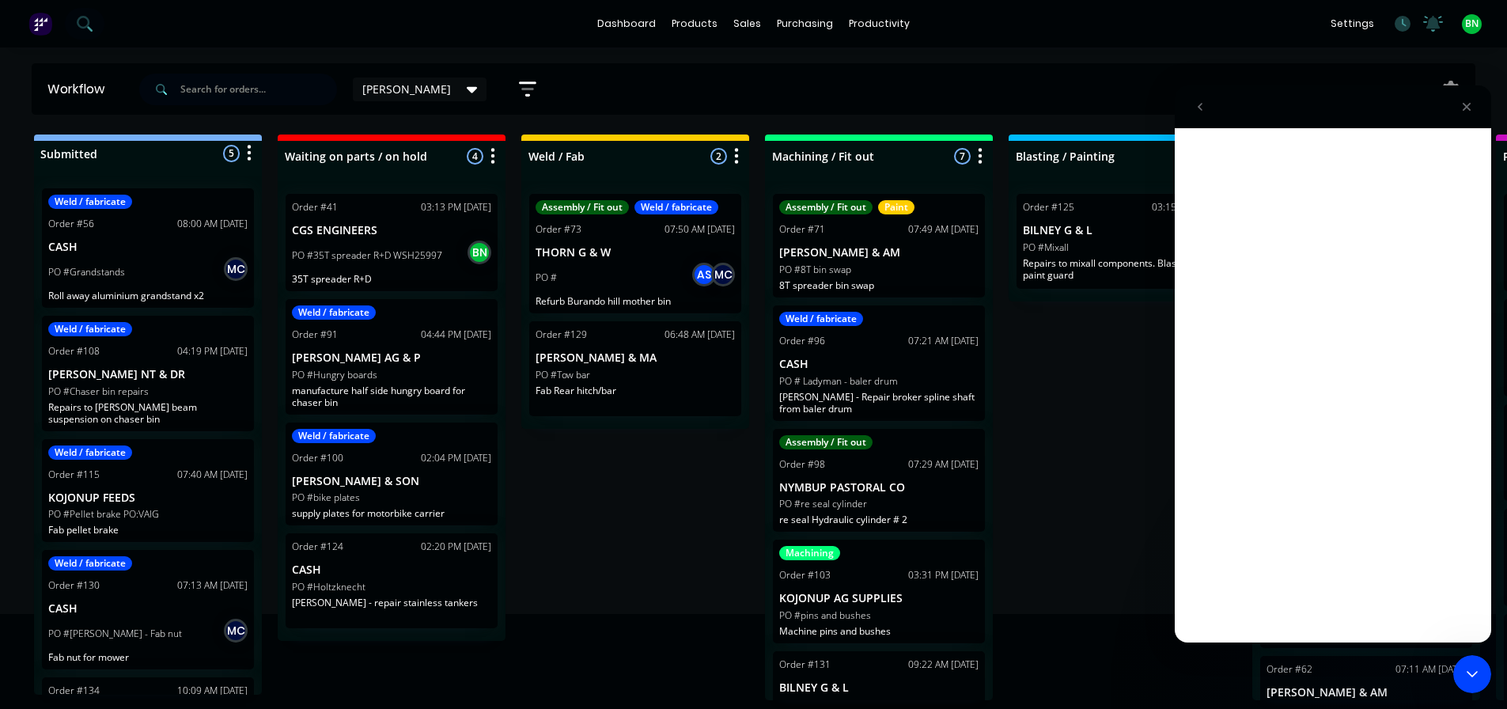
scroll to position [0, 0]
drag, startPoint x: 1112, startPoint y: 441, endPoint x: 1130, endPoint y: 412, distance: 33.4
click at [1107, 436] on div "Submitted 5 Status colour #273444 hex #273444 Save Cancel Summaries Total order…" at bounding box center [1192, 417] width 2409 height 566
drag, startPoint x: 1099, startPoint y: 440, endPoint x: 1160, endPoint y: 305, distance: 148.0
click at [1115, 407] on div "Submitted 5 Status colour #273444 hex #273444 Save Cancel Summaries Total order…" at bounding box center [1192, 417] width 2409 height 566
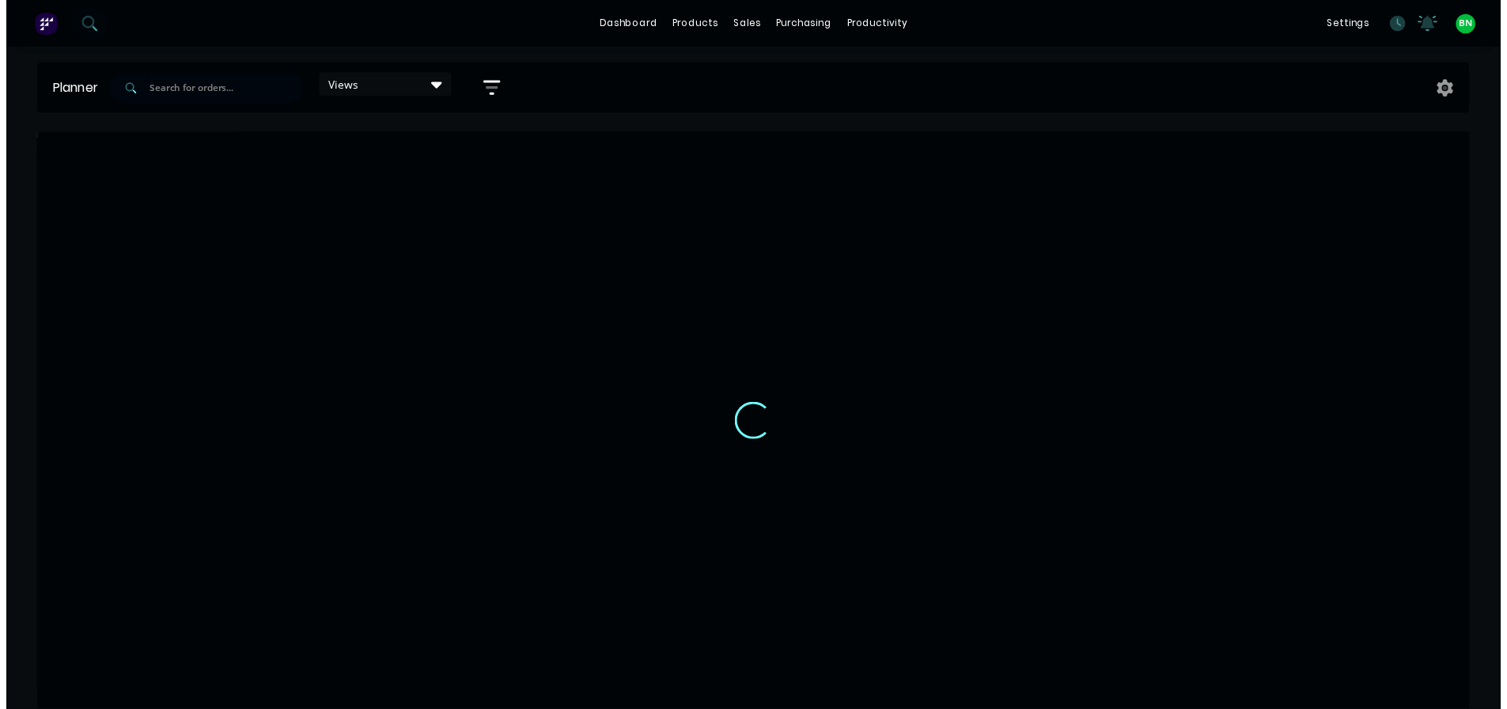
scroll to position [0, 760]
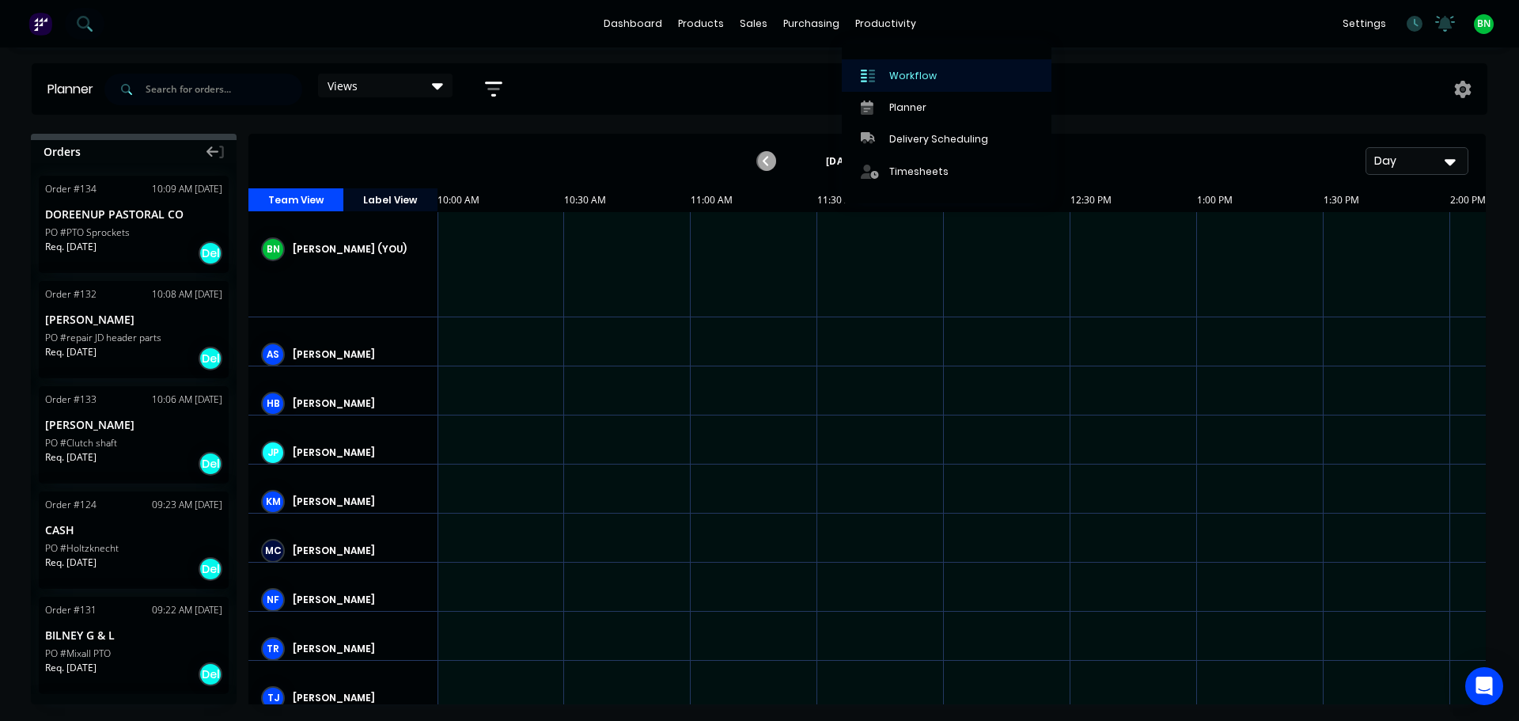
click at [903, 74] on div "Workflow" at bounding box center [912, 76] width 47 height 14
